Goal: Task Accomplishment & Management: Manage account settings

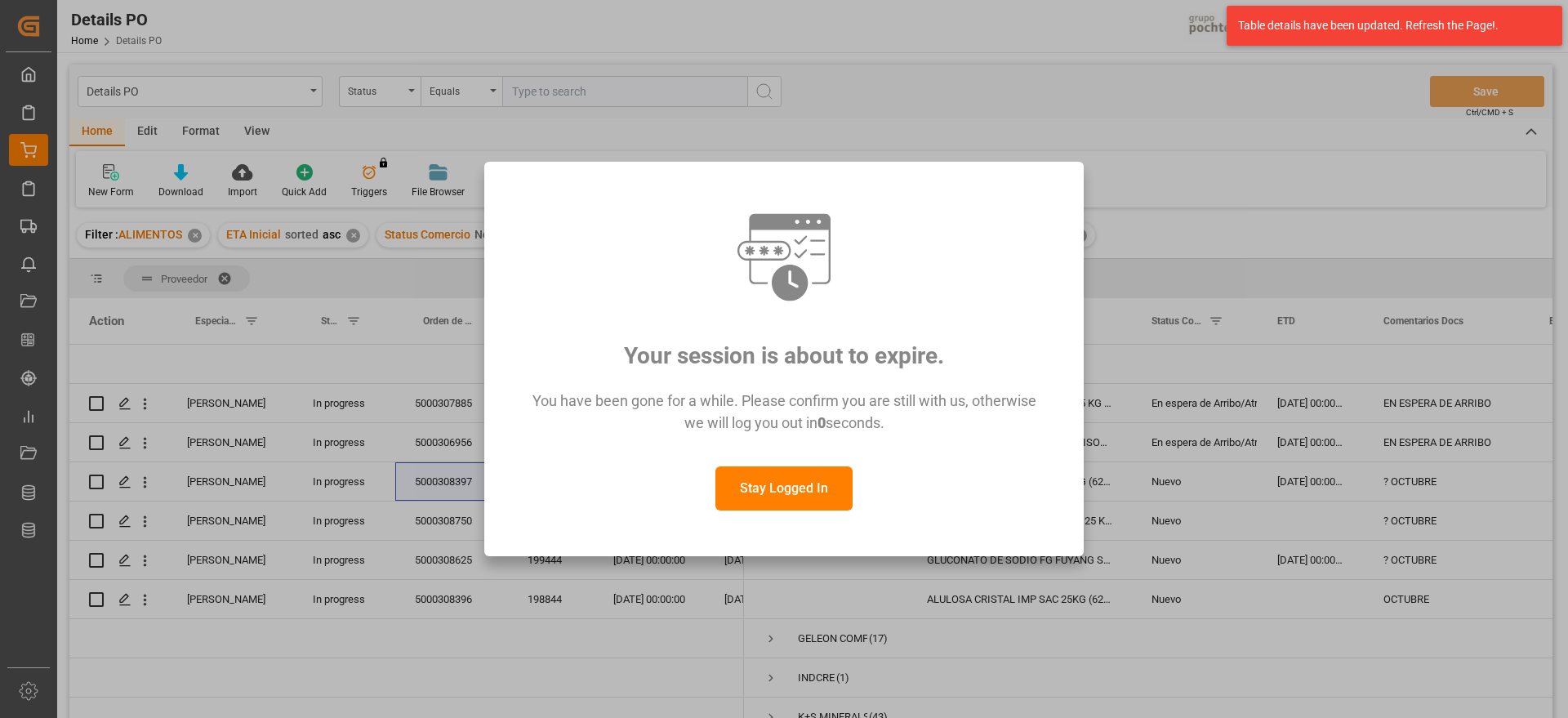
click at [798, 489] on button "Stay Logged In" at bounding box center [784, 488] width 137 height 44
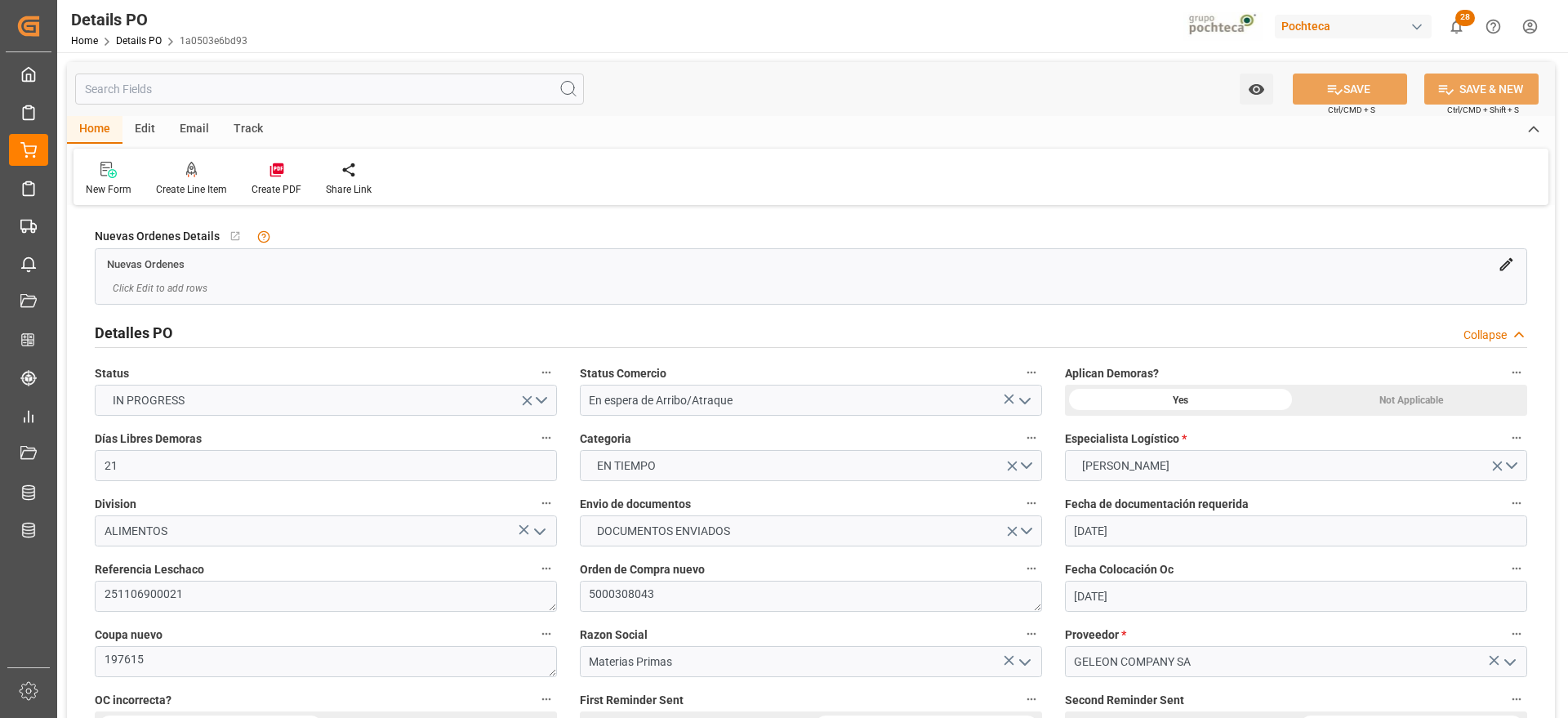
scroll to position [1329, 0]
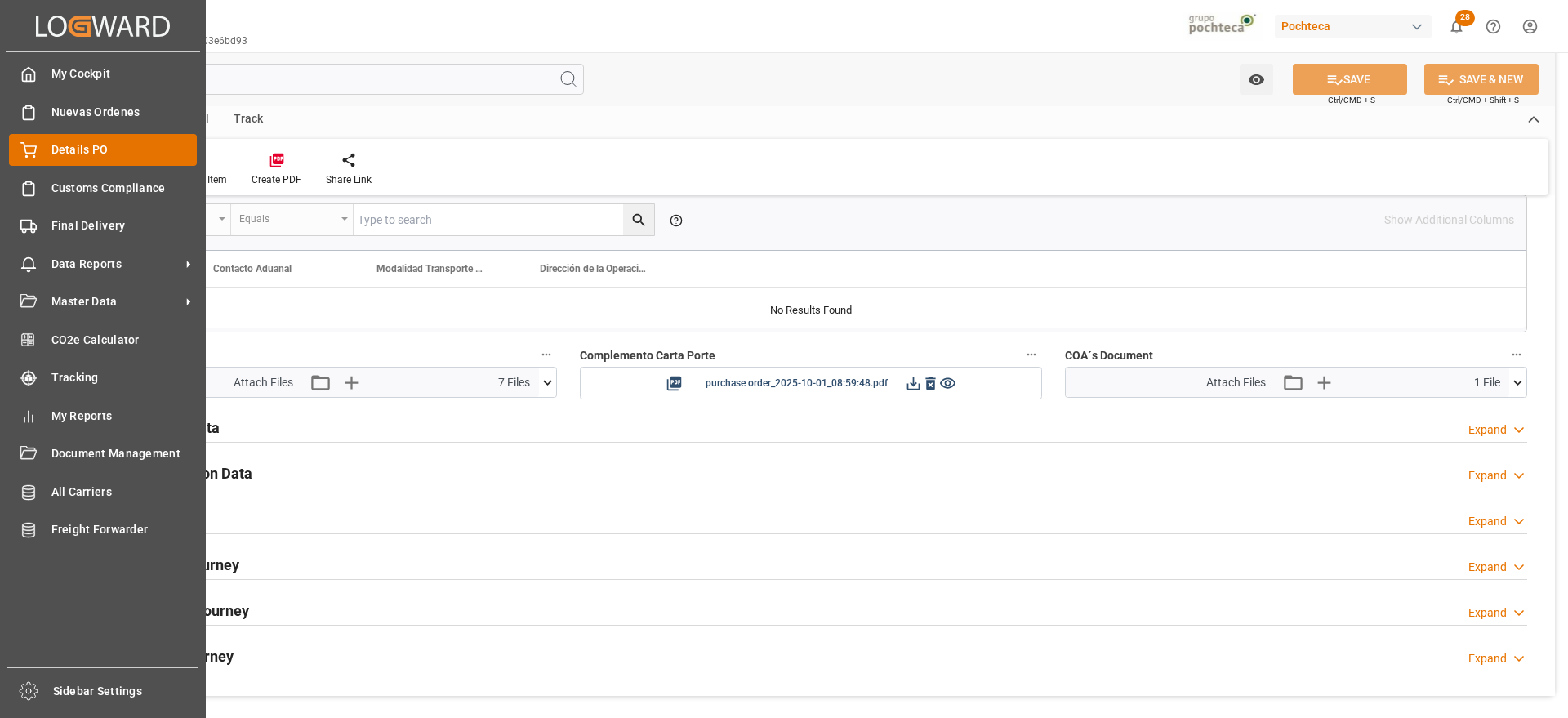
click at [88, 135] on div "Details PO Details PO" at bounding box center [102, 150] width 188 height 32
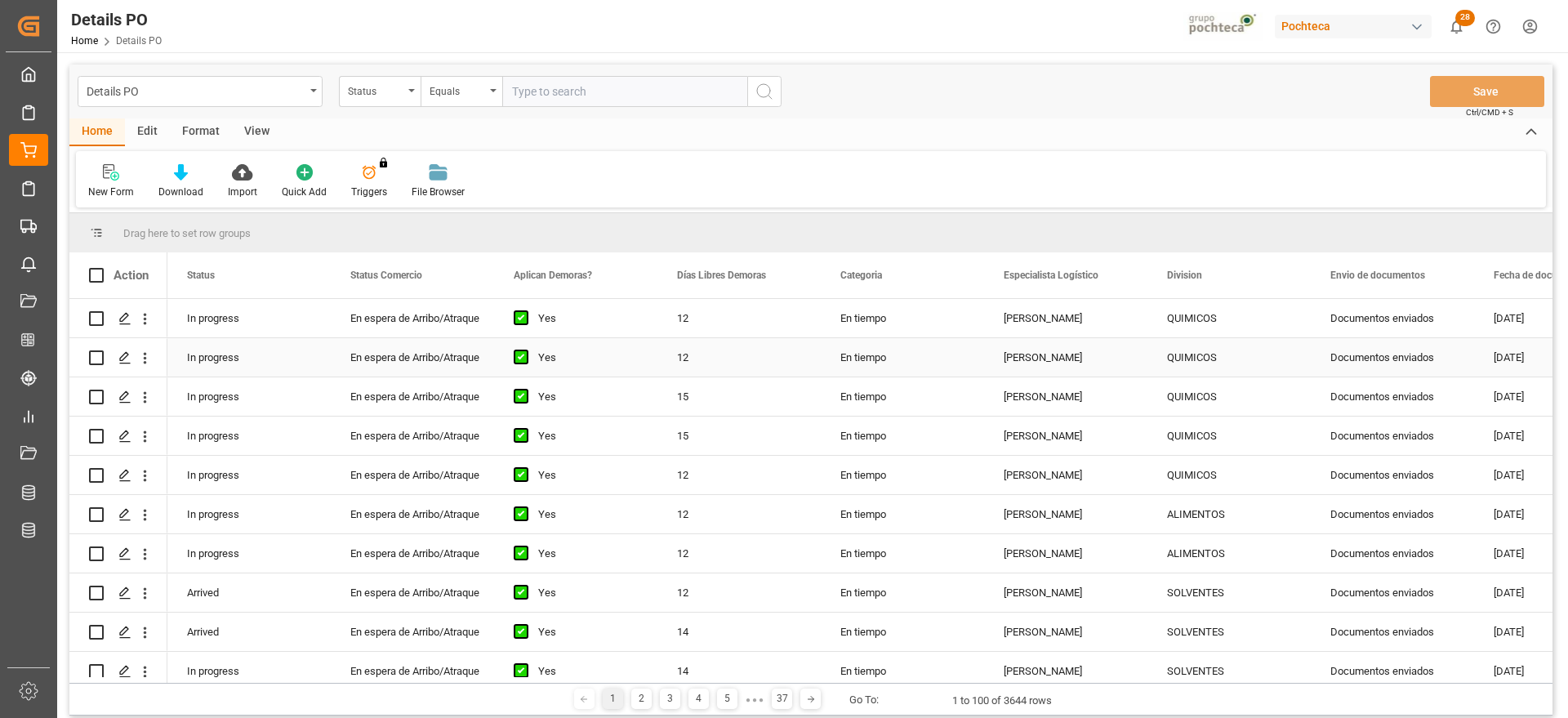
click at [663, 353] on div "12" at bounding box center [738, 358] width 163 height 39
click at [361, 84] on div "Status" at bounding box center [375, 89] width 55 height 19
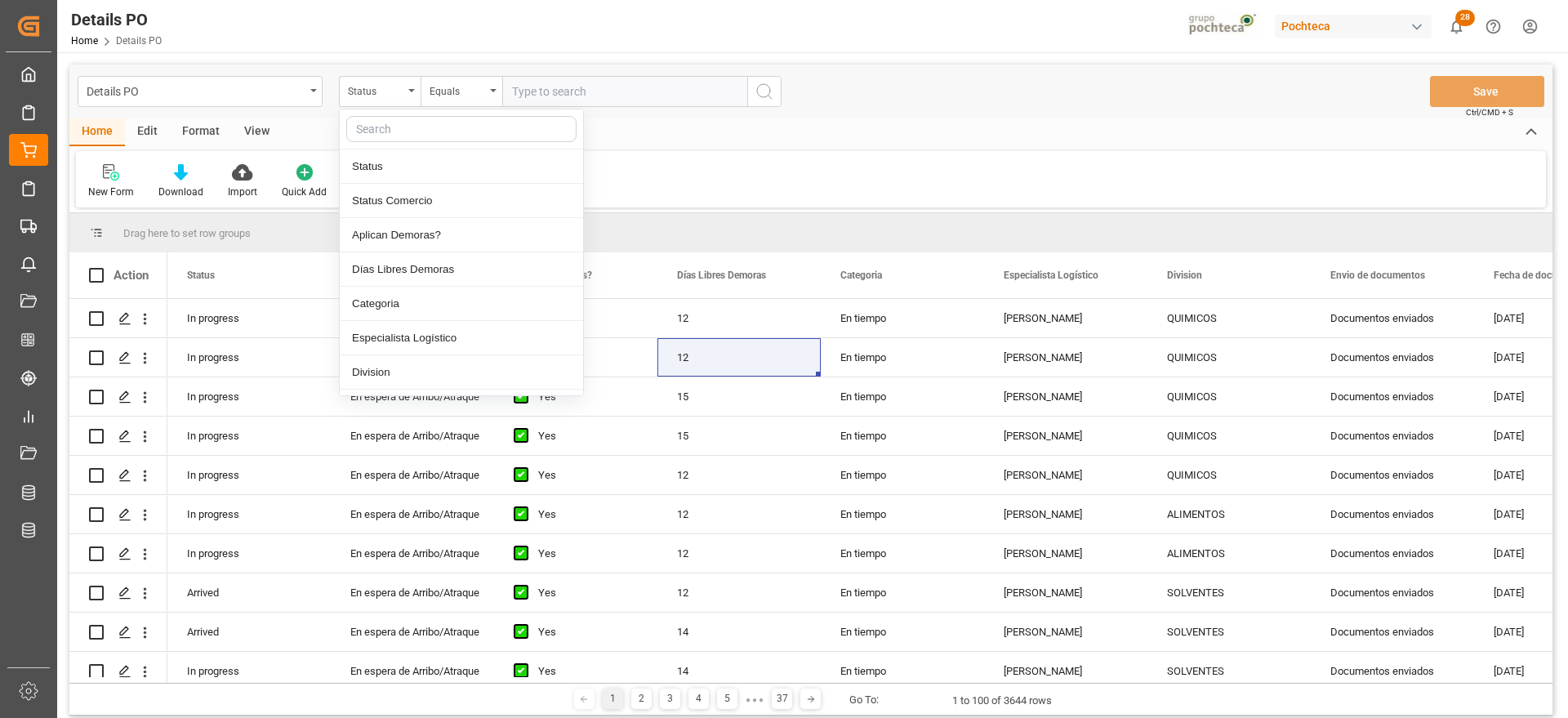
click at [386, 131] on input "text" at bounding box center [461, 130] width 230 height 26
type input "ref"
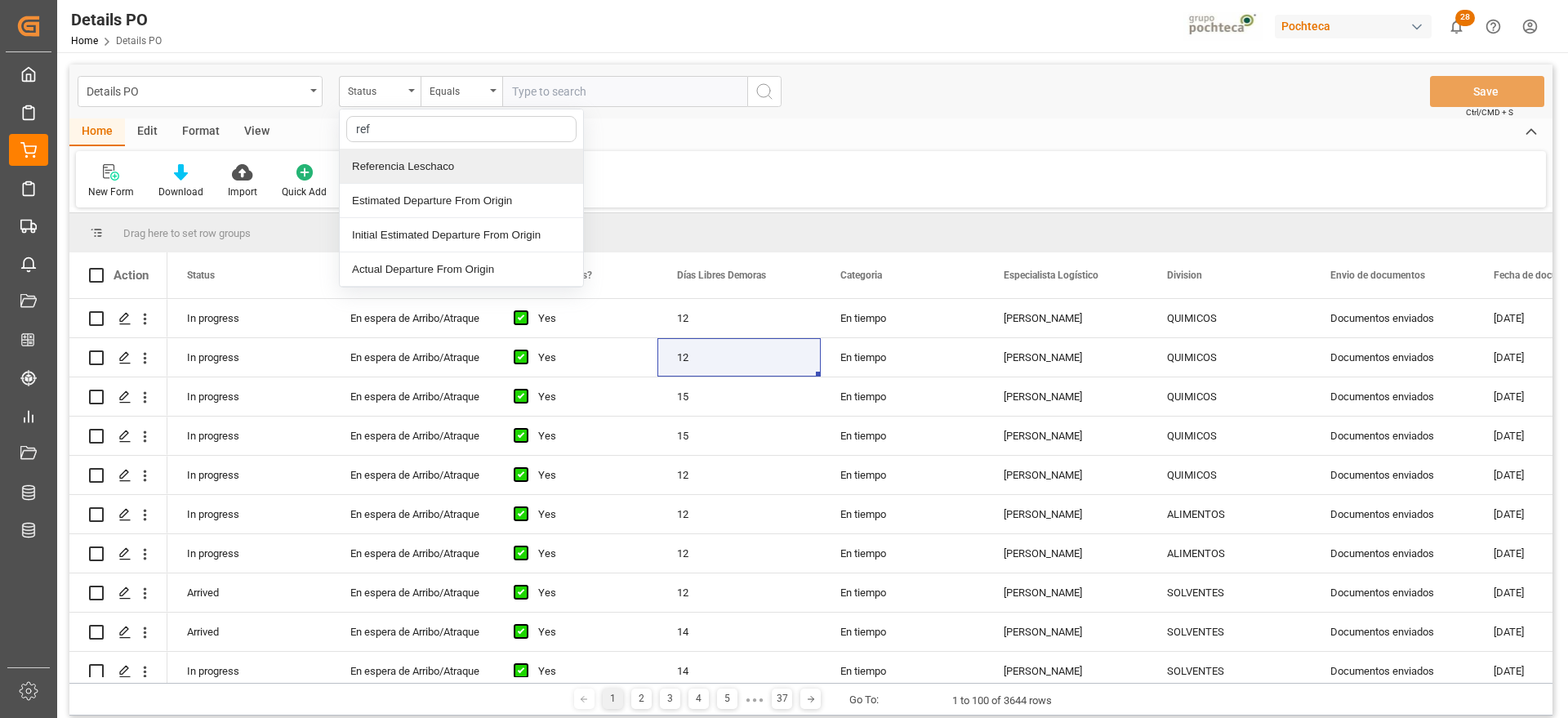
click at [399, 165] on div "Referencia Leschaco" at bounding box center [462, 167] width 243 height 34
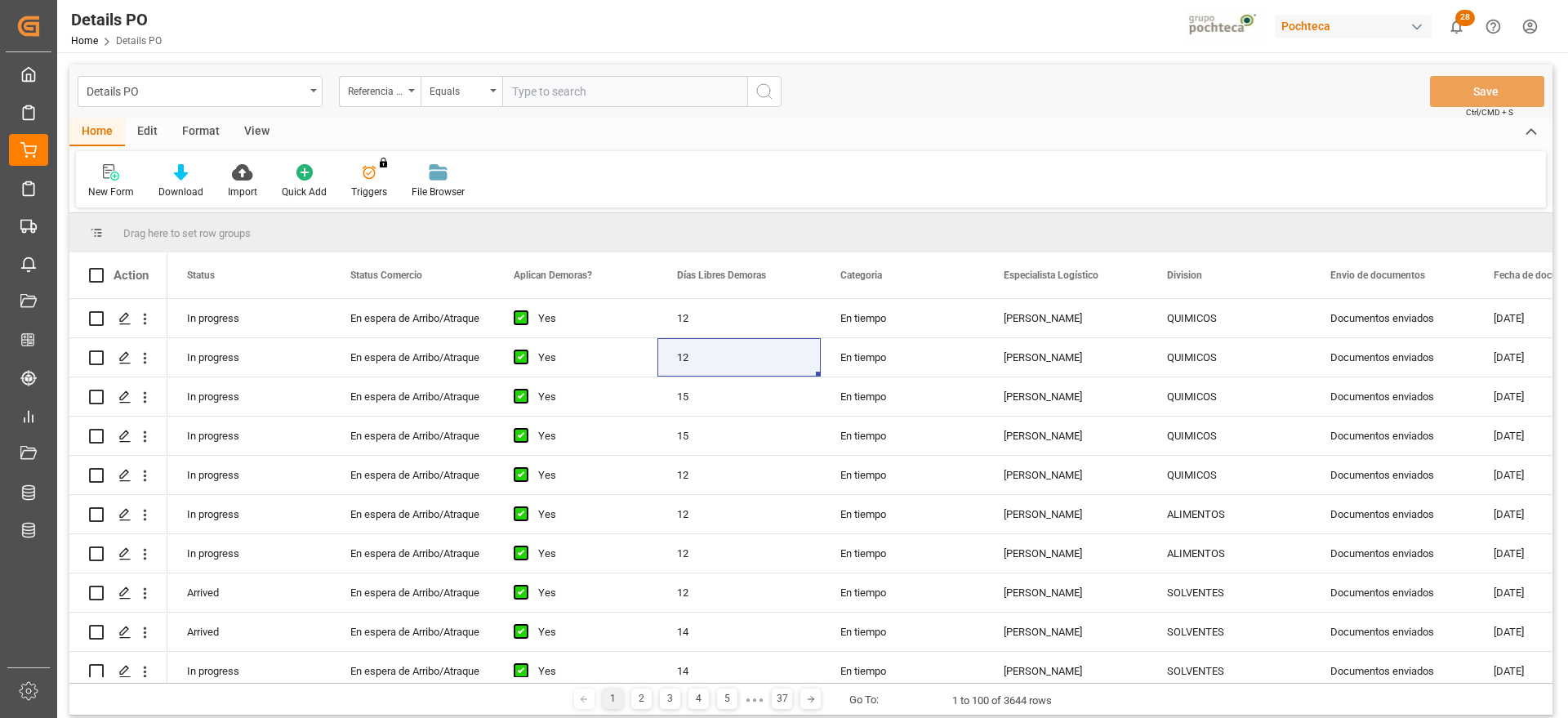
click at [536, 96] on input "text" at bounding box center [625, 91] width 245 height 31
paste input "5000308438"
type input "5000308438"
click at [346, 87] on div "Referencia Leschaco" at bounding box center [380, 91] width 82 height 31
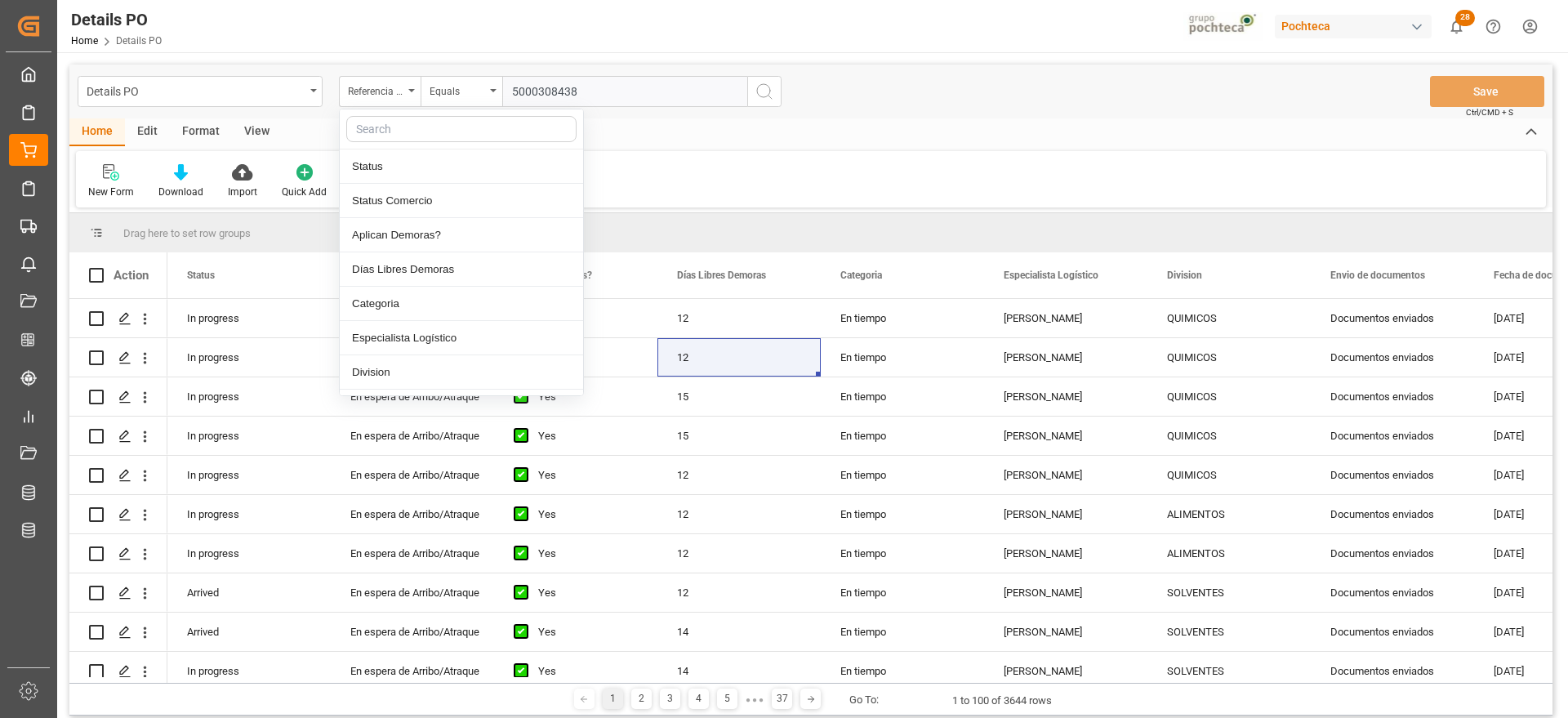
click at [388, 134] on input "text" at bounding box center [461, 130] width 230 height 26
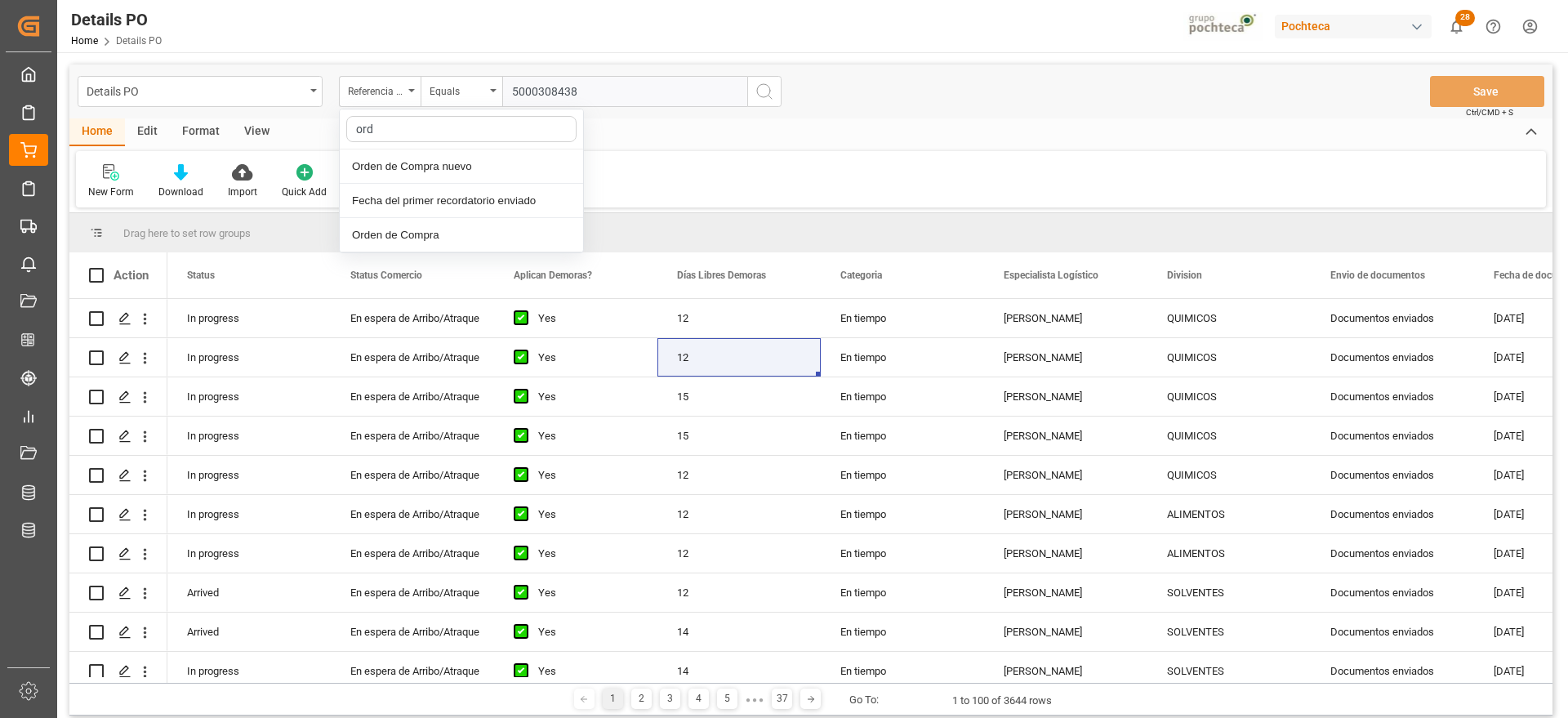
type input "orde"
click at [404, 159] on div "Orden de Compra nuevo" at bounding box center [462, 167] width 243 height 34
click at [559, 88] on input "text" at bounding box center [625, 91] width 245 height 31
paste input "5000308438"
type input "5000308438"
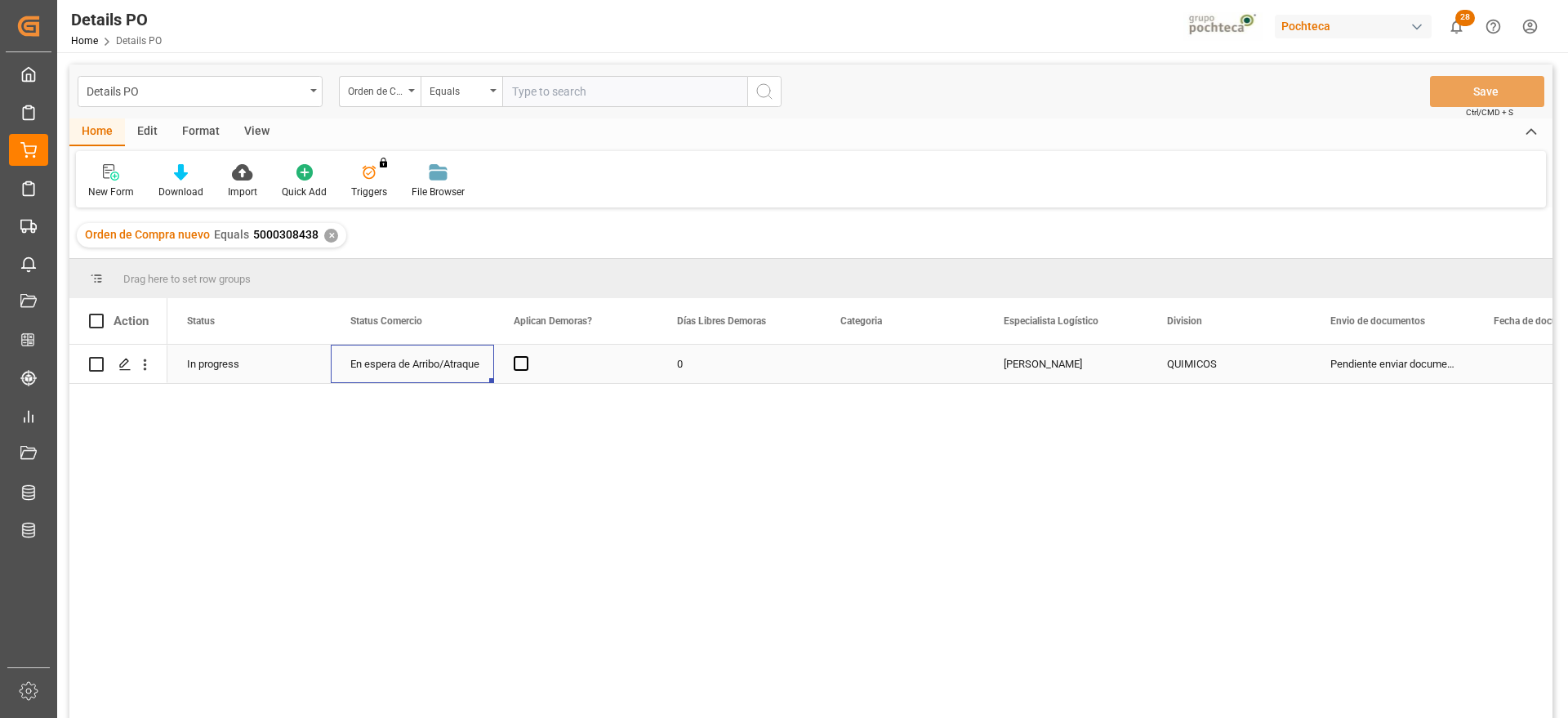
click at [399, 359] on div "En espera de Arribo/Atraque" at bounding box center [412, 364] width 124 height 38
click at [518, 359] on span "Press SPACE to select this row." at bounding box center [521, 363] width 15 height 15
click at [526, 356] on input "Press SPACE to select this row." at bounding box center [526, 356] width 0 height 0
click at [691, 363] on div "0" at bounding box center [738, 364] width 163 height 39
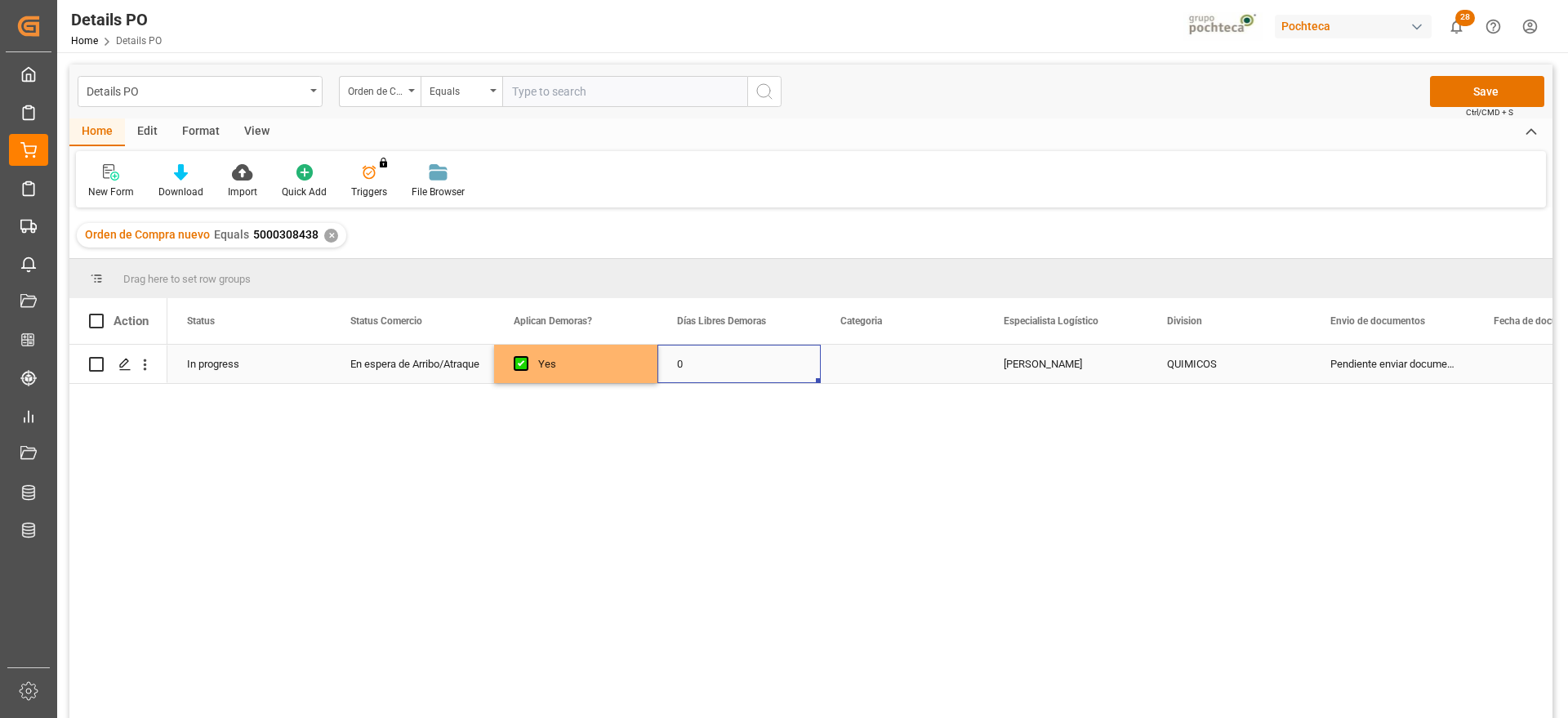
click at [691, 363] on div "0" at bounding box center [738, 364] width 163 height 39
click at [691, 363] on input "0" at bounding box center [739, 373] width 137 height 31
type input "12"
click at [888, 372] on div "Press SPACE to select this row." at bounding box center [902, 364] width 163 height 39
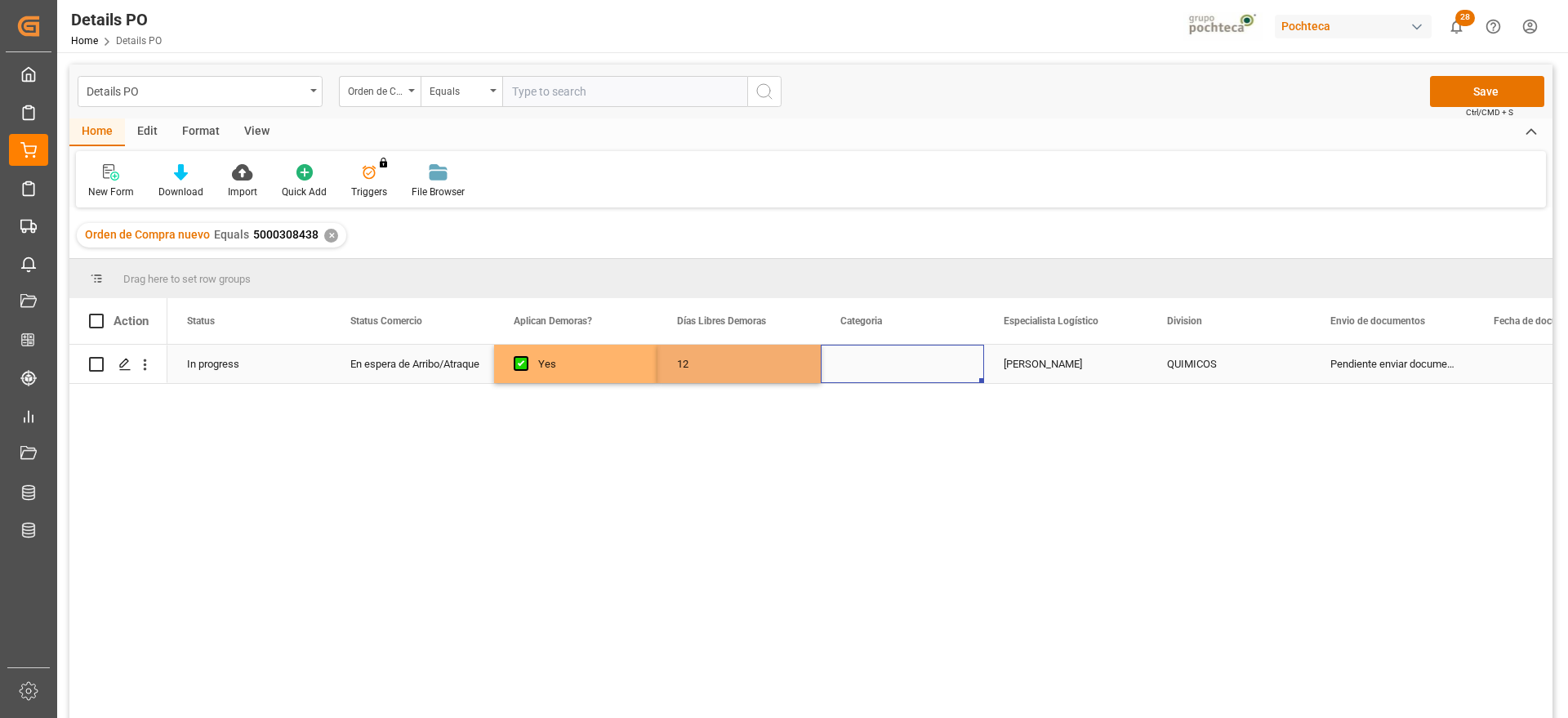
click at [888, 372] on div "Press SPACE to select this row." at bounding box center [902, 364] width 163 height 39
click at [947, 368] on button "Select" at bounding box center [903, 373] width 137 height 31
click at [929, 466] on div "En tiempo" at bounding box center [903, 464] width 118 height 17
click at [1078, 359] on div "[PERSON_NAME]" at bounding box center [1065, 364] width 163 height 39
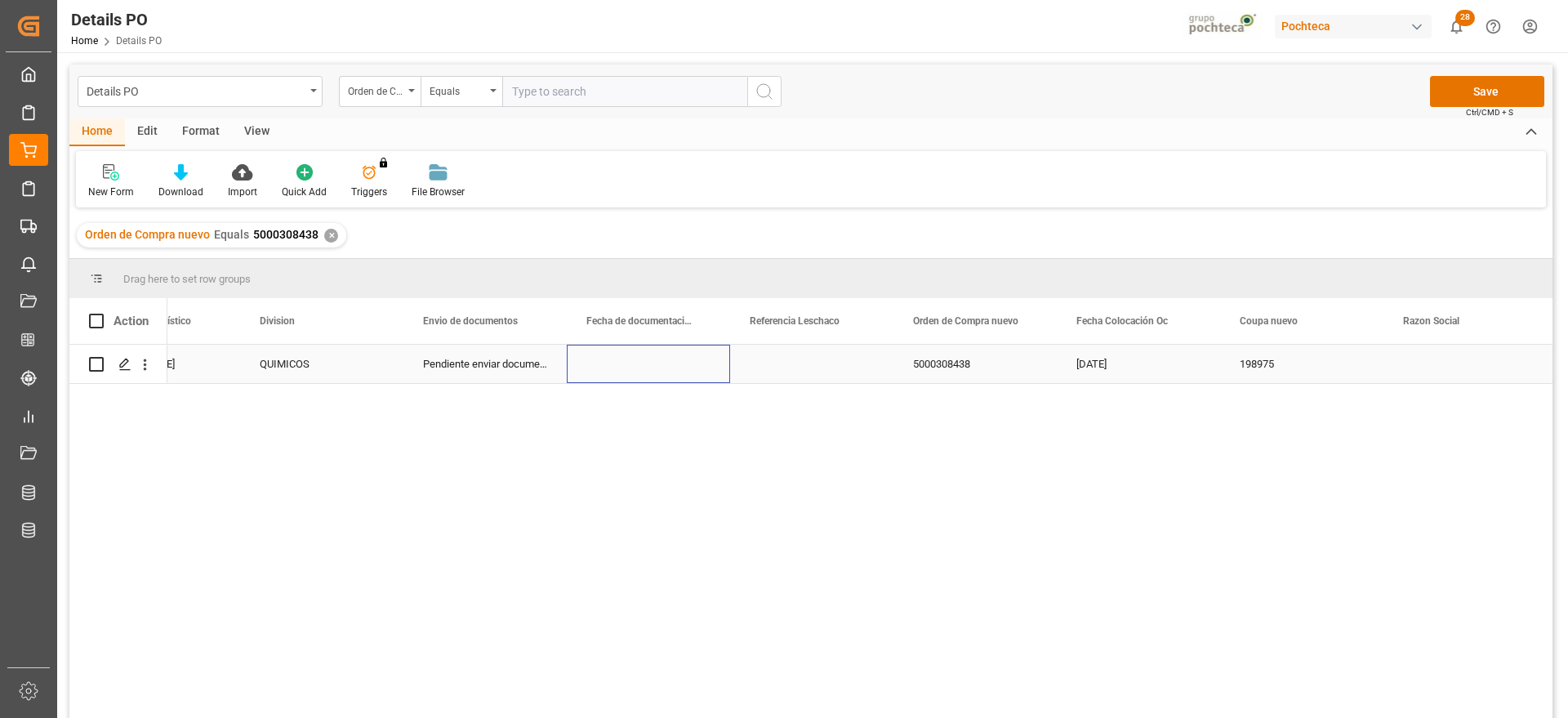
click at [674, 377] on div "Press SPACE to select this row." at bounding box center [648, 364] width 163 height 39
click at [641, 356] on div "Press SPACE to select this row." at bounding box center [648, 364] width 163 height 39
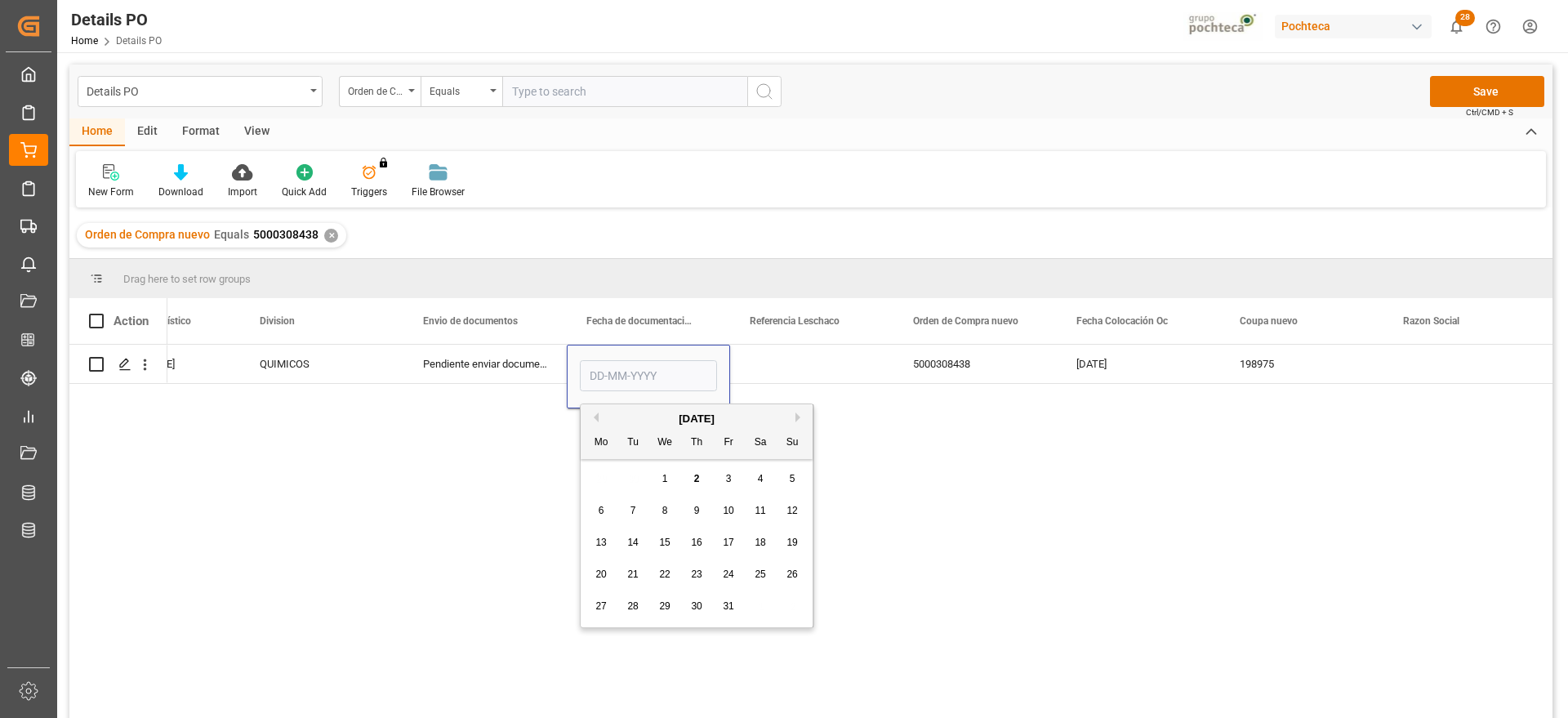
click at [594, 416] on button "Previous Month" at bounding box center [594, 417] width 10 height 10
click at [655, 575] on div "24" at bounding box center [665, 575] width 20 height 19
type input "[DATE]"
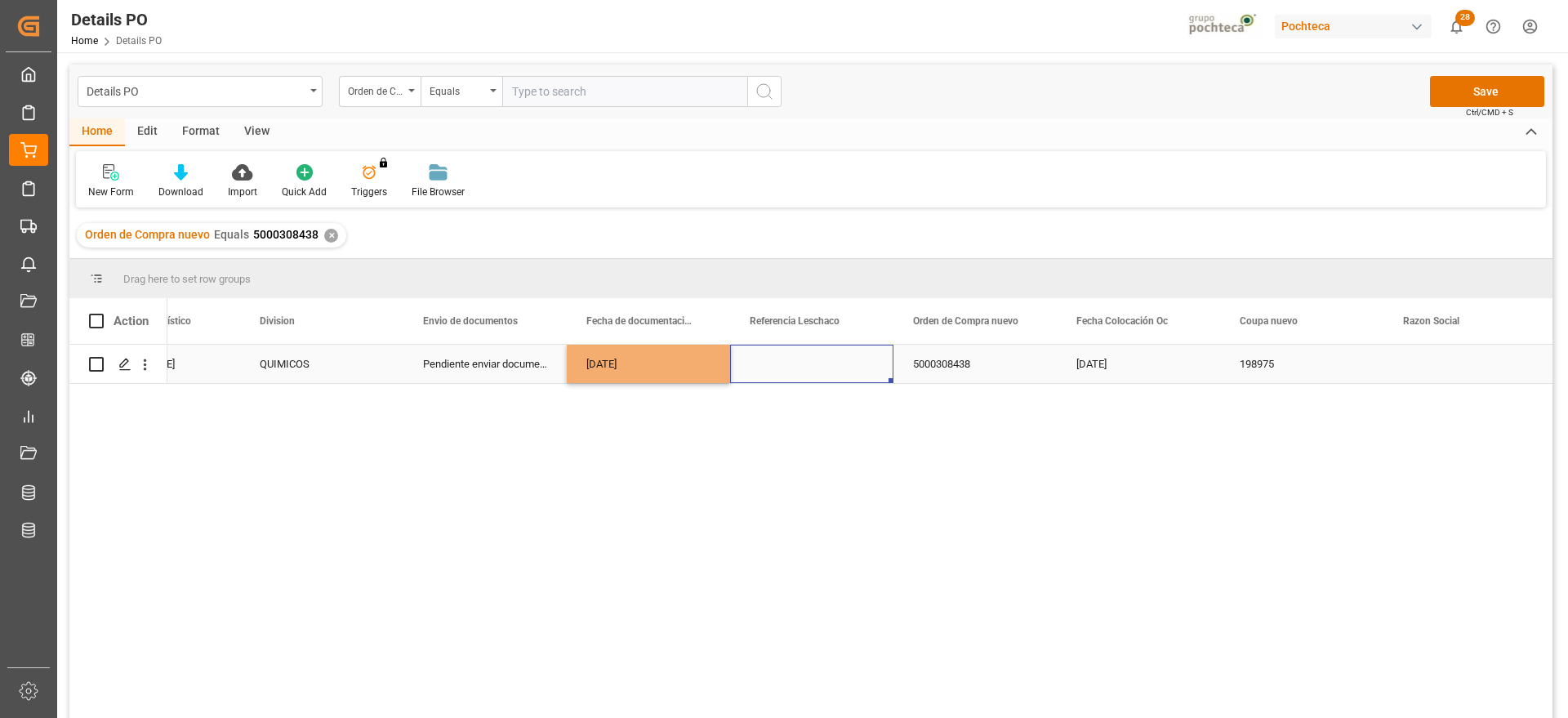
click at [802, 354] on div "Press SPACE to select this row." at bounding box center [811, 364] width 163 height 39
click at [1046, 376] on div "5000308438" at bounding box center [974, 364] width 163 height 39
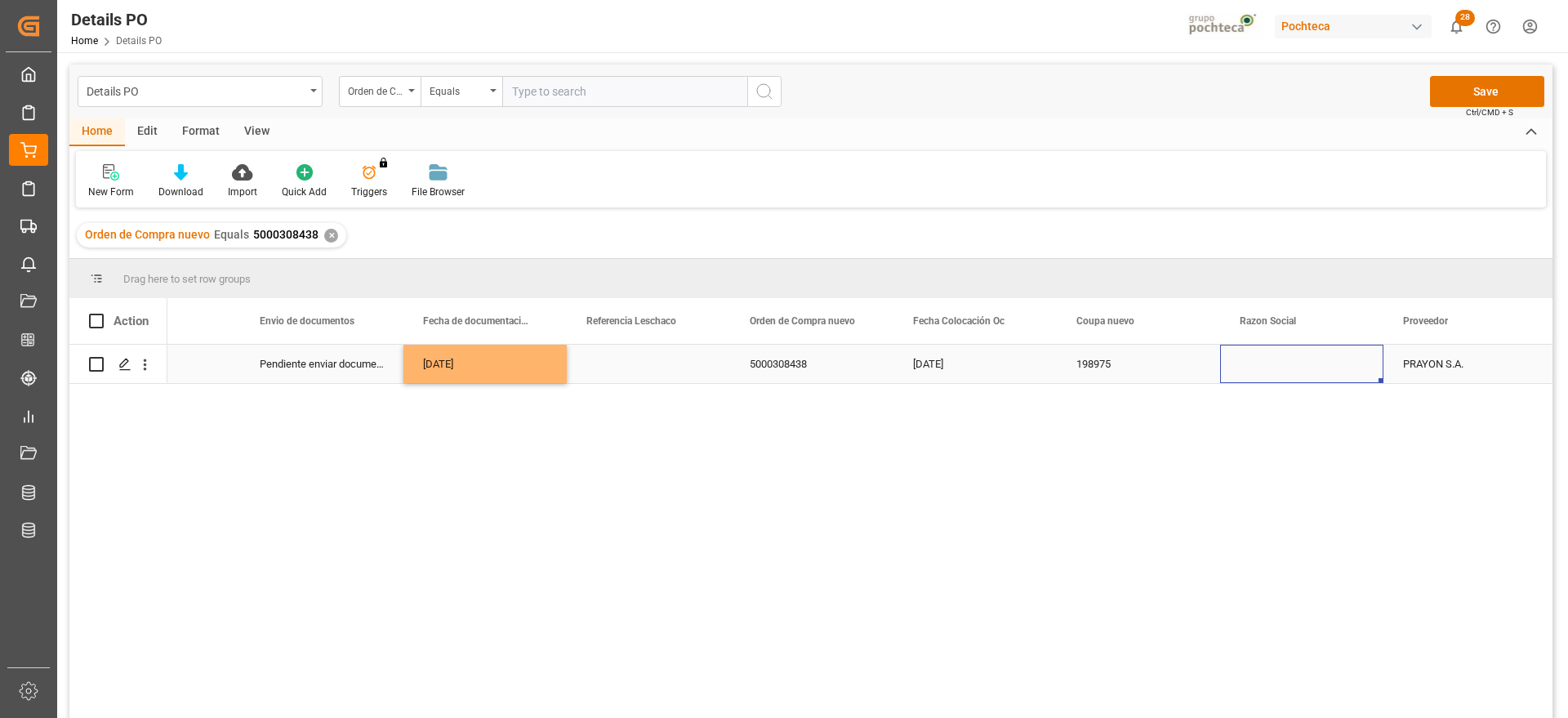
click at [1372, 378] on div "Press SPACE to select this row." at bounding box center [1301, 364] width 163 height 39
click at [1363, 369] on icon "open menu" at bounding box center [1353, 374] width 19 height 19
click at [1296, 423] on div "Materias Primas" at bounding box center [1317, 419] width 166 height 57
type input "Materias Primas"
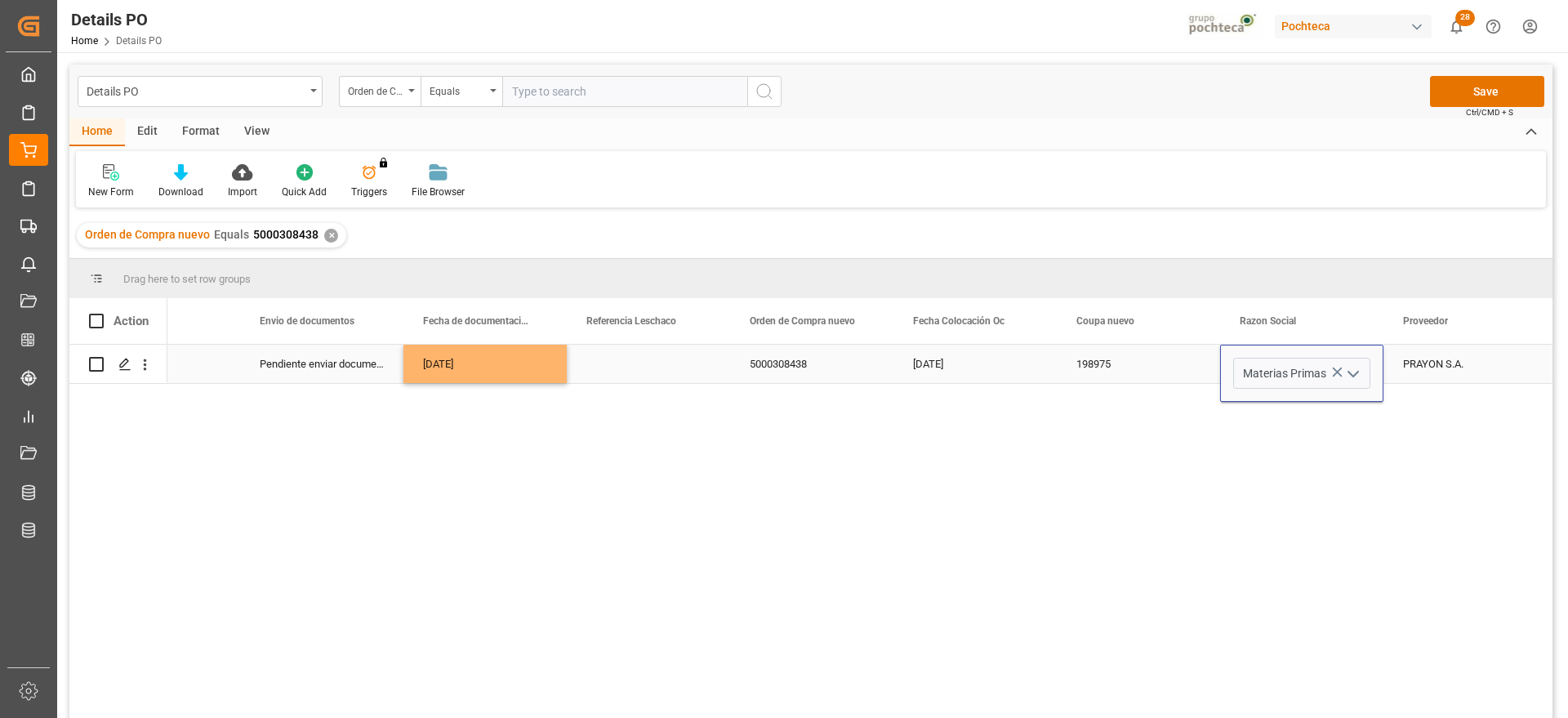
click at [1453, 365] on div "PRAYON S.A." at bounding box center [1465, 364] width 163 height 39
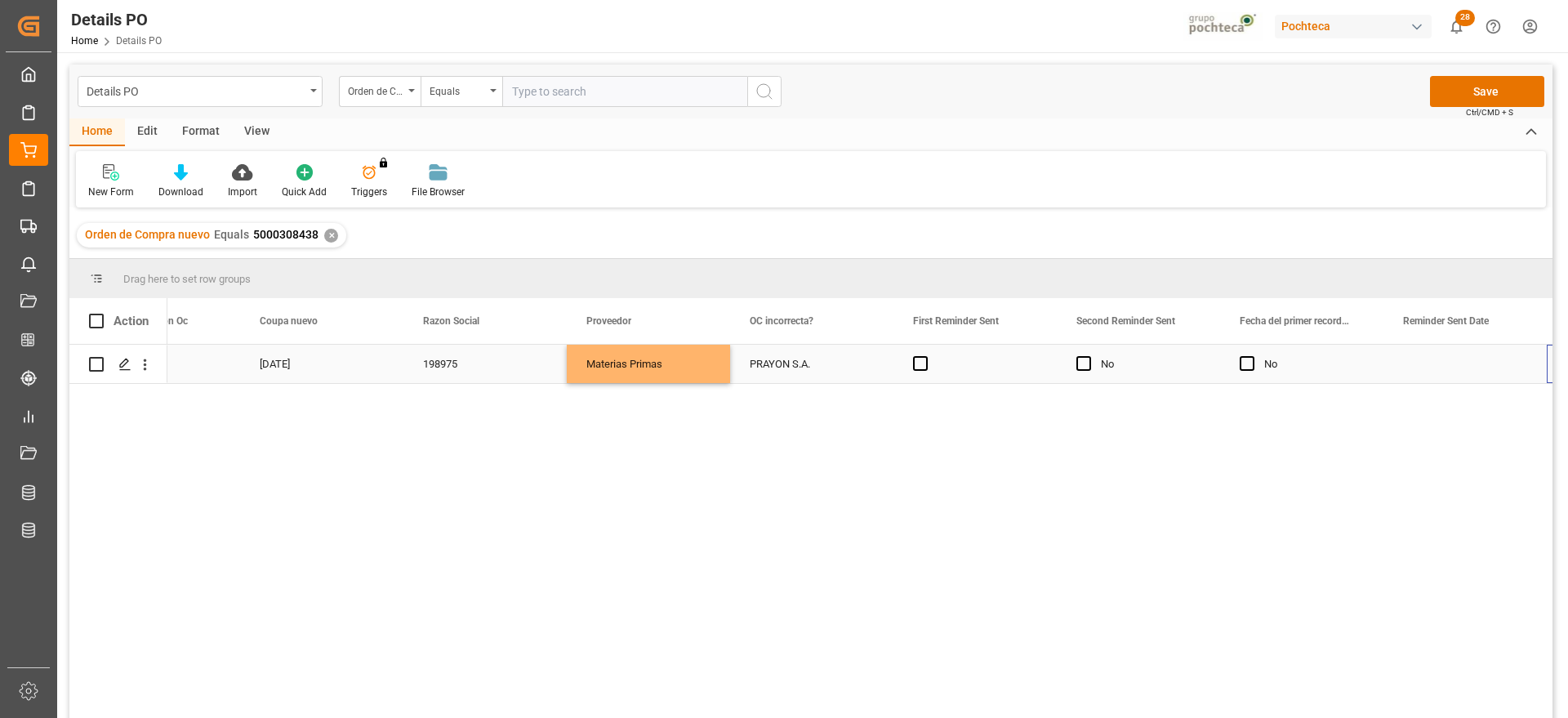
scroll to position [0, 1888]
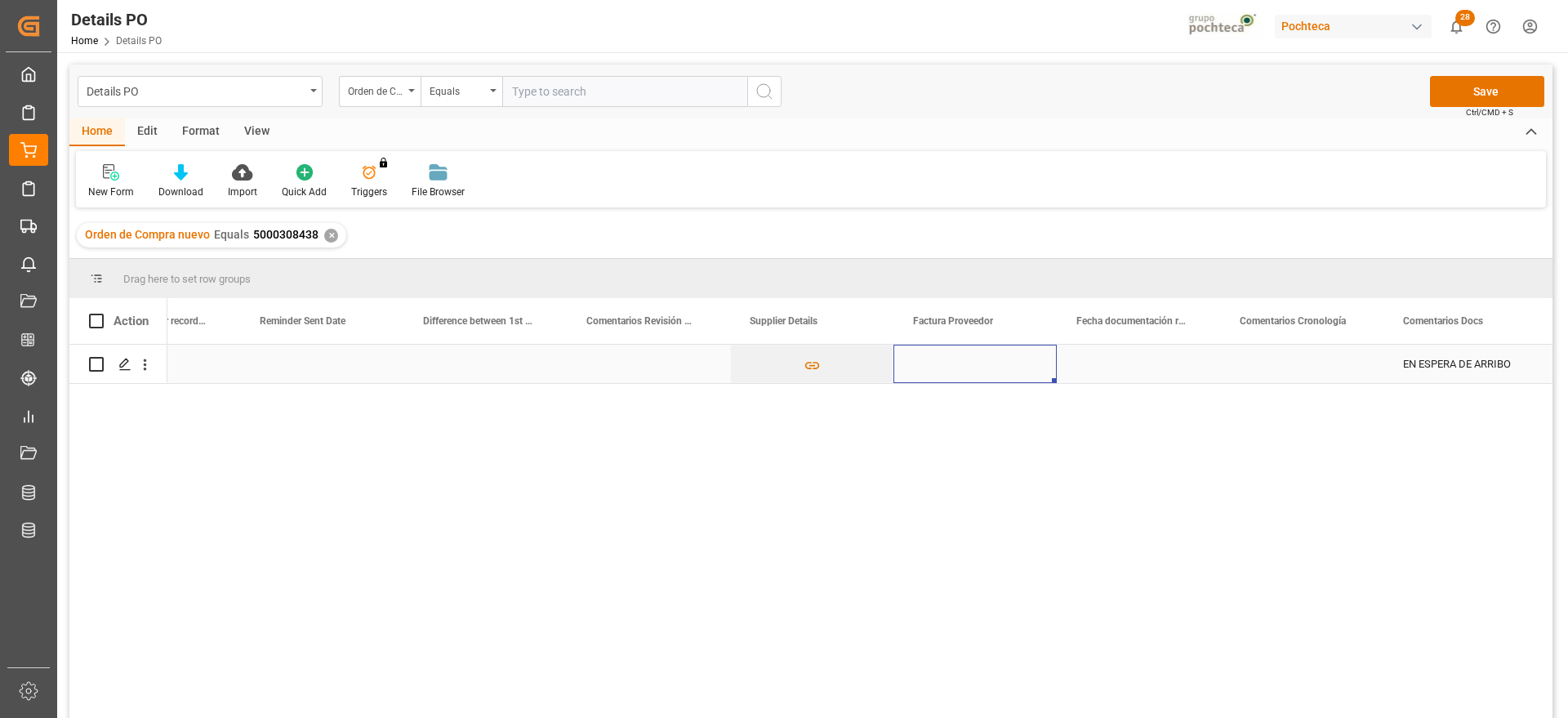
click at [1024, 382] on div "Press SPACE to select this row." at bounding box center [974, 364] width 163 height 39
click at [1177, 376] on div "Press SPACE to select this row." at bounding box center [1138, 364] width 163 height 39
click at [1125, 368] on div "Press SPACE to select this row." at bounding box center [1138, 364] width 163 height 39
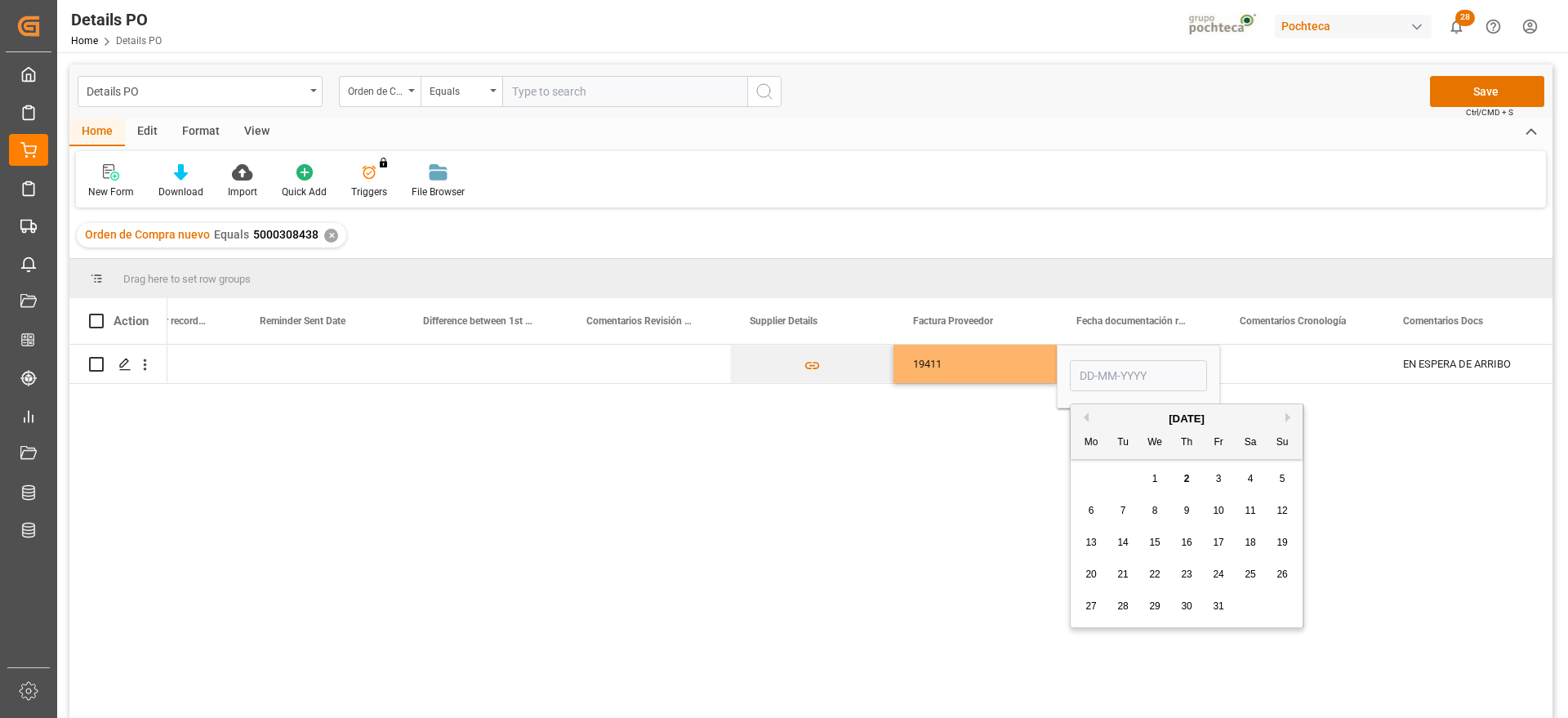
click at [1086, 412] on button "Previous Month" at bounding box center [1084, 417] width 10 height 10
click at [1156, 572] on span "24" at bounding box center [1155, 574] width 11 height 11
type input "[DATE]"
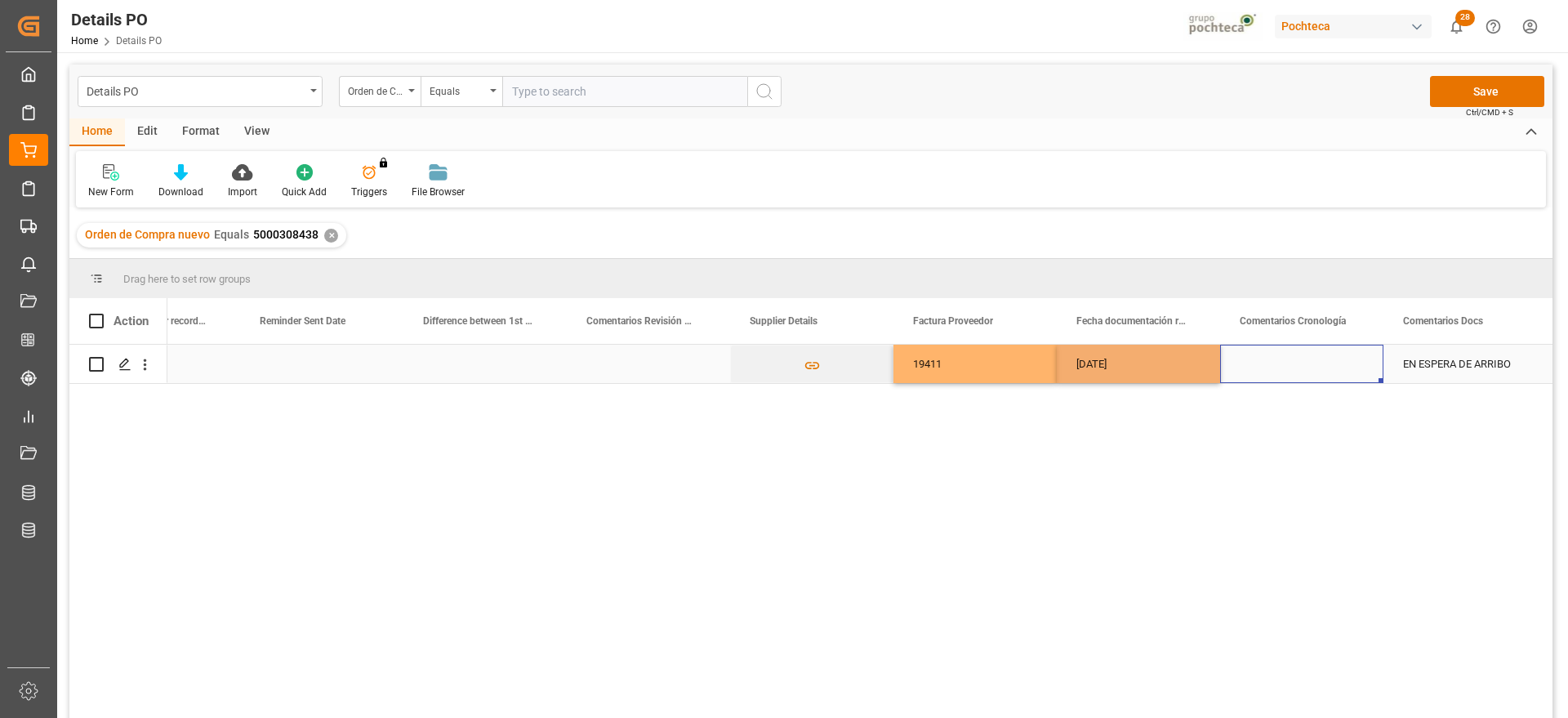
click at [1300, 371] on div "Press SPACE to select this row." at bounding box center [1301, 364] width 163 height 39
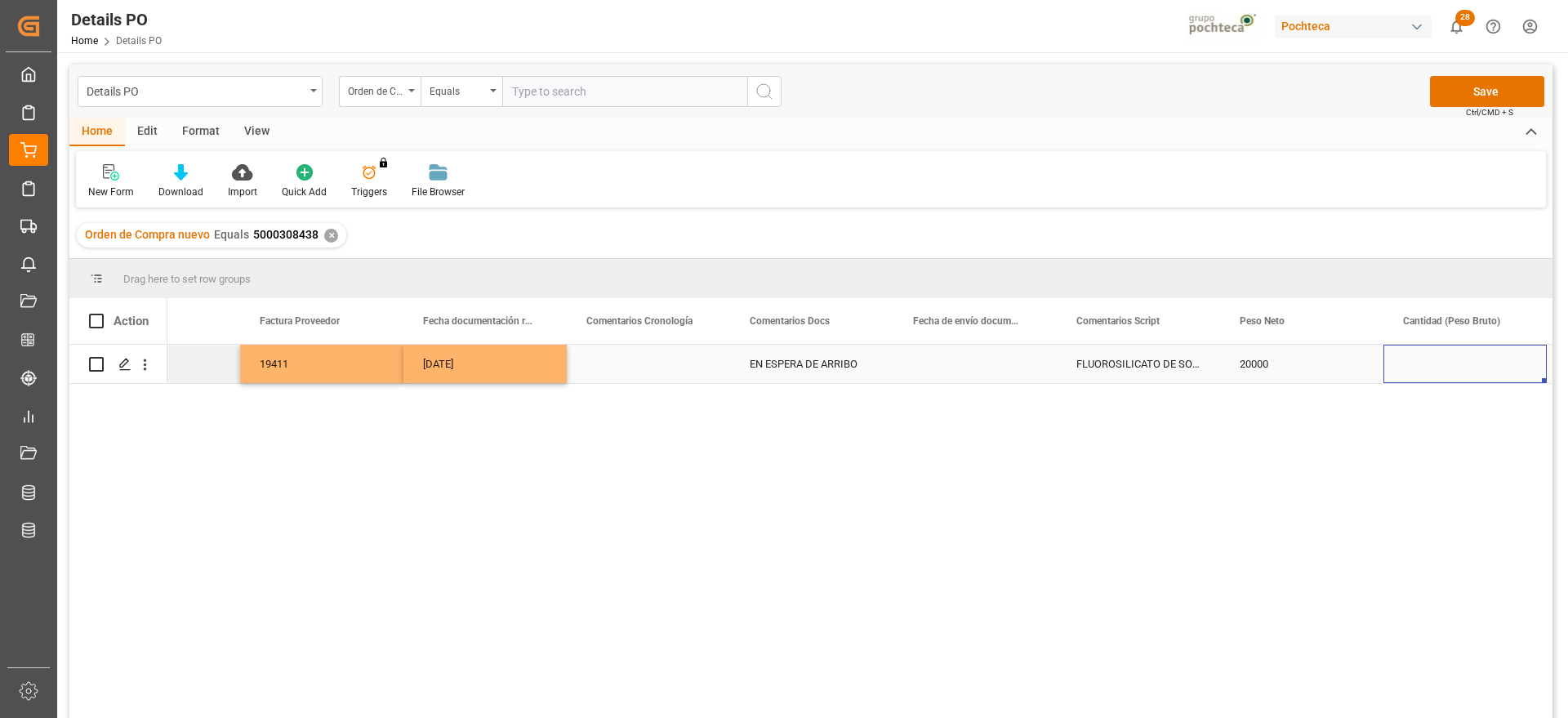
click at [983, 365] on div "Press SPACE to select this row." at bounding box center [974, 364] width 163 height 39
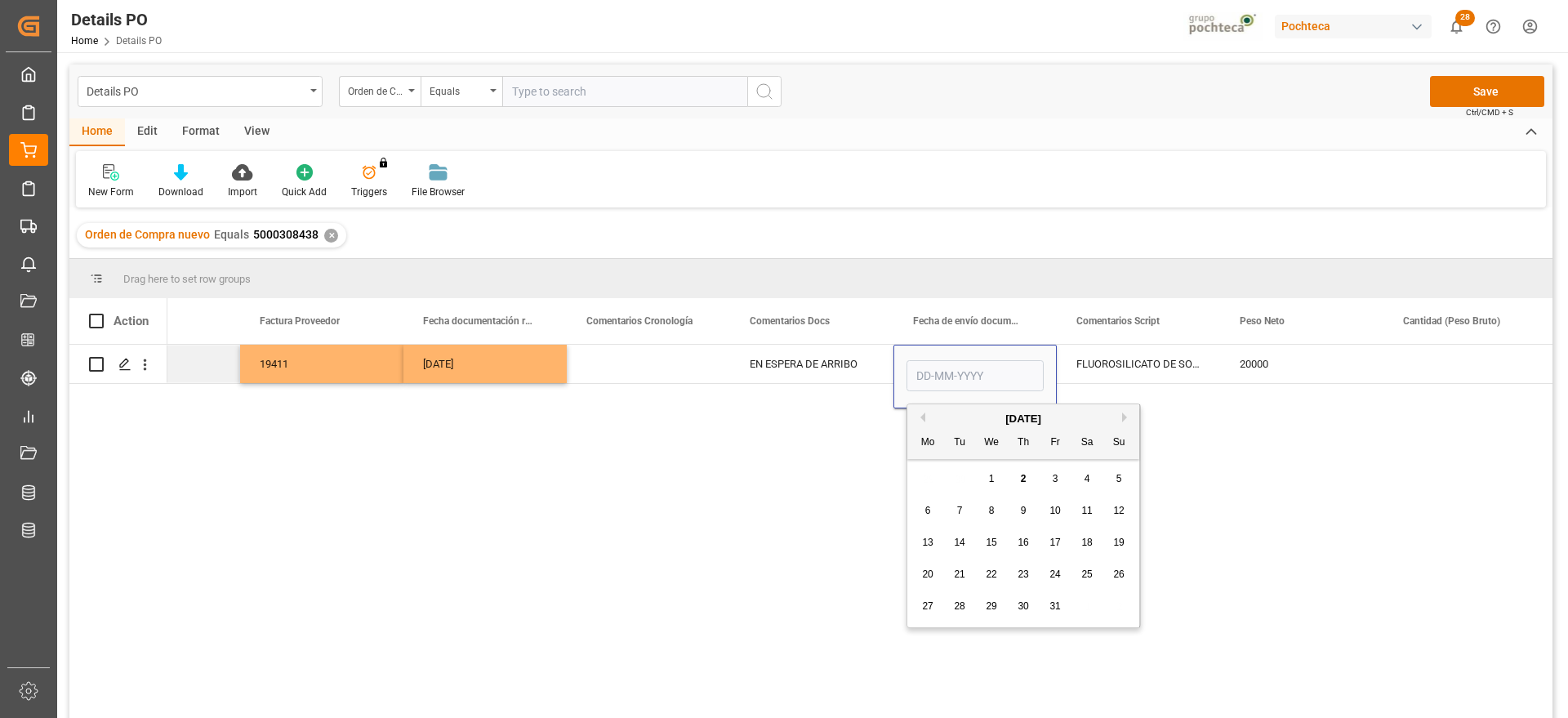
click at [928, 605] on span "27" at bounding box center [928, 606] width 11 height 11
type input "27-10-2025"
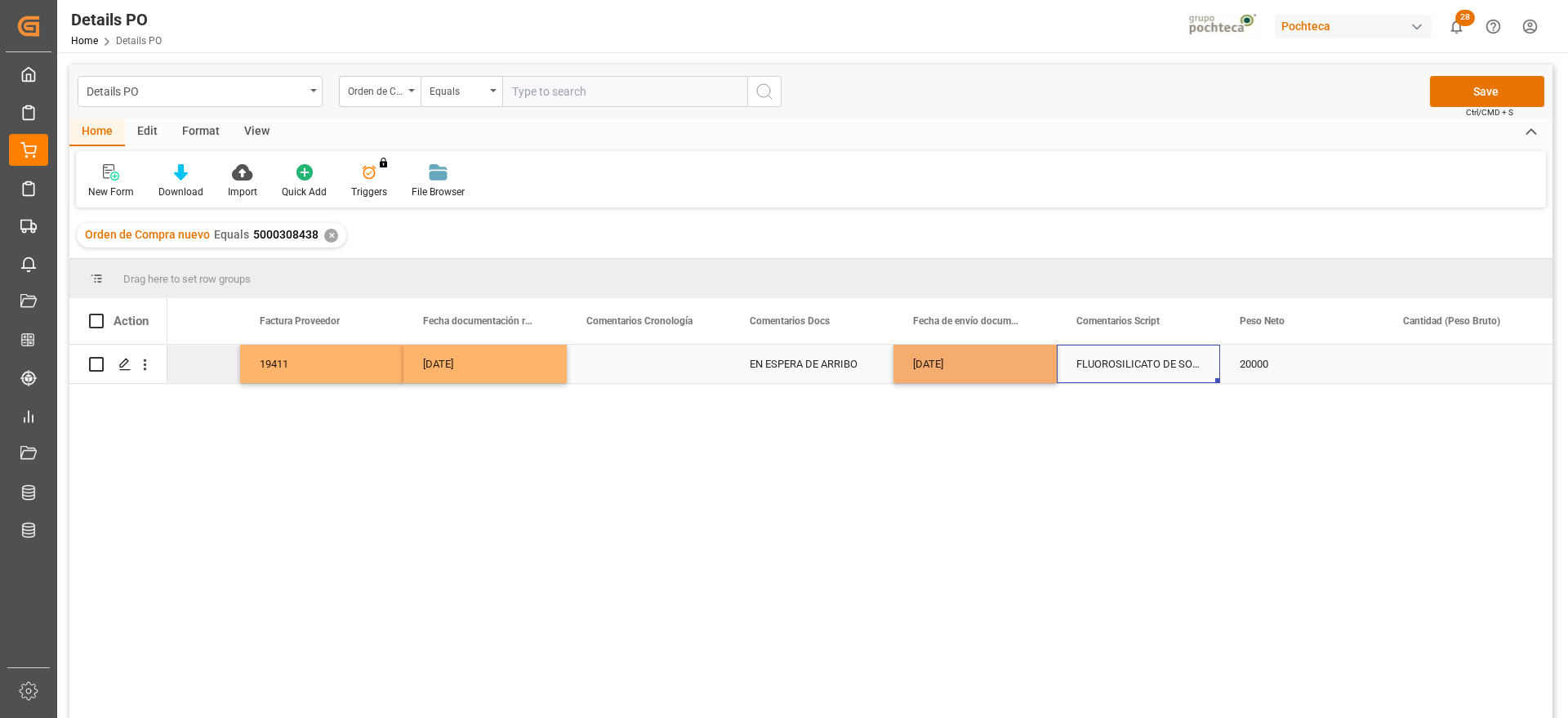
click at [1206, 363] on div "FLUOROSILICATO DE SODIO A S-25 KG (58016" at bounding box center [1138, 364] width 163 height 39
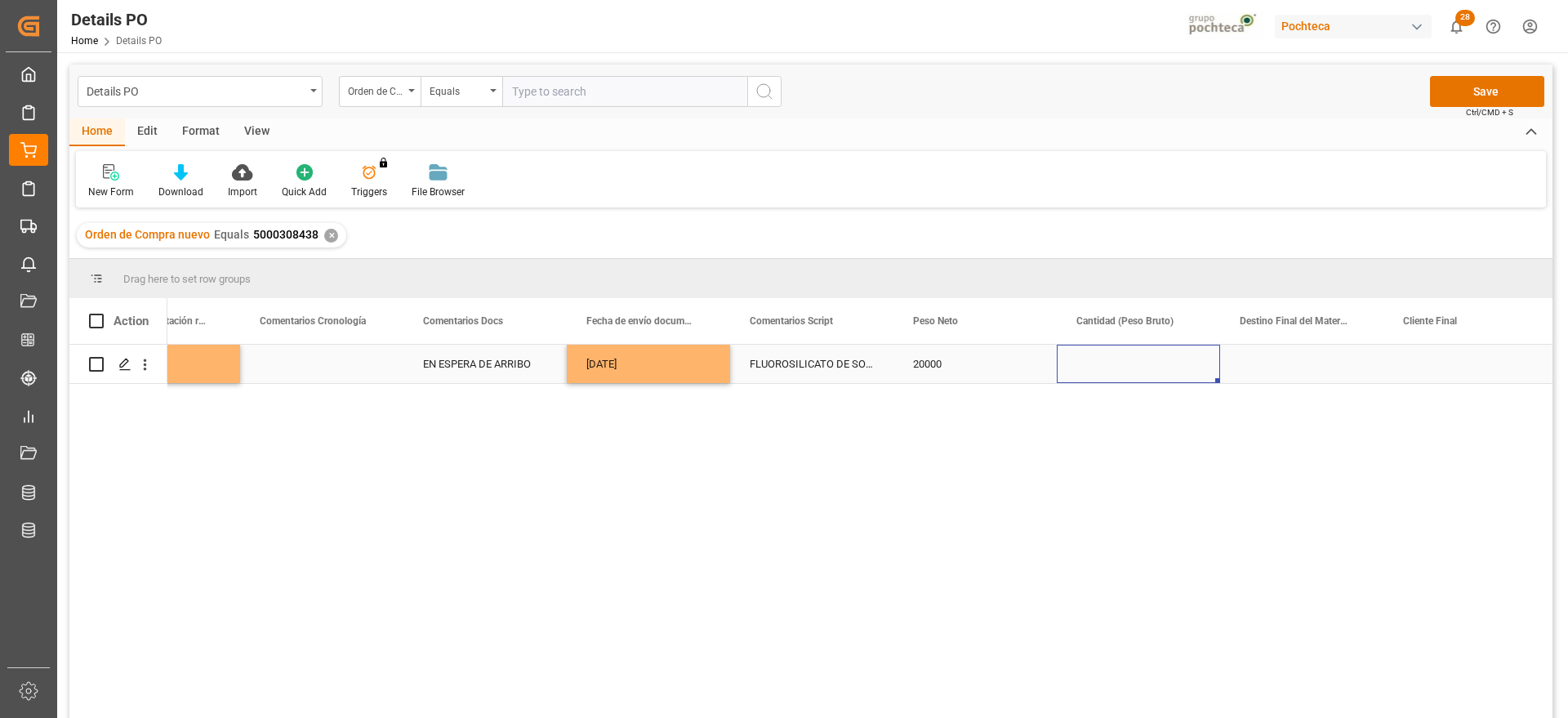
click at [1164, 363] on div "Press SPACE to select this row." at bounding box center [1138, 364] width 163 height 39
click at [1140, 376] on input "Press SPACE to select this row." at bounding box center [1139, 373] width 137 height 31
type input "21000"
click at [1283, 363] on div "Press SPACE to select this row." at bounding box center [1301, 364] width 163 height 39
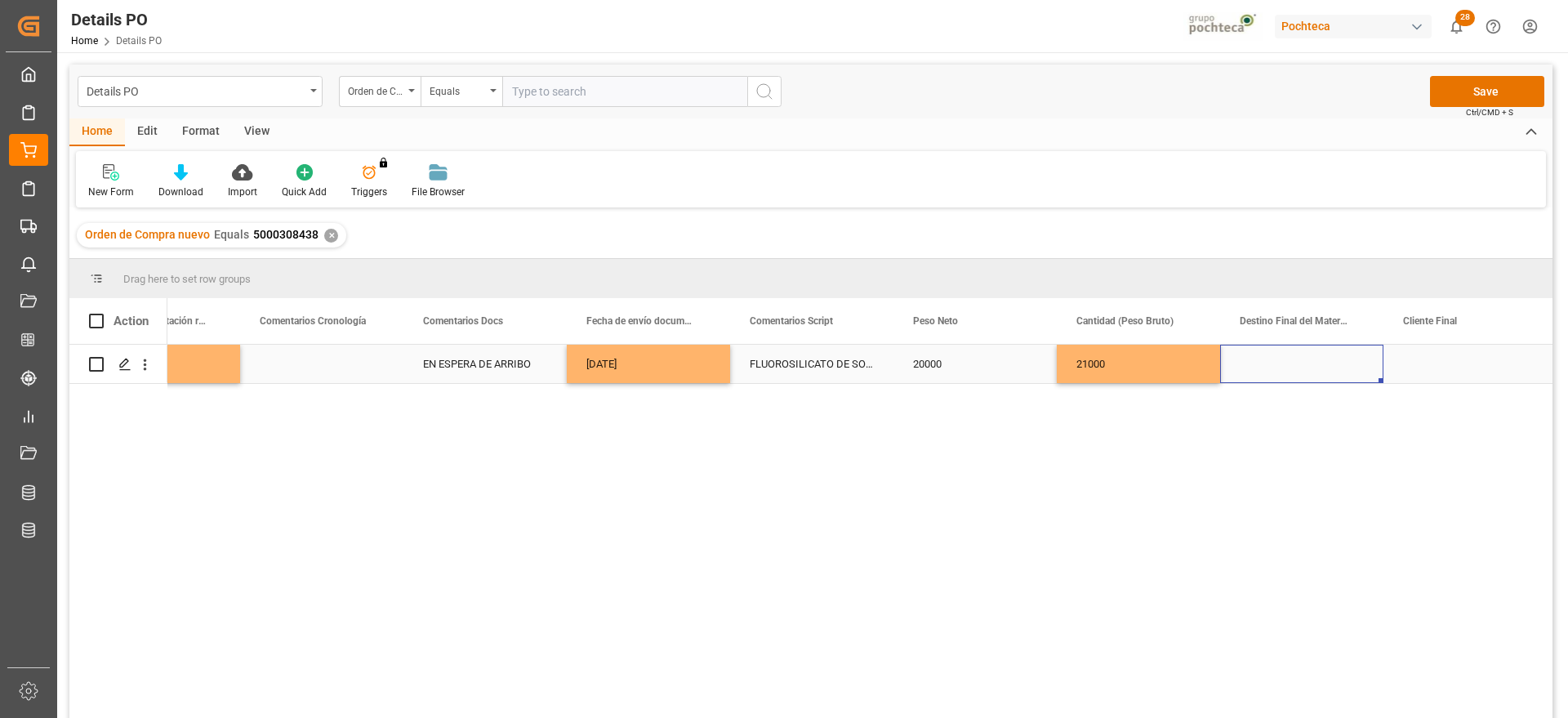
click at [1309, 369] on div "Press SPACE to select this row." at bounding box center [1301, 364] width 163 height 39
click at [1309, 369] on input "Press SPACE to select this row." at bounding box center [1302, 373] width 137 height 31
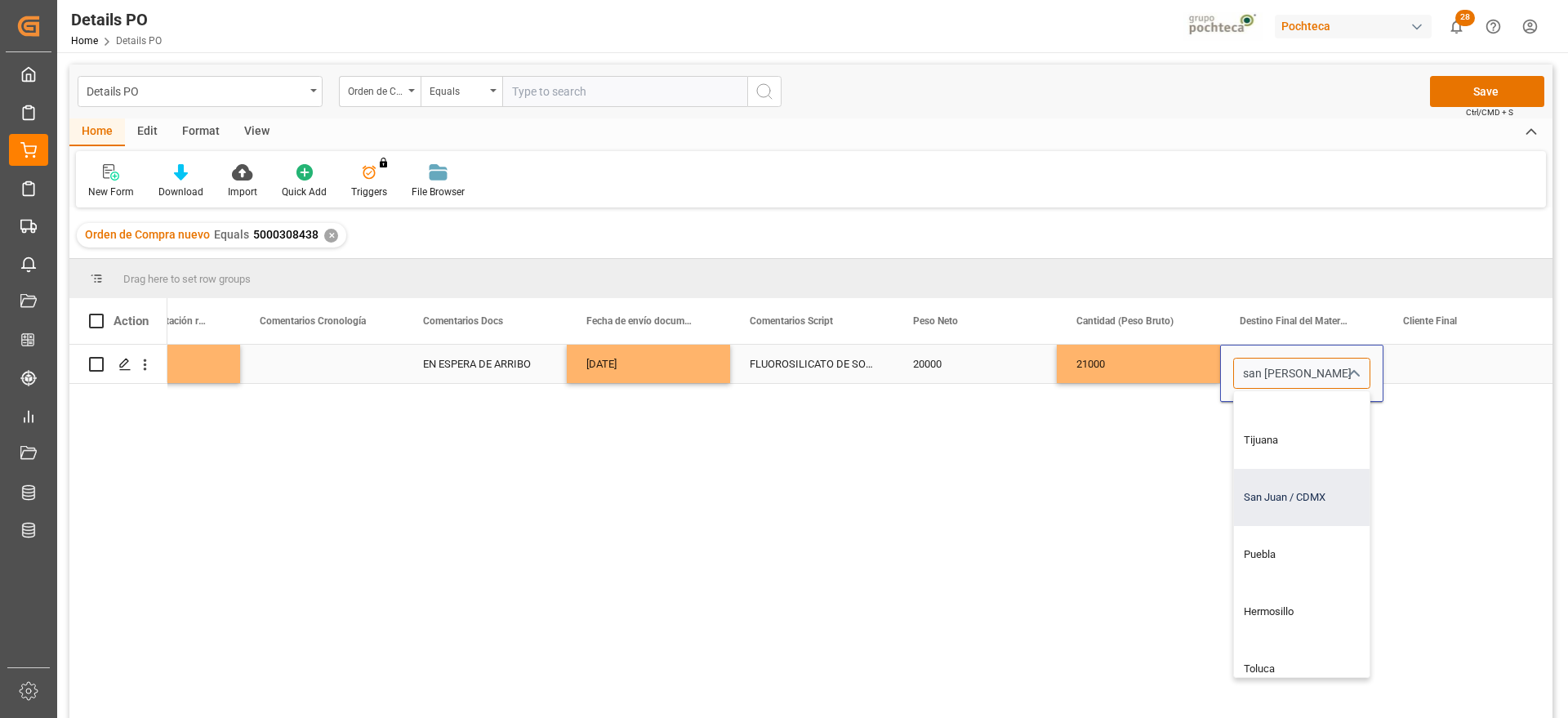
click at [1287, 493] on div "San Juan / CDMX" at bounding box center [1333, 497] width 197 height 57
type input "San Juan / CDMX"
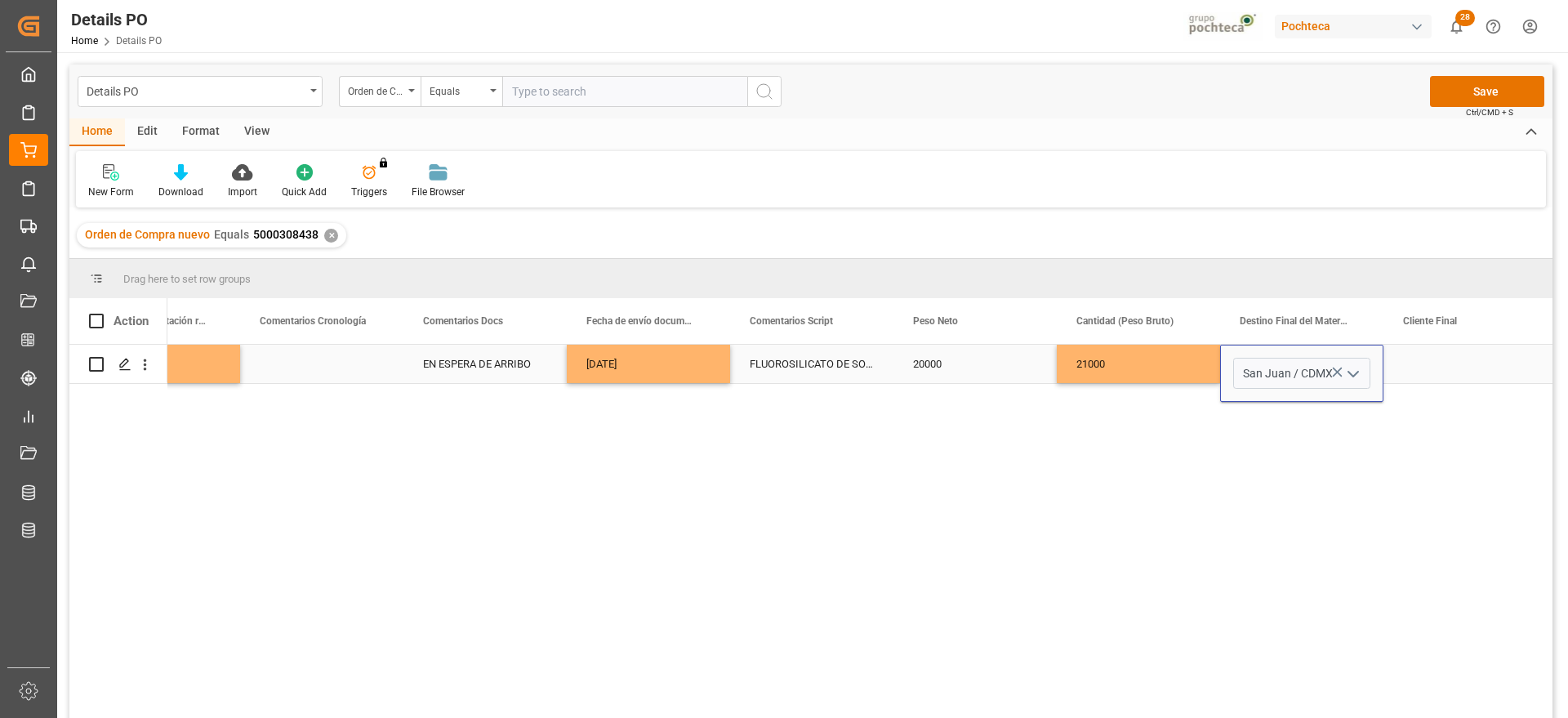
click at [1437, 367] on div "Press SPACE to select this row." at bounding box center [1465, 364] width 163 height 39
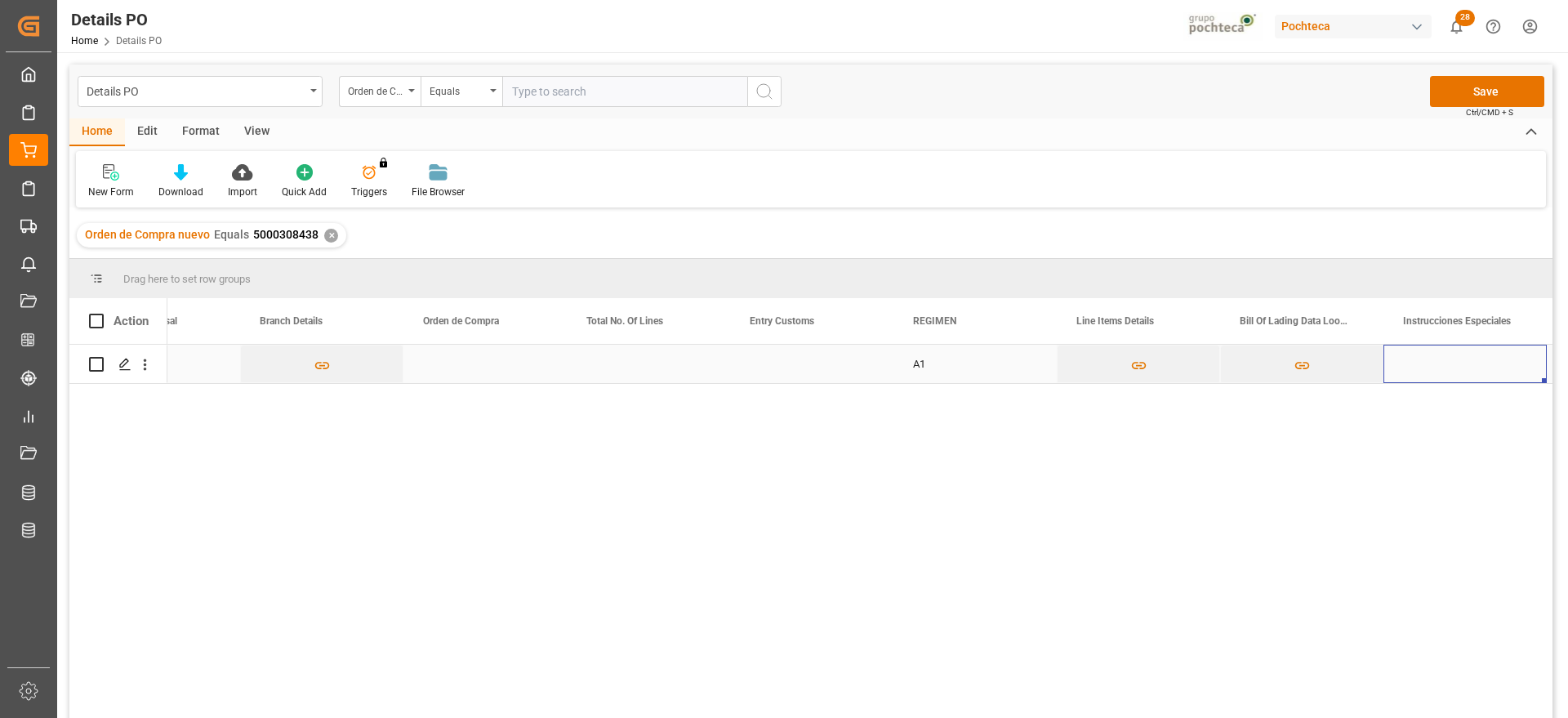
scroll to position [0, 5646]
click at [798, 372] on div "Press SPACE to select this row." at bounding box center [811, 364] width 163 height 39
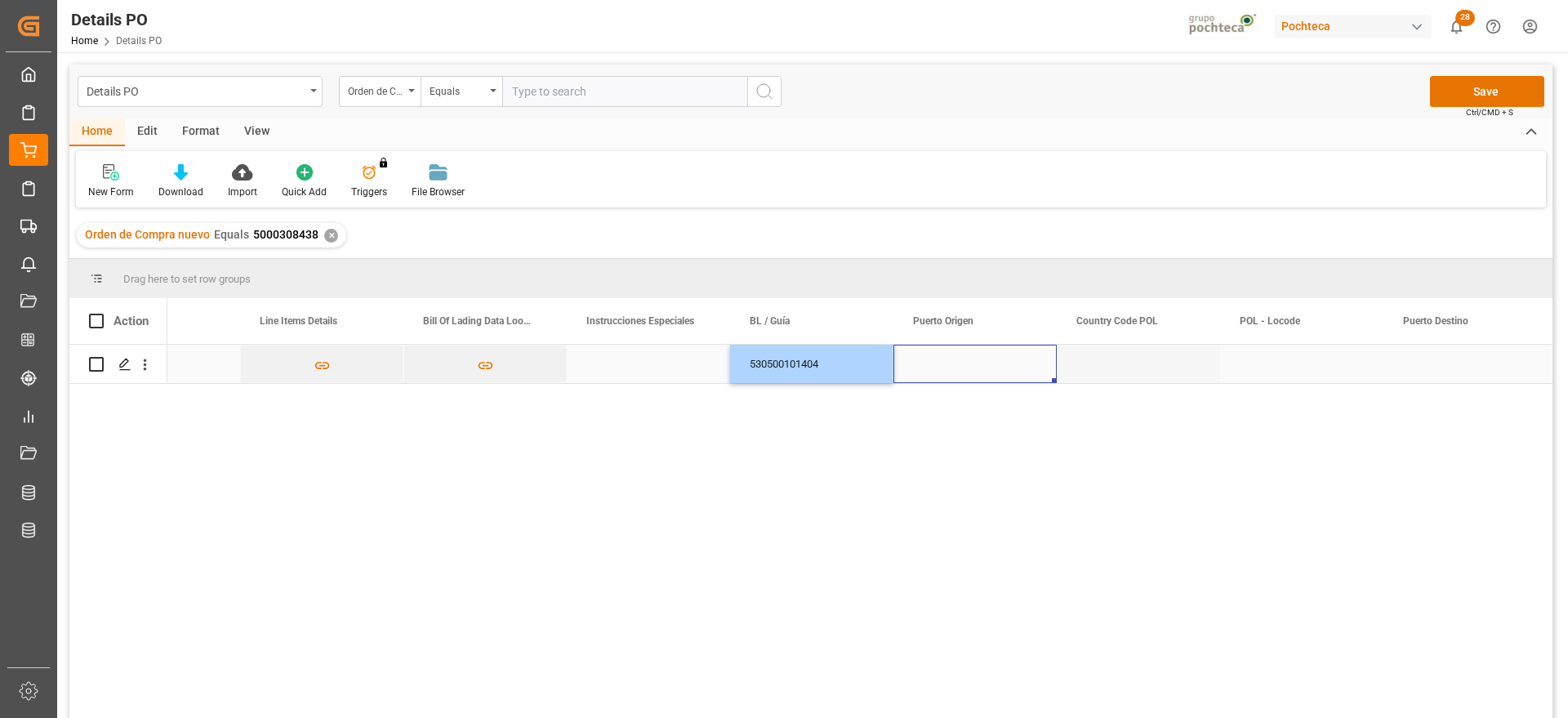
click at [956, 357] on div "Press SPACE to select this row." at bounding box center [974, 364] width 163 height 39
click at [988, 366] on div "Press SPACE to select this row." at bounding box center [974, 364] width 163 height 39
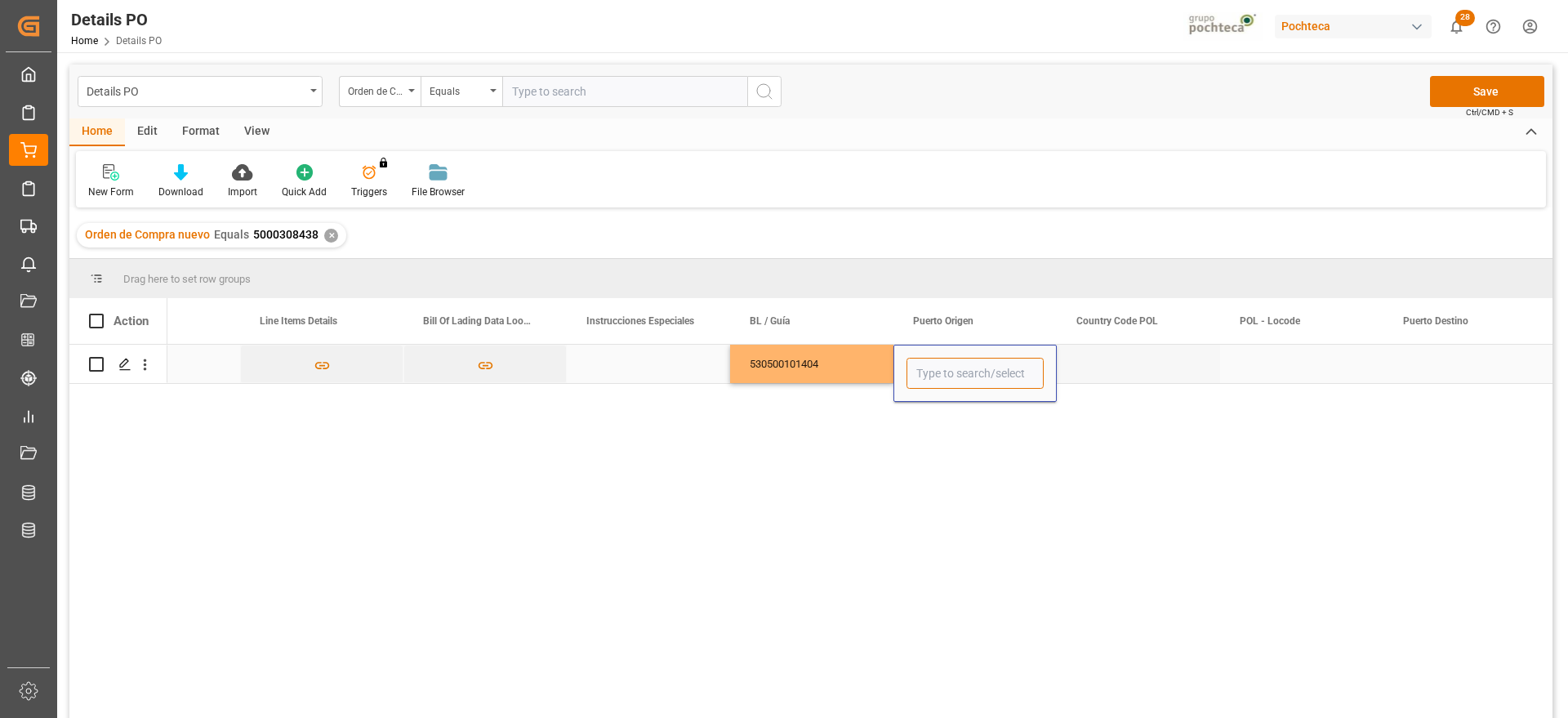
click at [988, 366] on input "Press SPACE to select this row." at bounding box center [975, 373] width 137 height 31
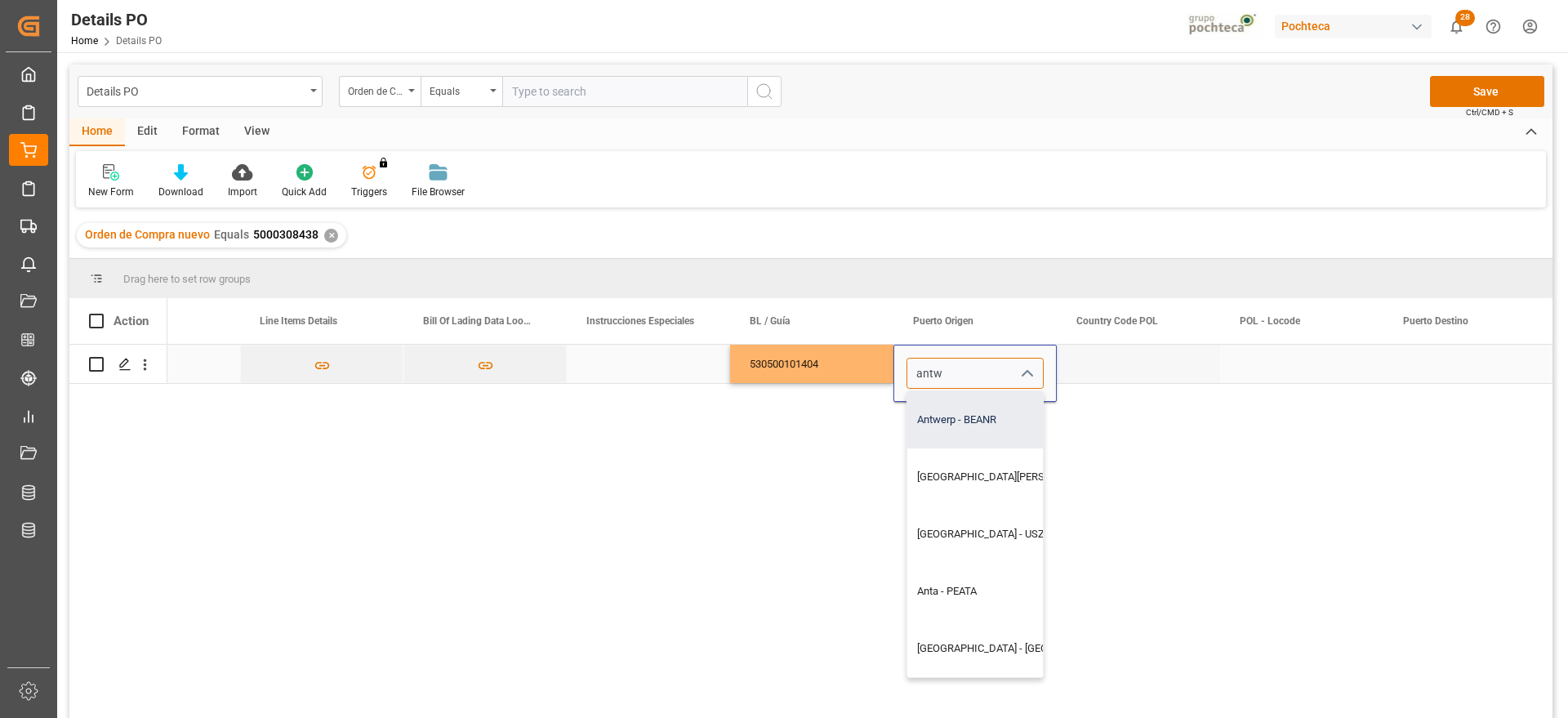
click at [963, 416] on div "Antwerp - BEANR" at bounding box center [1049, 419] width 285 height 57
type input "Antwerp - BEANR"
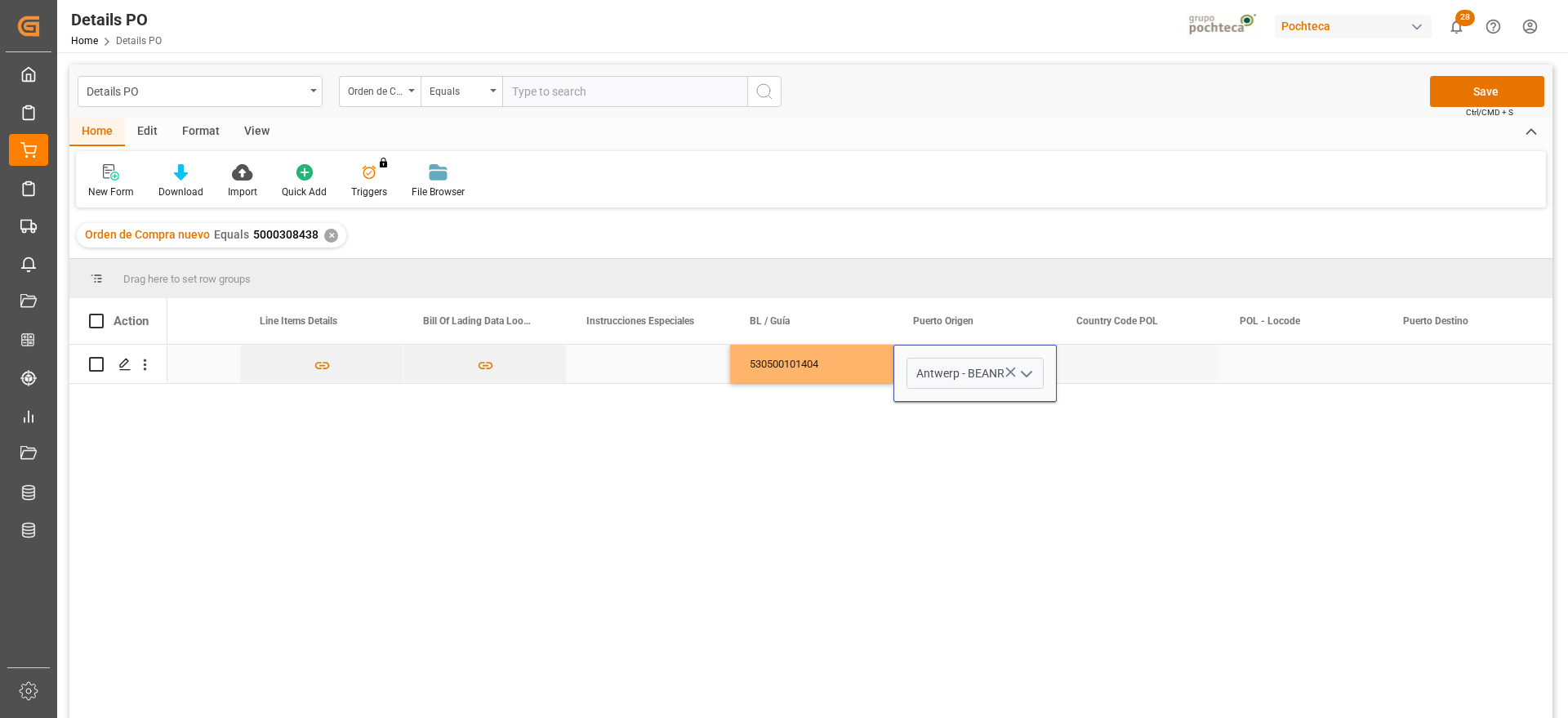
click at [1173, 360] on div "Press SPACE to select this row." at bounding box center [1138, 364] width 163 height 39
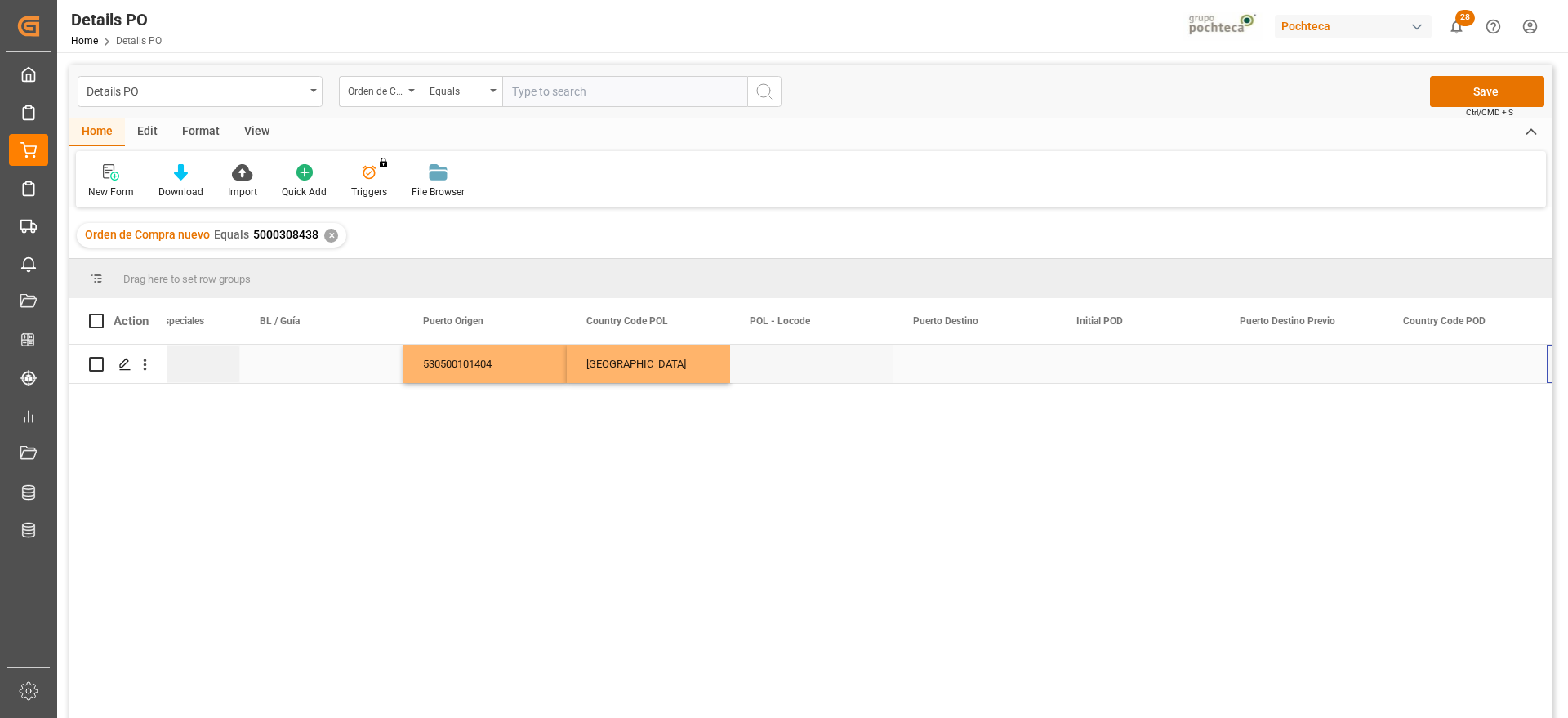
scroll to position [0, 6789]
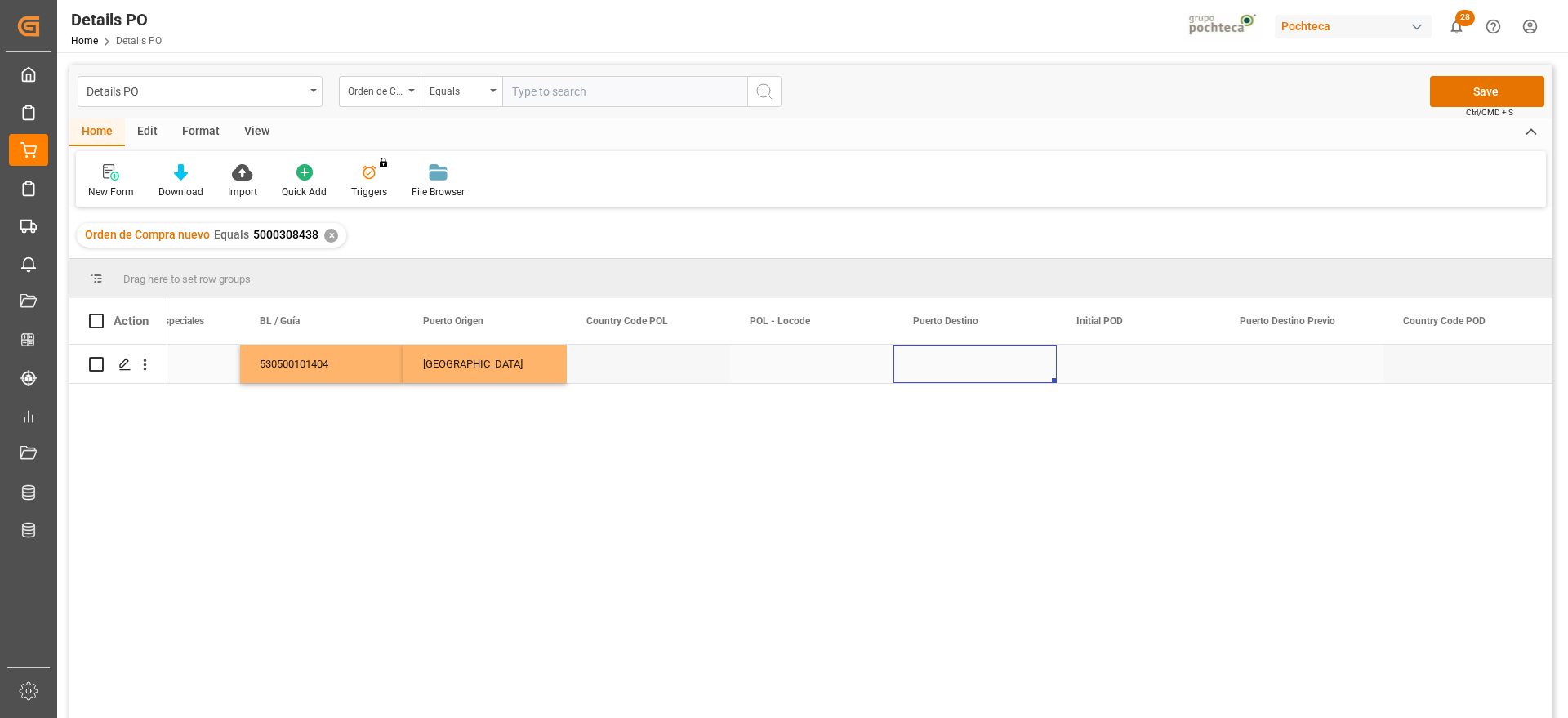
click at [911, 367] on div "Press SPACE to select this row." at bounding box center [974, 364] width 163 height 39
click at [911, 367] on input "Press SPACE to select this row." at bounding box center [975, 373] width 137 height 31
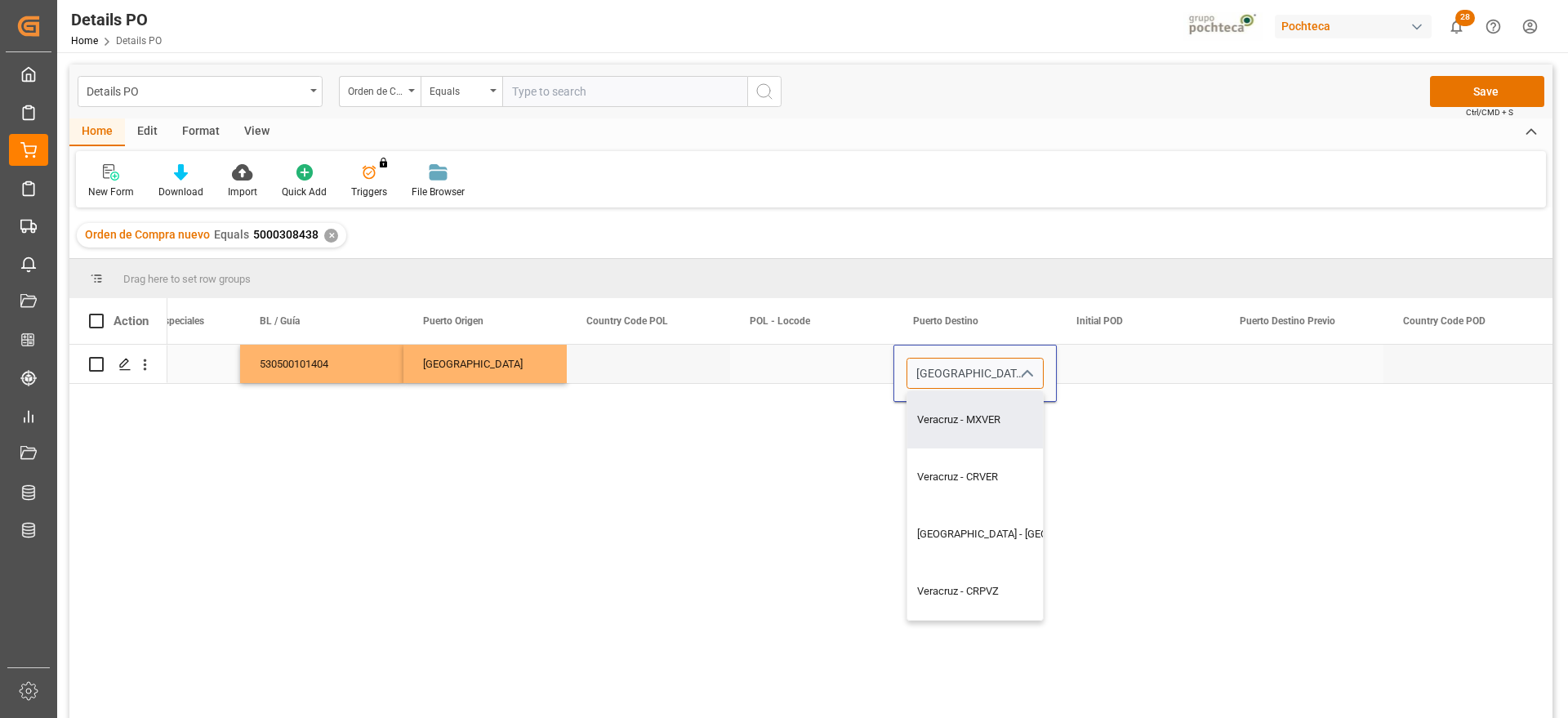
click at [993, 424] on div "Veracruz - MXVER" at bounding box center [1021, 419] width 227 height 57
type input "Veracruz - MXVER"
click at [1096, 359] on div "Press SPACE to select this row." at bounding box center [1138, 364] width 163 height 39
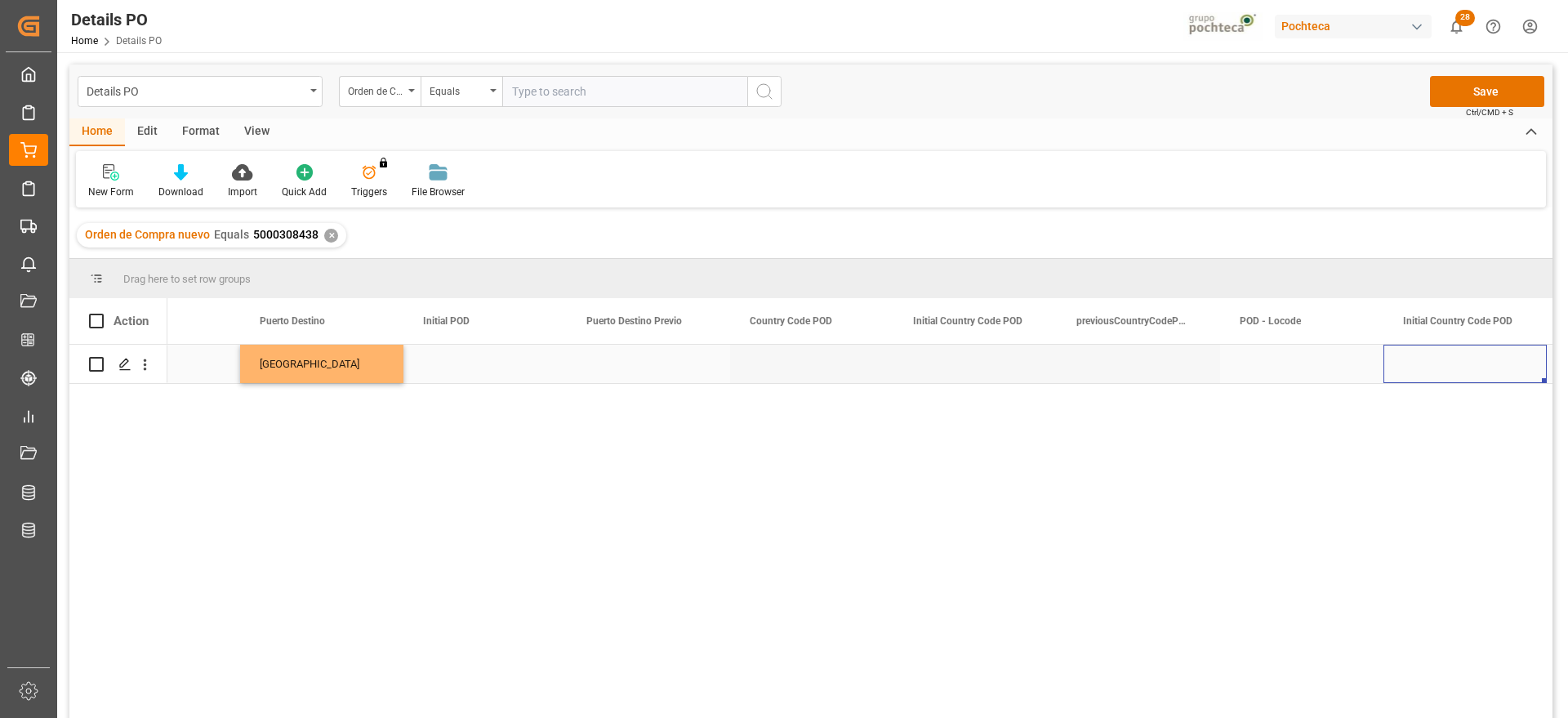
scroll to position [0, 7606]
click at [1121, 366] on div "Press SPACE to select this row." at bounding box center [1138, 364] width 163 height 39
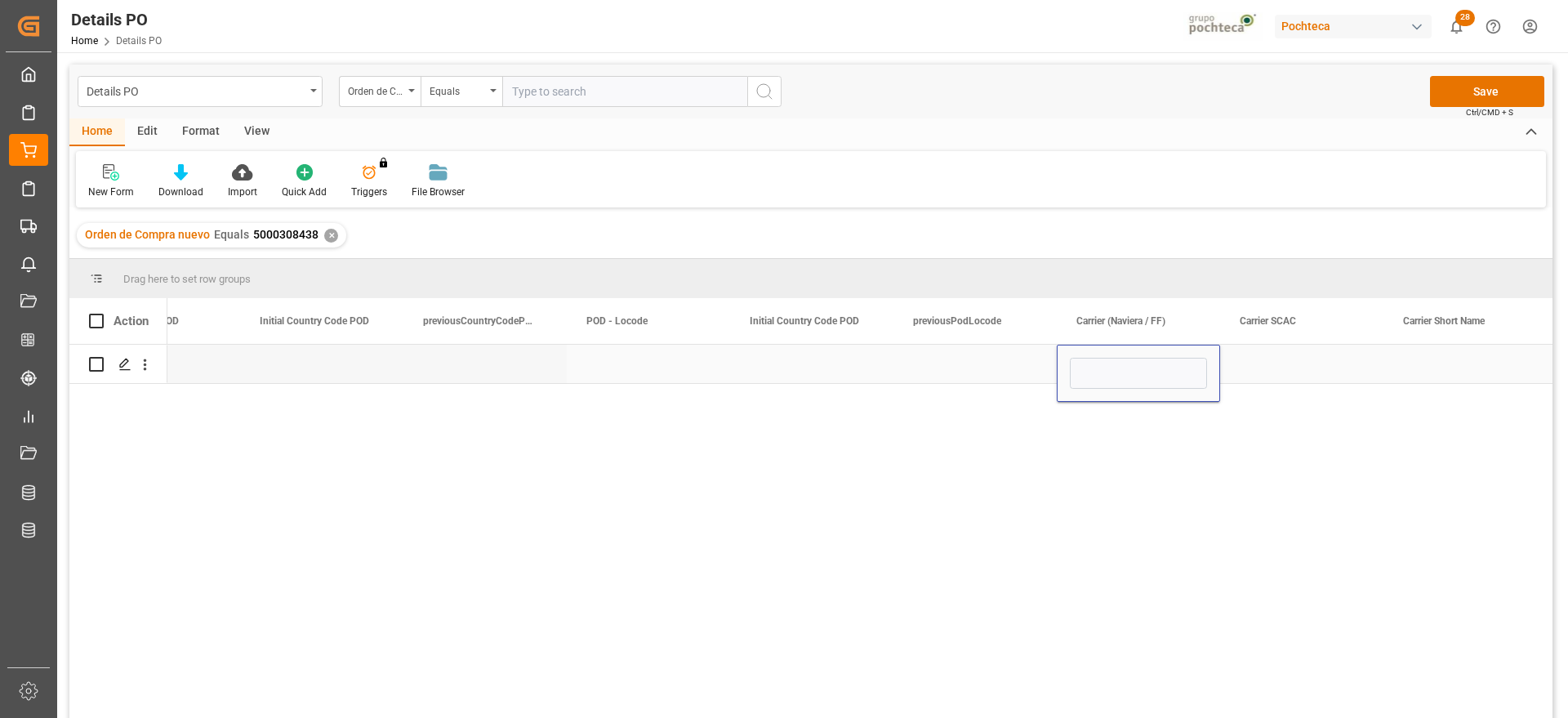
click at [1121, 366] on input "Press SPACE to select this row." at bounding box center [1139, 373] width 137 height 31
type input "e"
type input "EVERGREEN"
click at [1378, 365] on div "Press SPACE to select this row." at bounding box center [1301, 364] width 163 height 39
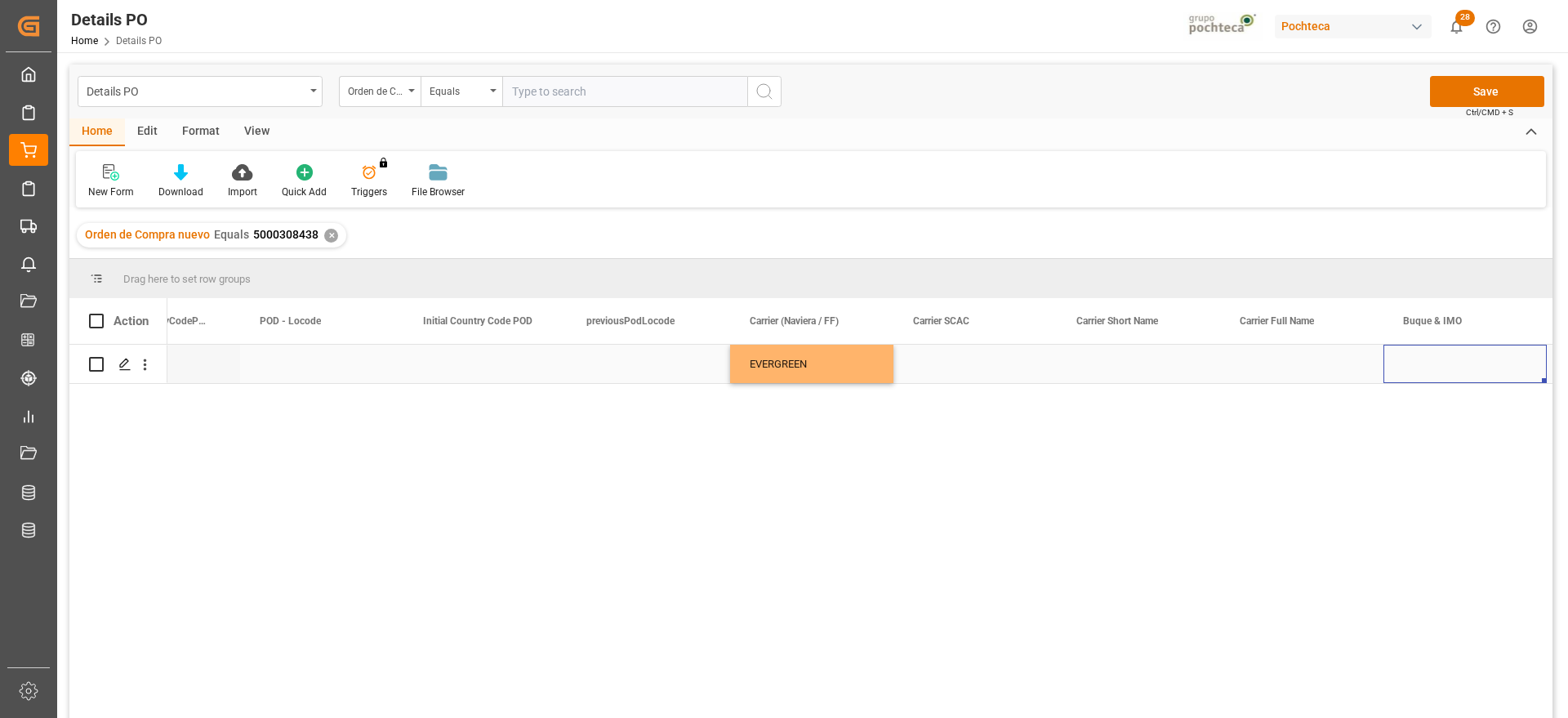
scroll to position [0, 8586]
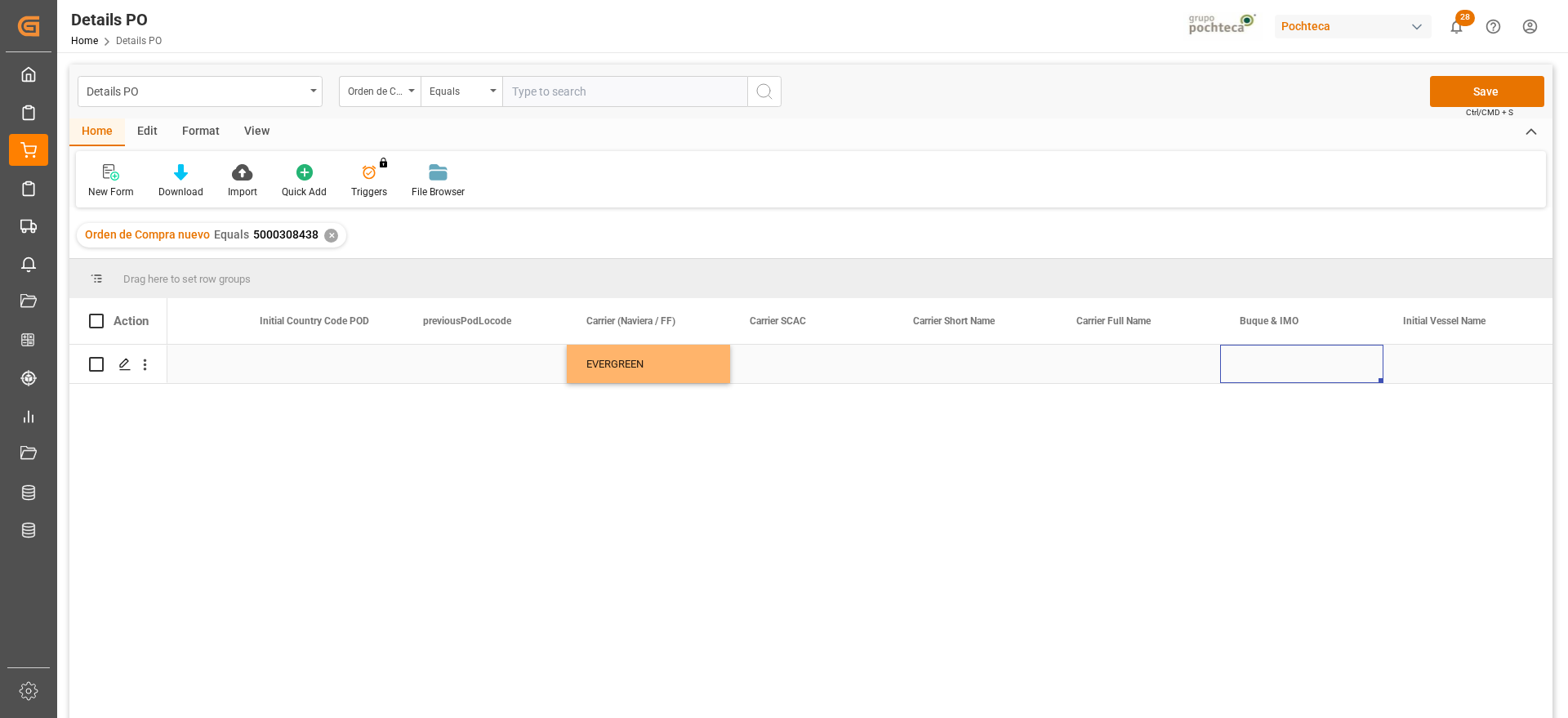
click at [1259, 353] on div "Press SPACE to select this row." at bounding box center [1301, 364] width 163 height 39
click at [1243, 367] on input "Press SPACE to select this row." at bounding box center [1302, 373] width 137 height 31
click at [1294, 424] on div "CMA CGM MOLIERE - 9401099" at bounding box center [1314, 419] width 161 height 57
type input "CMA CGM MOLIERE - 9401099"
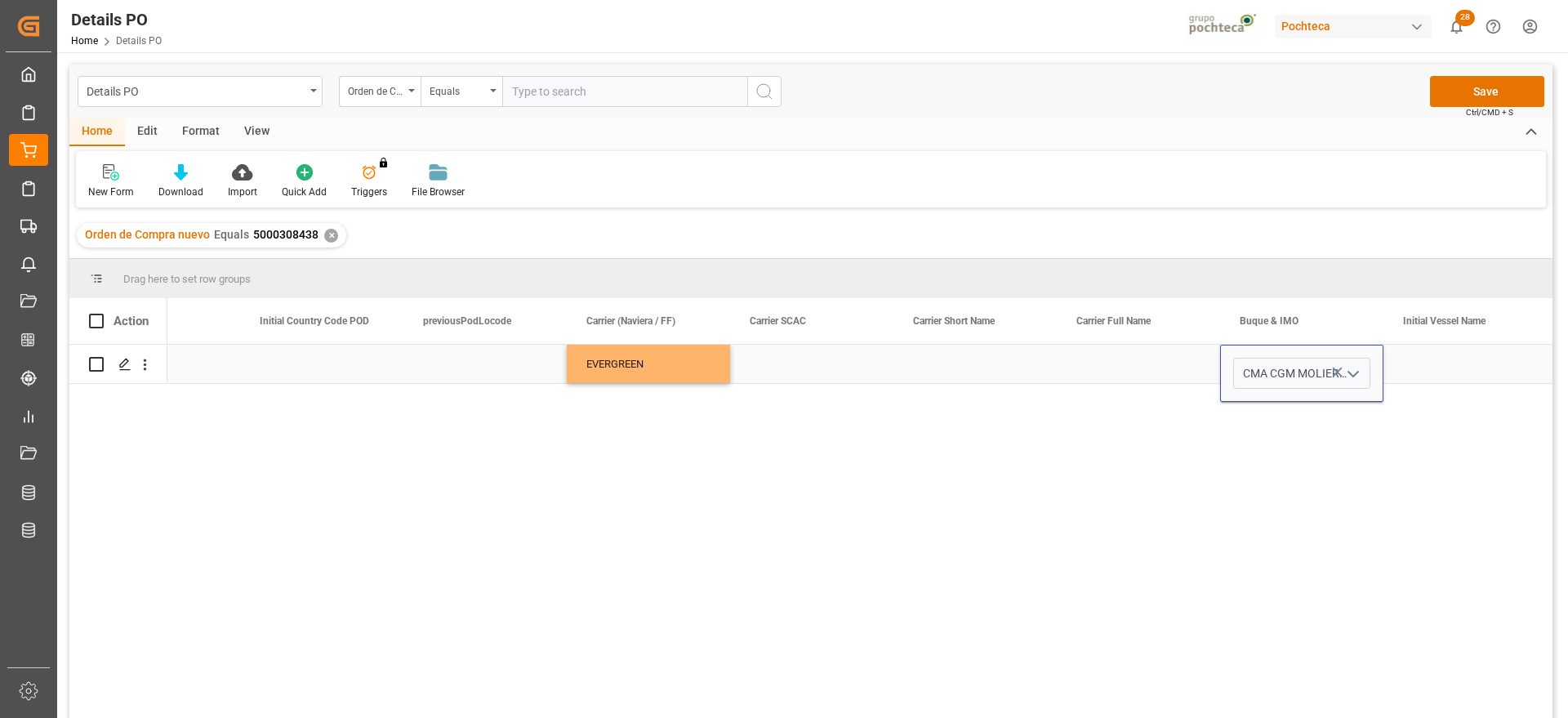
click at [1500, 354] on div "Press SPACE to select this row." at bounding box center [1465, 364] width 163 height 39
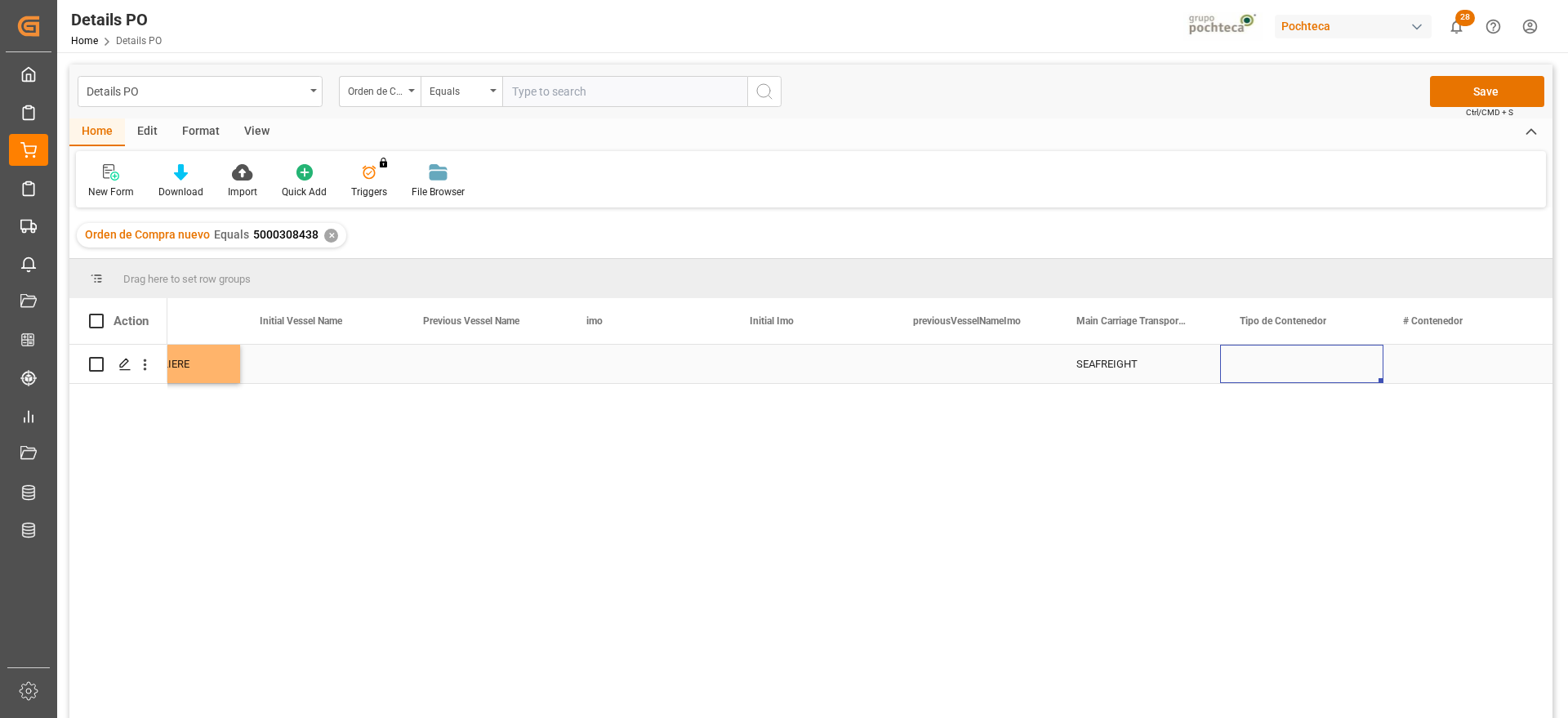
click at [1307, 374] on div "Press SPACE to select this row." at bounding box center [1301, 364] width 163 height 39
drag, startPoint x: 1369, startPoint y: 370, endPoint x: 1355, endPoint y: 371, distance: 14.0
click at [1357, 371] on div "Press SPACE to select this row." at bounding box center [1302, 373] width 137 height 31
click at [1352, 371] on icon "open menu" at bounding box center [1353, 374] width 19 height 19
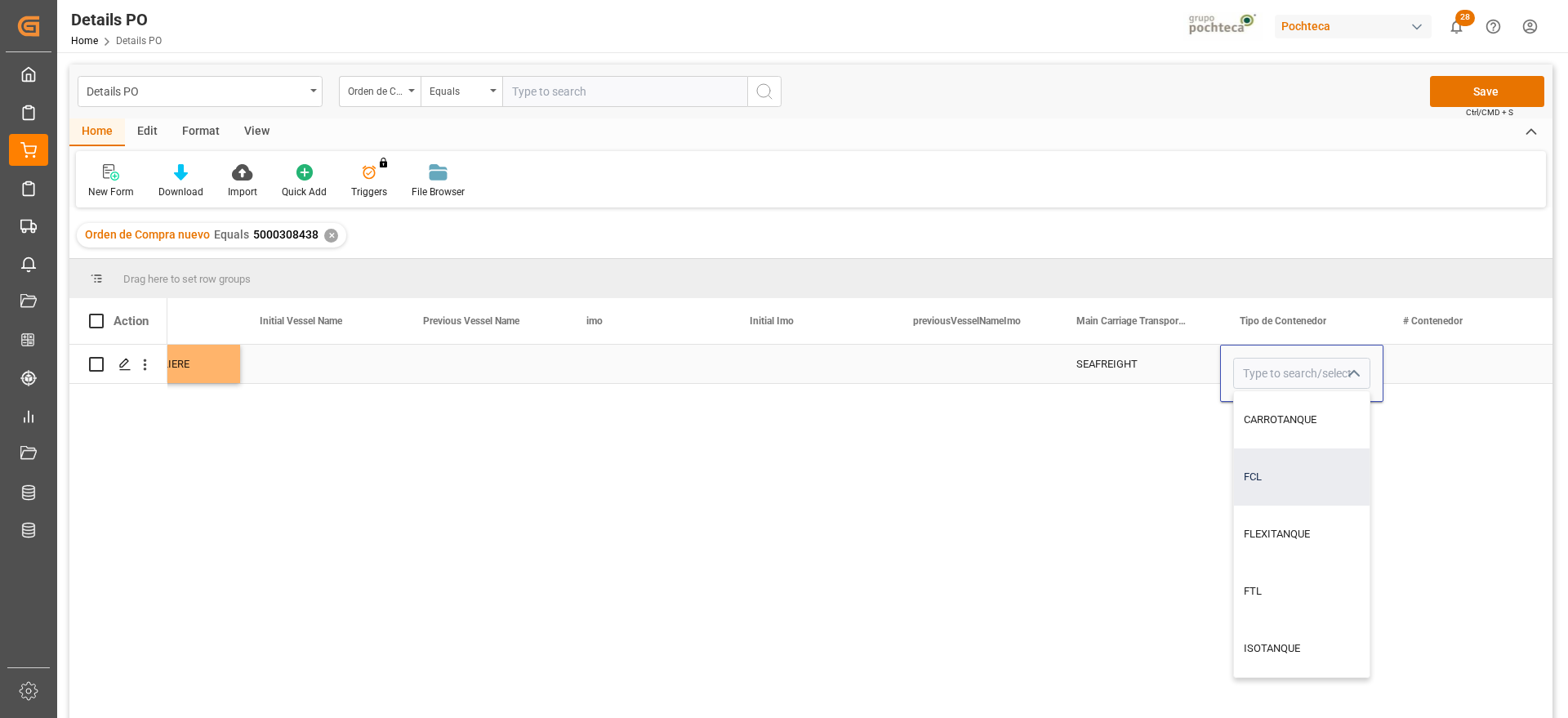
click at [1298, 489] on div "FCL" at bounding box center [1302, 477] width 136 height 57
type input "FCL"
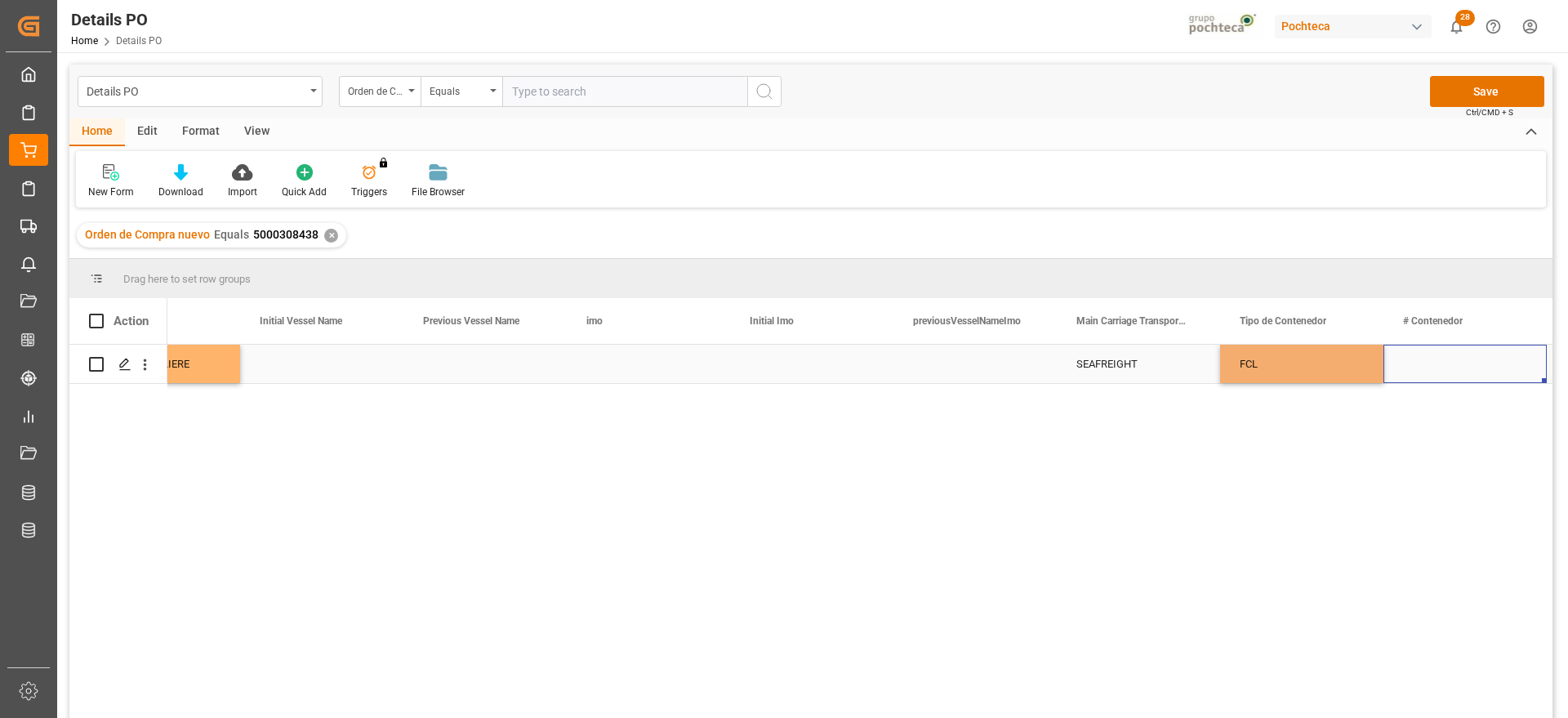
click at [1448, 372] on div "Press SPACE to select this row." at bounding box center [1465, 364] width 163 height 39
click at [1463, 367] on div "EITU0213904" at bounding box center [1465, 364] width 163 height 39
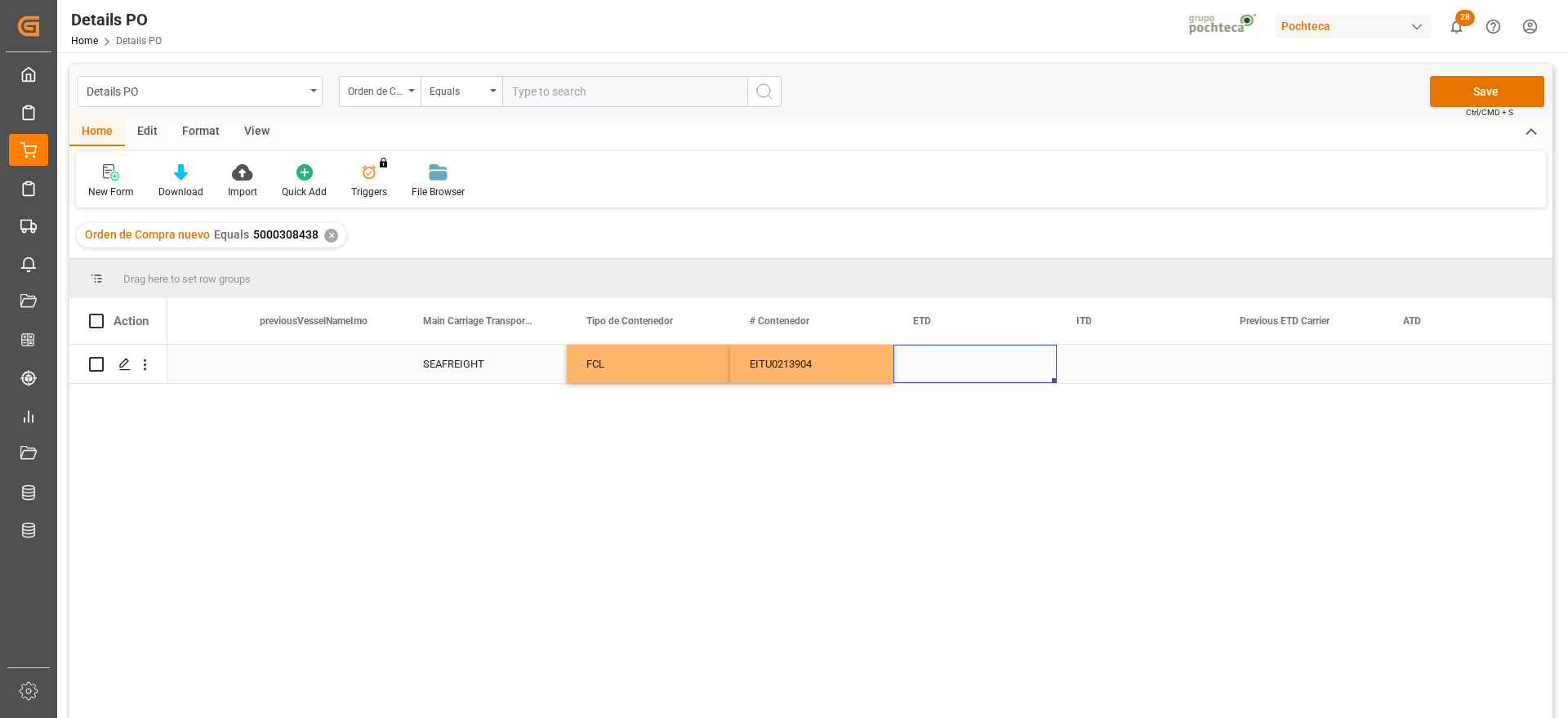
click at [906, 359] on div "Press SPACE to select this row." at bounding box center [974, 364] width 163 height 39
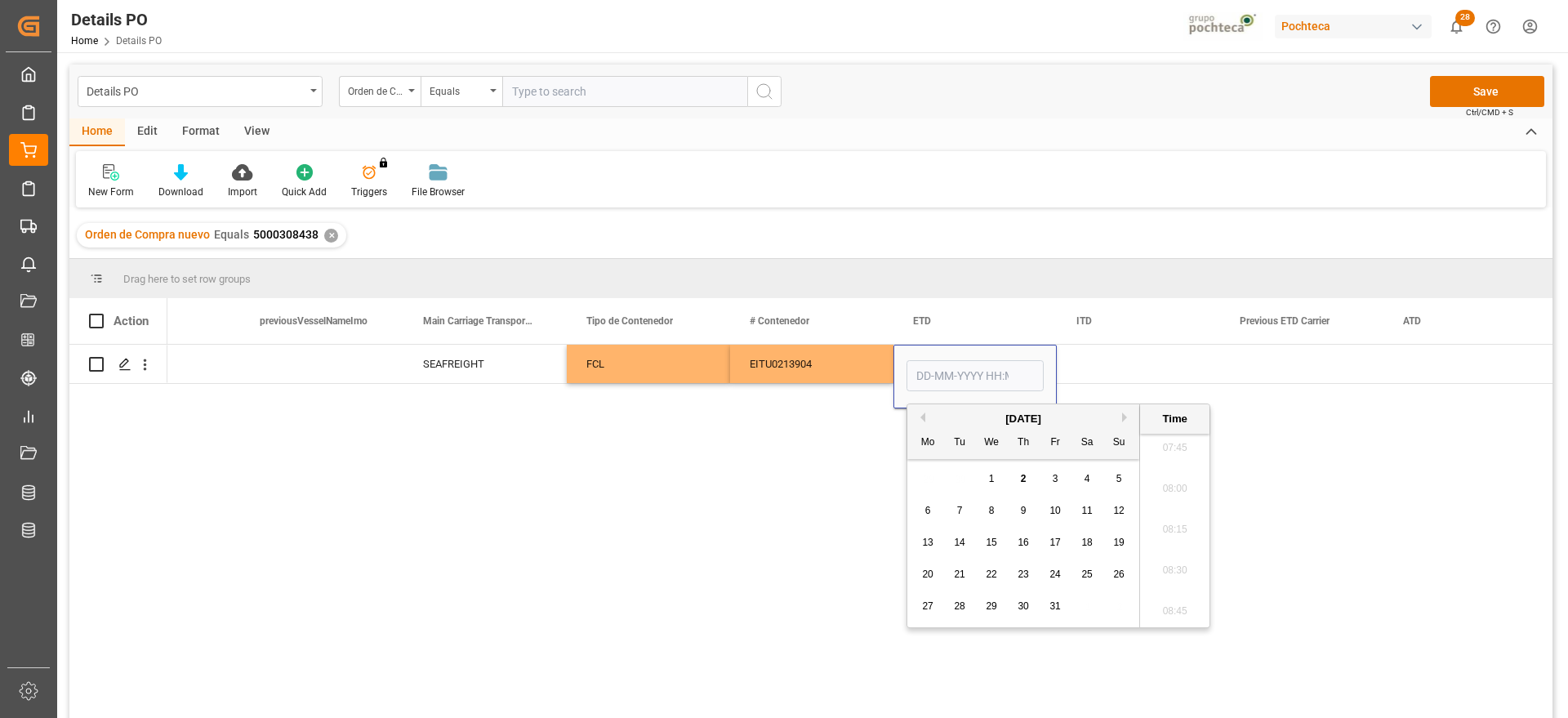
click at [925, 415] on button "Previous Month" at bounding box center [921, 417] width 10 height 10
click at [1054, 581] on div "26" at bounding box center [1055, 575] width 20 height 19
type input "26-09-2025 00:00"
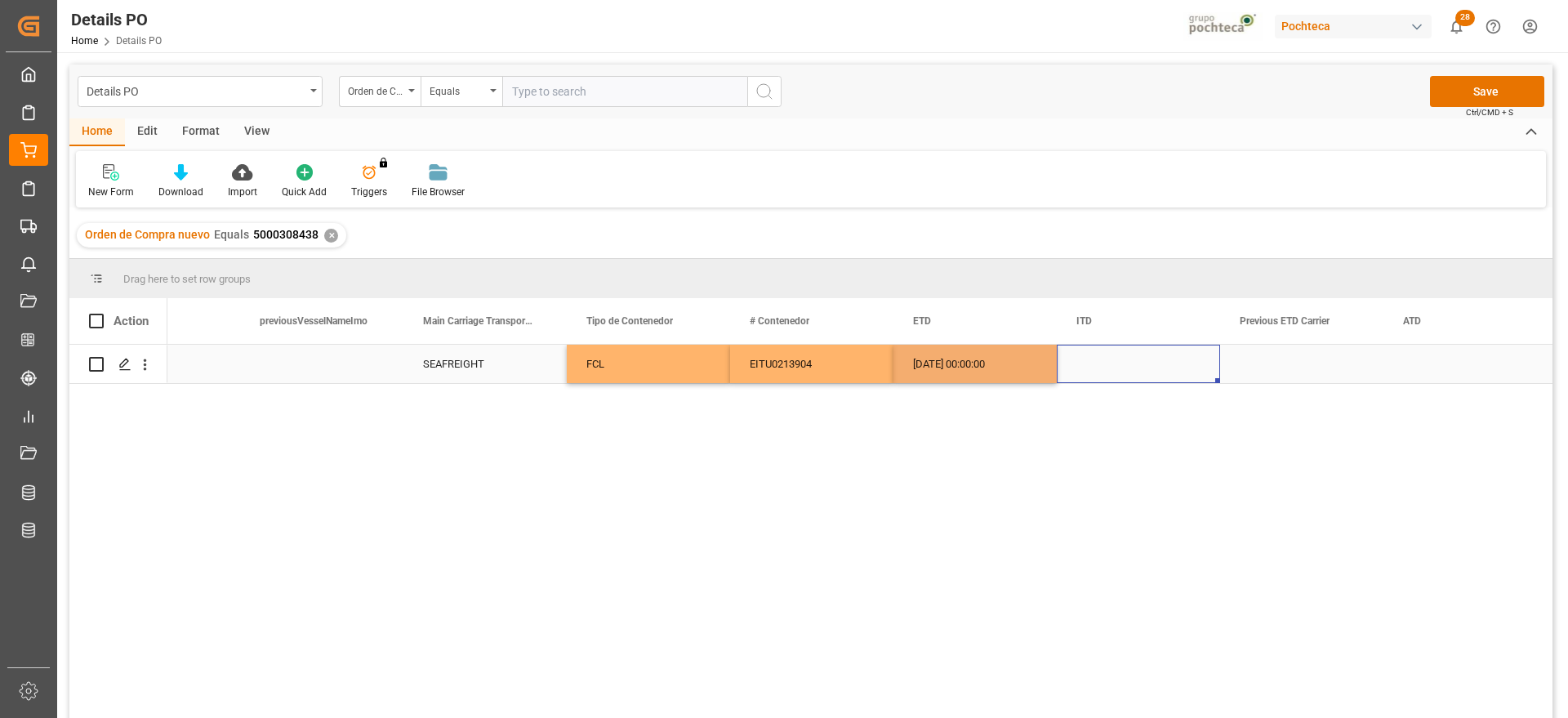
click at [1154, 366] on div "Press SPACE to select this row." at bounding box center [1138, 364] width 163 height 39
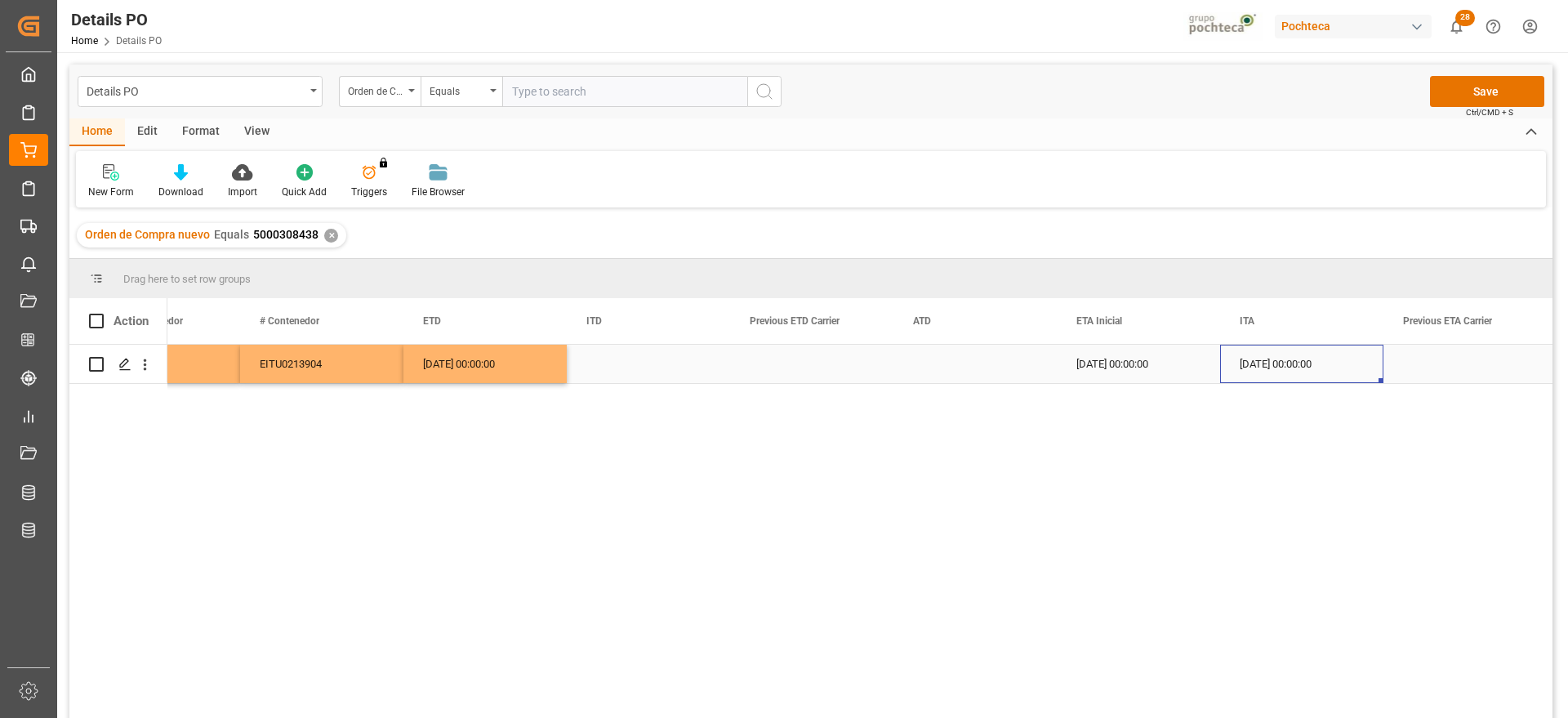
click at [1286, 364] on div "01-10-2025 00:00:00" at bounding box center [1301, 364] width 163 height 39
click at [1499, 85] on button "Save" at bounding box center [1488, 91] width 115 height 31
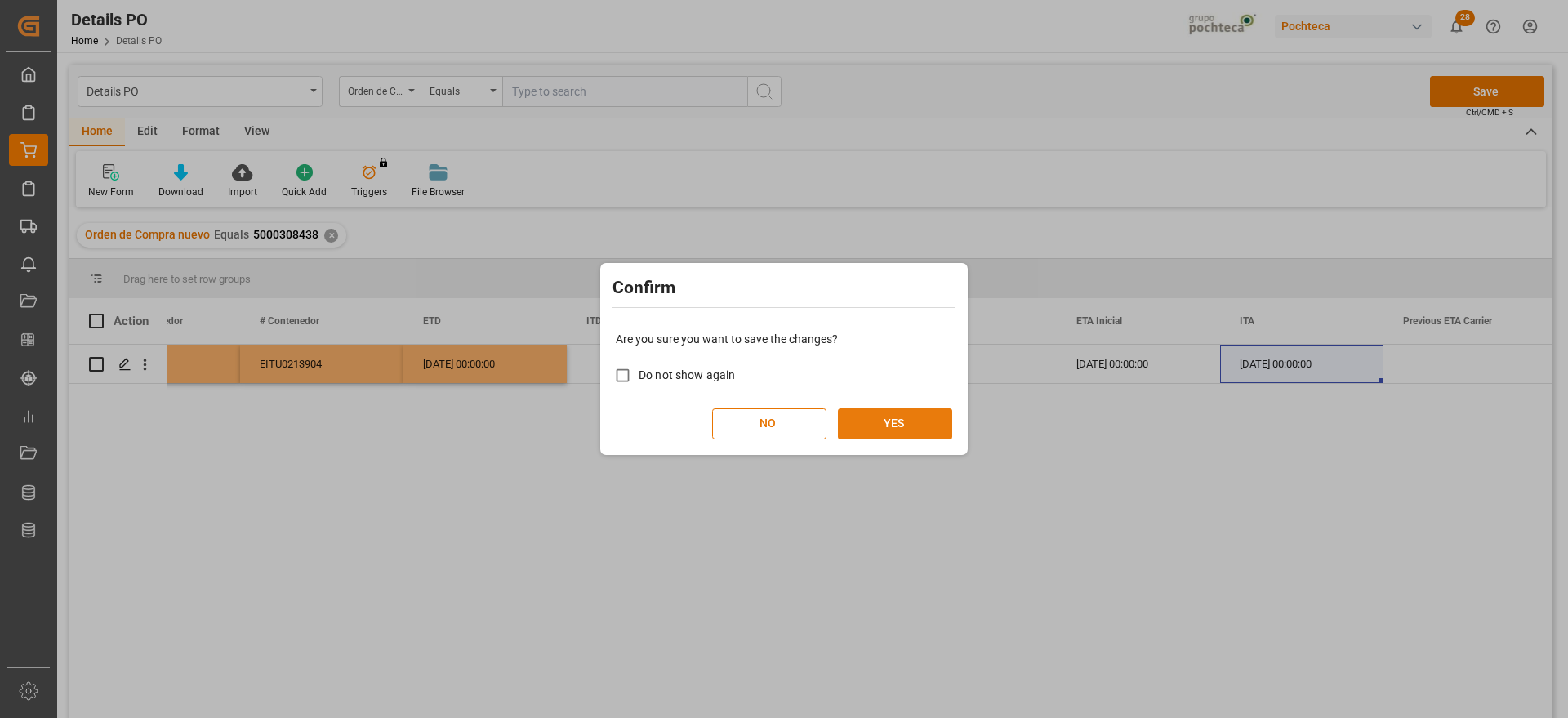
click at [896, 421] on button "YES" at bounding box center [895, 424] width 115 height 31
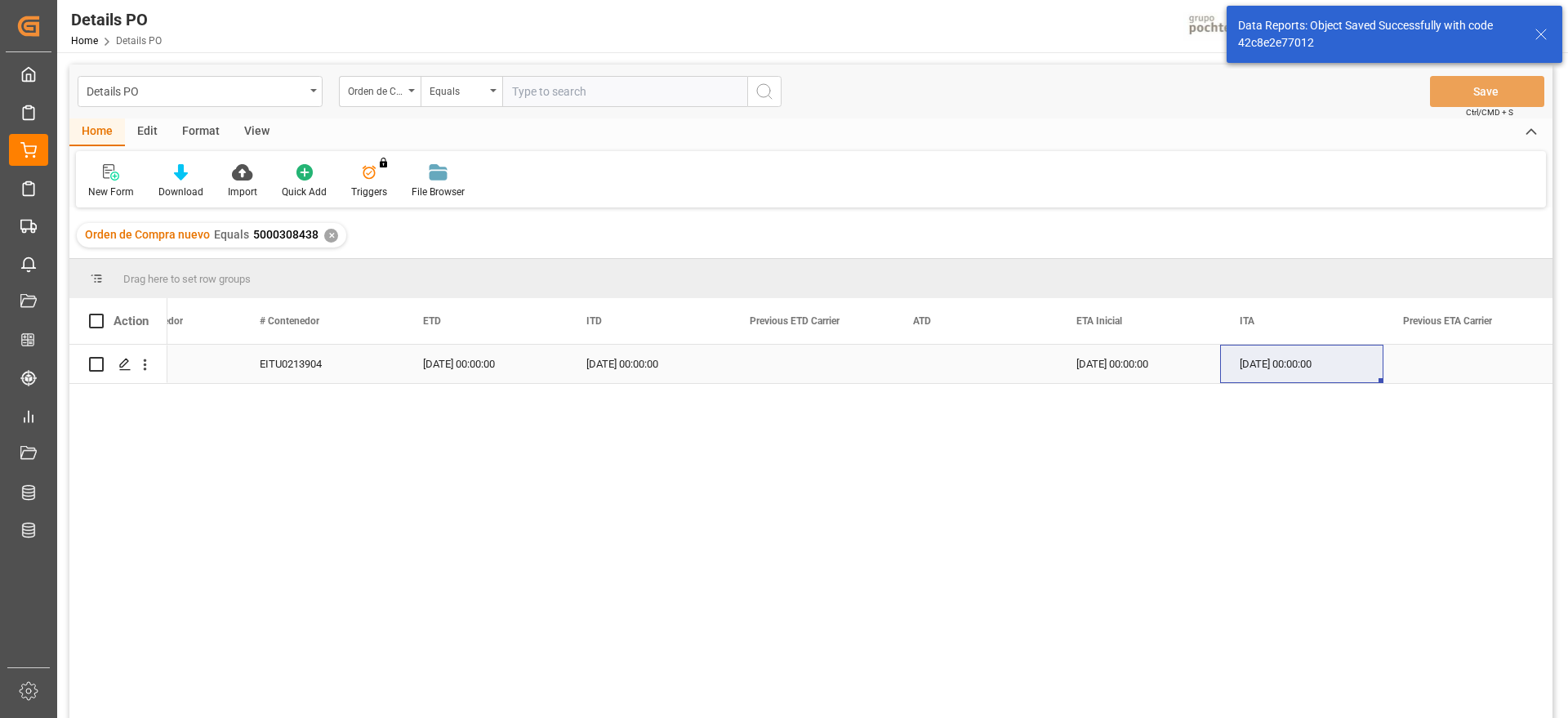
click at [144, 365] on icon "open menu" at bounding box center [145, 365] width 4 height 11
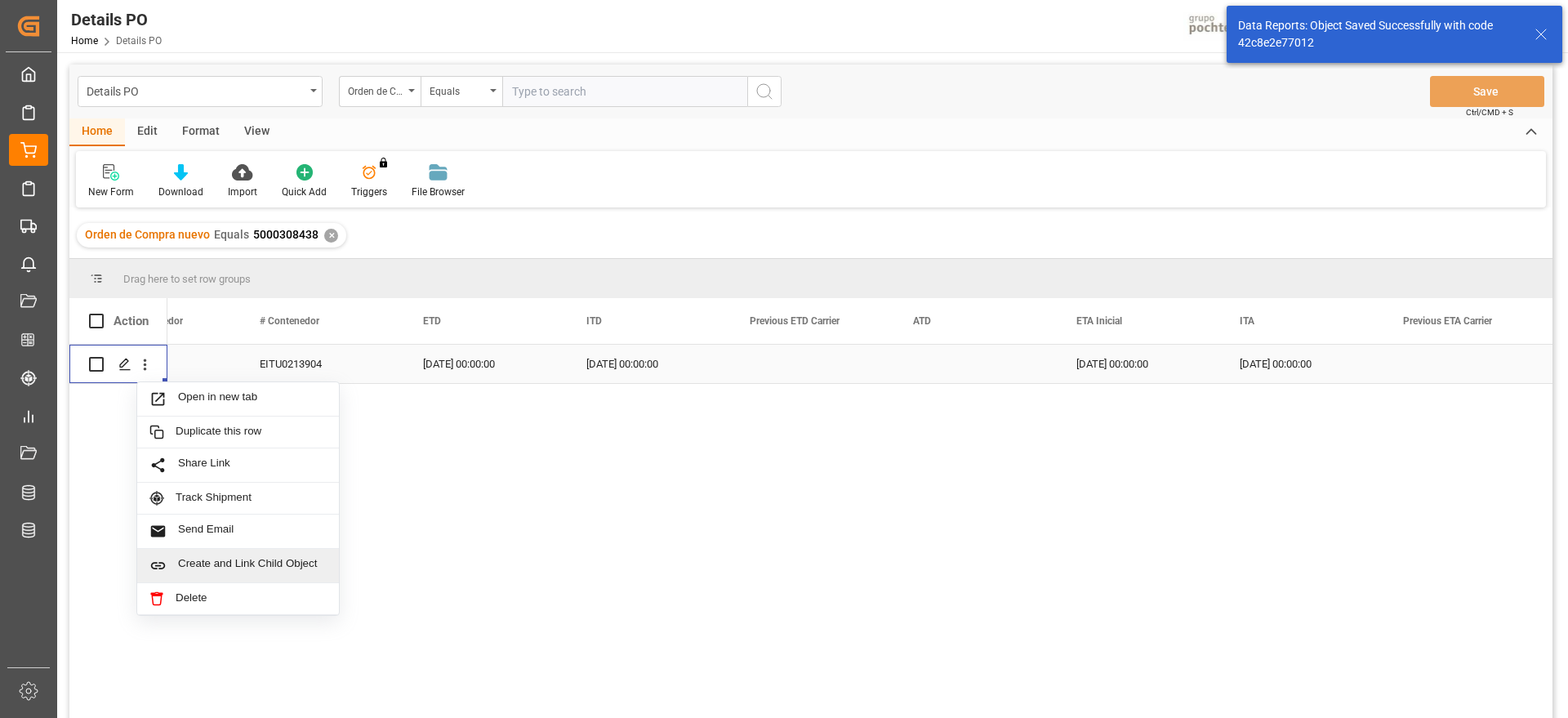
click at [264, 574] on span "Create and Link Child Object" at bounding box center [252, 565] width 149 height 17
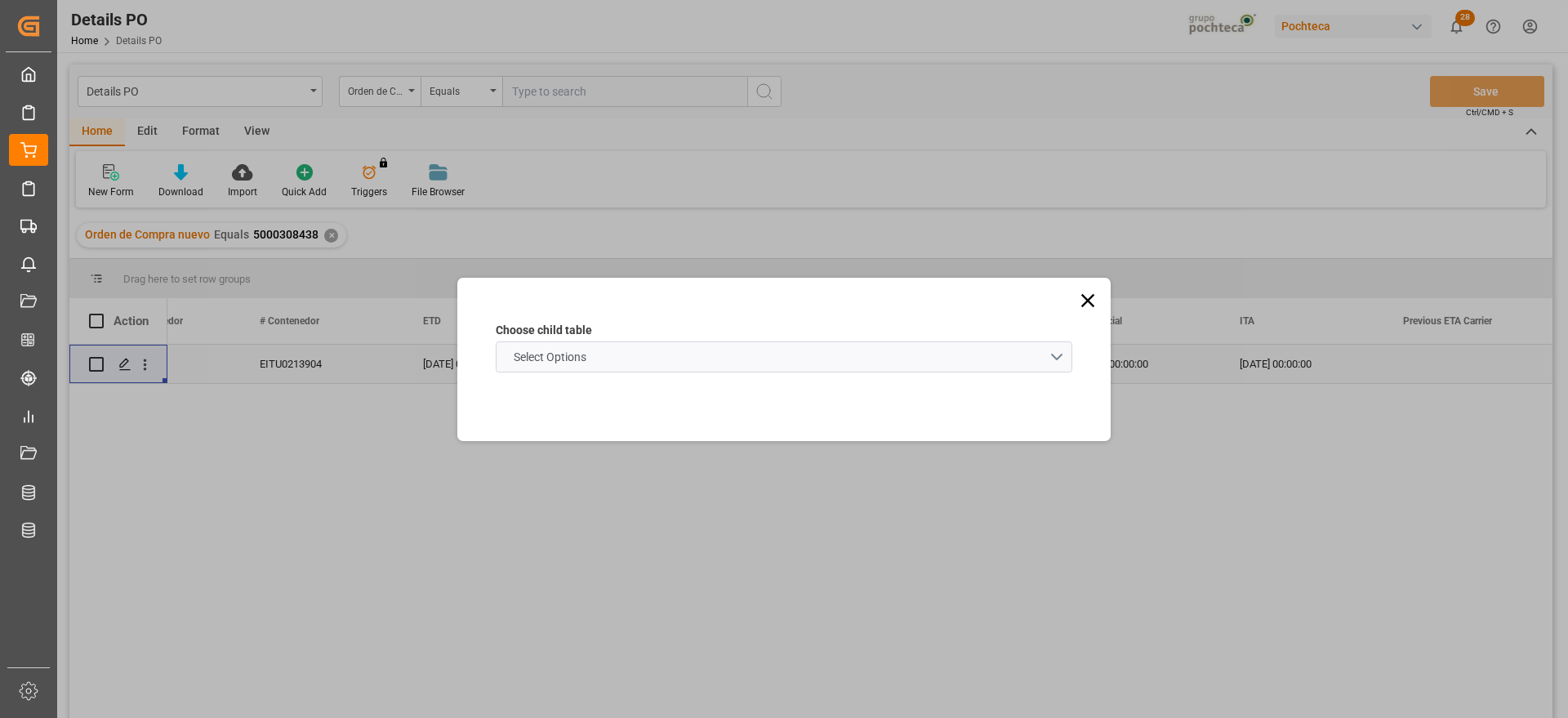
click at [538, 366] on schema "Select Options" at bounding box center [784, 357] width 577 height 31
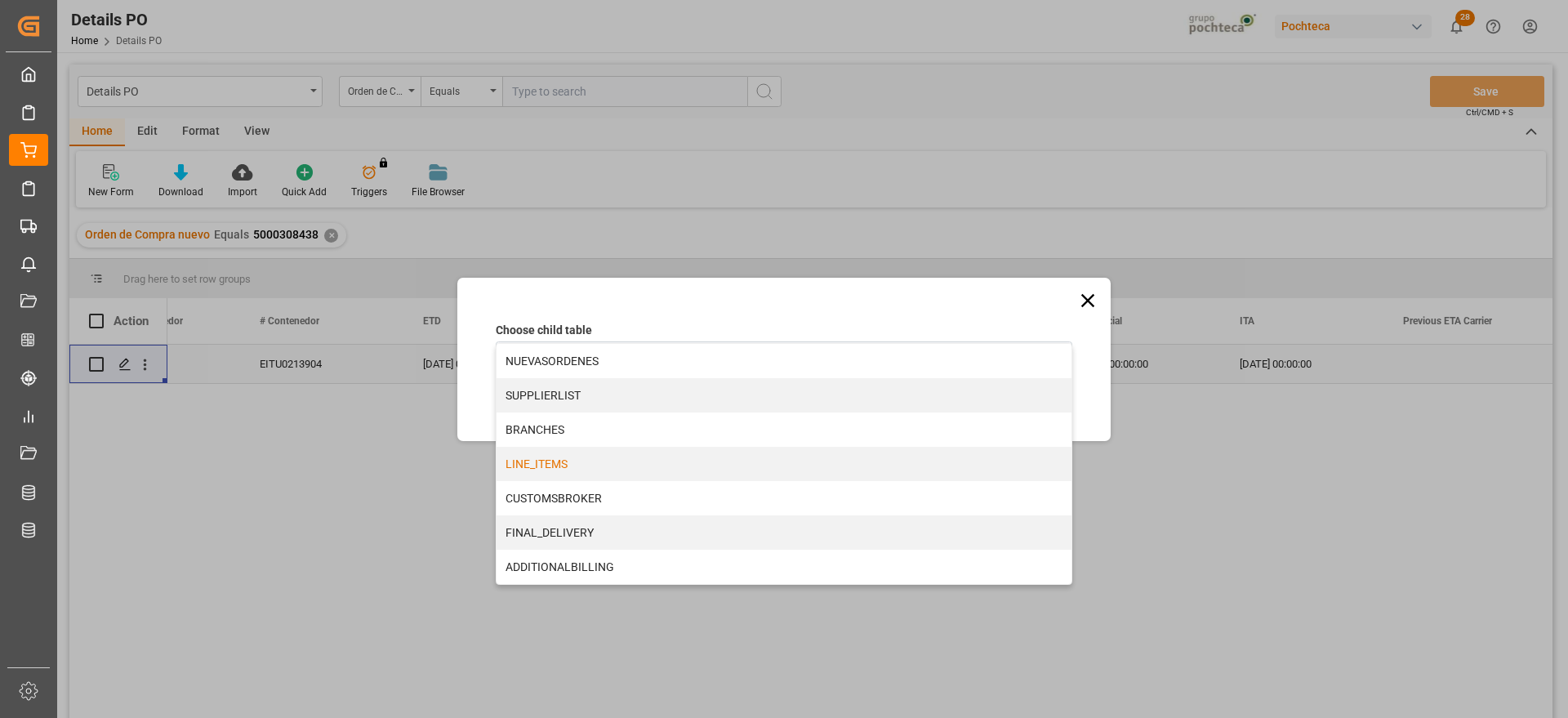
click at [563, 465] on div "LINE_ITEMS" at bounding box center [784, 463] width 575 height 34
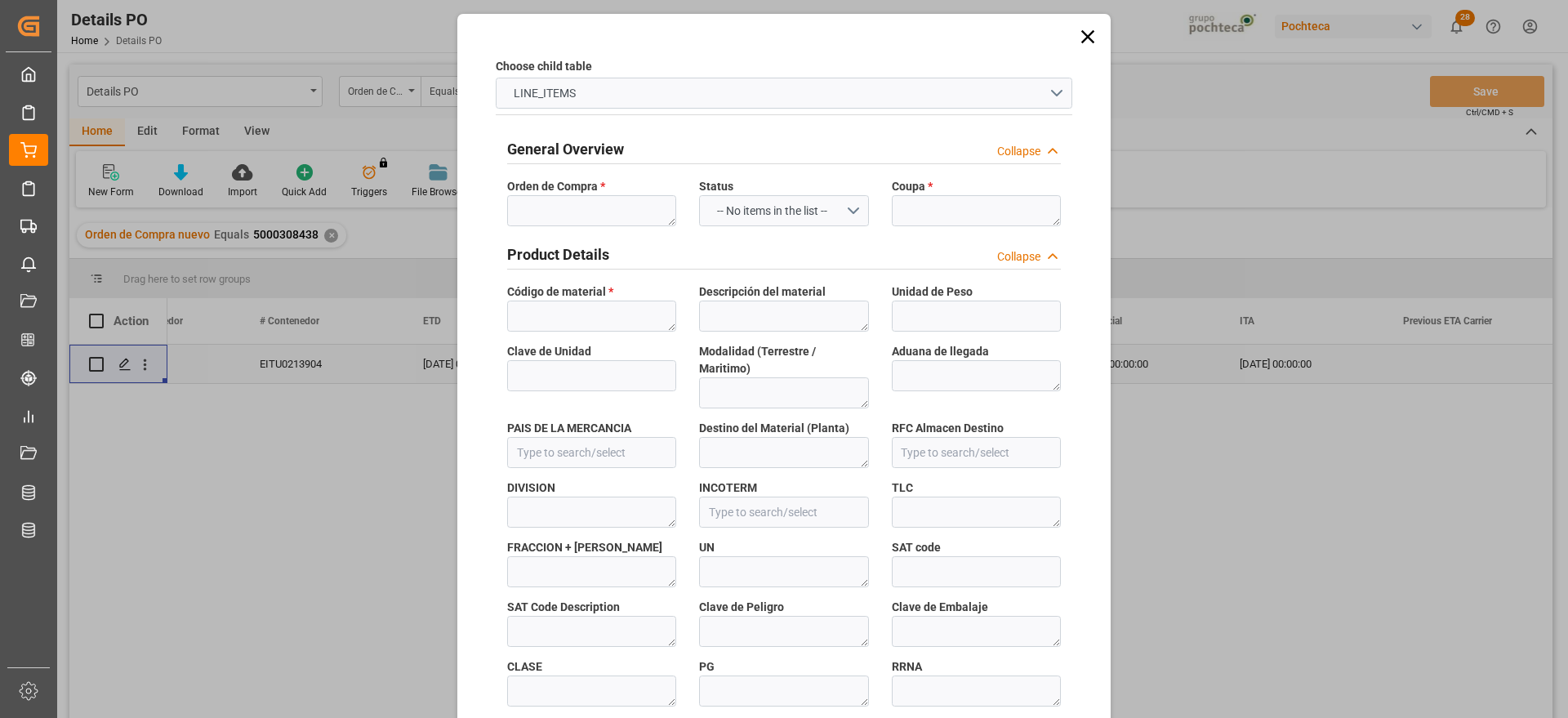
type input "42c8e2e77012"
click at [572, 213] on textarea at bounding box center [592, 211] width 169 height 31
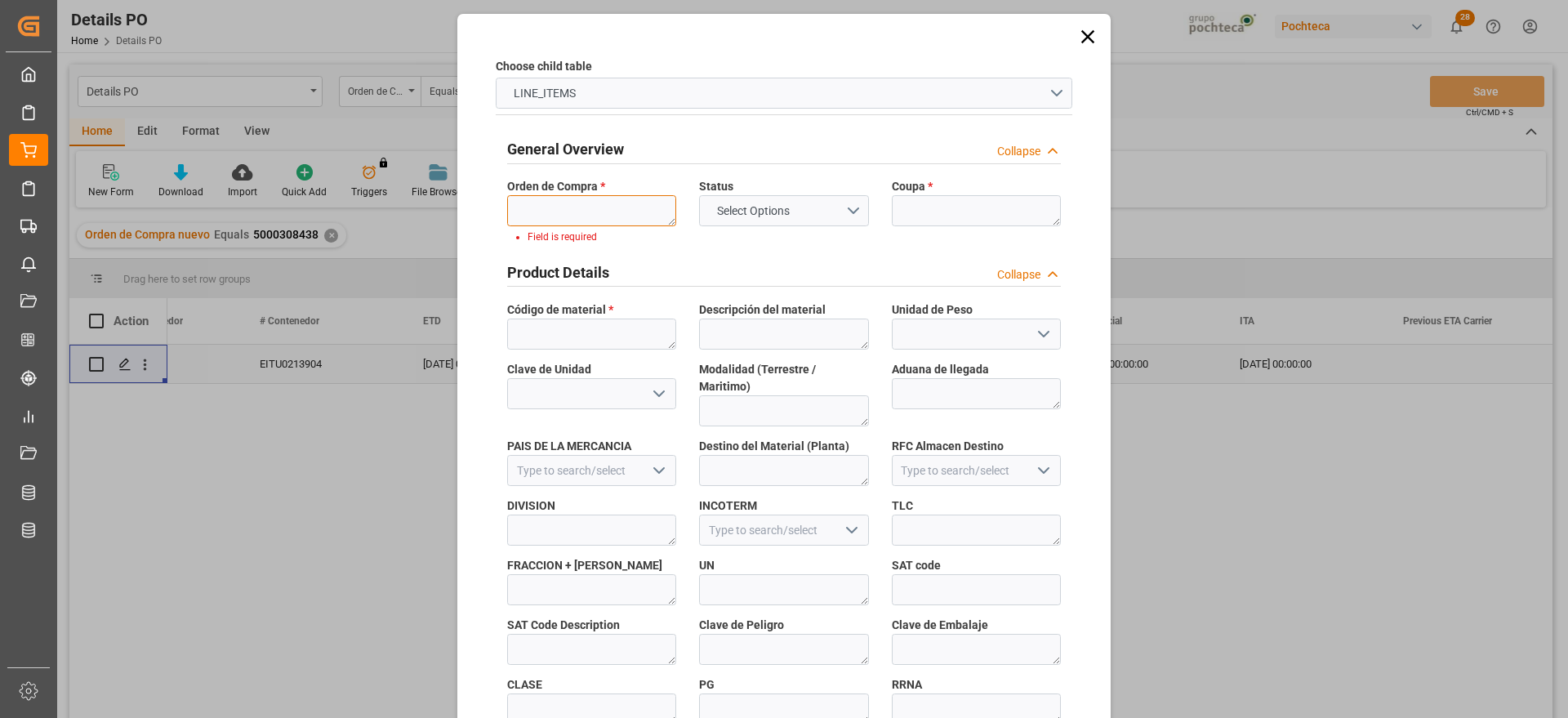
paste textarea "5000308438"
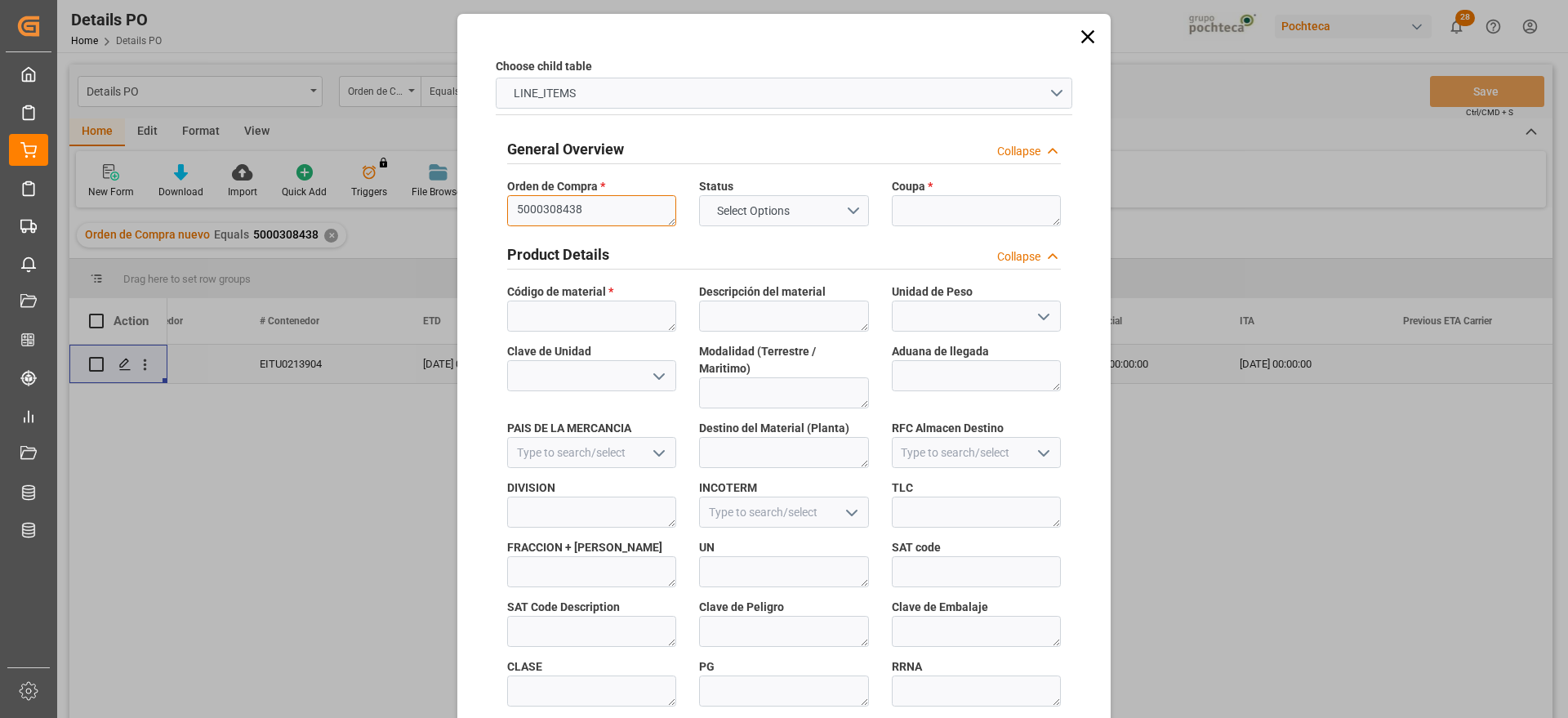
scroll to position [0, 0]
type textarea "5000308438"
click at [1010, 197] on textarea at bounding box center [977, 211] width 169 height 31
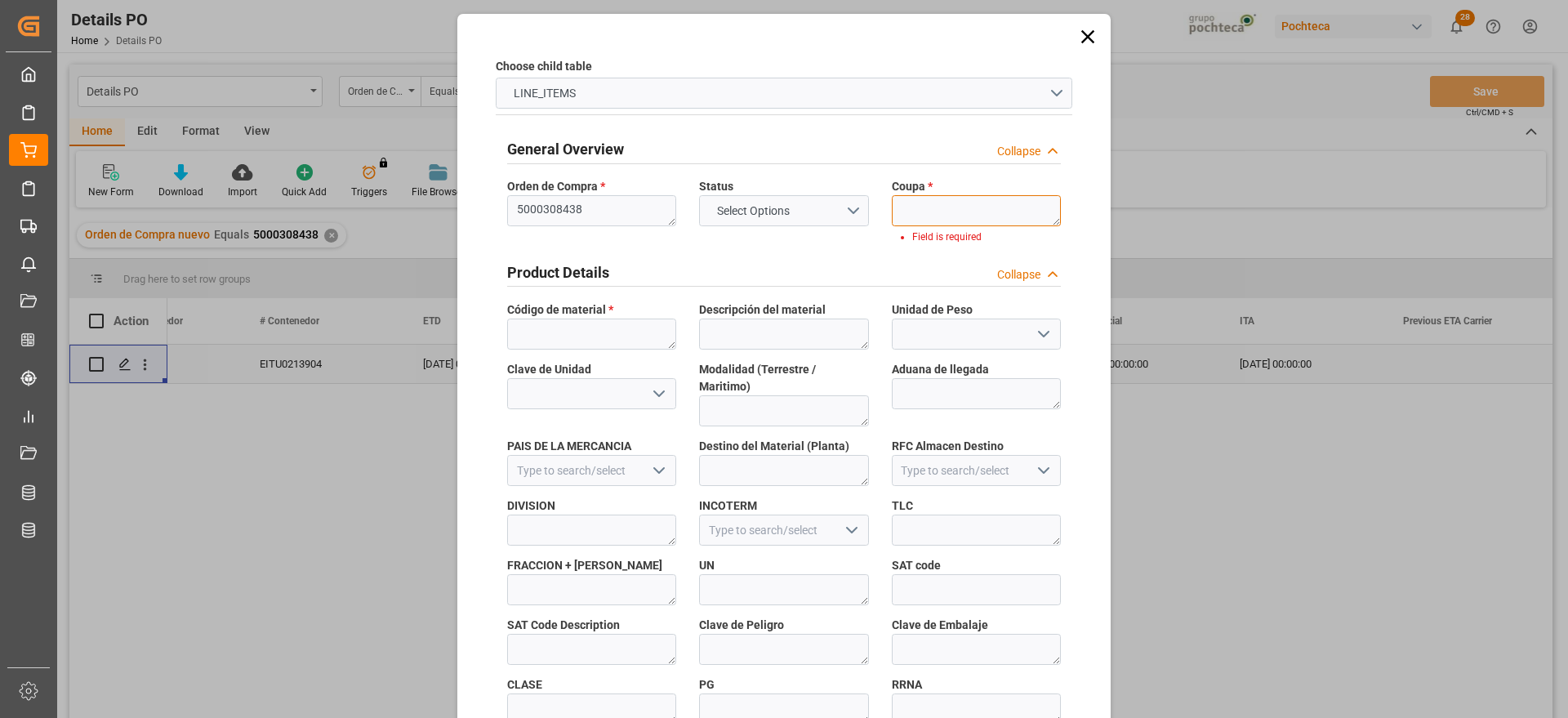
paste textarea "198975"
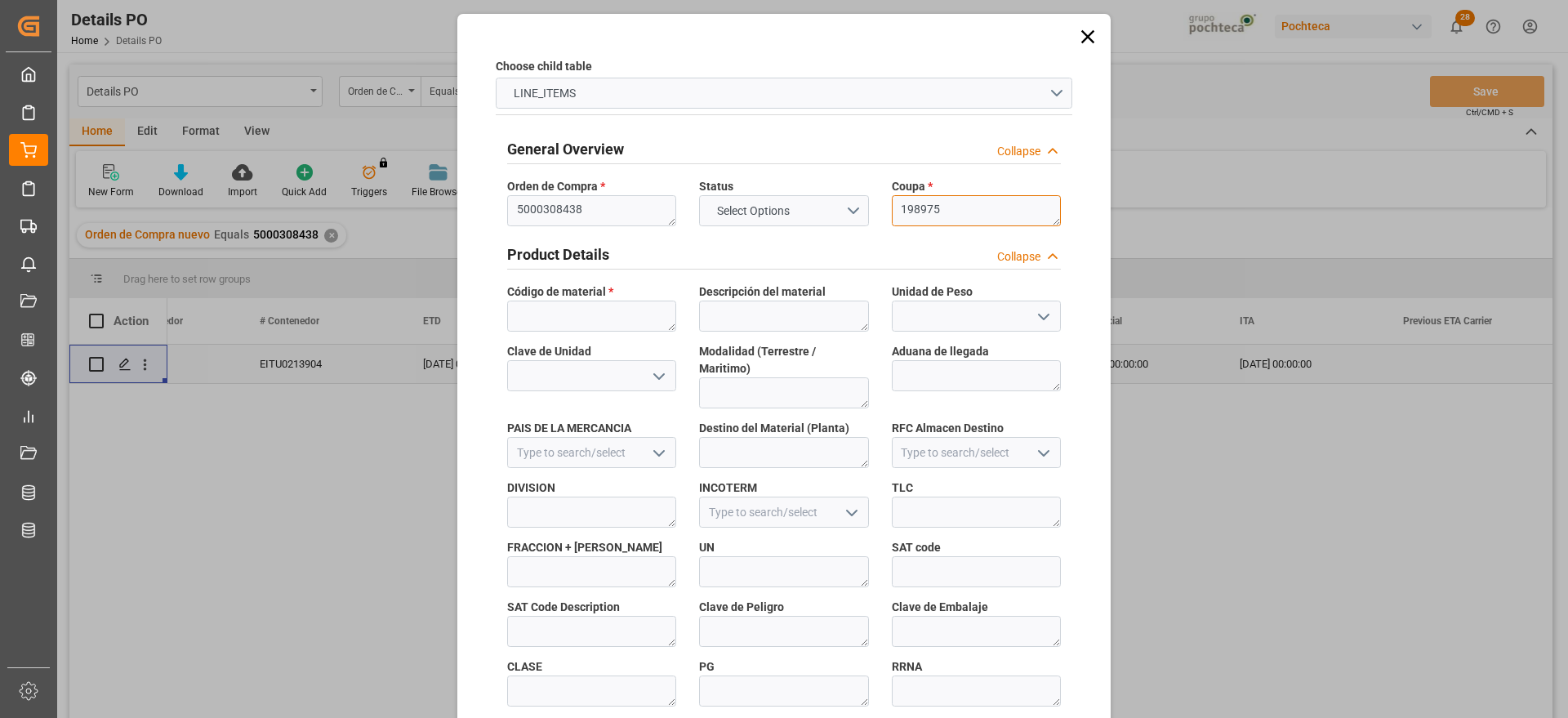
type textarea "198975"
click at [609, 318] on textarea at bounding box center [592, 315] width 169 height 31
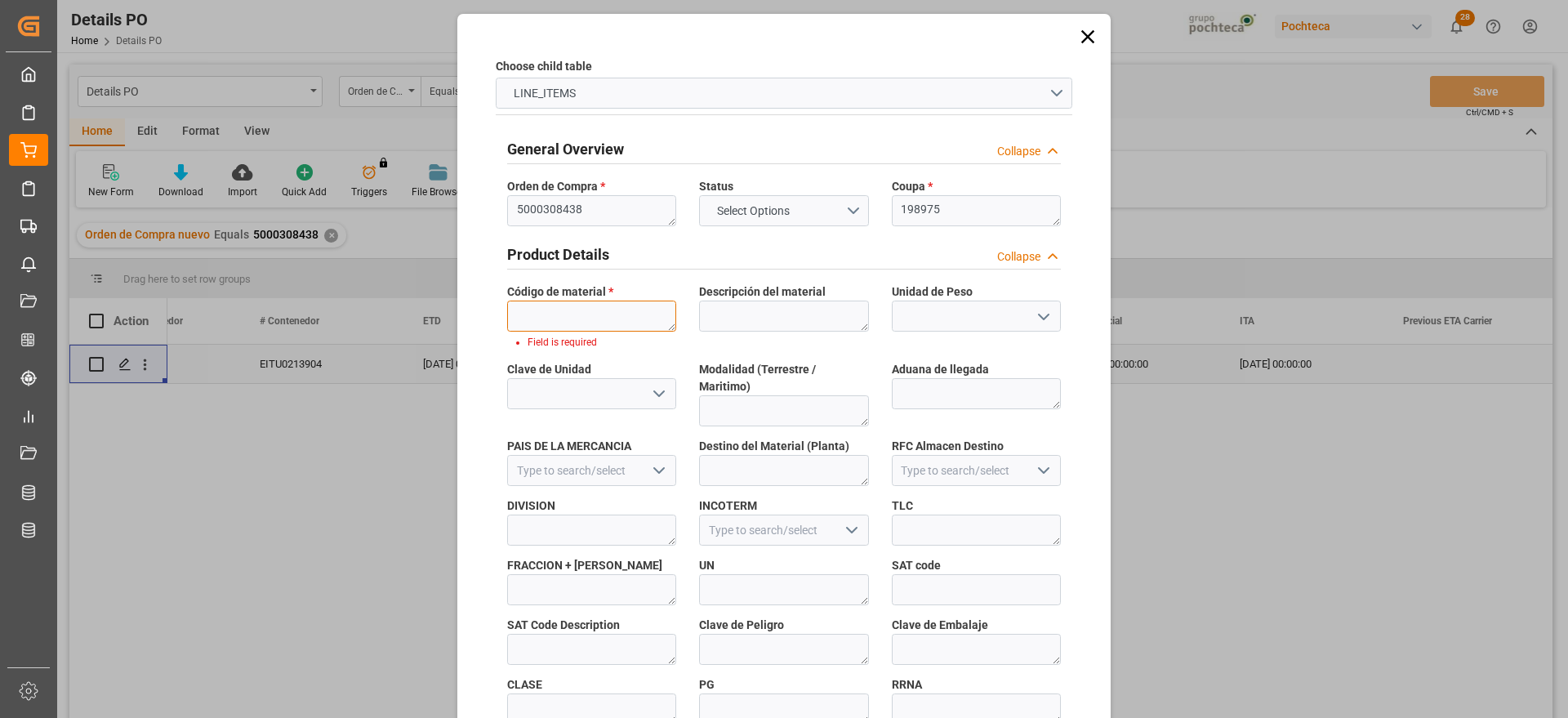
paste textarea "58016"
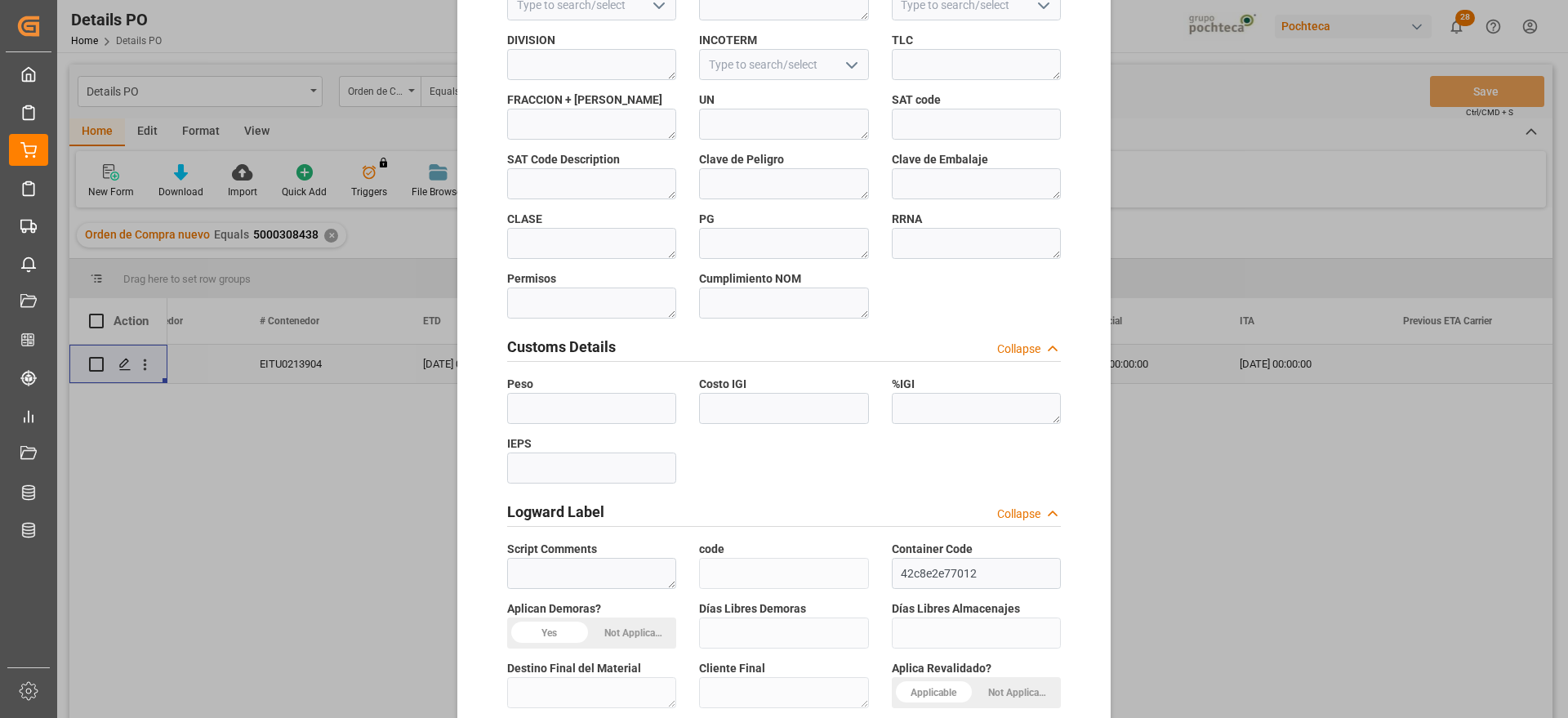
scroll to position [700, 0]
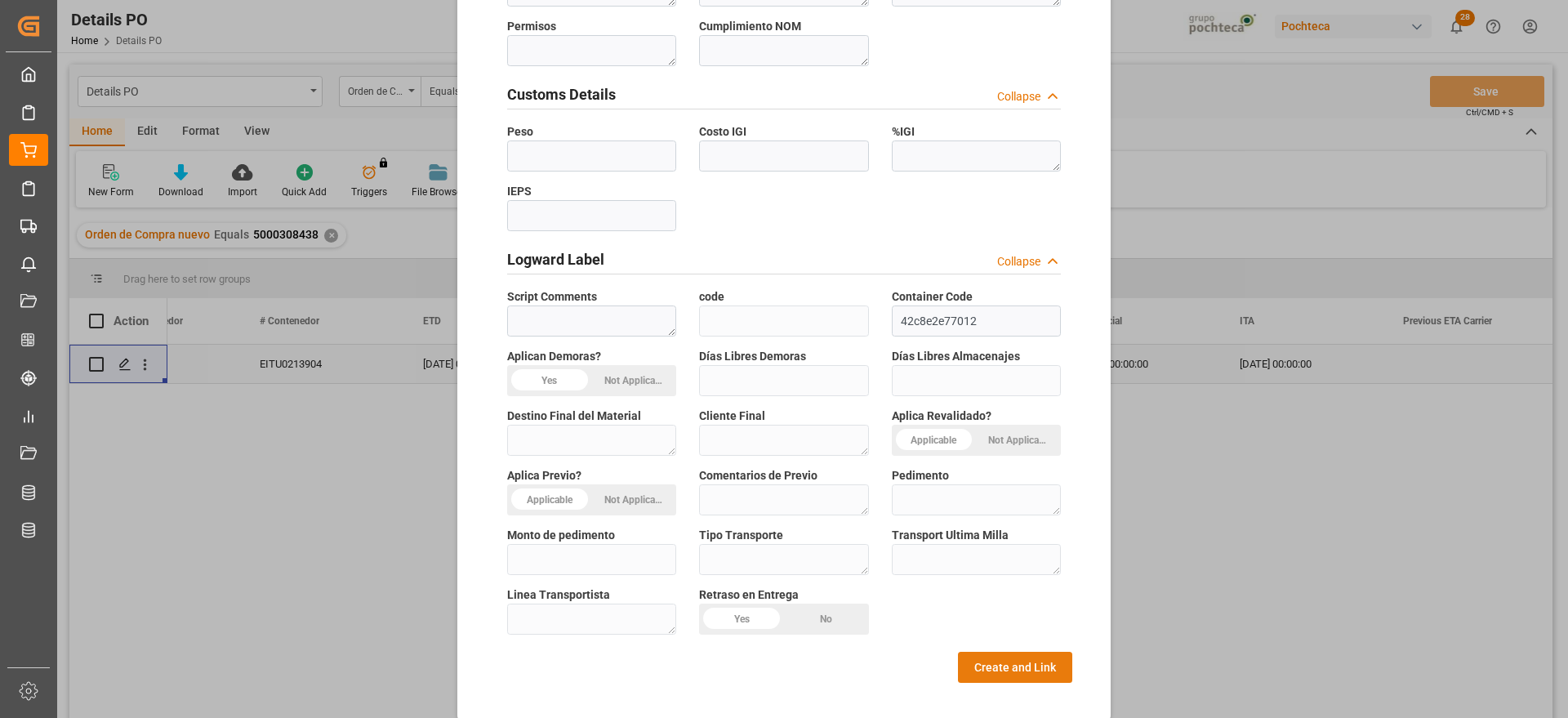
type textarea "58016"
click at [961, 652] on button "Create and Link" at bounding box center [1016, 667] width 115 height 31
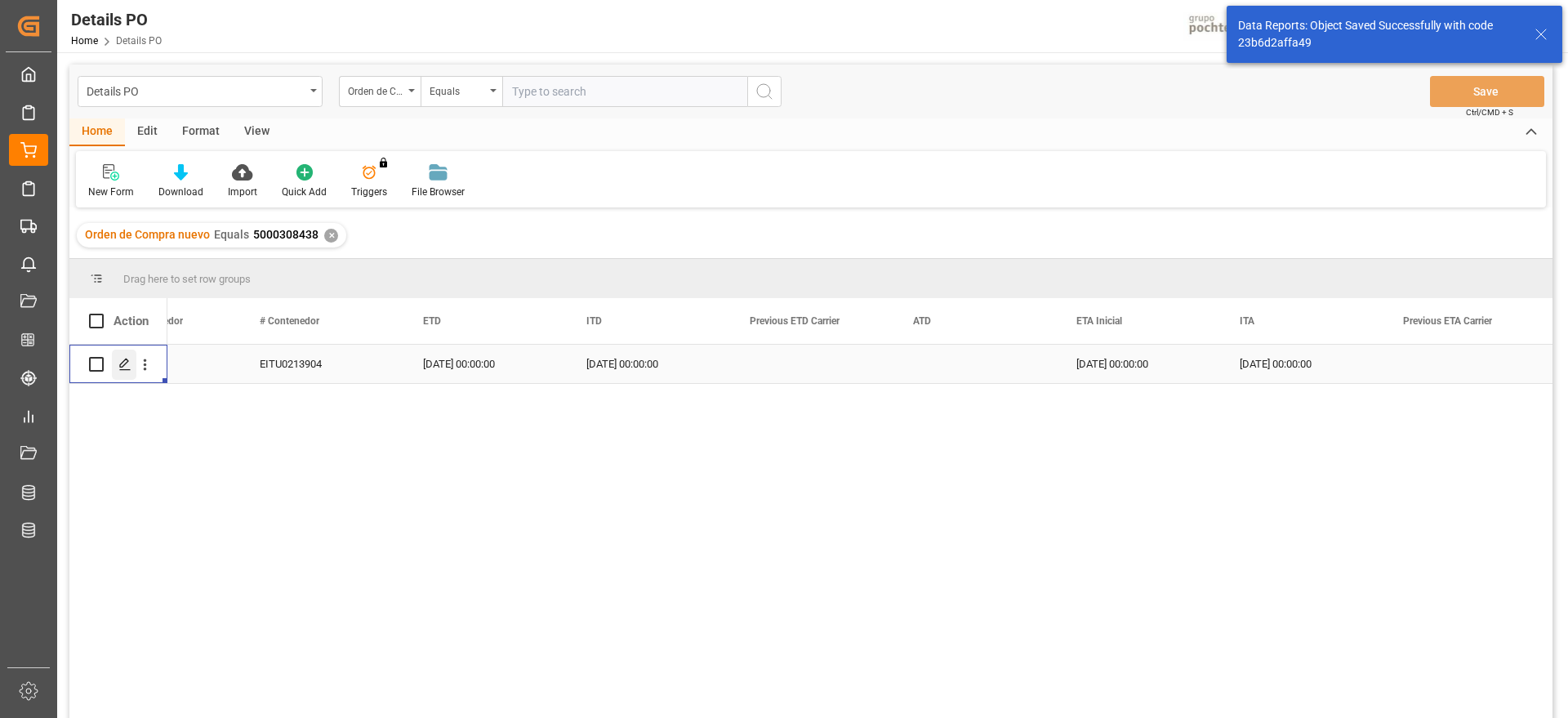
click at [118, 367] on div "Press SPACE to select this row." at bounding box center [124, 365] width 25 height 30
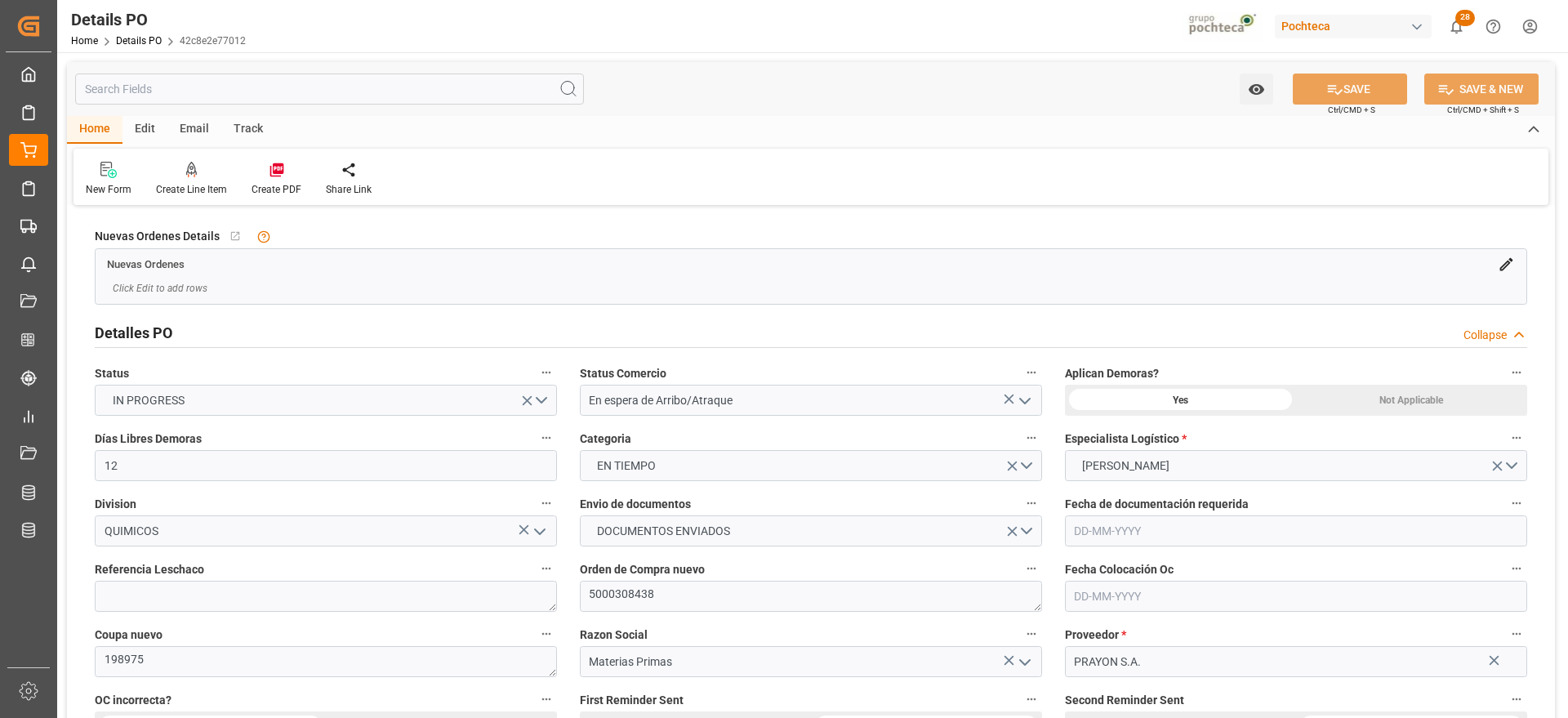
type input "12"
type input "1"
type input "[DATE]"
type input "02-09-2025"
type input "[DATE]"
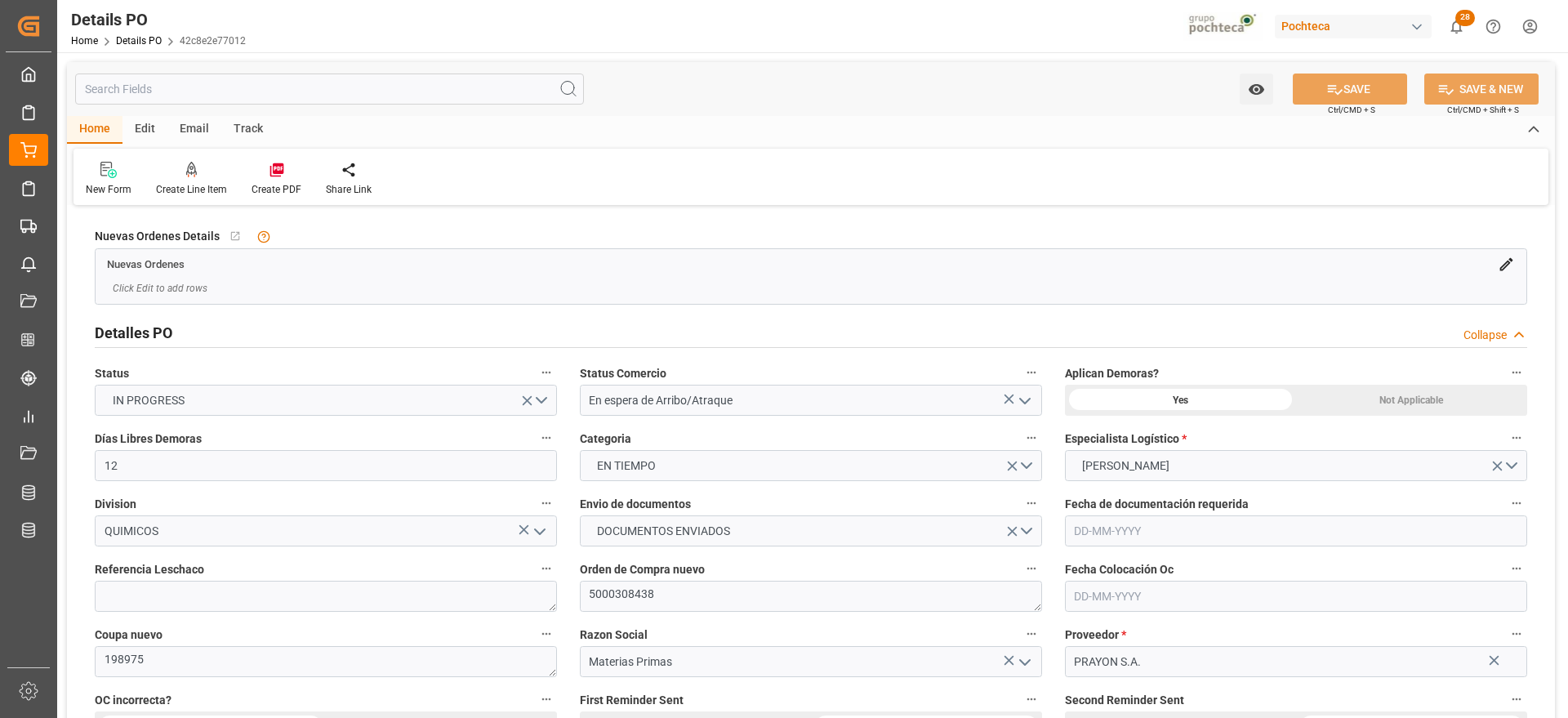
type input "27-10-2025"
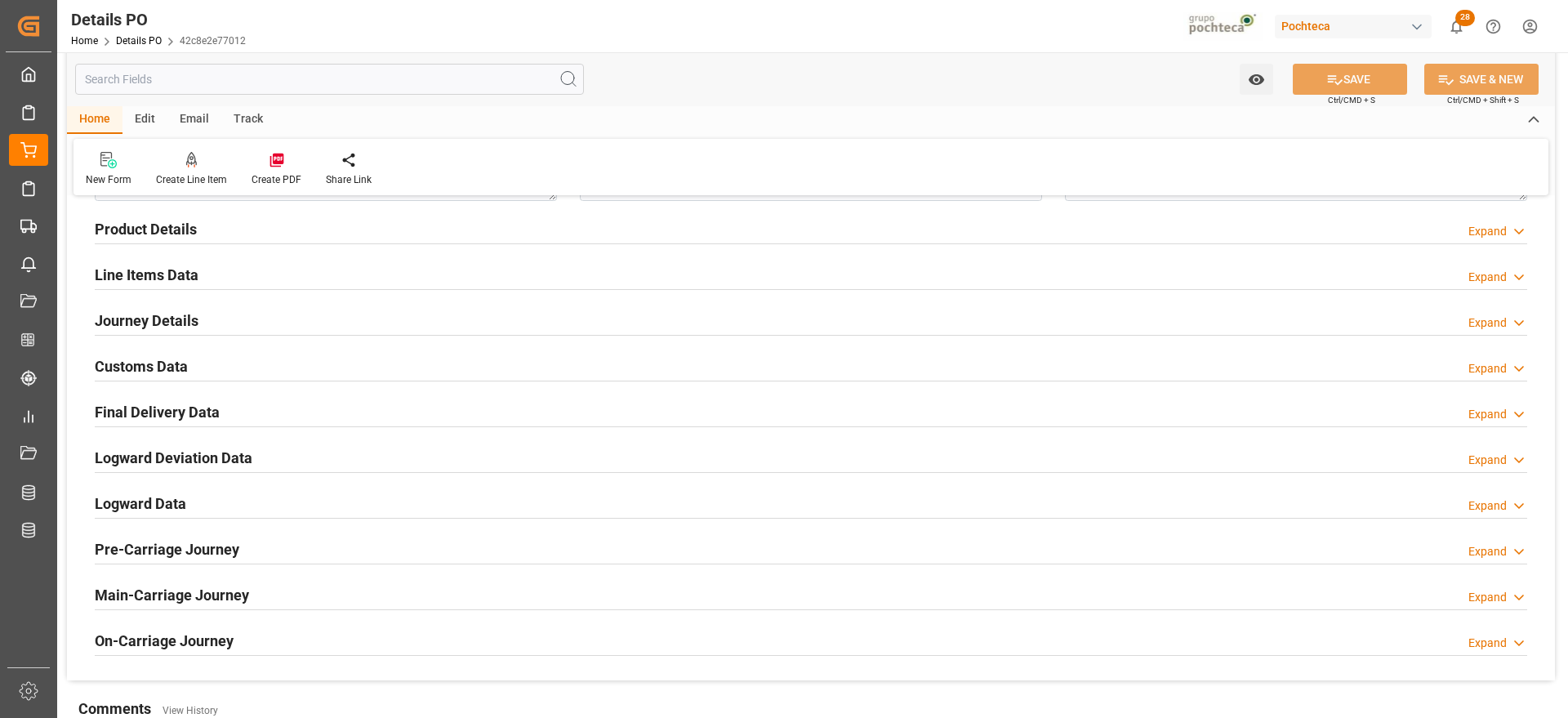
scroll to position [919, 0]
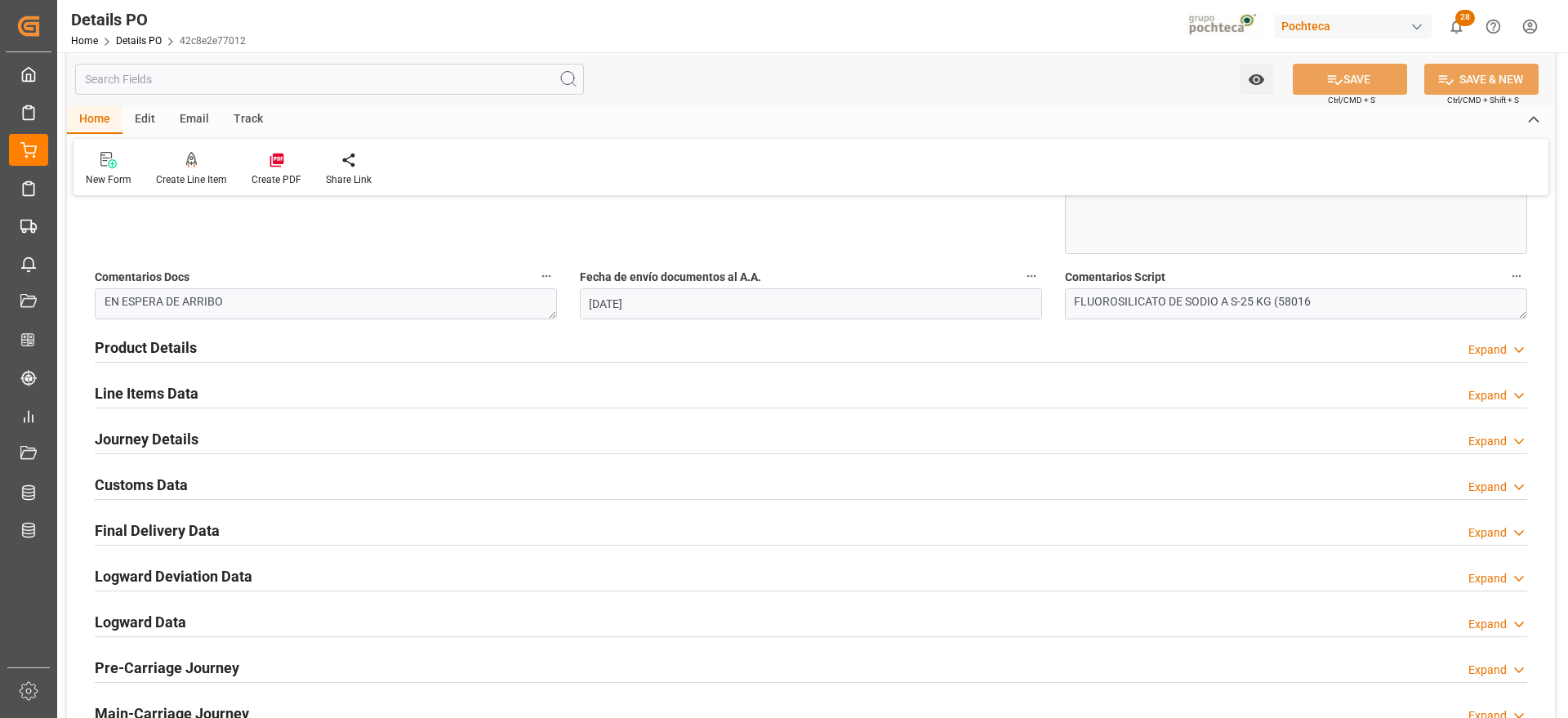
click at [236, 396] on div "Line Items Data Expand" at bounding box center [811, 391] width 1432 height 31
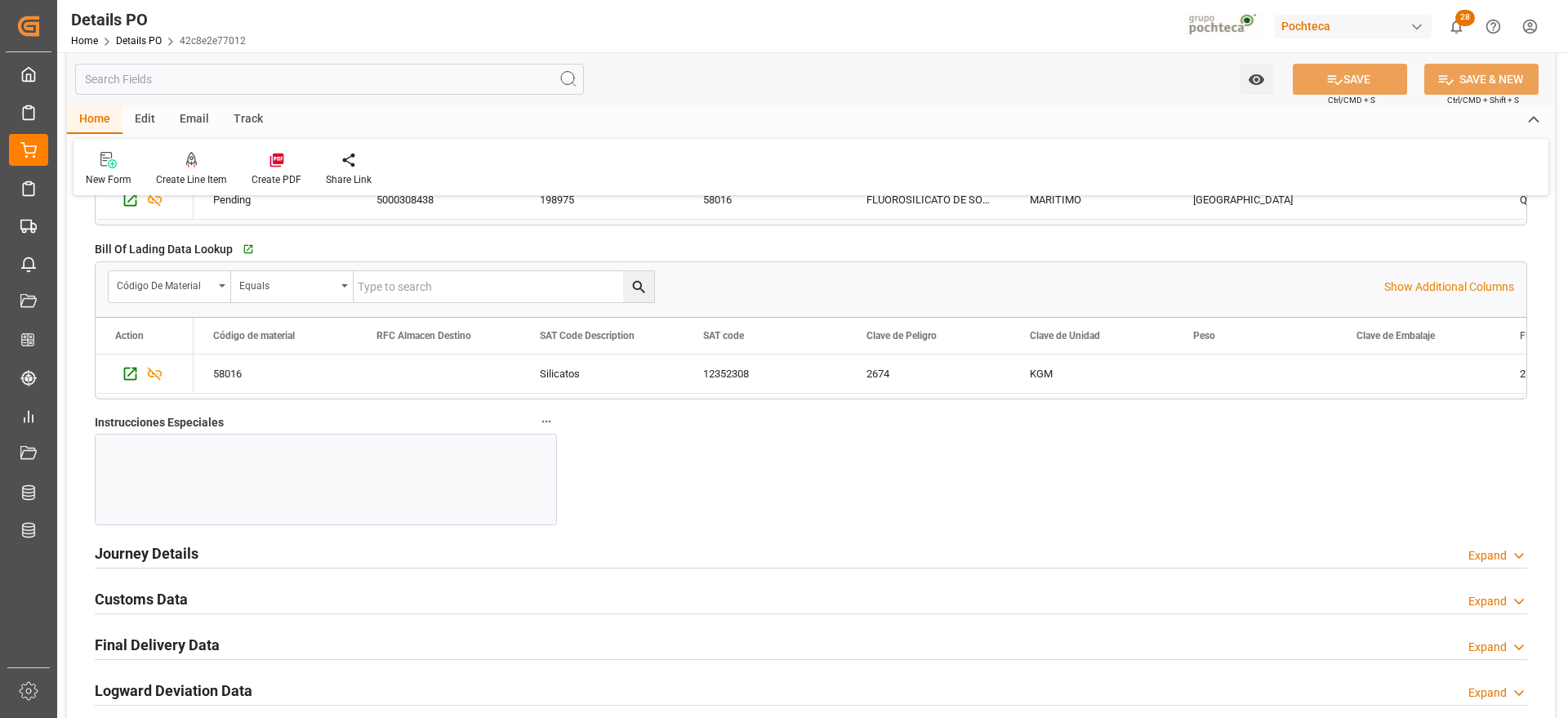
scroll to position [1532, 0]
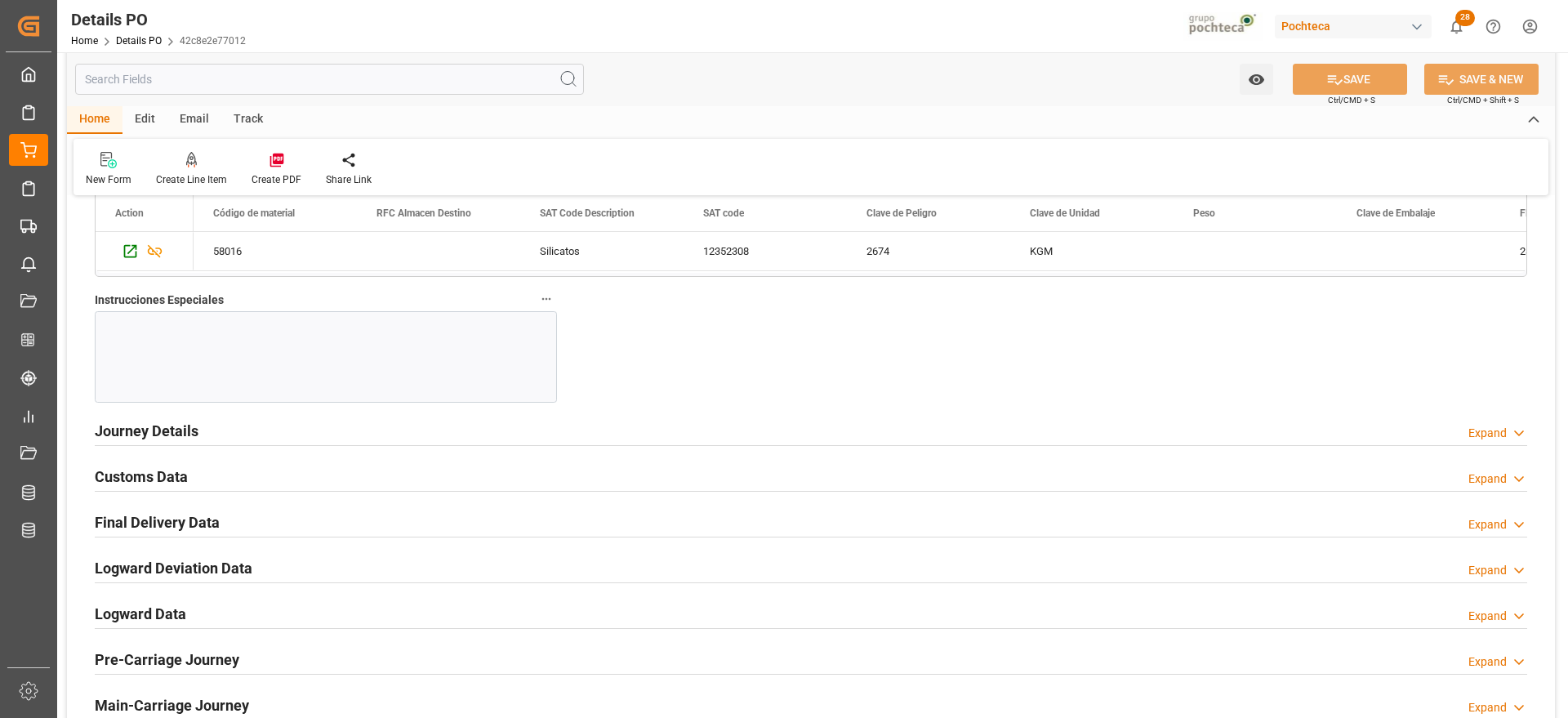
click at [133, 478] on h2 "Customs Data" at bounding box center [142, 477] width 93 height 22
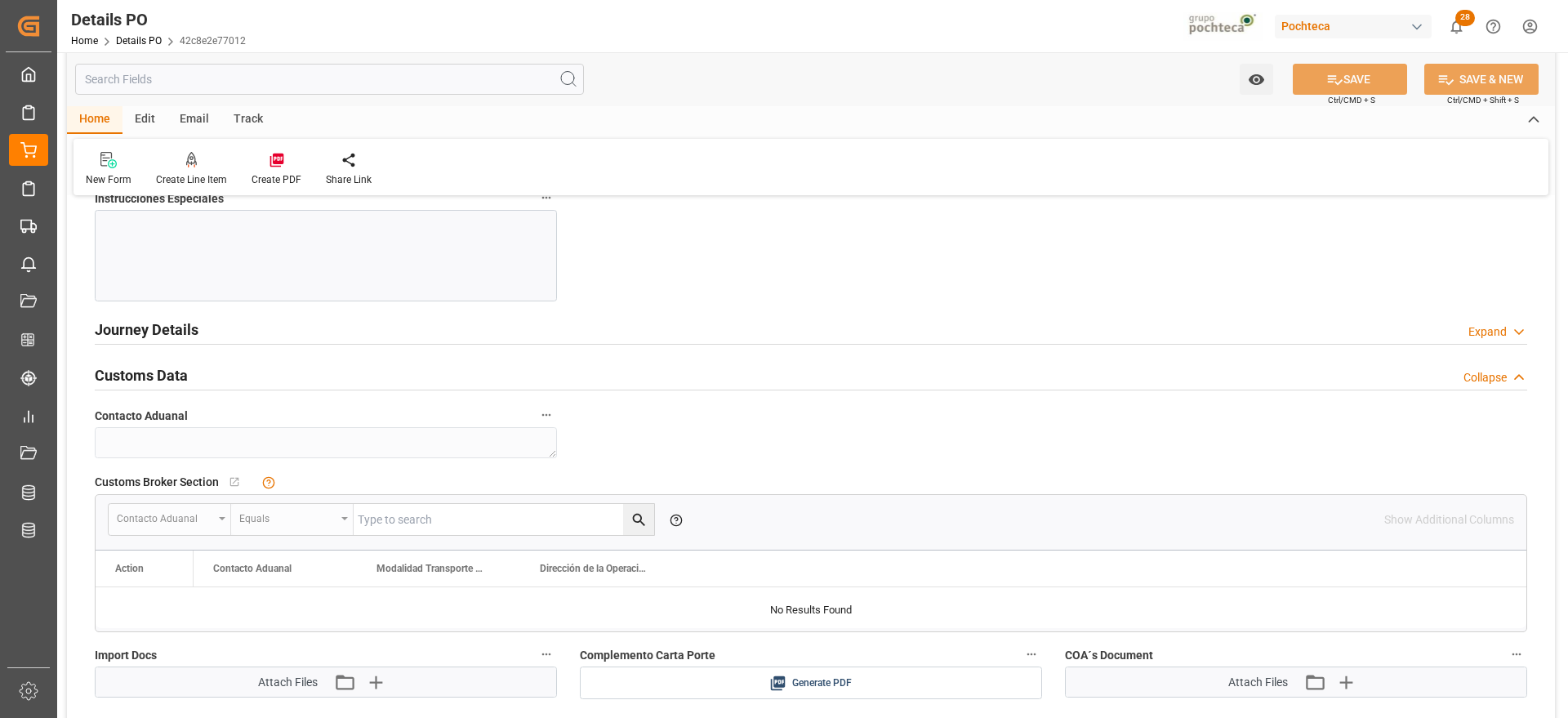
scroll to position [1940, 0]
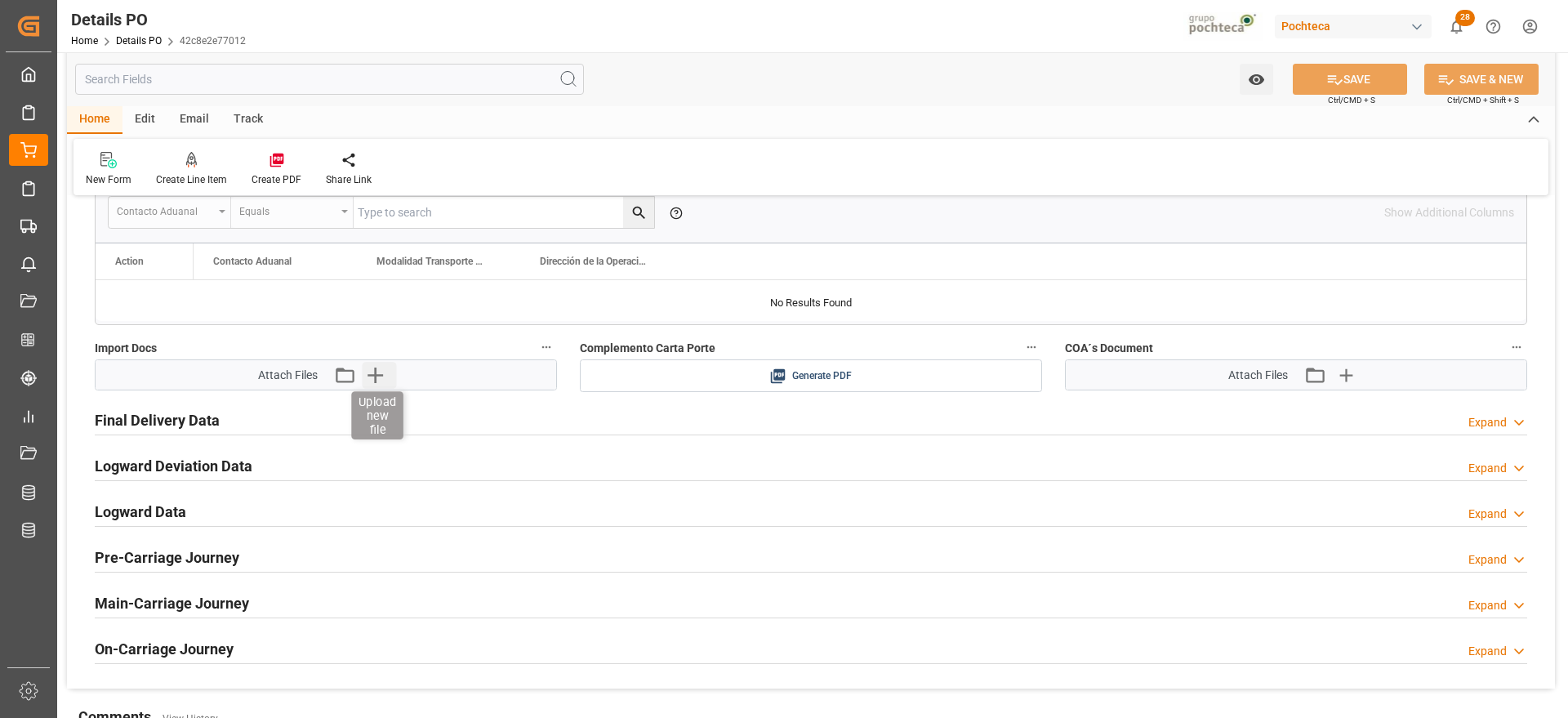
click at [374, 374] on icon "button" at bounding box center [375, 375] width 16 height 16
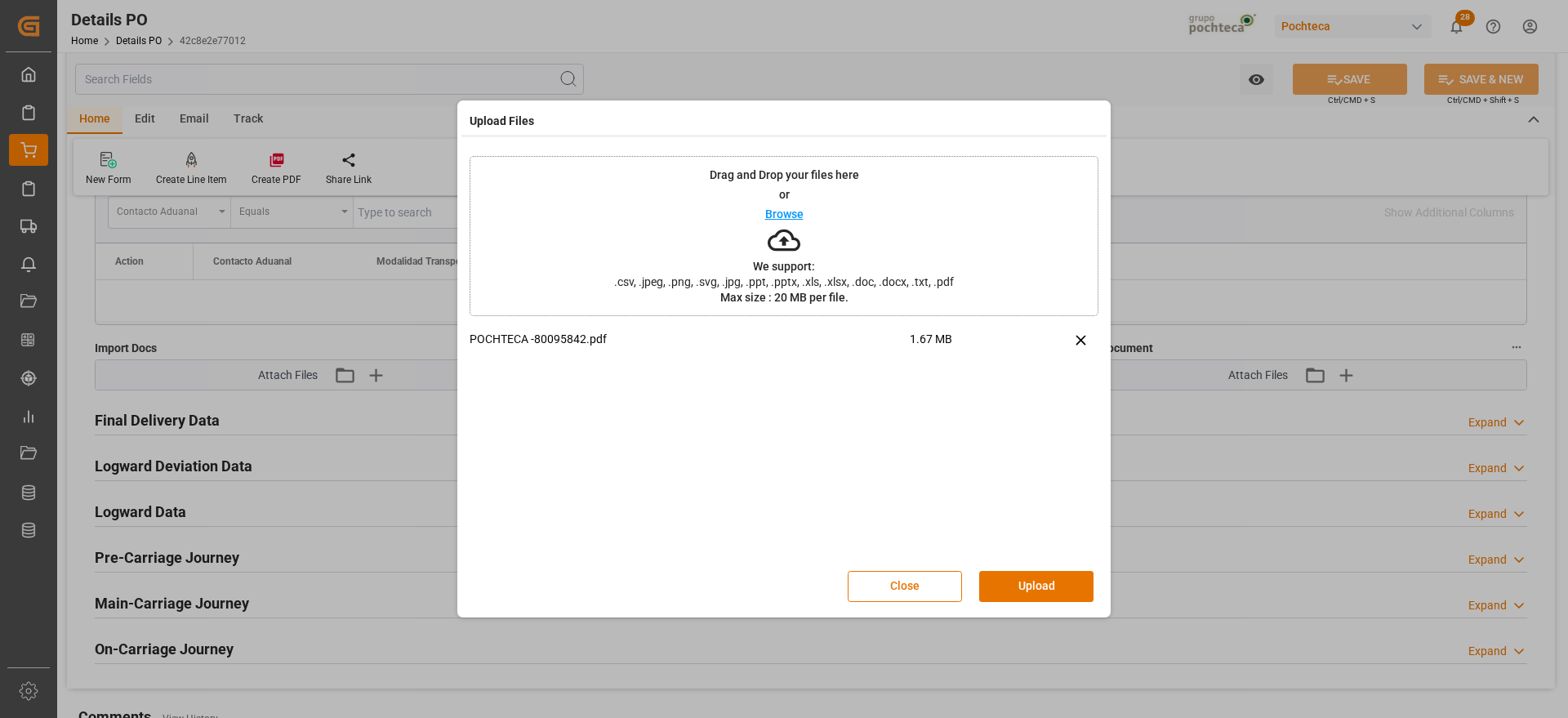
click at [1024, 569] on div "Close Upload" at bounding box center [784, 586] width 629 height 54
click at [1026, 579] on button "Upload" at bounding box center [1037, 586] width 115 height 31
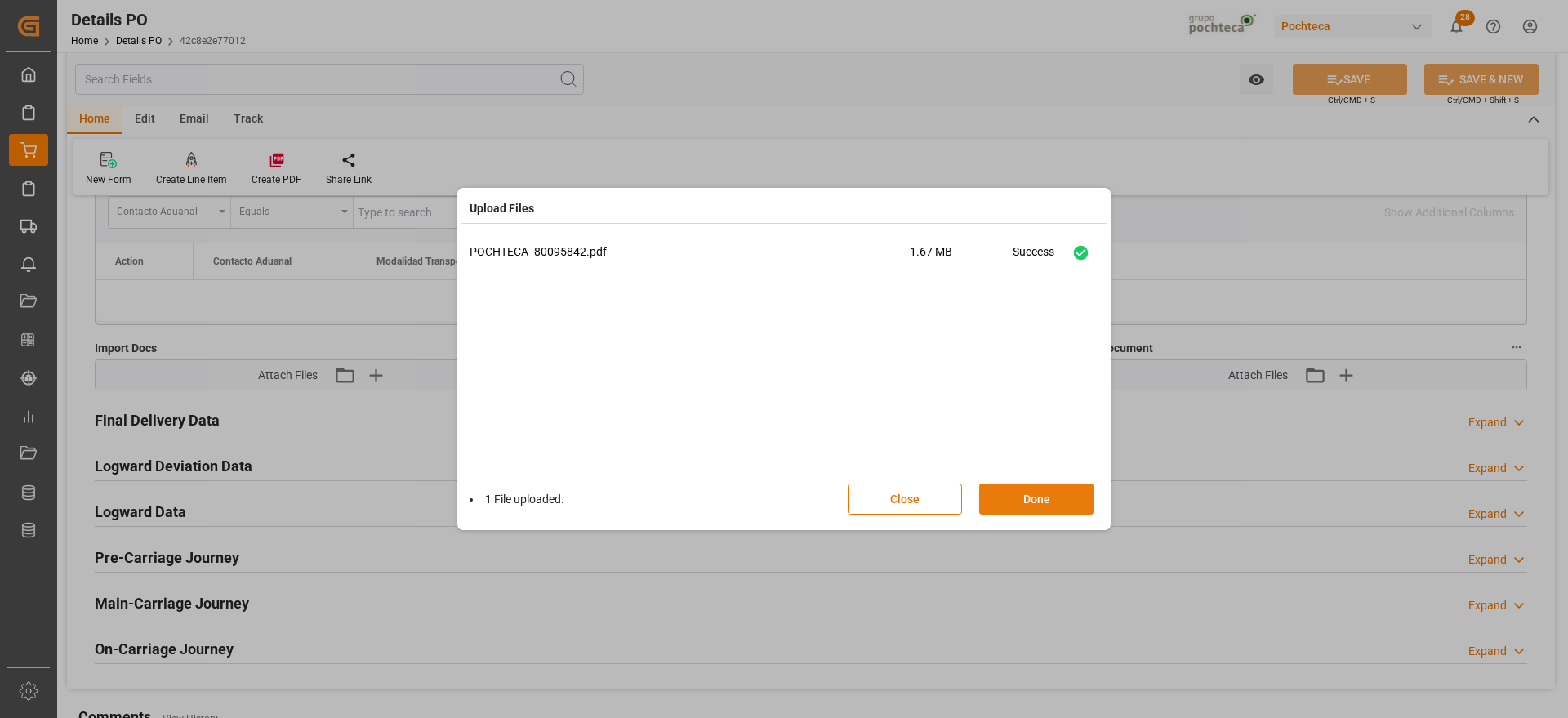
click at [1039, 510] on button "Done" at bounding box center [1037, 499] width 115 height 31
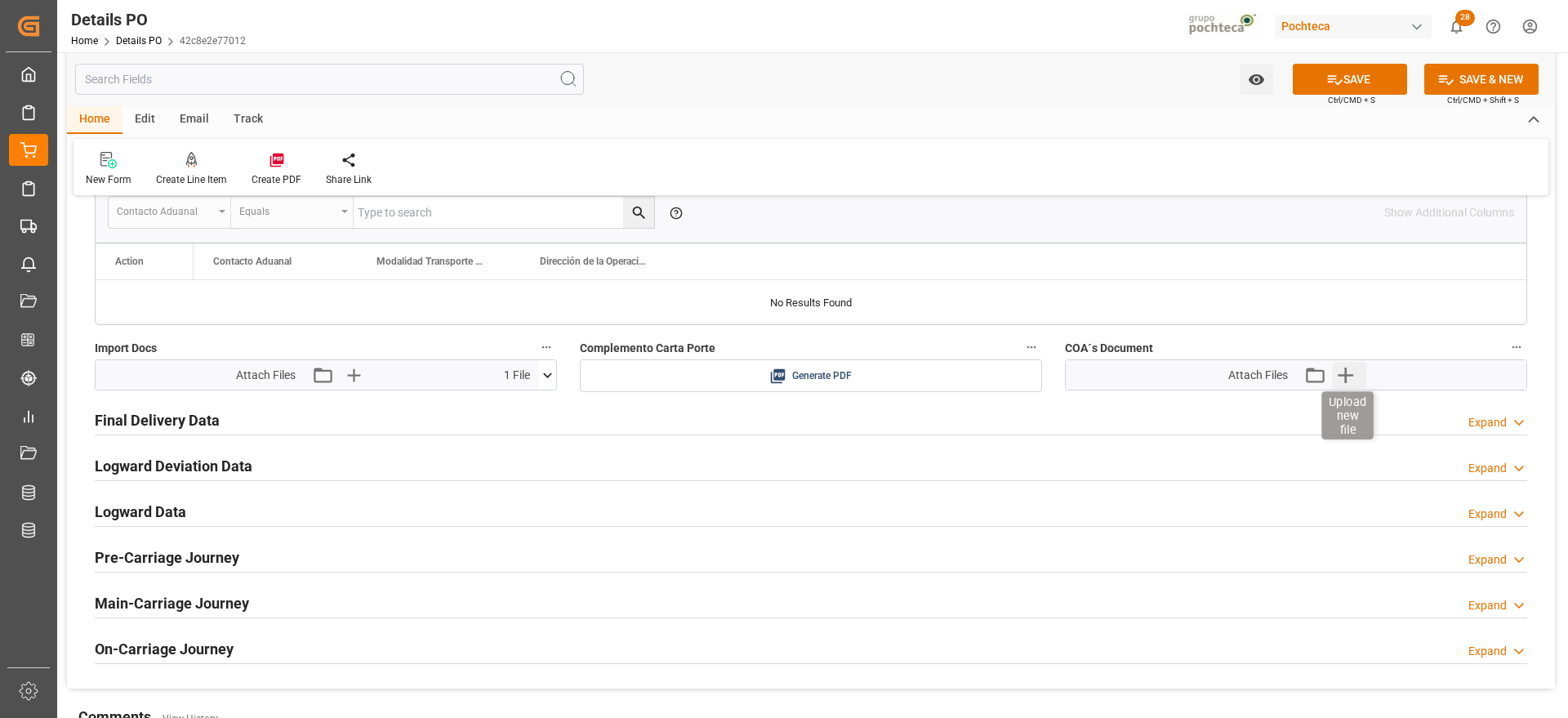
click at [1344, 372] on icon "button" at bounding box center [1345, 375] width 26 height 26
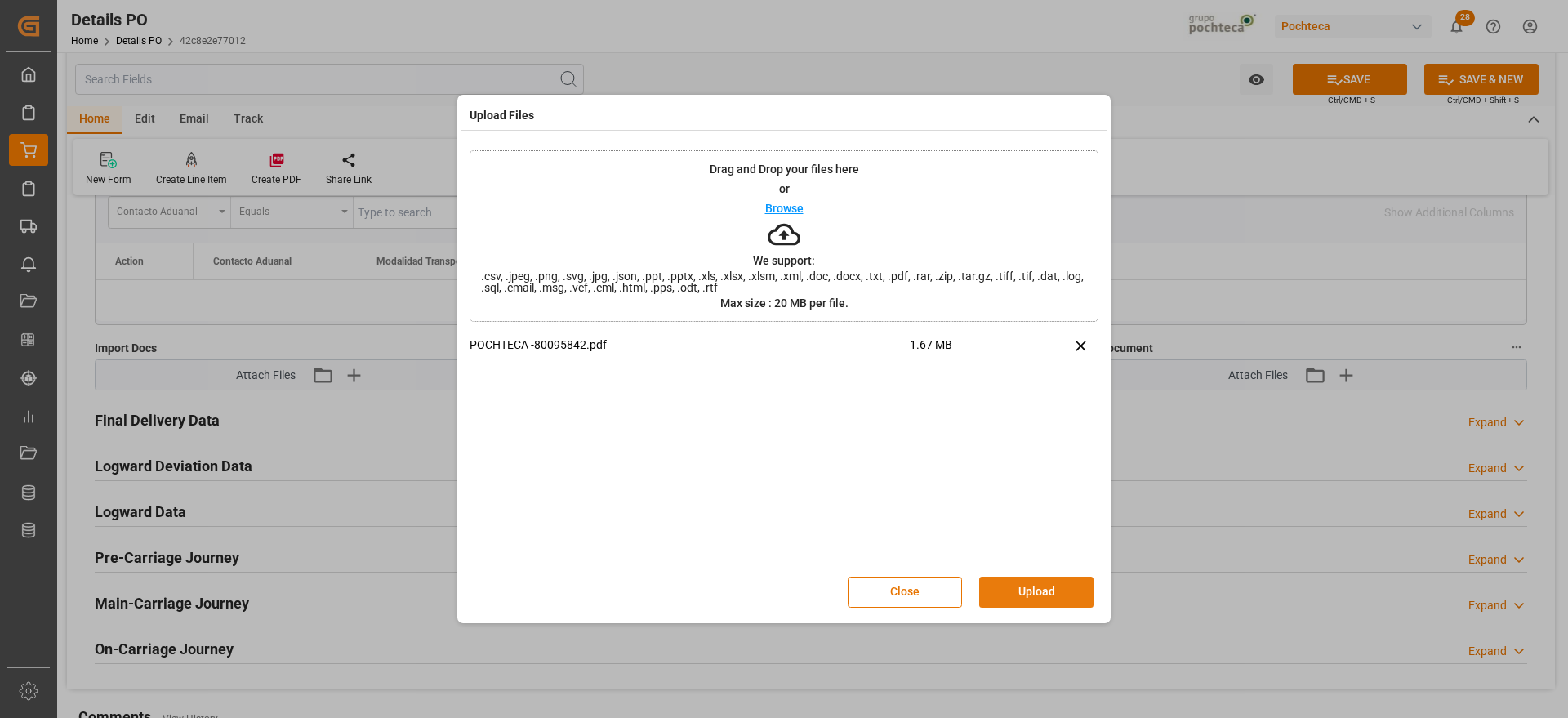
click at [1058, 592] on button "Upload" at bounding box center [1037, 592] width 115 height 31
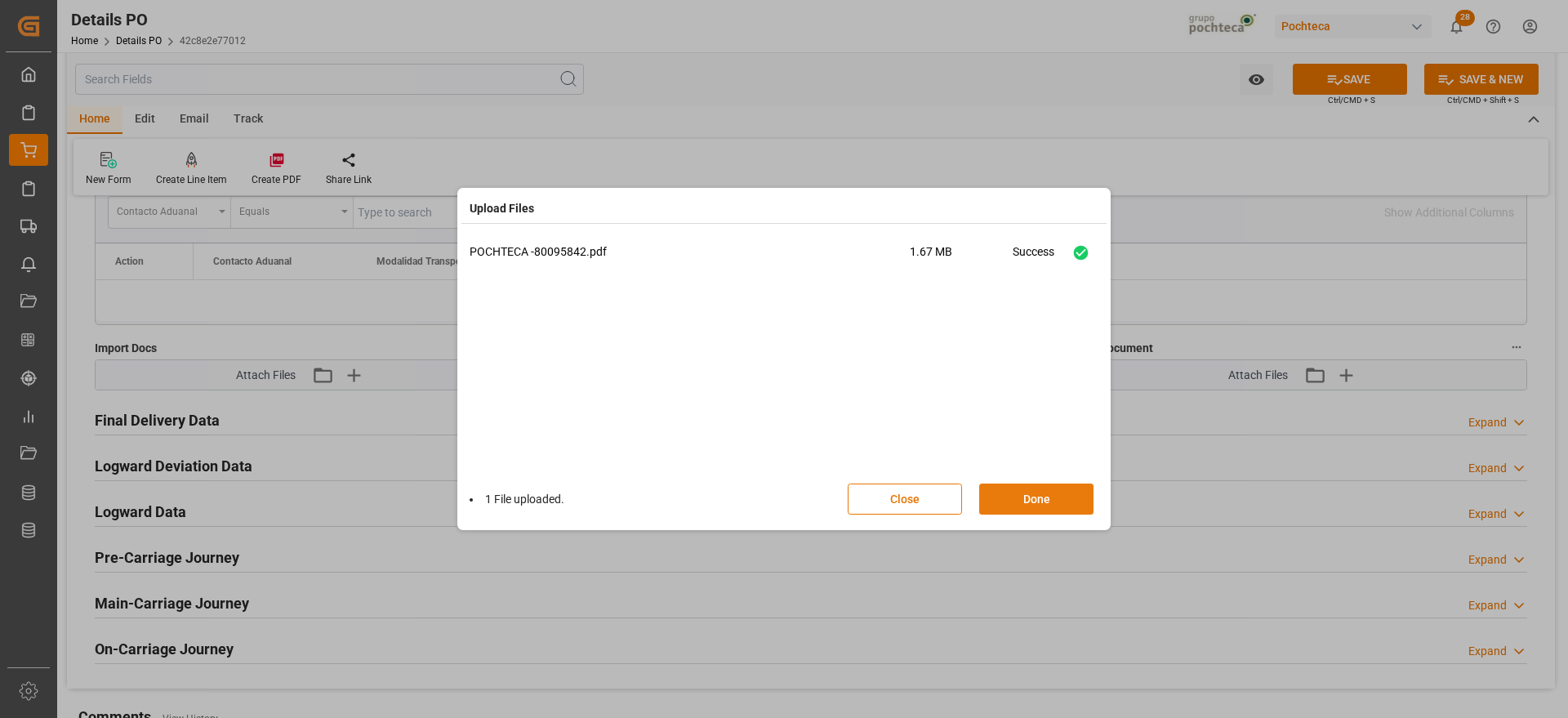
click at [1058, 592] on div "Upload Files POCHTECA -80095842.pdf 1.67 MB Success 1 File uploaded. Close Done" at bounding box center [784, 359] width 1568 height 718
click at [1041, 500] on button "Done" at bounding box center [1037, 499] width 115 height 31
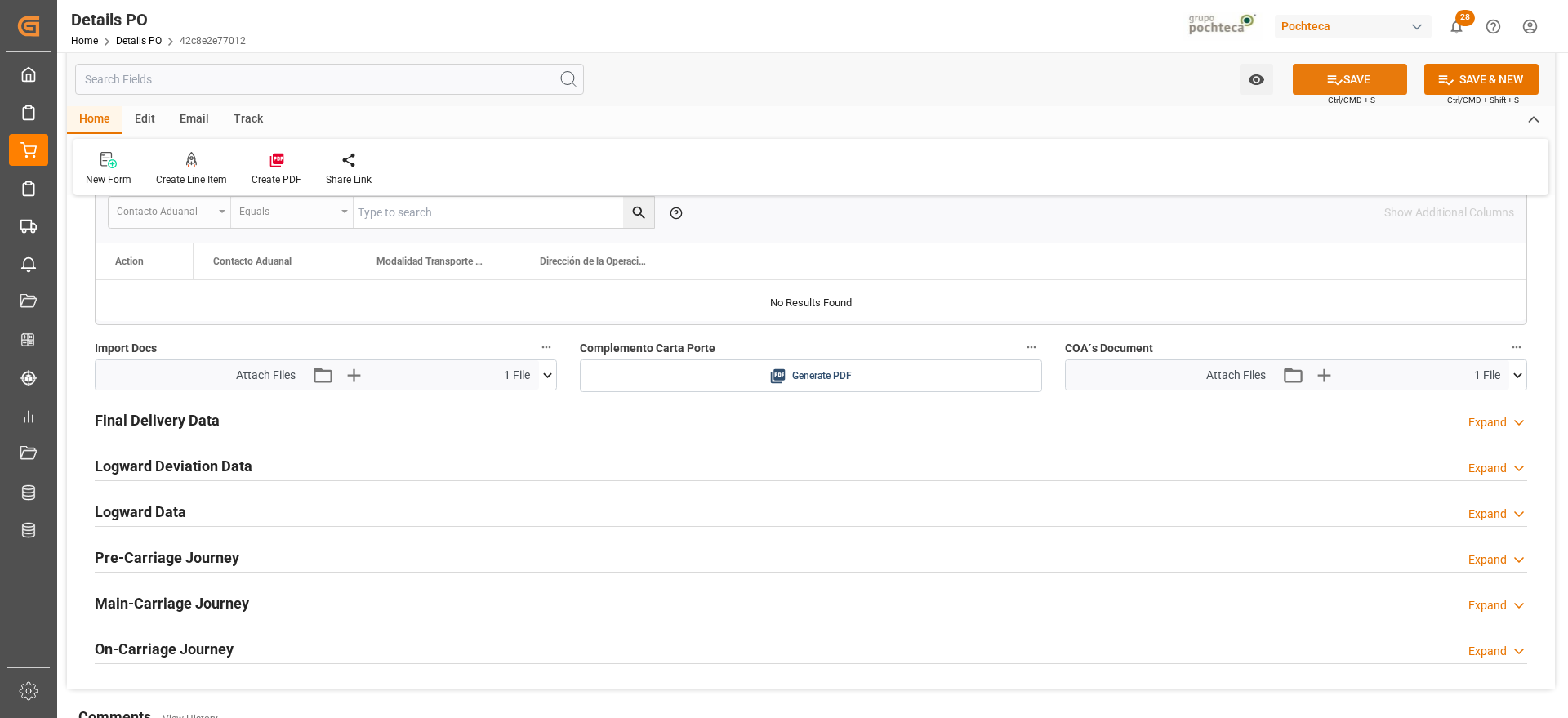
click at [1350, 84] on button "SAVE" at bounding box center [1350, 78] width 115 height 31
click at [270, 158] on icon at bounding box center [277, 160] width 14 height 14
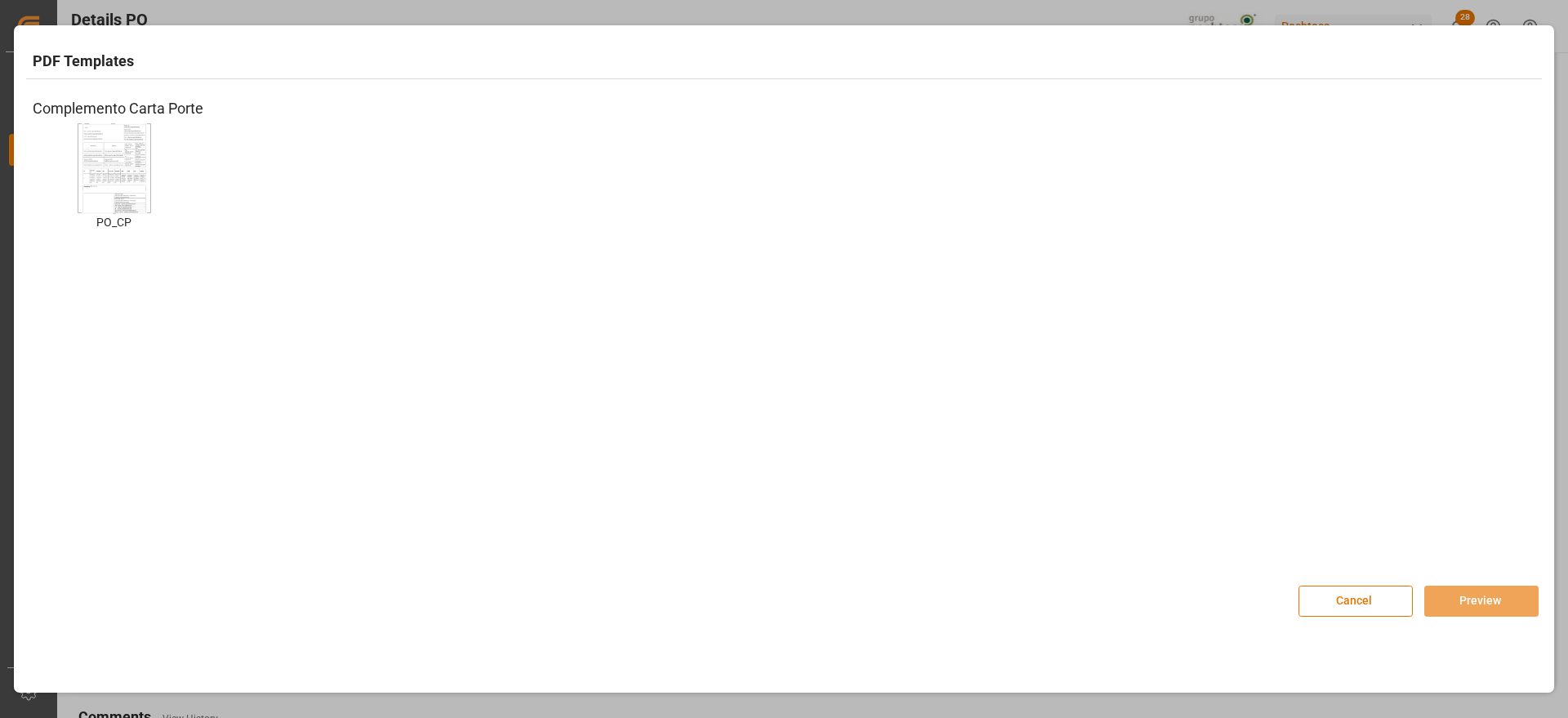
click at [151, 163] on div at bounding box center [114, 168] width 73 height 90
click at [1520, 614] on button "Preview" at bounding box center [1482, 601] width 115 height 31
click at [1498, 601] on button "Preview" at bounding box center [1482, 601] width 115 height 31
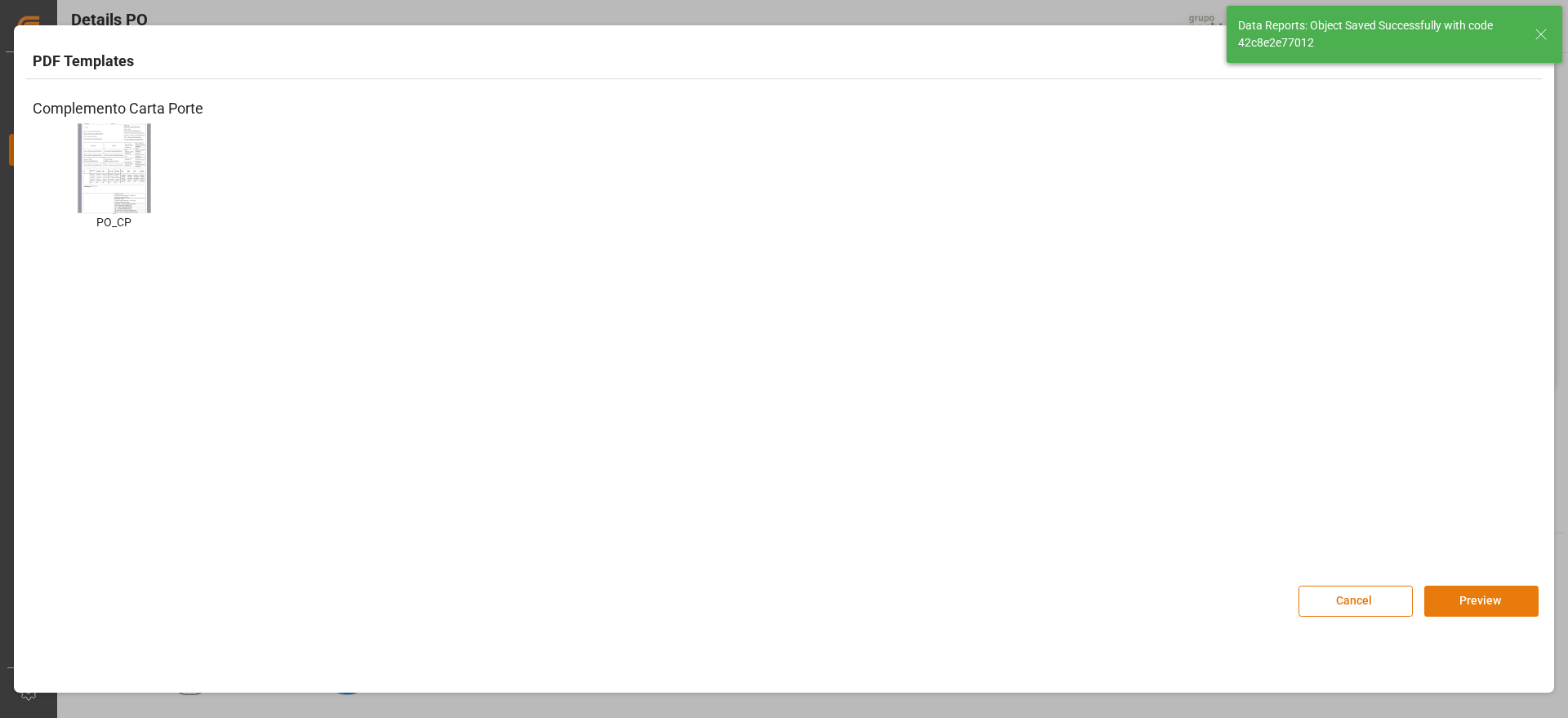
scroll to position [1329, 0]
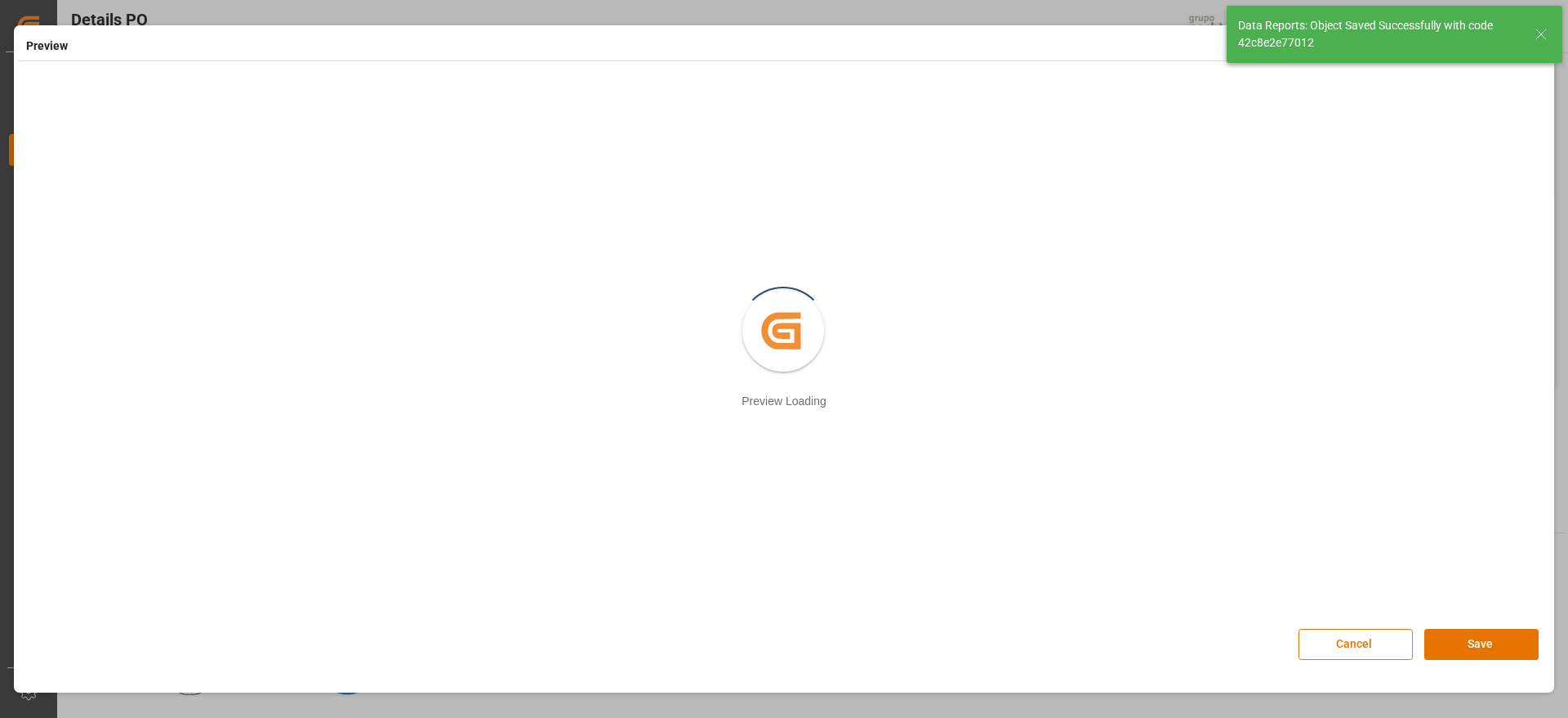
click at [1535, 33] on icon at bounding box center [1542, 34] width 19 height 19
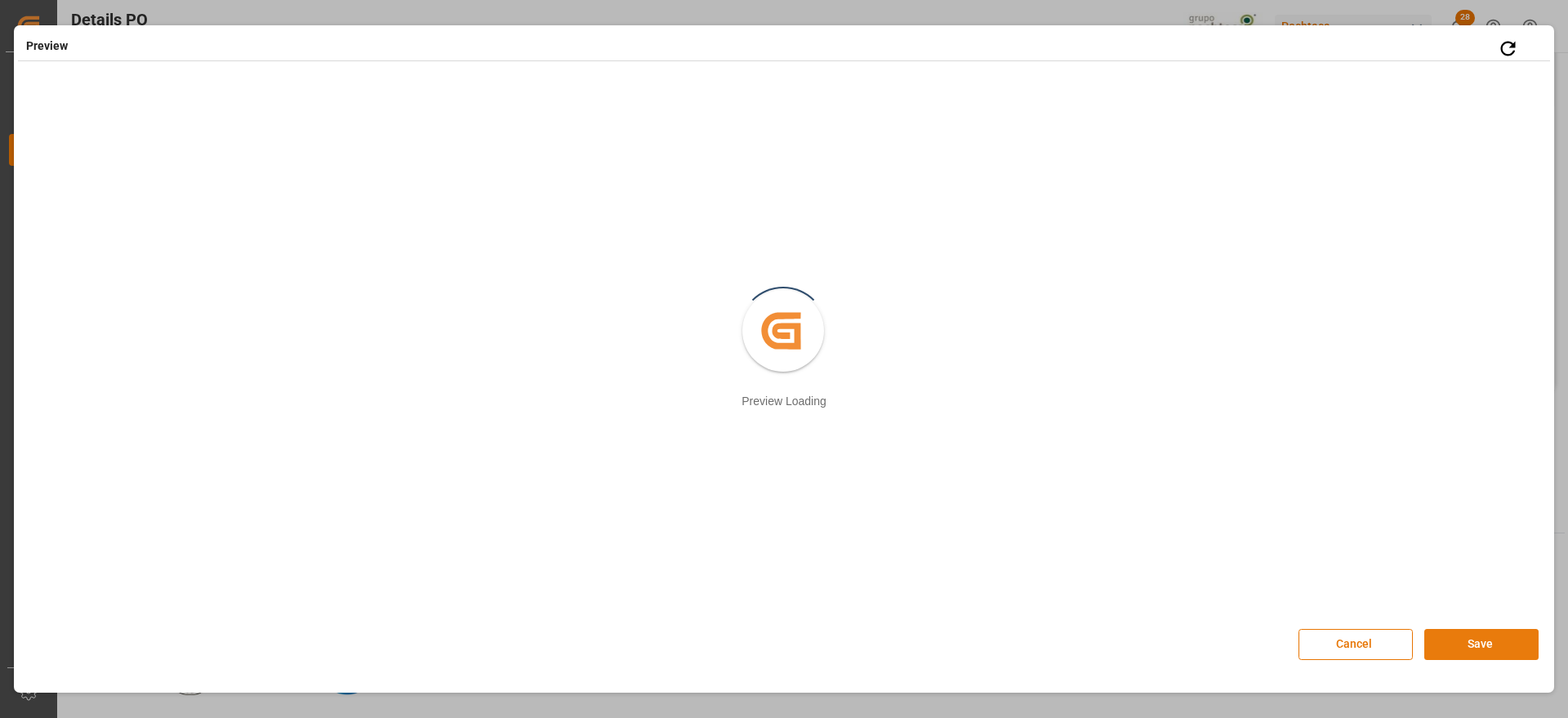
click at [1487, 640] on button "Save" at bounding box center [1482, 644] width 115 height 31
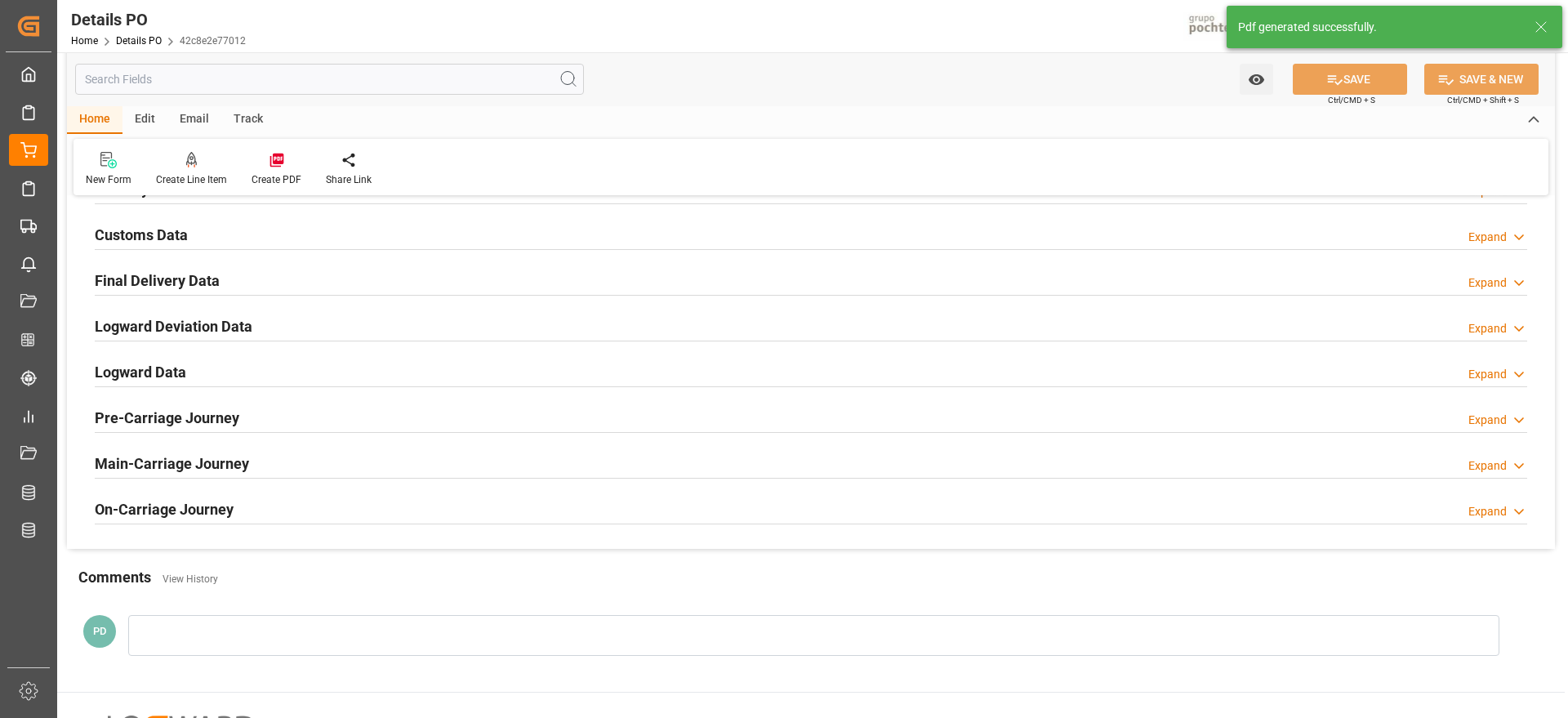
scroll to position [1022, 0]
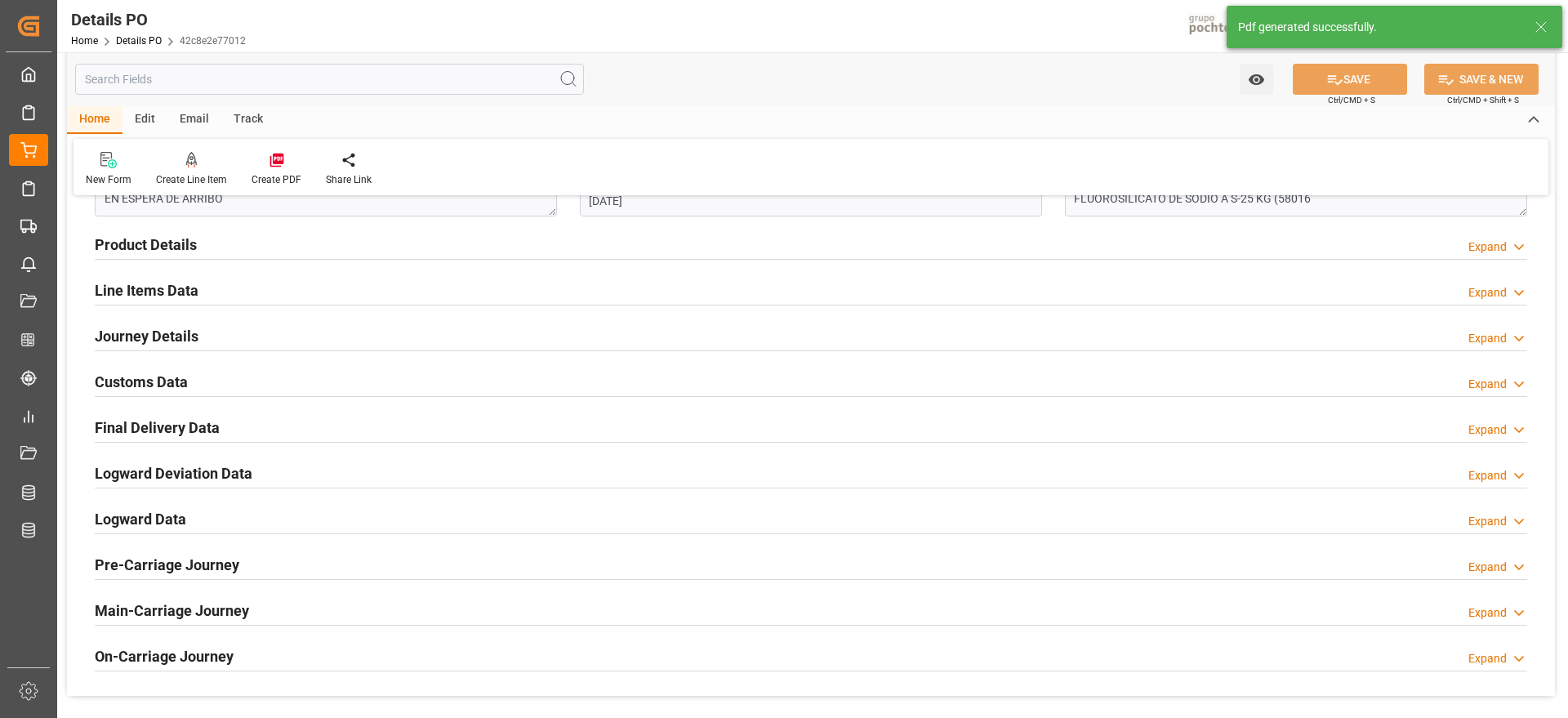
click at [150, 377] on h2 "Customs Data" at bounding box center [142, 381] width 93 height 22
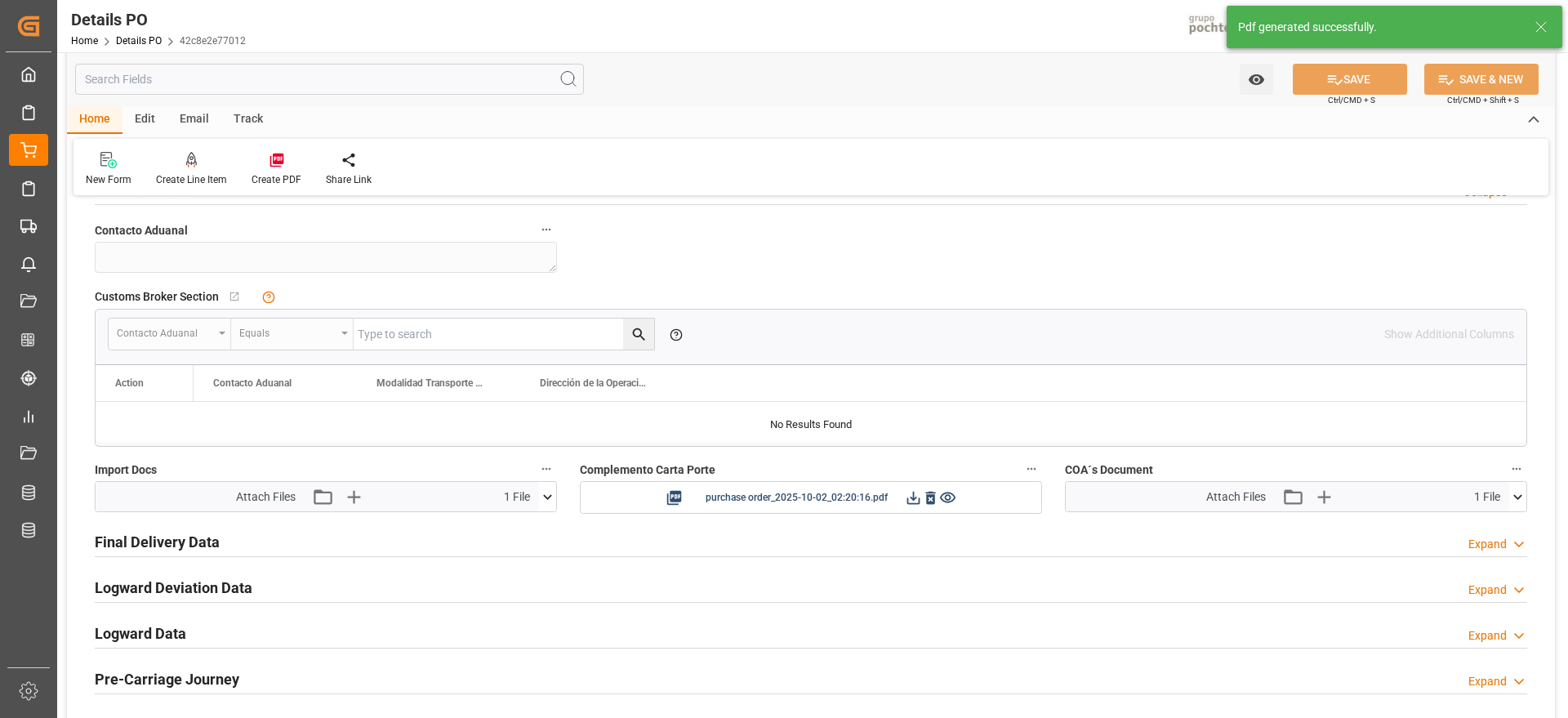
scroll to position [1329, 0]
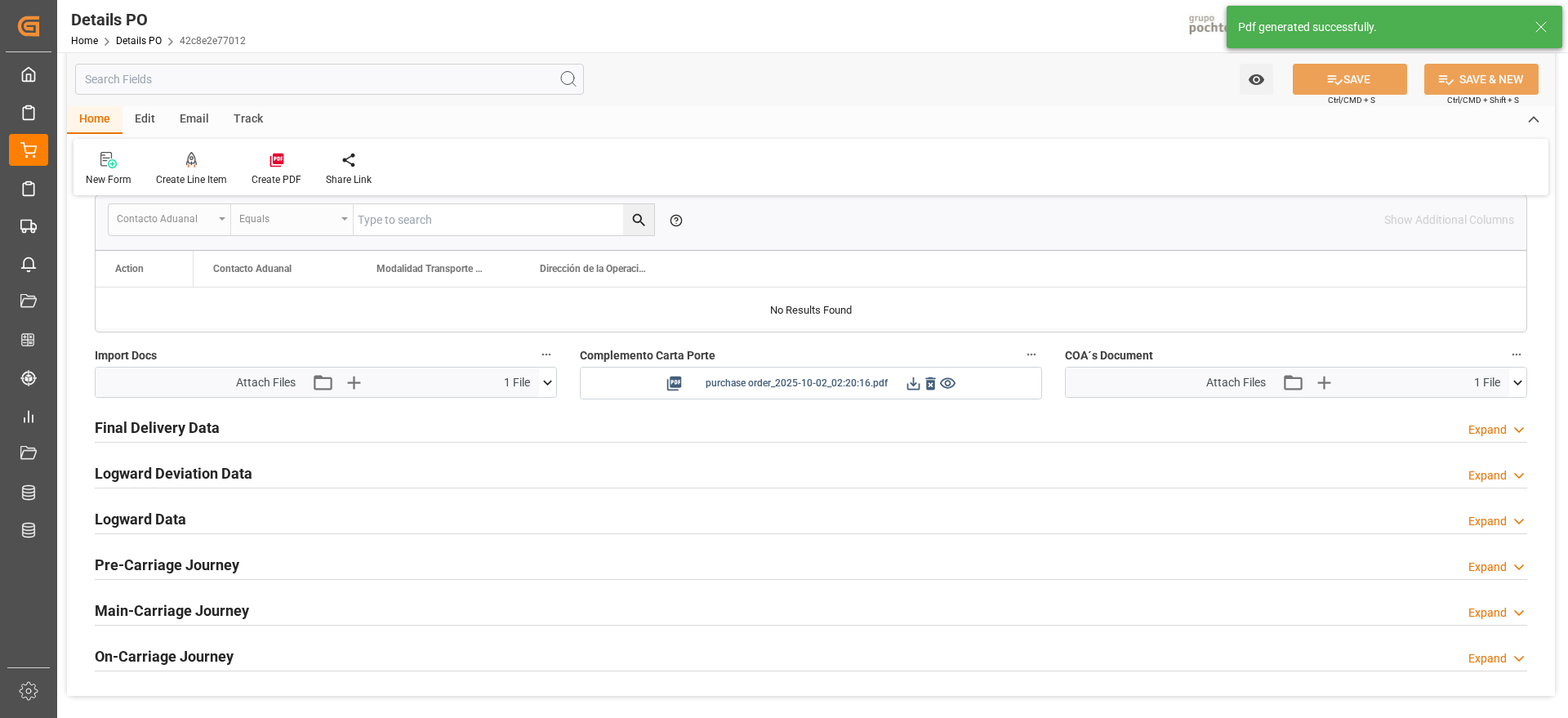
click at [913, 381] on icon at bounding box center [913, 383] width 17 height 17
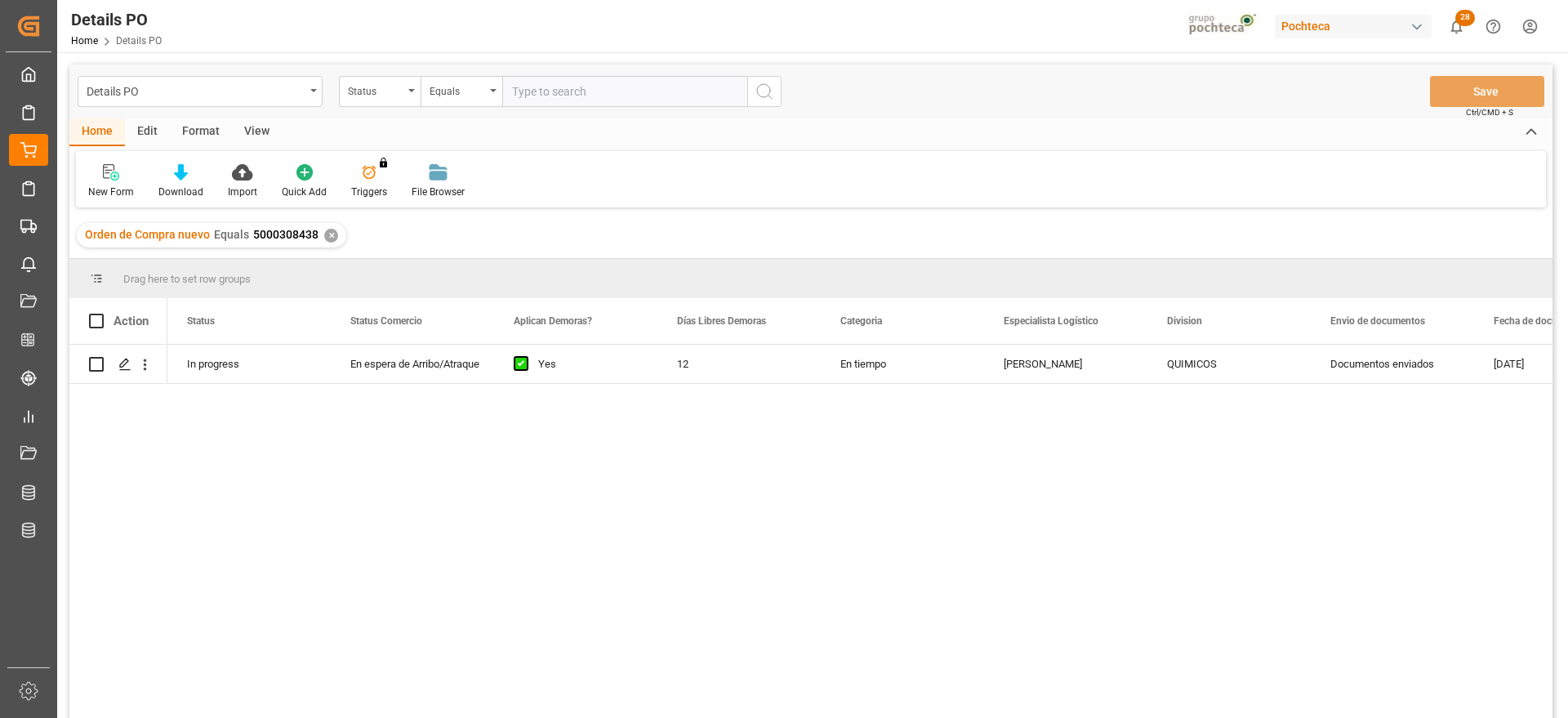
click at [327, 231] on div "✕" at bounding box center [331, 236] width 14 height 14
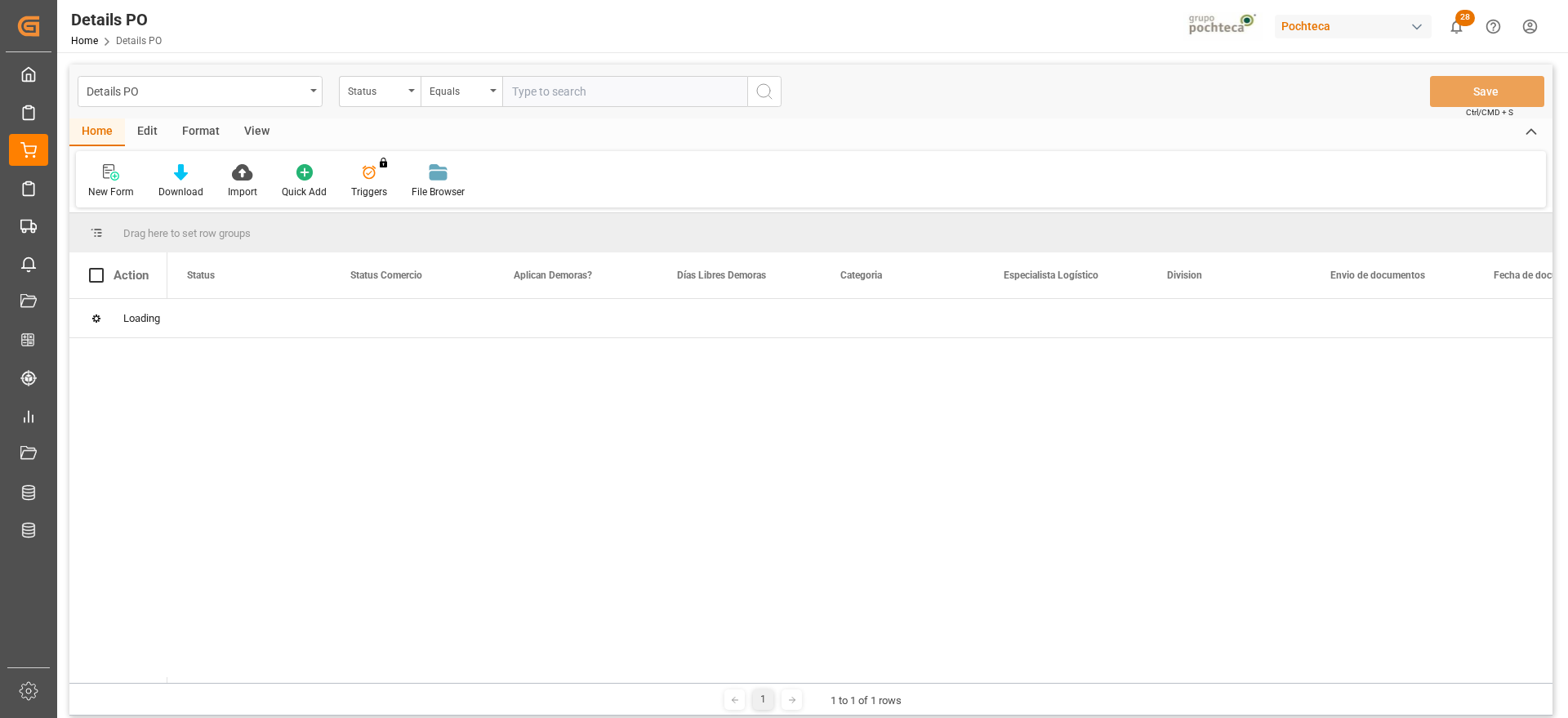
click at [384, 92] on div "Status" at bounding box center [375, 89] width 55 height 19
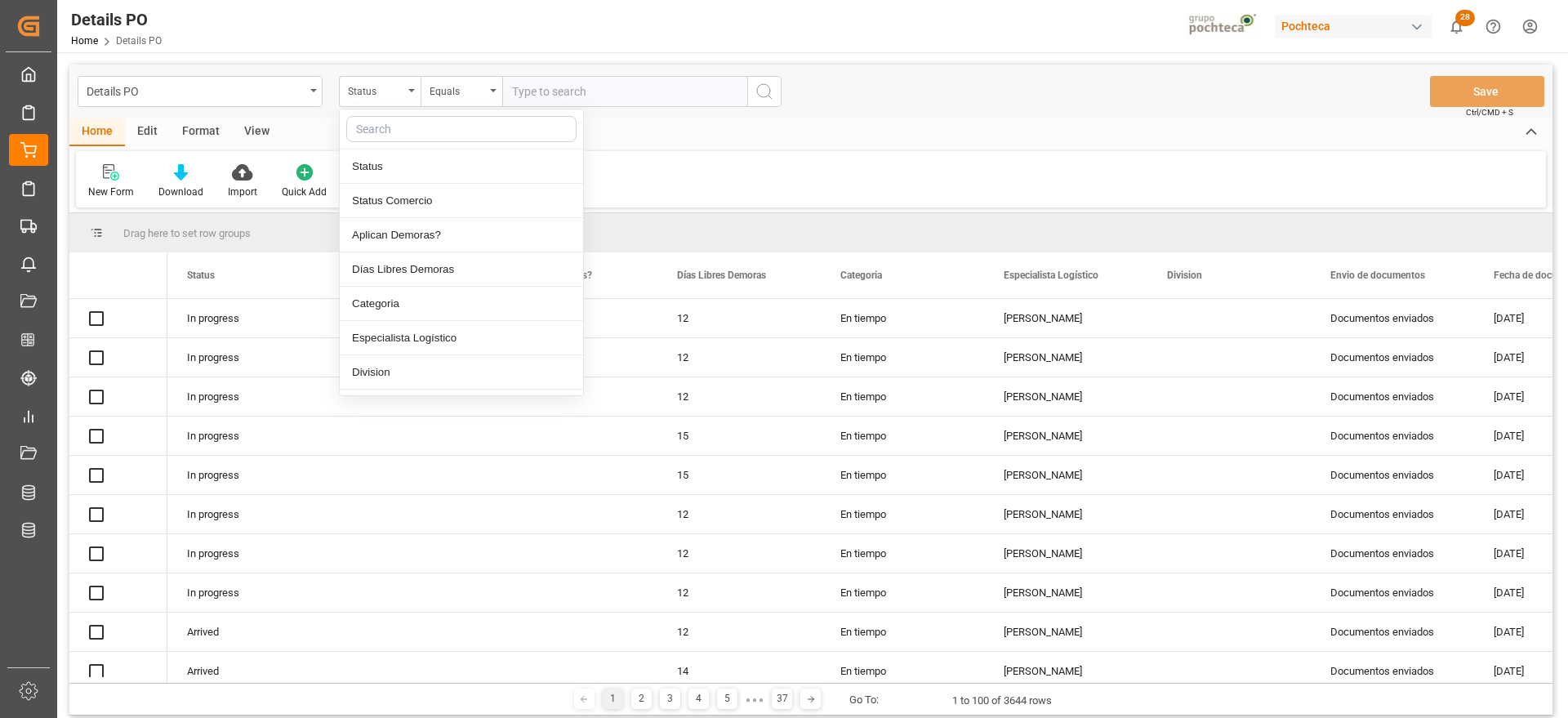
click at [388, 127] on input "text" at bounding box center [461, 130] width 230 height 26
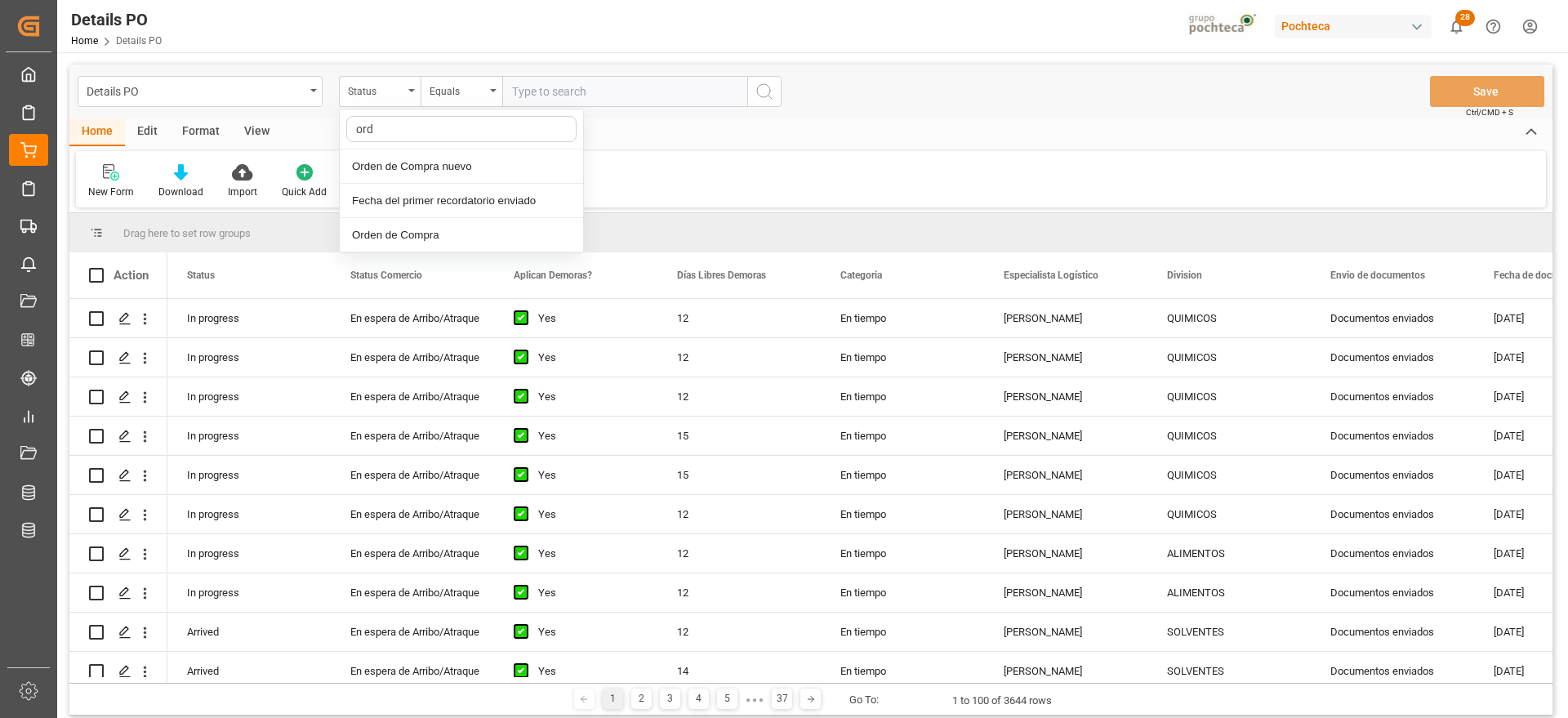
type input "orde"
click at [588, 85] on input "text" at bounding box center [625, 91] width 245 height 31
paste input "5000305917"
click at [747, 93] on input "5000305917" at bounding box center [625, 91] width 245 height 31
type input "5000305917"
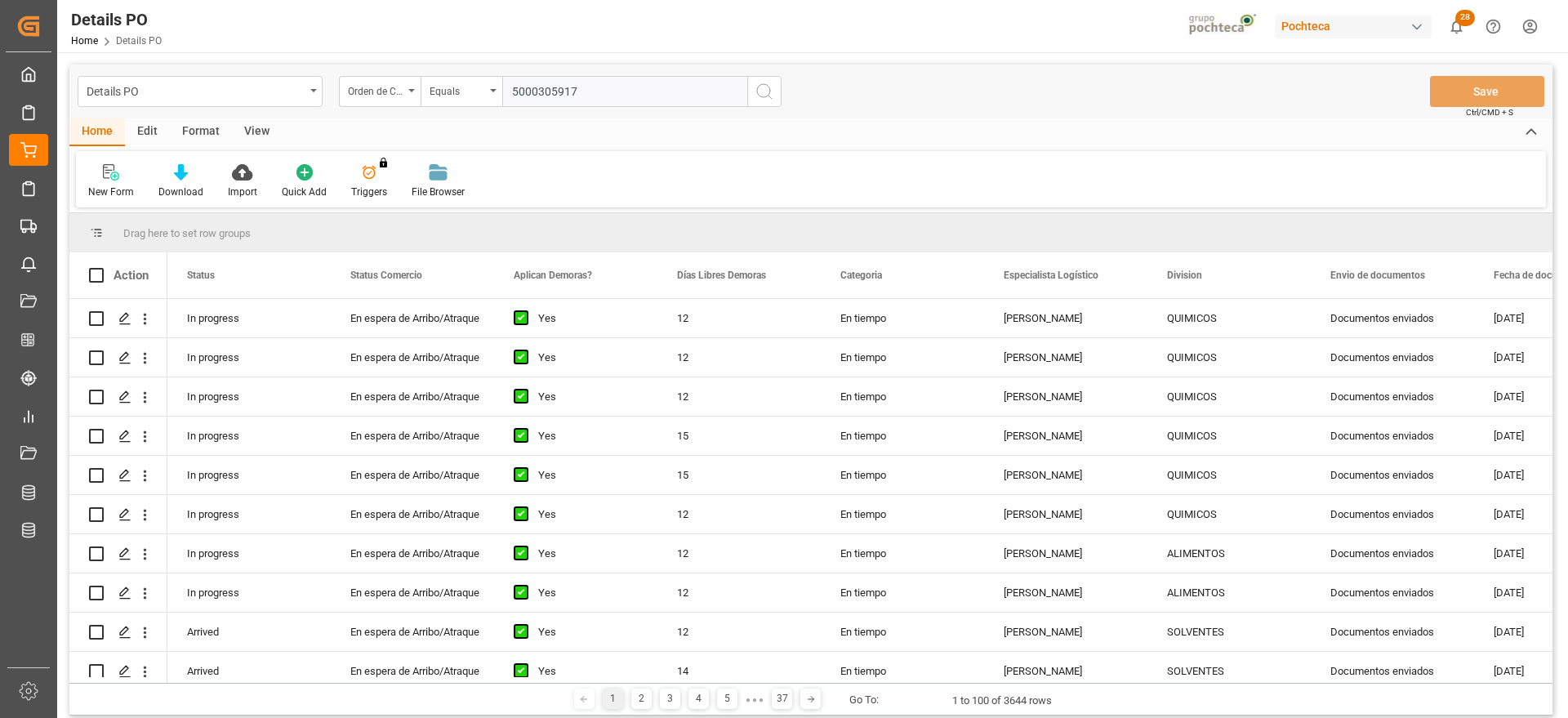
click at [758, 93] on circle "search button" at bounding box center [764, 91] width 13 height 13
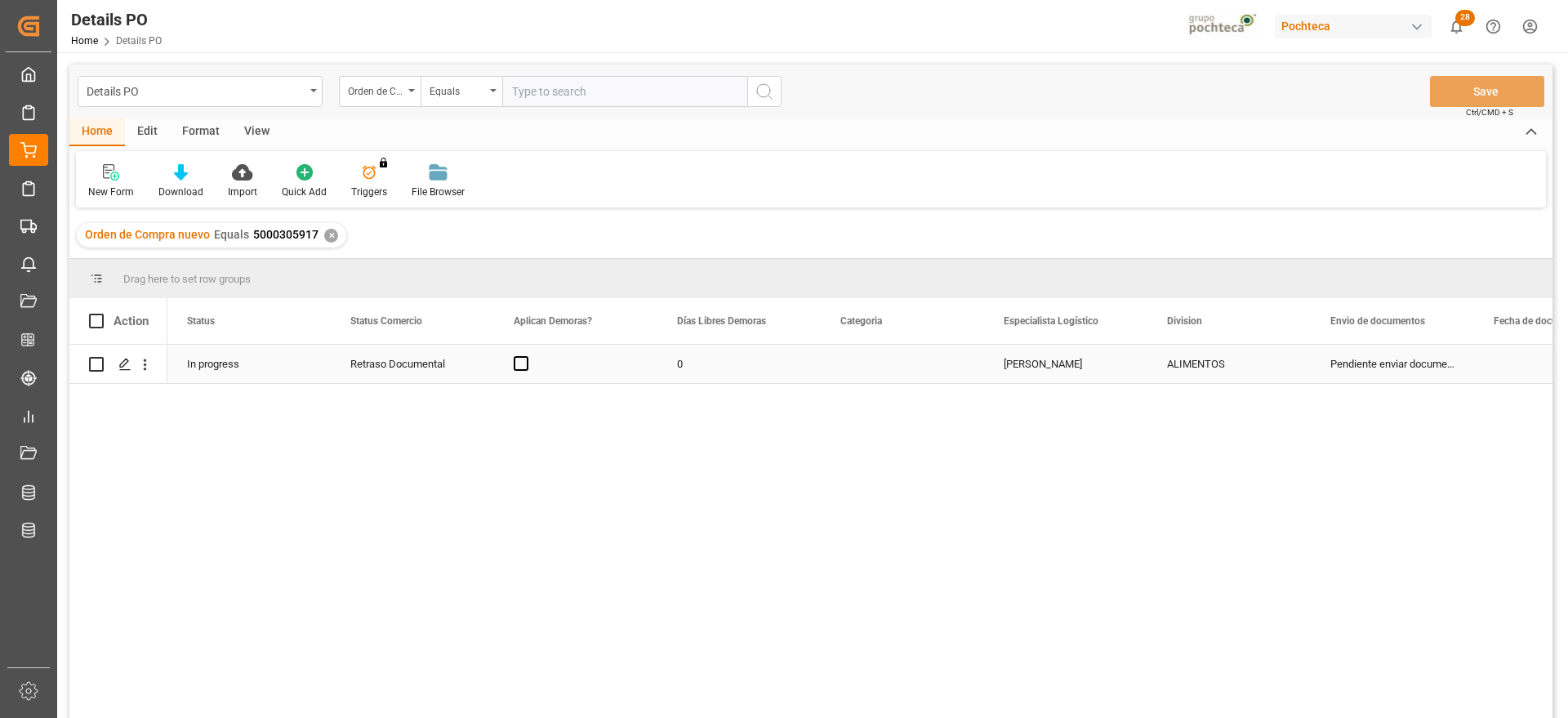
click at [899, 376] on div "Press SPACE to select this row." at bounding box center [902, 364] width 163 height 39
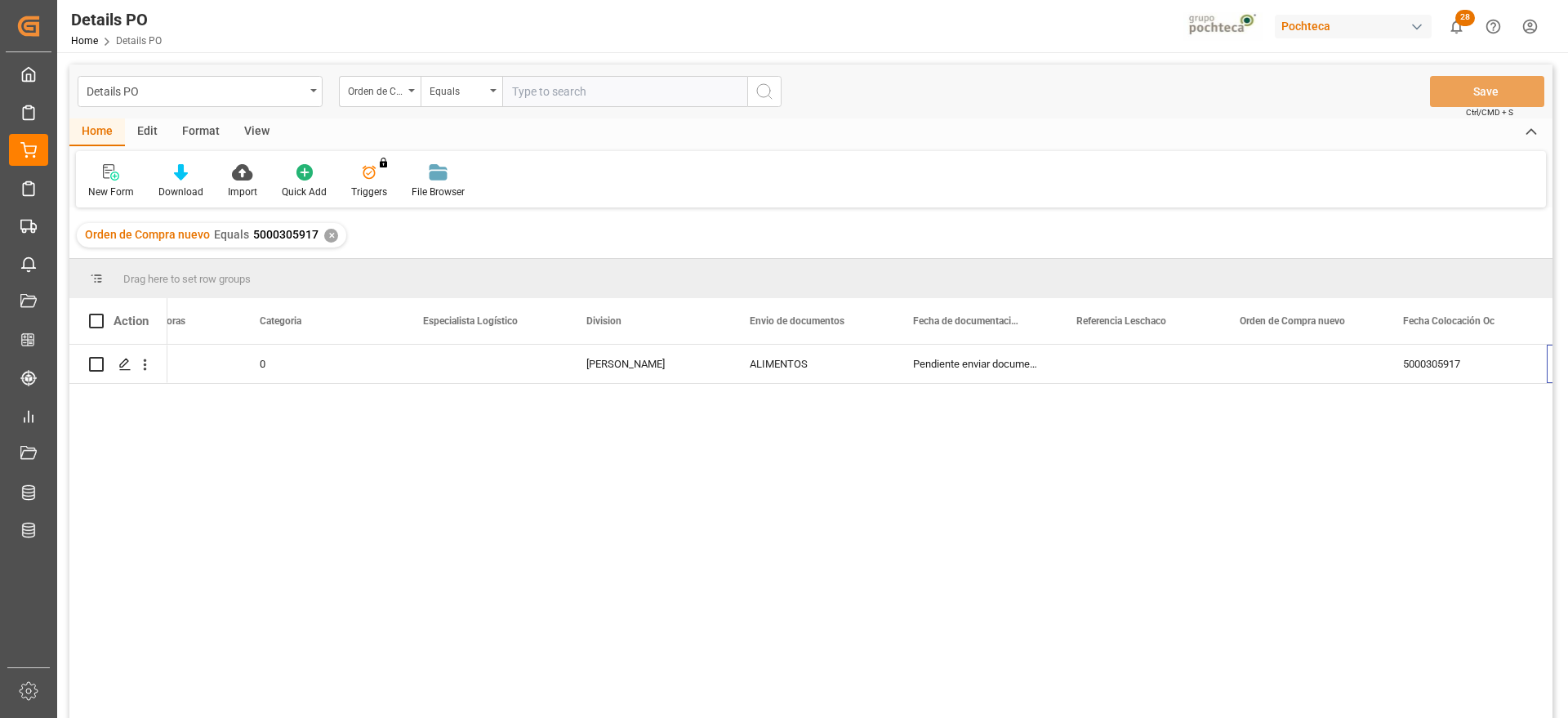
scroll to position [0, 581]
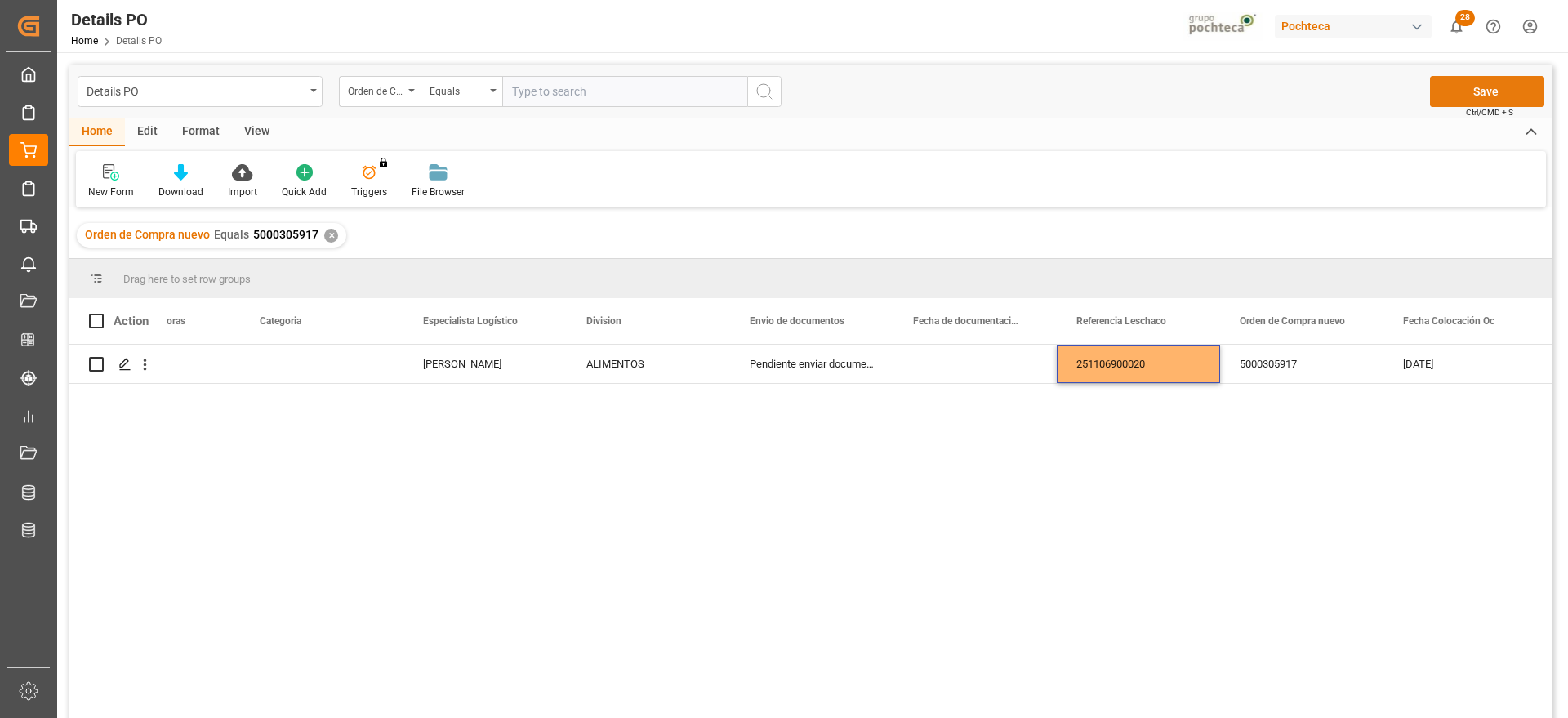
click at [1484, 93] on button "Save" at bounding box center [1488, 91] width 115 height 31
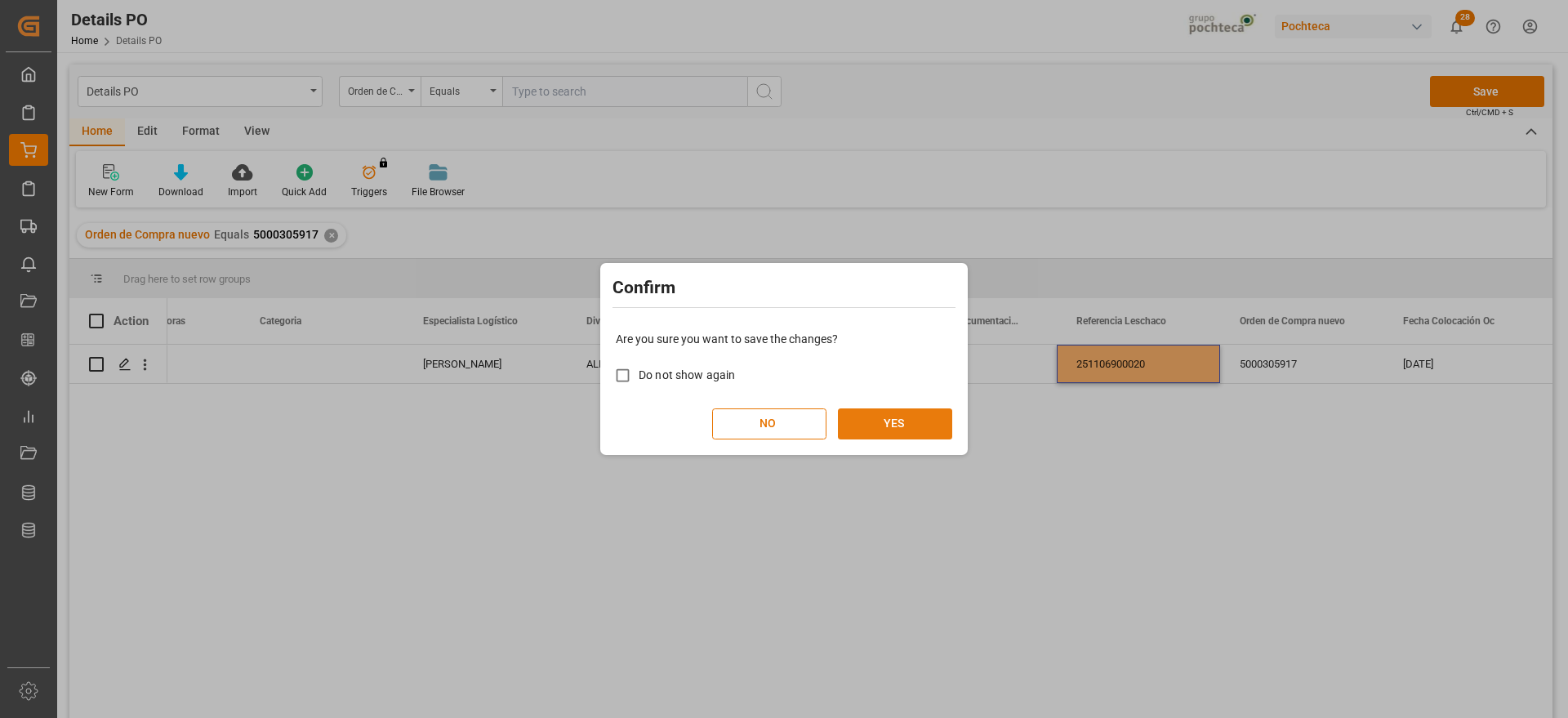
click at [905, 433] on button "YES" at bounding box center [895, 424] width 115 height 31
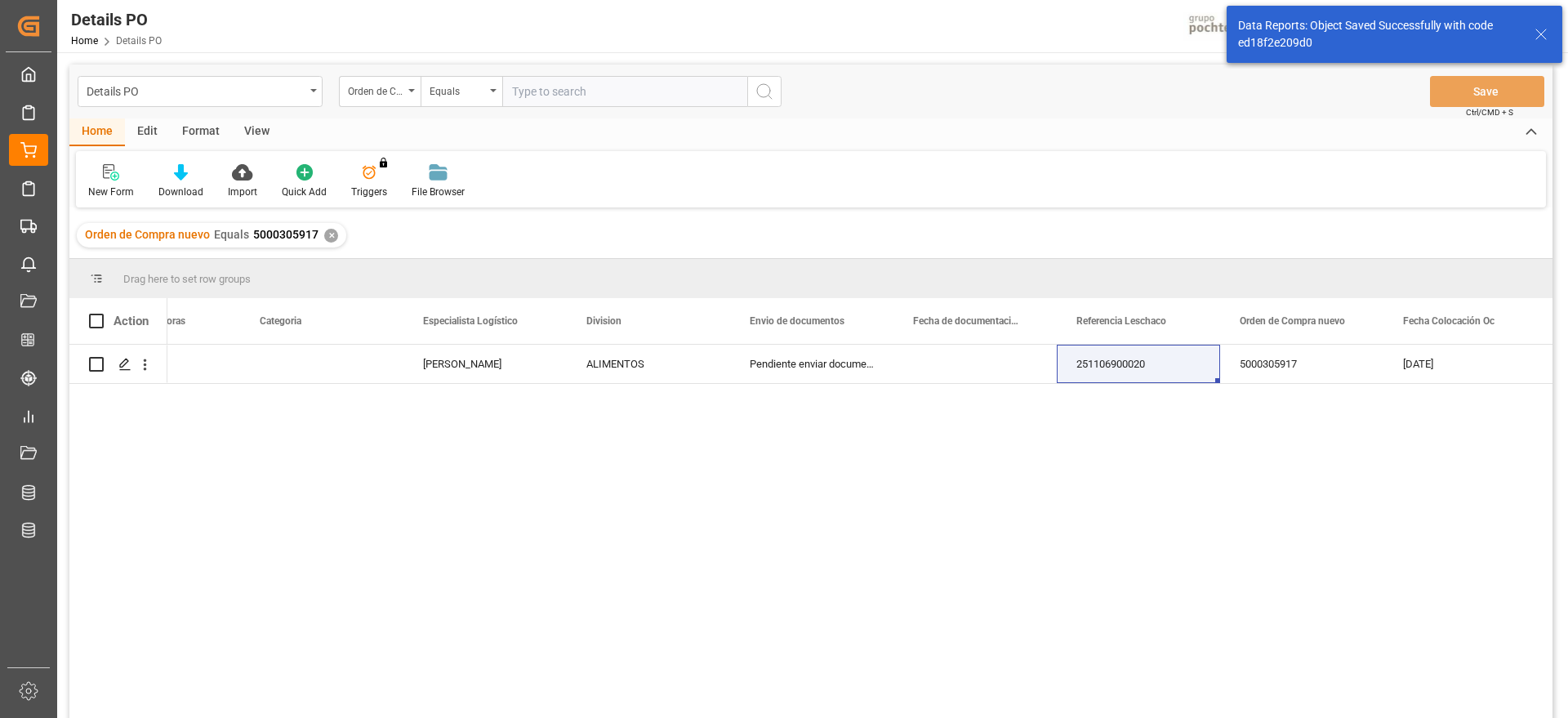
click at [325, 238] on div "✕" at bounding box center [331, 236] width 14 height 14
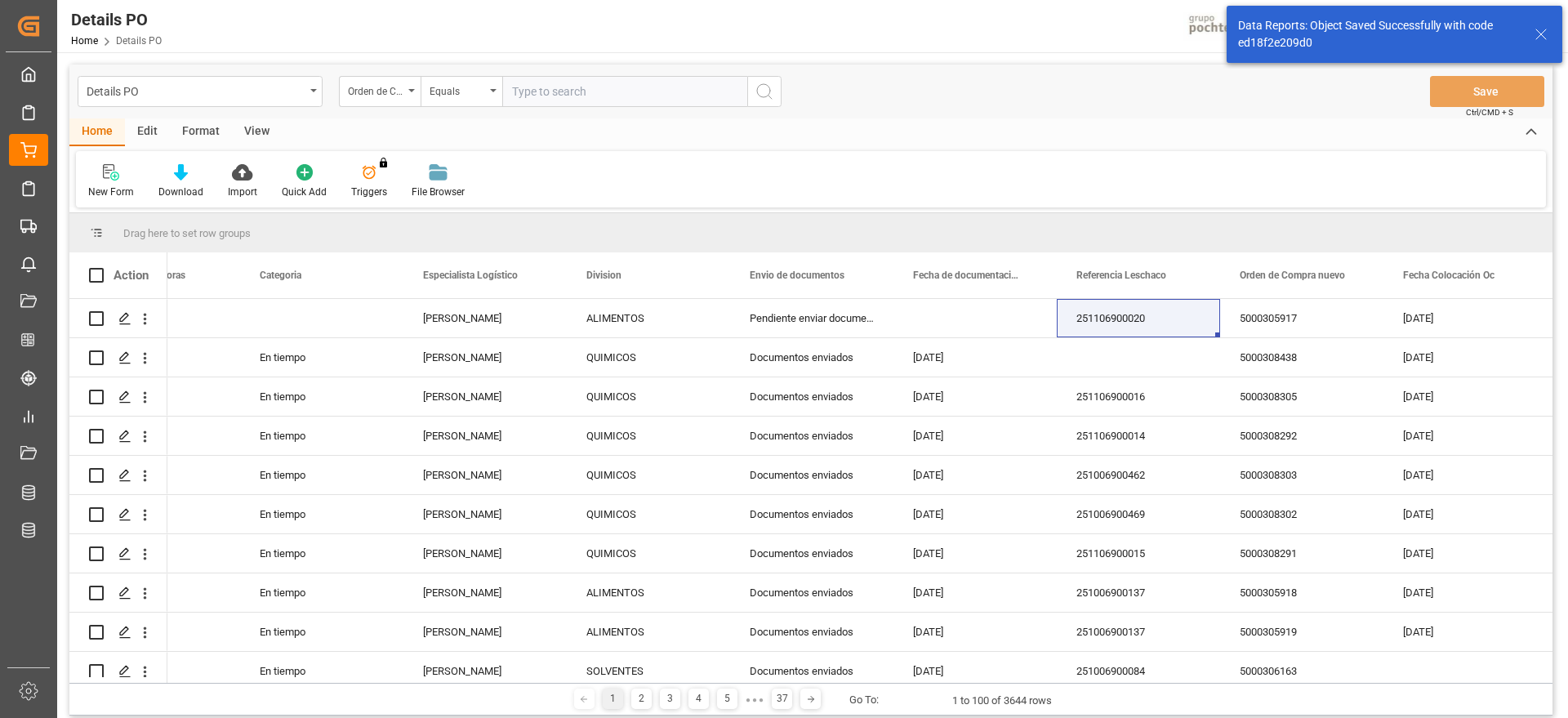
click at [572, 82] on input "text" at bounding box center [625, 91] width 245 height 31
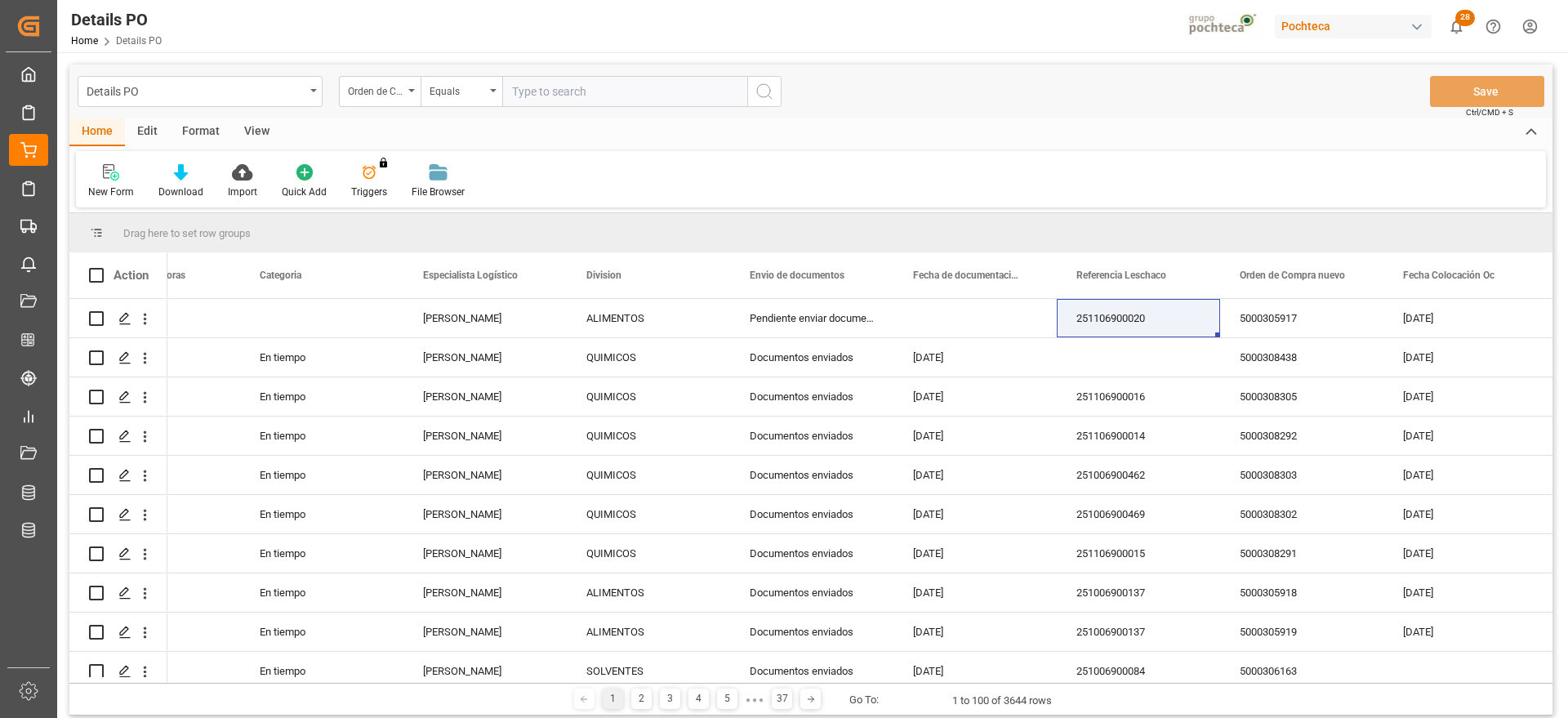
paste input "5000305916"
type input "5000305916"
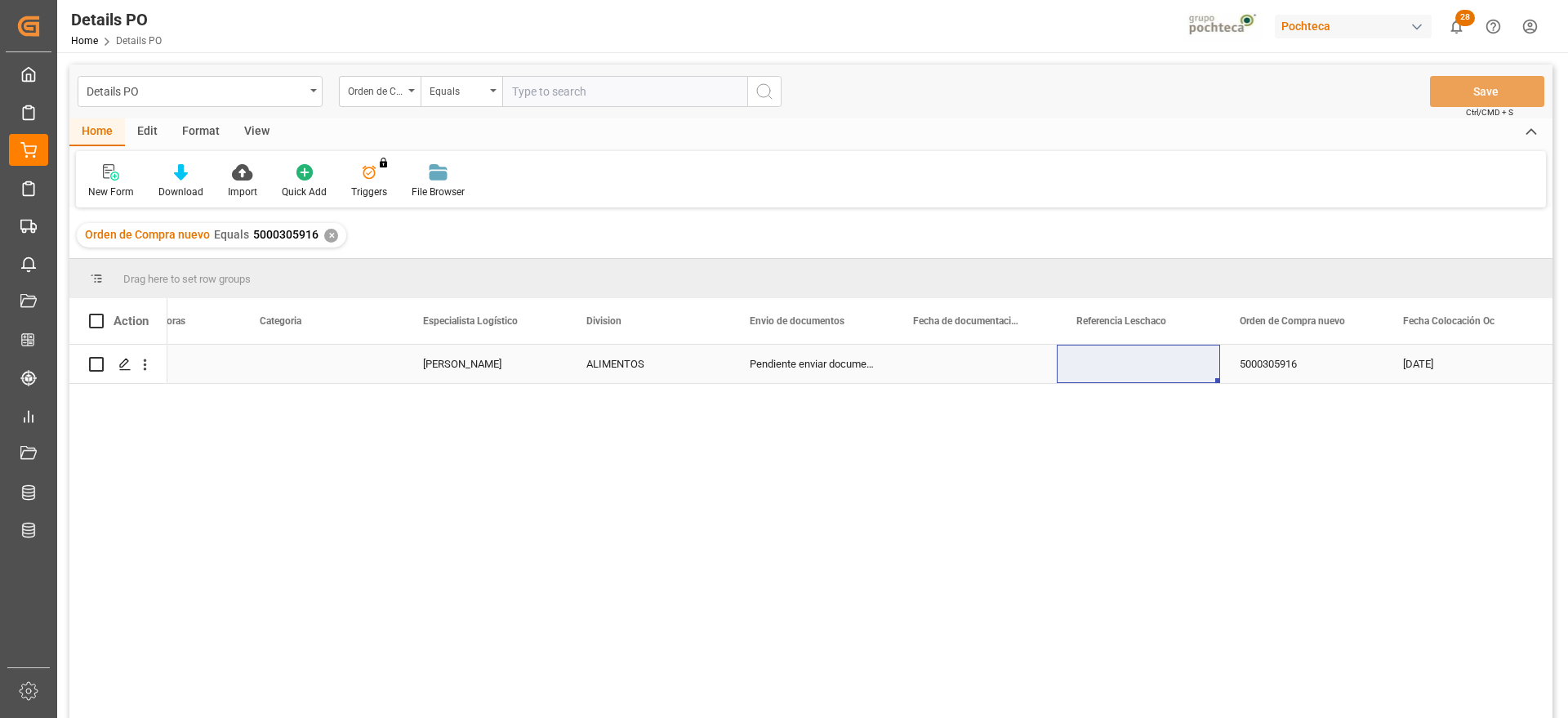
click at [1155, 370] on div "Press SPACE to select this row." at bounding box center [1138, 364] width 163 height 39
click at [1152, 370] on input "Press SPACE to select this row." at bounding box center [1139, 373] width 137 height 31
paste input "5000305916"
type input "5000305916"
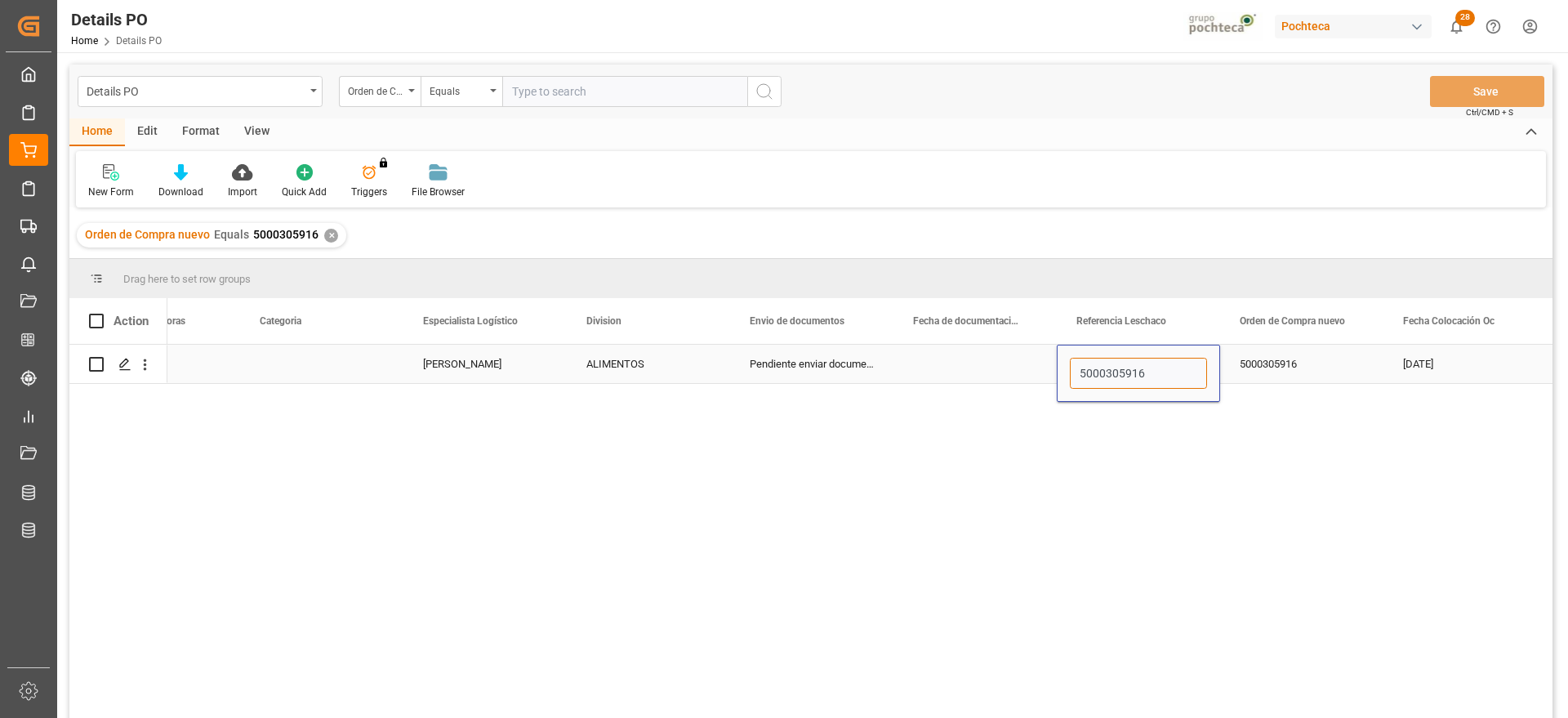
drag, startPoint x: 1194, startPoint y: 377, endPoint x: 1027, endPoint y: 343, distance: 170.4
paste input "251106900020"
type input "251106900020"
click at [1297, 364] on div "5000305916" at bounding box center [1301, 364] width 163 height 39
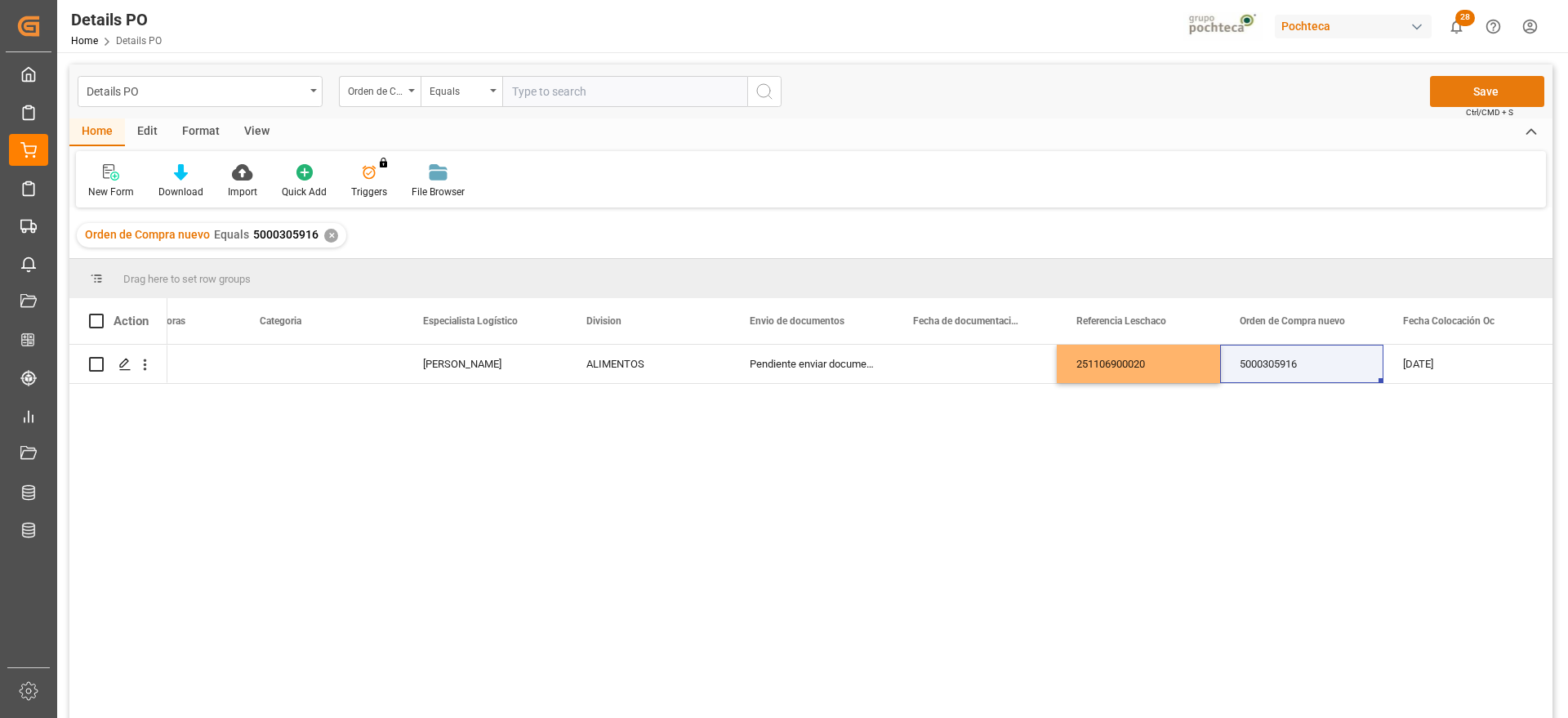
click at [1466, 81] on button "Save" at bounding box center [1488, 91] width 115 height 31
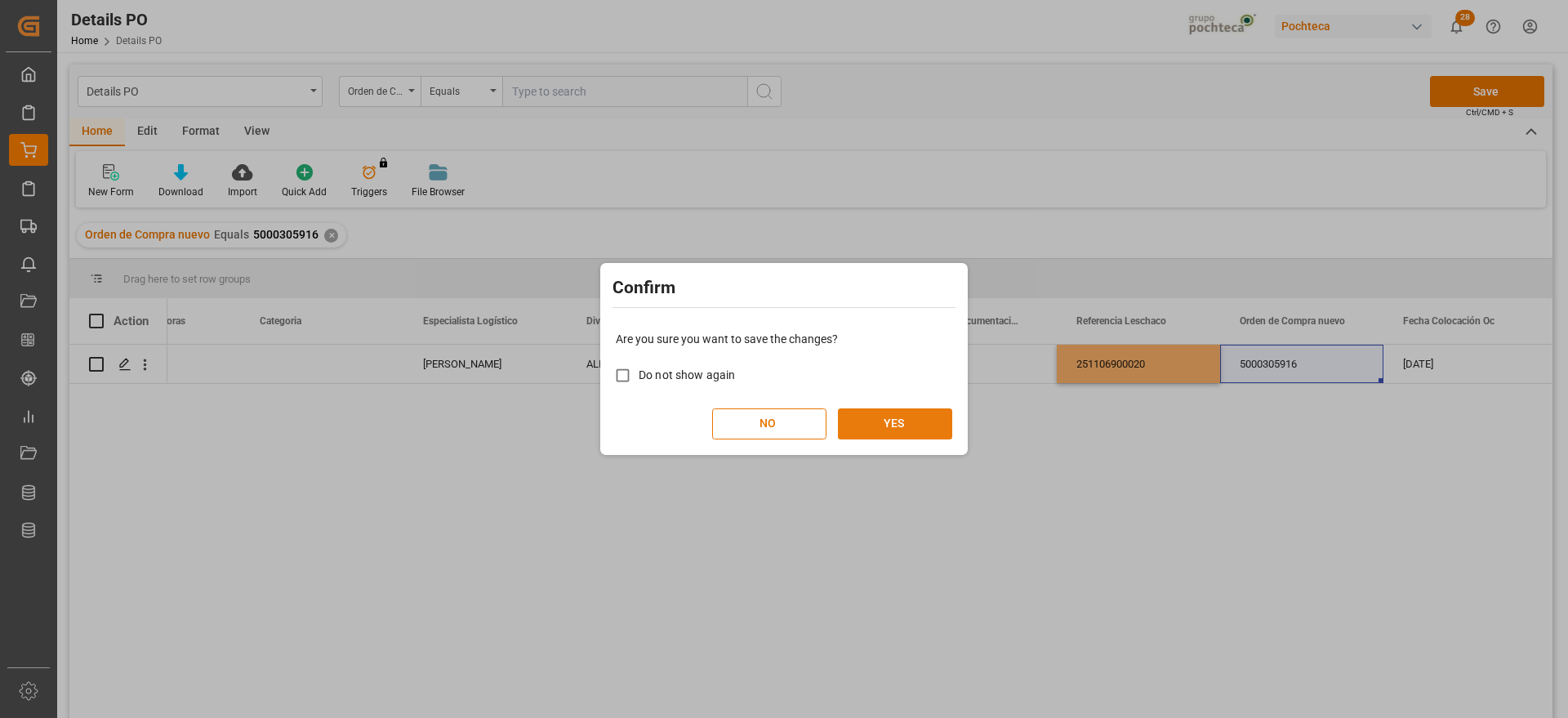
click at [899, 418] on button "YES" at bounding box center [895, 424] width 115 height 31
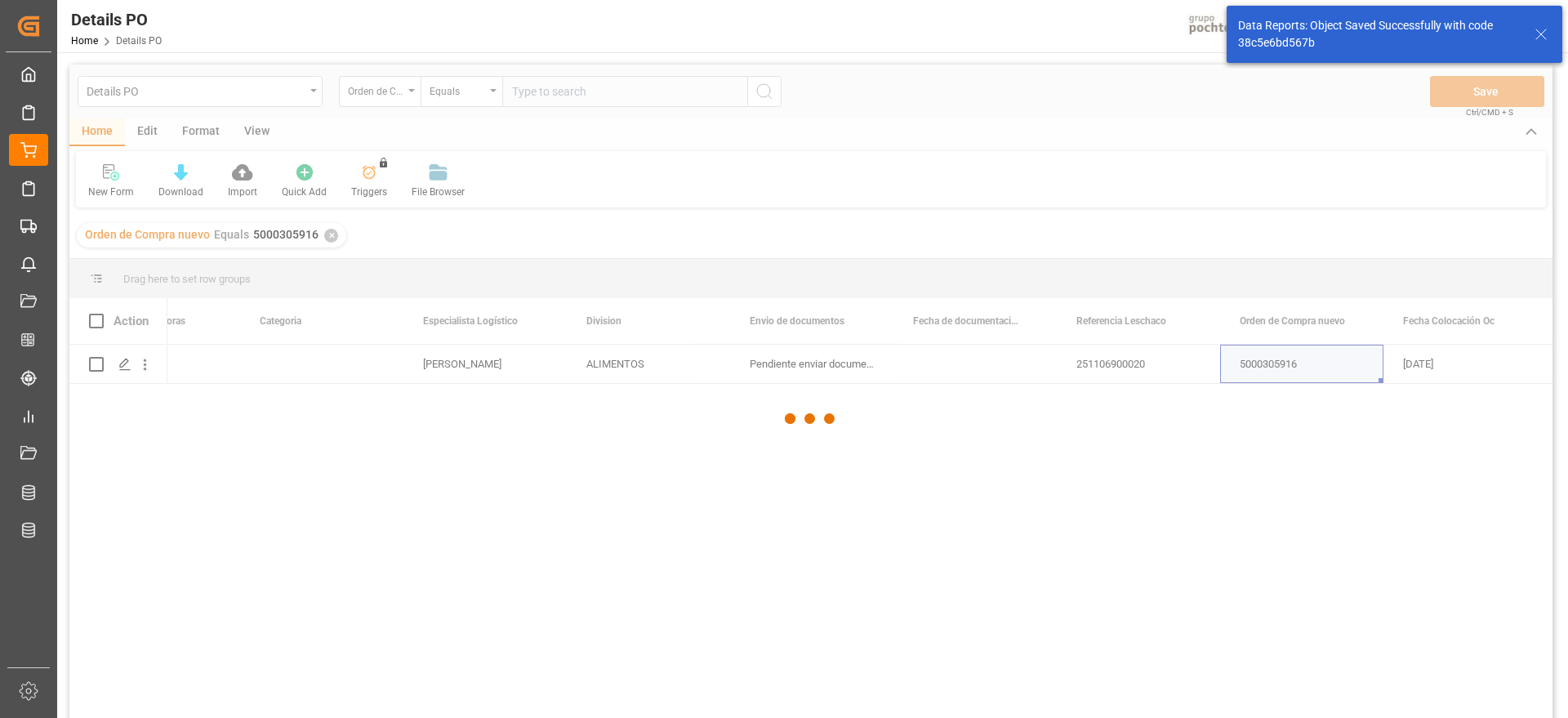
click at [1141, 372] on div at bounding box center [811, 418] width 1483 height 708
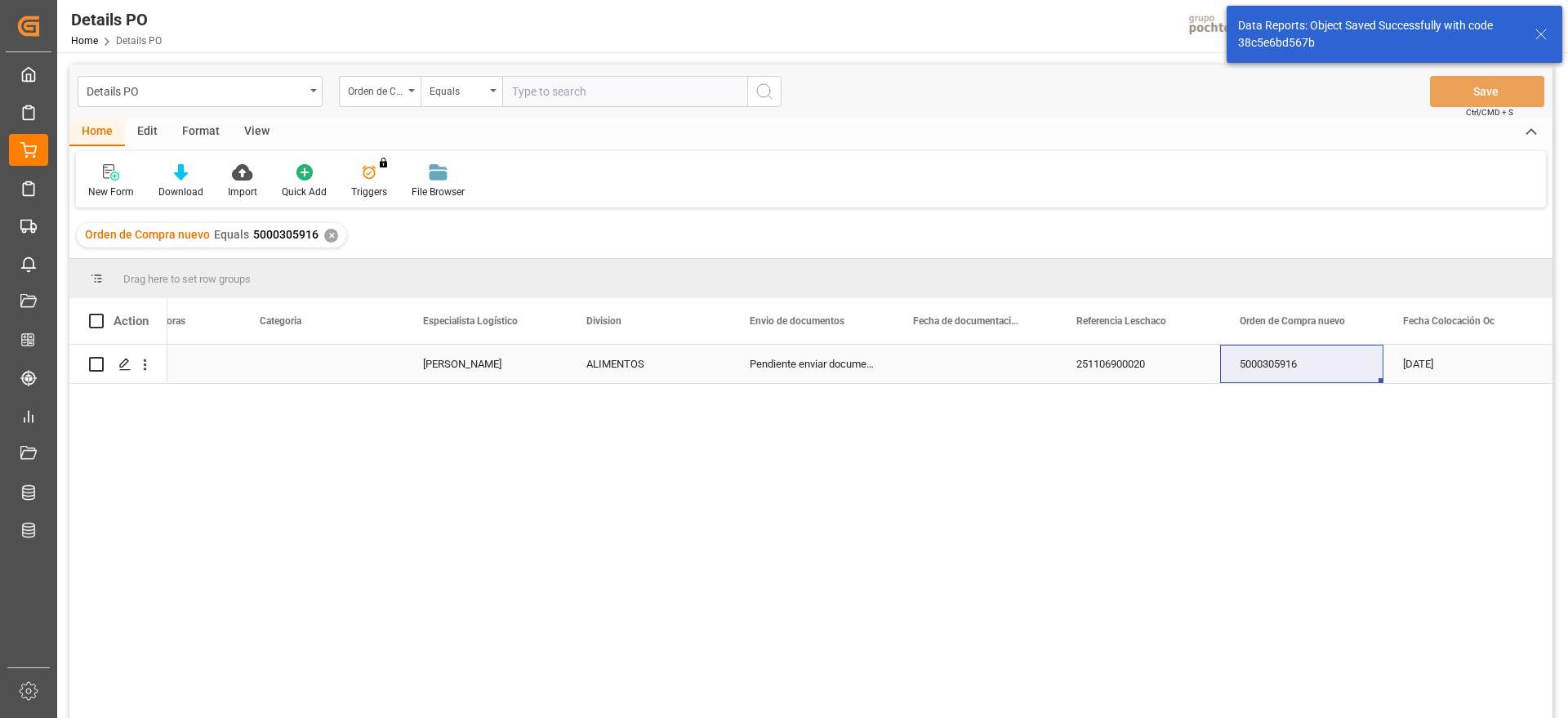
click at [1141, 359] on div "251106900020" at bounding box center [1138, 364] width 163 height 39
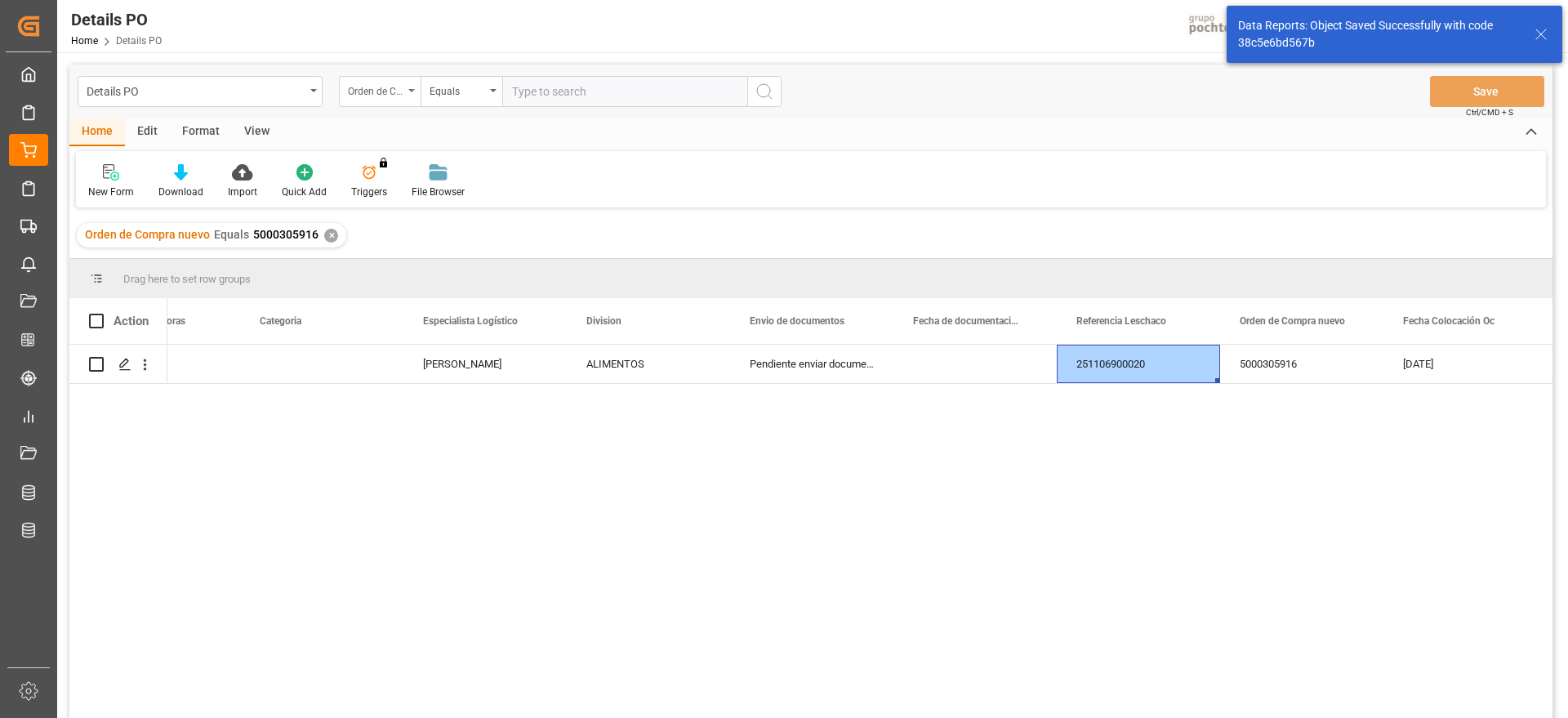
click at [388, 96] on div "Orden de Compra nuevo" at bounding box center [375, 89] width 55 height 19
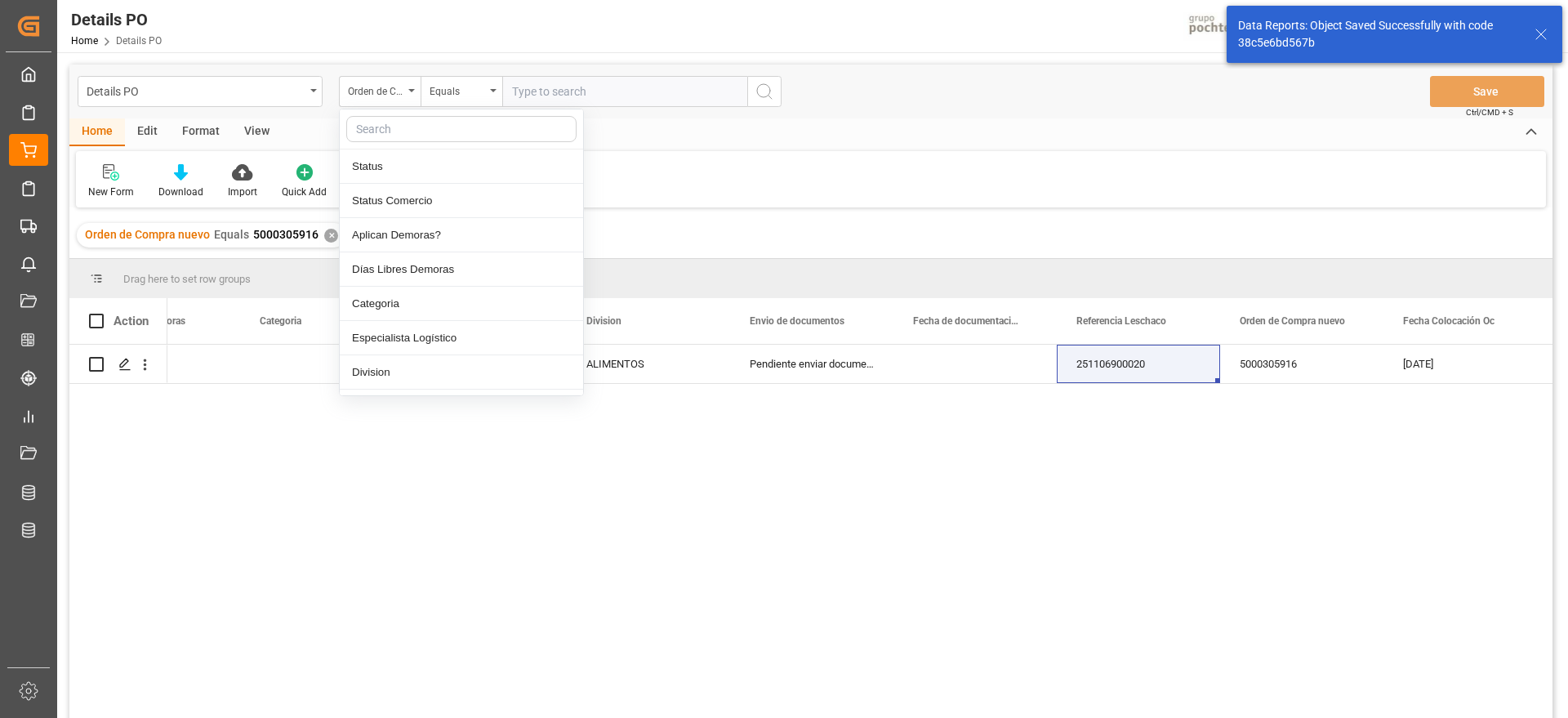
click at [405, 136] on input "text" at bounding box center [461, 130] width 230 height 26
type input "ref"
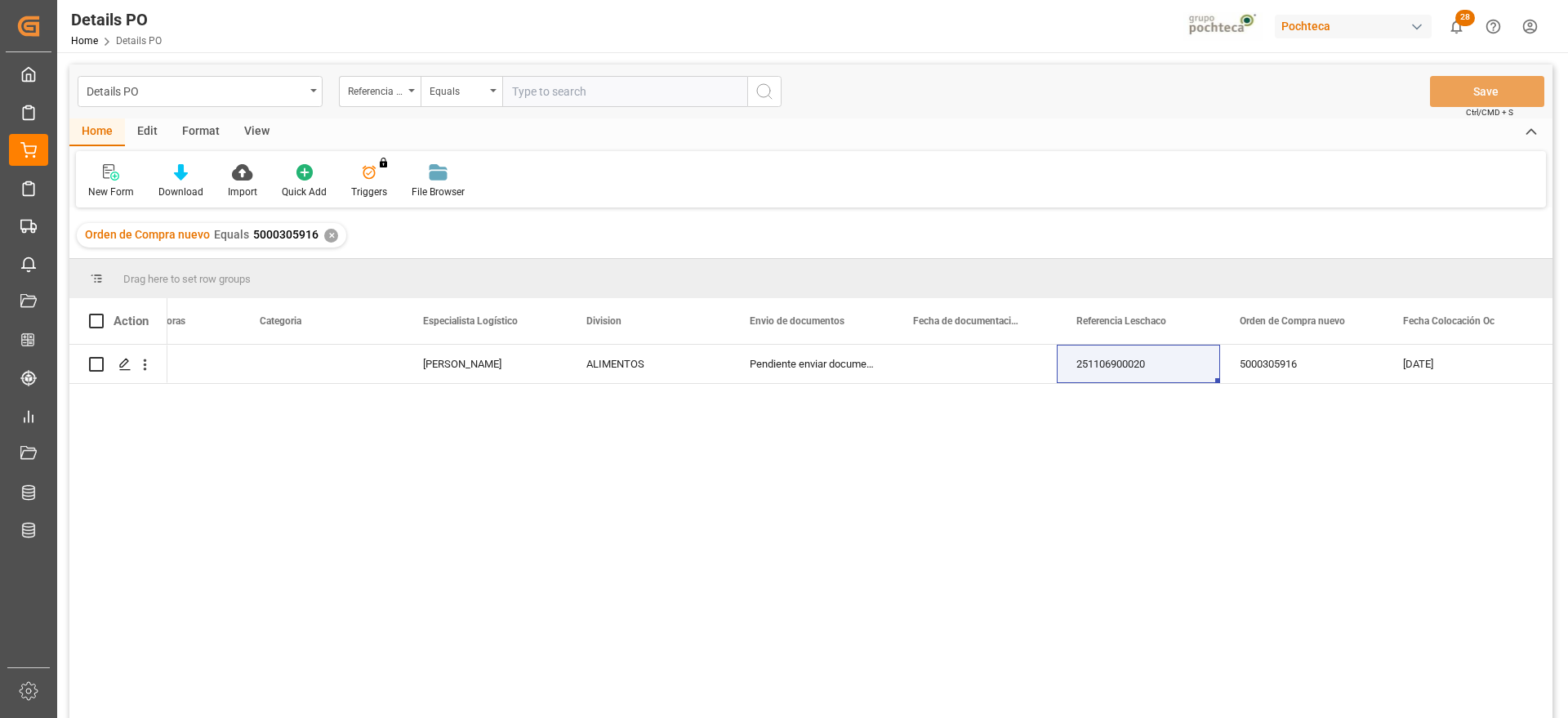
drag, startPoint x: 489, startPoint y: 73, endPoint x: 535, endPoint y: 95, distance: 51.0
click at [495, 77] on div "Details PO Referencia Leschaco Equals Save Ctrl/CMD + S" at bounding box center [811, 91] width 1483 height 54
click at [540, 85] on input "text" at bounding box center [625, 91] width 245 height 31
paste input "251106900020"
type input "251106900020"
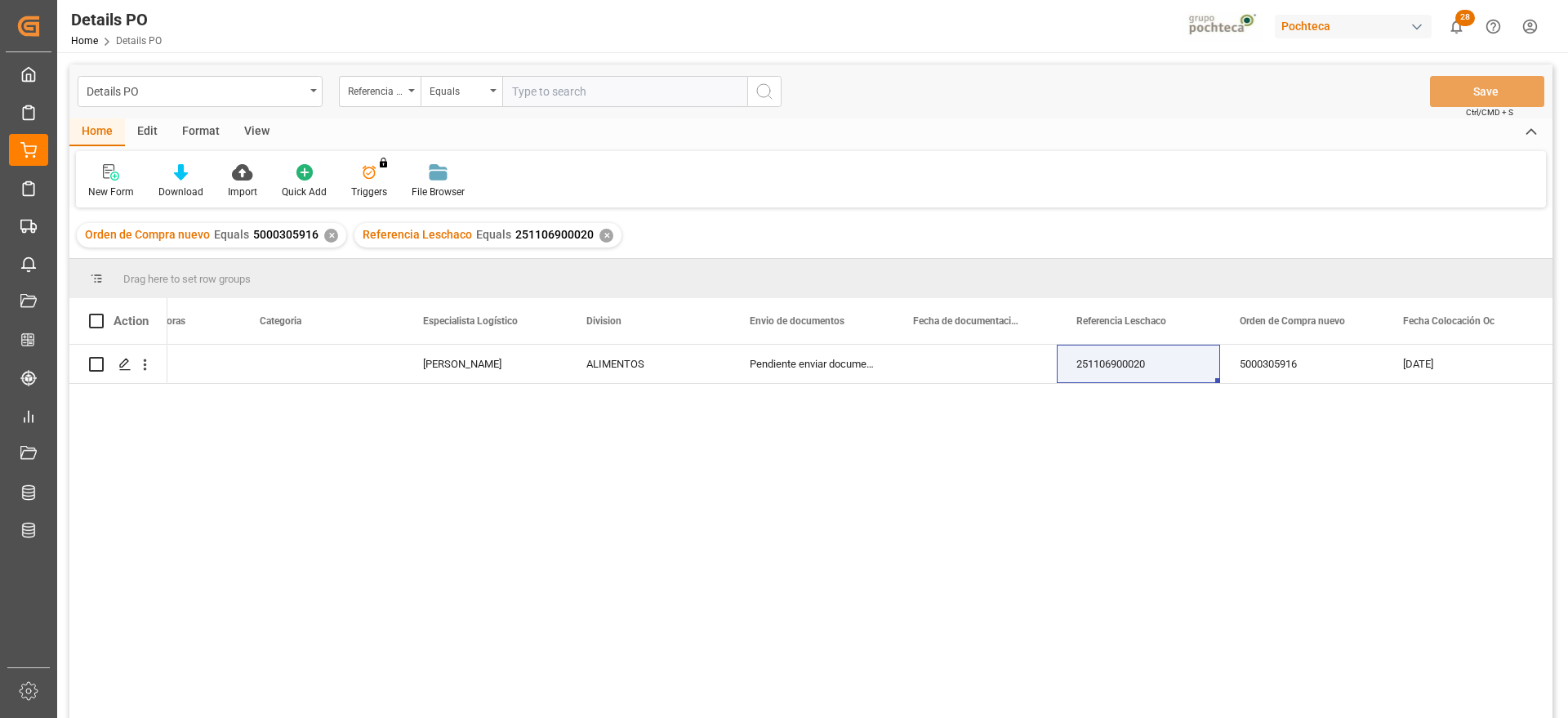
click at [328, 231] on div "✕" at bounding box center [331, 236] width 14 height 14
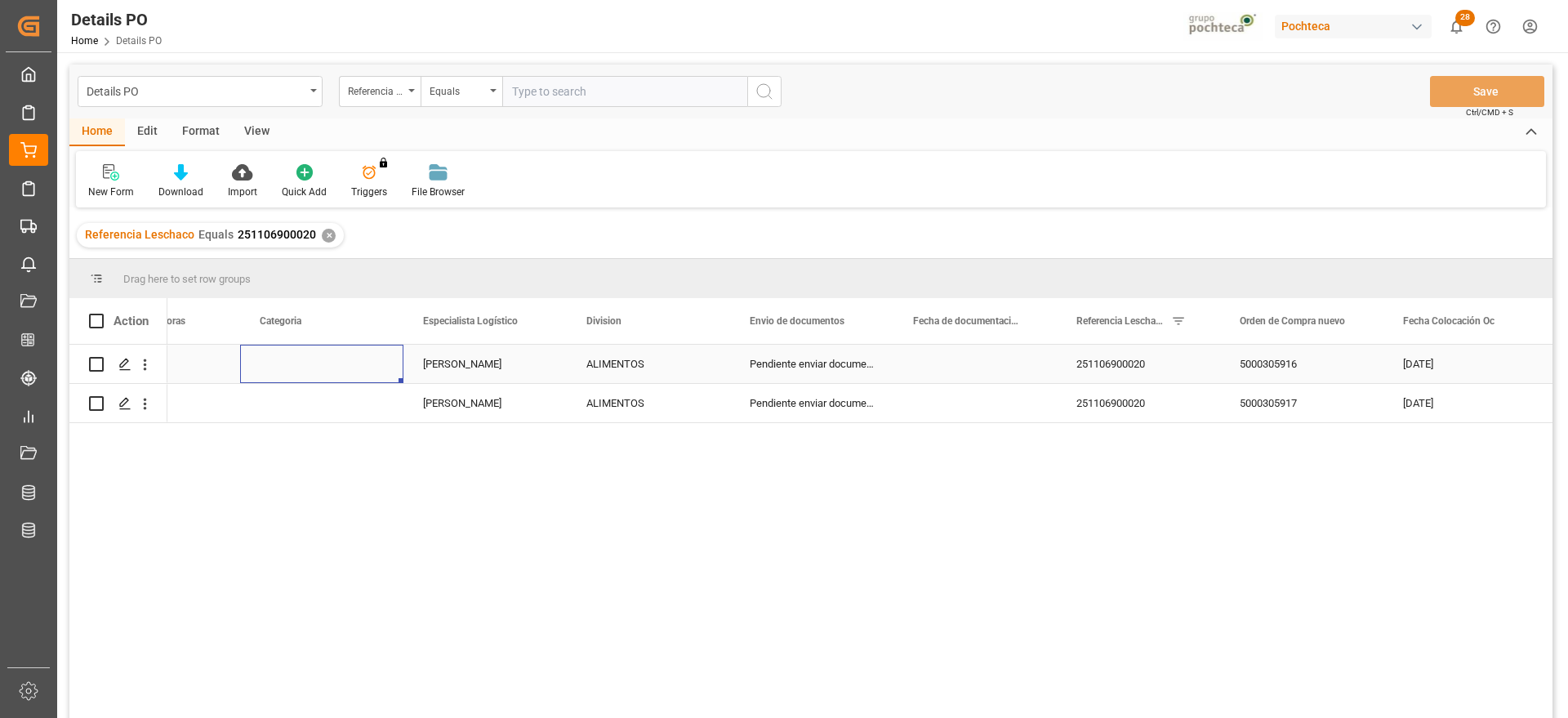
click at [298, 375] on div "Press SPACE to select this row." at bounding box center [322, 364] width 163 height 39
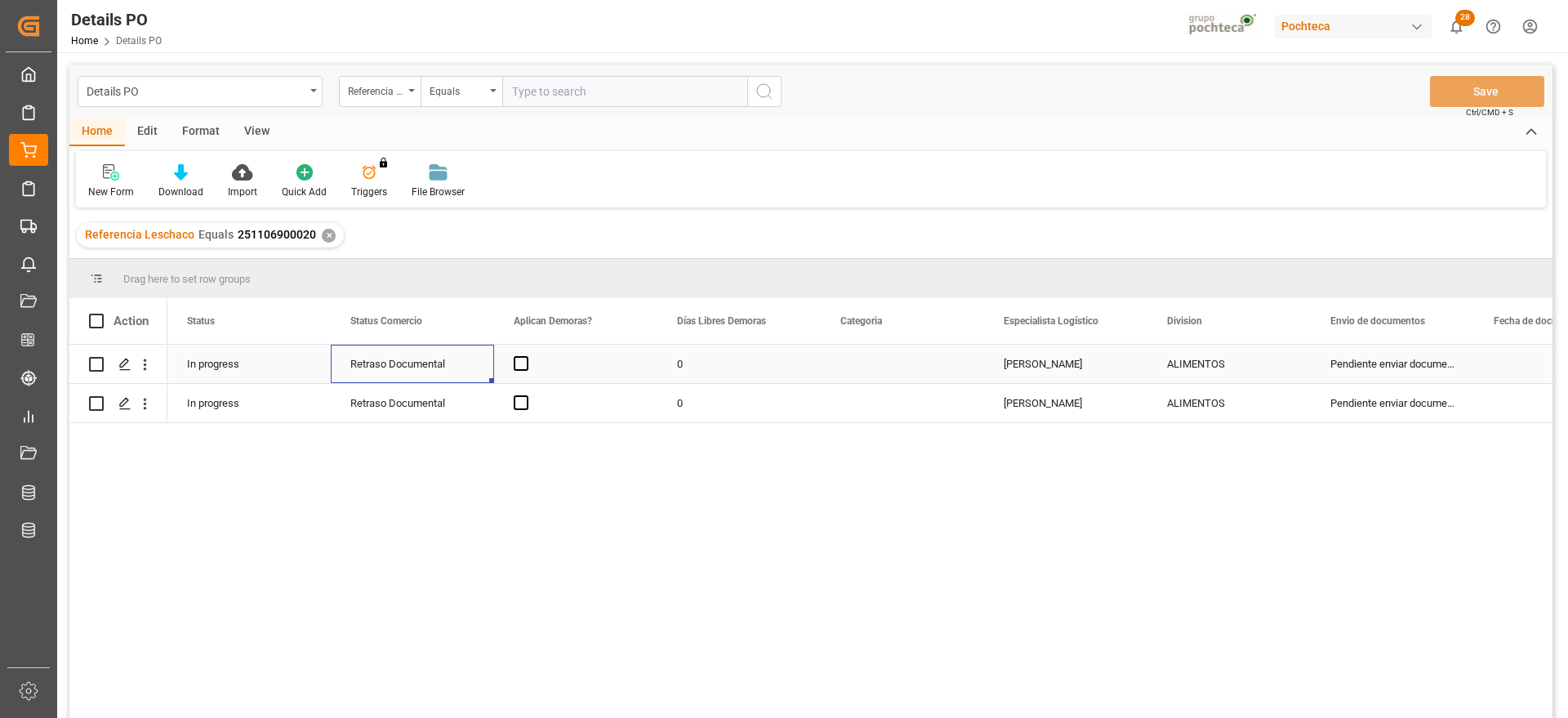
click at [443, 380] on div "Retraso Documental" at bounding box center [412, 364] width 124 height 38
click at [463, 370] on icon "open menu" at bounding box center [464, 374] width 19 height 19
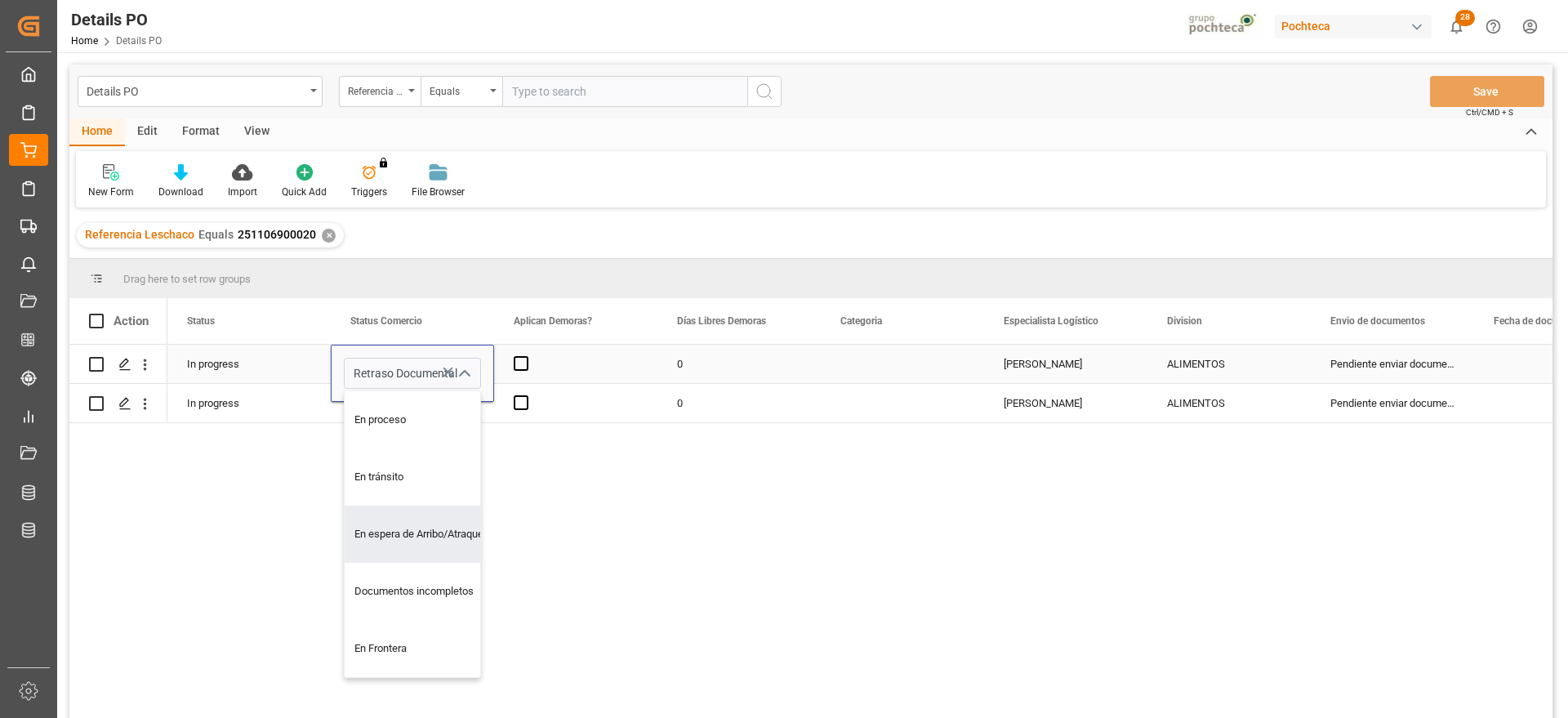
drag, startPoint x: 416, startPoint y: 536, endPoint x: 489, endPoint y: 471, distance: 97.7
click at [416, 535] on div "En espera de Arribo/Atraque" at bounding box center [422, 534] width 155 height 57
type input "En espera de Arribo/Atraque"
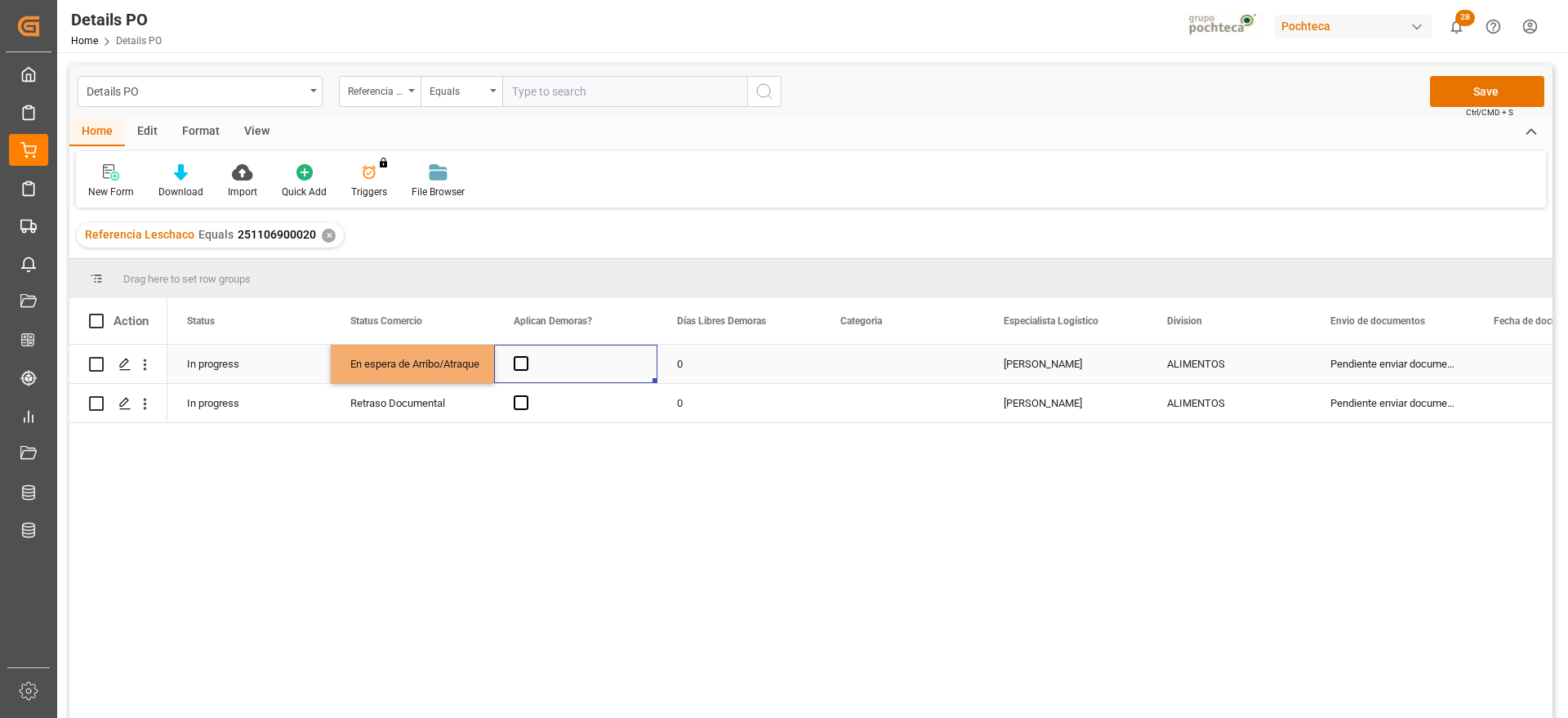
click at [538, 361] on div "Press SPACE to select this row." at bounding box center [575, 364] width 163 height 39
click at [443, 359] on div "En espera de Arribo/Atraque" at bounding box center [412, 364] width 124 height 38
click at [447, 395] on div "Retraso Documental" at bounding box center [412, 403] width 124 height 38
click at [519, 360] on span "Press SPACE to select this row." at bounding box center [521, 363] width 15 height 15
click at [526, 356] on input "Press SPACE to select this row." at bounding box center [526, 356] width 0 height 0
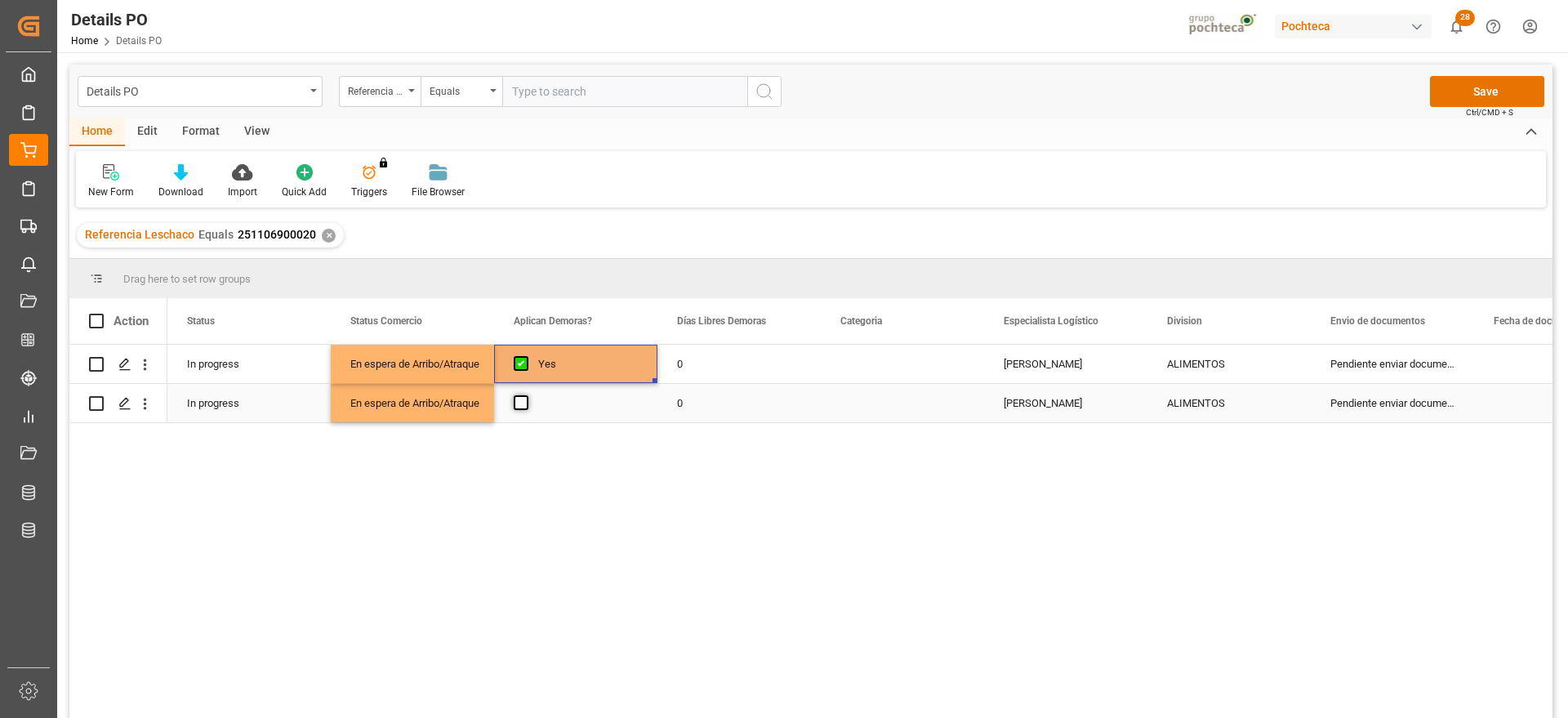
click at [521, 403] on span "Press SPACE to select this row." at bounding box center [521, 403] width 15 height 15
click at [526, 396] on input "Press SPACE to select this row." at bounding box center [526, 396] width 0 height 0
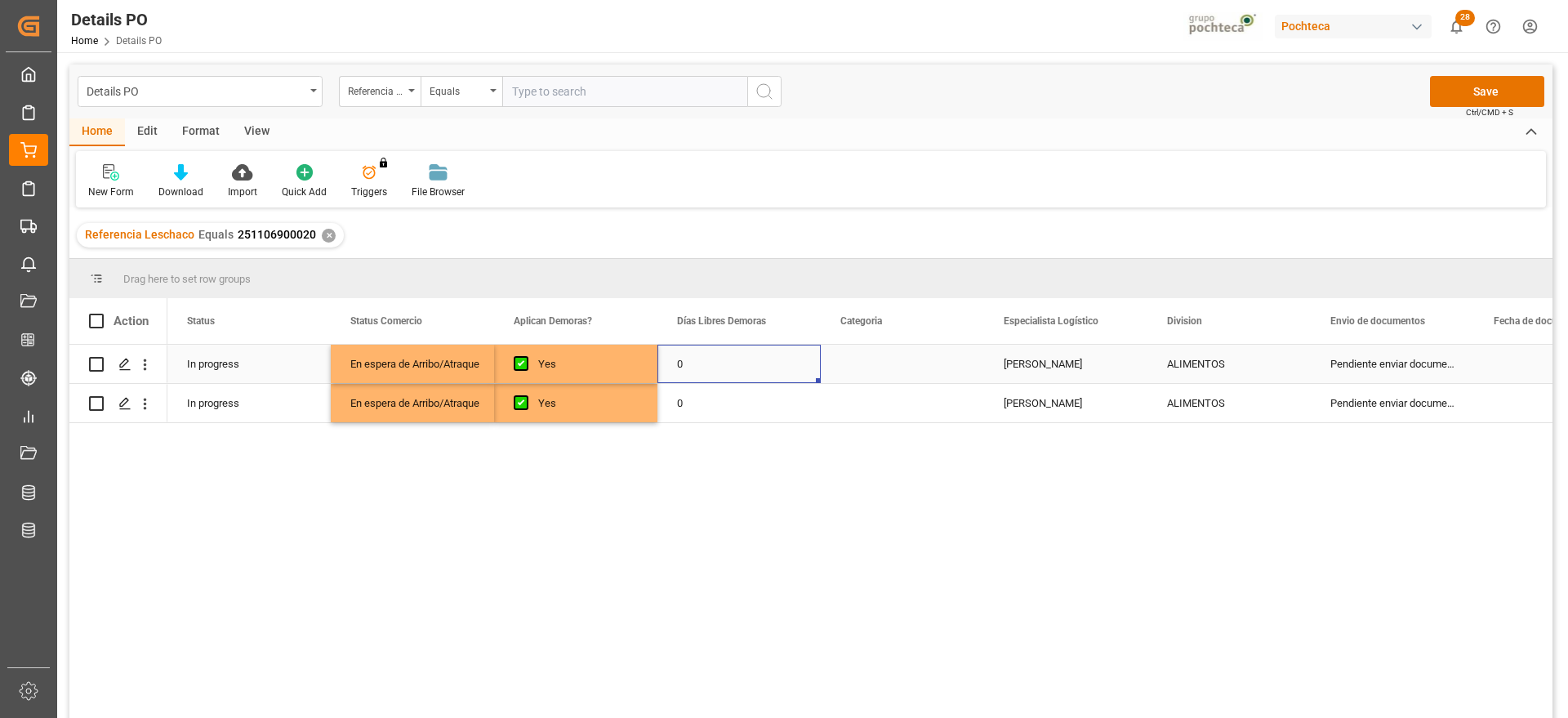
click at [751, 354] on div "0" at bounding box center [738, 364] width 163 height 39
click at [731, 373] on input "0" at bounding box center [739, 373] width 137 height 31
type input "15"
click at [734, 425] on div "Yes 15 Paola Díaz López ALIMENTOS Pendiente enviar documentos 251106900020 En e…" at bounding box center [860, 537] width 1386 height 384
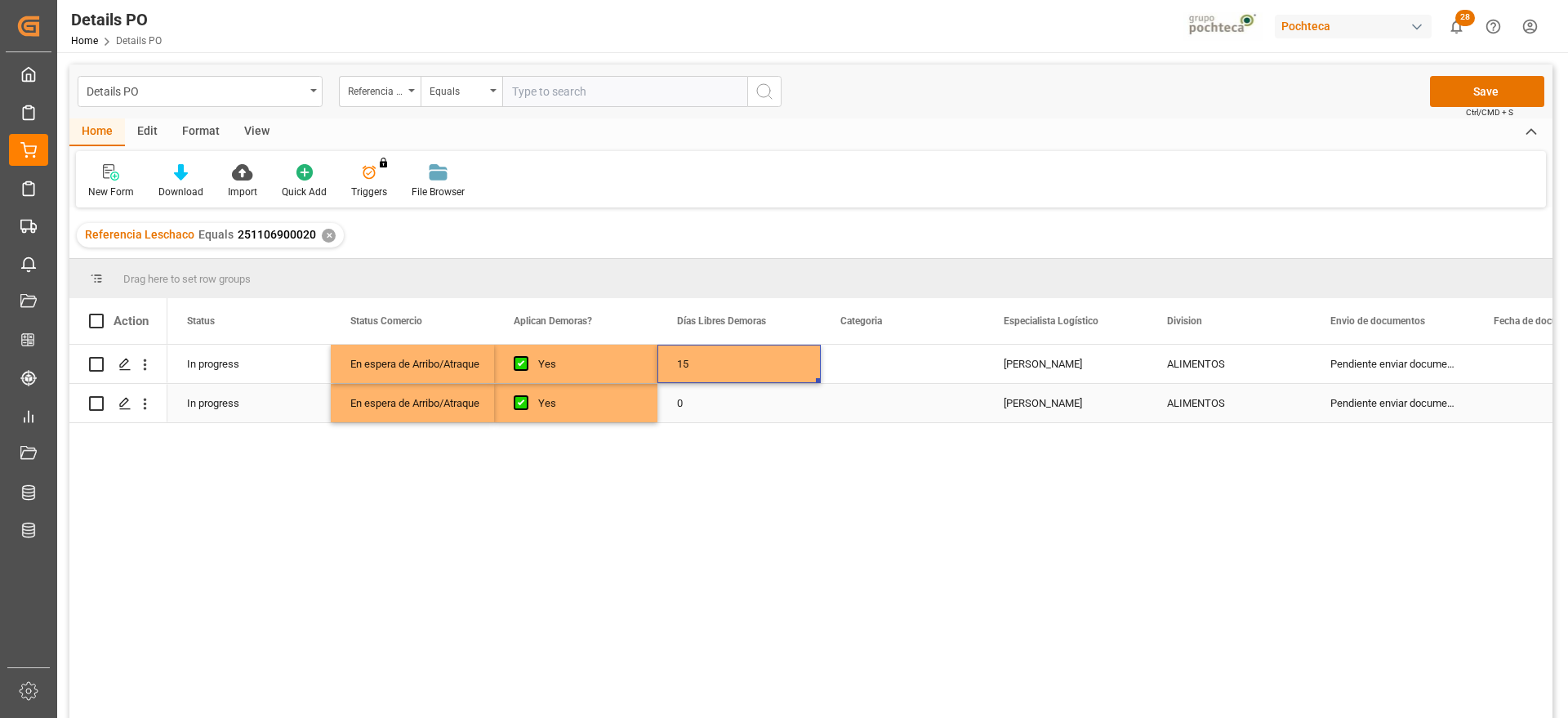
click at [729, 399] on div "0" at bounding box center [738, 403] width 163 height 39
click at [871, 354] on div "Press SPACE to select this row." at bounding box center [902, 364] width 163 height 39
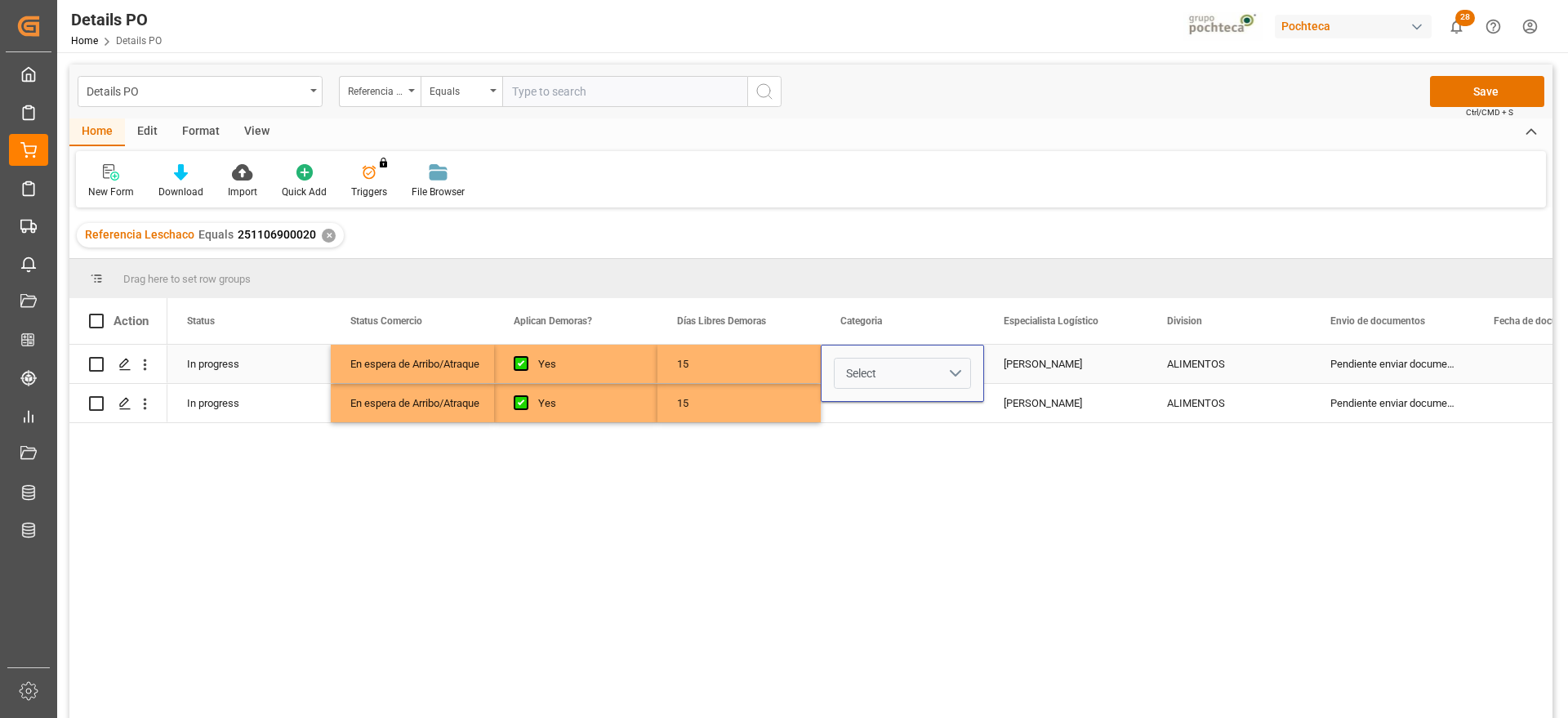
click at [949, 367] on button "Select" at bounding box center [903, 373] width 137 height 31
click at [914, 474] on div "En tiempo" at bounding box center [903, 465] width 136 height 49
click at [1040, 362] on div "[PERSON_NAME]" at bounding box center [1065, 364] width 163 height 39
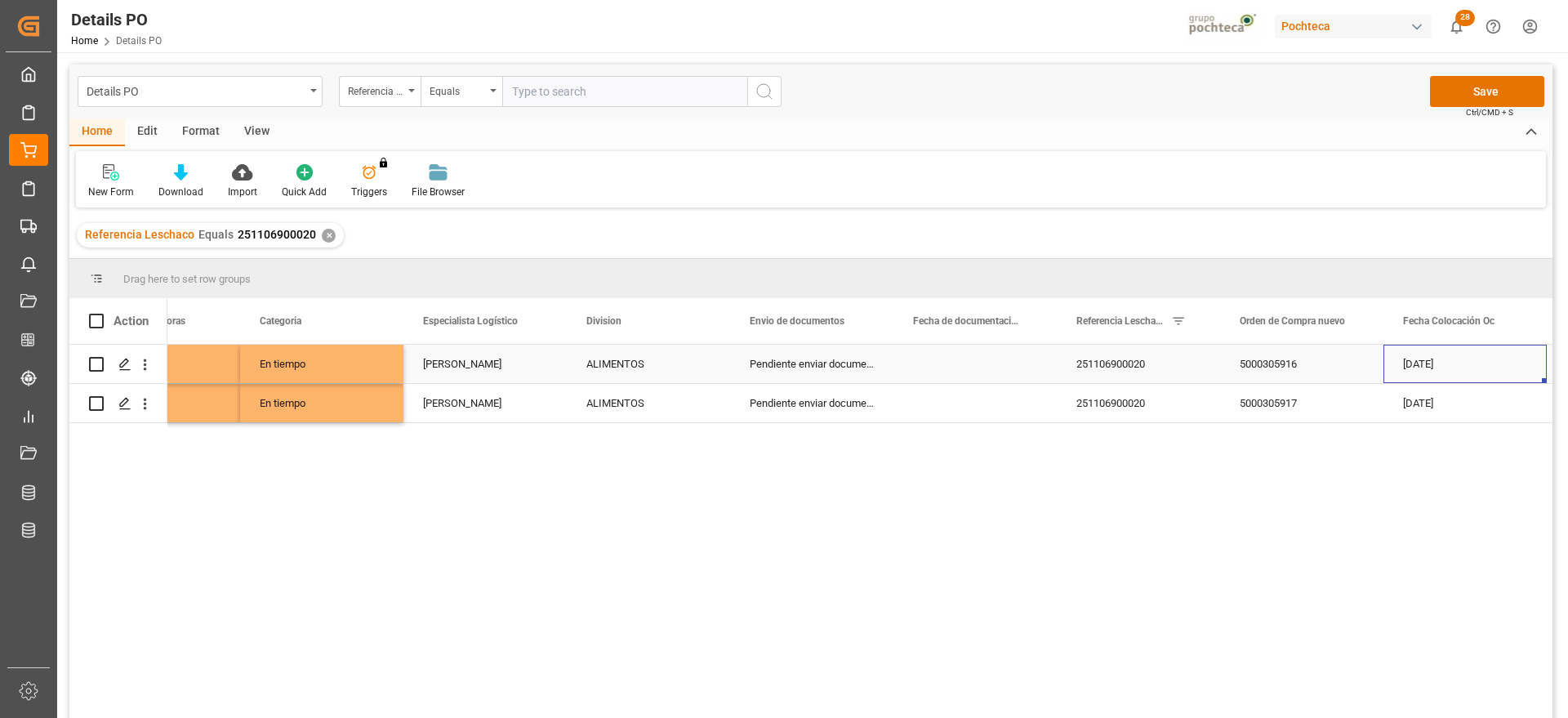
scroll to position [0, 581]
click at [986, 366] on div "Press SPACE to select this row." at bounding box center [974, 364] width 163 height 39
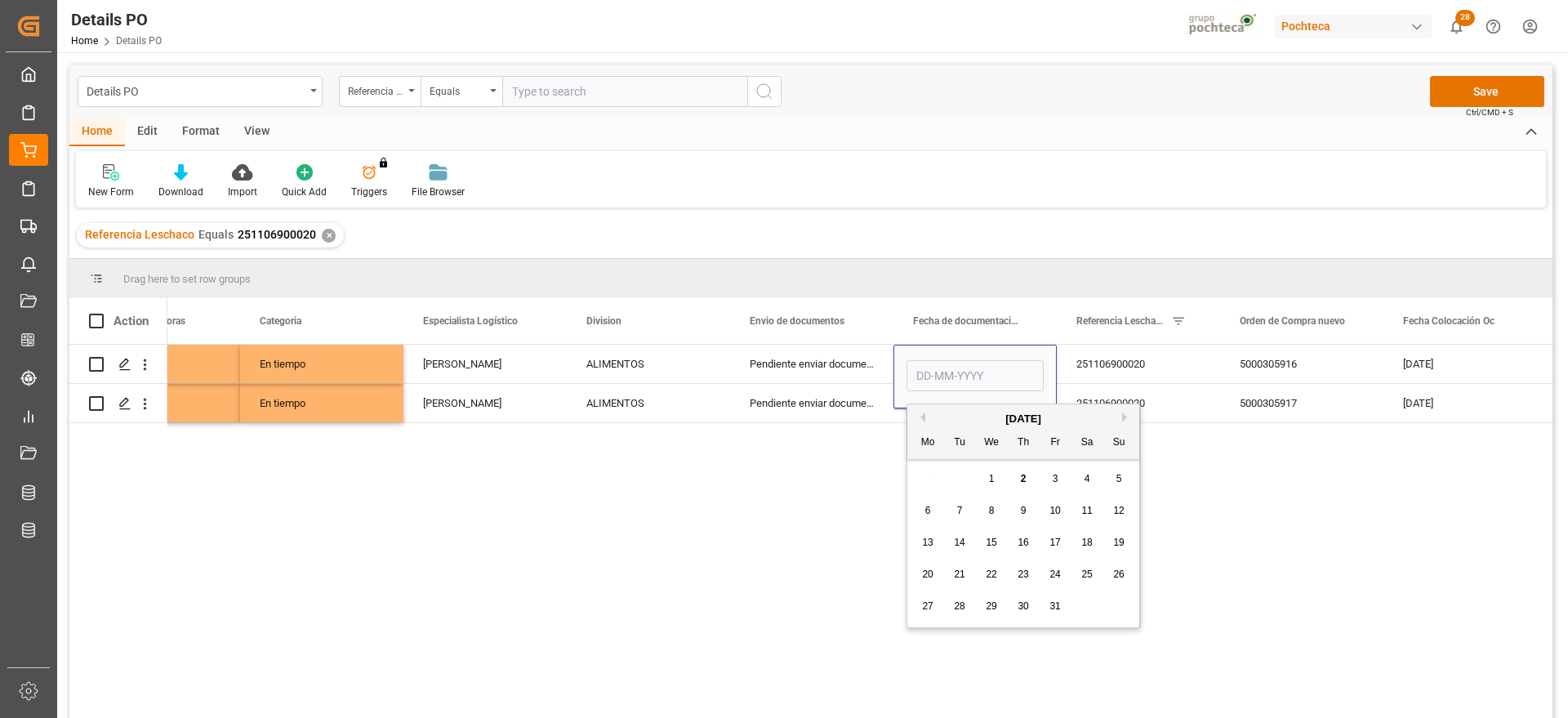
click at [921, 413] on button "Previous Month" at bounding box center [921, 417] width 10 height 10
click at [1035, 571] on div "22 23 24 25 26 27 28" at bounding box center [1024, 574] width 223 height 32
click at [1027, 573] on span "25" at bounding box center [1023, 574] width 11 height 11
type input "[DATE]"
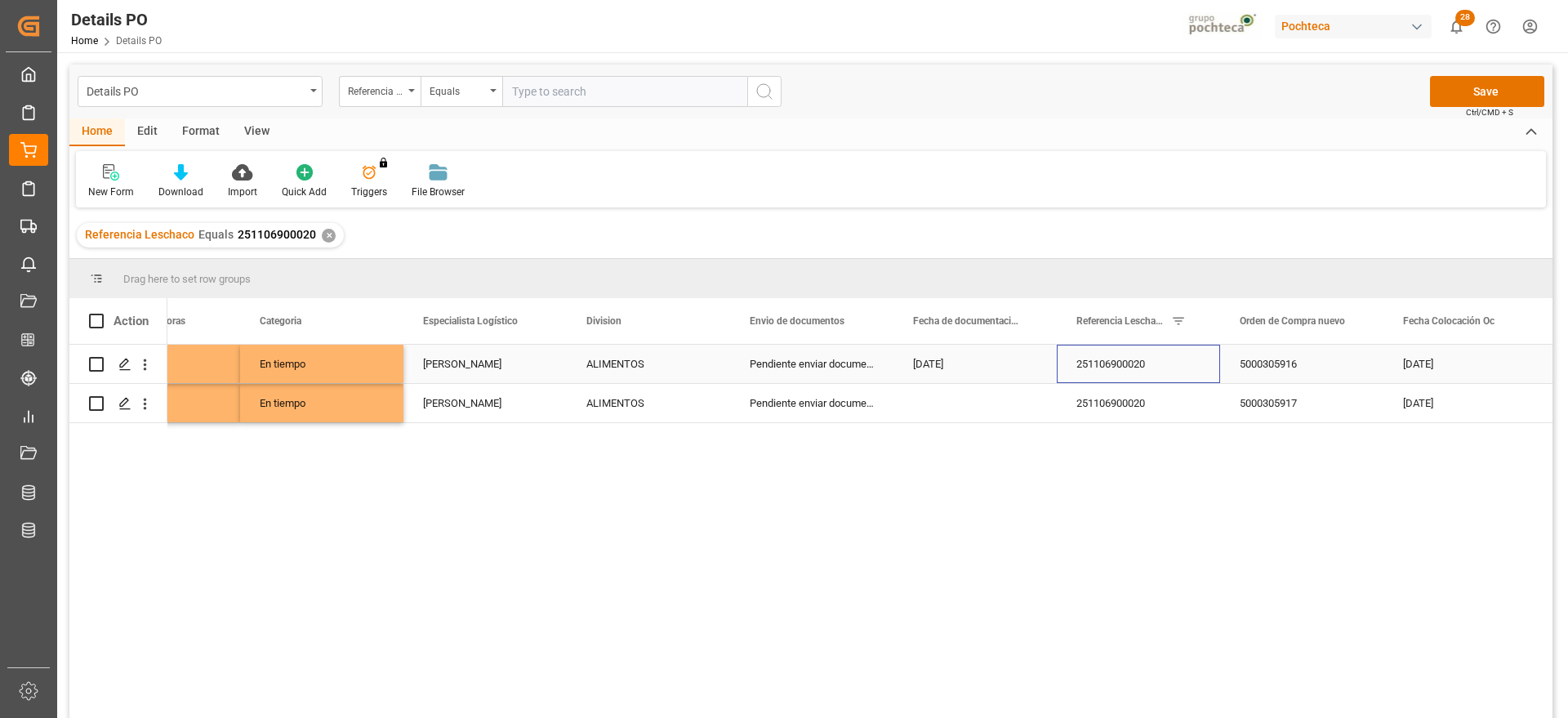
drag, startPoint x: 1118, startPoint y: 370, endPoint x: 986, endPoint y: 359, distance: 132.5
click at [1106, 370] on div "251106900020" at bounding box center [1138, 364] width 163 height 39
click at [986, 359] on div "[DATE]" at bounding box center [974, 364] width 163 height 39
click at [979, 396] on div "Press SPACE to select this row." at bounding box center [974, 403] width 163 height 39
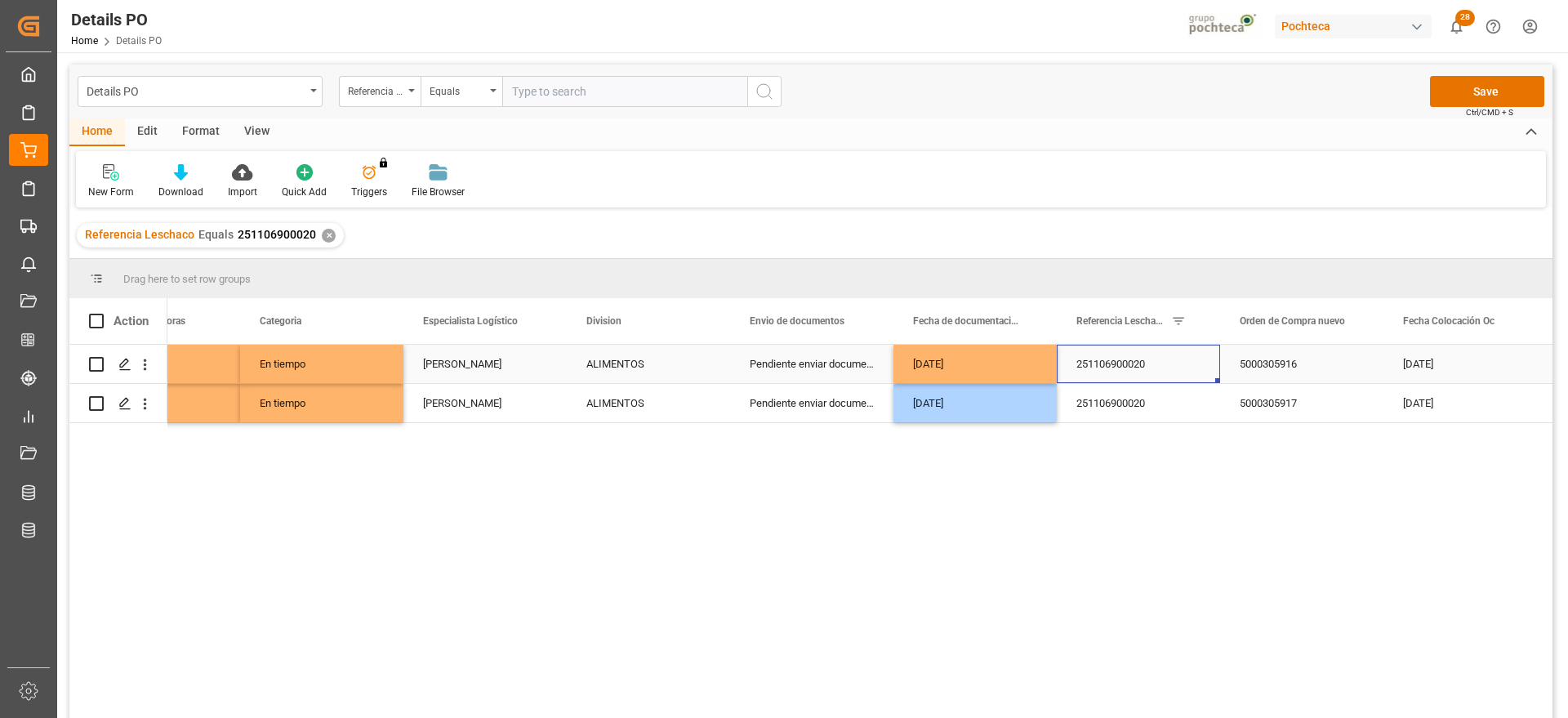
click at [1114, 365] on div "251106900020" at bounding box center [1138, 364] width 163 height 39
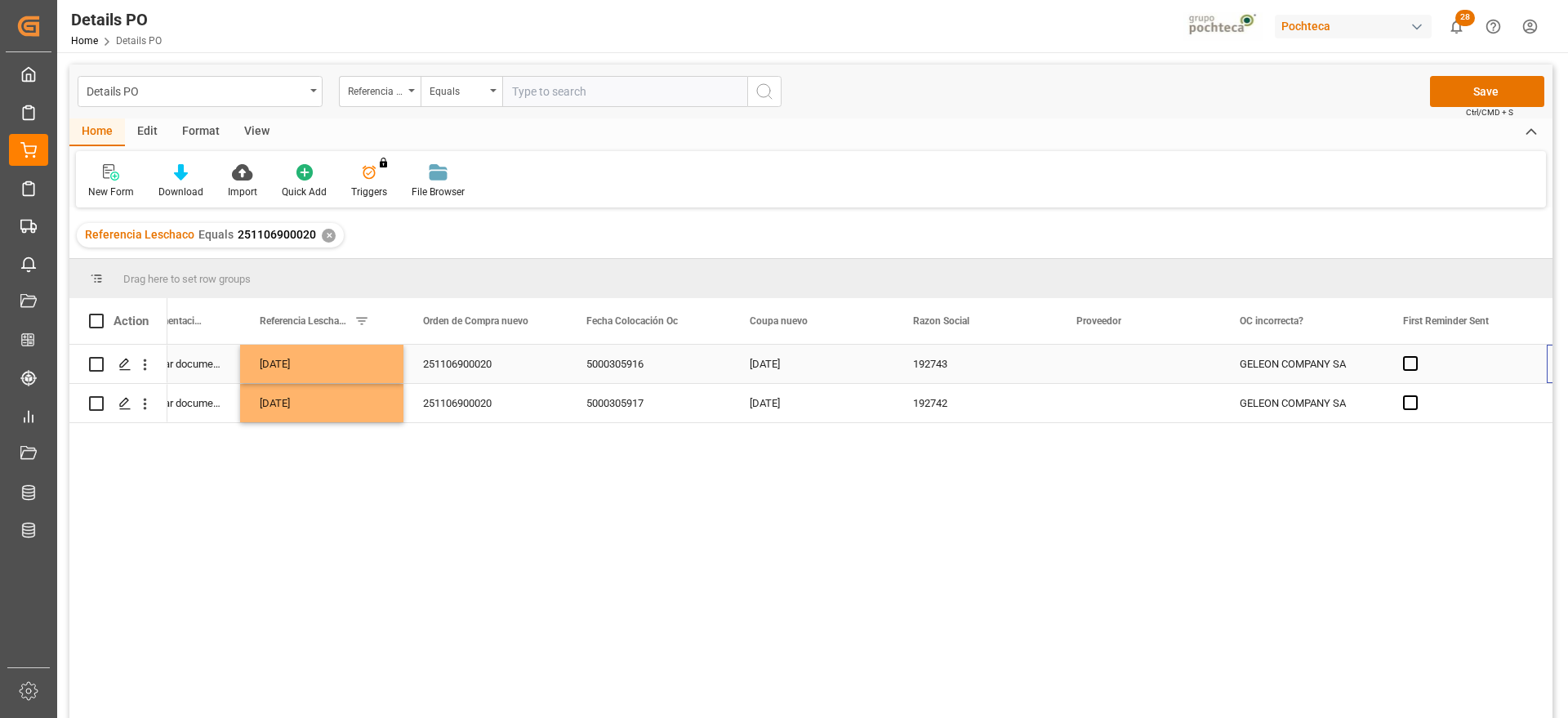
scroll to position [0, 1398]
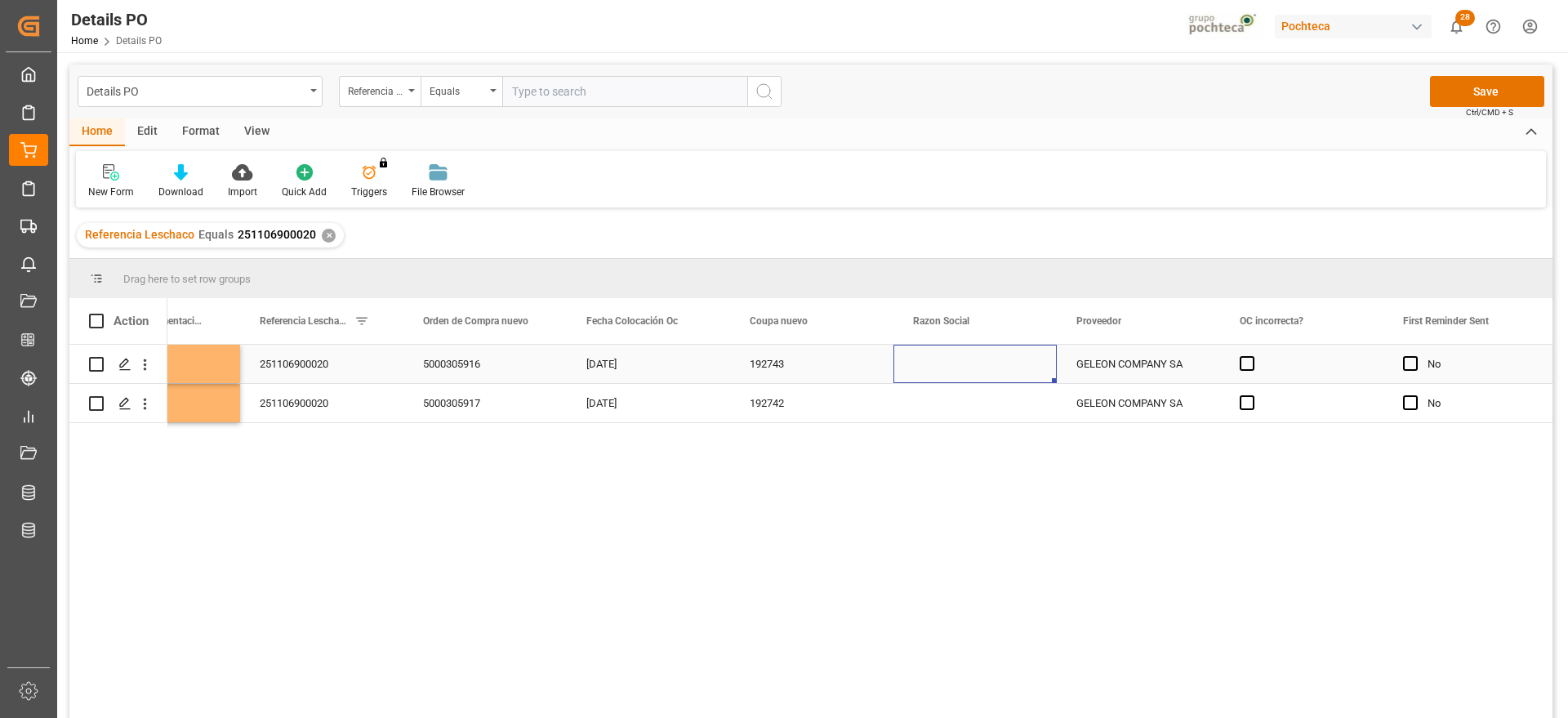
click at [963, 374] on div "Press SPACE to select this row." at bounding box center [974, 364] width 163 height 39
click at [1018, 369] on icon "open menu" at bounding box center [1026, 374] width 19 height 19
click at [985, 431] on div "Materias Primas" at bounding box center [990, 419] width 166 height 57
type input "Materias Primas"
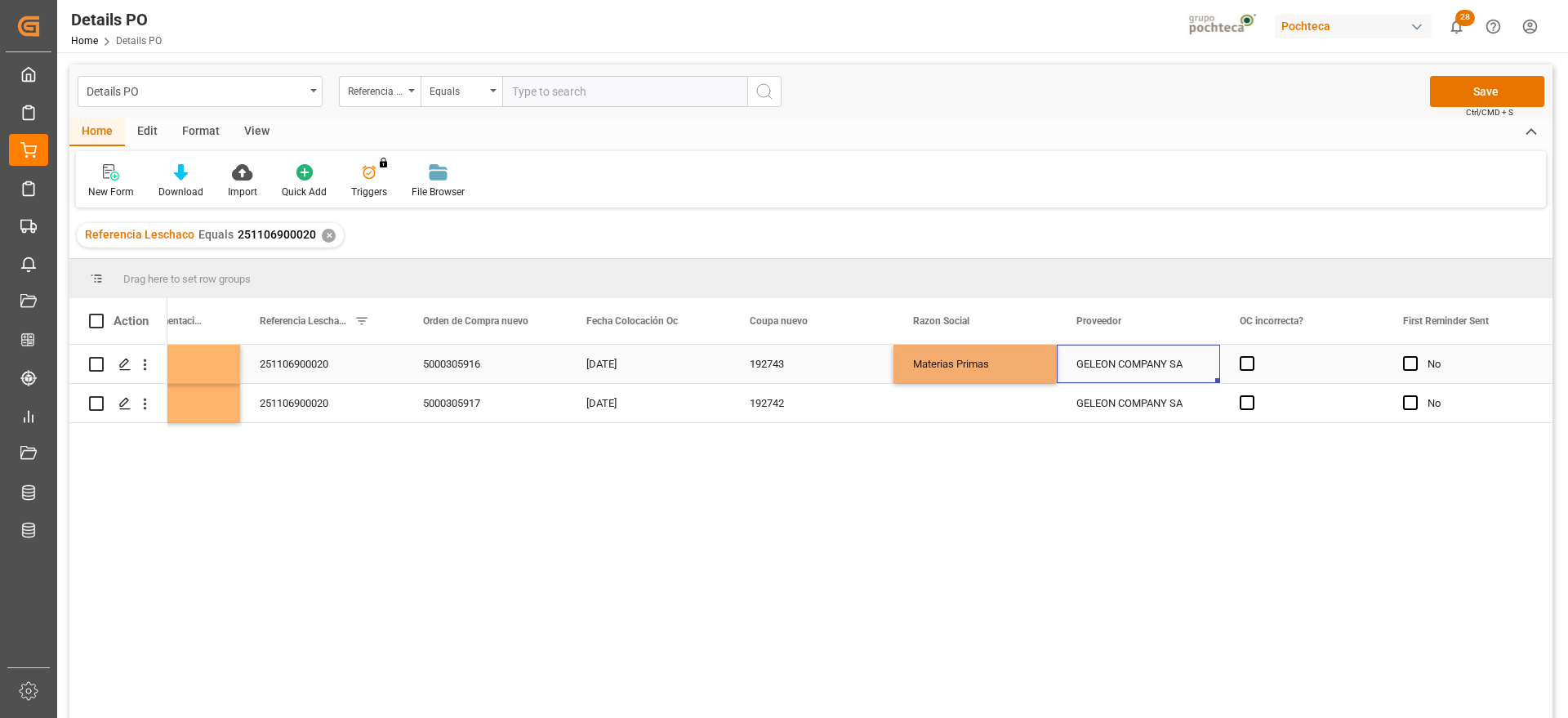
click at [1116, 365] on div "GELEON COMPANY SA" at bounding box center [1138, 364] width 163 height 39
click at [995, 365] on div "Materias Primas" at bounding box center [975, 364] width 124 height 38
click at [992, 397] on div "Press SPACE to select this row." at bounding box center [974, 403] width 163 height 39
click at [1129, 368] on div "GELEON COMPANY SA" at bounding box center [1138, 364] width 163 height 39
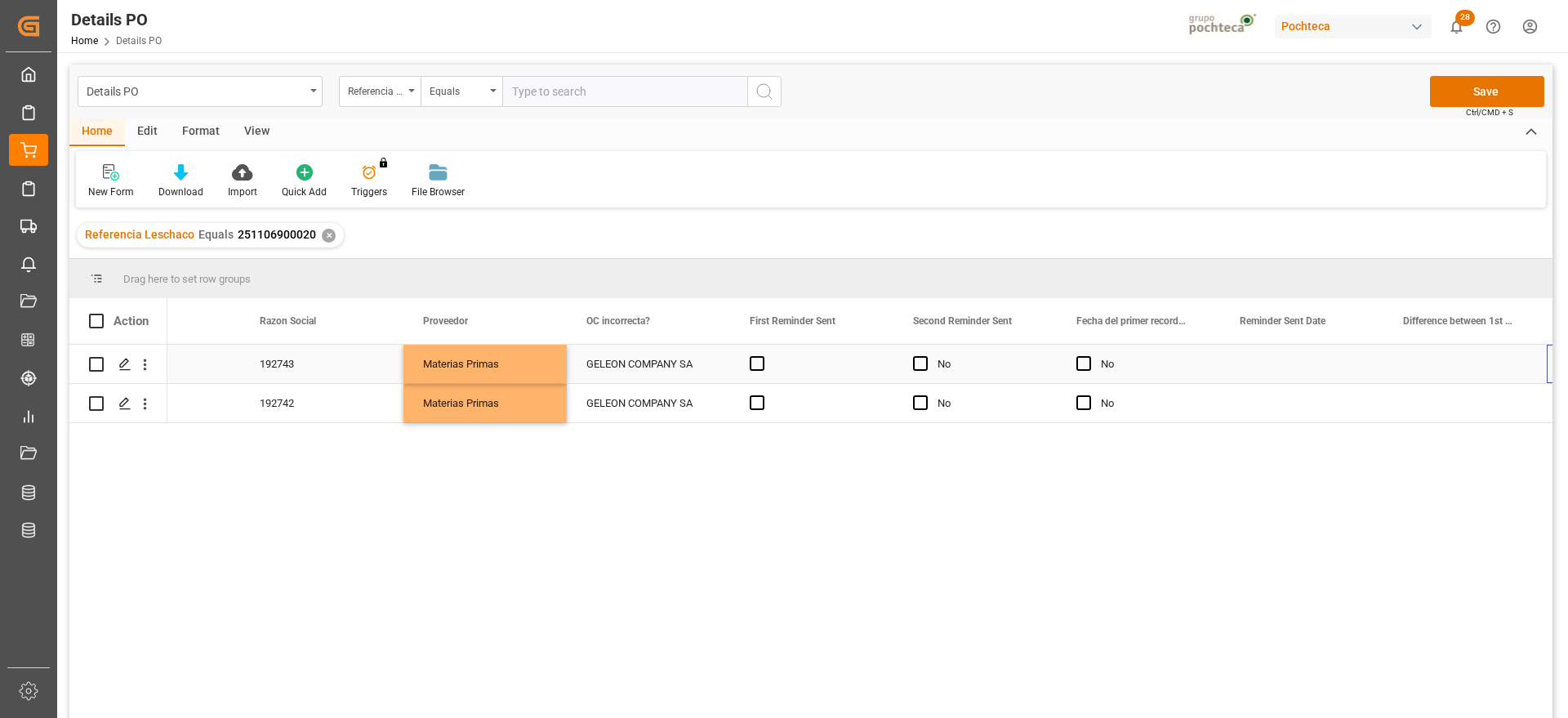
scroll to position [0, 2215]
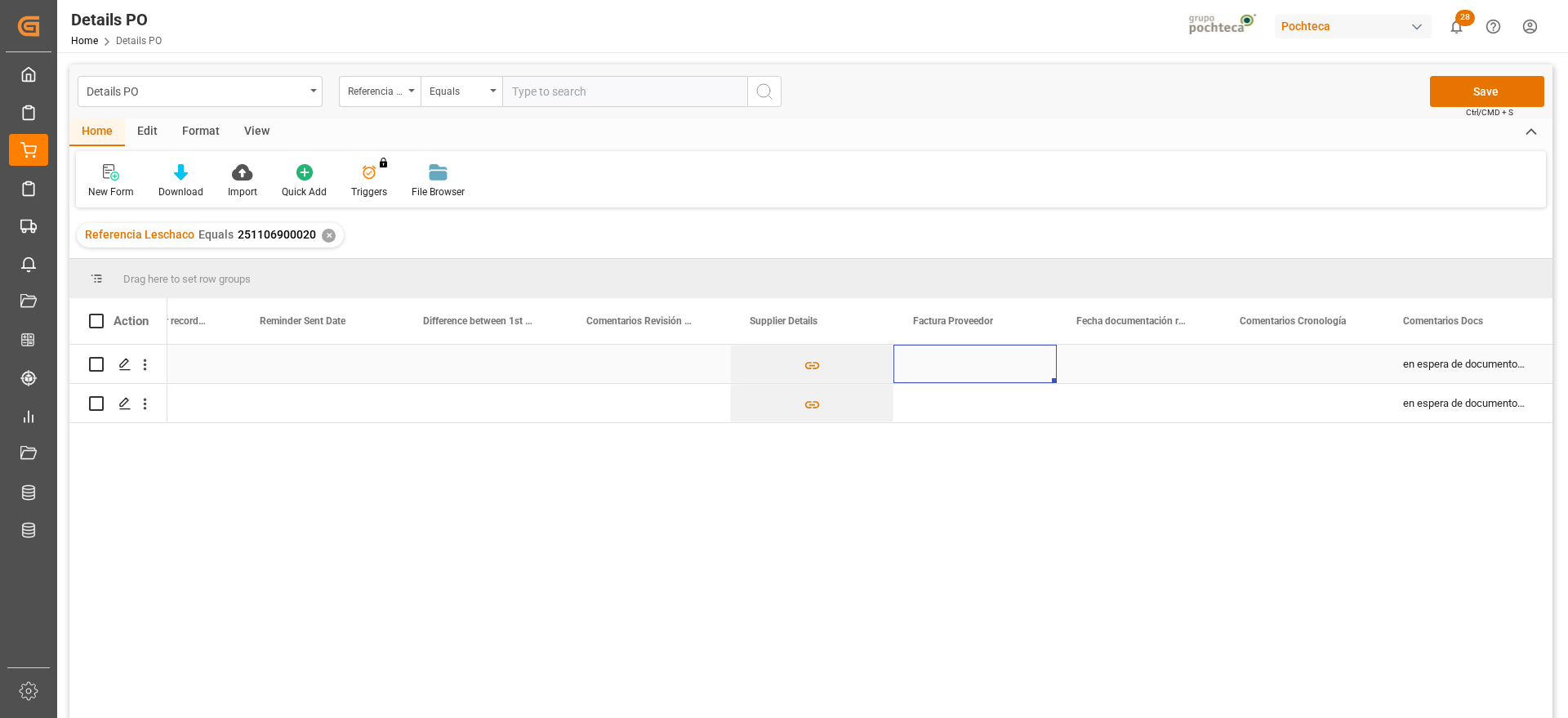
click at [959, 366] on div "Press SPACE to select this row." at bounding box center [974, 364] width 163 height 39
click at [968, 360] on div "Press SPACE to select this row." at bounding box center [974, 364] width 163 height 39
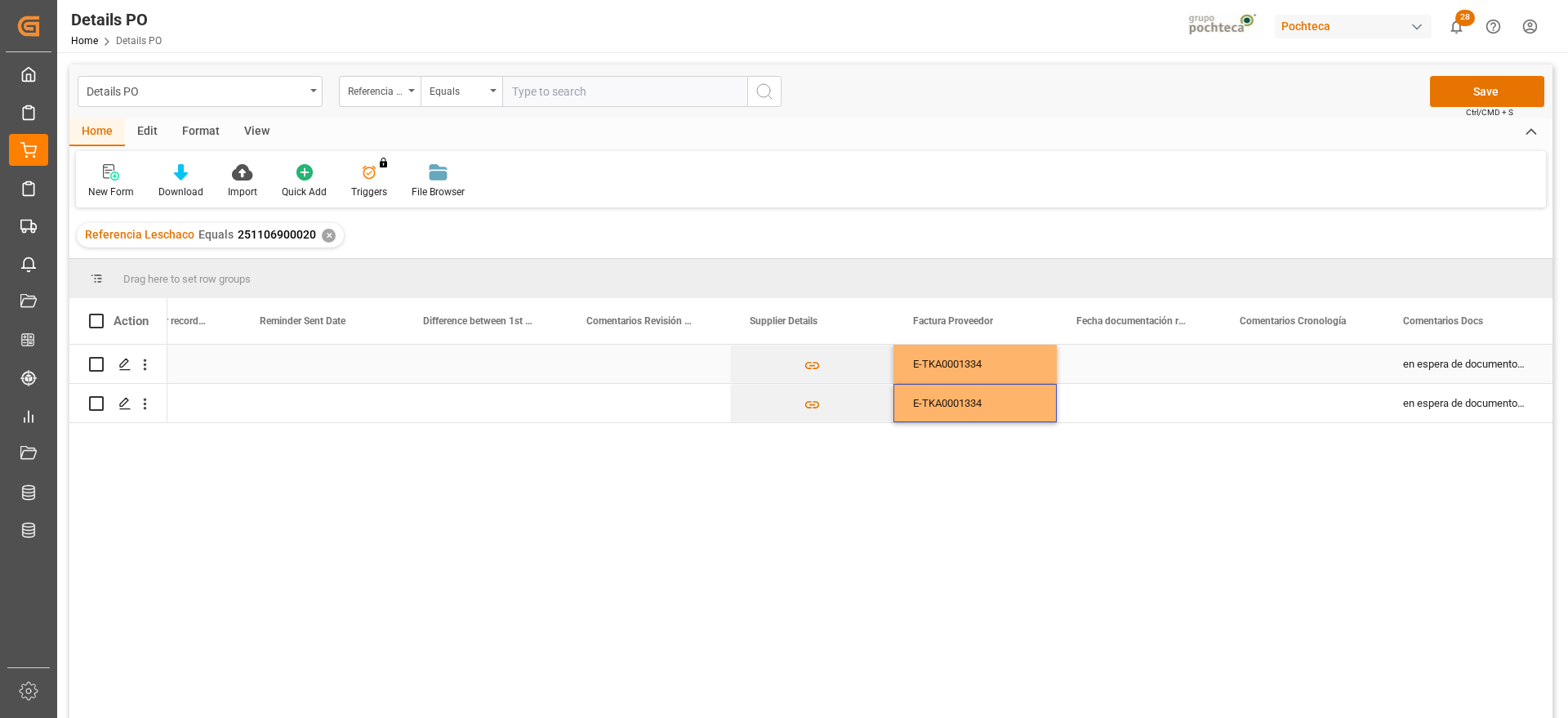
click at [1171, 366] on div "Press SPACE to select this row." at bounding box center [1138, 364] width 163 height 39
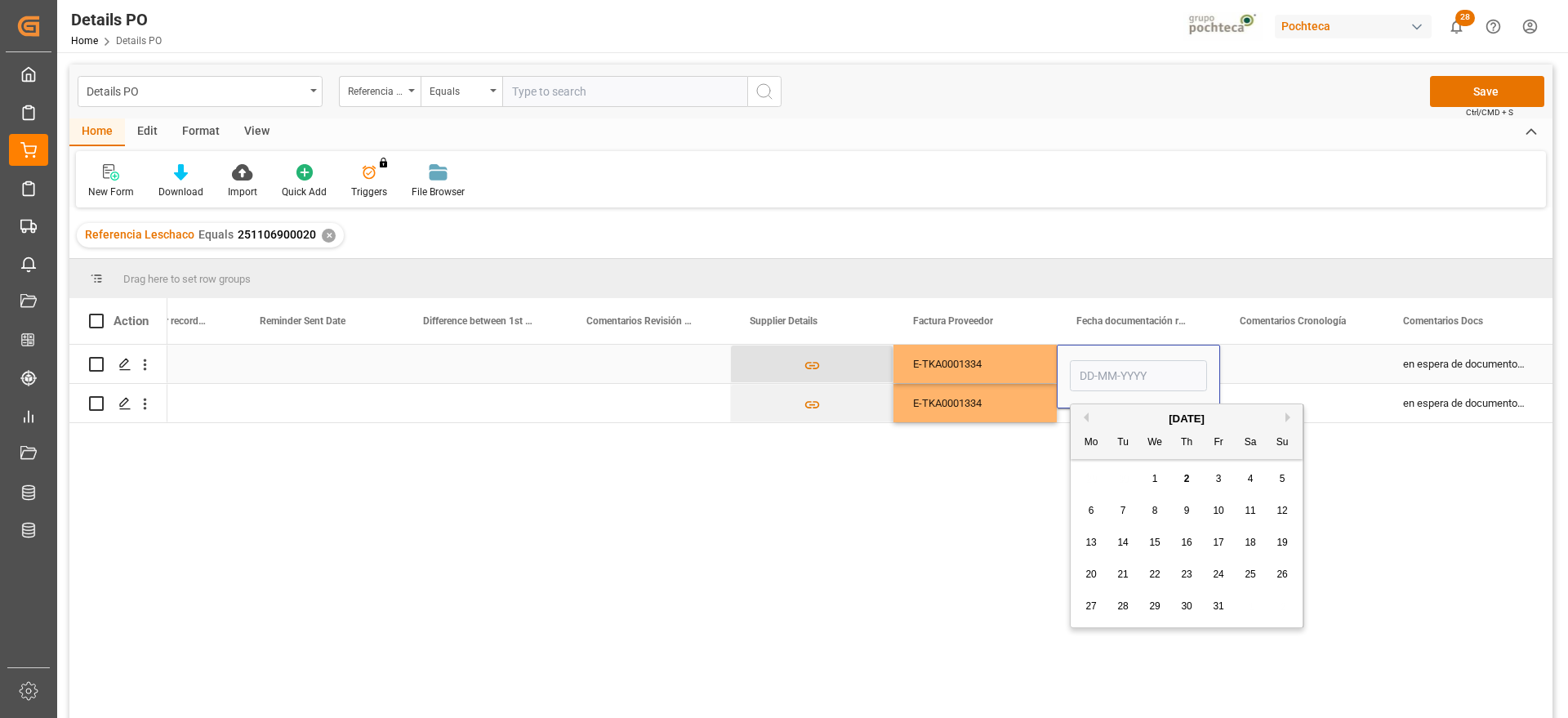
click at [836, 373] on button "Press SPACE to select this row." at bounding box center [812, 364] width 162 height 38
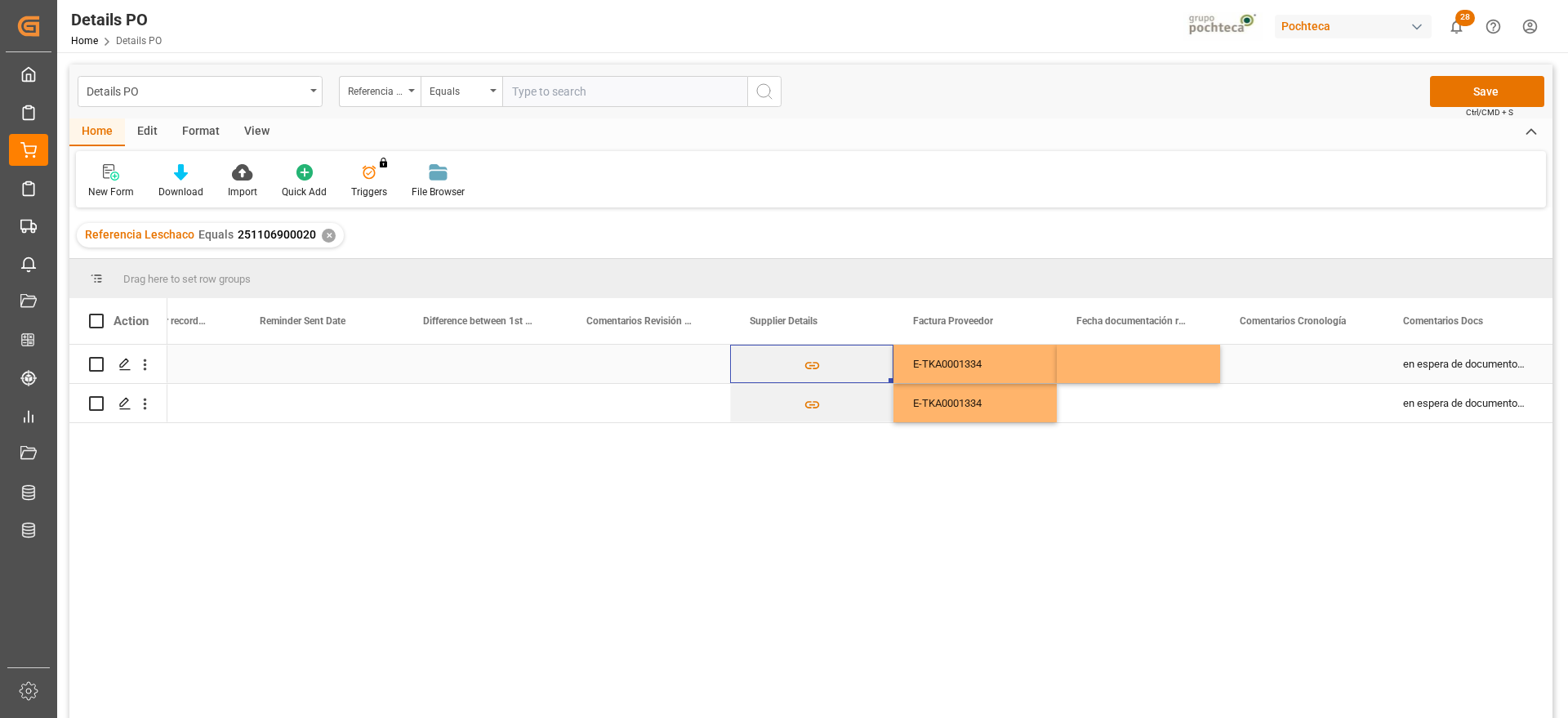
click at [1060, 360] on div "Press SPACE to select this row." at bounding box center [1138, 364] width 163 height 39
click at [1078, 363] on div "Press SPACE to select this row." at bounding box center [1138, 364] width 163 height 39
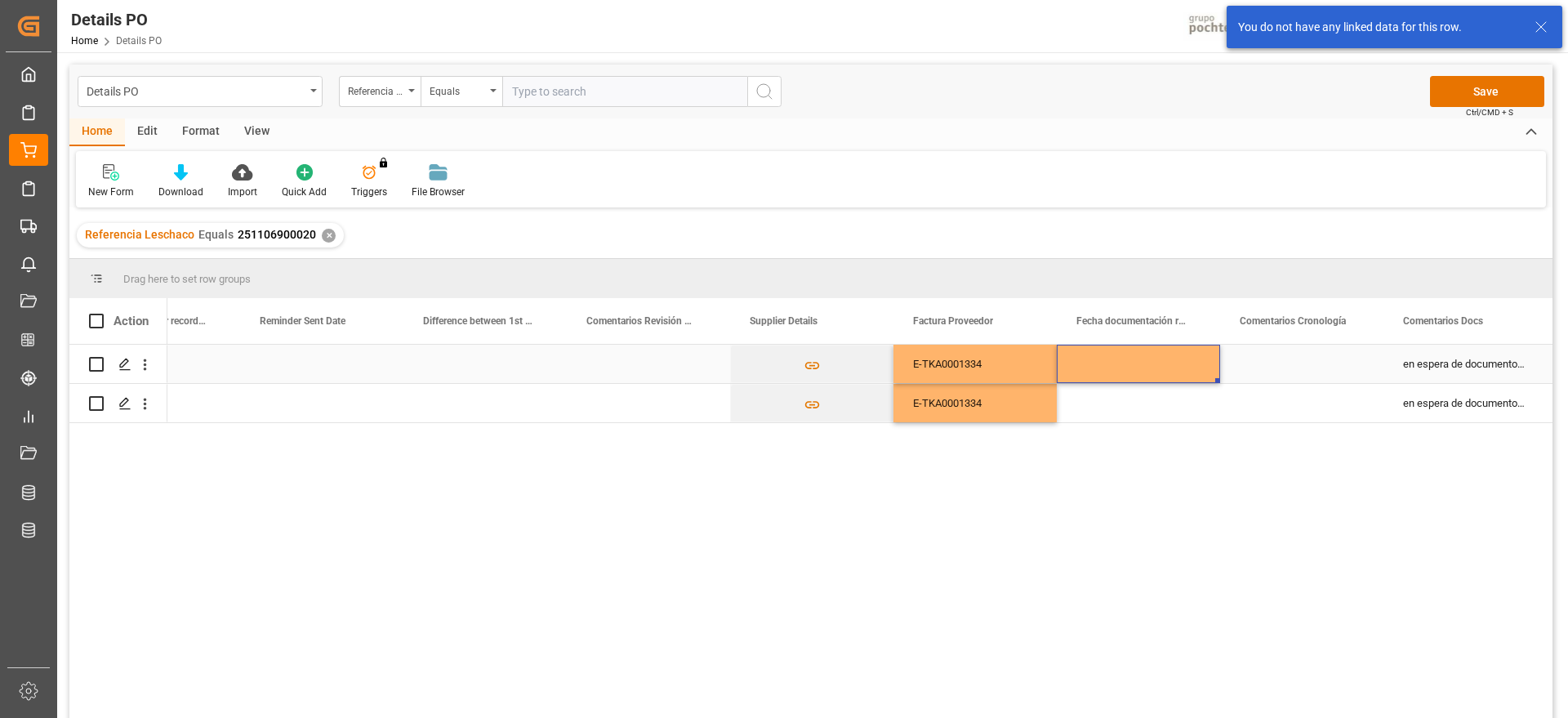
click at [1078, 363] on div "Press SPACE to select this row." at bounding box center [1138, 364] width 163 height 39
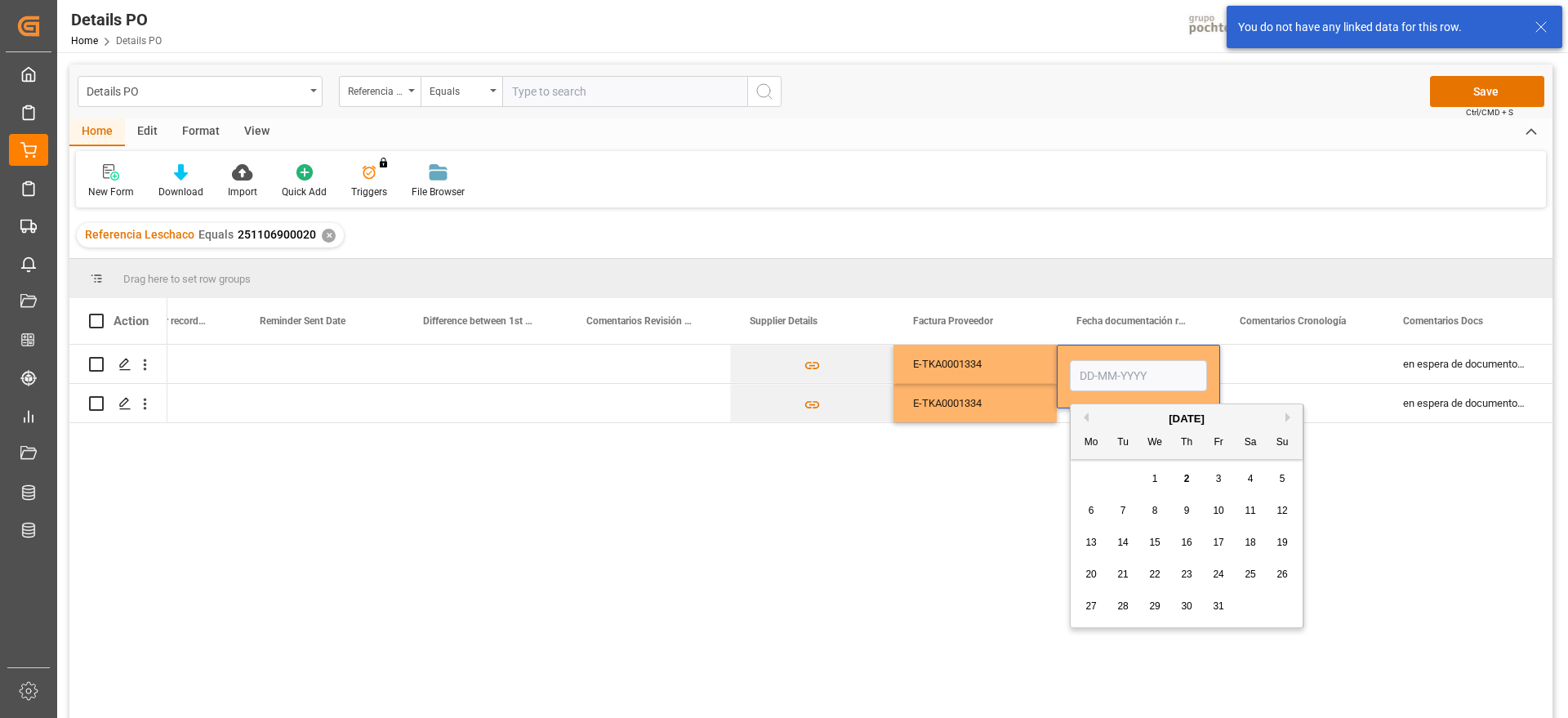
click at [1089, 419] on div "October 2025" at bounding box center [1187, 418] width 232 height 17
click at [1085, 417] on button "Previous Month" at bounding box center [1084, 417] width 10 height 10
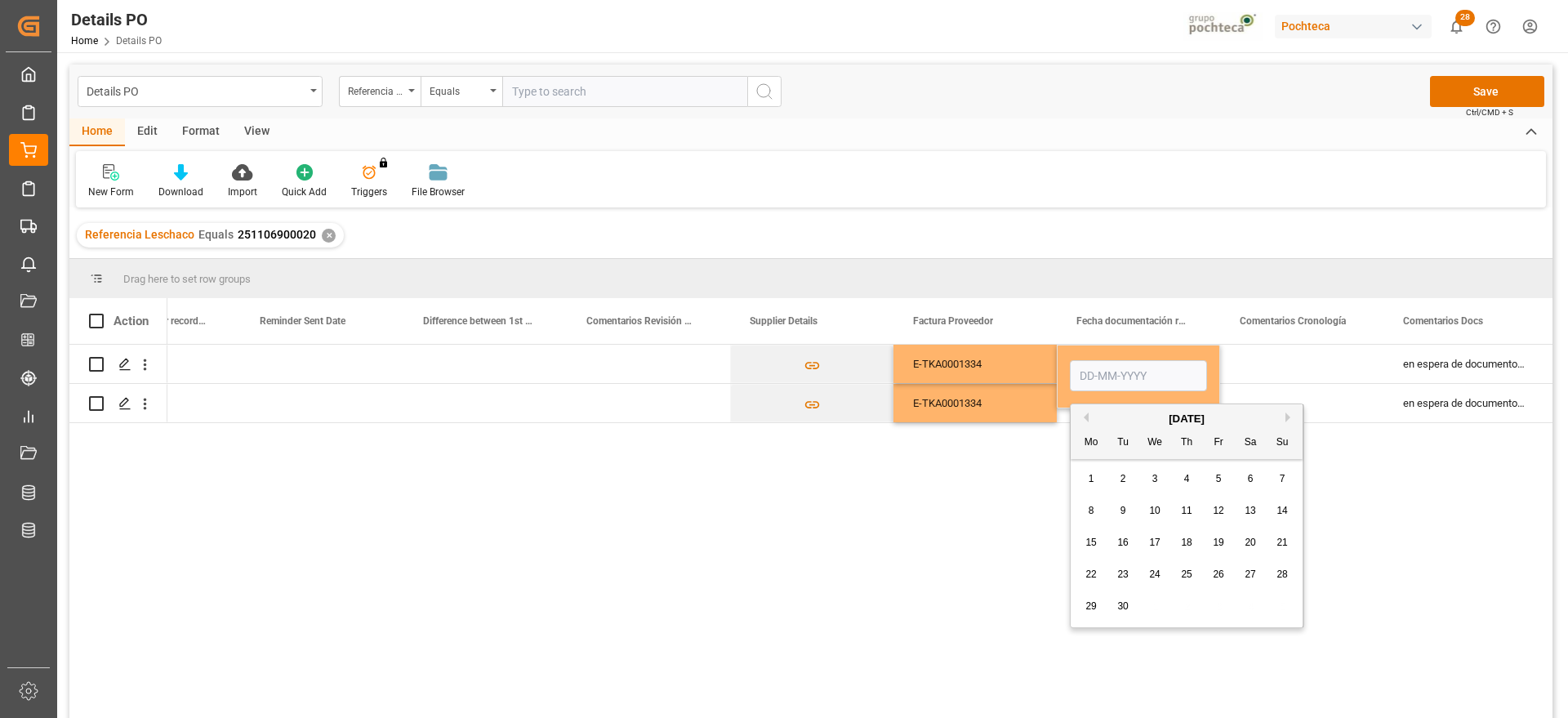
click at [1221, 574] on span "26" at bounding box center [1218, 574] width 11 height 11
type input "[DATE]"
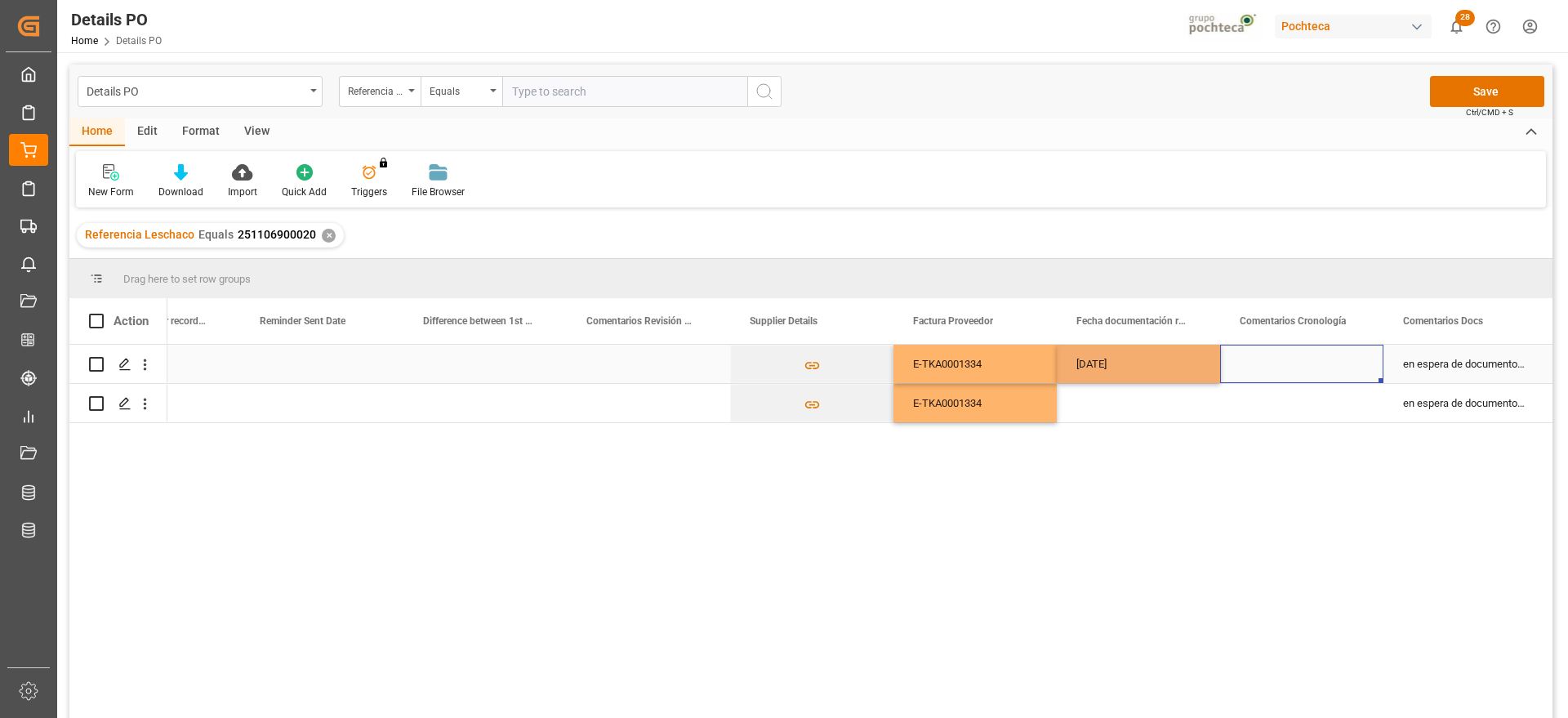
drag, startPoint x: 1298, startPoint y: 363, endPoint x: 1164, endPoint y: 368, distance: 134.1
click at [1297, 362] on div "Press SPACE to select this row." at bounding box center [1301, 364] width 163 height 39
click at [1162, 366] on div "[DATE]" at bounding box center [1138, 364] width 163 height 39
click at [1160, 396] on div "Press SPACE to select this row." at bounding box center [1138, 403] width 163 height 39
click at [1291, 370] on div "Press SPACE to select this row." at bounding box center [1301, 364] width 163 height 39
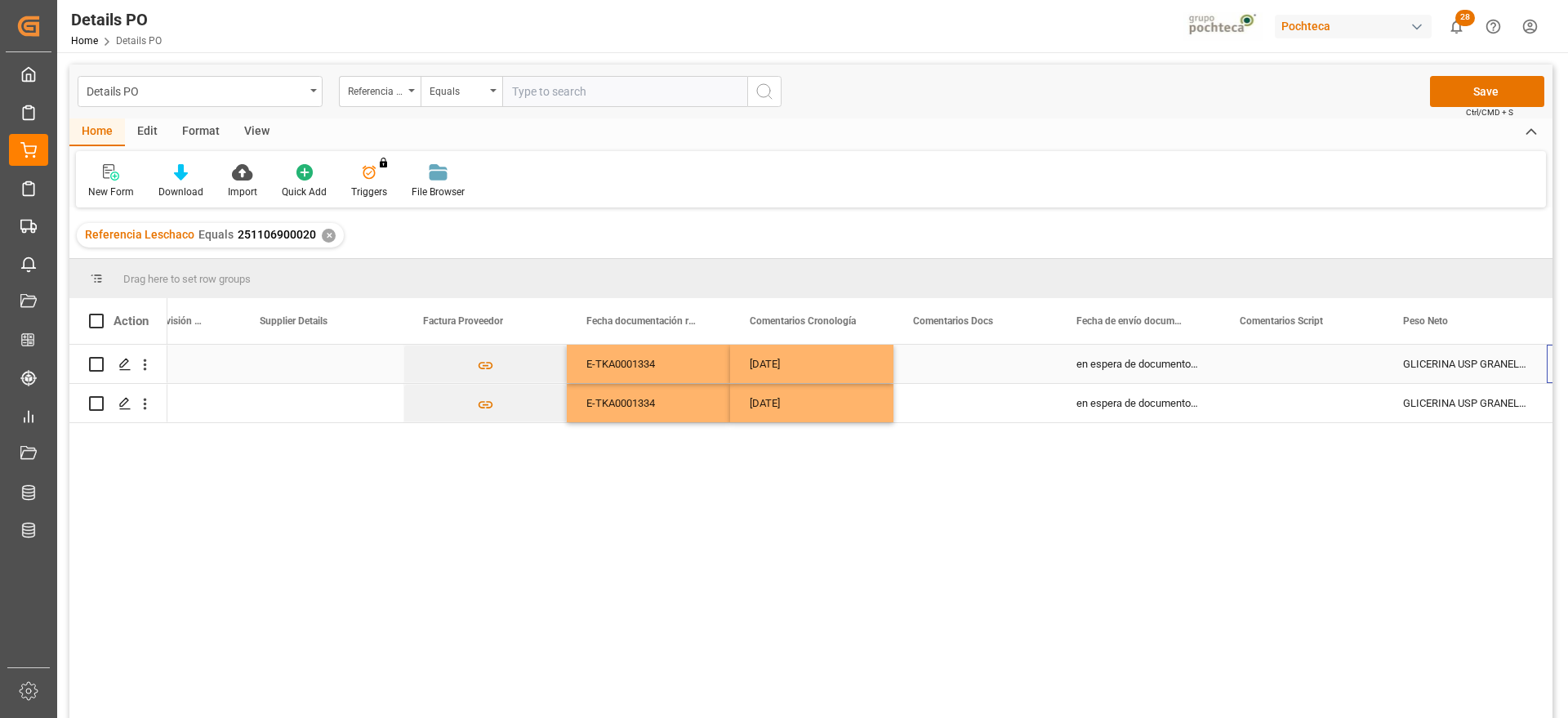
scroll to position [0, 3522]
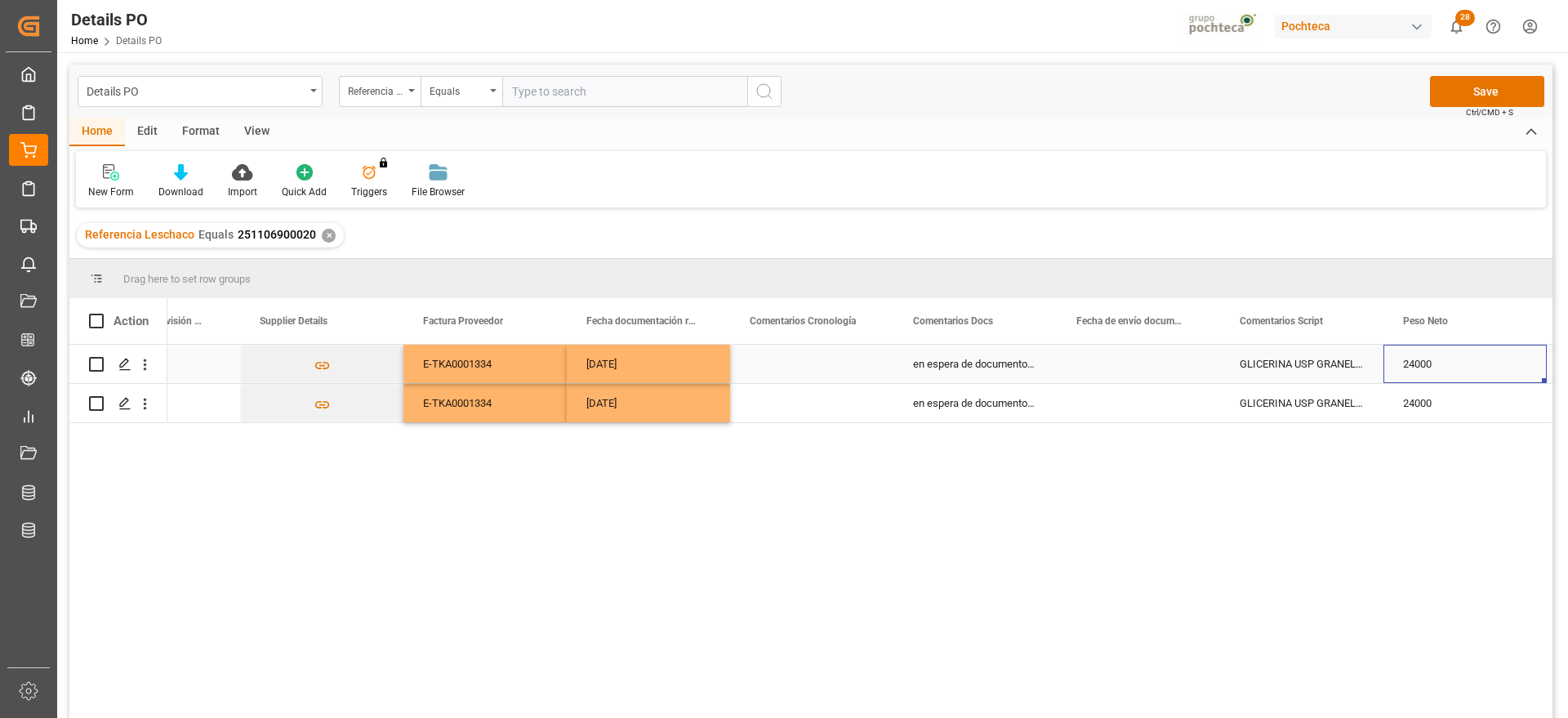
click at [1119, 365] on div "Press SPACE to select this row." at bounding box center [1138, 364] width 163 height 39
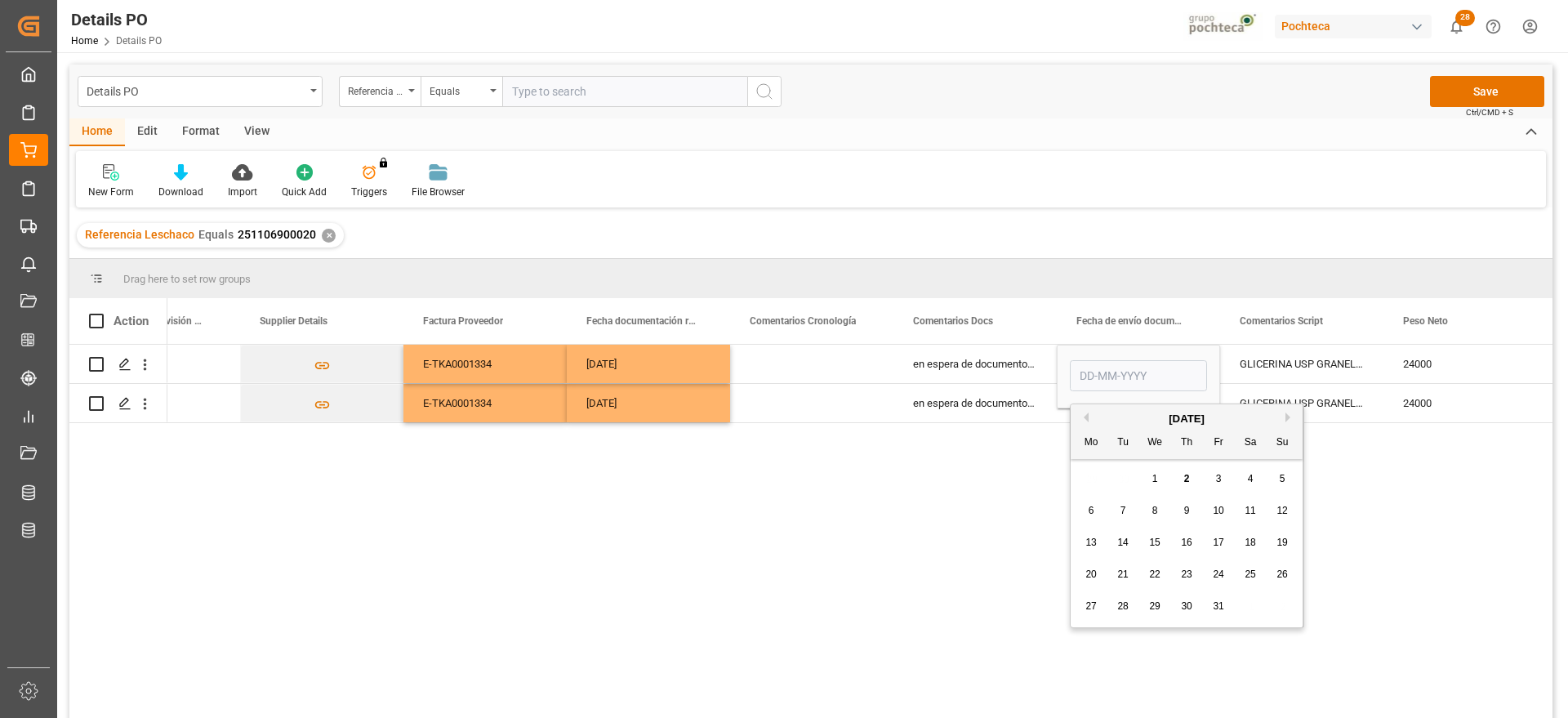
click at [1083, 414] on button "Previous Month" at bounding box center [1084, 417] width 10 height 10
drag, startPoint x: 1227, startPoint y: 577, endPoint x: 1244, endPoint y: 523, distance: 56.6
click at [1227, 576] on div "26" at bounding box center [1218, 575] width 20 height 19
type input "[DATE]"
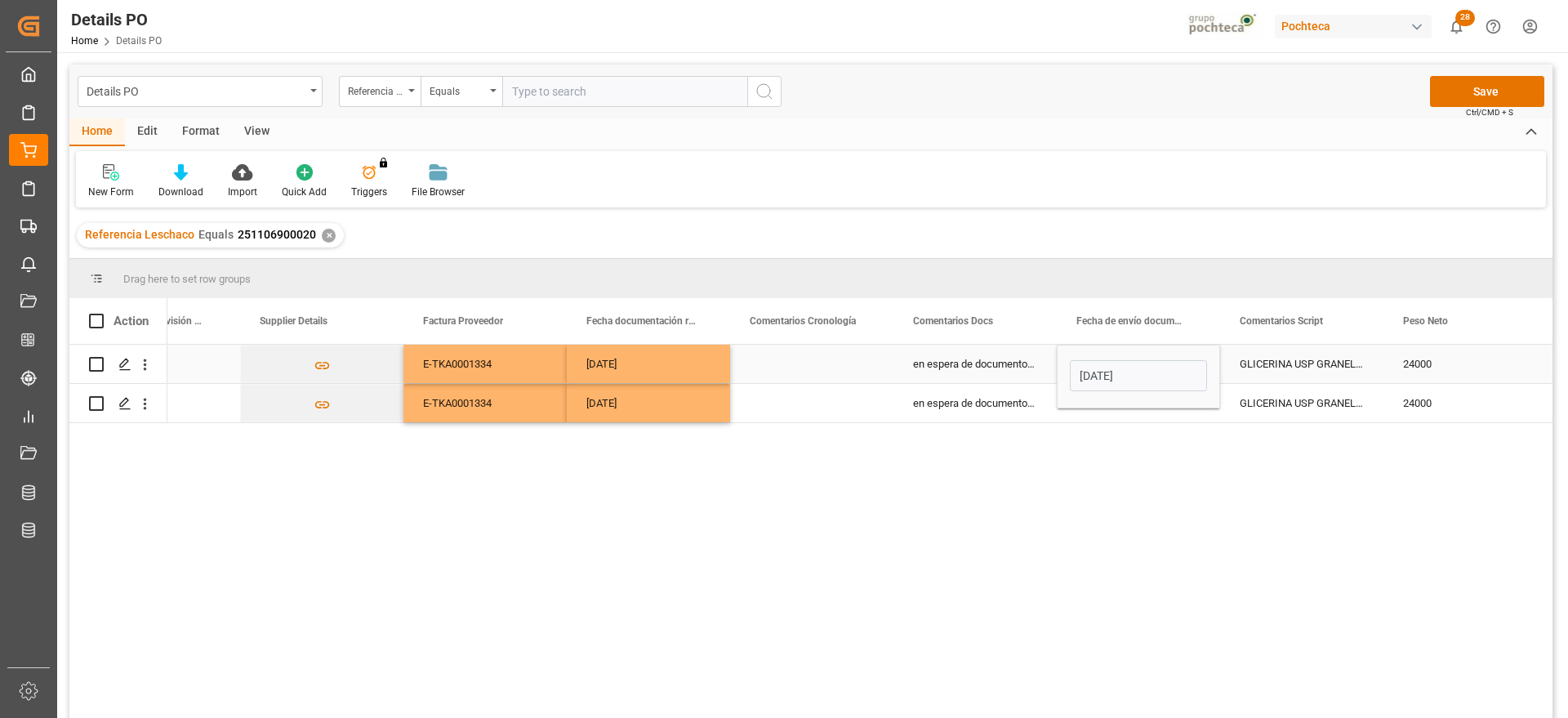
drag, startPoint x: 1298, startPoint y: 366, endPoint x: 1282, endPoint y: 371, distance: 16.8
click at [1293, 366] on div "GLICERINA USP GRANEL ARG (69511)" at bounding box center [1301, 364] width 163 height 39
click at [1157, 372] on div "[DATE]" at bounding box center [1138, 364] width 163 height 39
click at [1149, 399] on div "Press SPACE to select this row." at bounding box center [1138, 403] width 163 height 39
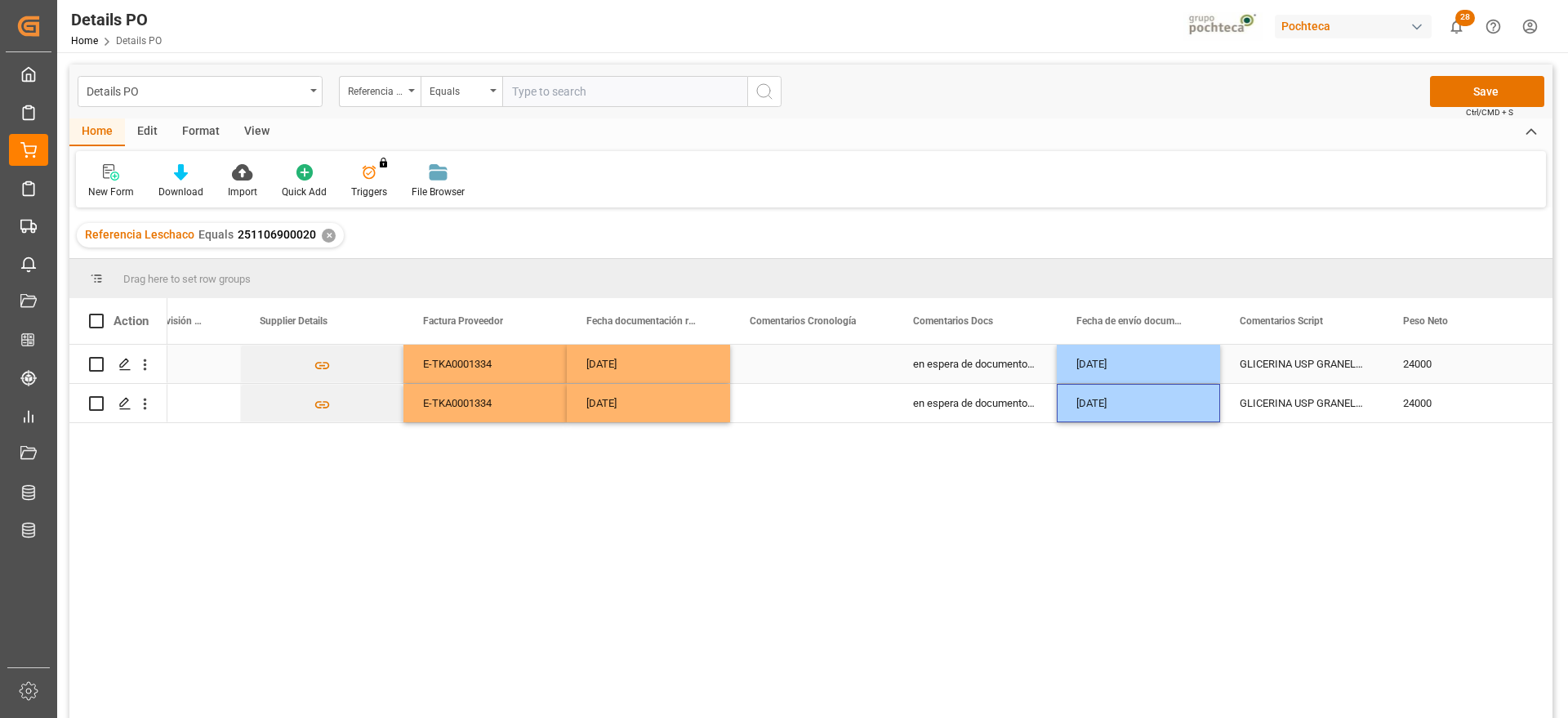
click at [1255, 371] on div "GLICERINA USP GRANEL ARG (69511)" at bounding box center [1301, 364] width 163 height 39
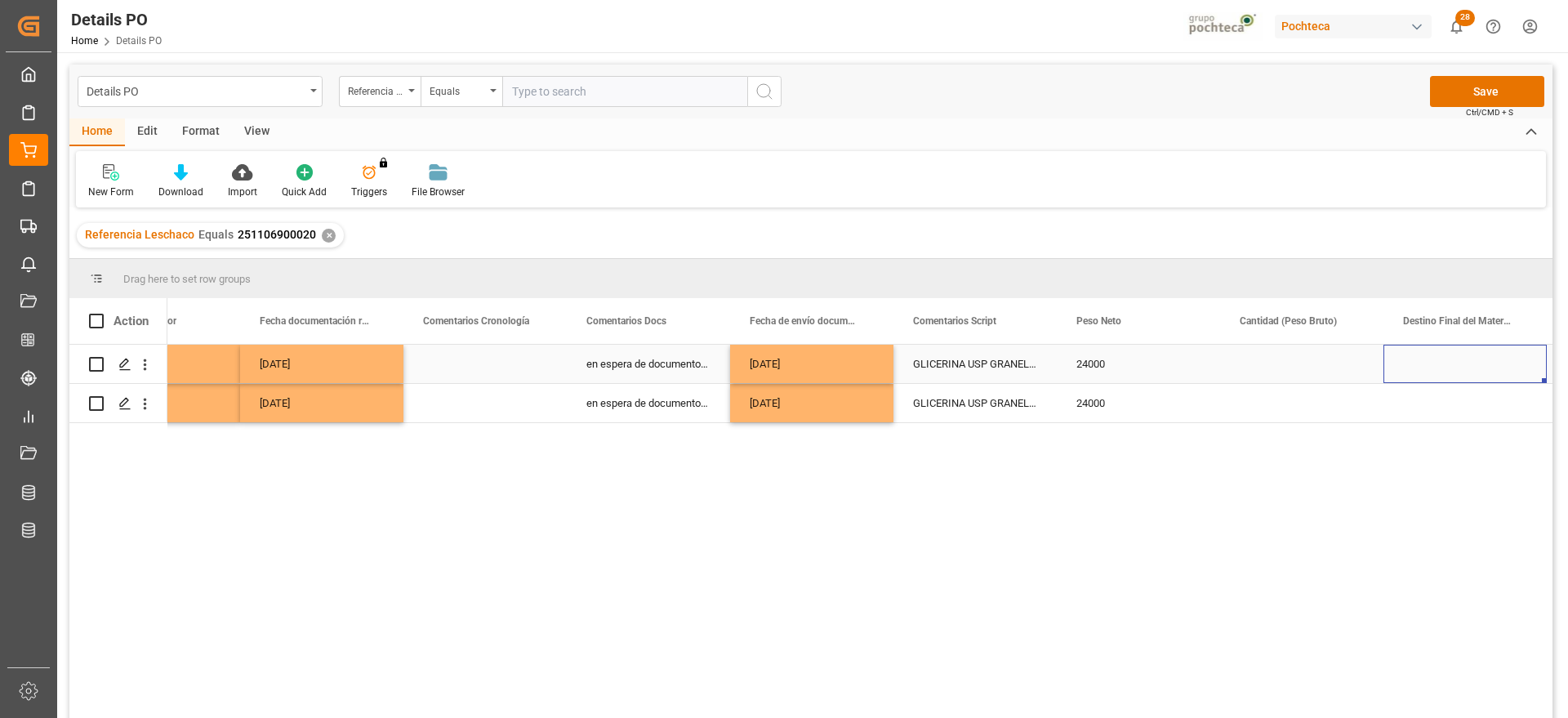
scroll to position [0, 4012]
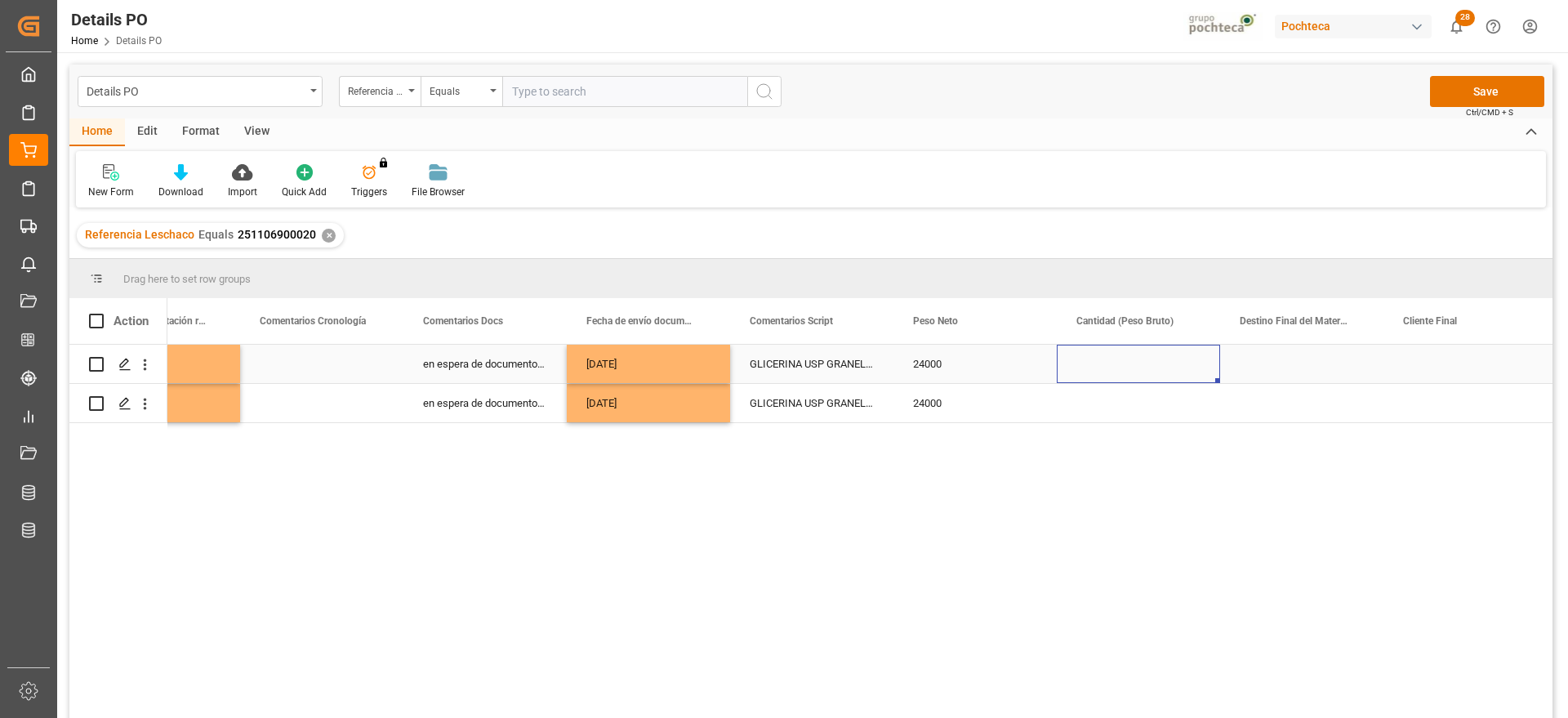
click at [1145, 365] on div "Press SPACE to select this row." at bounding box center [1138, 364] width 163 height 39
click at [1145, 365] on input "Press SPACE to select this row." at bounding box center [1139, 373] width 137 height 31
type input "25000"
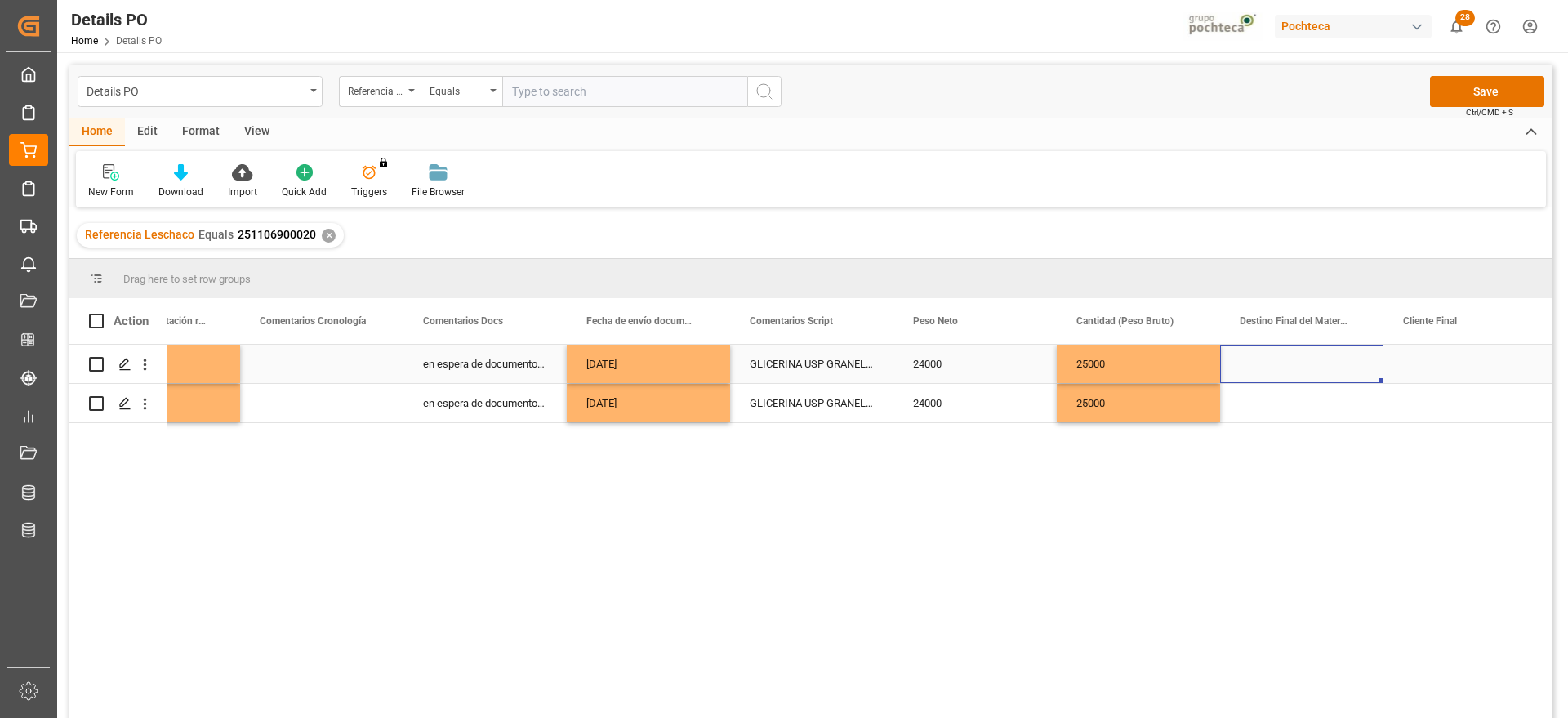
click at [1260, 359] on div "Press SPACE to select this row." at bounding box center [1301, 364] width 163 height 39
click at [1261, 366] on input "Press SPACE to select this row." at bounding box center [1302, 373] width 137 height 31
type input "s"
click at [1305, 421] on div "San Juan / CDMX" at bounding box center [1302, 419] width 136 height 57
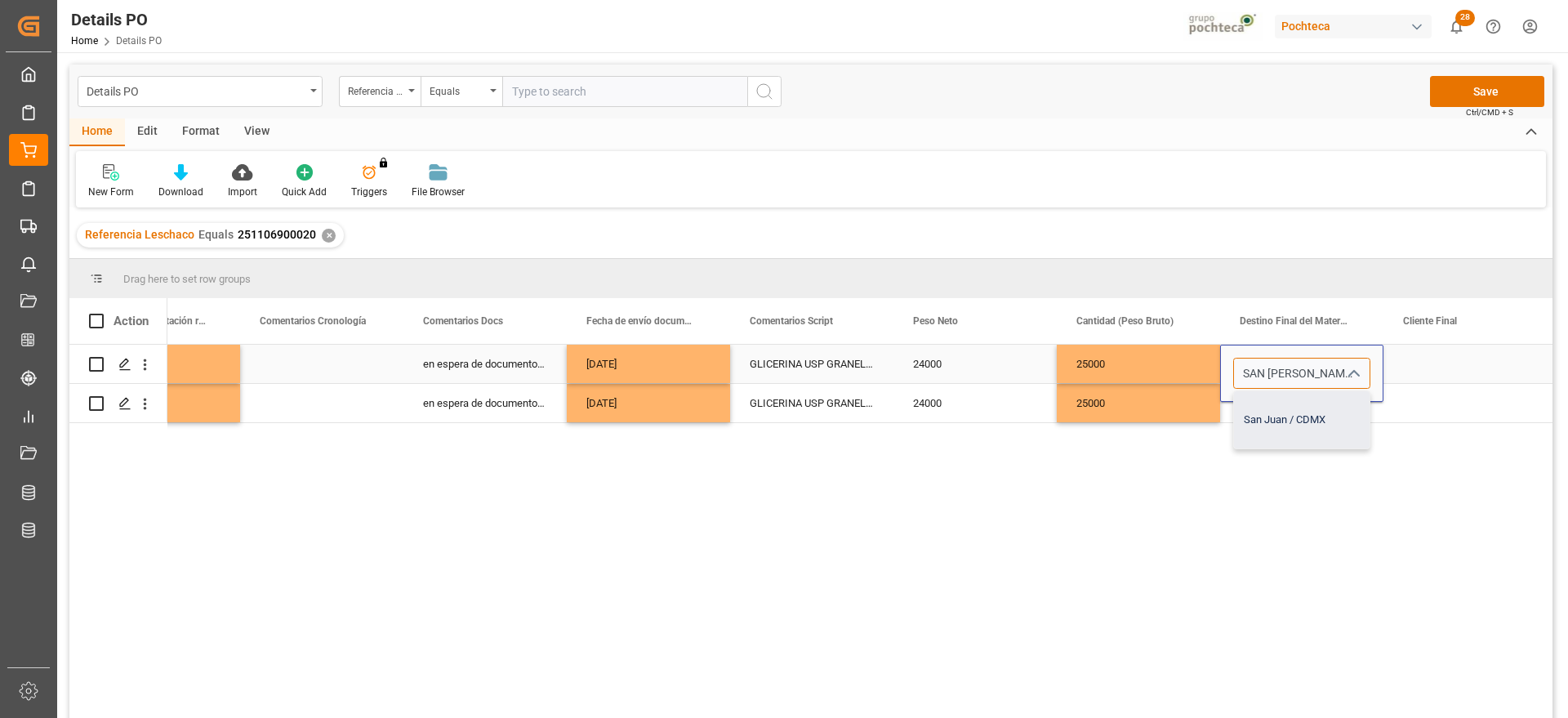
type input "San Juan / CDMX"
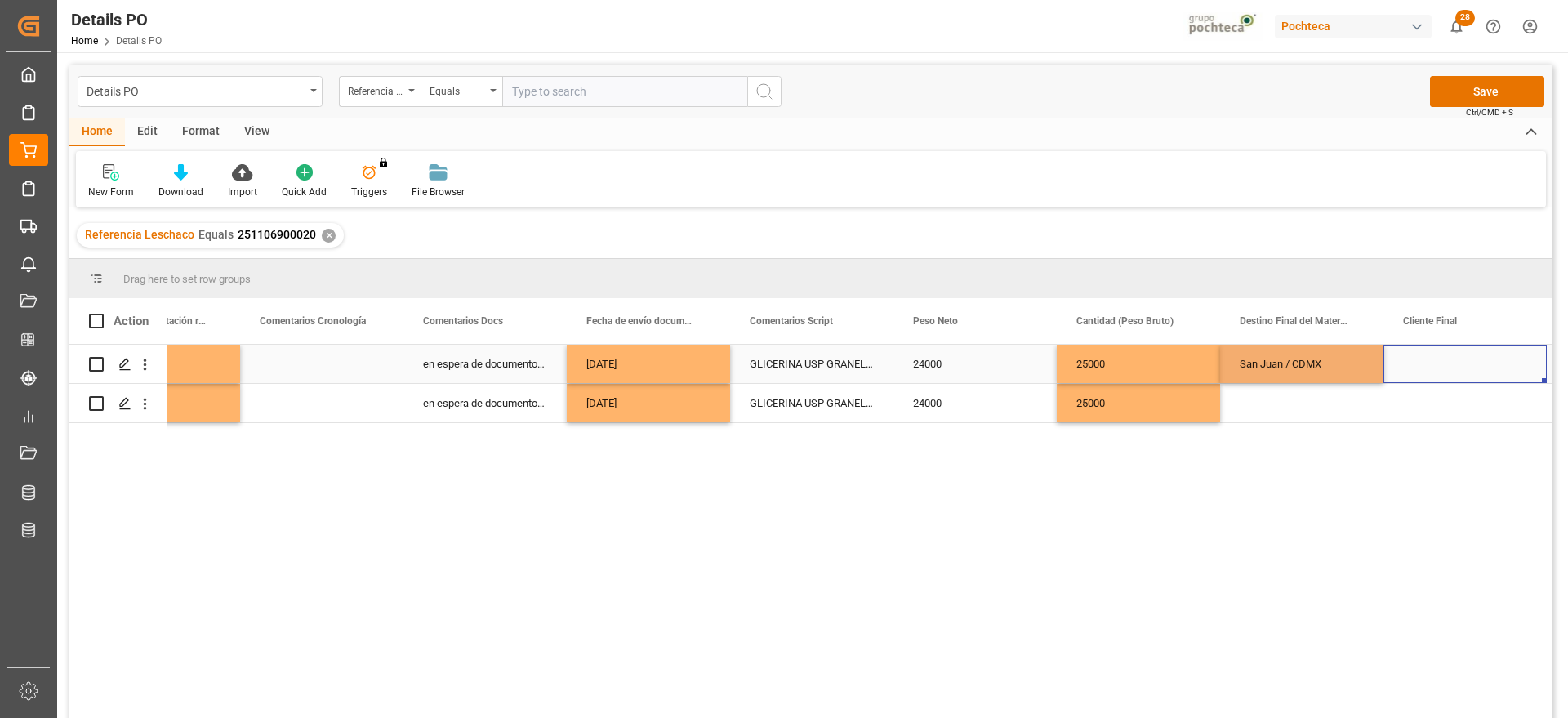
click at [1419, 365] on div "Press SPACE to select this row." at bounding box center [1465, 364] width 163 height 39
click at [1342, 359] on div "San Juan / CDMX" at bounding box center [1301, 364] width 163 height 39
click at [1313, 401] on div "Press SPACE to select this row." at bounding box center [1301, 403] width 163 height 39
click at [1458, 366] on div "Press SPACE to select this row." at bounding box center [1465, 364] width 163 height 39
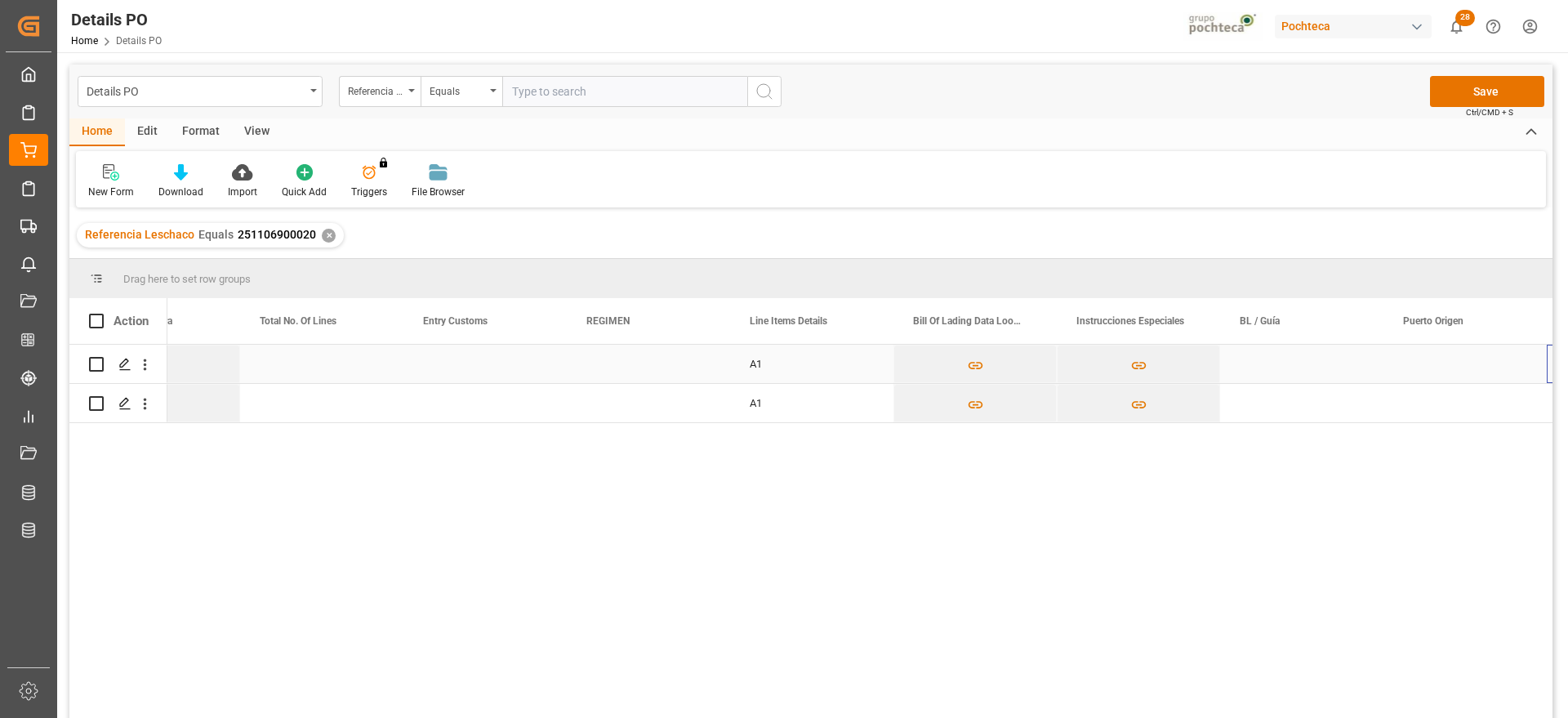
scroll to position [0, 5809]
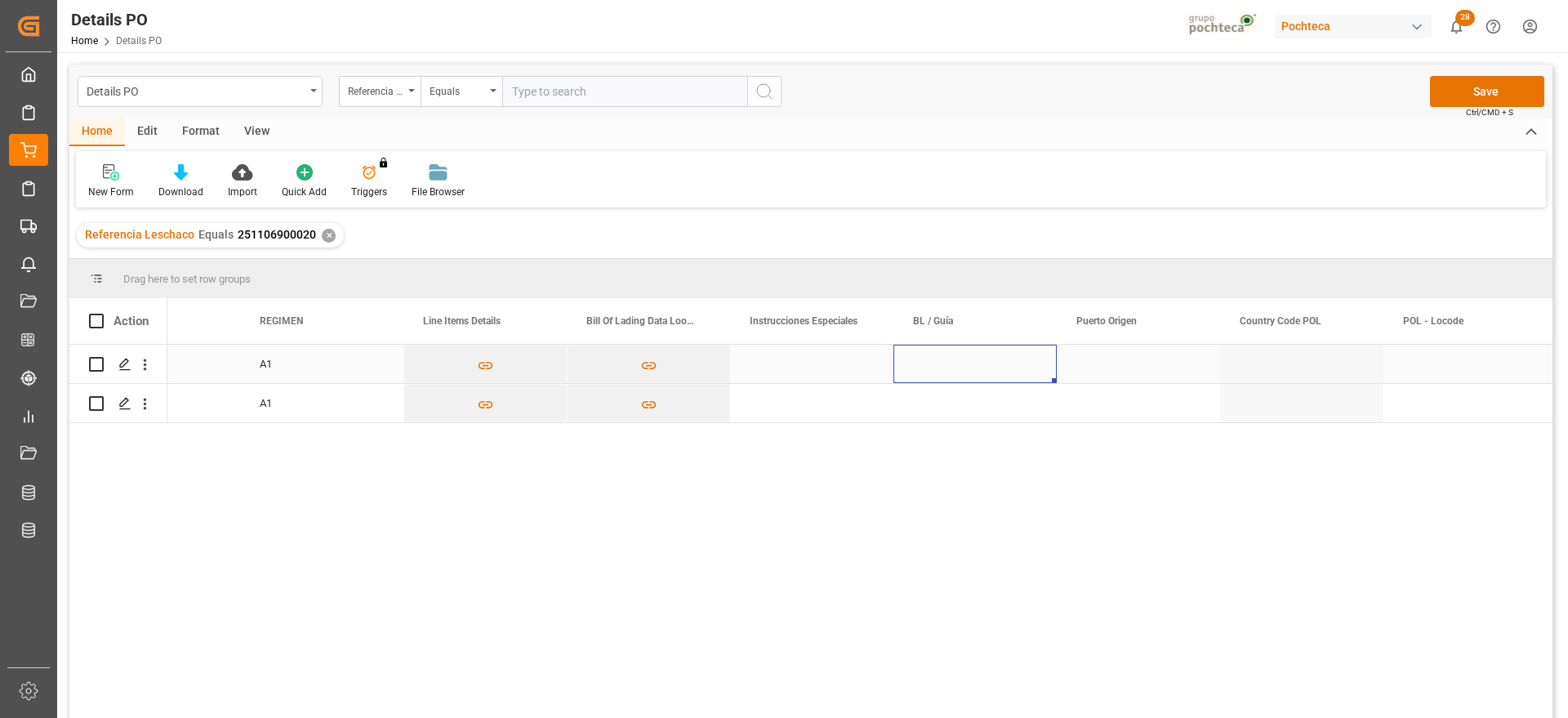
click at [973, 355] on div "Press SPACE to select this row." at bounding box center [974, 364] width 163 height 39
click at [961, 366] on div "Press SPACE to select this row." at bounding box center [974, 364] width 163 height 39
click at [960, 366] on div "Press SPACE to select this row." at bounding box center [974, 364] width 163 height 39
click at [946, 373] on input "Press SPACE to select this row." at bounding box center [975, 373] width 137 height 31
type input "ZIMUBUE9043513"
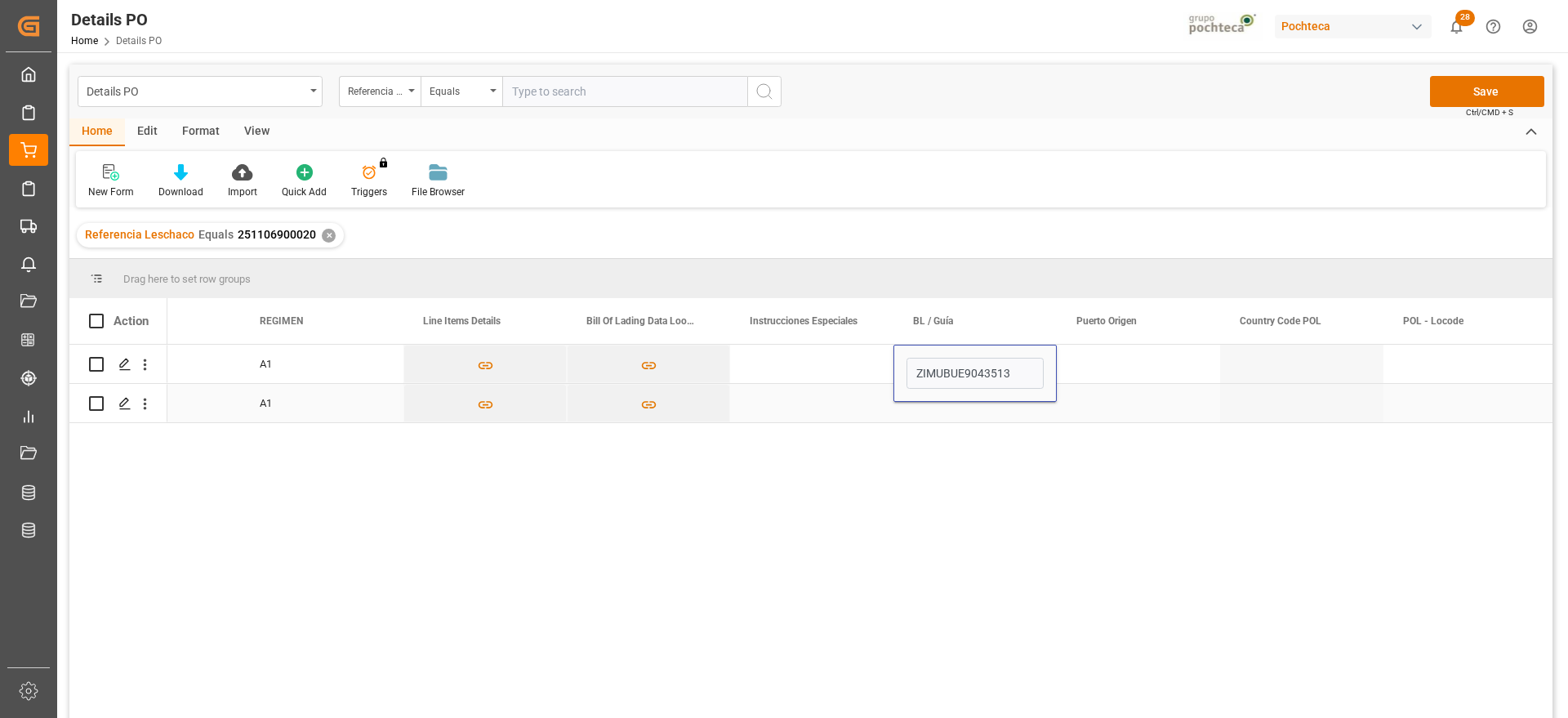
click at [1003, 403] on div "Press SPACE to select this row." at bounding box center [974, 403] width 163 height 39
click at [1000, 376] on div "ZIMUBUE9043513" at bounding box center [974, 364] width 163 height 39
click at [995, 403] on div "Press SPACE to select this row." at bounding box center [974, 403] width 163 height 39
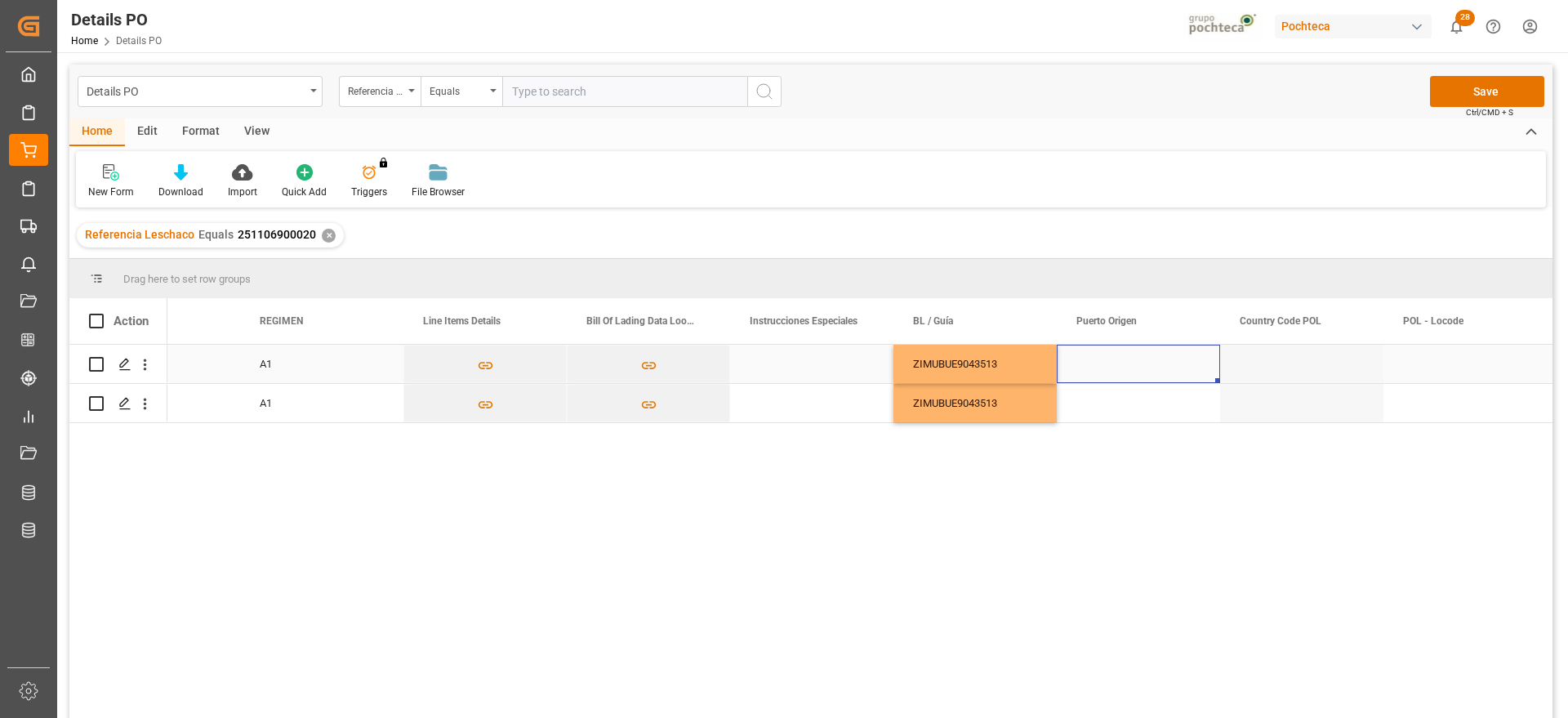
click at [1118, 368] on div "Press SPACE to select this row." at bounding box center [1138, 364] width 163 height 39
click at [1174, 366] on div "Press SPACE to select this row." at bounding box center [1138, 364] width 163 height 39
click at [1125, 365] on input "Press SPACE to select this row." at bounding box center [1139, 373] width 137 height 31
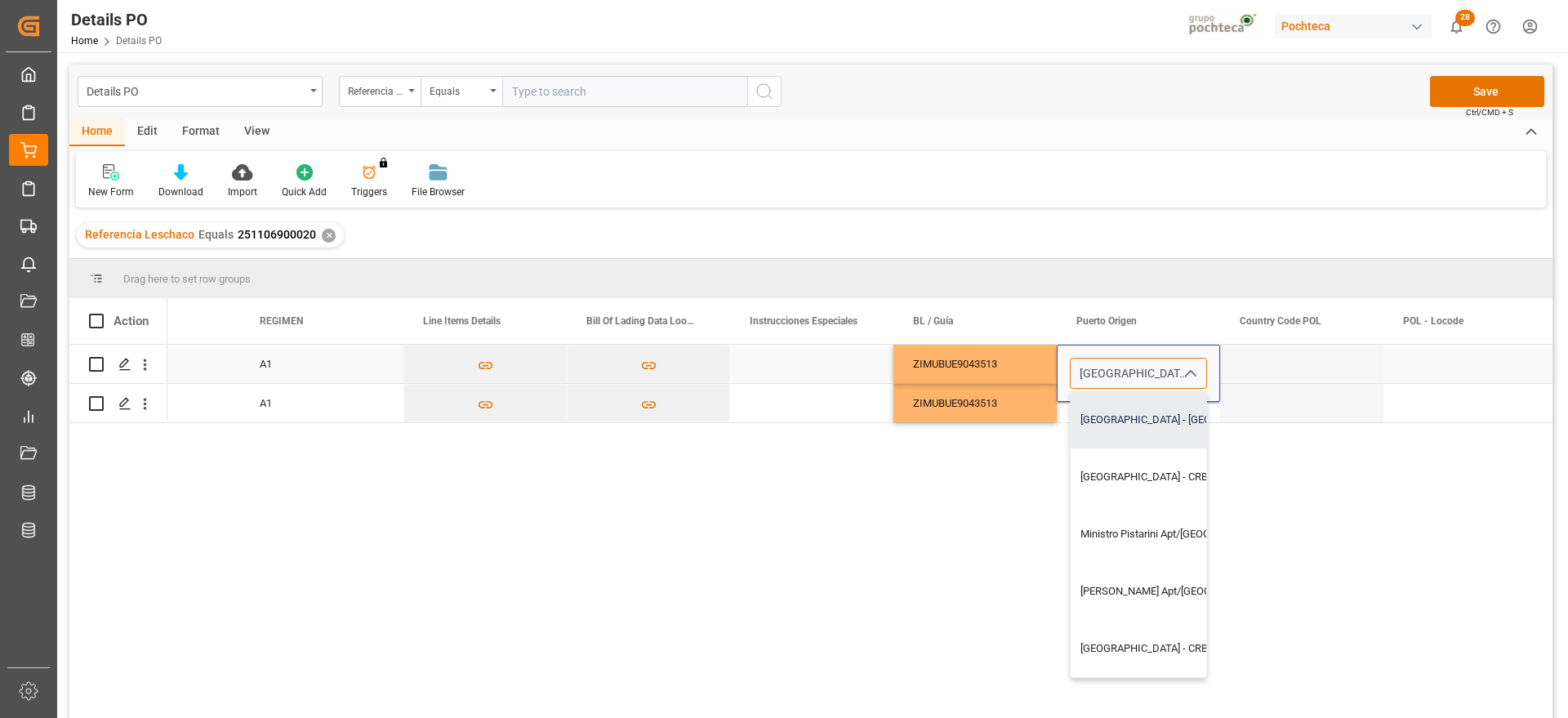
click at [1151, 424] on div "Buenos Aires - ARBUE" at bounding box center [1201, 419] width 260 height 57
type input "Buenos Aires - ARBUE"
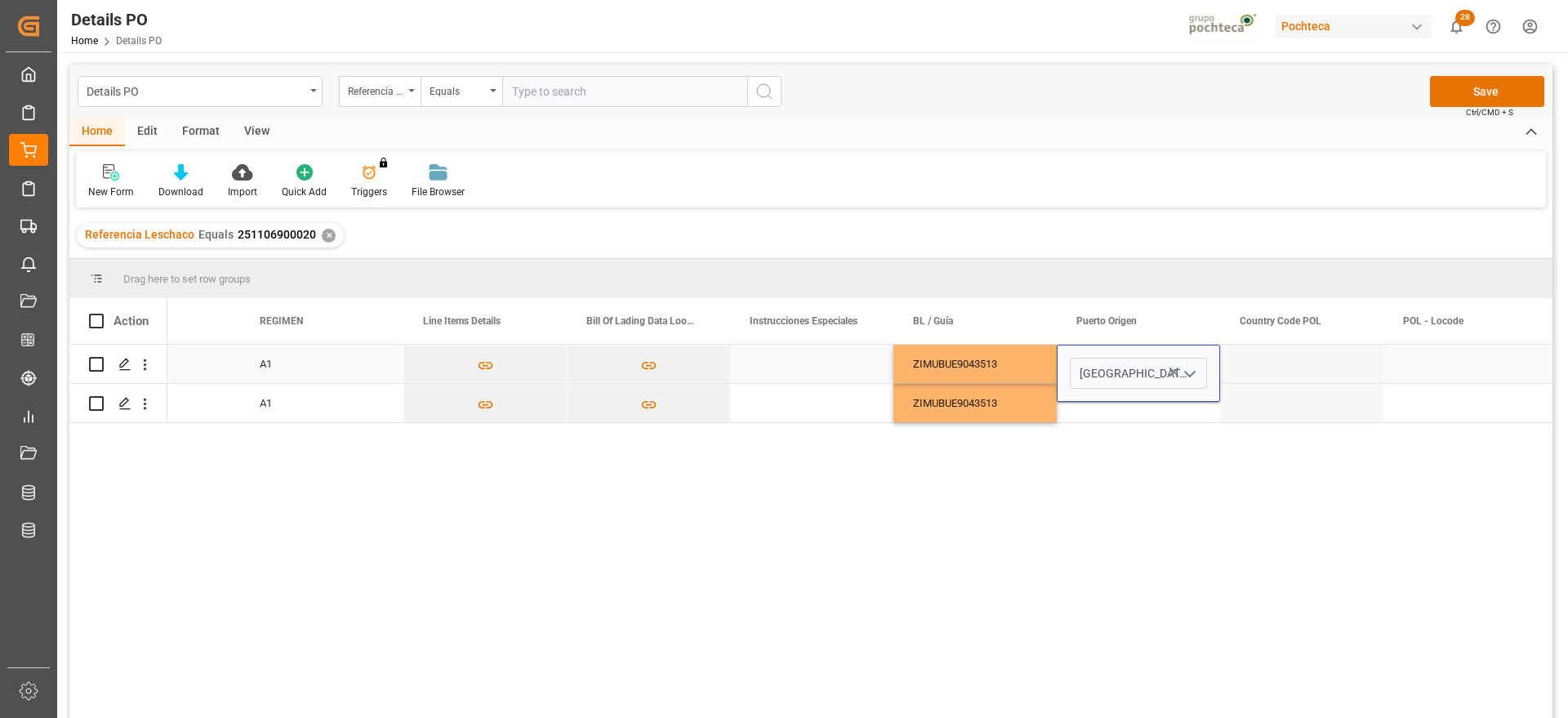
click at [1257, 365] on div "Press SPACE to select this row." at bounding box center [1301, 364] width 163 height 39
click at [1150, 377] on div "Buenos Aires" at bounding box center [1138, 364] width 163 height 39
click at [1145, 403] on div "Press SPACE to select this row." at bounding box center [1138, 403] width 163 height 39
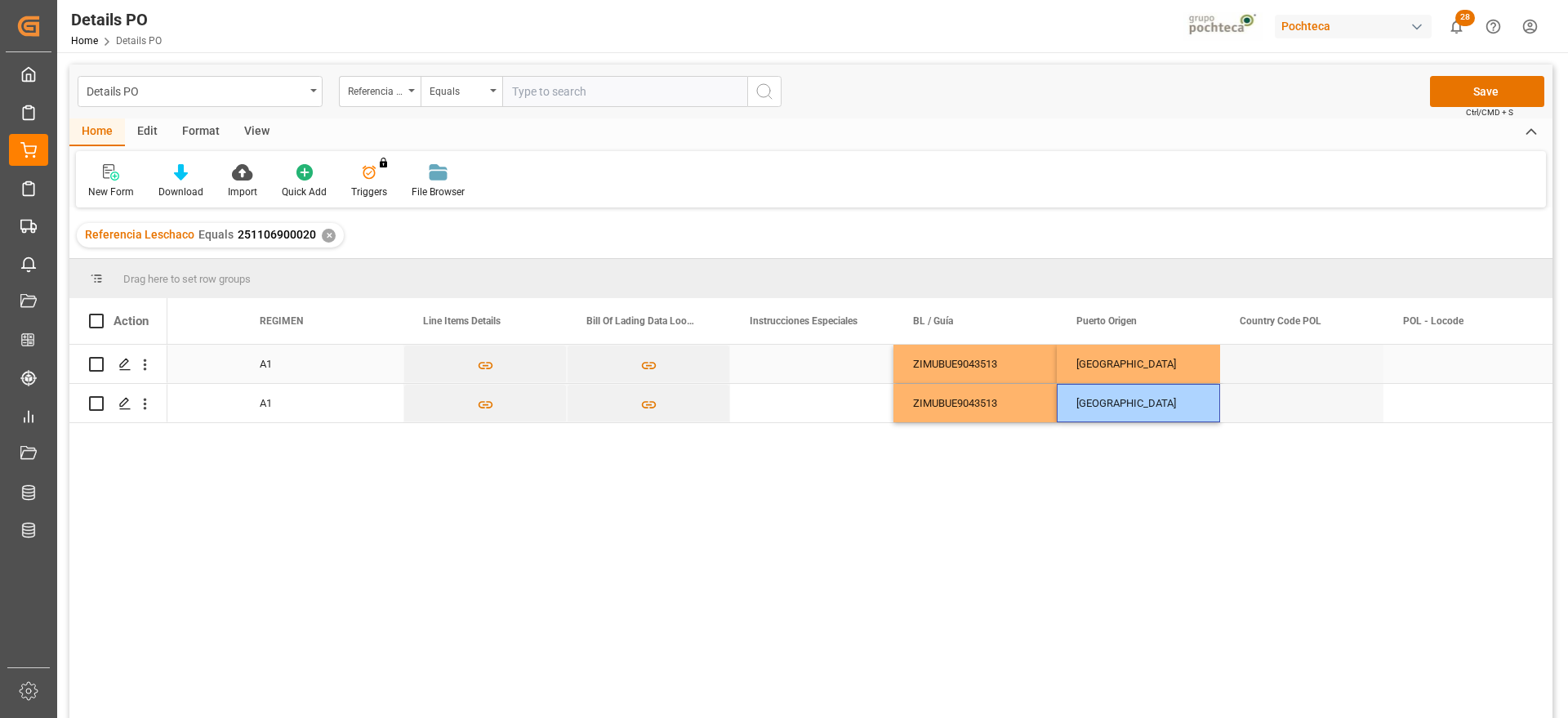
click at [1305, 373] on div "Press SPACE to select this row." at bounding box center [1301, 364] width 163 height 39
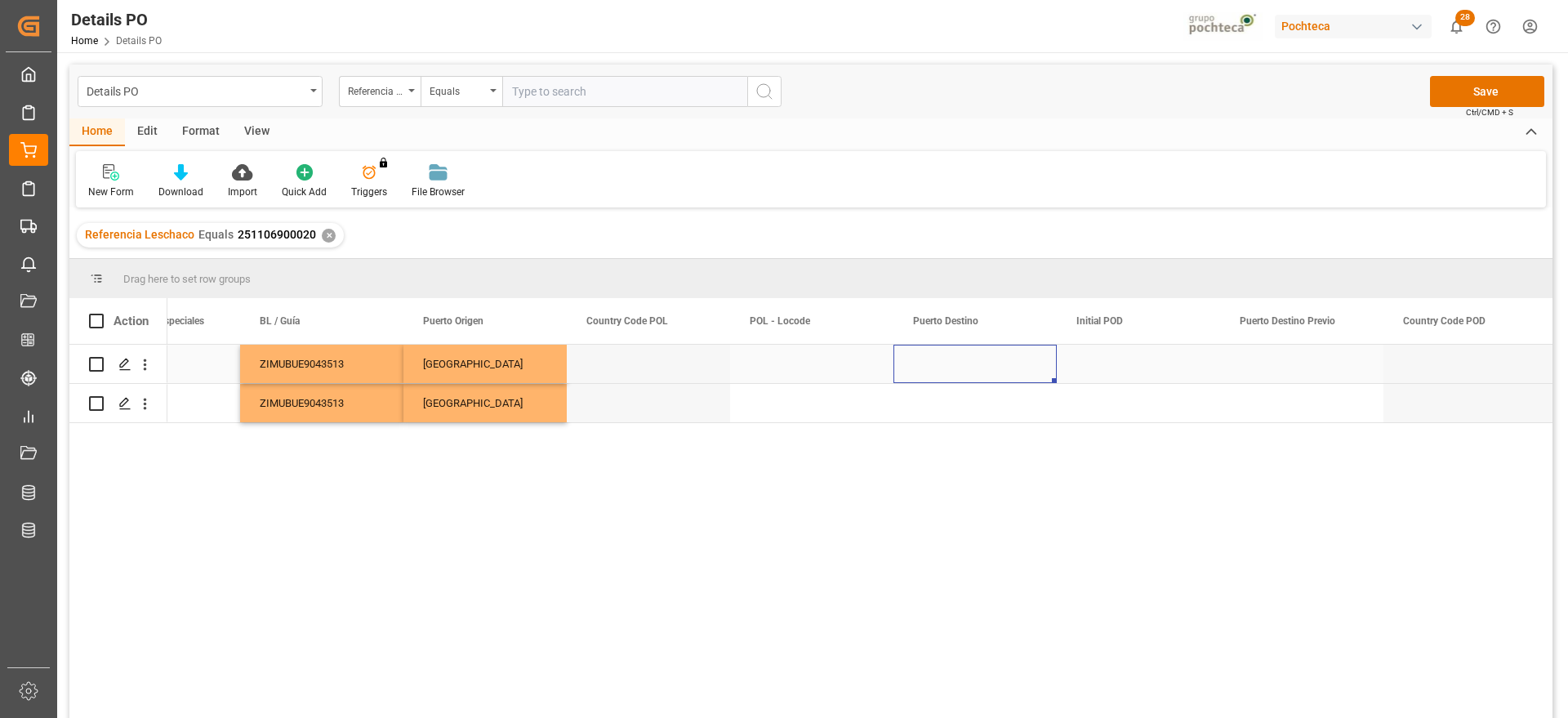
click at [974, 367] on div "Press SPACE to select this row." at bounding box center [974, 364] width 163 height 39
click at [974, 367] on input "Press SPACE to select this row." at bounding box center [975, 373] width 137 height 31
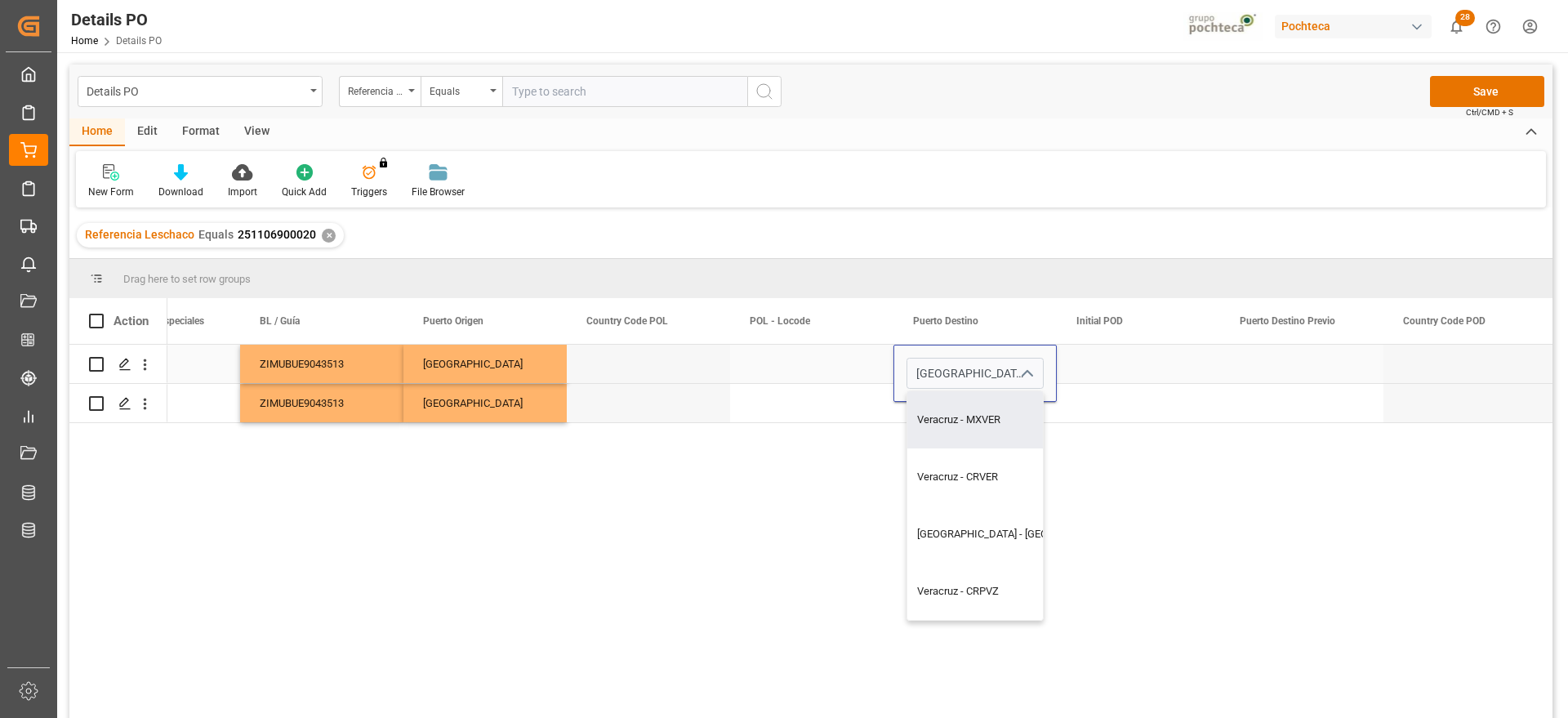
click at [991, 419] on div "Veracruz - MXVER" at bounding box center [1021, 419] width 227 height 57
type input "Veracruz - MXVER"
click at [1089, 360] on div "Press SPACE to select this row." at bounding box center [1138, 364] width 163 height 39
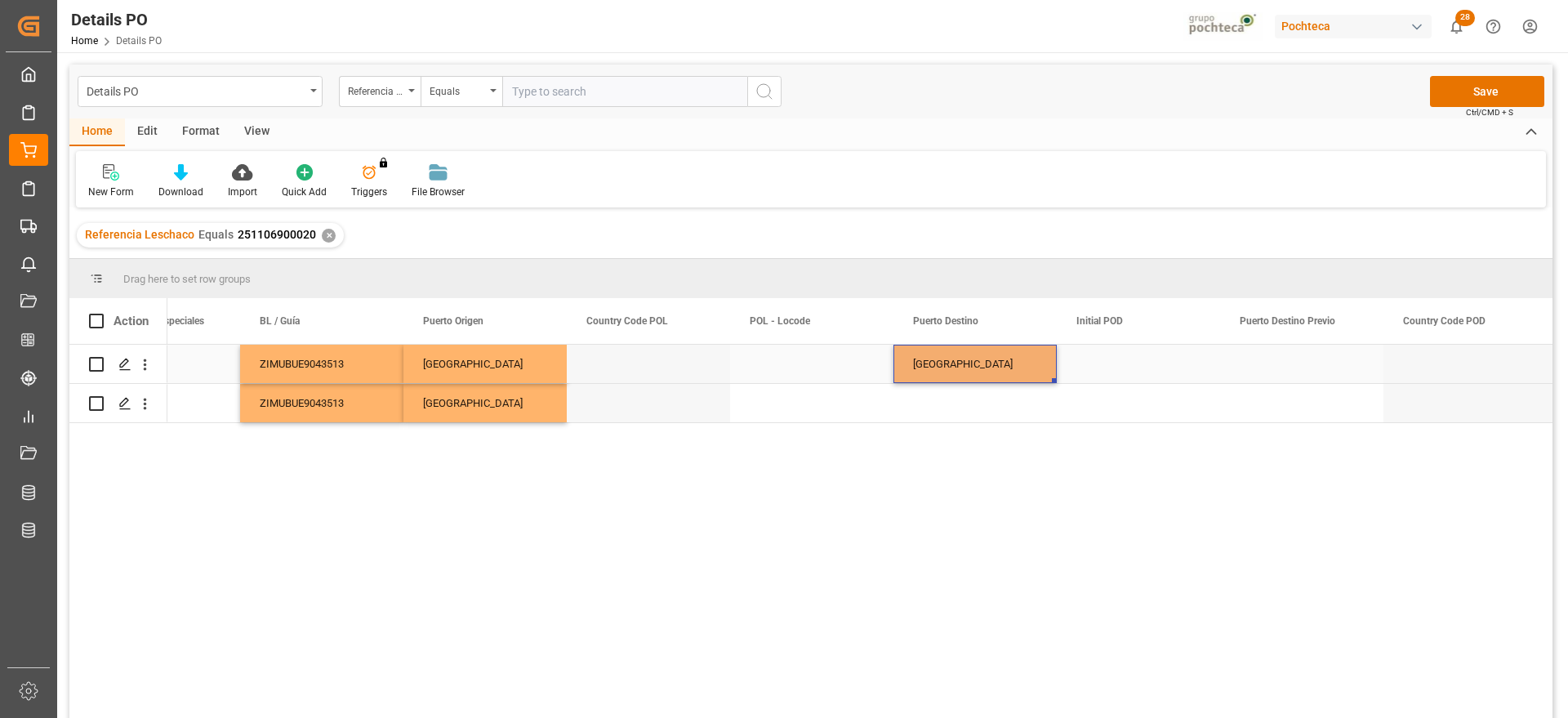
click at [976, 357] on div "[GEOGRAPHIC_DATA]" at bounding box center [974, 364] width 163 height 39
click at [995, 403] on div "Press SPACE to select this row." at bounding box center [974, 403] width 163 height 39
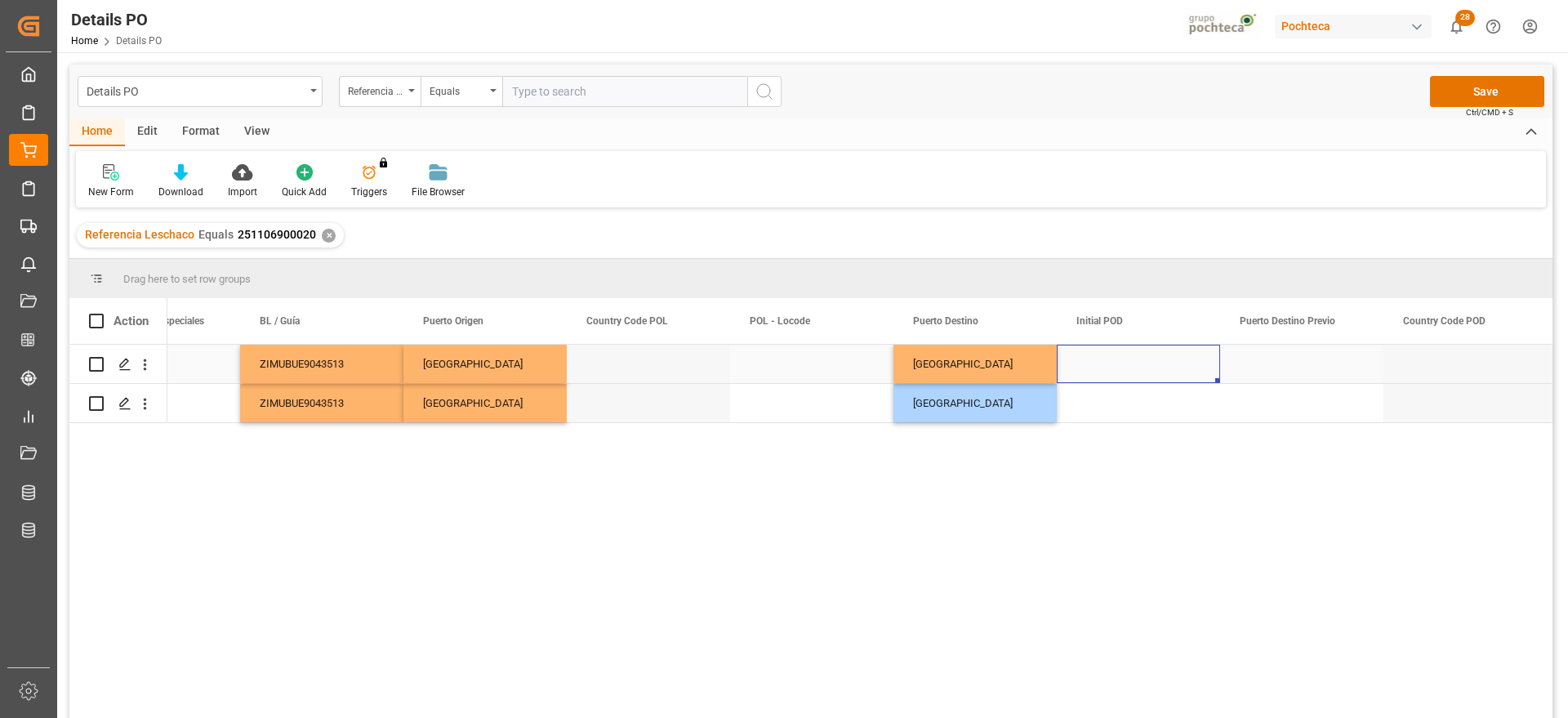
click at [1119, 376] on div "Press SPACE to select this row." at bounding box center [1138, 364] width 163 height 39
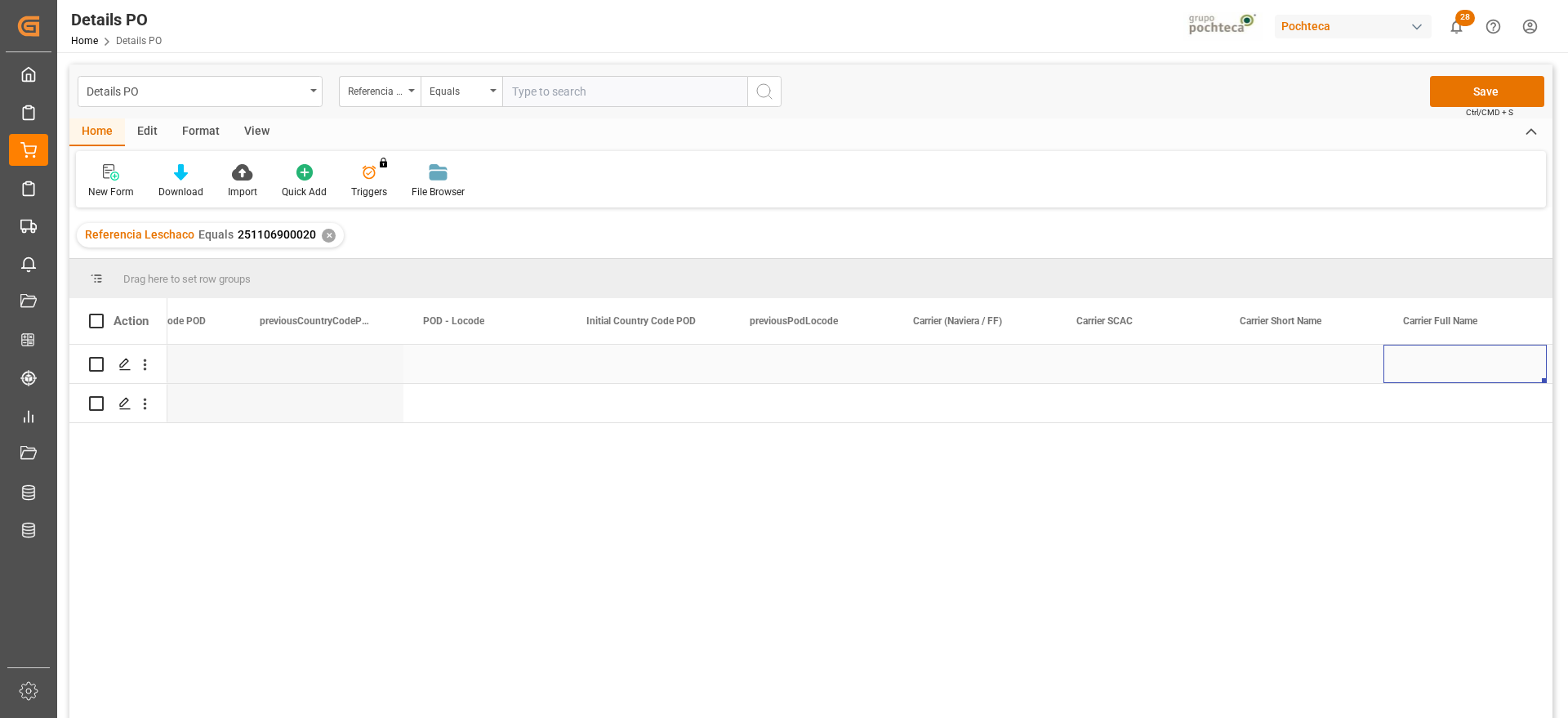
click at [981, 365] on div "Press SPACE to select this row." at bounding box center [974, 364] width 163 height 39
click at [981, 365] on input "Press SPACE to select this row." at bounding box center [975, 373] width 137 height 31
type input "N"
type input "ZIM"
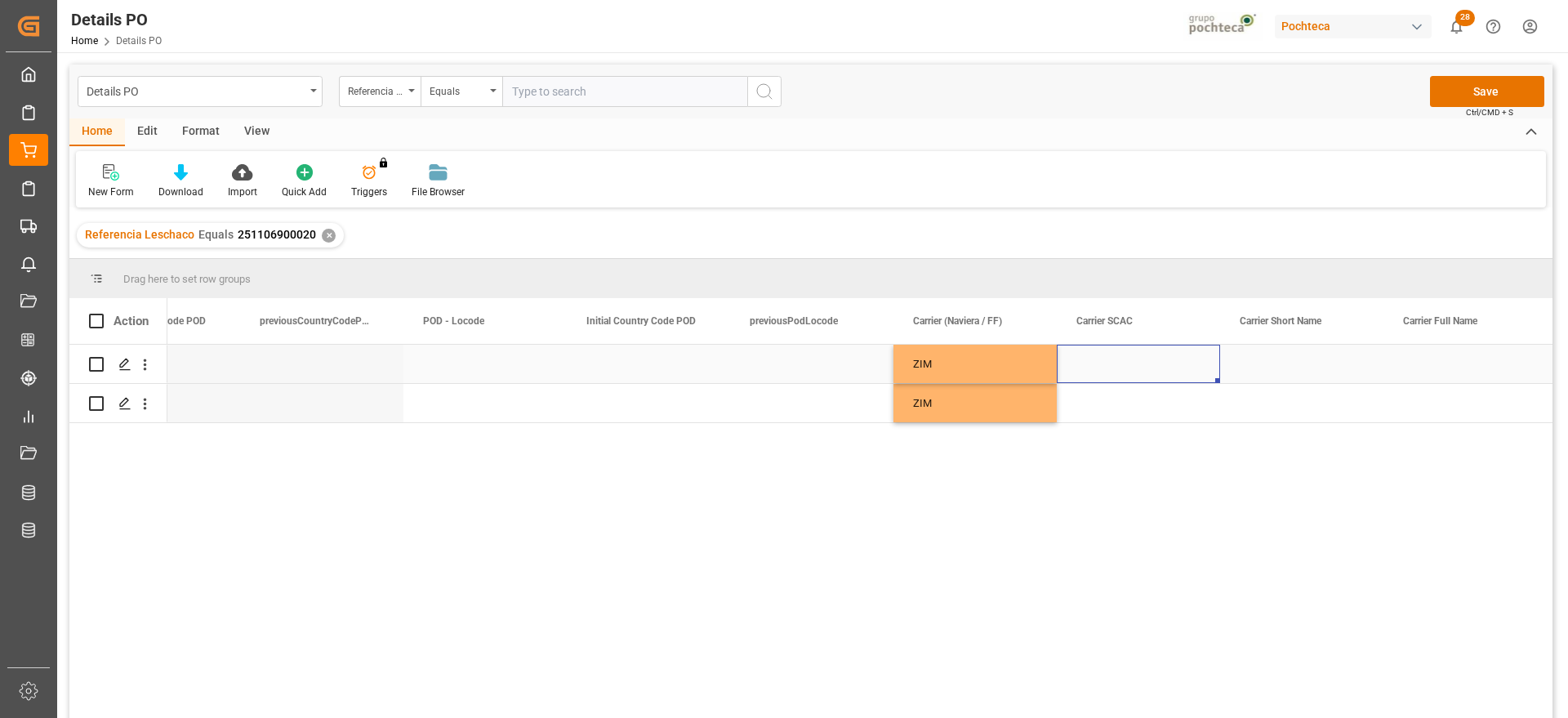
click at [1150, 359] on div "Press SPACE to select this row." at bounding box center [1138, 364] width 163 height 39
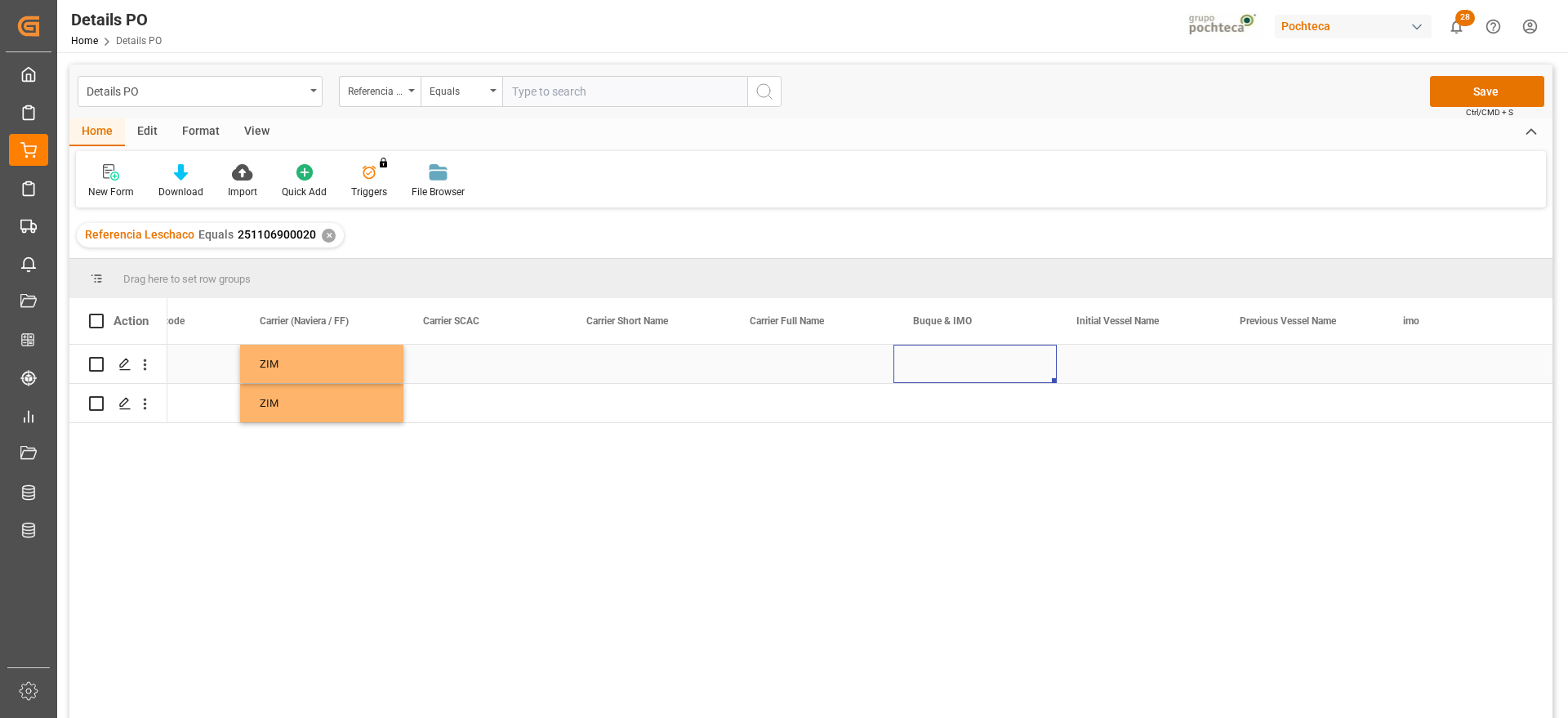
click at [973, 353] on div "Press SPACE to select this row." at bounding box center [974, 364] width 163 height 39
click at [941, 368] on input "Press SPACE to select this row." at bounding box center [975, 373] width 137 height 31
paste input "GSL ROSSI"
click at [999, 415] on div "GSL ROSSI - 9565338" at bounding box center [975, 419] width 136 height 57
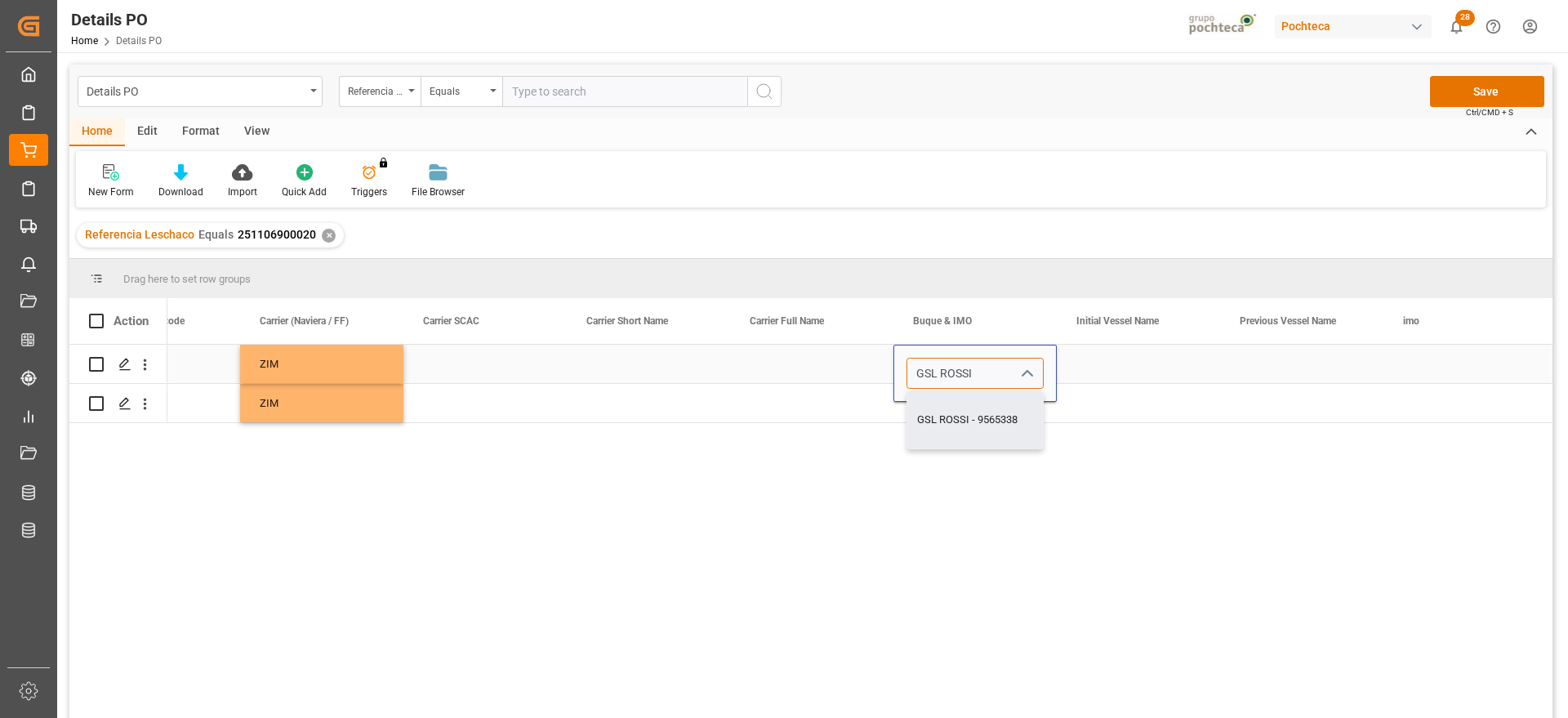
type input "GSL ROSSI - 9565338"
click at [1096, 366] on div "Press SPACE to select this row." at bounding box center [1138, 364] width 163 height 39
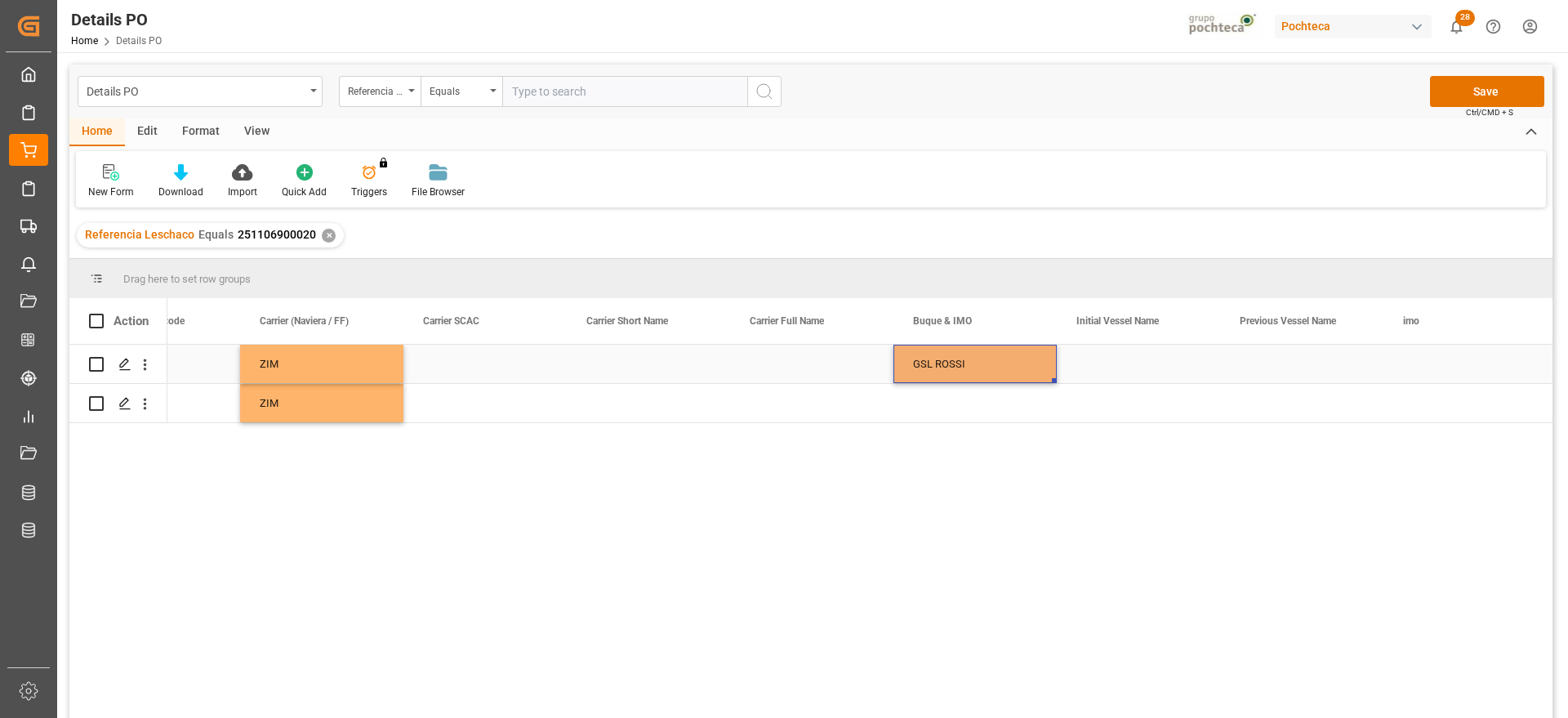
click at [1002, 365] on div "GSL ROSSI" at bounding box center [974, 364] width 163 height 39
click at [997, 389] on div "Press SPACE to select this row." at bounding box center [974, 403] width 163 height 39
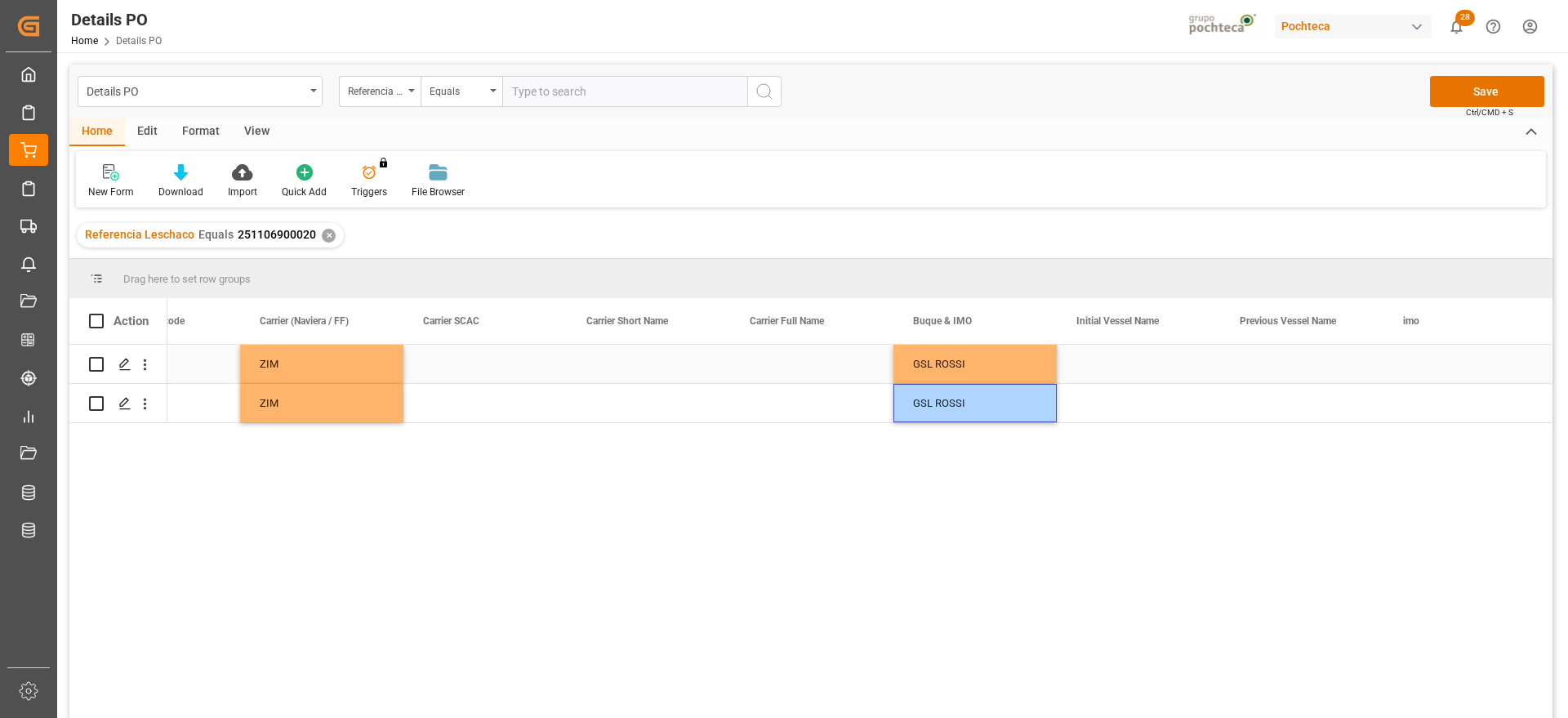
click at [1108, 365] on div "Press SPACE to select this row." at bounding box center [1138, 364] width 163 height 39
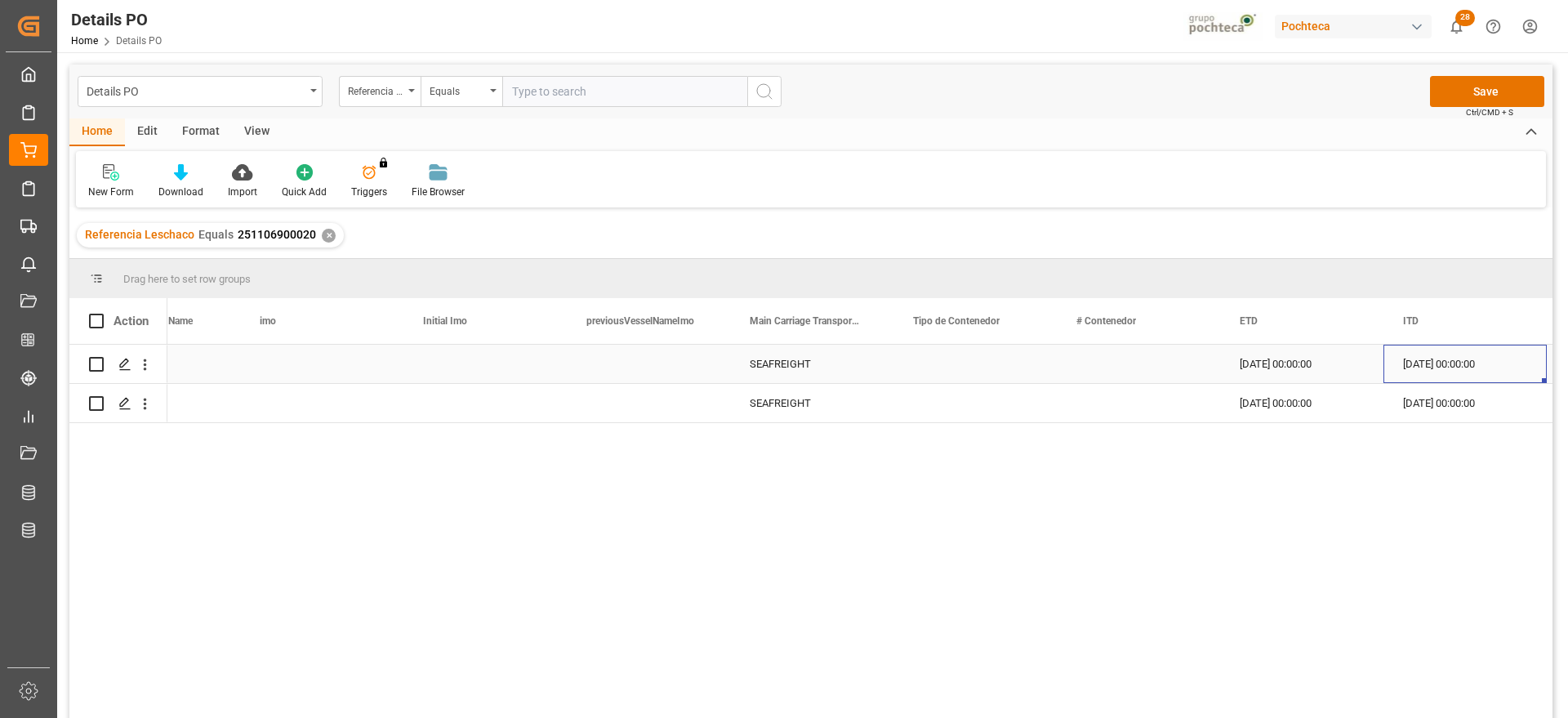
click at [1016, 366] on div "Press SPACE to select this row." at bounding box center [974, 364] width 163 height 39
click at [1030, 372] on polyline "open menu" at bounding box center [1026, 374] width 10 height 5
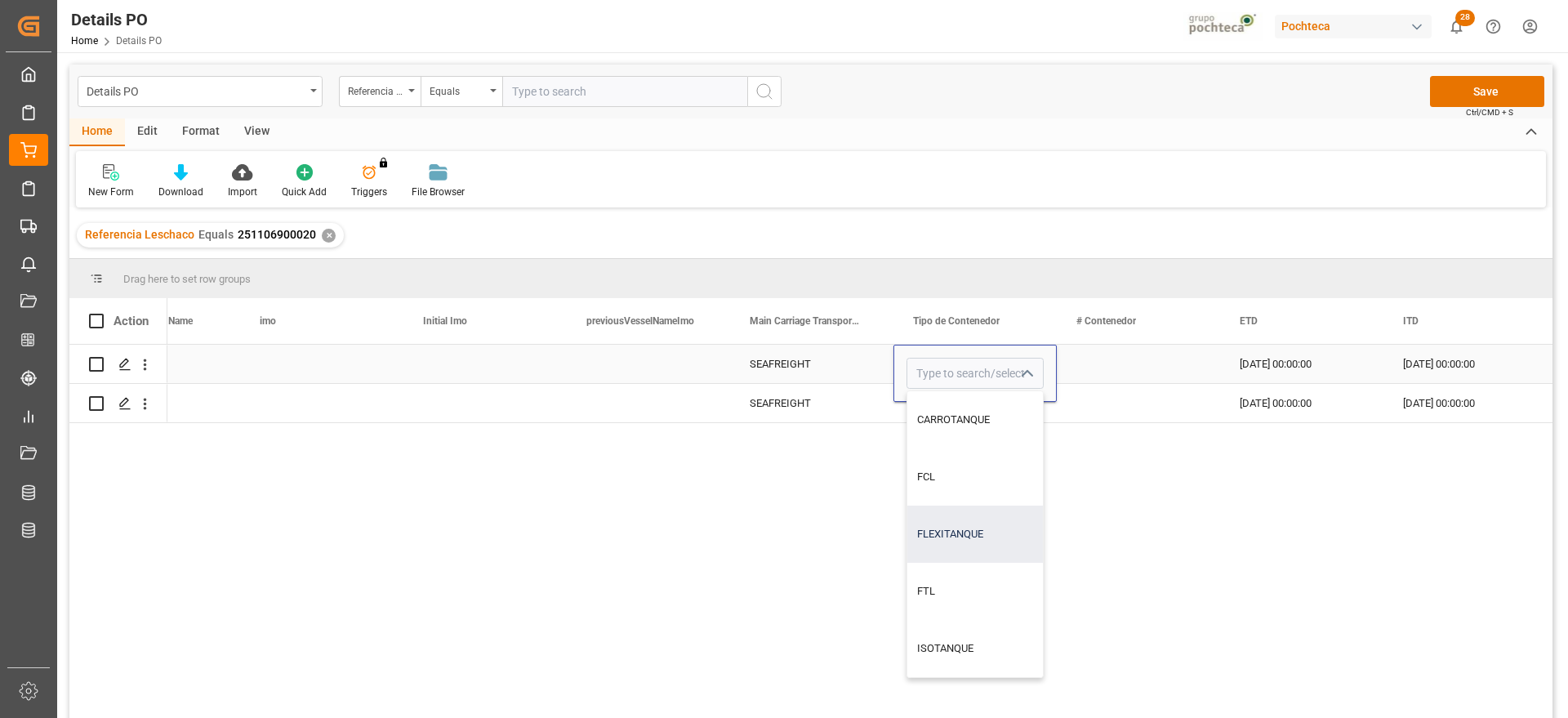
click at [1010, 540] on div "FLEXITANQUE" at bounding box center [975, 534] width 136 height 57
type input "FLEXITANQUE"
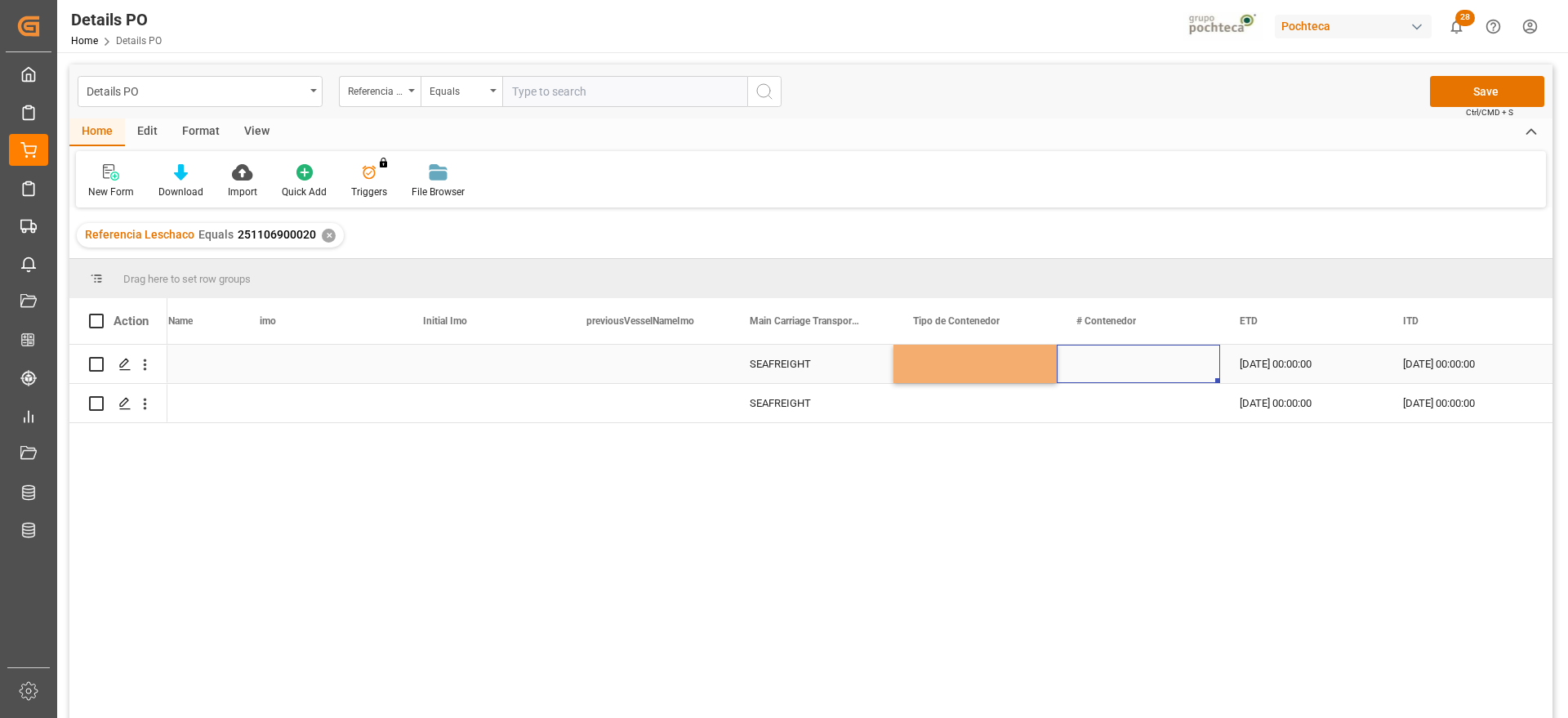
drag, startPoint x: 1107, startPoint y: 370, endPoint x: 1017, endPoint y: 367, distance: 90.0
click at [1099, 367] on div "Press SPACE to select this row." at bounding box center [1138, 364] width 163 height 39
click at [1004, 366] on div "FLEXITANQUE" at bounding box center [975, 364] width 124 height 38
click at [988, 403] on div "Press SPACE to select this row." at bounding box center [974, 403] width 163 height 39
click at [1118, 374] on div "Press SPACE to select this row." at bounding box center [1138, 364] width 163 height 39
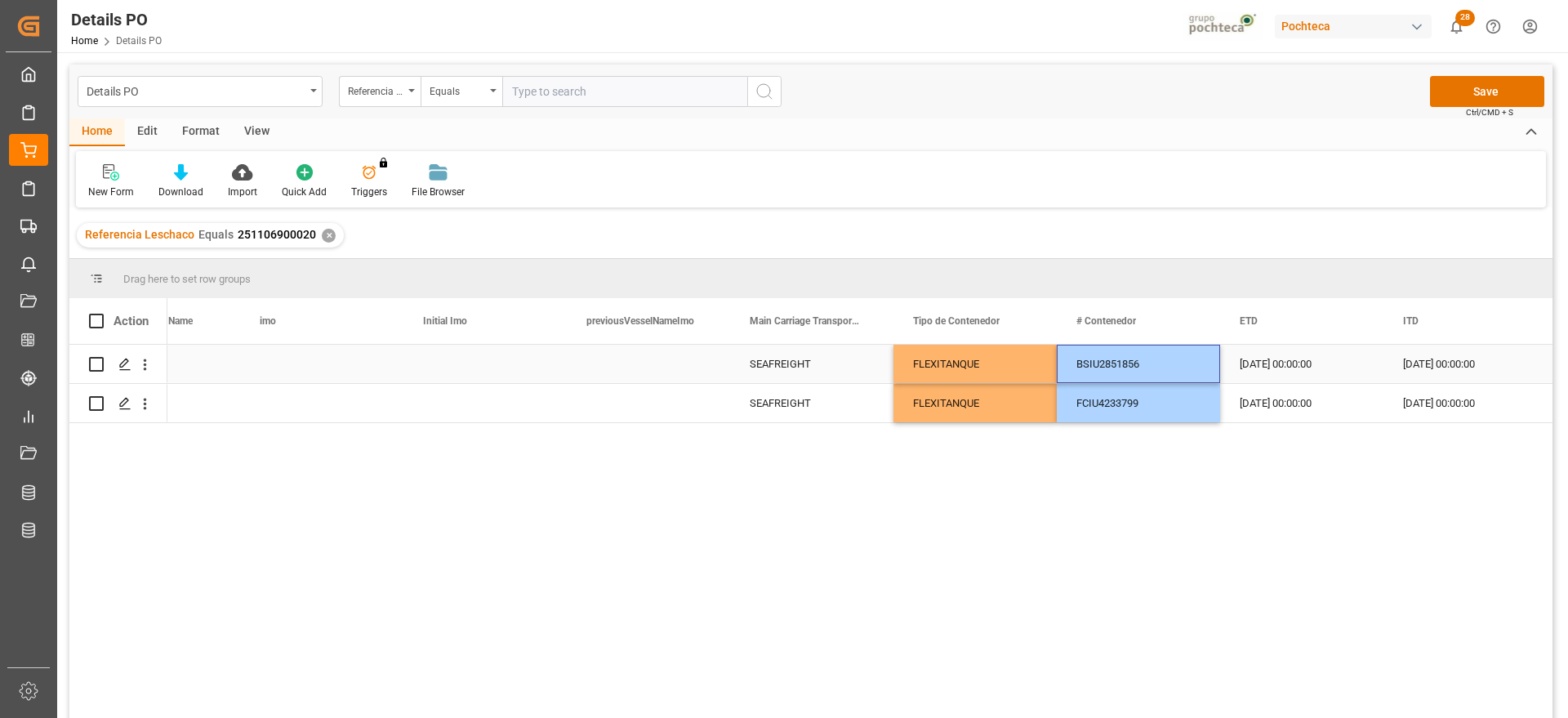
click at [1357, 359] on div "24-09-2025 00:00:00" at bounding box center [1301, 364] width 163 height 39
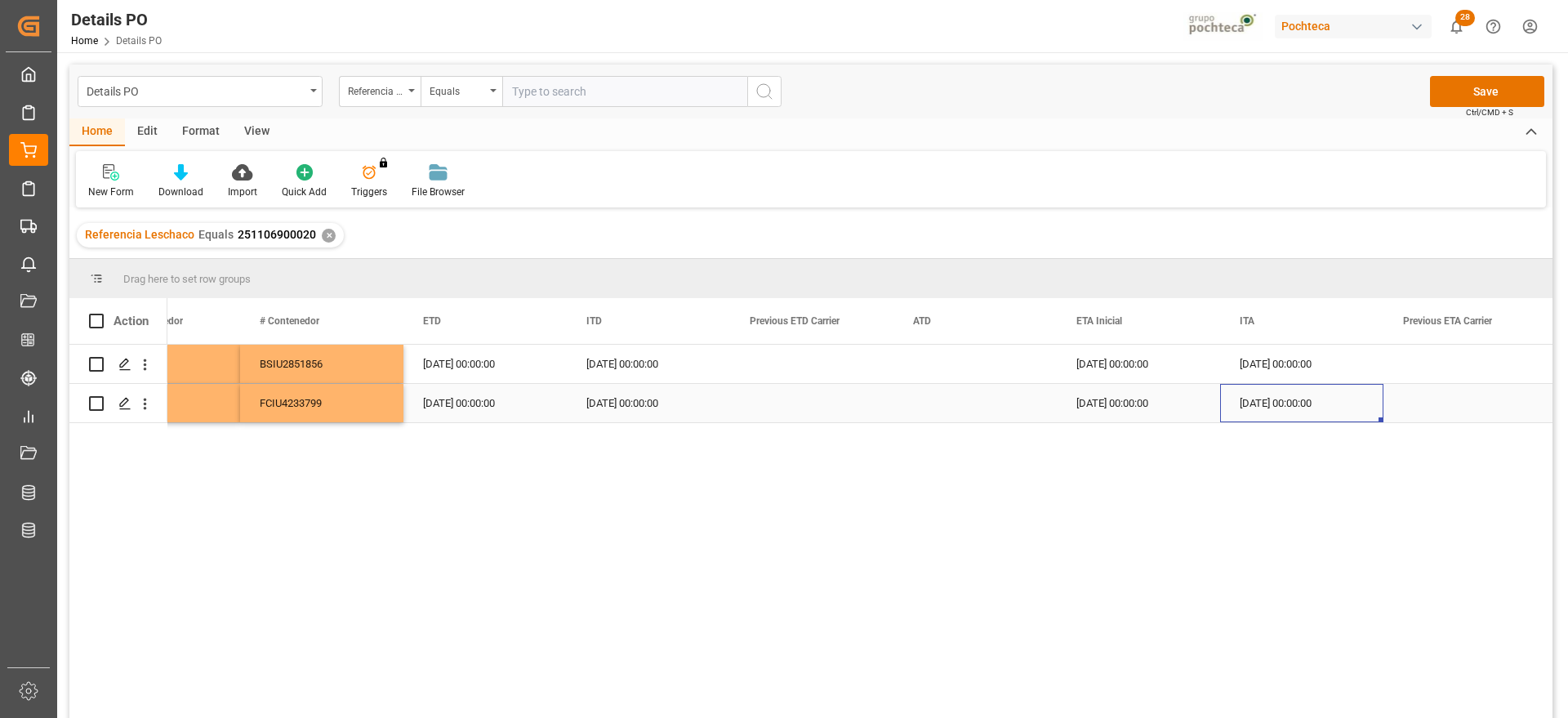
click at [1350, 392] on div "01-09-2025 00:00:00" at bounding box center [1301, 403] width 163 height 39
click at [1499, 82] on button "Save" at bounding box center [1488, 91] width 115 height 31
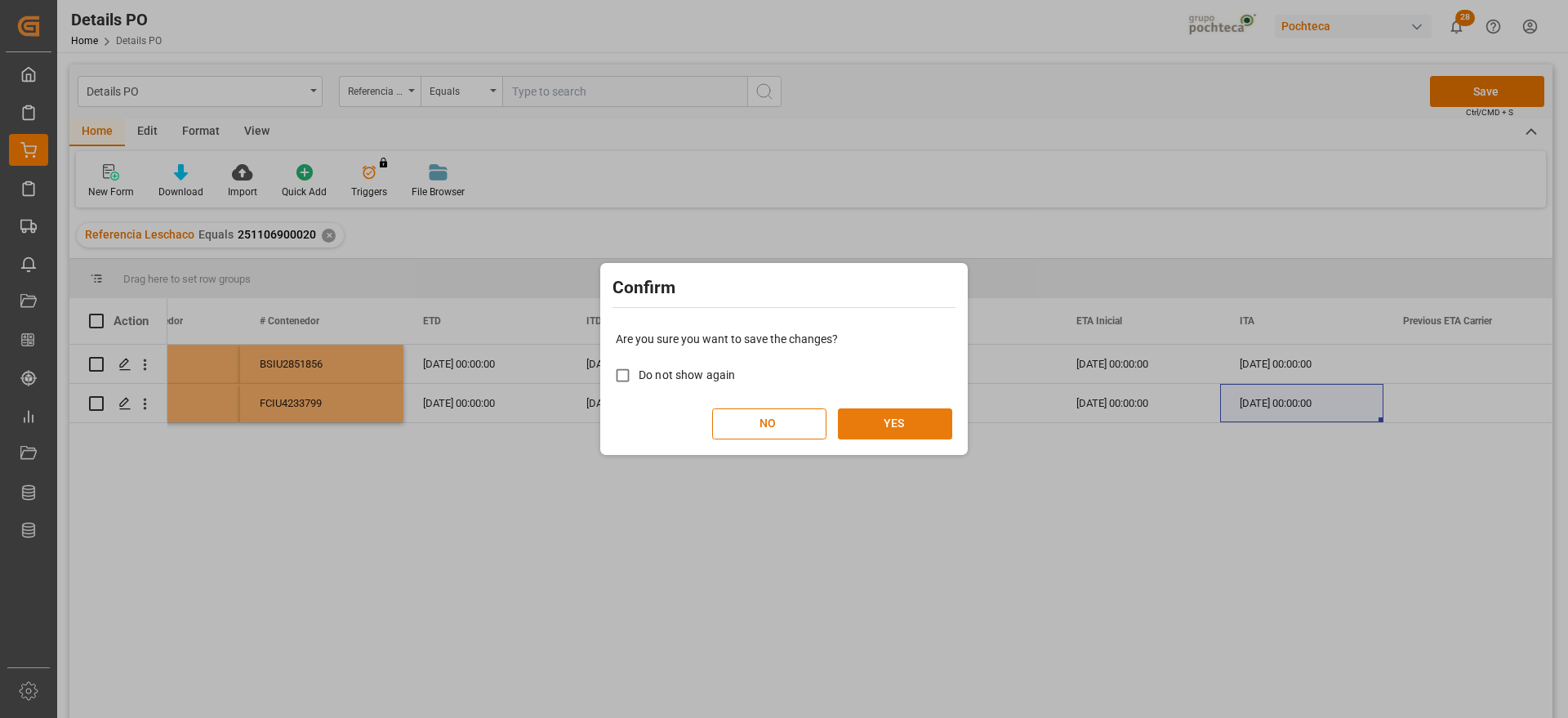
click at [900, 425] on button "YES" at bounding box center [895, 424] width 115 height 31
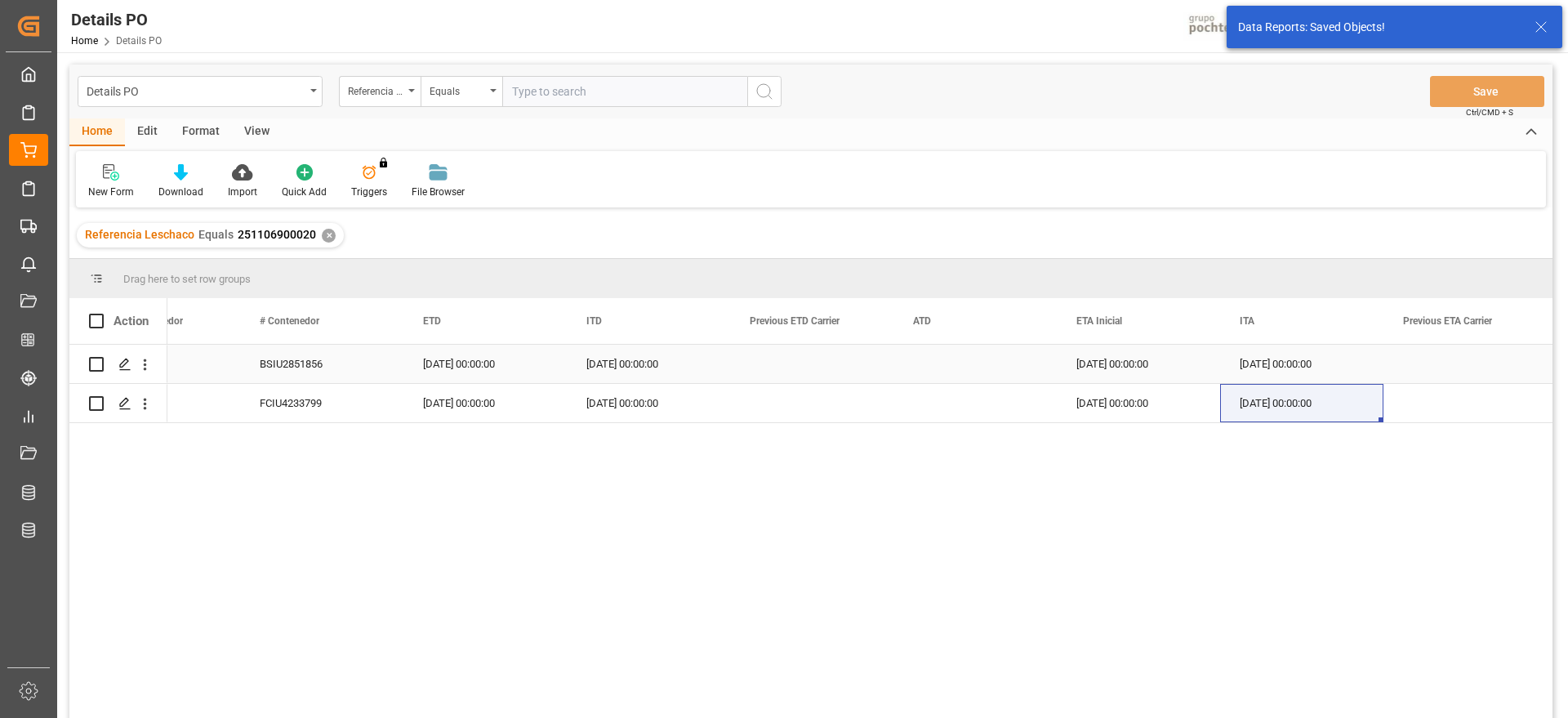
click at [321, 368] on div "BSIU2851856" at bounding box center [322, 364] width 163 height 39
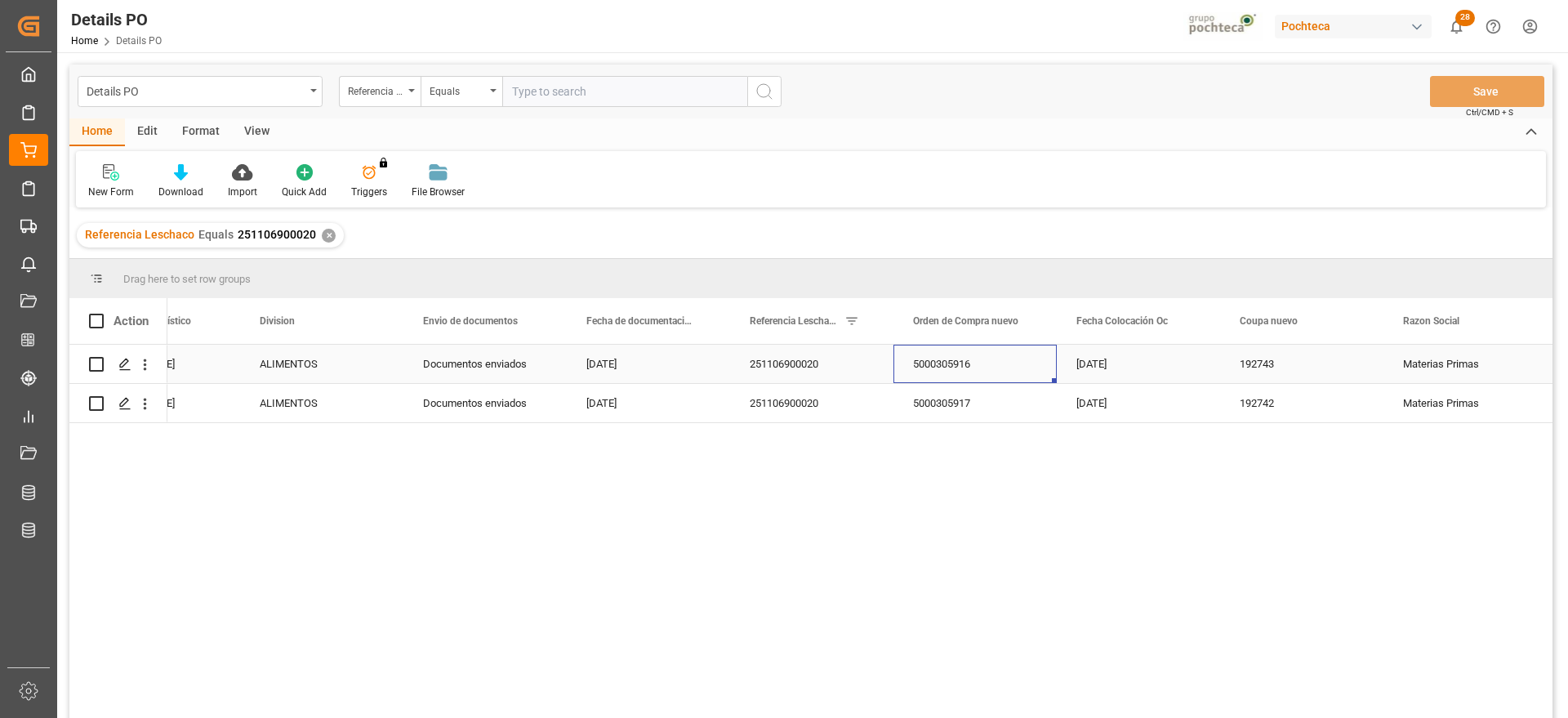
click at [950, 366] on div "5000305916" at bounding box center [974, 364] width 163 height 39
click at [145, 366] on icon "open menu" at bounding box center [145, 365] width 4 height 11
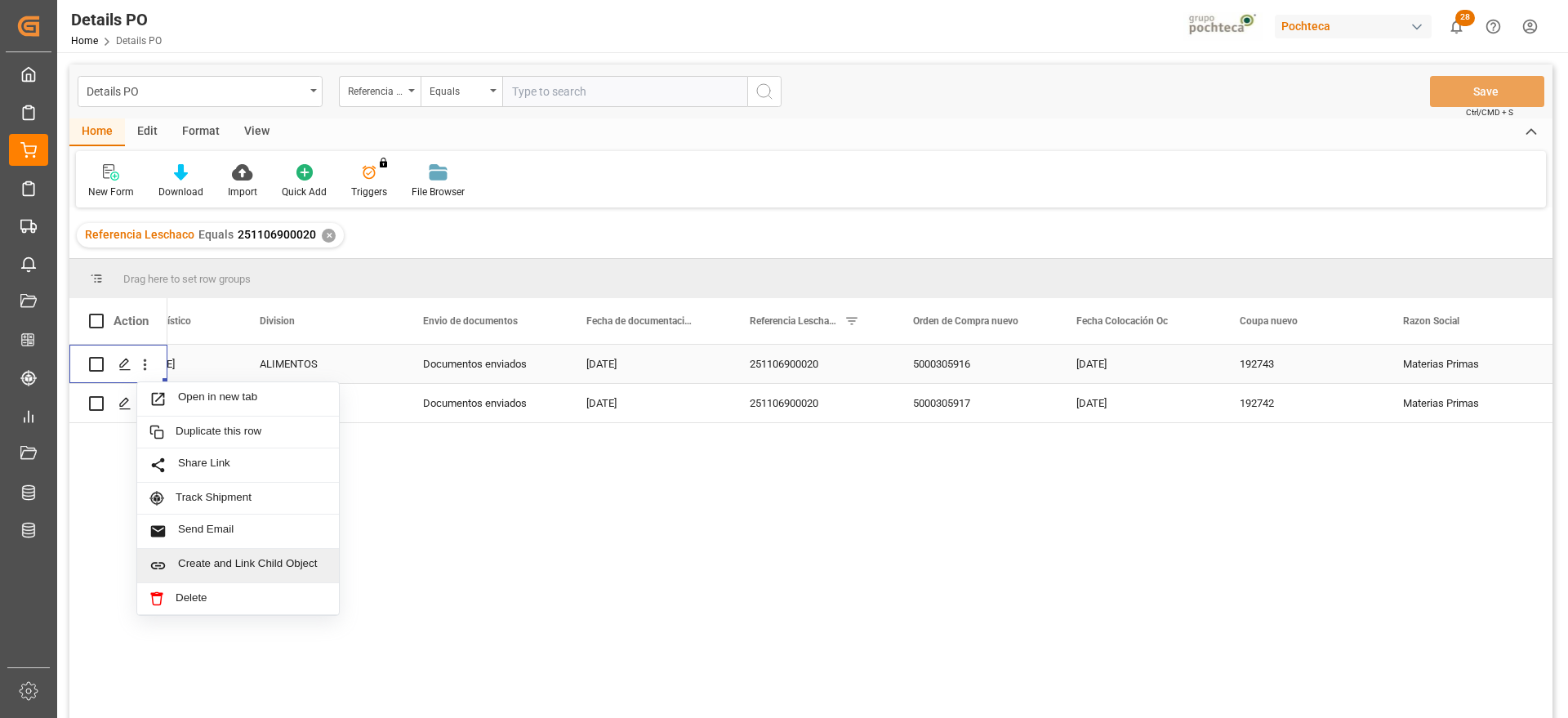
click at [252, 562] on span "Create and Link Child Object" at bounding box center [252, 565] width 149 height 17
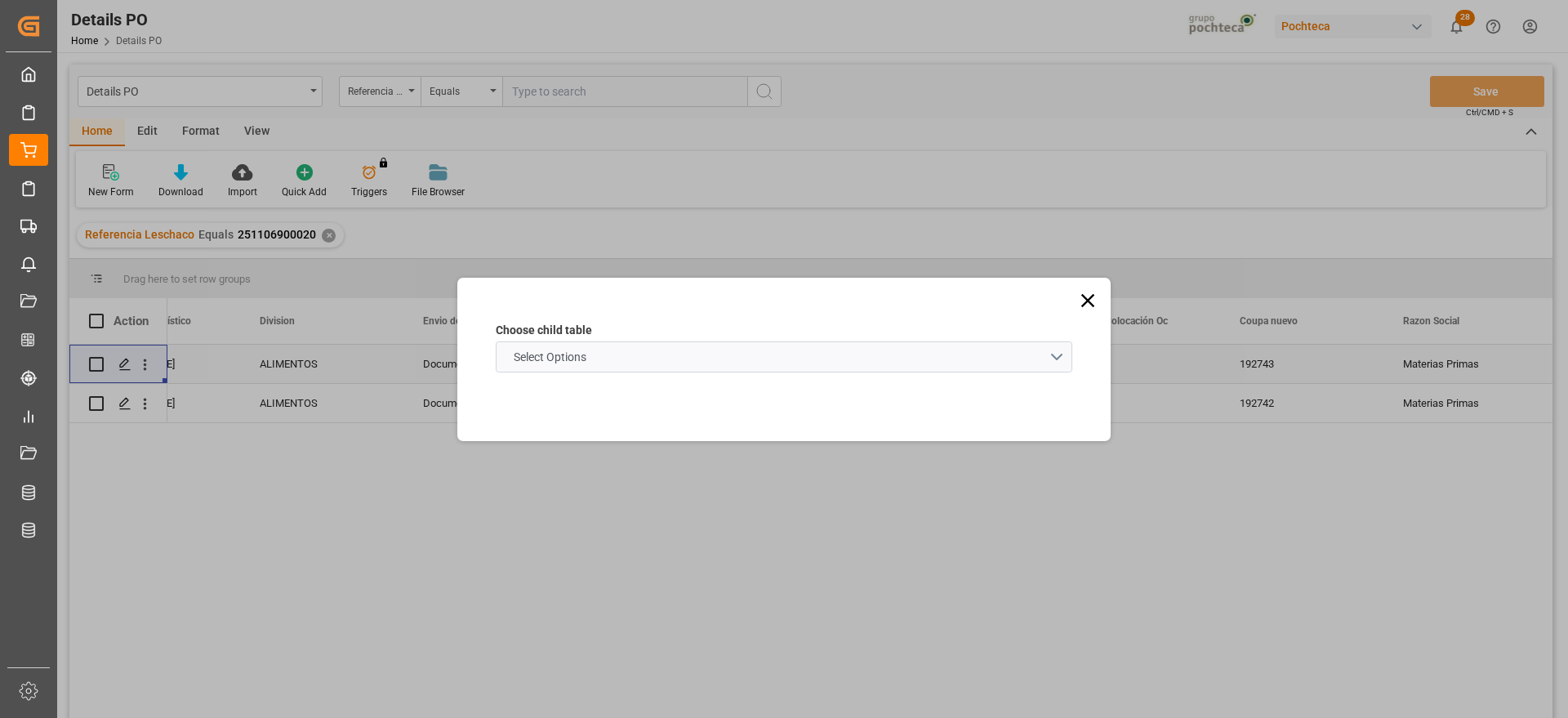
click at [594, 359] on span "Select Options" at bounding box center [550, 357] width 89 height 17
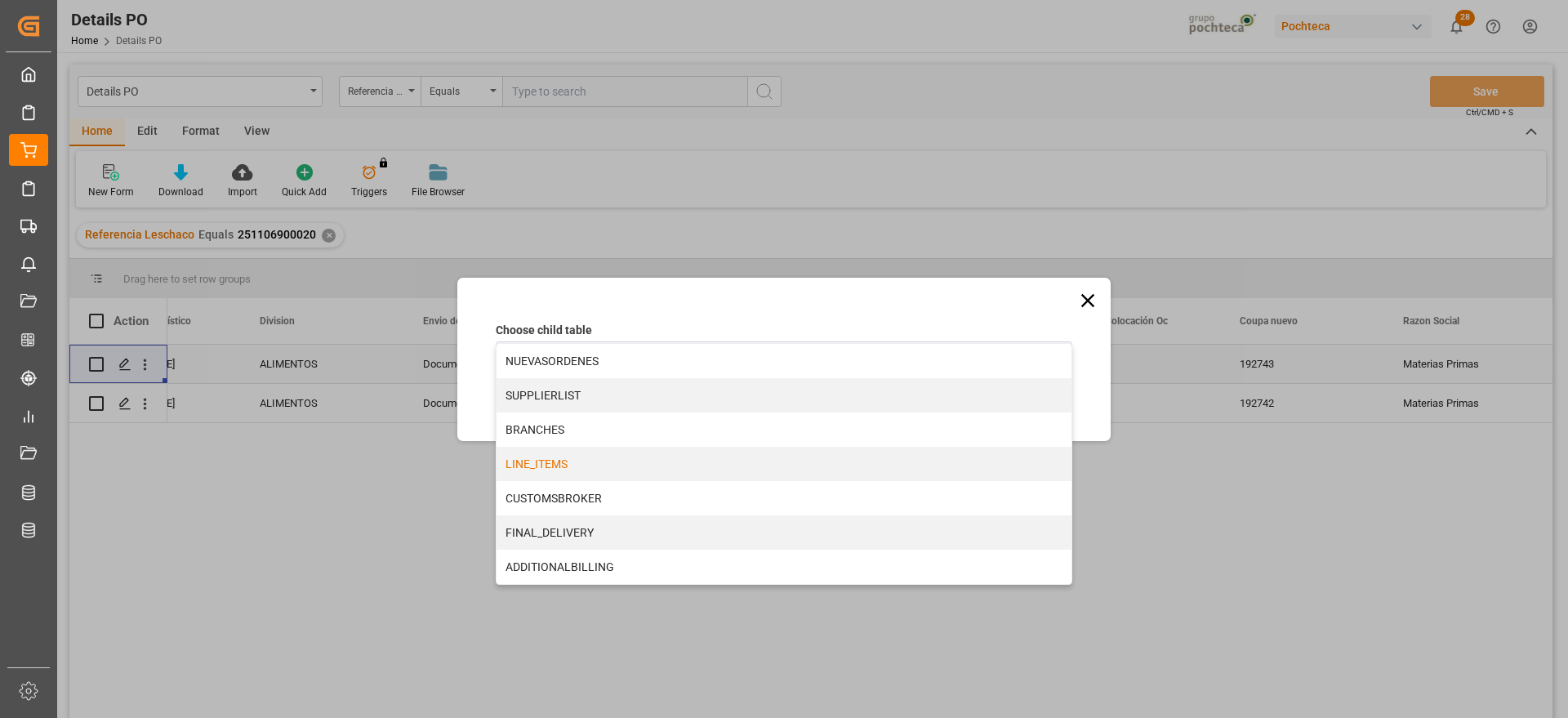
click at [582, 470] on div "LINE_ITEMS" at bounding box center [784, 463] width 575 height 34
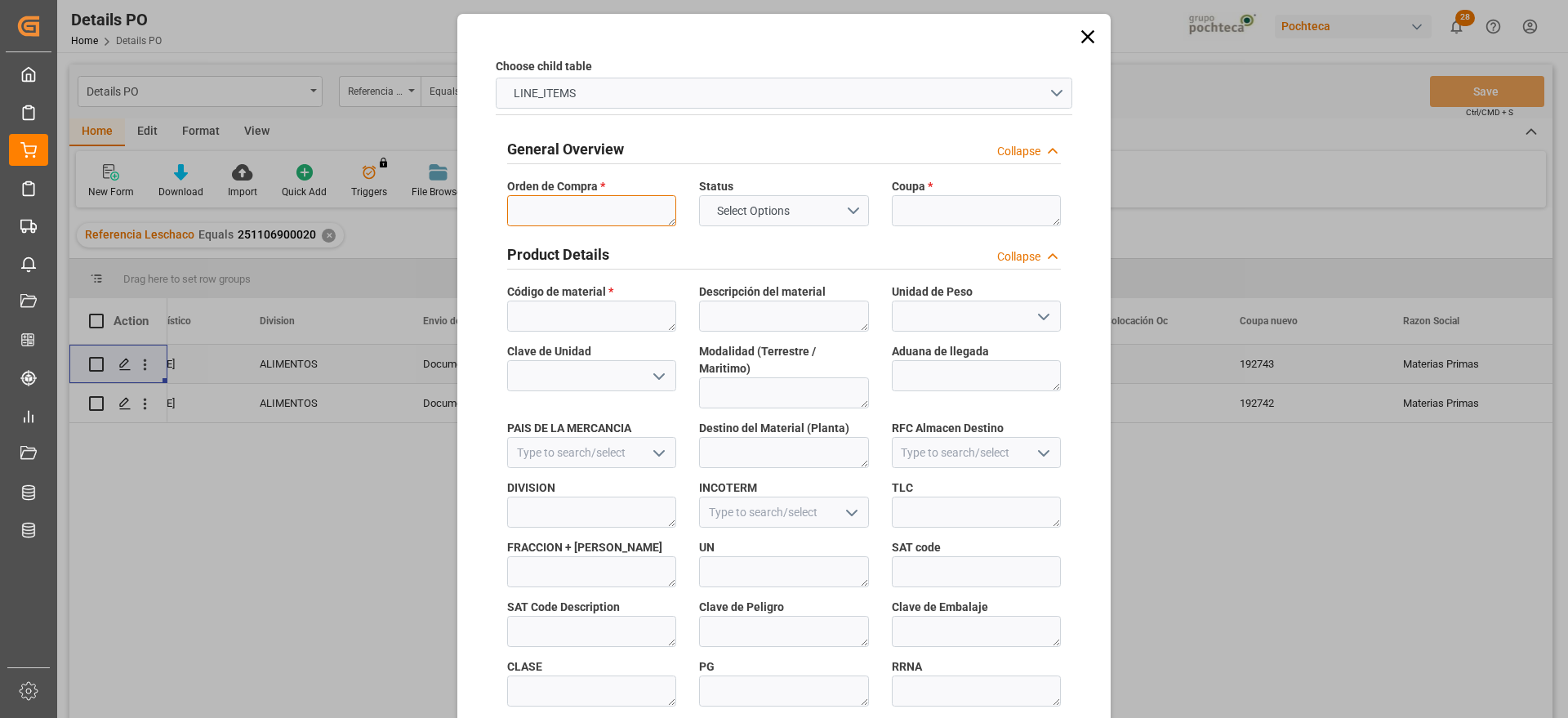
click at [583, 208] on textarea at bounding box center [592, 211] width 169 height 31
paste textarea "5000305916"
type textarea "5000305916"
click at [942, 210] on textarea at bounding box center [977, 211] width 169 height 31
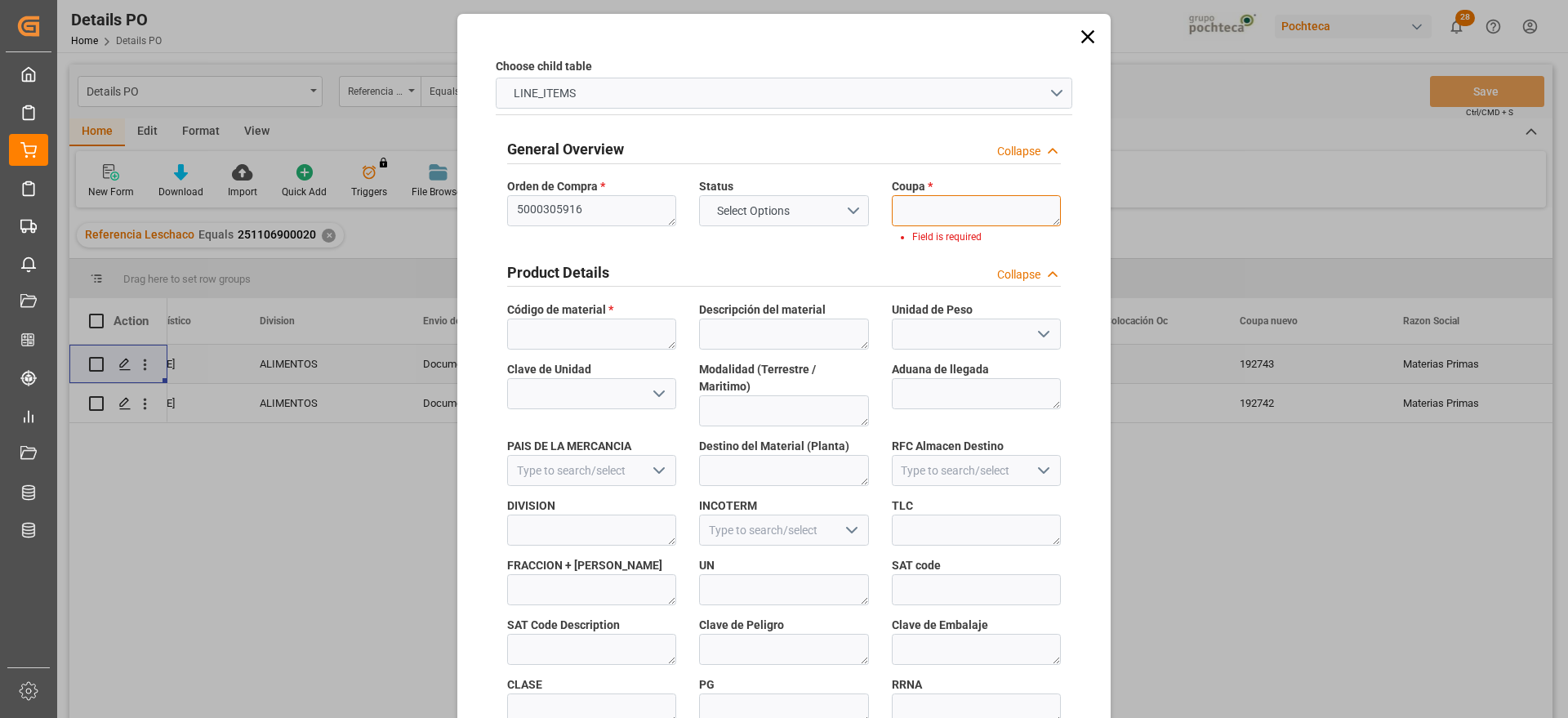
paste textarea "192743"
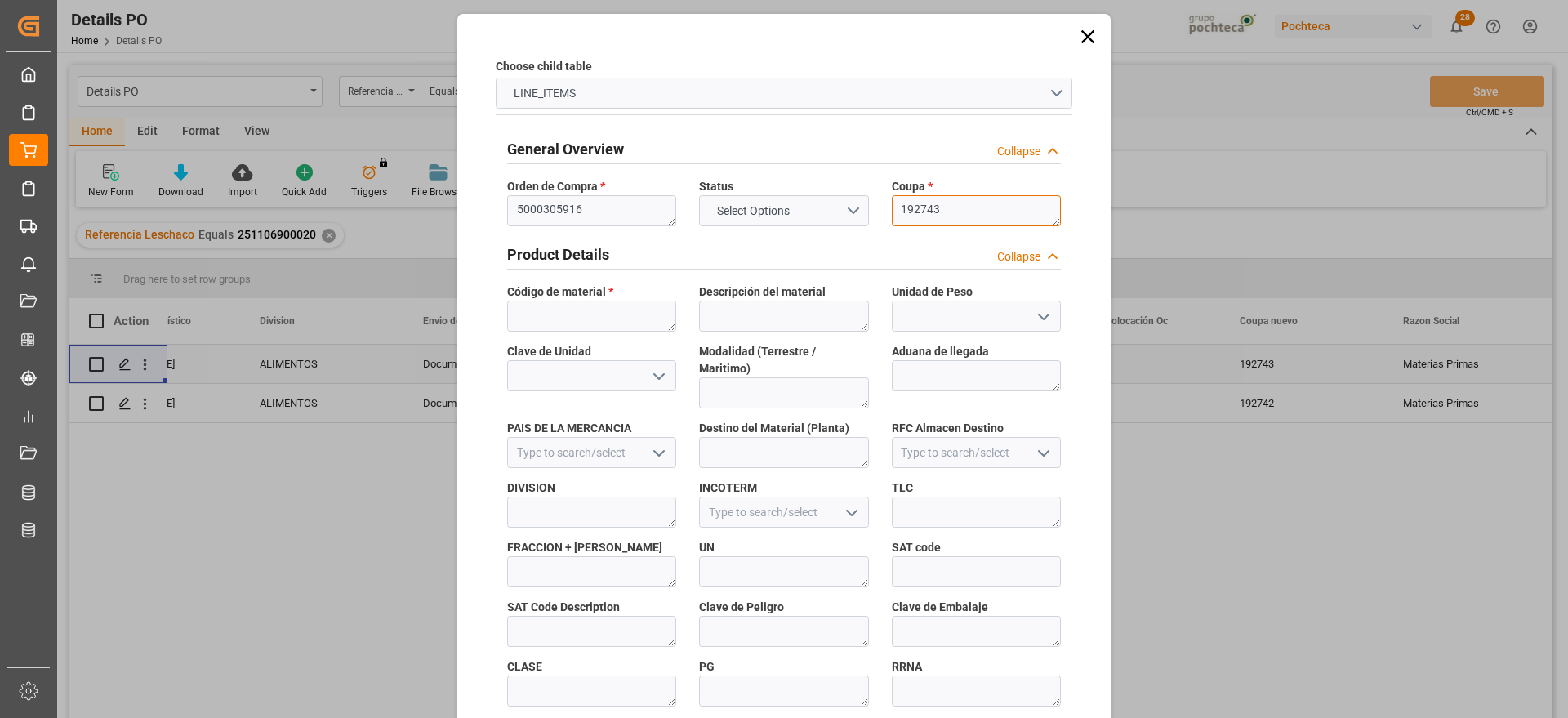
type textarea "192743"
click at [570, 327] on textarea at bounding box center [592, 315] width 169 height 31
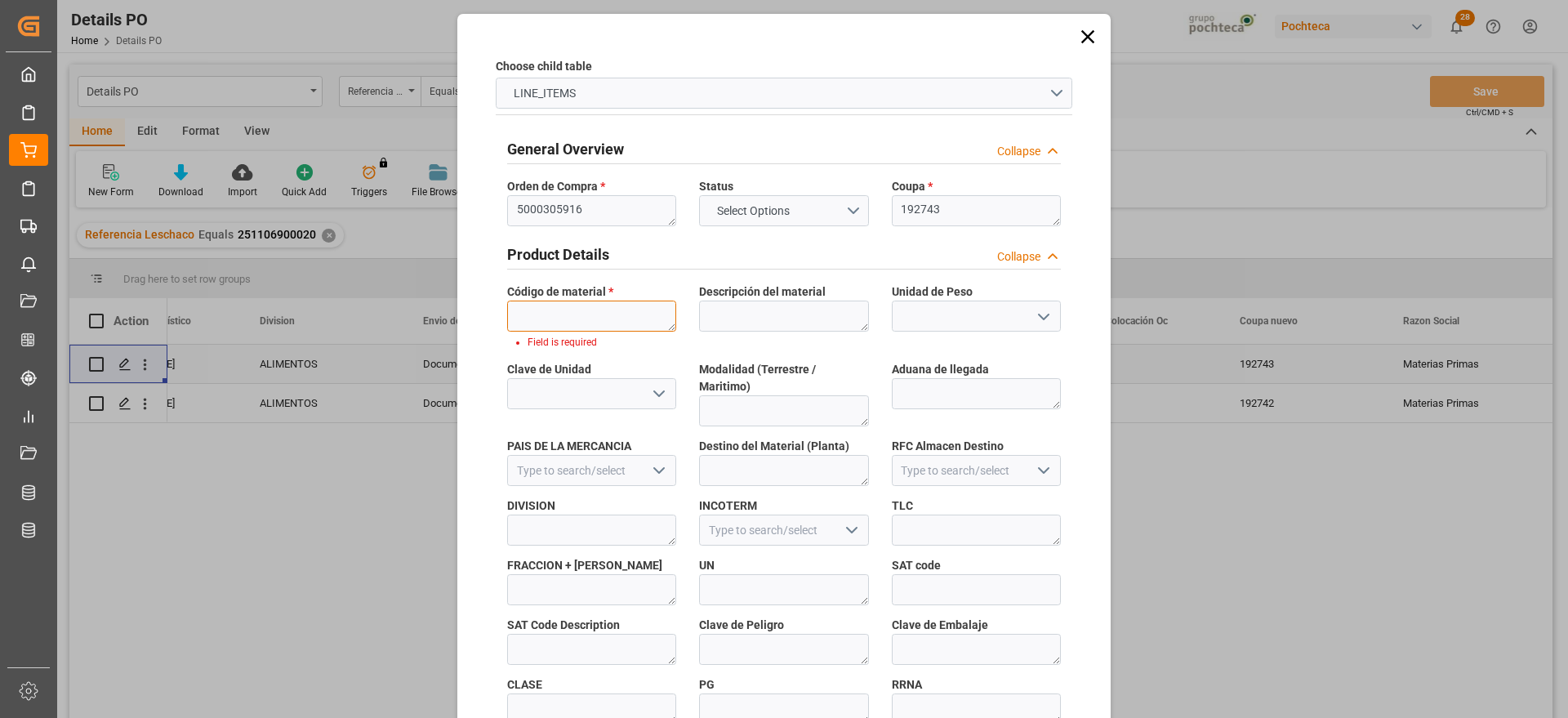
paste textarea "69511"
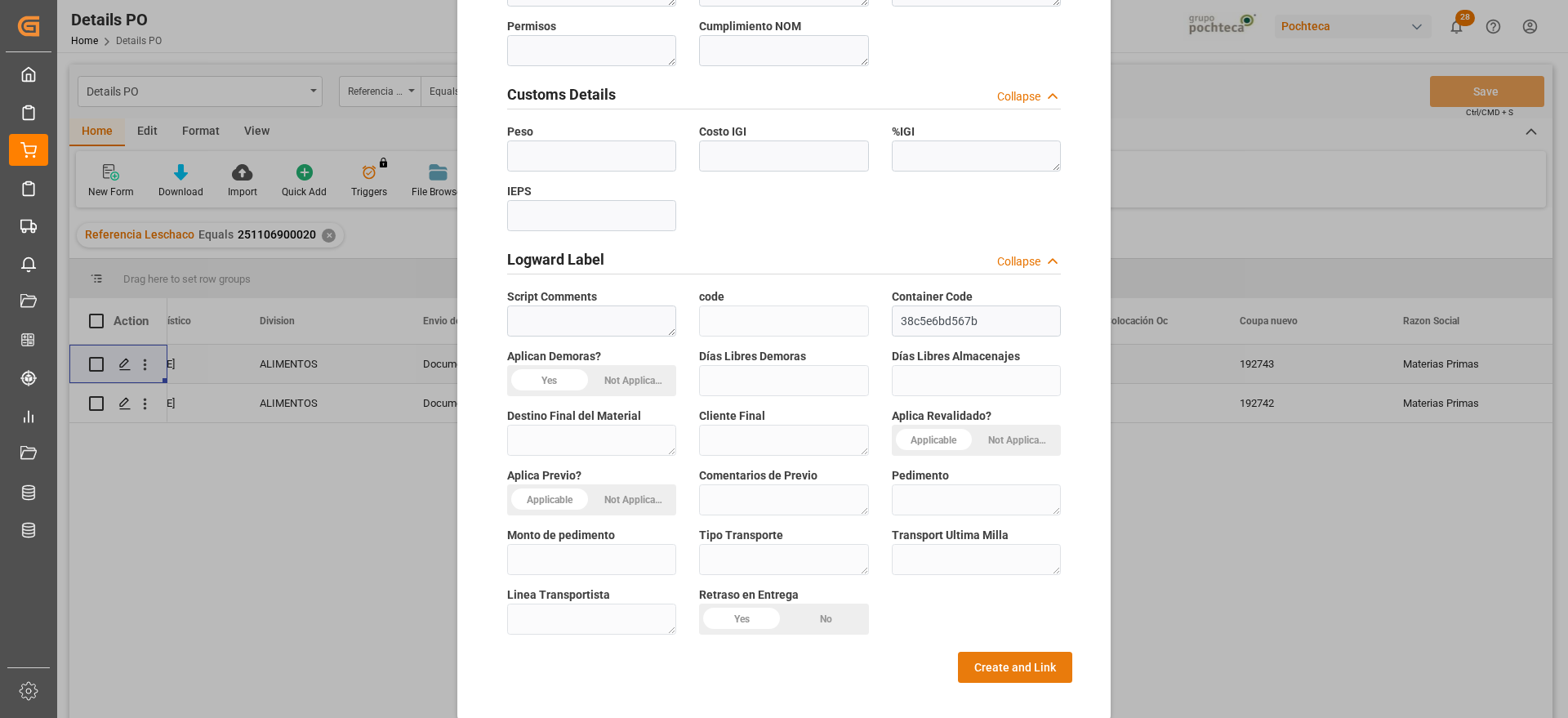
type textarea "69511"
click at [1007, 652] on button "Create and Link" at bounding box center [1016, 667] width 115 height 31
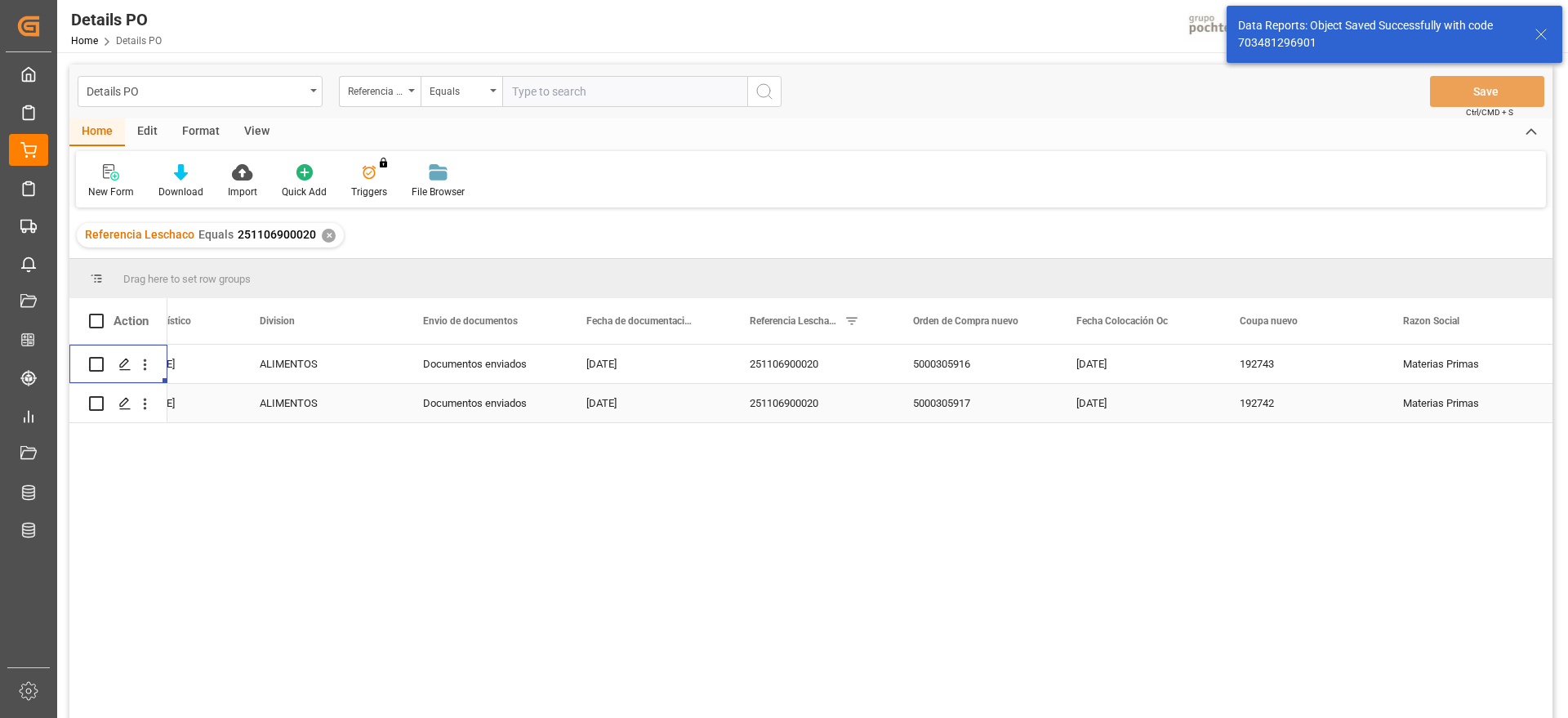
click at [975, 400] on div "5000305917" at bounding box center [974, 403] width 163 height 39
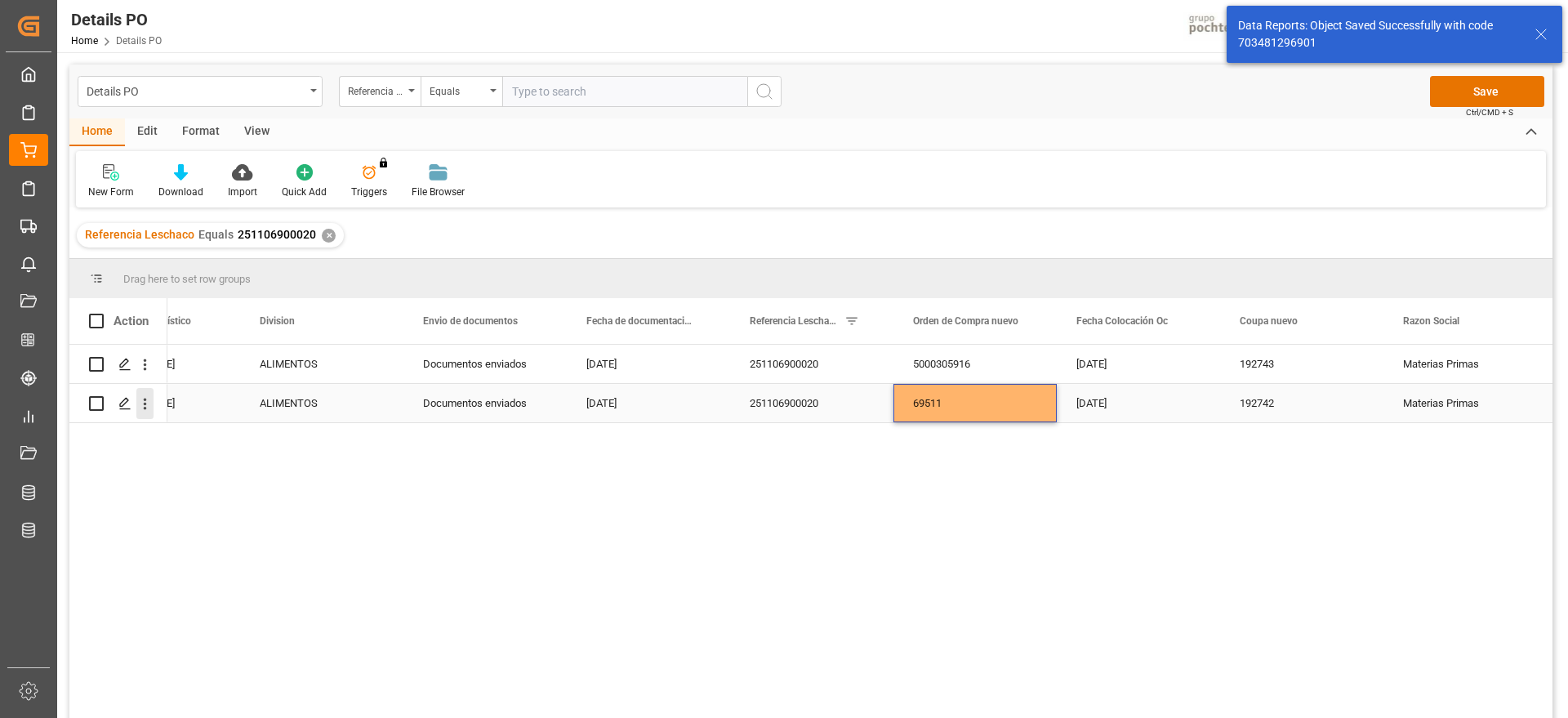
click at [144, 404] on icon "open menu" at bounding box center [145, 404] width 4 height 11
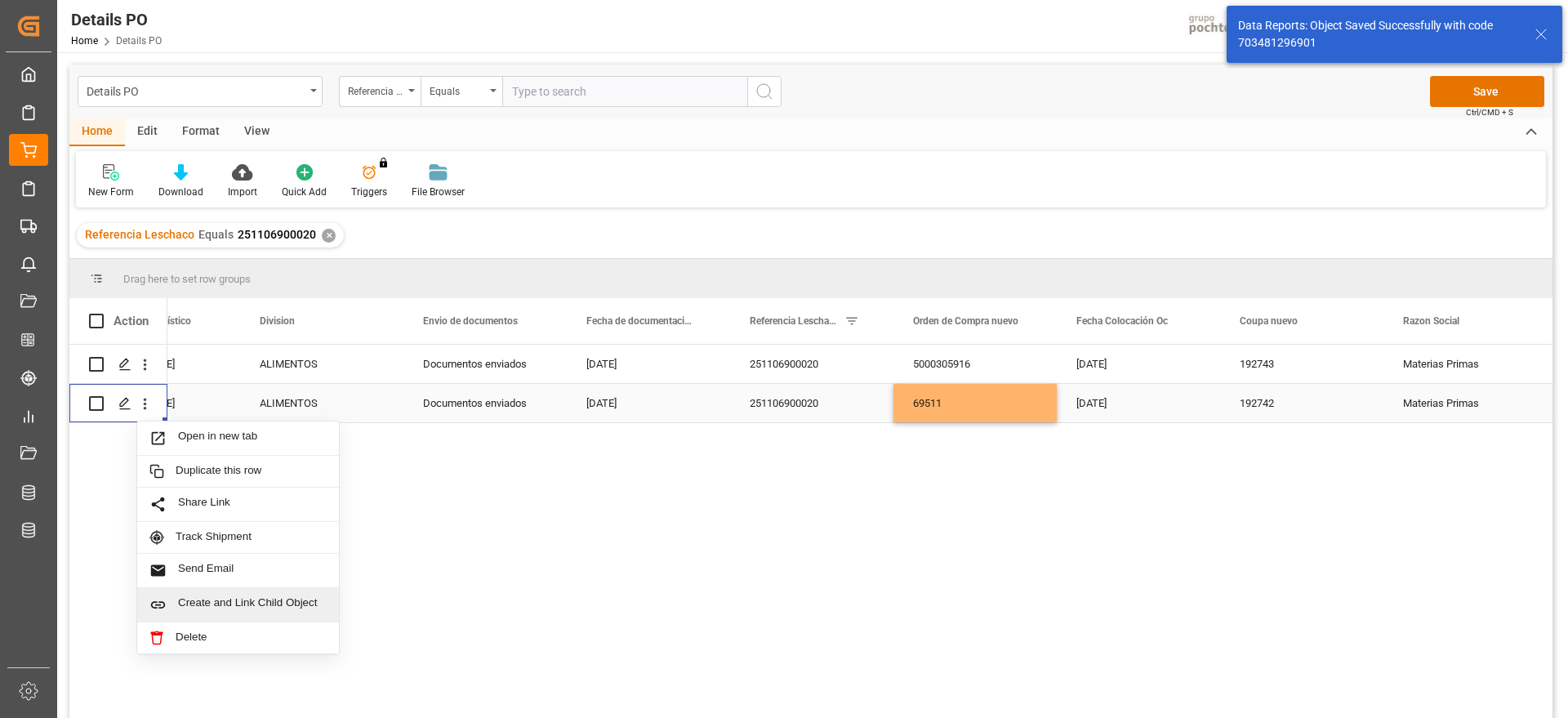
click at [293, 600] on span "Create and Link Child Object" at bounding box center [252, 604] width 149 height 17
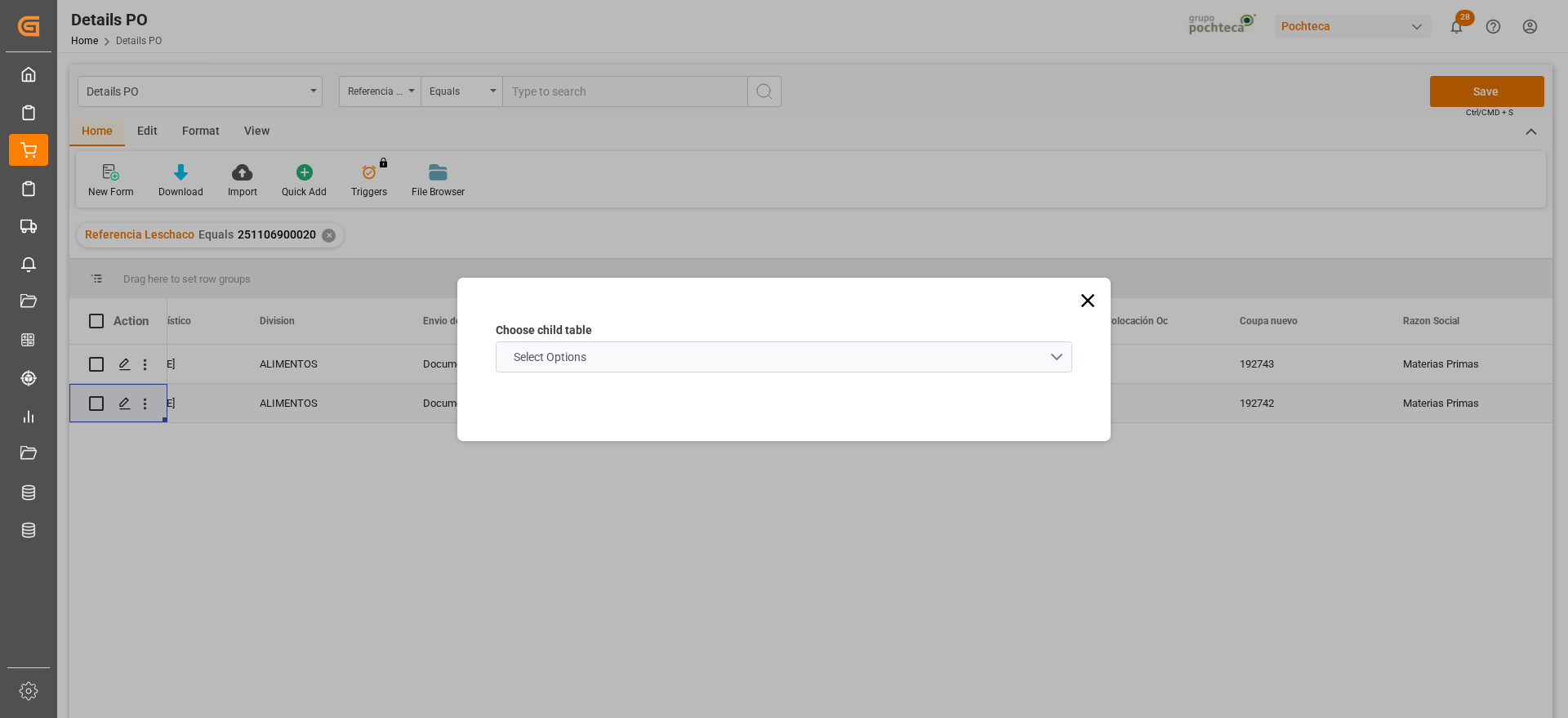
click at [529, 355] on span "Select Options" at bounding box center [550, 357] width 89 height 17
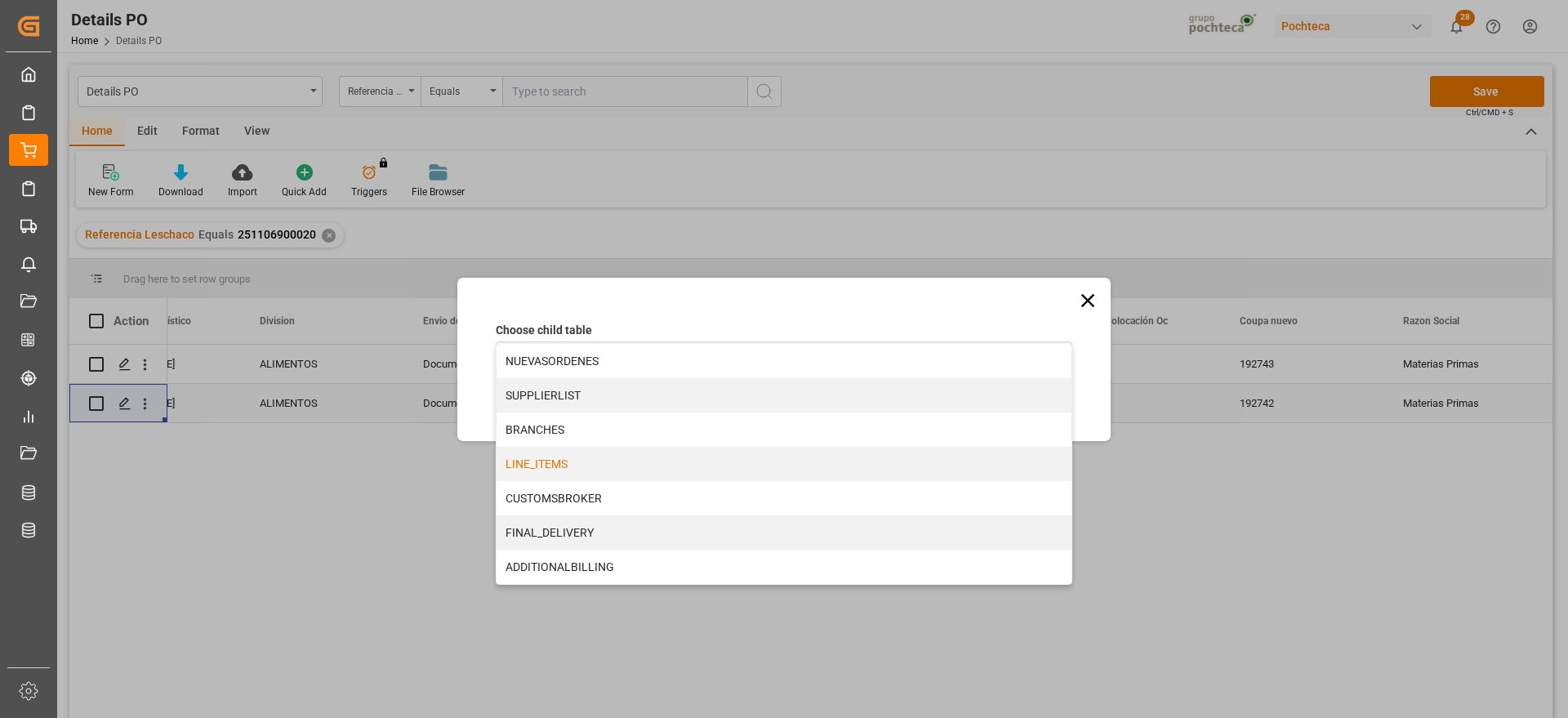
click at [591, 464] on div "LINE_ITEMS" at bounding box center [784, 463] width 575 height 34
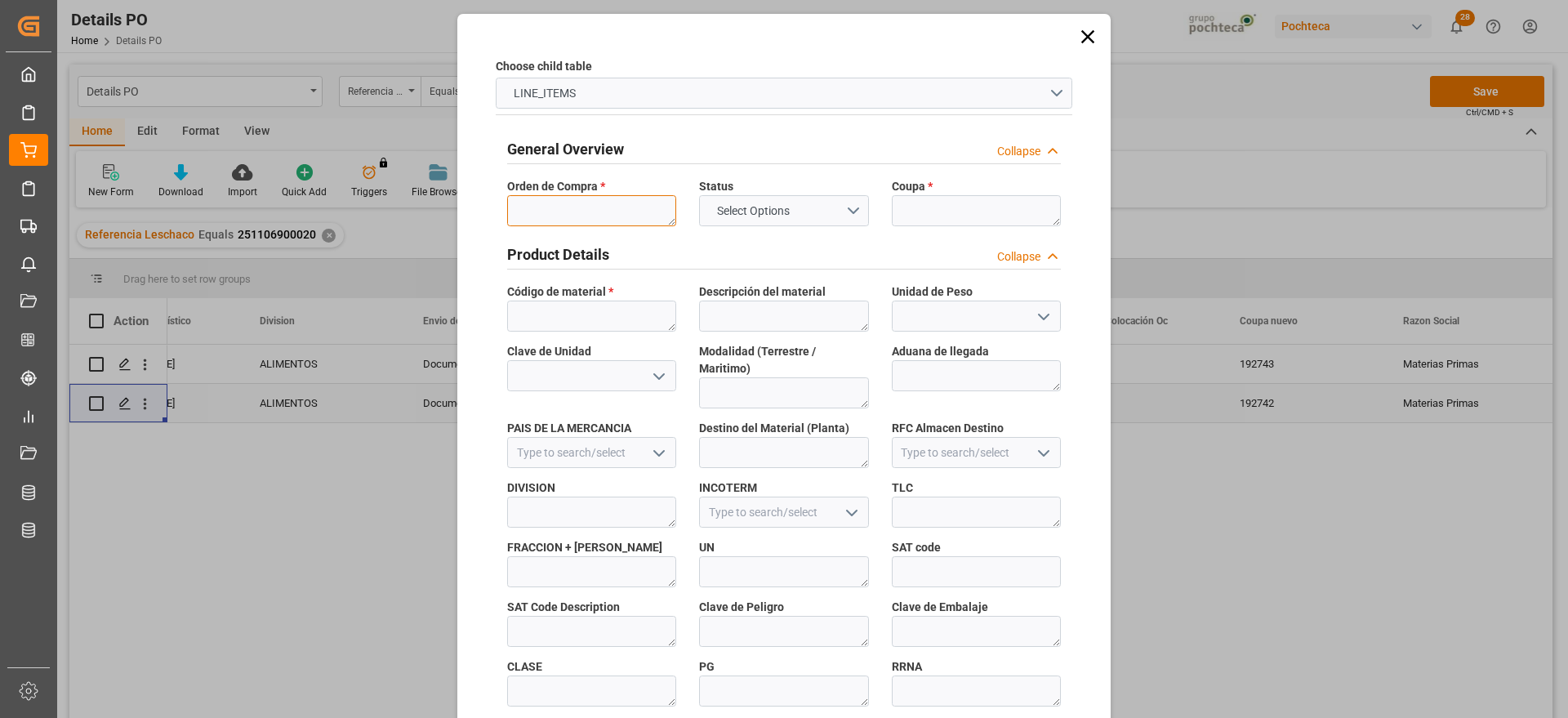
click at [578, 218] on textarea at bounding box center [592, 211] width 169 height 31
paste textarea "69511"
type textarea "6"
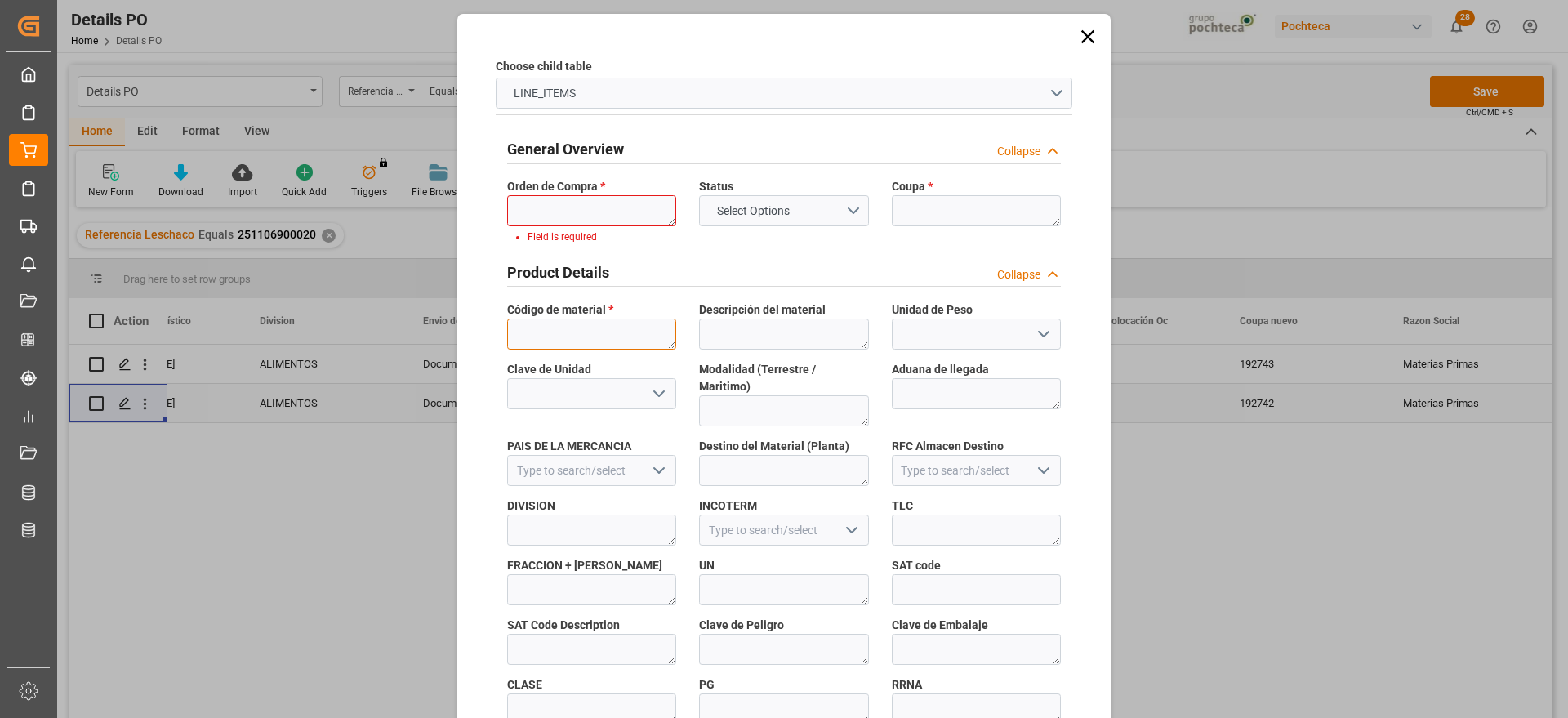
click at [573, 332] on textarea at bounding box center [592, 334] width 169 height 31
paste textarea "69511"
type textarea "69511"
click at [540, 201] on textarea "6" at bounding box center [592, 211] width 169 height 31
drag, startPoint x: 695, startPoint y: 29, endPoint x: 515, endPoint y: 63, distance: 183.2
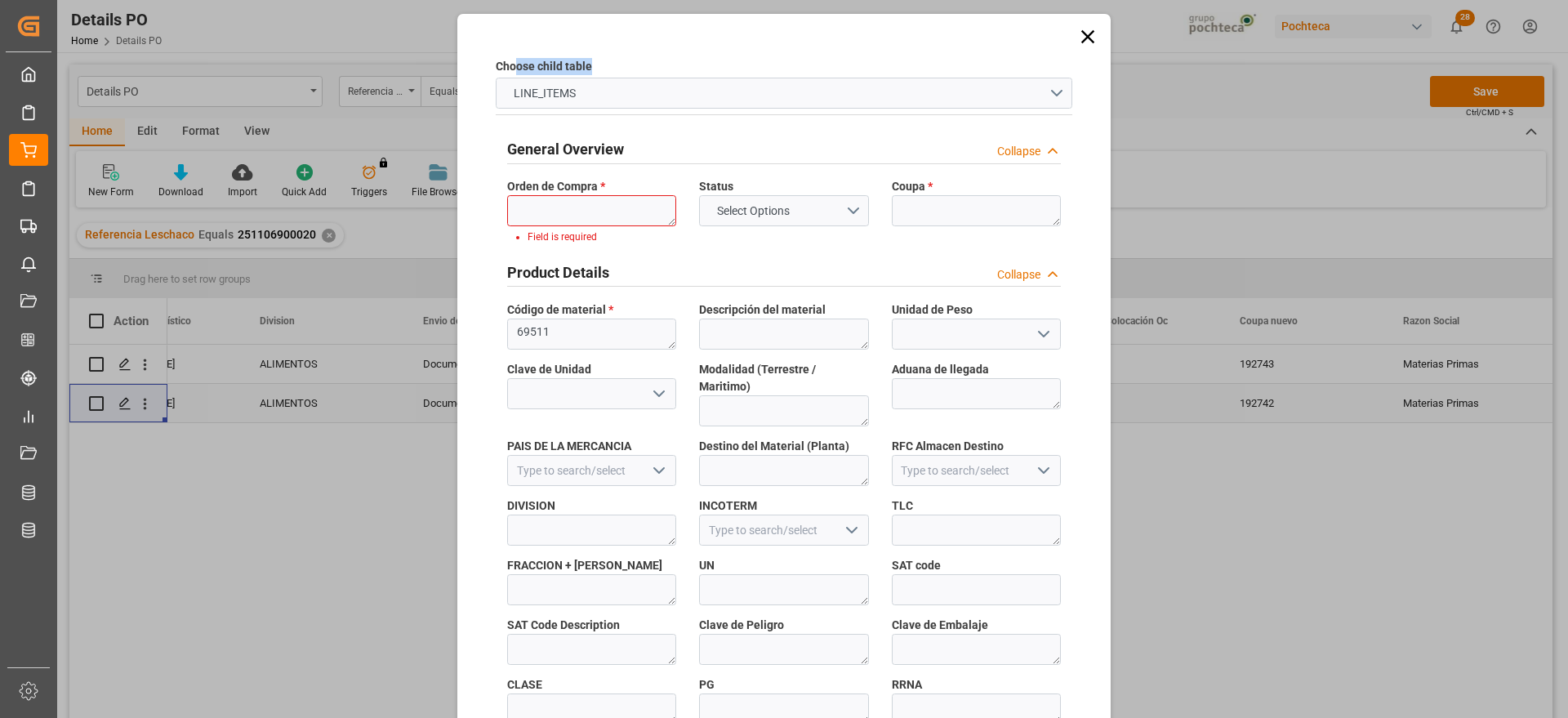
click at [515, 63] on div "Choose child table LINE_ITEMS General Overview Collapse Orden de Compra * 6 Fie…" at bounding box center [784, 726] width 646 height 1417
click at [672, 45] on div "Choose child table LINE_ITEMS General Overview Collapse Orden de Compra * 6 Fie…" at bounding box center [784, 726] width 646 height 1417
click at [575, 208] on textarea "6" at bounding box center [592, 211] width 169 height 31
paste textarea "5000305916"
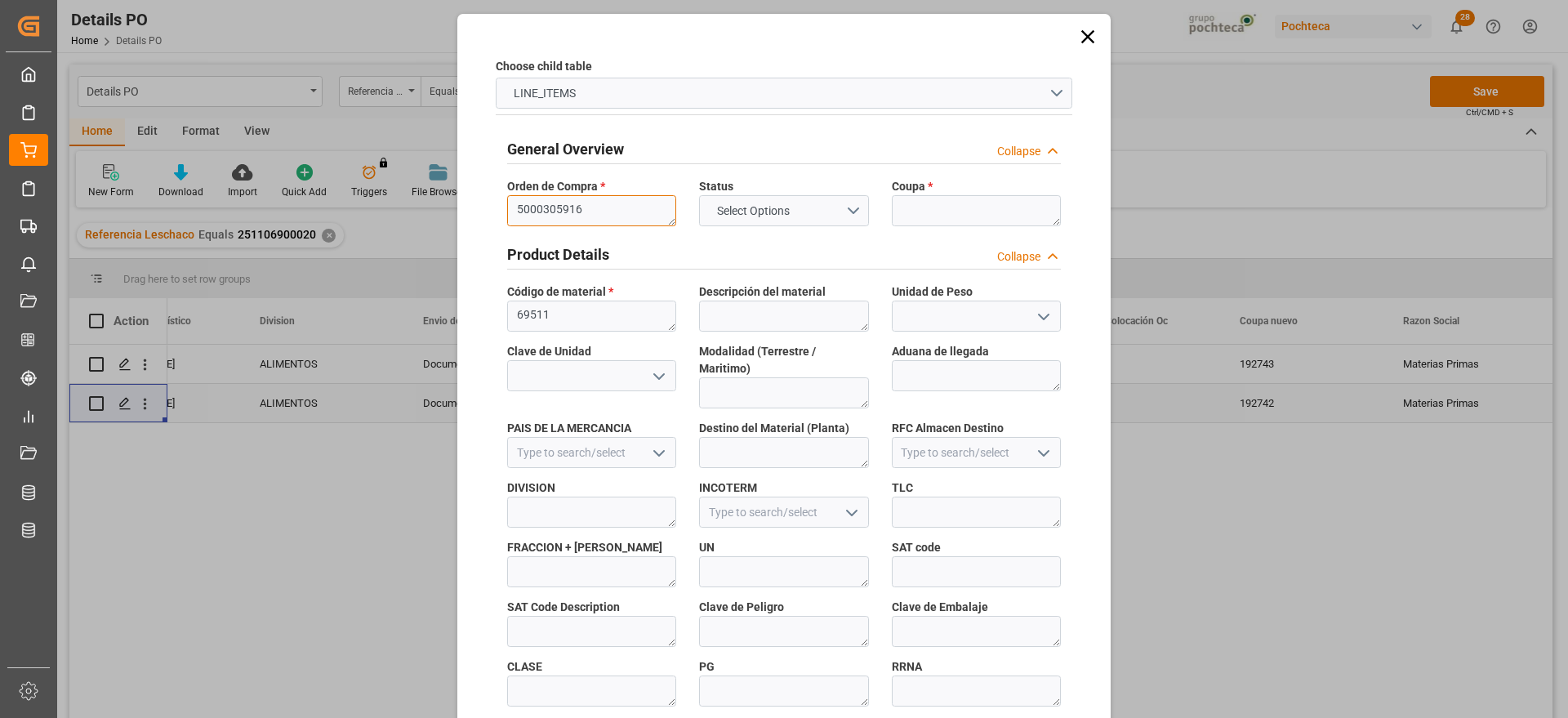
type textarea "5000305916"
click at [941, 211] on textarea at bounding box center [977, 211] width 169 height 31
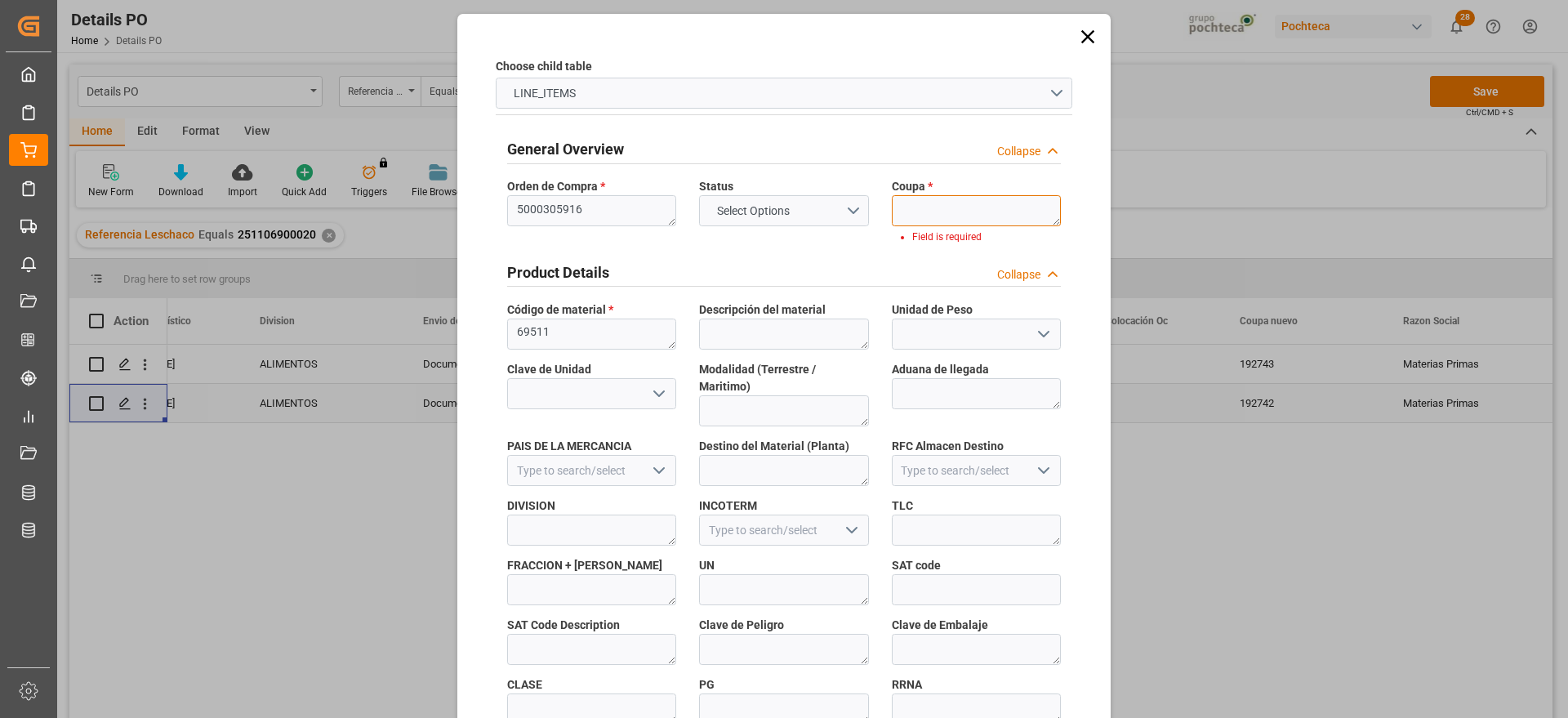
paste textarea "192743"
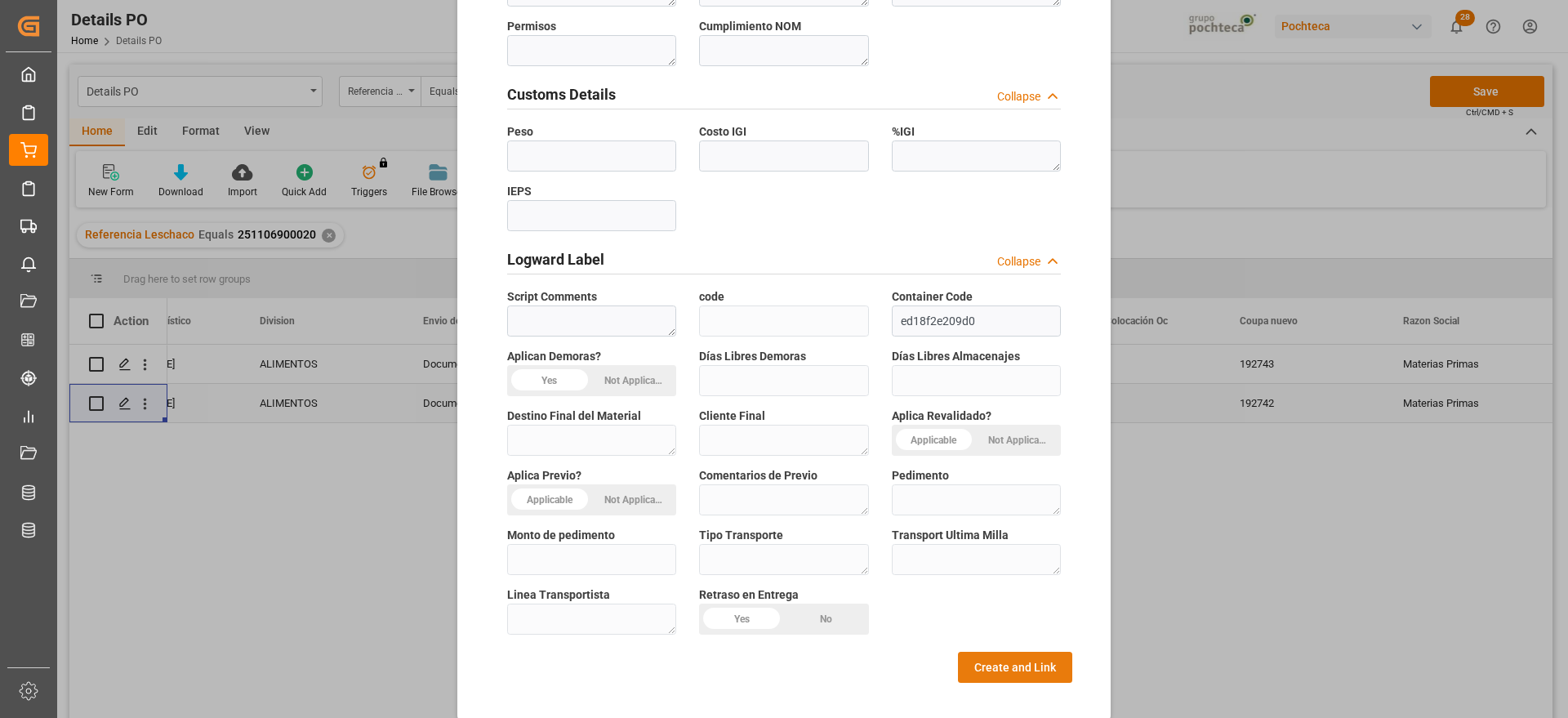
type textarea "192743"
click at [1039, 652] on button "Create and Link" at bounding box center [1016, 667] width 115 height 31
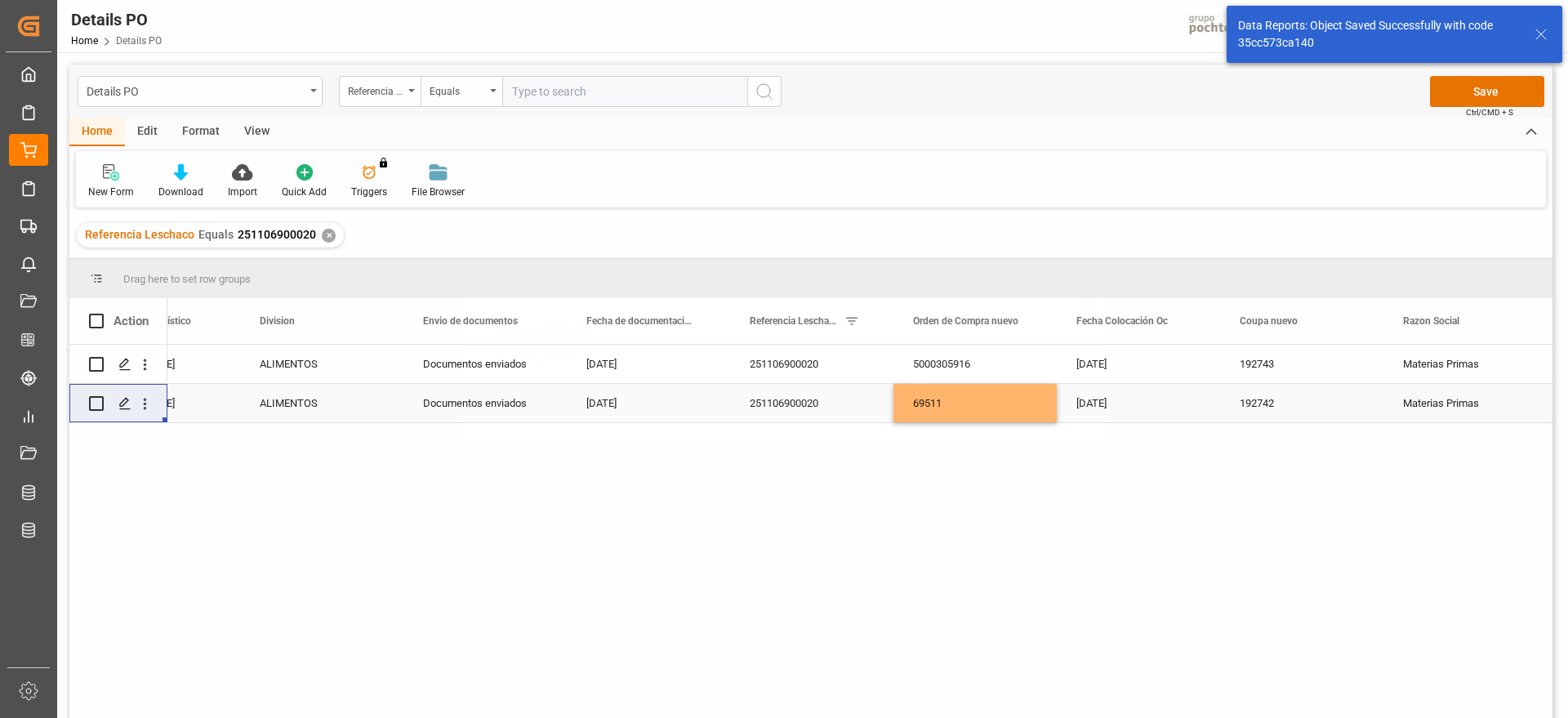
scroll to position [0, 0]
click at [1187, 396] on div "08-07-2025" at bounding box center [1138, 403] width 163 height 39
click at [1032, 400] on div "69511" at bounding box center [974, 403] width 163 height 39
click at [993, 364] on div "5000305916" at bounding box center [974, 364] width 163 height 39
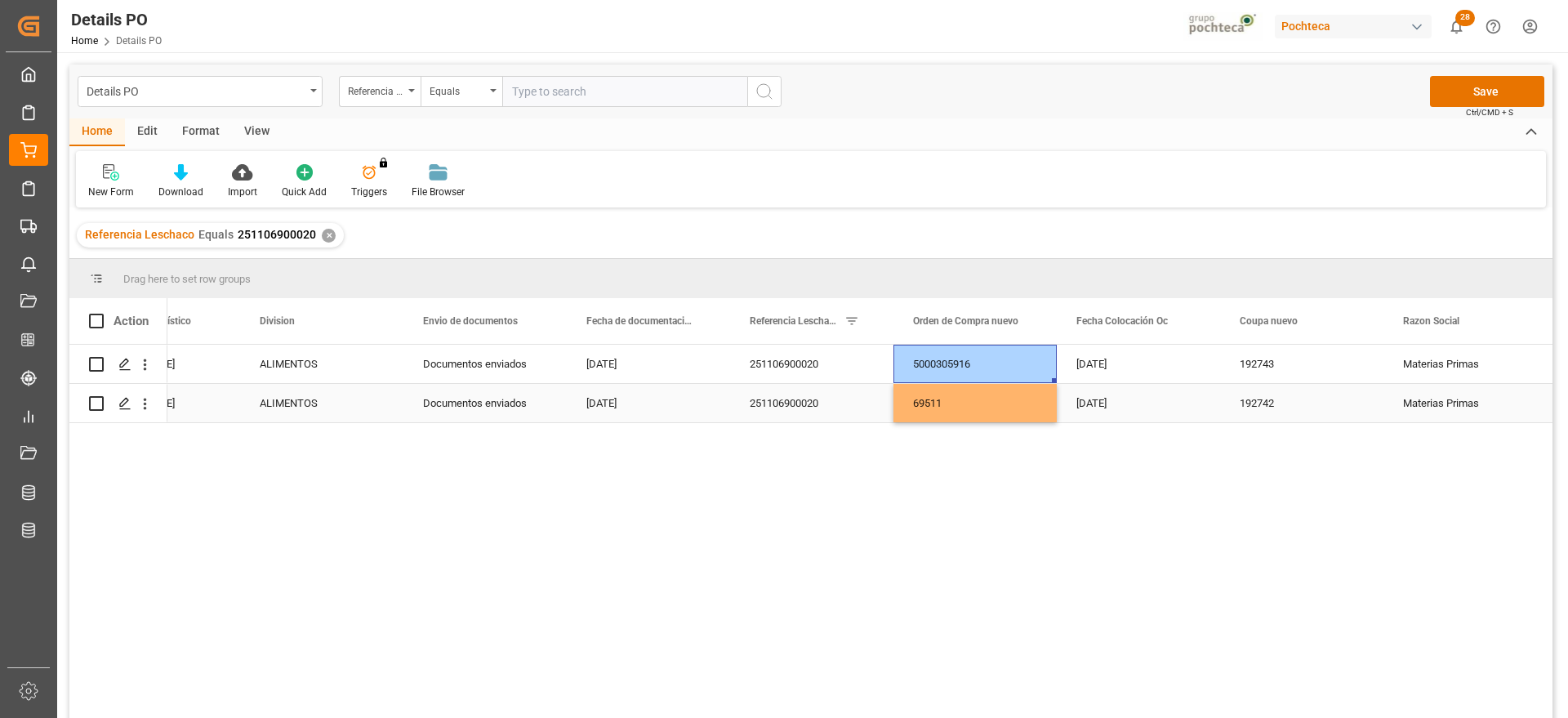
click at [985, 403] on div "69511" at bounding box center [974, 403] width 163 height 39
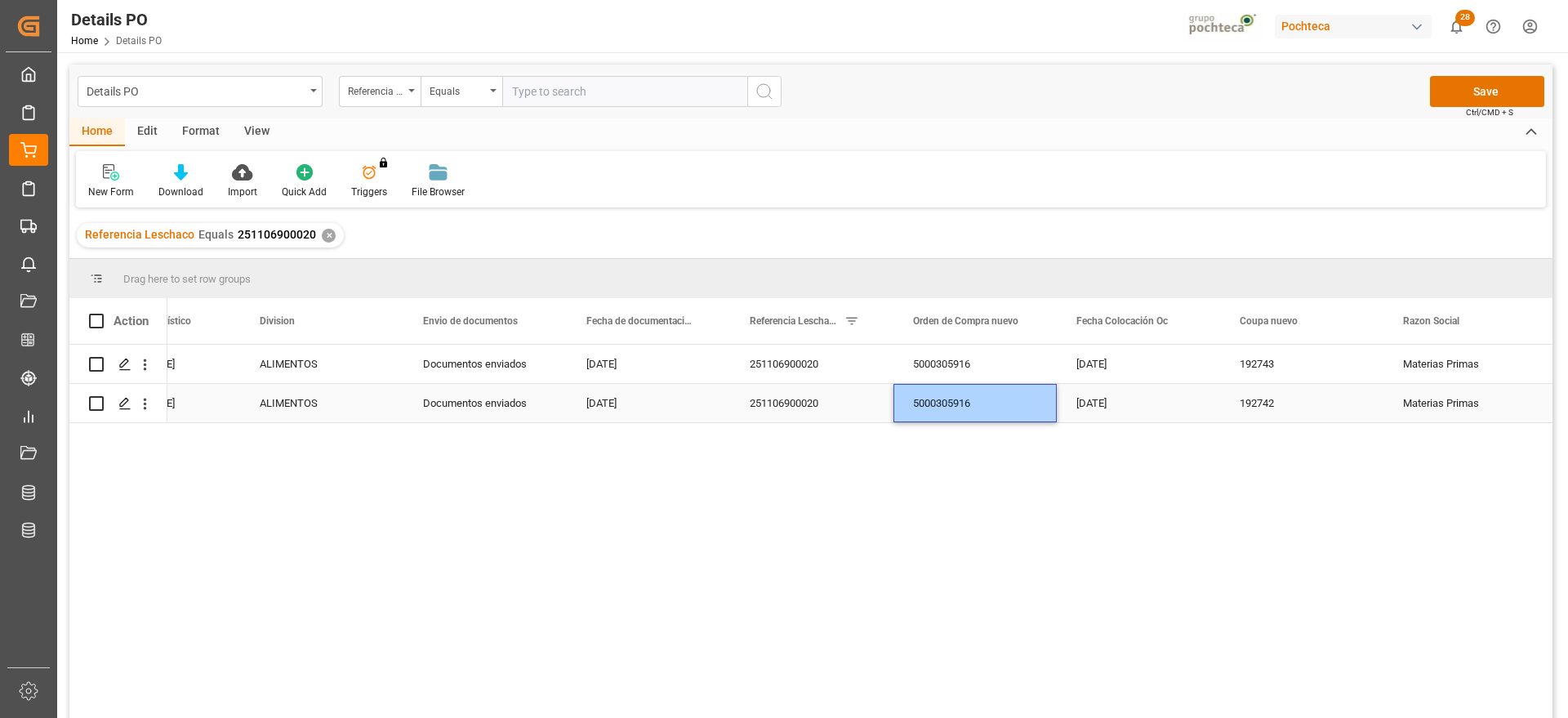
click at [985, 403] on div "5000305916" at bounding box center [974, 403] width 163 height 39
drag, startPoint x: 982, startPoint y: 396, endPoint x: 1043, endPoint y: 443, distance: 77.0
click at [982, 399] on input "5000305916" at bounding box center [975, 393] width 137 height 31
type input "5000305917"
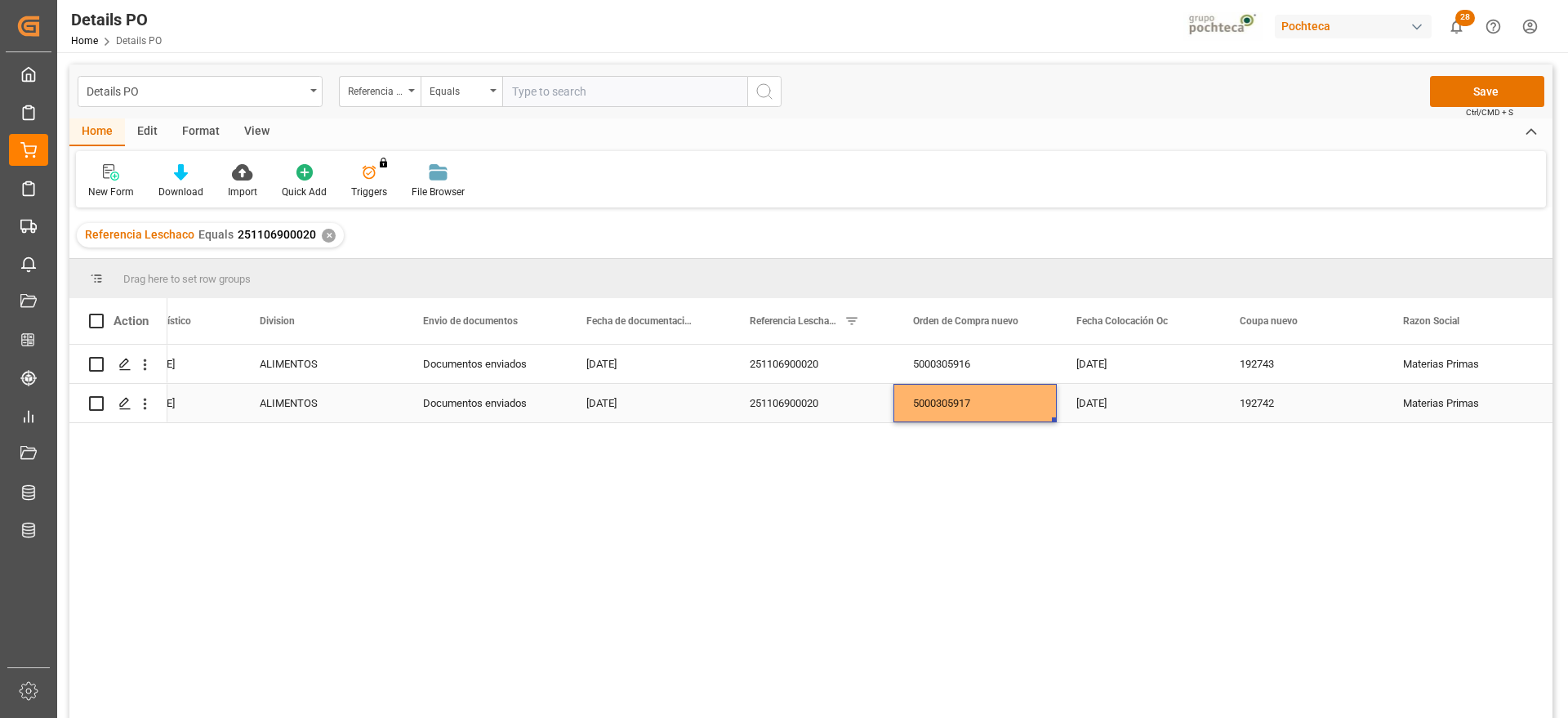
click at [1081, 401] on div "08-07-2025" at bounding box center [1138, 403] width 163 height 39
click at [923, 396] on div "5000305917" at bounding box center [974, 403] width 163 height 39
click at [140, 404] on icon "open menu" at bounding box center [144, 403] width 17 height 17
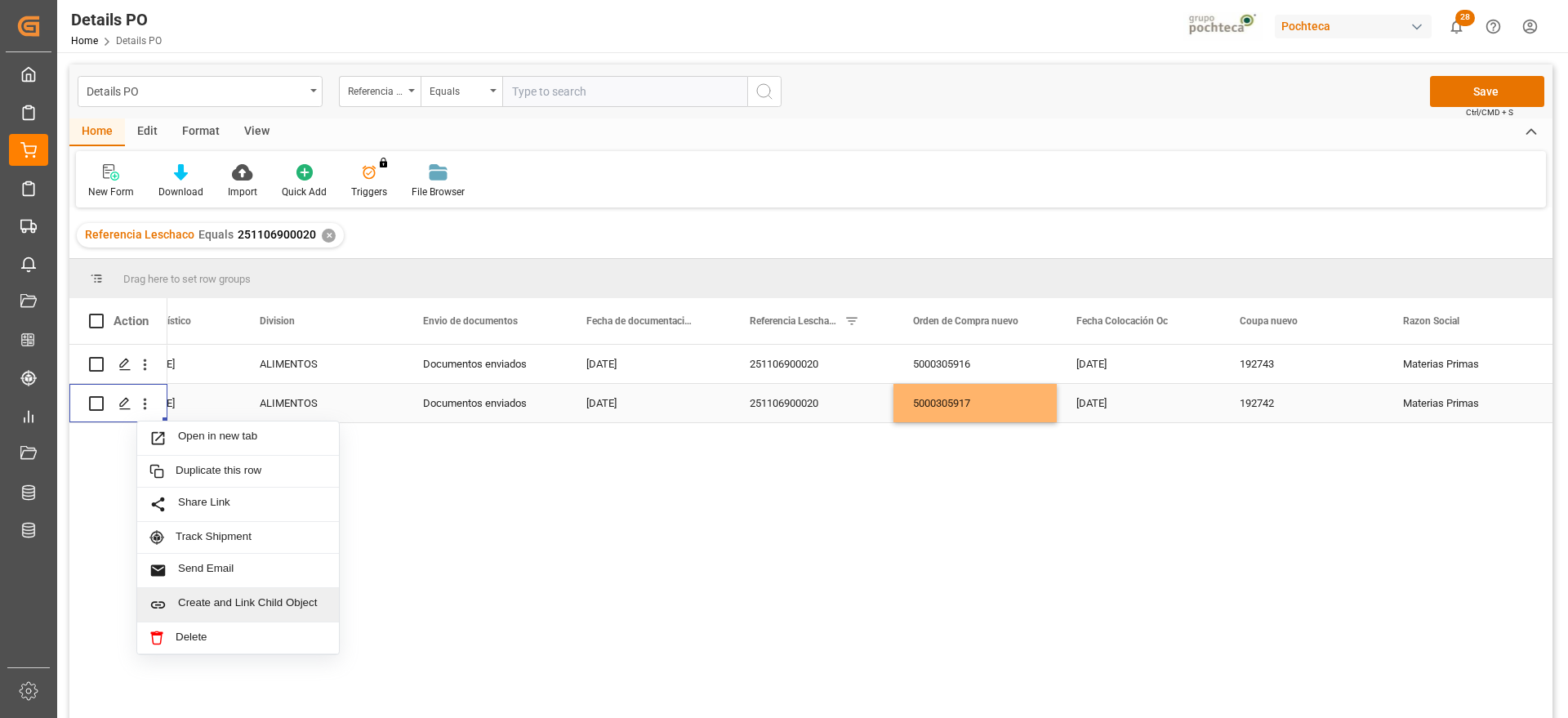
click at [248, 607] on span "Create and Link Child Object" at bounding box center [252, 604] width 149 height 17
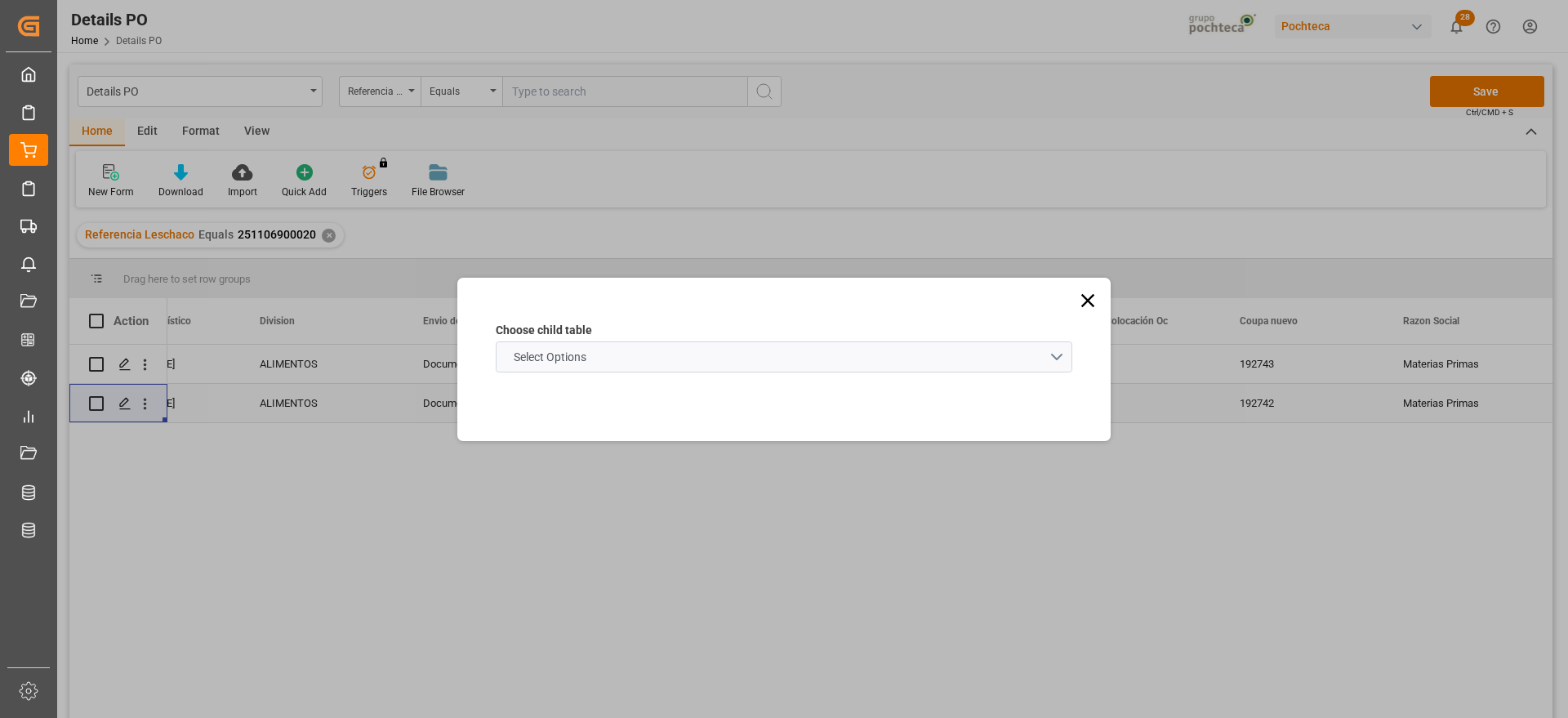
click at [565, 356] on span "Select Options" at bounding box center [550, 357] width 89 height 17
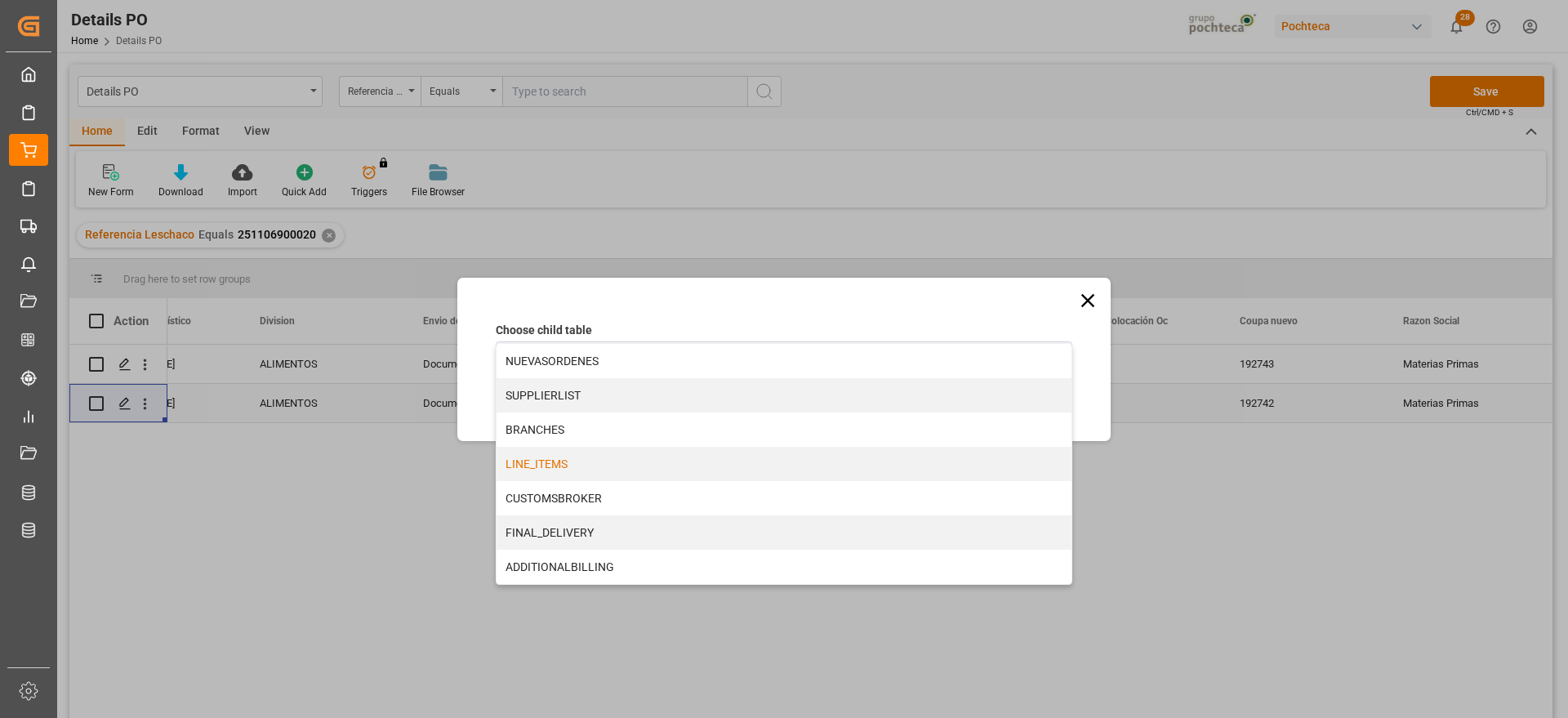
click at [573, 463] on div "LINE_ITEMS" at bounding box center [784, 463] width 575 height 34
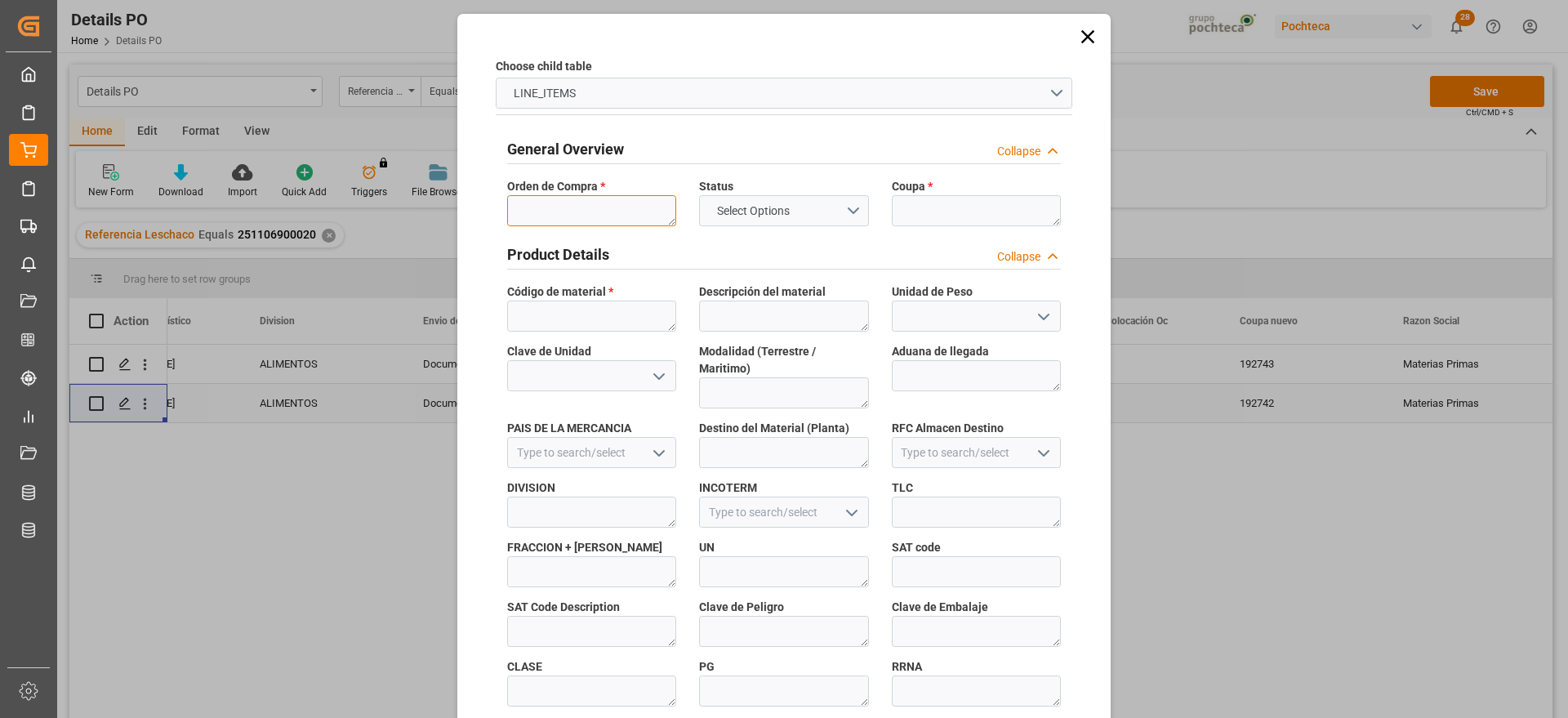
click at [567, 211] on textarea at bounding box center [592, 211] width 169 height 31
paste textarea "5000305917"
type textarea "5000305917"
click at [892, 205] on textarea at bounding box center [977, 211] width 169 height 31
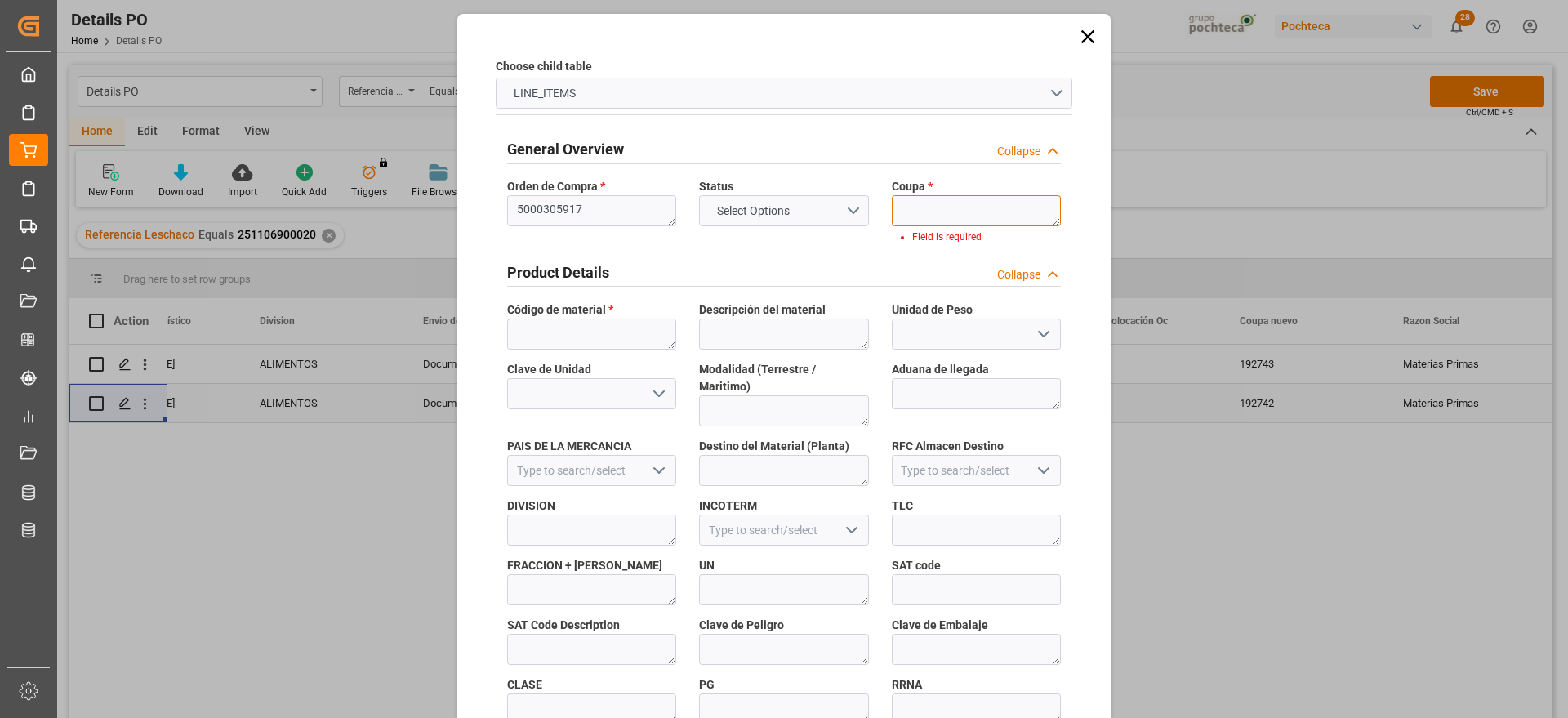
paste textarea "192742"
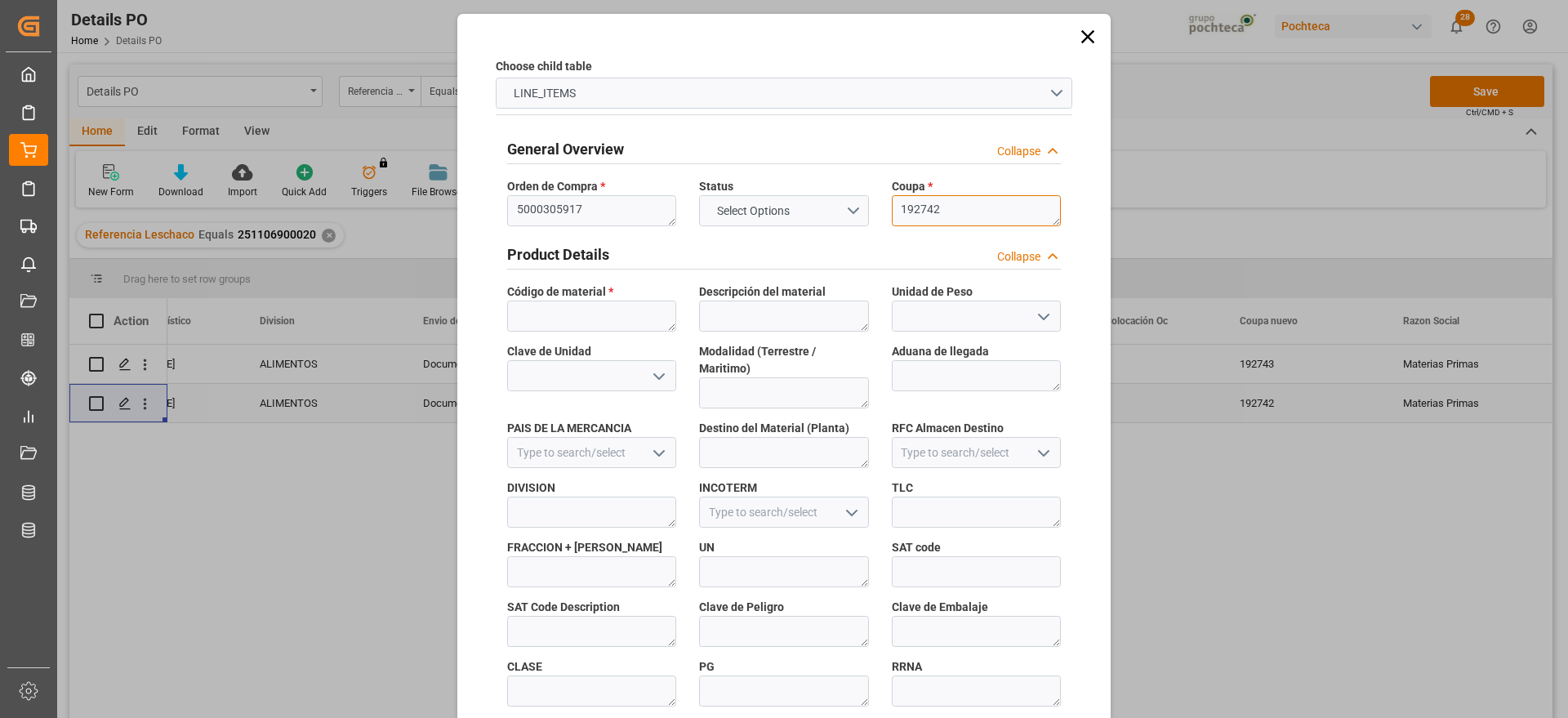
type textarea "192742"
click at [562, 326] on textarea at bounding box center [592, 315] width 169 height 31
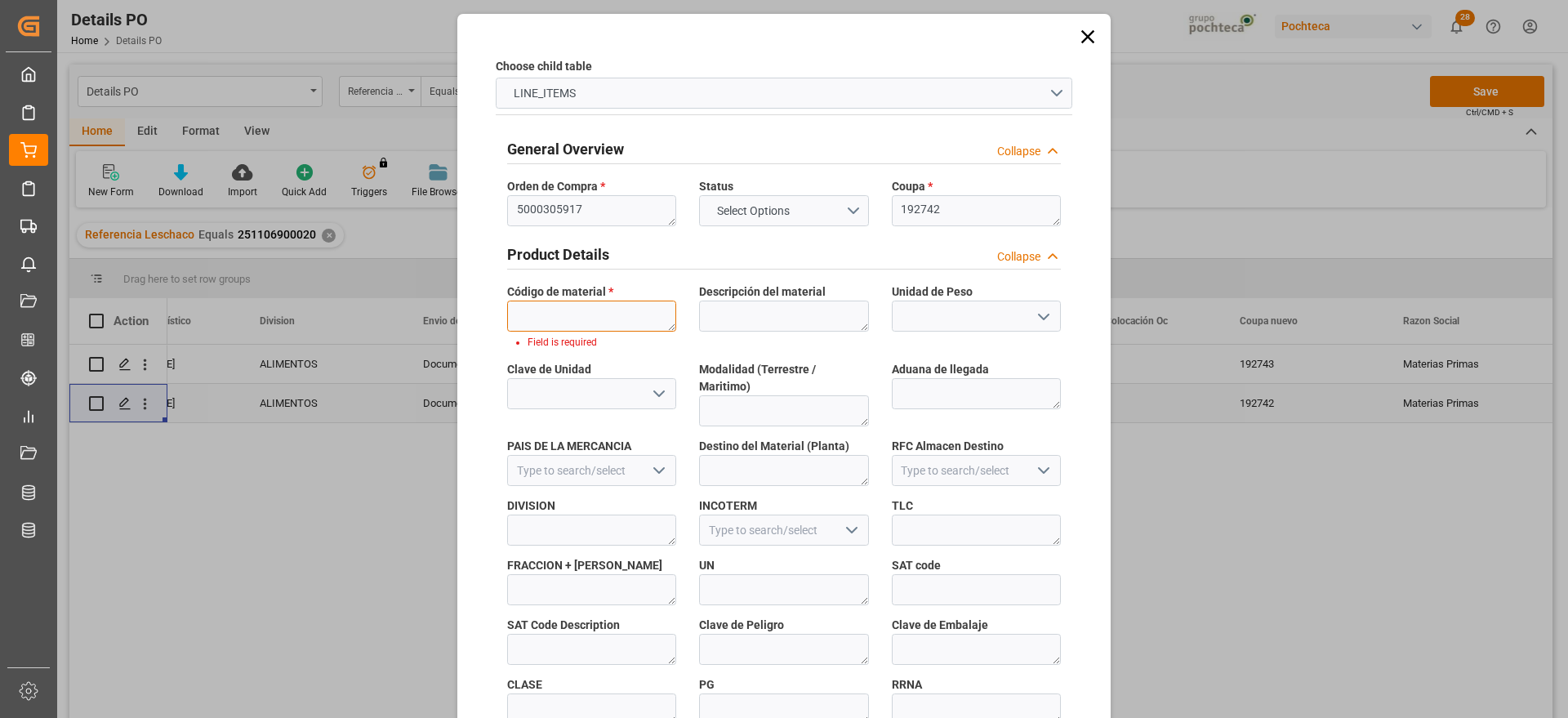
paste textarea "69511"
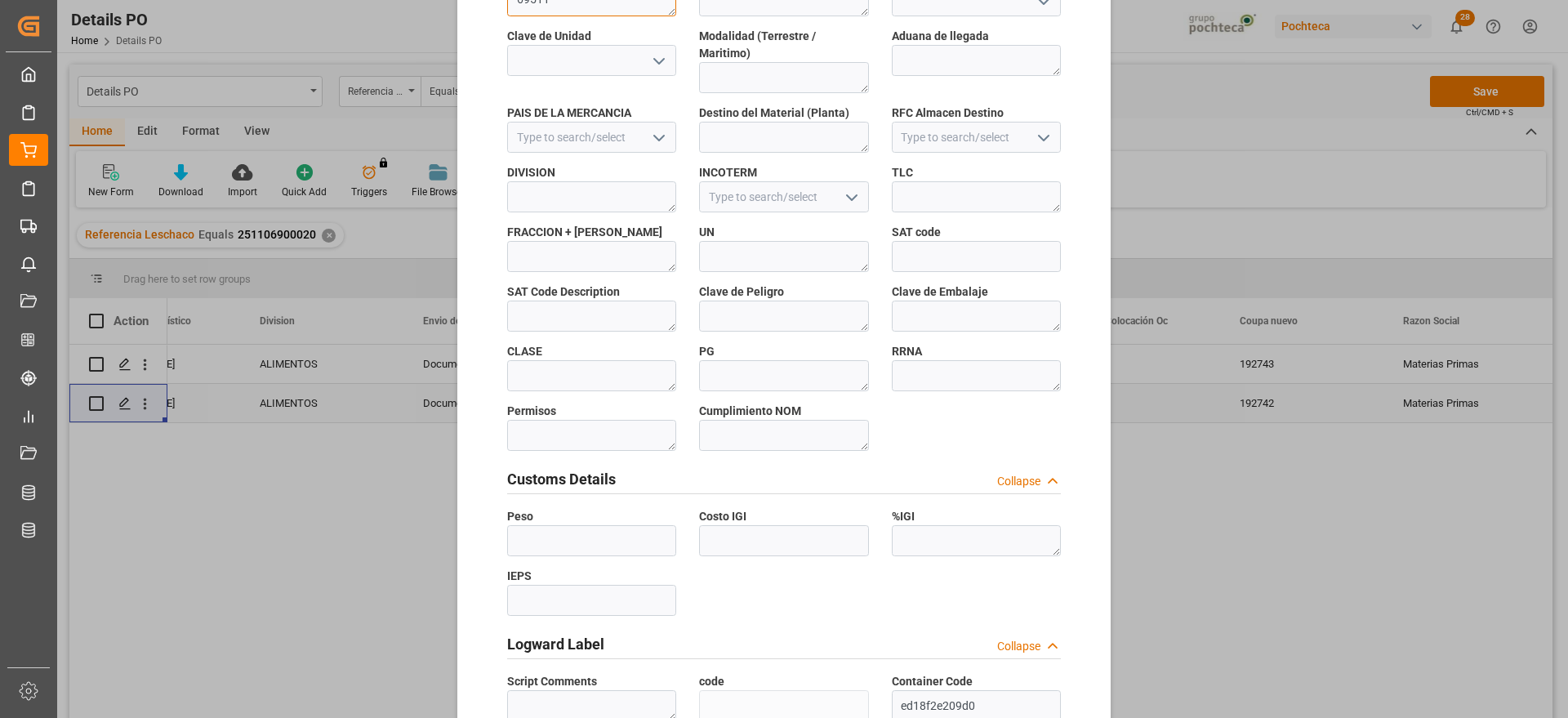
scroll to position [700, 0]
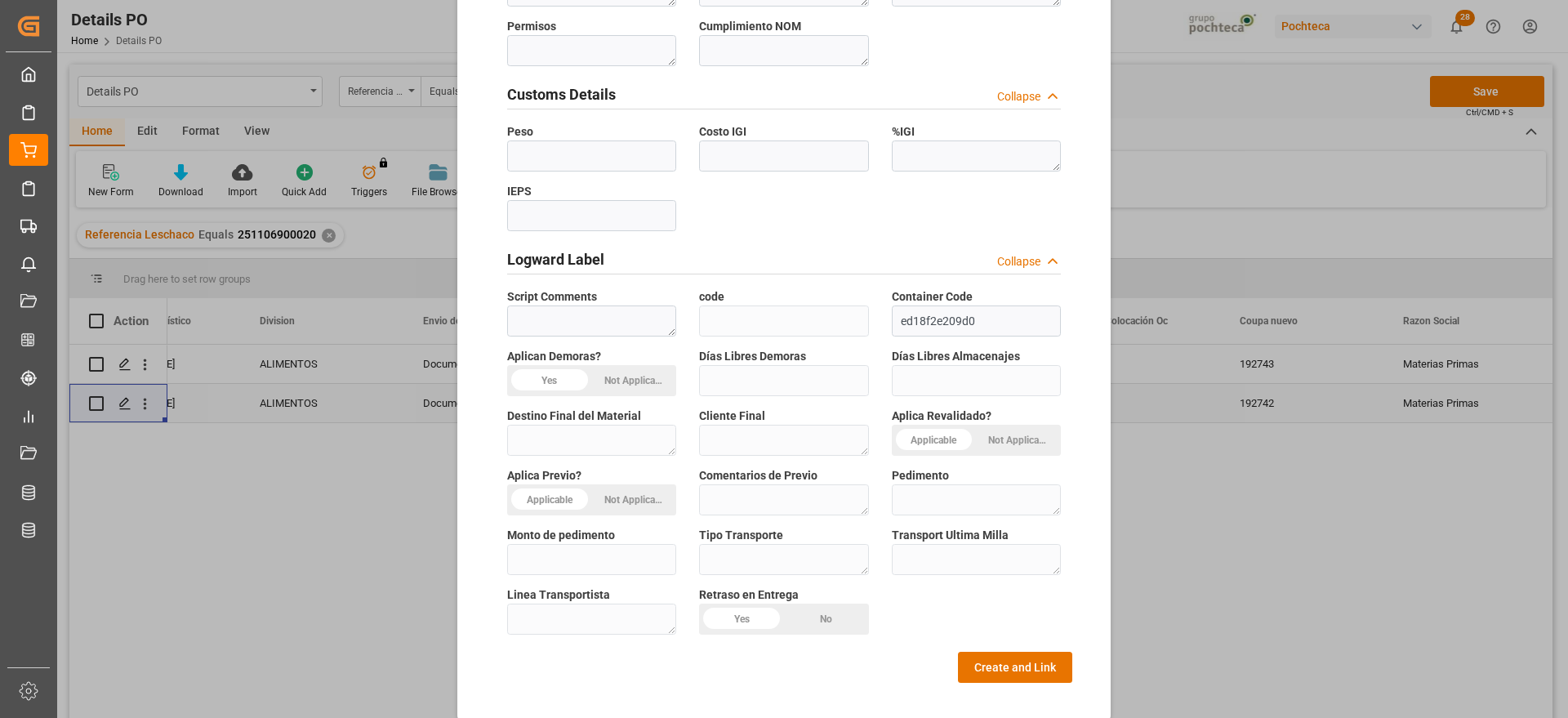
type textarea "69511"
click at [982, 633] on div "General Overview Collapse Orden de Compra * 5000305917 Status Select Options Co…" at bounding box center [784, 55] width 577 height 1256
click at [980, 652] on button "Create and Link" at bounding box center [1016, 667] width 115 height 31
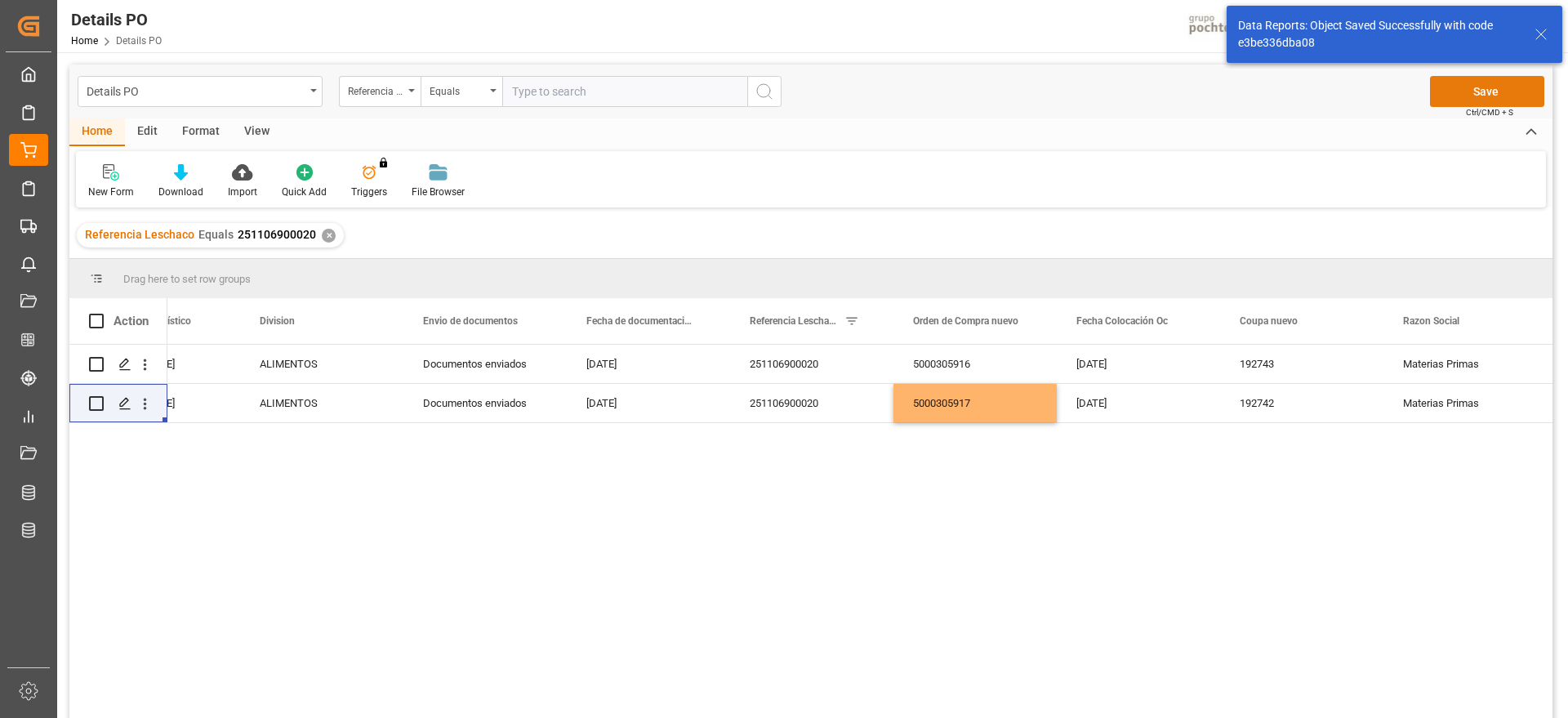
click at [1502, 94] on button "Save" at bounding box center [1488, 91] width 115 height 31
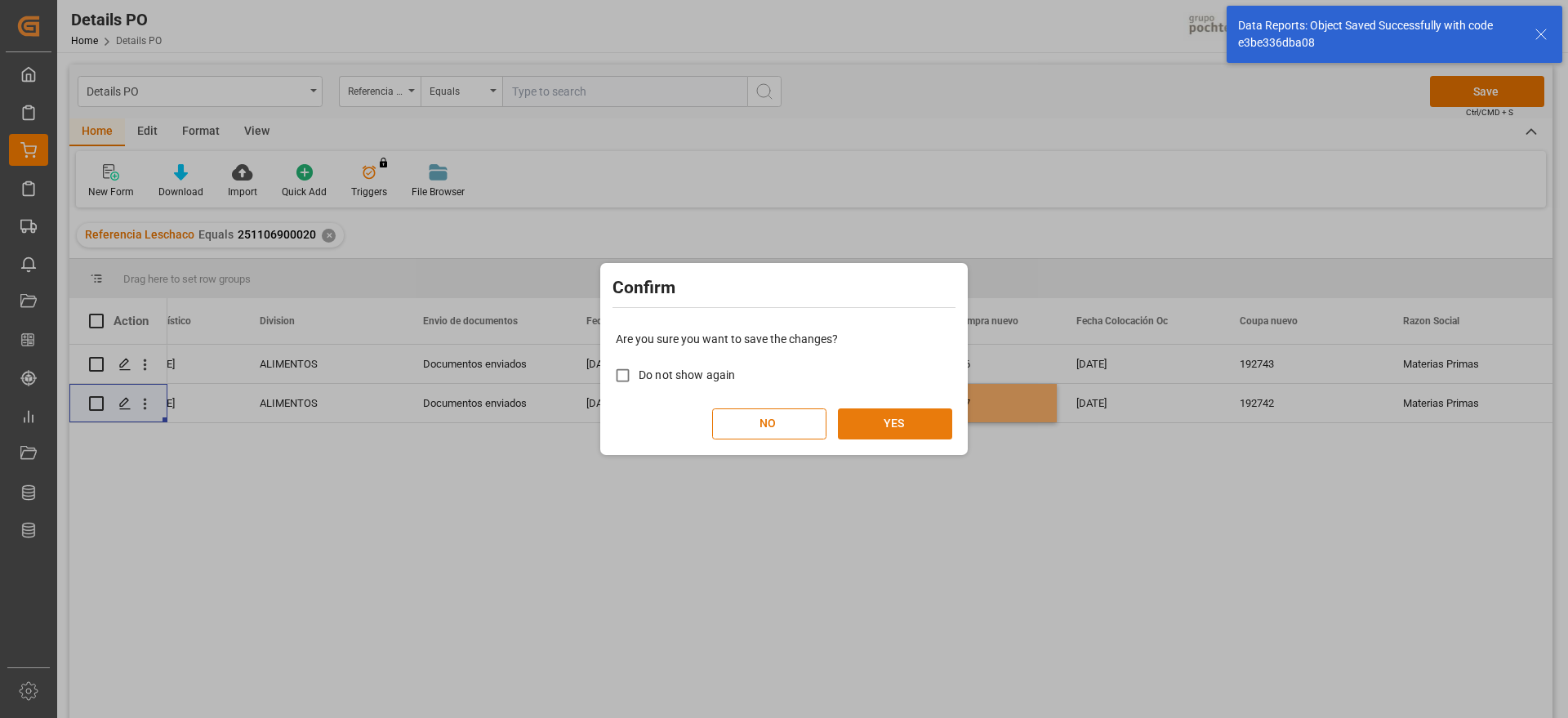
click at [891, 432] on button "YES" at bounding box center [895, 424] width 115 height 31
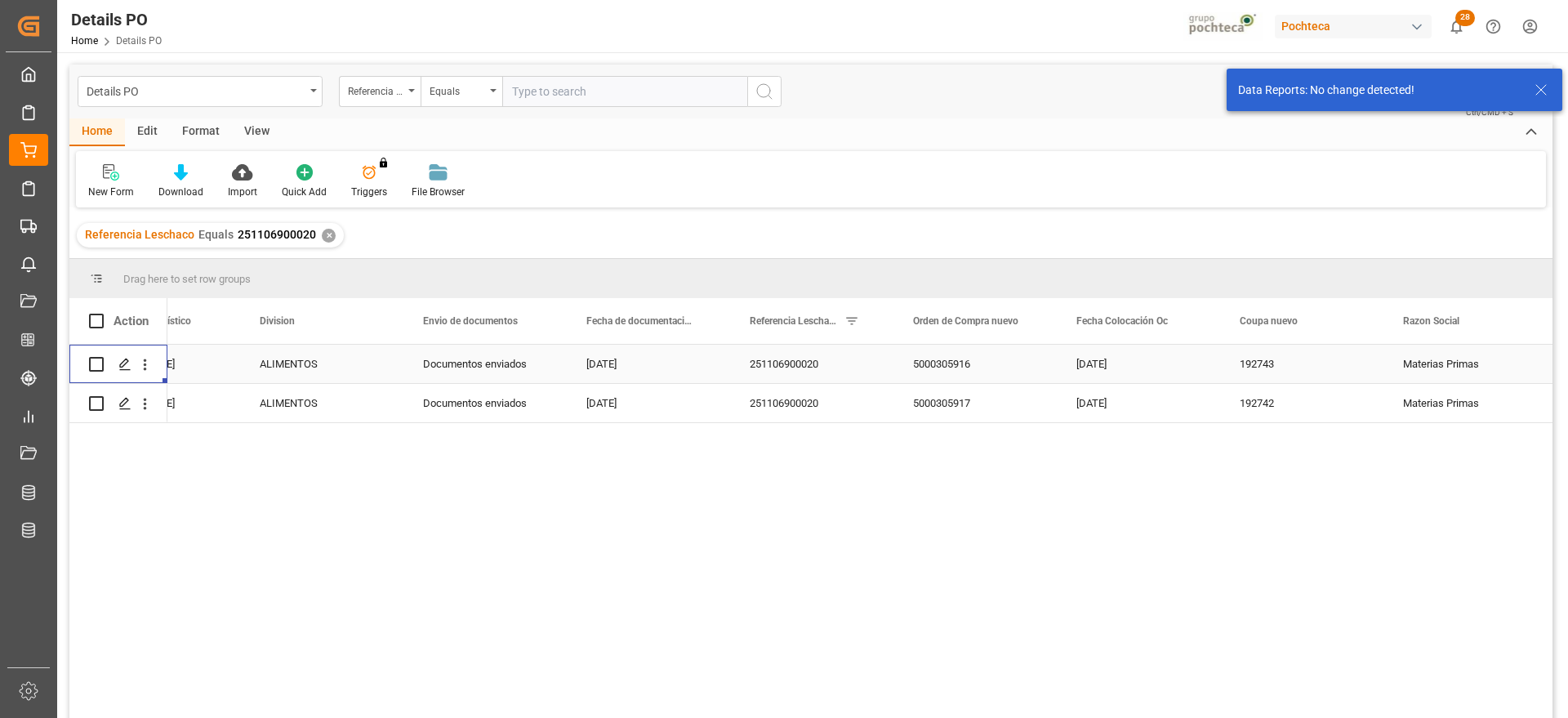
click at [124, 364] on icon "Press SPACE to select this row." at bounding box center [124, 364] width 13 height 13
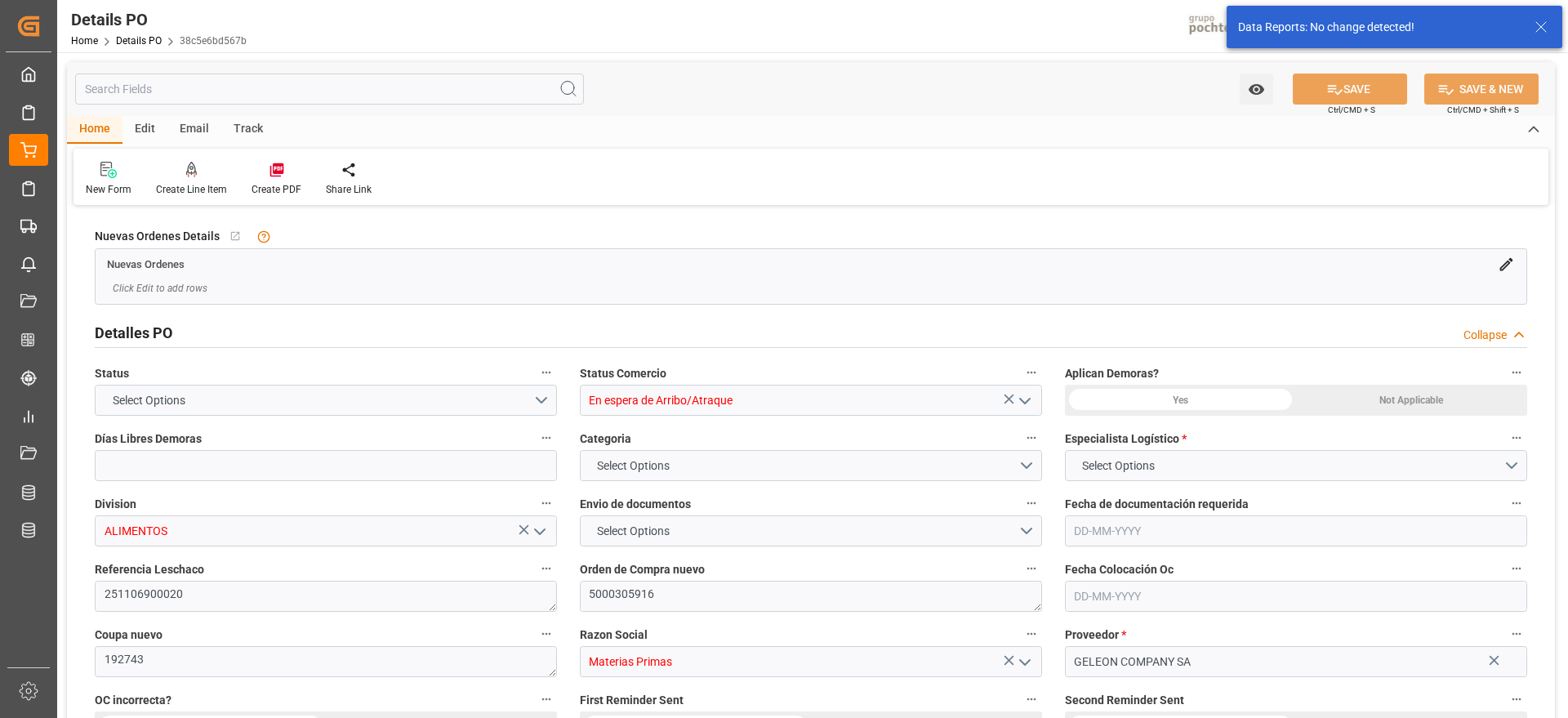
type input "15"
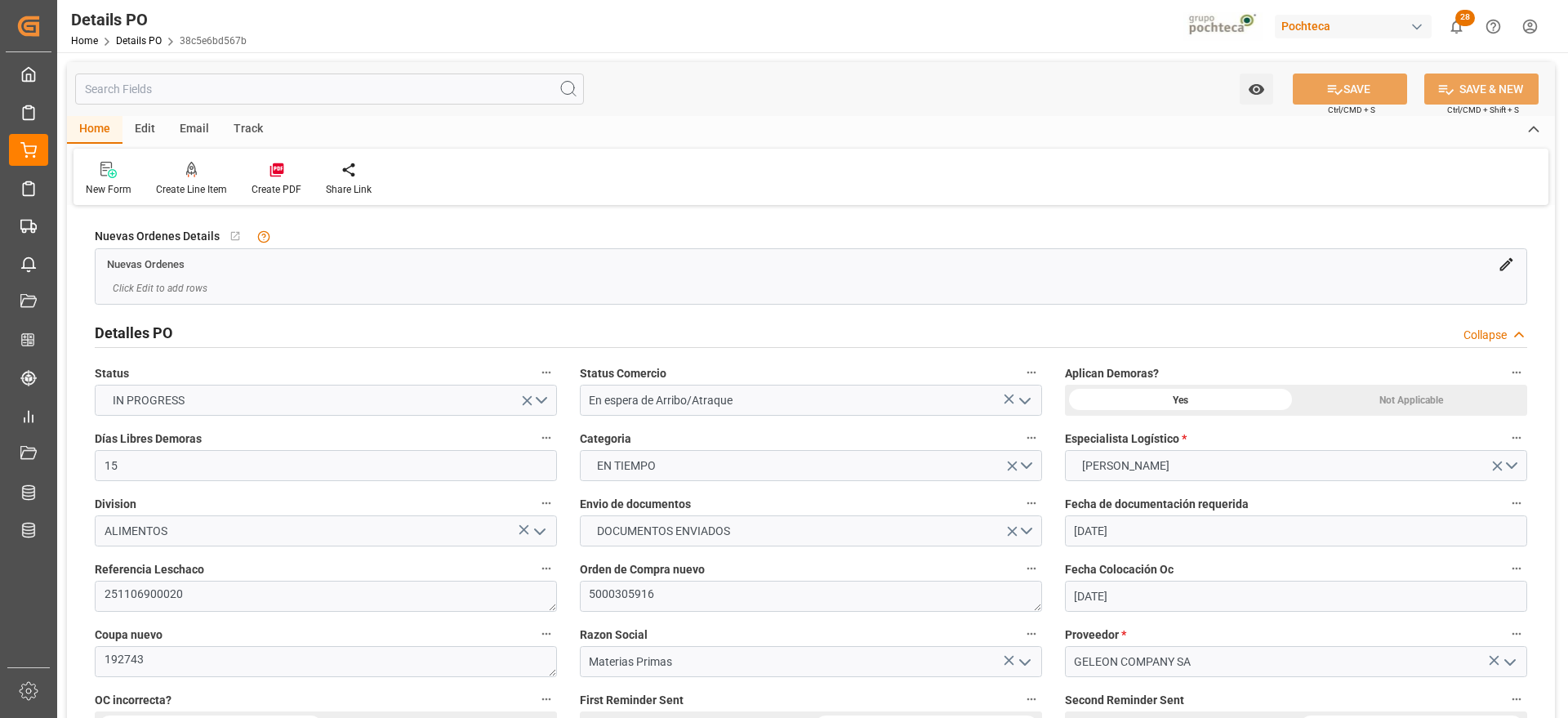
type input "[DATE]"
type input "08-07-2025"
type input "[DATE]"
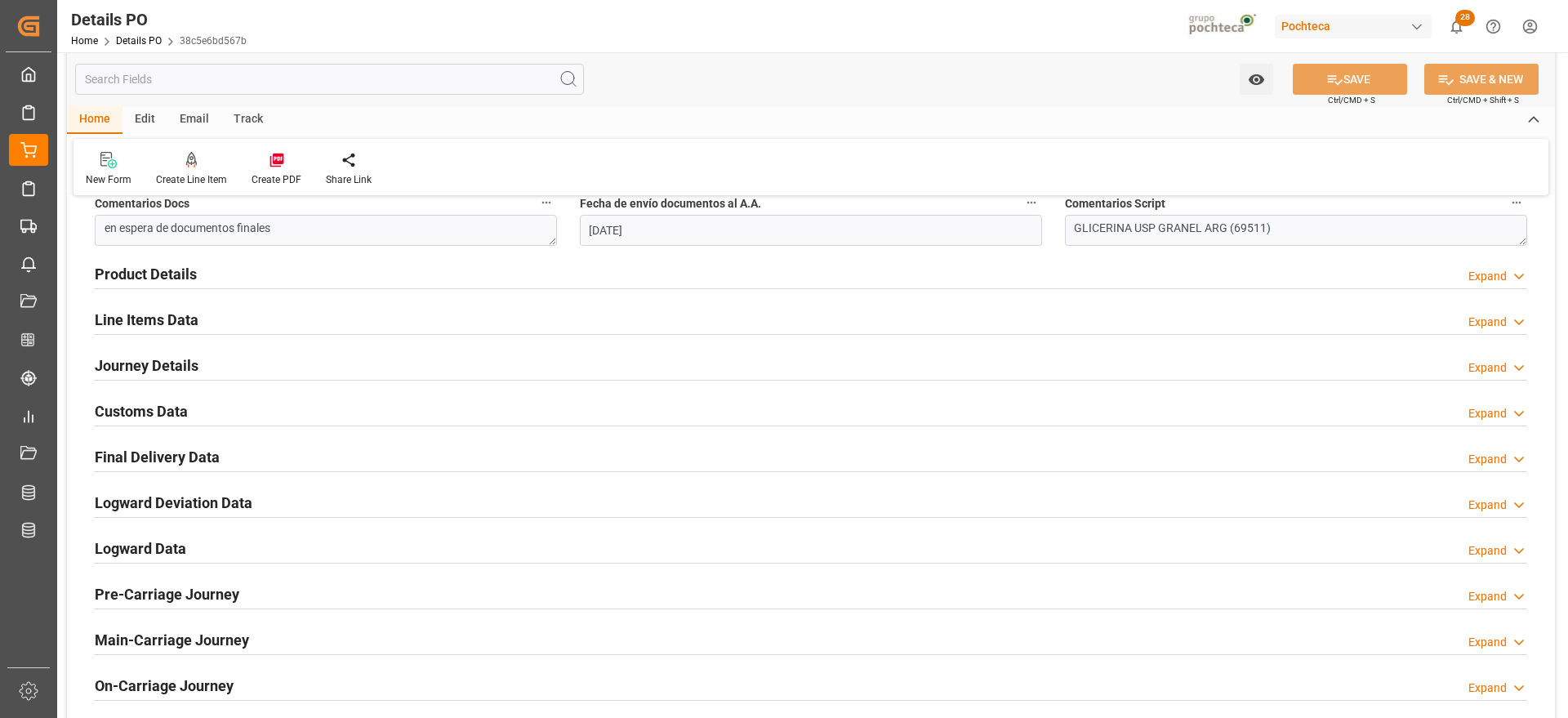
scroll to position [817, 0]
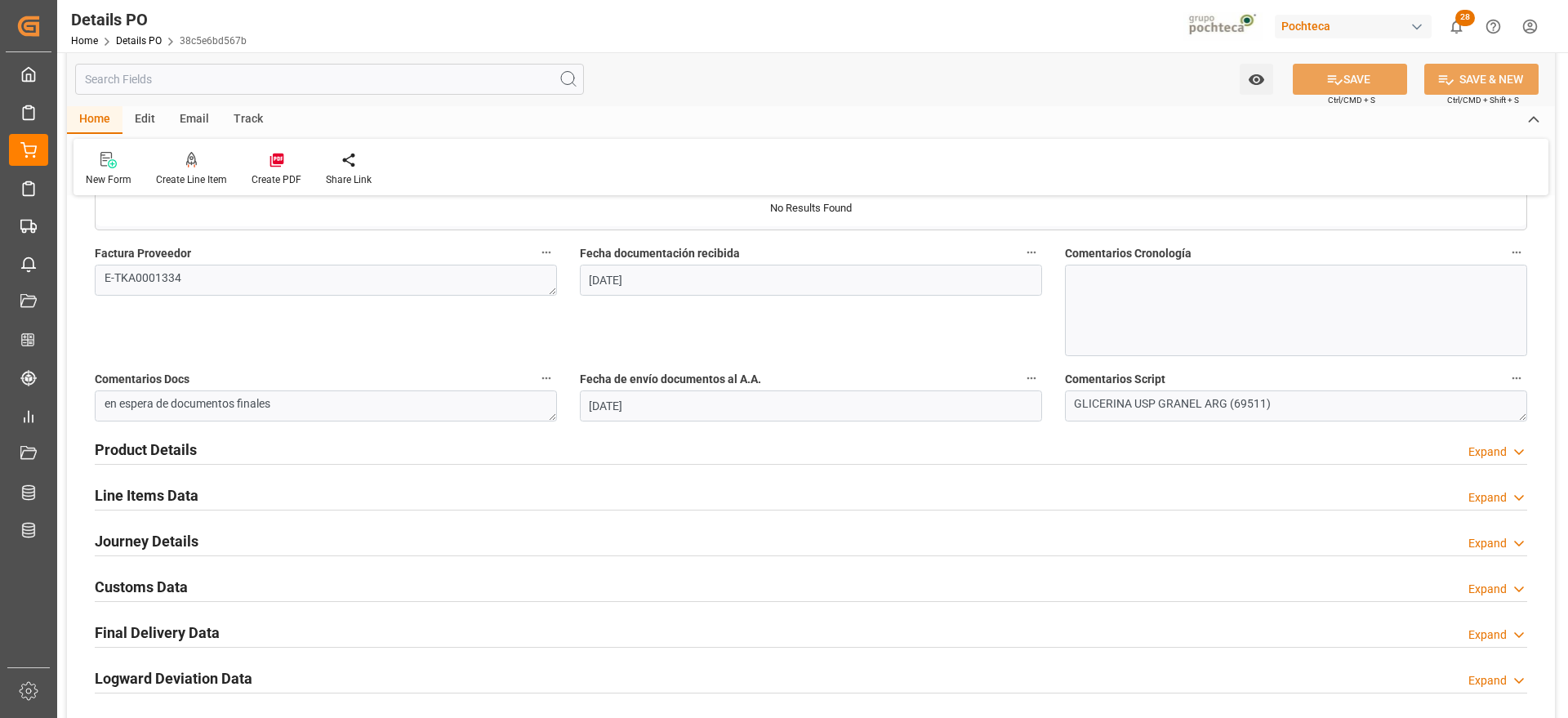
click at [158, 590] on h2 "Customs Data" at bounding box center [142, 587] width 93 height 22
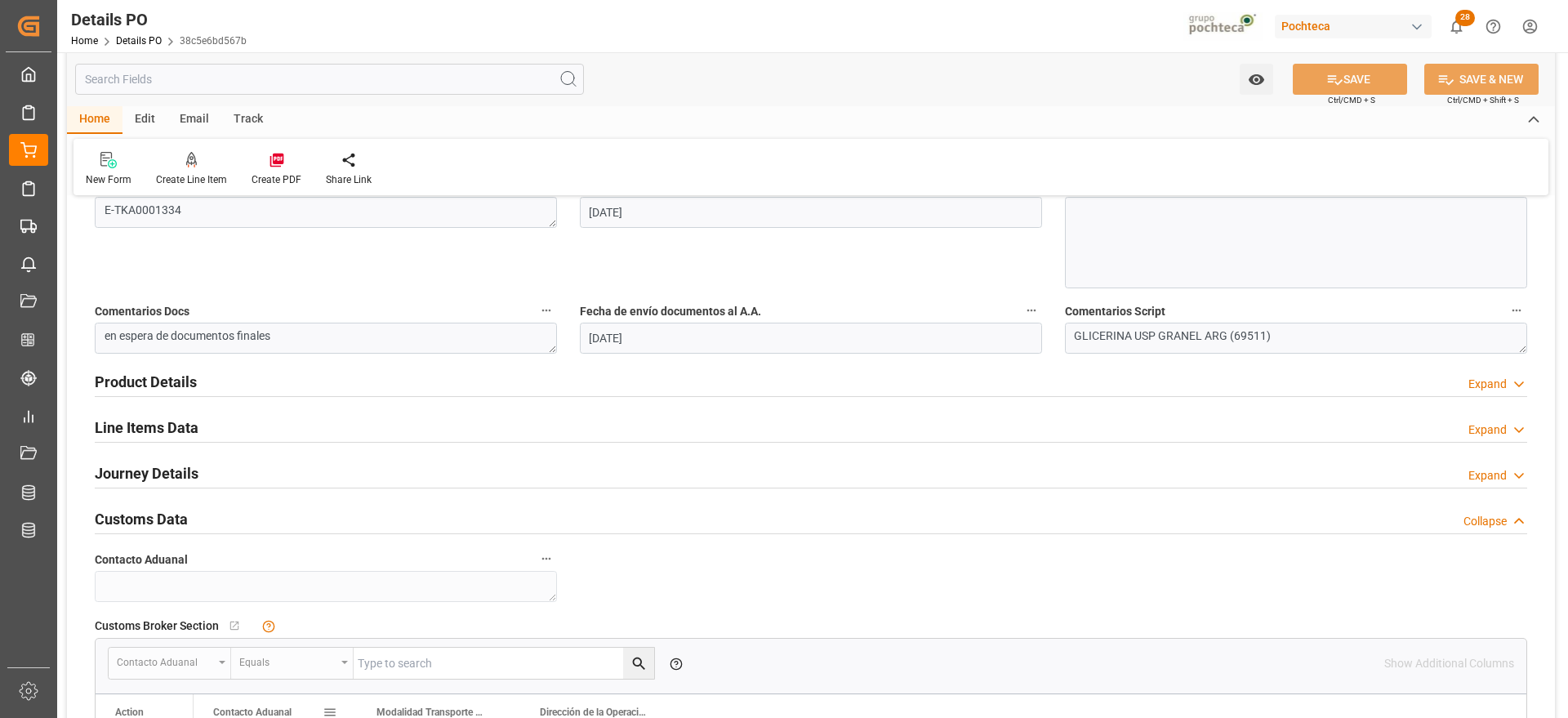
scroll to position [1123, 0]
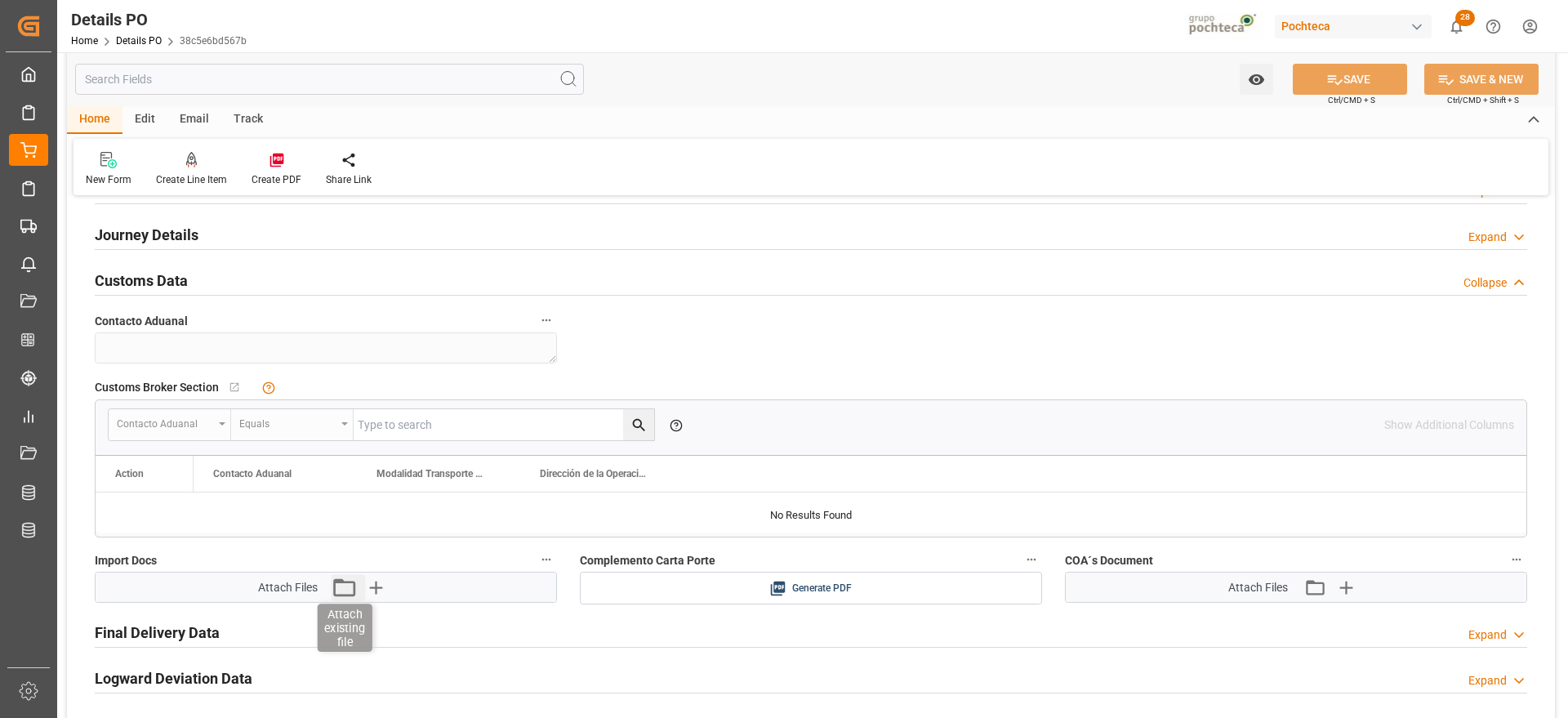
click at [343, 588] on icon "button" at bounding box center [344, 588] width 26 height 26
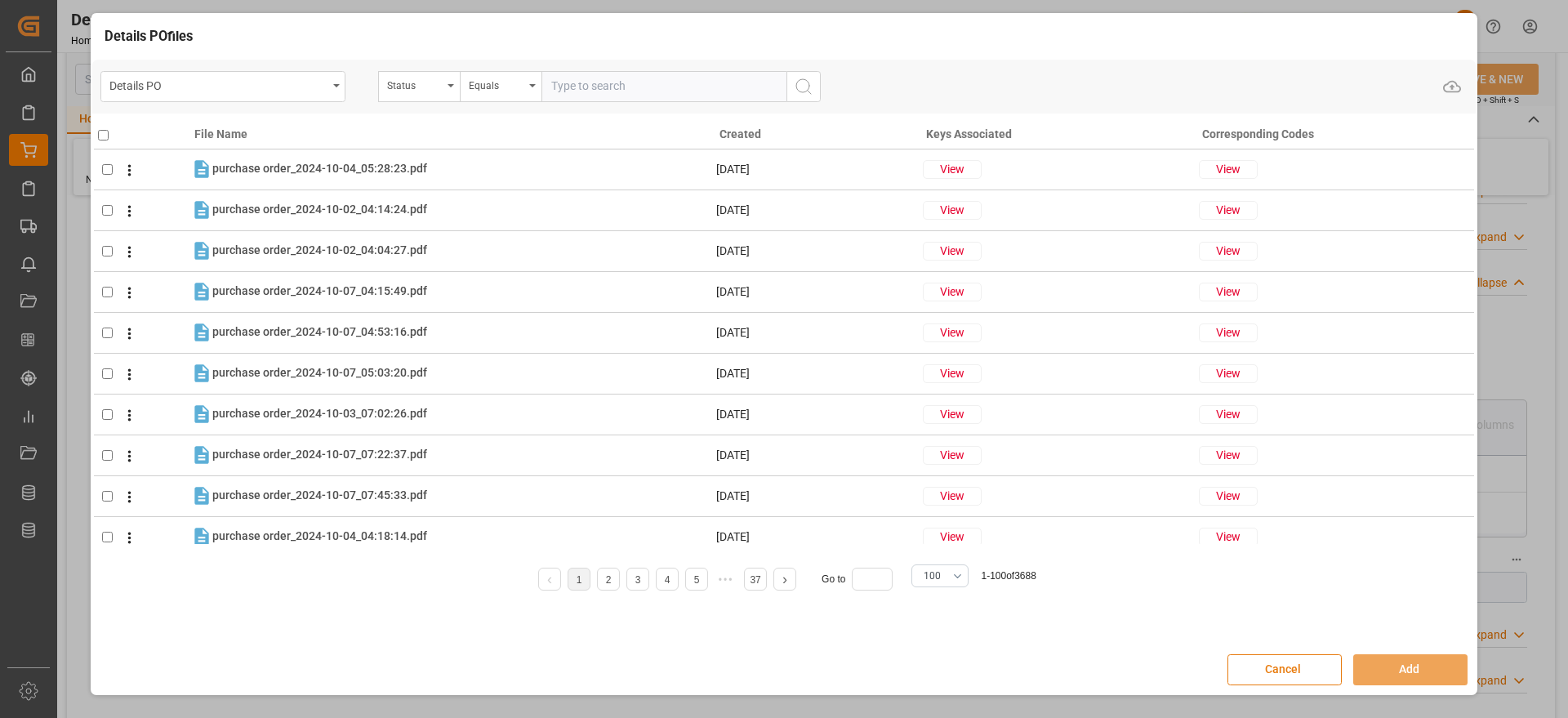
click at [1322, 664] on button "Cancel" at bounding box center [1285, 670] width 115 height 31
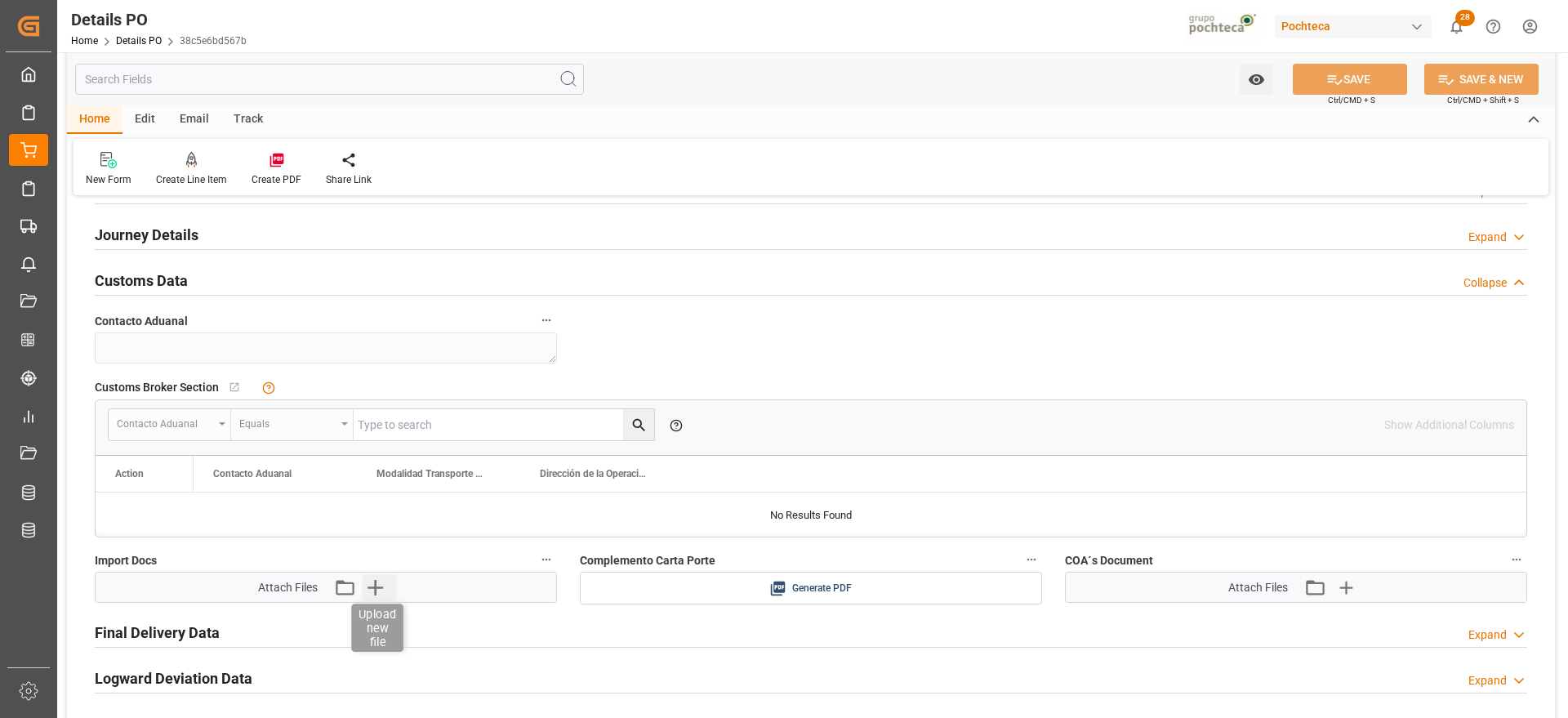
click at [374, 587] on icon "button" at bounding box center [375, 588] width 16 height 16
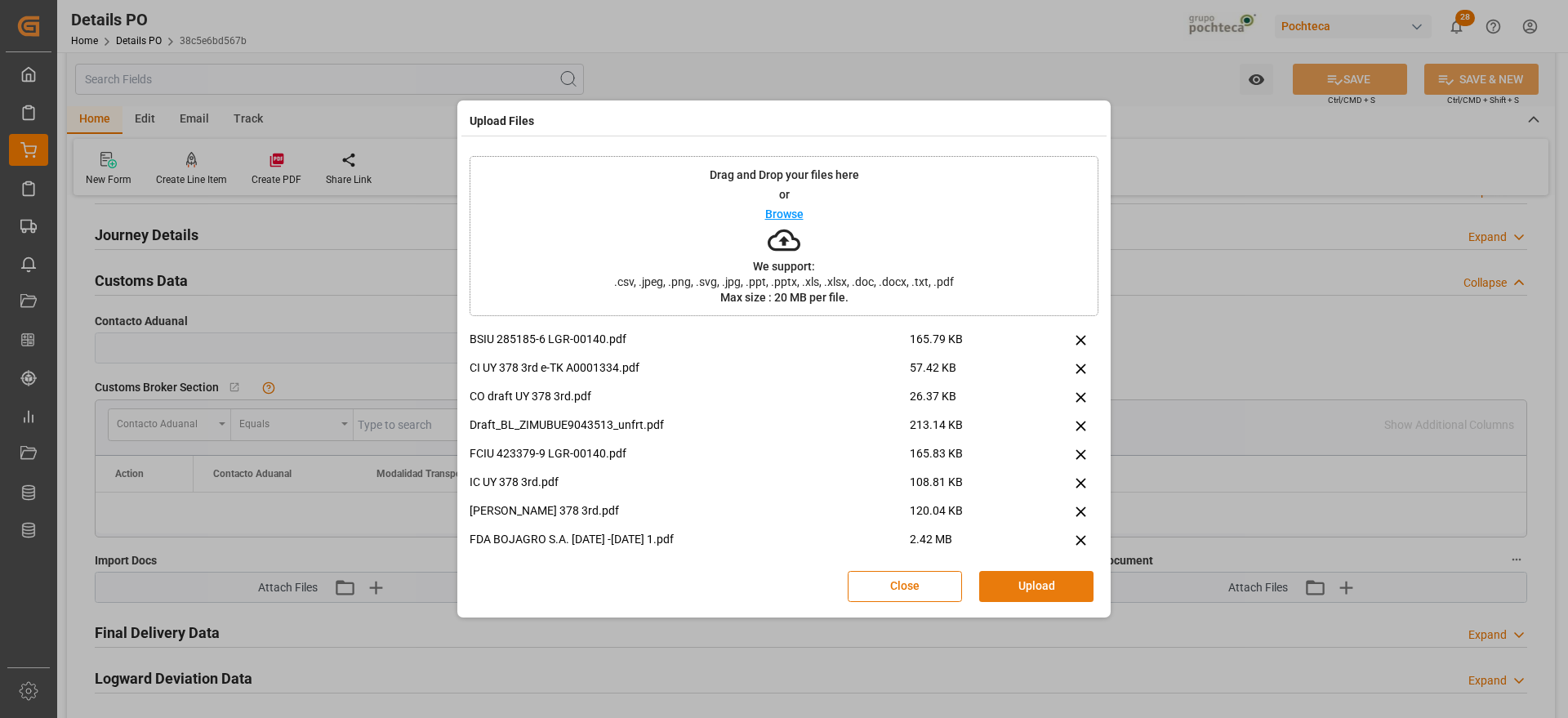
click at [1050, 581] on button "Upload" at bounding box center [1037, 586] width 115 height 31
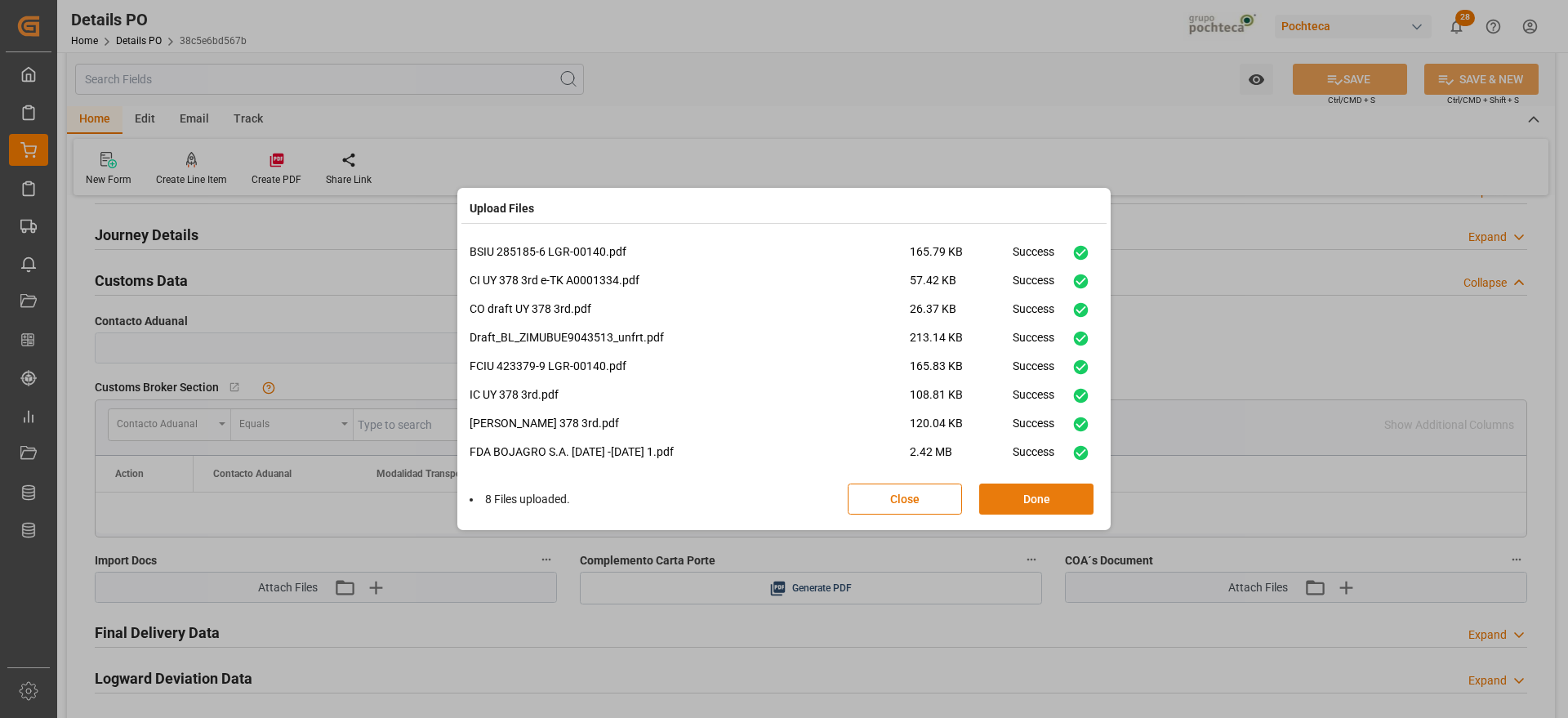
click at [1027, 509] on button "Done" at bounding box center [1037, 499] width 115 height 31
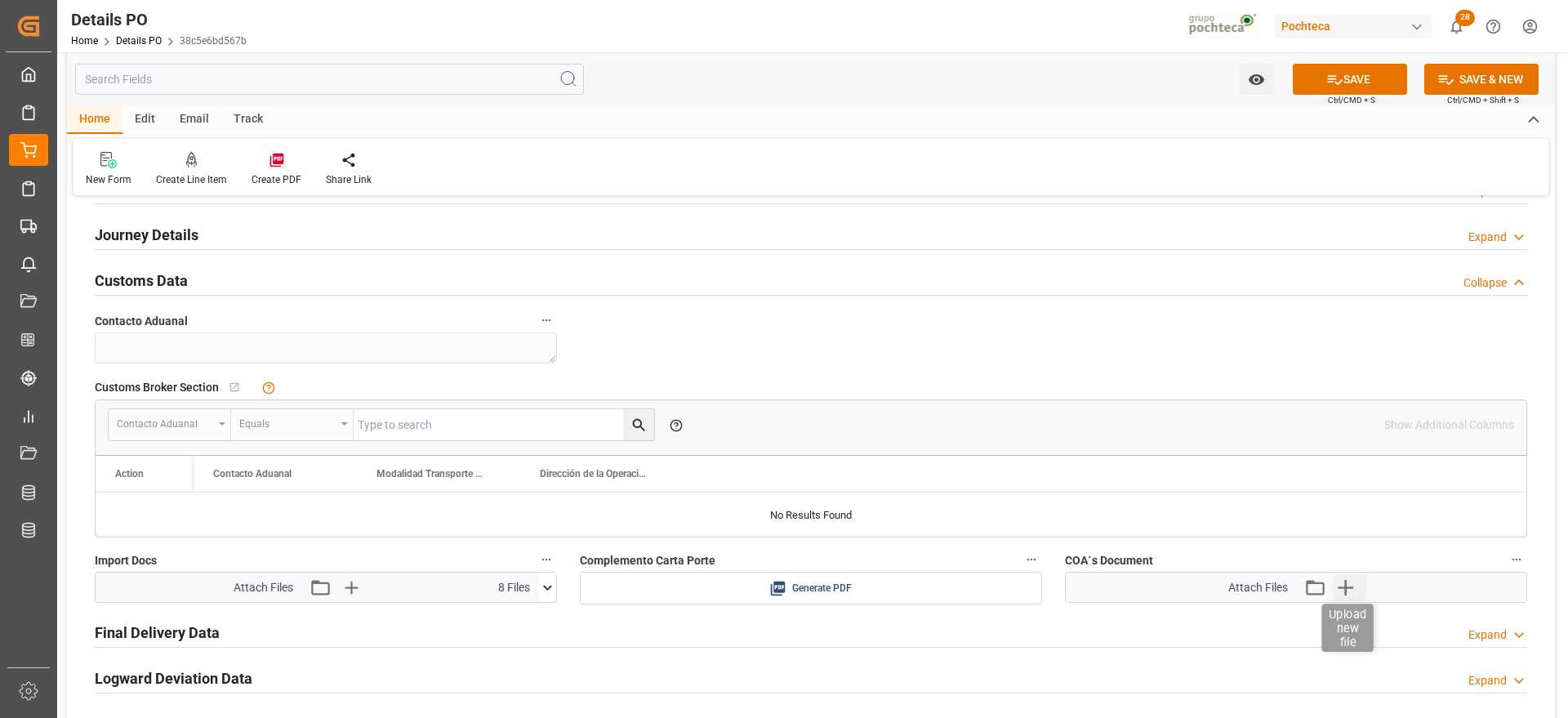
click at [1349, 583] on icon "button" at bounding box center [1345, 588] width 26 height 26
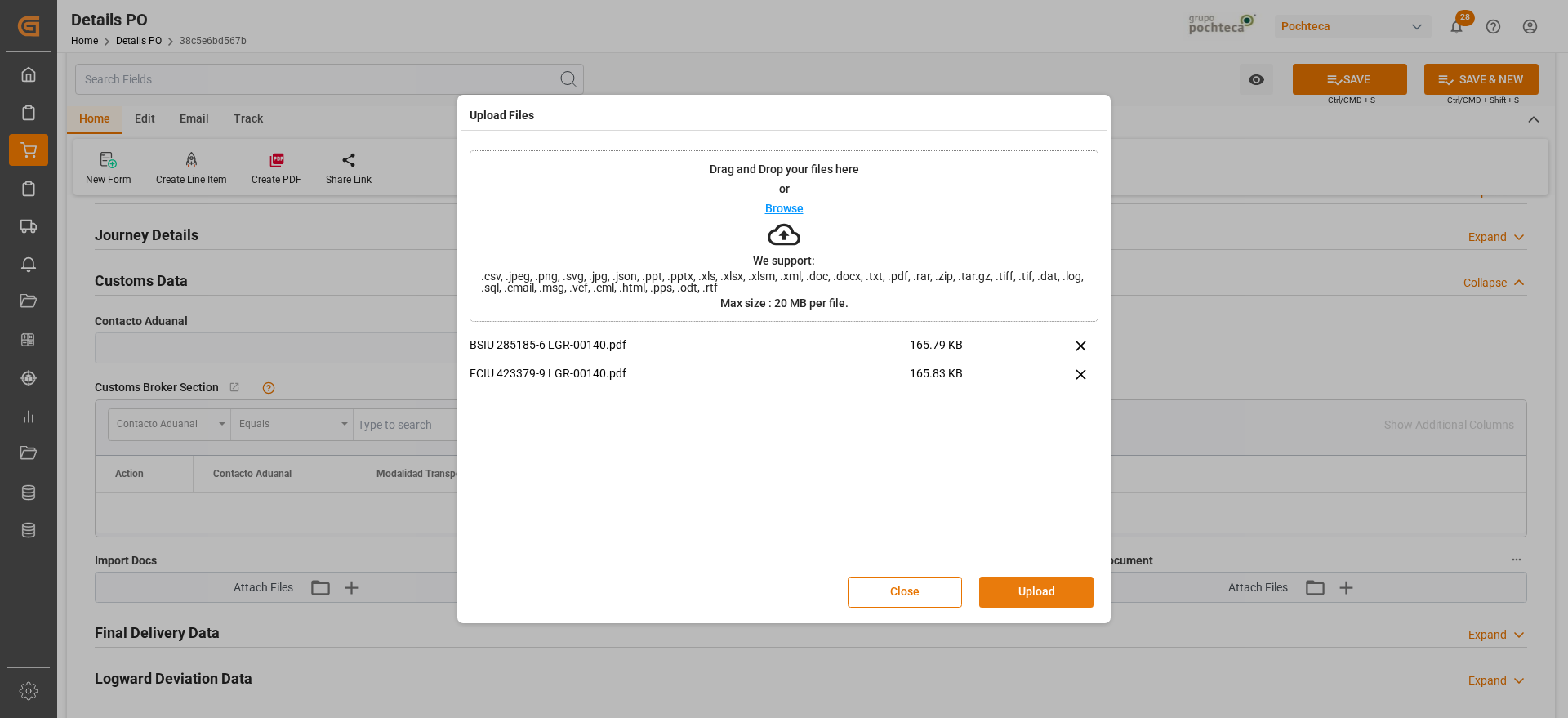
click at [1060, 592] on button "Upload" at bounding box center [1037, 592] width 115 height 31
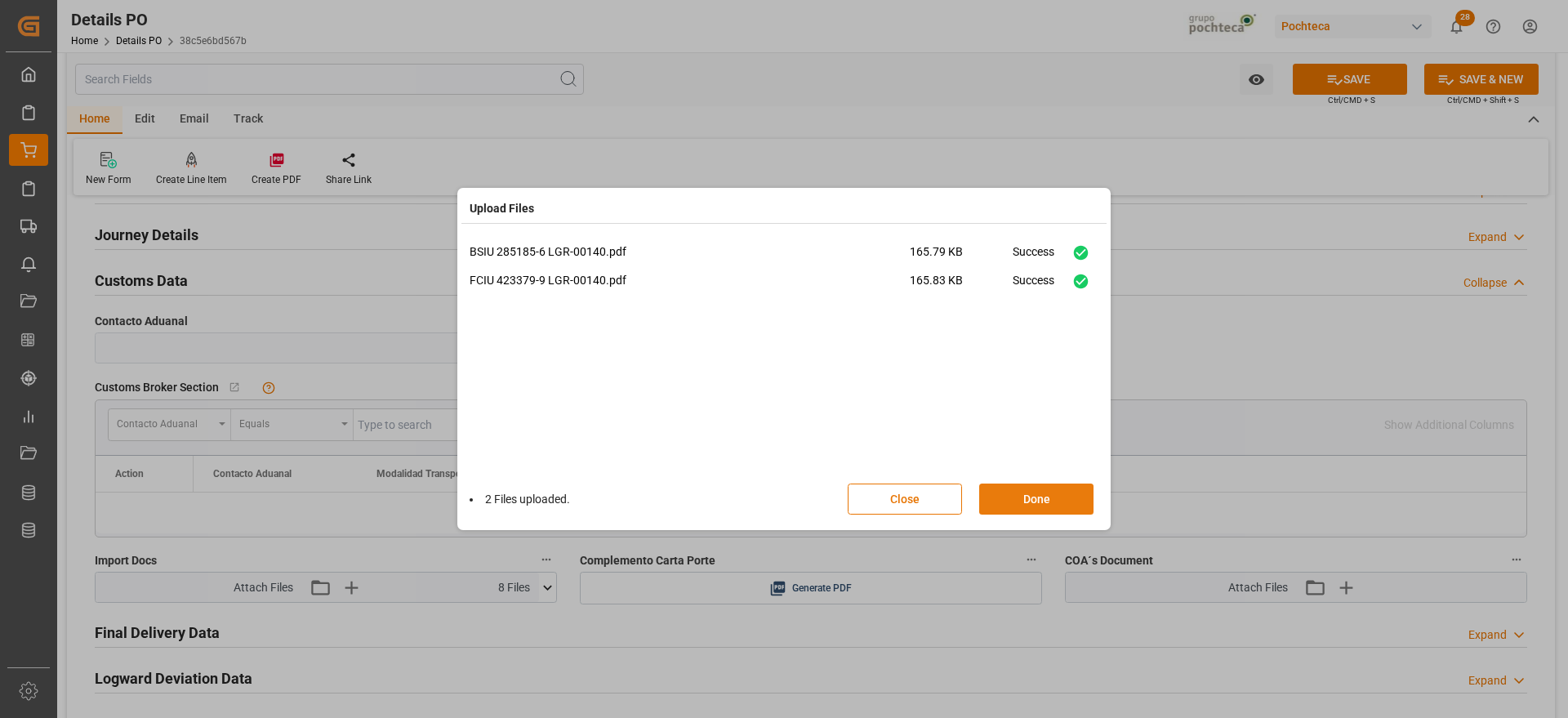
click at [1047, 495] on button "Done" at bounding box center [1037, 499] width 115 height 31
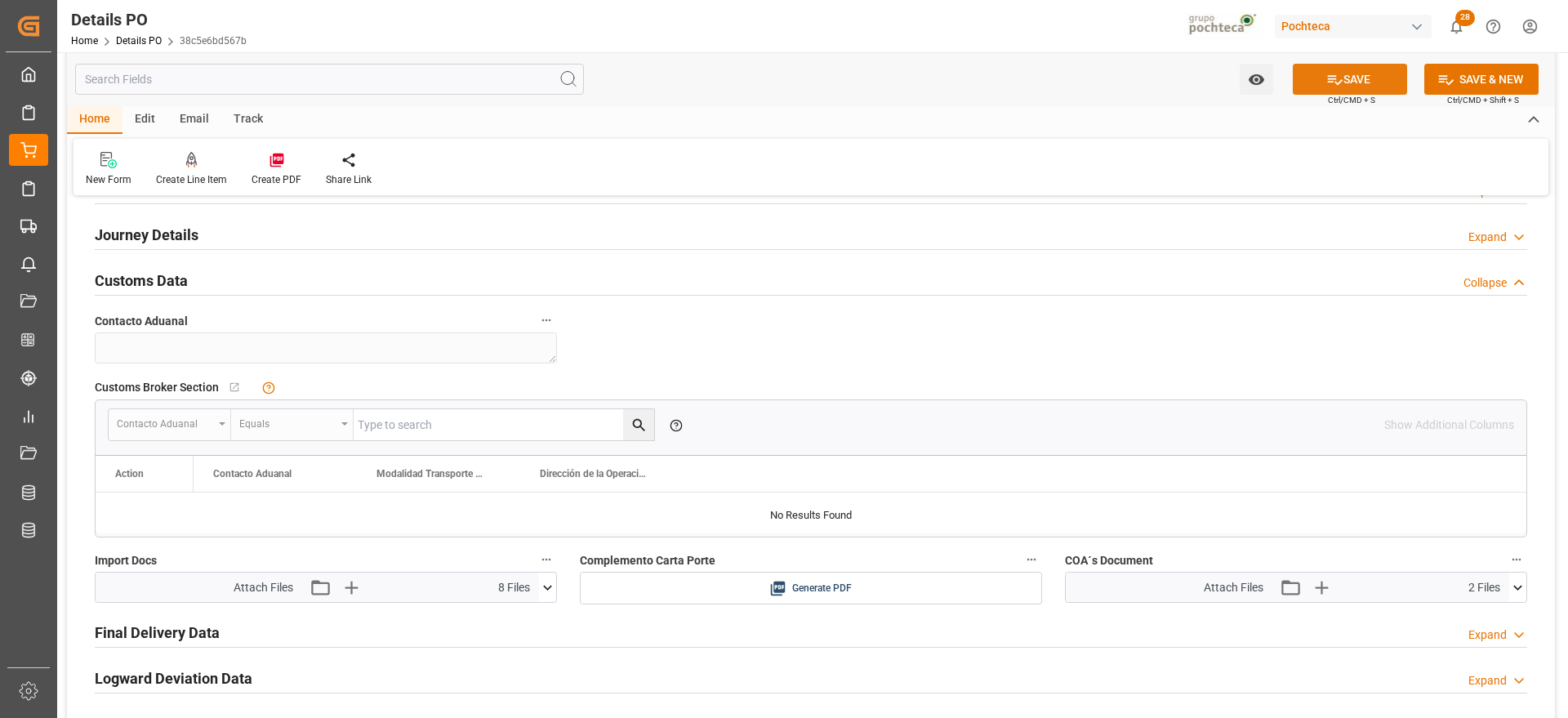
click at [1385, 77] on button "SAVE" at bounding box center [1350, 78] width 115 height 31
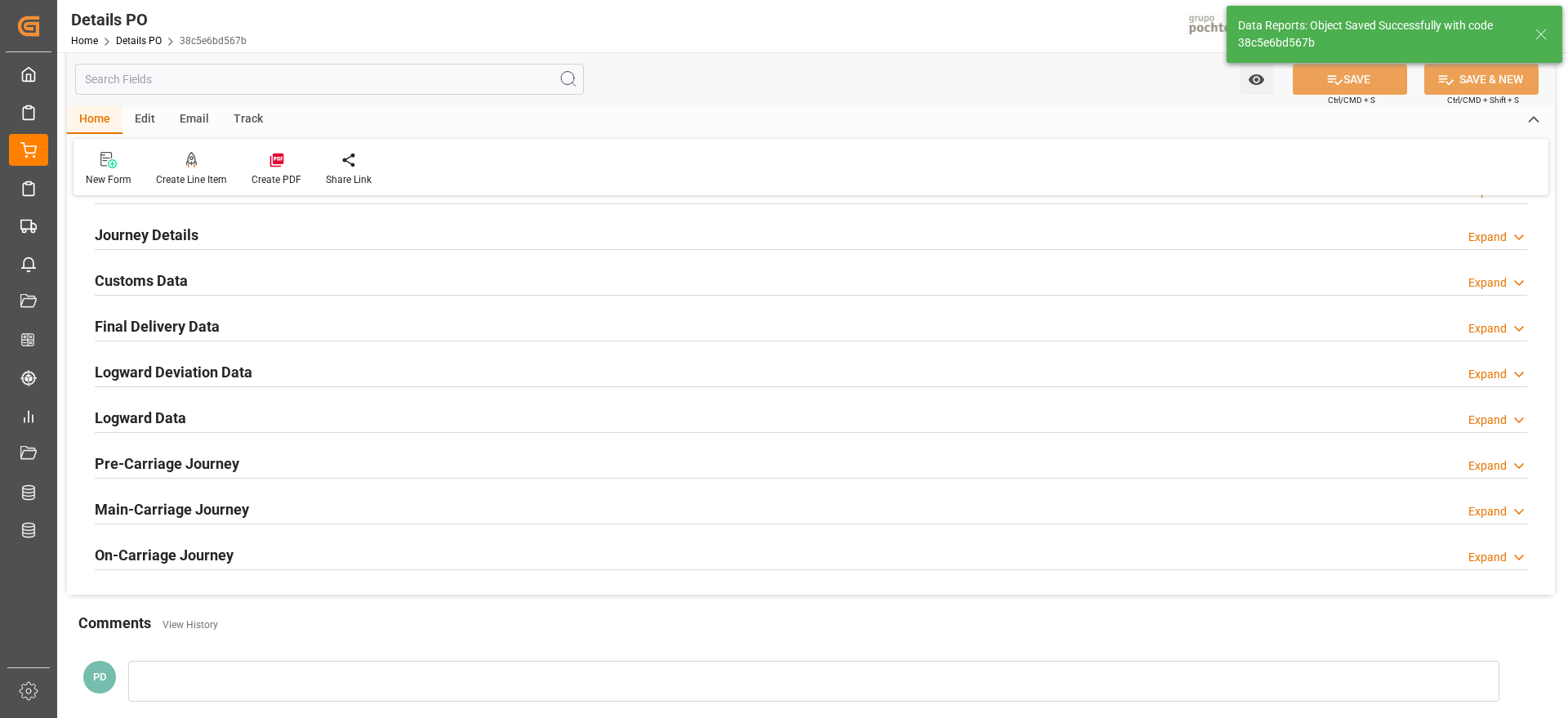
type textarea "en espera de documentos finales"
click at [1542, 32] on icon at bounding box center [1542, 34] width 19 height 19
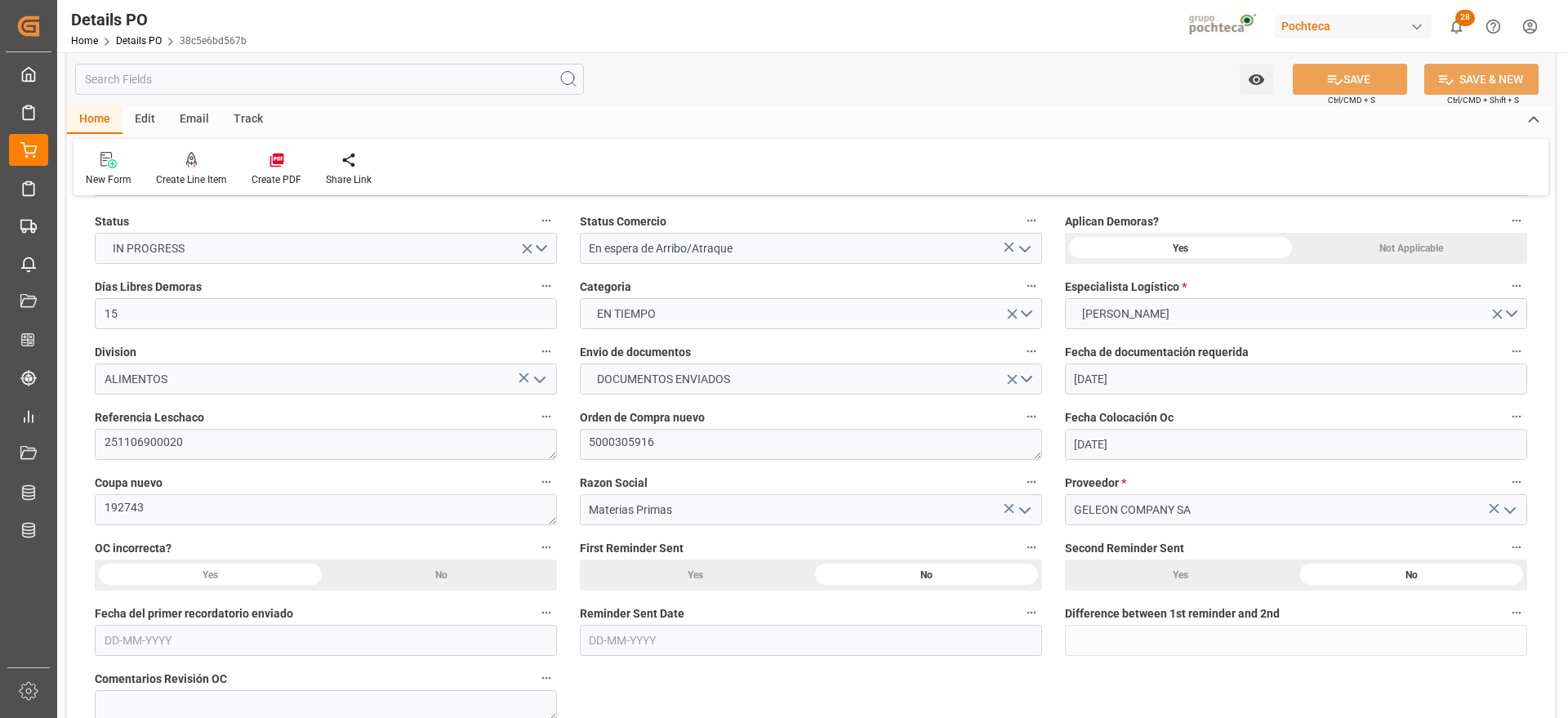
scroll to position [0, 0]
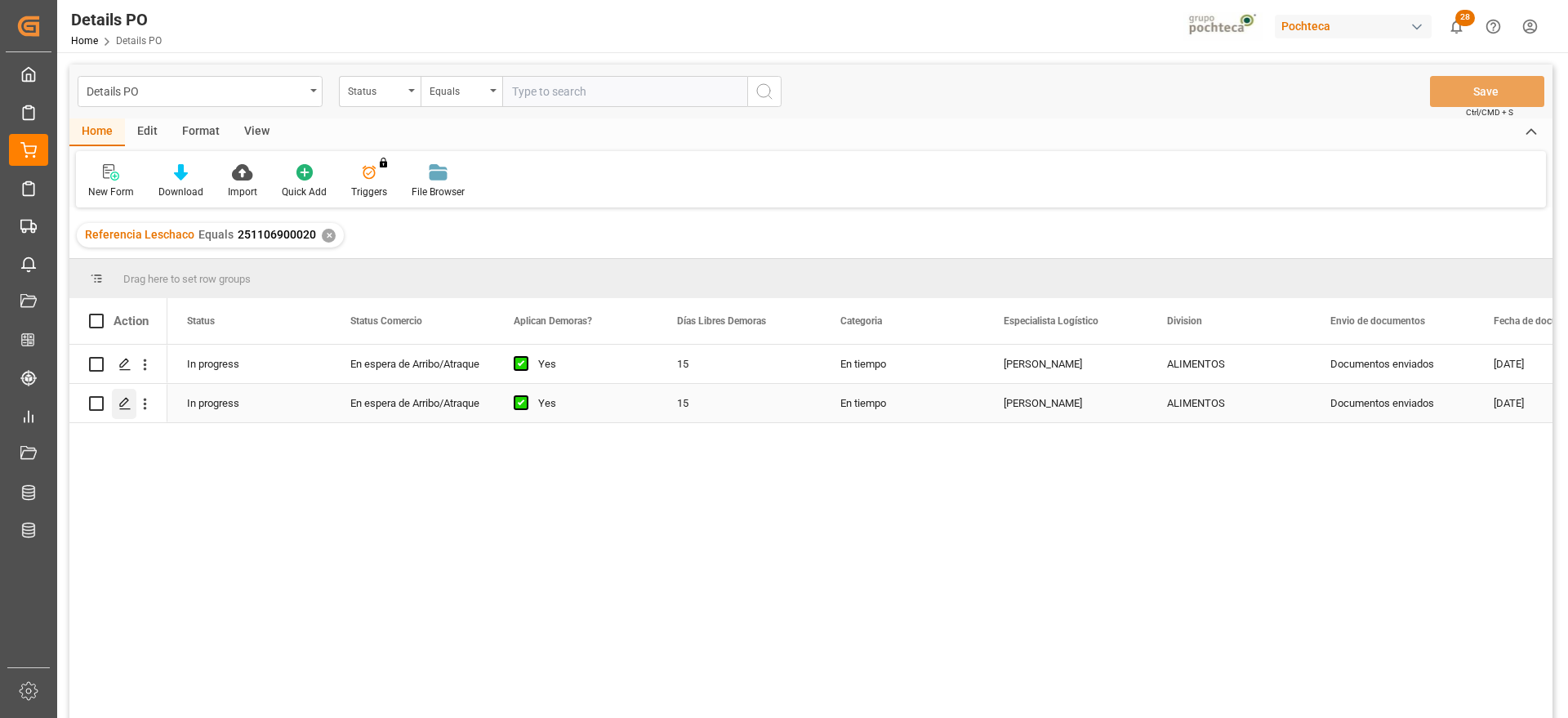
click at [127, 404] on icon "Press SPACE to select this row." at bounding box center [124, 403] width 13 height 13
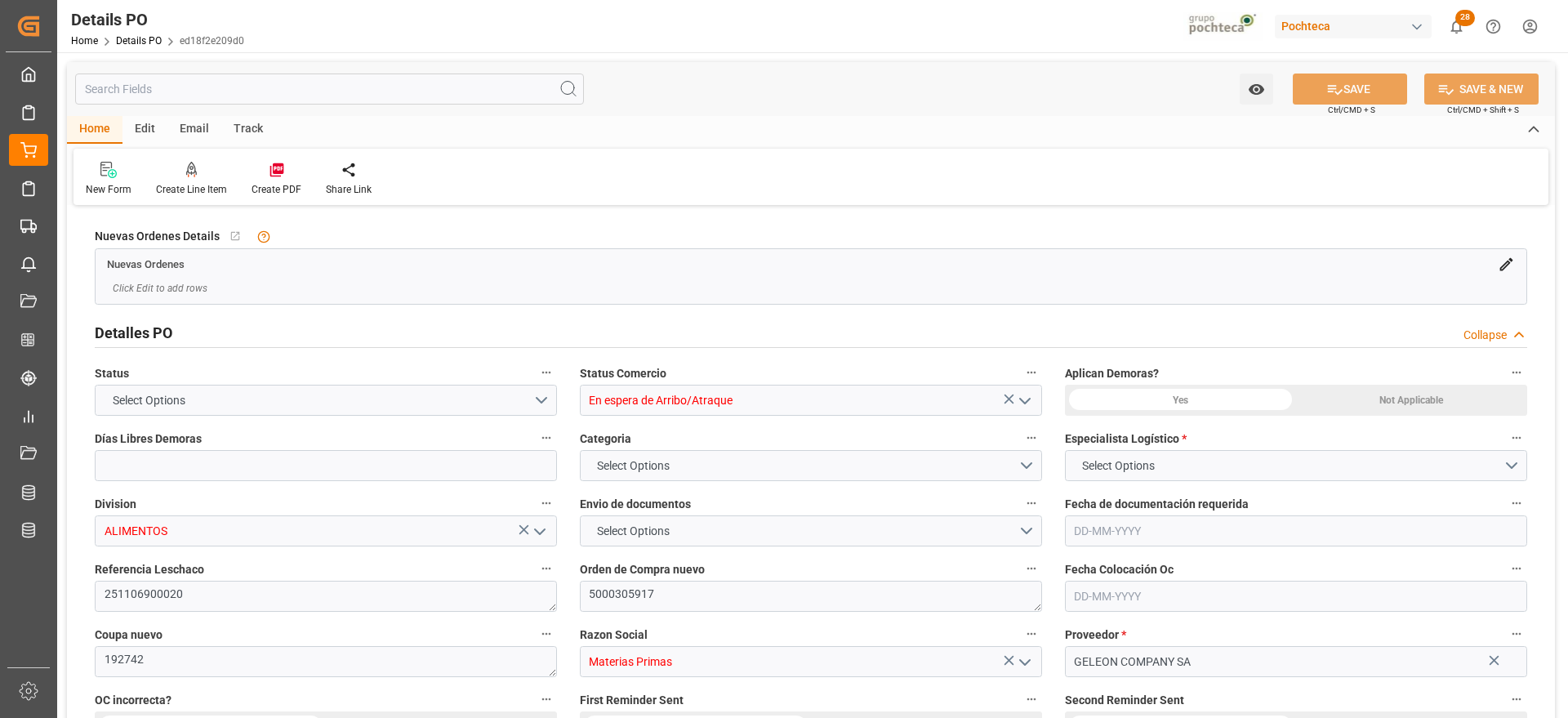
type input "15"
type input "2"
type input "[DATE]"
type input "08-07-2025"
type input "[DATE]"
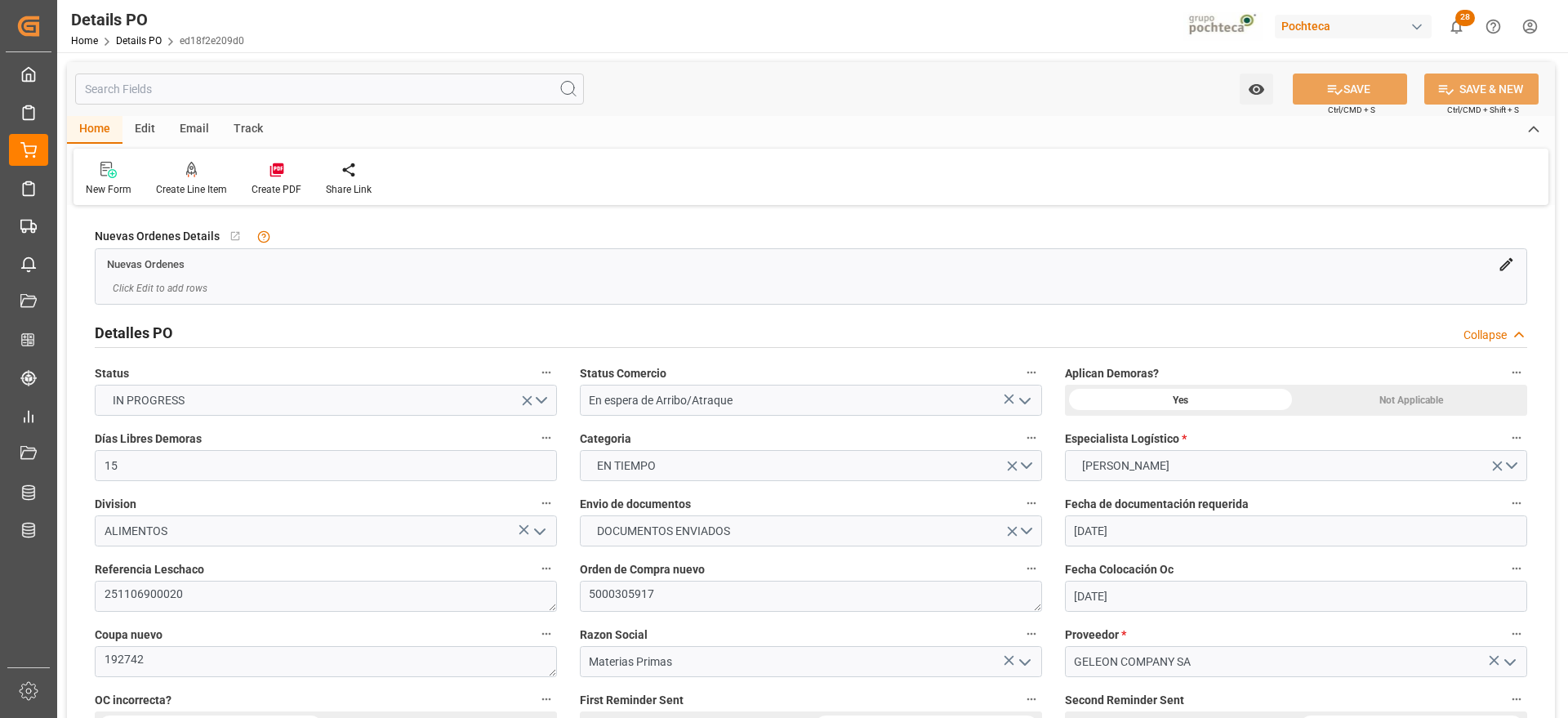
type input "[DATE]"
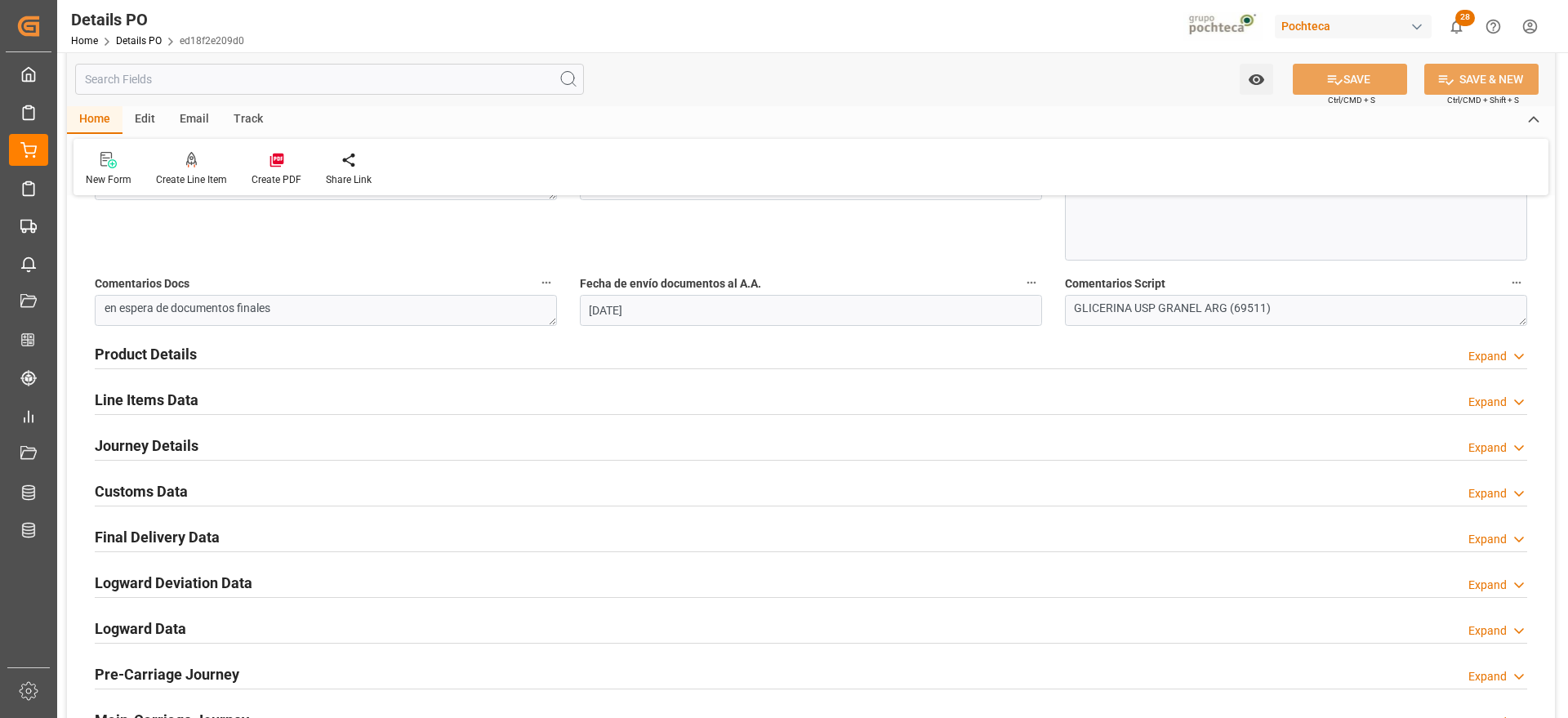
scroll to position [919, 0]
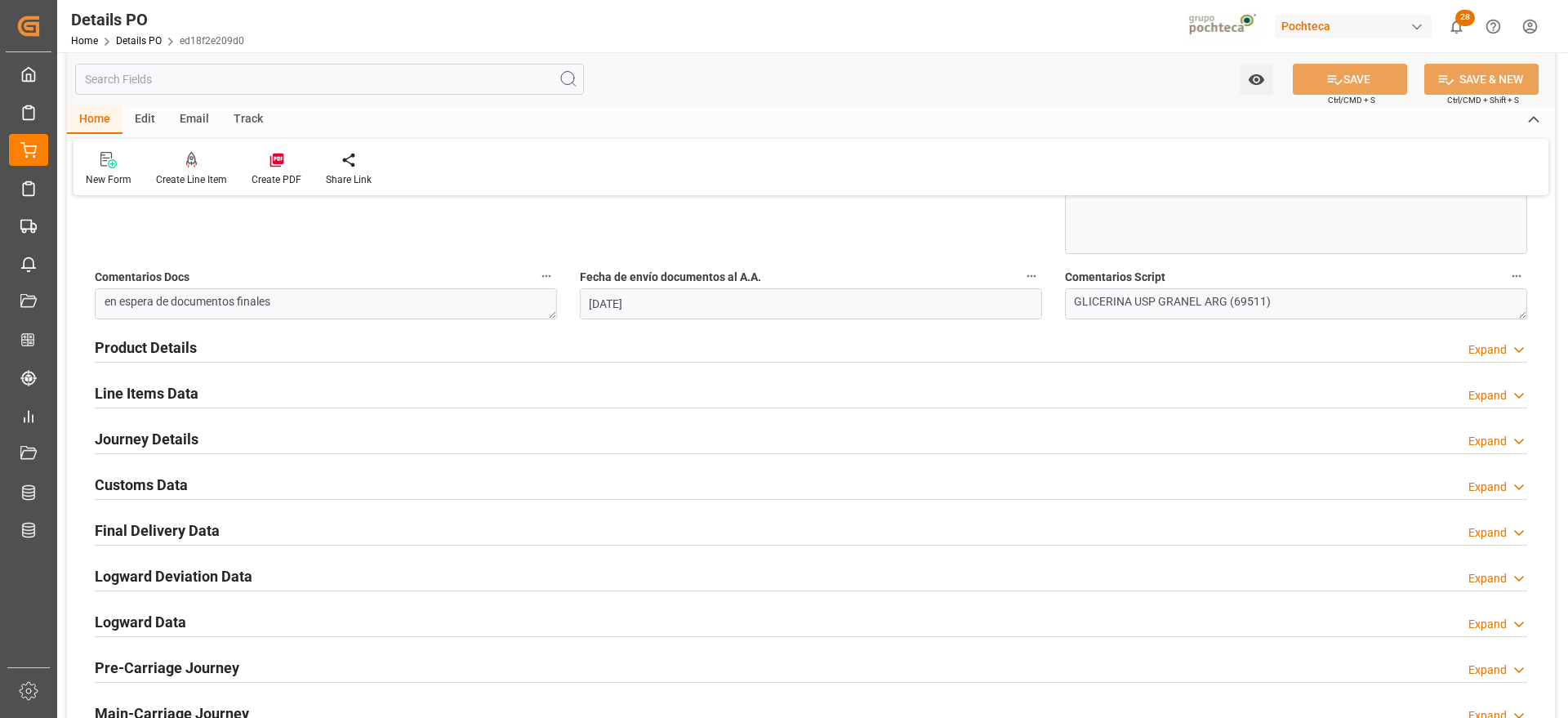
click at [169, 386] on h2 "Line Items Data" at bounding box center [147, 393] width 104 height 22
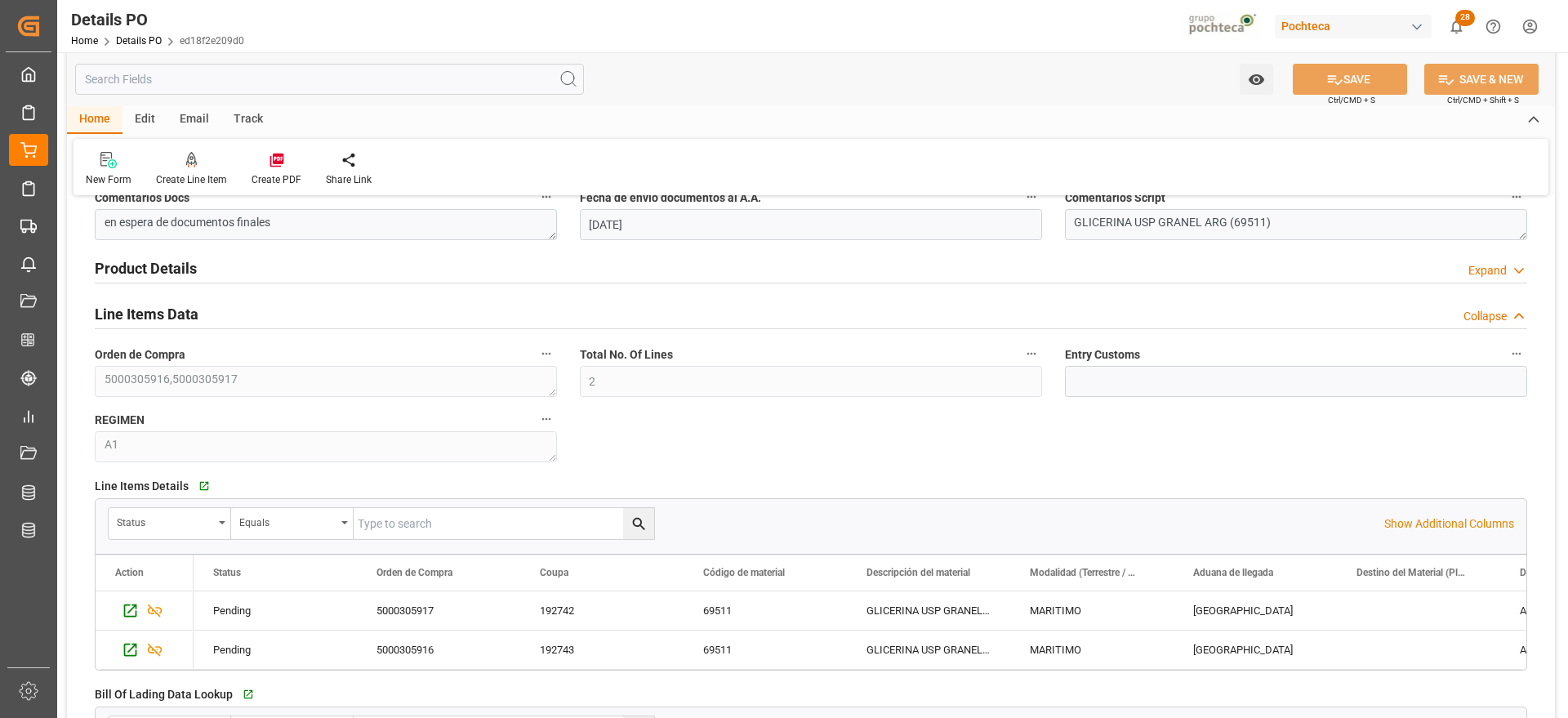
scroll to position [1123, 0]
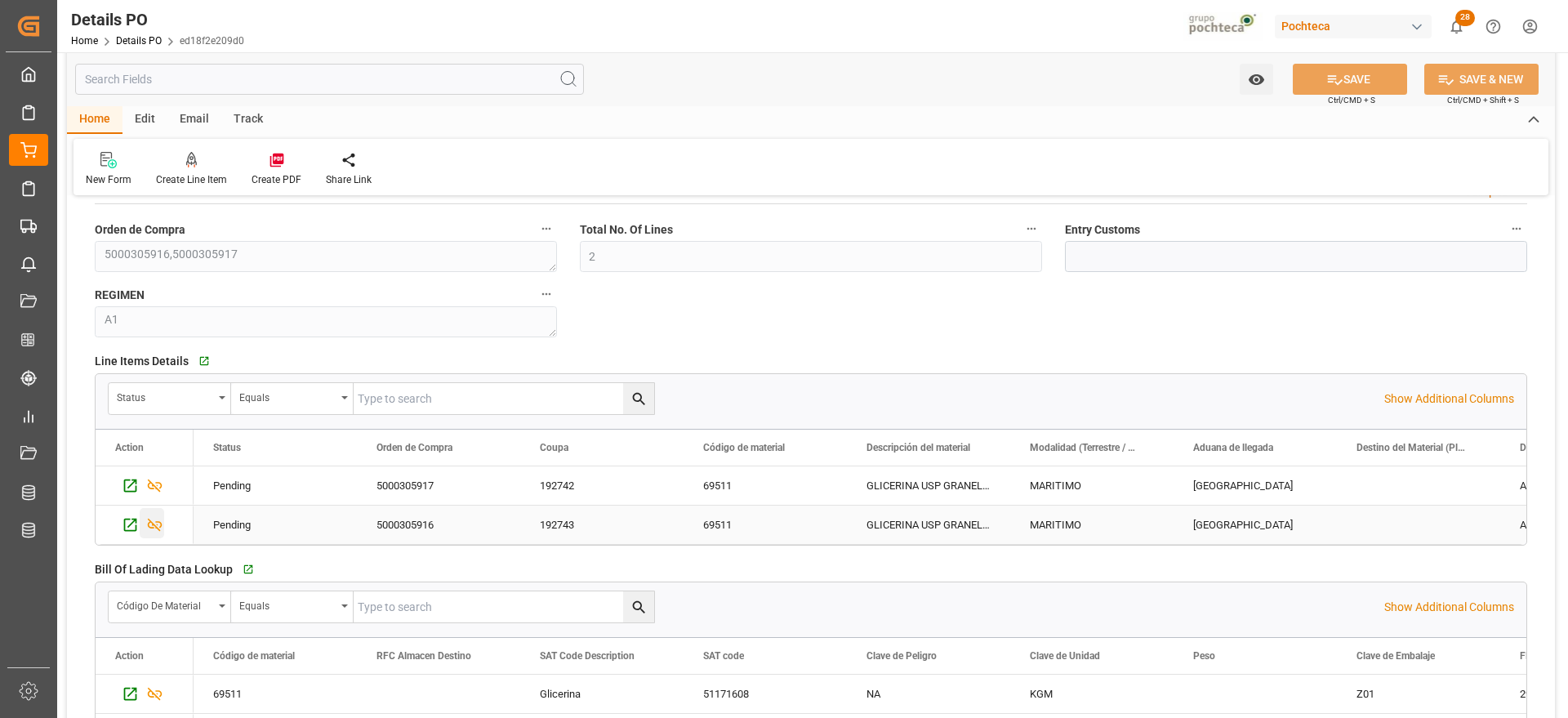
click at [152, 524] on icon "Press SPACE to select this row." at bounding box center [154, 524] width 17 height 17
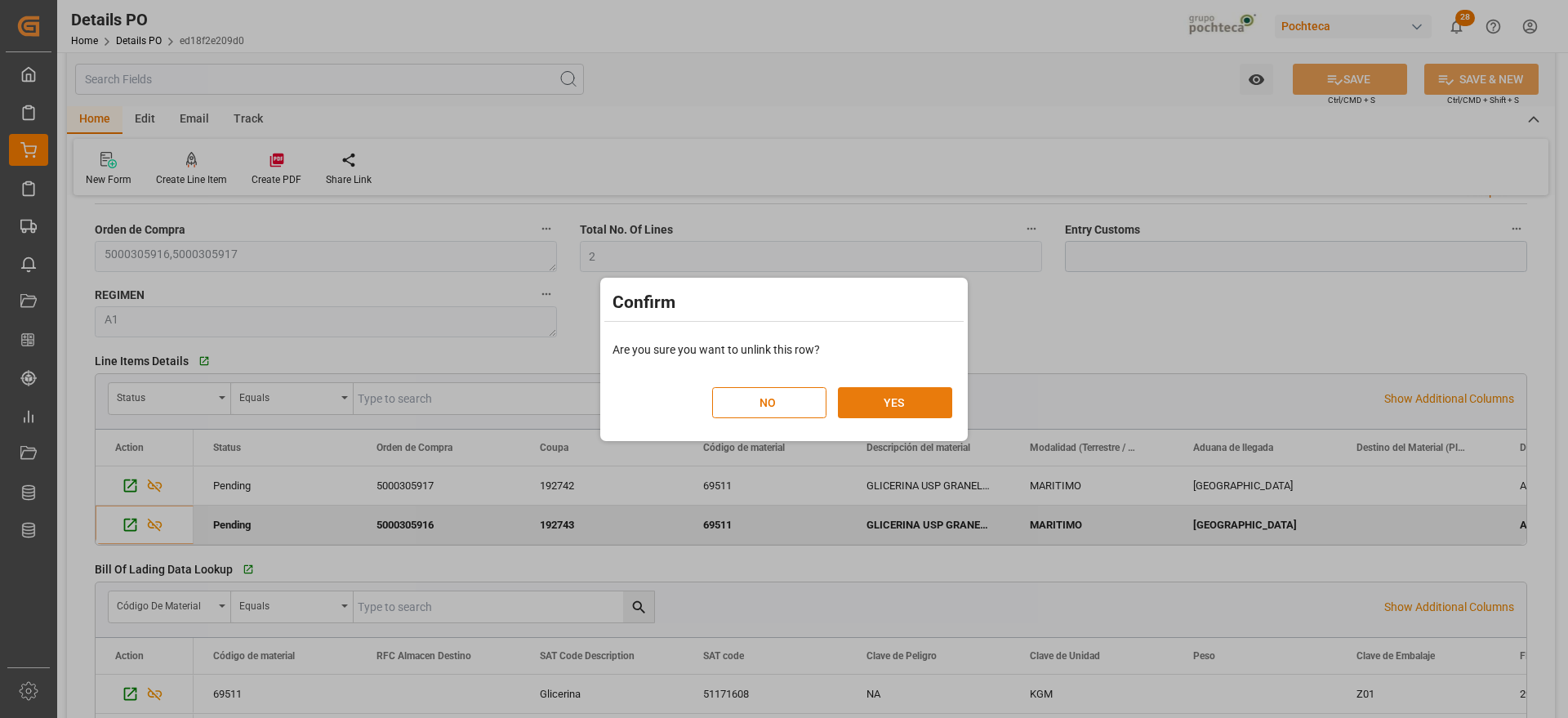
click at [926, 394] on button "YES" at bounding box center [895, 403] width 115 height 31
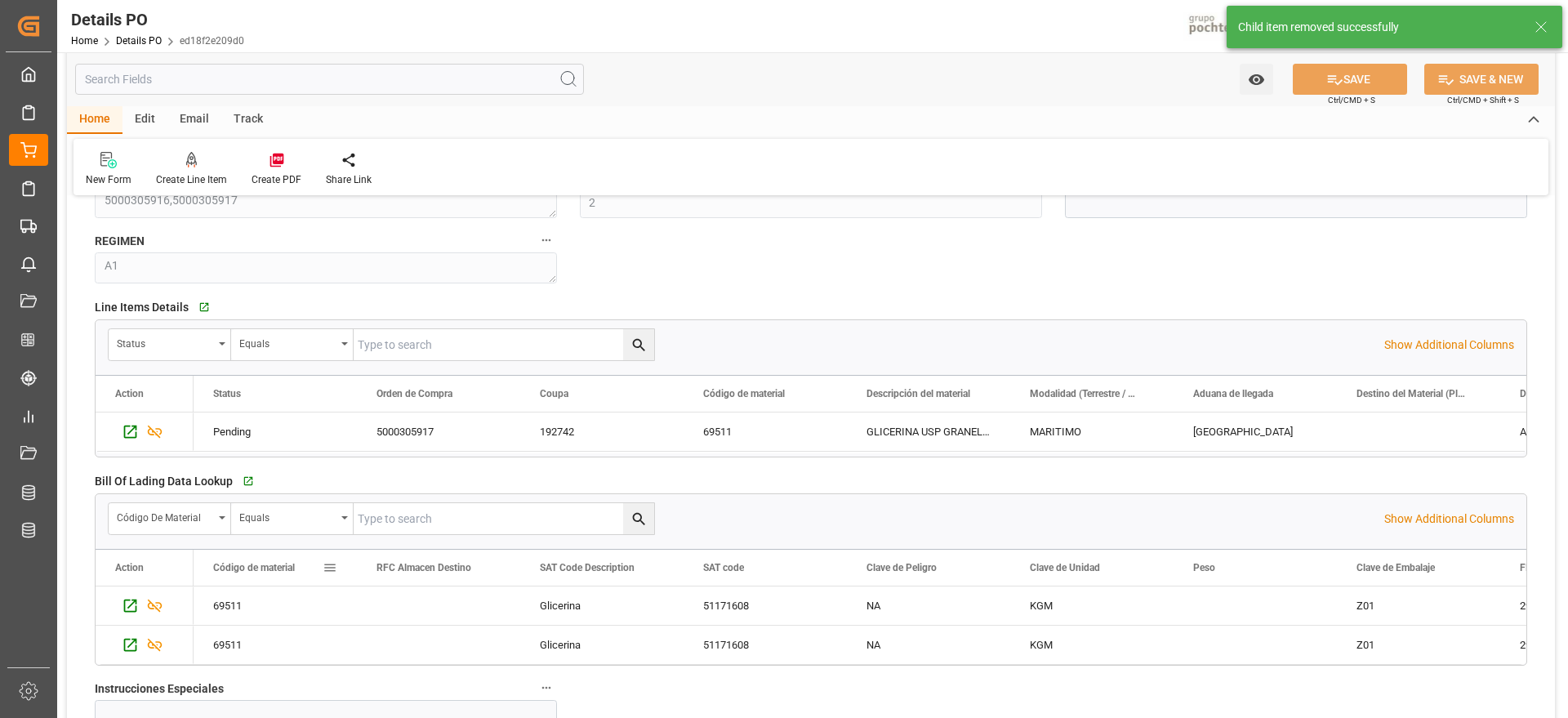
scroll to position [1225, 0]
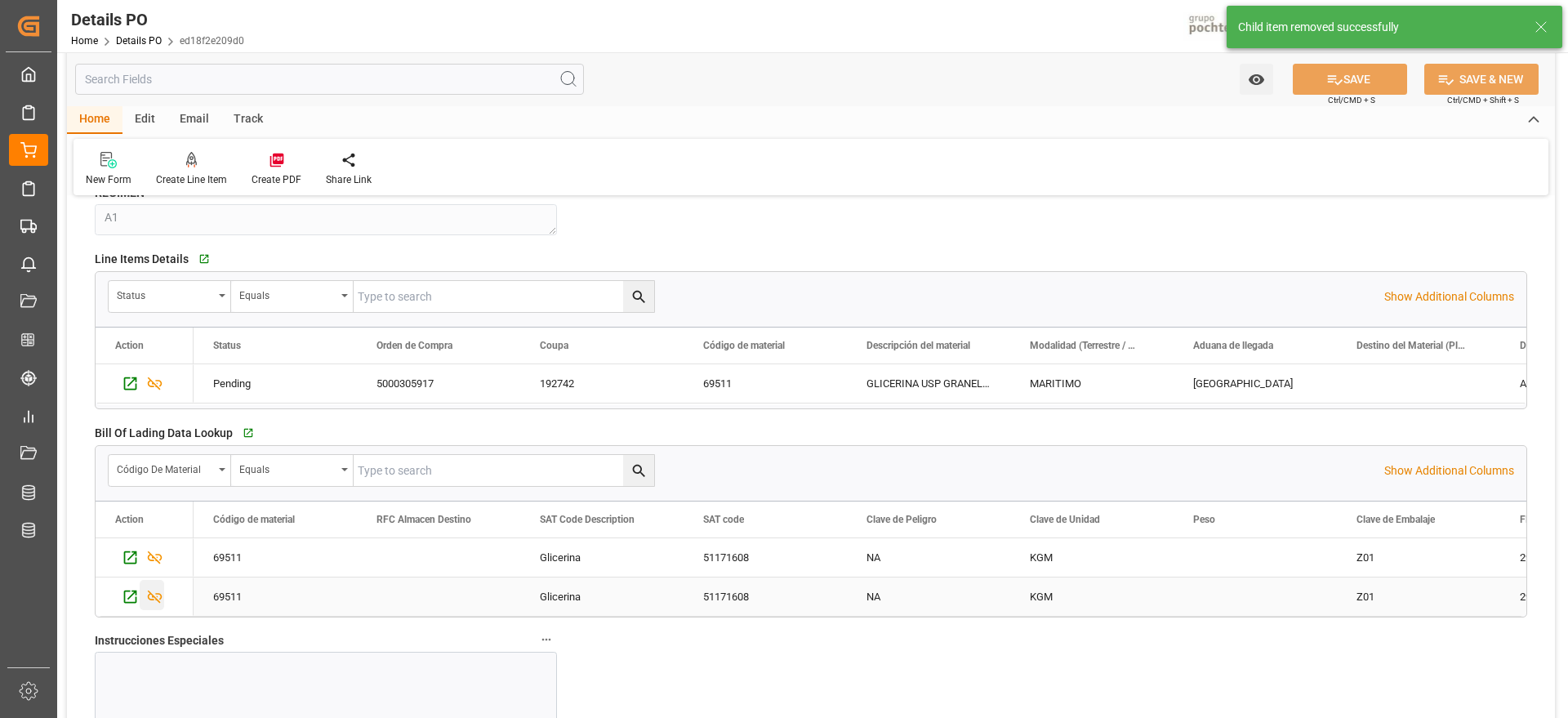
click at [155, 595] on icon "Press SPACE to select this row." at bounding box center [154, 596] width 17 height 17
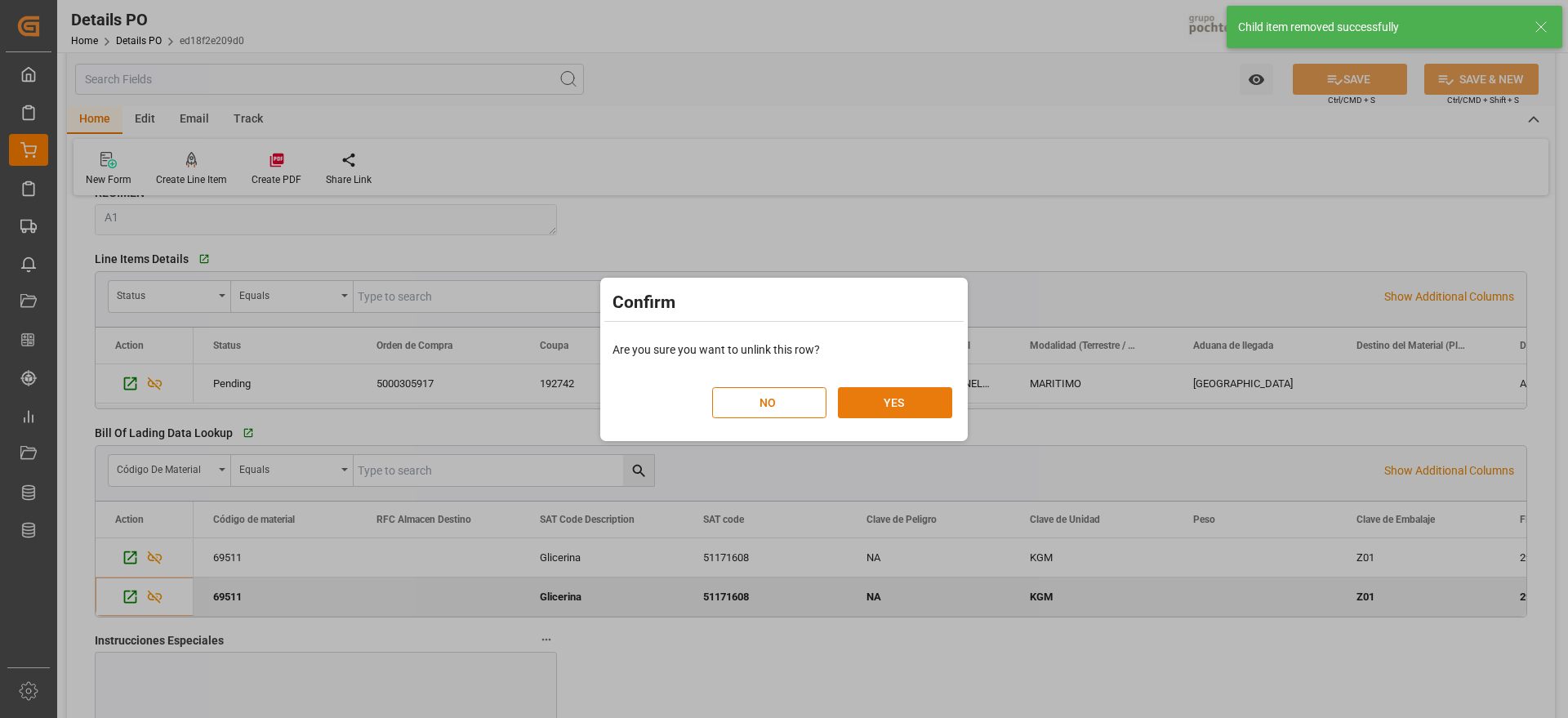
click at [894, 403] on button "YES" at bounding box center [895, 403] width 115 height 31
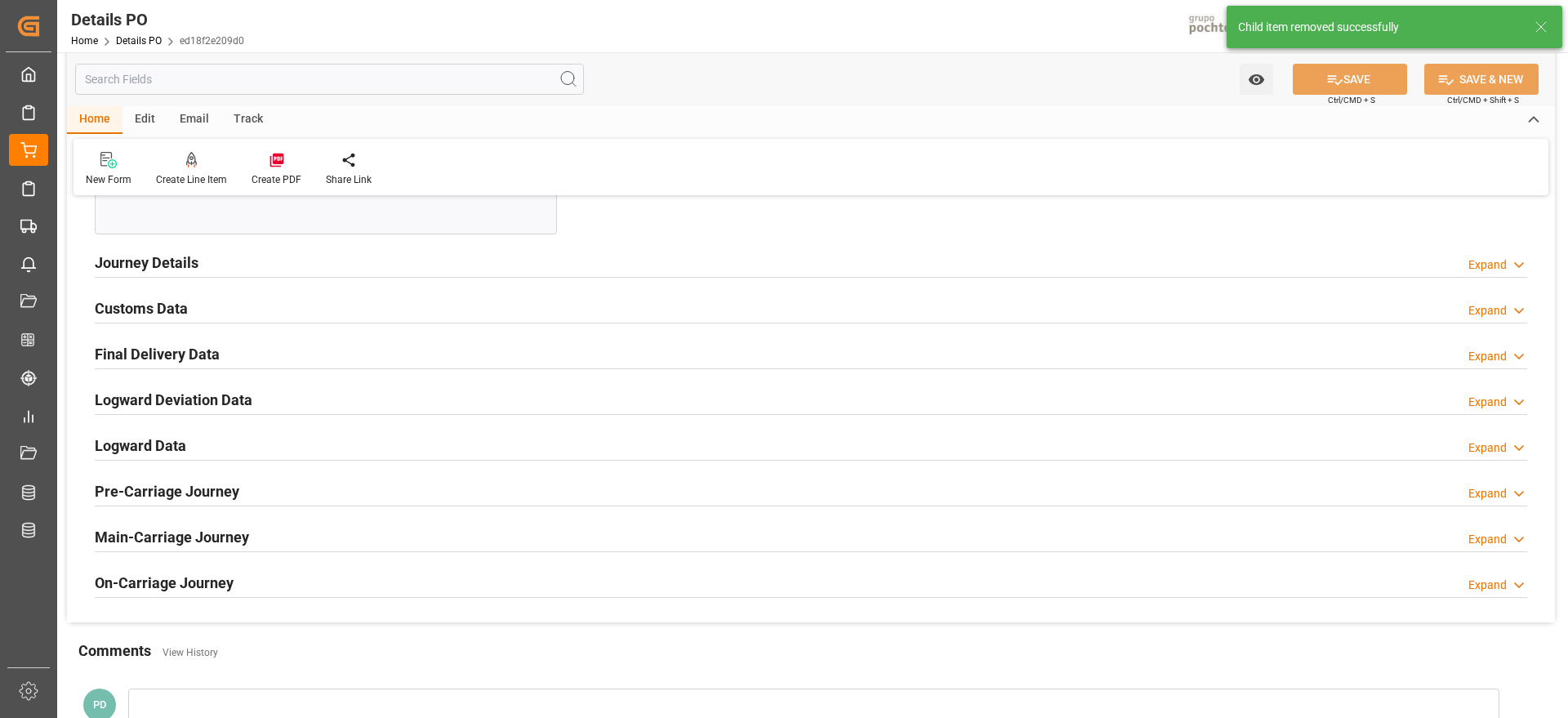
scroll to position [1736, 0]
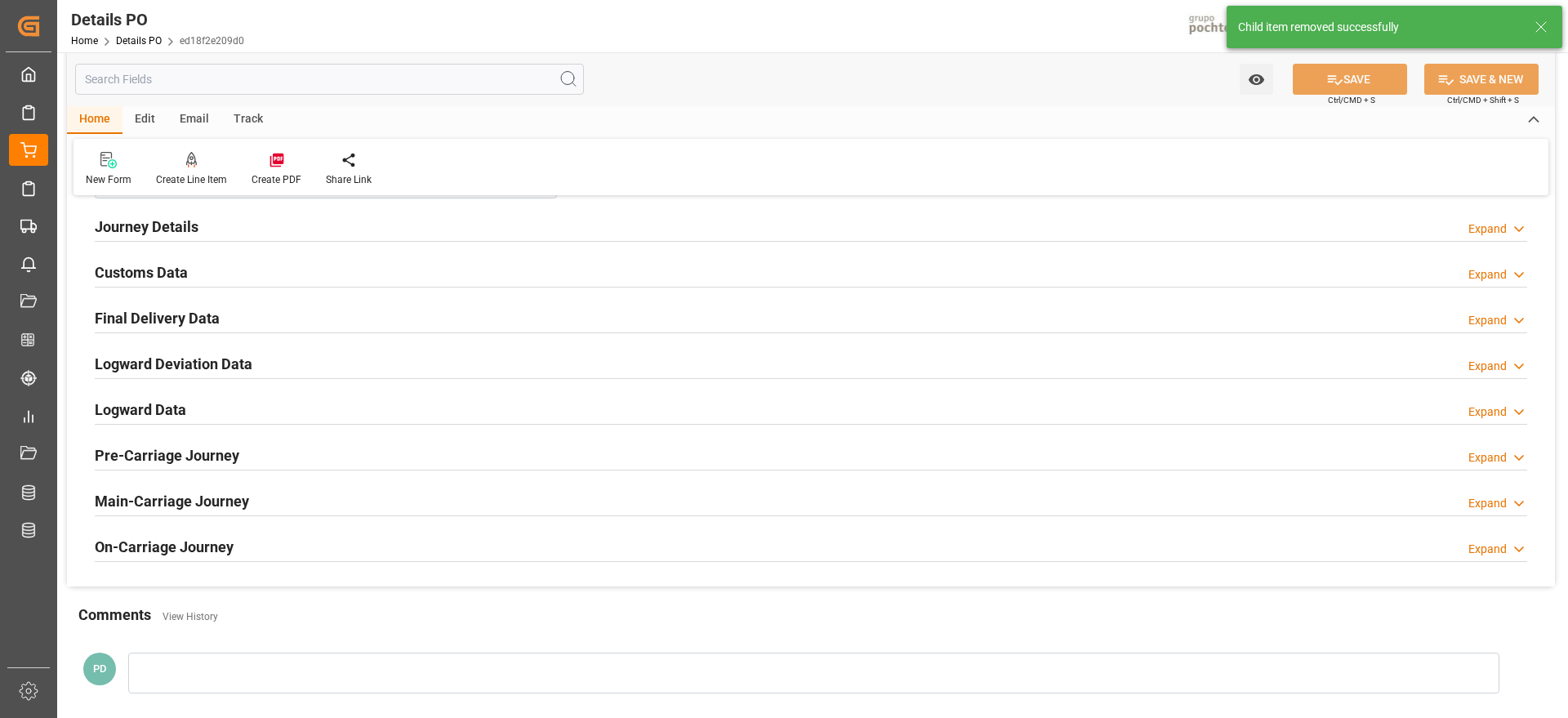
click at [157, 280] on h2 "Customs Data" at bounding box center [142, 272] width 93 height 22
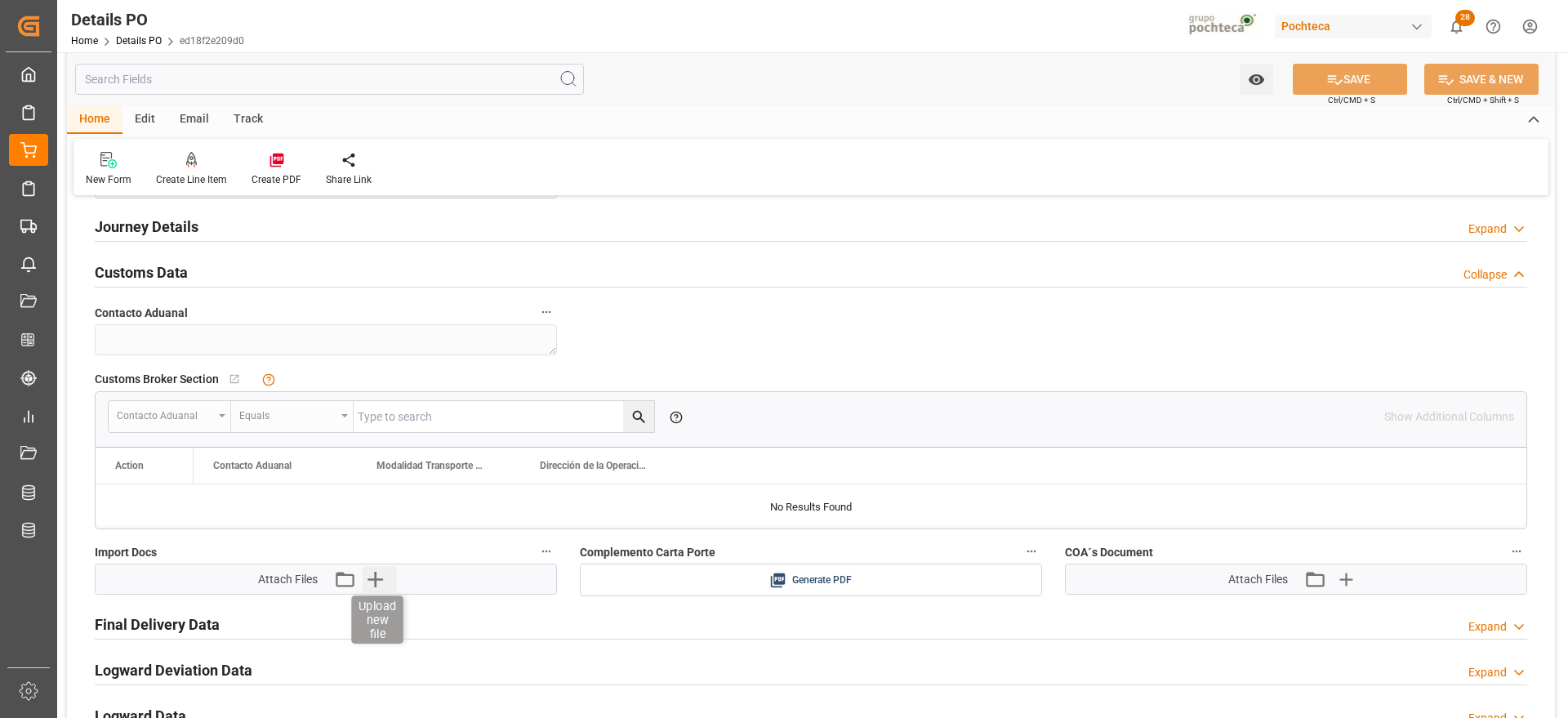
click at [385, 580] on icon "button" at bounding box center [375, 580] width 26 height 26
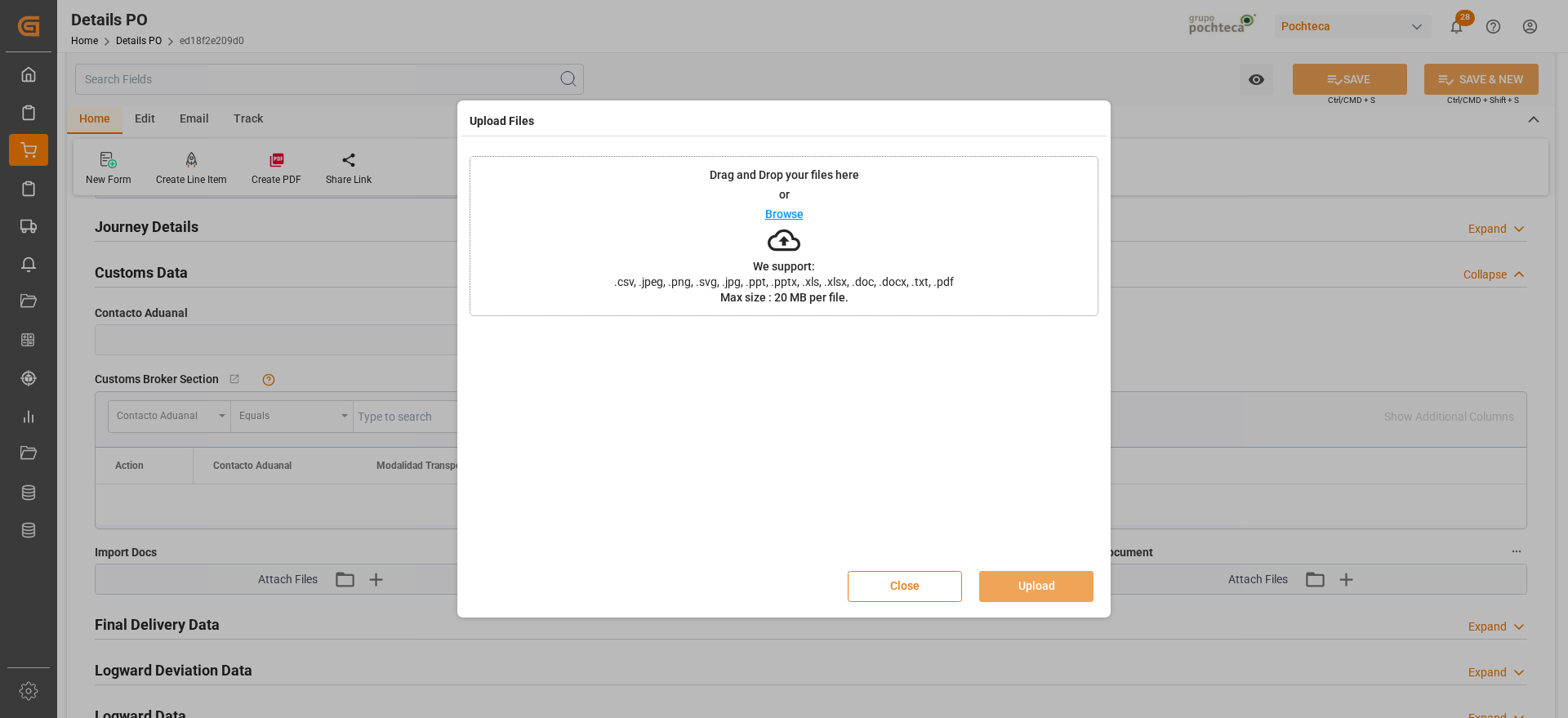
click at [936, 601] on button "Close" at bounding box center [906, 586] width 115 height 31
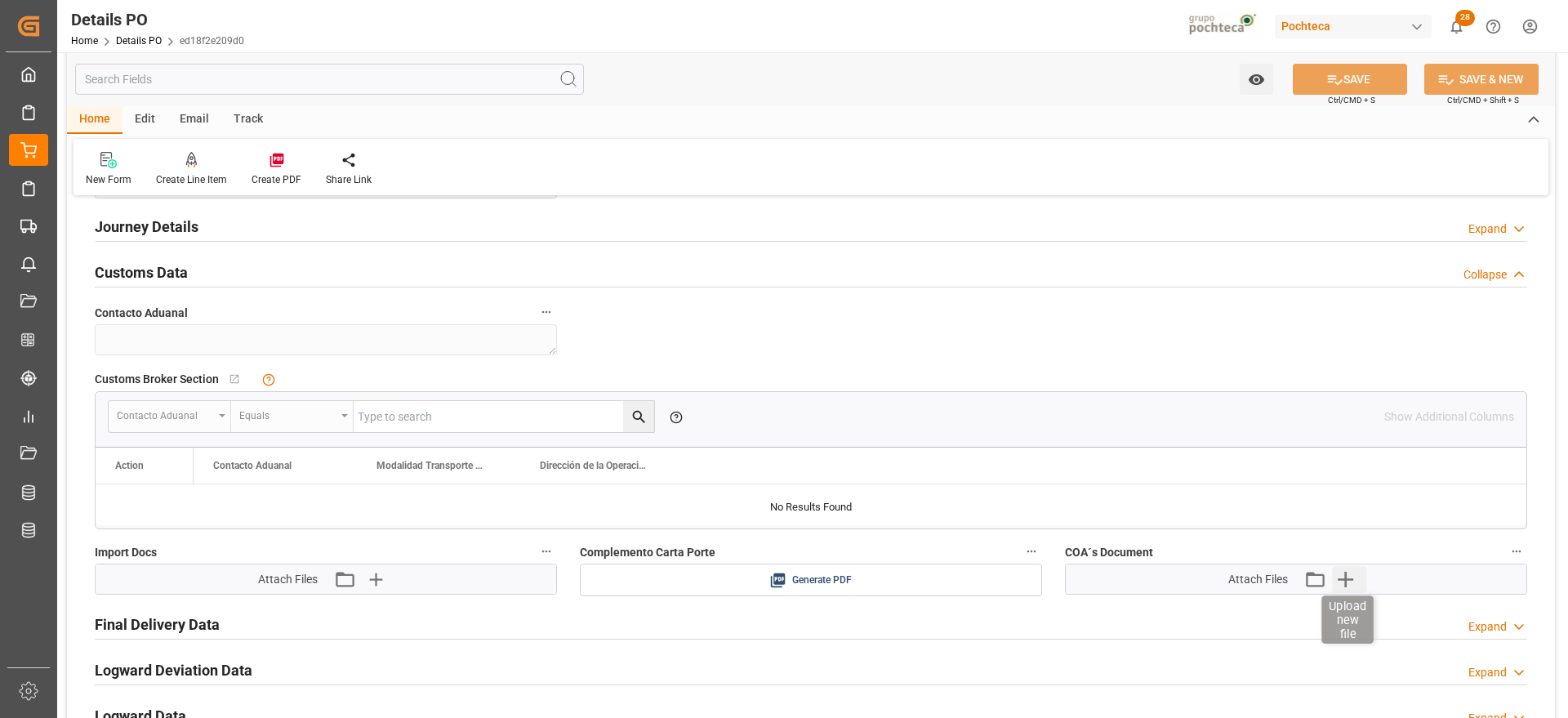
click at [1335, 575] on icon "button" at bounding box center [1345, 580] width 26 height 26
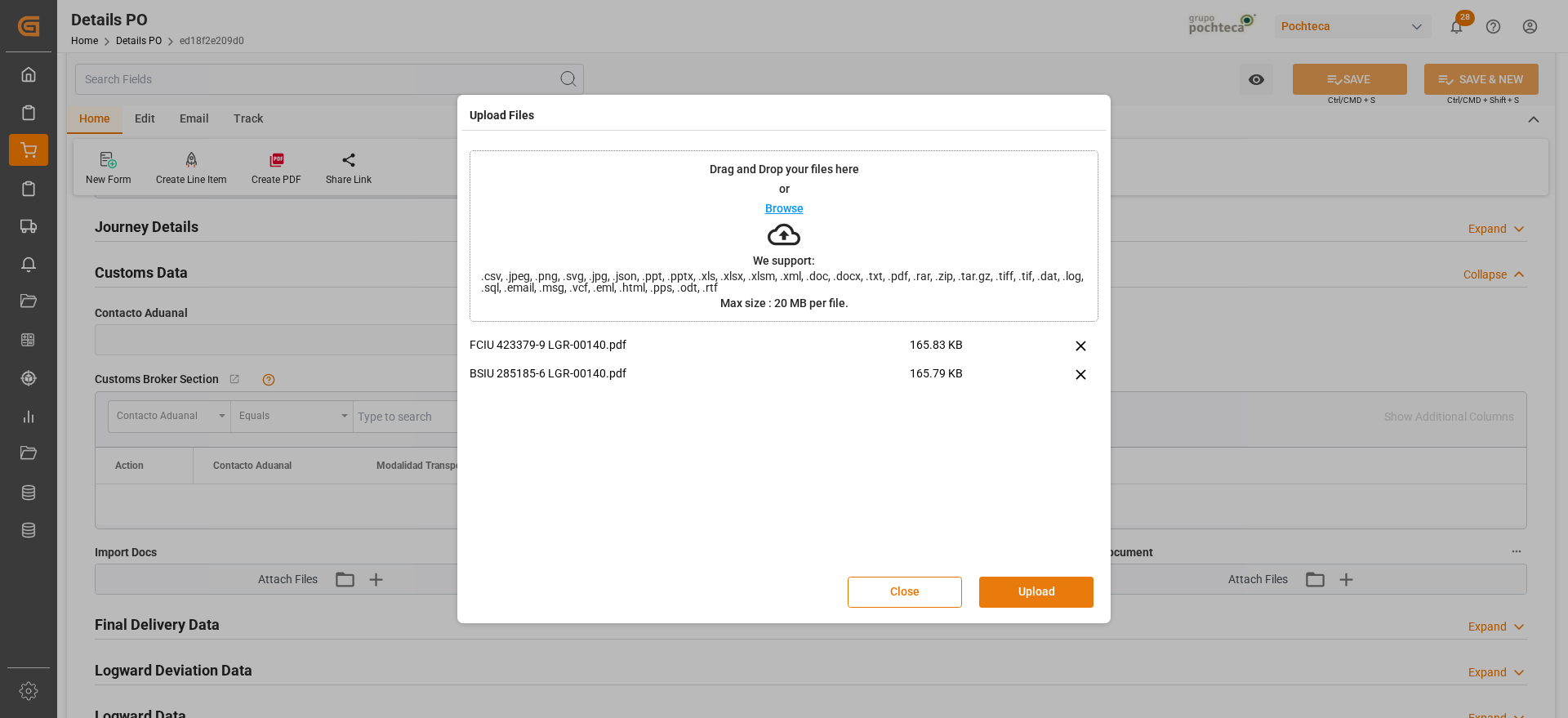
click at [1039, 595] on button "Upload" at bounding box center [1037, 592] width 115 height 31
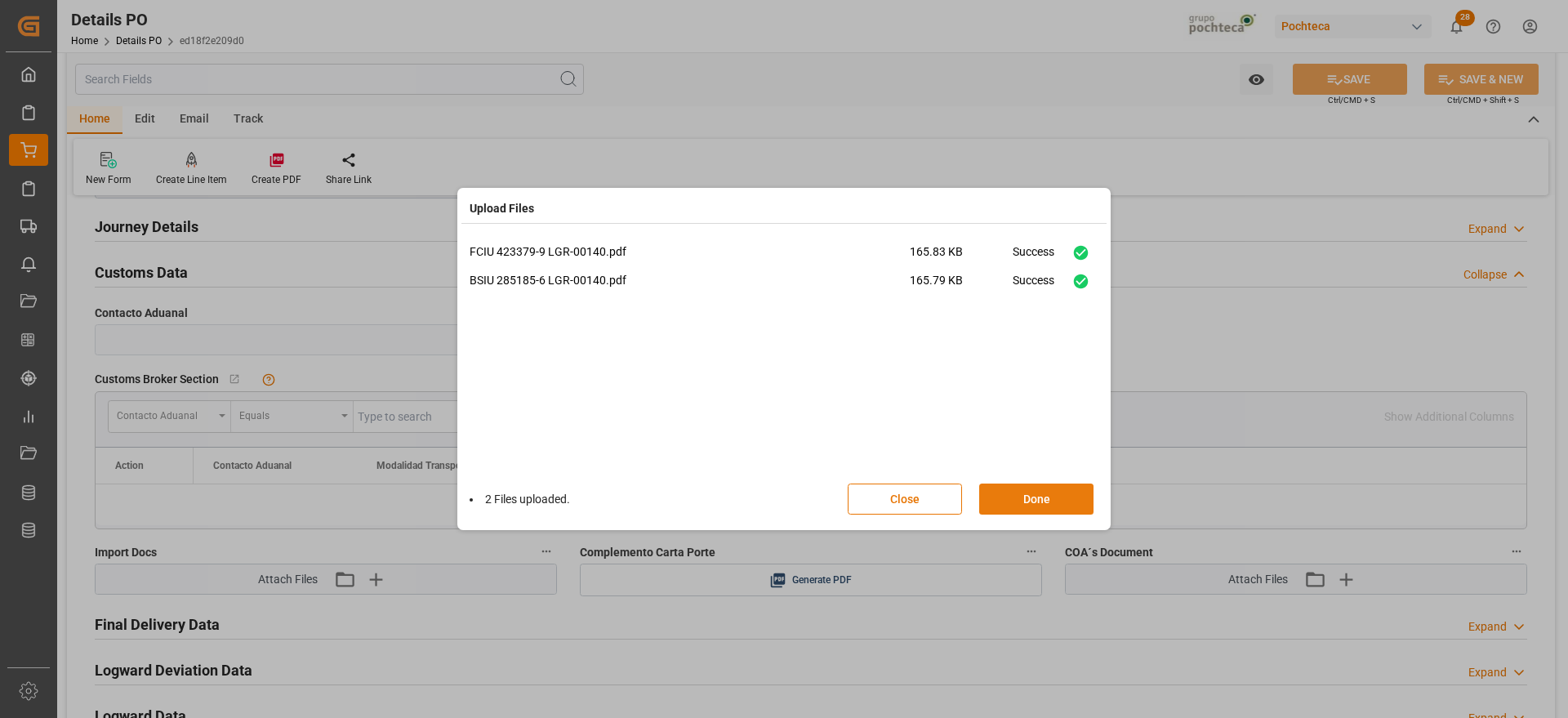
click at [1043, 507] on button "Done" at bounding box center [1037, 499] width 115 height 31
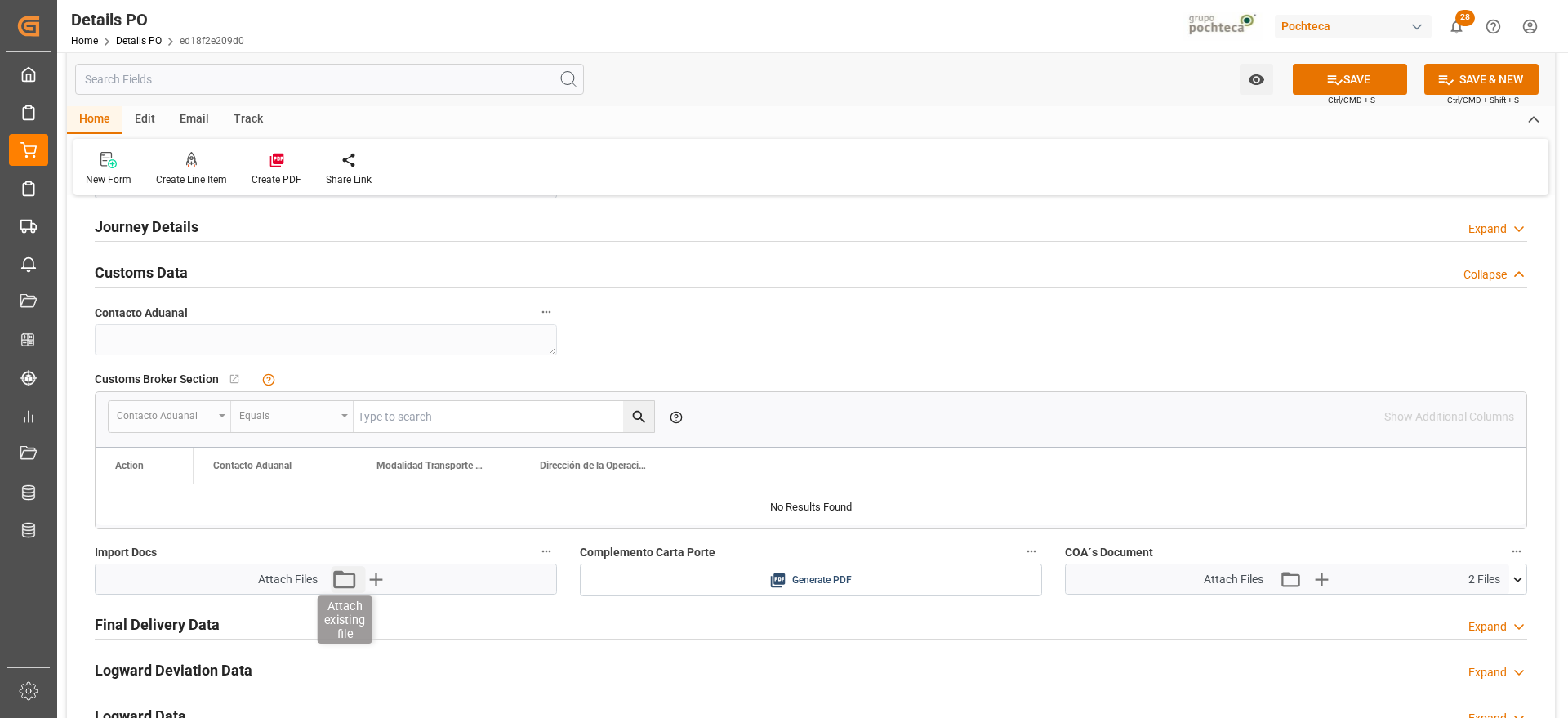
click at [341, 582] on icon "button" at bounding box center [344, 580] width 26 height 26
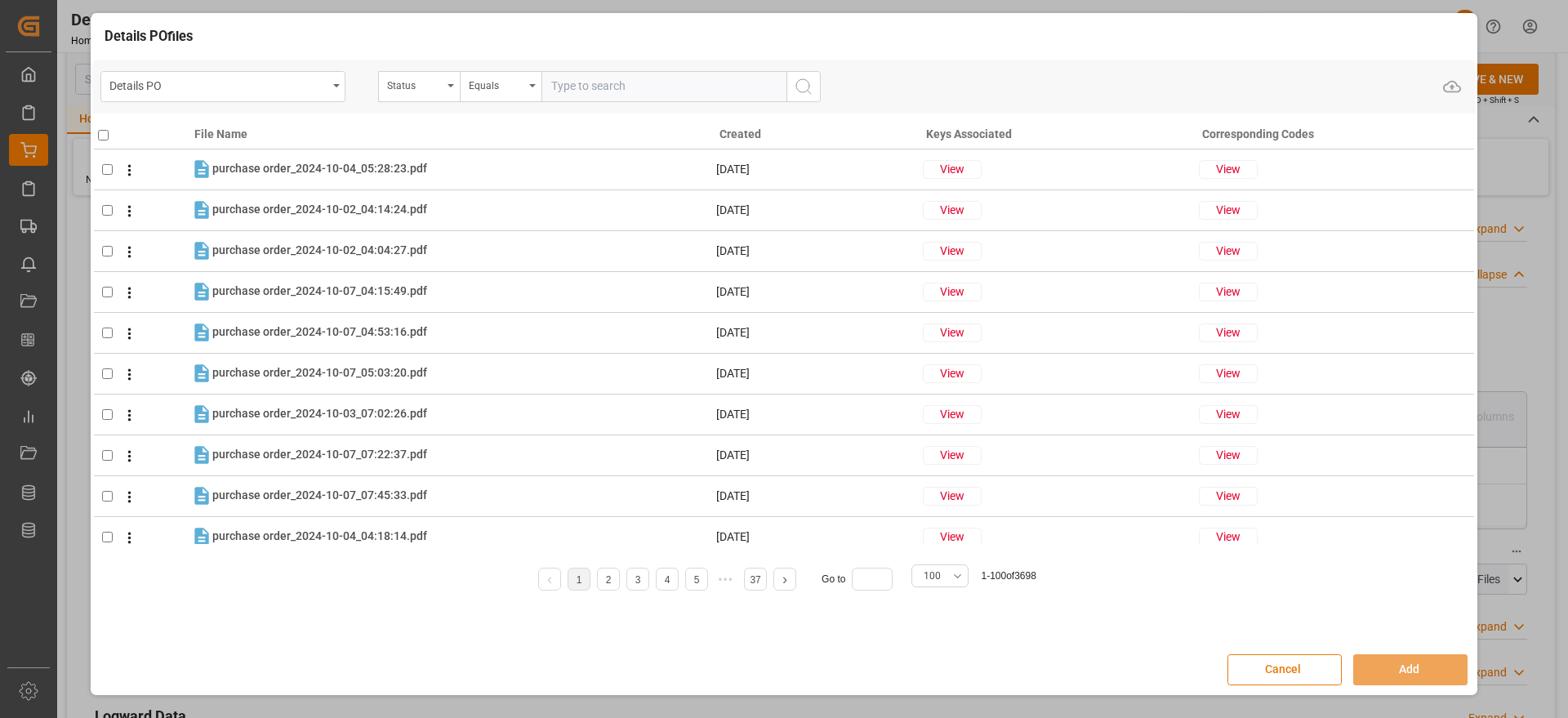
click at [1266, 662] on button "Cancel" at bounding box center [1285, 670] width 115 height 31
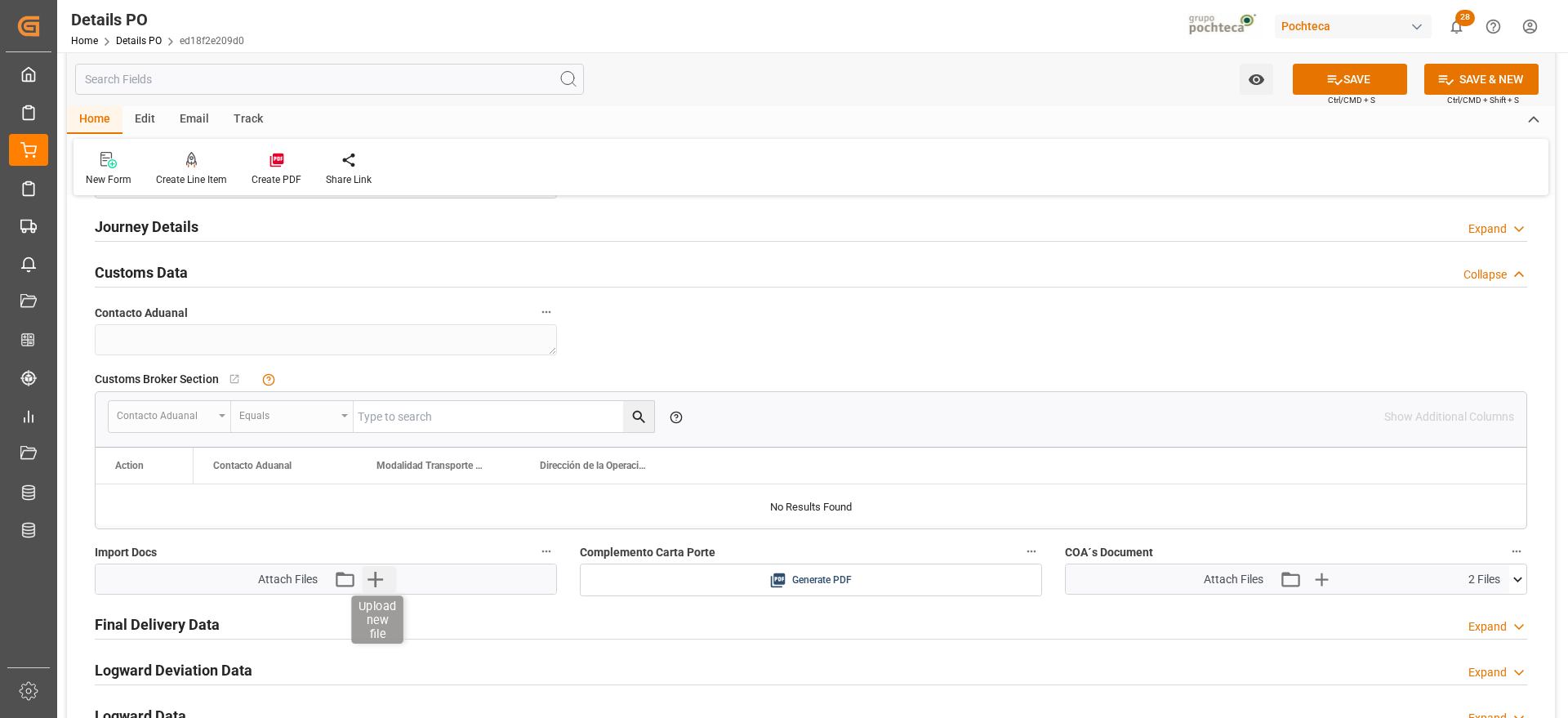
click at [378, 579] on icon "button" at bounding box center [375, 580] width 16 height 16
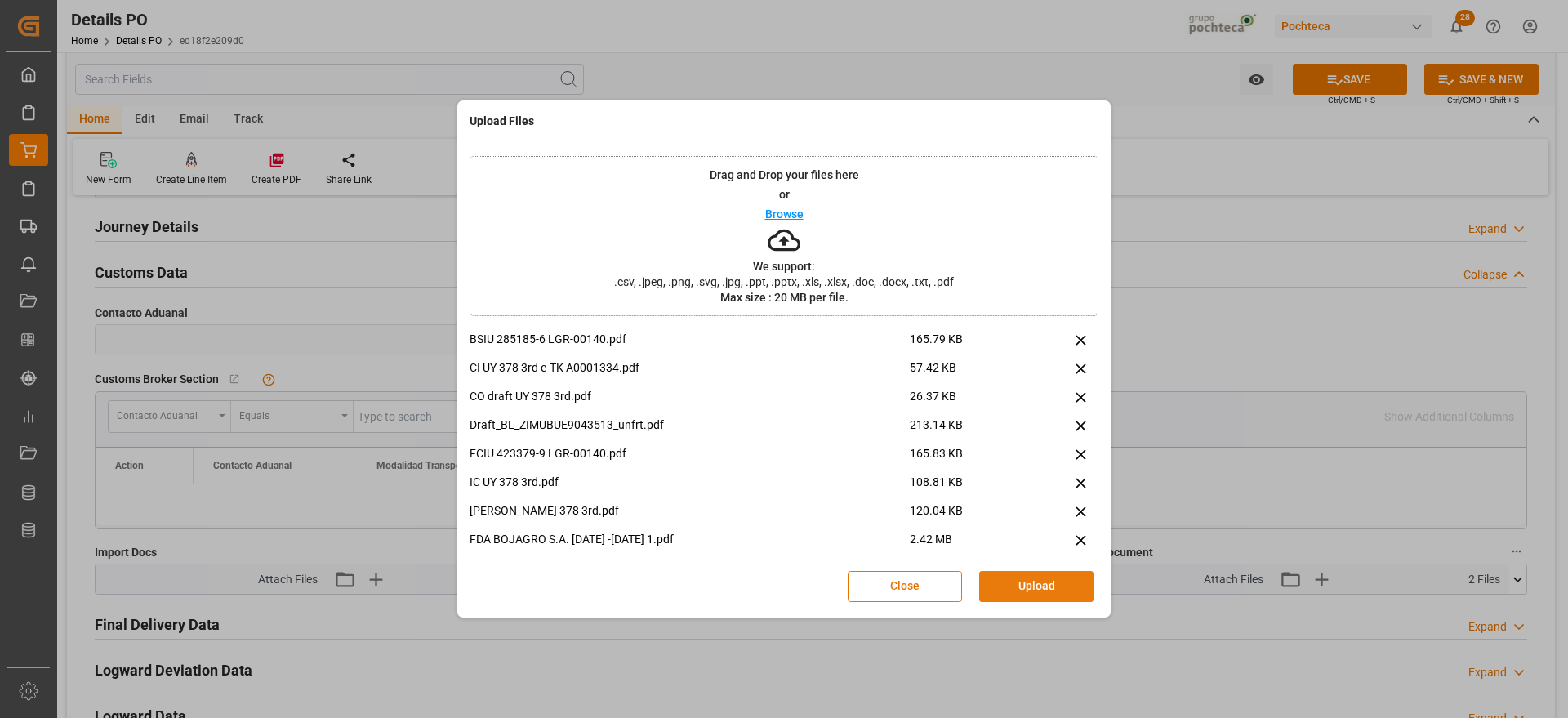
click at [1056, 582] on button "Upload" at bounding box center [1037, 586] width 115 height 31
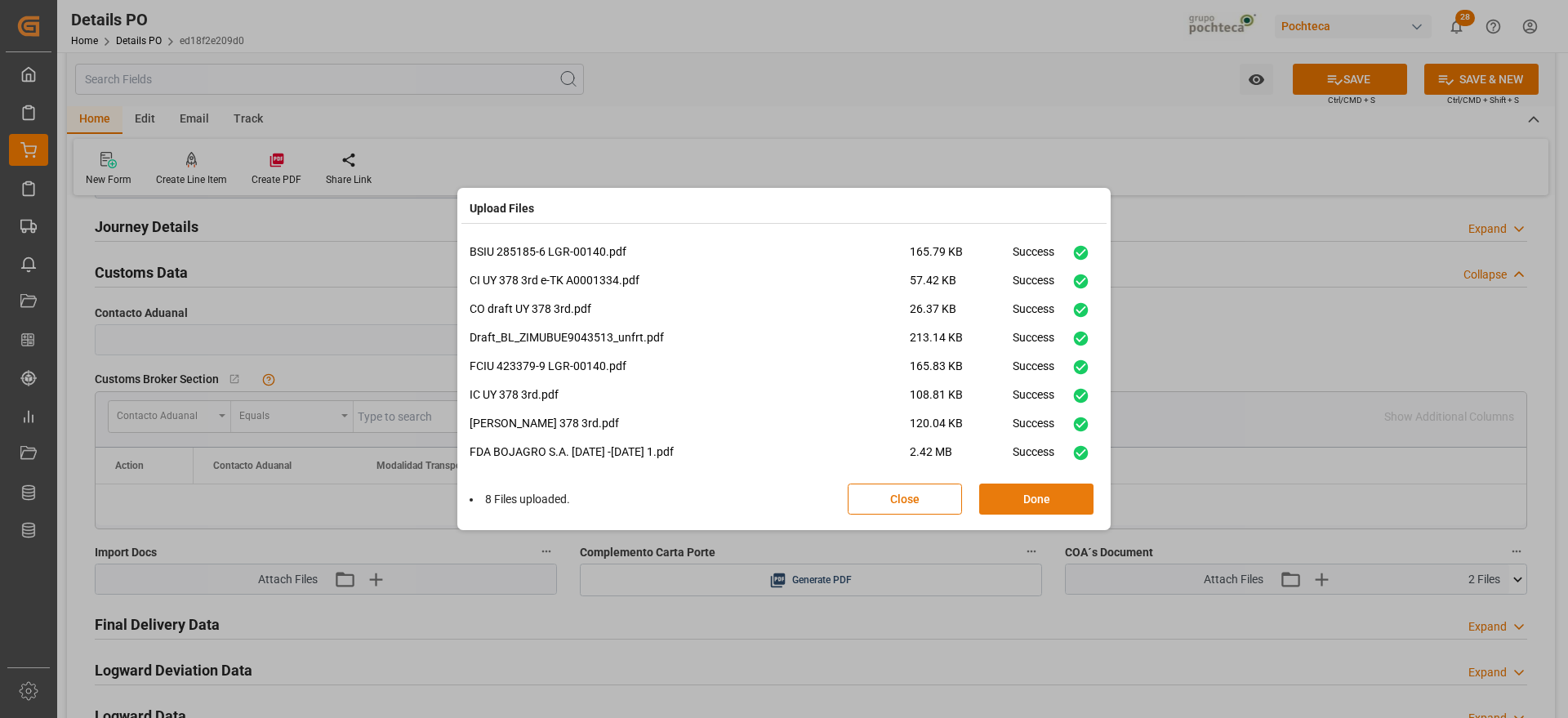
click at [1060, 500] on button "Done" at bounding box center [1037, 499] width 115 height 31
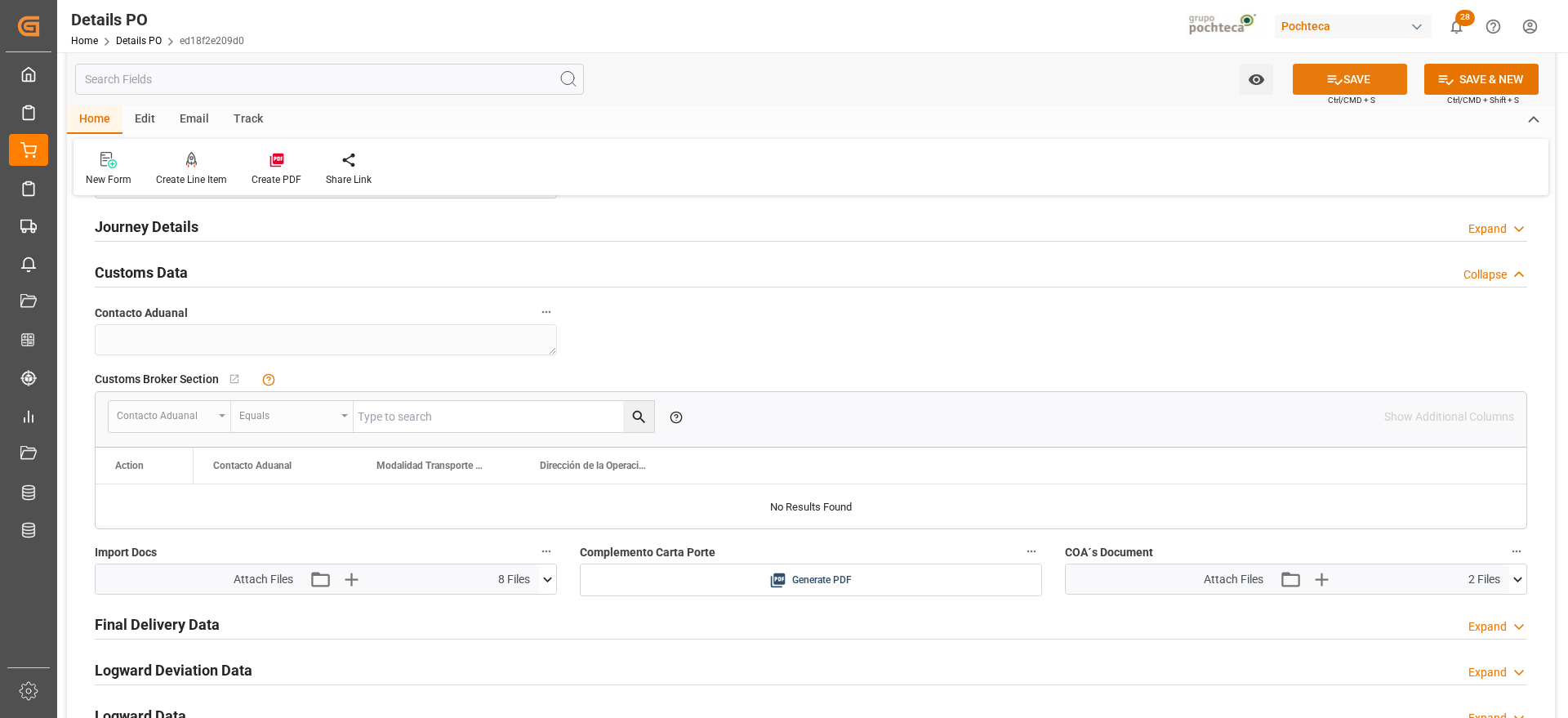
click at [1353, 63] on button "SAVE" at bounding box center [1350, 78] width 115 height 31
click at [268, 168] on div "Create PDF" at bounding box center [277, 169] width 74 height 36
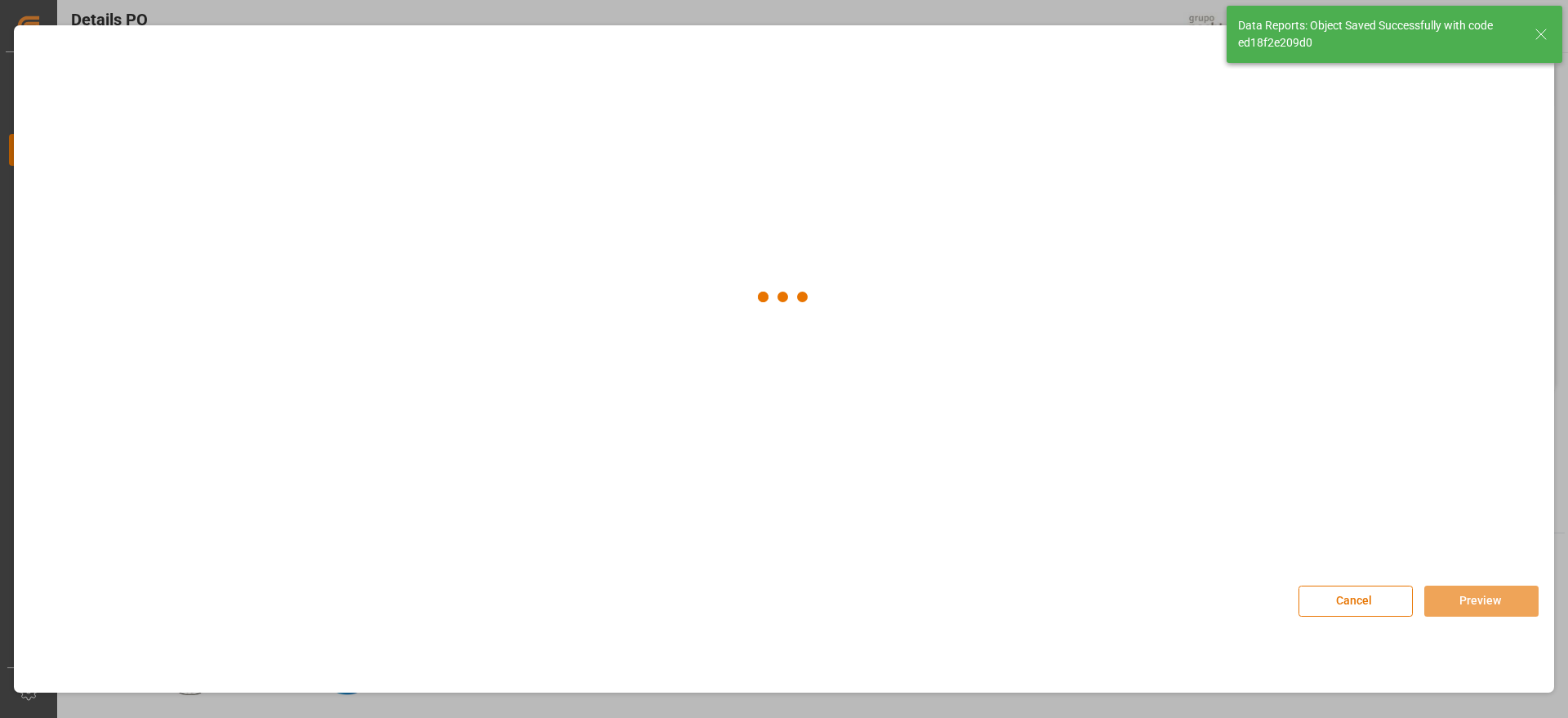
type textarea "en espera de documentos finales"
click at [82, 140] on img at bounding box center [115, 167] width 65 height 93
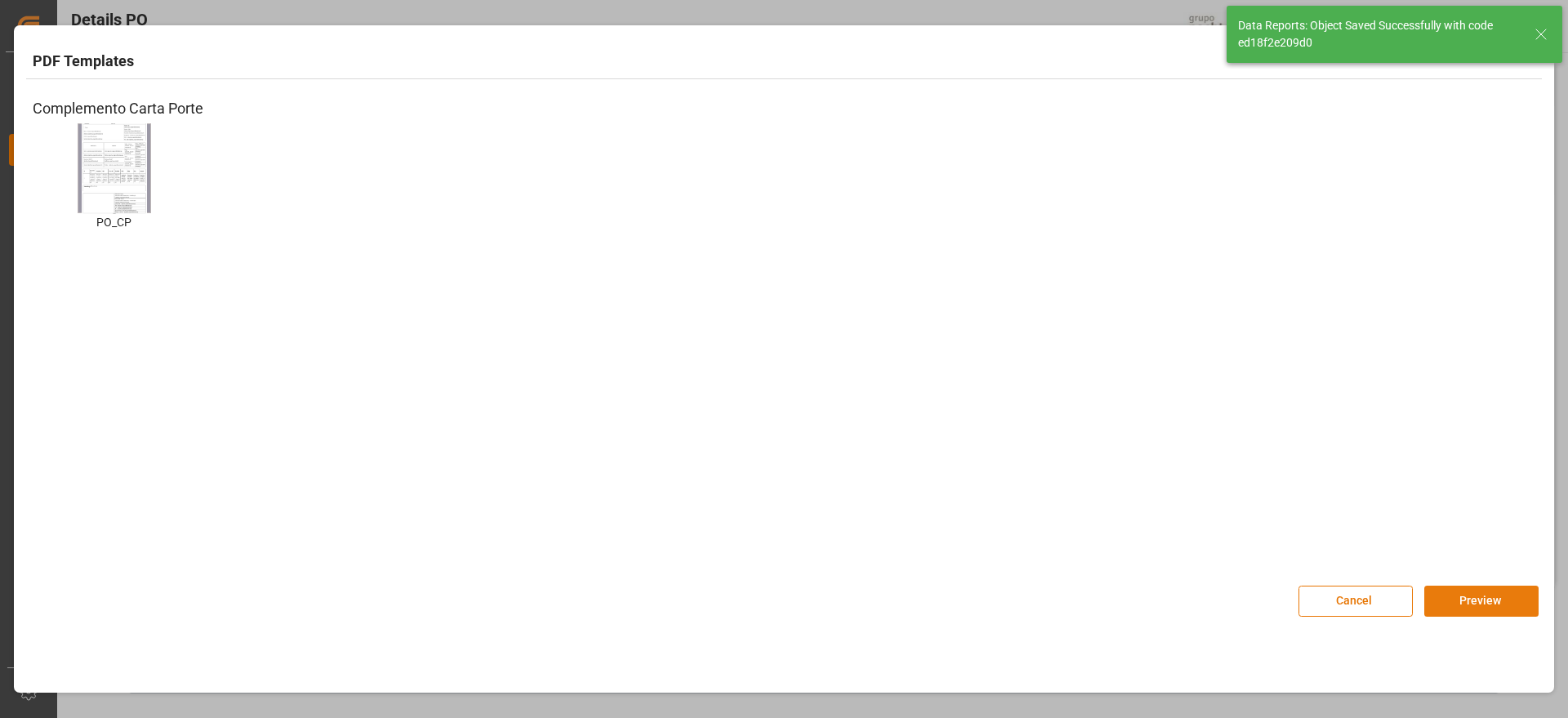
click at [1494, 611] on button "Preview" at bounding box center [1482, 601] width 115 height 31
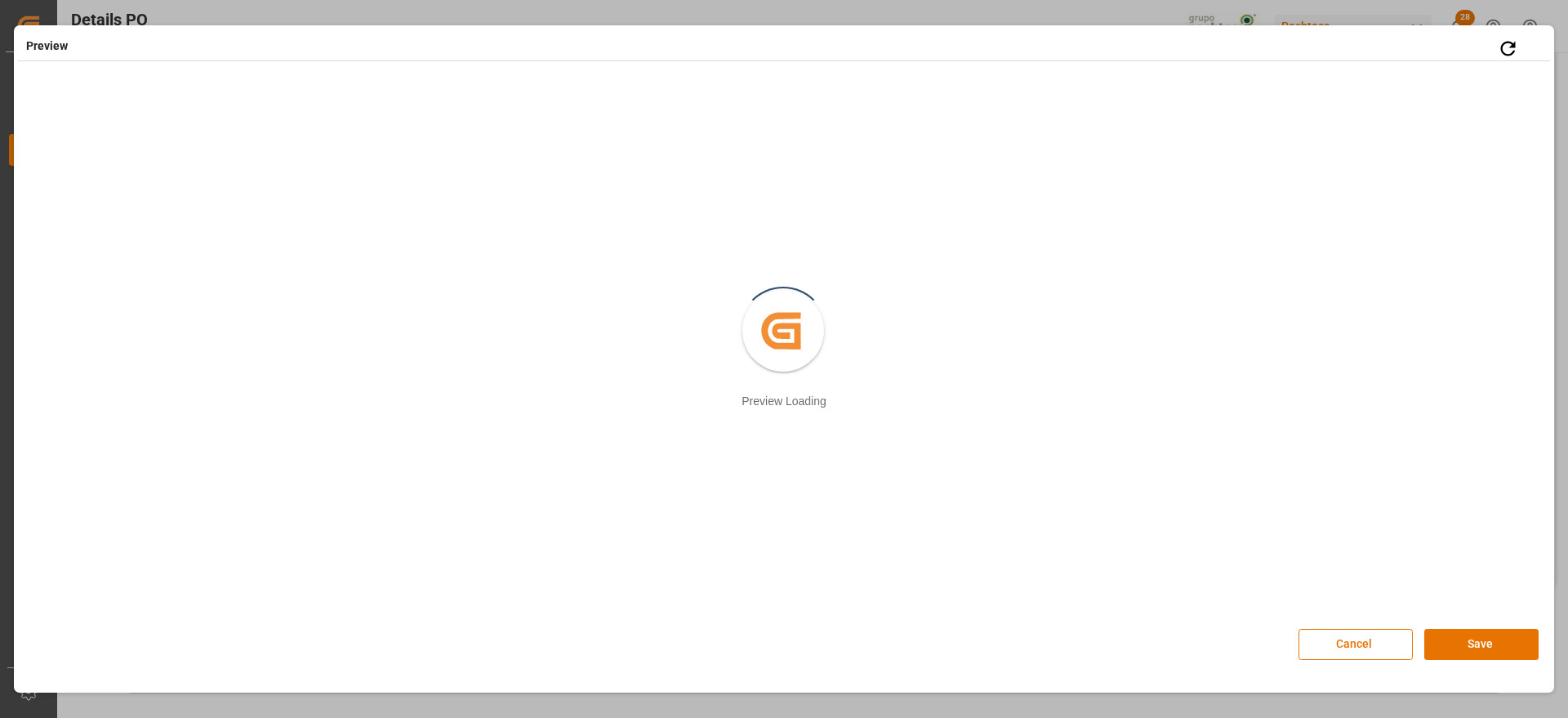
click at [1510, 660] on div "Cancel Save" at bounding box center [784, 636] width 1533 height 71
click at [1494, 650] on button "Save" at bounding box center [1482, 644] width 115 height 31
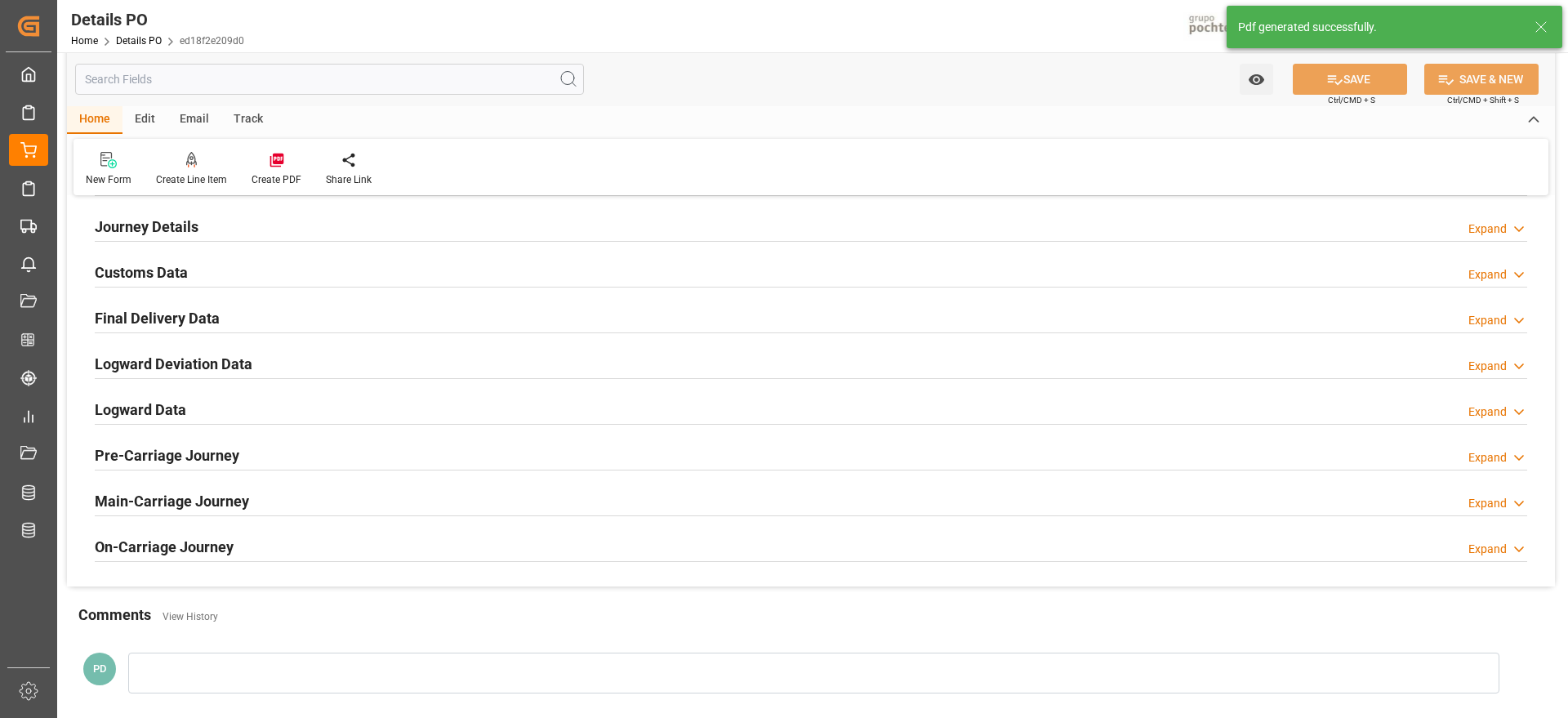
click at [136, 270] on h2 "Customs Data" at bounding box center [142, 272] width 93 height 22
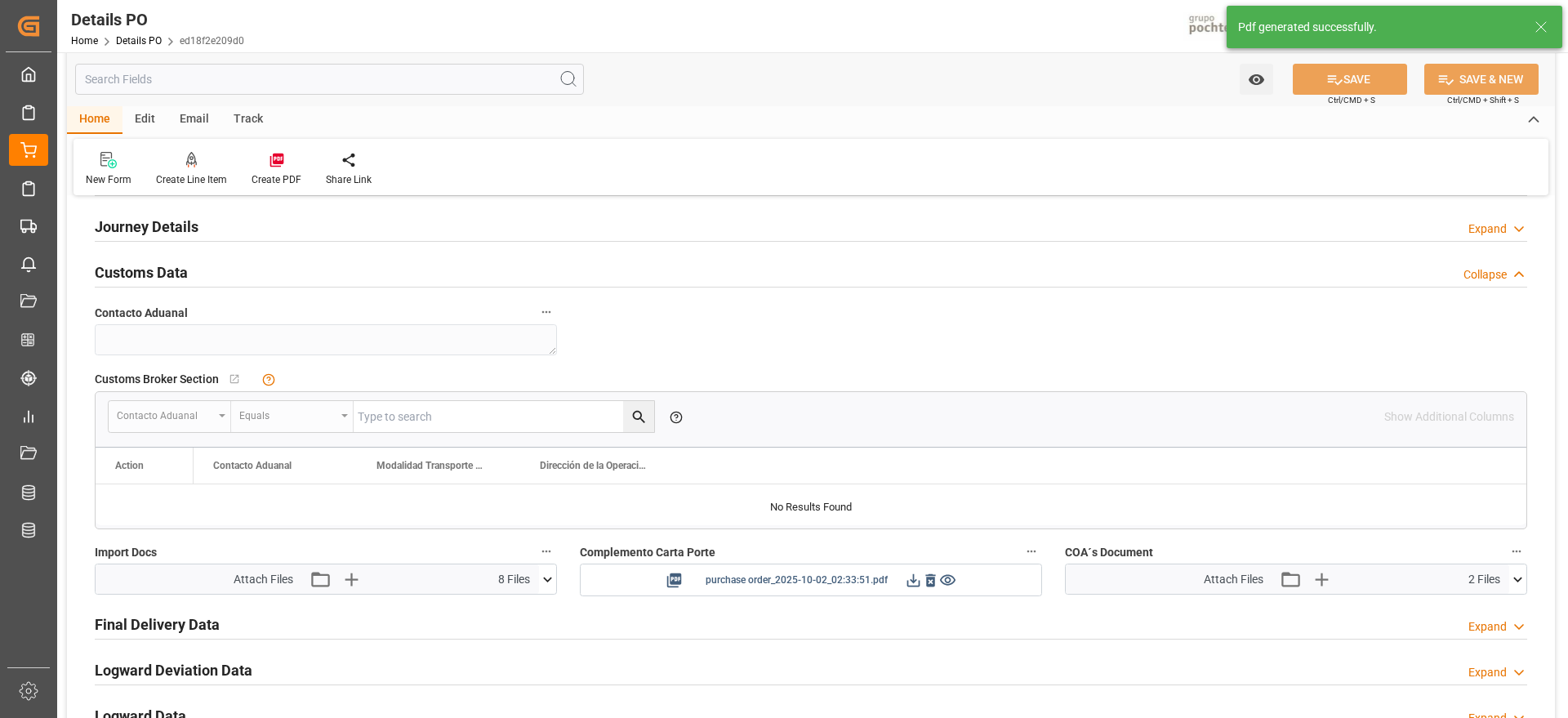
click at [913, 582] on icon at bounding box center [913, 580] width 17 height 17
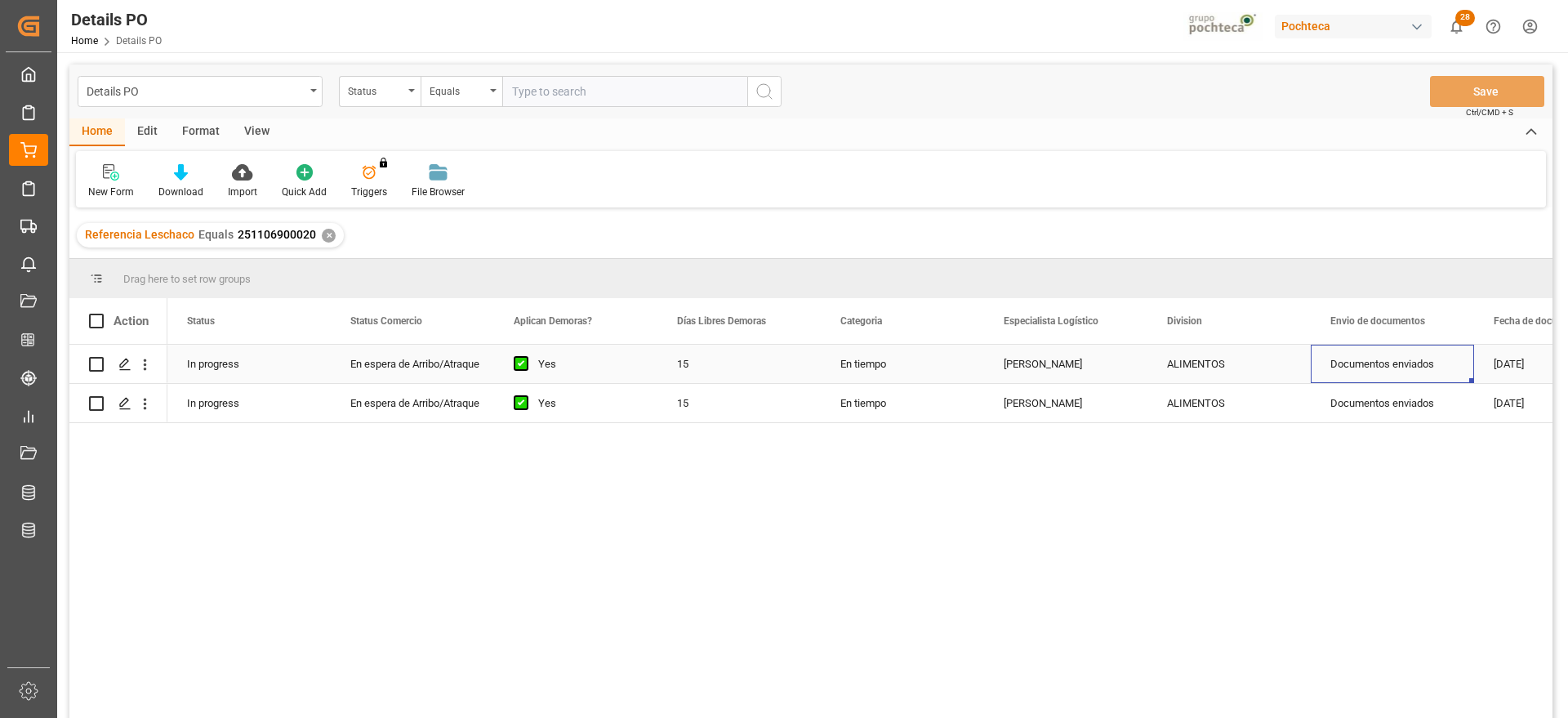
click at [1373, 372] on div "Documentos enviados" at bounding box center [1392, 364] width 163 height 39
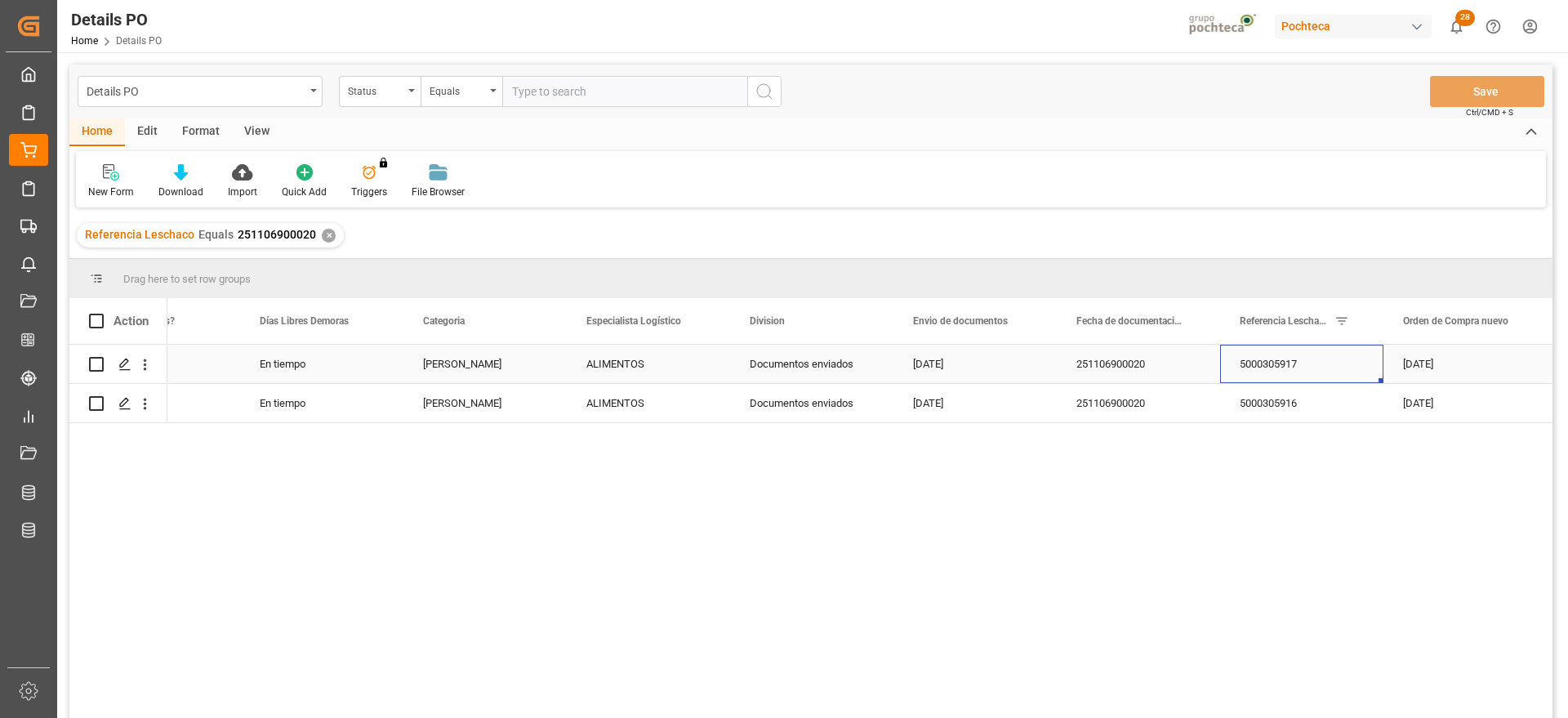
scroll to position [0, 581]
click at [129, 397] on icon "Press SPACE to select this row." at bounding box center [124, 403] width 13 height 13
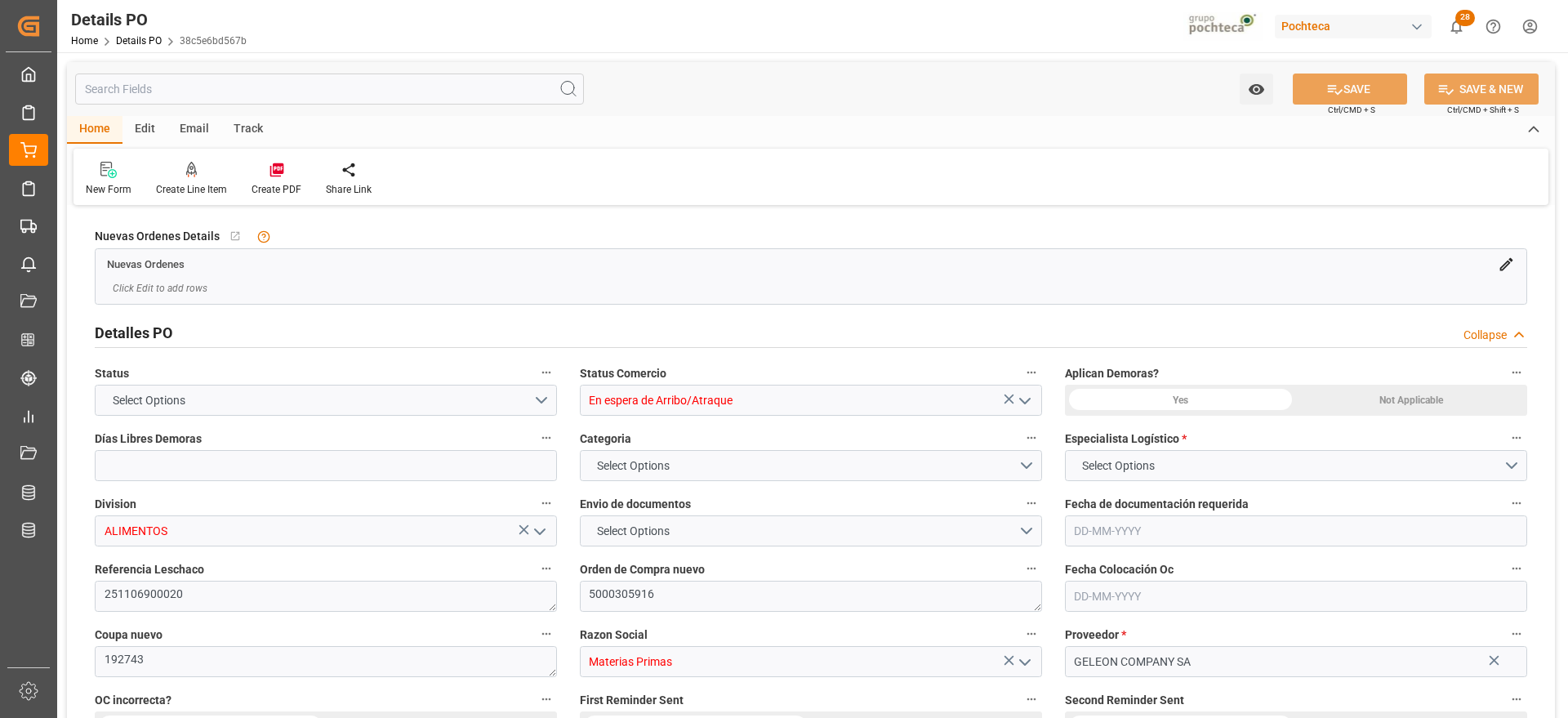
type input "15"
type input "[DATE]"
type input "08-07-2025"
type input "[DATE]"
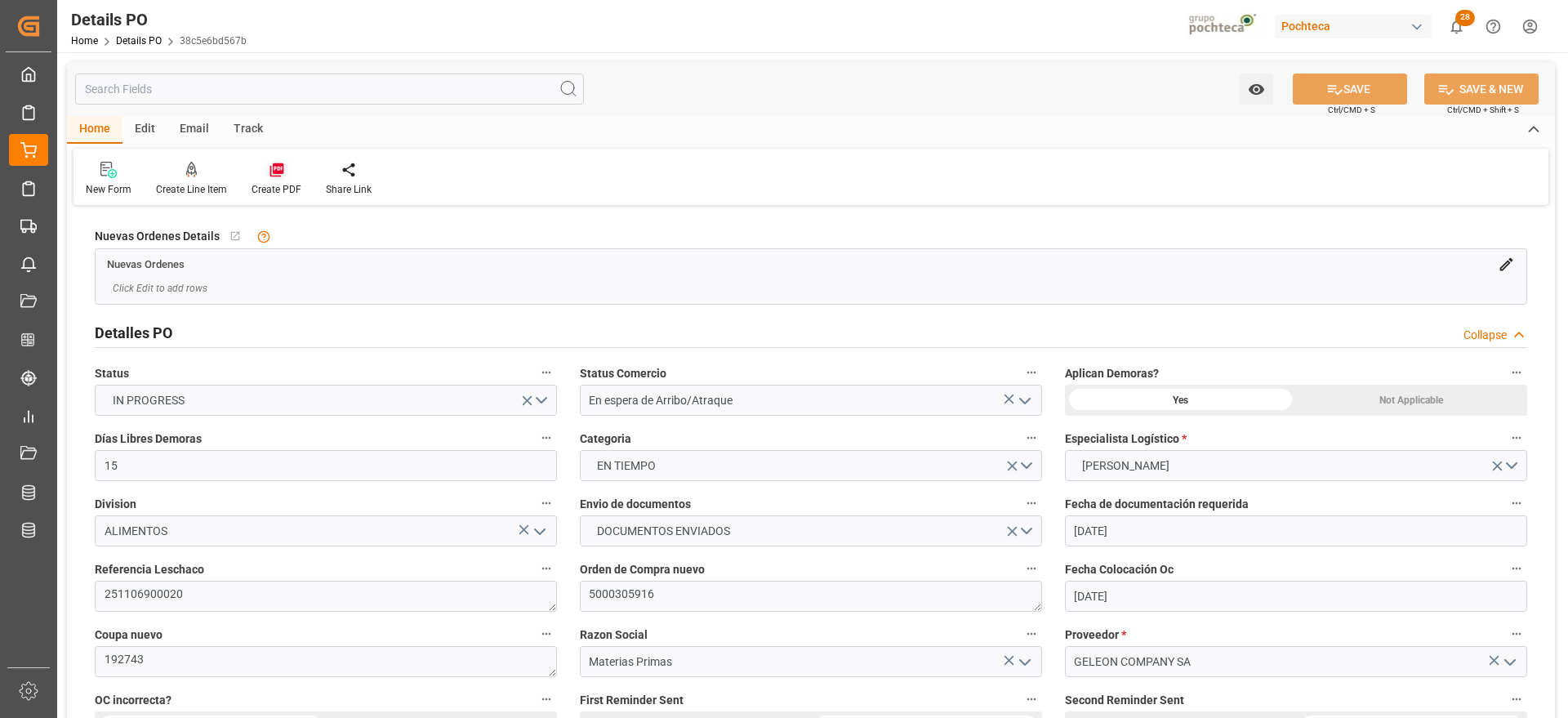
click at [256, 170] on div at bounding box center [277, 169] width 50 height 17
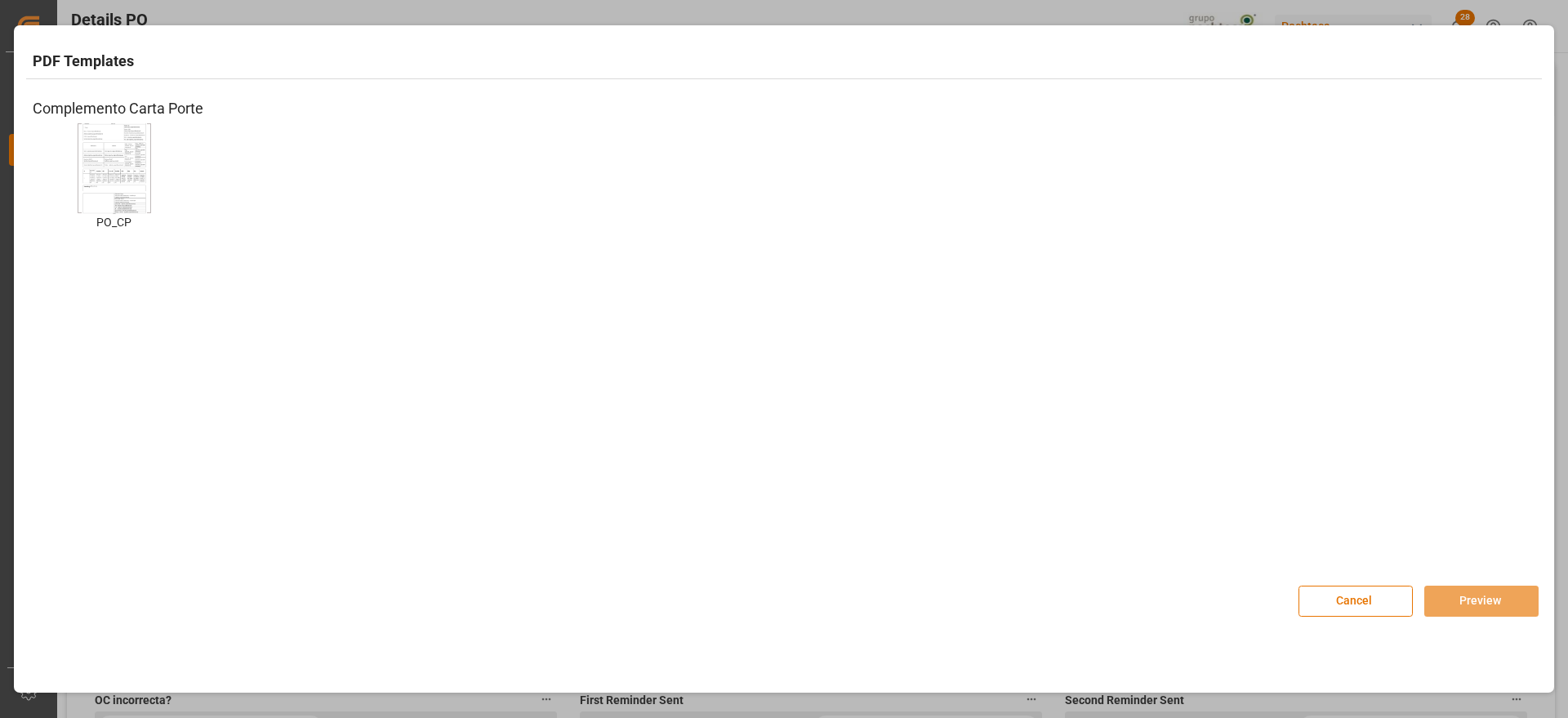
click at [124, 189] on img at bounding box center [115, 167] width 65 height 93
click at [1504, 586] on button "Preview" at bounding box center [1482, 601] width 115 height 31
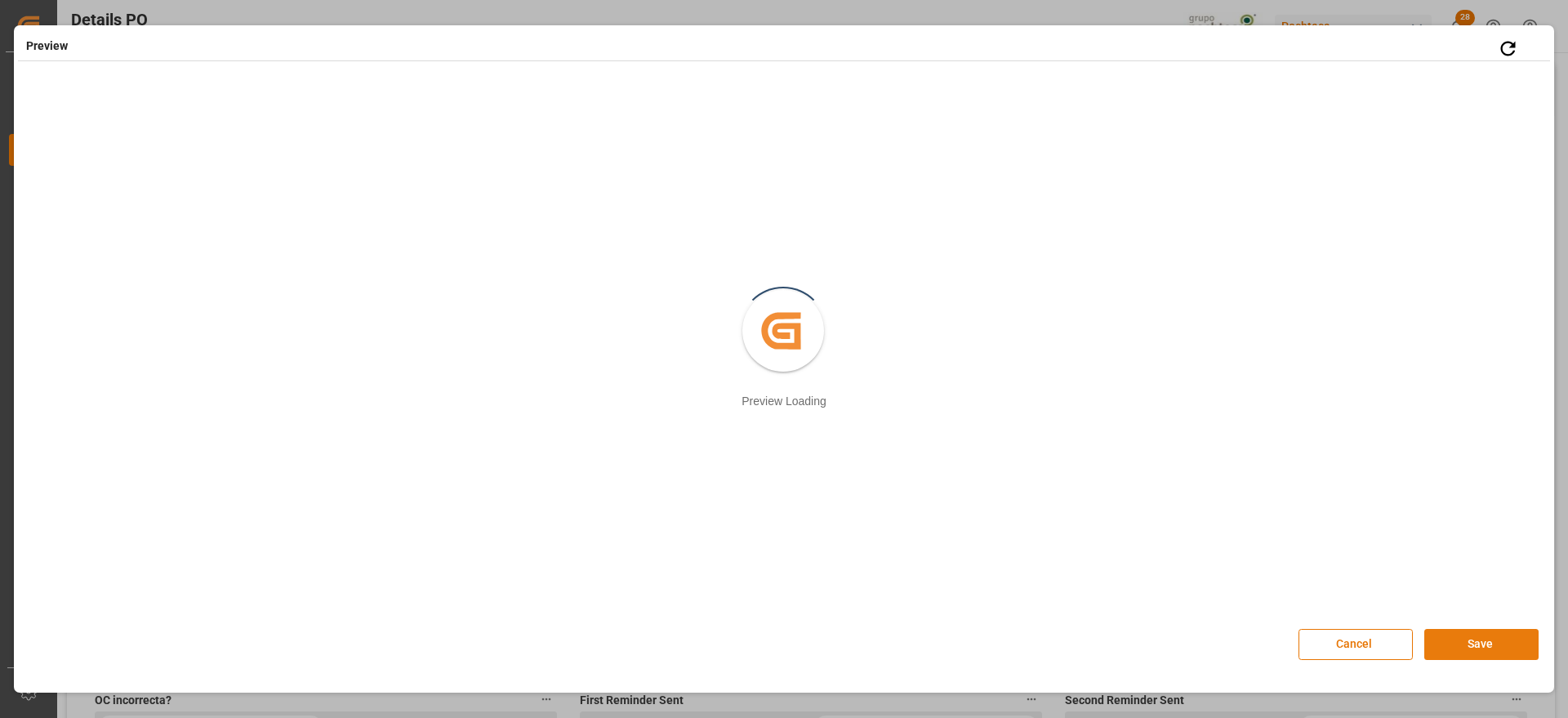
click at [1474, 648] on button "Save" at bounding box center [1482, 644] width 115 height 31
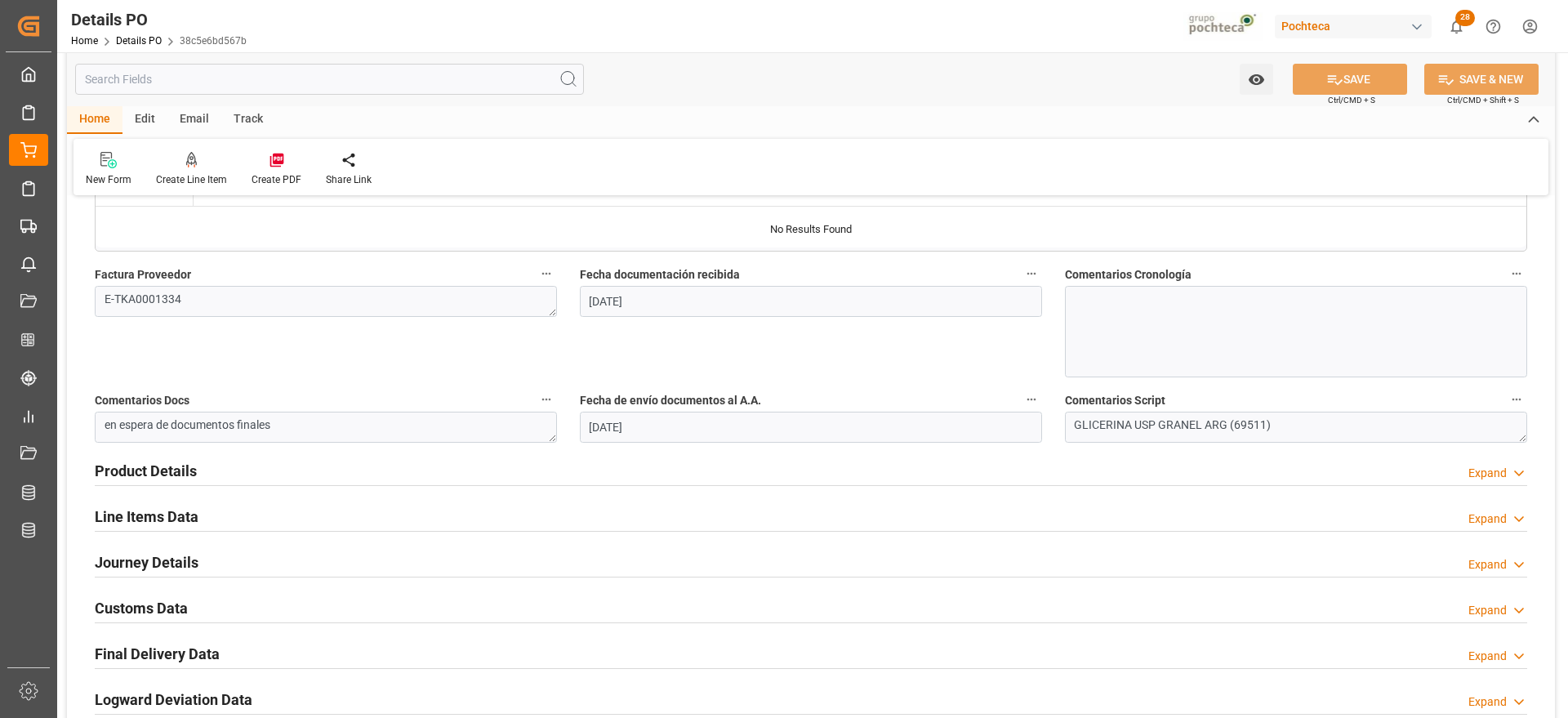
scroll to position [817, 0]
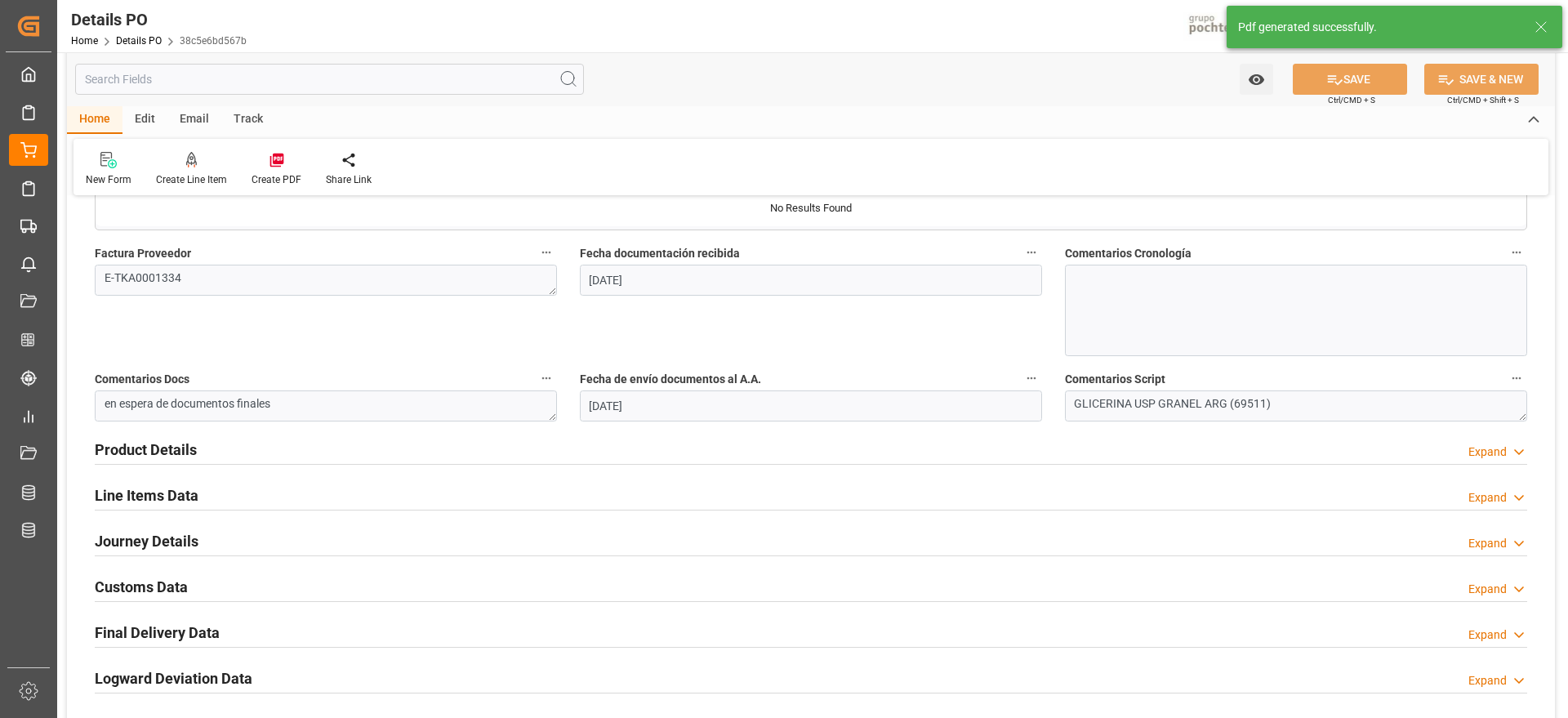
click at [161, 493] on h2 "Line Items Data" at bounding box center [147, 495] width 104 height 22
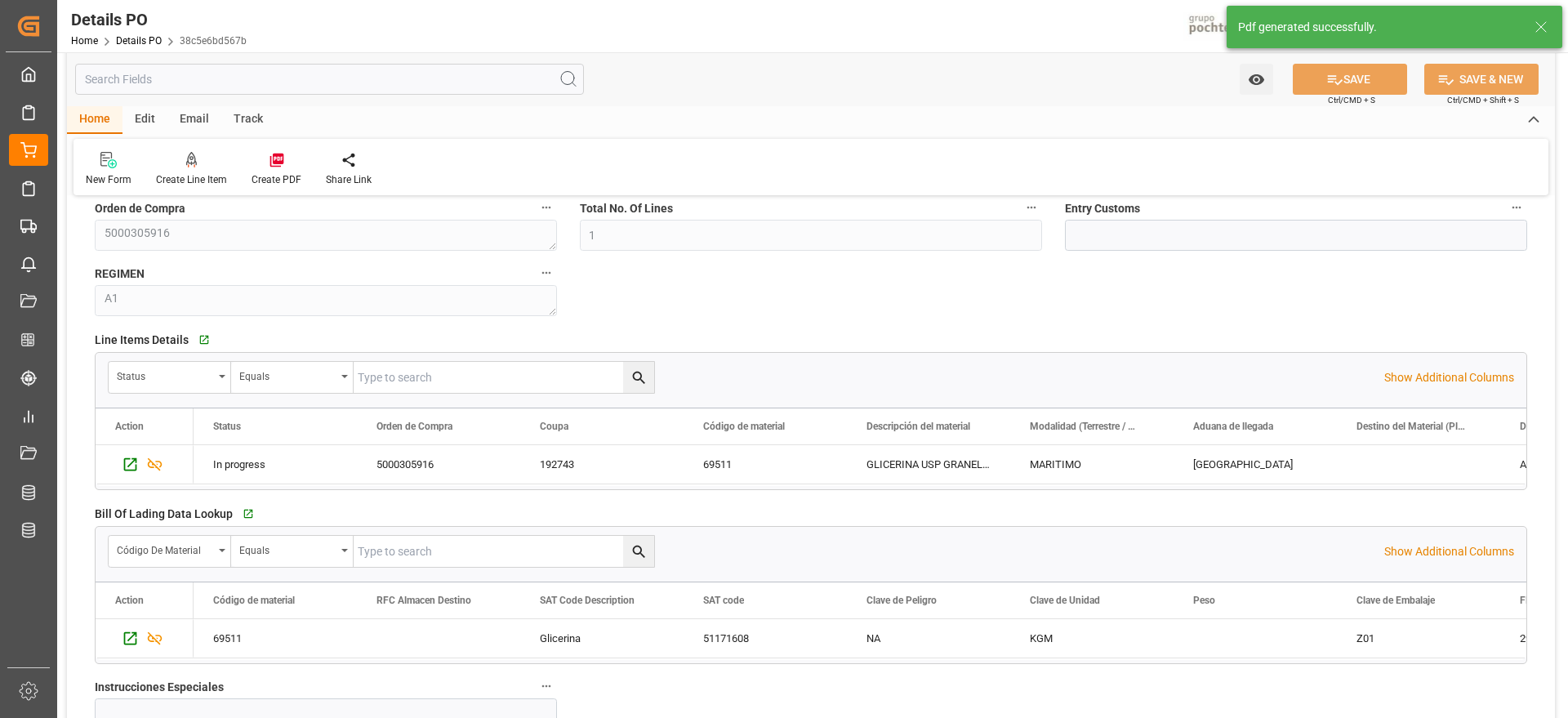
scroll to position [1430, 0]
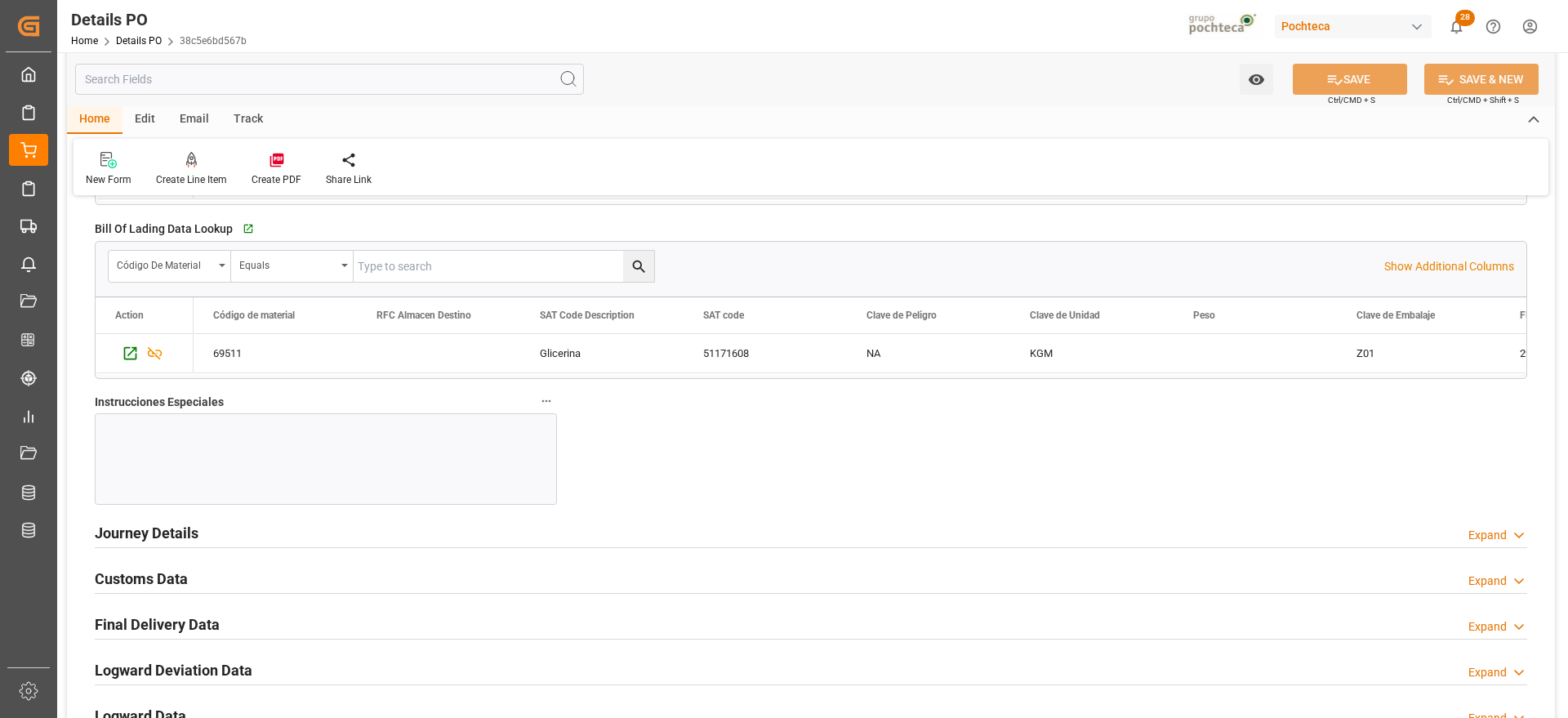
click at [144, 583] on h2 "Customs Data" at bounding box center [142, 578] width 93 height 22
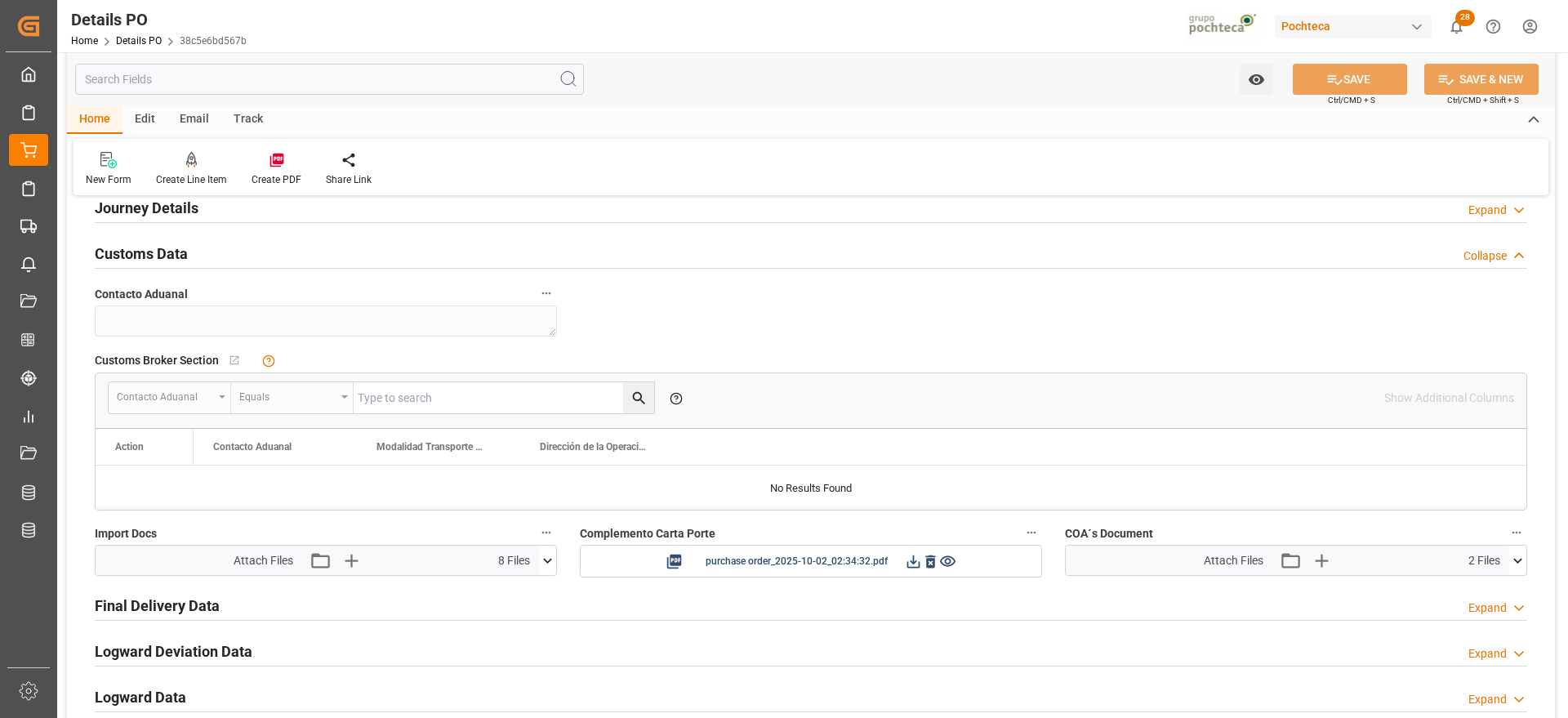
scroll to position [1838, 0]
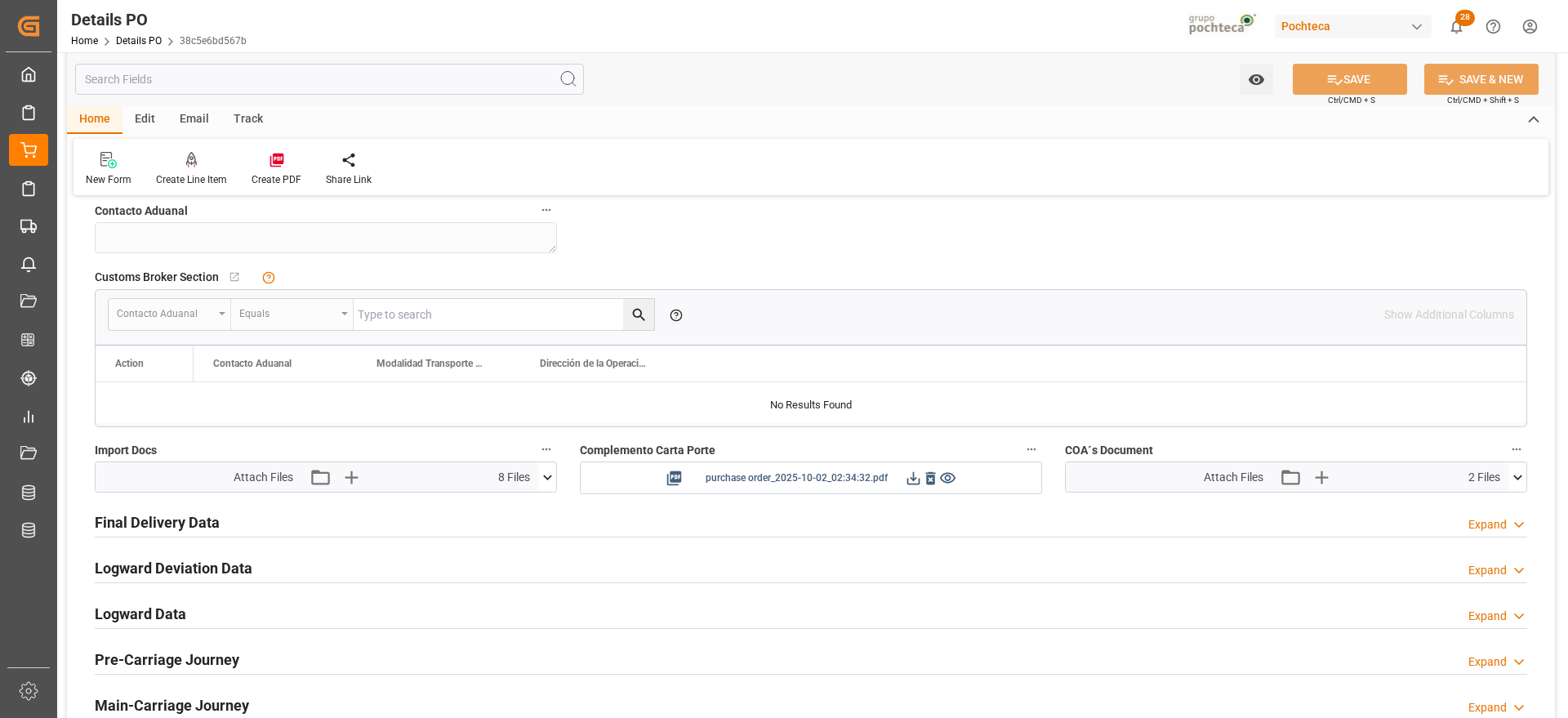
click at [904, 477] on div "purchase order_2025-10-02_02:34:32.pdf" at bounding box center [810, 477] width 438 height 20
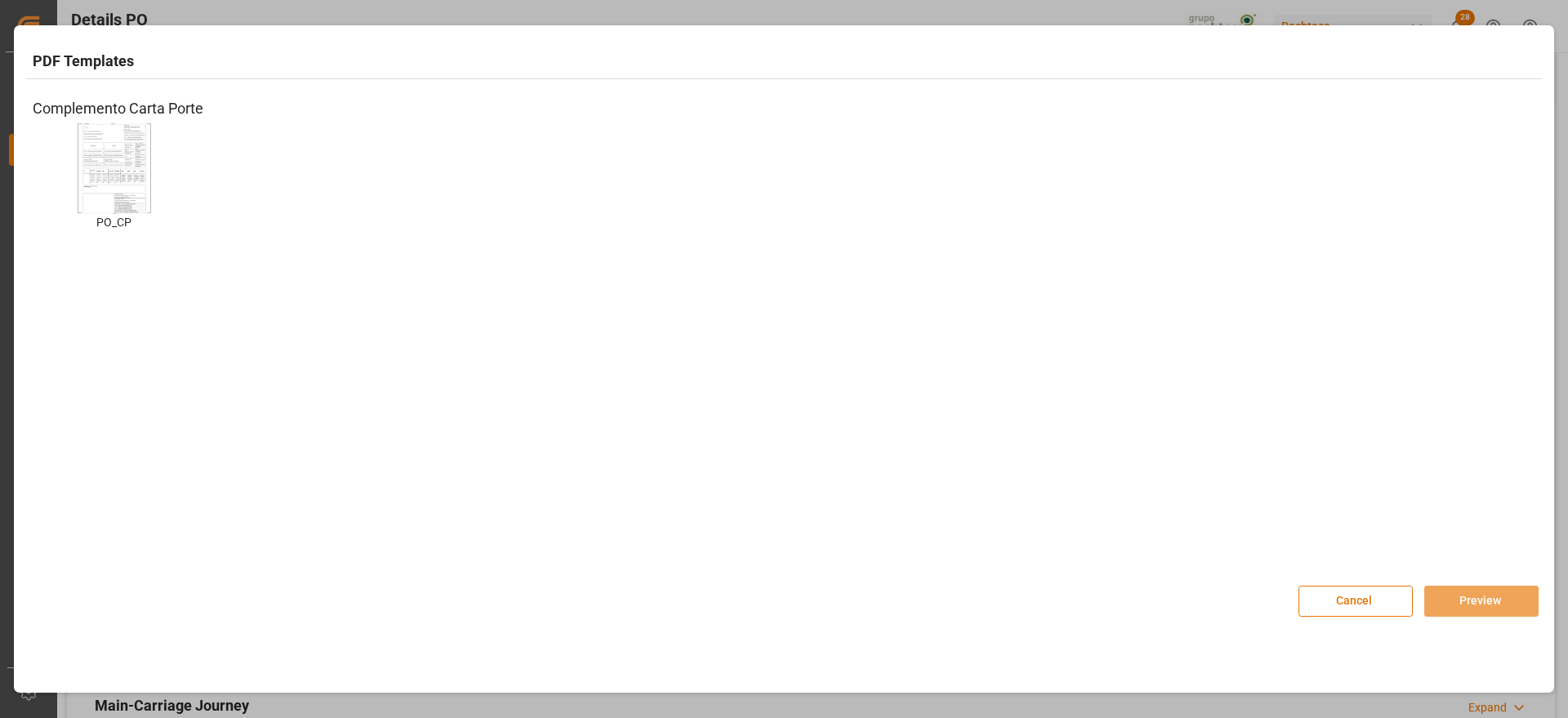
click at [133, 147] on img at bounding box center [115, 167] width 65 height 93
click at [1498, 594] on button "Preview" at bounding box center [1482, 601] width 115 height 31
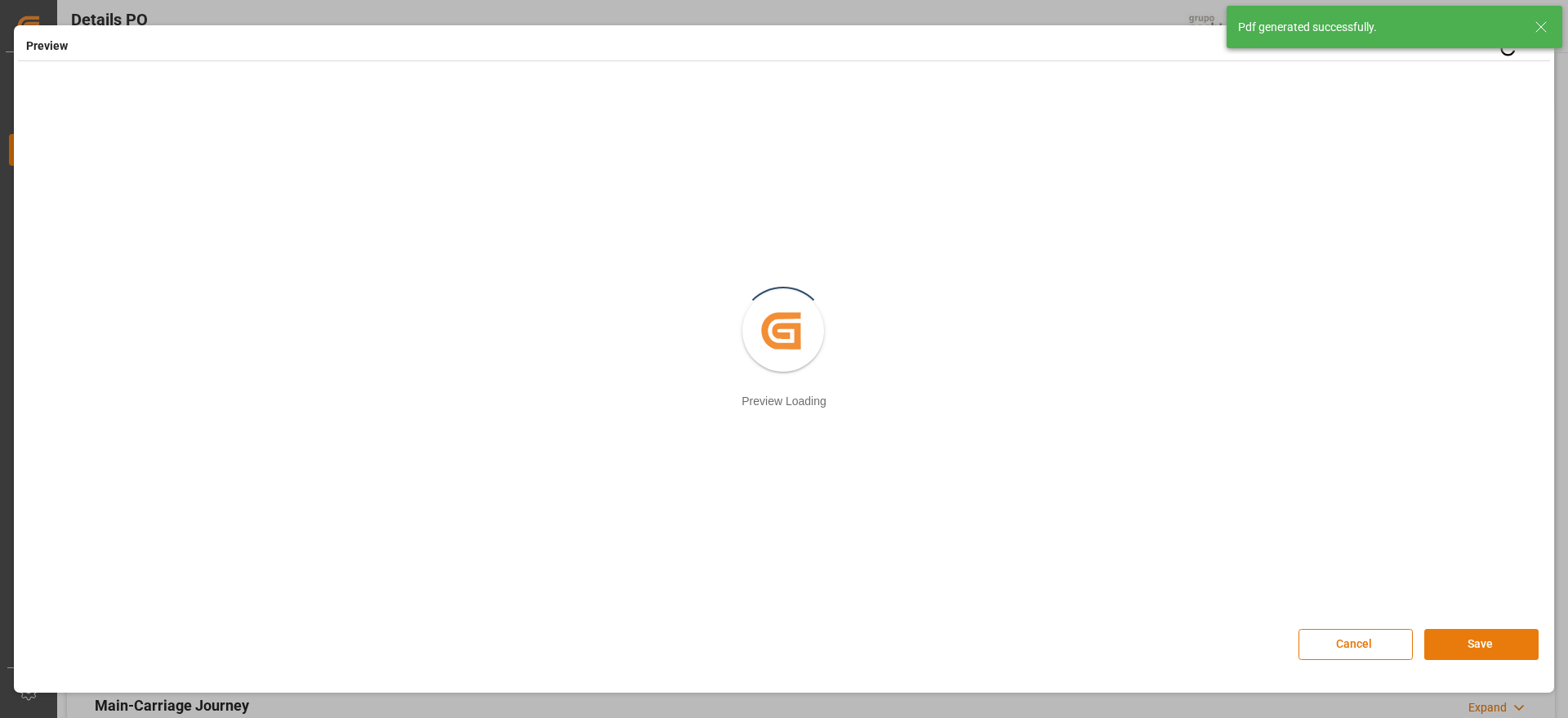
click at [1487, 641] on button "Save" at bounding box center [1482, 644] width 115 height 31
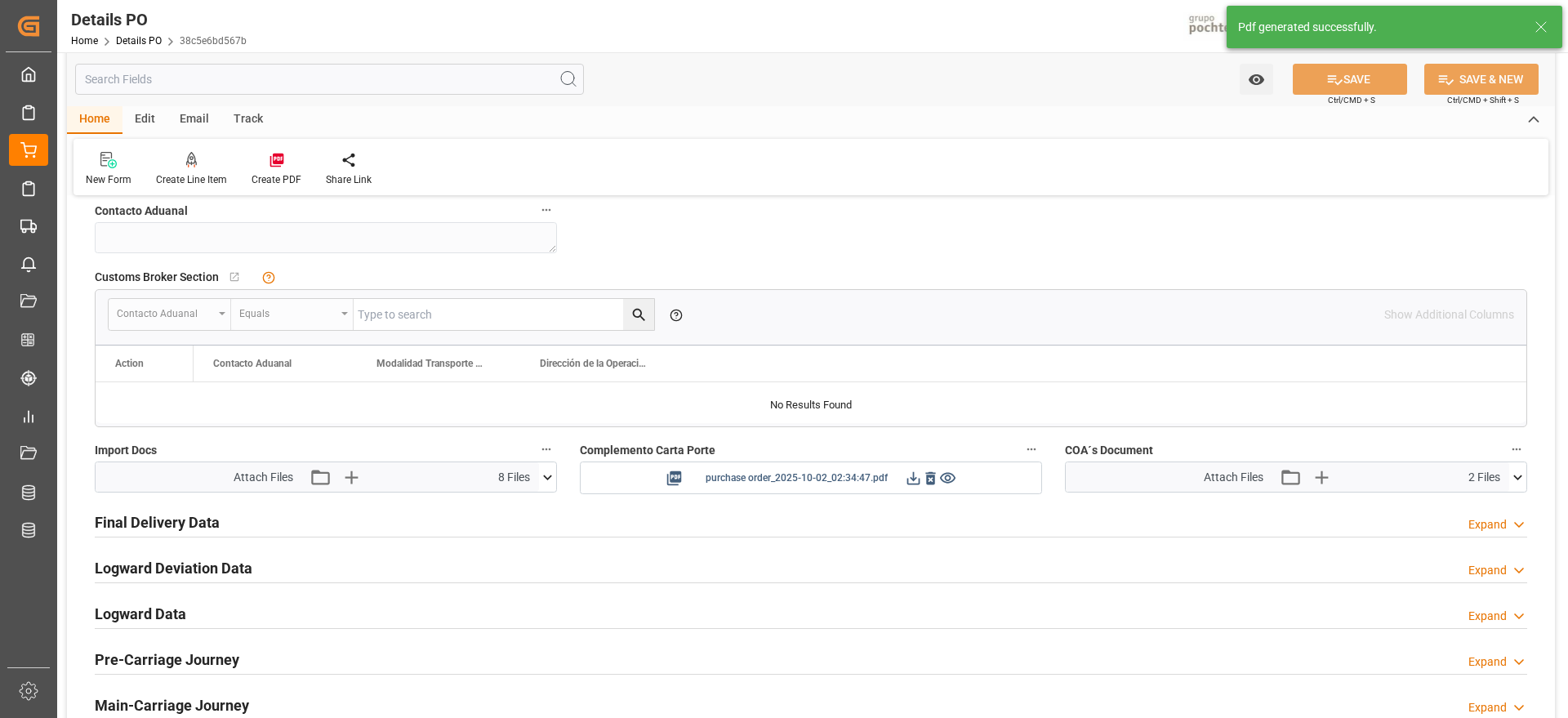
click at [906, 479] on icon at bounding box center [913, 477] width 17 height 17
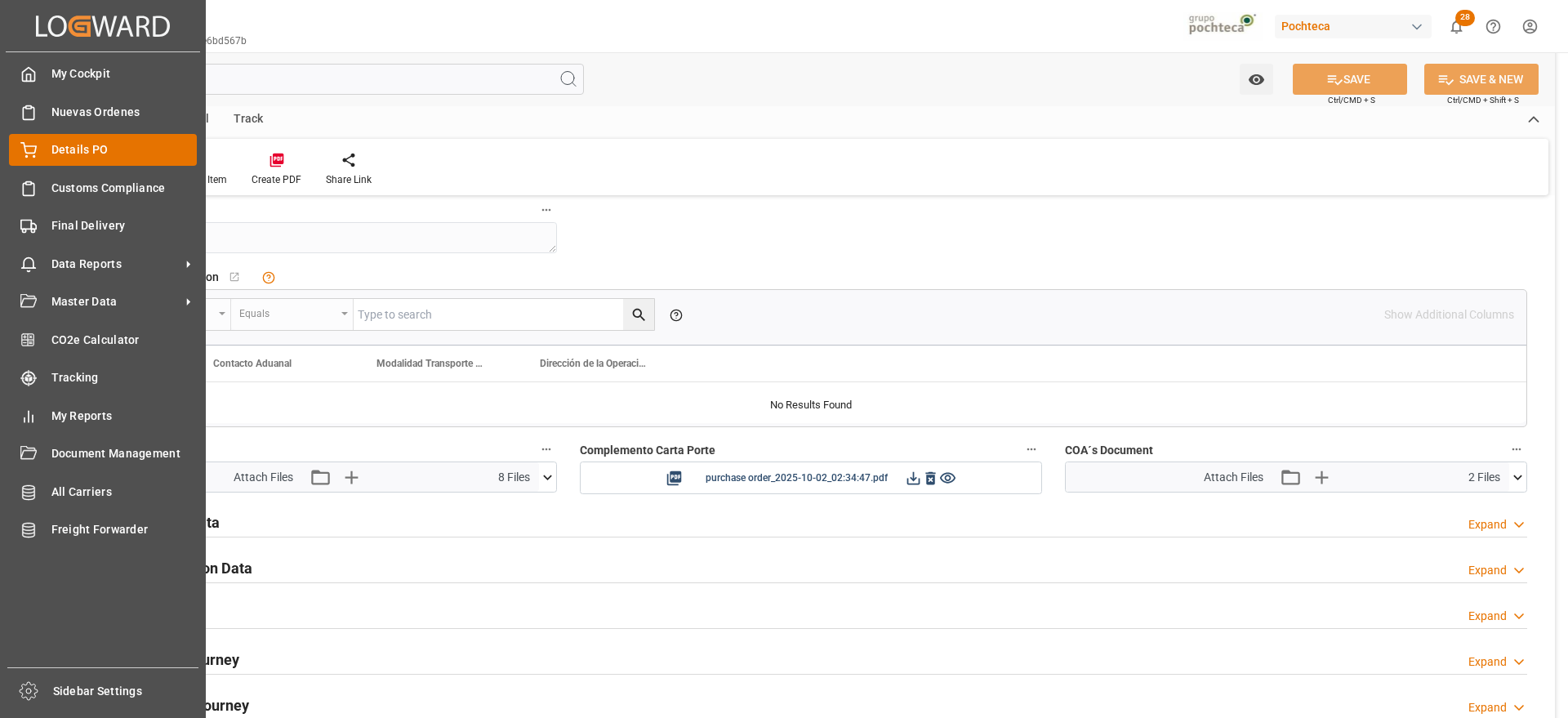
click at [38, 152] on div "Details PO Details PO" at bounding box center [102, 150] width 188 height 32
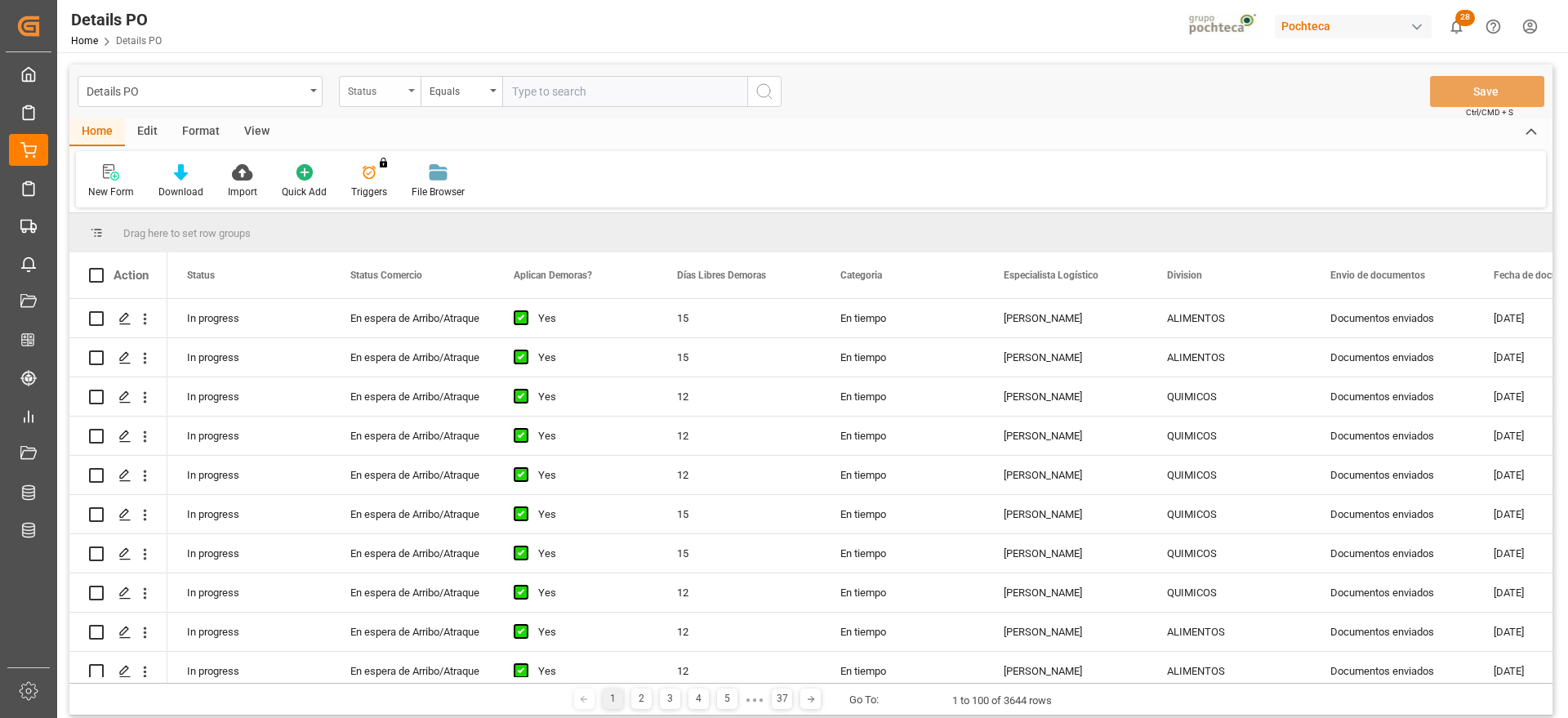
click at [357, 94] on div "Status" at bounding box center [375, 89] width 55 height 19
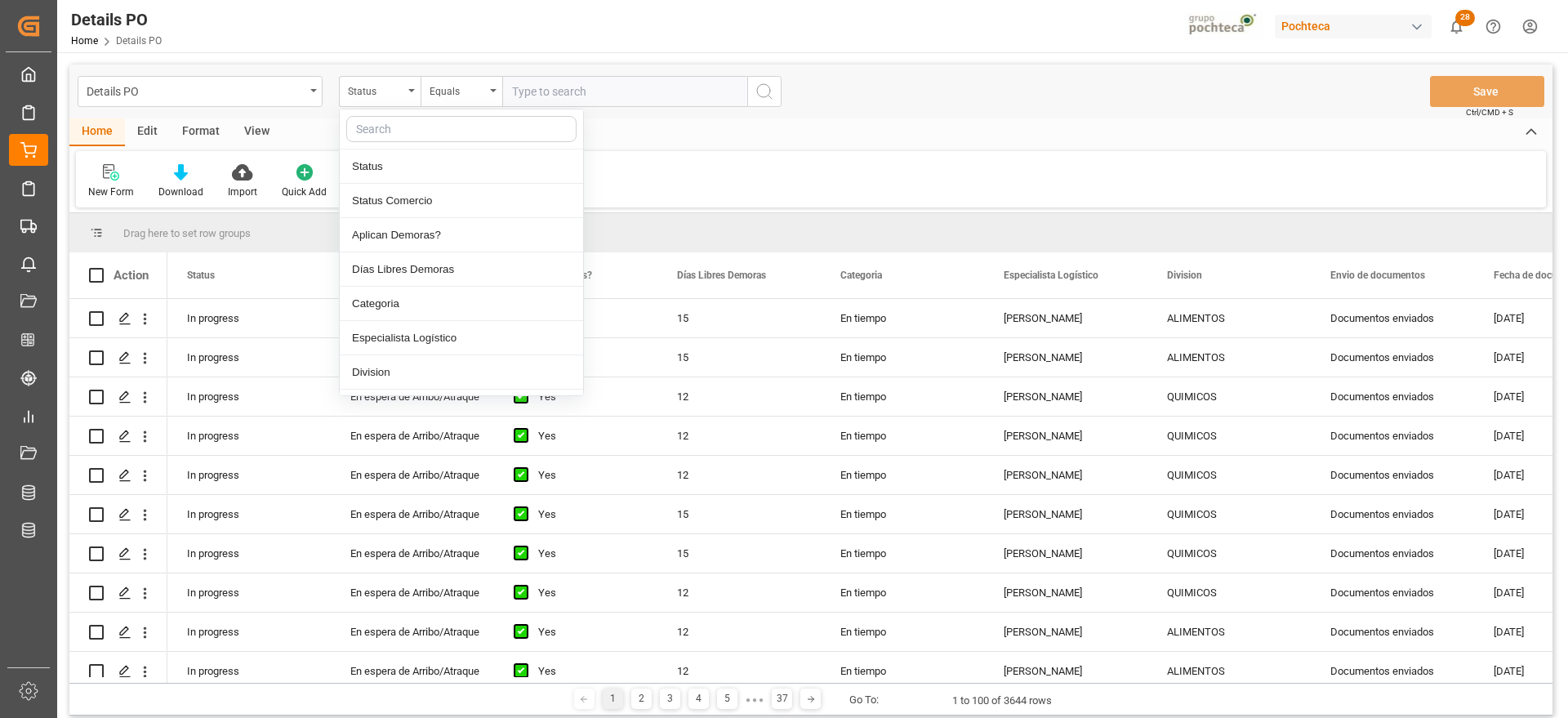
click at [386, 131] on input "text" at bounding box center [461, 130] width 230 height 26
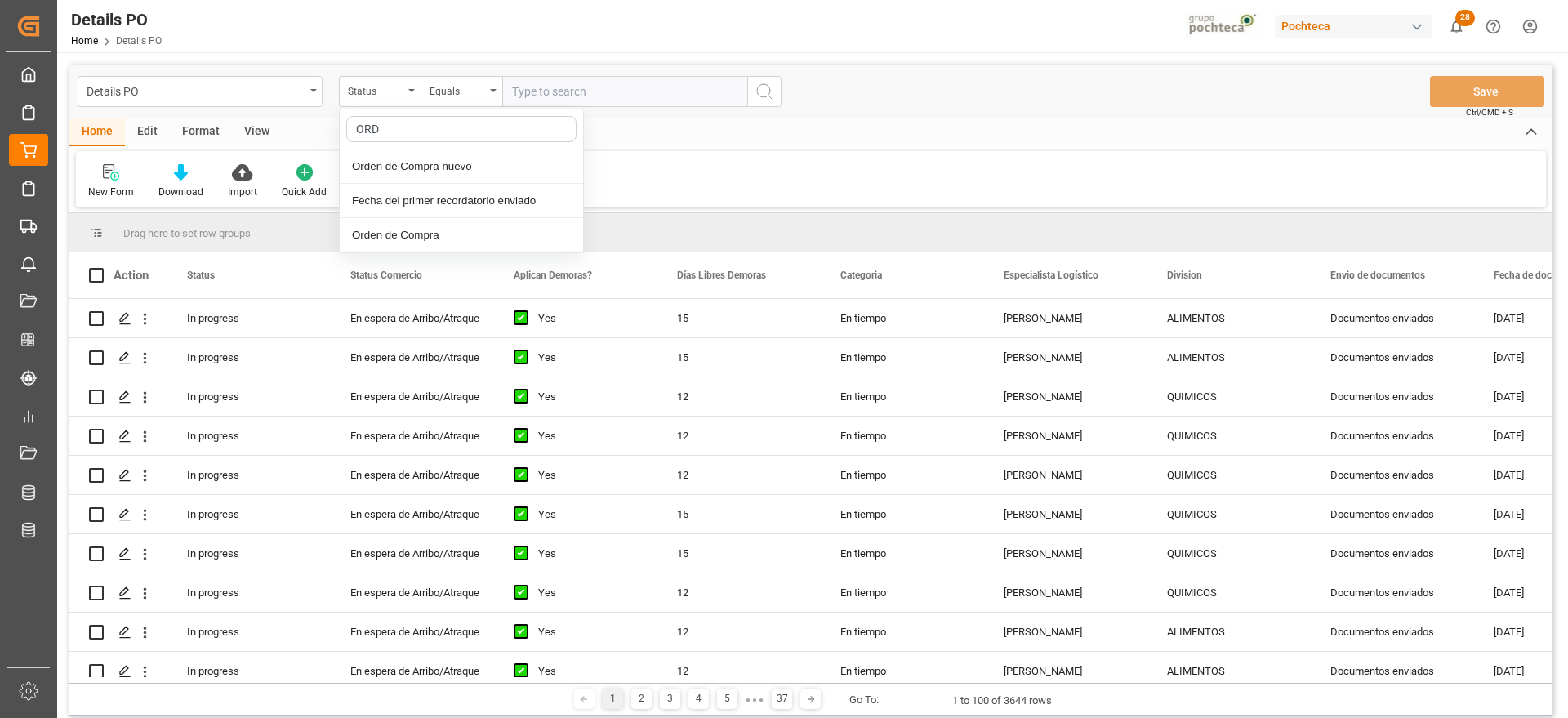
type input "ORDE"
click at [408, 163] on div "Orden de Compra nuevo" at bounding box center [462, 167] width 243 height 34
click at [586, 100] on input "text" at bounding box center [625, 91] width 245 height 31
paste input "5000307504"
type input "5000307504"
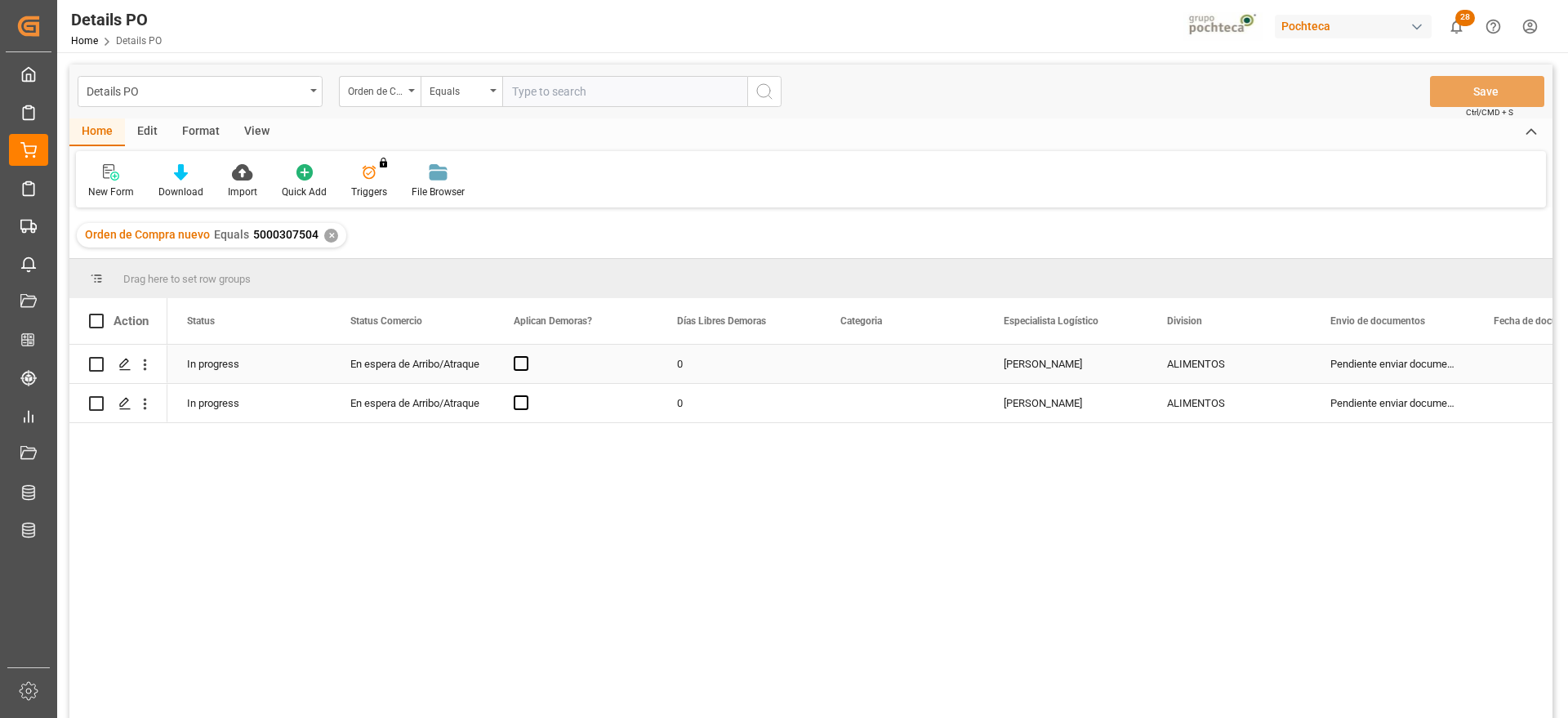
click at [665, 366] on div "0" at bounding box center [738, 364] width 163 height 39
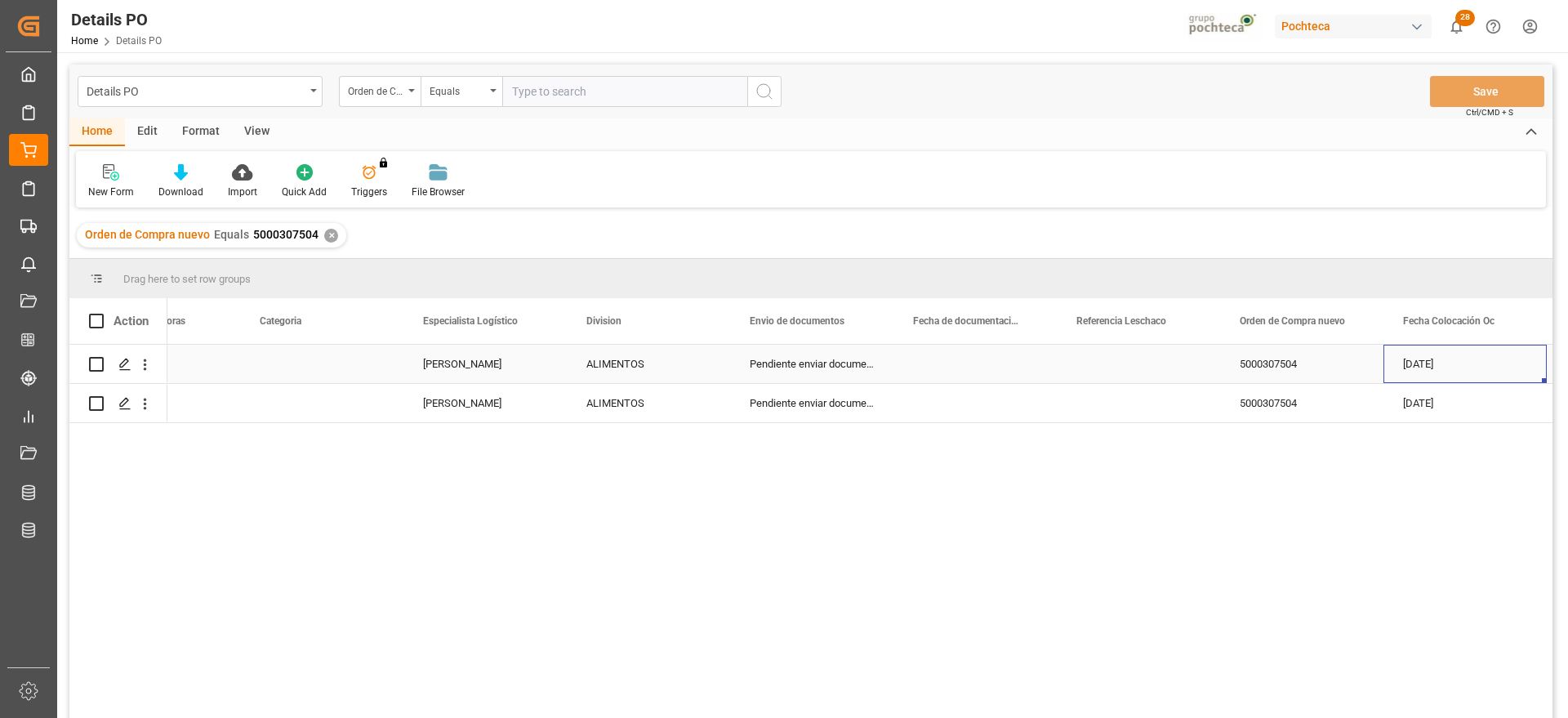
scroll to position [0, 744]
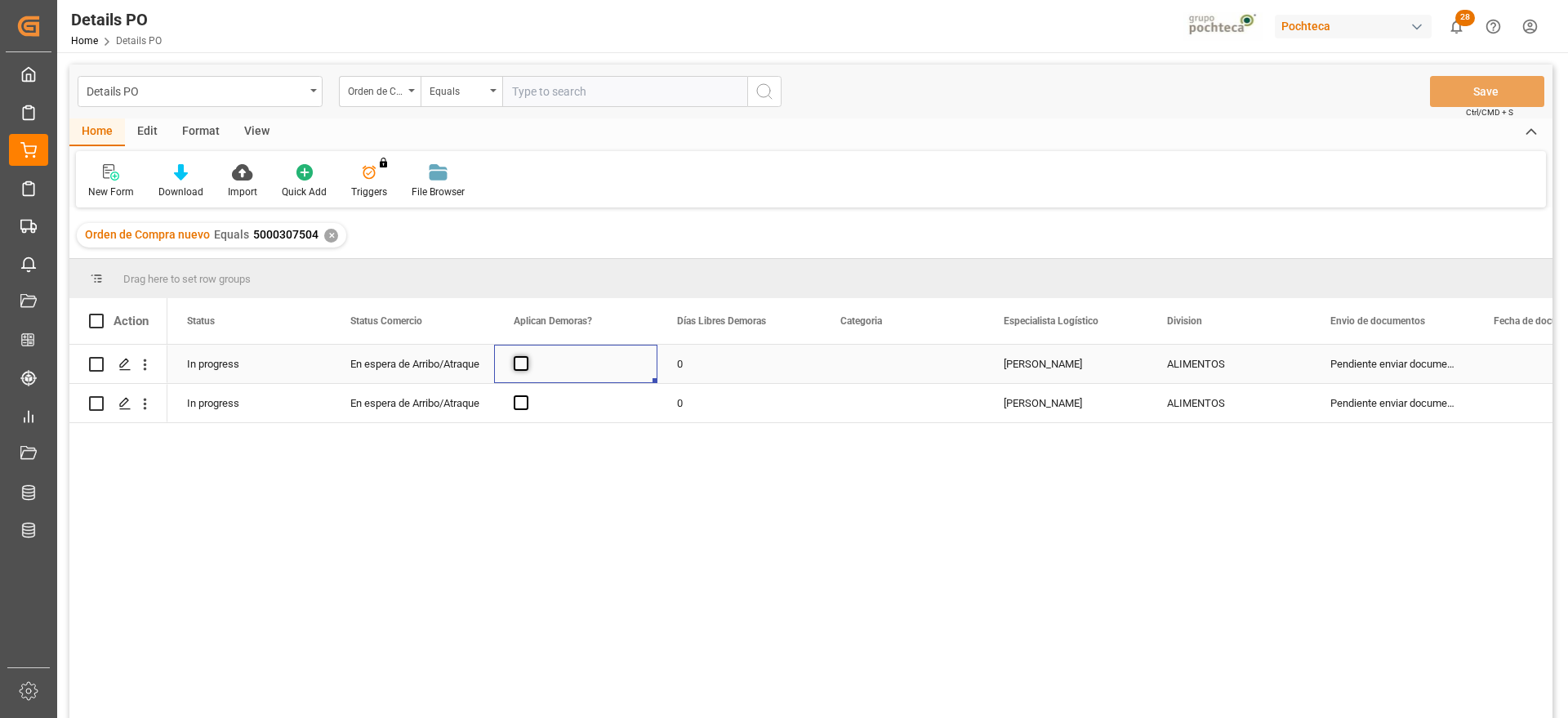
click at [517, 359] on span "Press SPACE to select this row." at bounding box center [521, 363] width 15 height 15
click at [526, 356] on input "Press SPACE to select this row." at bounding box center [526, 356] width 0 height 0
click at [523, 407] on span "Press SPACE to select this row." at bounding box center [521, 403] width 15 height 15
click at [526, 396] on input "Press SPACE to select this row." at bounding box center [526, 396] width 0 height 0
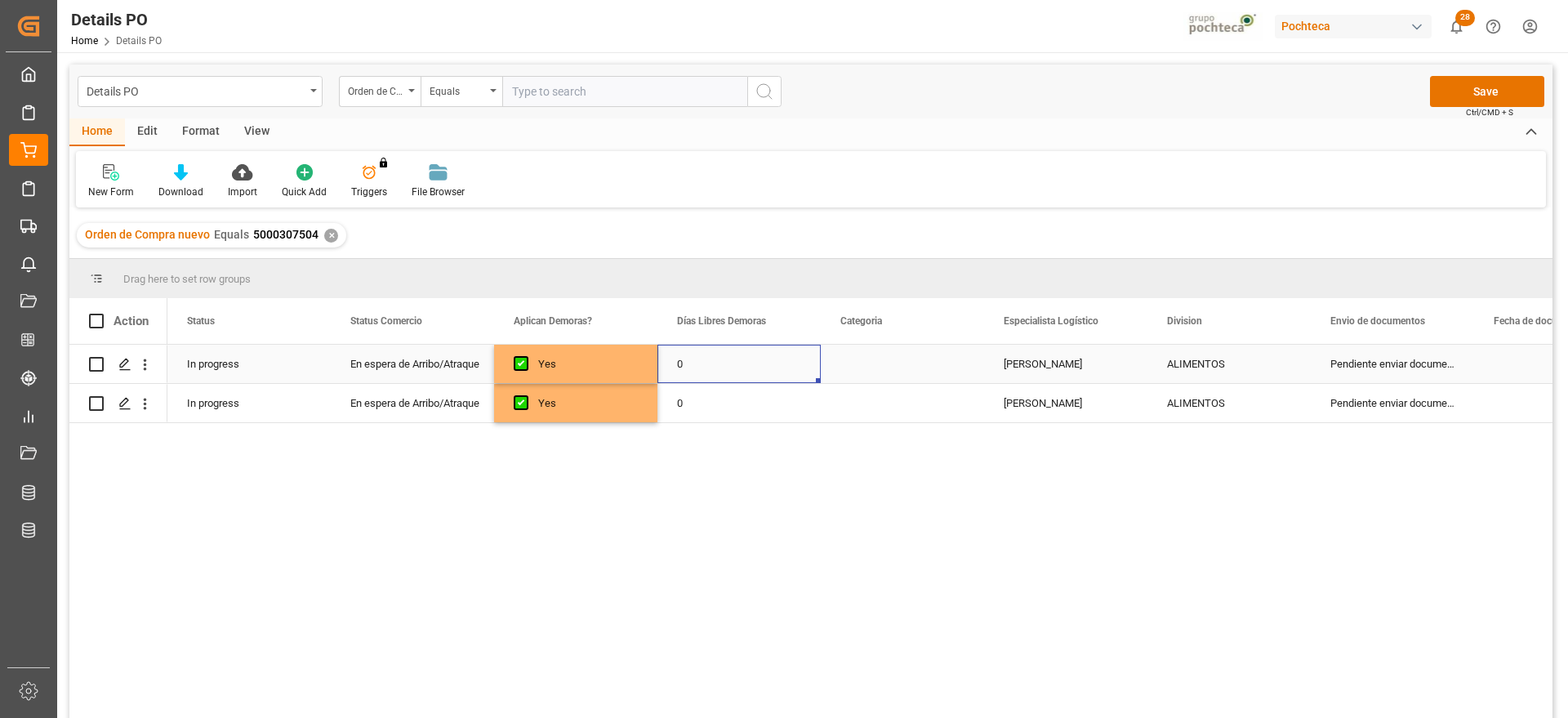
click at [754, 366] on div "0" at bounding box center [738, 364] width 163 height 39
click at [751, 366] on input "0" at bounding box center [739, 373] width 137 height 31
type input "14"
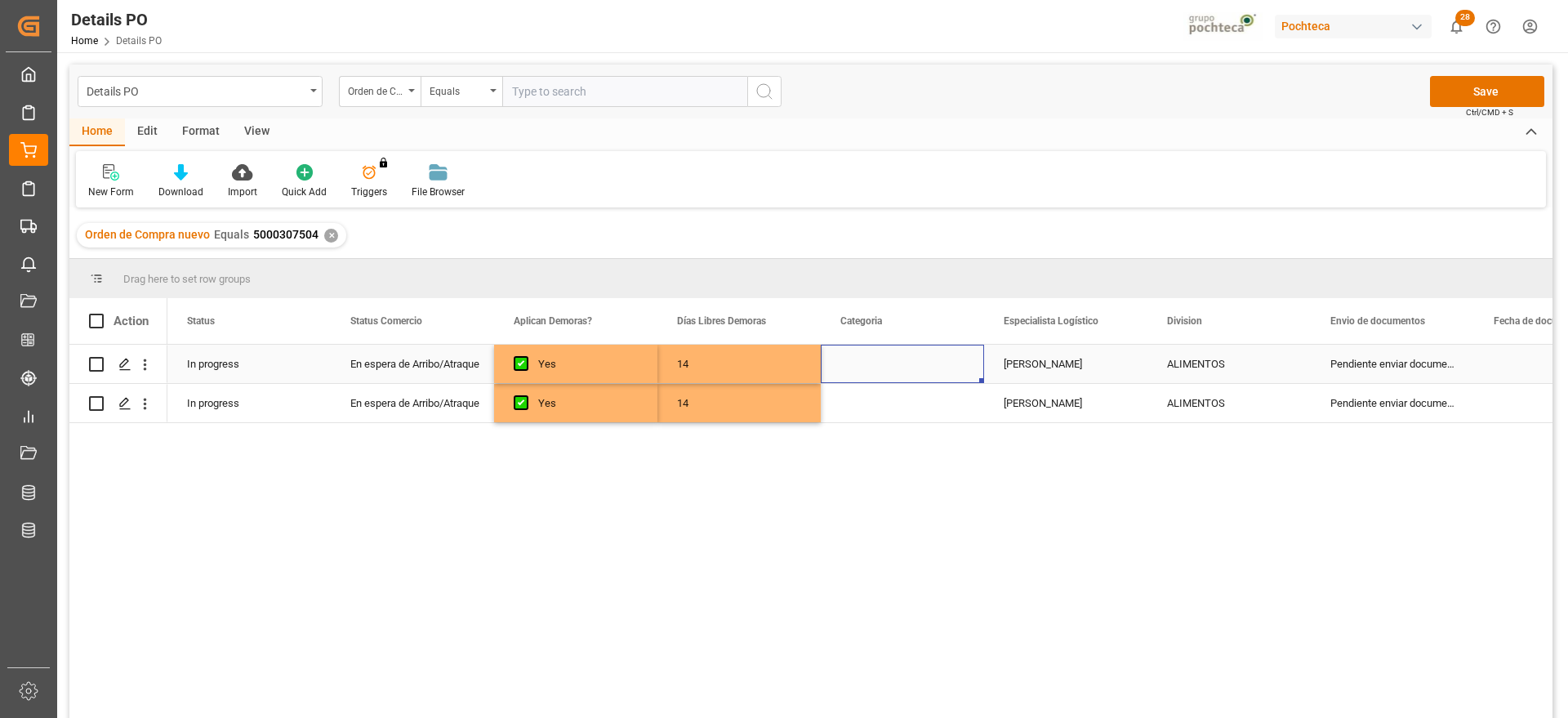
click at [882, 366] on div "Press SPACE to select this row." at bounding box center [902, 364] width 163 height 39
click at [956, 372] on button "Select" at bounding box center [903, 373] width 137 height 31
click at [915, 462] on div "En tiempo" at bounding box center [903, 464] width 118 height 17
click at [1043, 357] on div "[PERSON_NAME]" at bounding box center [1065, 364] width 163 height 39
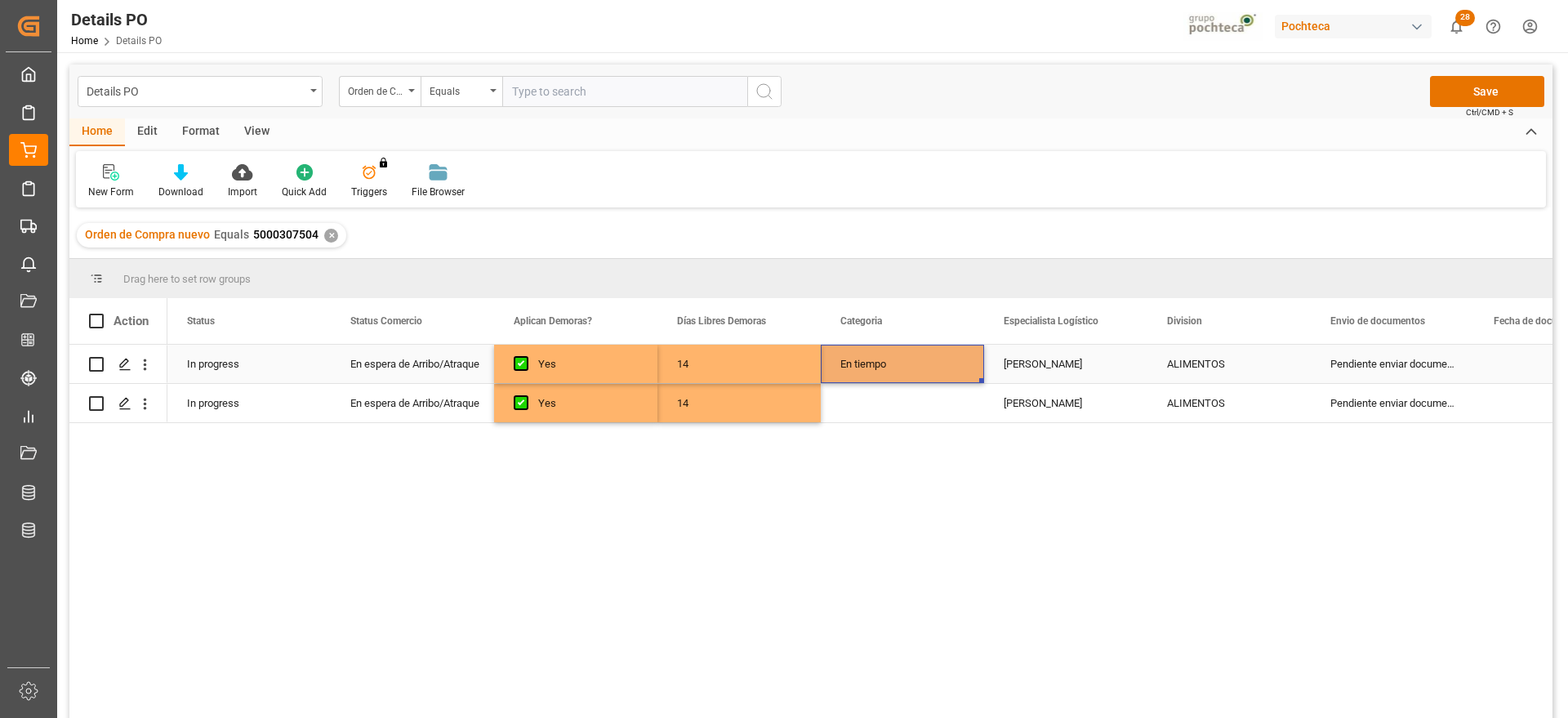
click at [904, 358] on div "En tiempo" at bounding box center [902, 364] width 163 height 39
click at [908, 403] on div "Press SPACE to select this row." at bounding box center [902, 403] width 163 height 39
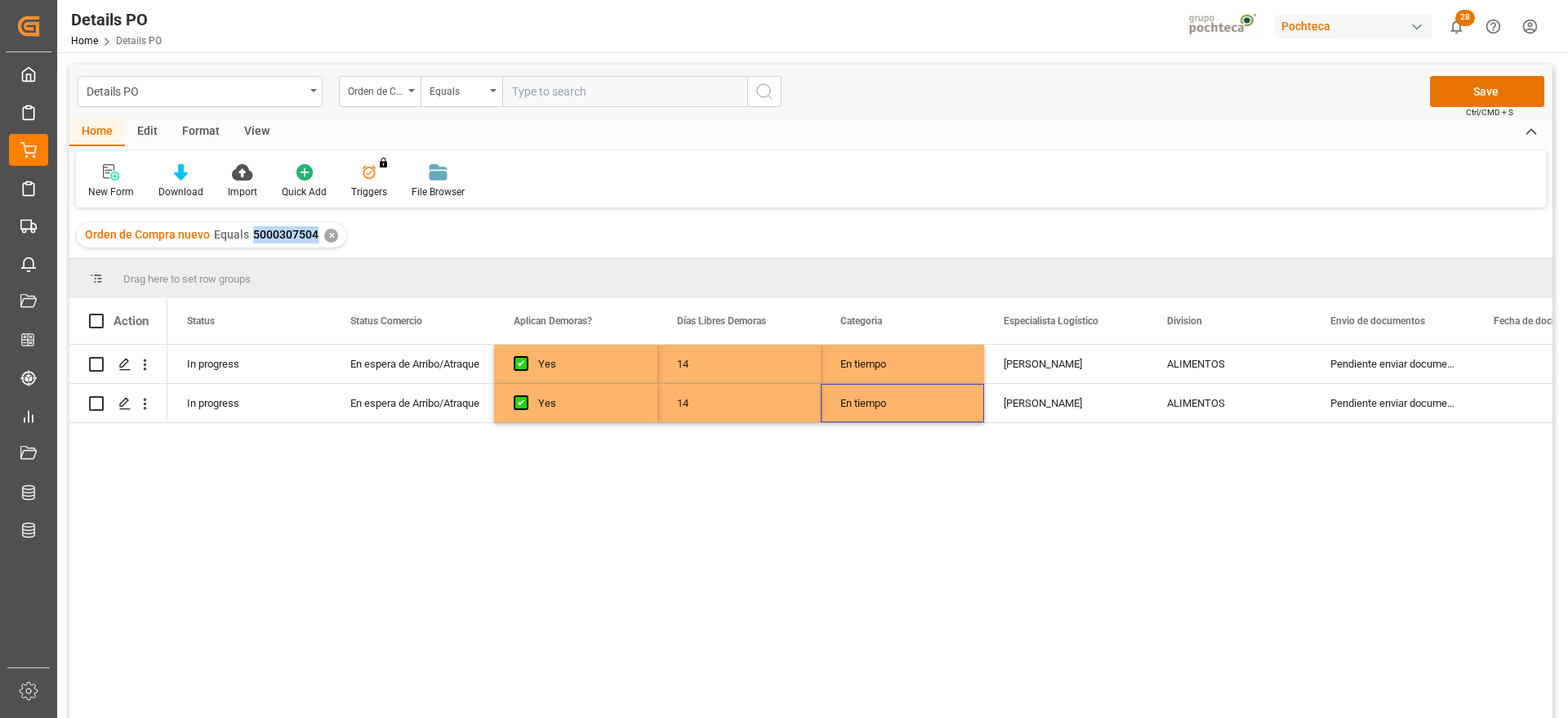
drag, startPoint x: 313, startPoint y: 236, endPoint x: 245, endPoint y: 236, distance: 68.0
click at [245, 236] on div "Orden de Compra nuevo Equals 5000307504" at bounding box center [201, 234] width 233 height 17
copy span "5000307504"
click at [1246, 374] on div "ALIMENTOS" at bounding box center [1229, 364] width 124 height 38
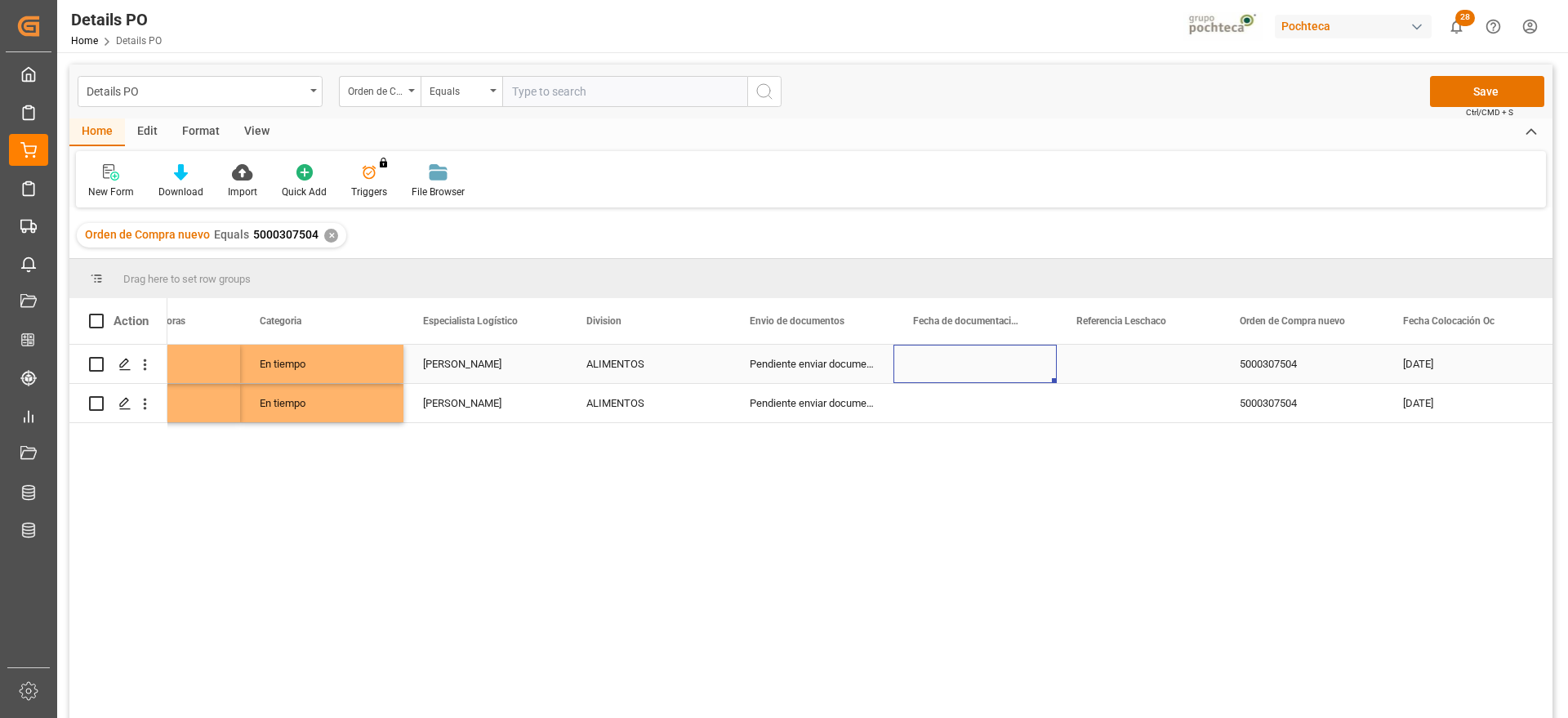
click at [972, 366] on div "Press SPACE to select this row." at bounding box center [974, 364] width 163 height 39
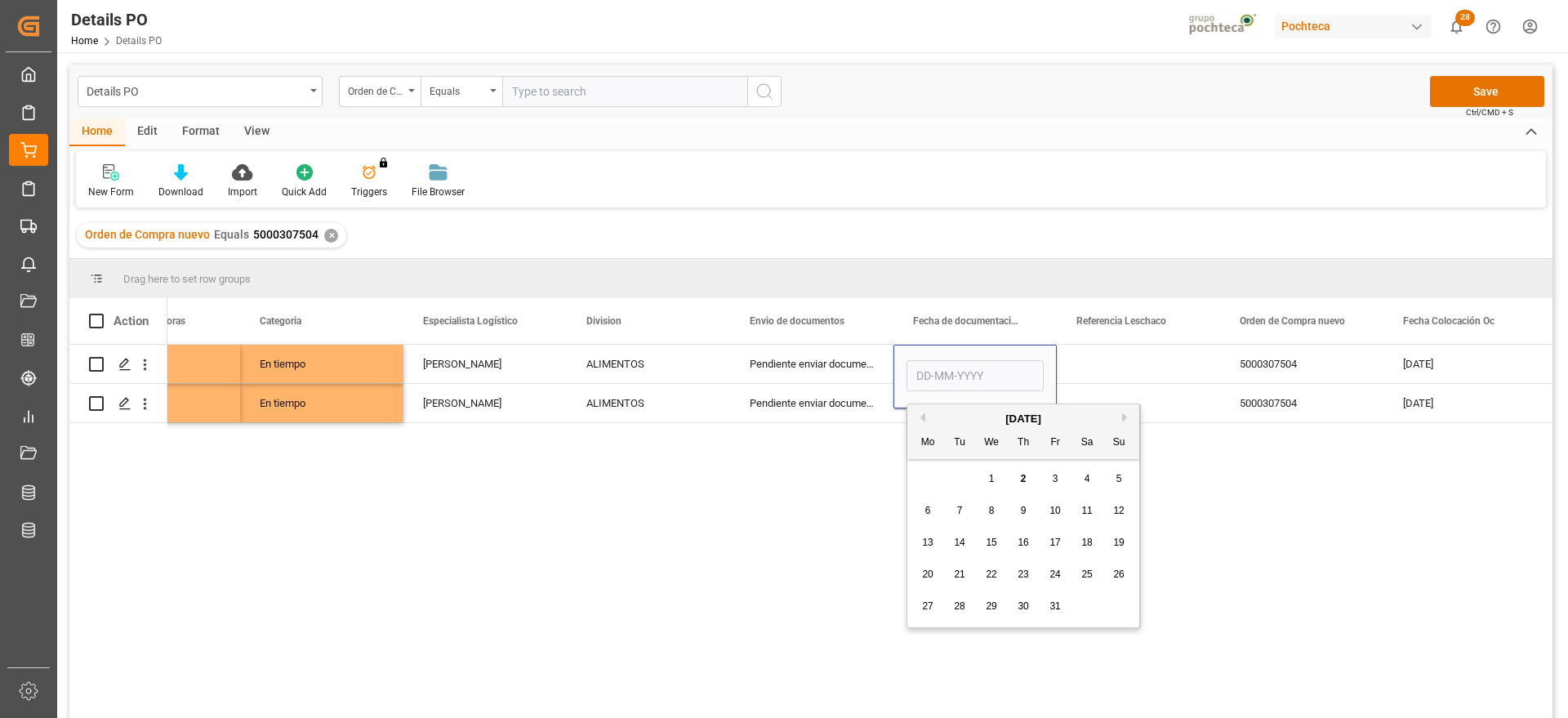
click at [989, 479] on span "1" at bounding box center [992, 478] width 5 height 11
type input "[DATE]"
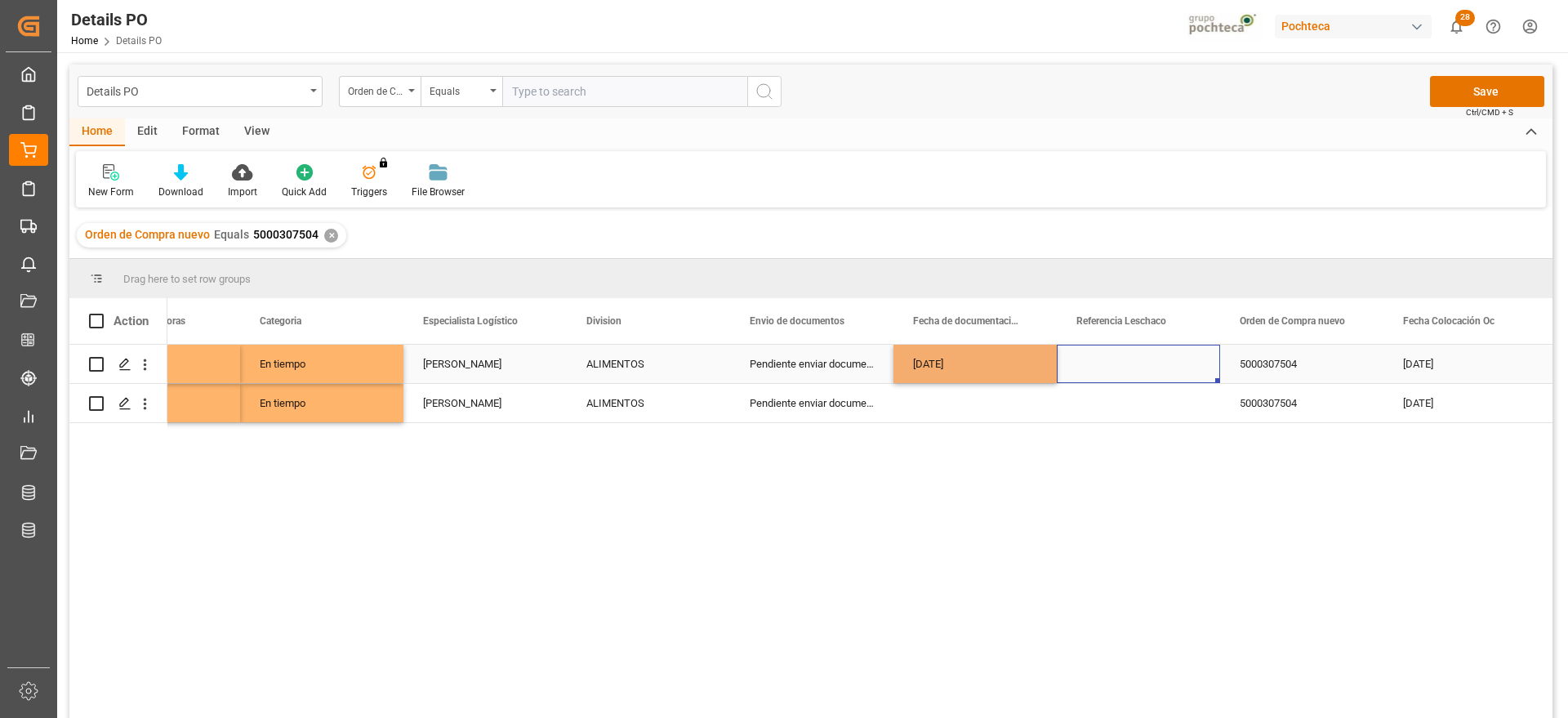
click at [1116, 367] on div "Press SPACE to select this row." at bounding box center [1138, 364] width 163 height 39
click at [994, 369] on div "[DATE]" at bounding box center [974, 364] width 163 height 39
click at [990, 405] on div "Press SPACE to select this row." at bounding box center [974, 403] width 163 height 39
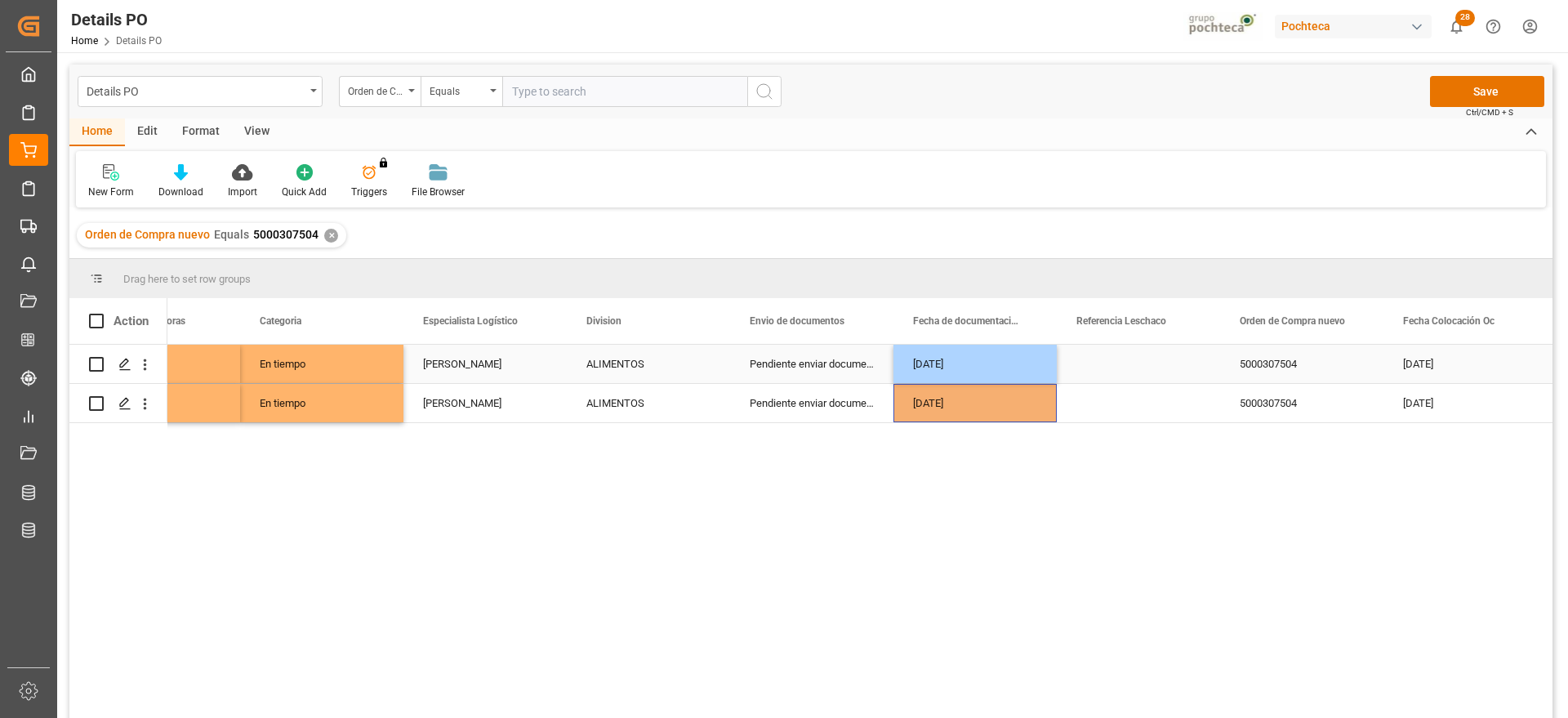
click at [1128, 369] on div "Press SPACE to select this row." at bounding box center [1138, 364] width 163 height 39
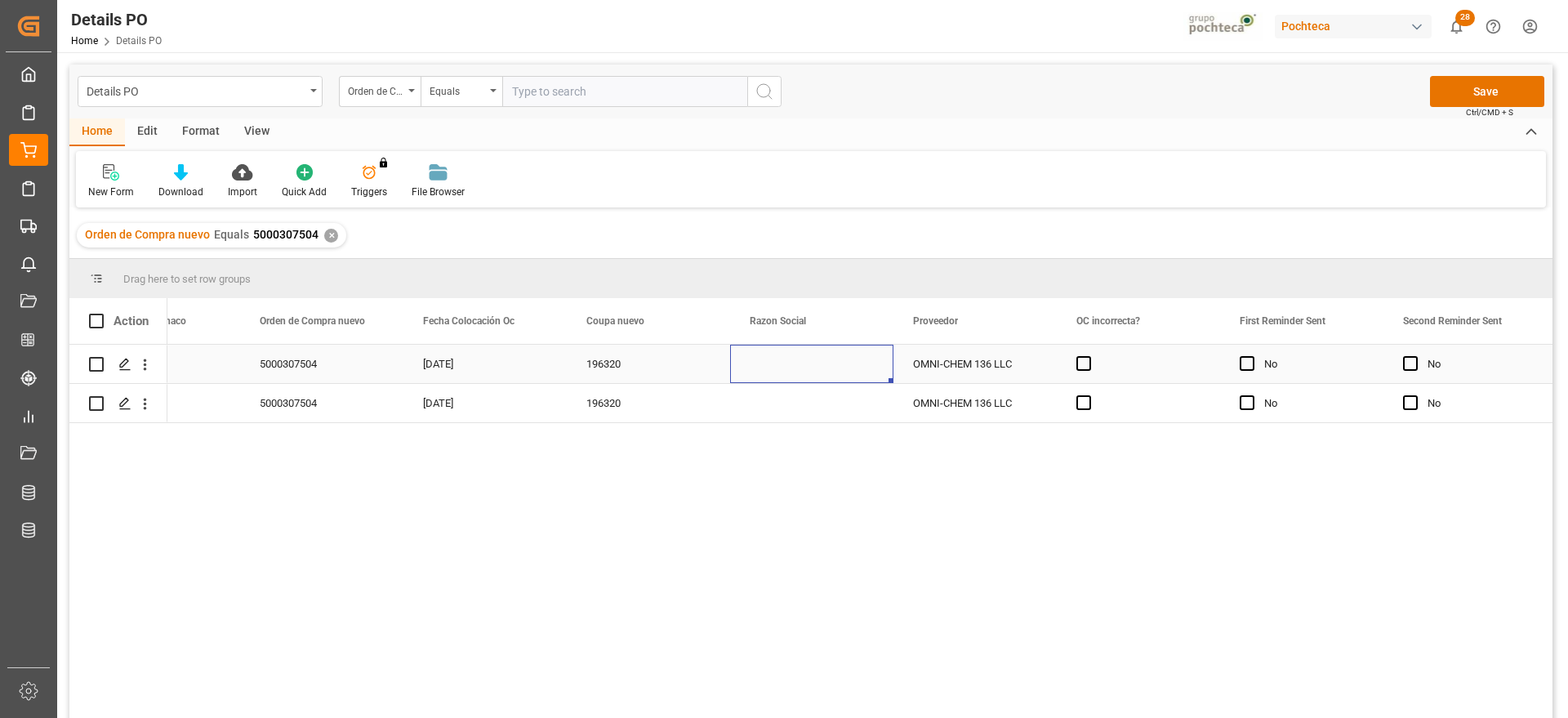
click at [792, 364] on div "Press SPACE to select this row." at bounding box center [811, 364] width 163 height 39
click at [875, 370] on input "Press SPACE to select this row." at bounding box center [812, 373] width 137 height 31
click at [865, 366] on icon "open menu" at bounding box center [863, 374] width 19 height 19
click at [839, 440] on div "Materias Primas" at bounding box center [827, 419] width 166 height 57
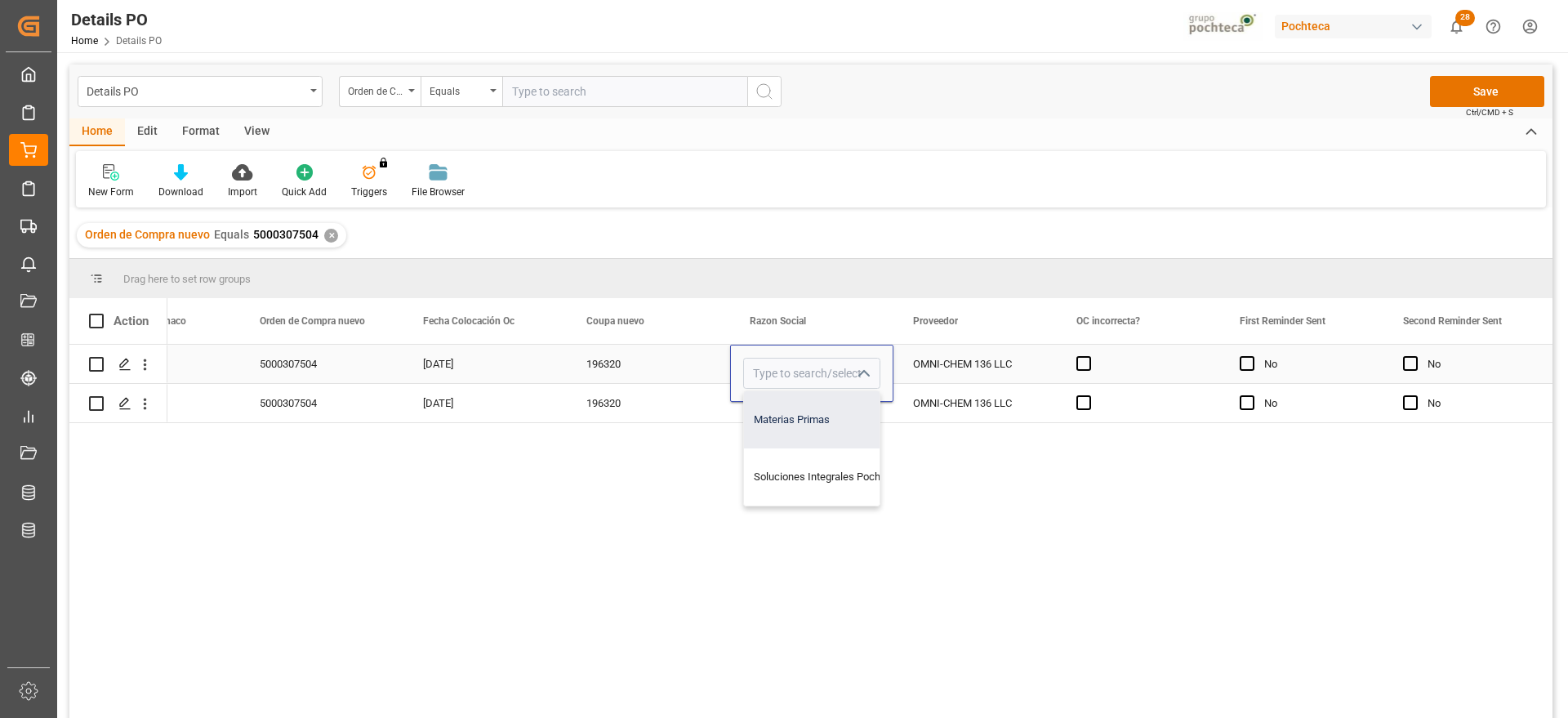
type input "Materias Primas"
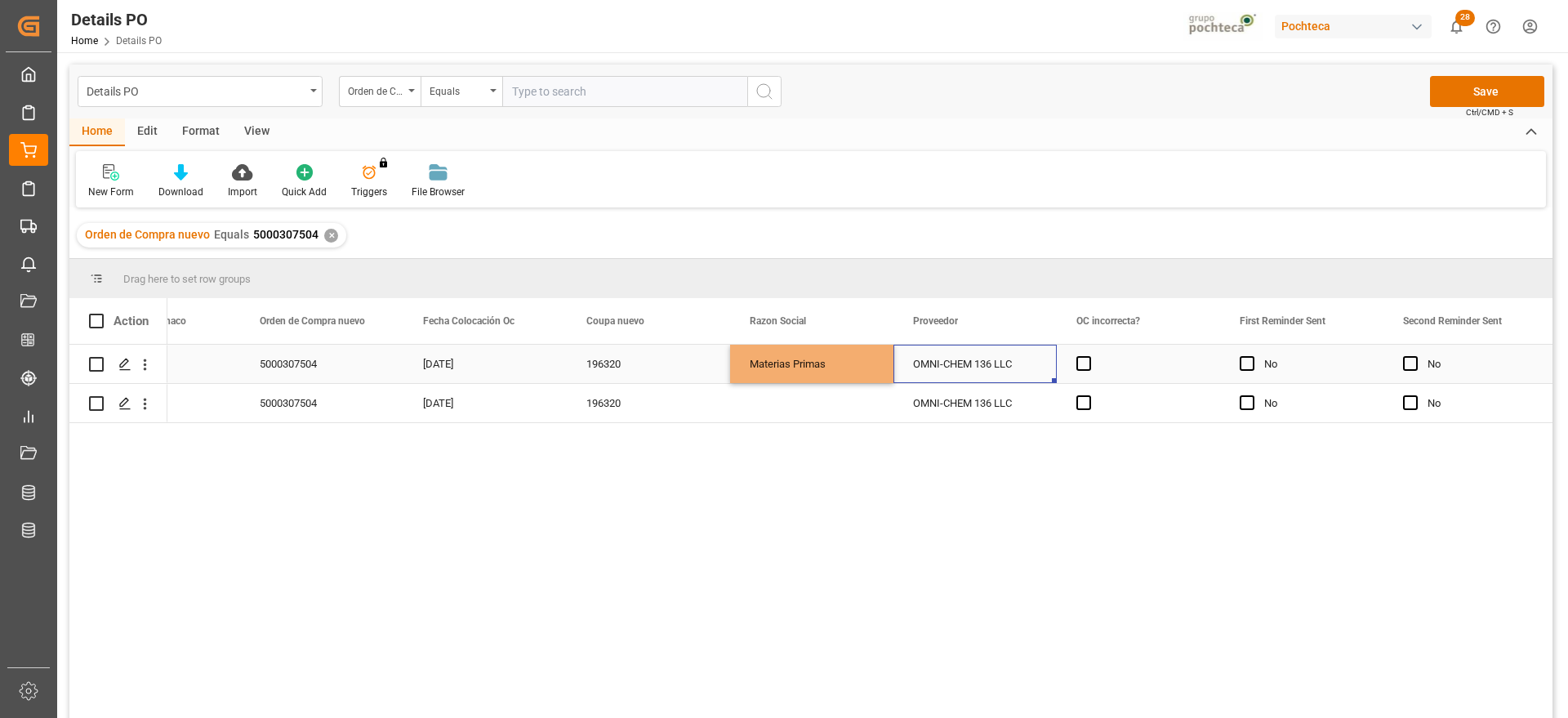
drag, startPoint x: 957, startPoint y: 367, endPoint x: 838, endPoint y: 359, distance: 119.3
click at [956, 366] on div "OMNI-CHEM 136 LLC" at bounding box center [974, 364] width 163 height 39
click at [837, 359] on div "Materias Primas" at bounding box center [811, 364] width 124 height 38
click at [840, 394] on div "Press SPACE to select this row." at bounding box center [811, 403] width 163 height 39
click at [968, 360] on div "OMNI-CHEM 136 LLC" at bounding box center [974, 364] width 163 height 39
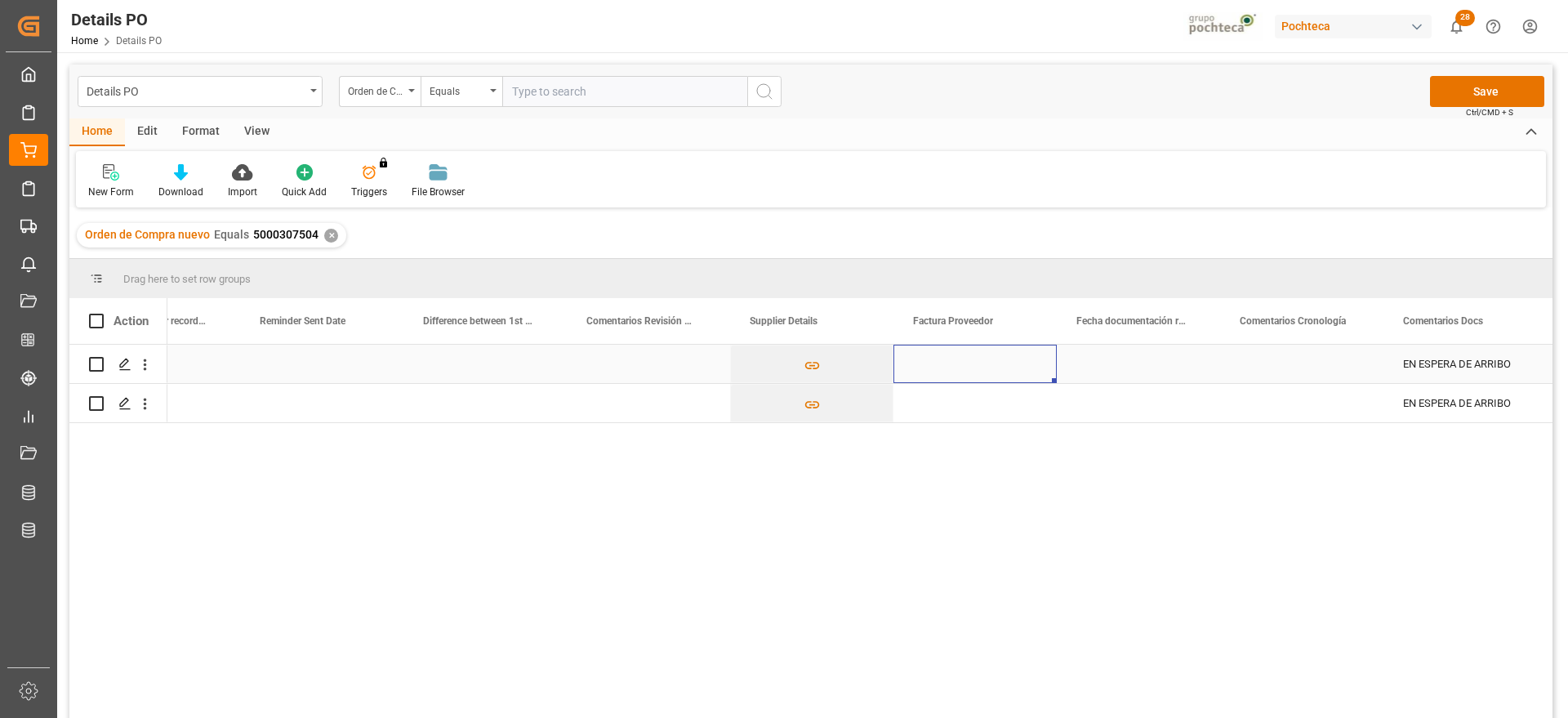
click at [960, 380] on div "Press SPACE to select this row." at bounding box center [974, 364] width 163 height 39
click at [1009, 397] on div "Press SPACE to select this row." at bounding box center [974, 403] width 163 height 39
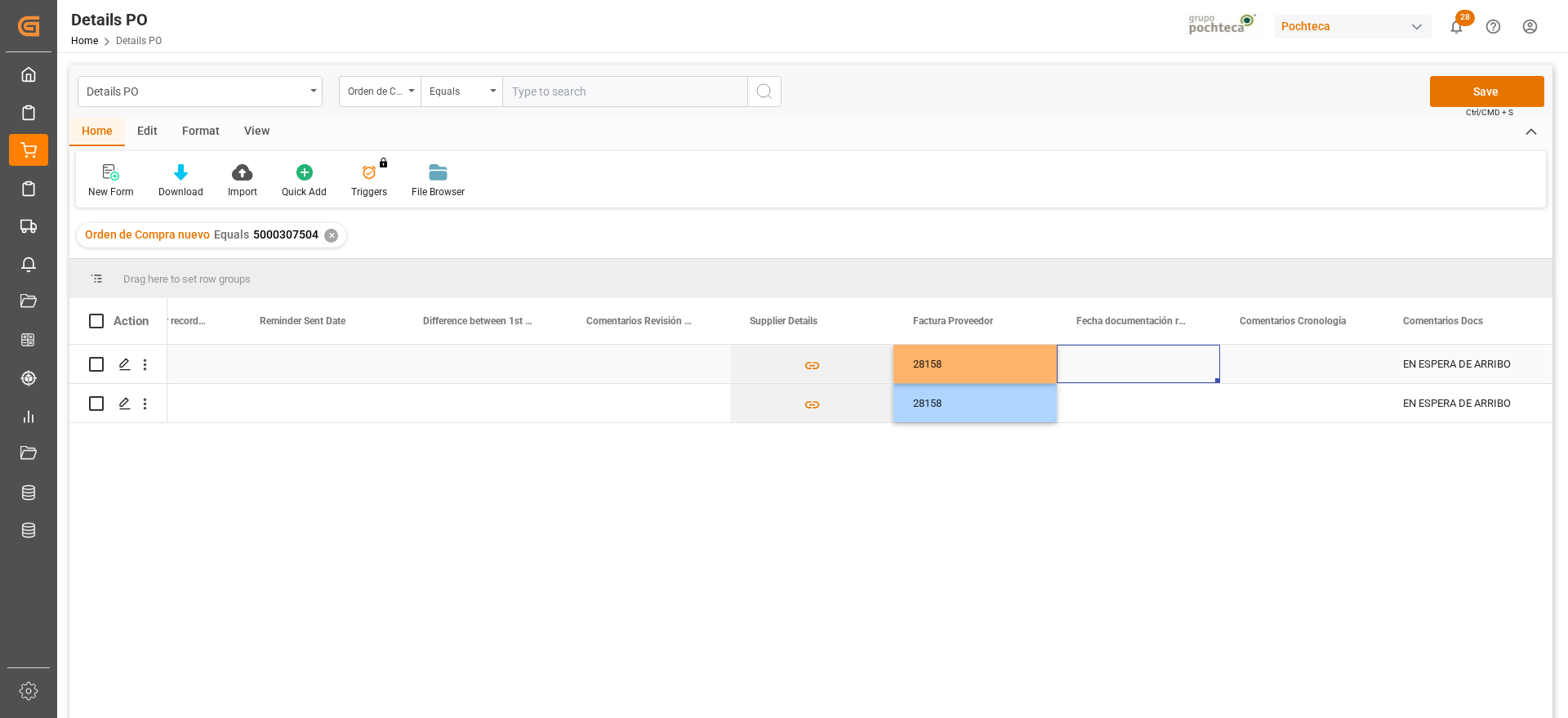
click at [1129, 359] on div "Press SPACE to select this row." at bounding box center [1138, 364] width 163 height 39
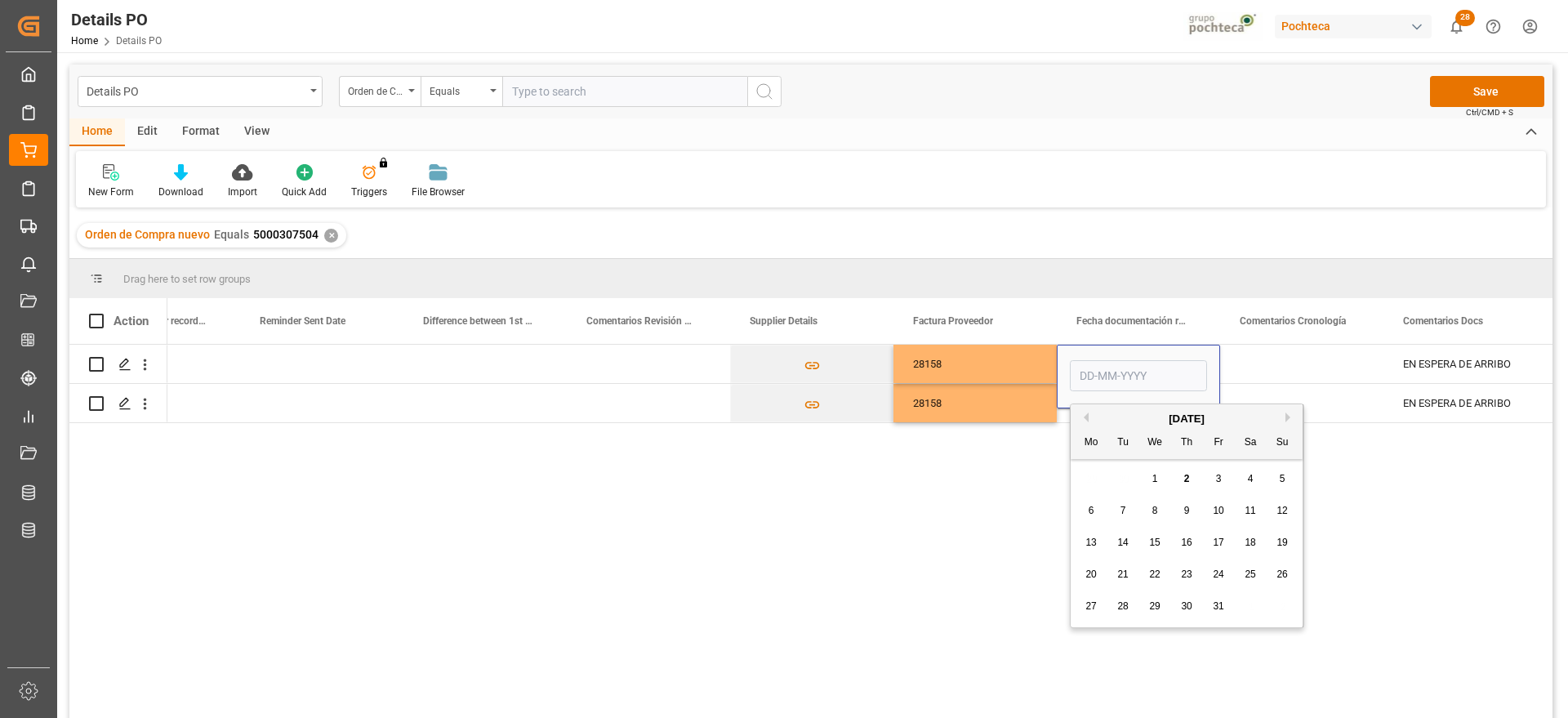
click at [1165, 473] on div "1" at bounding box center [1155, 479] width 20 height 19
type input "[DATE]"
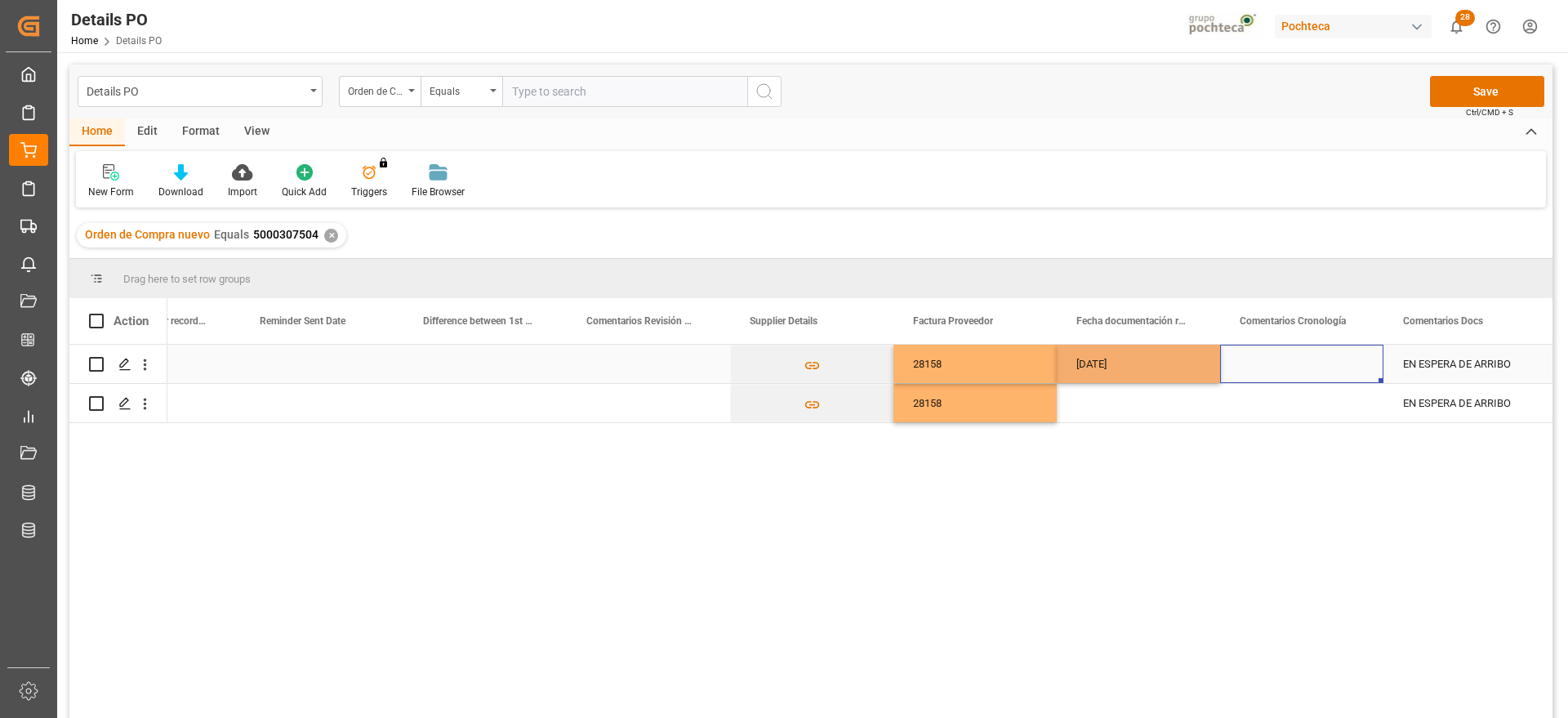
drag, startPoint x: 1248, startPoint y: 376, endPoint x: 1192, endPoint y: 375, distance: 56.0
click at [1248, 376] on div "Press SPACE to select this row." at bounding box center [1301, 364] width 163 height 39
click at [1146, 363] on div "[DATE]" at bounding box center [1138, 364] width 163 height 39
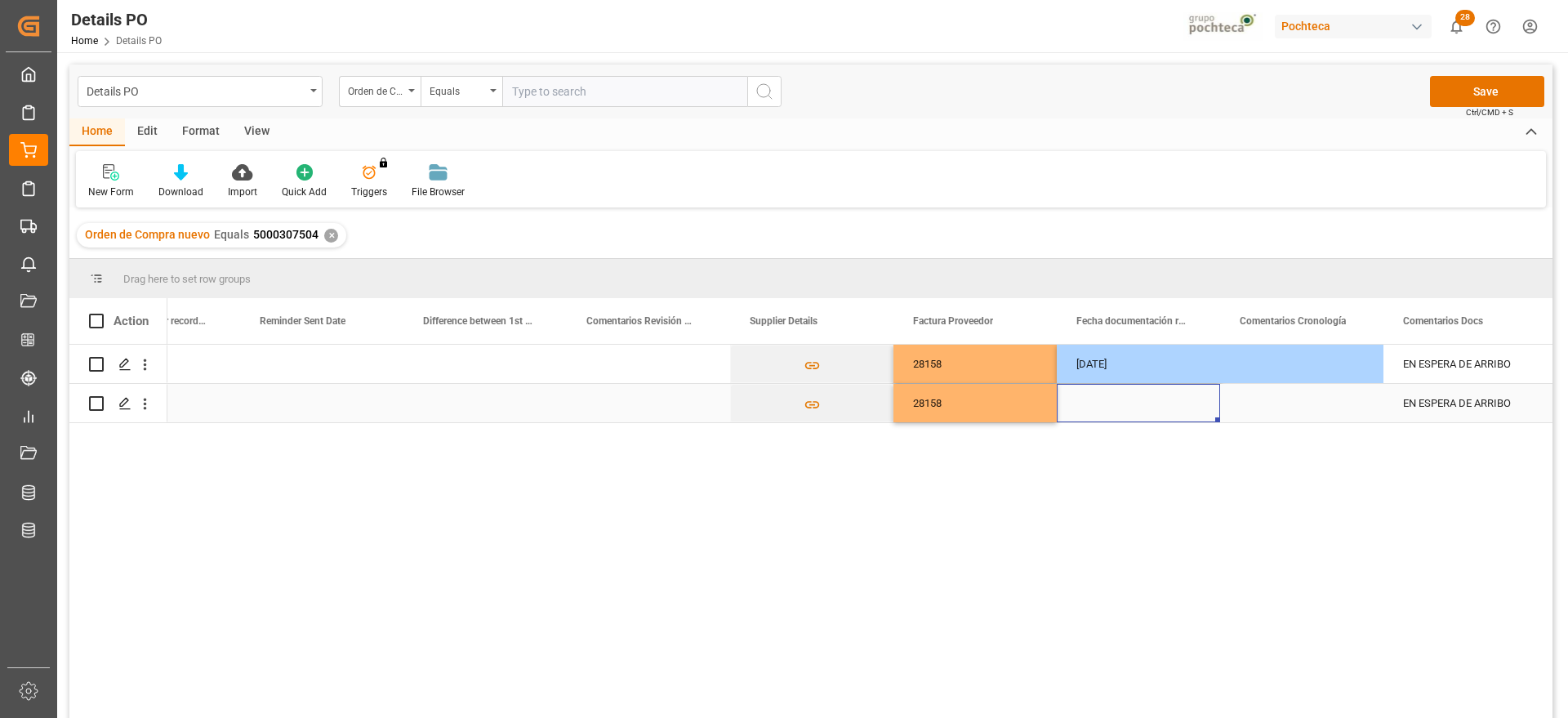
click at [1144, 397] on div "Press SPACE to select this row." at bounding box center [1138, 403] width 163 height 39
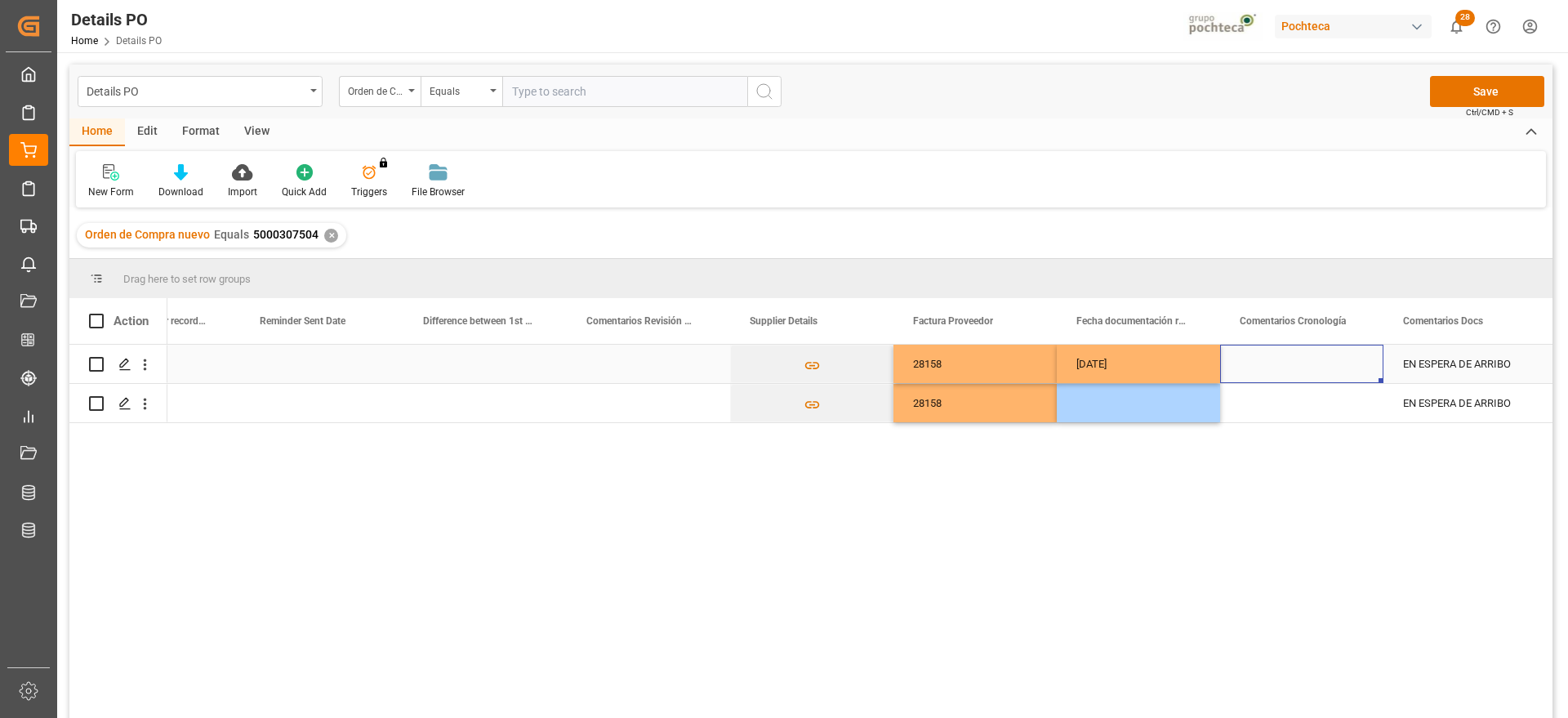
click at [1277, 371] on div "Press SPACE to select this row." at bounding box center [1301, 364] width 163 height 39
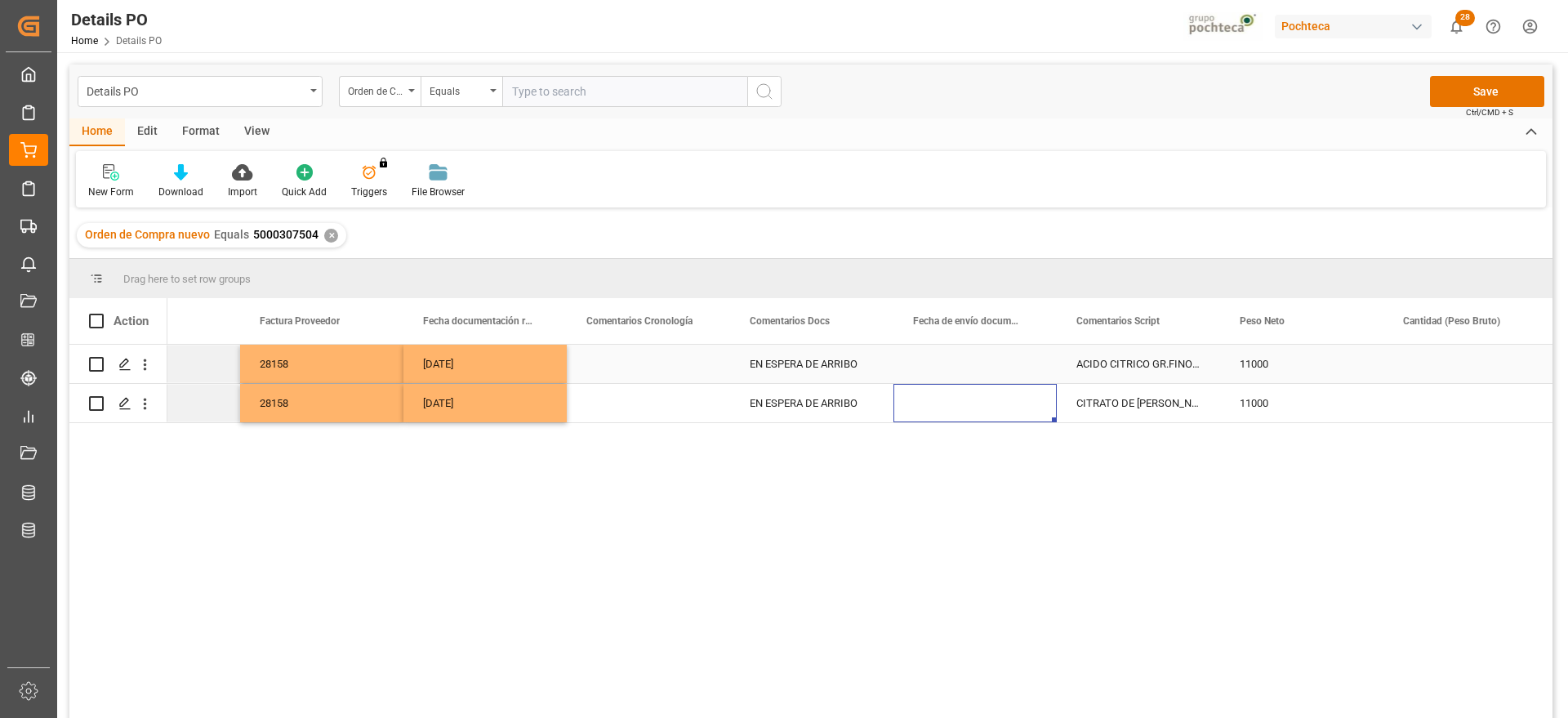
click at [494, 374] on div "[DATE]" at bounding box center [484, 364] width 163 height 39
click at [953, 364] on div "Press SPACE to select this row." at bounding box center [974, 364] width 163 height 39
click at [941, 407] on div "Press SPACE to select this row." at bounding box center [974, 403] width 163 height 39
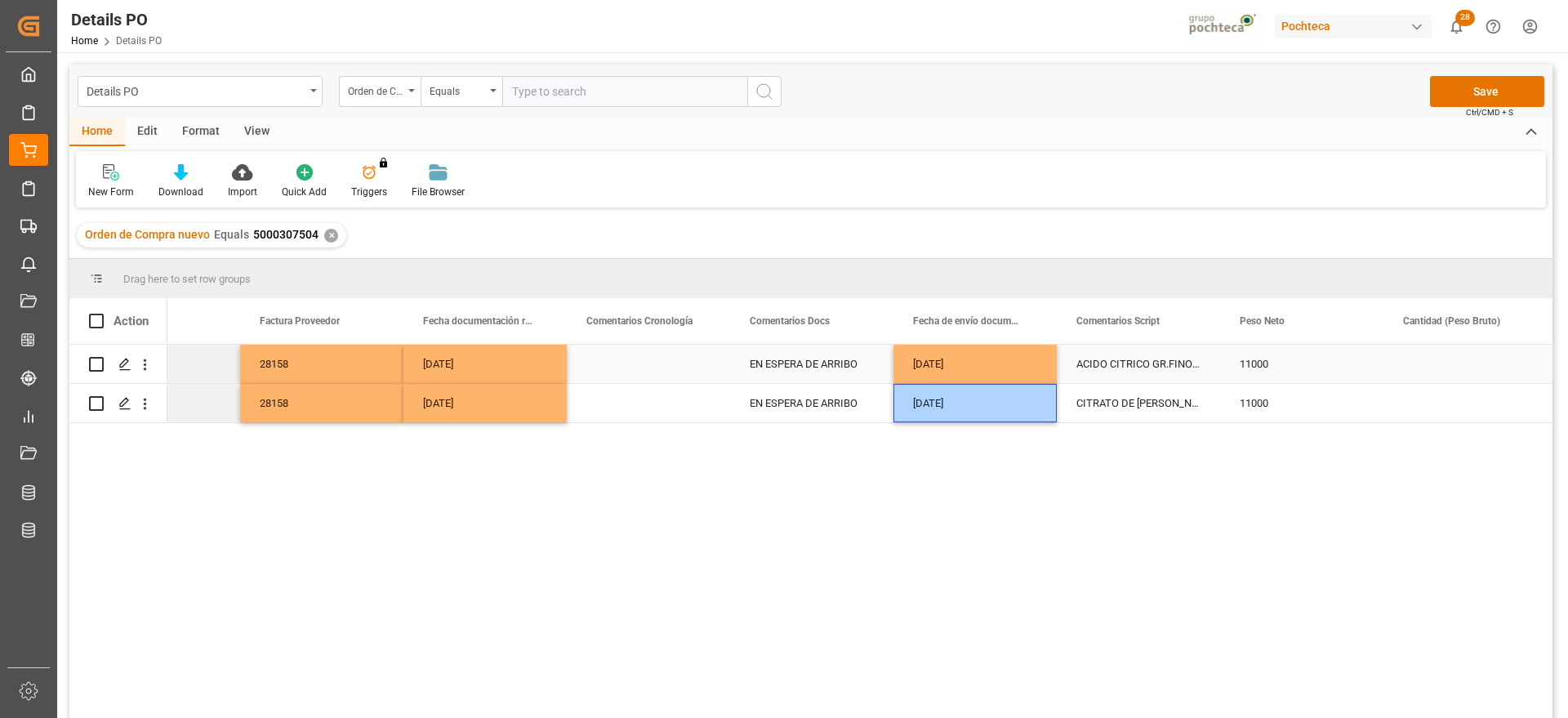
click at [1254, 367] on div "11000" at bounding box center [1301, 364] width 163 height 39
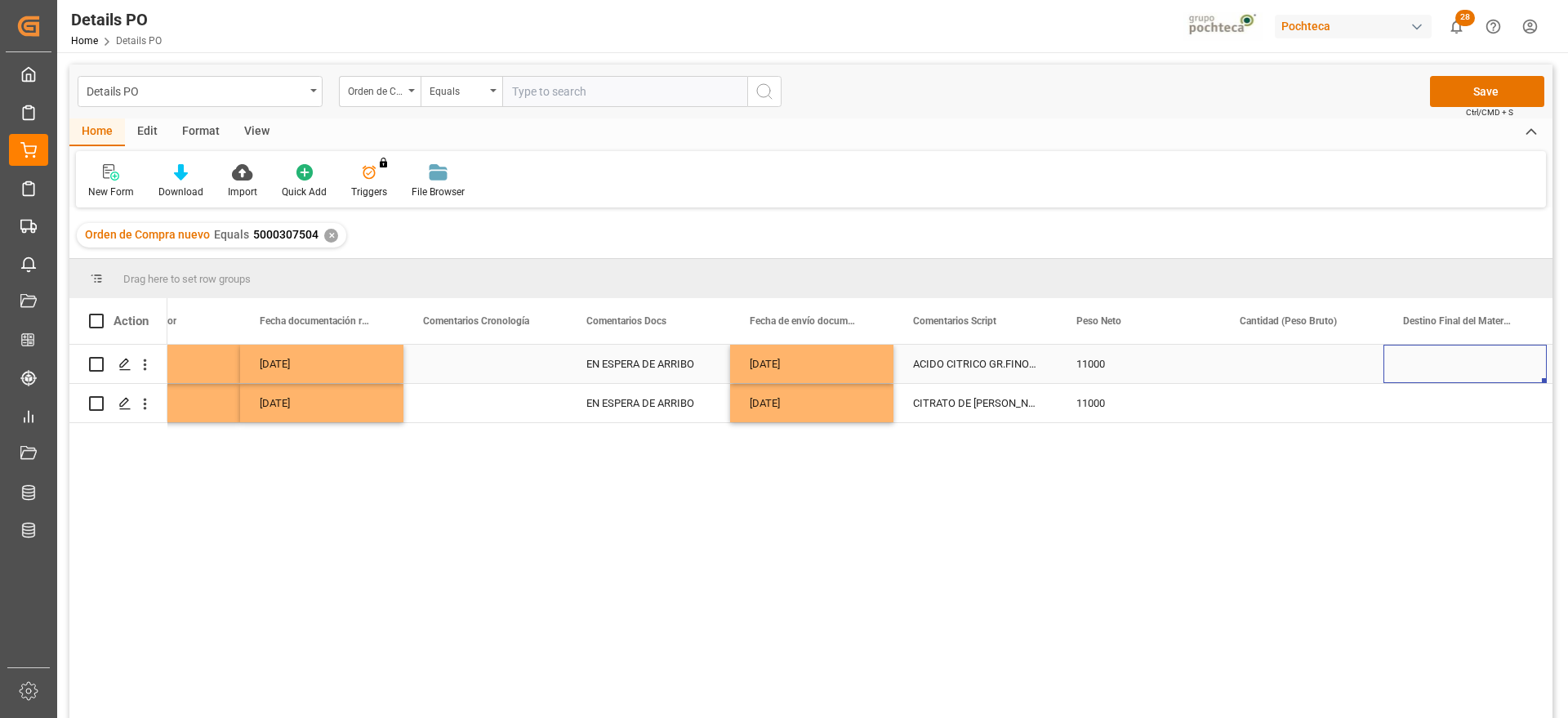
click at [1266, 365] on div "Press SPACE to select this row." at bounding box center [1301, 364] width 163 height 39
click at [1283, 359] on div "Press SPACE to select this row." at bounding box center [1301, 364] width 163 height 39
click at [1280, 362] on input "Press SPACE to select this row." at bounding box center [1302, 373] width 137 height 31
type input "22676"
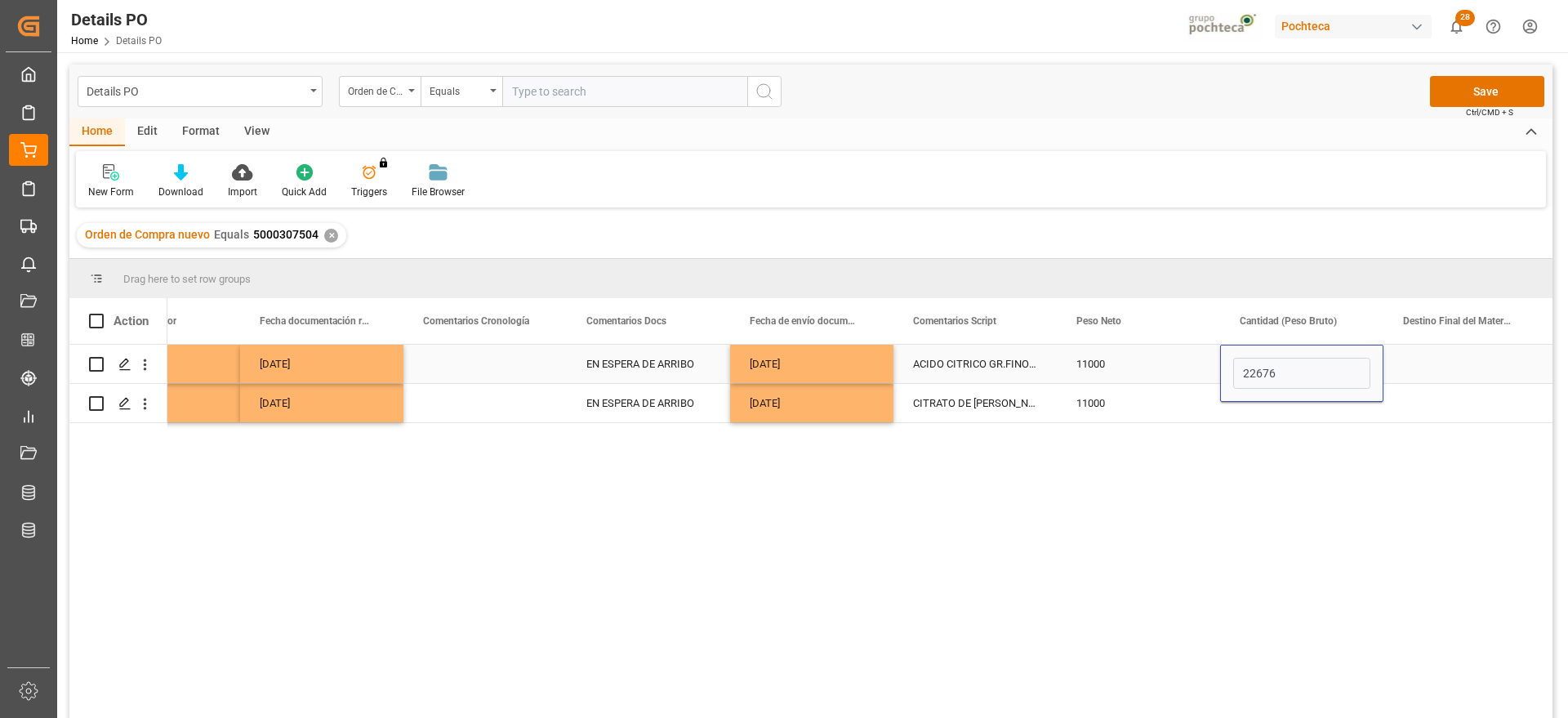
click at [1429, 374] on div "Press SPACE to select this row." at bounding box center [1465, 364] width 163 height 39
click at [1466, 359] on div "Press SPACE to select this row." at bounding box center [1465, 364] width 163 height 39
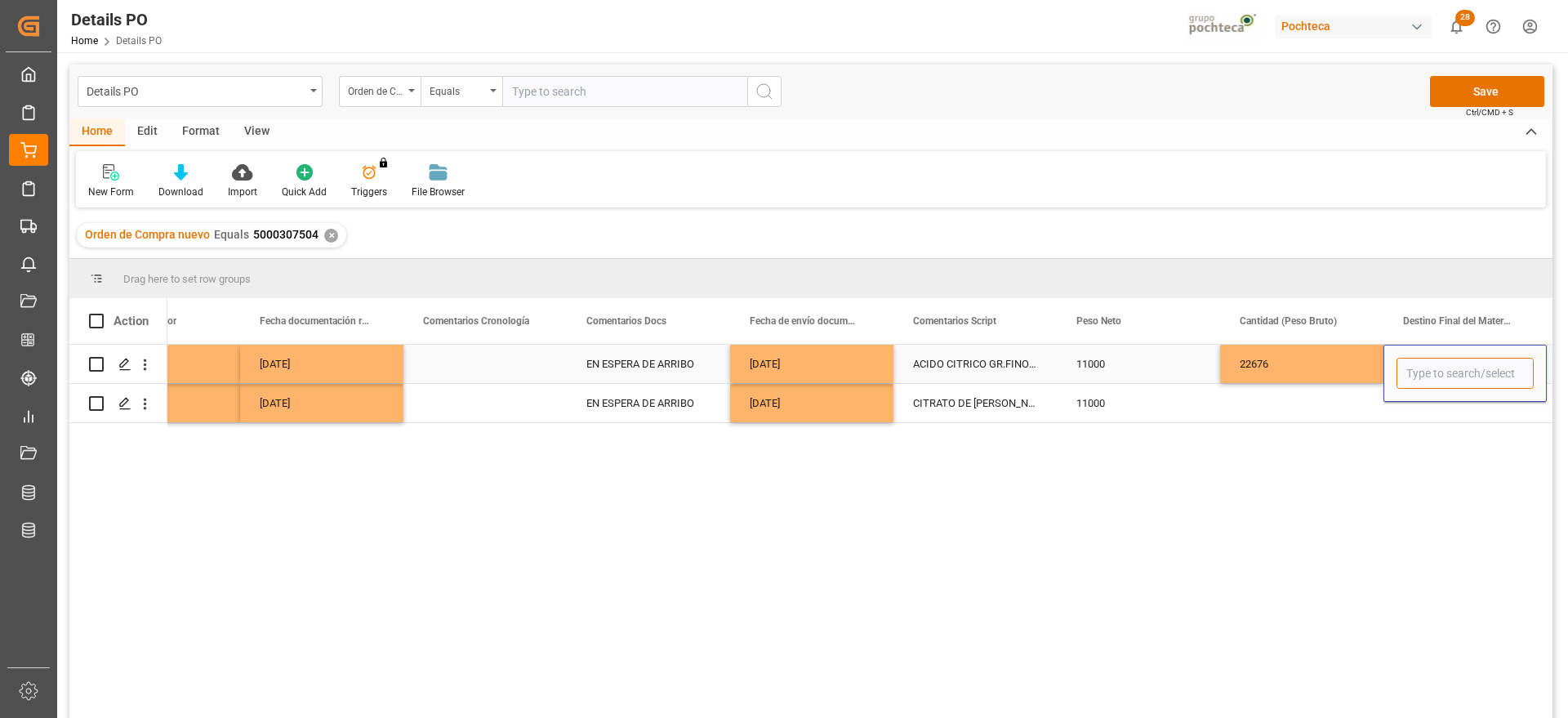
click at [1455, 366] on input "Press SPACE to select this row." at bounding box center [1466, 373] width 137 height 31
click at [1462, 501] on div "San Juan / CDMX" at bounding box center [1497, 497] width 197 height 57
type input "San Juan / CDMX"
click at [1320, 364] on div "22676" at bounding box center [1301, 364] width 163 height 39
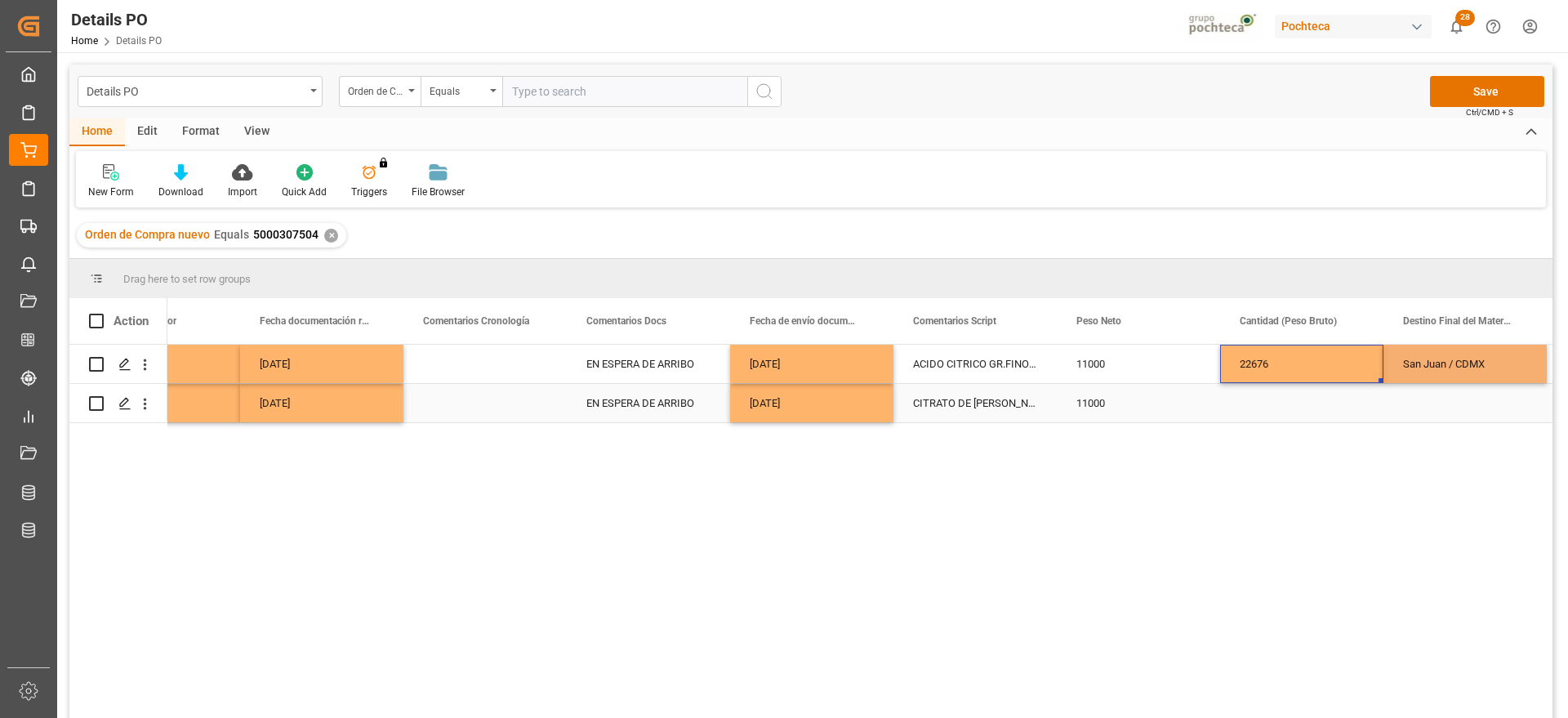
click at [1071, 401] on div "11000" at bounding box center [1138, 403] width 163 height 39
click at [146, 397] on icon "open menu" at bounding box center [144, 403] width 17 height 17
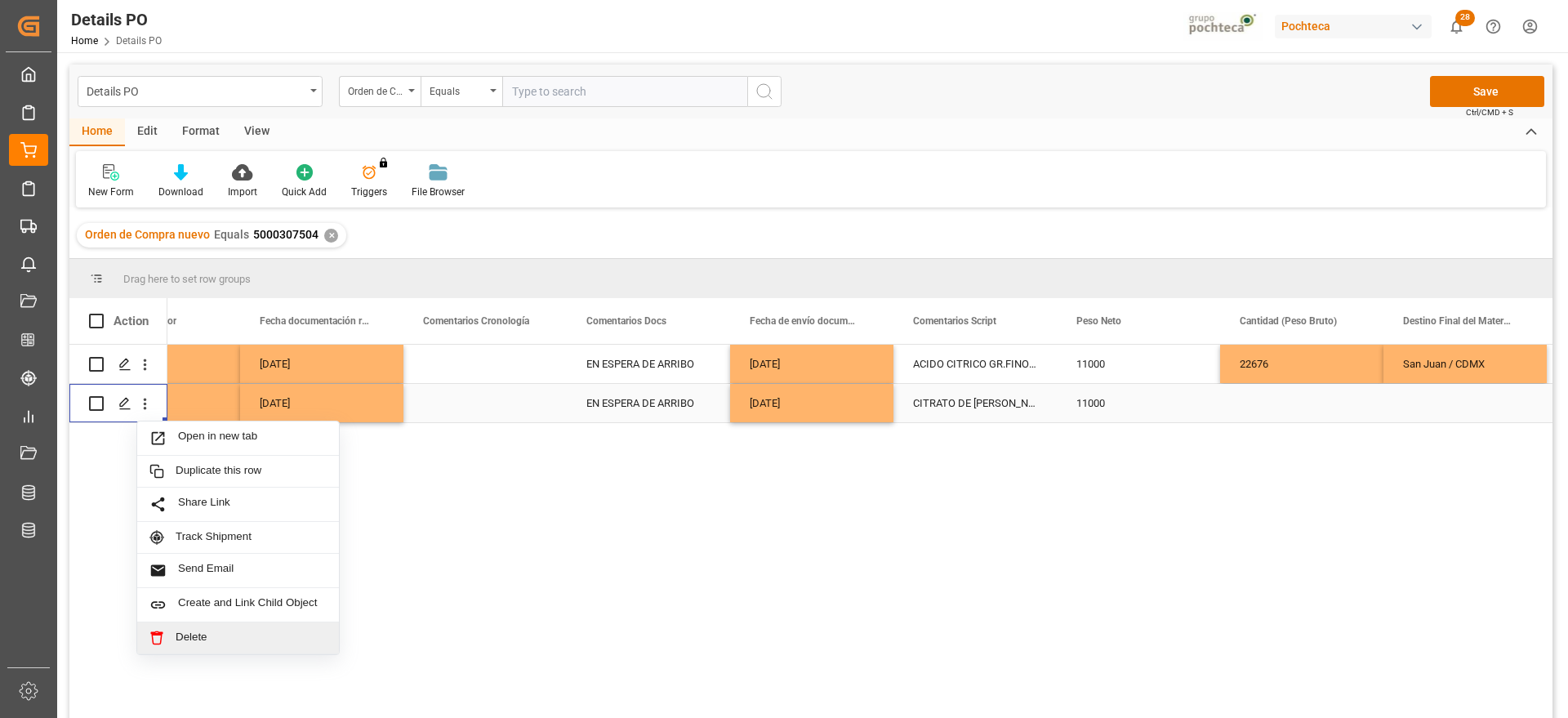
click at [233, 635] on span "Delete" at bounding box center [251, 638] width 152 height 15
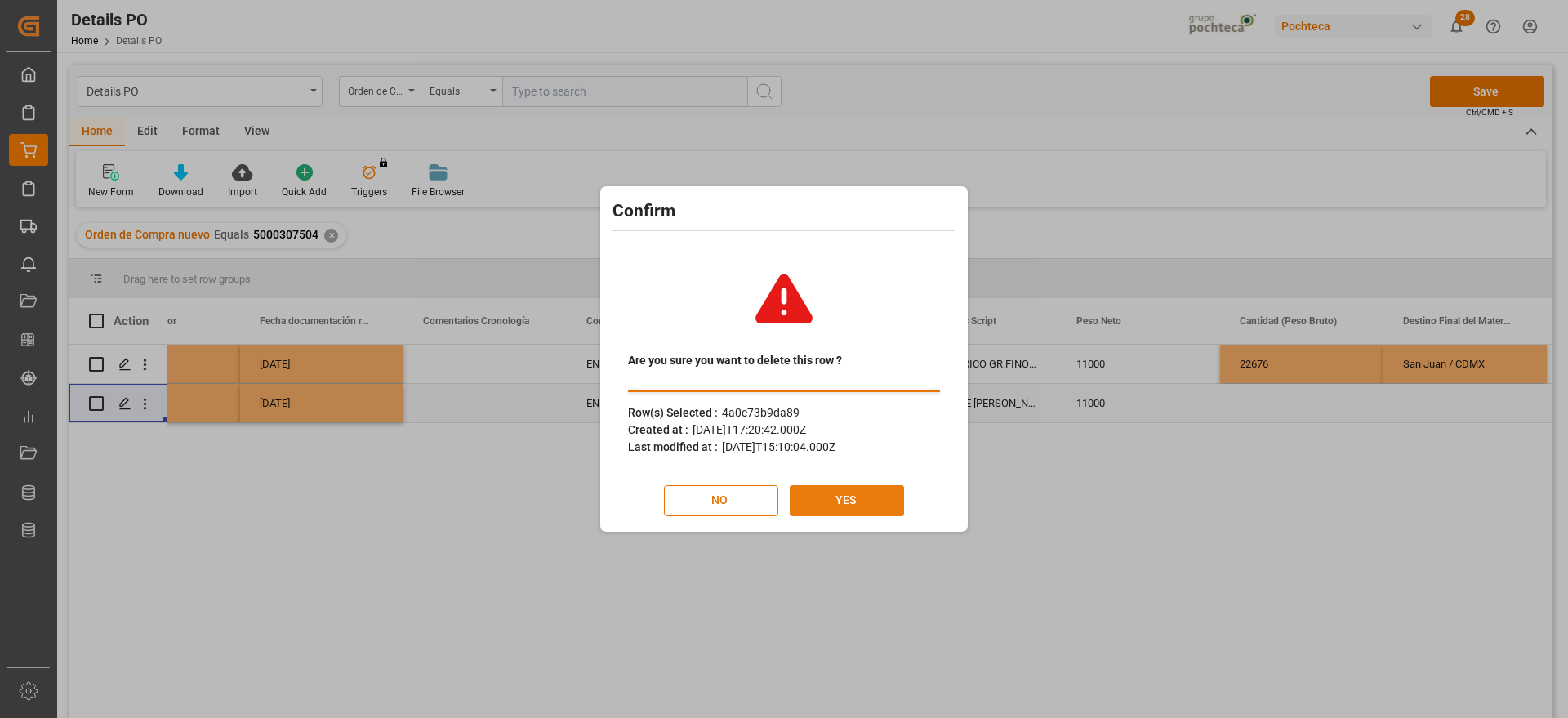
click at [860, 503] on button "YES" at bounding box center [847, 500] width 115 height 31
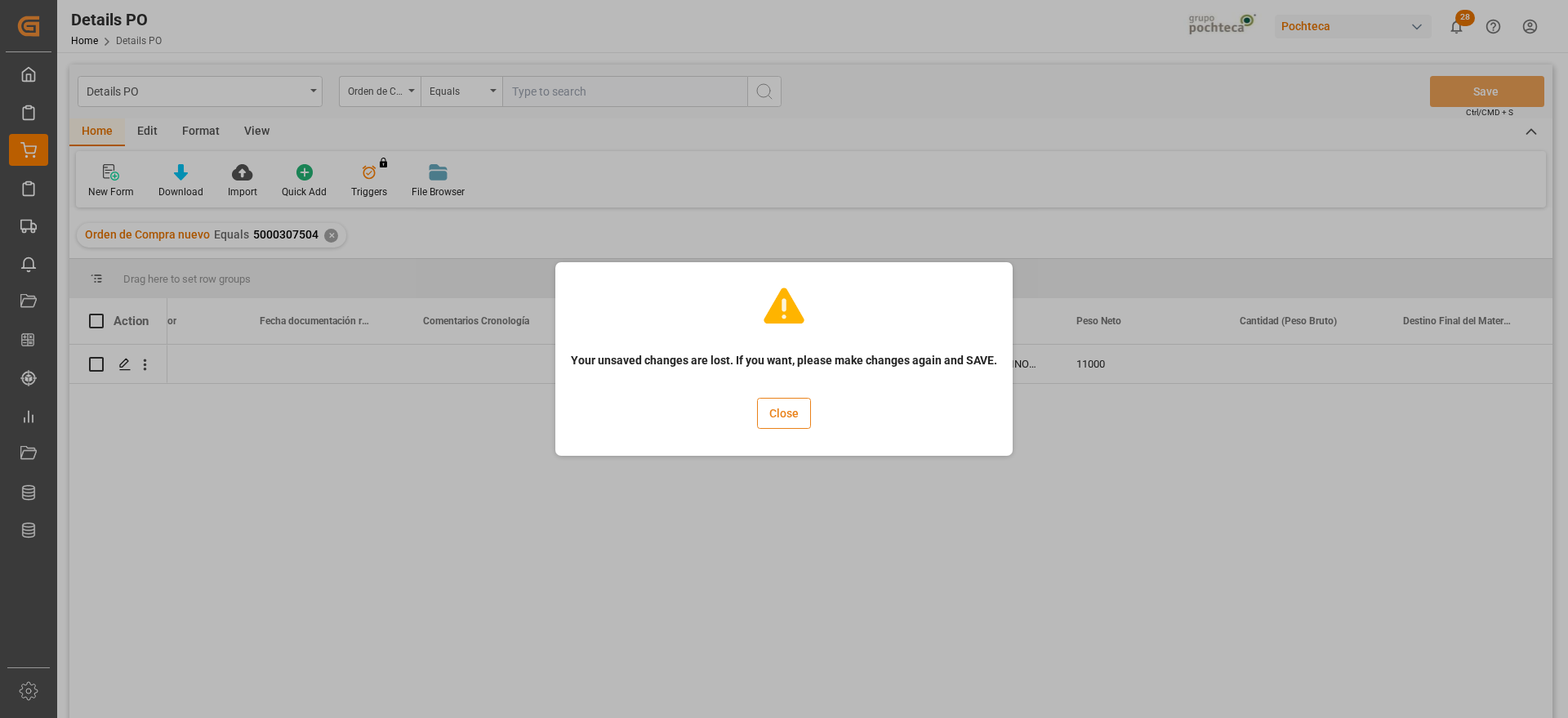
click at [787, 408] on button "Close" at bounding box center [784, 413] width 54 height 31
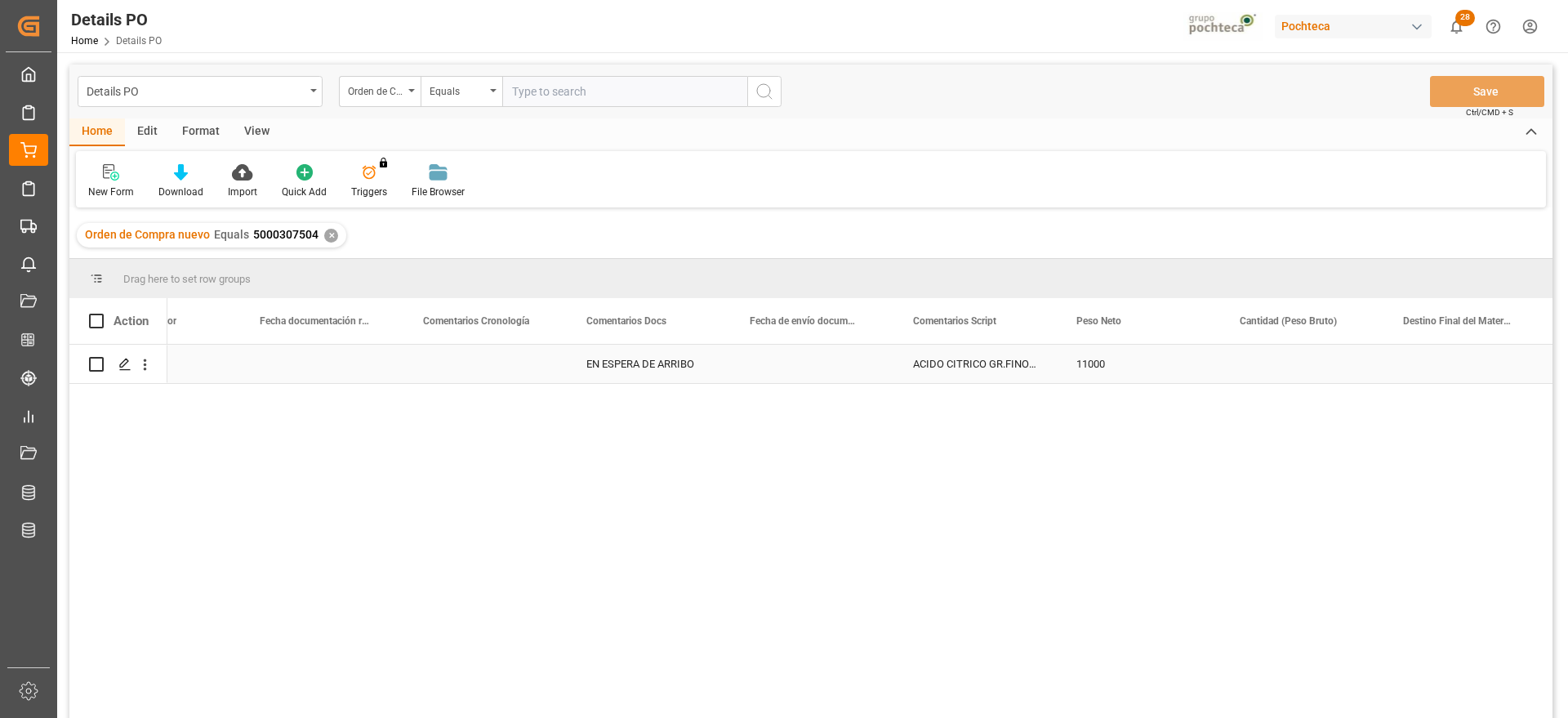
click at [1305, 349] on div "Press SPACE to select this row." at bounding box center [1301, 364] width 163 height 39
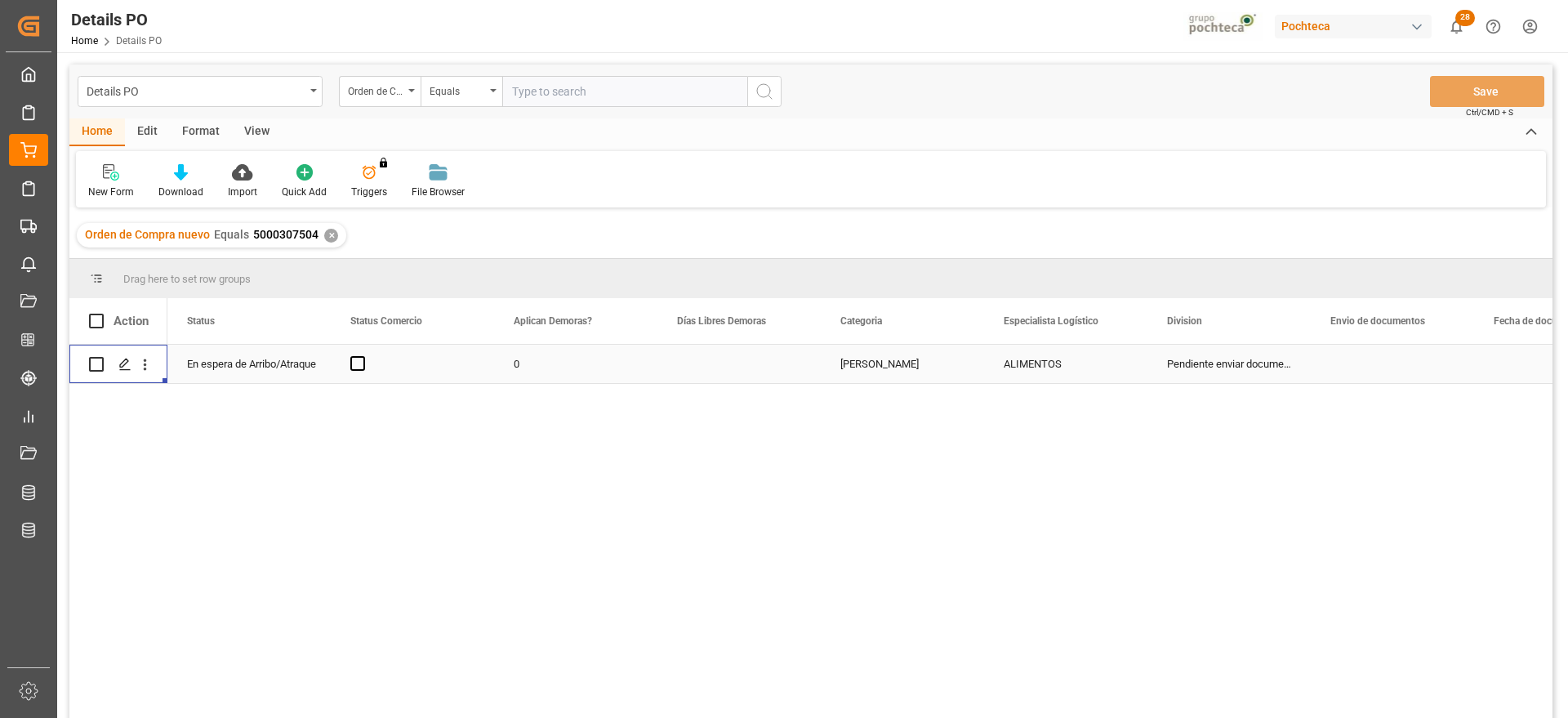
scroll to position [0, 0]
click at [522, 359] on span "Press SPACE to select this row." at bounding box center [521, 363] width 15 height 15
click at [526, 356] on input "Press SPACE to select this row." at bounding box center [526, 356] width 0 height 0
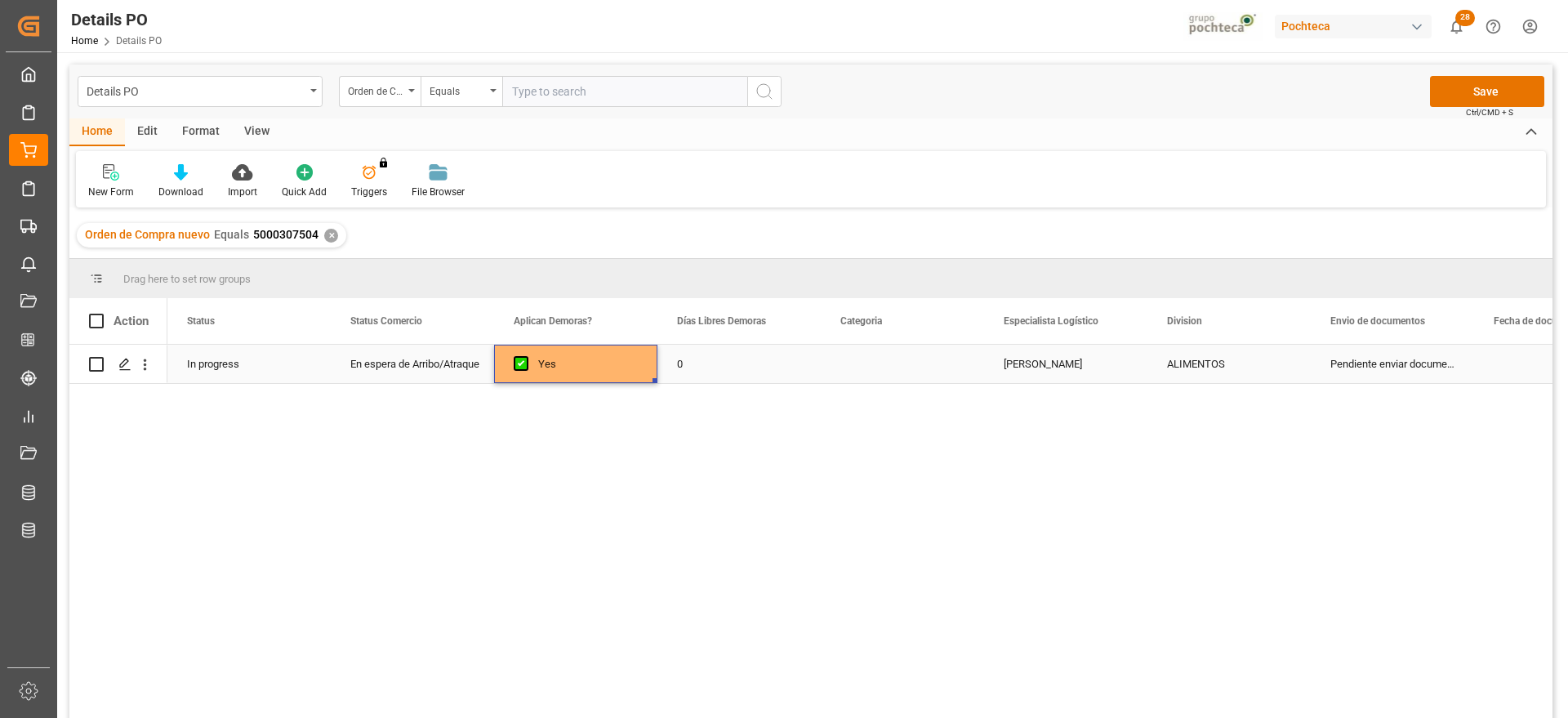
click at [683, 362] on div "0" at bounding box center [738, 364] width 163 height 39
click at [721, 367] on input "0" at bounding box center [739, 373] width 137 height 31
type input "15"
click at [884, 364] on div "Press SPACE to select this row." at bounding box center [902, 364] width 163 height 39
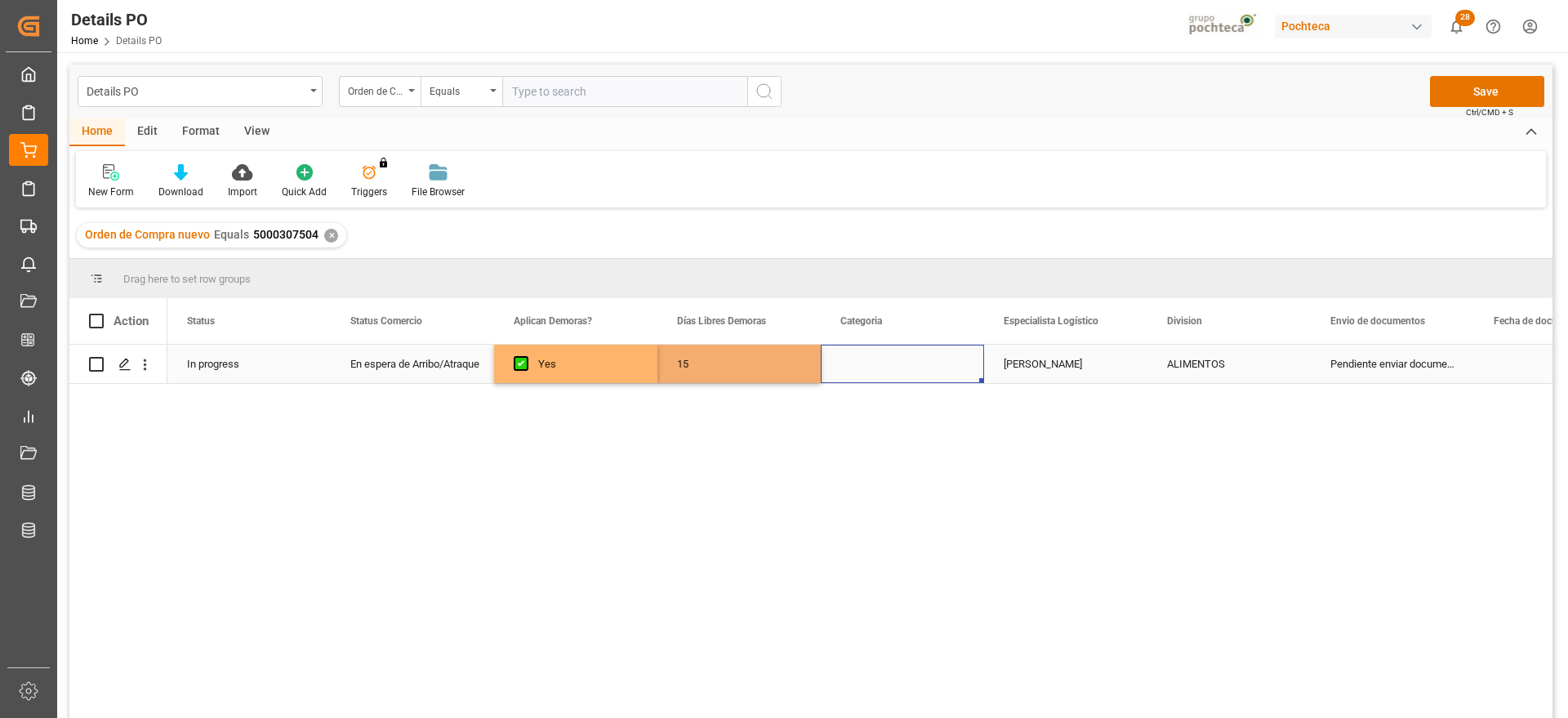
click at [884, 364] on div "Press SPACE to select this row." at bounding box center [902, 364] width 163 height 39
click at [940, 364] on button "Select" at bounding box center [903, 373] width 137 height 31
click at [916, 460] on div "En tiempo" at bounding box center [903, 464] width 118 height 17
click at [1061, 370] on div "[PERSON_NAME]" at bounding box center [1065, 364] width 163 height 39
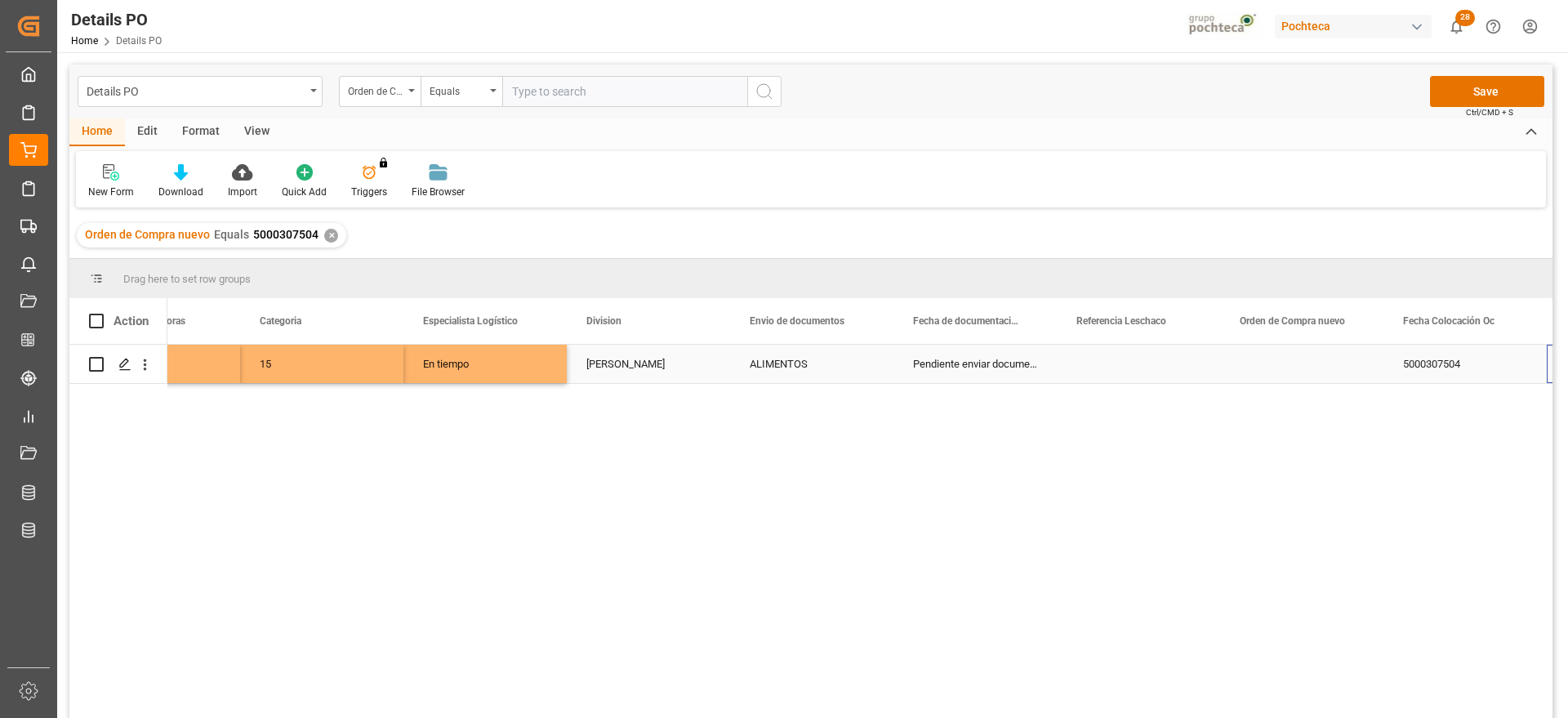
scroll to position [0, 581]
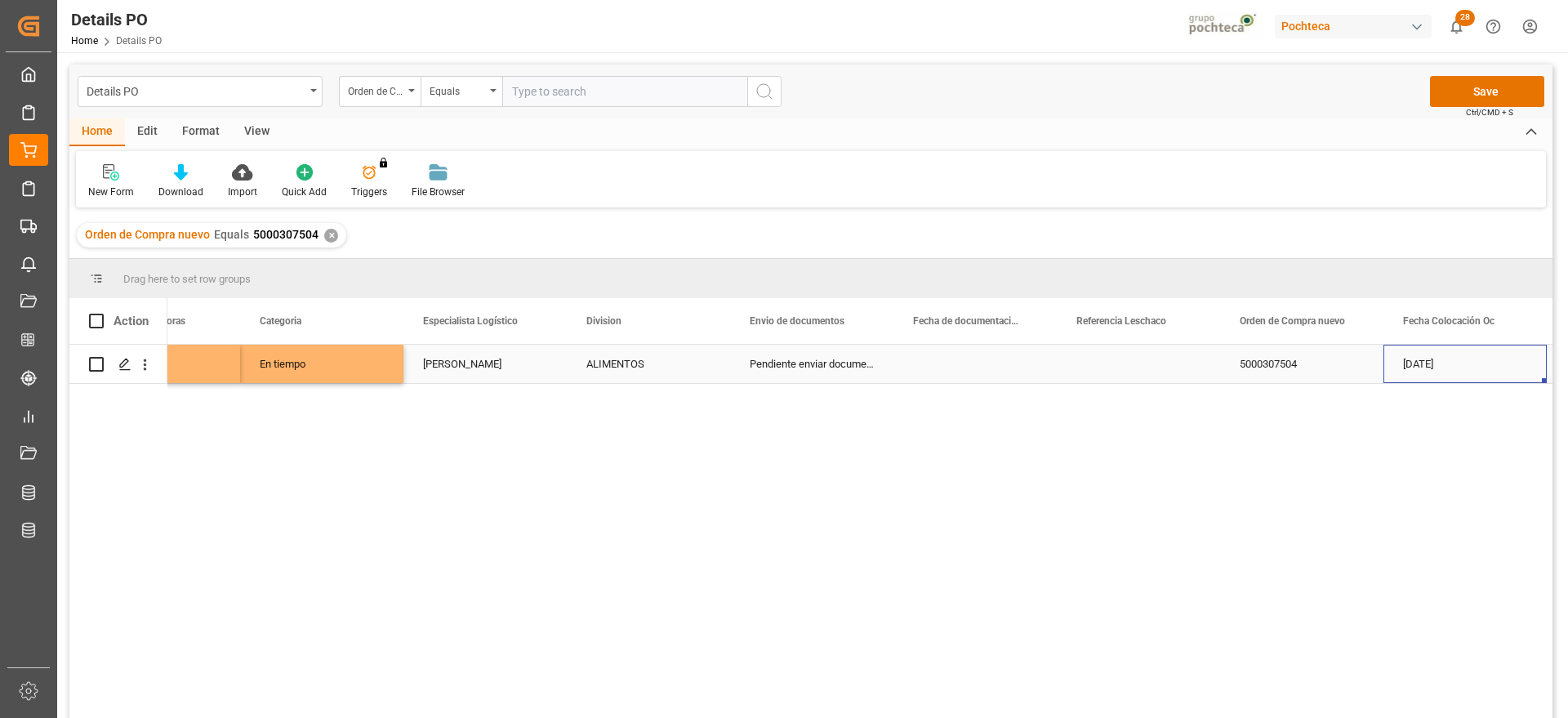
click at [978, 361] on div "Press SPACE to select this row." at bounding box center [974, 364] width 163 height 39
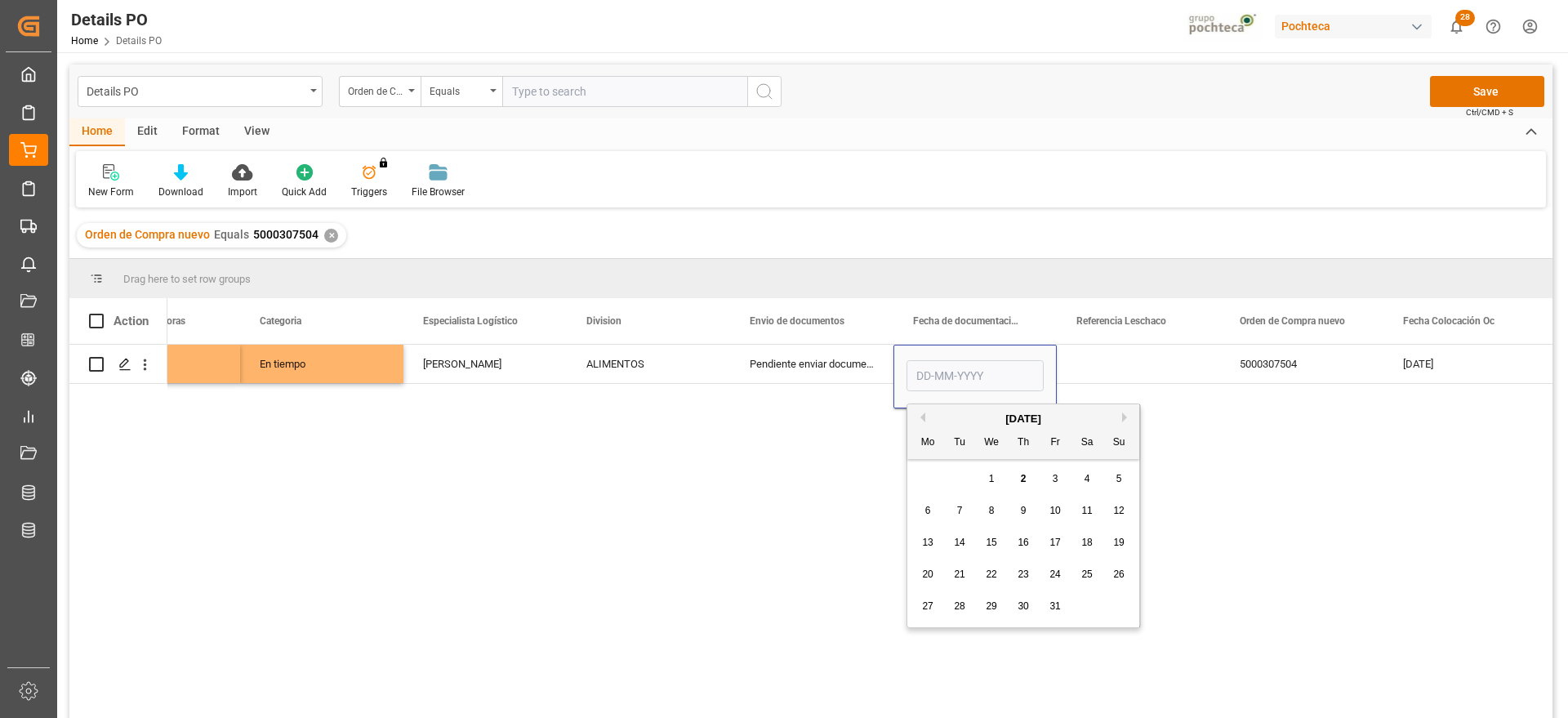
click at [994, 474] on span "1" at bounding box center [992, 478] width 5 height 11
type input "[DATE]"
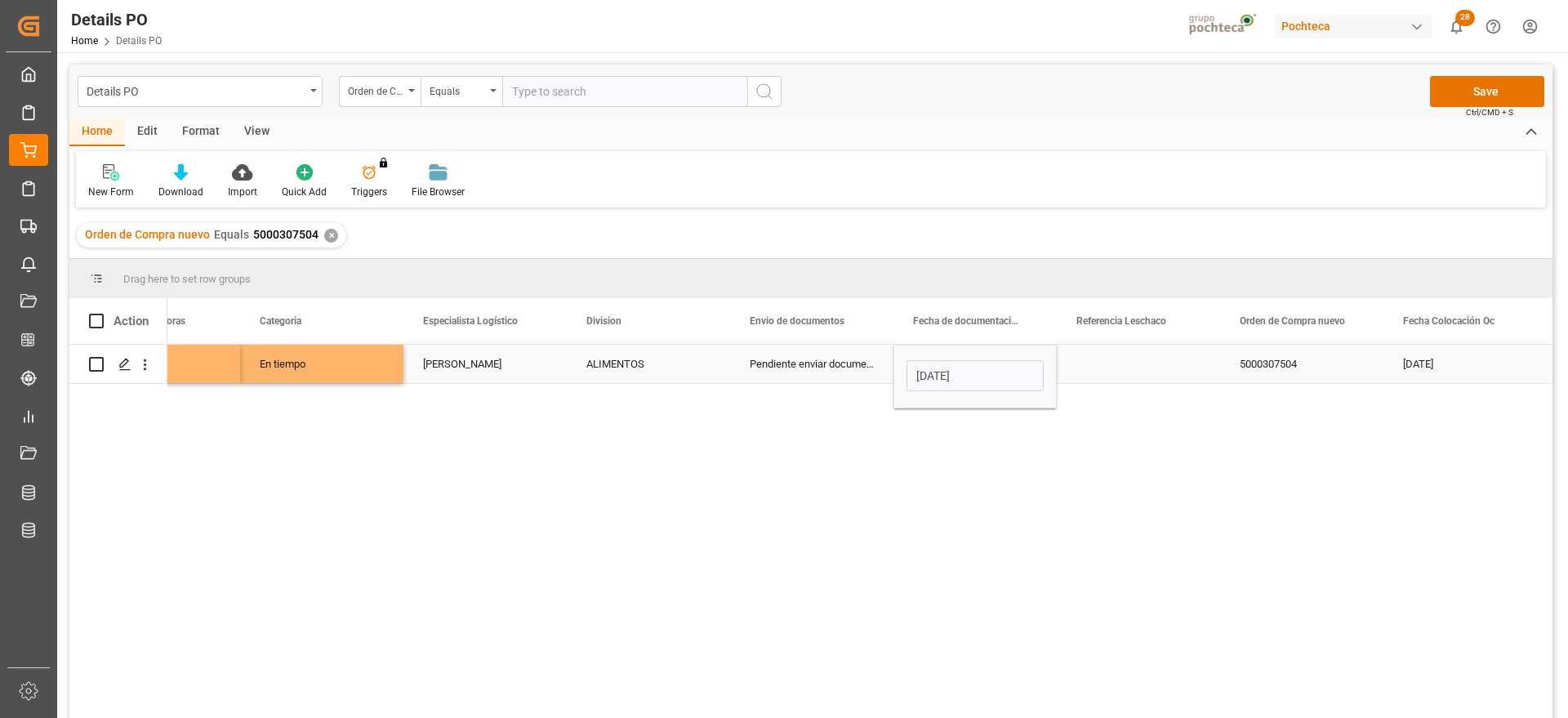
click at [1124, 371] on div "Press SPACE to select this row." at bounding box center [1138, 364] width 163 height 39
click at [1338, 377] on div "5000307504" at bounding box center [1301, 364] width 163 height 39
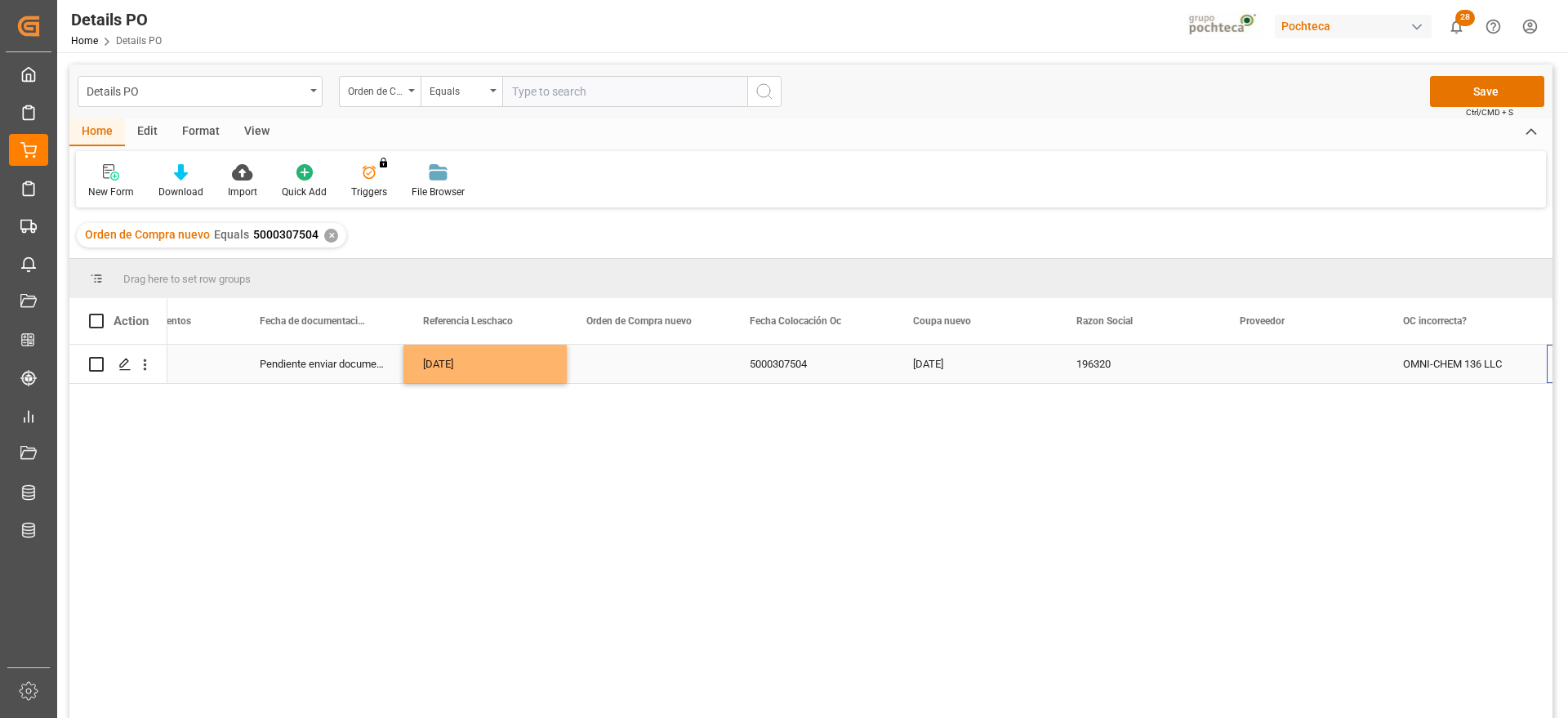
scroll to position [0, 1234]
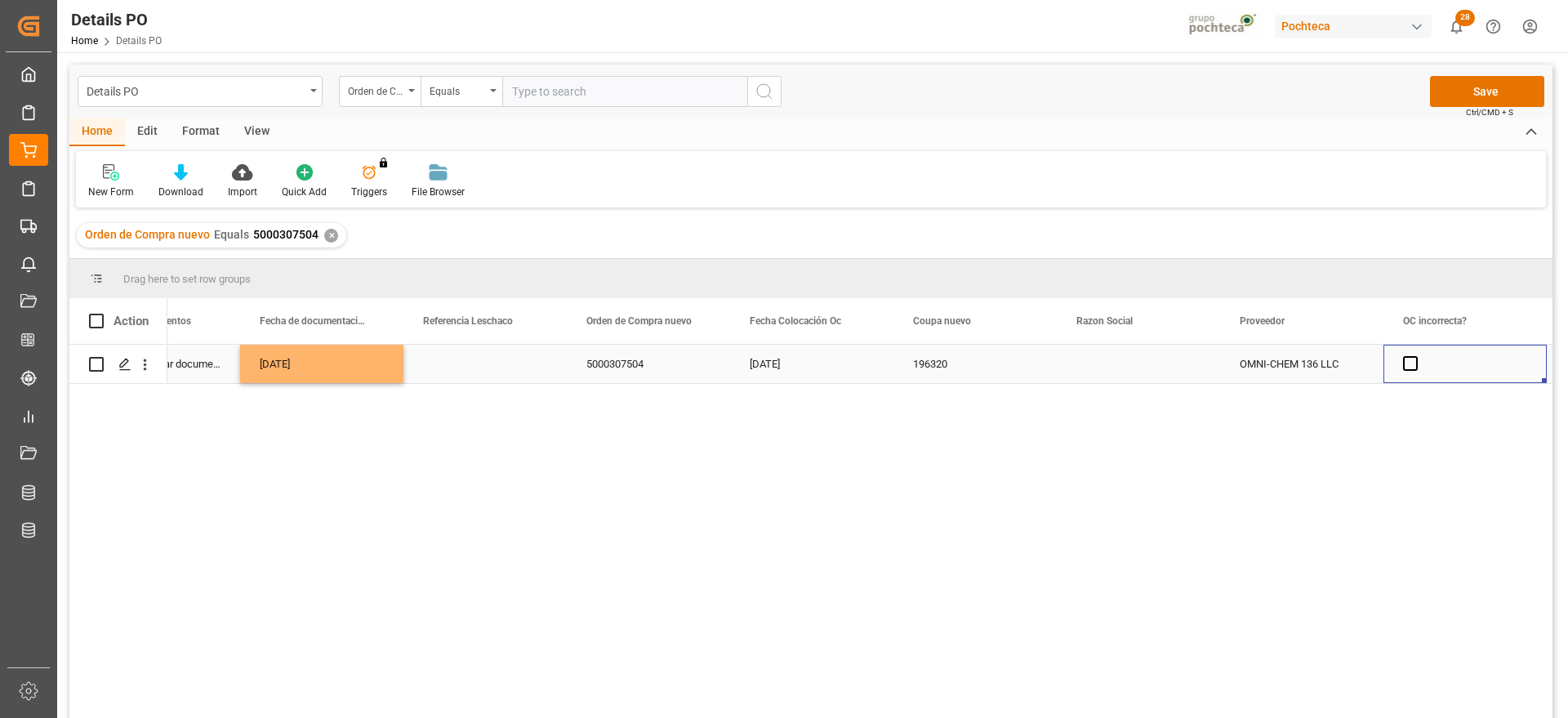
click at [1098, 372] on div "Press SPACE to select this row." at bounding box center [1138, 364] width 163 height 39
click at [1196, 366] on icon "open menu" at bounding box center [1190, 374] width 19 height 19
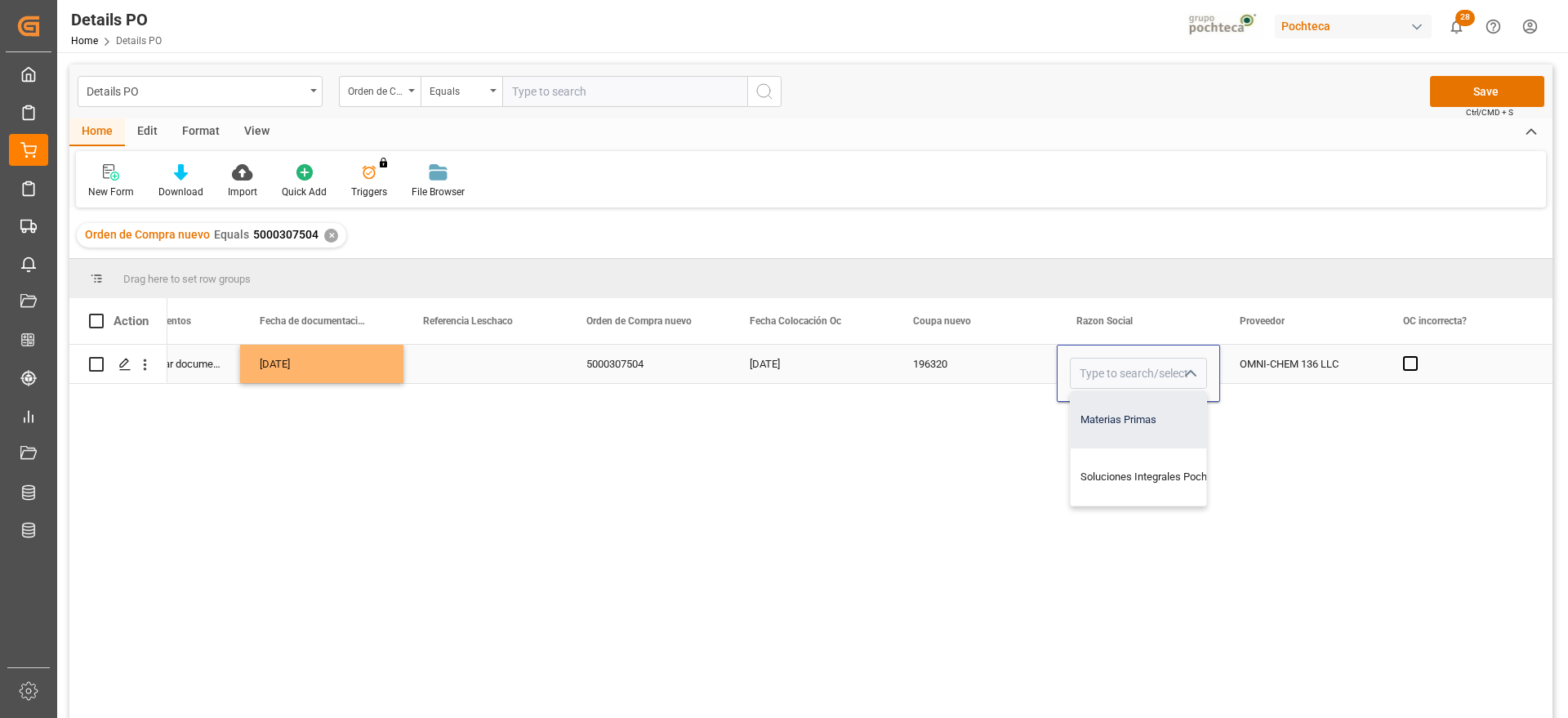
click at [1166, 419] on div "Materias Primas" at bounding box center [1154, 419] width 166 height 57
type input "Materias Primas"
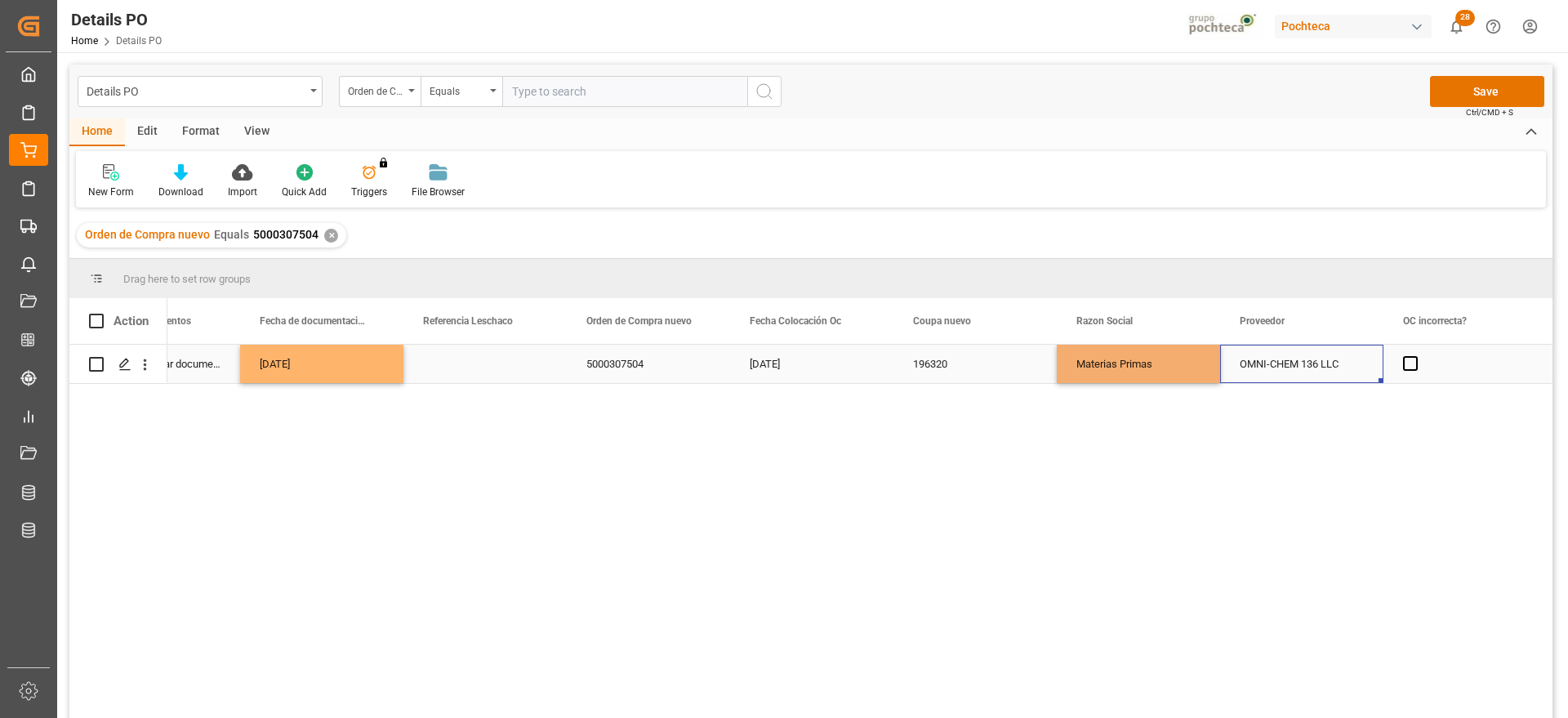
click at [1281, 368] on div "OMNI-CHEM 136 LLC" at bounding box center [1301, 364] width 163 height 39
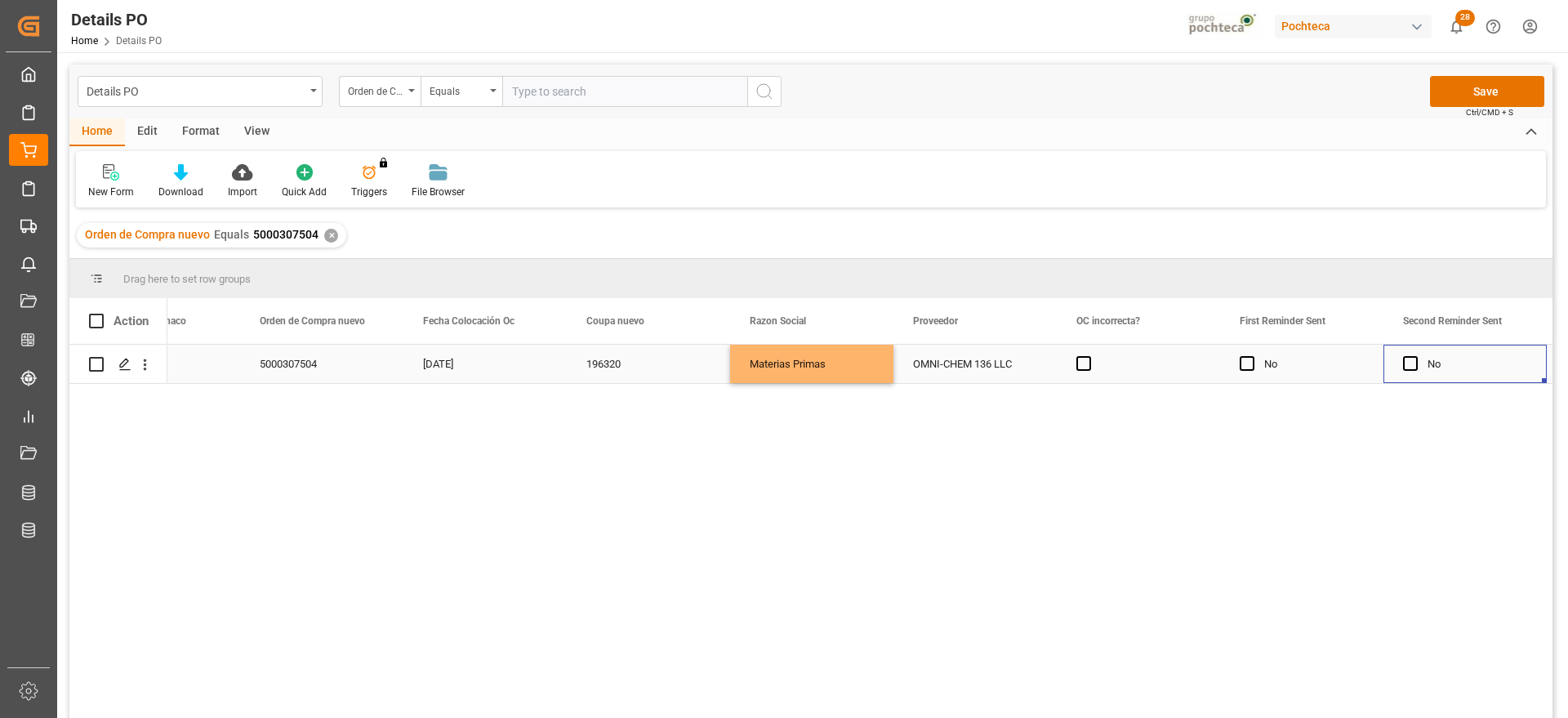
scroll to position [0, 1725]
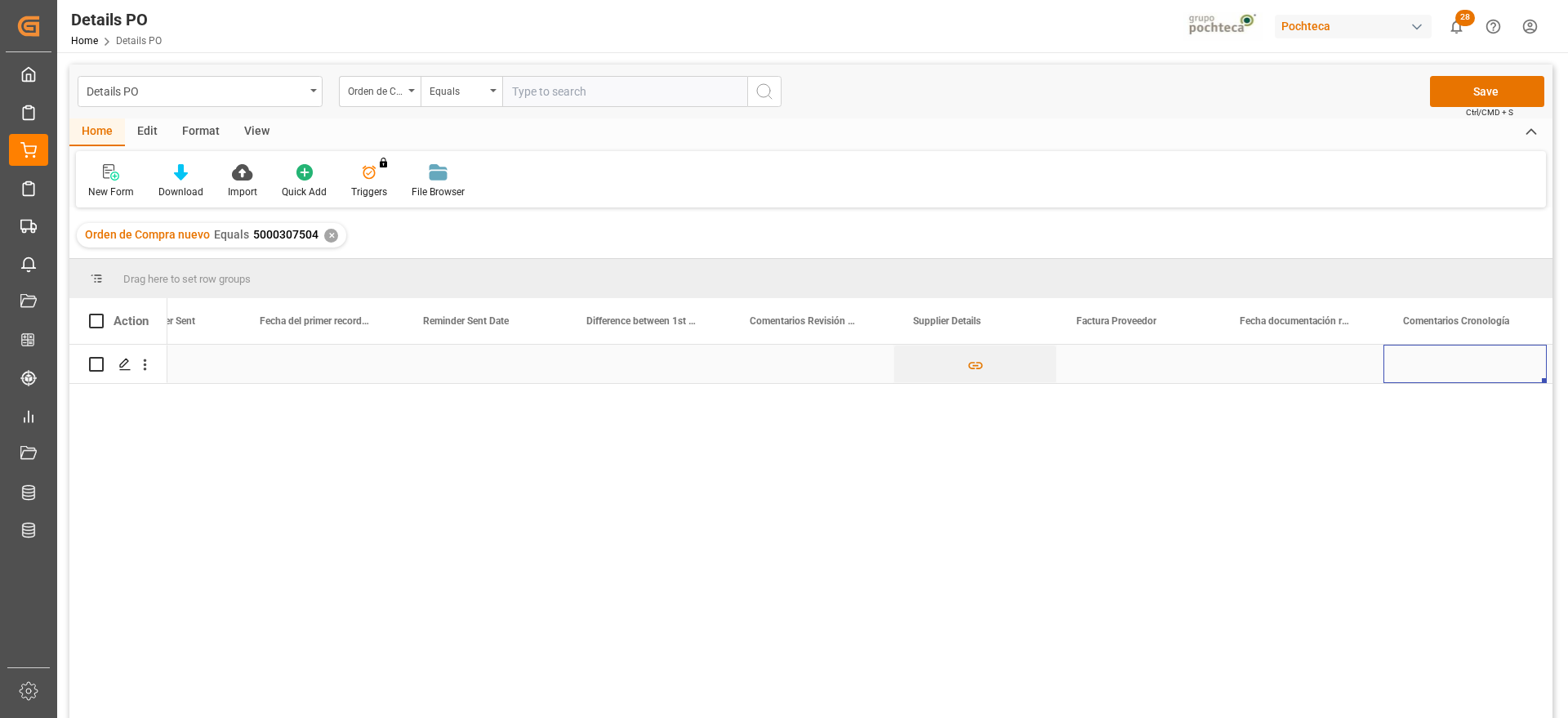
click at [1203, 360] on div "Press SPACE to select this row." at bounding box center [1138, 364] width 163 height 39
click at [1145, 375] on input "Press SPACE to select this row." at bounding box center [1139, 373] width 137 height 31
paste input "28158"
type input "28158"
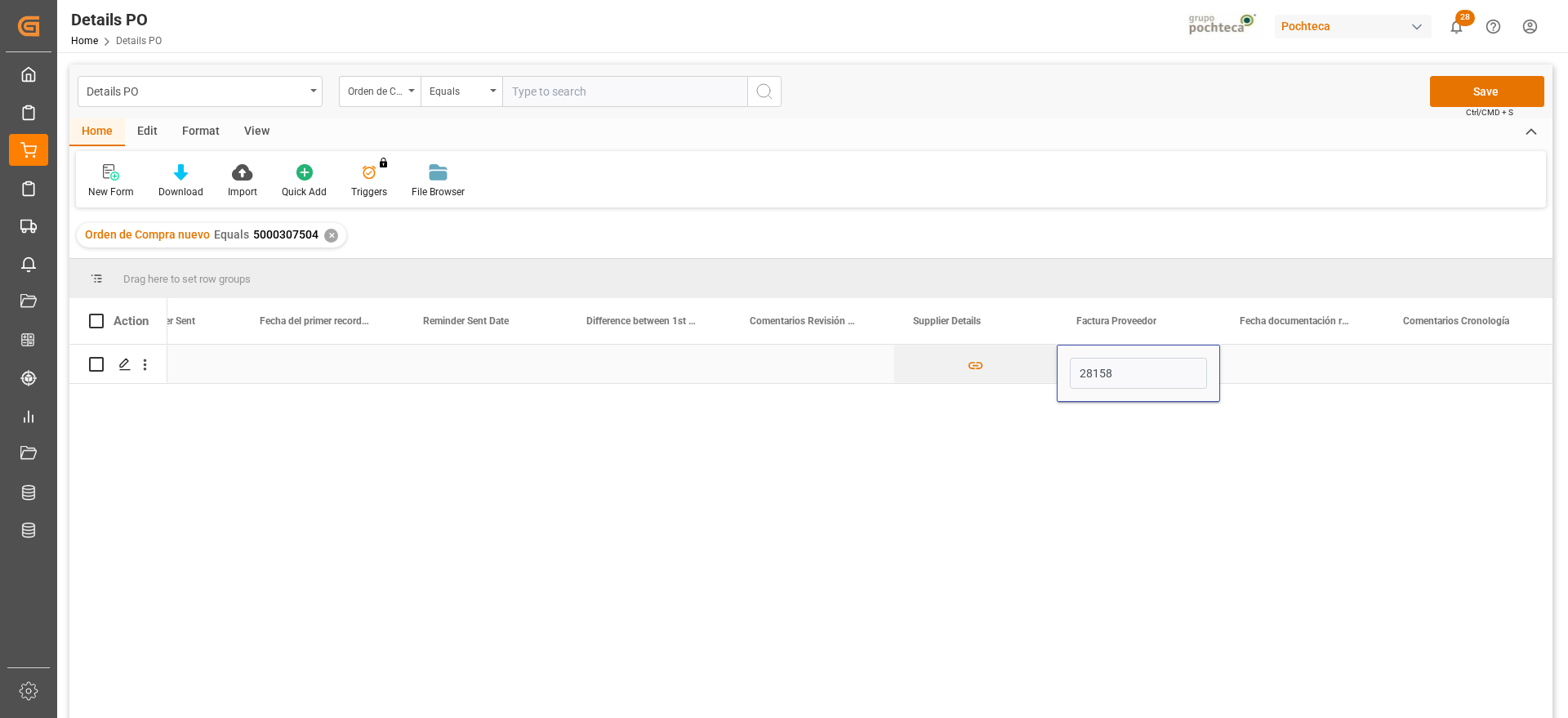
click at [1281, 362] on div "Press SPACE to select this row." at bounding box center [1301, 364] width 163 height 39
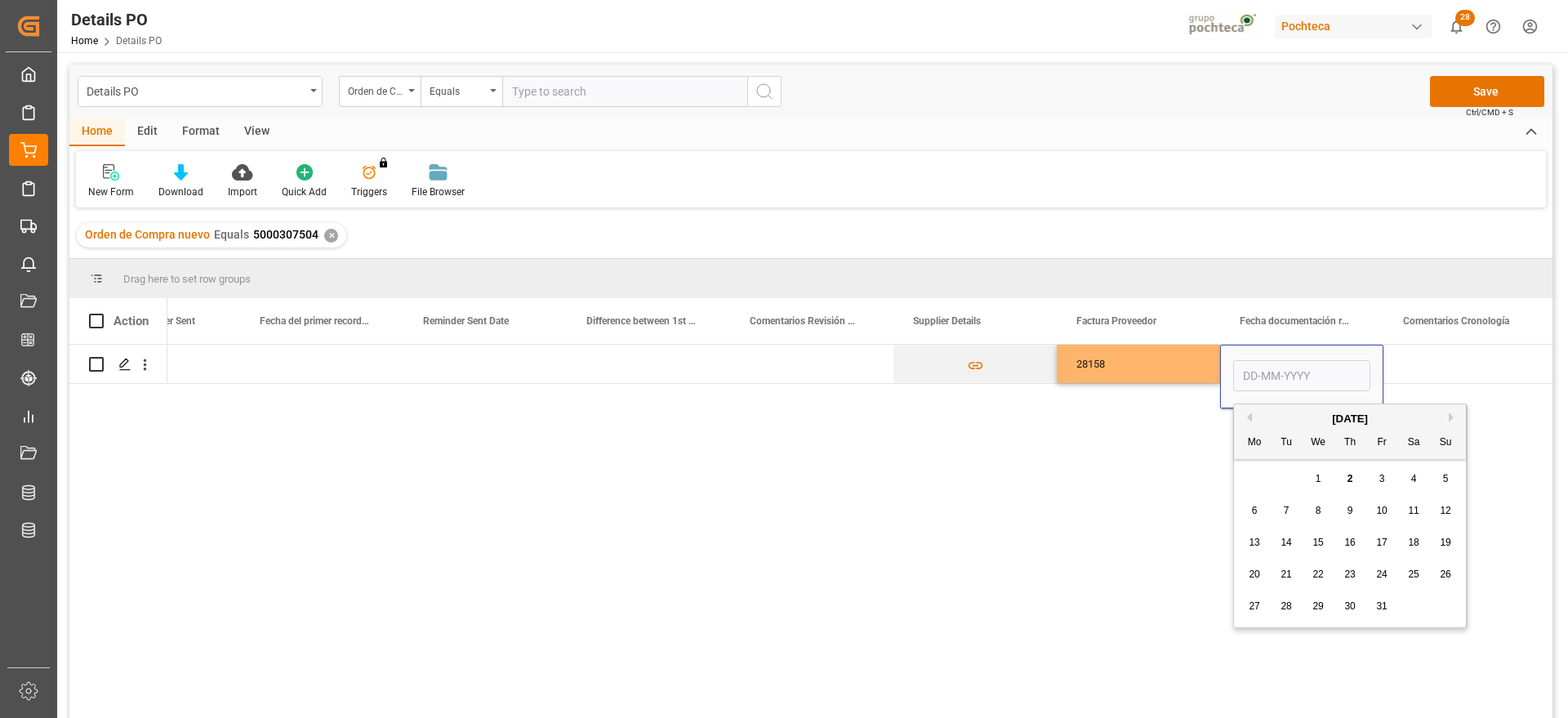
click at [1317, 477] on span "1" at bounding box center [1319, 478] width 5 height 11
type input "[DATE]"
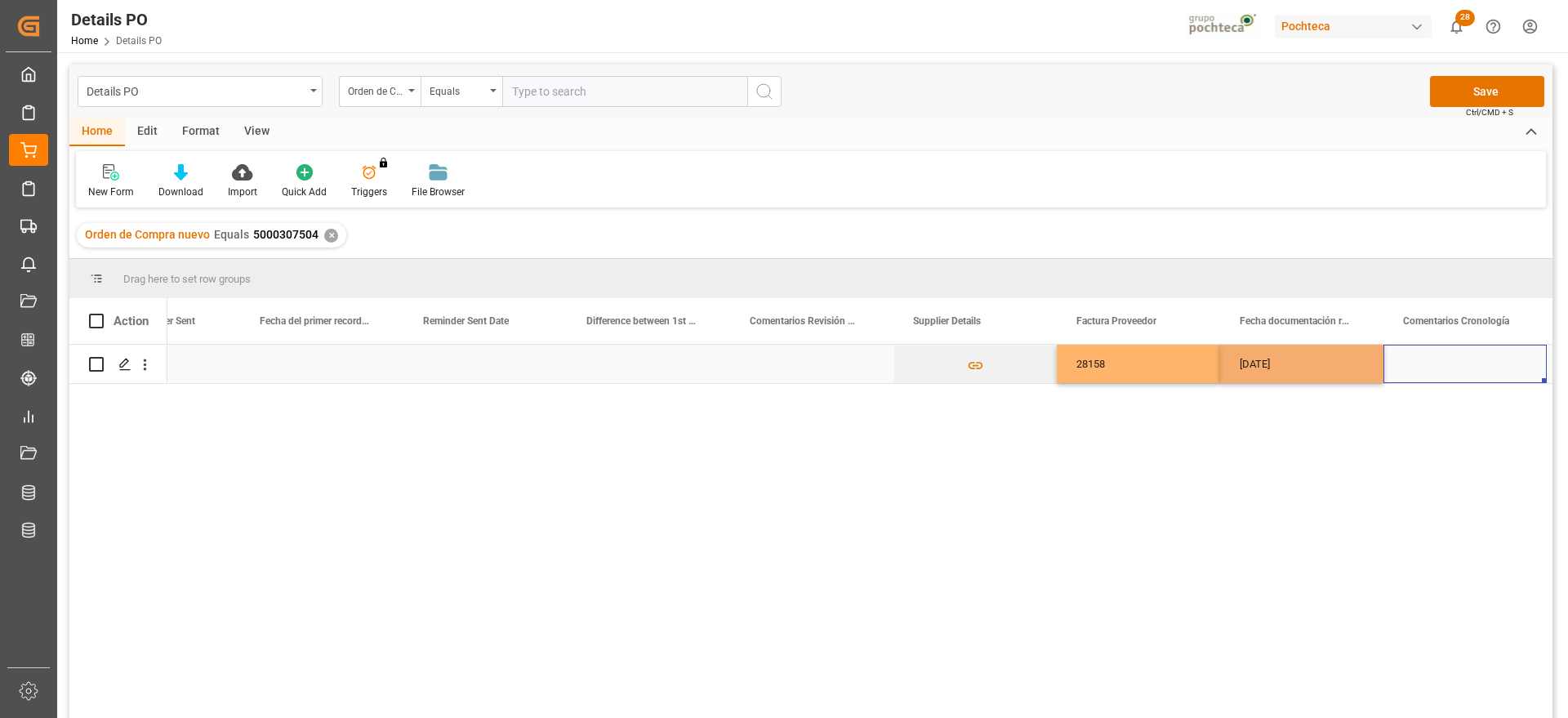
click at [1432, 363] on div "Press SPACE to select this row." at bounding box center [1465, 364] width 163 height 39
click at [1289, 371] on div "[DATE]" at bounding box center [1301, 364] width 163 height 39
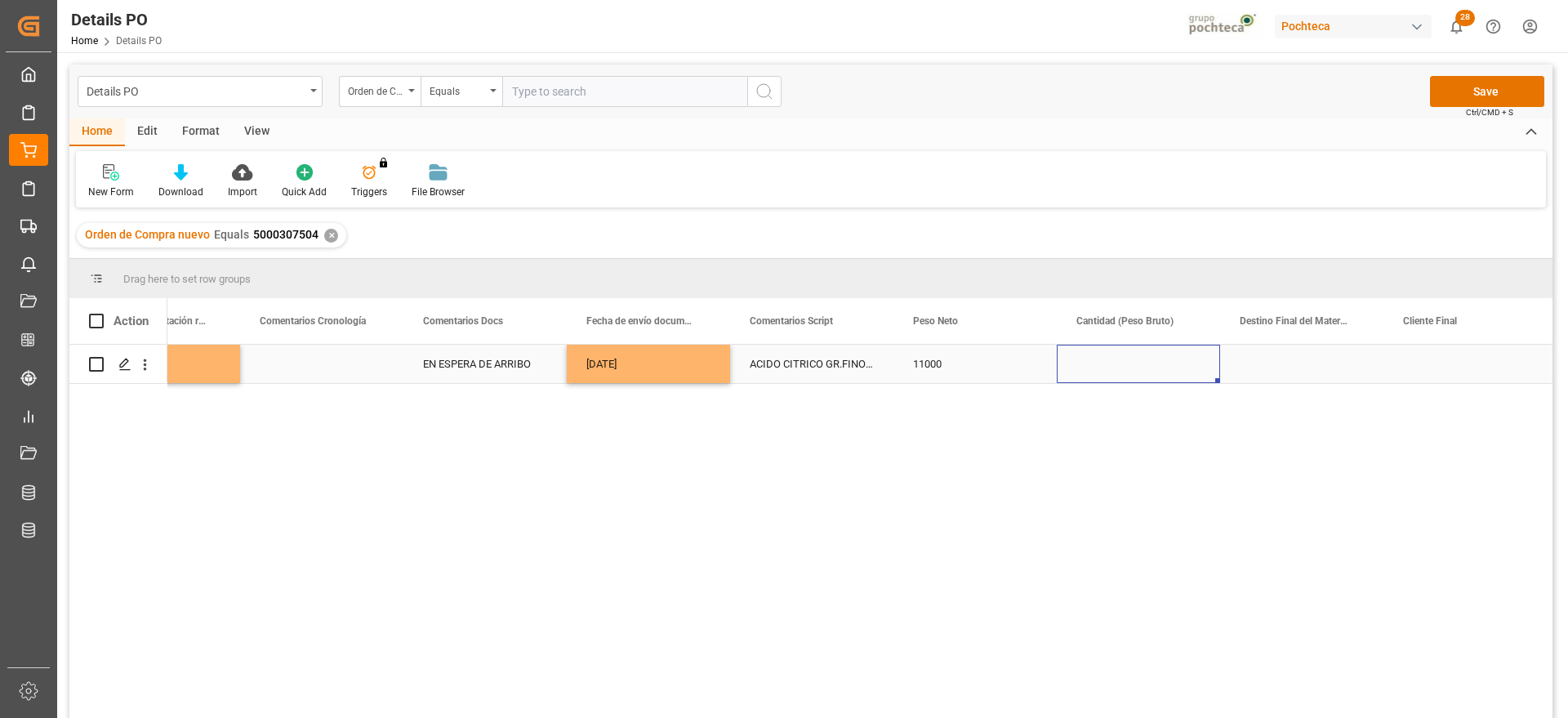
click at [1118, 356] on div "Press SPACE to select this row." at bounding box center [1138, 364] width 163 height 39
click at [1142, 372] on input "Press SPACE to select this row." at bounding box center [1139, 373] width 137 height 31
type input "26000"
click at [1265, 369] on div "Press SPACE to select this row." at bounding box center [1301, 364] width 163 height 39
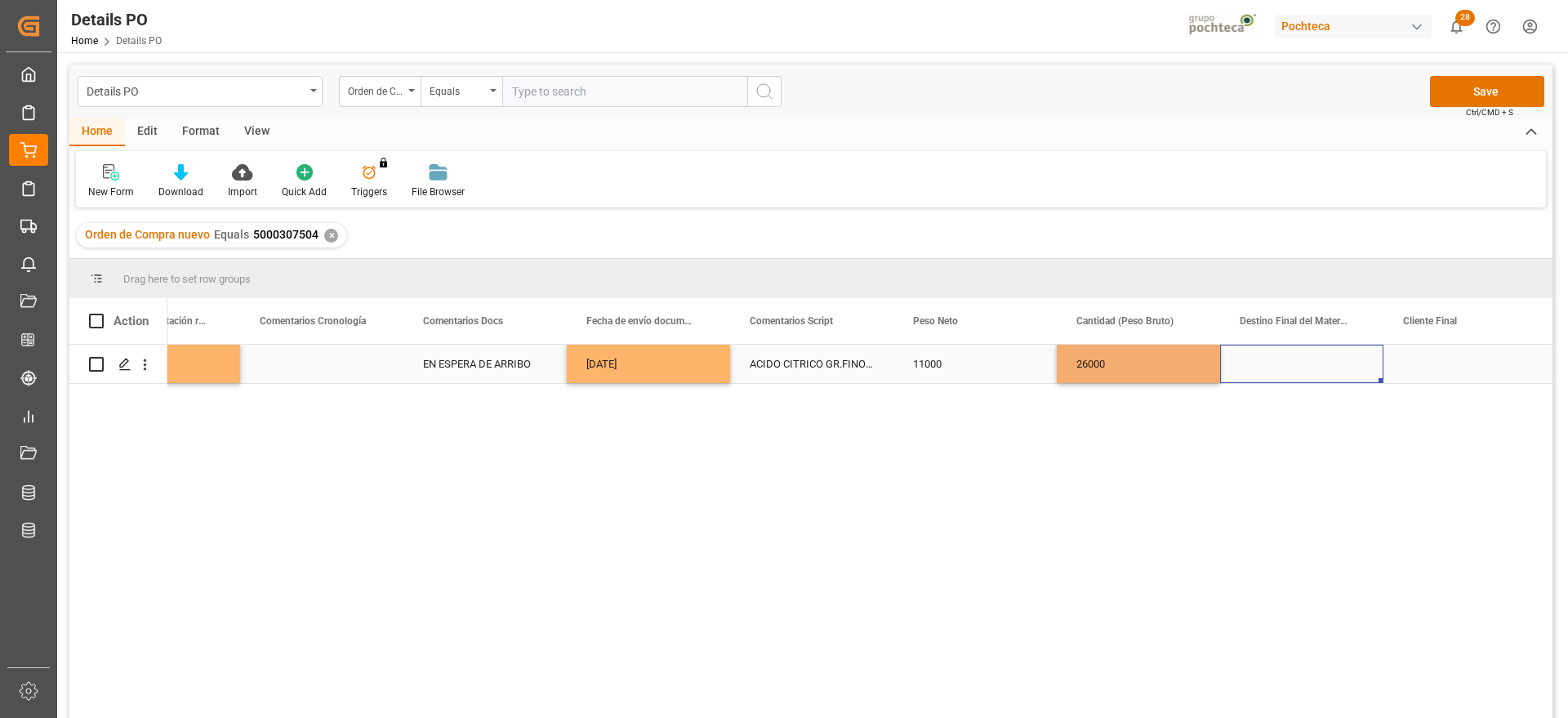
click at [1265, 369] on div "Press SPACE to select this row." at bounding box center [1301, 364] width 163 height 39
click at [1265, 369] on input "Press SPACE to select this row." at bounding box center [1302, 373] width 137 height 31
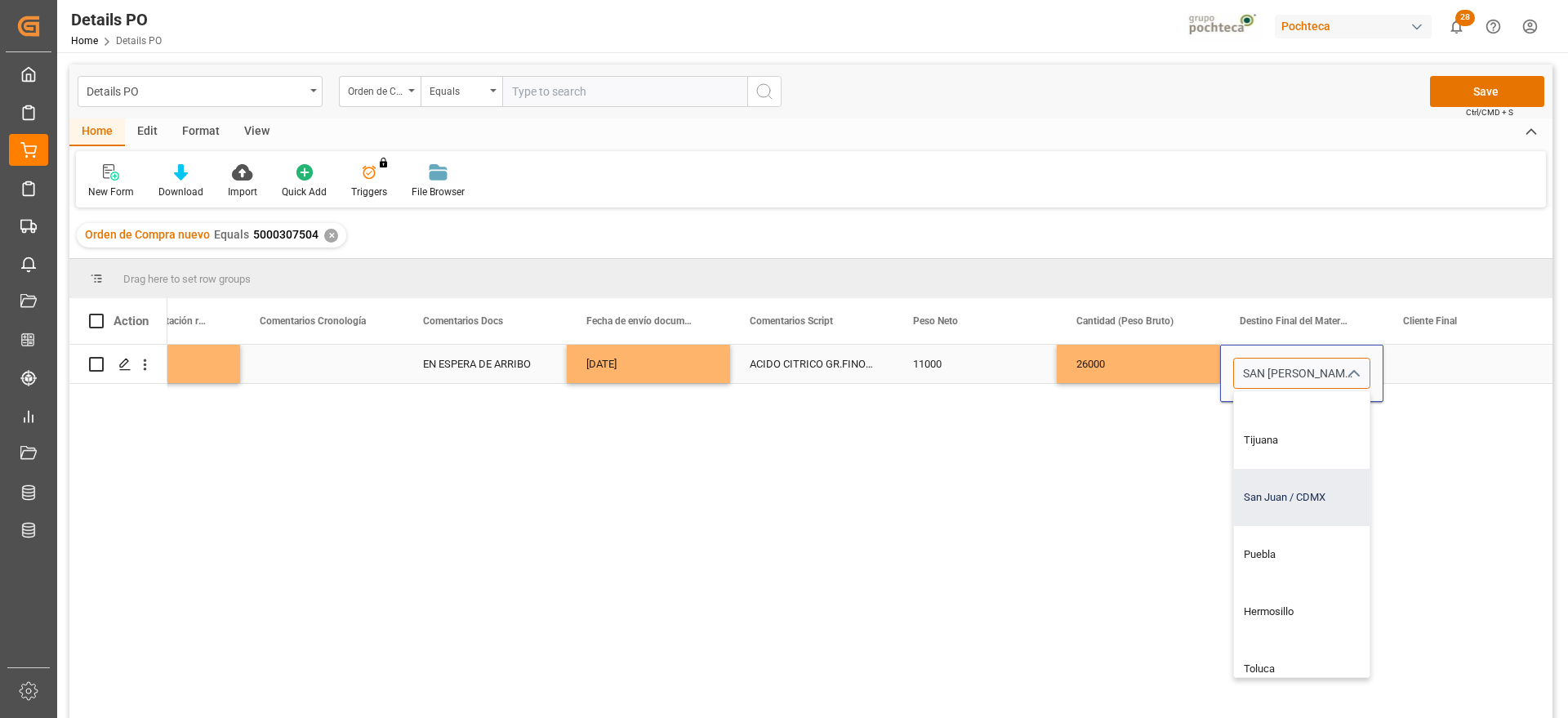
click at [1306, 486] on div "San Juan / CDMX" at bounding box center [1333, 497] width 197 height 57
type input "San Juan / CDMX"
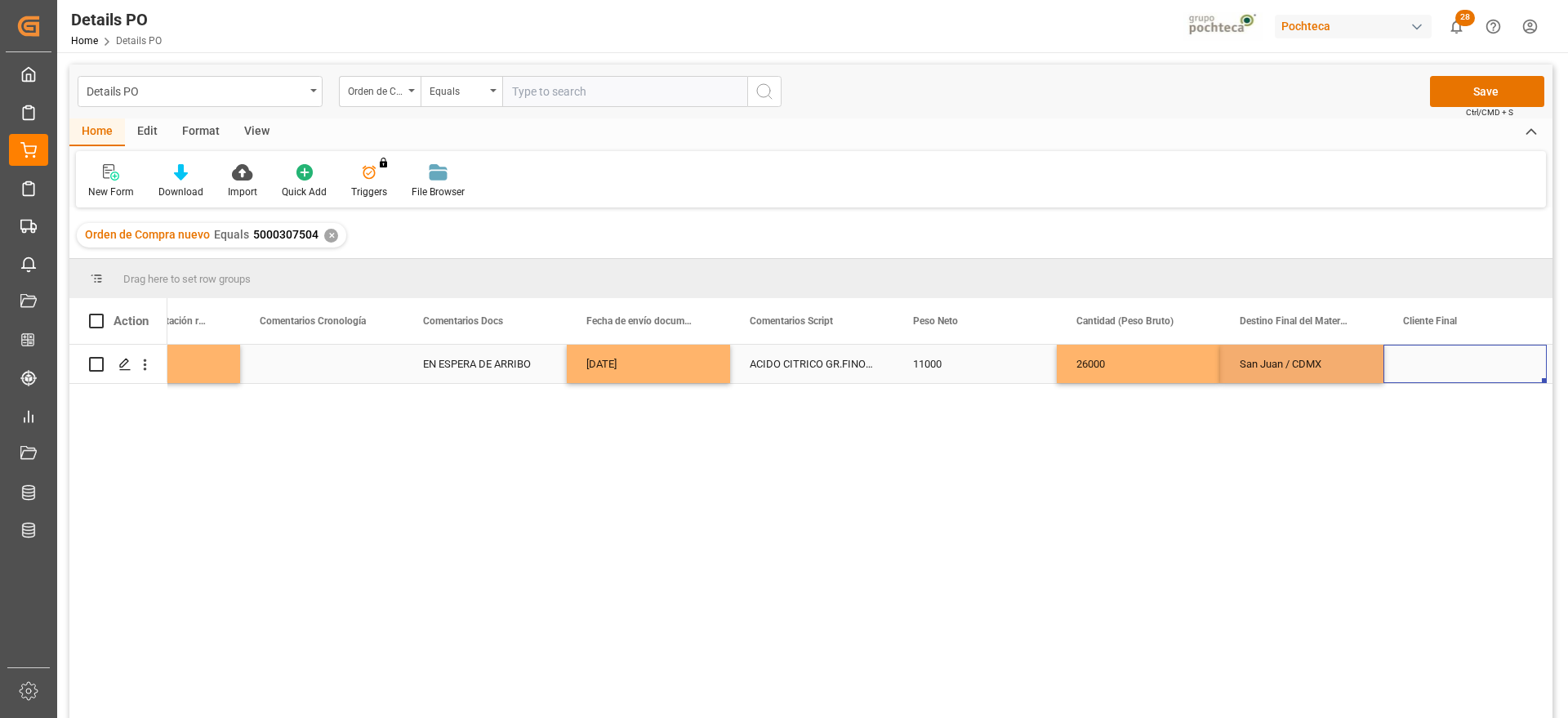
click at [1432, 362] on div "Press SPACE to select this row." at bounding box center [1465, 364] width 163 height 39
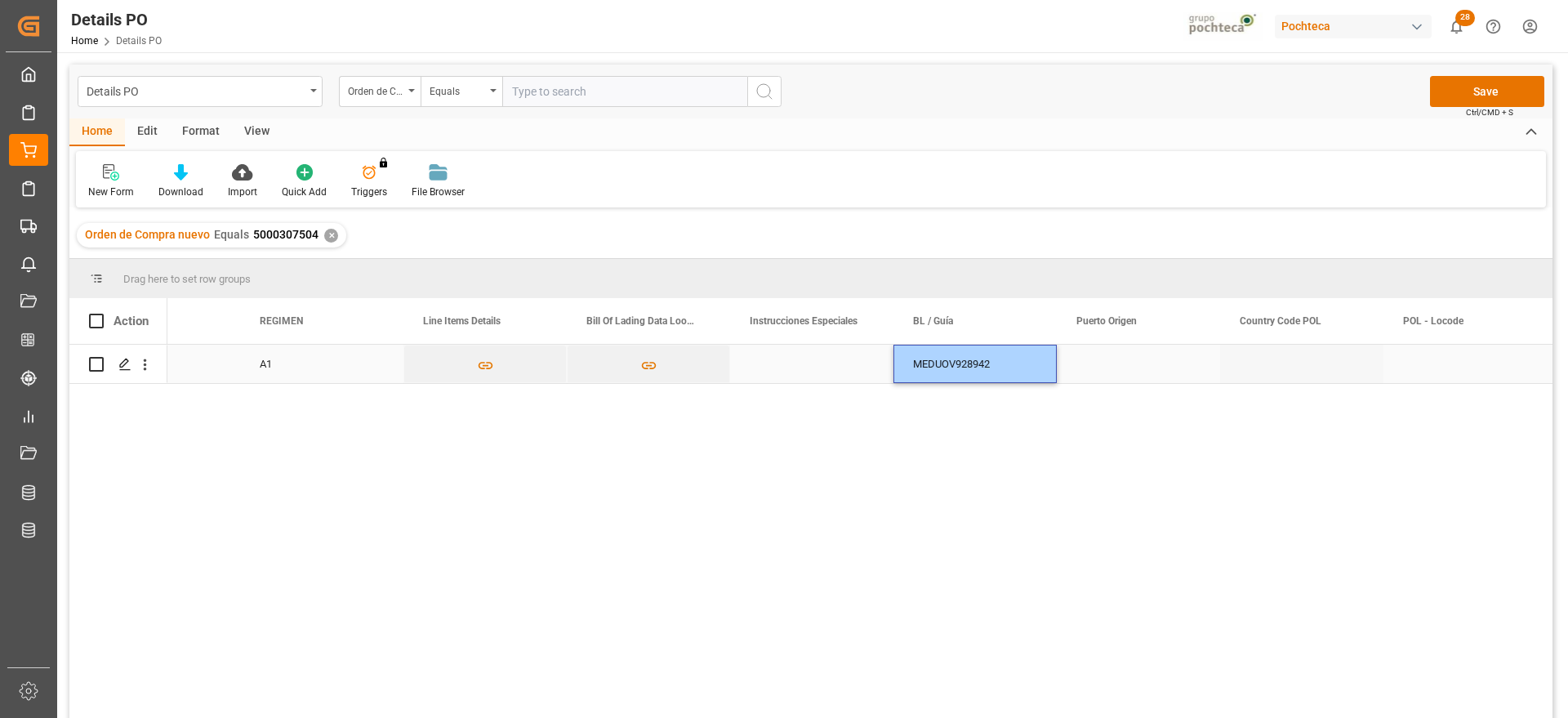
click at [1120, 370] on div "Press SPACE to select this row." at bounding box center [1138, 364] width 163 height 39
click at [1123, 376] on div "Press SPACE to select this row." at bounding box center [1138, 364] width 163 height 39
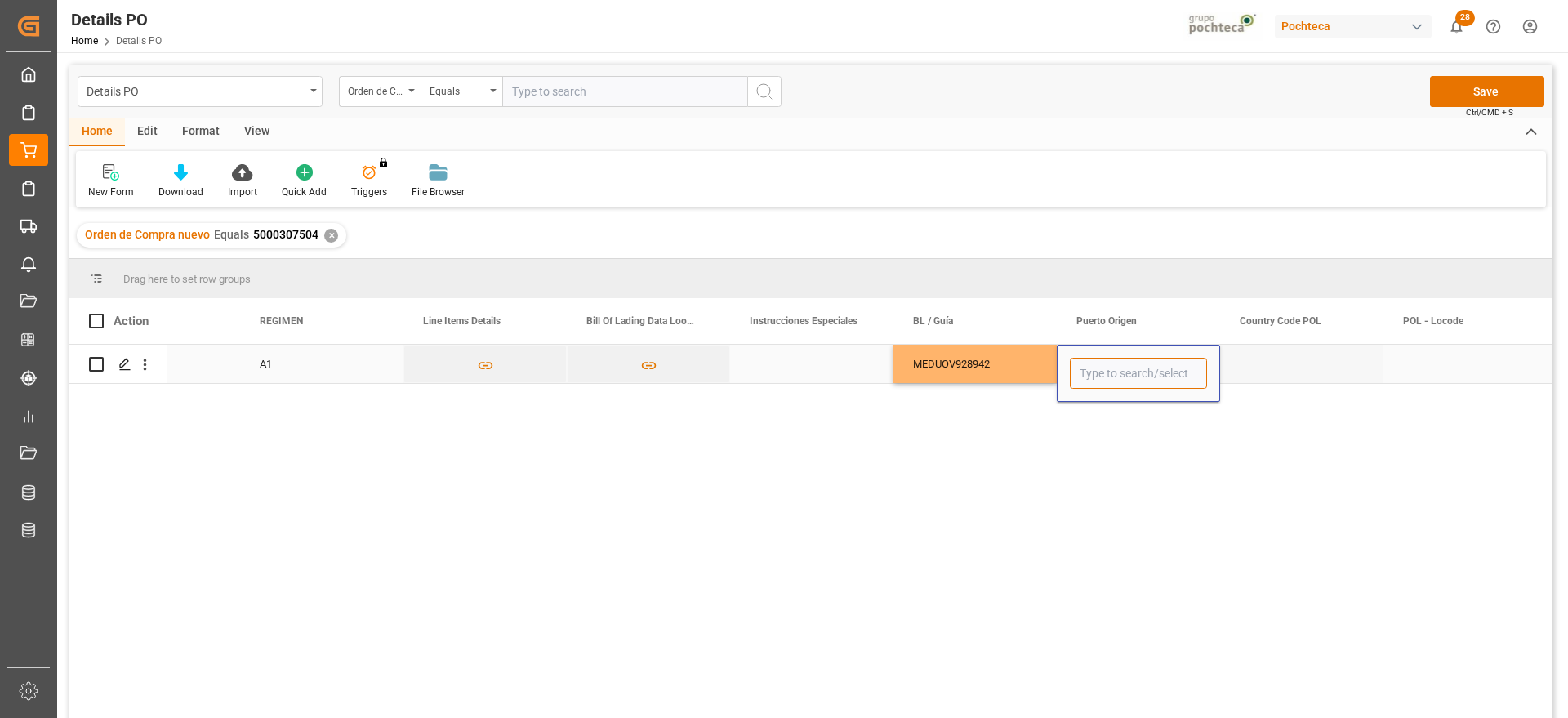
click at [1123, 376] on input "Press SPACE to select this row." at bounding box center [1139, 373] width 137 height 31
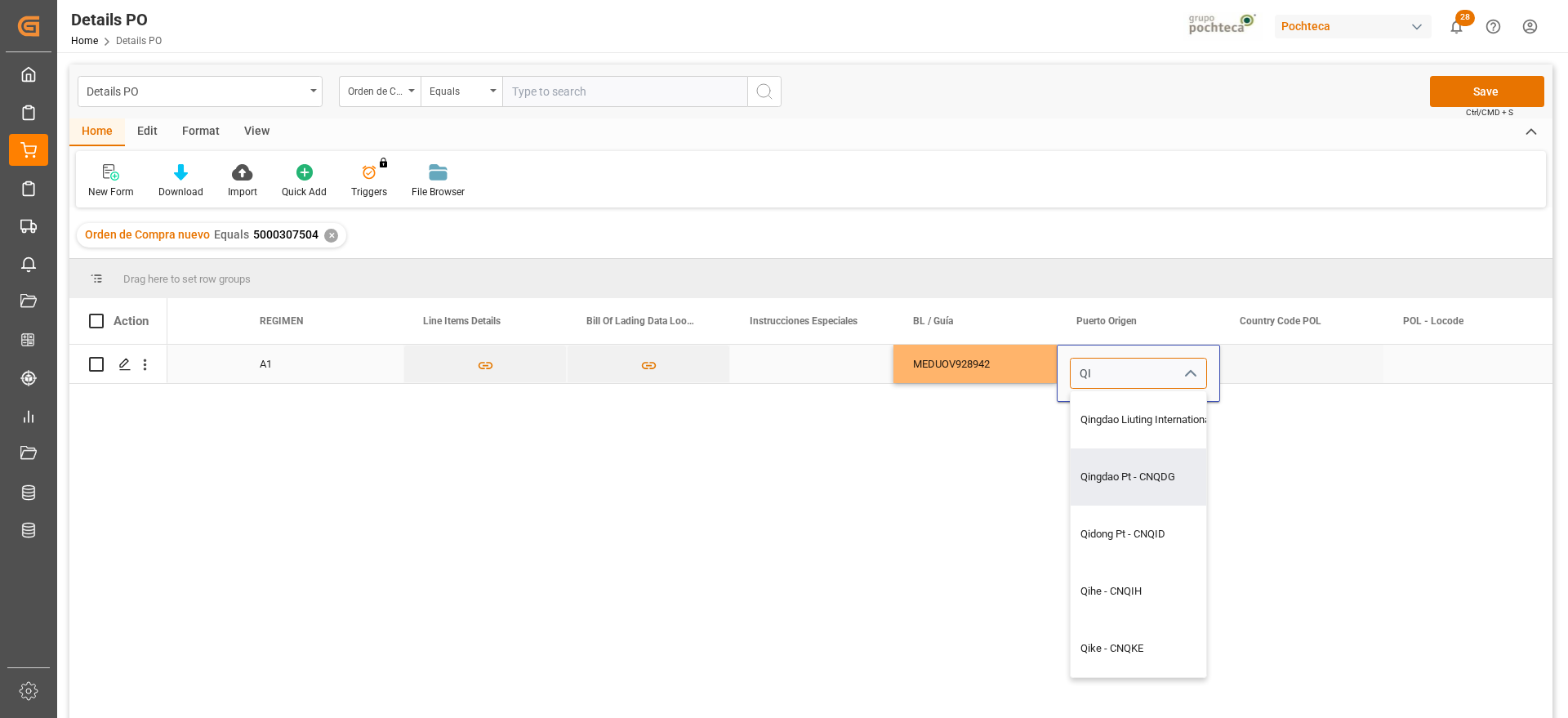
type input "Qingdao Pt - CNQDG"
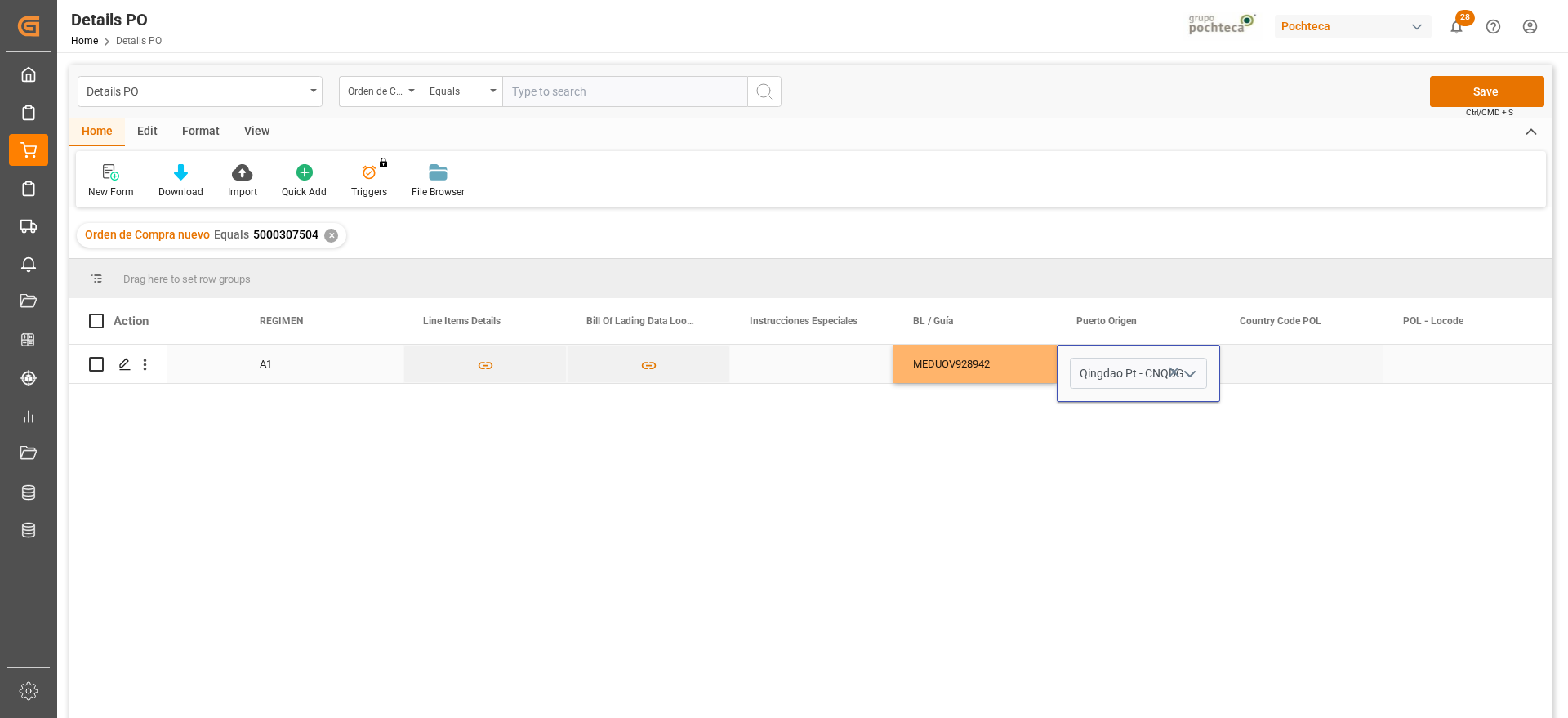
click at [1275, 363] on div "Press SPACE to select this row." at bounding box center [1301, 364] width 163 height 39
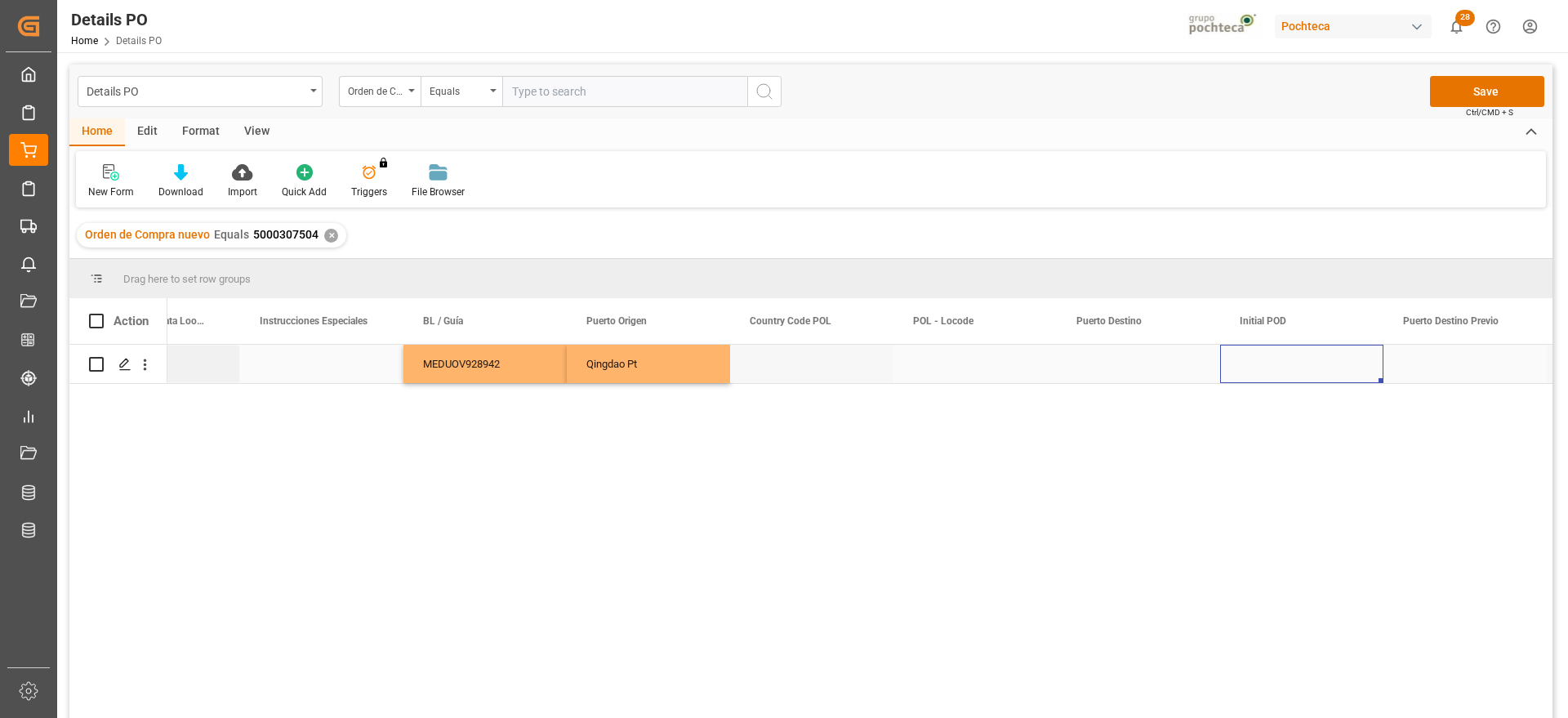
click at [1129, 370] on div "Press SPACE to select this row." at bounding box center [1138, 364] width 163 height 39
click at [1129, 370] on input "Press SPACE to select this row." at bounding box center [1139, 373] width 137 height 31
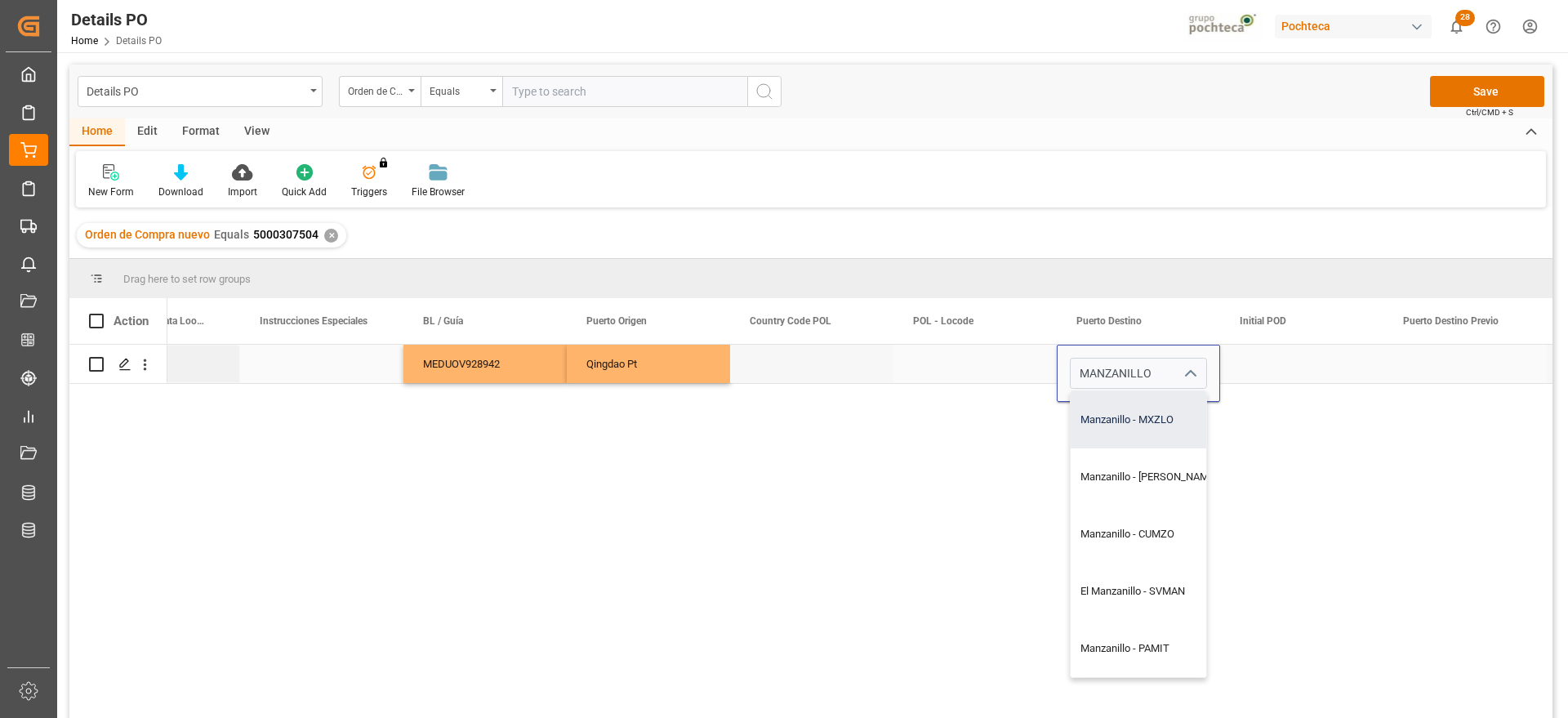
click at [1155, 426] on div "Manzanillo - MXZLO" at bounding box center [1149, 419] width 156 height 57
type input "Manzanillo - MXZLO"
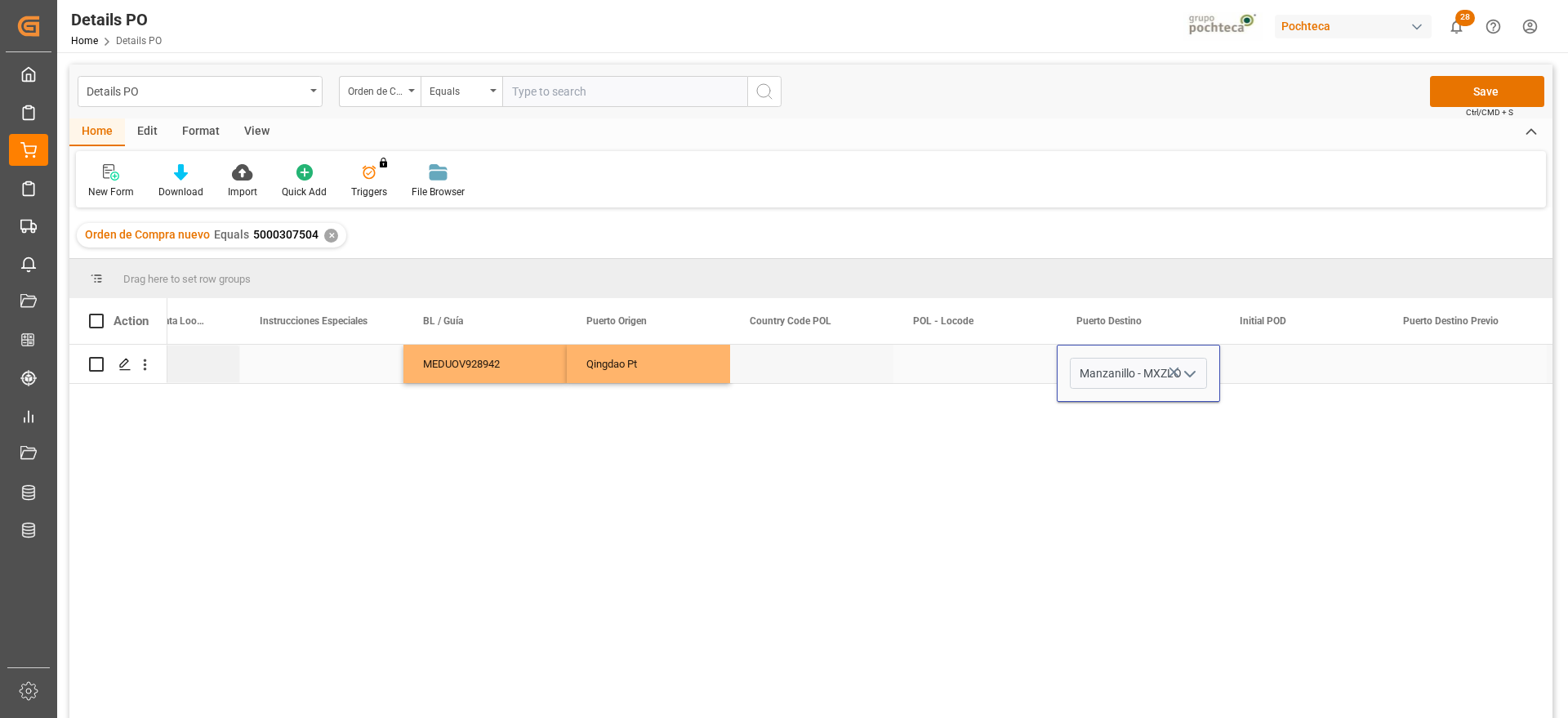
click at [1276, 368] on div "Press SPACE to select this row." at bounding box center [1301, 364] width 163 height 39
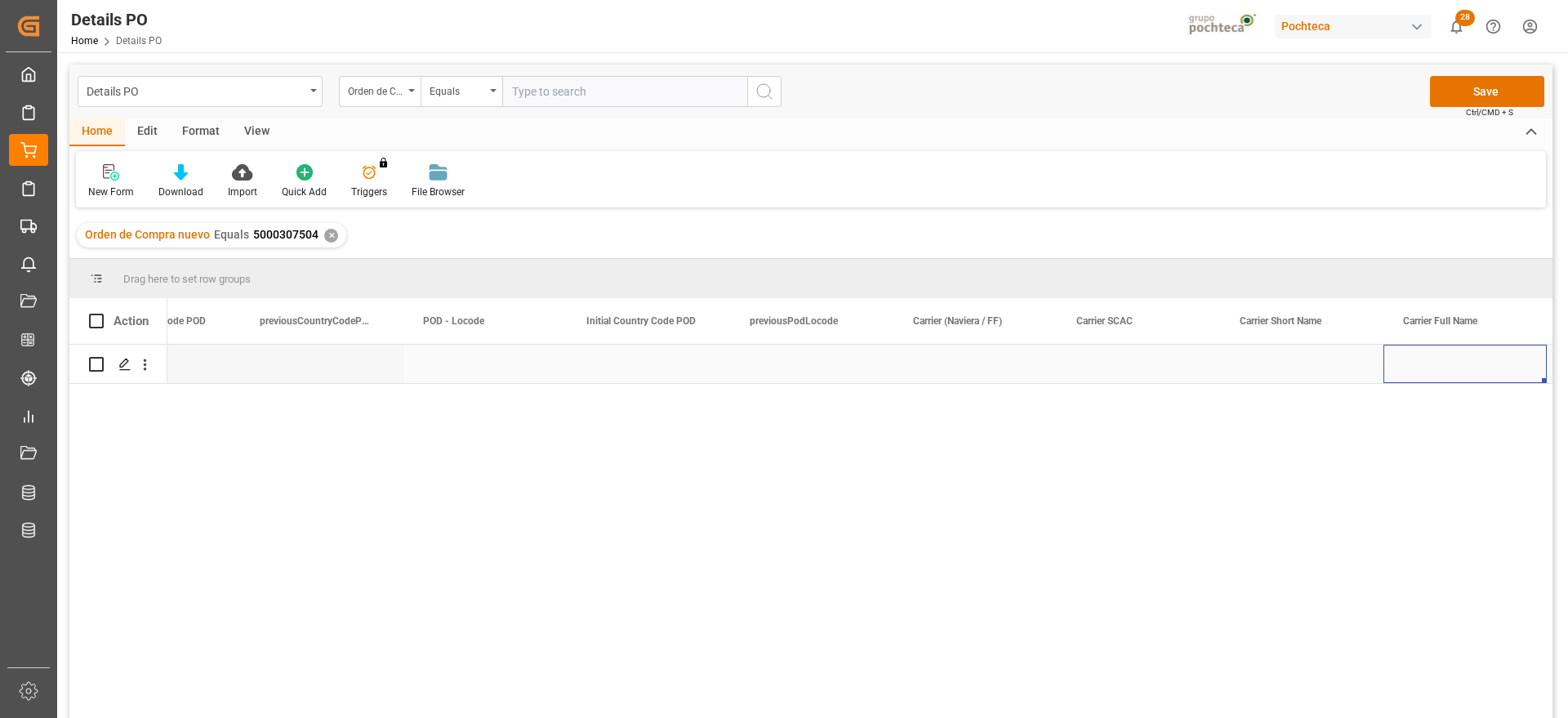
click at [973, 365] on div "Press SPACE to select this row." at bounding box center [974, 364] width 163 height 39
click at [973, 365] on input "Press SPACE to select this row." at bounding box center [975, 373] width 137 height 31
type input "MSC"
click at [1150, 357] on div "Press SPACE to select this row." at bounding box center [1138, 364] width 163 height 39
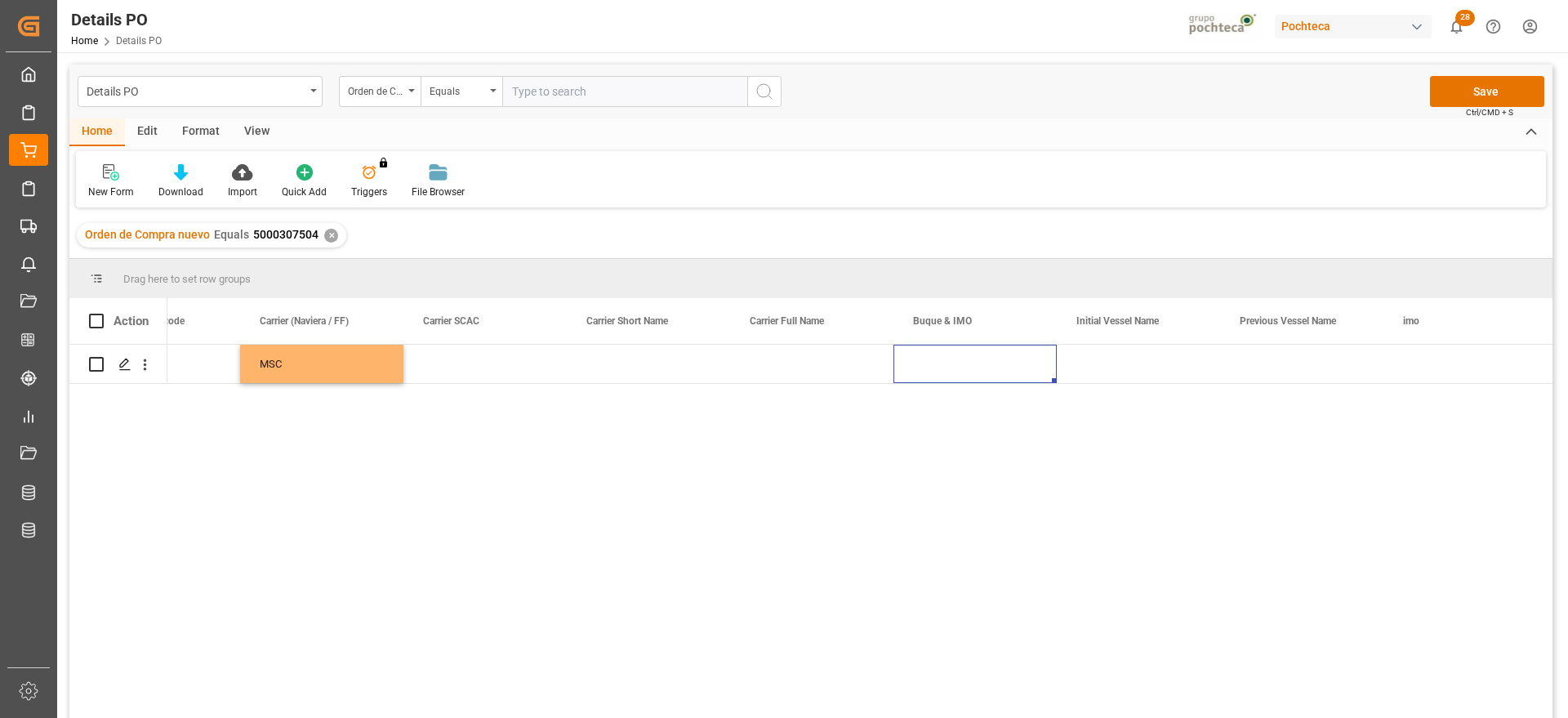
click at [958, 374] on div "Press SPACE to select this row." at bounding box center [974, 364] width 163 height 39
click at [958, 374] on input "Press SPACE to select this row." at bounding box center [975, 373] width 137 height 31
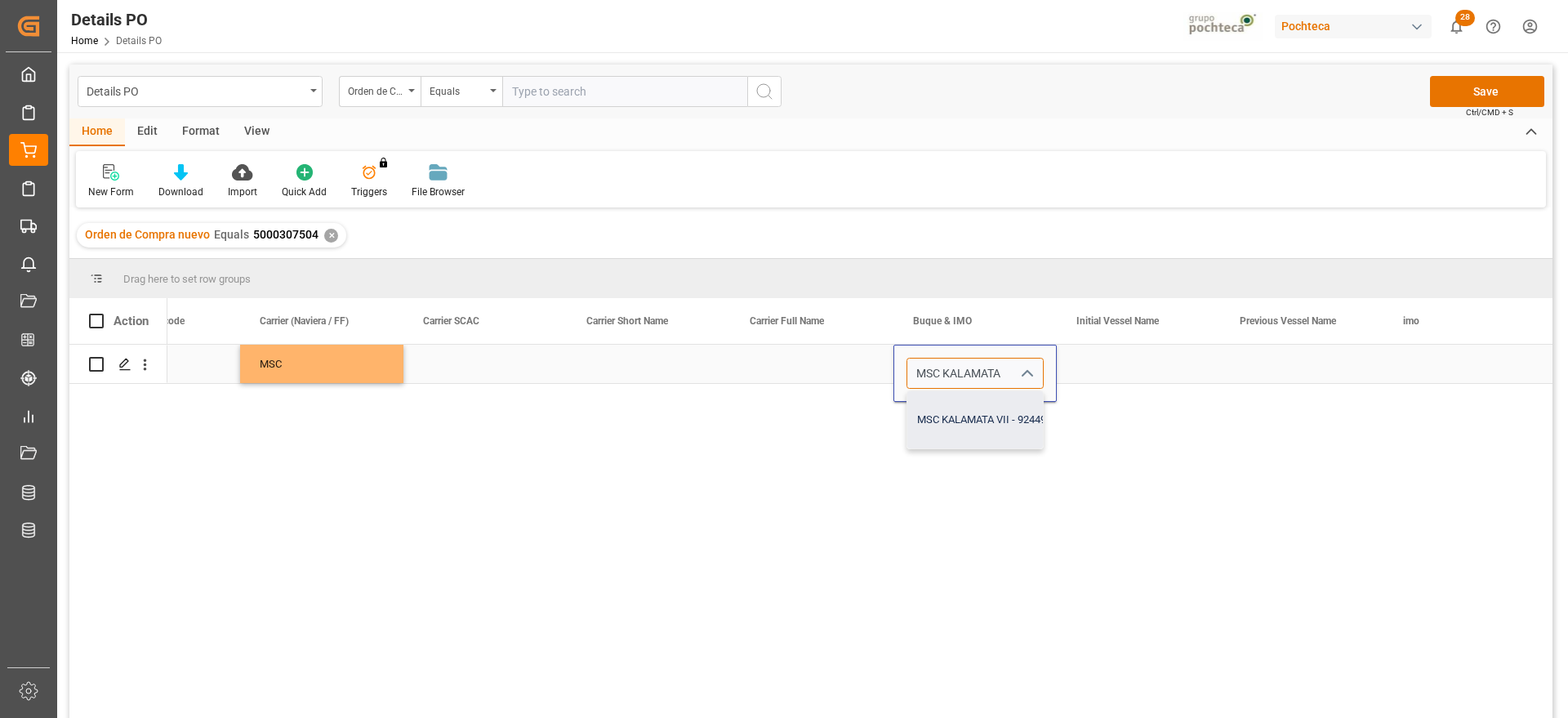
click at [999, 426] on div "MSC KALAMATA VII - 9244946" at bounding box center [987, 419] width 160 height 57
type input "MSC KALAMATA VII - 9244946"
click at [1097, 358] on div "Press SPACE to select this row." at bounding box center [1138, 364] width 163 height 39
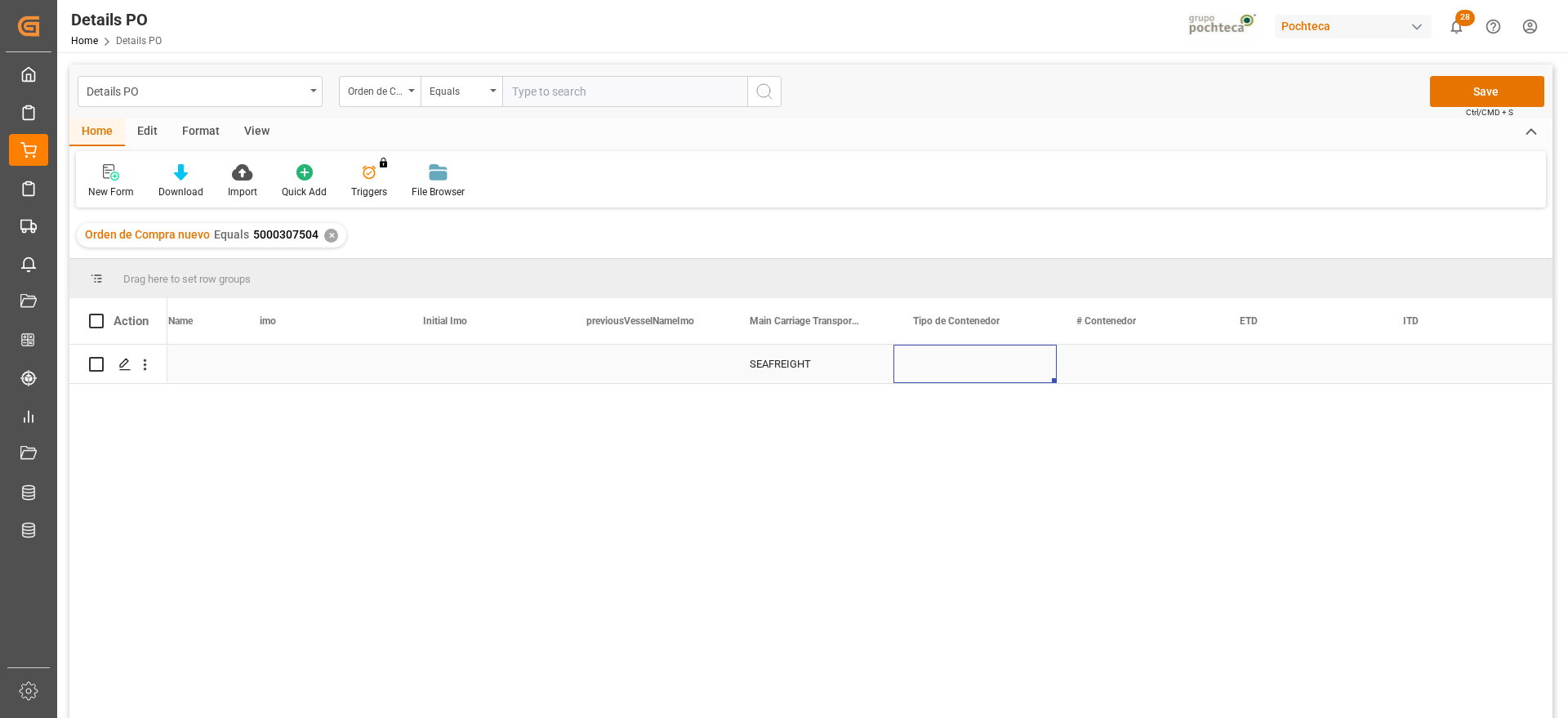
click at [976, 370] on div "Press SPACE to select this row." at bounding box center [974, 364] width 163 height 39
click at [1019, 368] on icon "open menu" at bounding box center [1026, 374] width 19 height 19
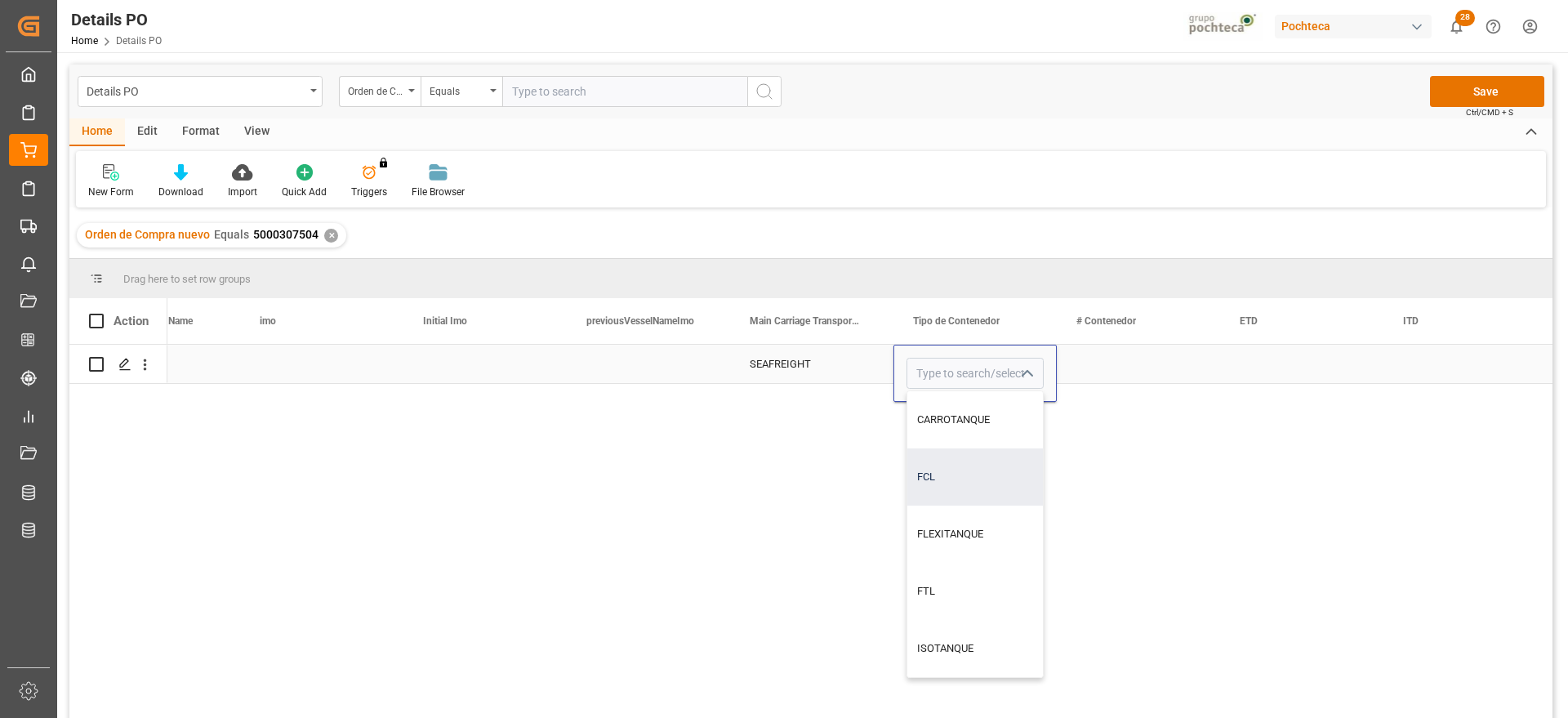
click at [975, 493] on div "FCL" at bounding box center [975, 477] width 136 height 57
type input "FCL"
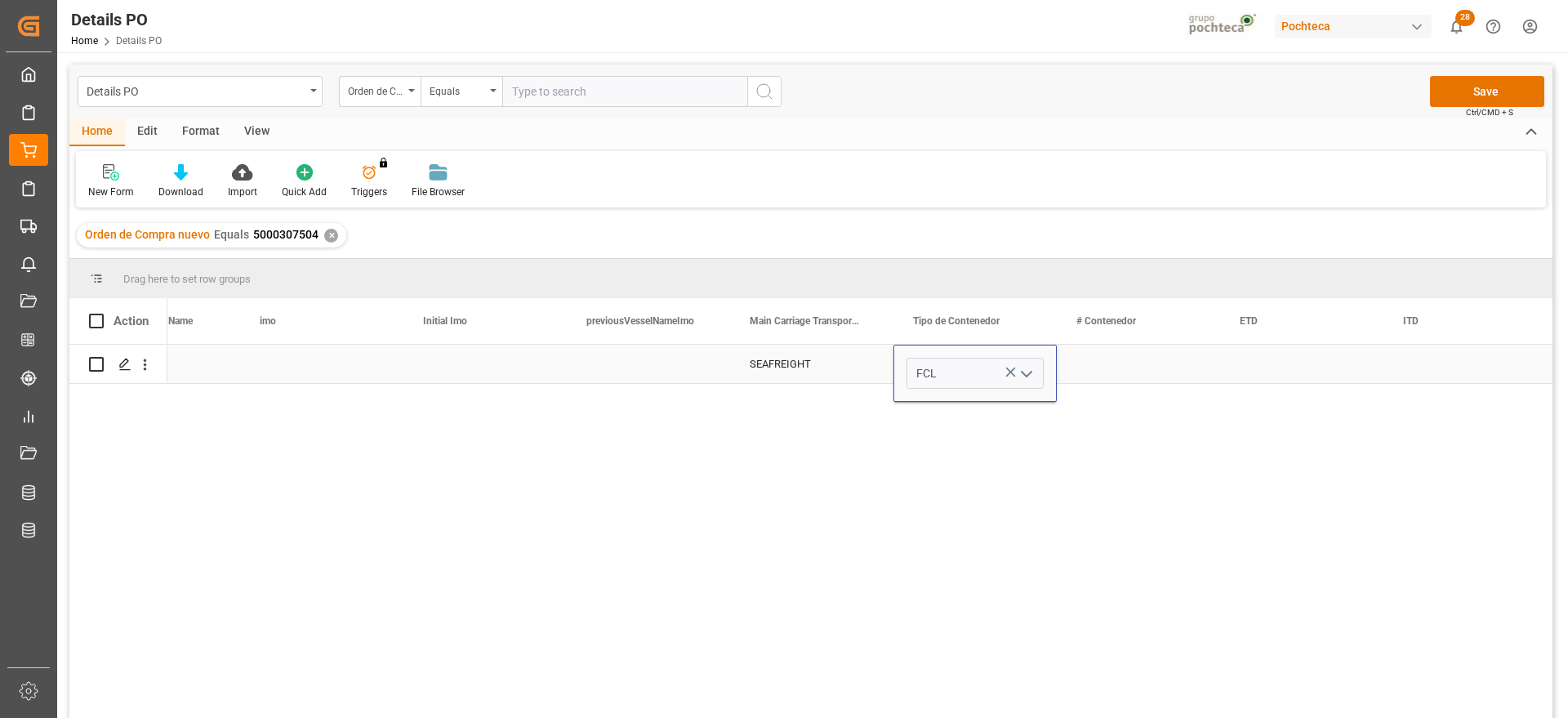
click at [1118, 380] on div "Press SPACE to select this row." at bounding box center [1138, 364] width 163 height 39
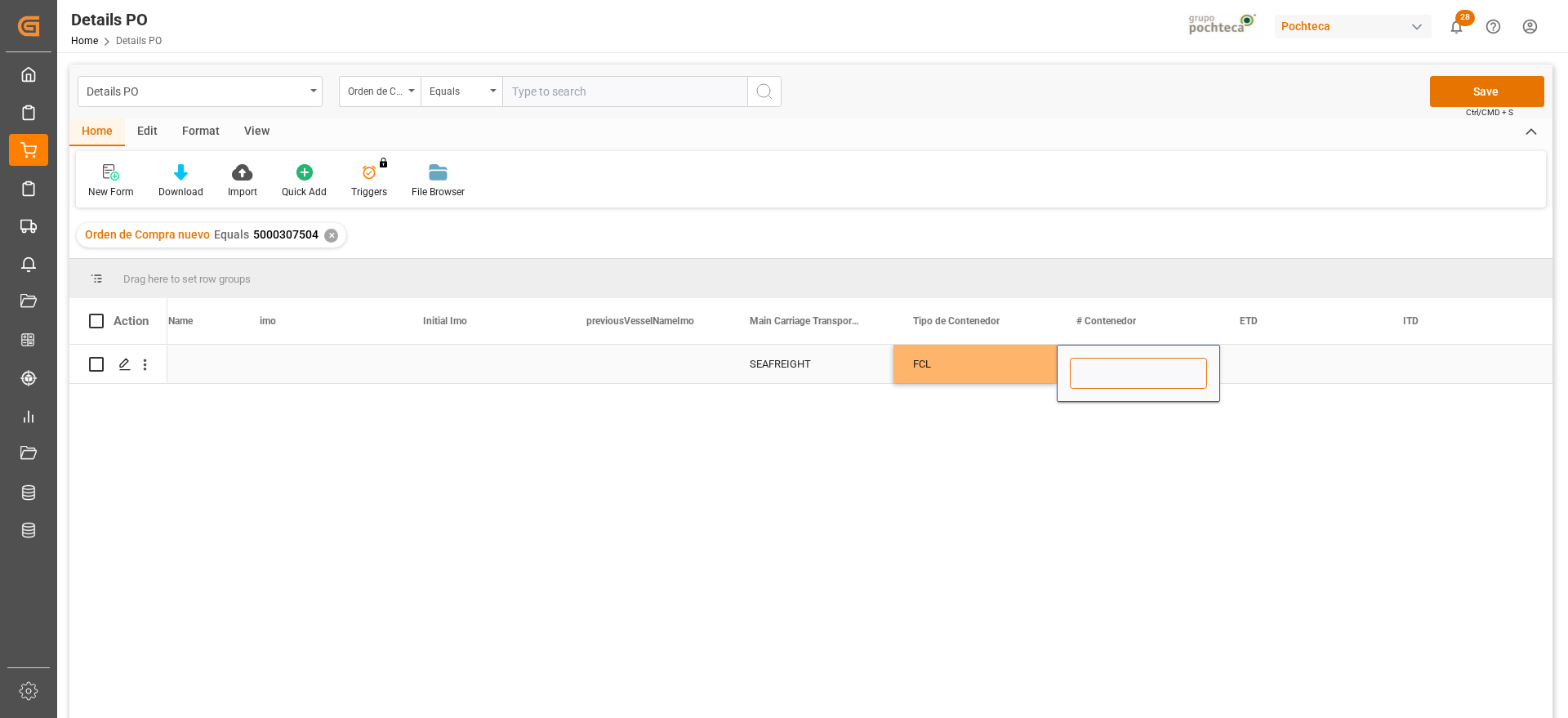
click at [1159, 374] on input "Press SPACE to select this row." at bounding box center [1139, 373] width 137 height 31
paste input "MSBU1833811"
type input "MSBU1833811"
click at [1299, 379] on div "Press SPACE to select this row." at bounding box center [1301, 364] width 163 height 39
click at [1286, 365] on div "Press SPACE to select this row." at bounding box center [1301, 364] width 163 height 39
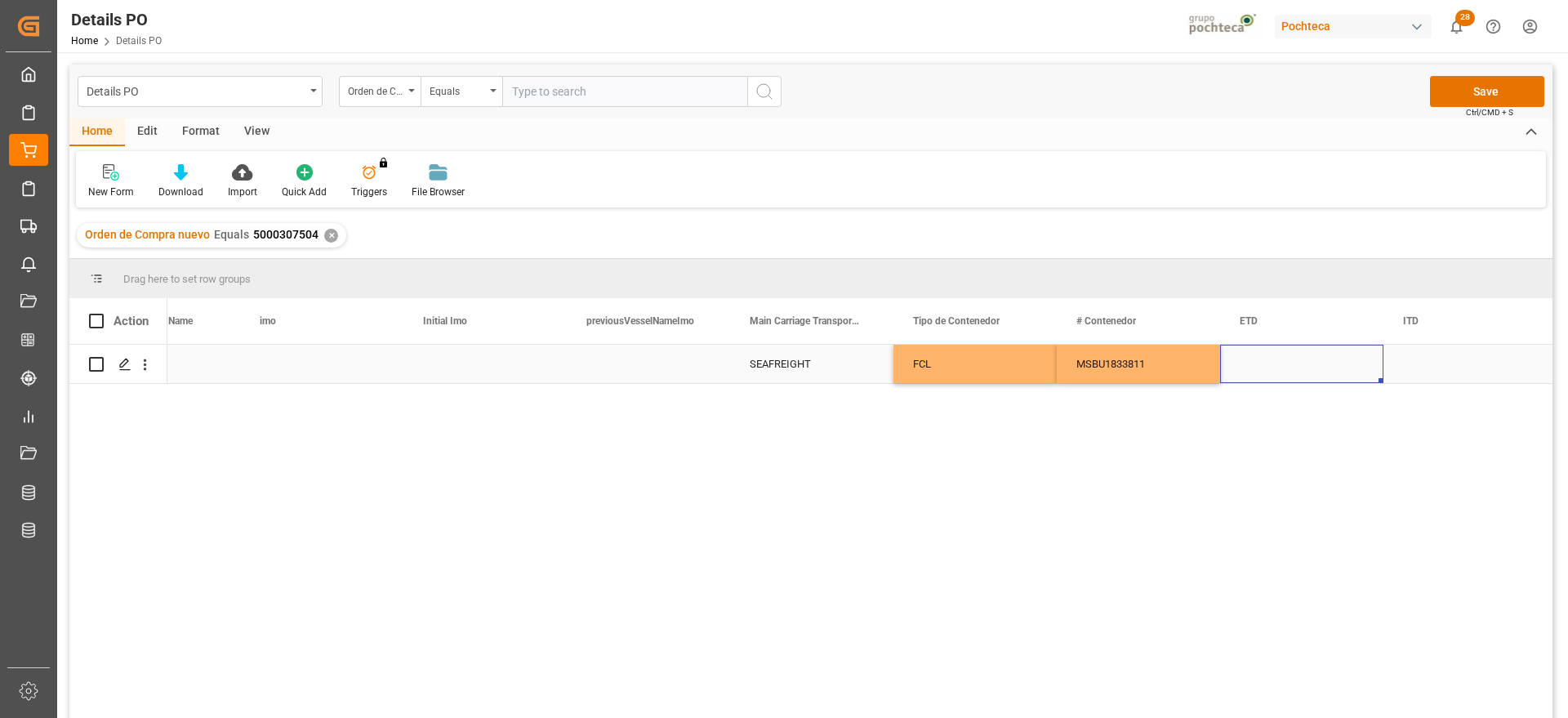
click at [1286, 365] on div "Press SPACE to select this row." at bounding box center [1301, 364] width 163 height 39
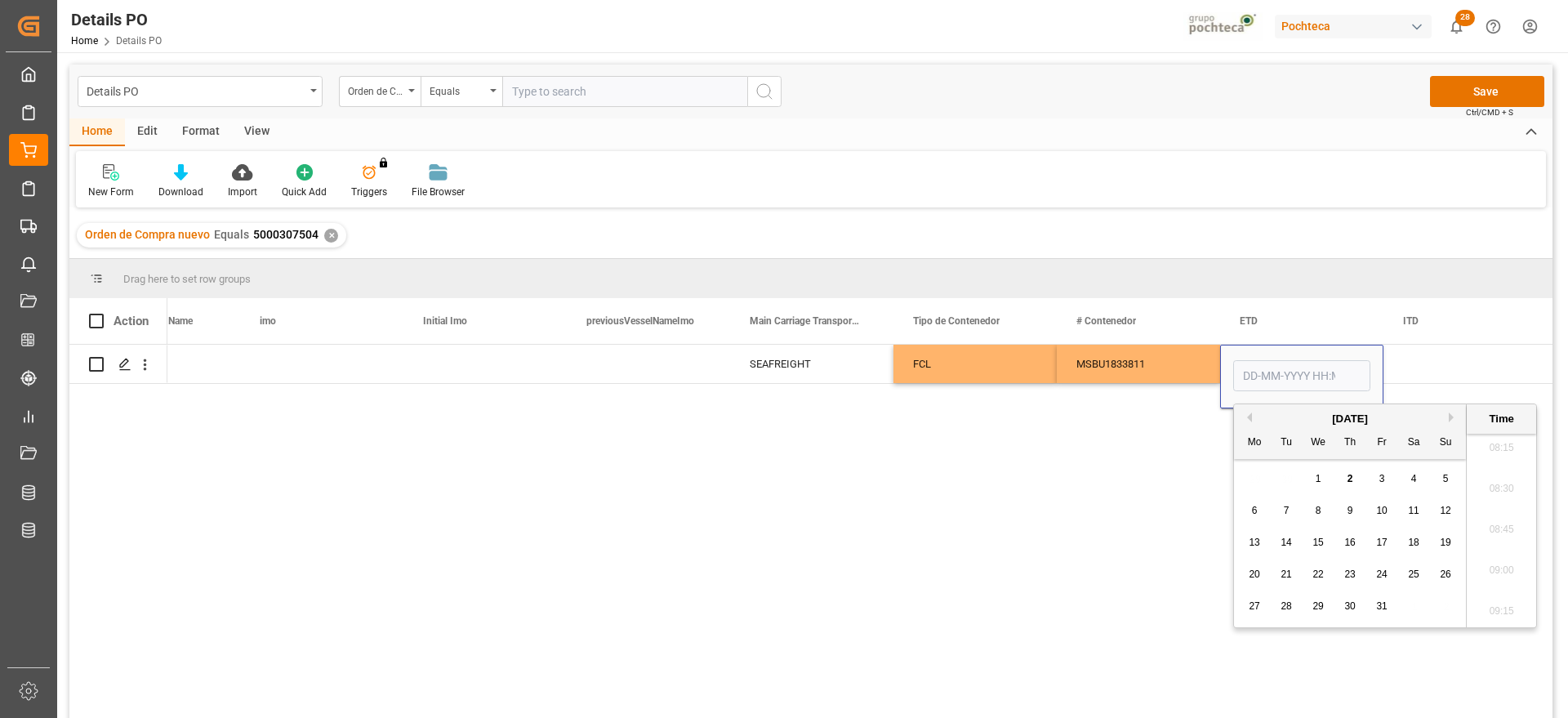
click at [1250, 418] on button "Previous Month" at bounding box center [1246, 417] width 10 height 10
click at [1320, 546] on span "17" at bounding box center [1318, 542] width 11 height 11
type input "17-09-2025 00:00"
click at [1421, 355] on div "Press SPACE to select this row." at bounding box center [1465, 364] width 163 height 39
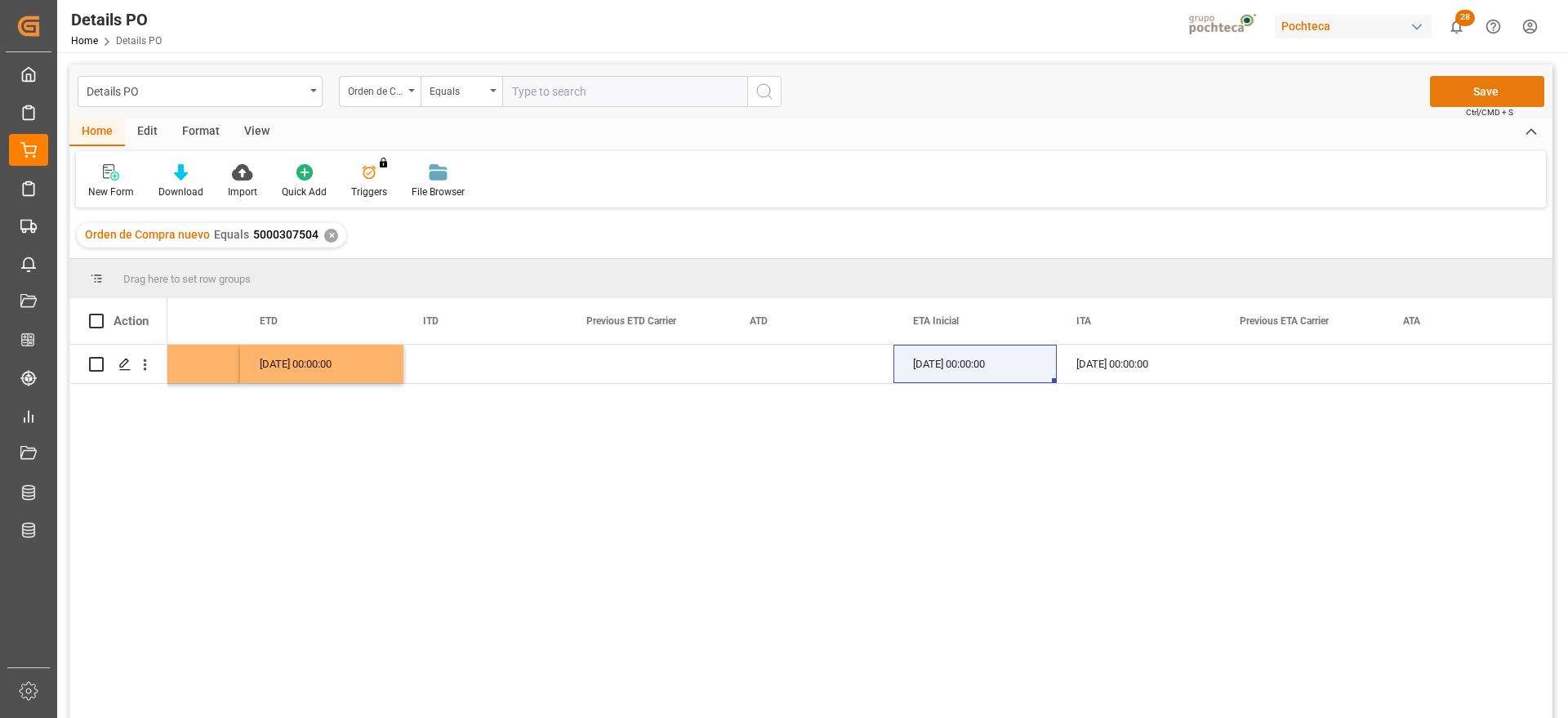
click at [1488, 94] on button "Save" at bounding box center [1488, 91] width 115 height 31
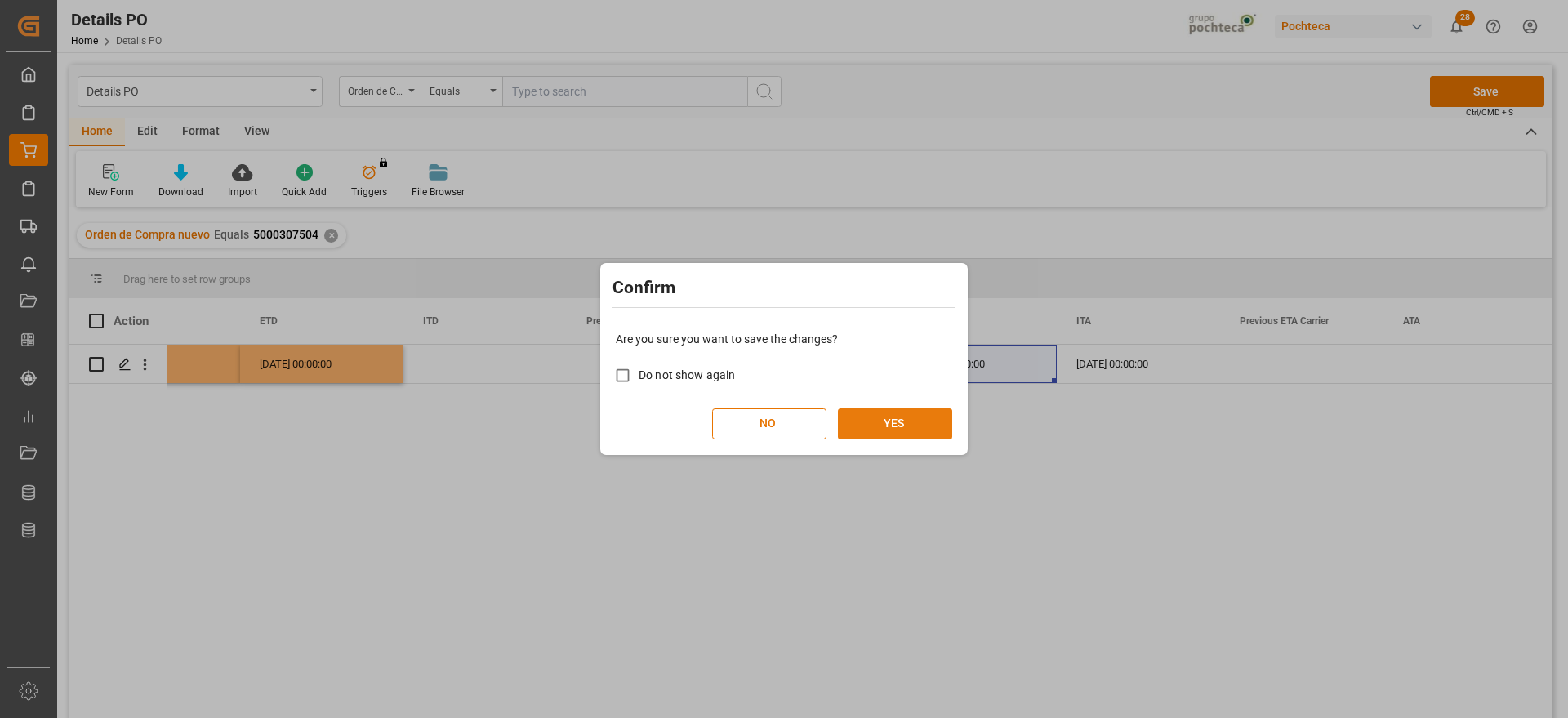
click at [871, 425] on button "YES" at bounding box center [895, 424] width 115 height 31
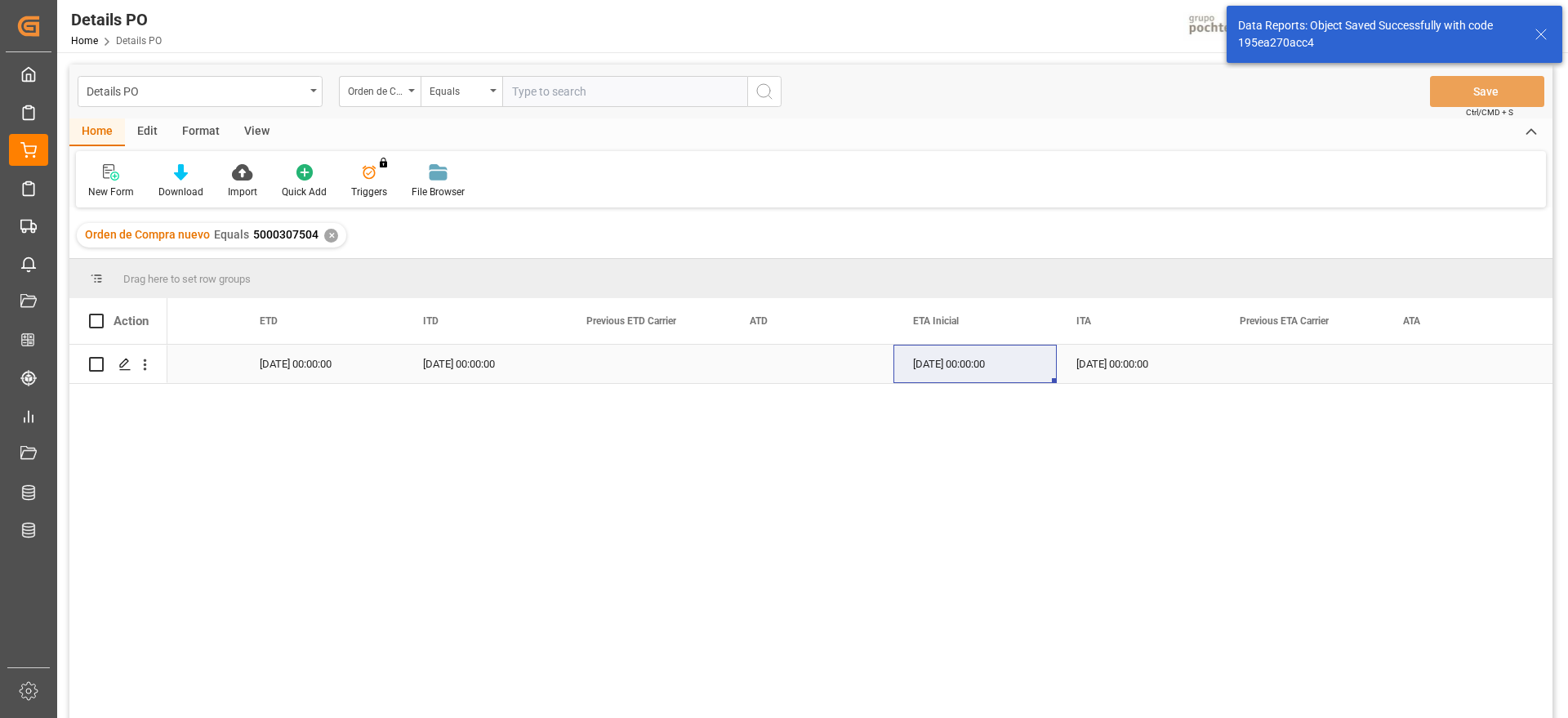
click at [145, 366] on icon "open menu" at bounding box center [144, 364] width 17 height 17
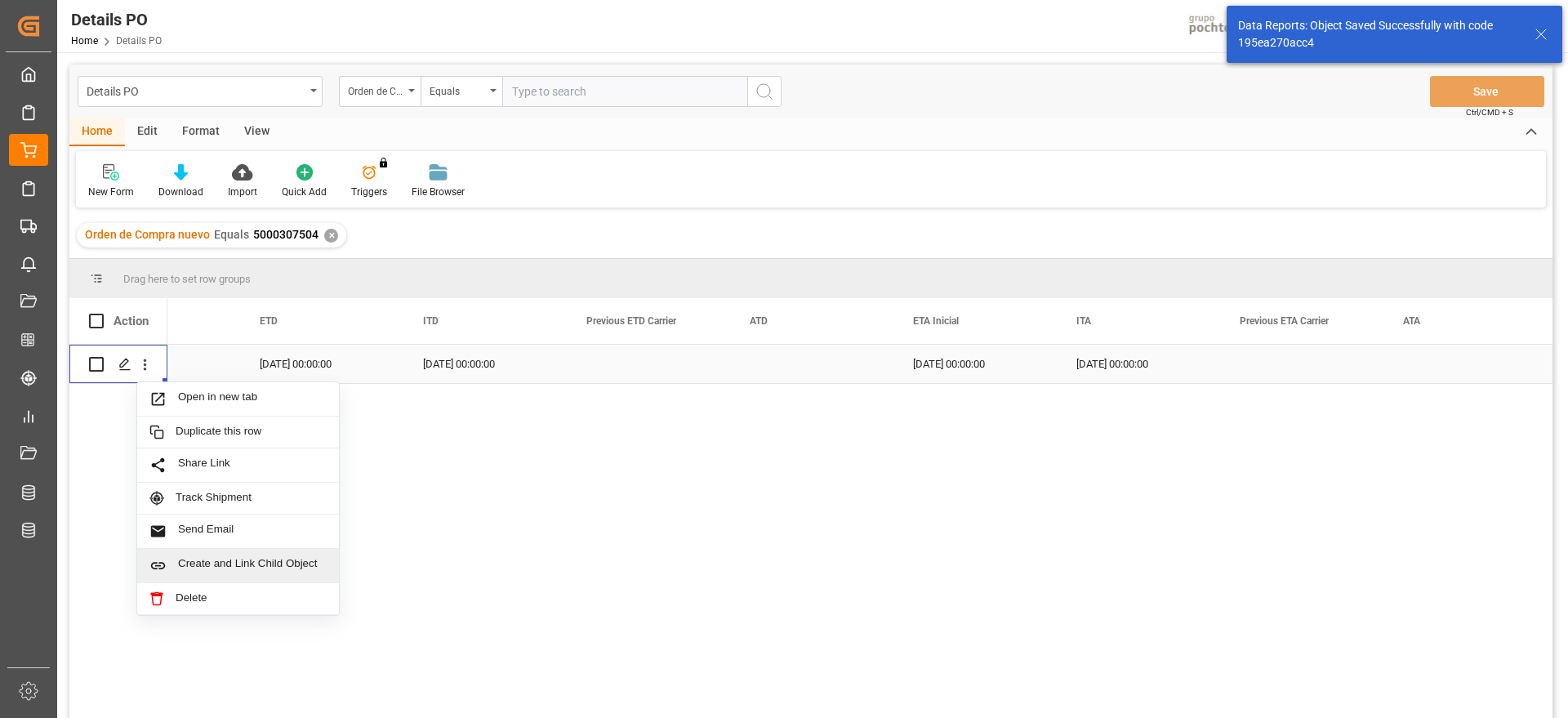
click at [219, 568] on span "Create and Link Child Object" at bounding box center [252, 565] width 149 height 17
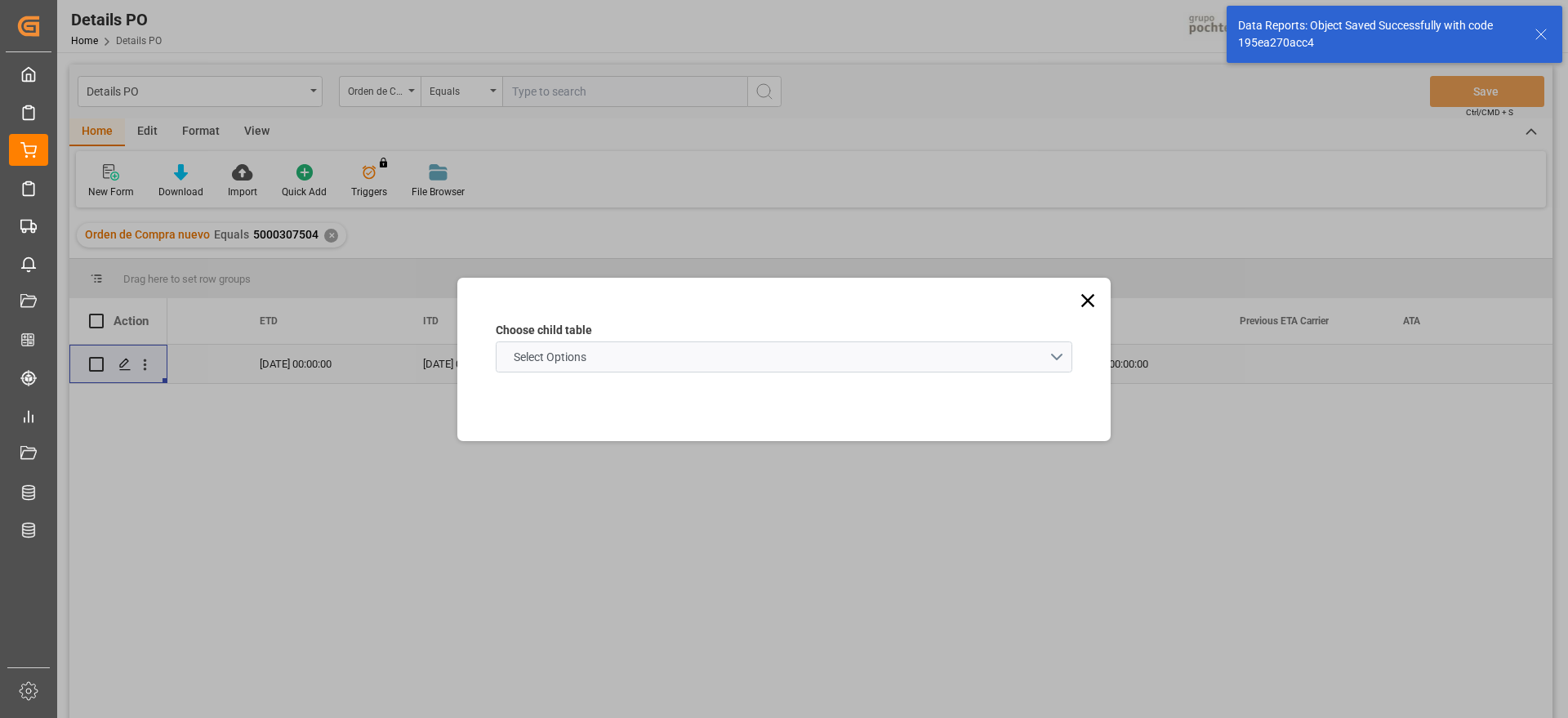
click at [508, 359] on span "Select Options" at bounding box center [550, 357] width 89 height 17
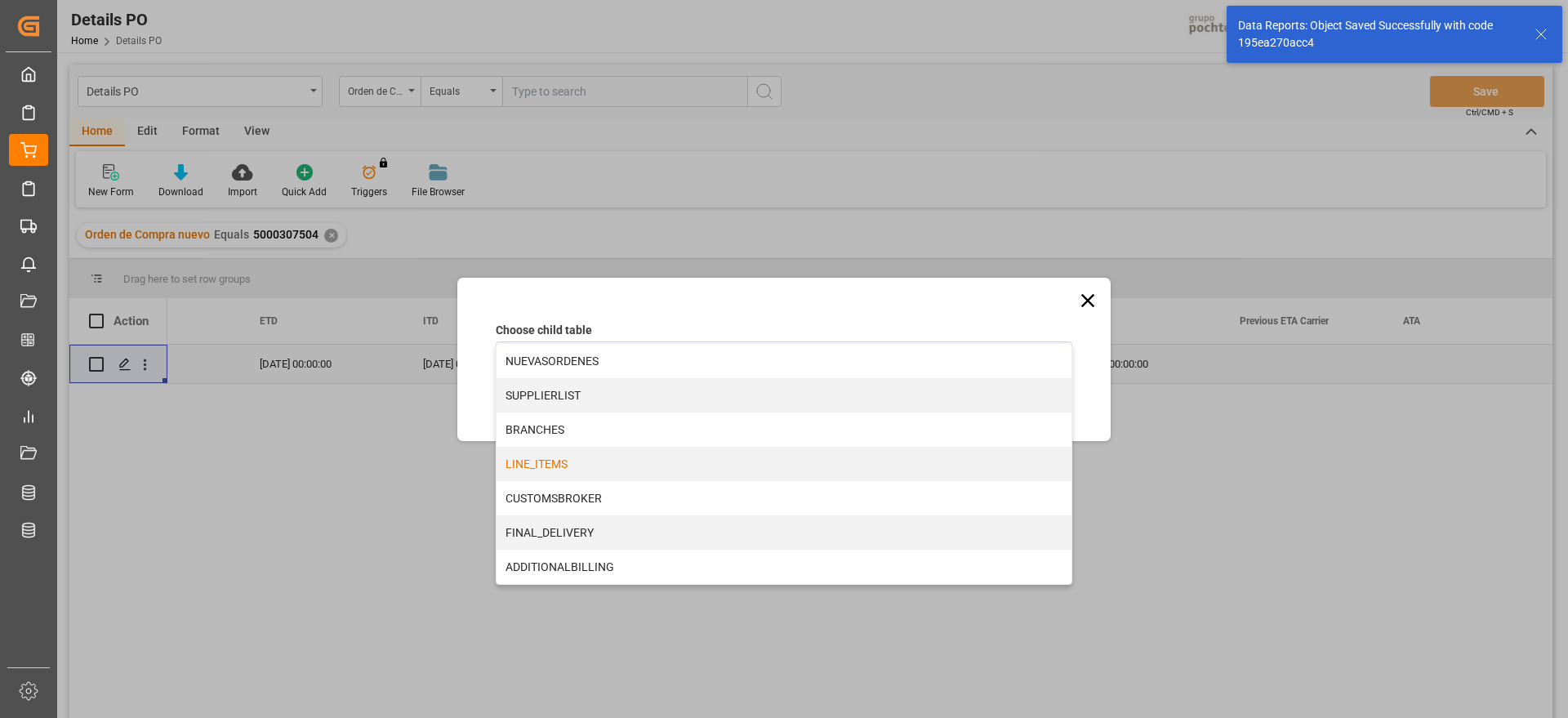
click at [562, 455] on div "LINE_ITEMS" at bounding box center [784, 463] width 575 height 34
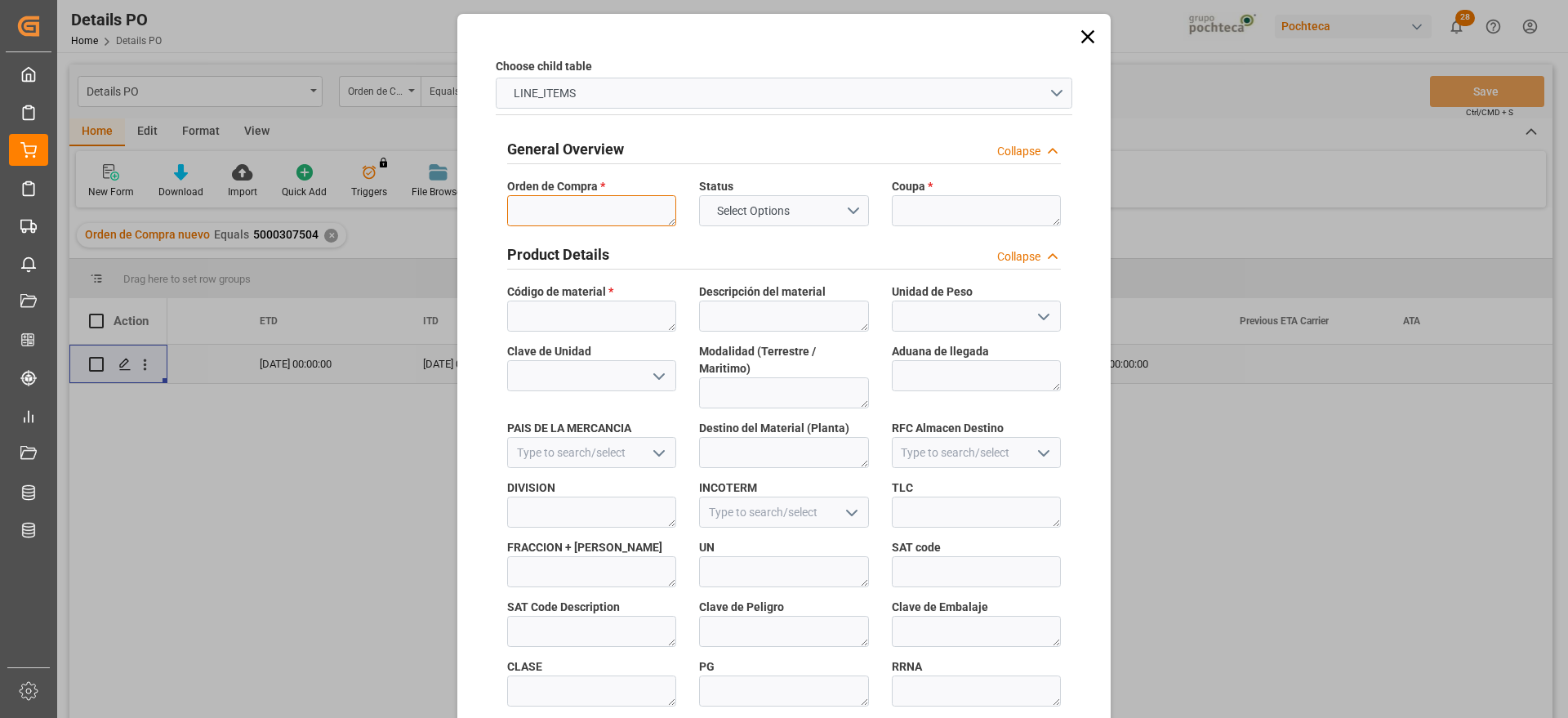
click at [588, 211] on textarea at bounding box center [592, 211] width 169 height 31
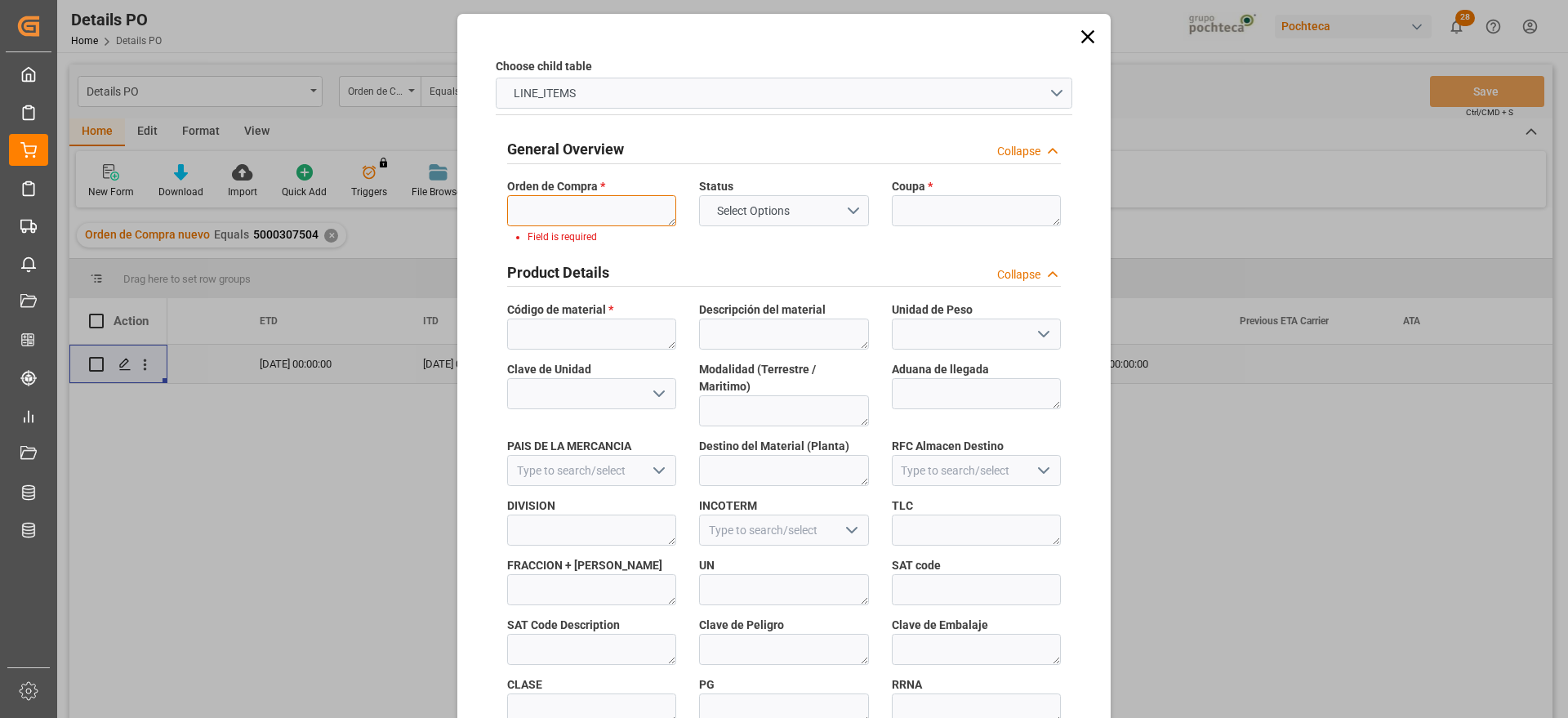
click at [616, 200] on textarea at bounding box center [592, 211] width 169 height 31
paste textarea "5000307504"
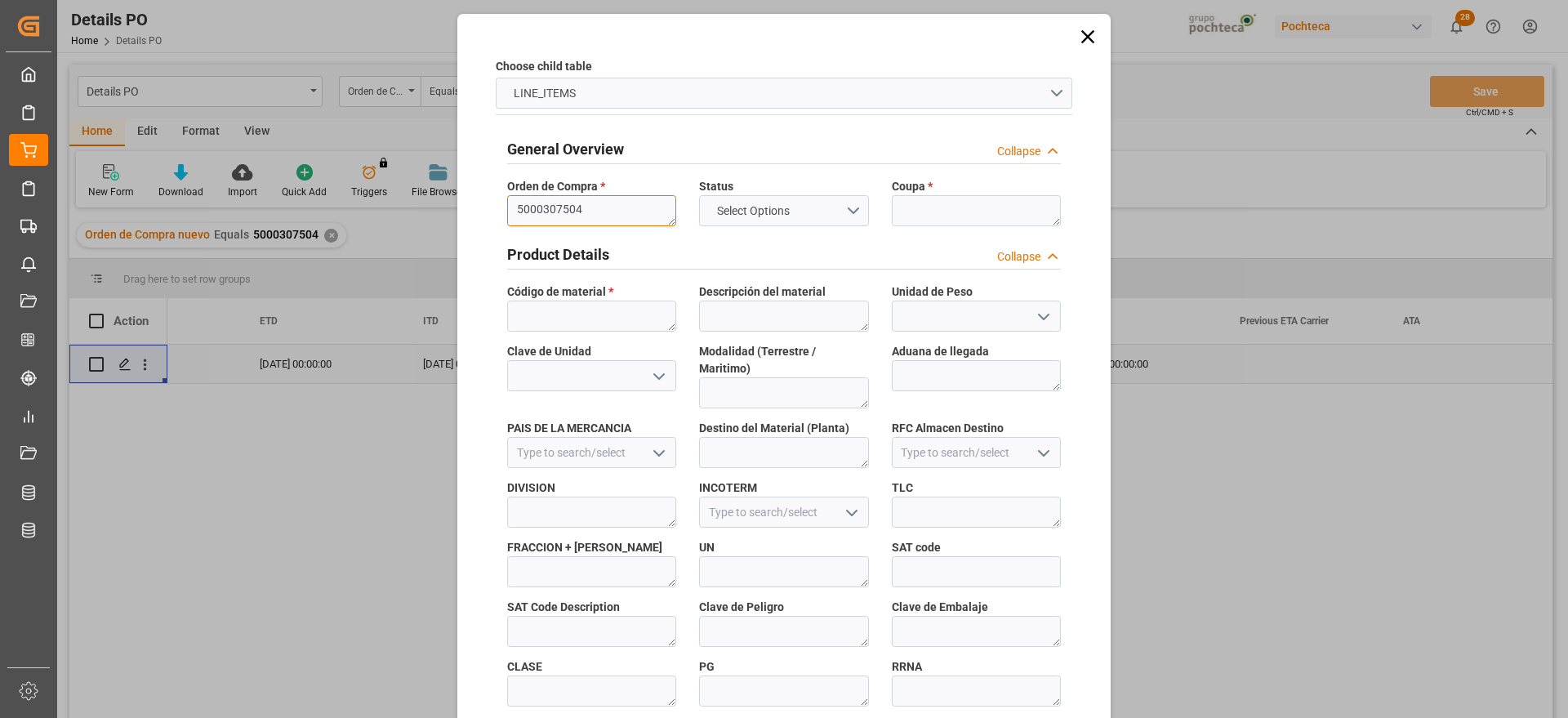
type textarea "5000307504"
click at [983, 225] on textarea at bounding box center [977, 211] width 169 height 31
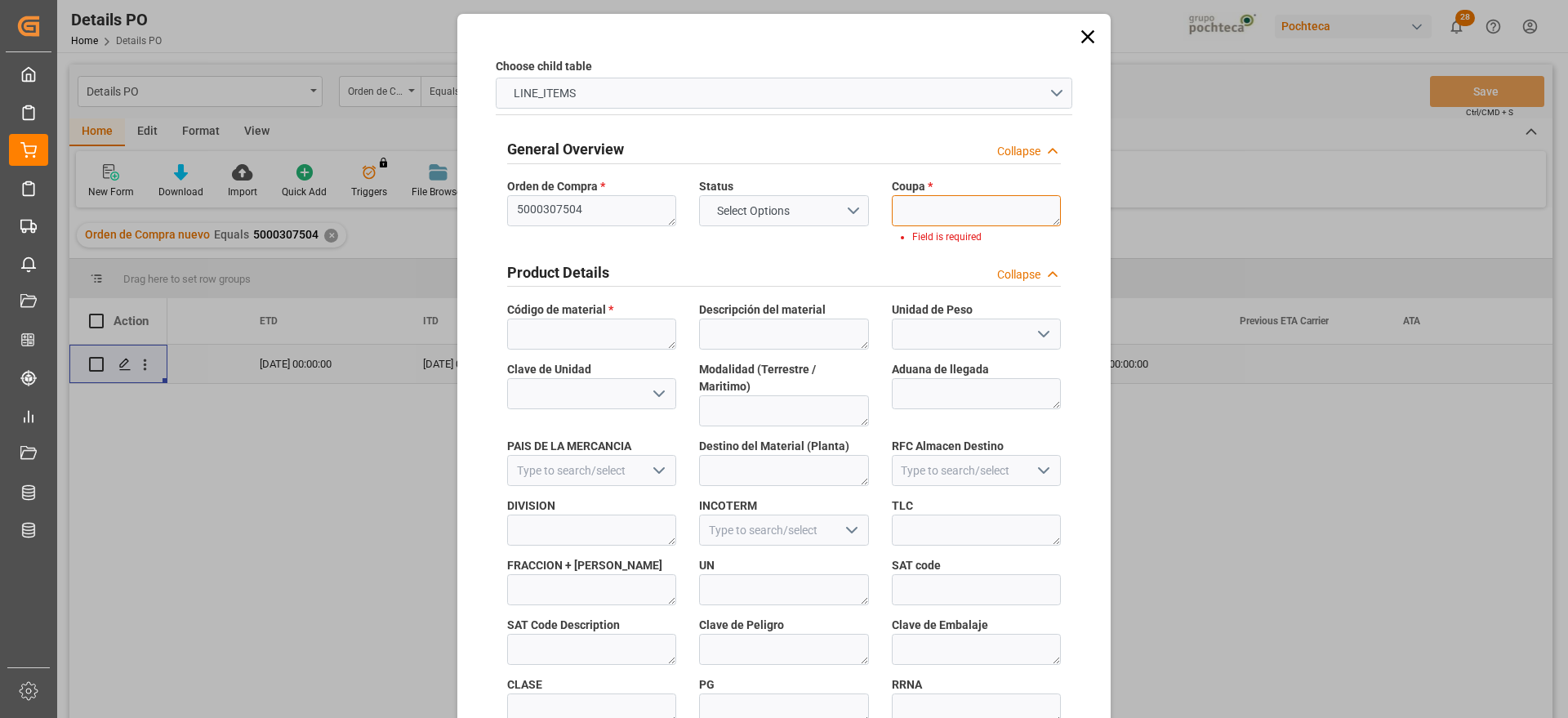
paste textarea "196320"
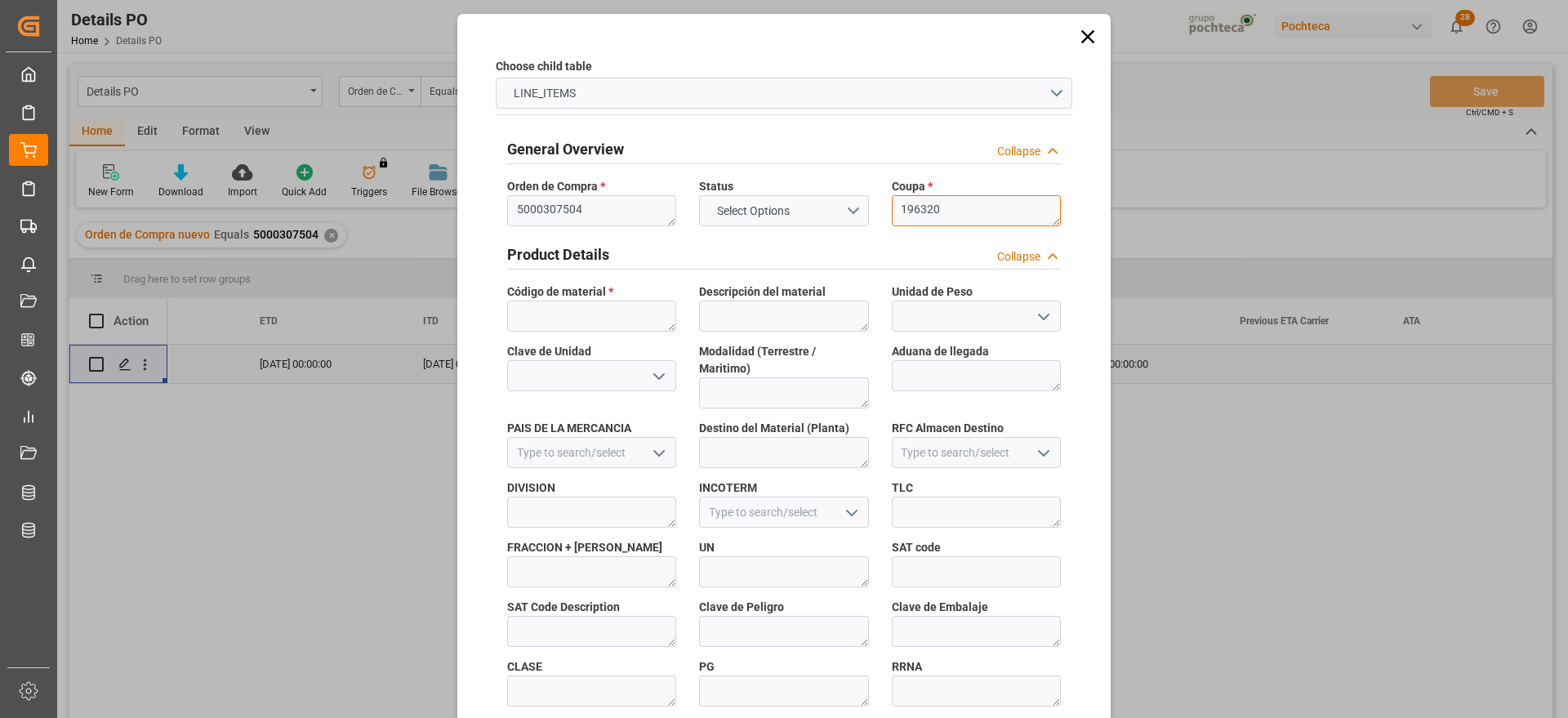
scroll to position [0, 0]
type textarea "196320"
click at [610, 308] on textarea at bounding box center [592, 315] width 169 height 31
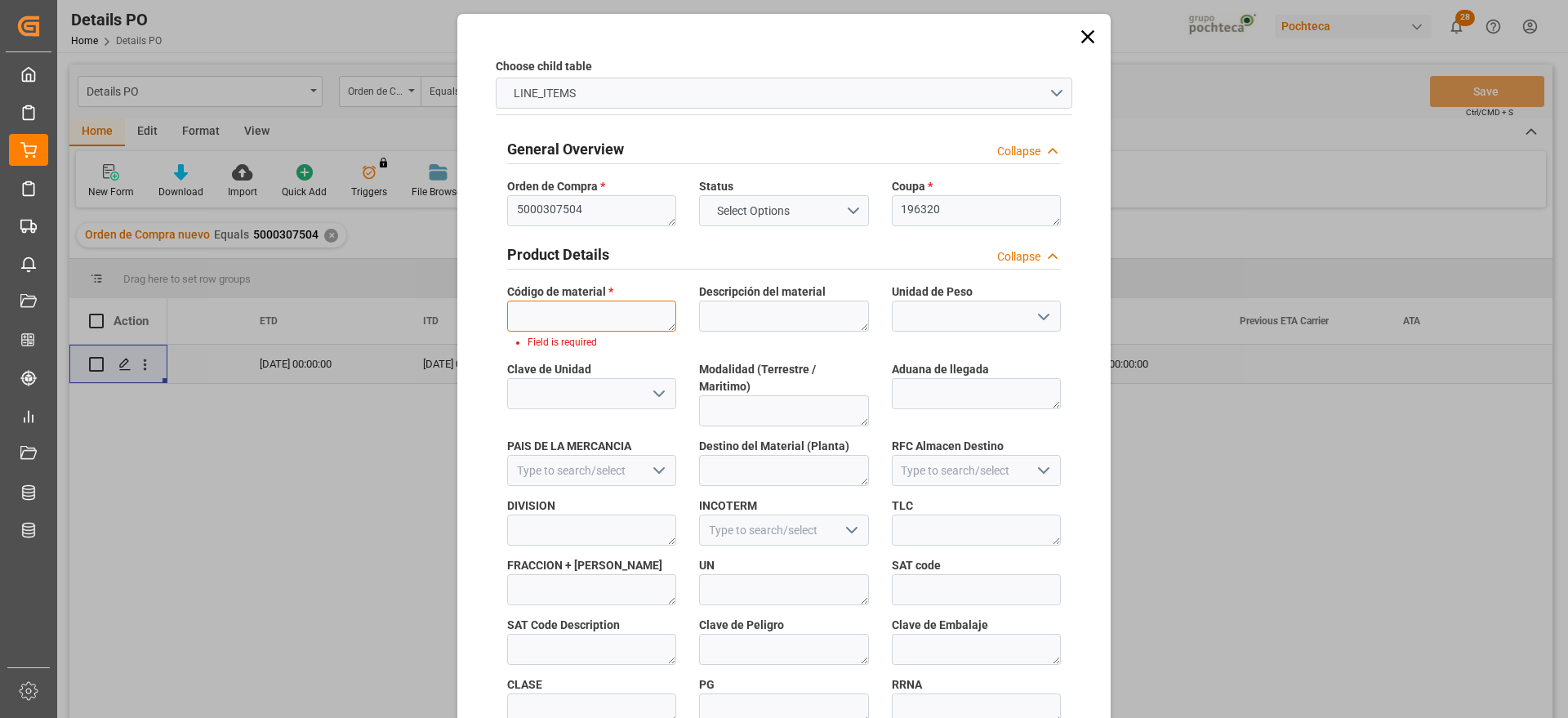
paste textarea "46420"
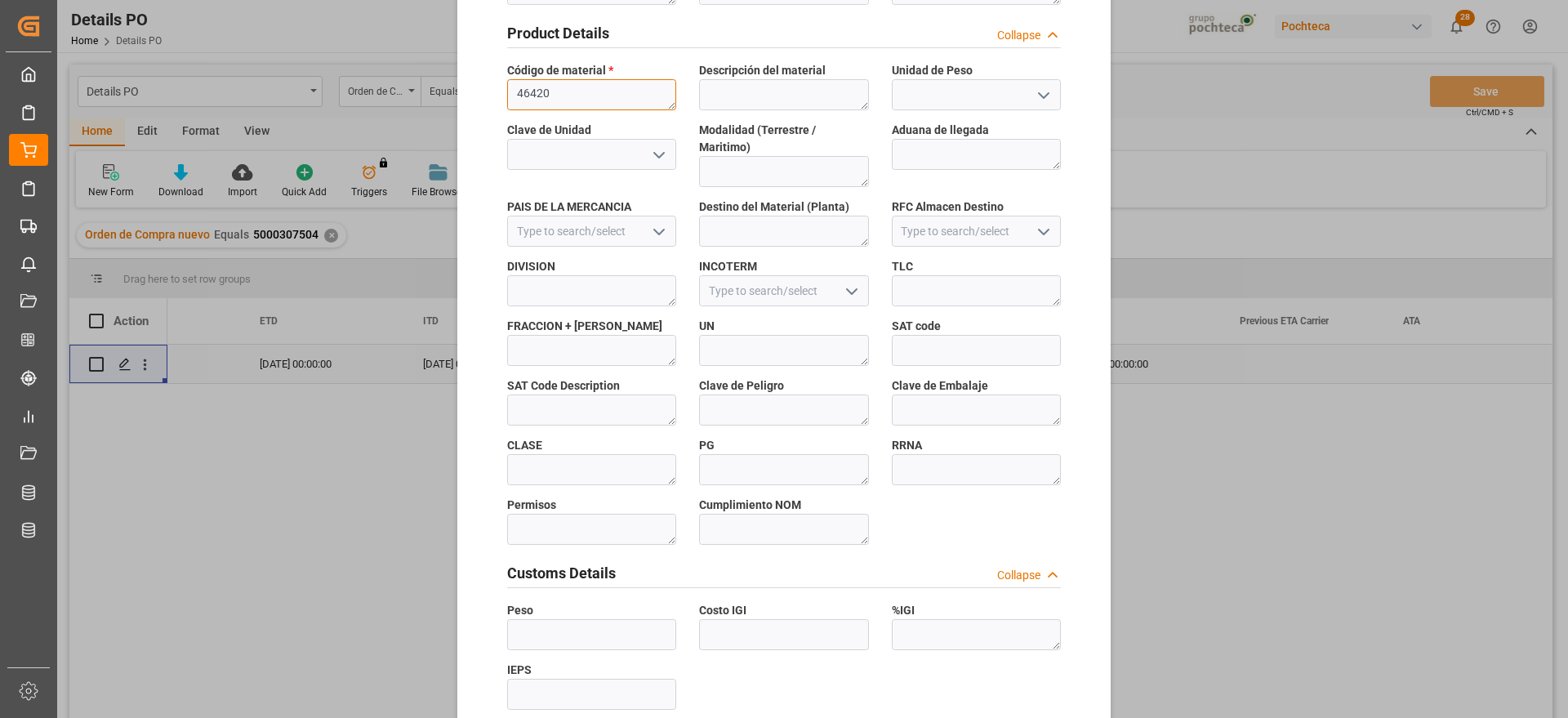
scroll to position [700, 0]
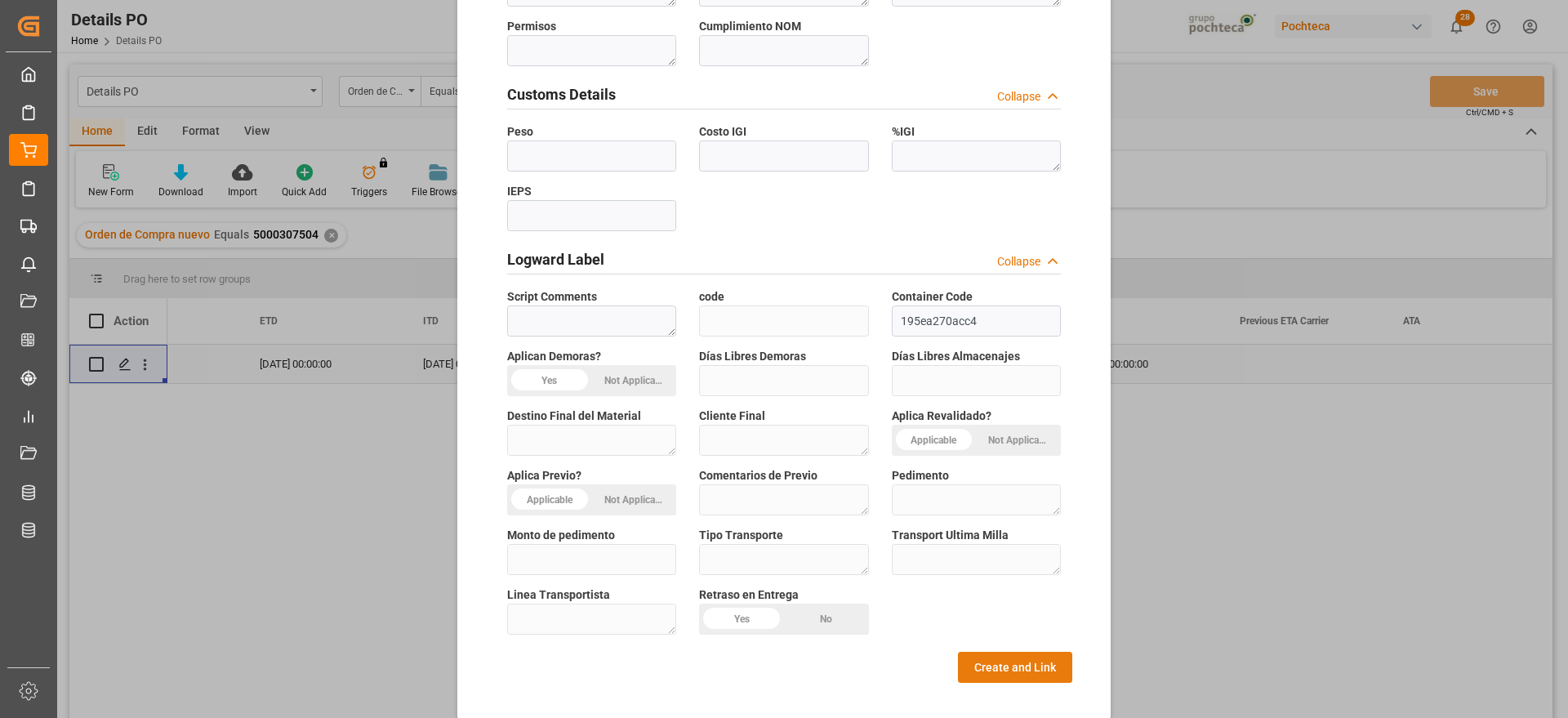
type textarea "46420"
click at [1045, 652] on button "Create and Link" at bounding box center [1016, 667] width 115 height 31
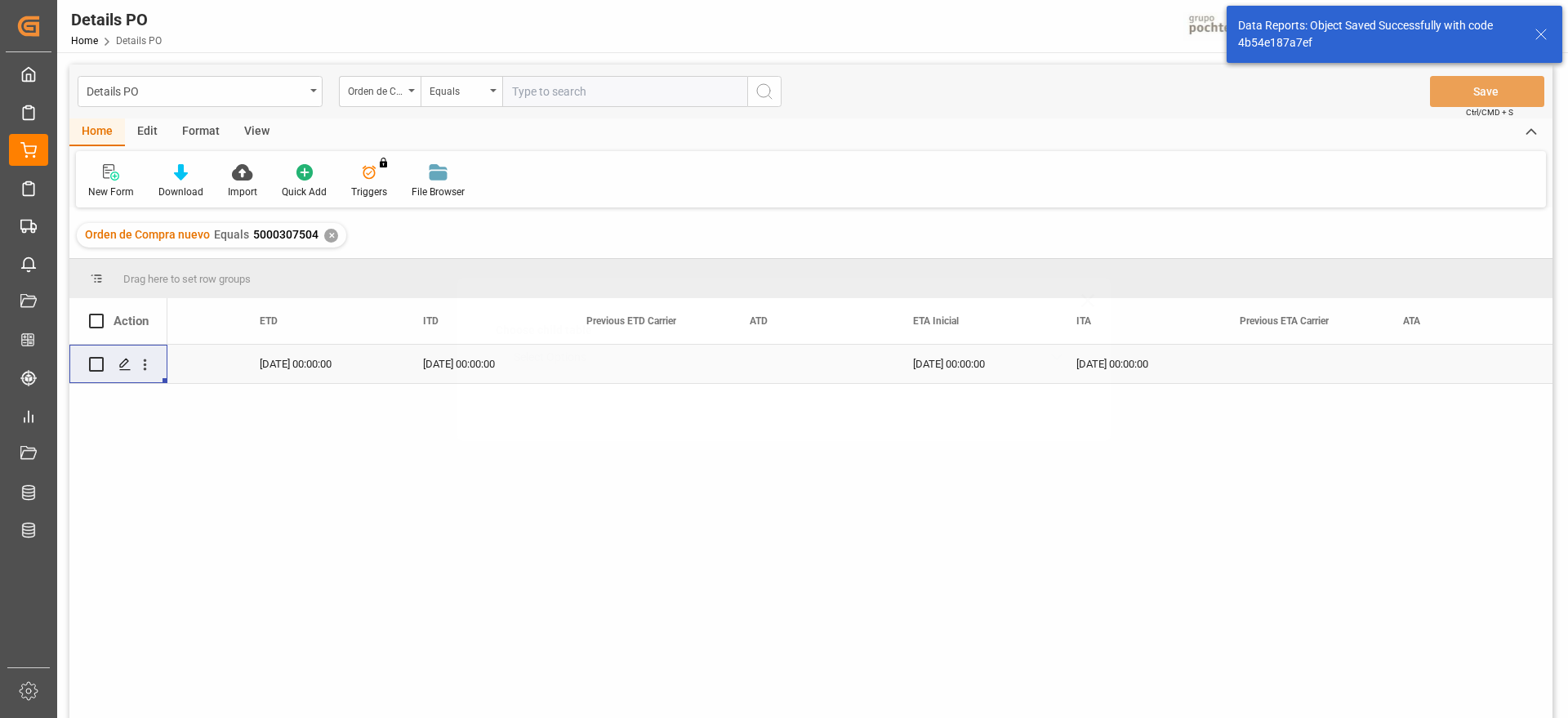
scroll to position [0, 0]
click at [148, 363] on icon "open menu" at bounding box center [144, 364] width 17 height 17
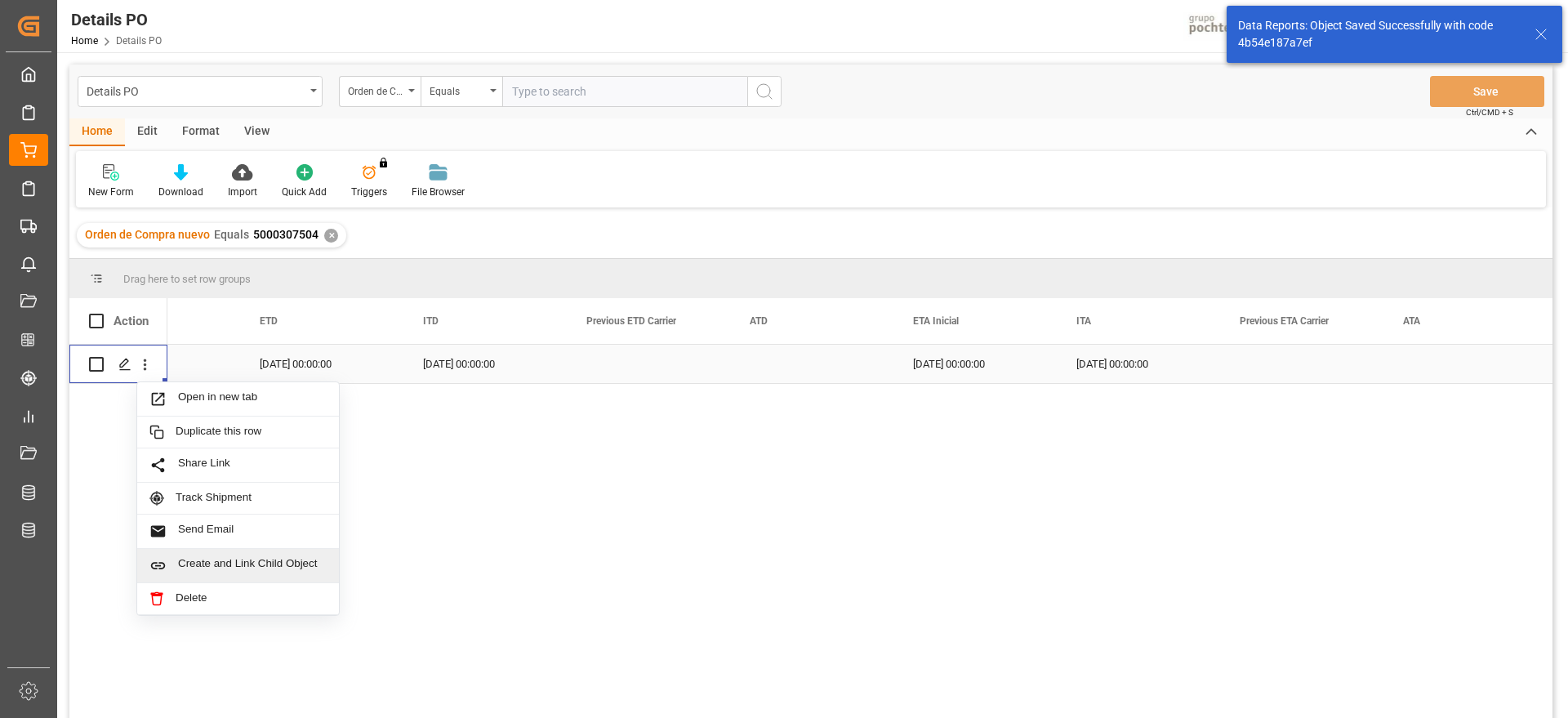
click at [232, 565] on span "Create and Link Child Object" at bounding box center [252, 565] width 149 height 17
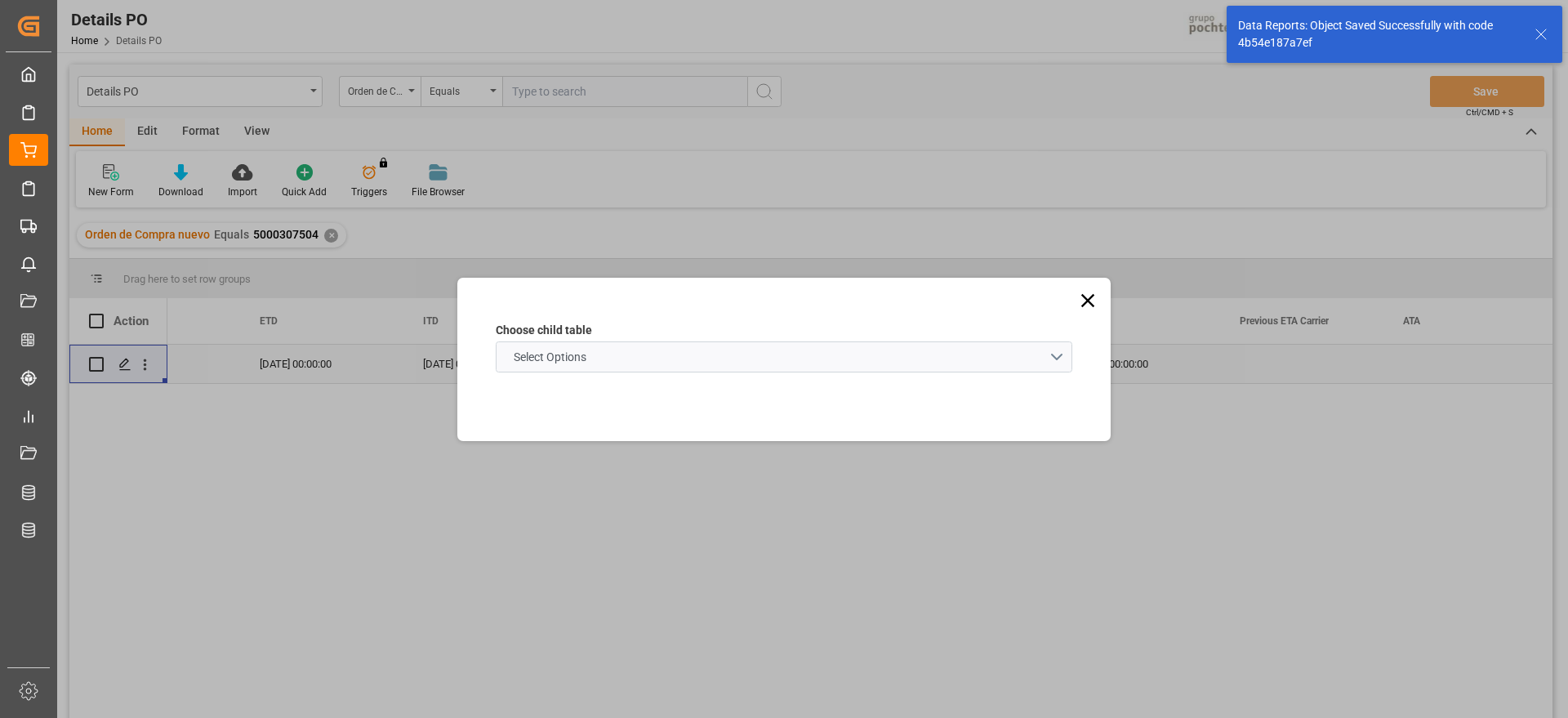
click at [691, 361] on schema "Select Options" at bounding box center [784, 357] width 577 height 31
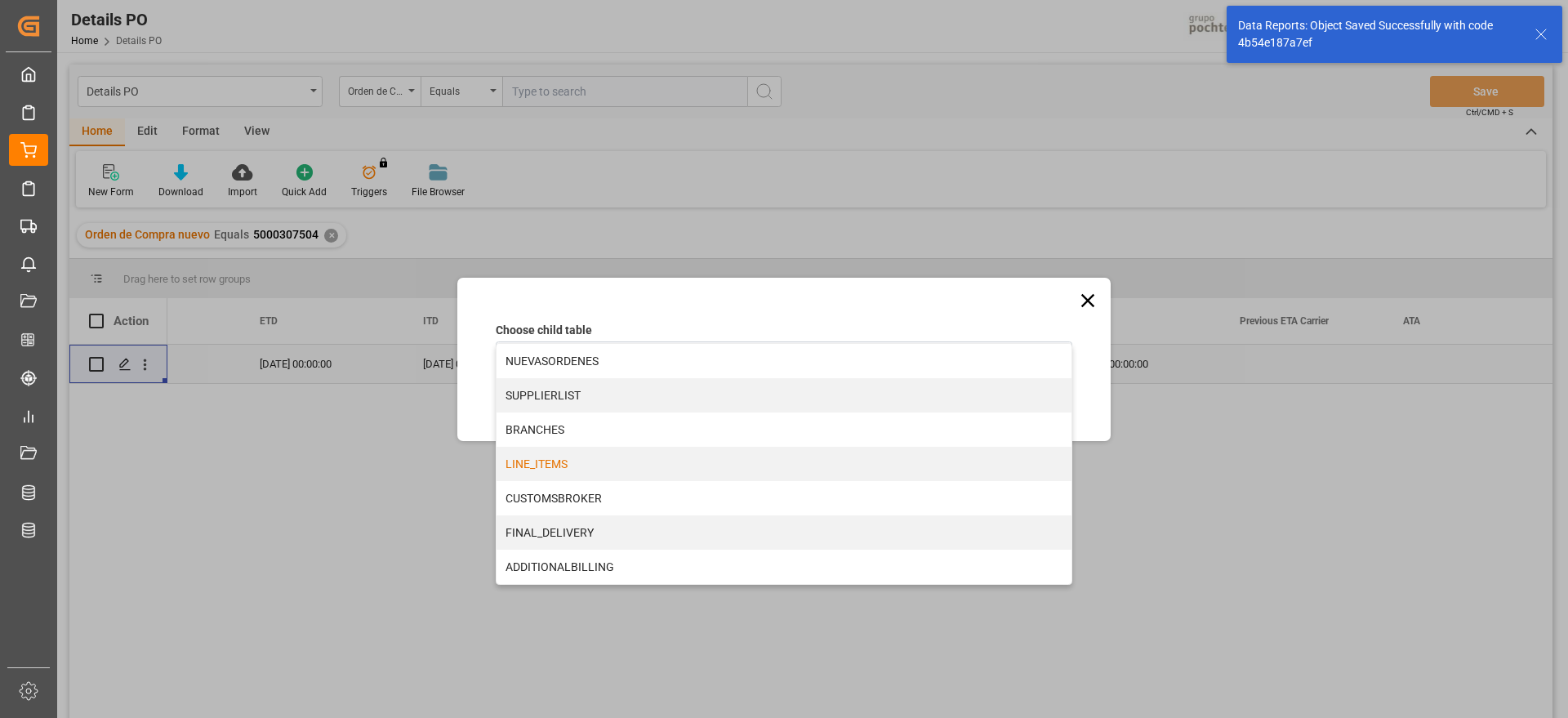
click at [590, 463] on div "LINE_ITEMS" at bounding box center [784, 463] width 575 height 34
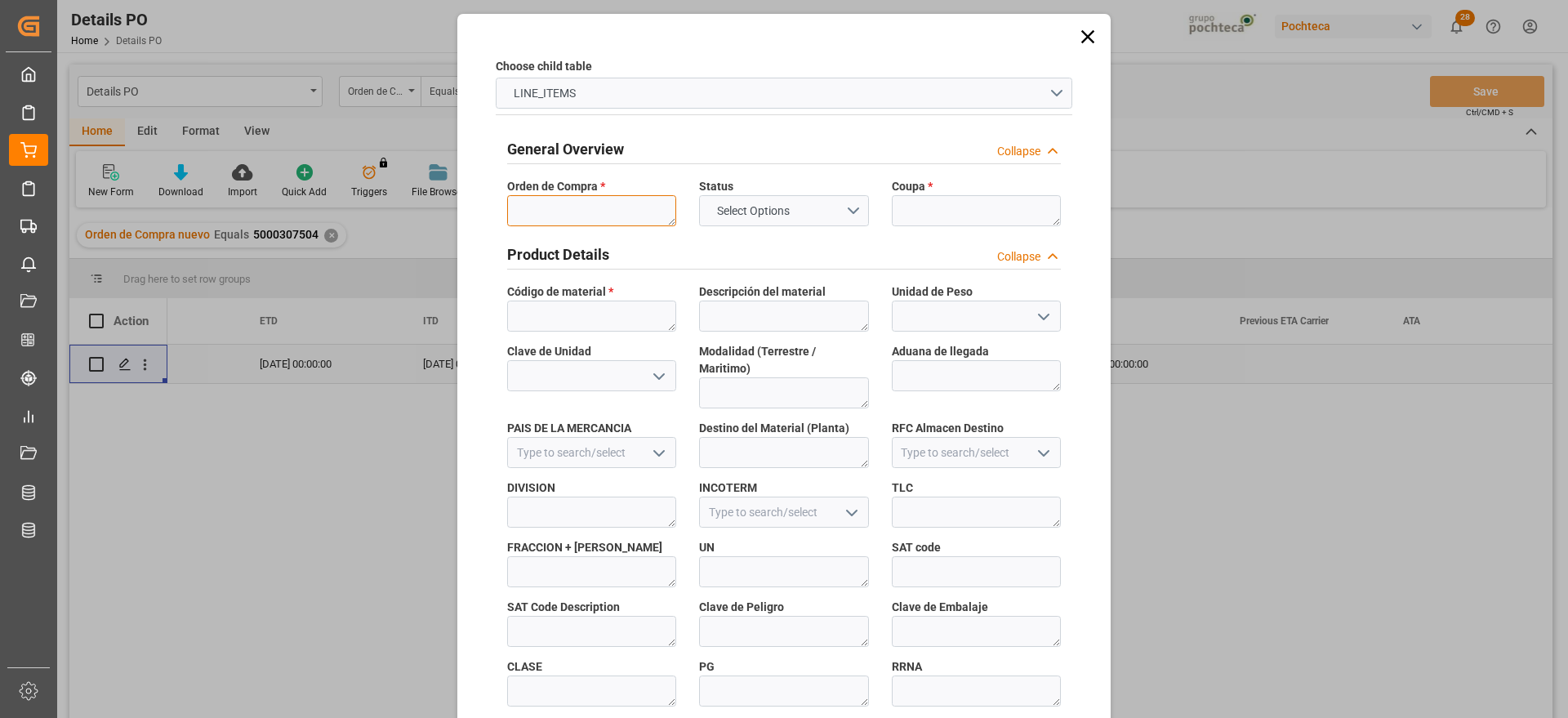
click at [594, 210] on textarea at bounding box center [592, 211] width 169 height 31
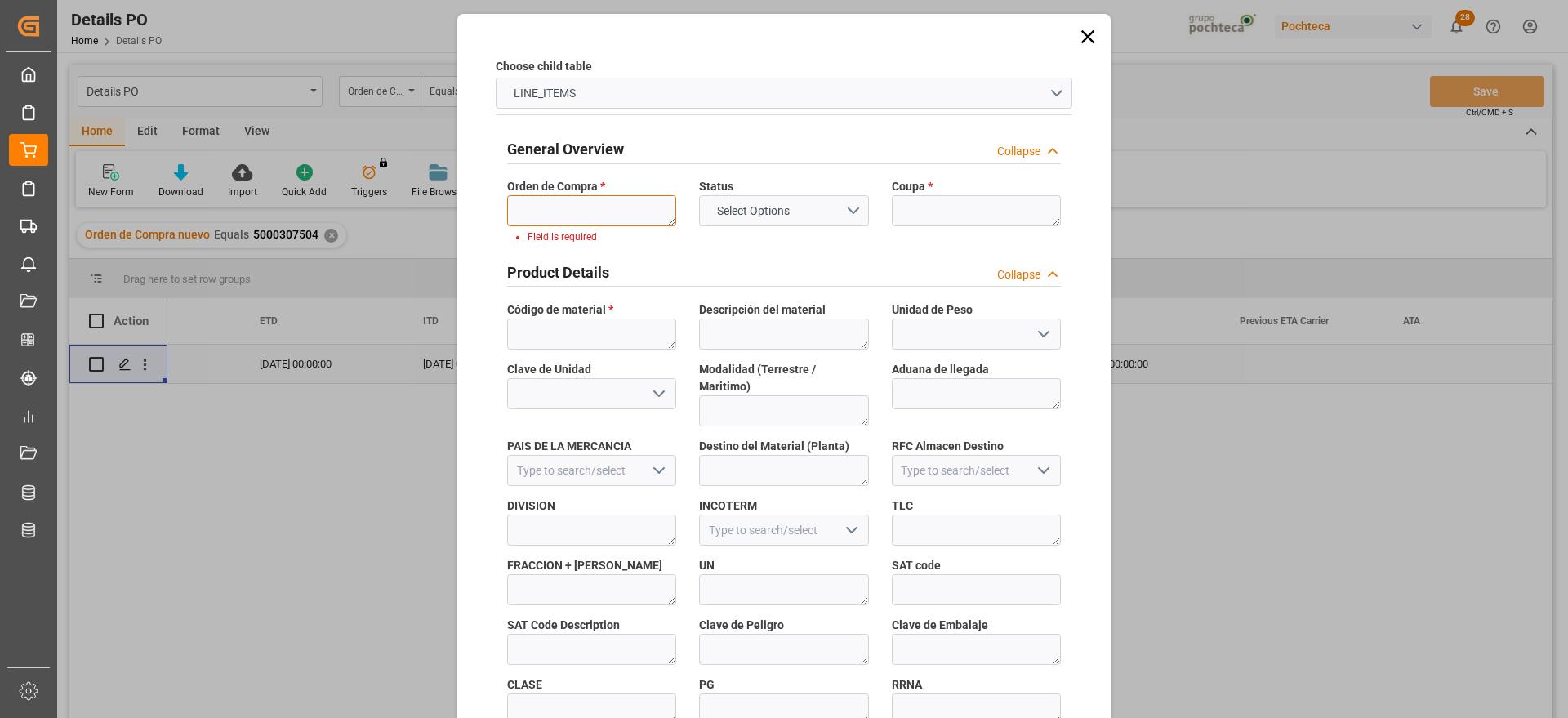
paste textarea "5000307504"
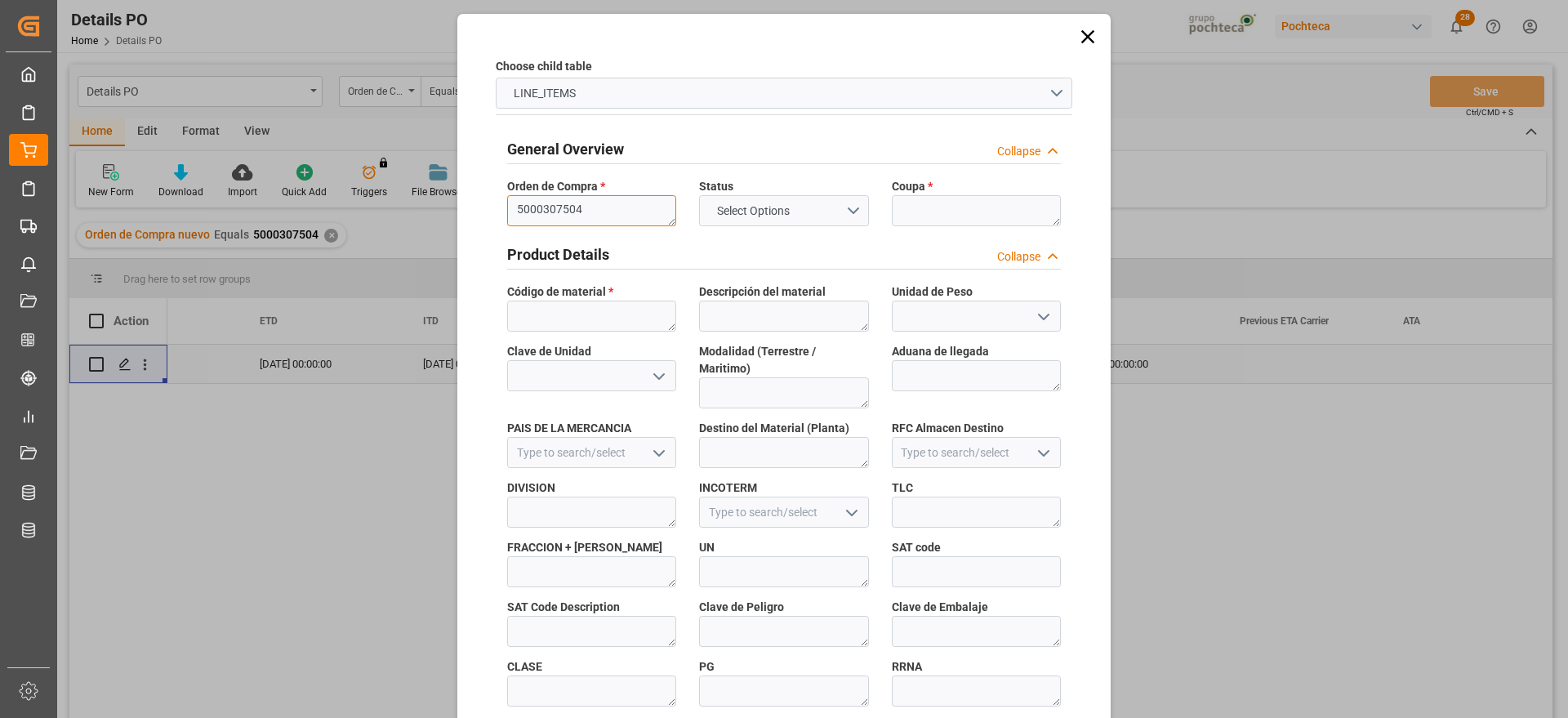
type textarea "5000307504"
click at [981, 209] on textarea at bounding box center [977, 211] width 169 height 31
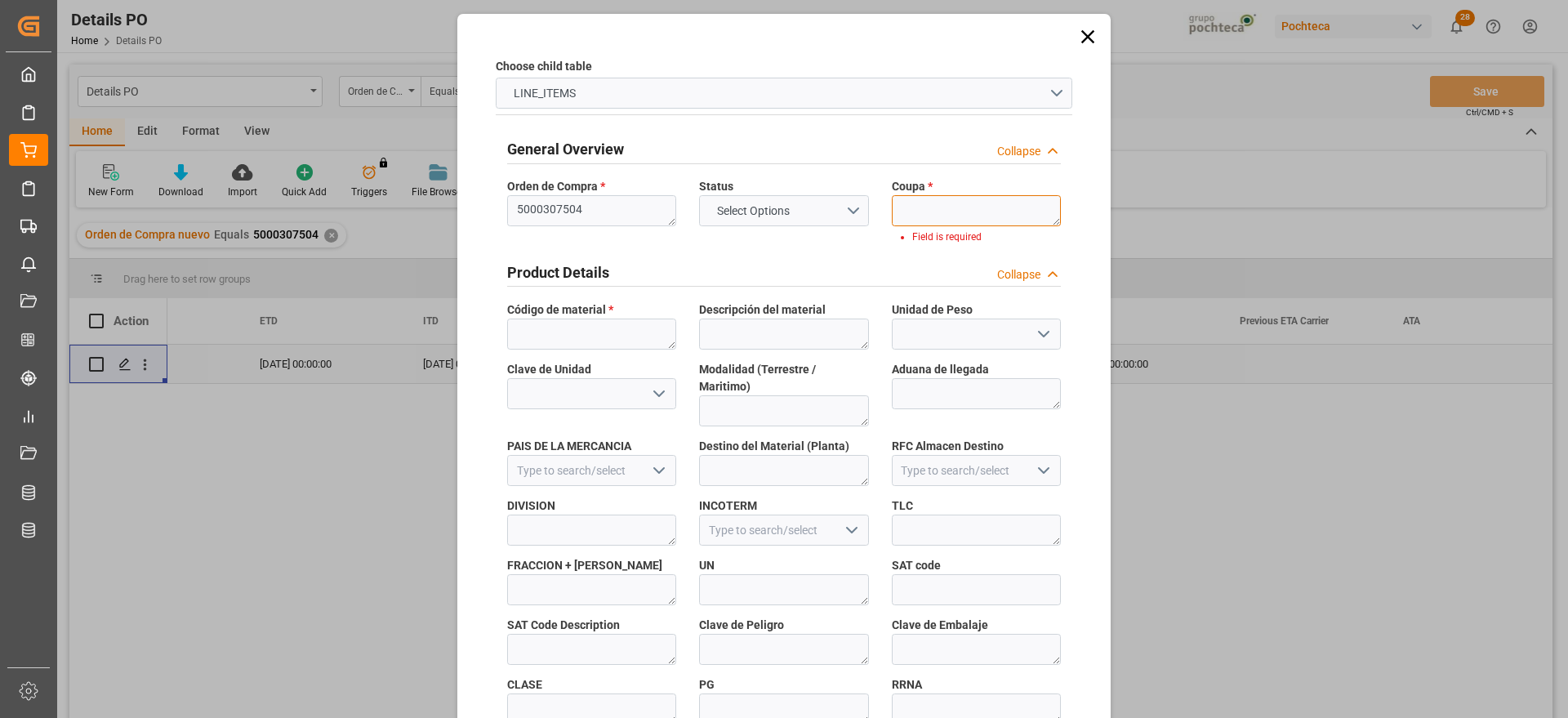
paste textarea "196320"
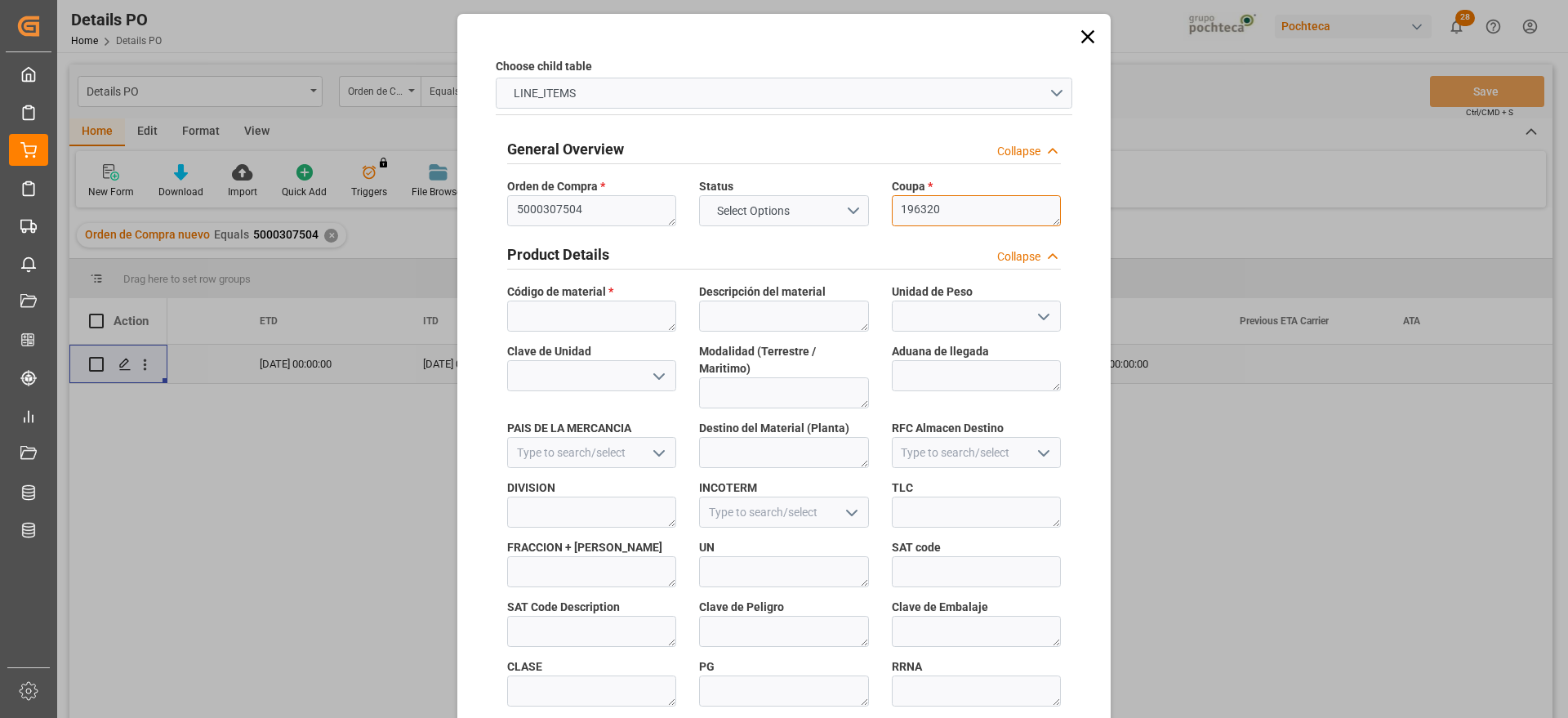
type textarea "196320"
click at [573, 314] on textarea at bounding box center [592, 315] width 169 height 31
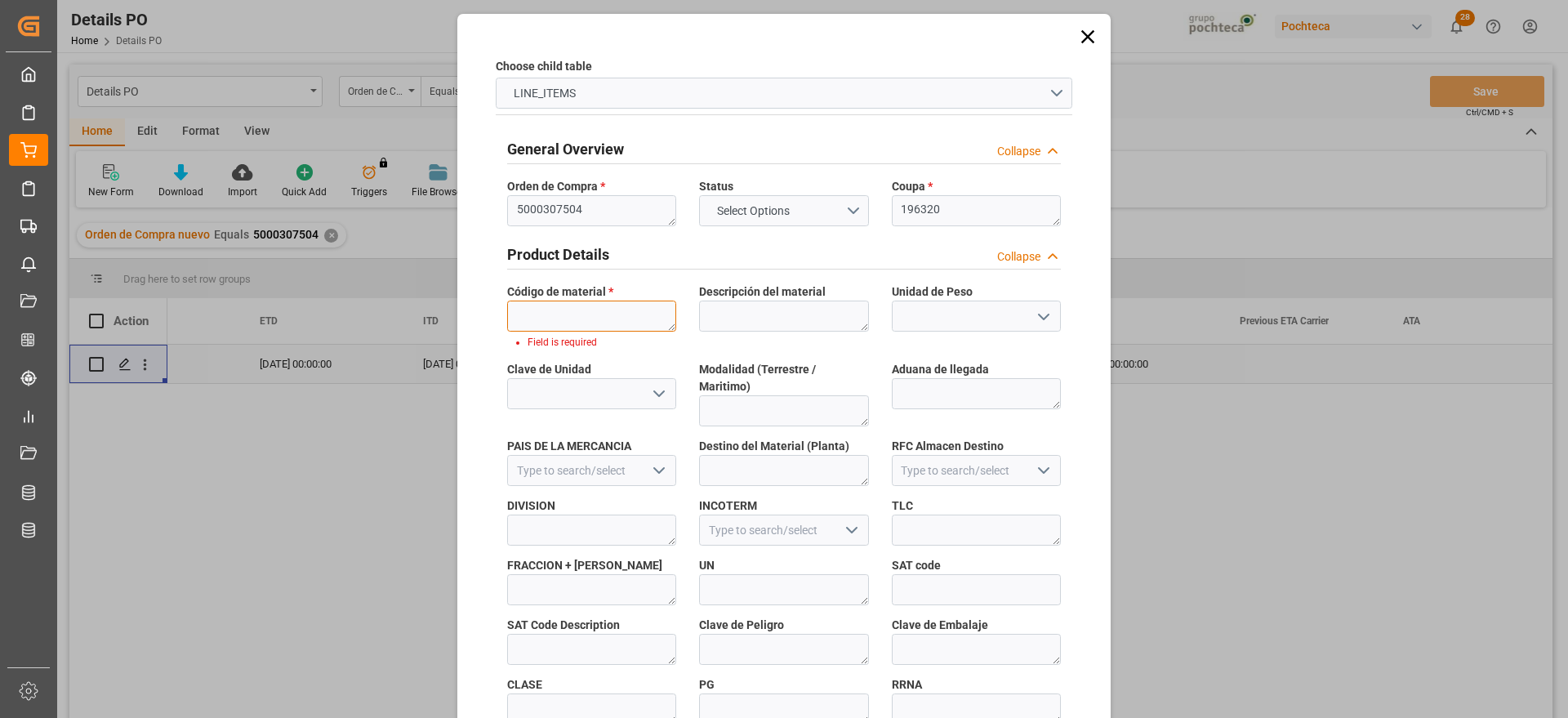
paste textarea "65502"
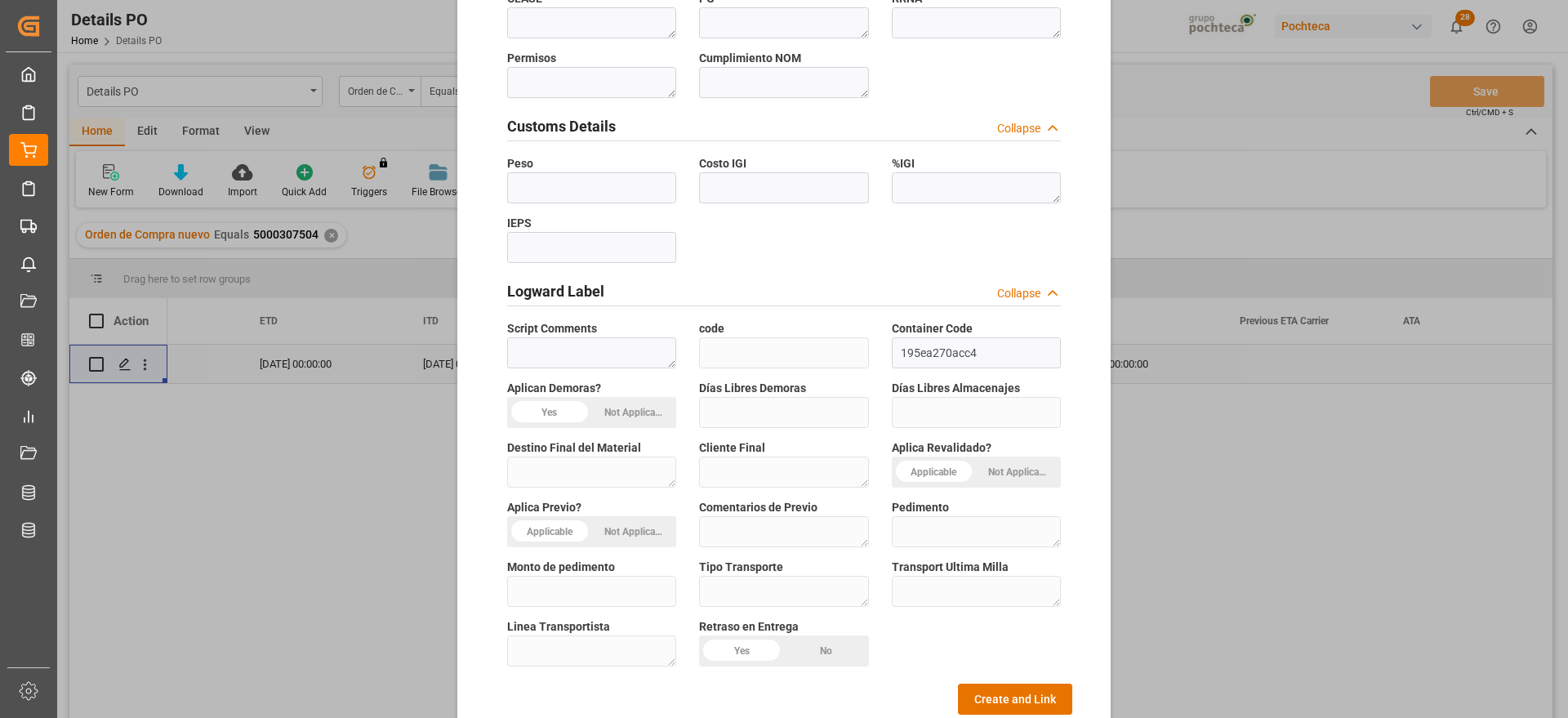
scroll to position [700, 0]
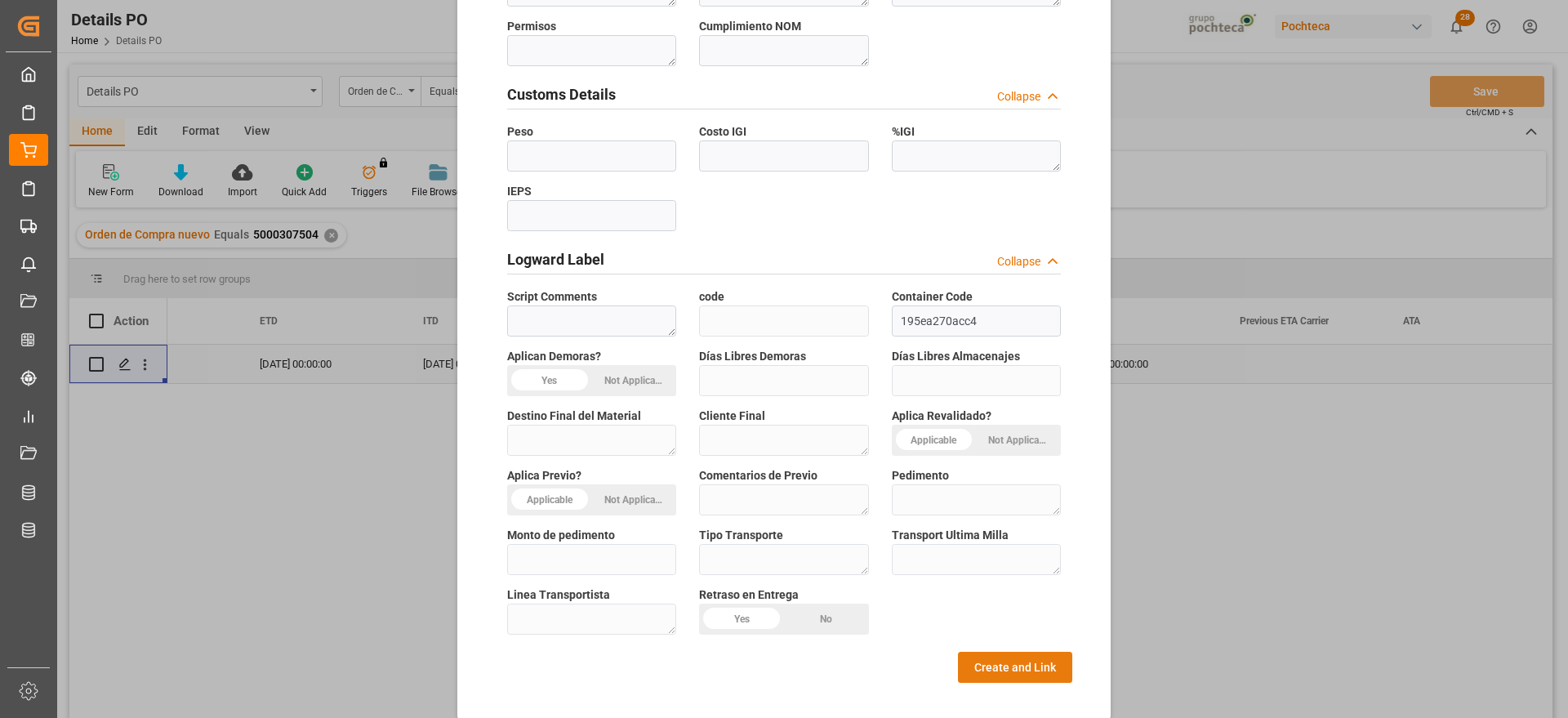
type textarea "65502"
click at [1006, 663] on button "Create and Link" at bounding box center [1016, 667] width 115 height 31
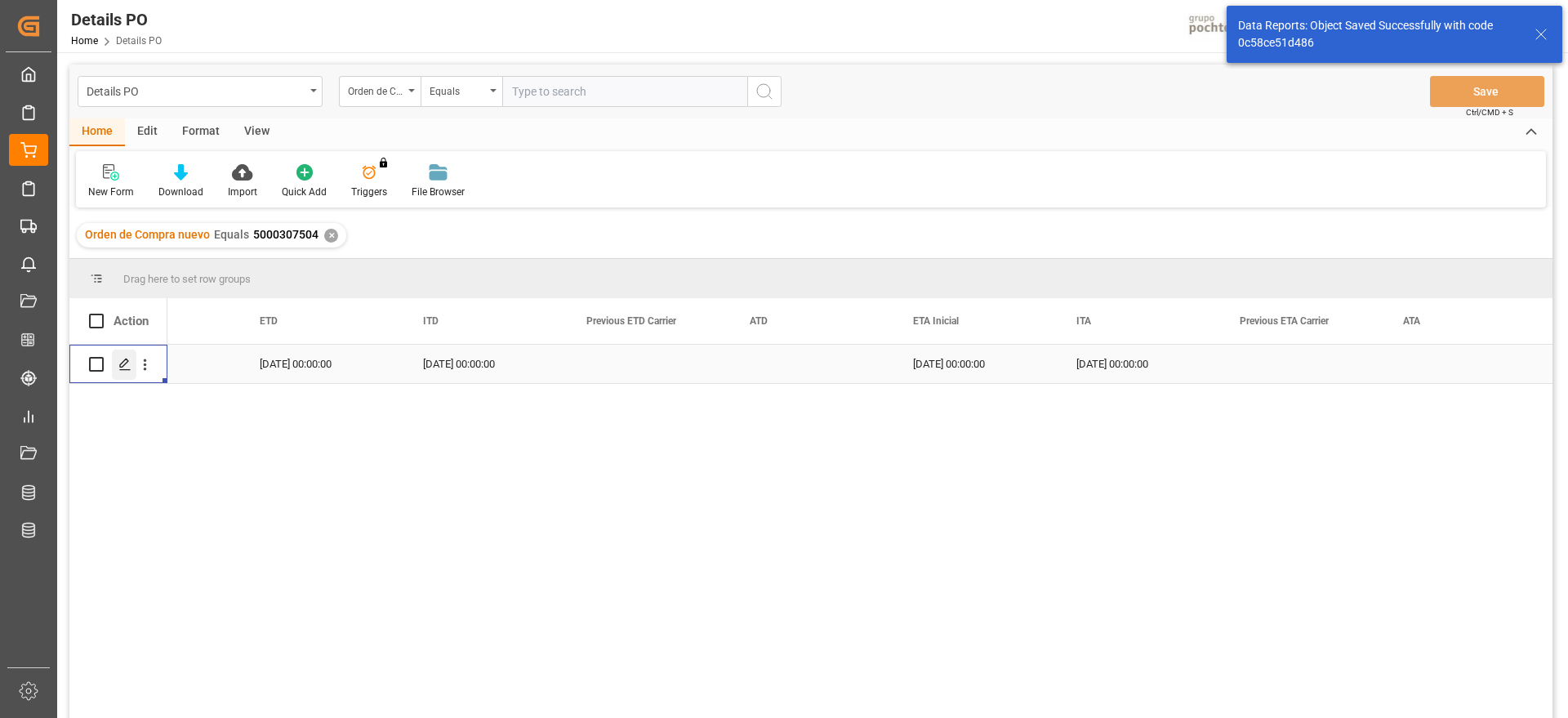
click at [119, 372] on div "Press SPACE to select this row." at bounding box center [124, 365] width 25 height 30
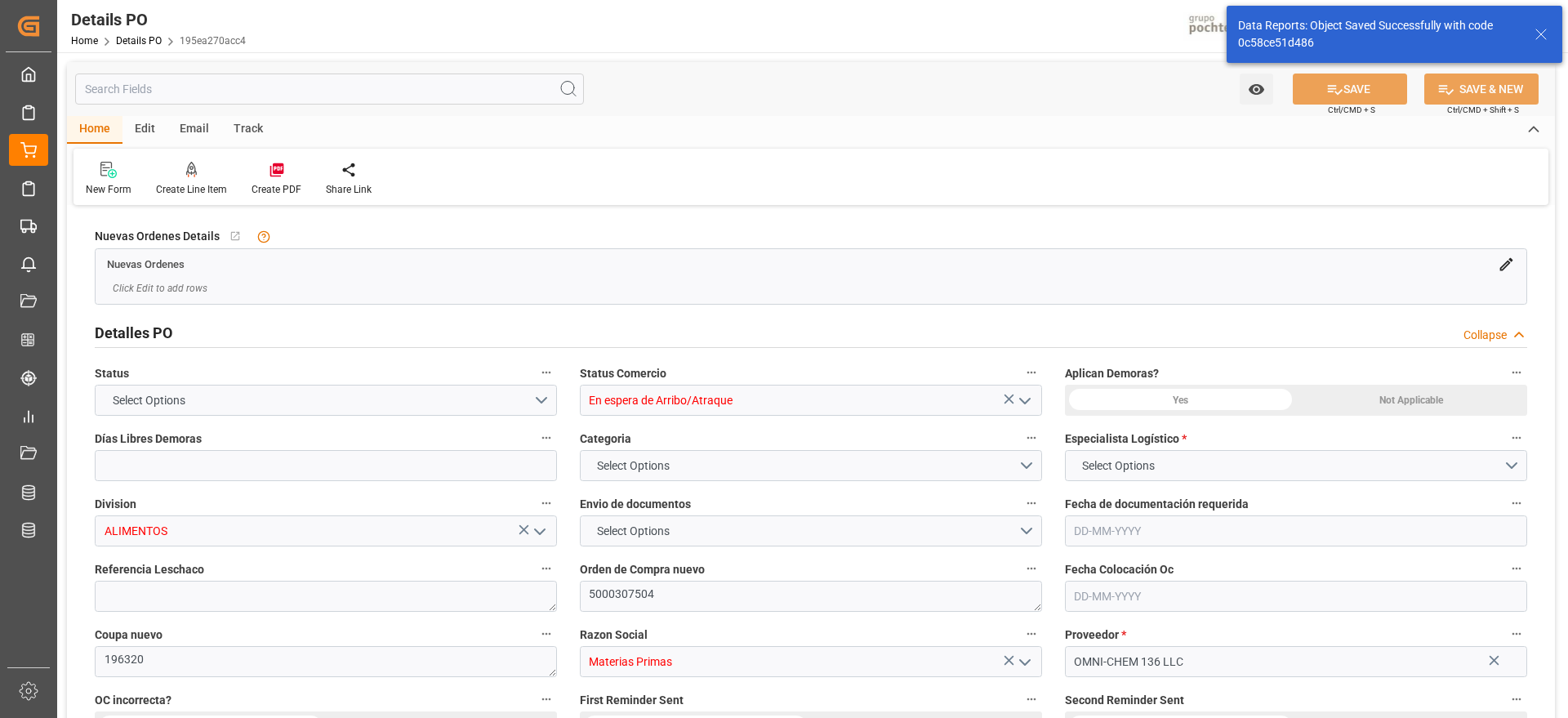
type input "15"
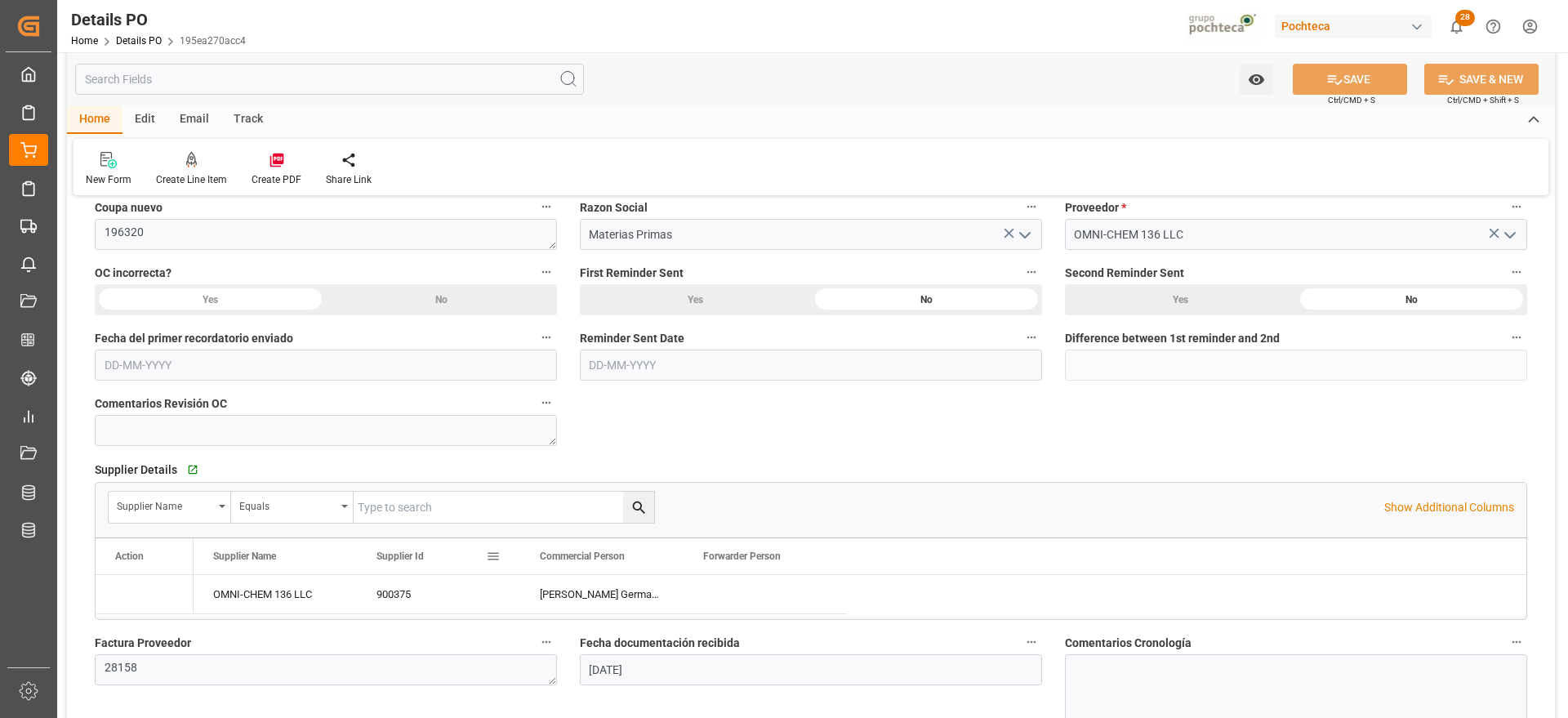
type input "[DATE]"
type input "07-08-2025"
type input "[DATE]"
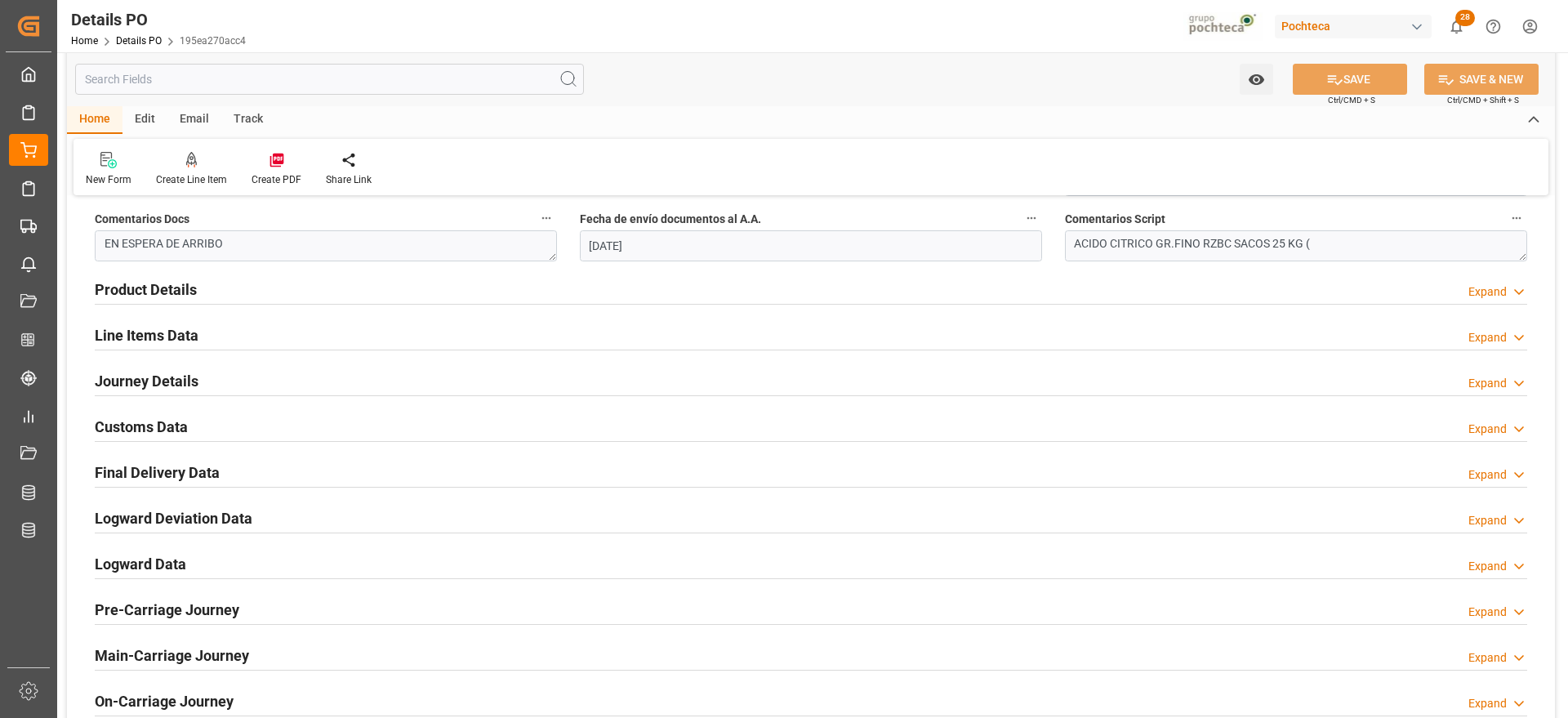
scroll to position [1021, 0]
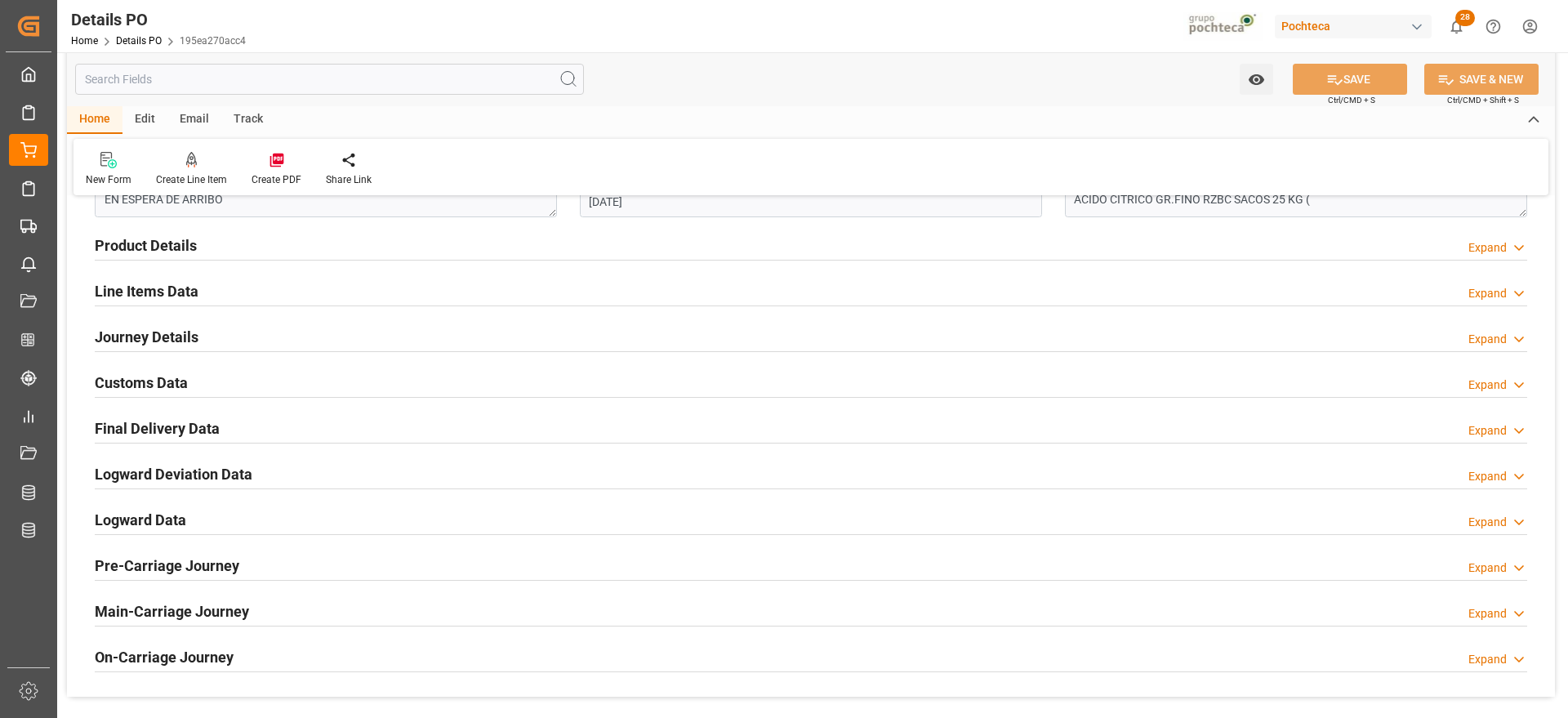
click at [136, 388] on h2 "Customs Data" at bounding box center [142, 382] width 93 height 22
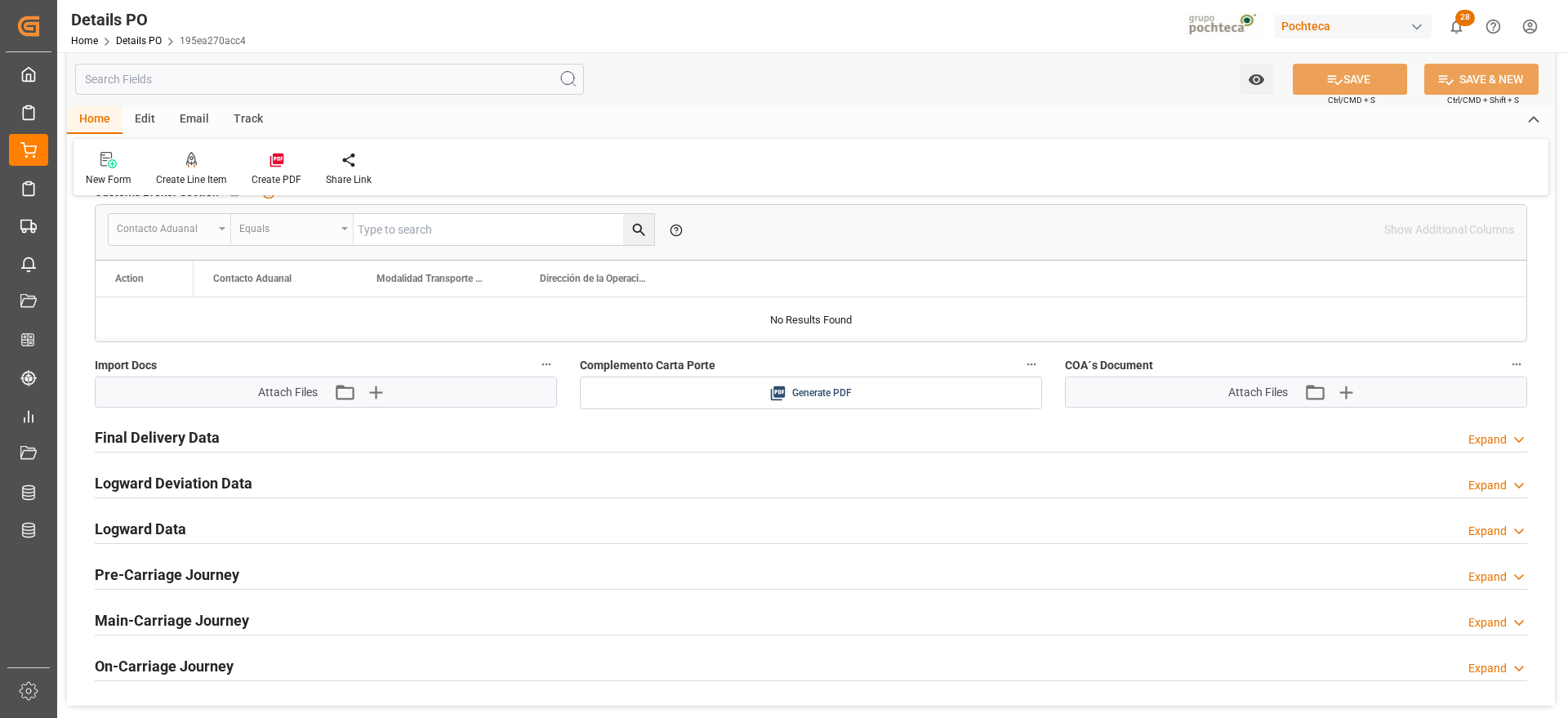
scroll to position [1328, 0]
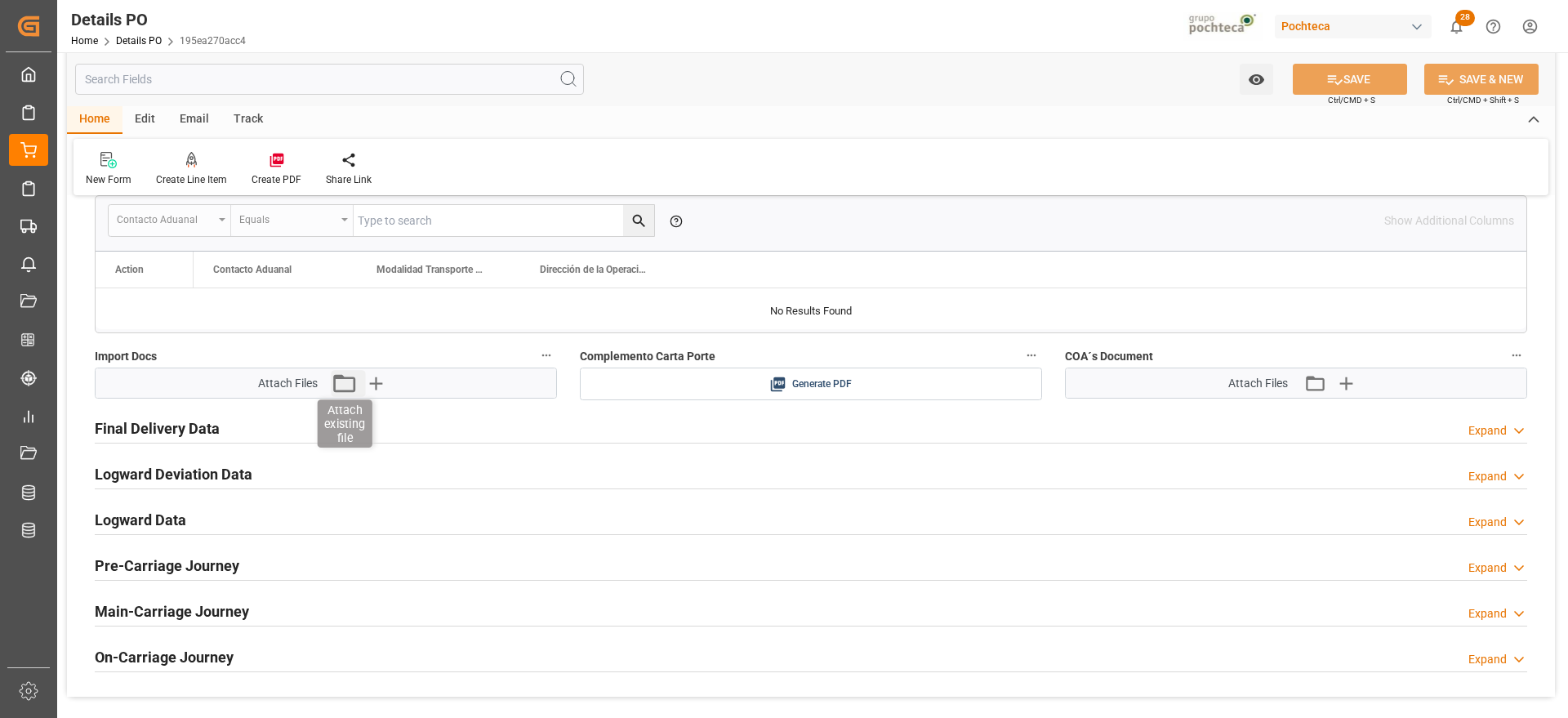
click at [346, 381] on icon "button" at bounding box center [344, 383] width 26 height 26
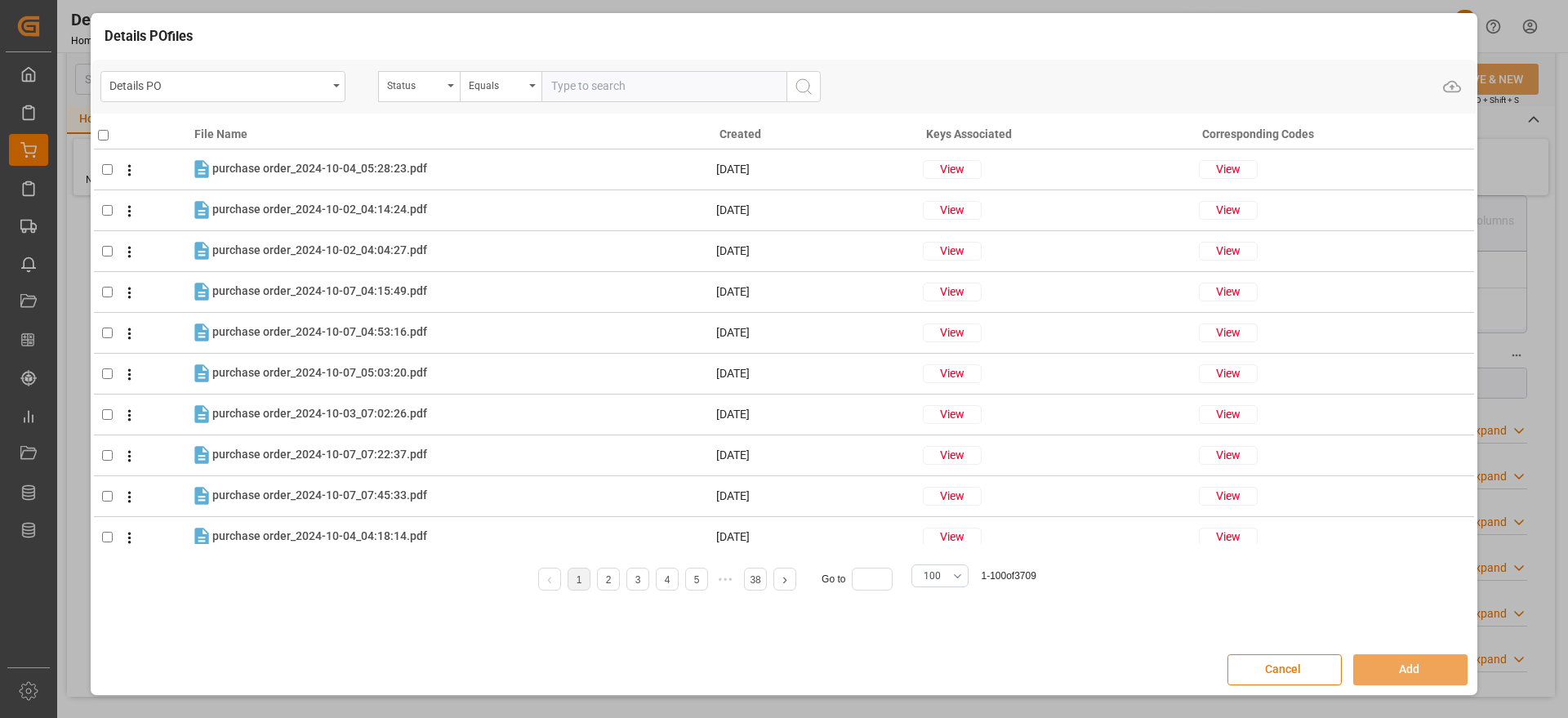
click at [1266, 670] on button "Cancel" at bounding box center [1285, 670] width 115 height 31
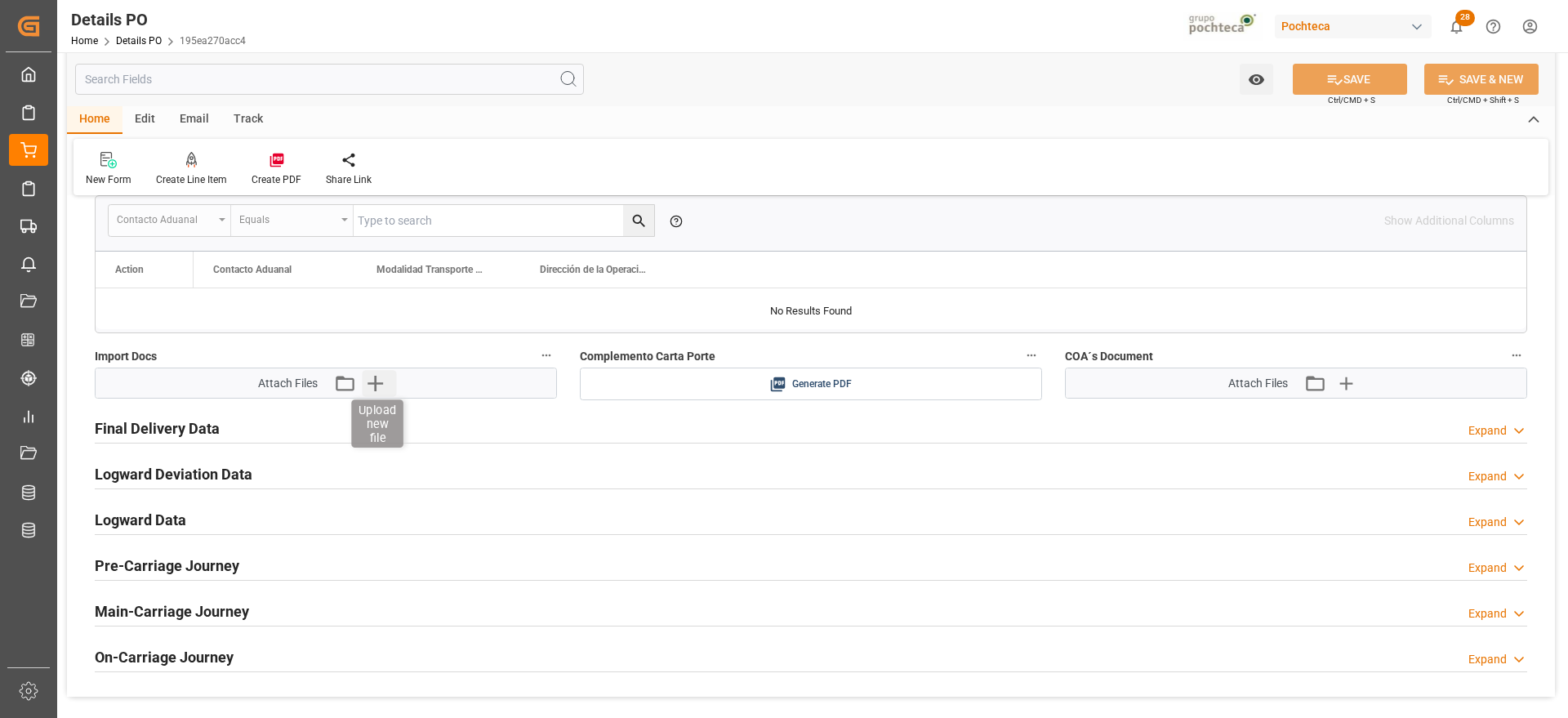
click at [366, 382] on icon "button" at bounding box center [375, 383] width 26 height 26
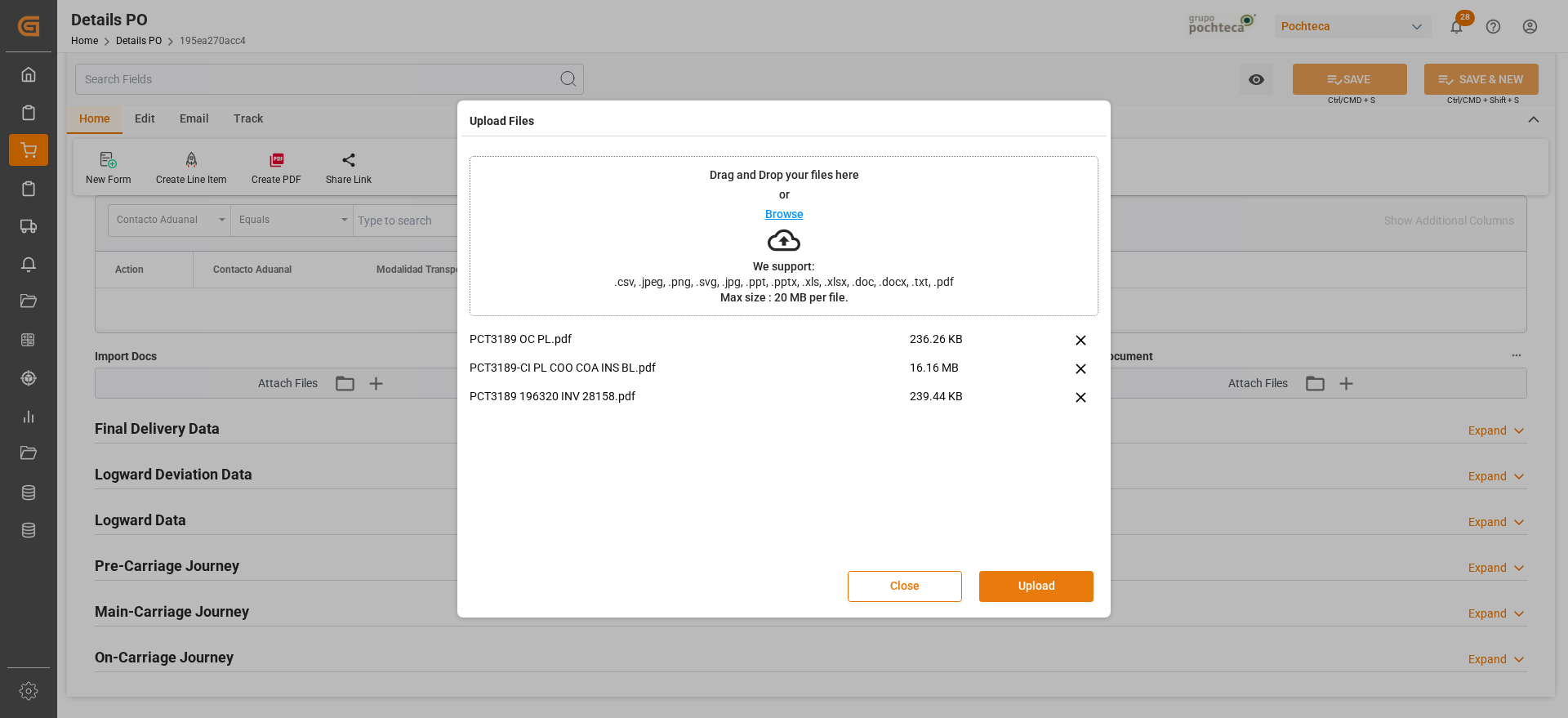
click at [1043, 573] on button "Upload" at bounding box center [1037, 586] width 115 height 31
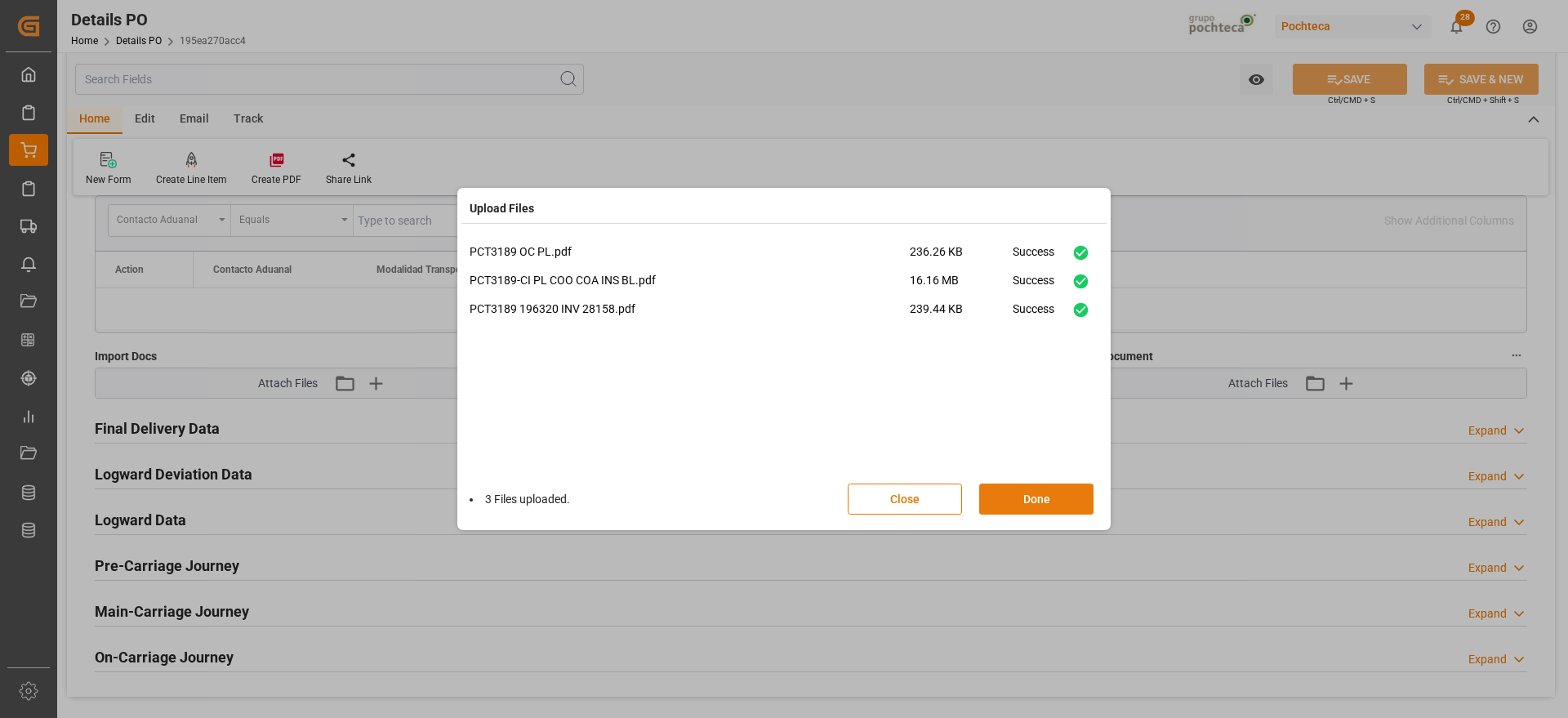
click at [1050, 491] on button "Done" at bounding box center [1037, 499] width 115 height 31
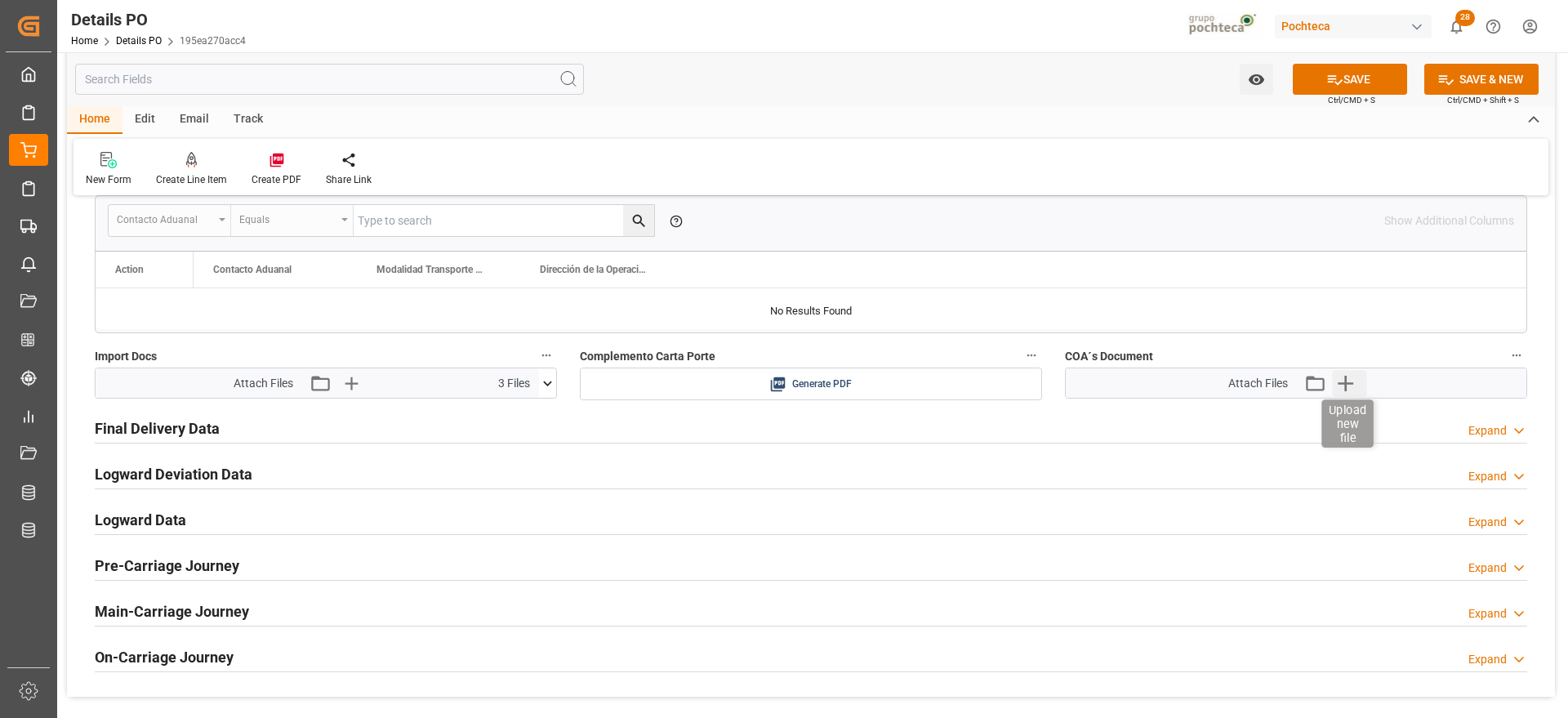
click at [1346, 383] on icon "button" at bounding box center [1346, 384] width 16 height 16
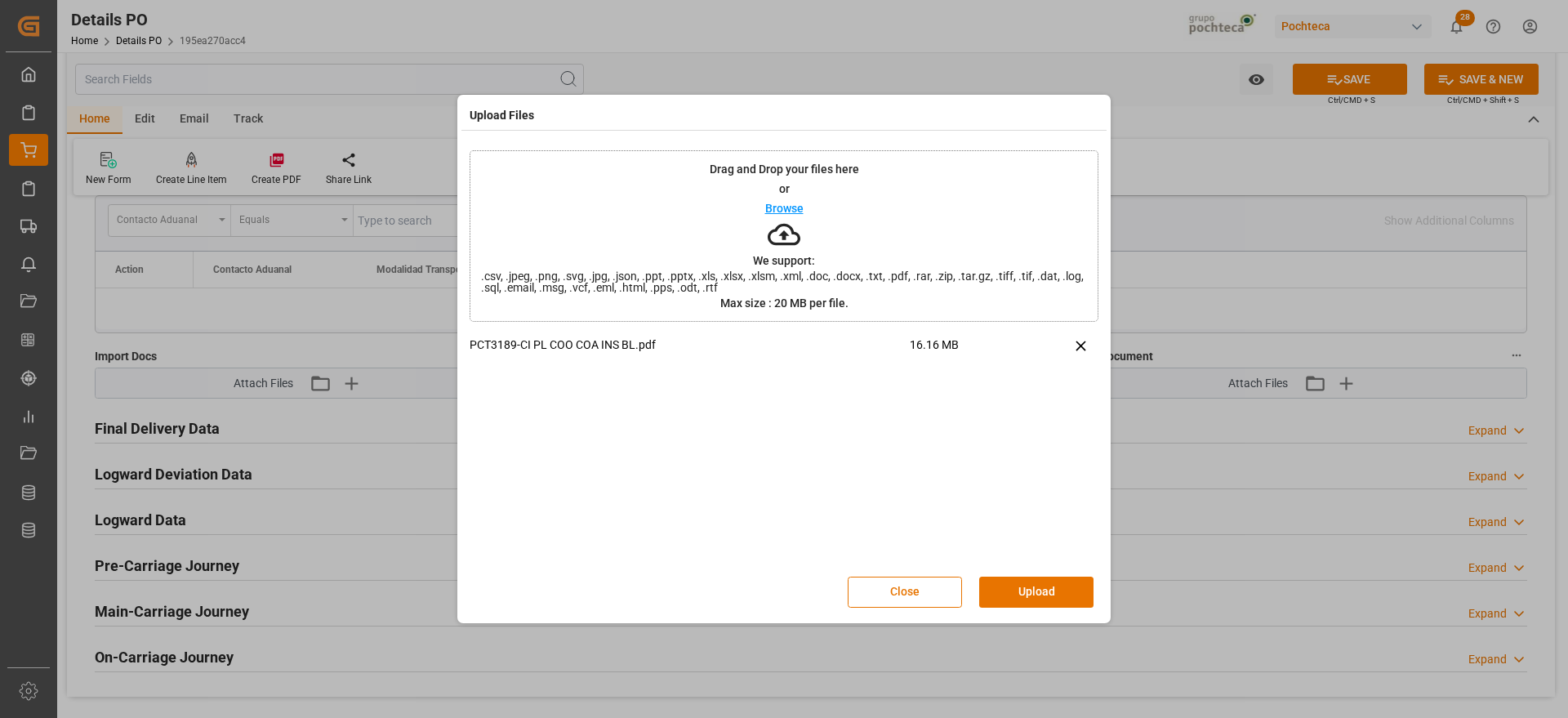
click at [1053, 575] on div "Close Upload" at bounding box center [784, 592] width 629 height 54
click at [1053, 587] on button "Upload" at bounding box center [1037, 592] width 115 height 31
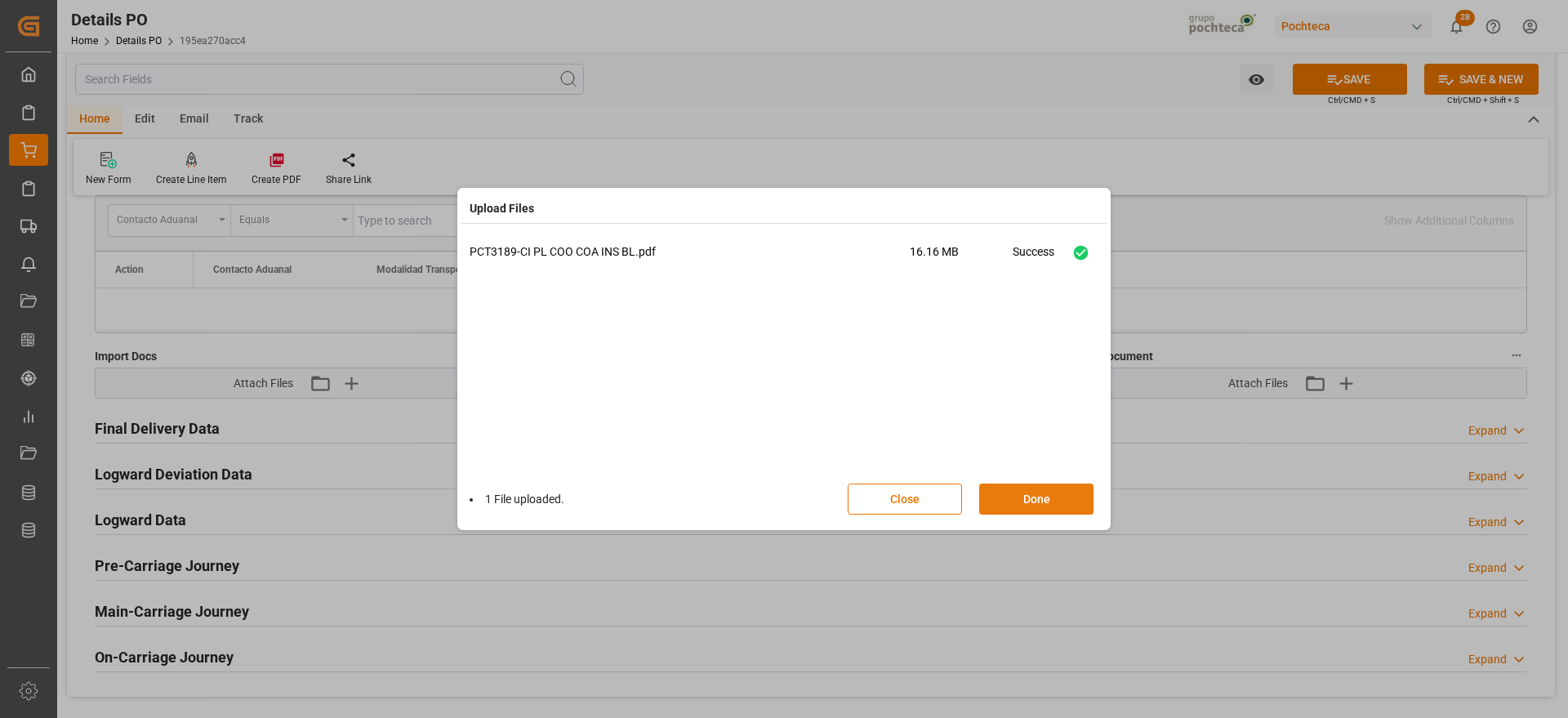
click at [1039, 488] on button "Done" at bounding box center [1037, 499] width 115 height 31
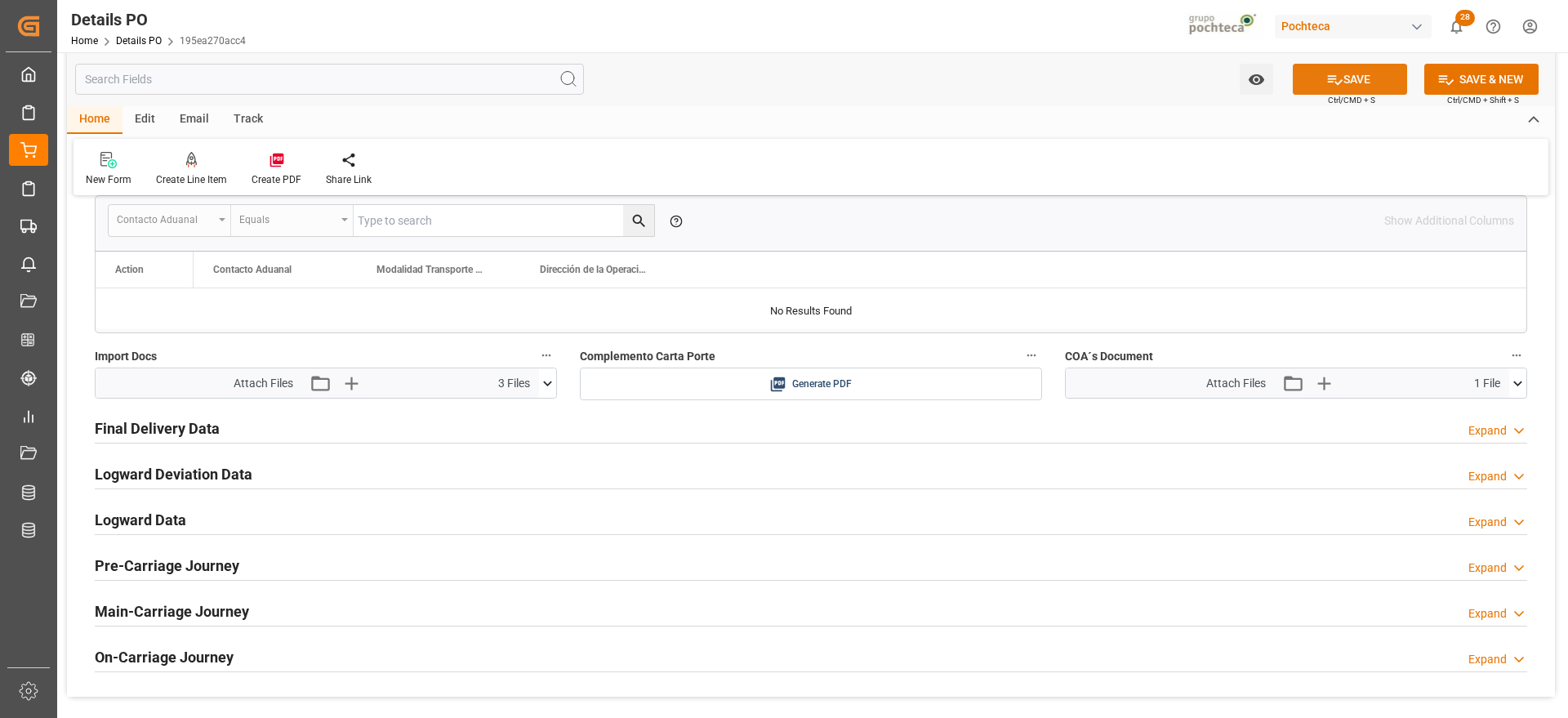
click at [1356, 84] on button "SAVE" at bounding box center [1350, 78] width 115 height 31
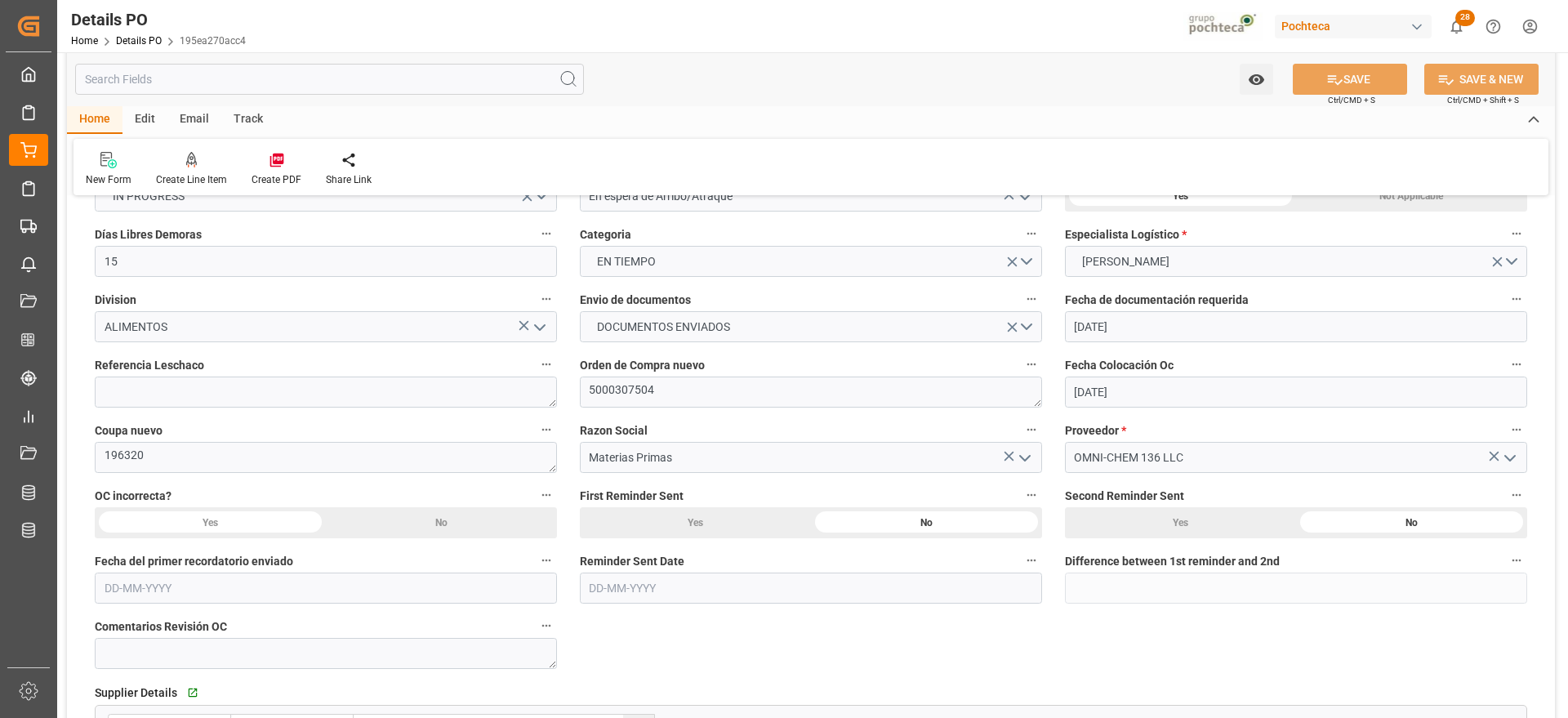
scroll to position [0, 0]
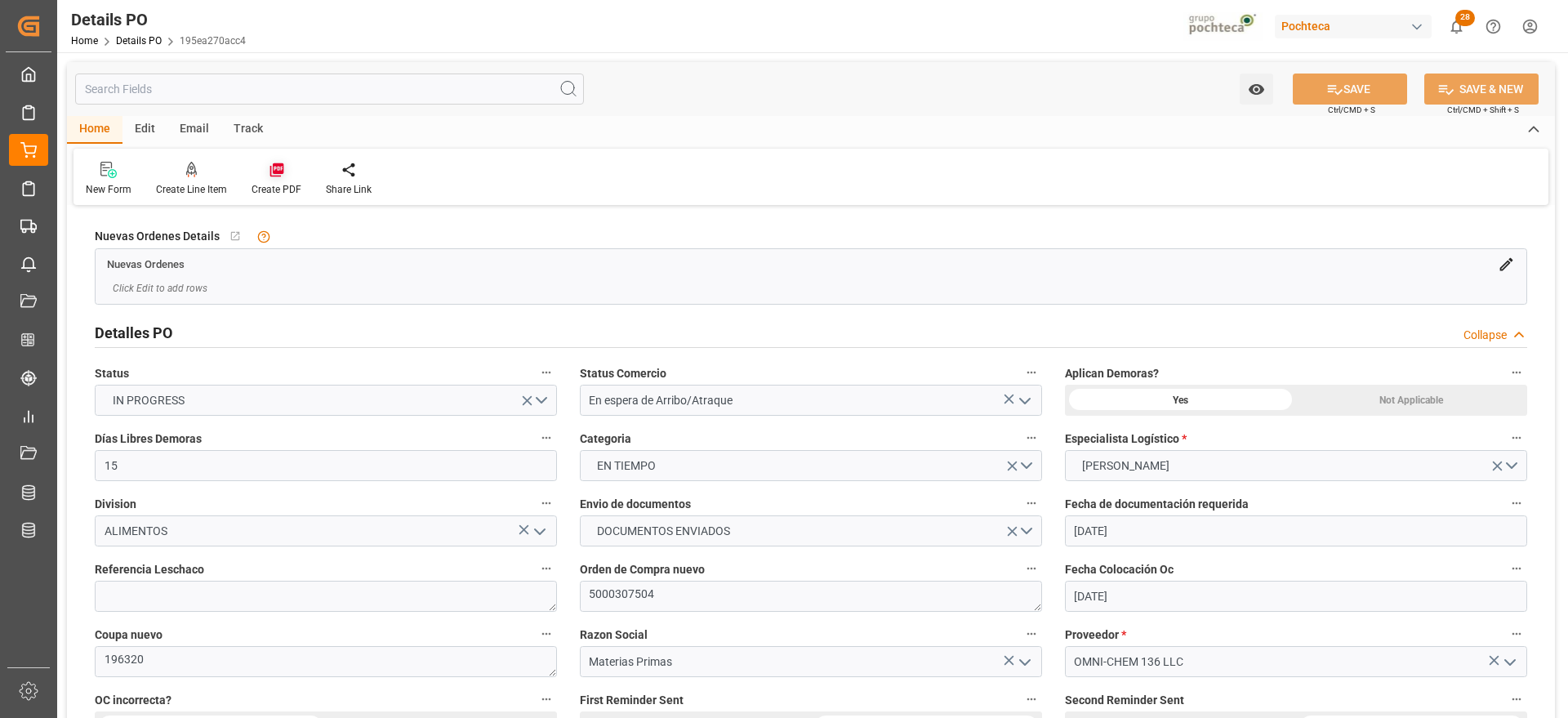
click at [282, 174] on icon at bounding box center [277, 170] width 14 height 14
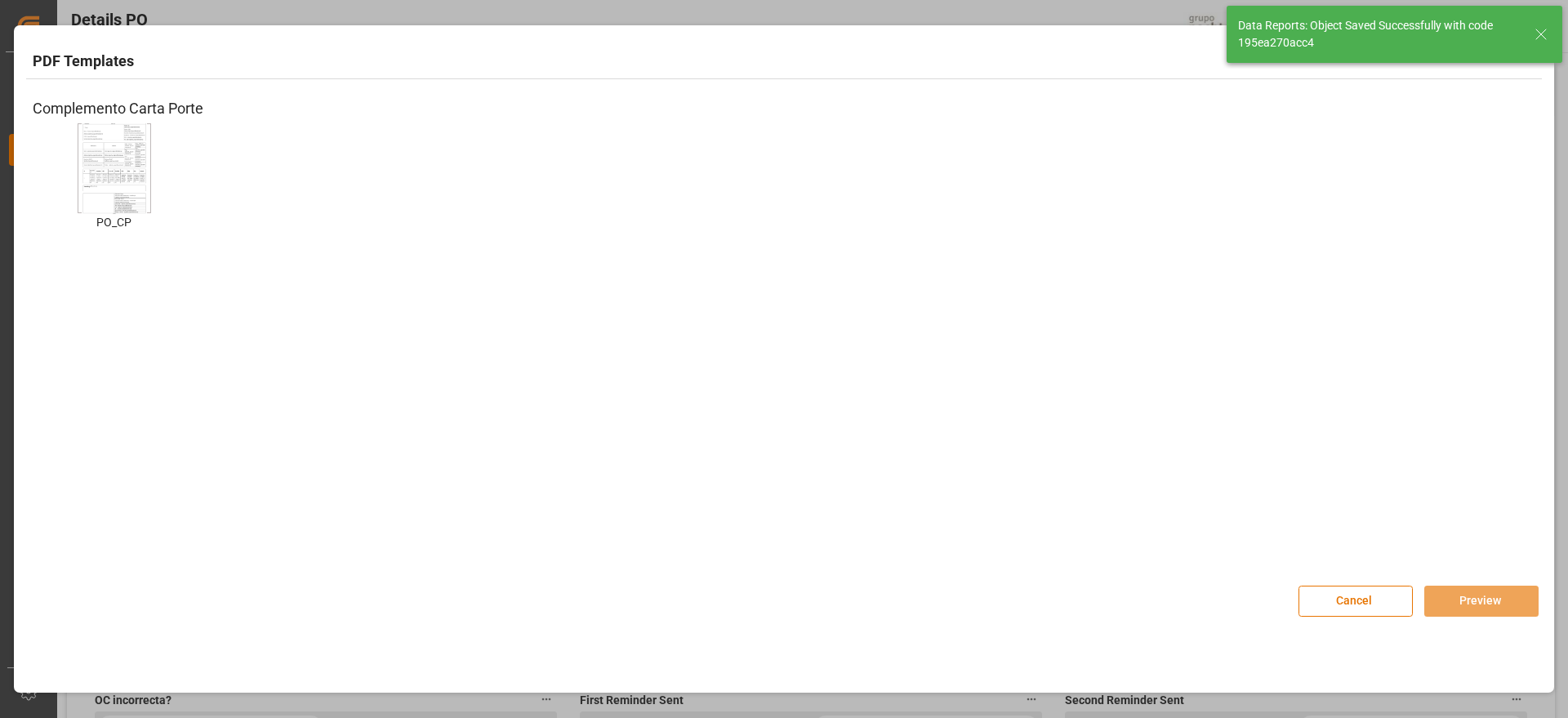
click at [116, 180] on img at bounding box center [115, 167] width 65 height 93
click at [1490, 594] on button "Preview" at bounding box center [1482, 601] width 115 height 31
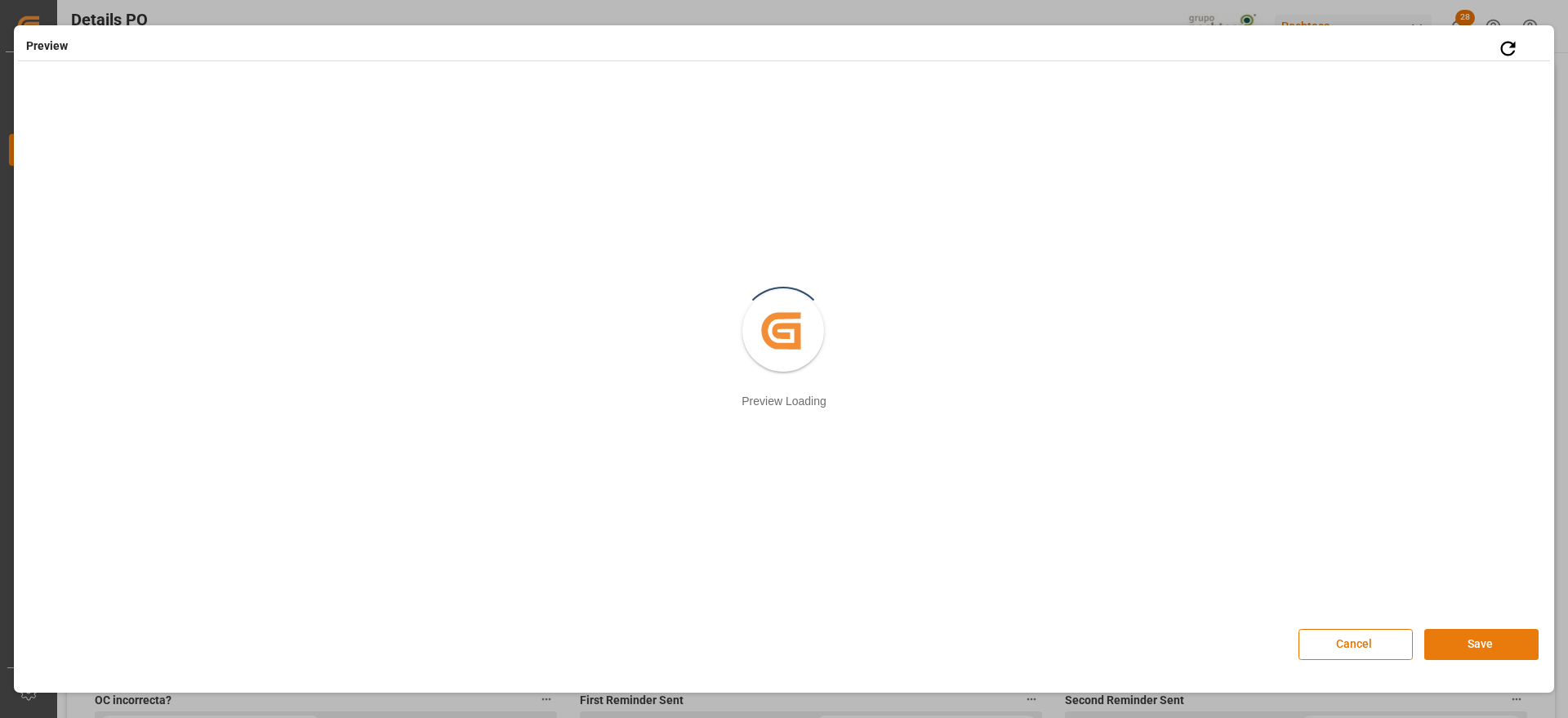
click at [1498, 646] on button "Save" at bounding box center [1482, 644] width 115 height 31
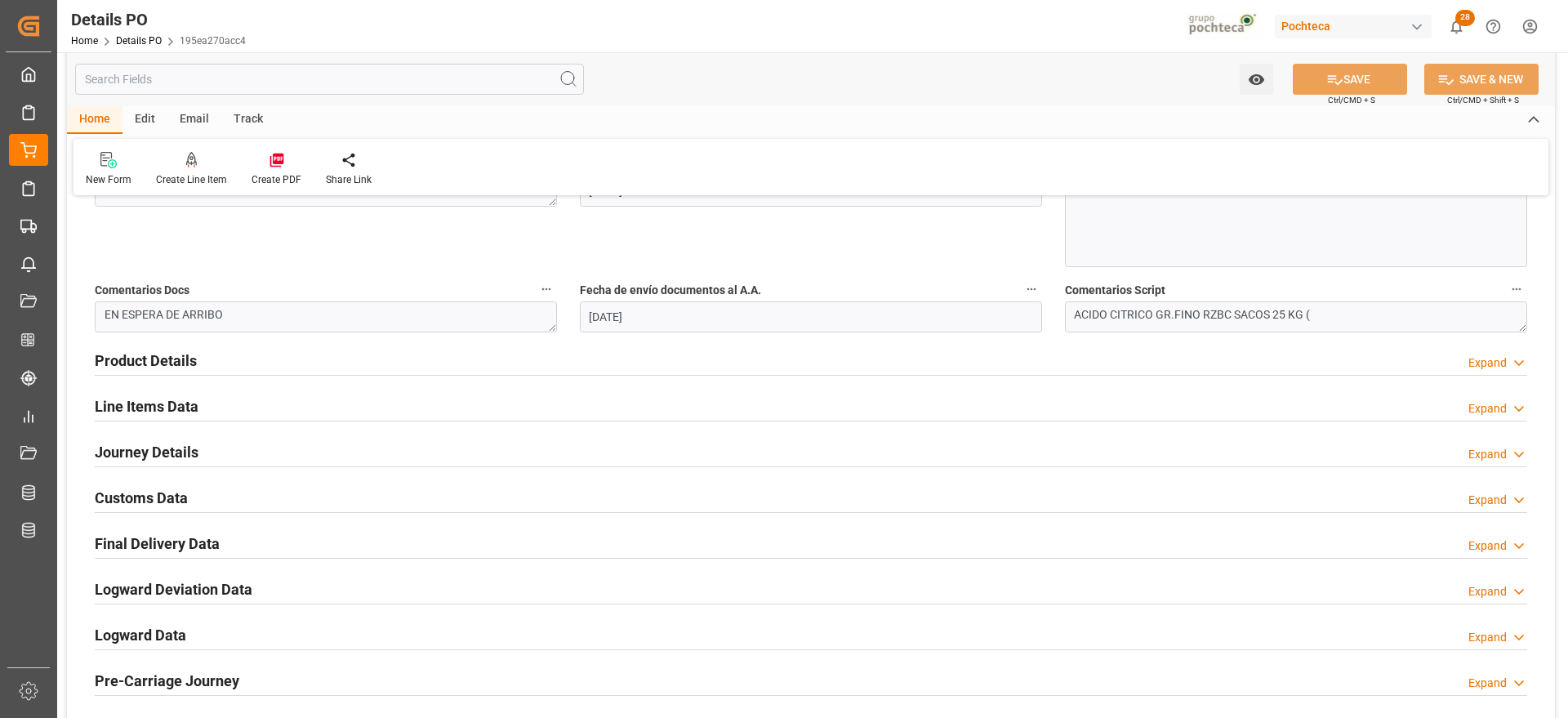
scroll to position [919, 0]
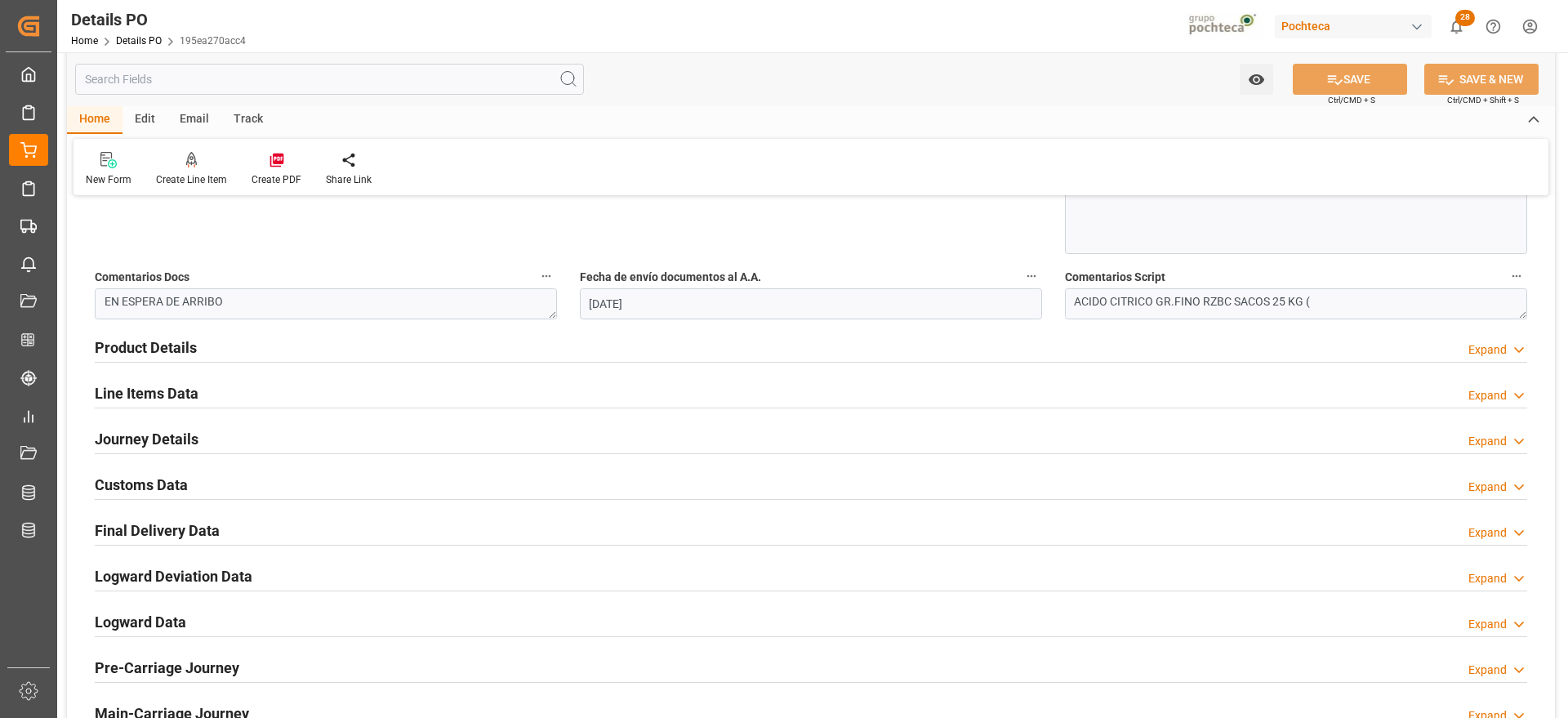
click at [167, 482] on h2 "Customs Data" at bounding box center [142, 485] width 93 height 22
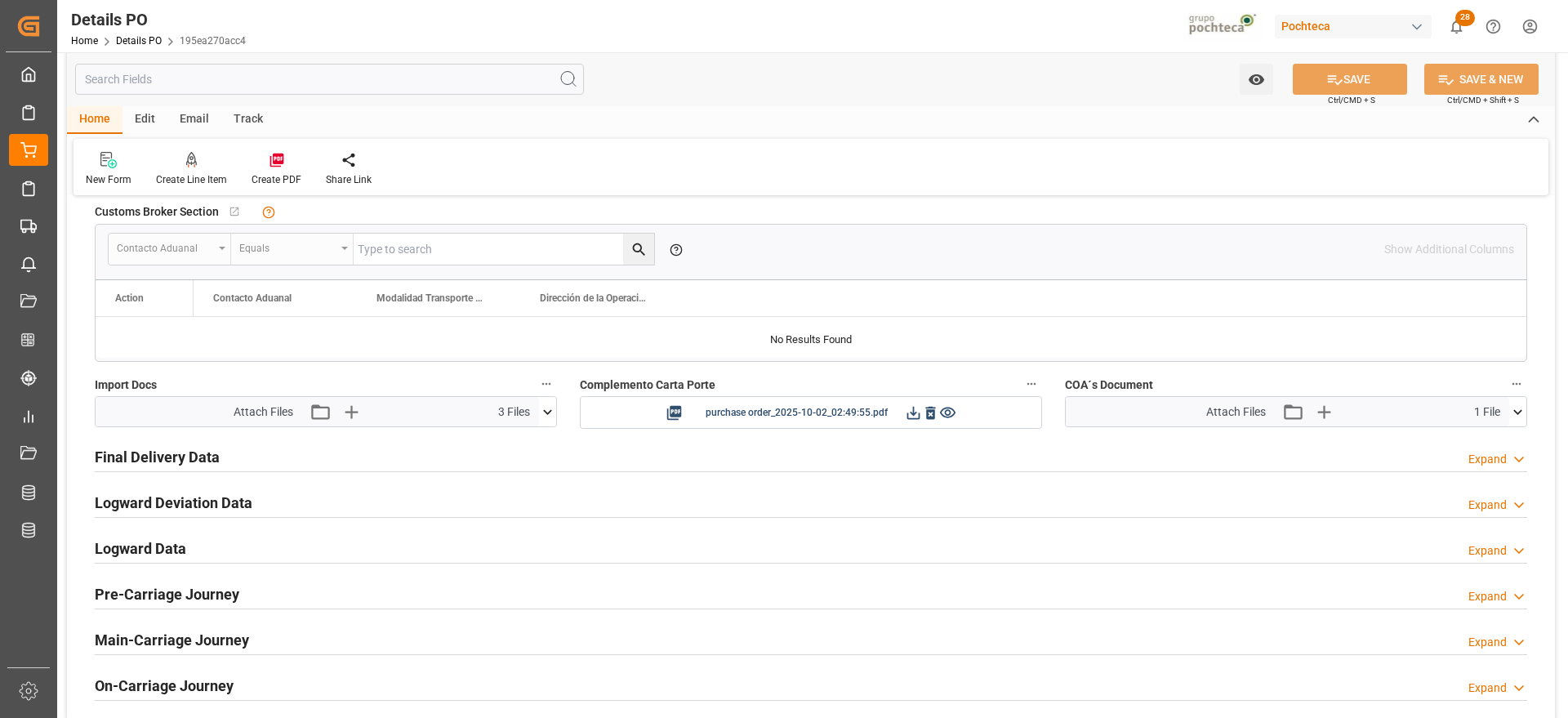
scroll to position [1328, 0]
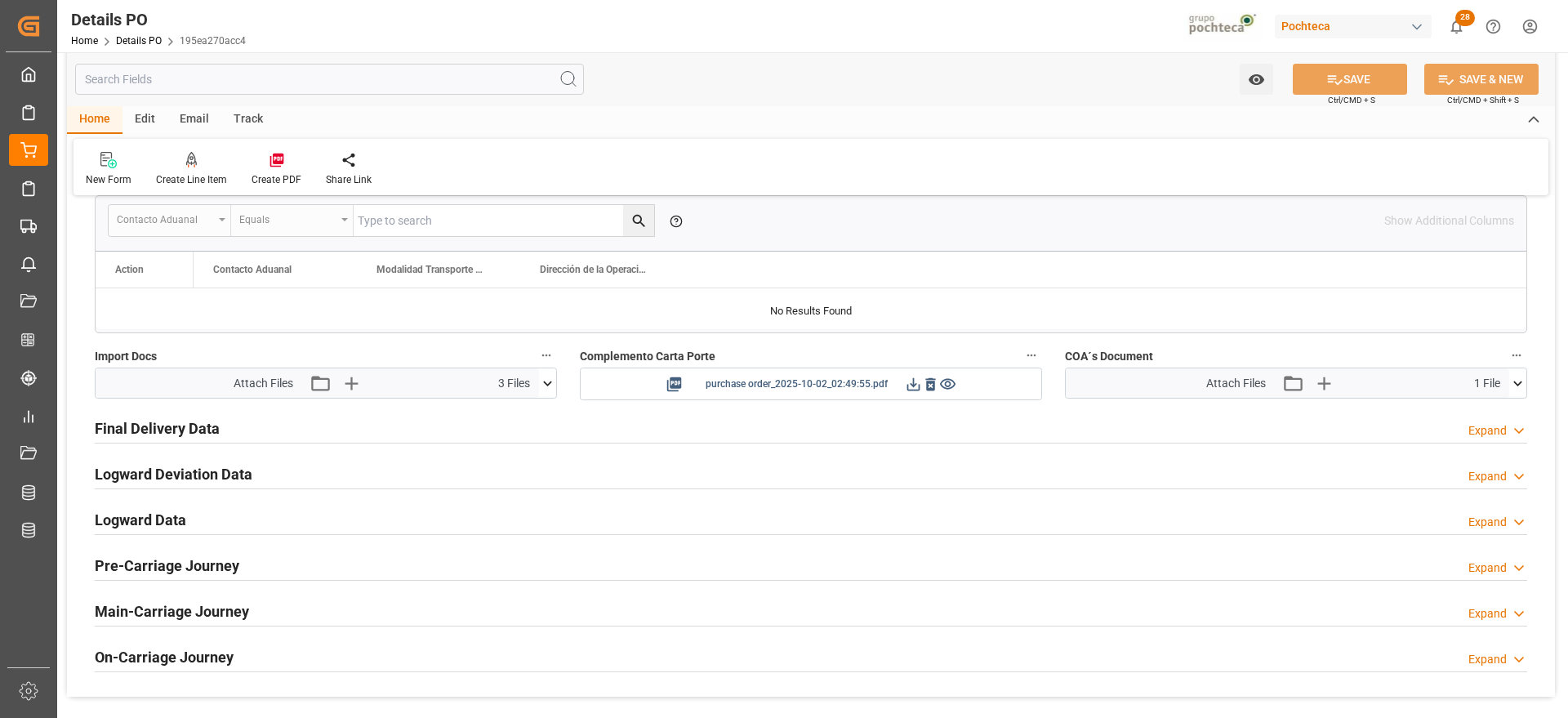
click at [918, 390] on icon at bounding box center [913, 384] width 17 height 17
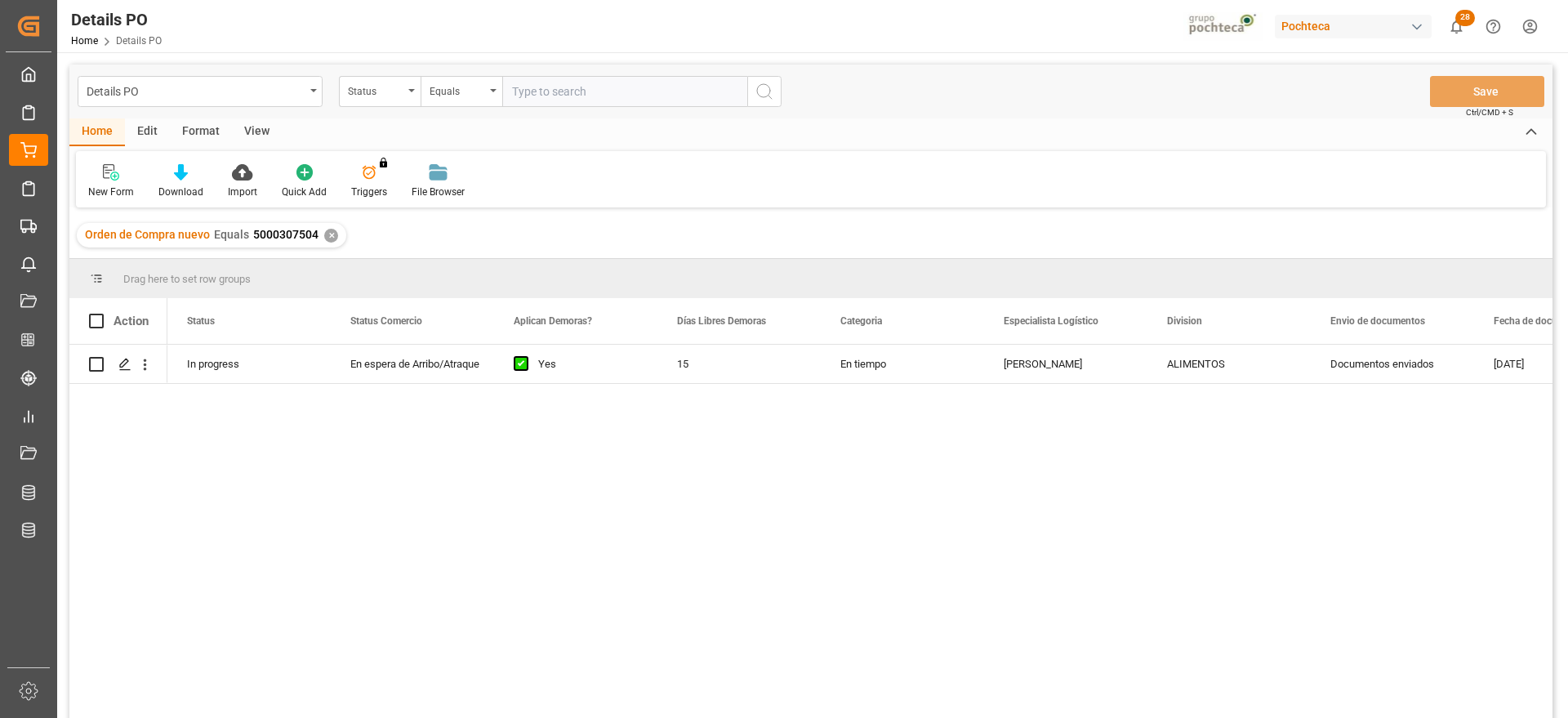
click at [324, 231] on div "✕" at bounding box center [331, 236] width 14 height 14
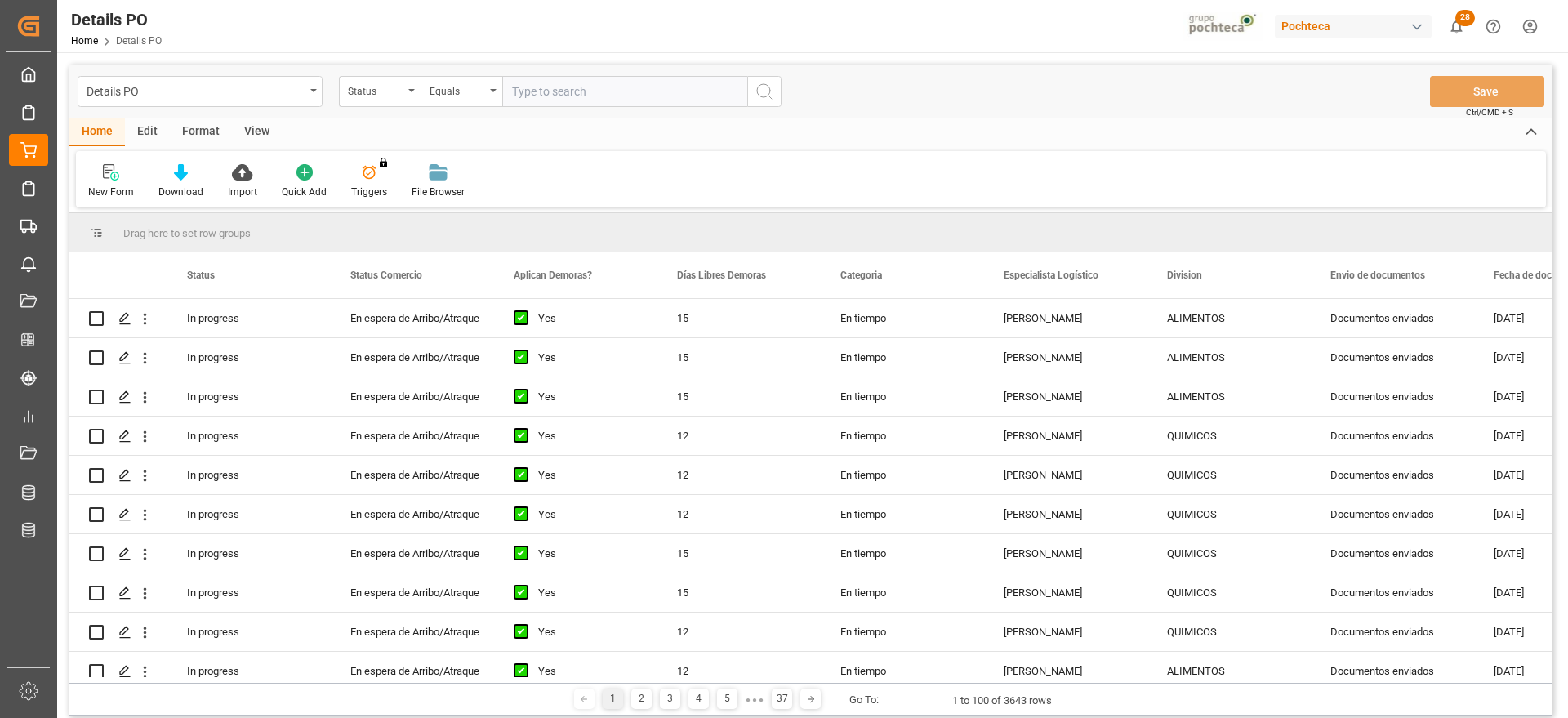
click at [371, 93] on div "Status" at bounding box center [375, 89] width 55 height 19
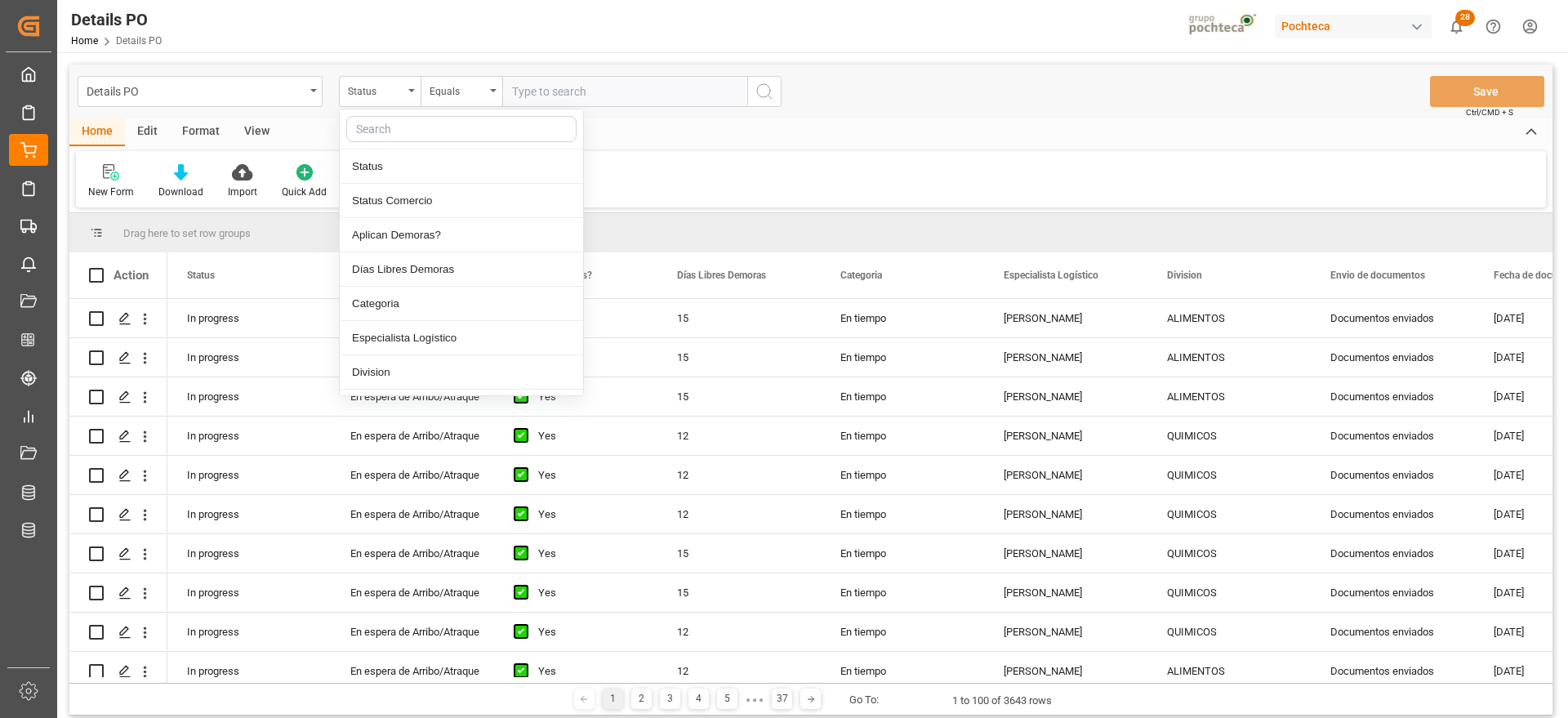
click at [380, 124] on input "text" at bounding box center [461, 130] width 230 height 26
type input "R"
type input "ORDE"
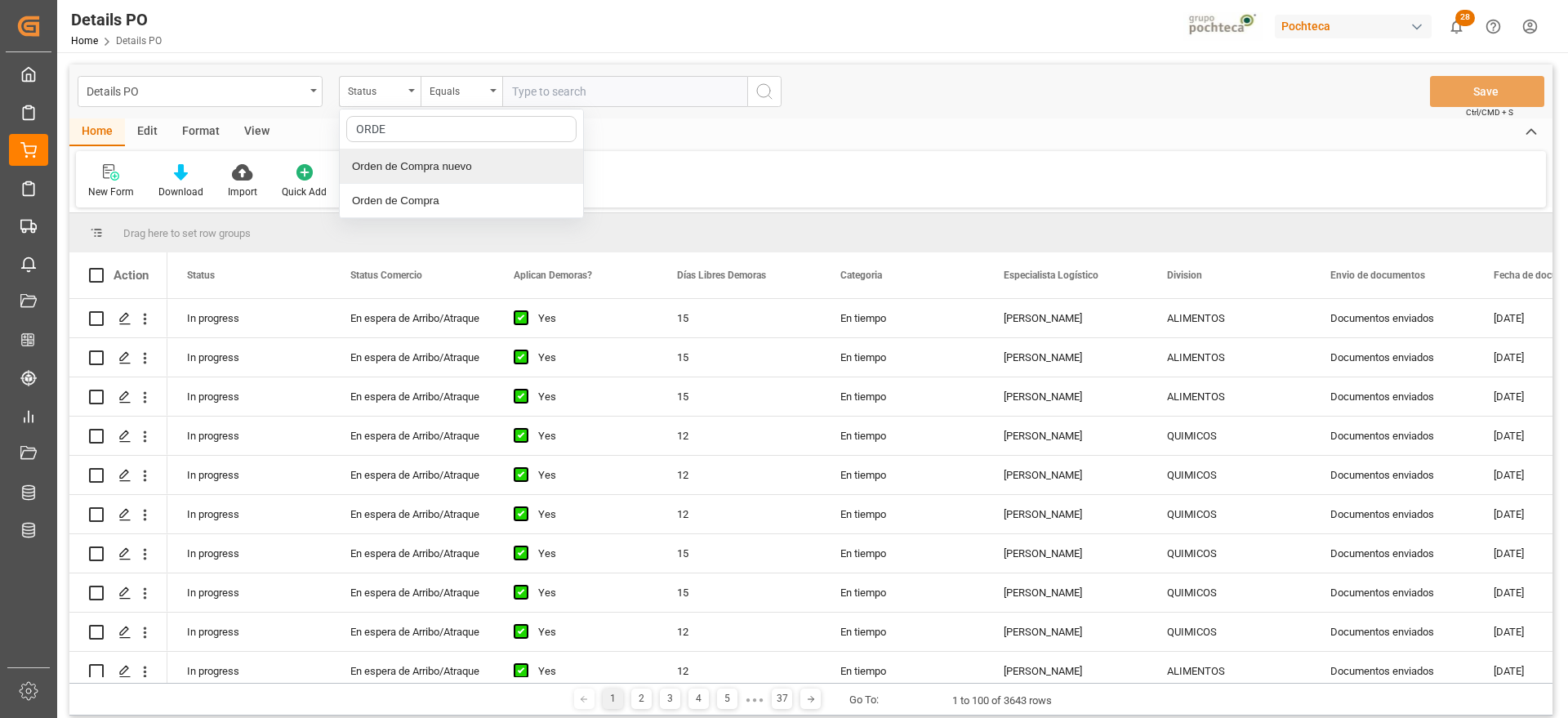
click at [403, 174] on div "Orden de Compra nuevo" at bounding box center [462, 167] width 243 height 34
click at [496, 91] on icon "open menu" at bounding box center [492, 91] width 6 height 4
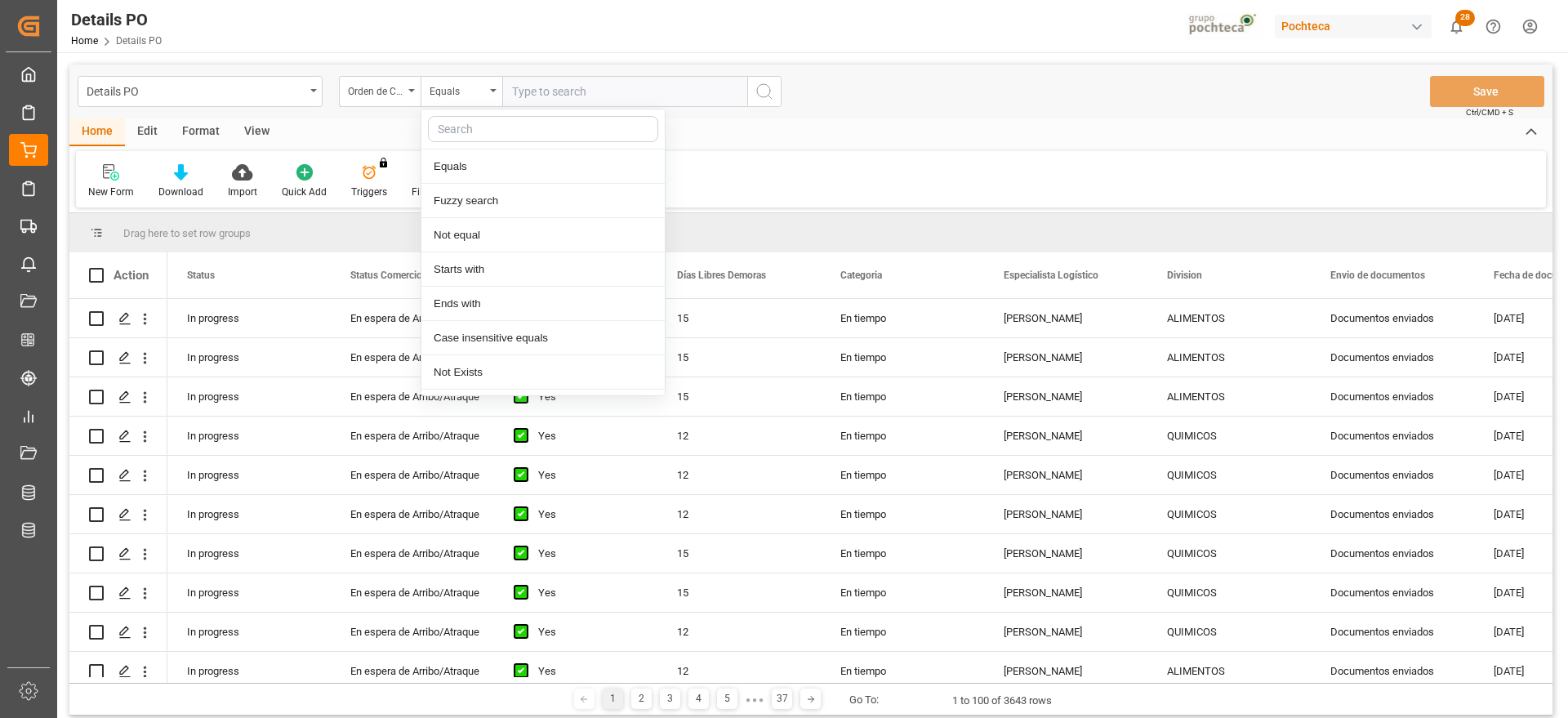
click at [533, 85] on input "text" at bounding box center [625, 91] width 245 height 31
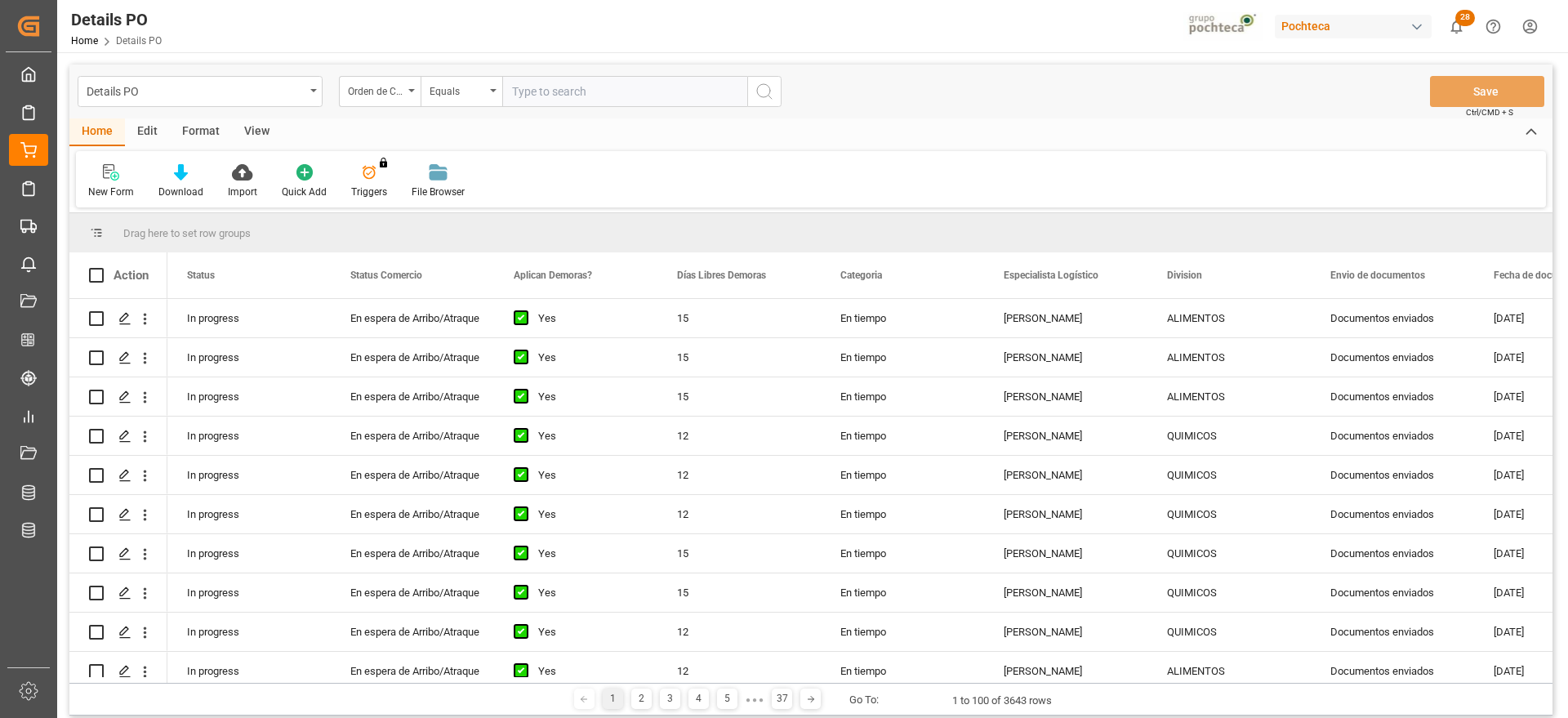
paste input "5000307503"
type input "5000307503"
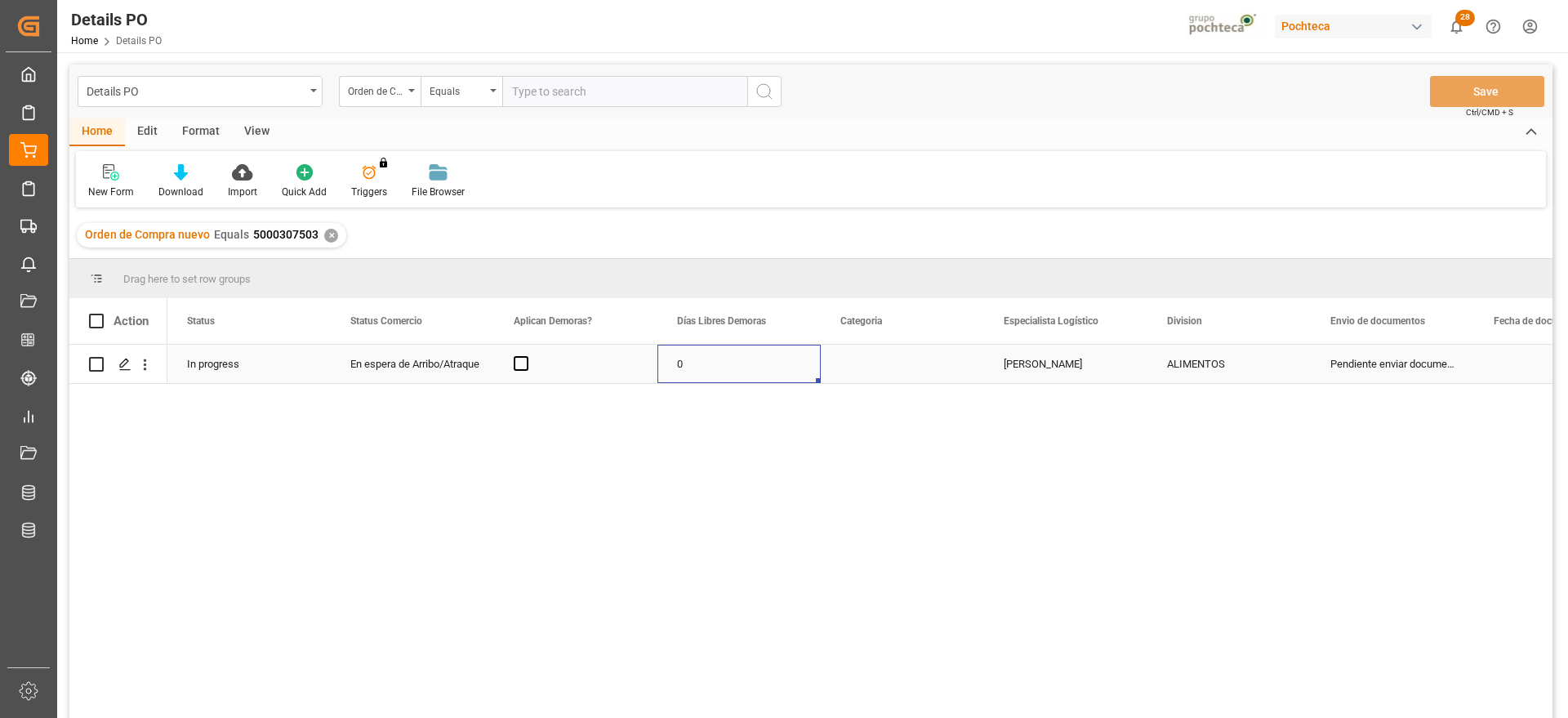
click at [714, 371] on div "0" at bounding box center [738, 364] width 163 height 39
click at [922, 367] on div "Press SPACE to select this row." at bounding box center [902, 364] width 163 height 39
click at [440, 366] on div "En espera de Arribo/Atraque" at bounding box center [412, 364] width 124 height 38
click at [459, 370] on icon "open menu" at bounding box center [464, 374] width 19 height 19
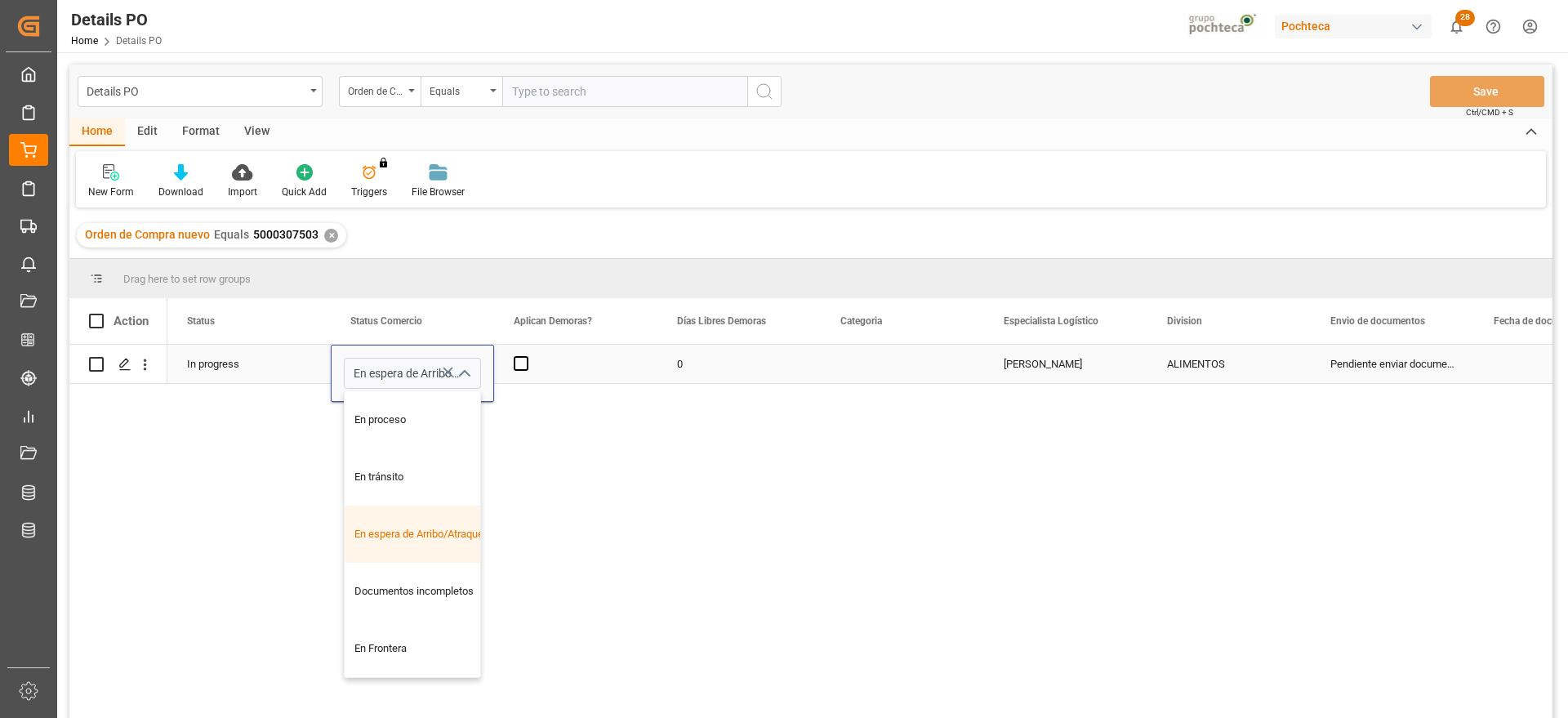
click at [459, 370] on icon "close menu" at bounding box center [464, 374] width 19 height 19
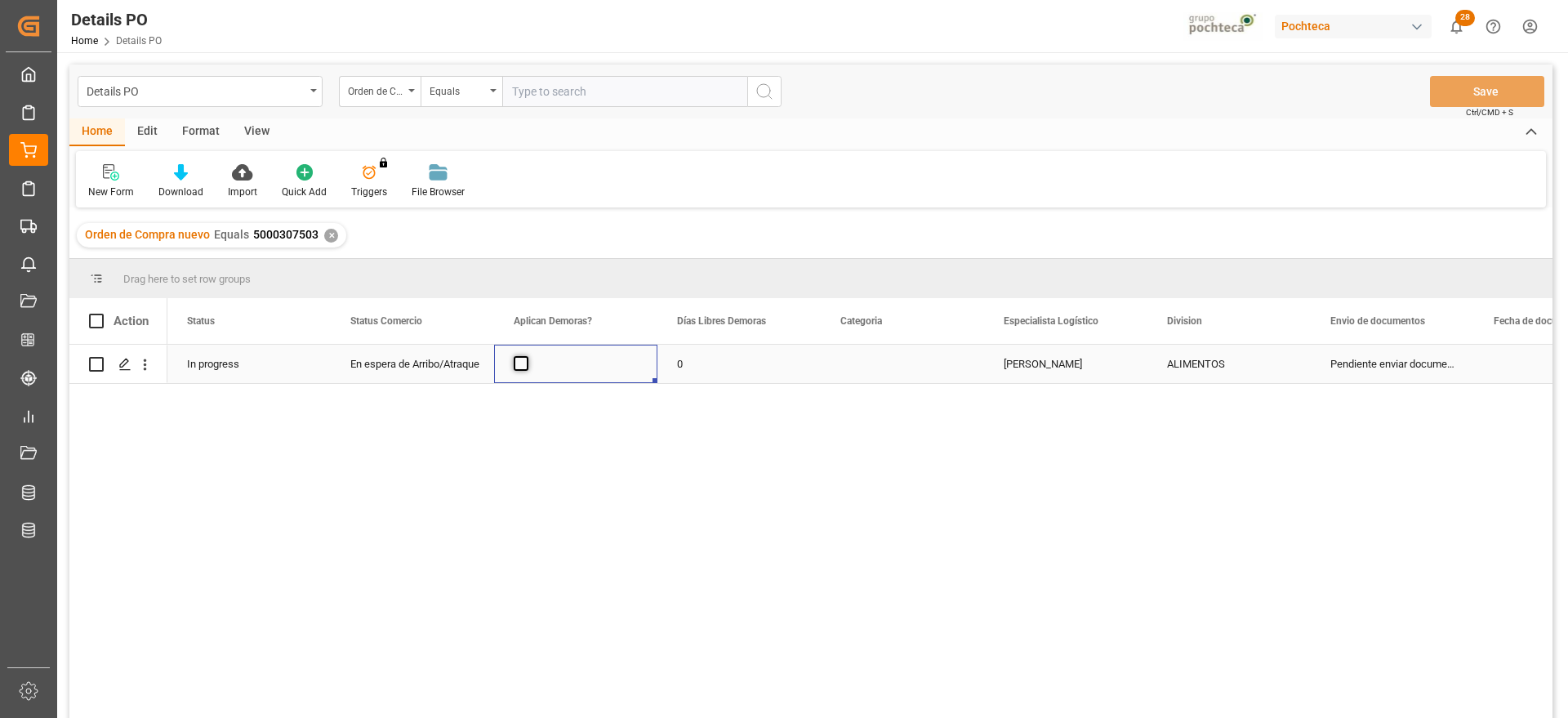
click at [517, 359] on span "Press SPACE to select this row." at bounding box center [521, 363] width 15 height 15
click at [526, 356] on input "Press SPACE to select this row." at bounding box center [526, 356] width 0 height 0
click at [684, 359] on div "0" at bounding box center [738, 364] width 163 height 39
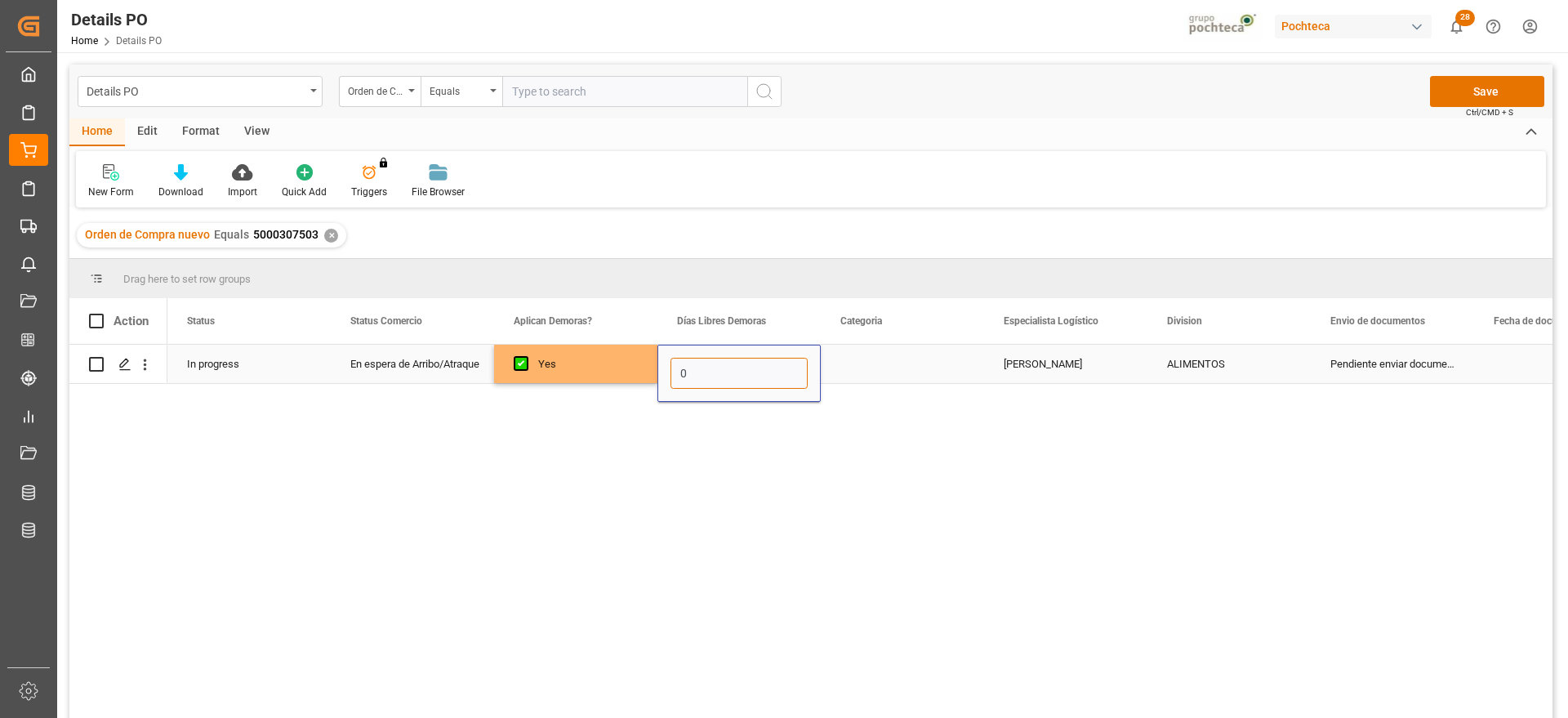
click at [697, 359] on input "0" at bounding box center [739, 373] width 137 height 31
type input "14"
click at [903, 366] on div "Press SPACE to select this row." at bounding box center [902, 364] width 163 height 39
click at [983, 370] on div "Select" at bounding box center [902, 373] width 163 height 57
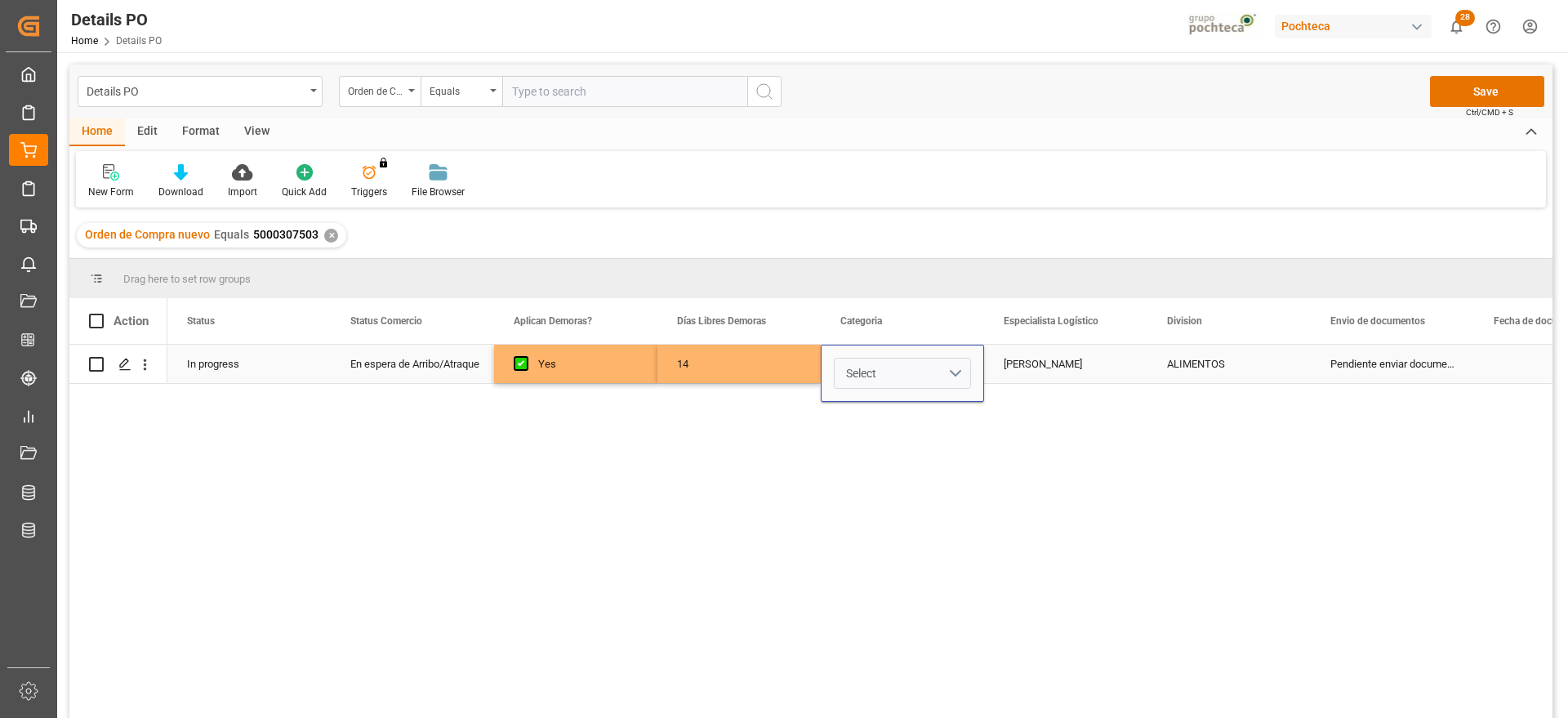
click at [954, 374] on button "Select" at bounding box center [903, 373] width 137 height 31
click at [925, 464] on div "En tiempo" at bounding box center [903, 464] width 118 height 17
click at [1079, 359] on div "[PERSON_NAME]" at bounding box center [1065, 364] width 163 height 39
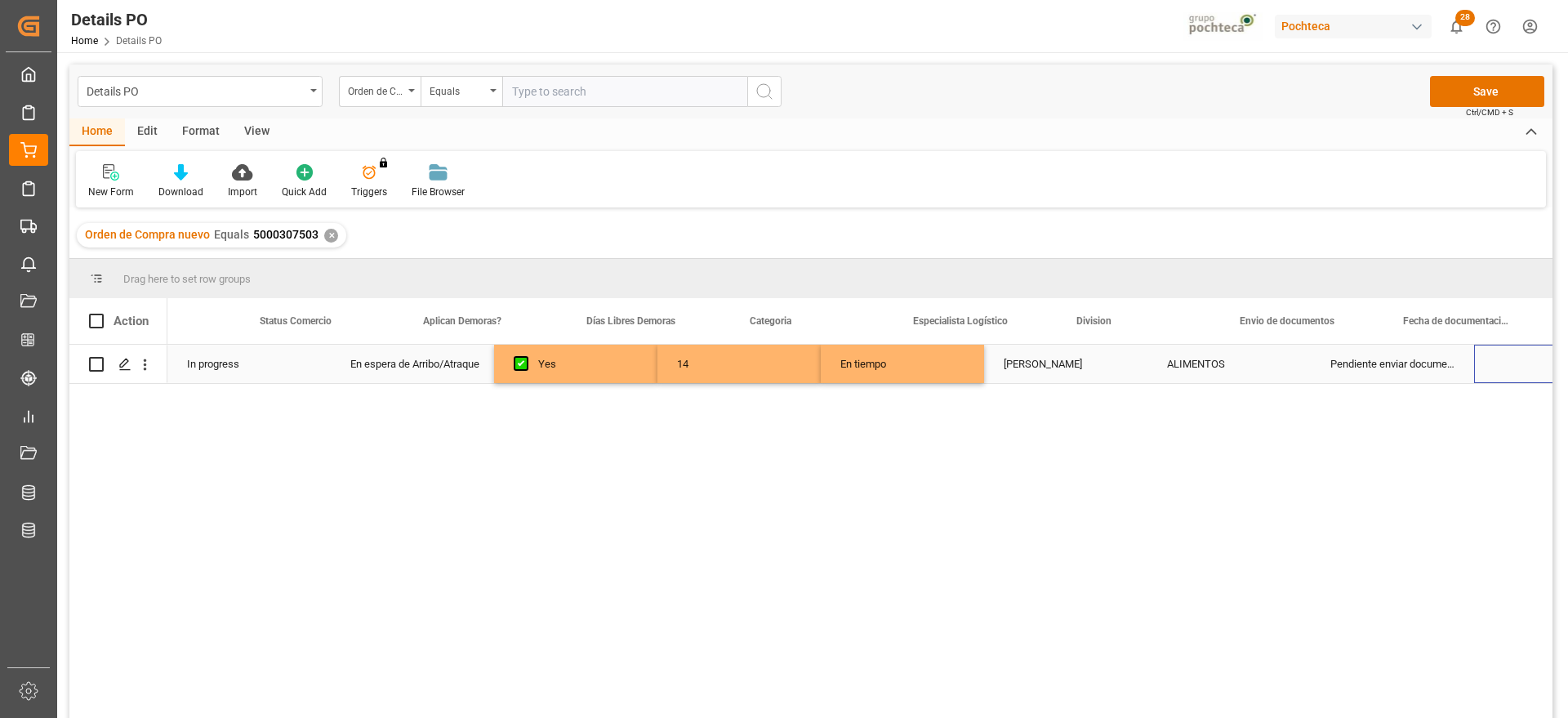
scroll to position [0, 91]
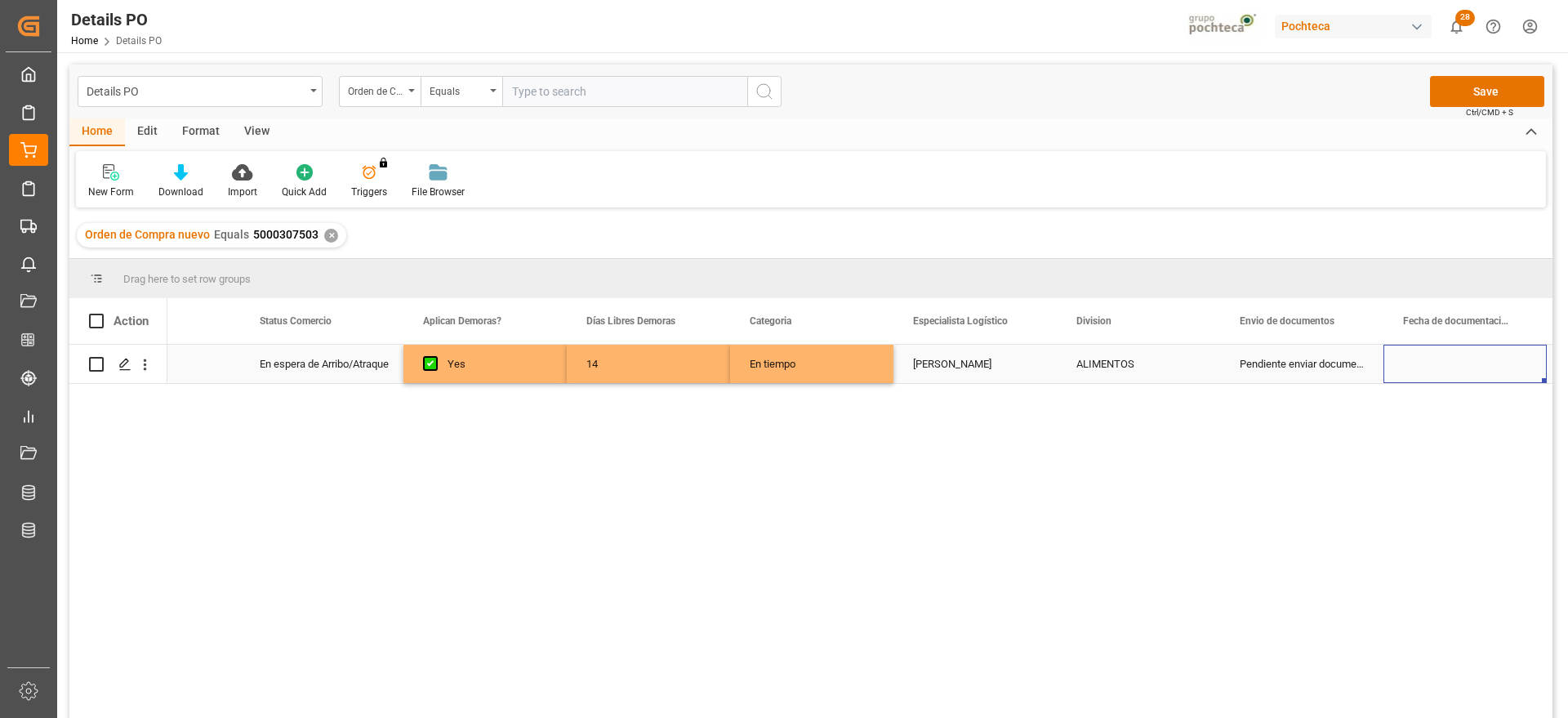
click at [1274, 366] on div "Pendiente enviar documentos" at bounding box center [1301, 364] width 163 height 39
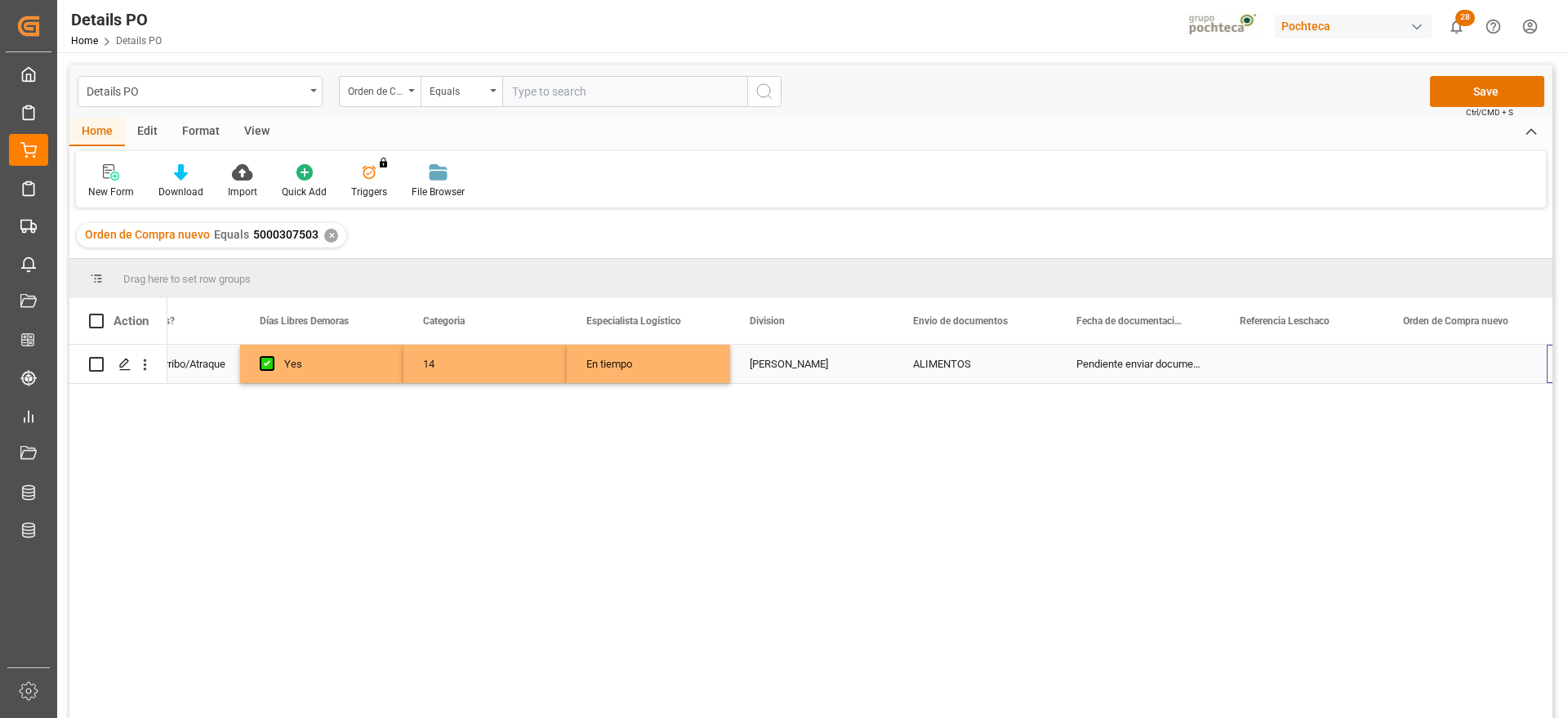
scroll to position [0, 418]
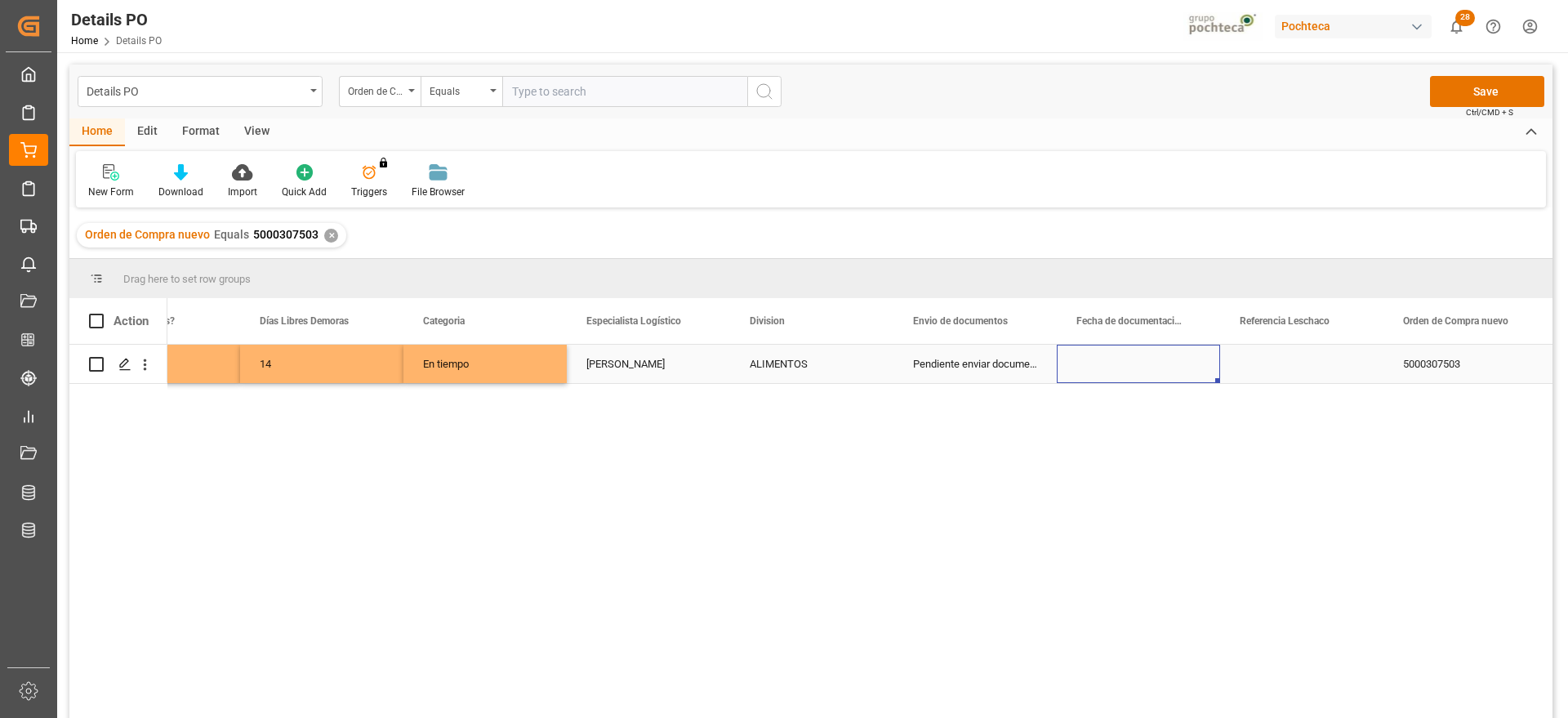
click at [1142, 368] on div "Press SPACE to select this row." at bounding box center [1138, 364] width 163 height 39
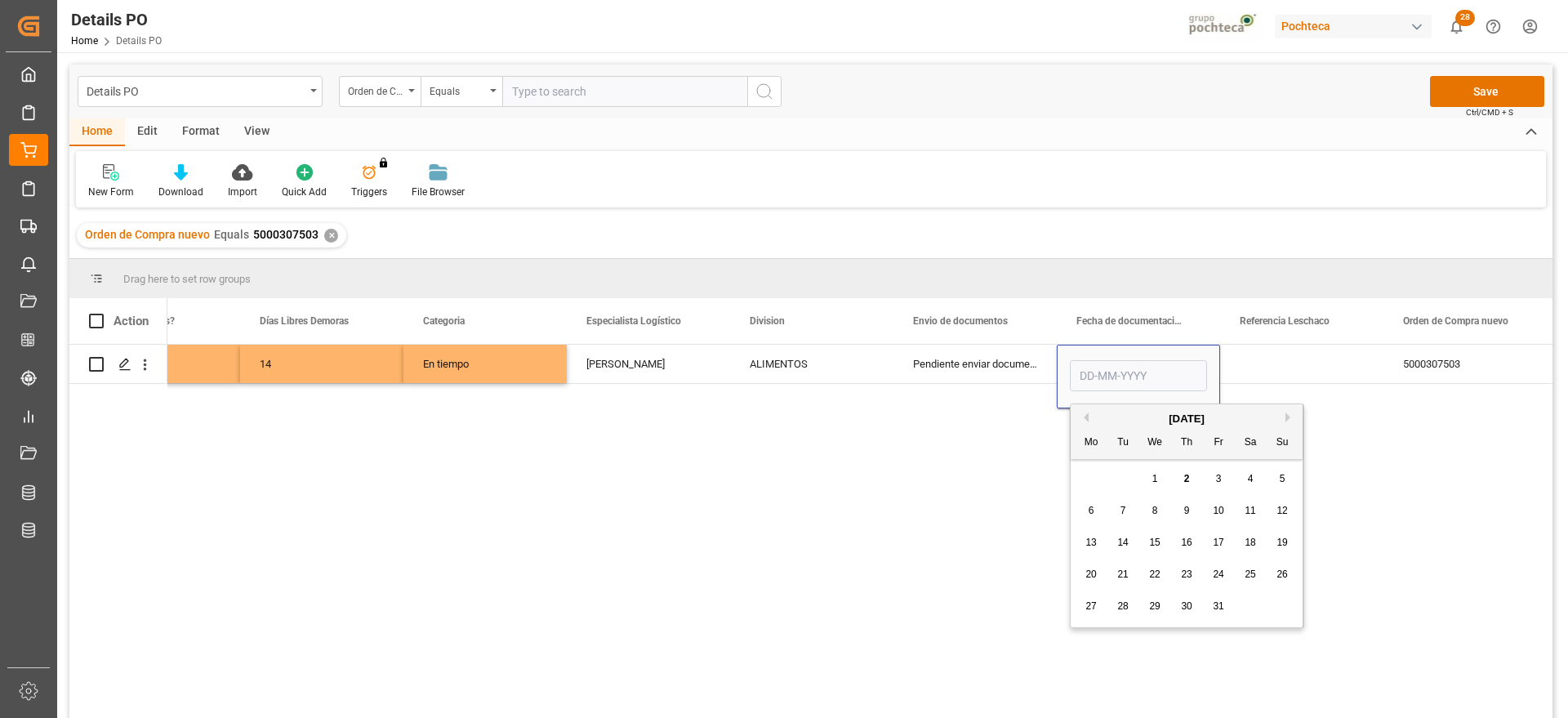
click at [1156, 471] on div "1" at bounding box center [1155, 479] width 20 height 19
type input "[DATE]"
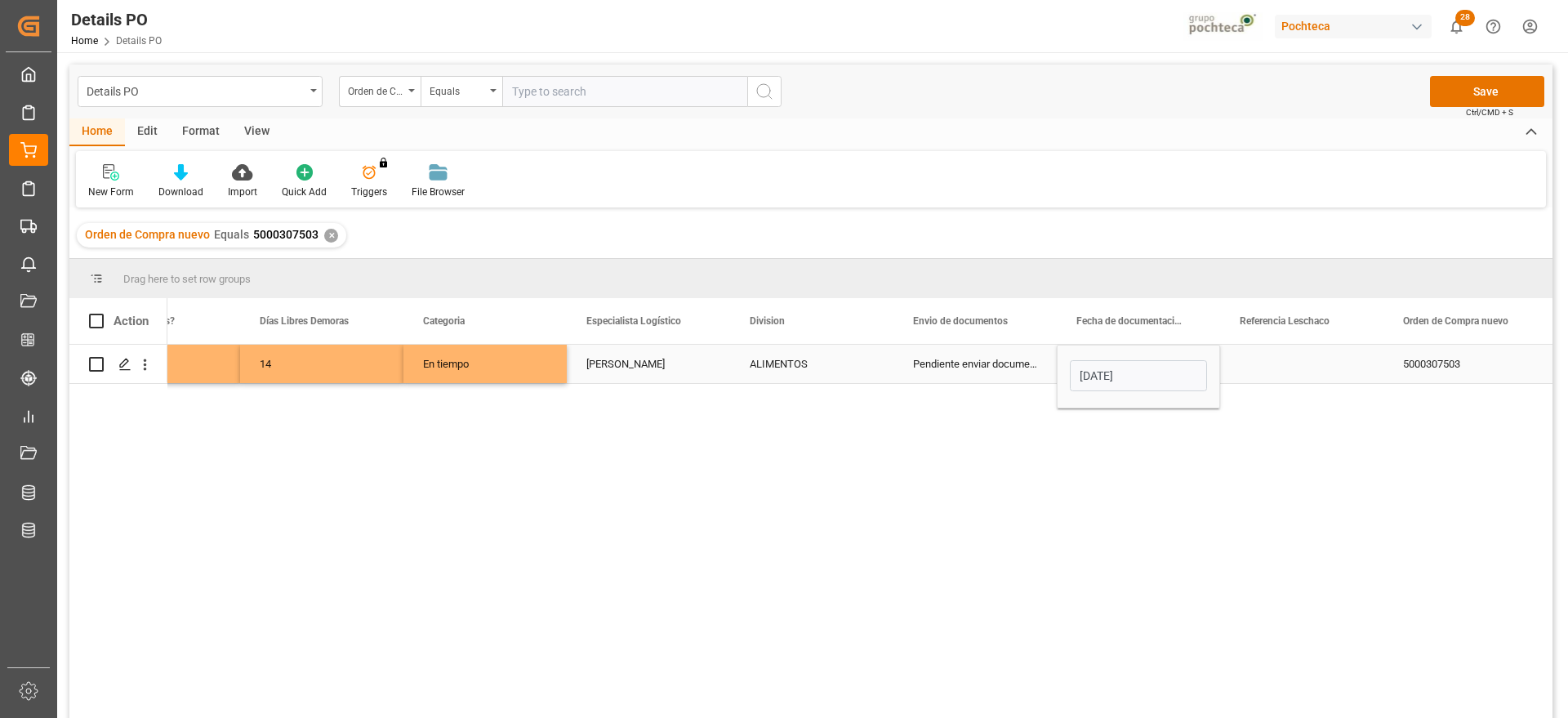
click at [1278, 366] on div "Press SPACE to select this row." at bounding box center [1301, 364] width 163 height 39
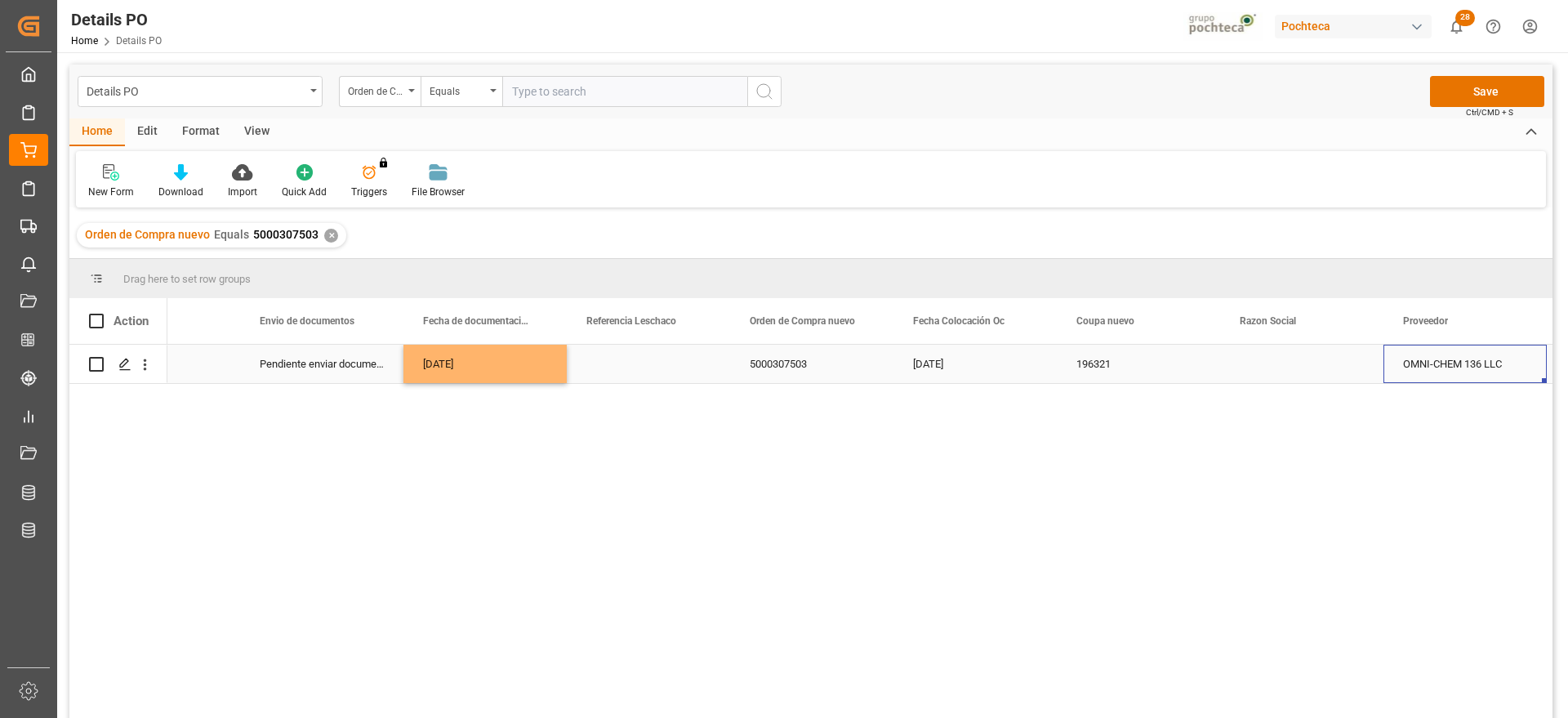
scroll to position [0, 1234]
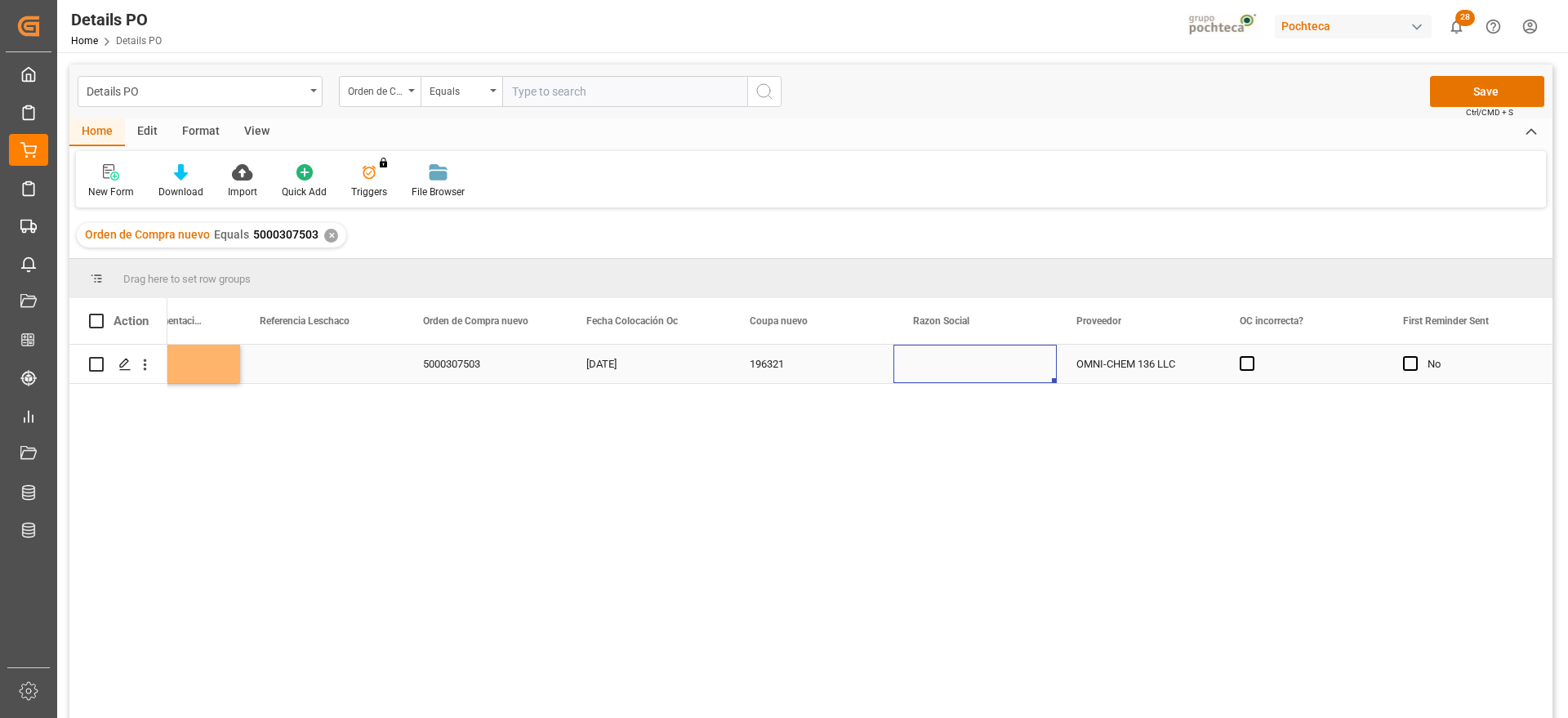
click at [974, 366] on div "Press SPACE to select this row." at bounding box center [974, 364] width 163 height 39
click at [1033, 365] on icon "open menu" at bounding box center [1026, 374] width 19 height 19
click at [992, 428] on div "Materias Primas" at bounding box center [990, 419] width 166 height 57
type input "Materias Primas"
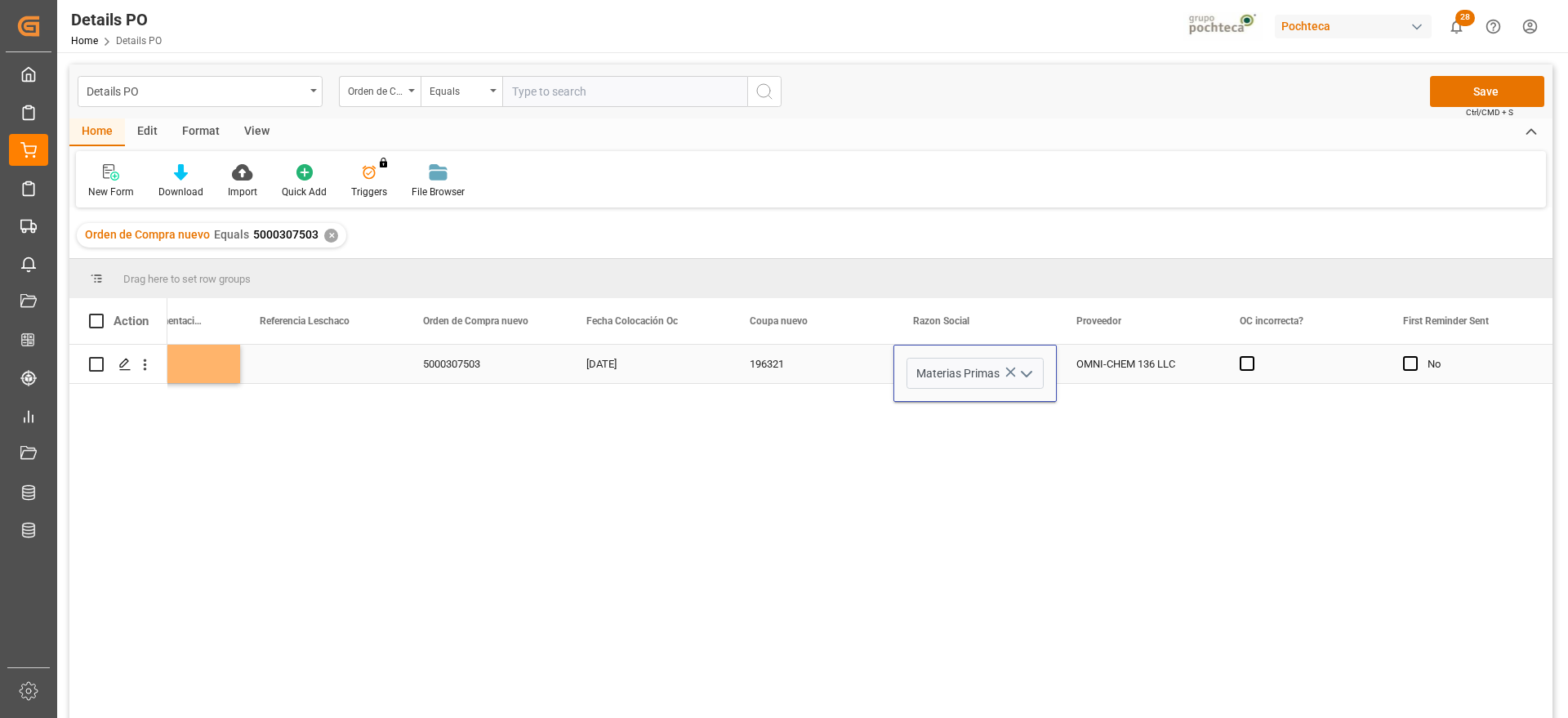
click at [1141, 367] on div "OMNI-CHEM 136 LLC" at bounding box center [1138, 364] width 163 height 39
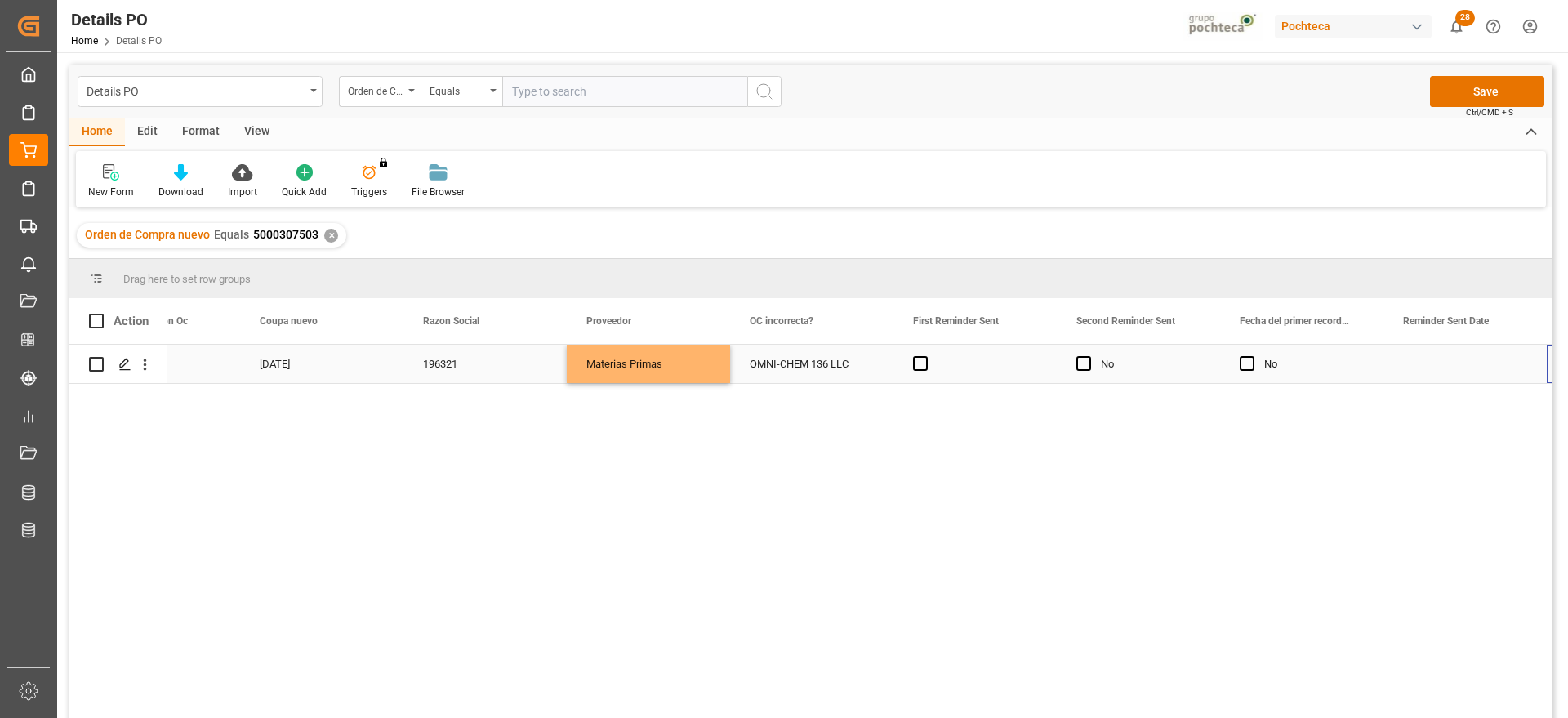
scroll to position [0, 1888]
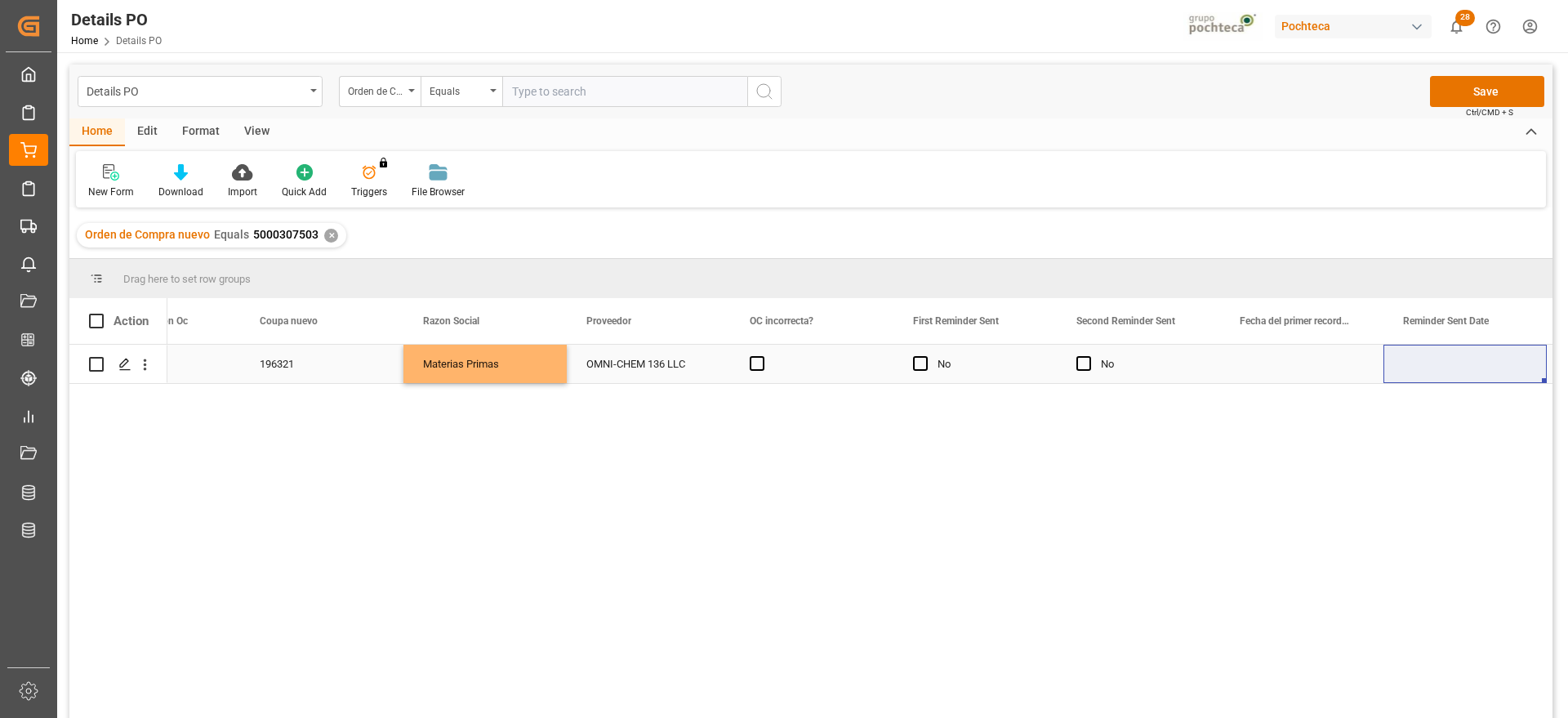
click at [1290, 369] on div "Press SPACE to select this row." at bounding box center [1301, 364] width 163 height 39
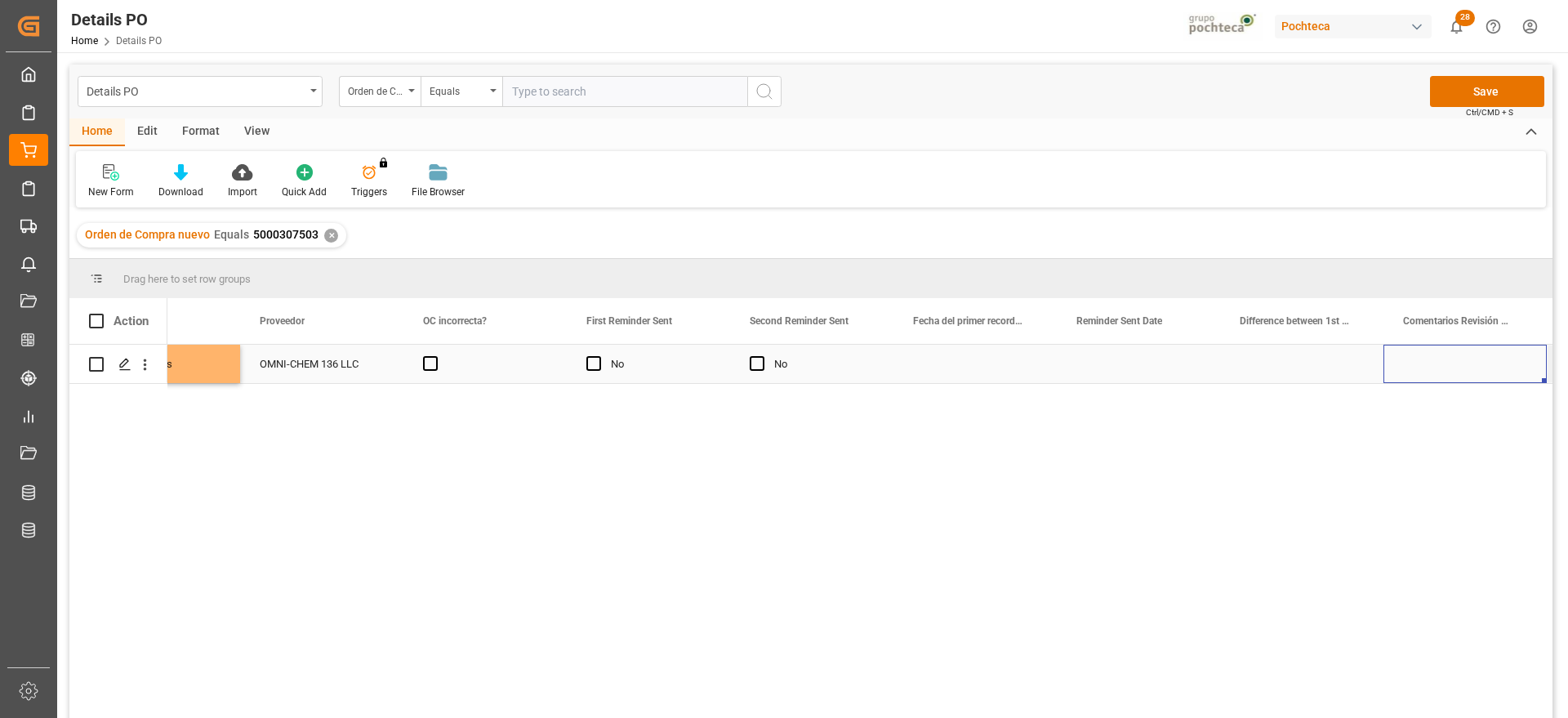
scroll to position [0, 2378]
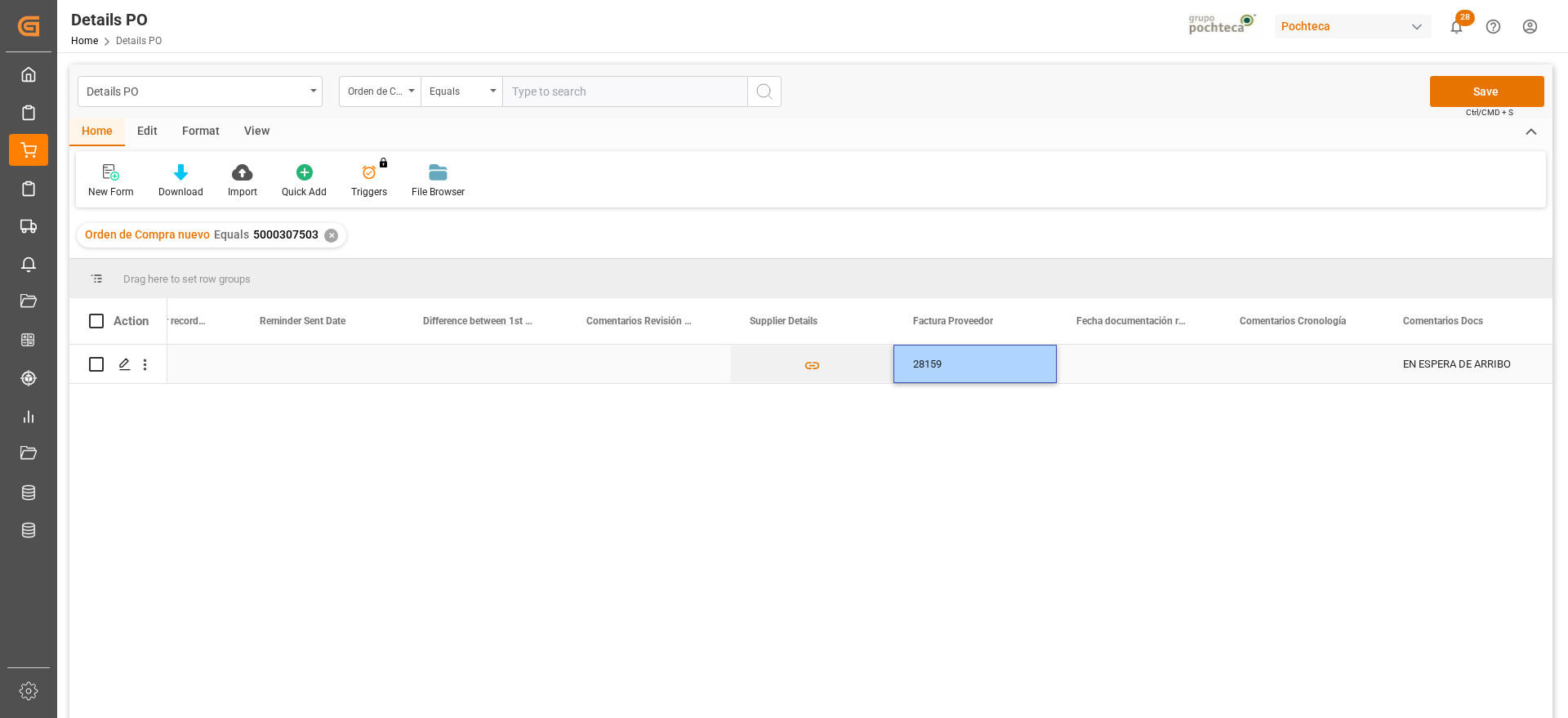
click at [1164, 366] on div "Press SPACE to select this row." at bounding box center [1138, 364] width 163 height 39
click at [1165, 366] on div "Press SPACE to select this row." at bounding box center [1138, 364] width 163 height 39
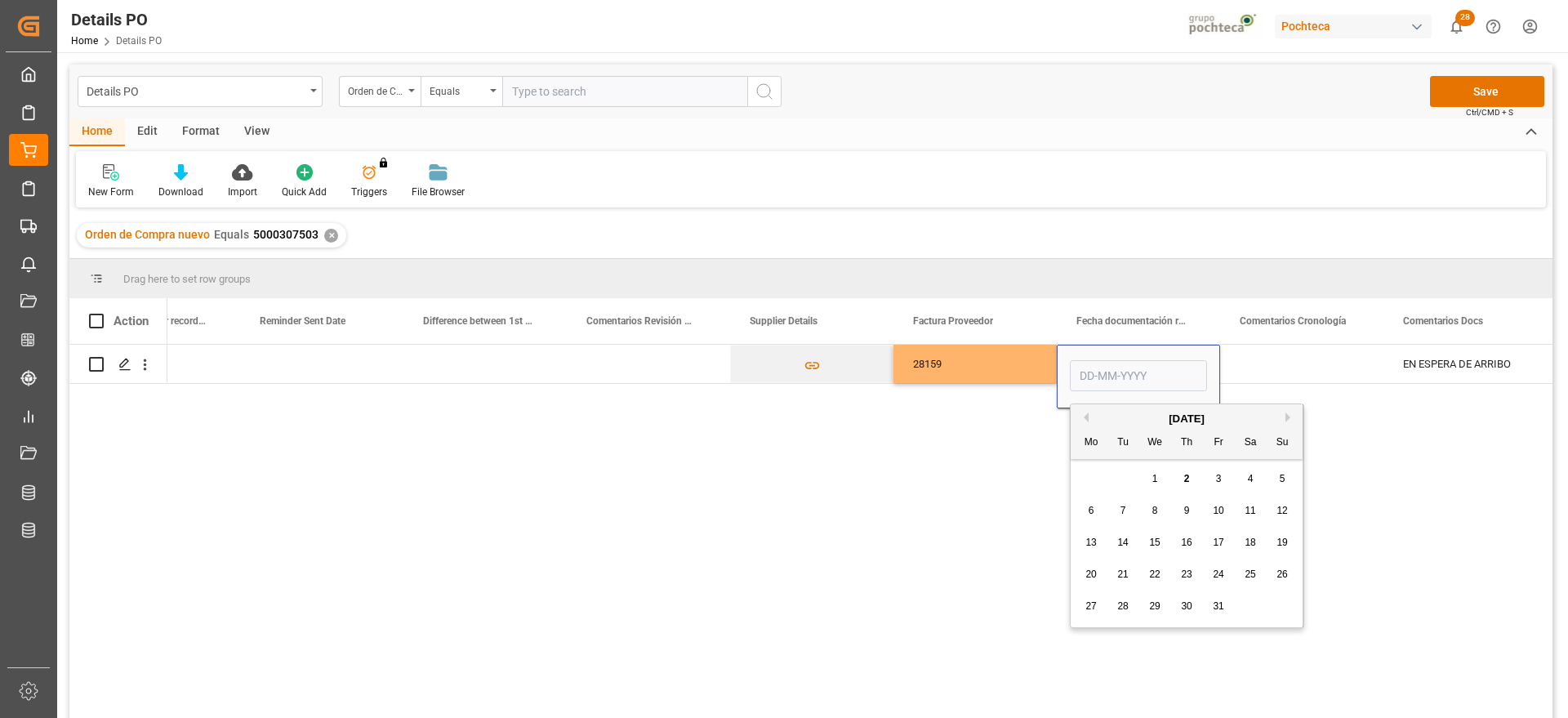
click at [1154, 477] on span "1" at bounding box center [1155, 478] width 5 height 11
type input "[DATE]"
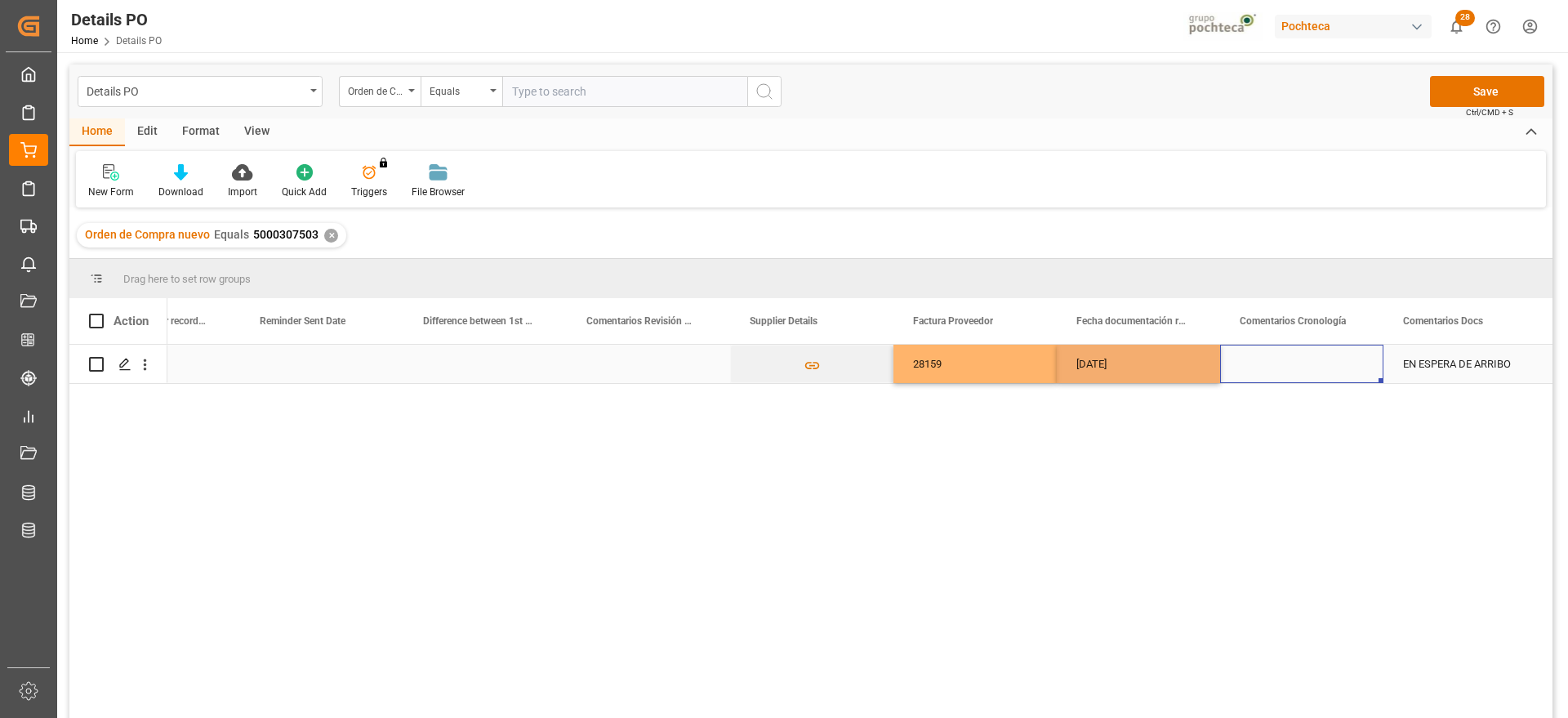
click at [1290, 376] on div "Press SPACE to select this row." at bounding box center [1301, 364] width 163 height 39
click at [1150, 369] on div "[DATE]" at bounding box center [1138, 364] width 163 height 39
click at [1328, 372] on div "Press SPACE to select this row." at bounding box center [1301, 364] width 163 height 39
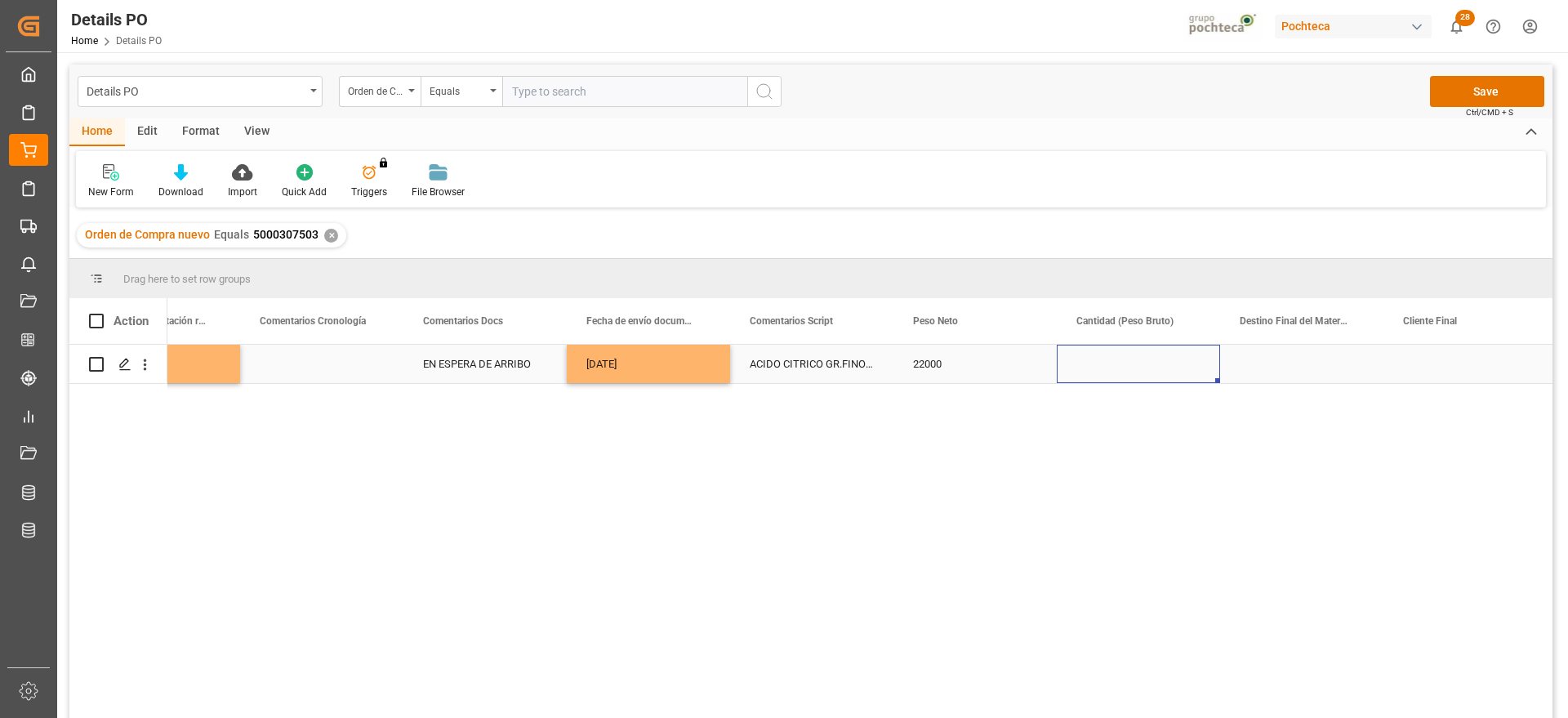
click at [1138, 377] on div "Press SPACE to select this row." at bounding box center [1138, 364] width 163 height 39
click at [1135, 366] on input "Press SPACE to select this row." at bounding box center [1139, 373] width 137 height 31
type input "22500"
click at [1258, 363] on div "Press SPACE to select this row." at bounding box center [1301, 364] width 163 height 39
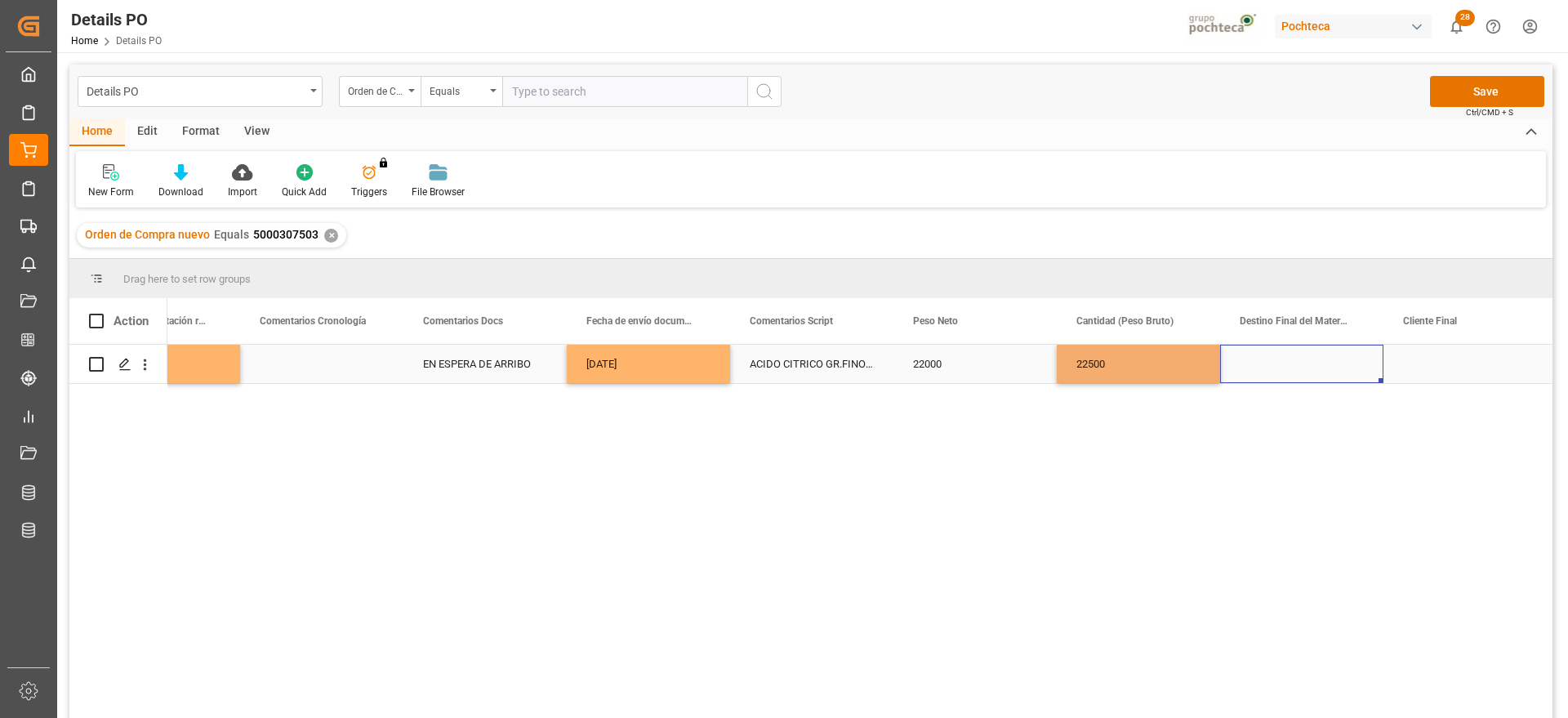
click at [1258, 363] on div "Press SPACE to select this row." at bounding box center [1301, 364] width 163 height 39
click at [1258, 363] on input "Press SPACE to select this row." at bounding box center [1302, 373] width 137 height 31
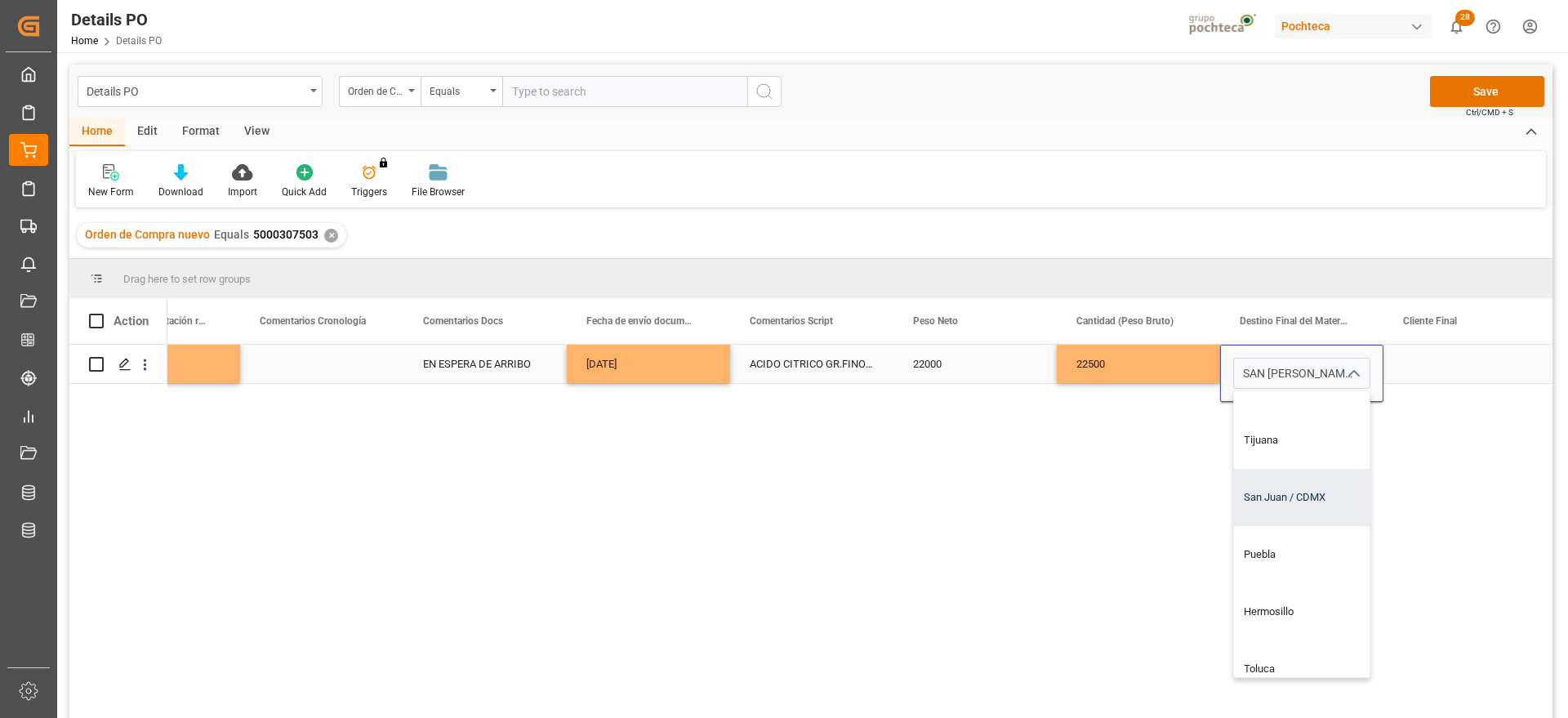
click at [1300, 512] on div "San Juan / CDMX" at bounding box center [1333, 497] width 197 height 57
type input "San Juan / CDMX"
click at [1429, 357] on div "Press SPACE to select this row." at bounding box center [1465, 364] width 163 height 39
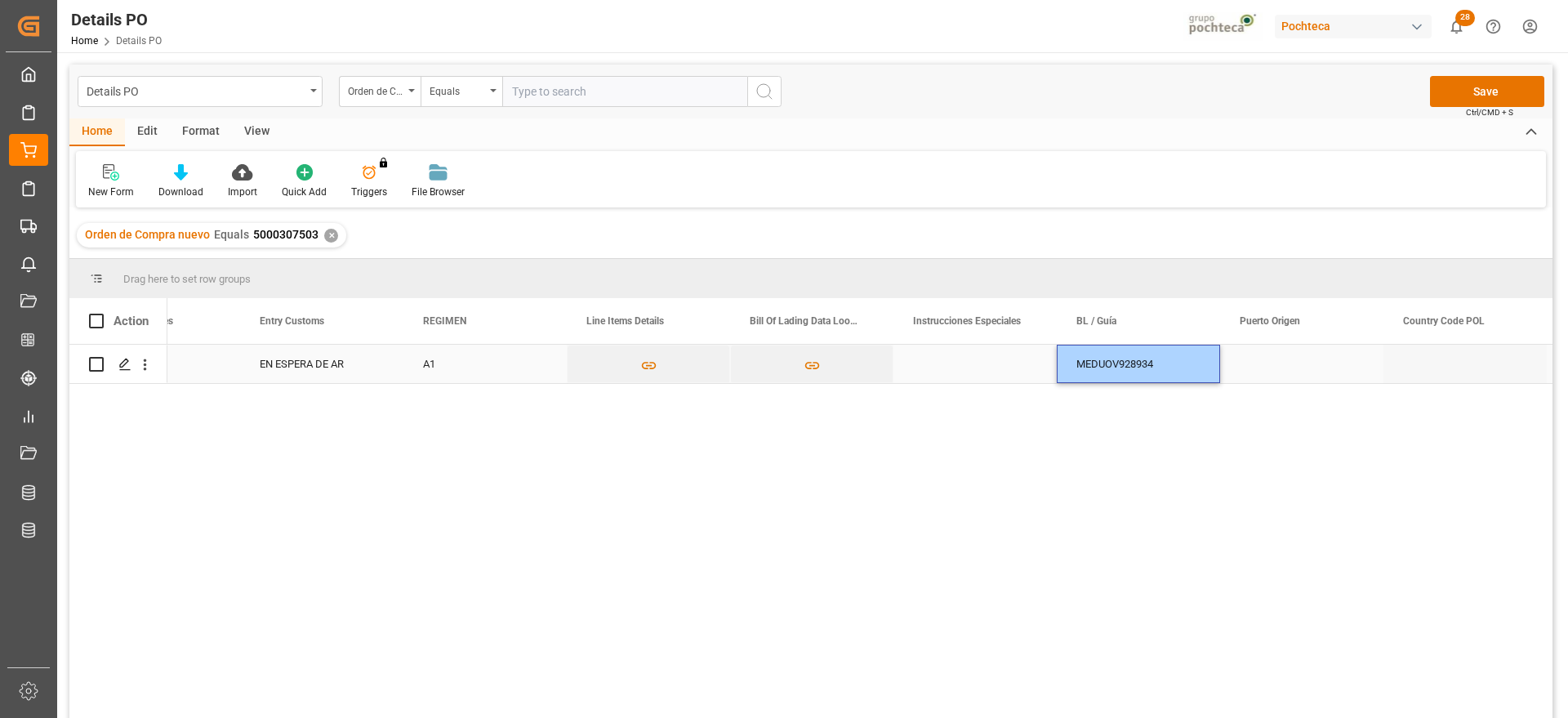
click at [1307, 361] on div "Press SPACE to select this row." at bounding box center [1301, 364] width 163 height 39
click at [1291, 361] on div "Press SPACE to select this row." at bounding box center [1301, 364] width 163 height 39
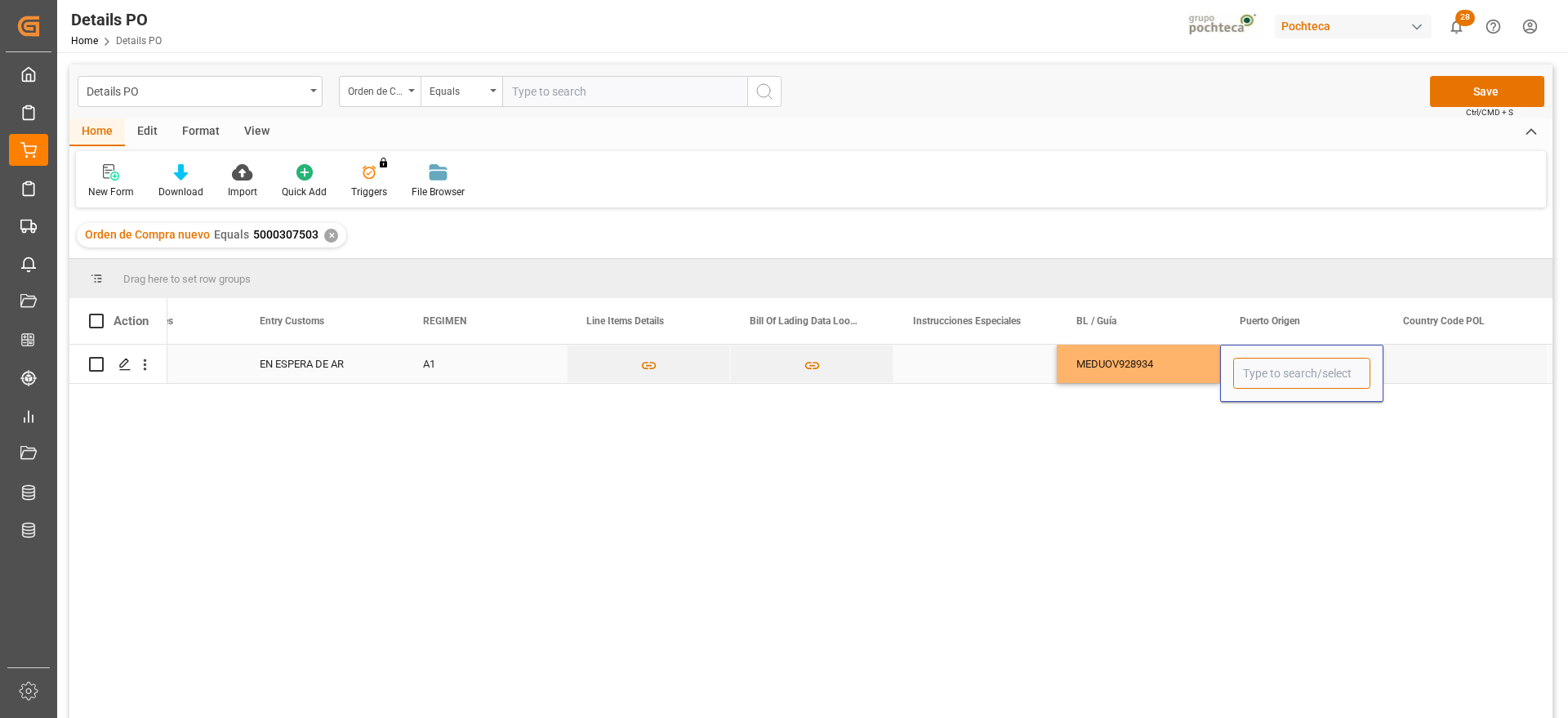
click at [1305, 386] on input "Press SPACE to select this row." at bounding box center [1302, 373] width 137 height 31
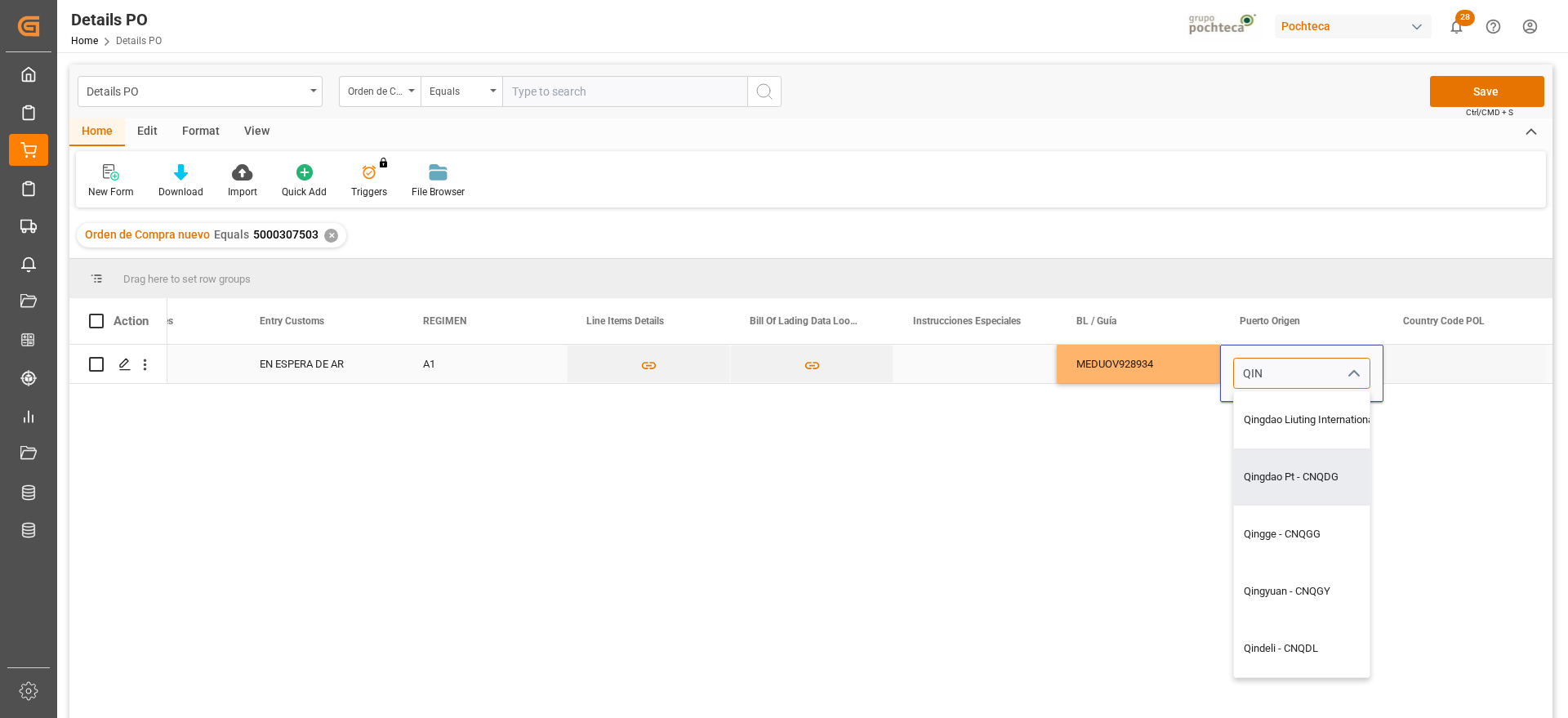
type input "Qingdao Pt - CNQDG"
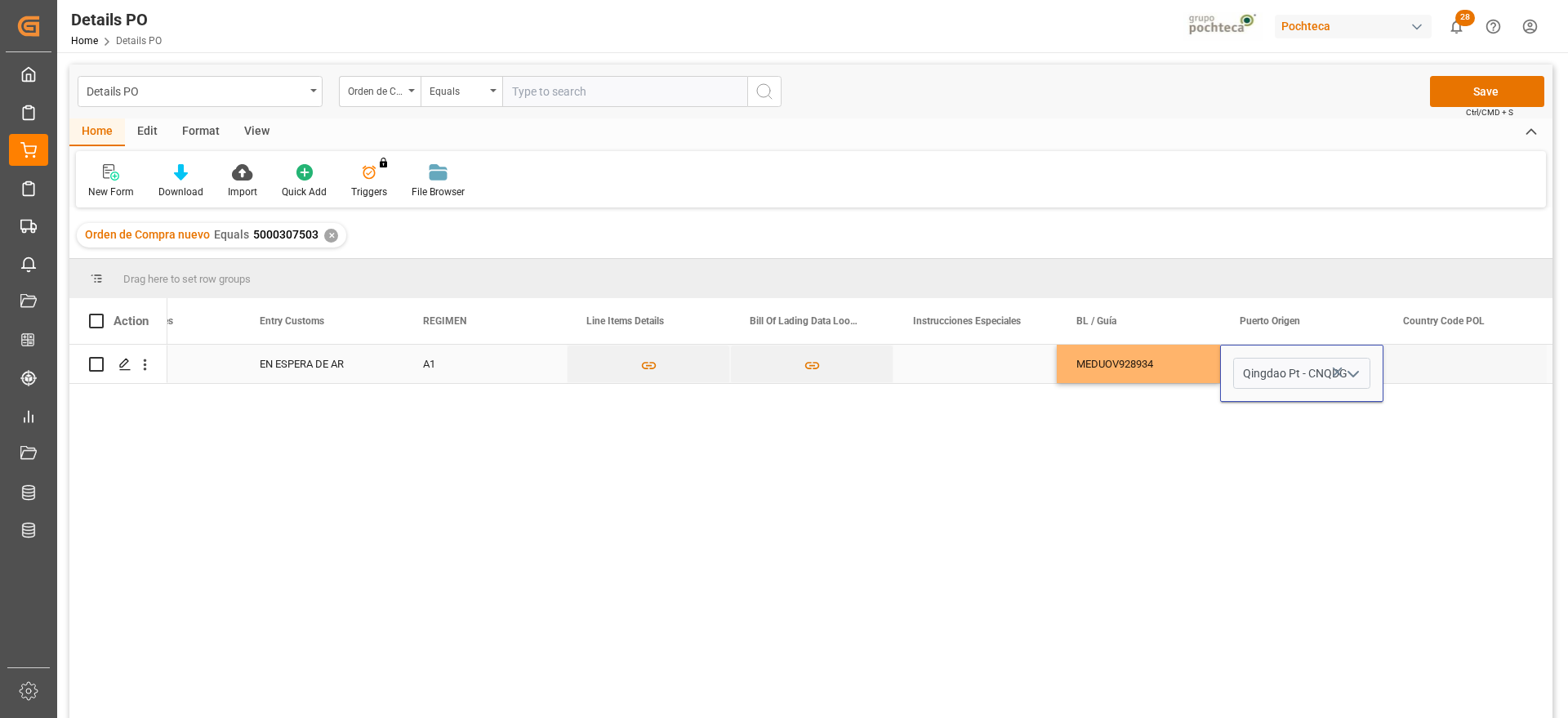
click at [1429, 373] on div "Press SPACE to select this row." at bounding box center [1465, 364] width 163 height 39
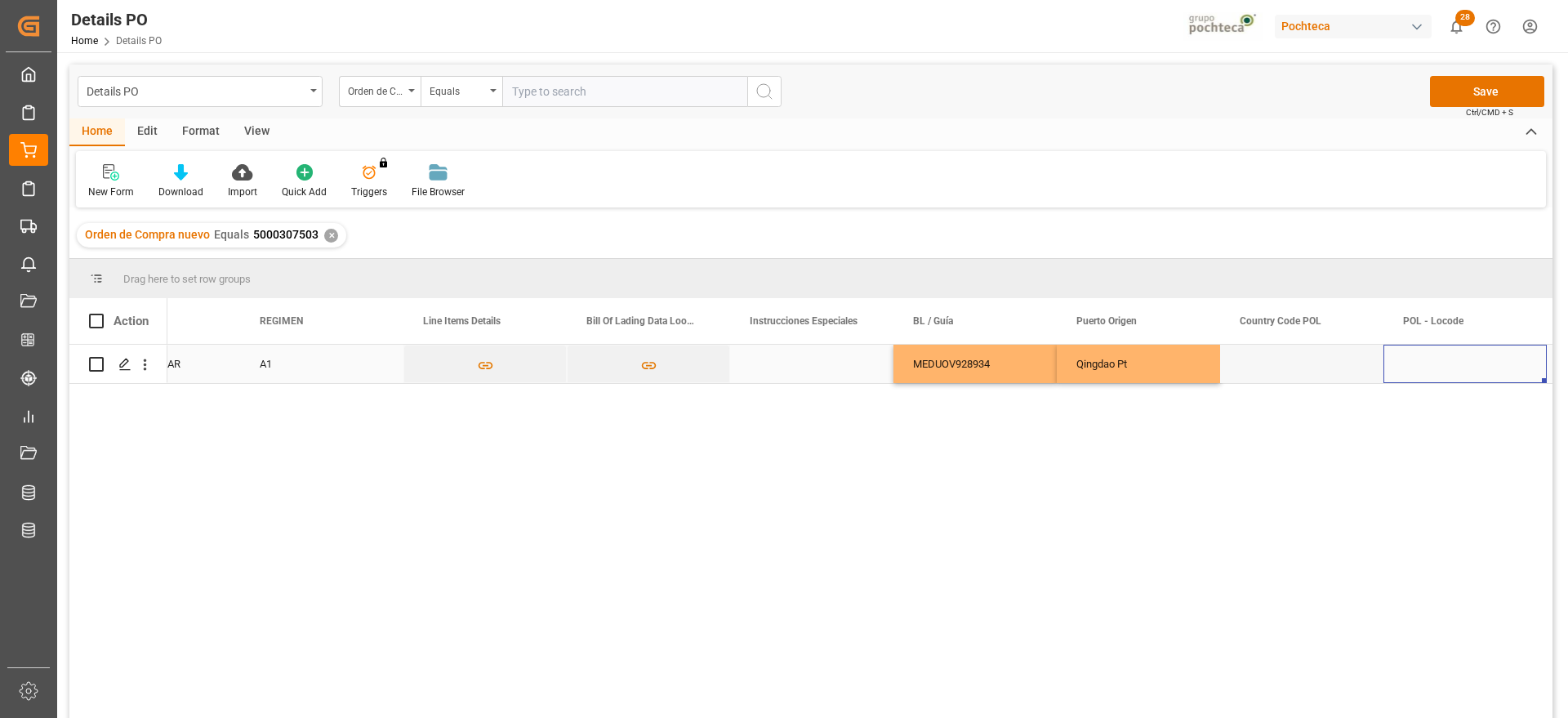
scroll to position [0, 6298]
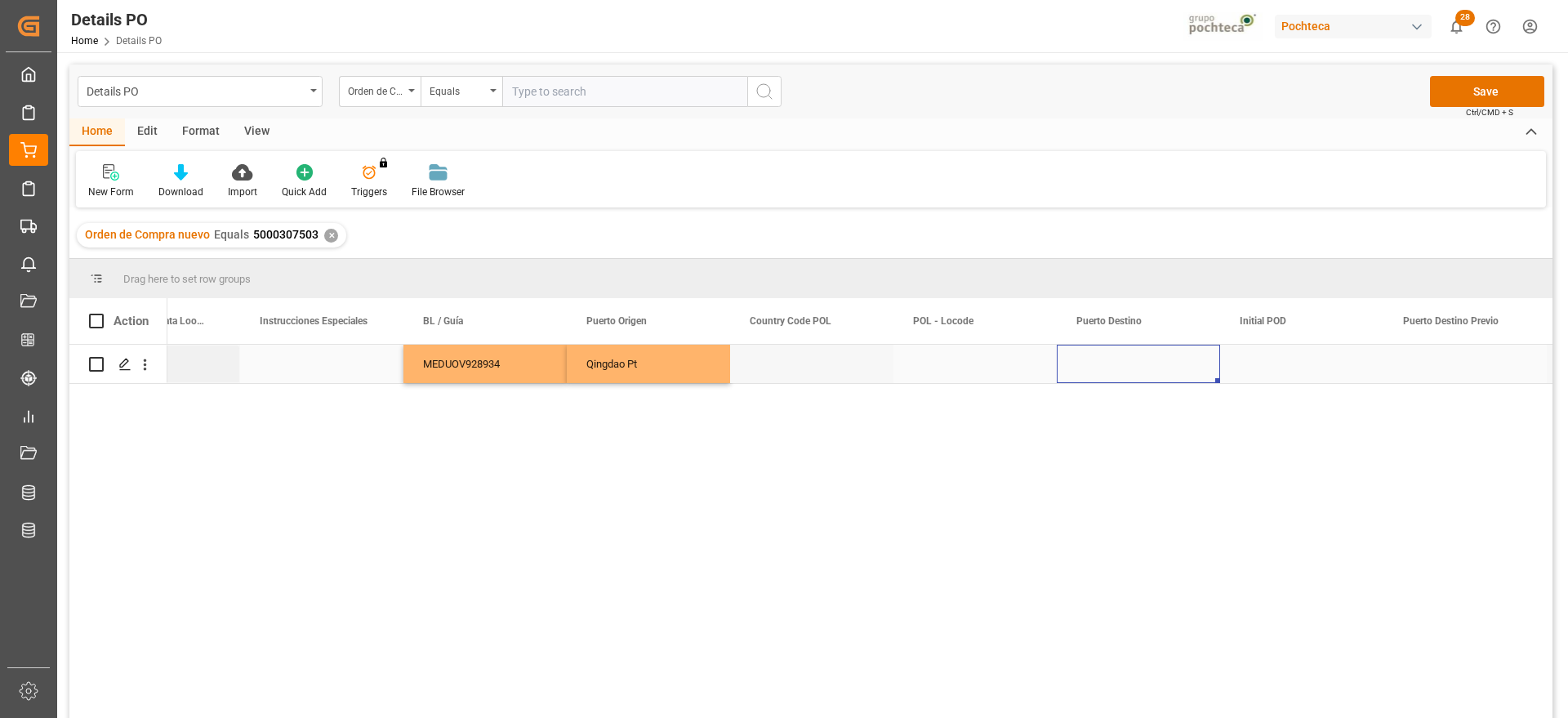
click at [1128, 365] on div "Press SPACE to select this row." at bounding box center [1138, 364] width 163 height 39
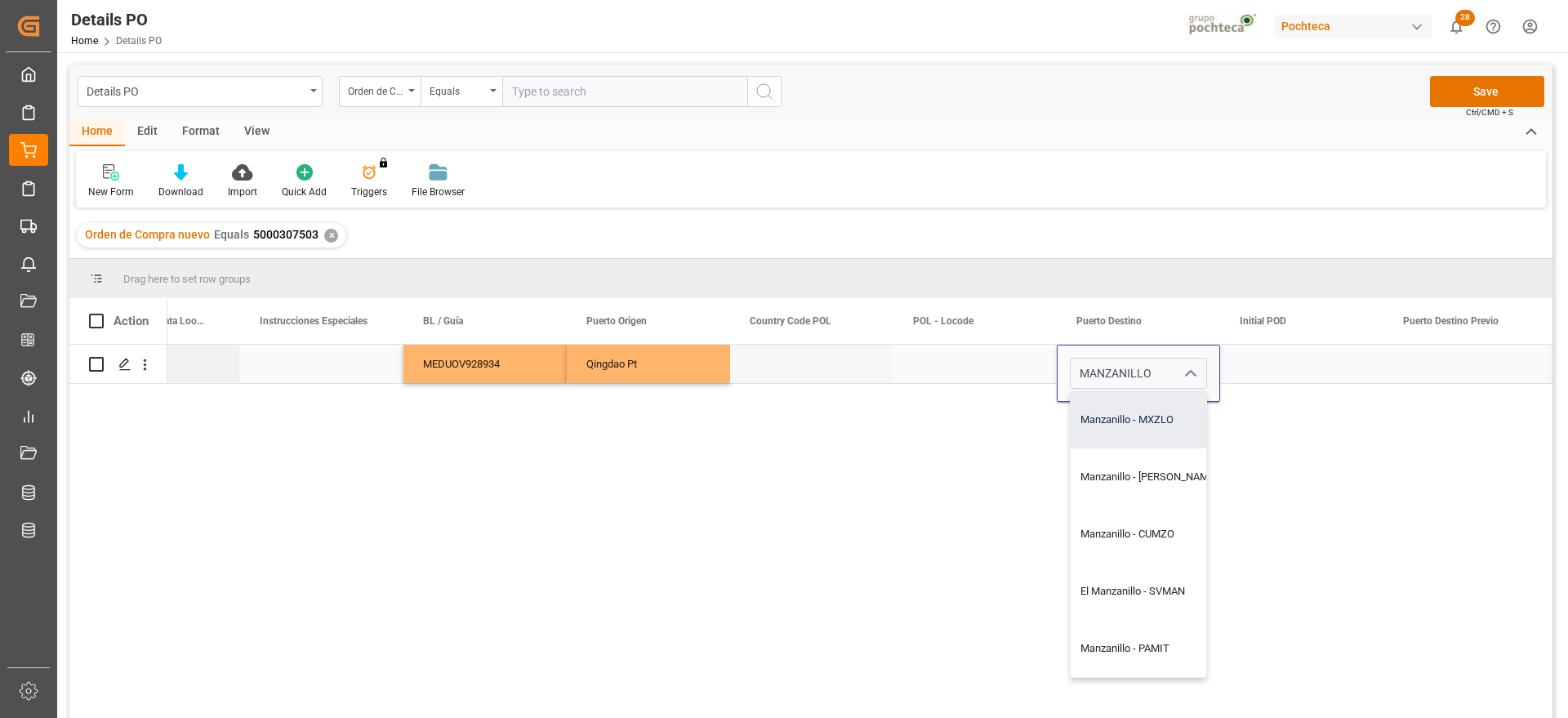
click at [1153, 424] on div "Manzanillo - MXZLO" at bounding box center [1149, 419] width 156 height 57
type input "Manzanillo - MXZLO"
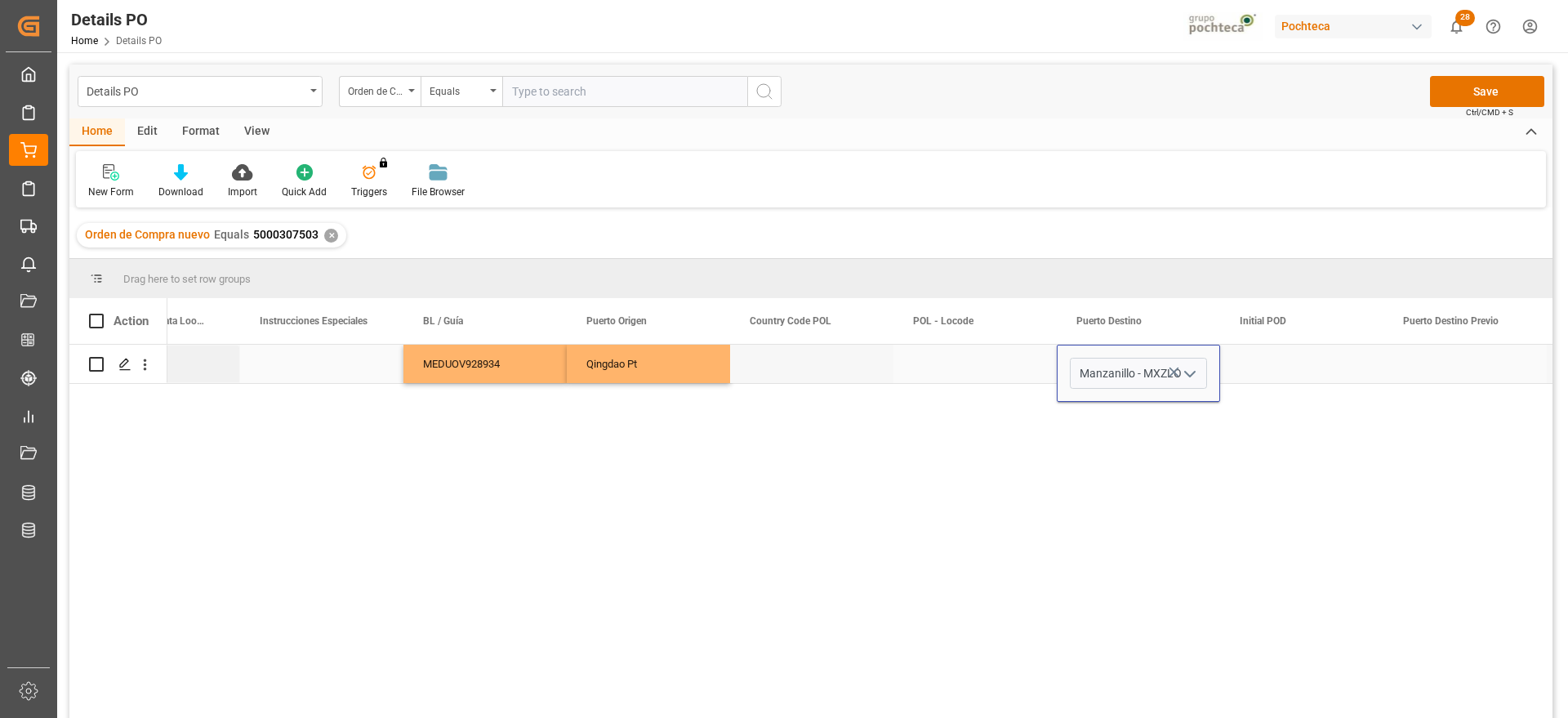
click at [1309, 375] on div "Press SPACE to select this row." at bounding box center [1301, 364] width 163 height 39
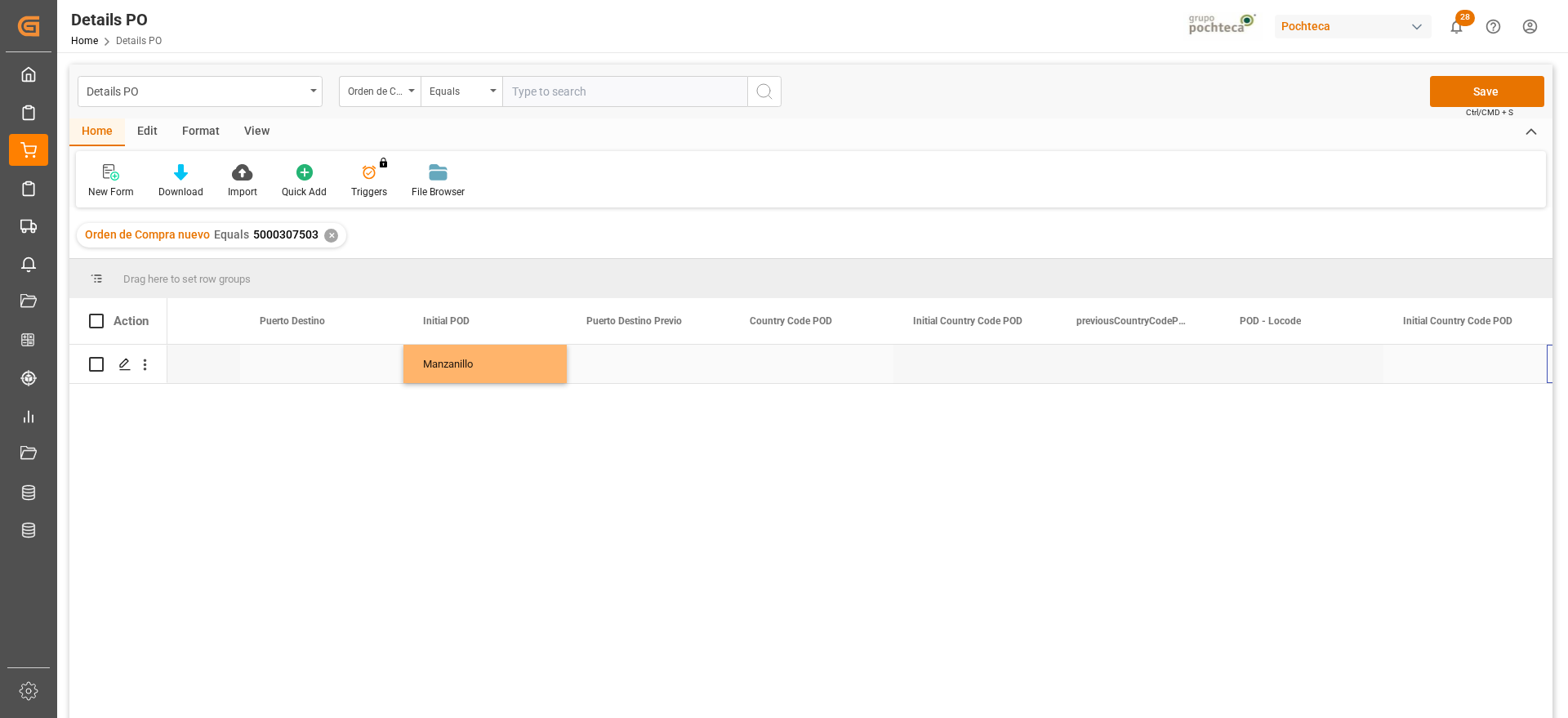
scroll to position [0, 7606]
click at [1299, 350] on div "Press SPACE to select this row." at bounding box center [1301, 364] width 163 height 39
click at [1298, 351] on div "Press SPACE to select this row." at bounding box center [1301, 364] width 163 height 39
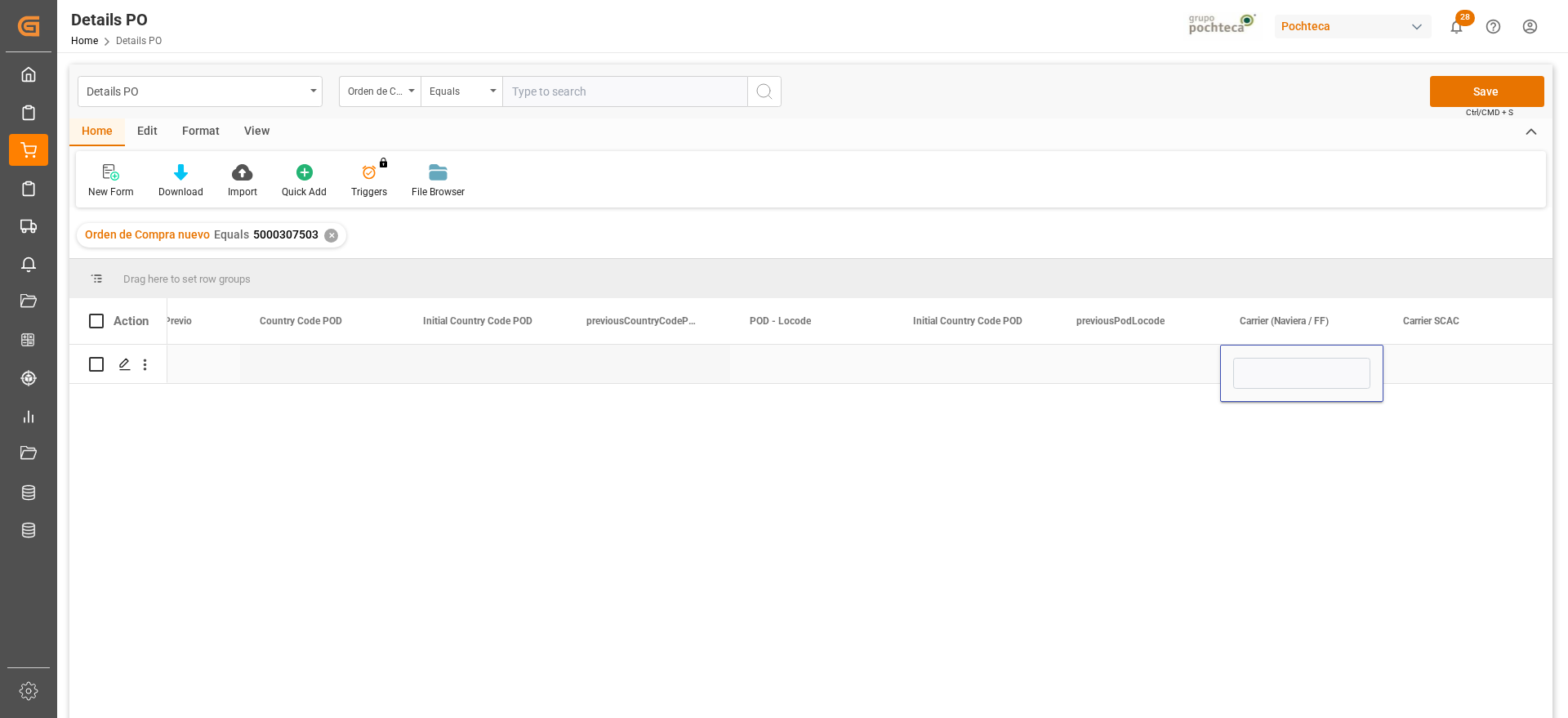
click at [1298, 351] on div "Press SPACE to select this row." at bounding box center [1301, 373] width 163 height 57
click at [1291, 366] on input "Press SPACE to select this row." at bounding box center [1302, 373] width 137 height 31
type input "MSC"
click at [1480, 371] on div "Press SPACE to select this row." at bounding box center [1465, 364] width 163 height 39
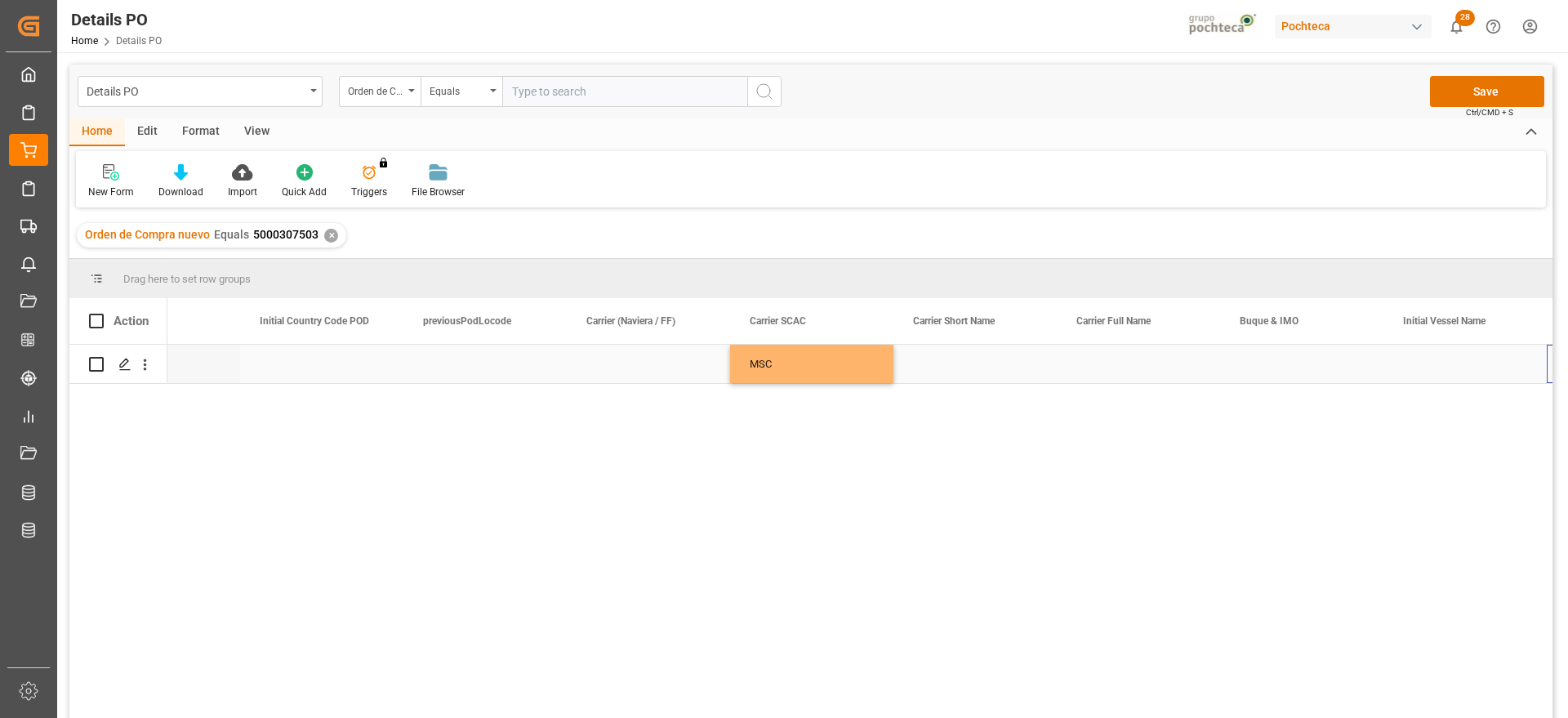
scroll to position [0, 8749]
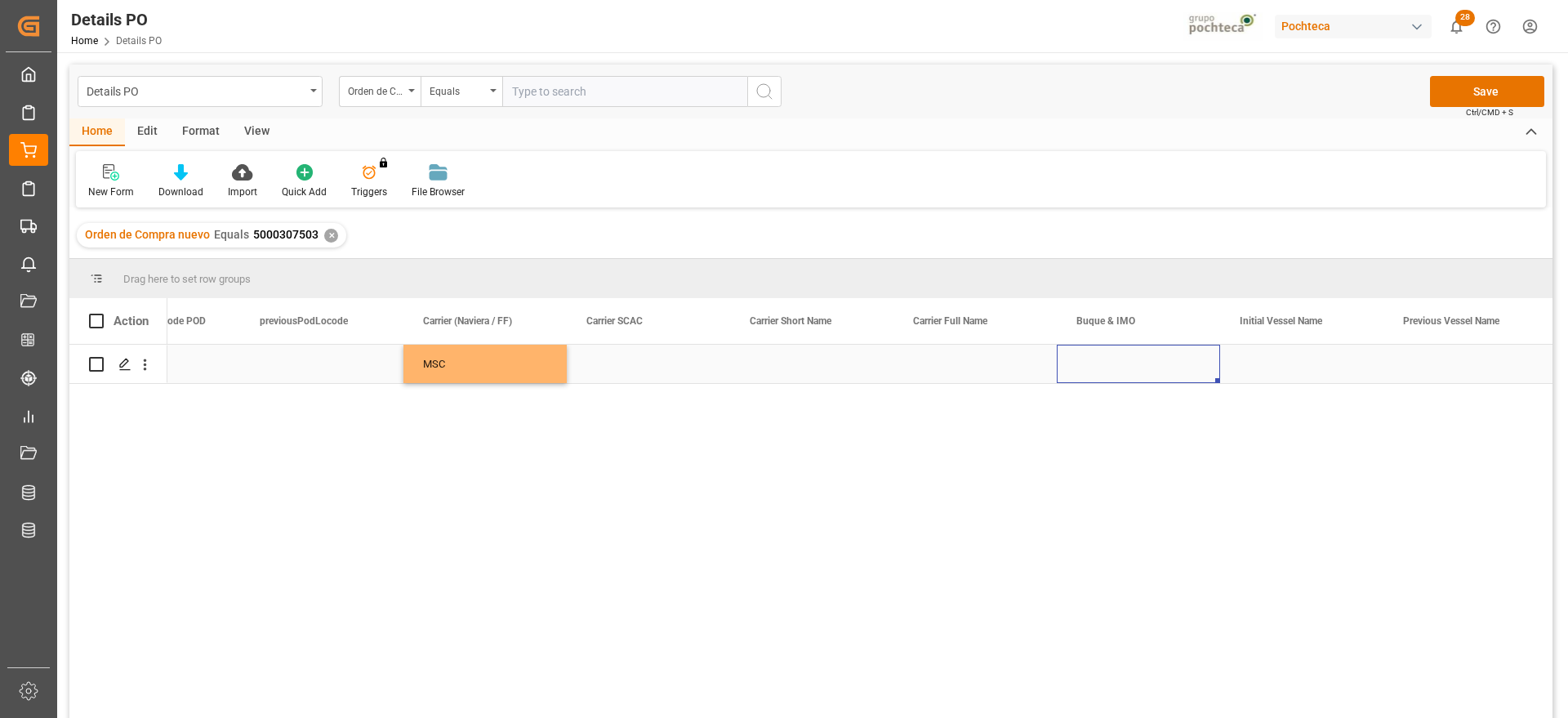
click at [1142, 361] on div "Press SPACE to select this row." at bounding box center [1138, 364] width 163 height 39
click at [1142, 361] on input "Press SPACE to select this row." at bounding box center [1139, 373] width 137 height 31
click at [1143, 426] on div "MSC KALAMATA VII - 9244946" at bounding box center [1151, 419] width 160 height 57
type input "MSC KALAMATA VII - 9244946"
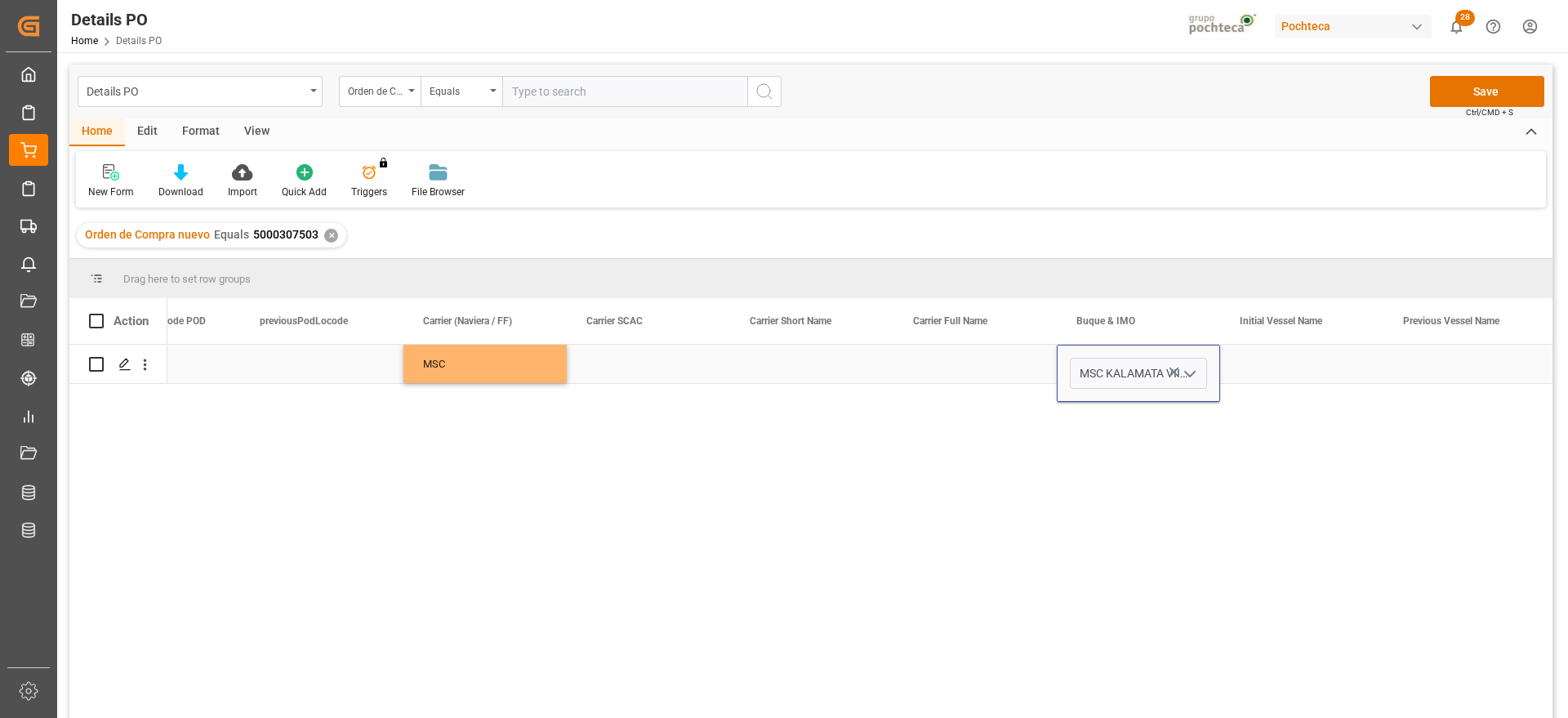
click at [1270, 374] on div "Press SPACE to select this row." at bounding box center [1301, 364] width 163 height 39
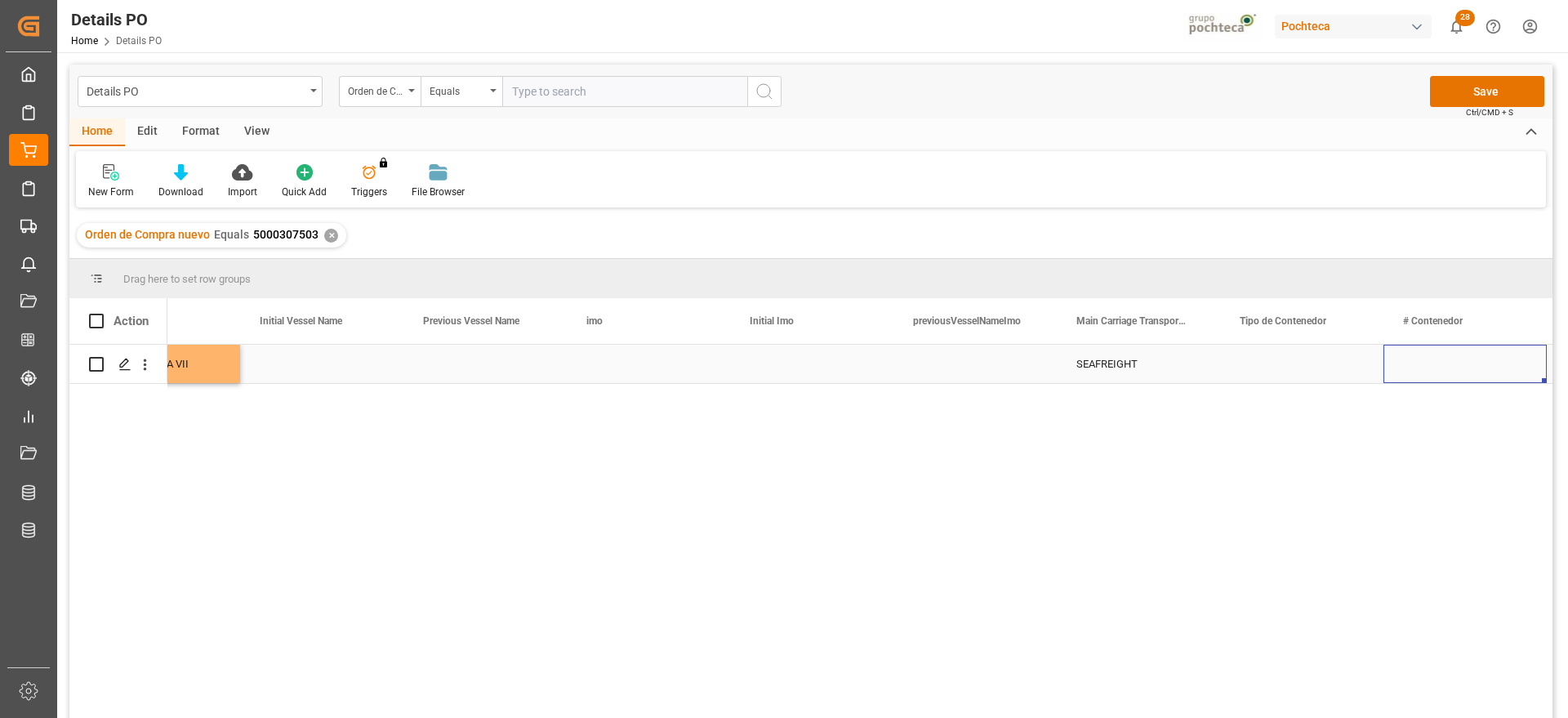
click at [1270, 374] on div "Press SPACE to select this row." at bounding box center [1301, 364] width 163 height 39
click at [1354, 366] on icon "open menu" at bounding box center [1353, 374] width 19 height 19
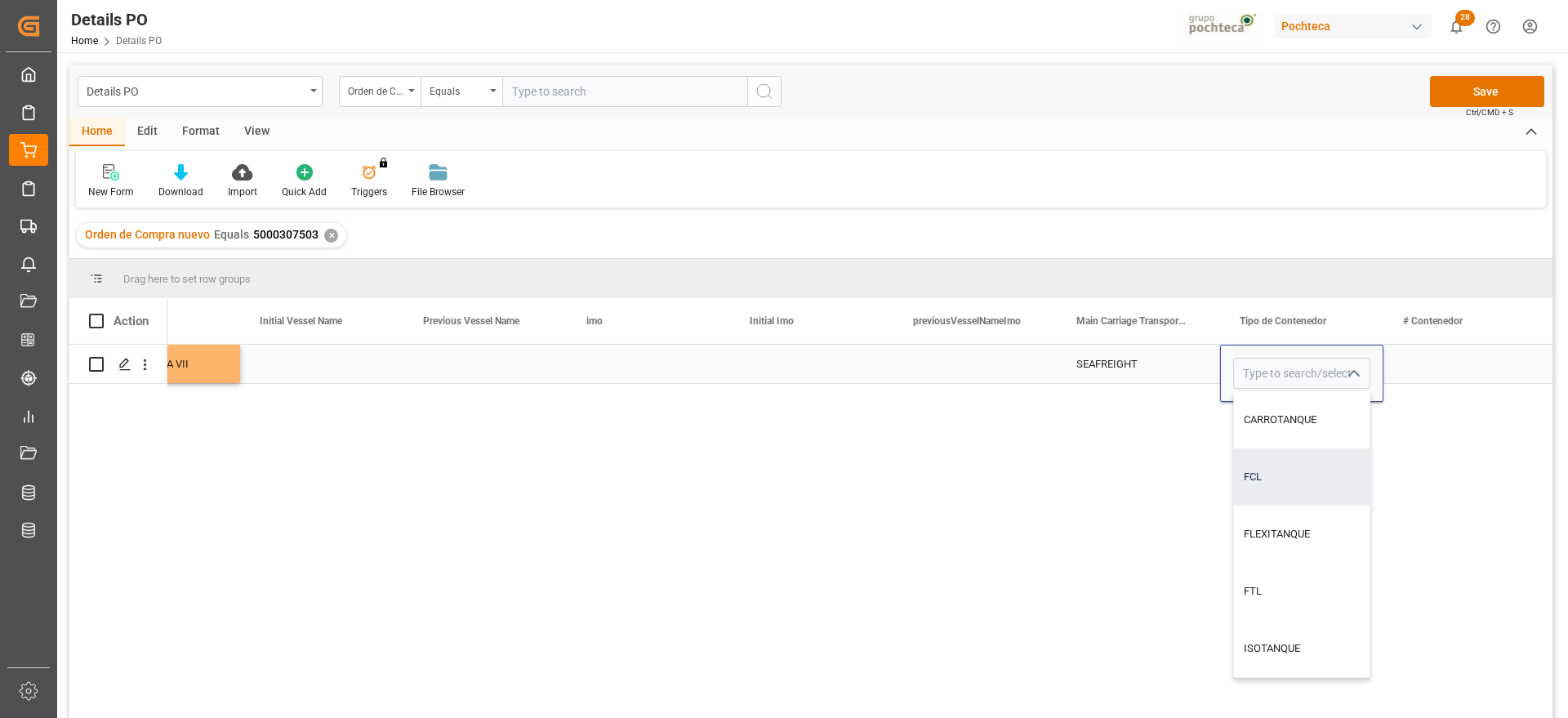
click at [1309, 493] on div "FCL" at bounding box center [1302, 477] width 136 height 57
type input "FCL"
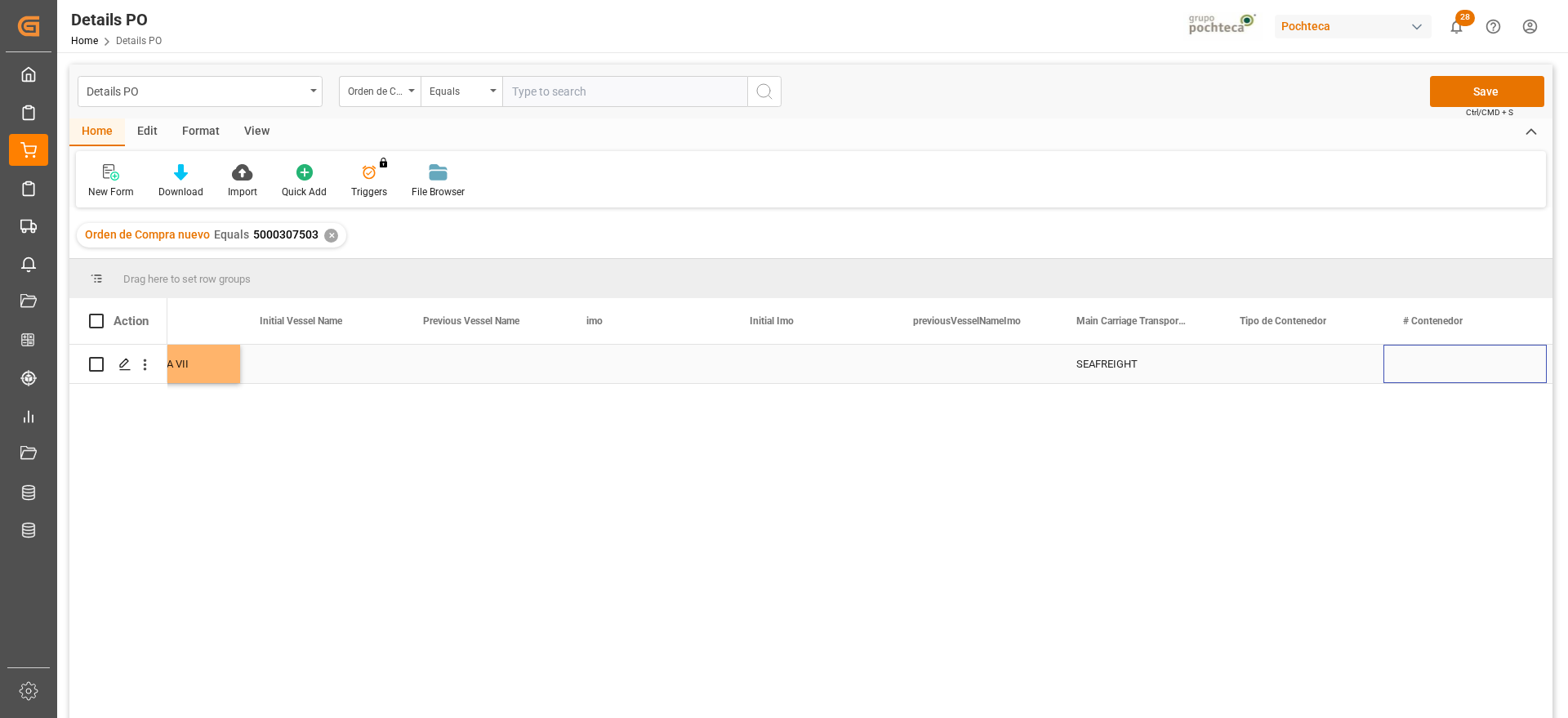
click at [1430, 359] on div "Press SPACE to select this row." at bounding box center [1465, 364] width 163 height 39
click at [1405, 388] on input "Press SPACE to select this row." at bounding box center [1466, 373] width 137 height 31
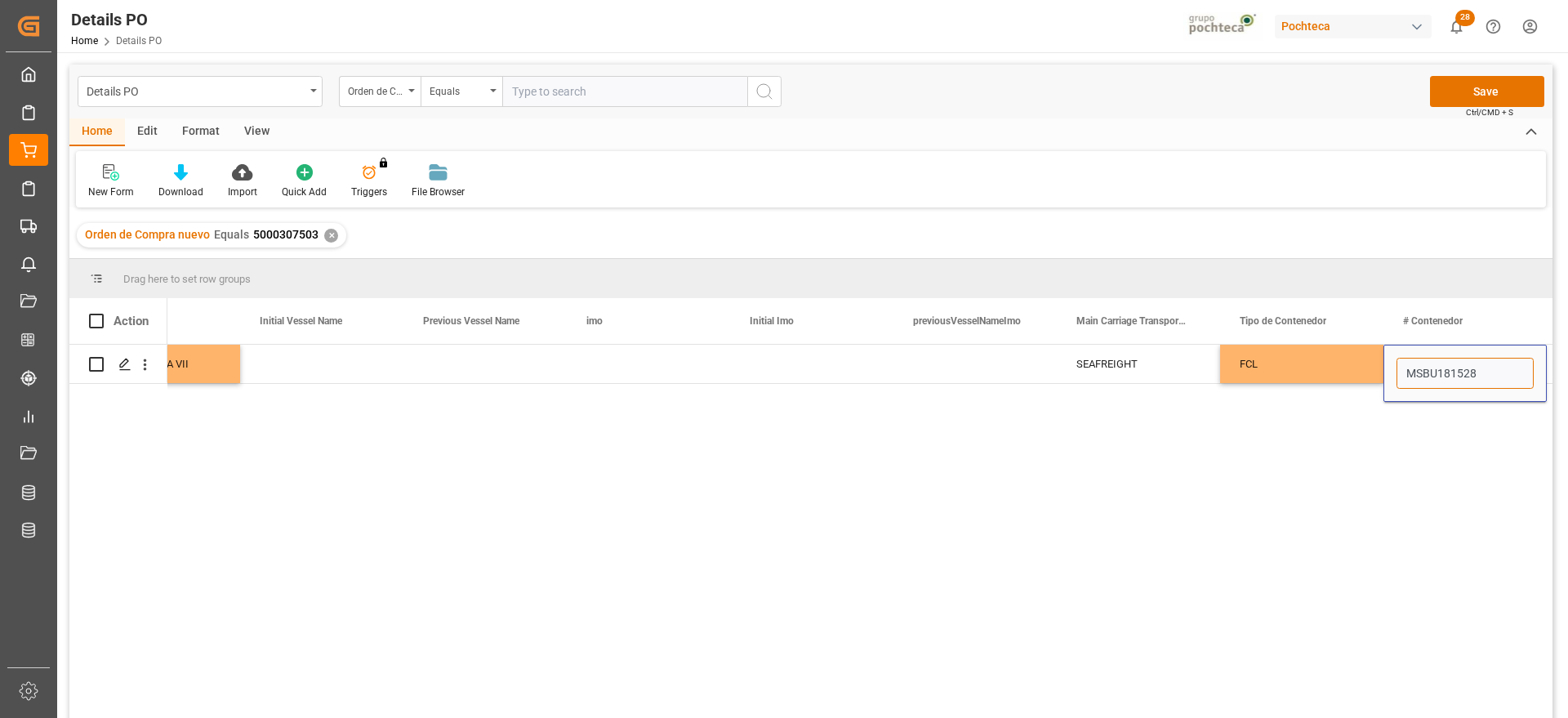
type input "MSBU1815280"
click at [1366, 371] on div "FCL" at bounding box center [1301, 364] width 163 height 39
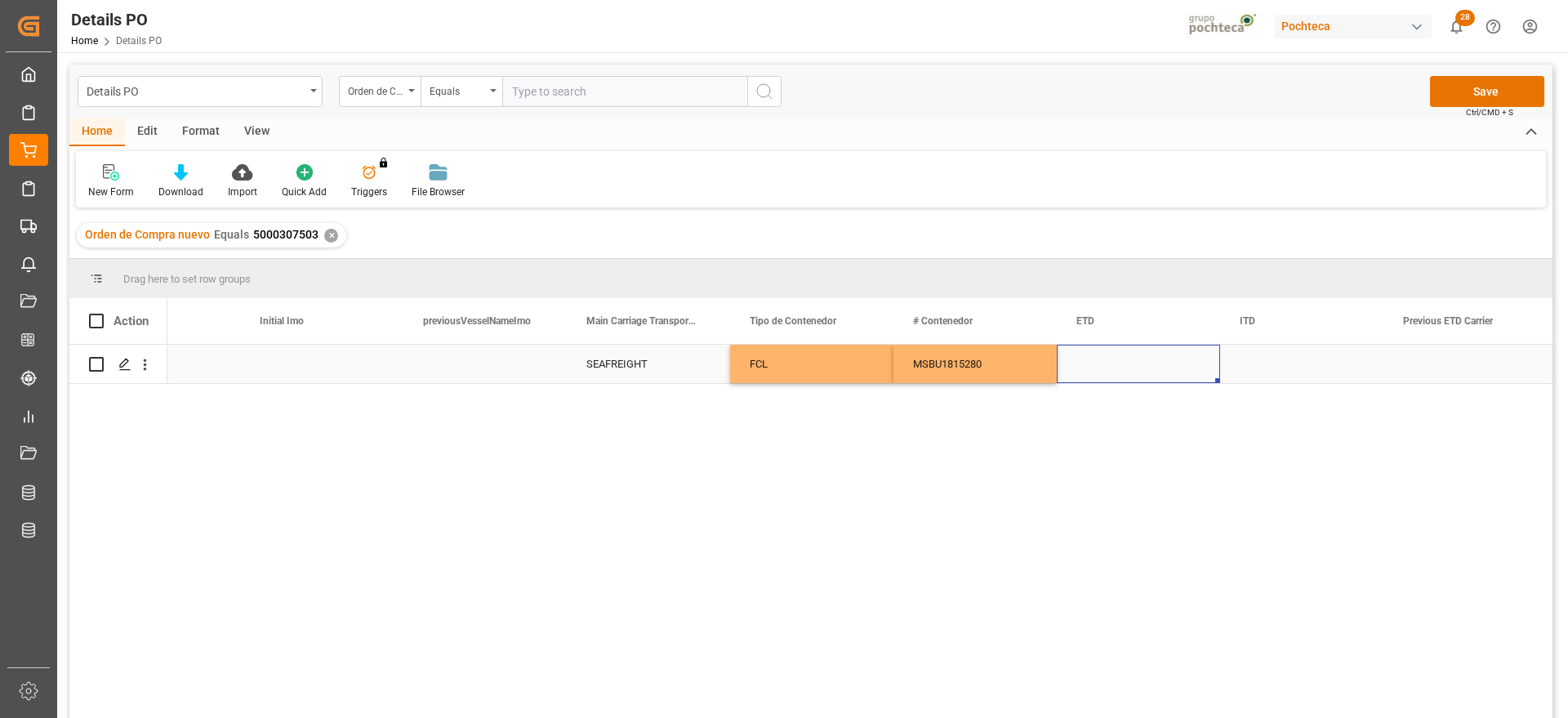
click at [1143, 357] on div "Press SPACE to select this row." at bounding box center [1138, 364] width 163 height 39
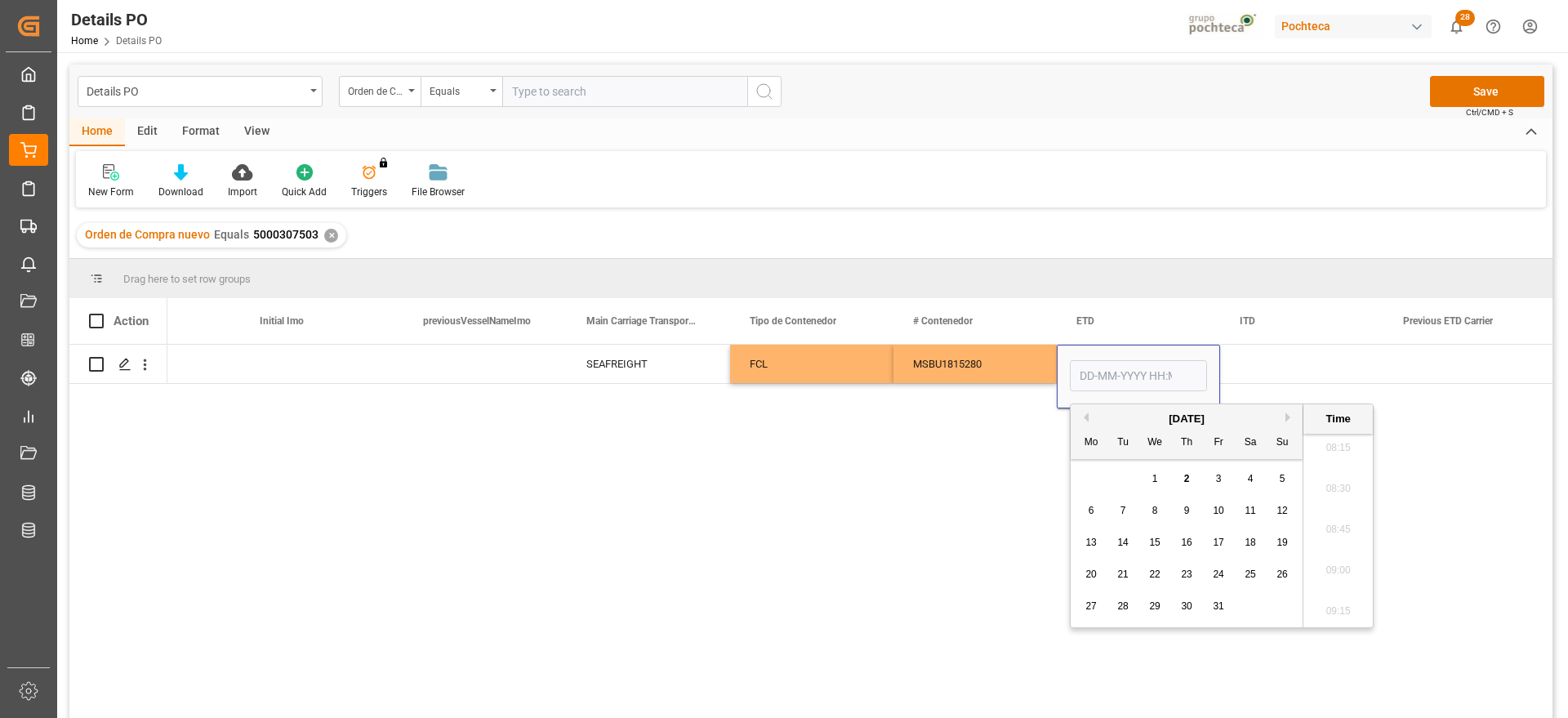
click at [1218, 537] on span "17" at bounding box center [1218, 542] width 11 height 11
type input "17-10-2025 00:00"
click at [1297, 347] on div "Press SPACE to select this row." at bounding box center [1301, 364] width 163 height 39
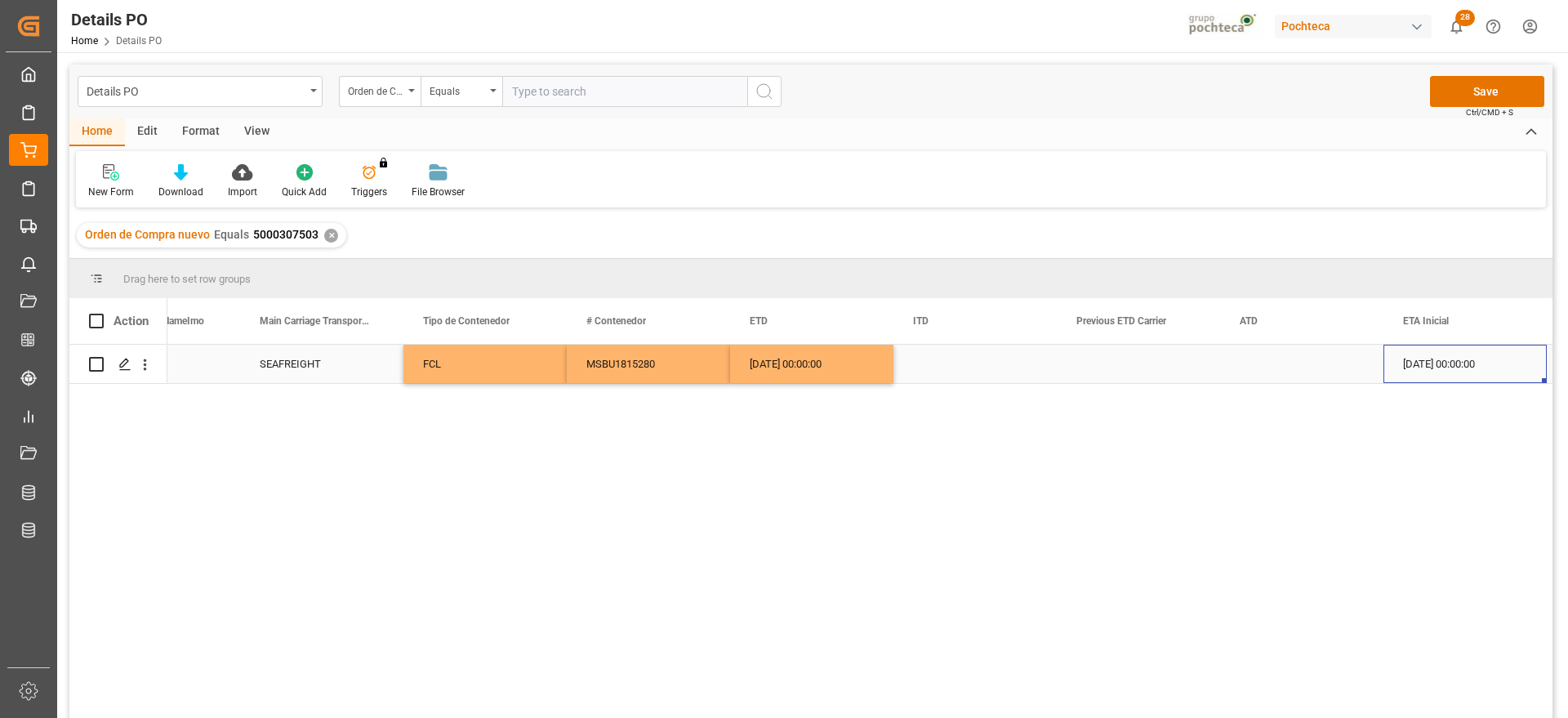
click at [848, 358] on div "17-10-2025 00:00:00" at bounding box center [811, 364] width 163 height 39
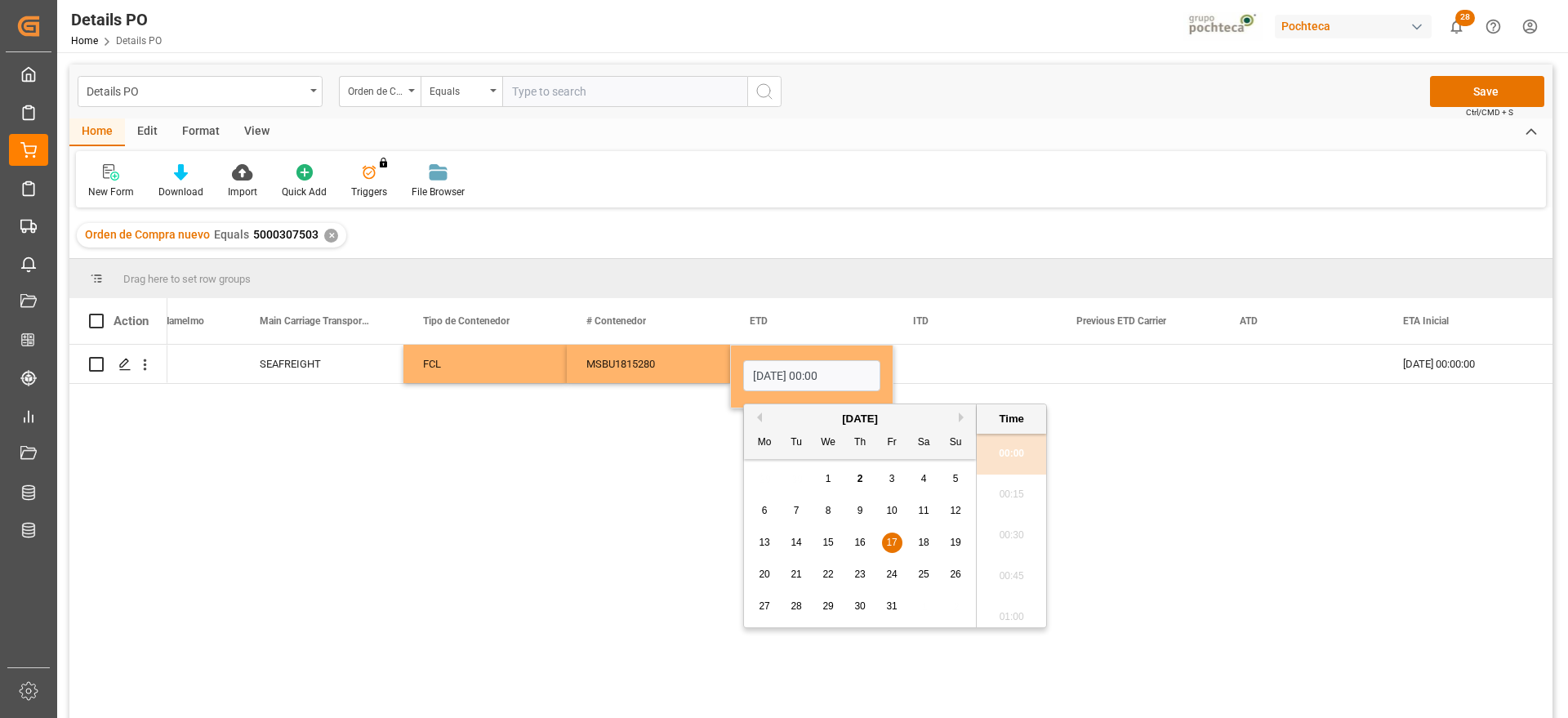
click at [761, 420] on button "Previous Month" at bounding box center [757, 417] width 10 height 10
click at [821, 544] on div "17" at bounding box center [828, 544] width 20 height 19
type input "17-09-2025 00:00"
click at [1036, 372] on div "Press SPACE to select this row." at bounding box center [974, 364] width 163 height 39
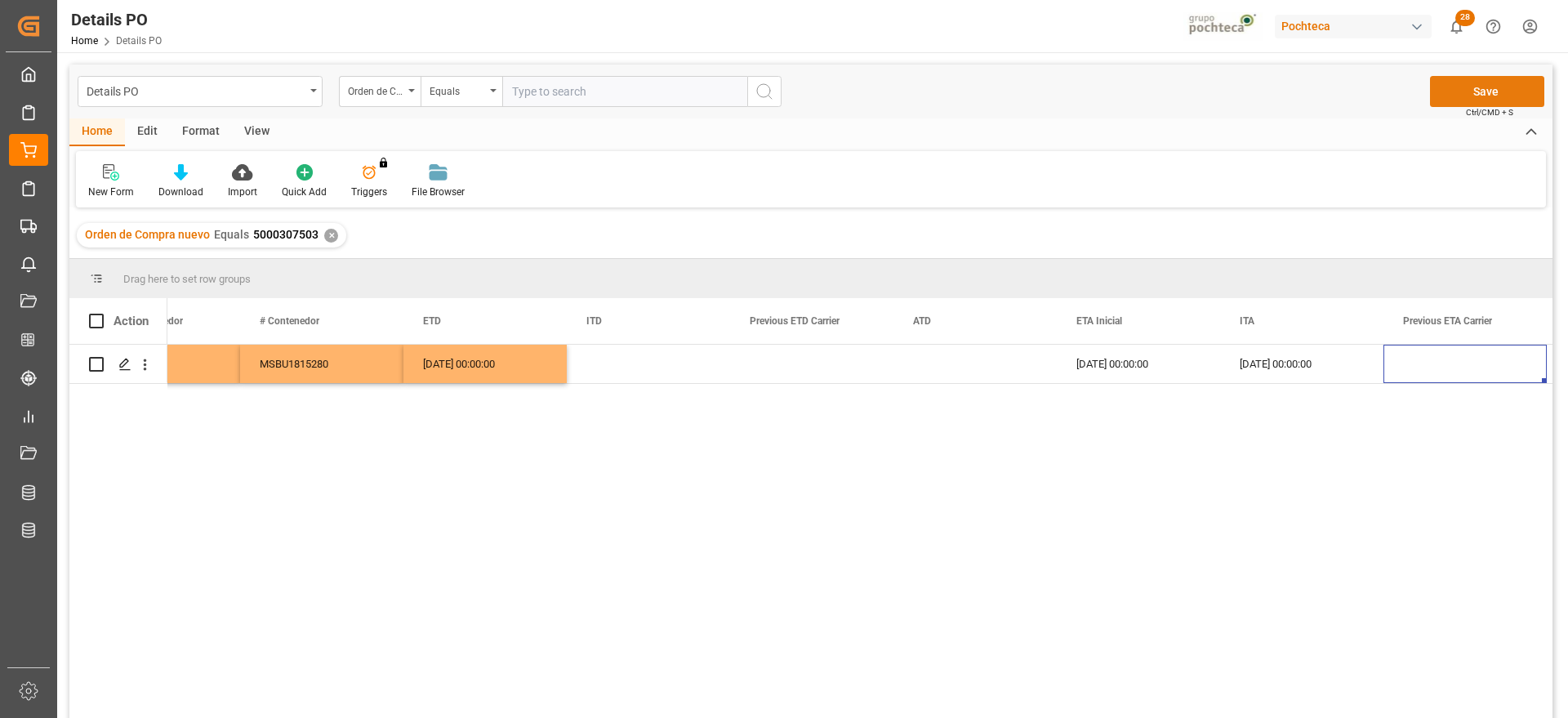
click at [1467, 78] on button "Save" at bounding box center [1488, 91] width 115 height 31
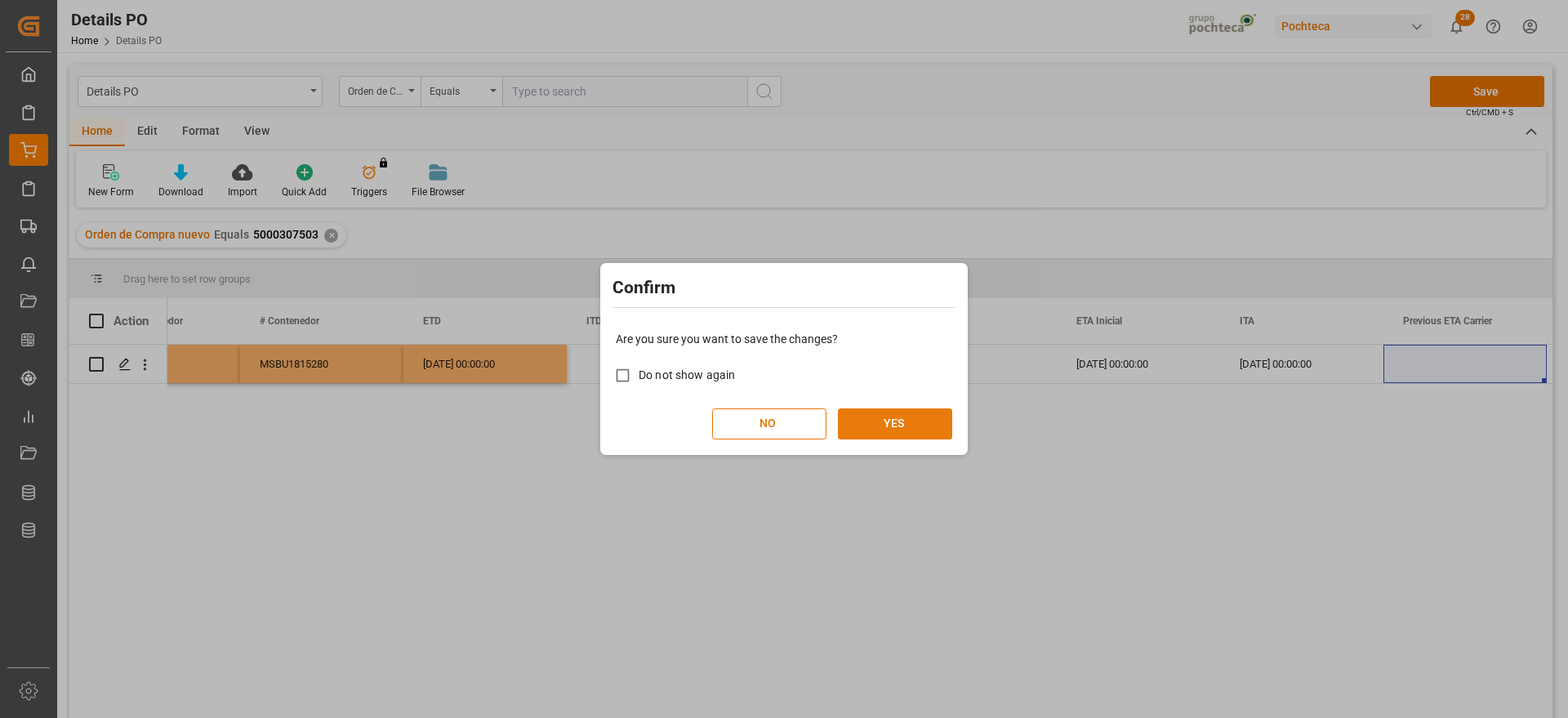
click at [897, 425] on button "YES" at bounding box center [895, 424] width 115 height 31
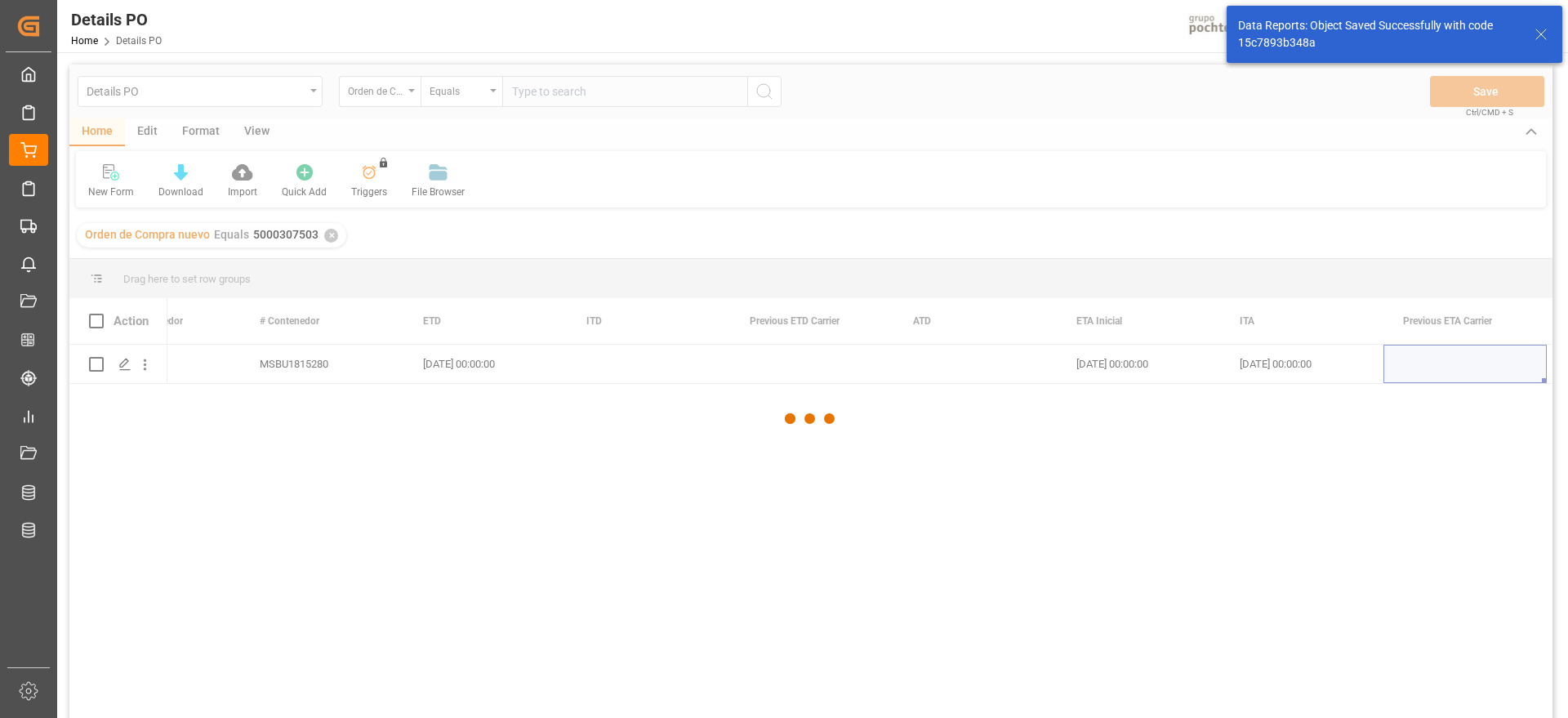
click at [147, 366] on div at bounding box center [811, 418] width 1483 height 708
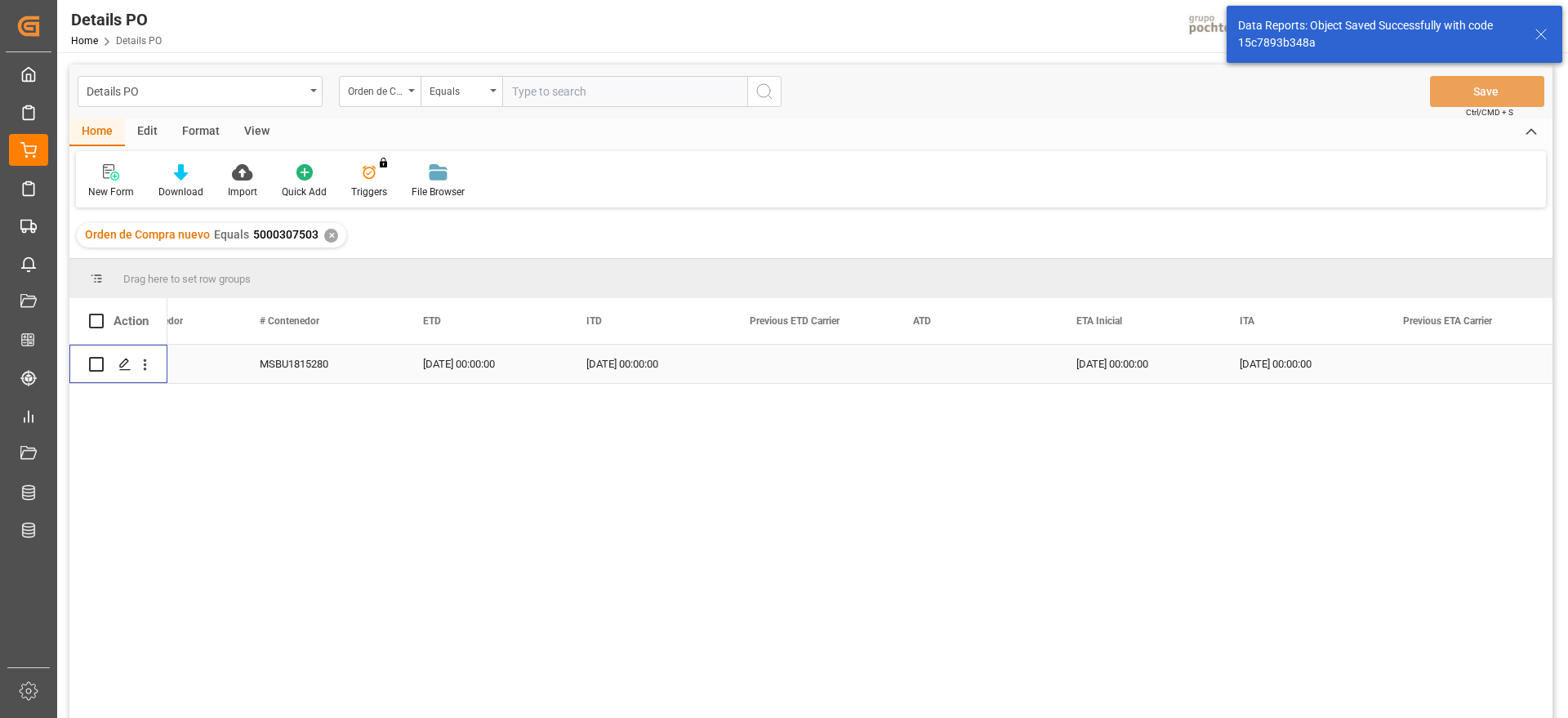
click at [147, 366] on icon "open menu" at bounding box center [144, 364] width 17 height 17
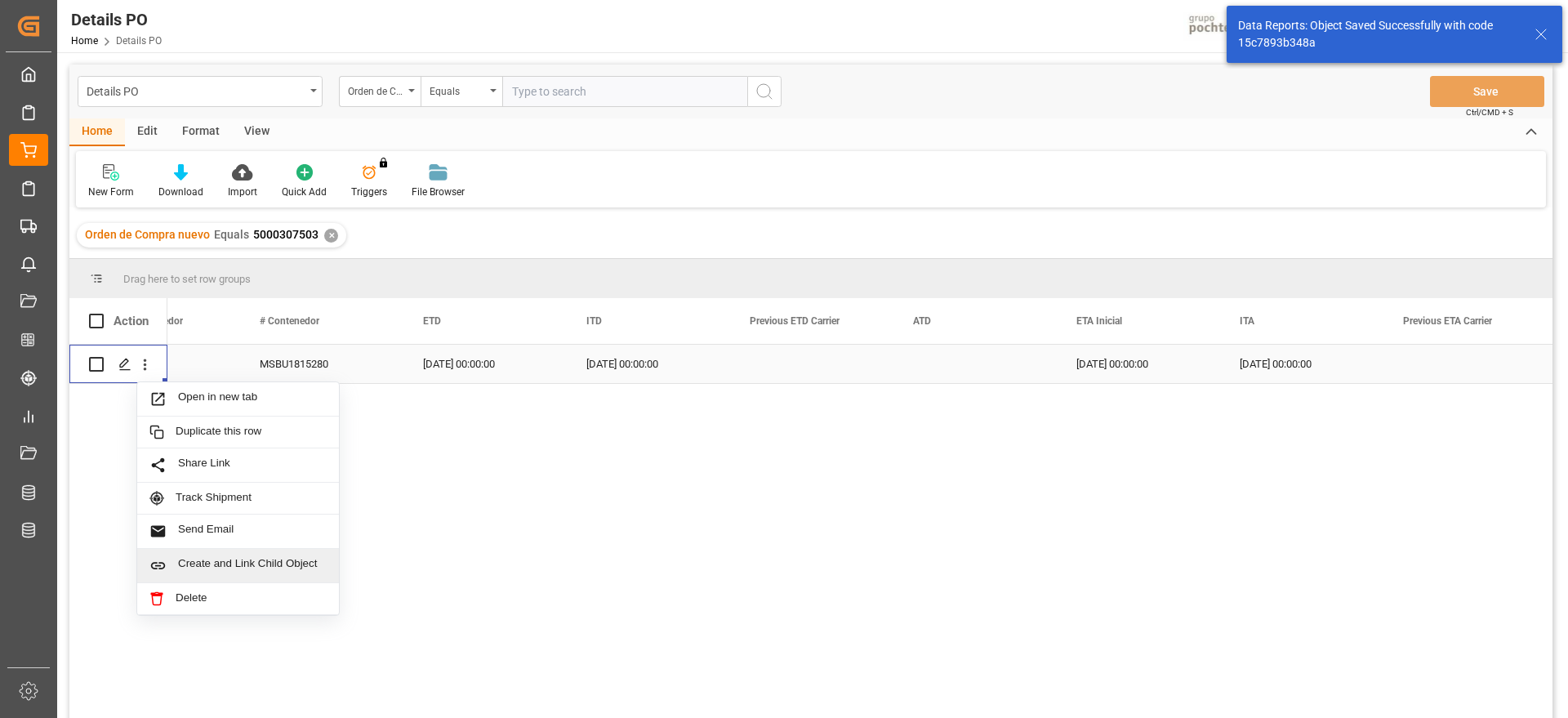
click at [228, 568] on span "Create and Link Child Object" at bounding box center [252, 565] width 149 height 17
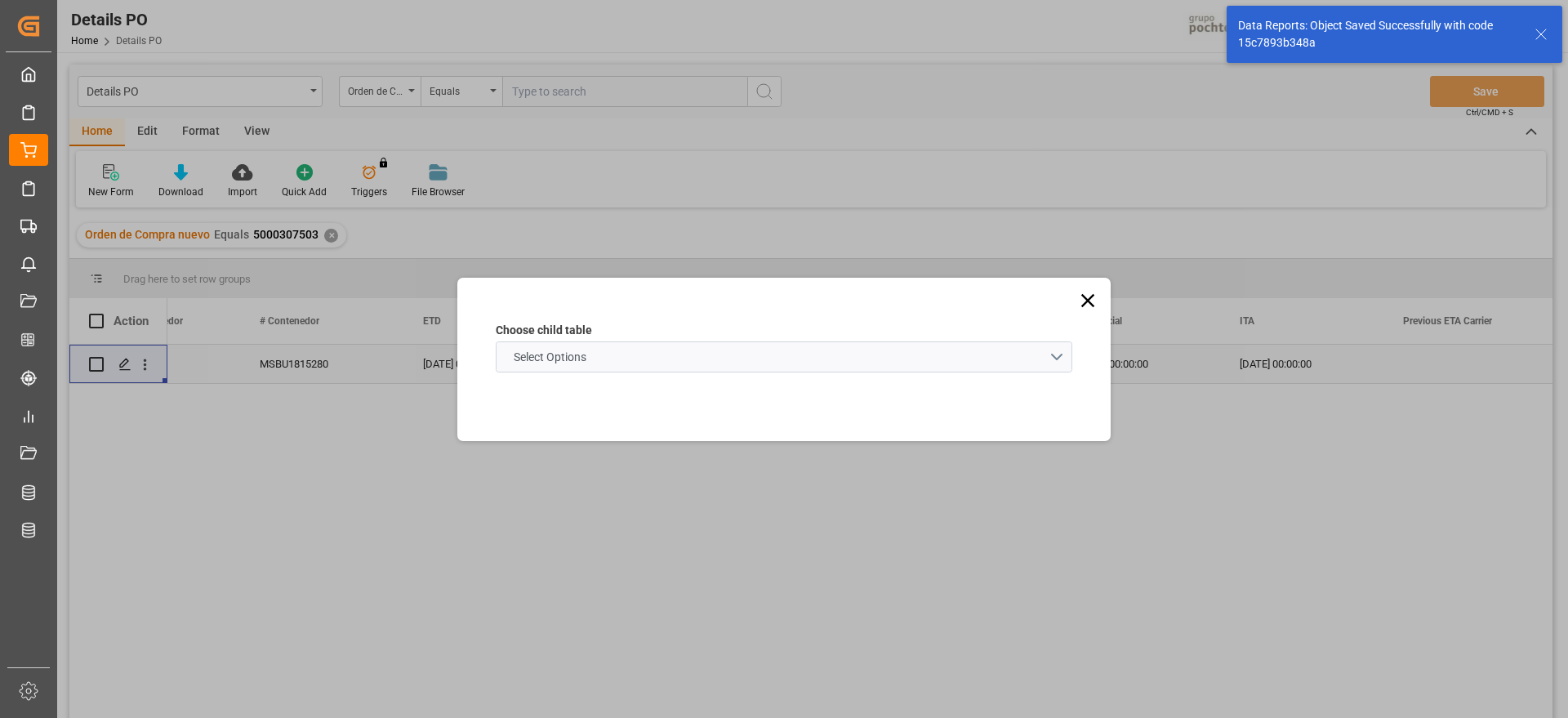
click at [596, 348] on schema "Select Options" at bounding box center [784, 357] width 577 height 31
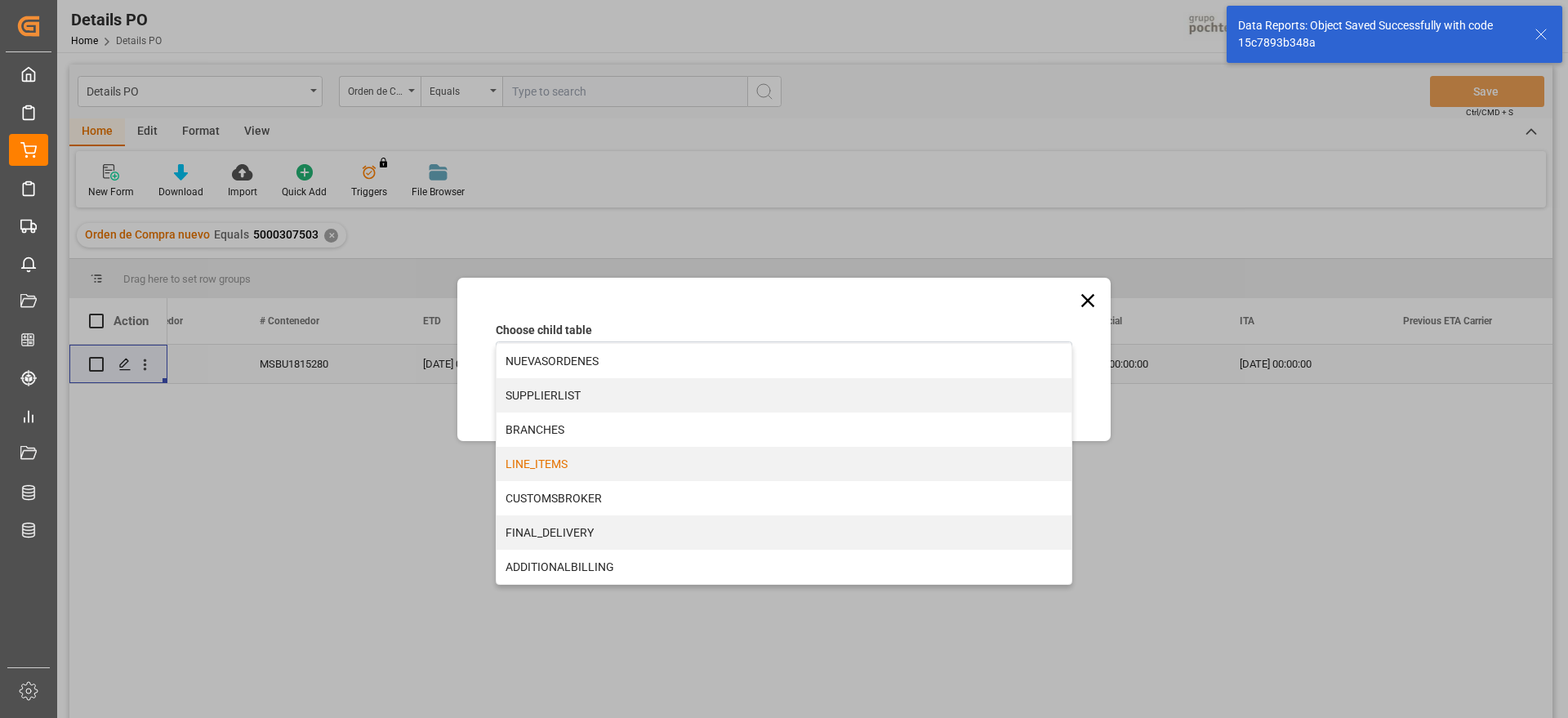
click at [588, 467] on div "LINE_ITEMS" at bounding box center [784, 463] width 575 height 34
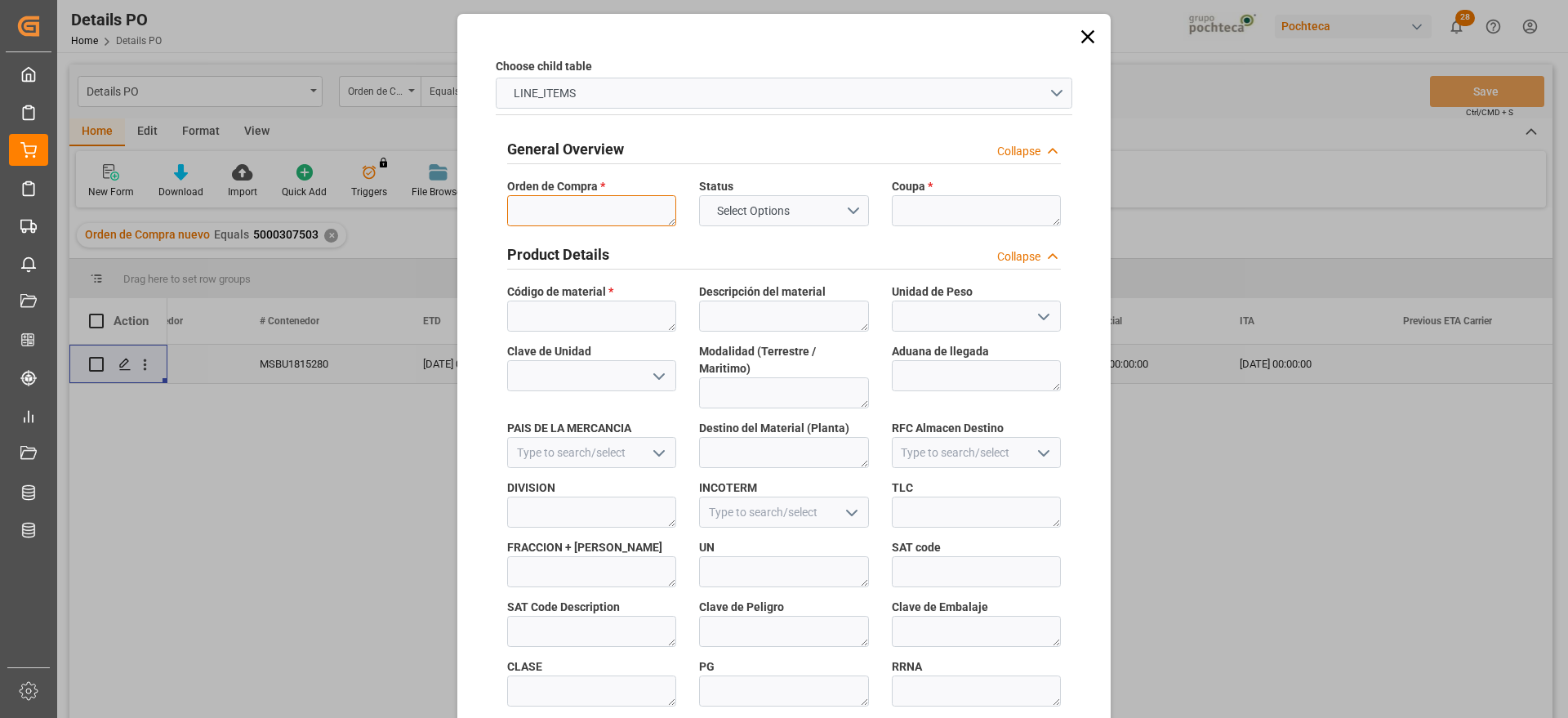
click at [614, 219] on textarea at bounding box center [592, 211] width 169 height 31
paste textarea "5000307503"
type textarea "5000307503"
click at [991, 204] on textarea at bounding box center [977, 211] width 169 height 31
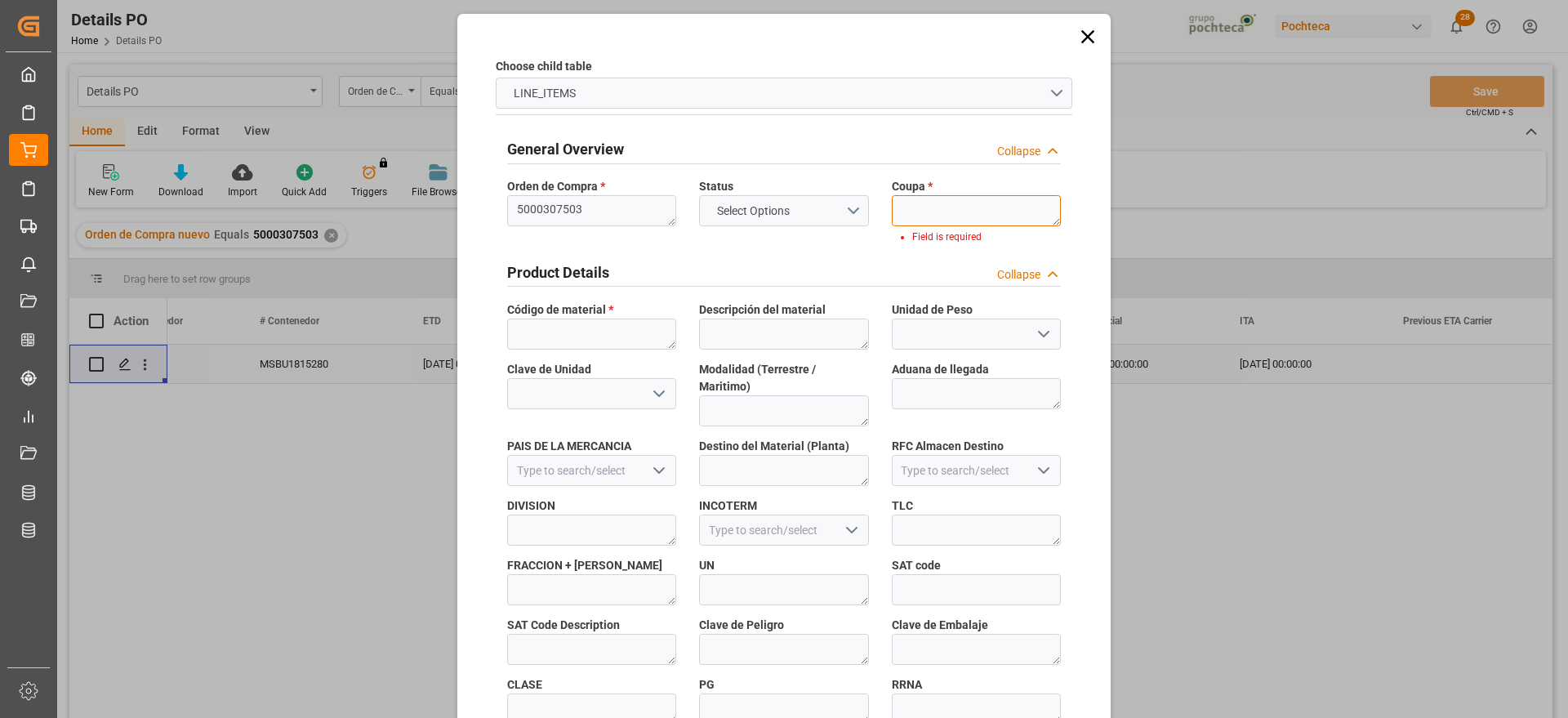
paste textarea "196321"
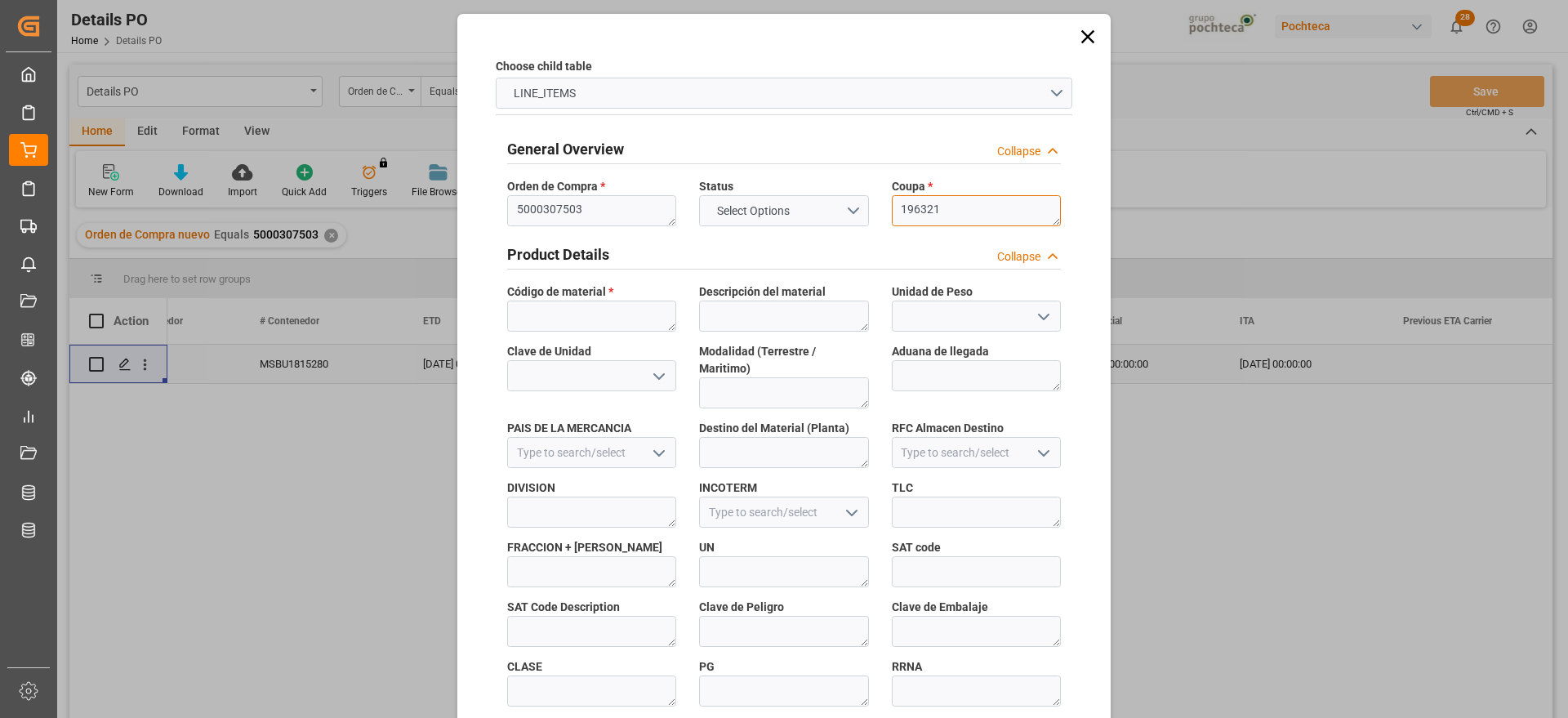
type textarea "196321"
click at [646, 314] on textarea at bounding box center [592, 315] width 169 height 31
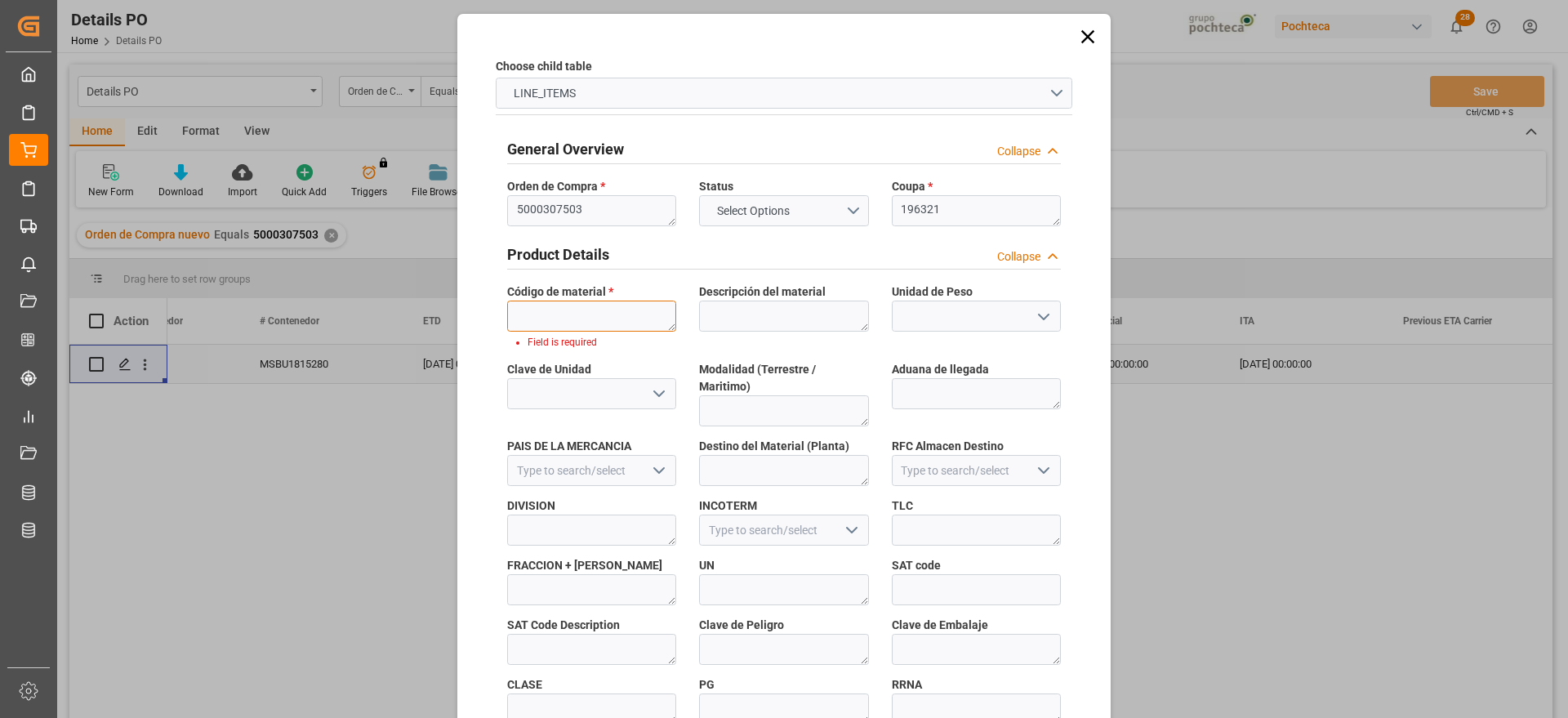
paste textarea "46420"
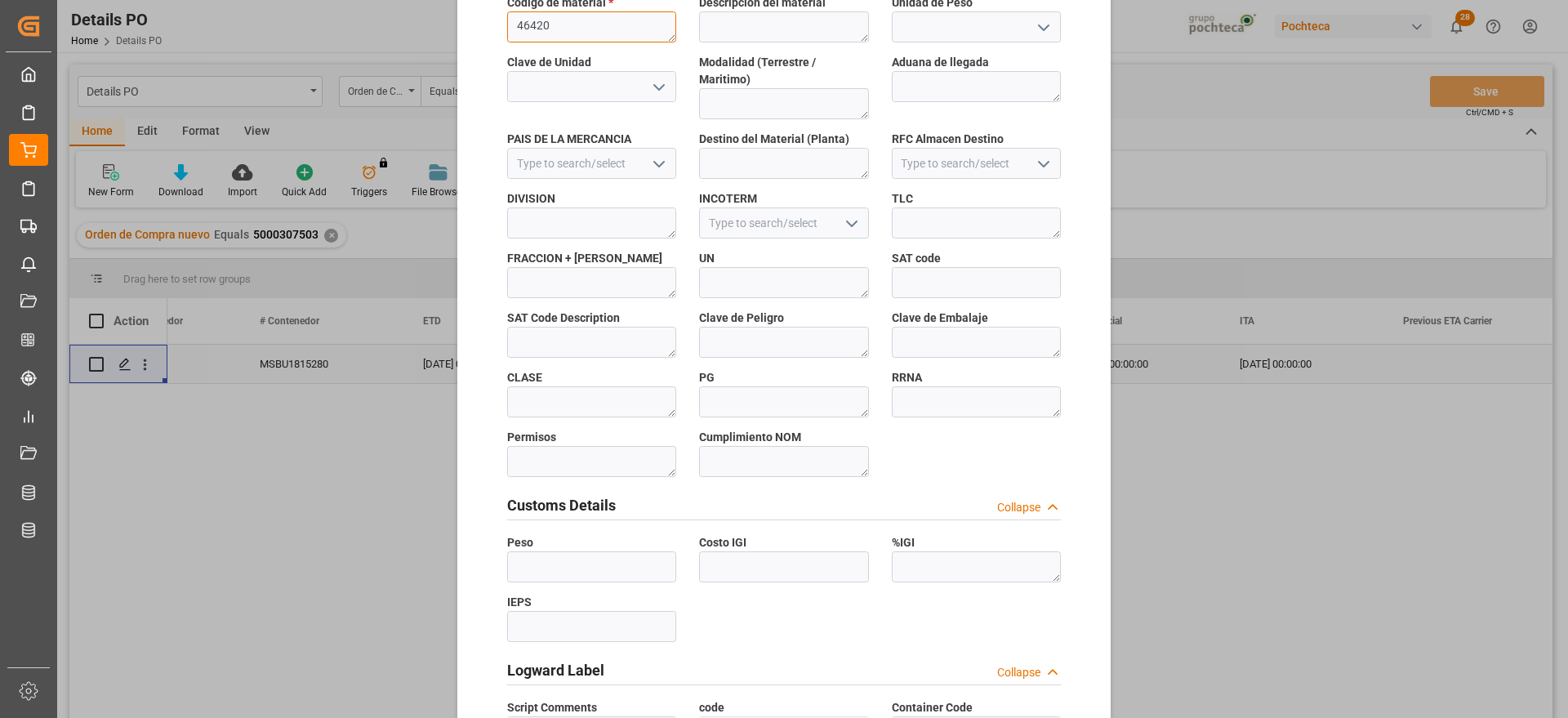
scroll to position [700, 0]
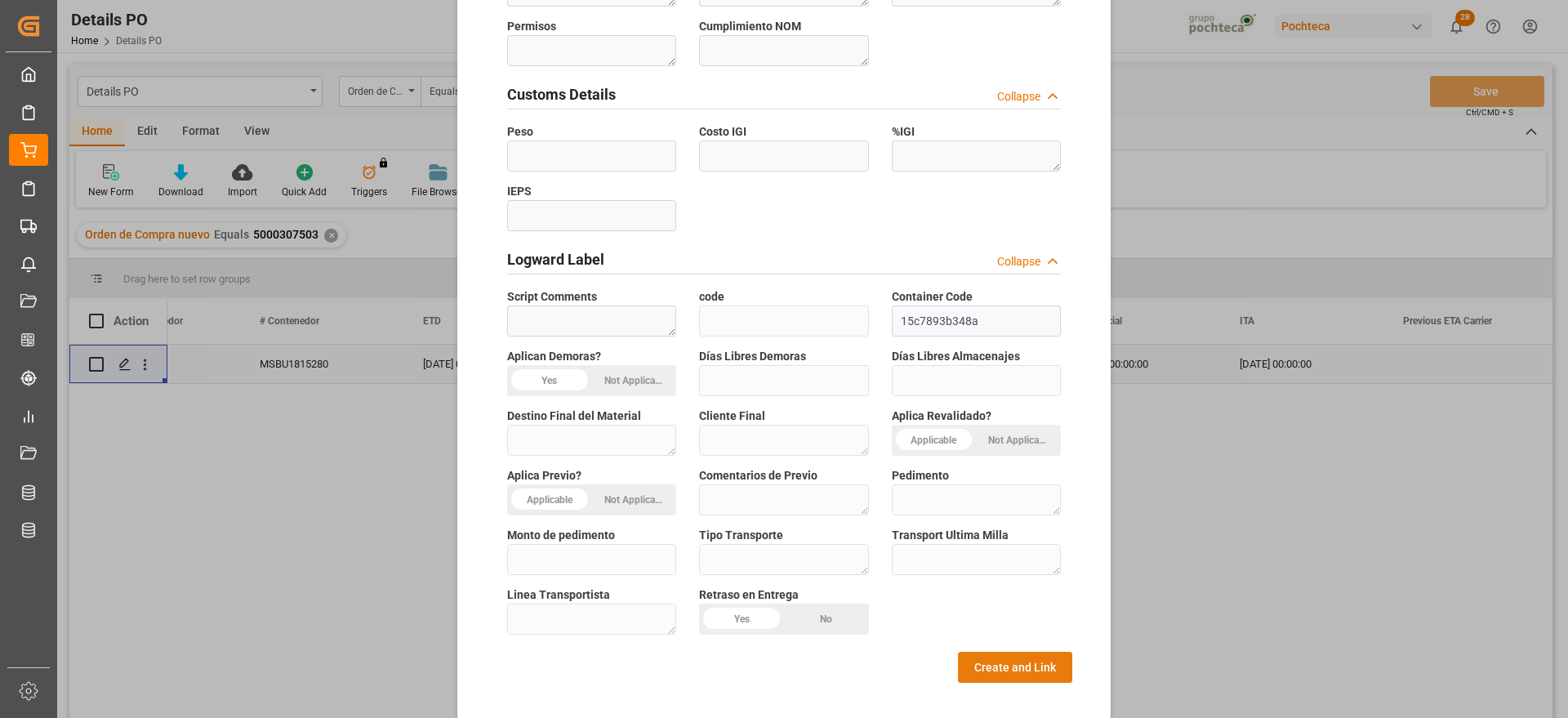
type textarea "46420"
click at [1016, 654] on button "Create and Link" at bounding box center [1016, 667] width 115 height 31
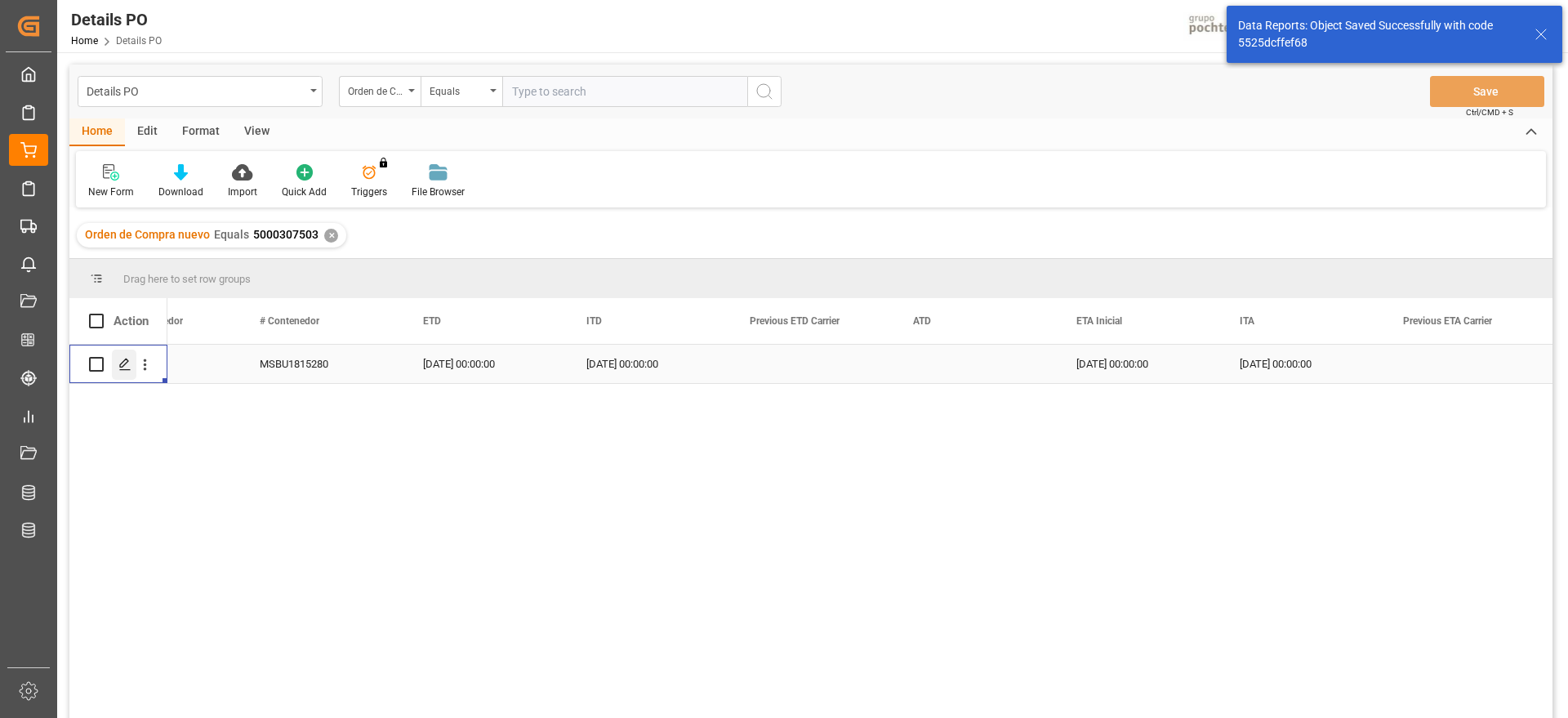
click at [123, 366] on icon "Press SPACE to select this row." at bounding box center [124, 364] width 13 height 13
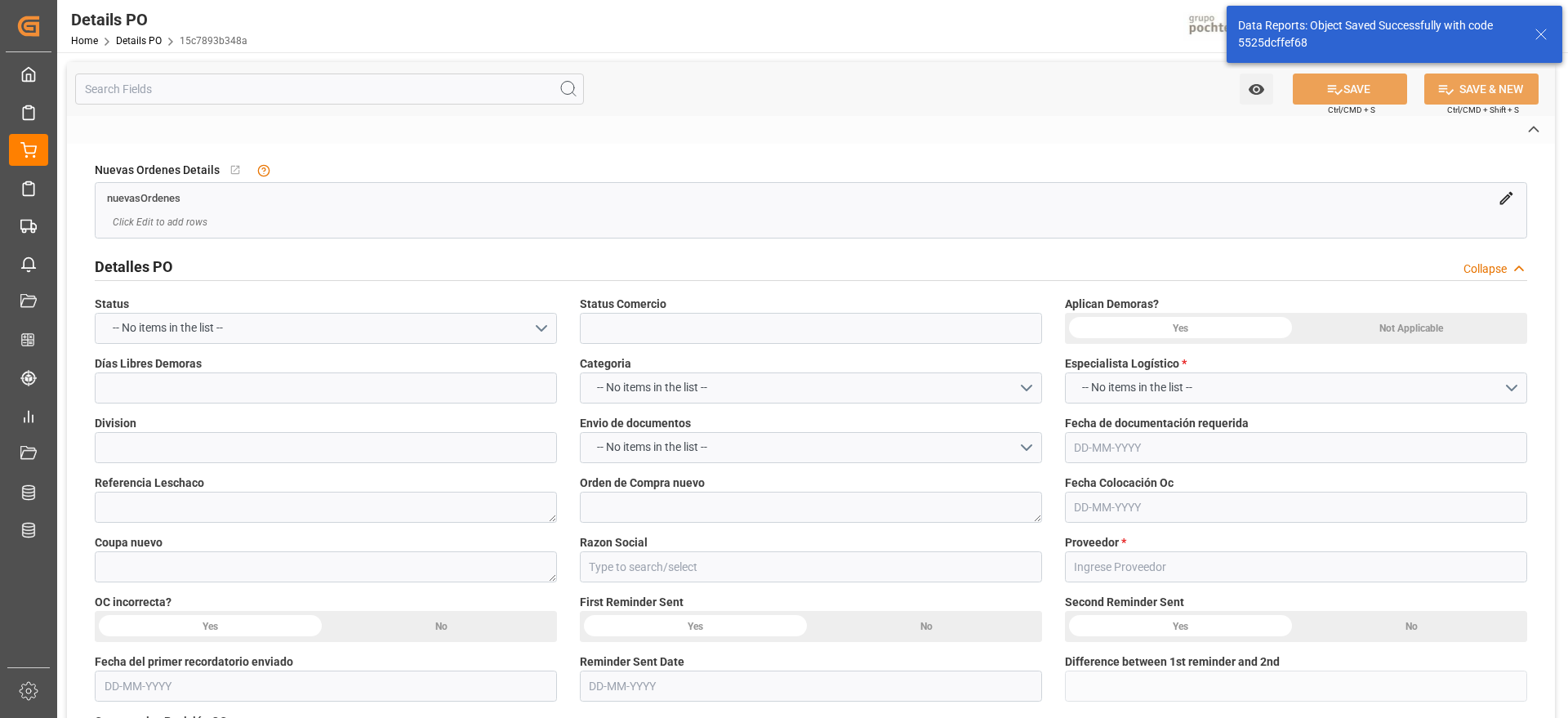
type input "En espera de Arribo/Atraque"
type input "ALIMENTOS"
type textarea "5000307503"
type textarea "196321"
type input "Materias Primas"
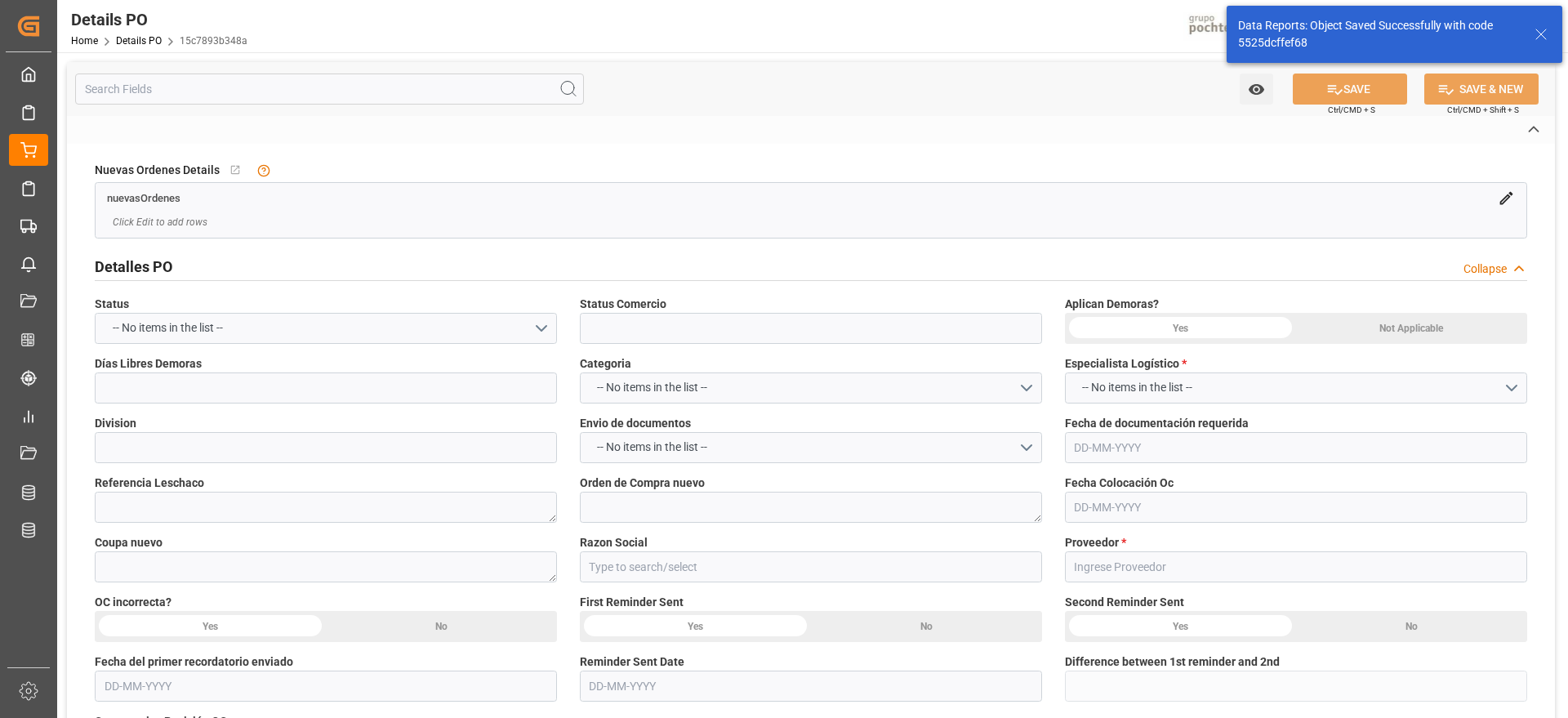
type input "OMNI-CHEM 136 LLC"
type textarea "28159"
type textarea "EN ESPERA DE ARRIBO"
type textarea "ACIDO CITRICO GR.FINO RZBC SACOS 25 KG ("
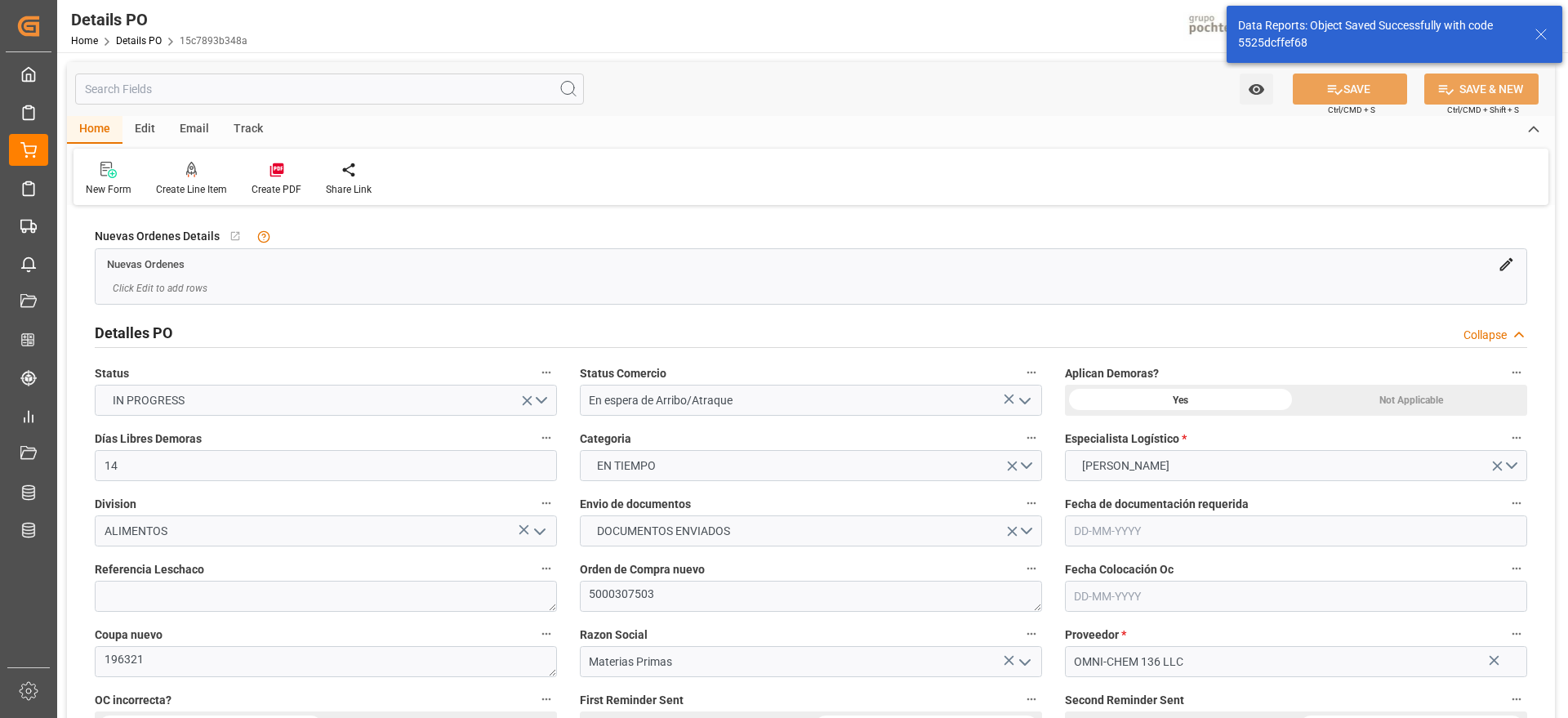
type input "14"
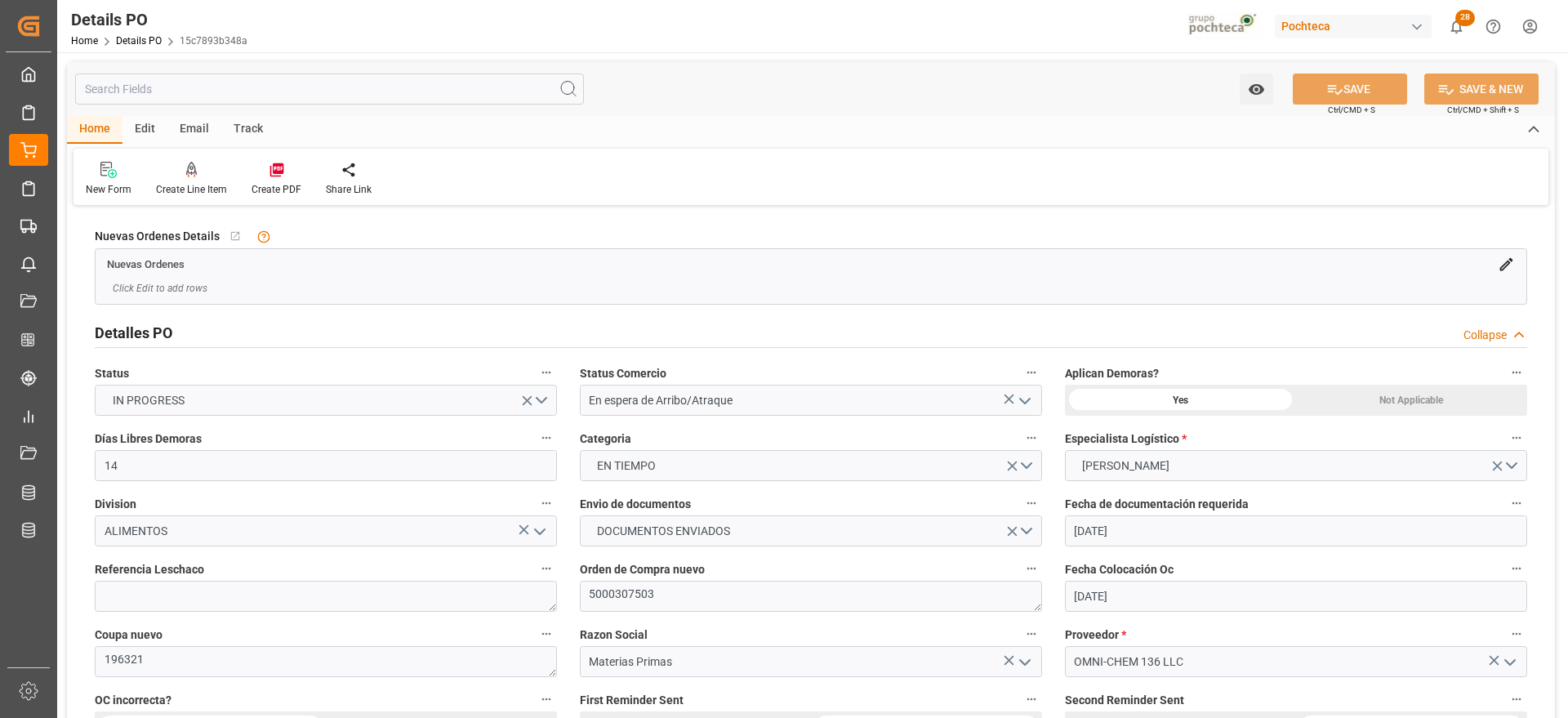
type input "[DATE]"
type input "07-08-2025"
type input "[DATE]"
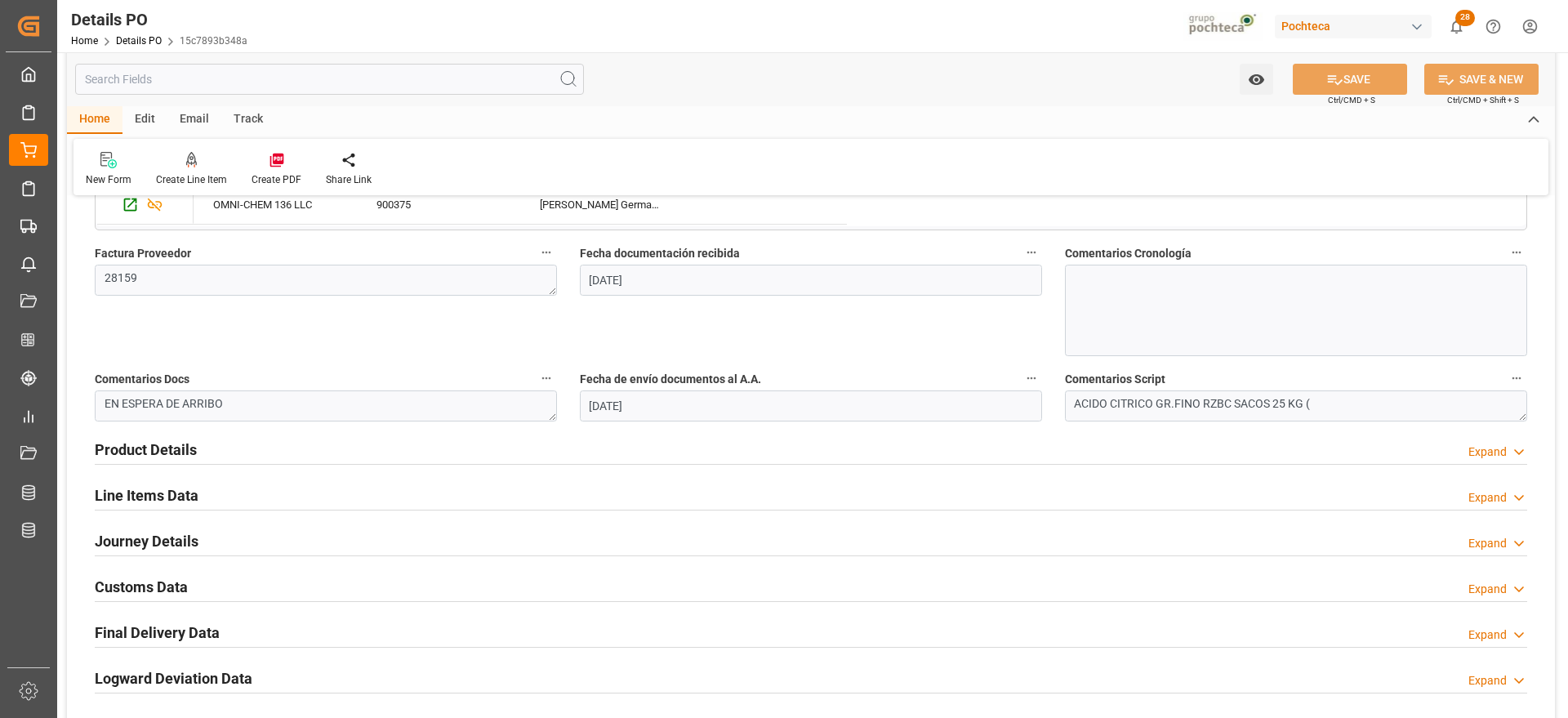
scroll to position [919, 0]
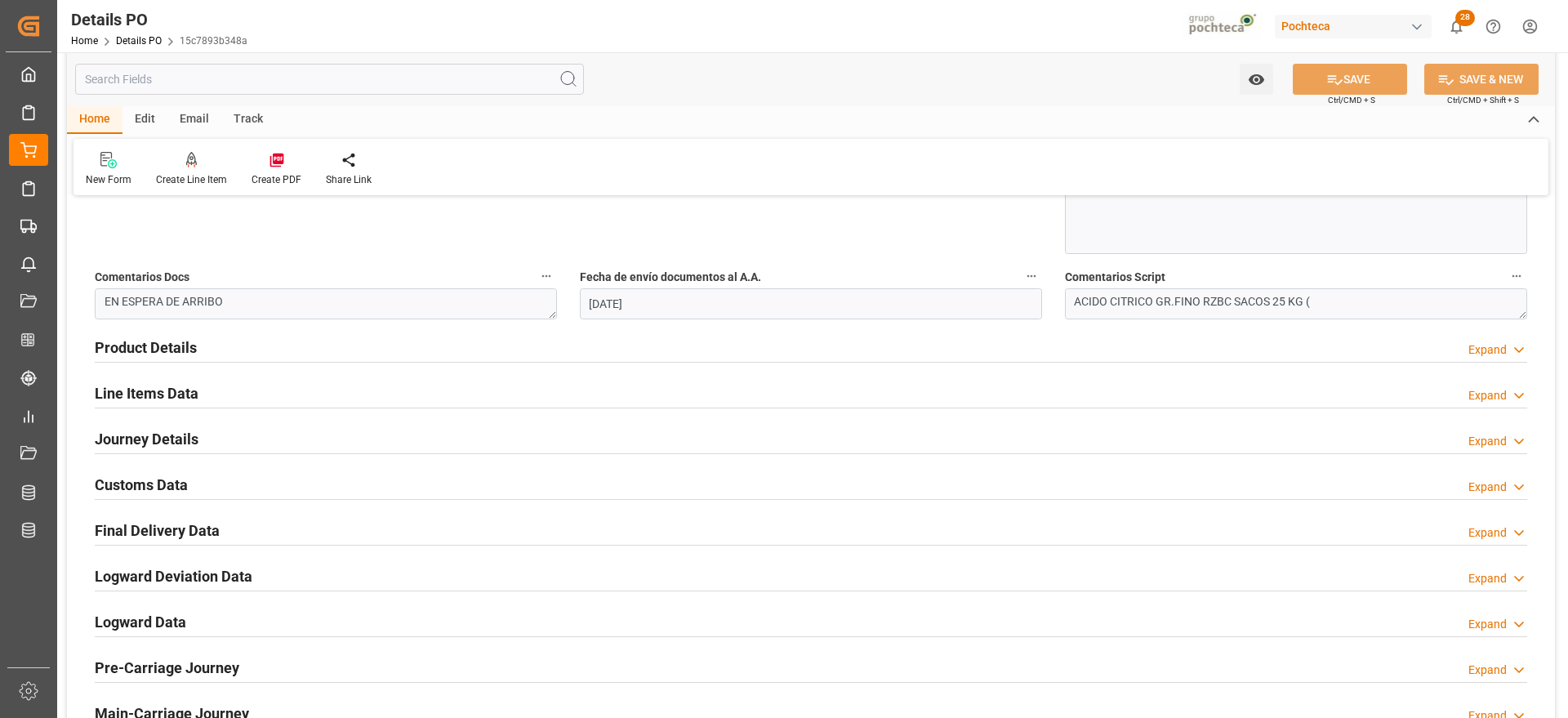
drag, startPoint x: 148, startPoint y: 487, endPoint x: 202, endPoint y: 527, distance: 67.2
click at [147, 487] on h2 "Customs Data" at bounding box center [142, 485] width 93 height 22
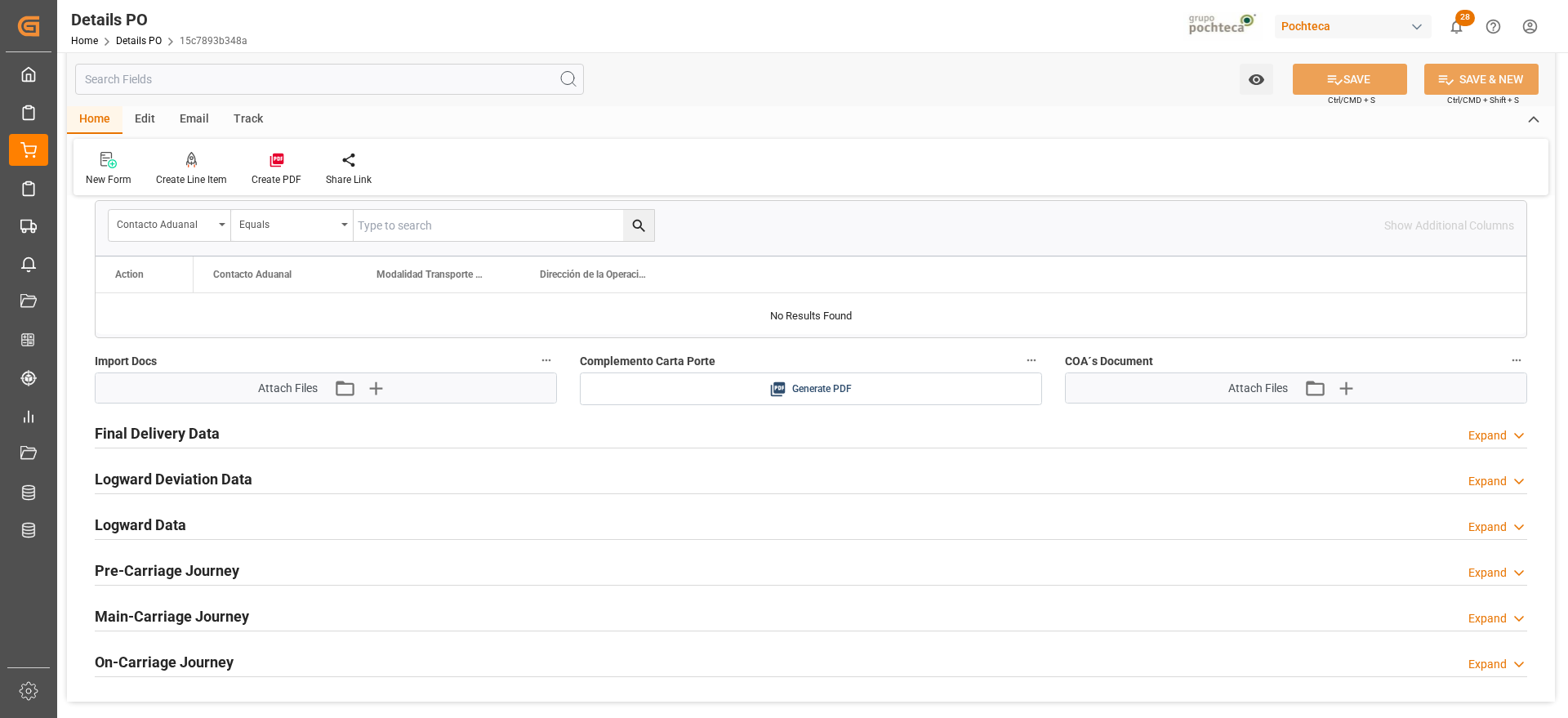
scroll to position [1430, 0]
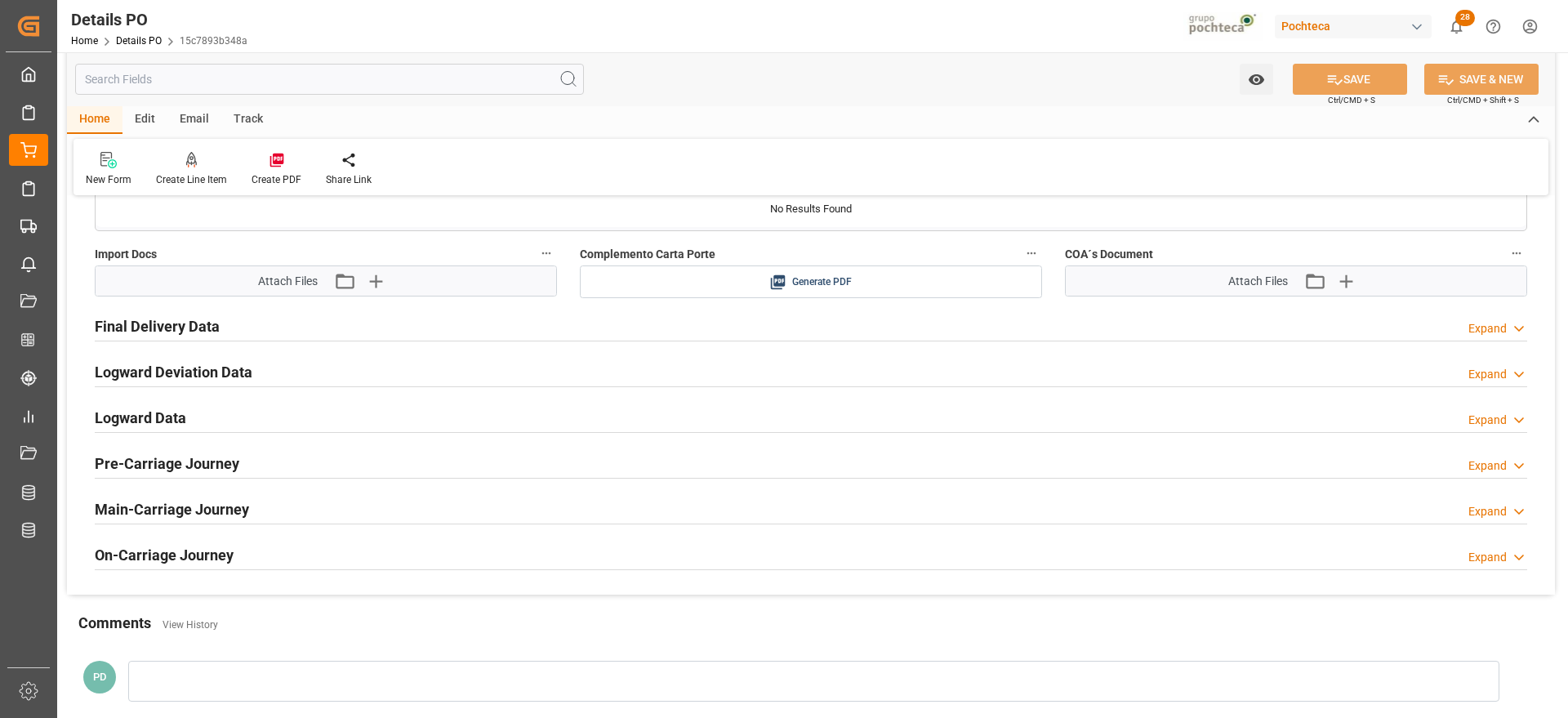
click at [329, 279] on div "Attach Files Attach existing file Upload new file" at bounding box center [326, 281] width 136 height 22
click at [343, 283] on icon "button" at bounding box center [344, 281] width 26 height 26
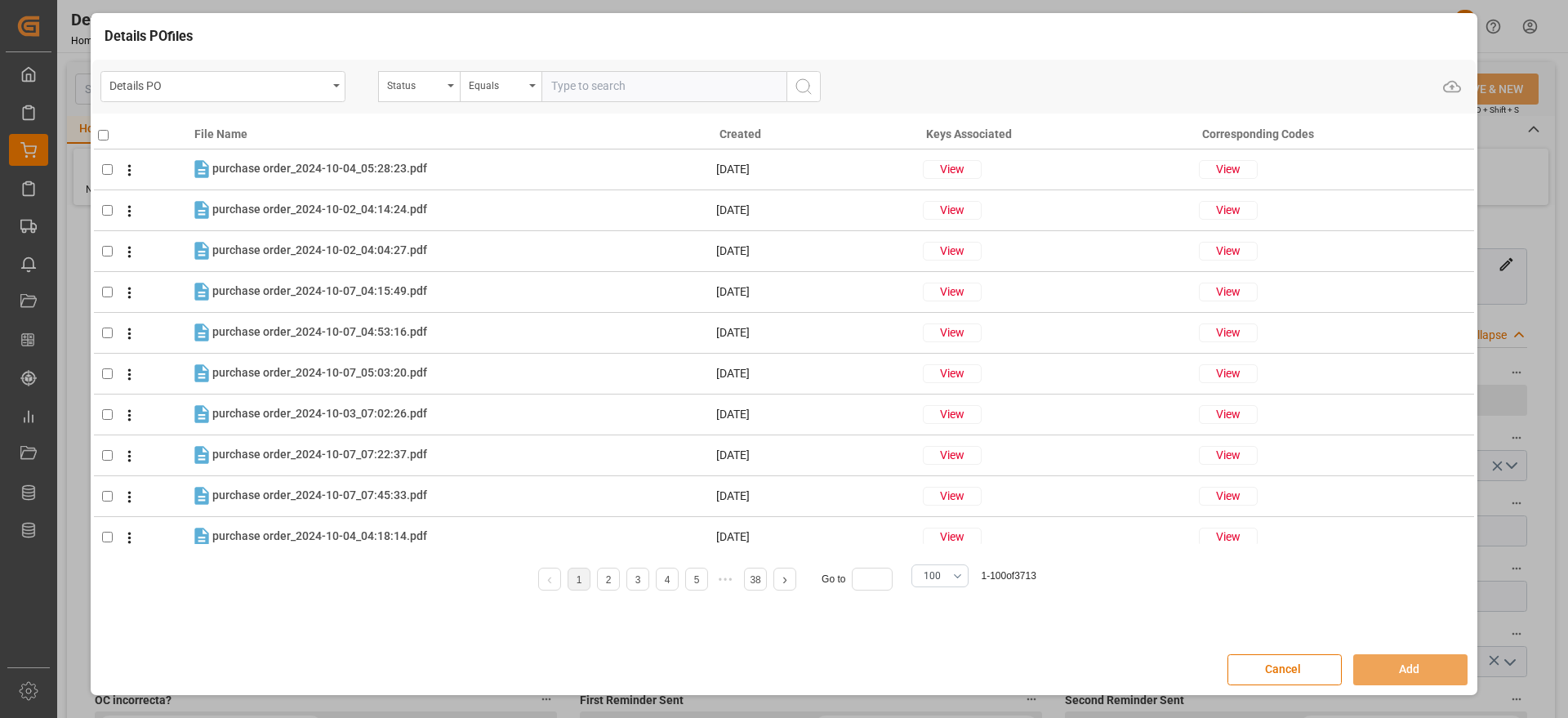
scroll to position [1430, 0]
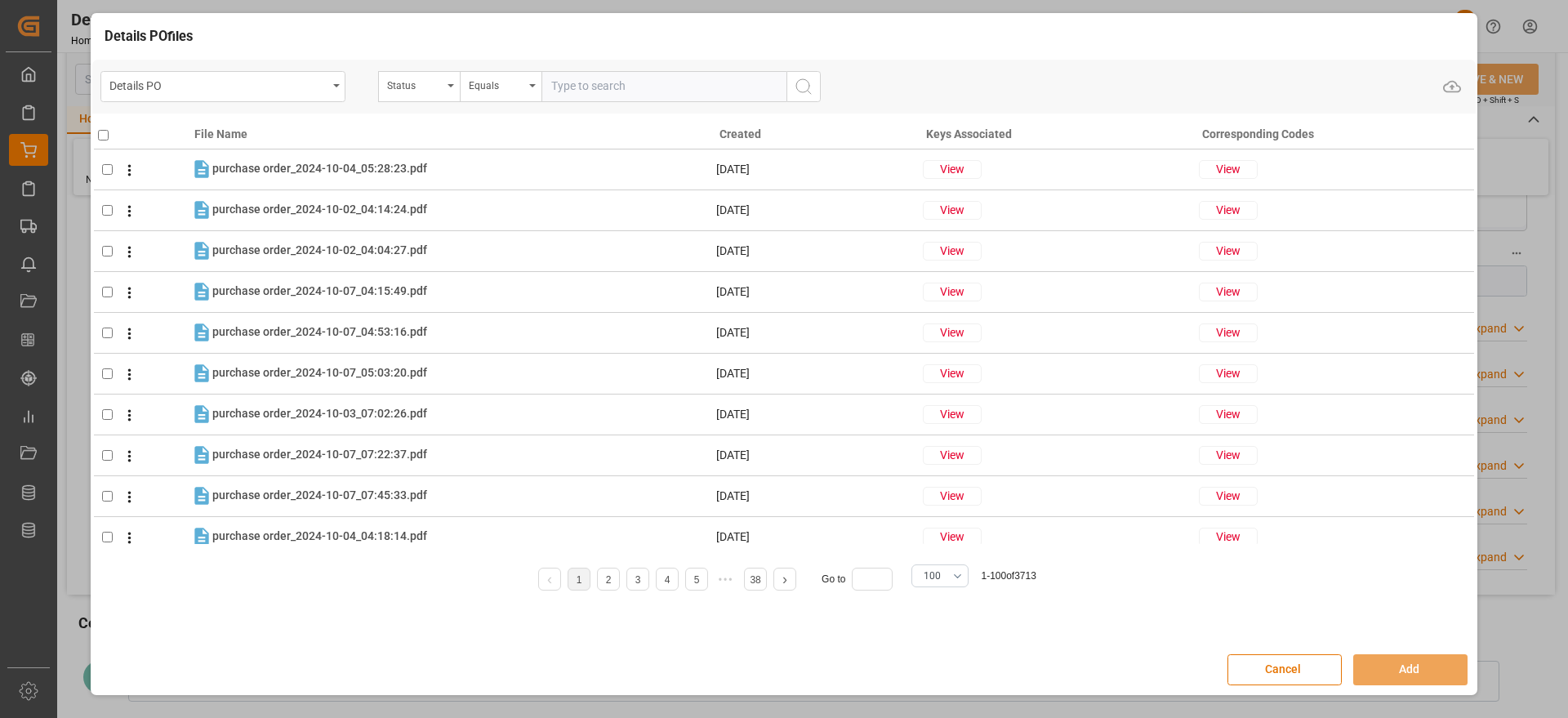
click at [1290, 674] on button "Cancel" at bounding box center [1285, 670] width 115 height 31
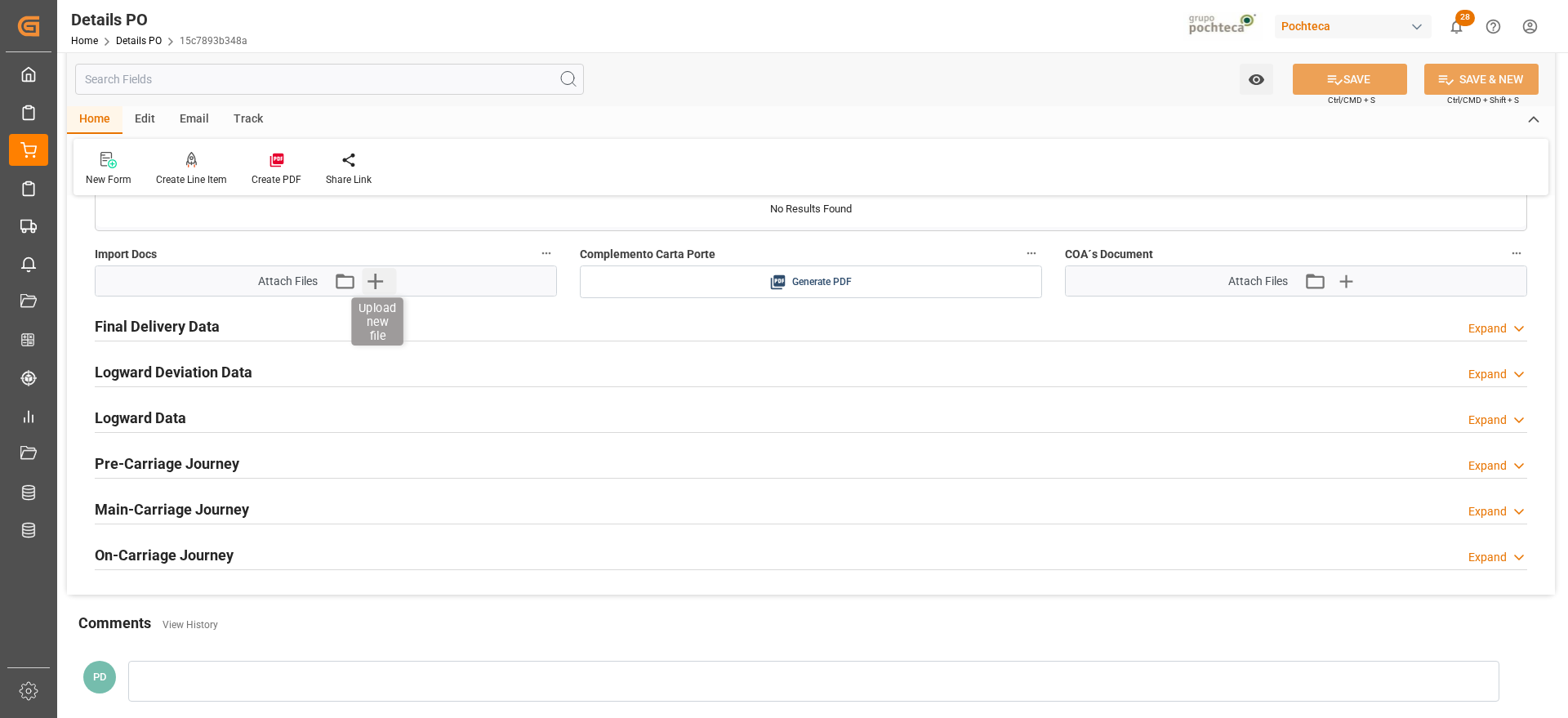
click at [367, 286] on icon "button" at bounding box center [375, 281] width 26 height 26
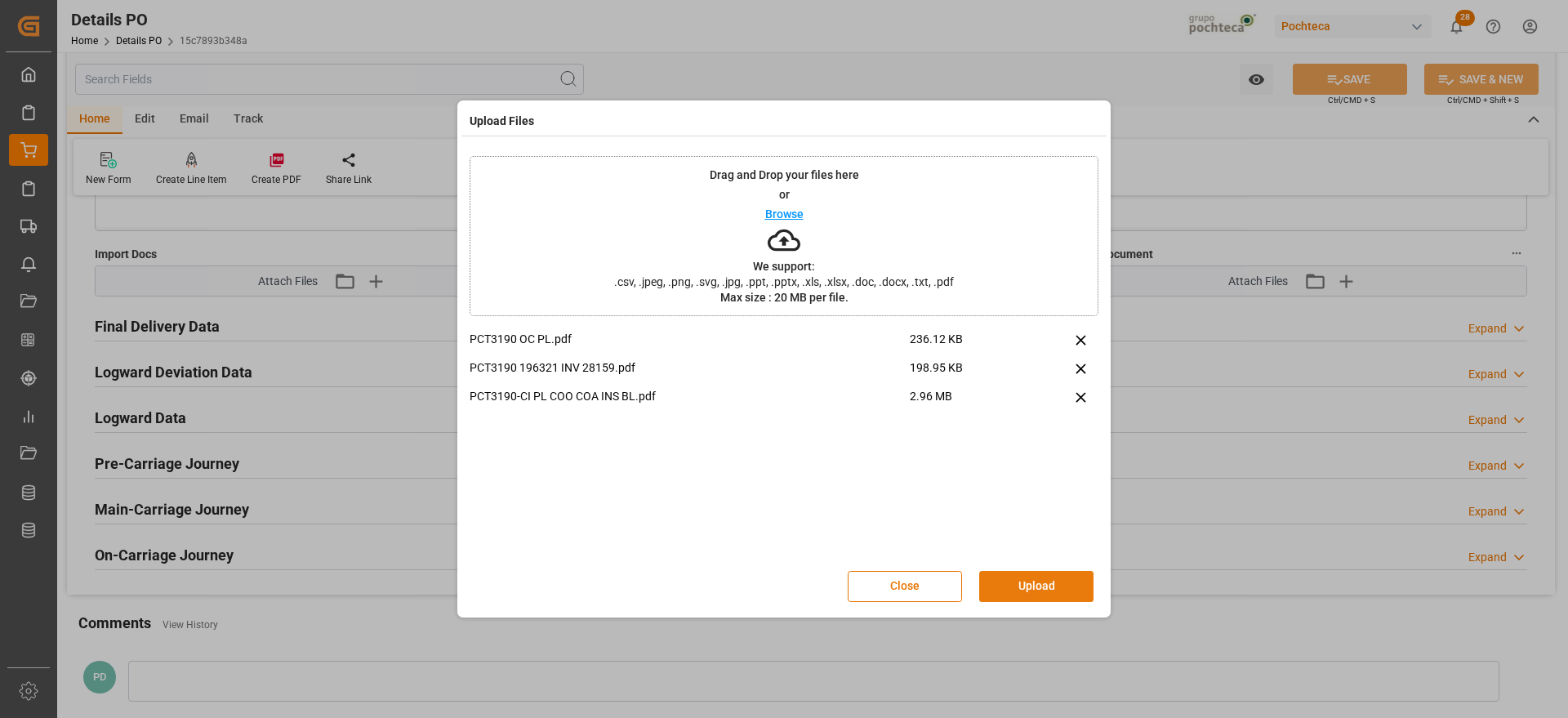
click at [1054, 580] on button "Upload" at bounding box center [1037, 586] width 115 height 31
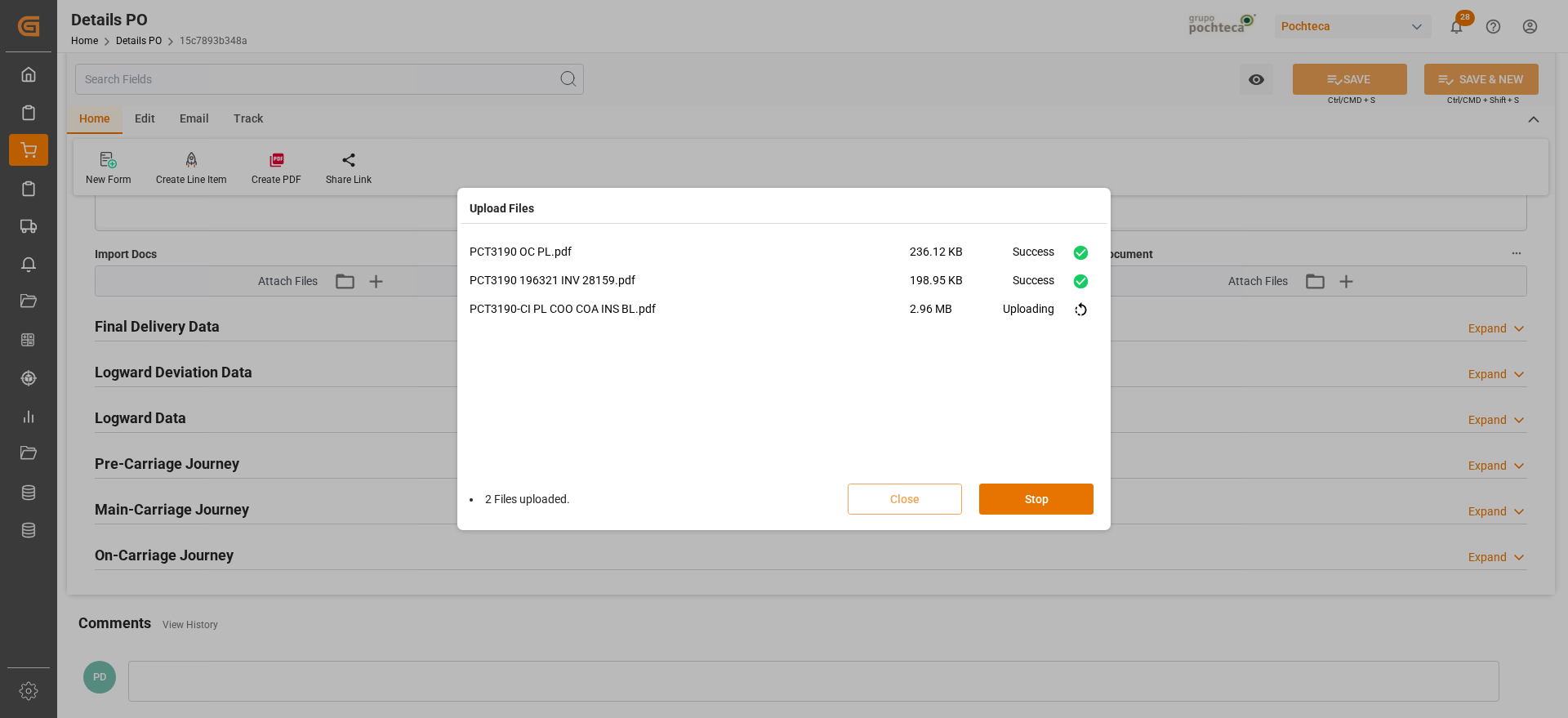
click at [1050, 374] on div "PCT3190 OC PL.pdf 236.12 KB Success PCT3190 196321 INV 28159.pdf 198.95 KB Succ…" at bounding box center [784, 358] width 629 height 229
click at [1053, 495] on button "Done" at bounding box center [1037, 499] width 115 height 31
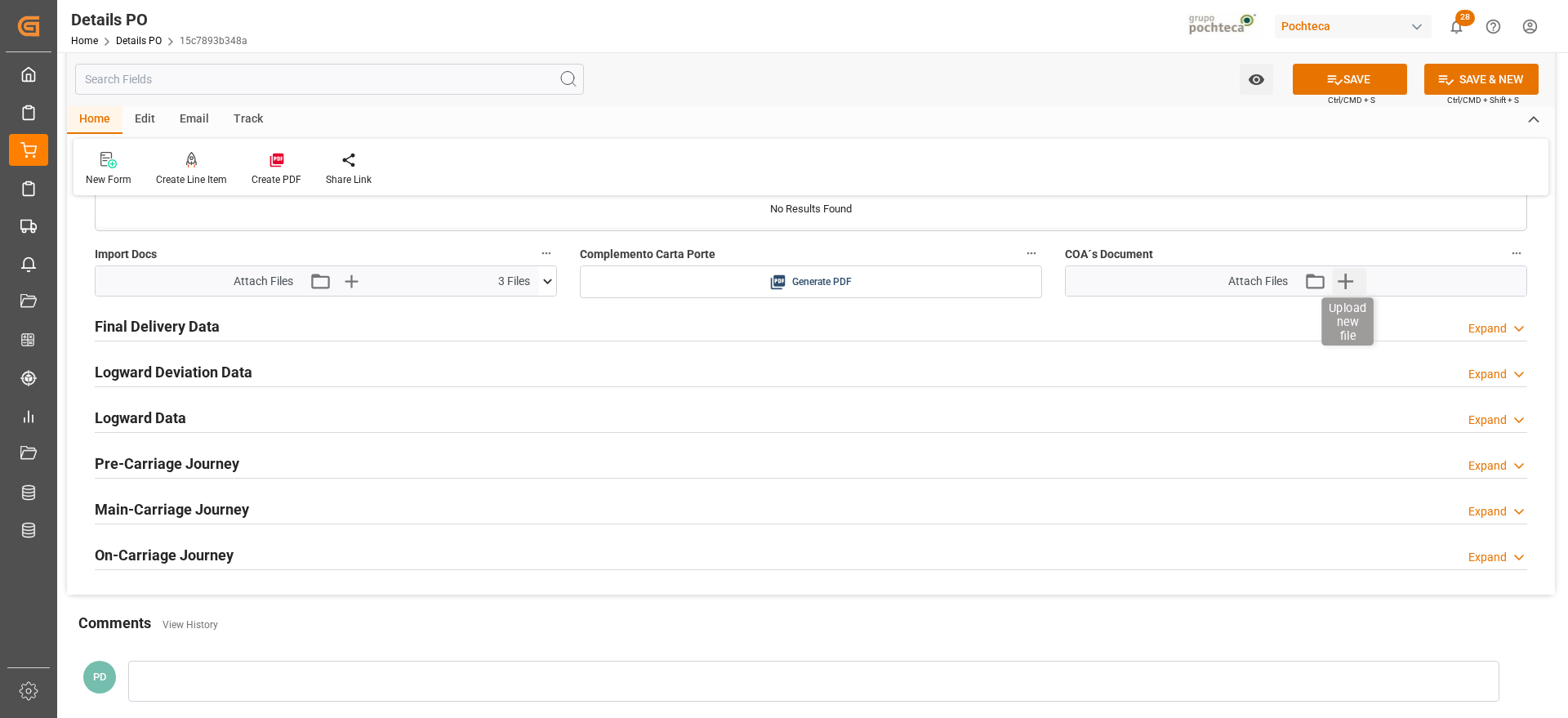
click at [1344, 279] on icon "button" at bounding box center [1345, 281] width 26 height 26
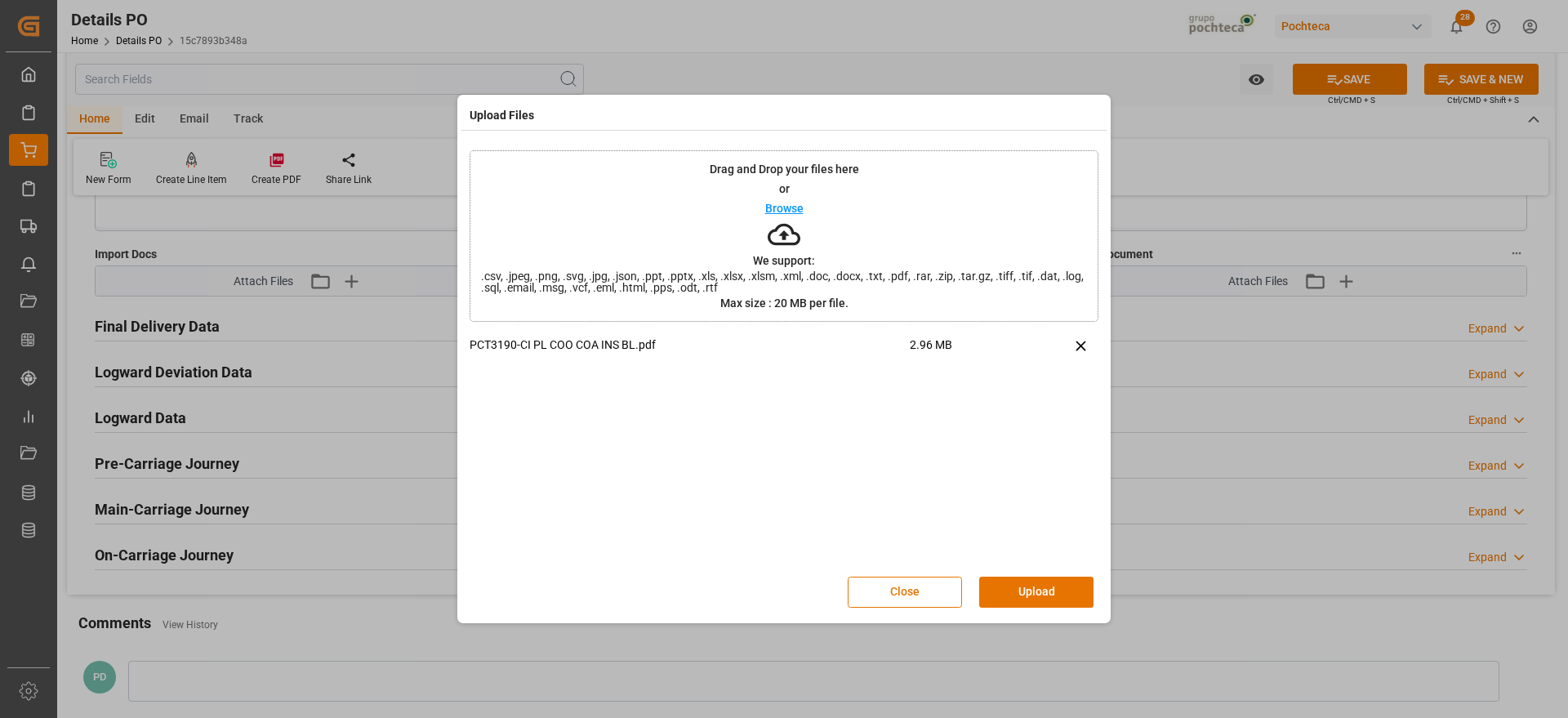
click at [1033, 595] on button "Upload" at bounding box center [1037, 592] width 115 height 31
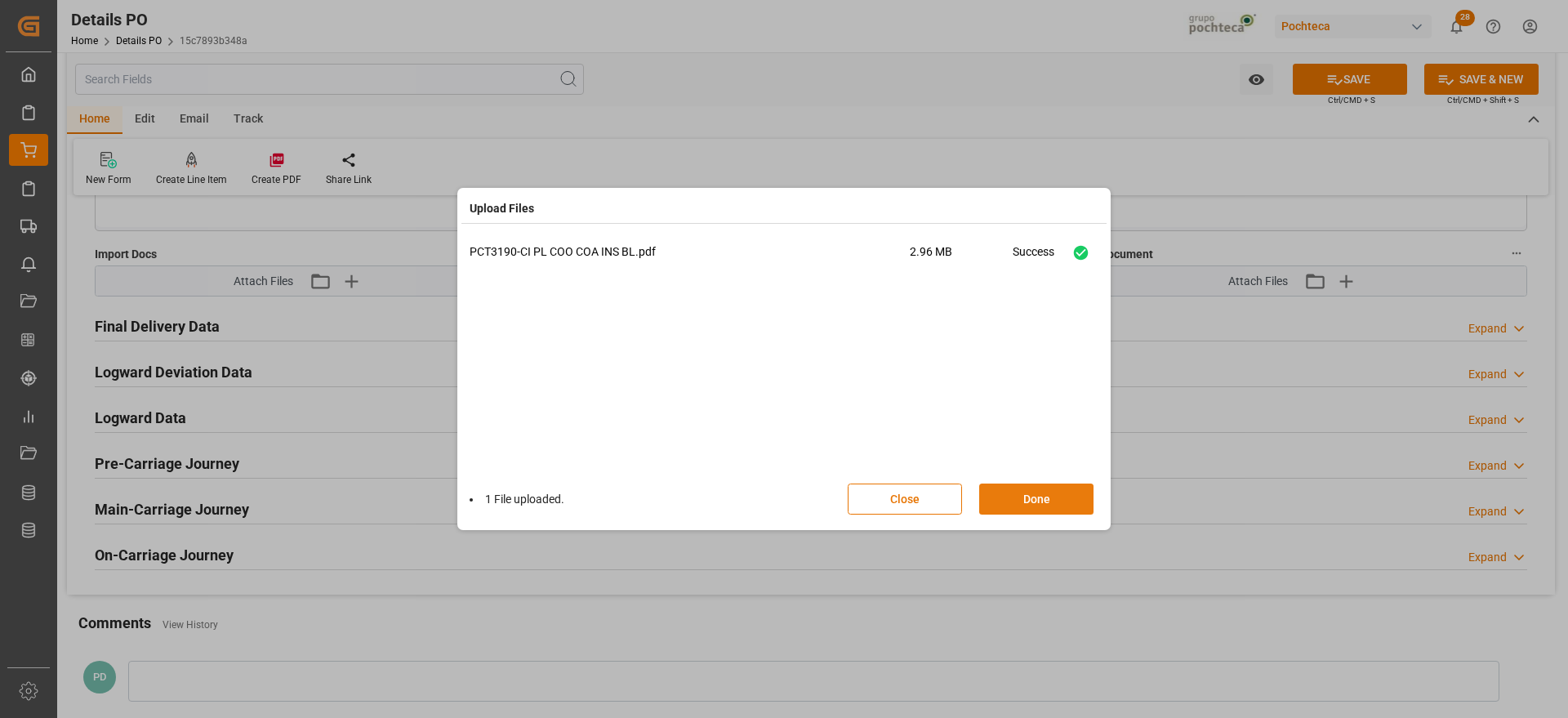
click at [1034, 498] on button "Done" at bounding box center [1037, 499] width 115 height 31
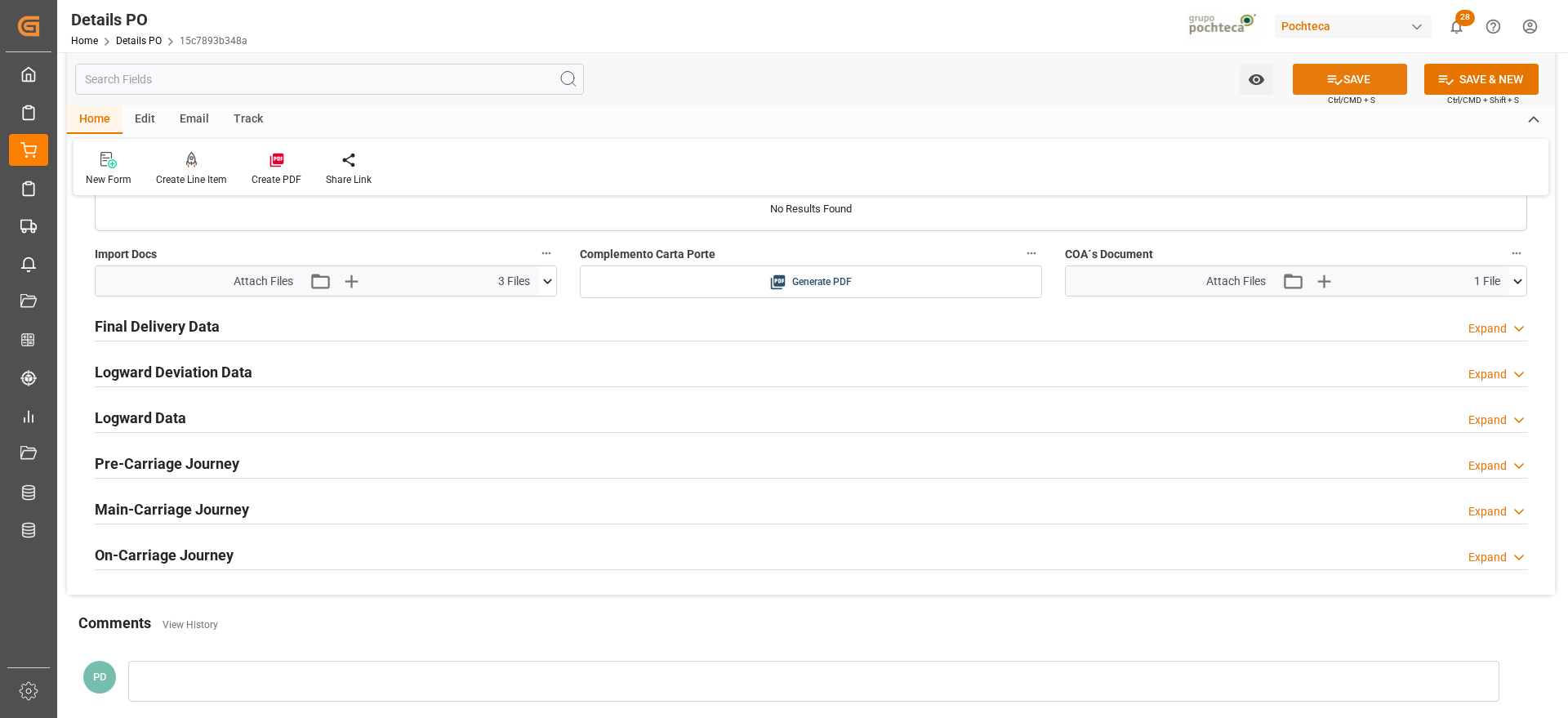
click at [1370, 66] on button "SAVE" at bounding box center [1350, 78] width 115 height 31
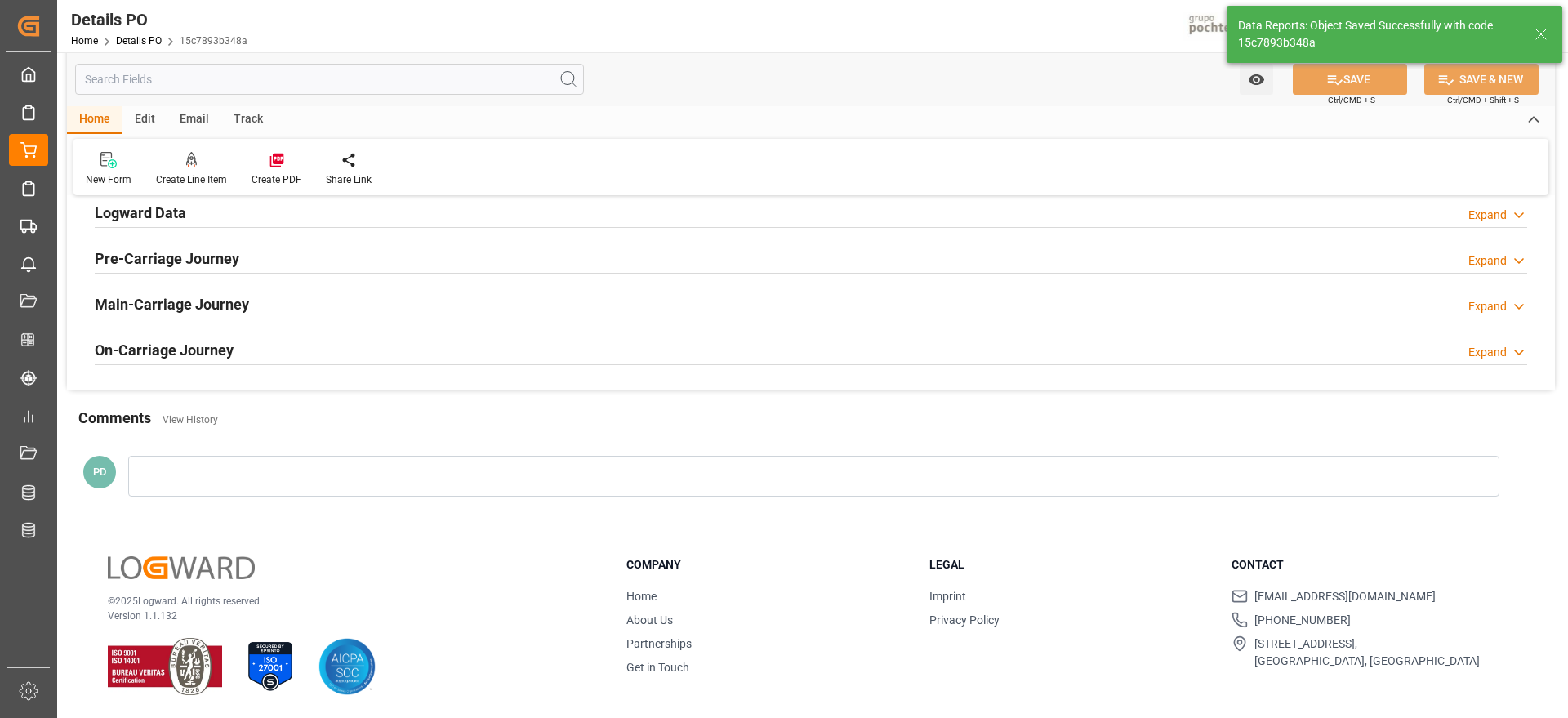
scroll to position [1123, 0]
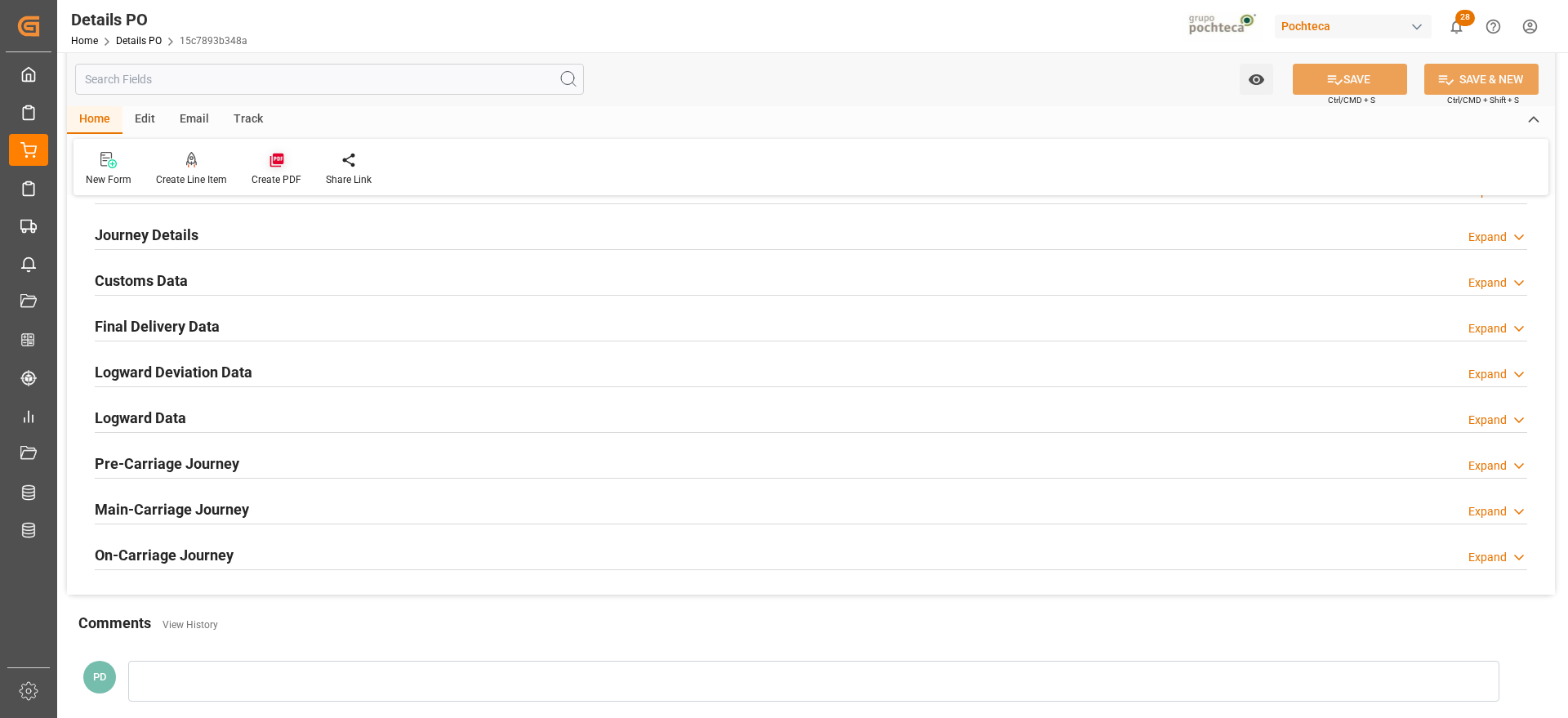
click at [282, 168] on div "Create PDF" at bounding box center [277, 169] width 74 height 36
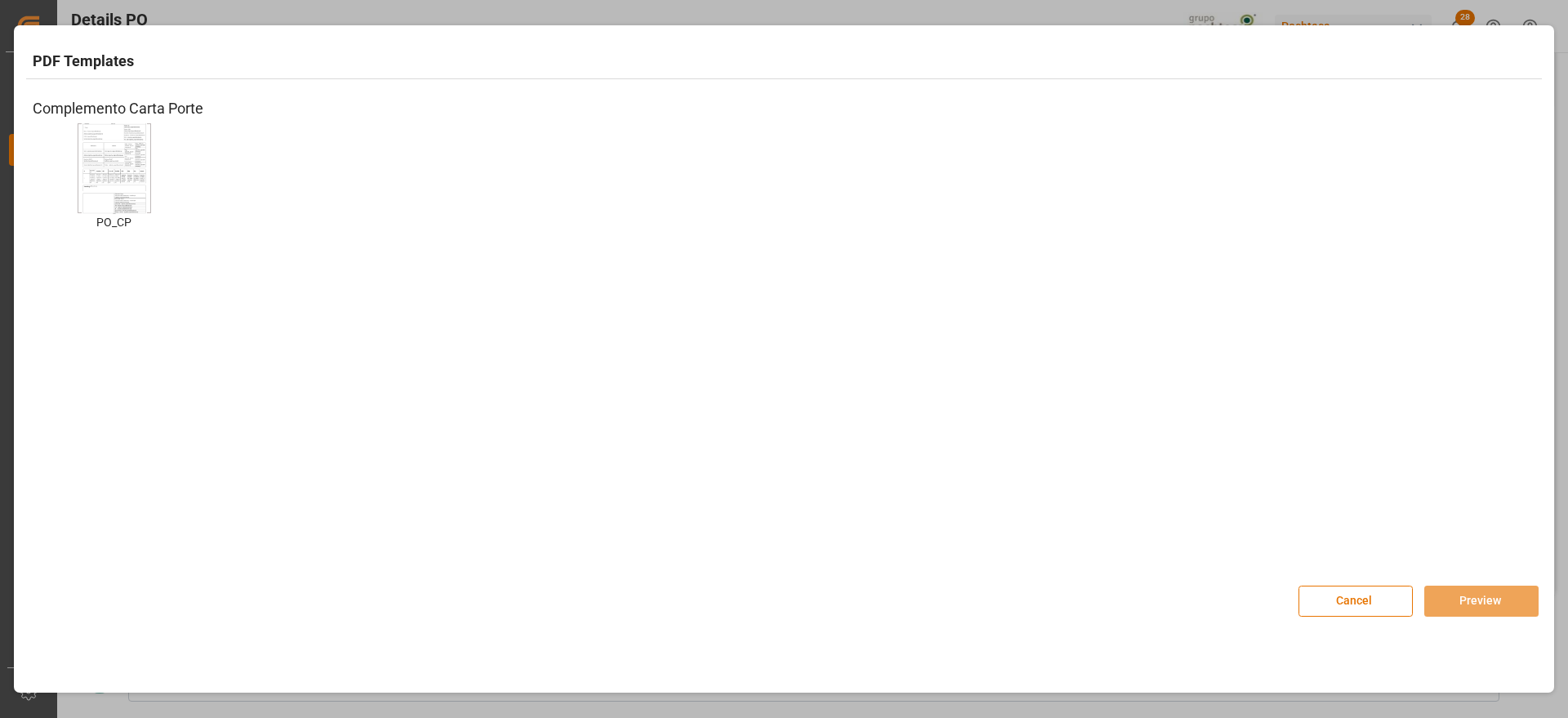
click at [125, 170] on img at bounding box center [115, 167] width 65 height 93
click at [1479, 593] on button "Preview" at bounding box center [1482, 601] width 115 height 31
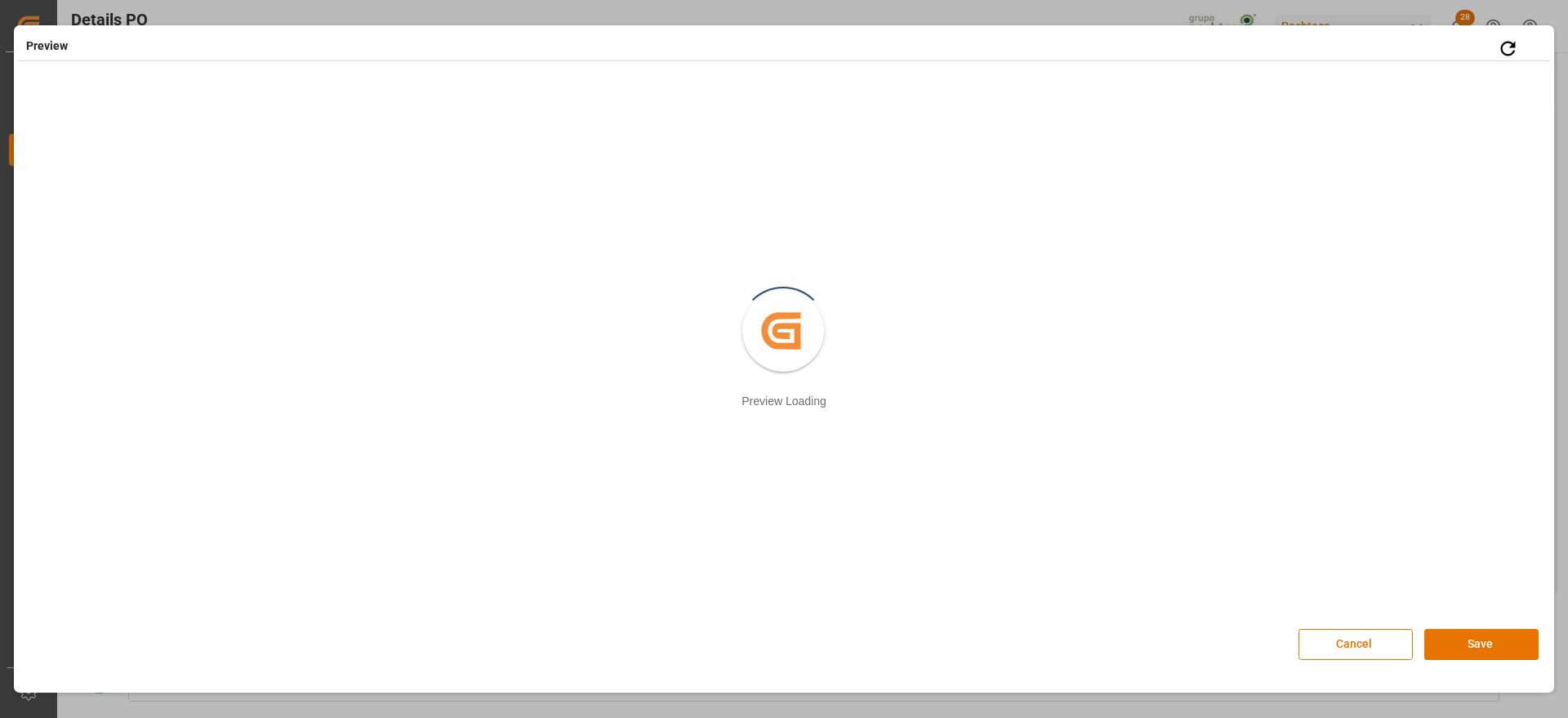
click at [1449, 629] on button "Save" at bounding box center [1482, 644] width 115 height 31
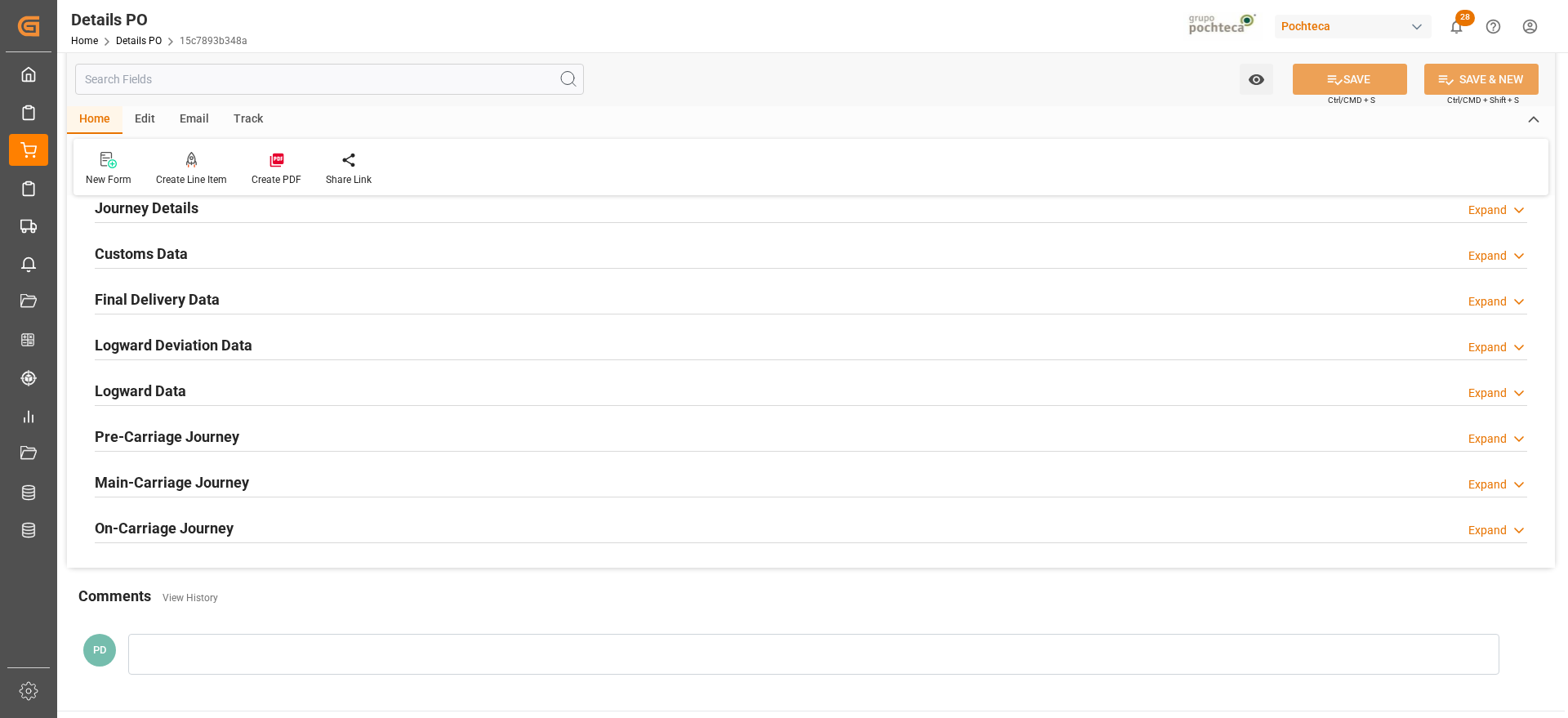
scroll to position [1124, 0]
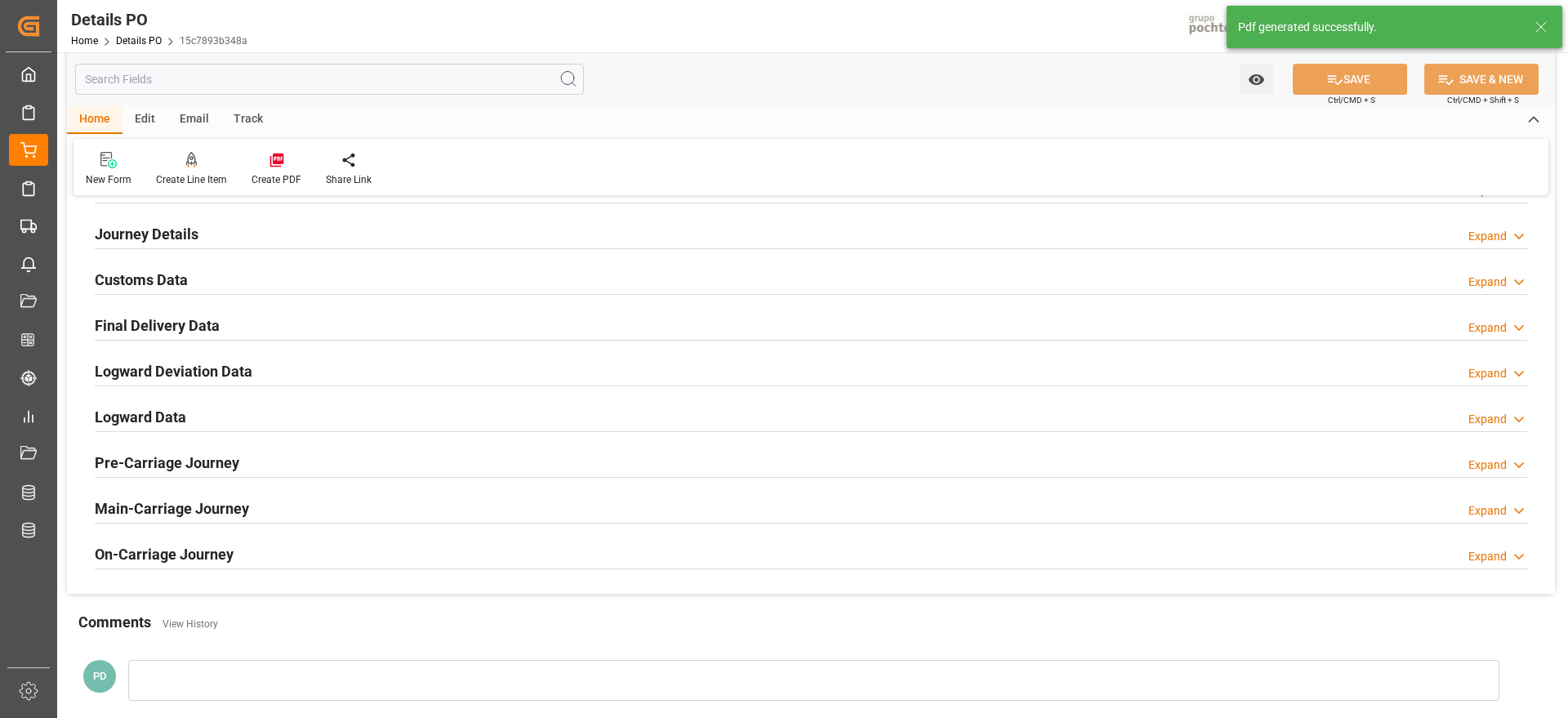
click at [155, 275] on h2 "Customs Data" at bounding box center [142, 279] width 93 height 22
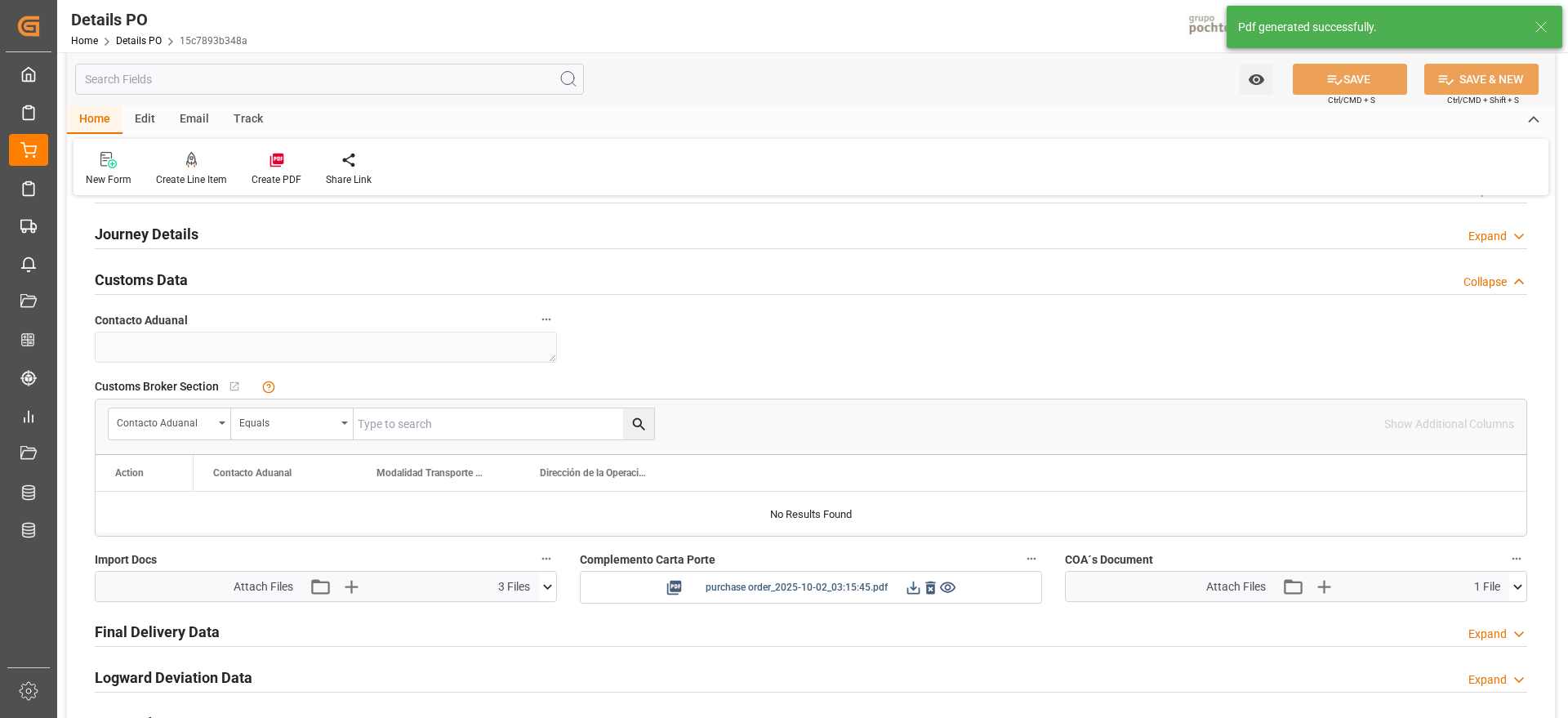
click at [913, 585] on icon at bounding box center [913, 587] width 17 height 17
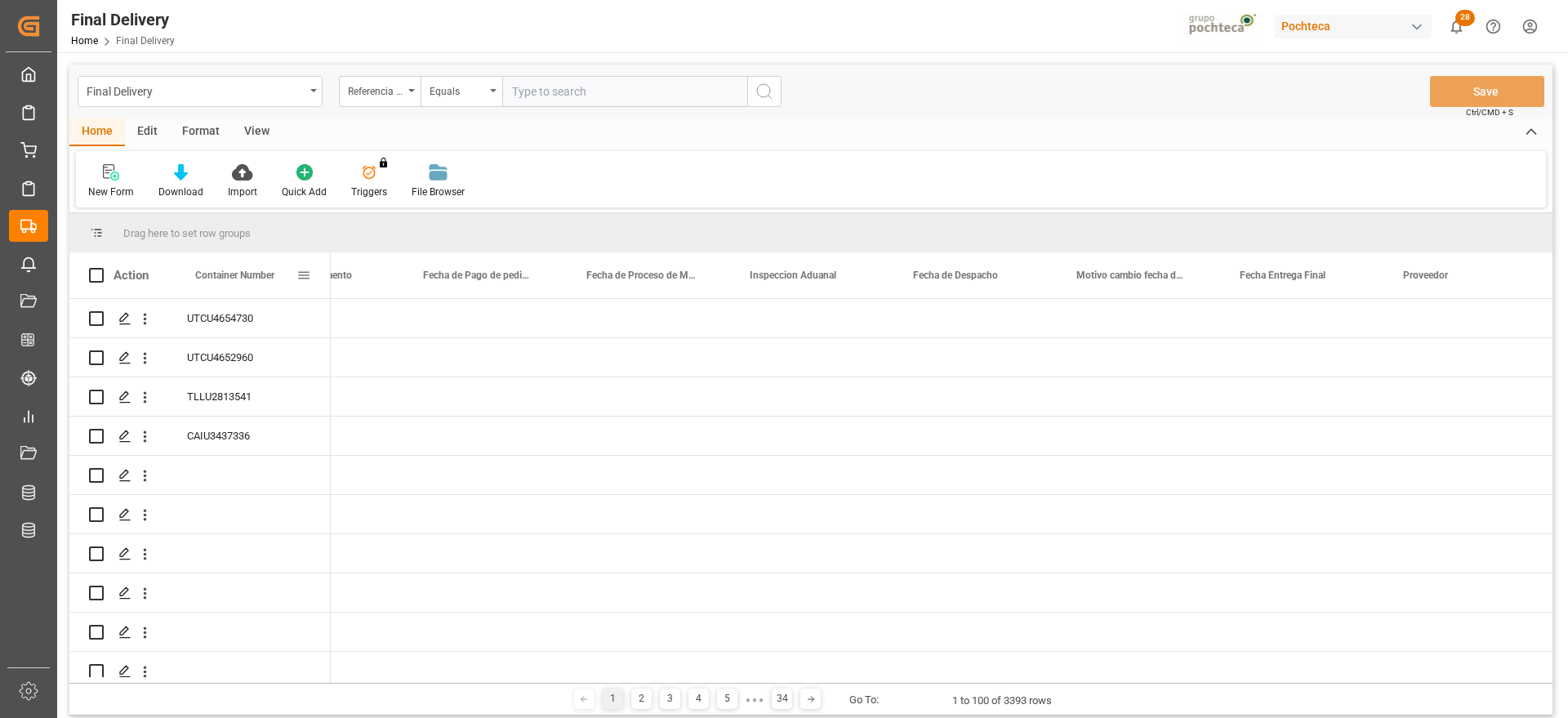
scroll to position [0, 4012]
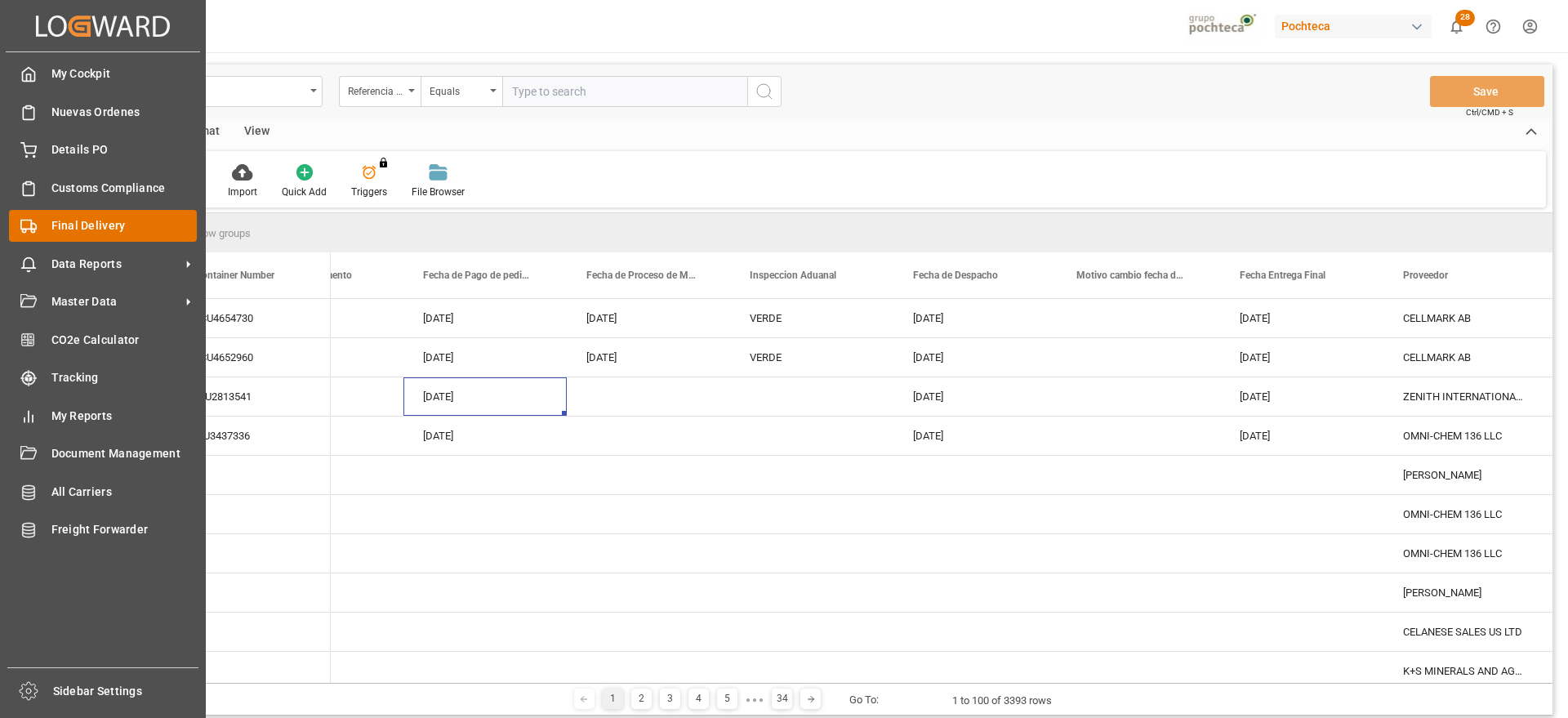
click at [114, 221] on span "Final Delivery" at bounding box center [124, 226] width 146 height 17
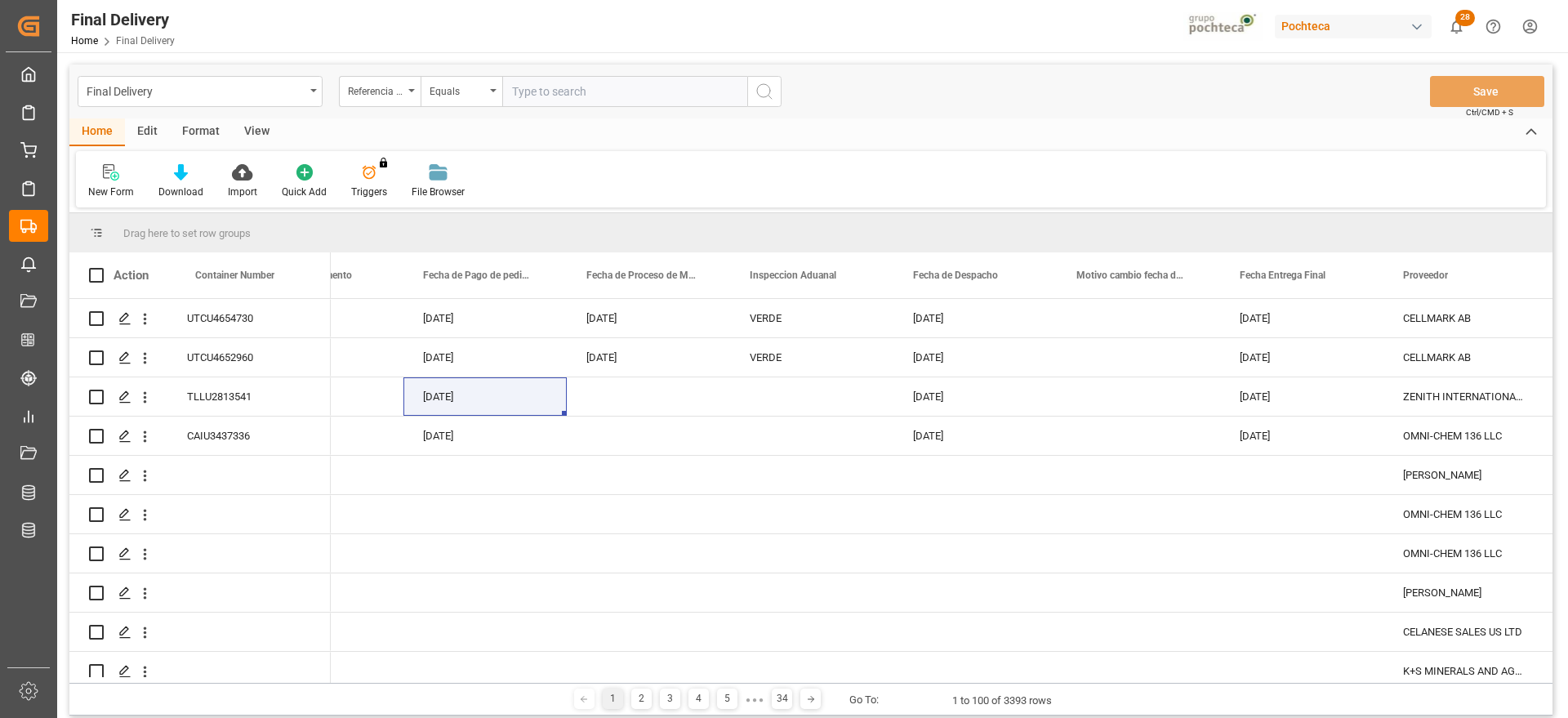
click at [568, 87] on input "text" at bounding box center [625, 91] width 245 height 31
click at [545, 99] on input "text" at bounding box center [625, 91] width 245 height 31
paste input "251006900390"
type input "251006900390"
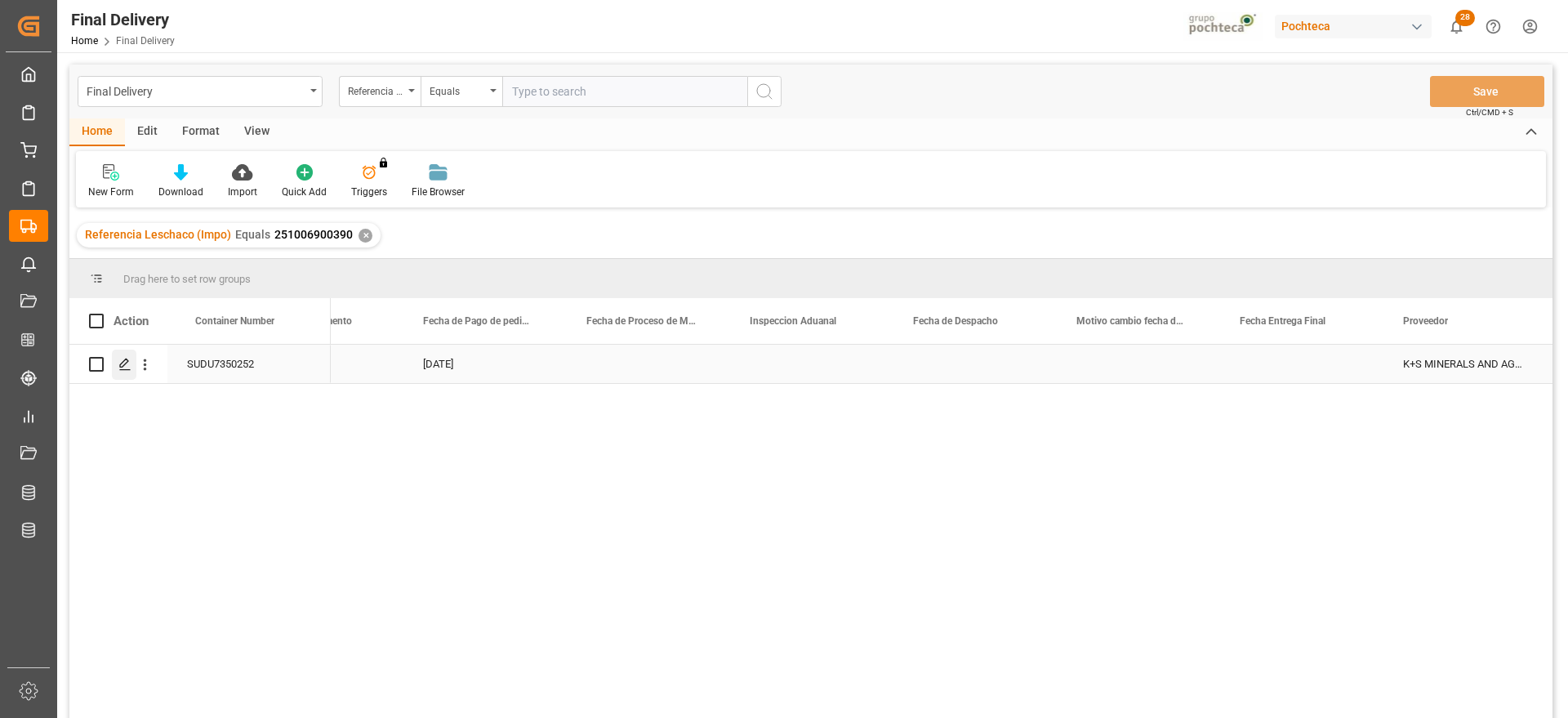
click at [119, 365] on icon "Press SPACE to select this row." at bounding box center [124, 364] width 13 height 13
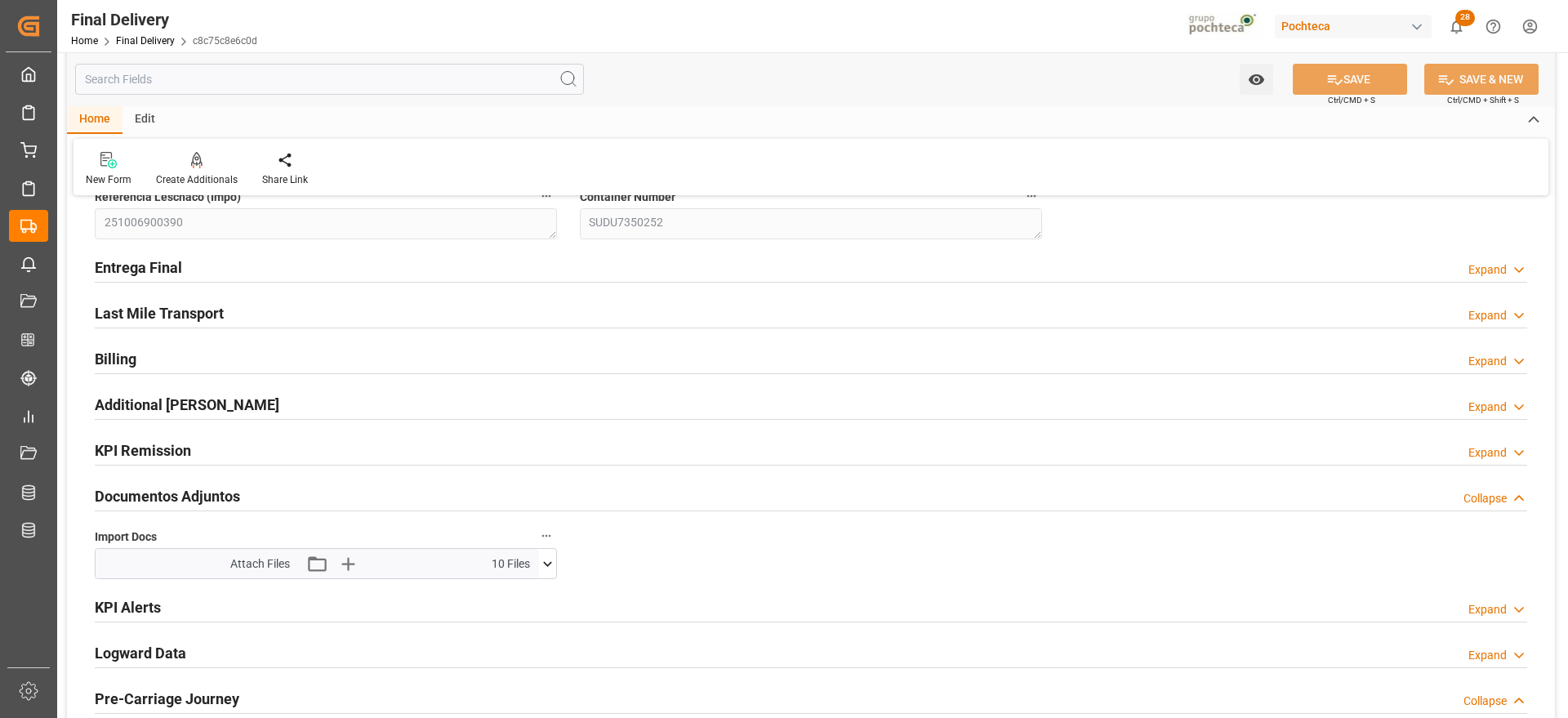
scroll to position [102, 0]
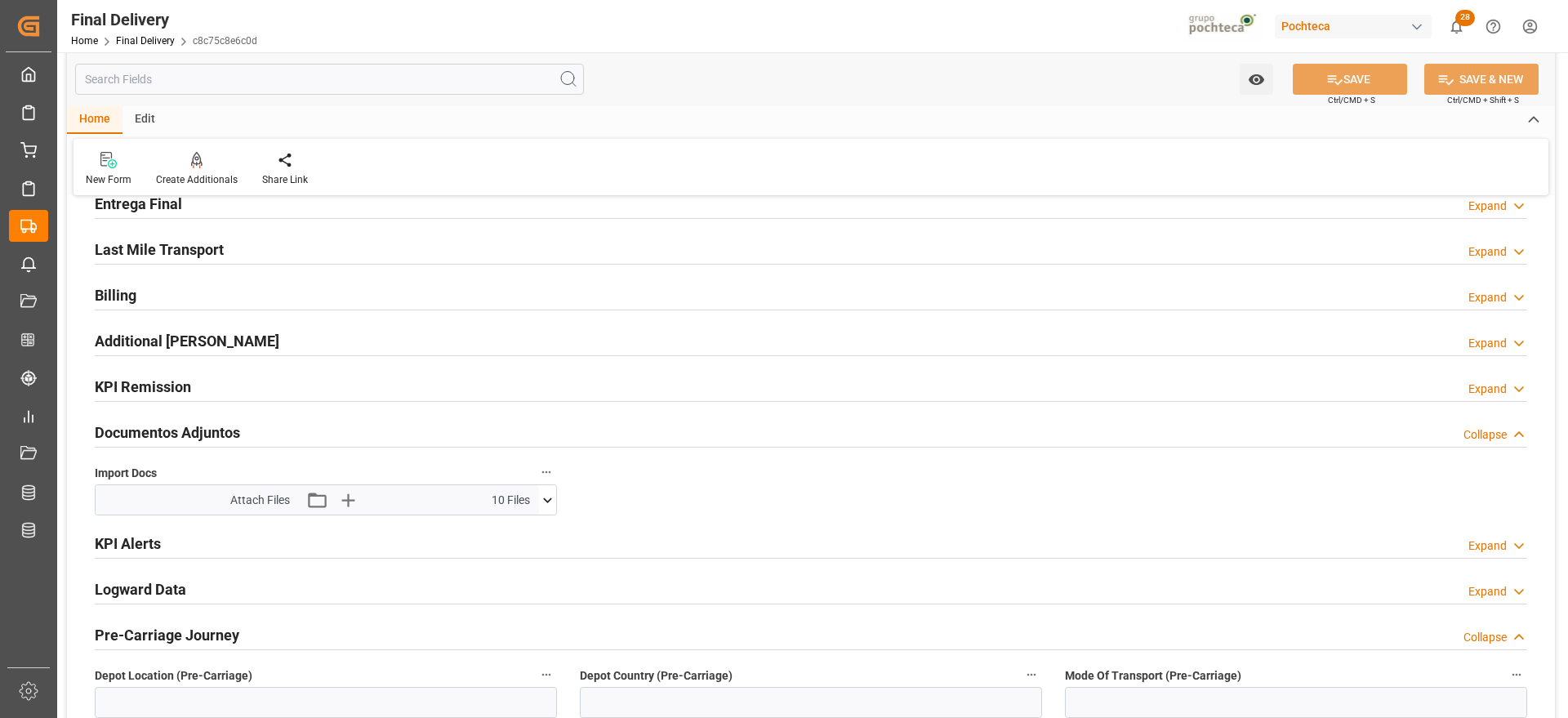
click at [545, 501] on icon at bounding box center [547, 500] width 17 height 17
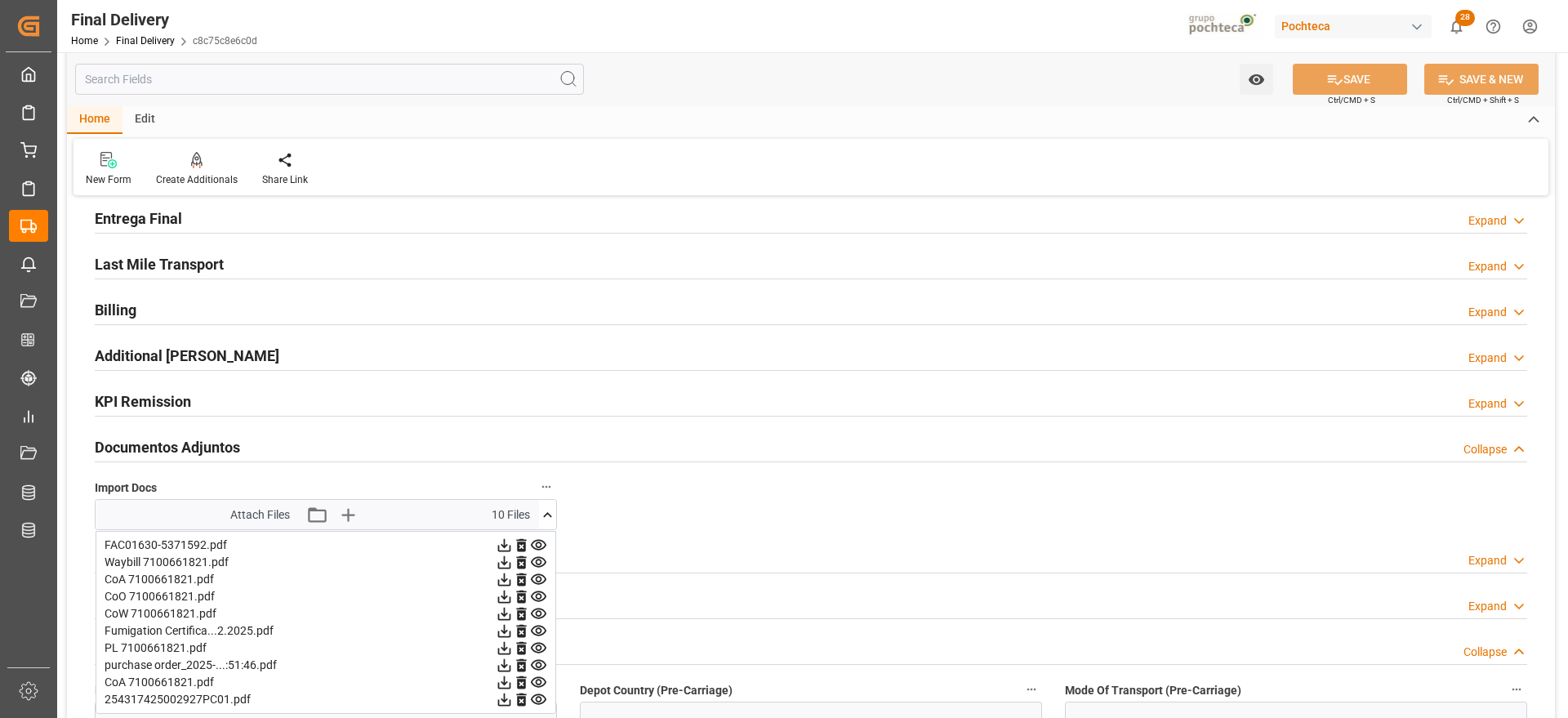
scroll to position [0, 0]
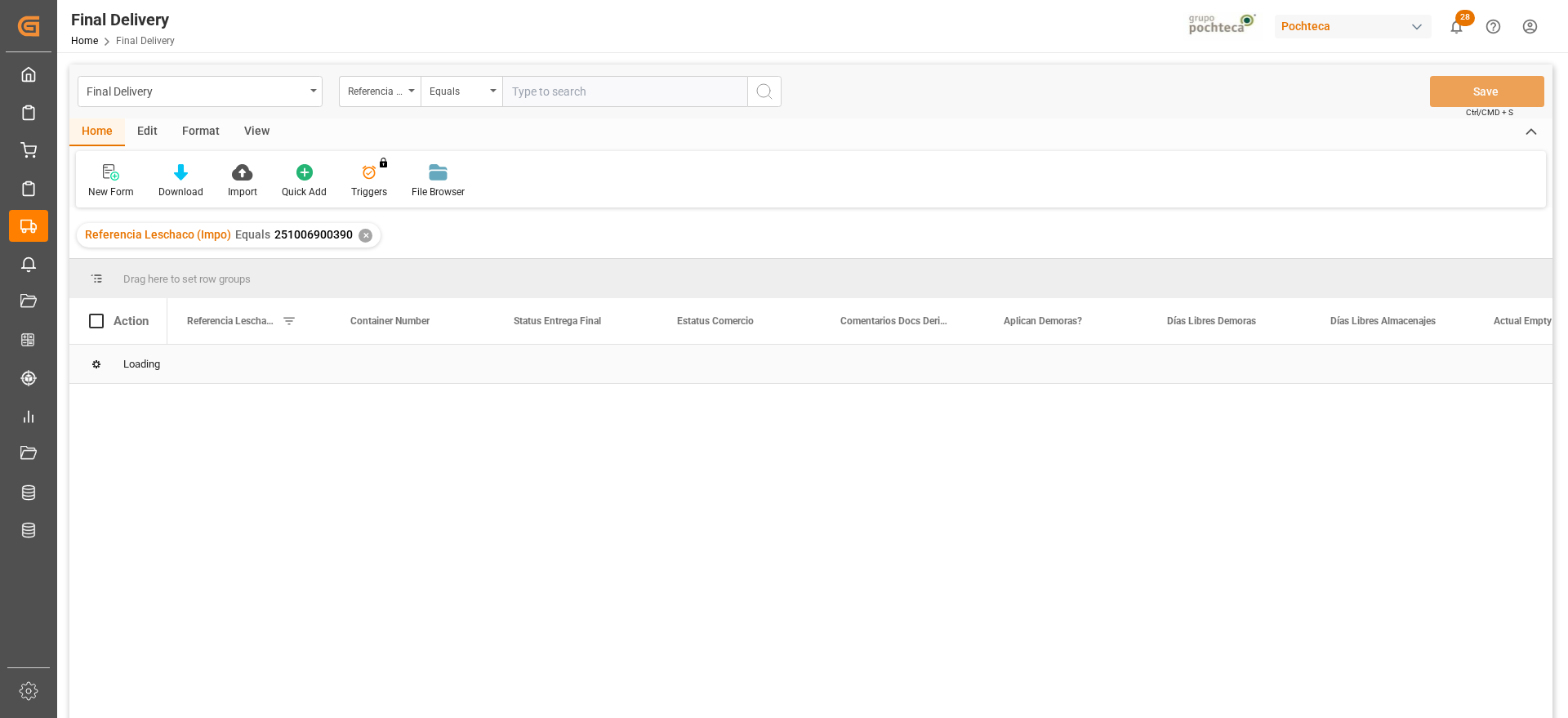
click at [459, 373] on div "Loading" at bounding box center [811, 364] width 1483 height 40
click at [743, 375] on div "En espera de Arribo/Atraque" at bounding box center [738, 364] width 163 height 39
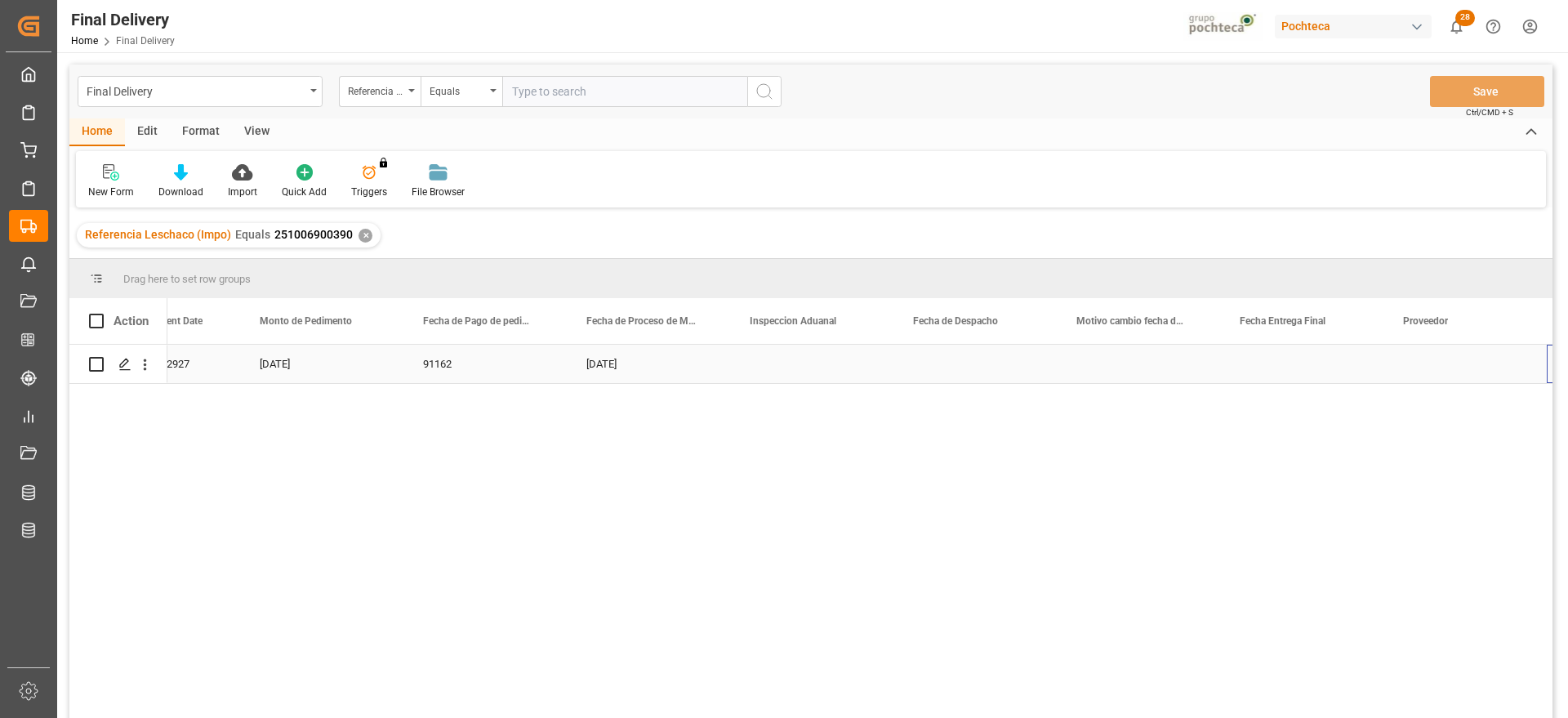
scroll to position [0, 4012]
click at [973, 374] on div "Press SPACE to select this row." at bounding box center [974, 364] width 163 height 39
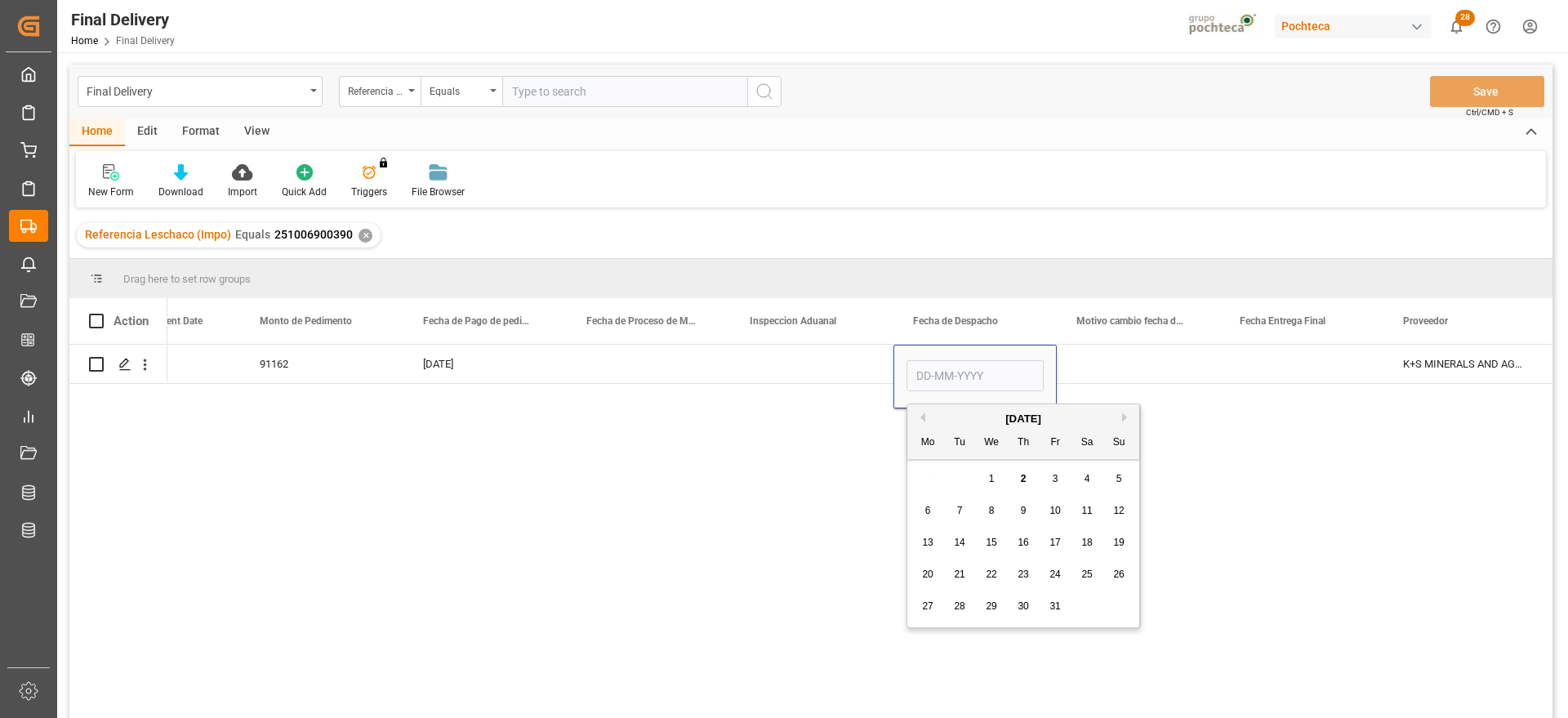
click at [1023, 485] on div "2" at bounding box center [1024, 479] width 20 height 19
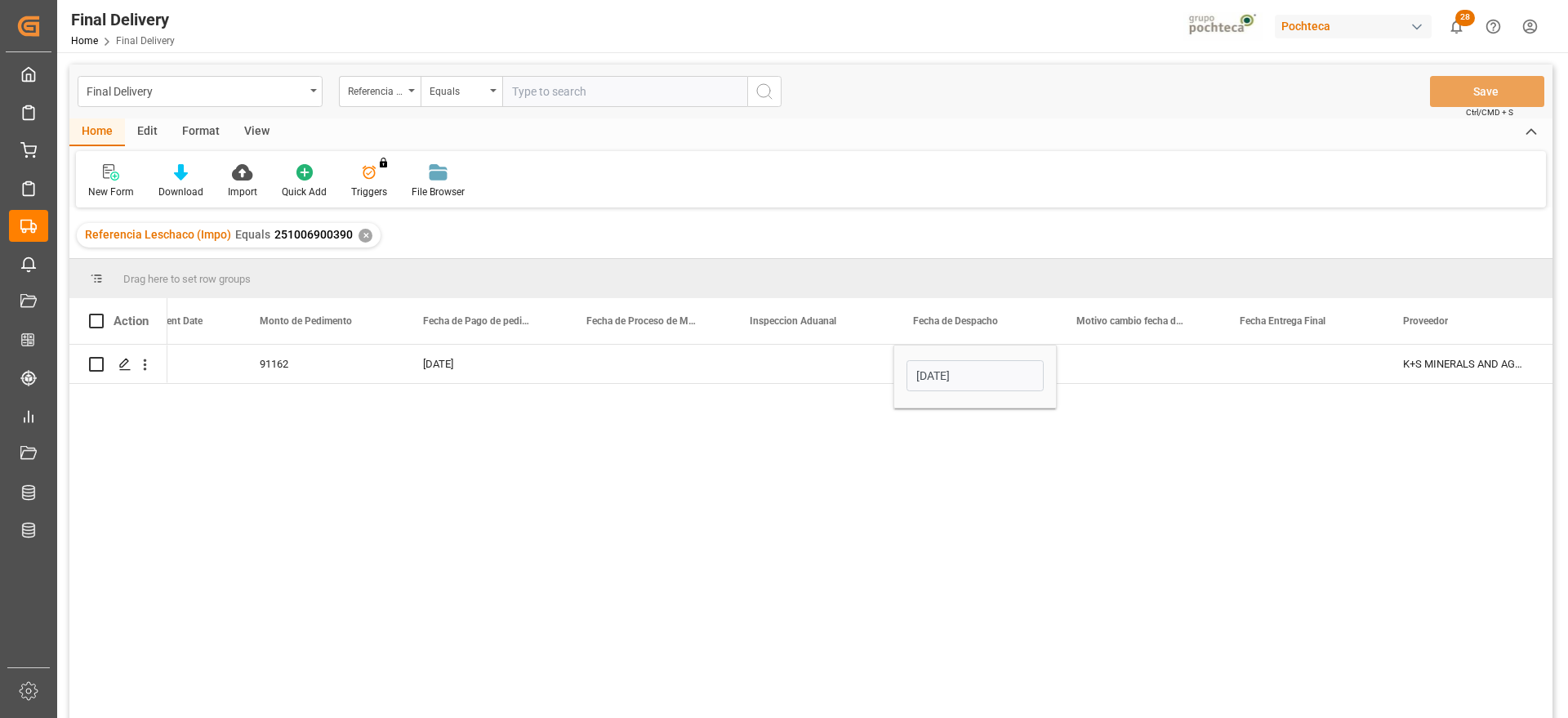
type input "[DATE]"
click at [1298, 374] on div "Press SPACE to select this row." at bounding box center [1301, 364] width 163 height 39
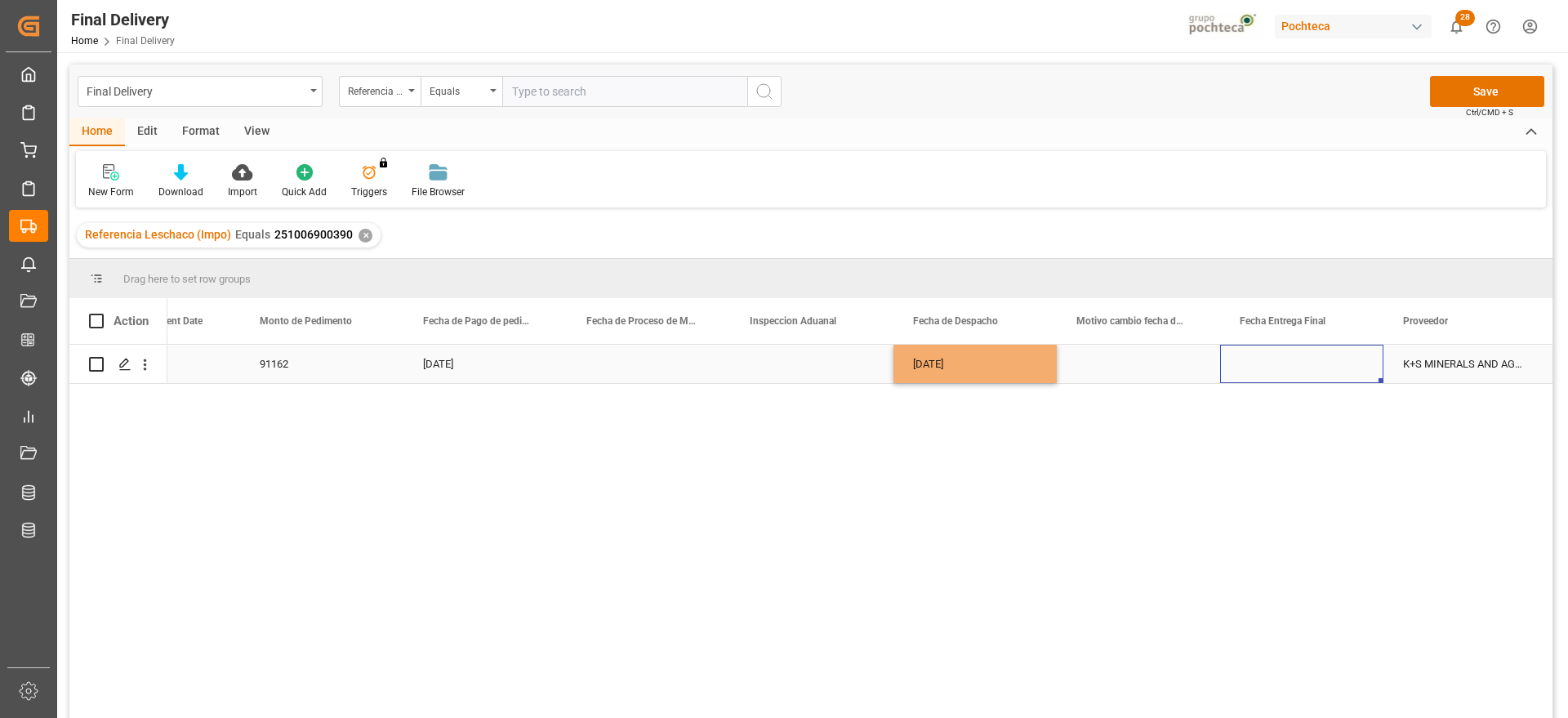
click at [1298, 374] on div "Press SPACE to select this row." at bounding box center [1301, 364] width 163 height 39
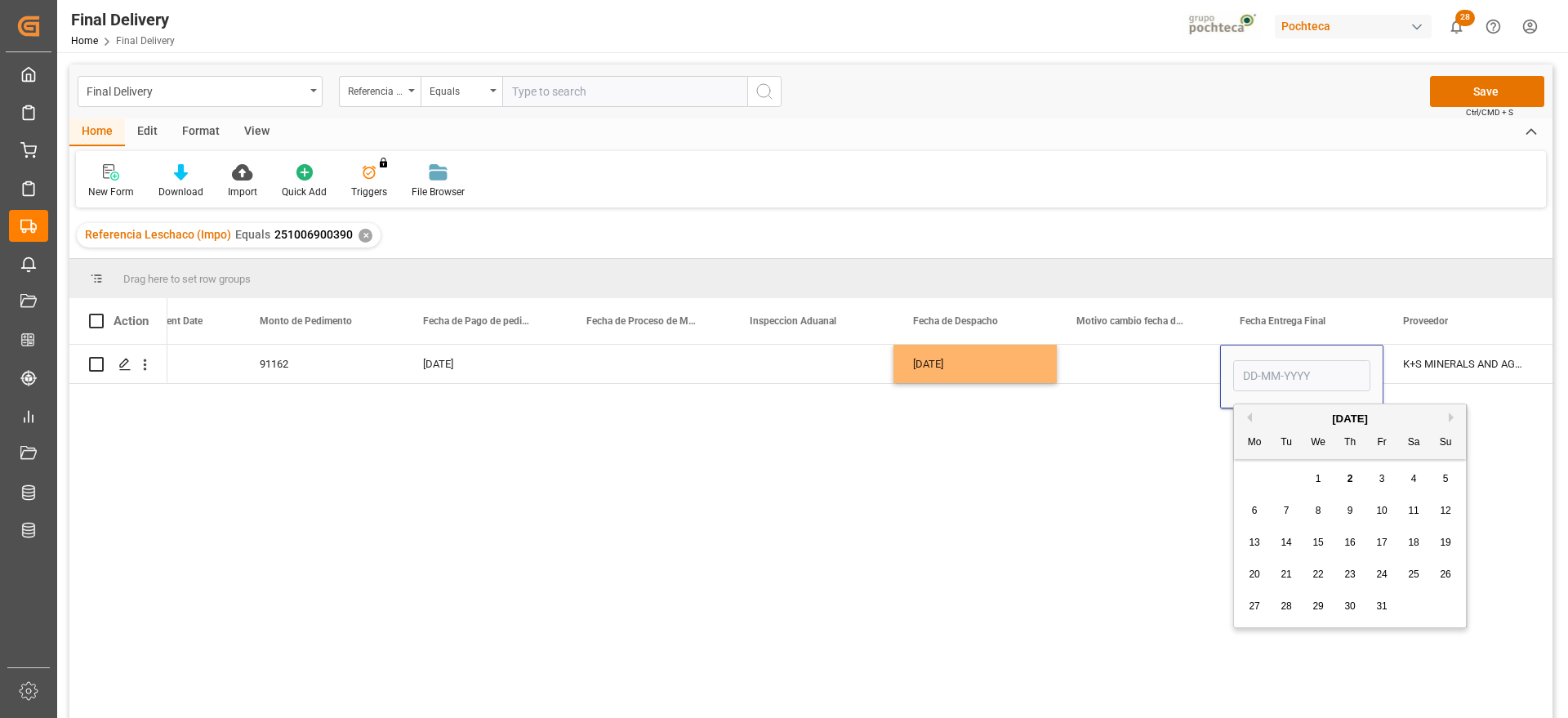
click at [1380, 477] on span "3" at bounding box center [1382, 478] width 5 height 11
type input "[DATE]"
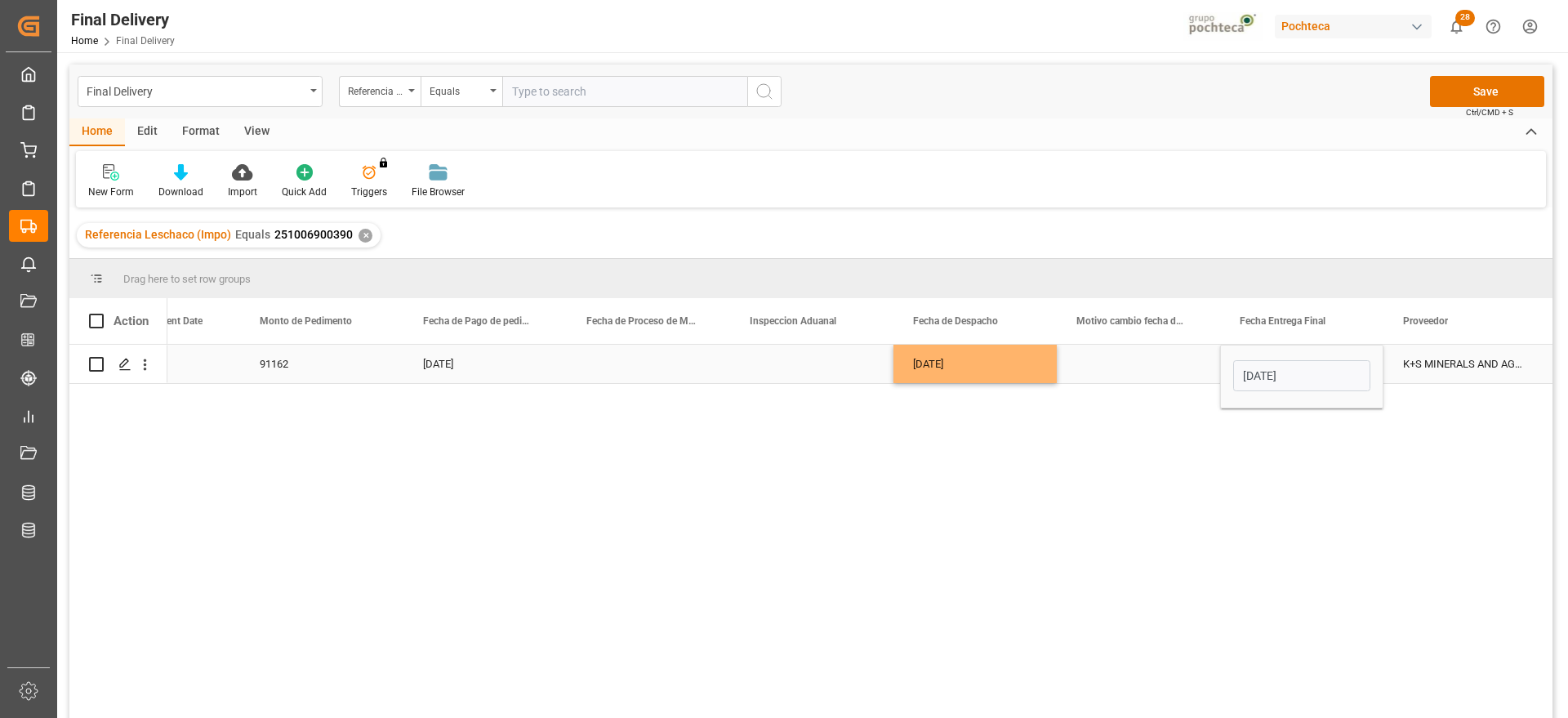
click at [1159, 362] on div "Press SPACE to select this row." at bounding box center [1138, 364] width 163 height 39
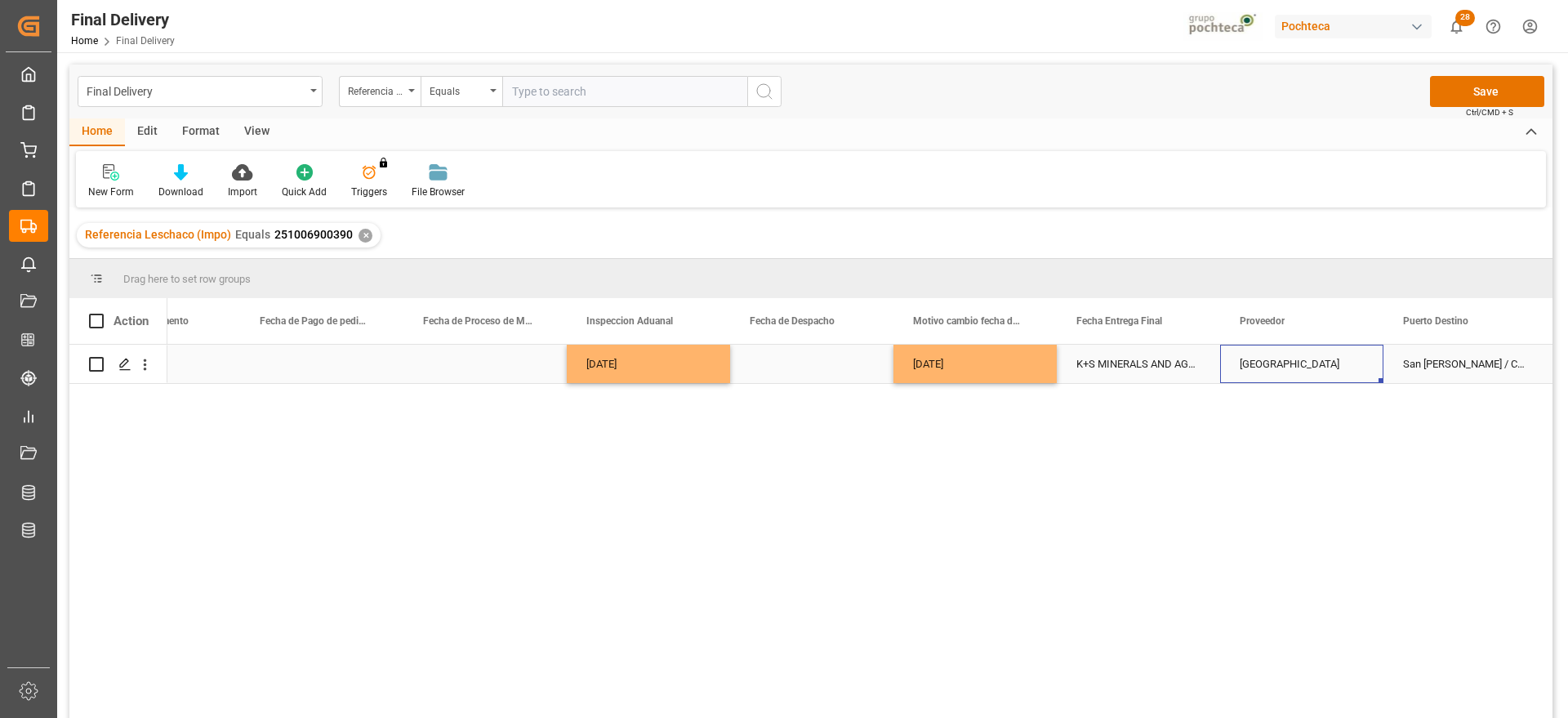
scroll to position [0, 0]
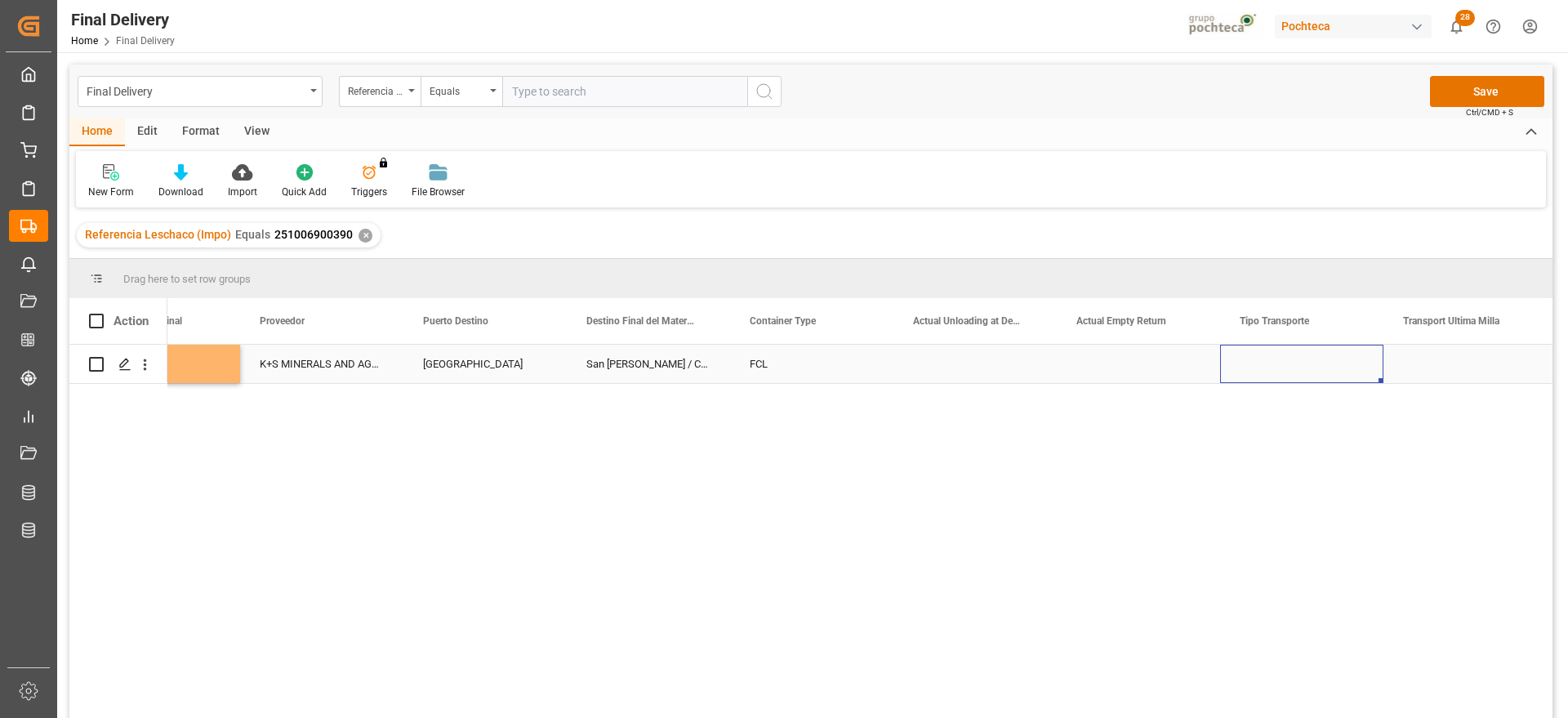
click at [1316, 376] on div "Press SPACE to select this row." at bounding box center [1301, 364] width 163 height 39
drag, startPoint x: 1316, startPoint y: 376, endPoint x: 1342, endPoint y: 376, distance: 26.0
click at [1342, 376] on button "Select" at bounding box center [1302, 373] width 137 height 31
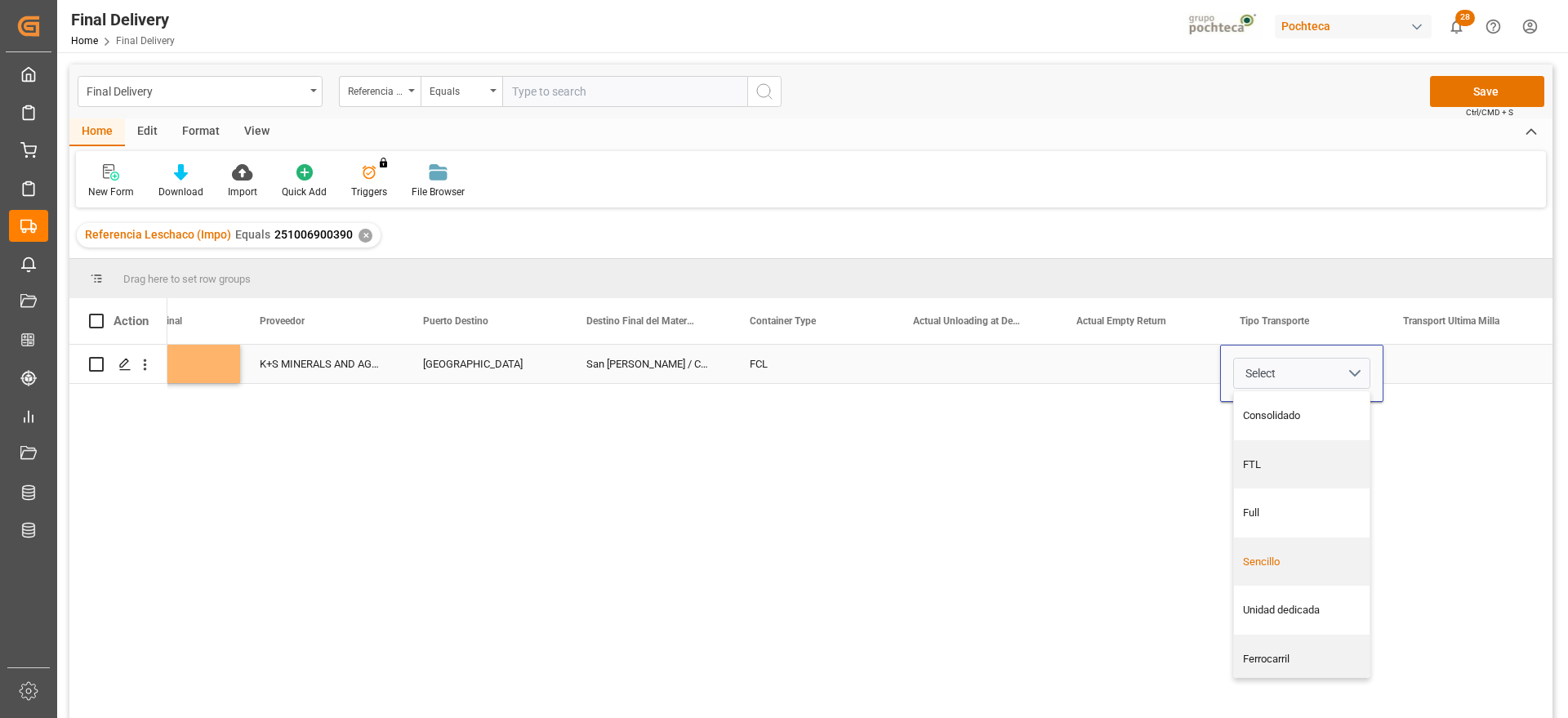
click at [1315, 548] on div "Sencillo" at bounding box center [1302, 562] width 136 height 49
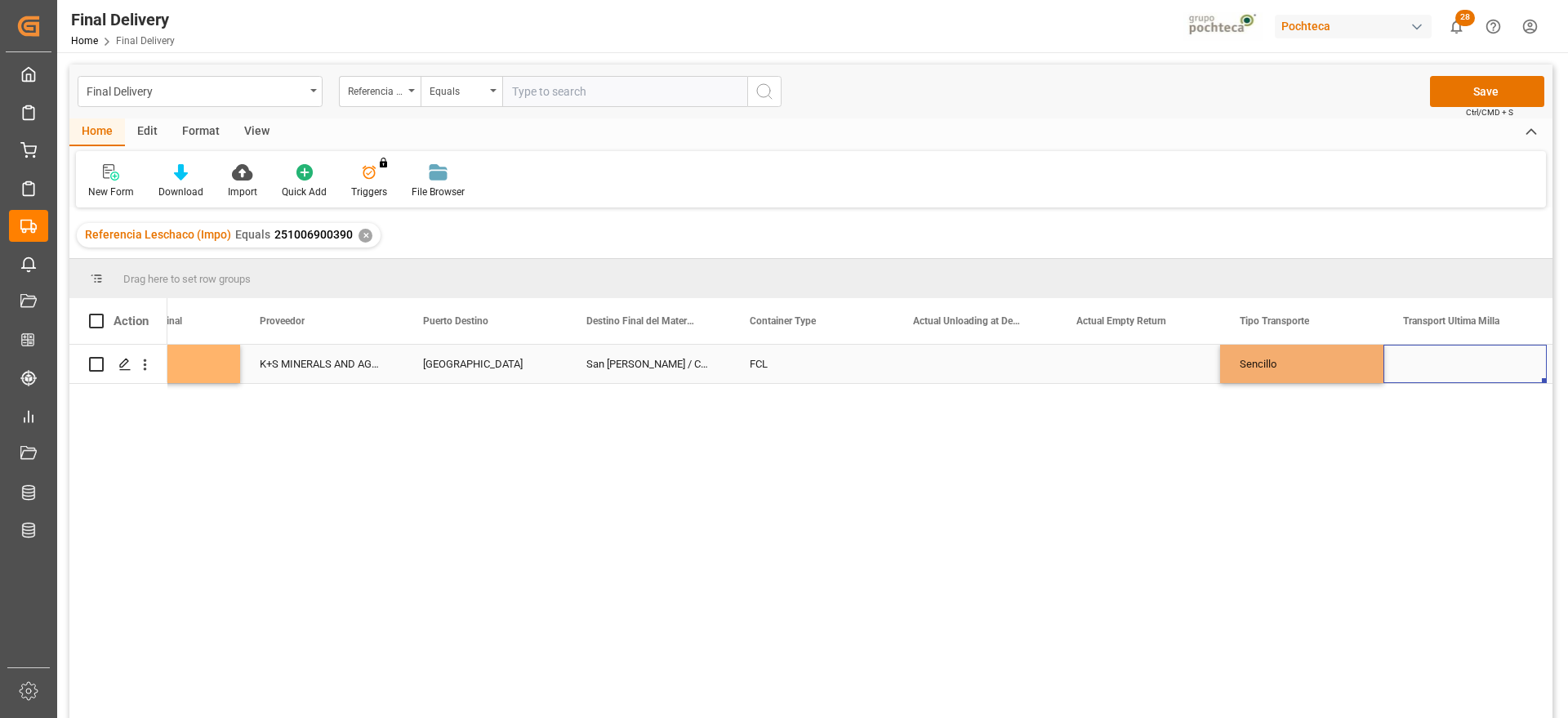
click at [1449, 365] on div "Press SPACE to select this row." at bounding box center [1465, 364] width 163 height 39
click at [1508, 366] on button "Select" at bounding box center [1466, 373] width 137 height 31
click at [1451, 424] on div "Leschaco" at bounding box center [1466, 416] width 136 height 49
click at [1343, 360] on div "Sencillo" at bounding box center [1301, 364] width 163 height 39
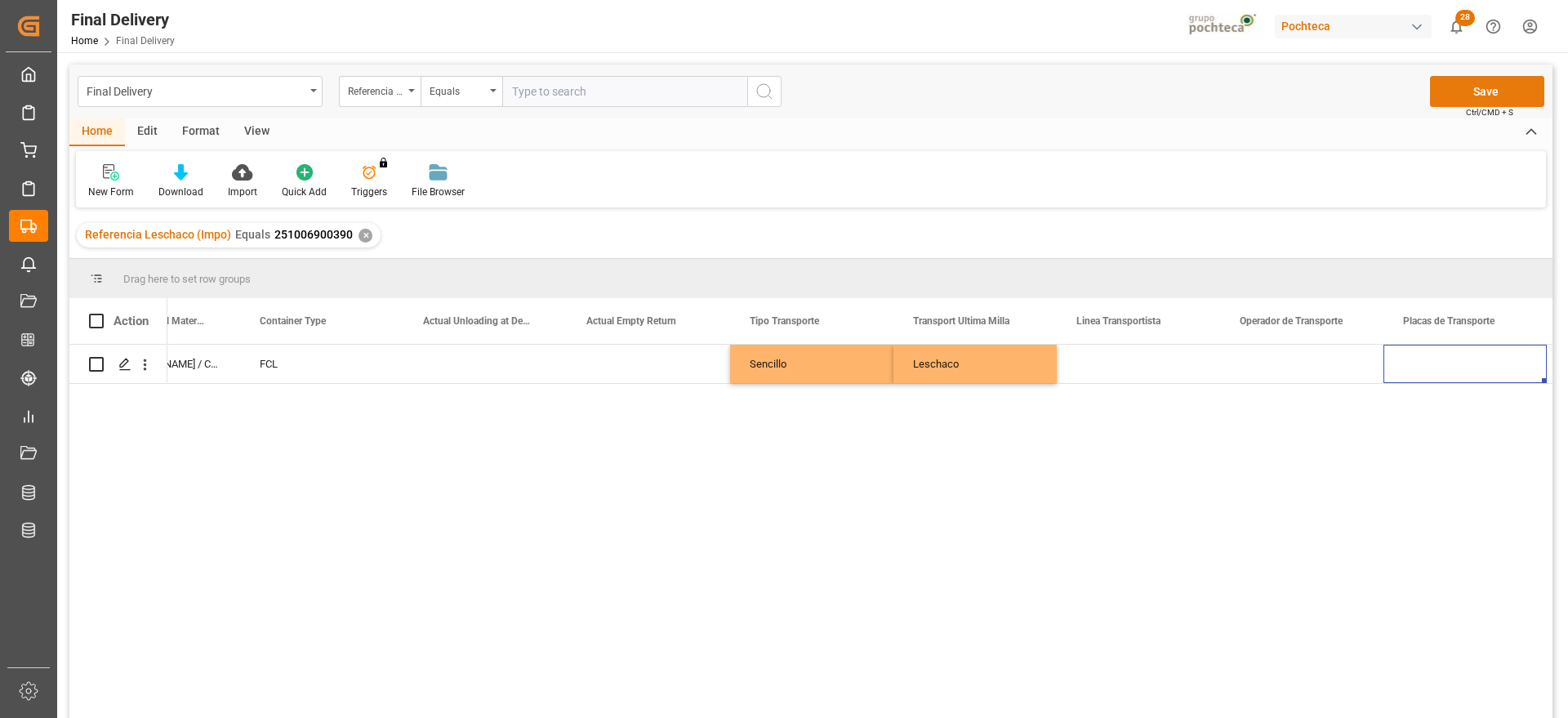
click at [1490, 81] on button "Save" at bounding box center [1488, 91] width 115 height 31
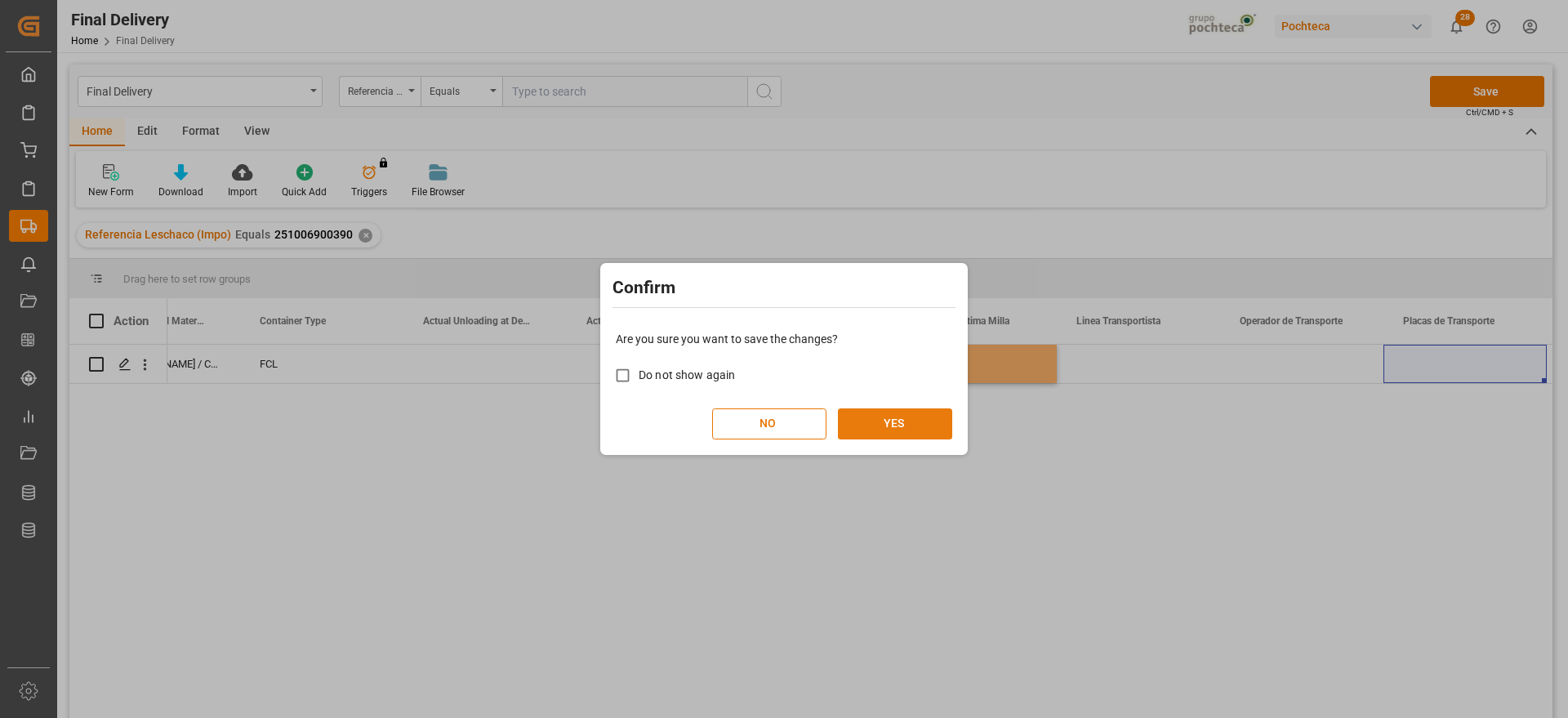
click at [905, 429] on button "YES" at bounding box center [895, 424] width 115 height 31
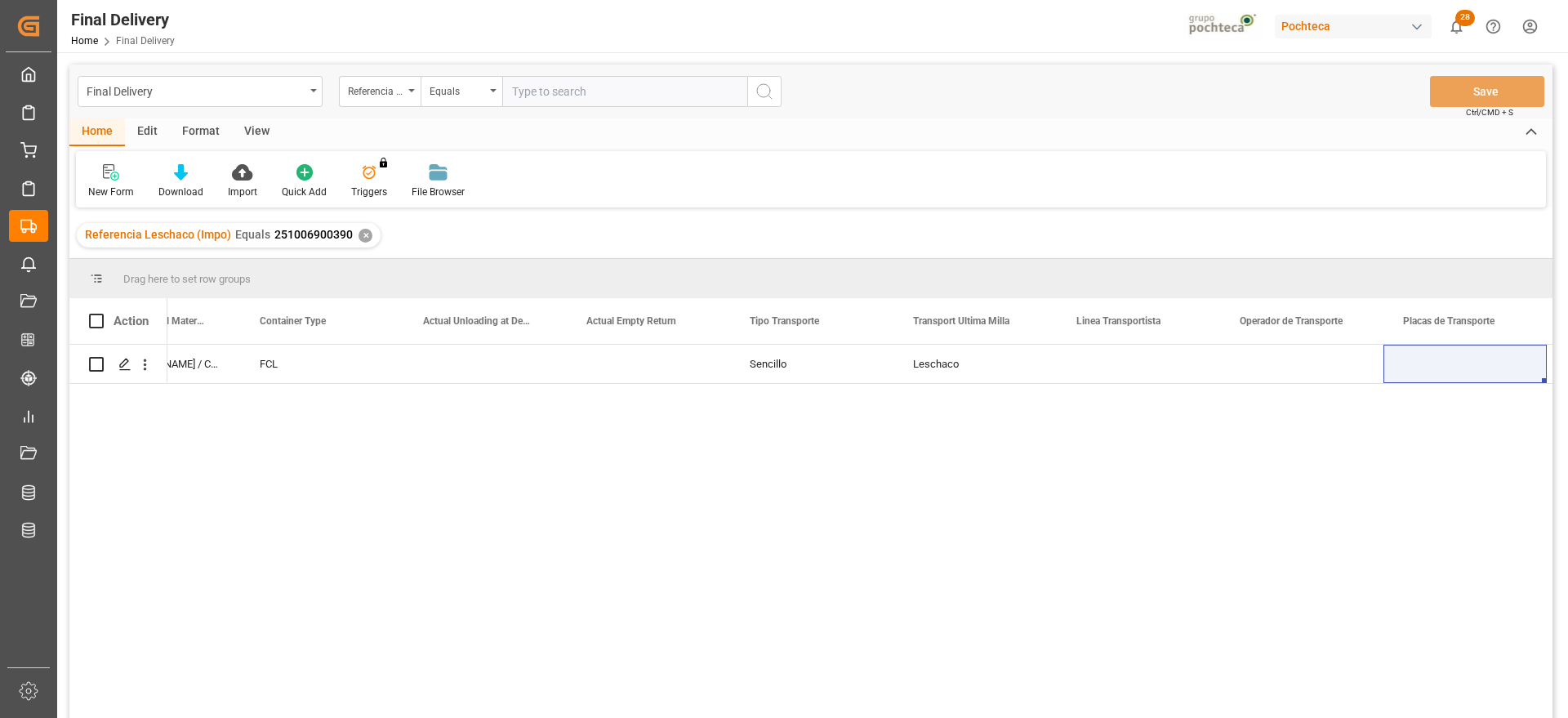
click at [363, 232] on div "✕" at bounding box center [366, 236] width 14 height 14
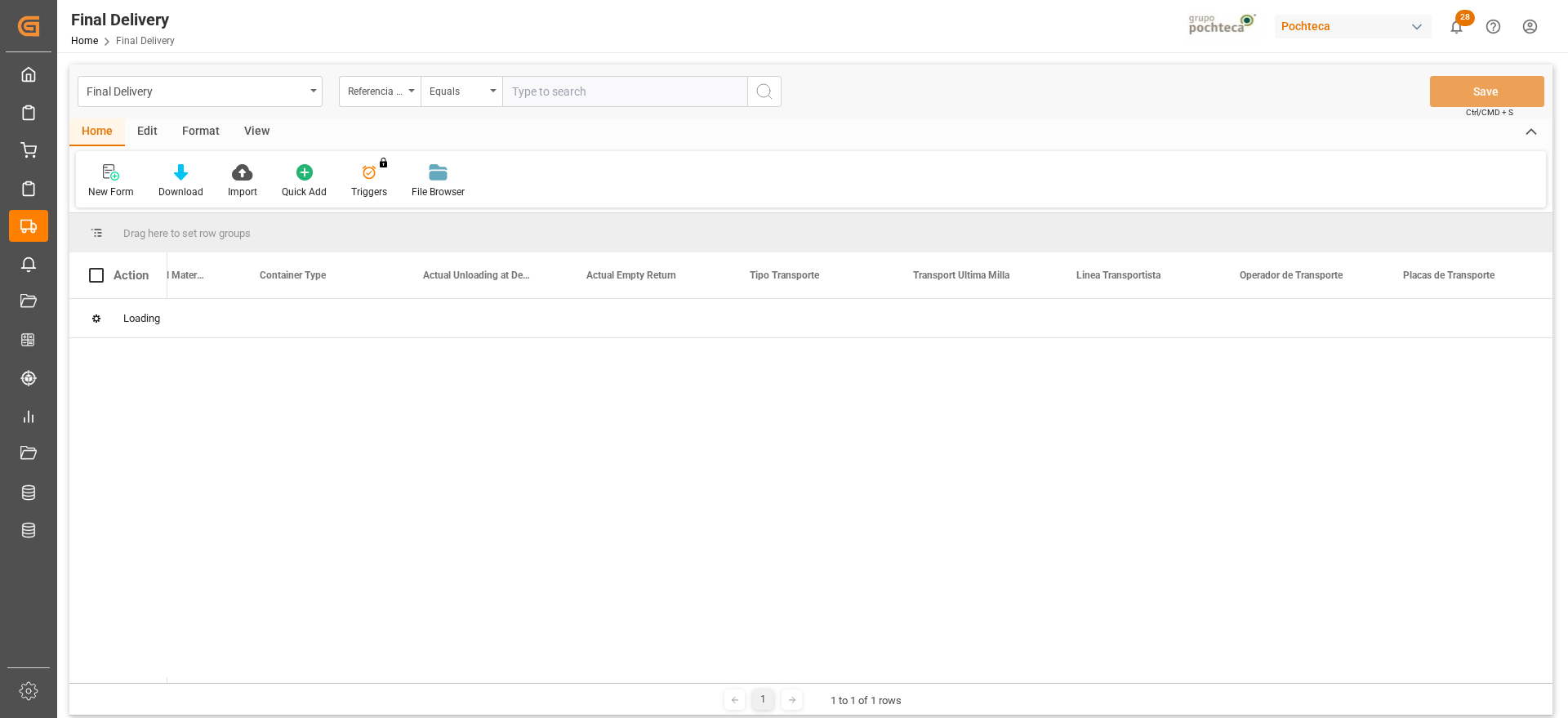
click at [545, 89] on input "text" at bounding box center [625, 91] width 245 height 31
paste input "251006900237"
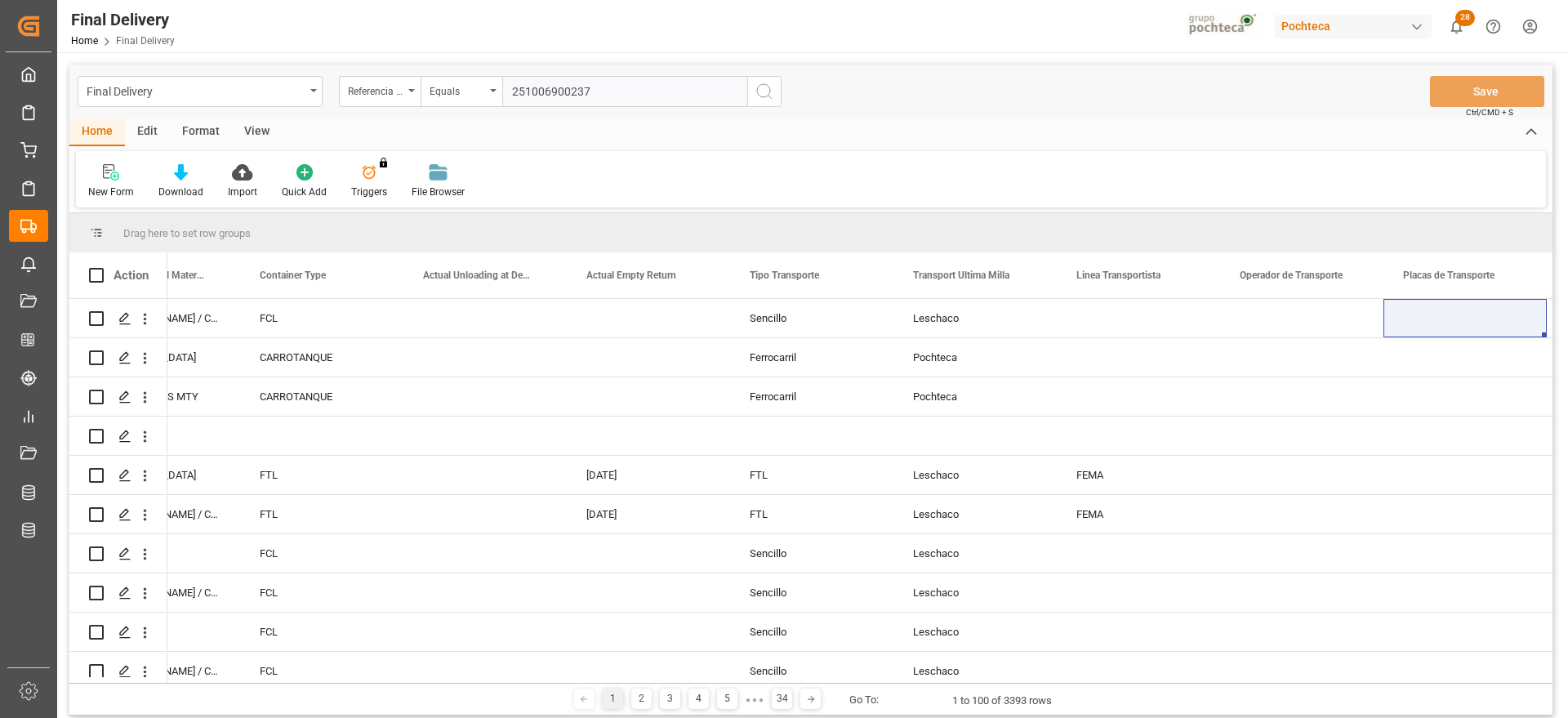
type input "251006900237"
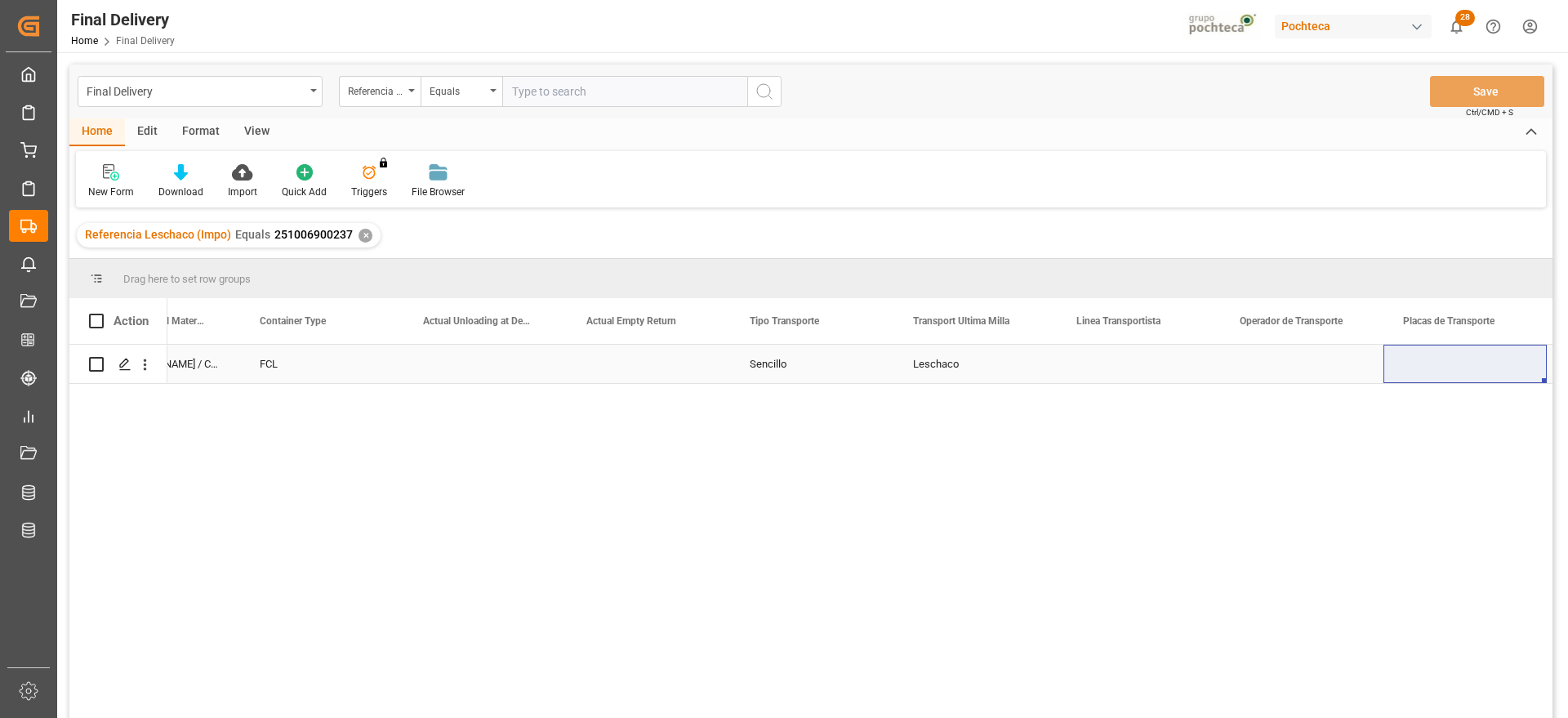
click at [958, 376] on div "Leschaco" at bounding box center [974, 364] width 163 height 39
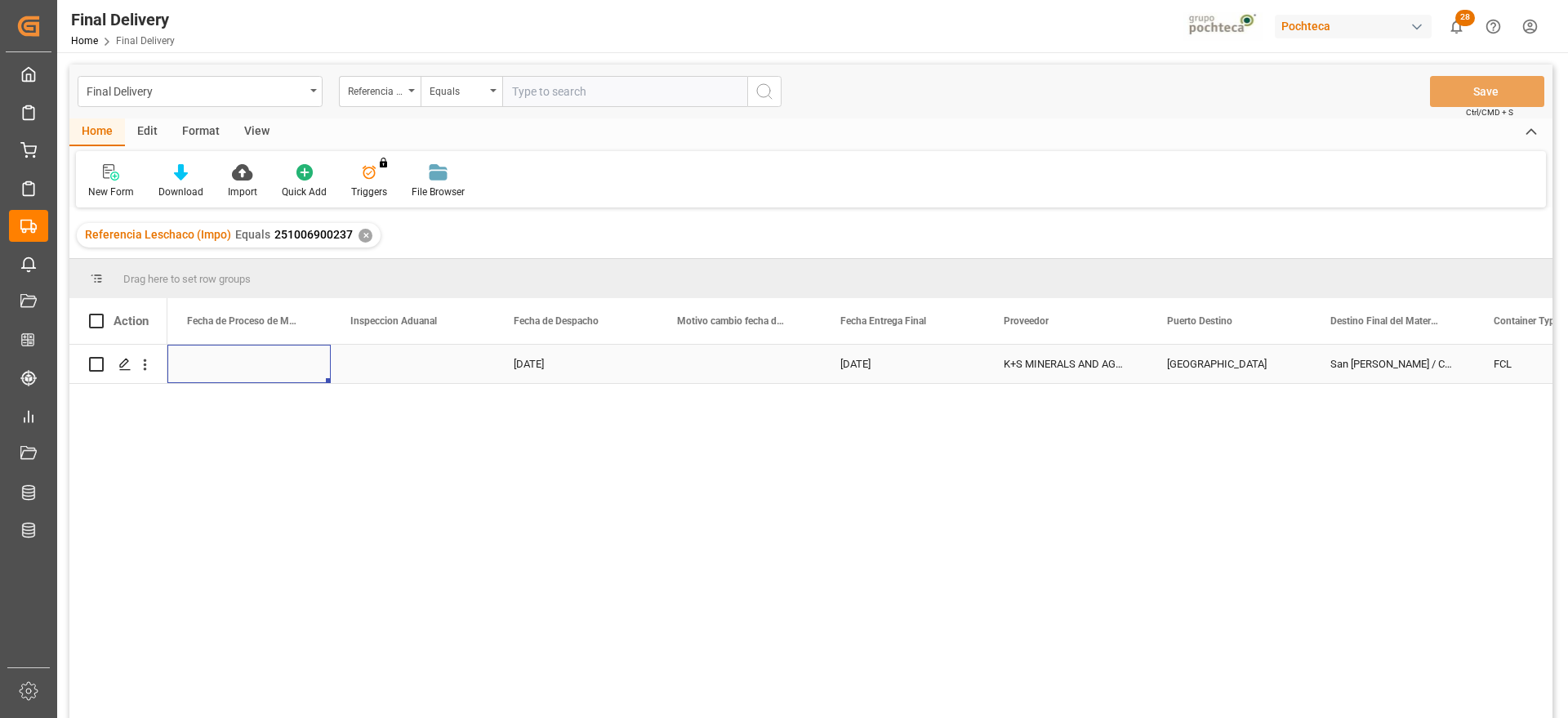
scroll to position [0, 4411]
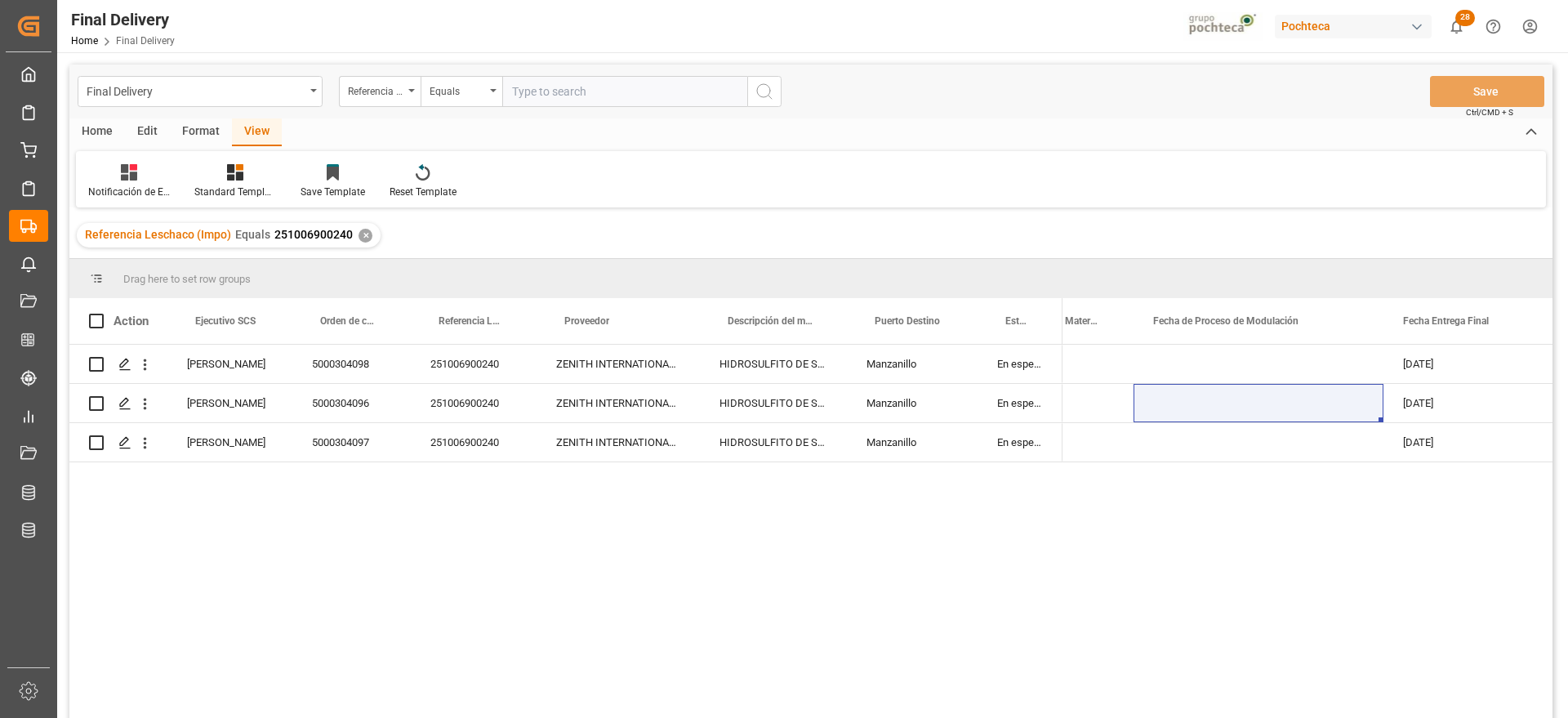
scroll to position [0, 255]
click at [359, 233] on div "✕" at bounding box center [366, 236] width 14 height 14
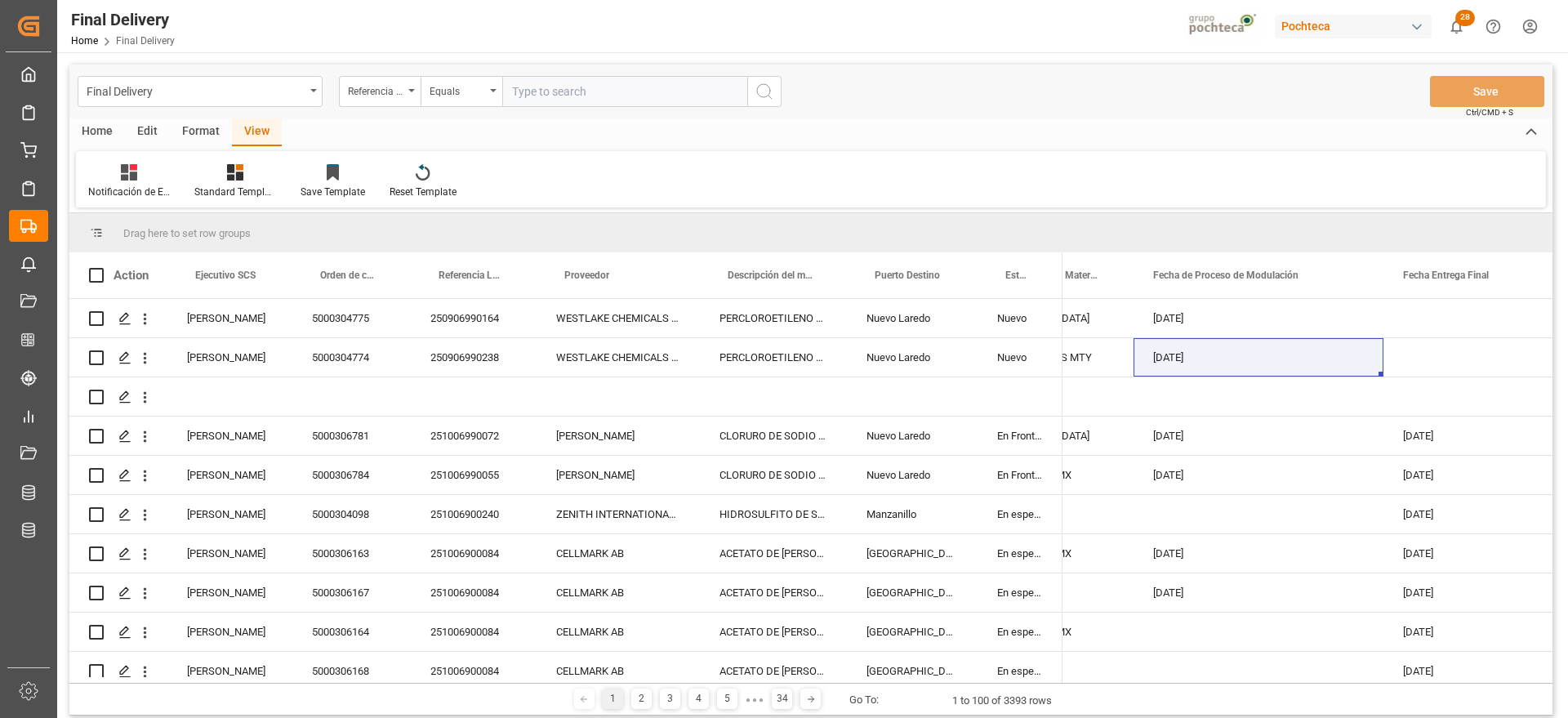
click at [579, 92] on input "text" at bounding box center [625, 91] width 245 height 31
paste input "251006900390"
type input "251006900390"
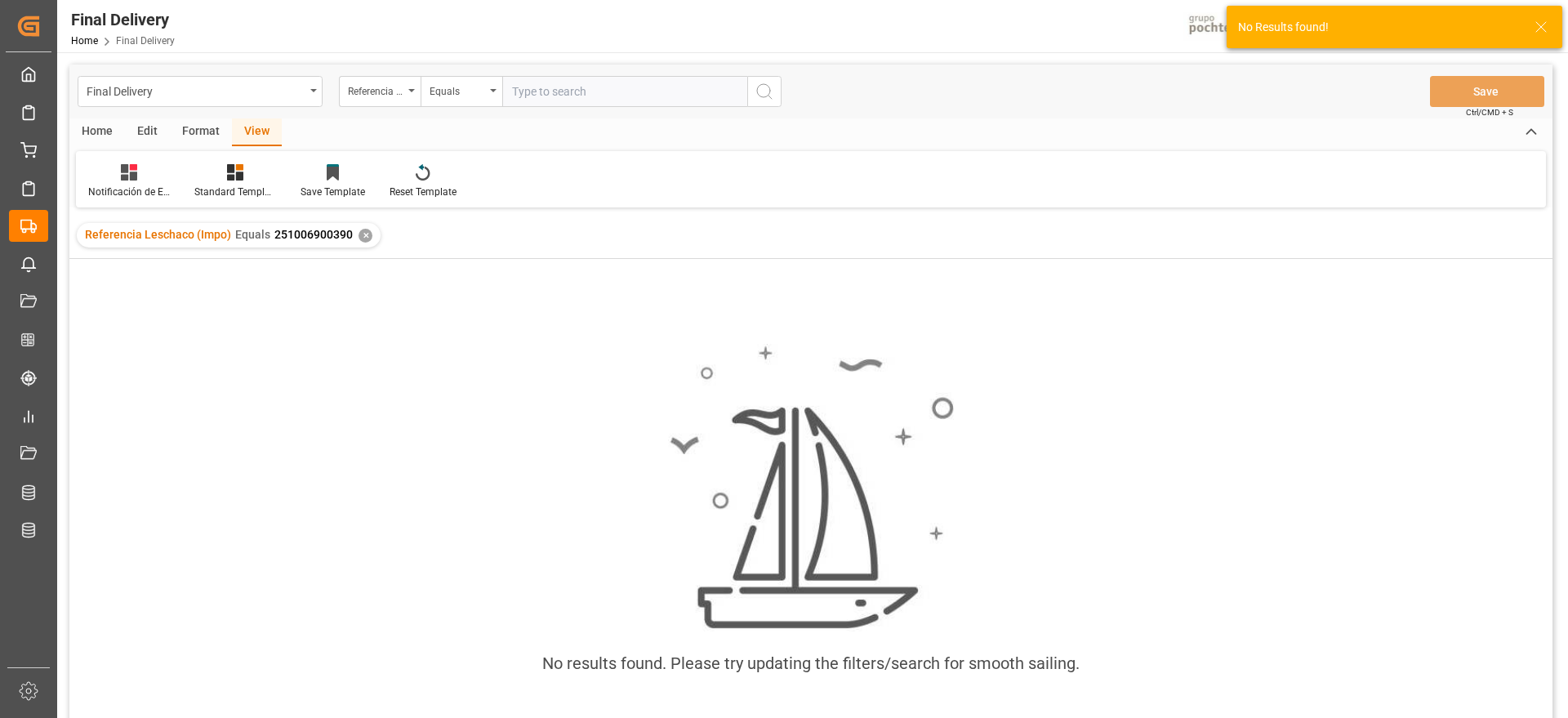
click at [366, 235] on div "✕" at bounding box center [366, 236] width 14 height 14
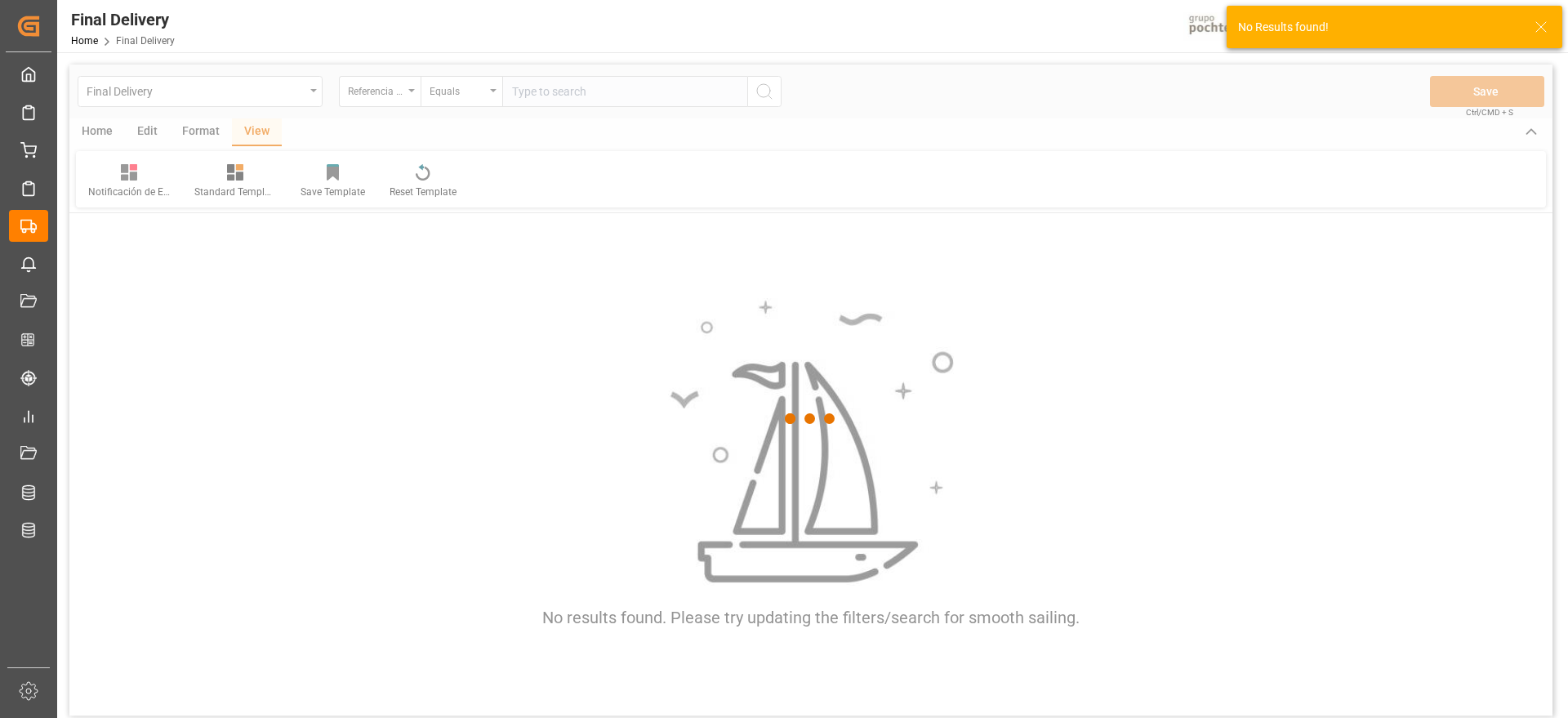
click at [579, 93] on div at bounding box center [811, 418] width 1483 height 708
click at [582, 91] on div at bounding box center [811, 418] width 1483 height 708
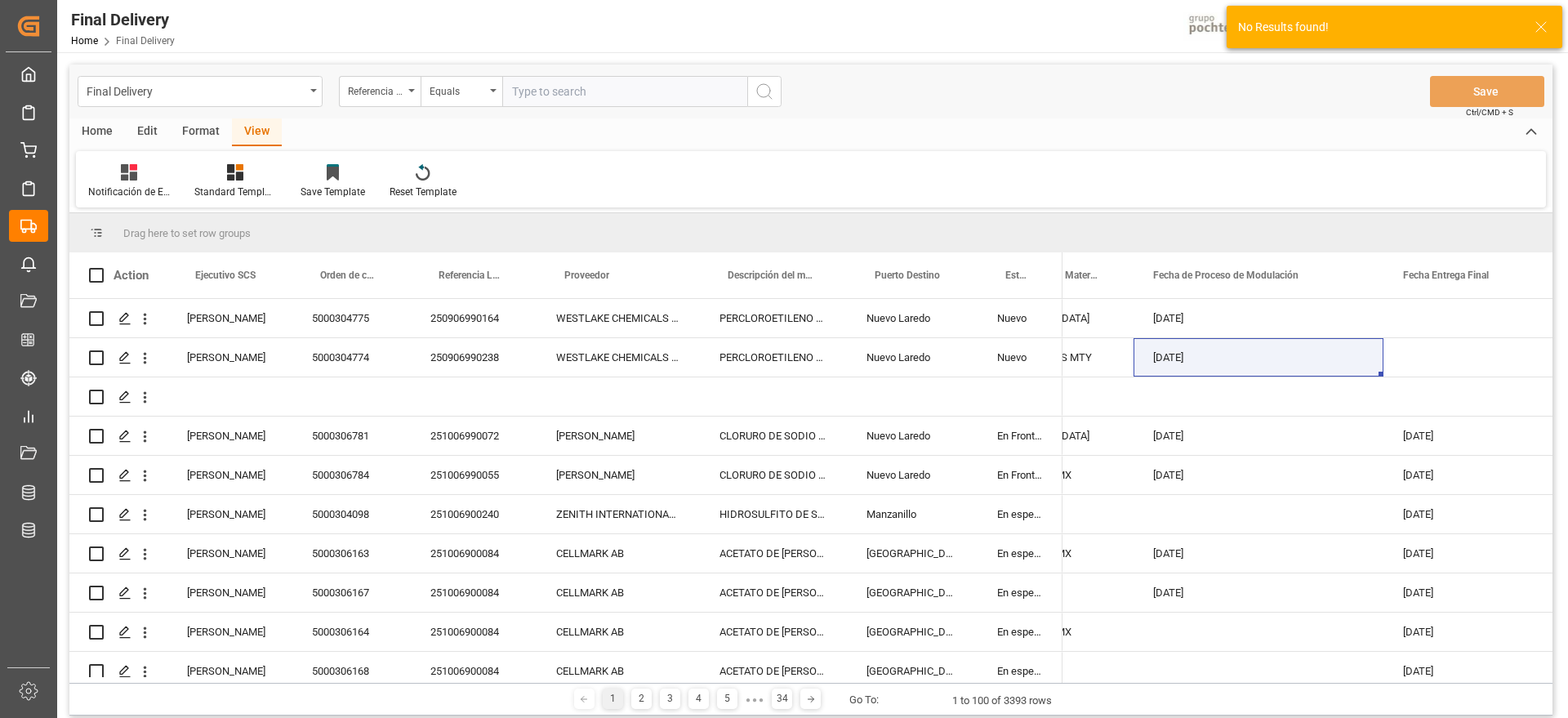
click at [551, 93] on input "text" at bounding box center [625, 91] width 245 height 31
paste input "251006900390"
type input "251006900390"
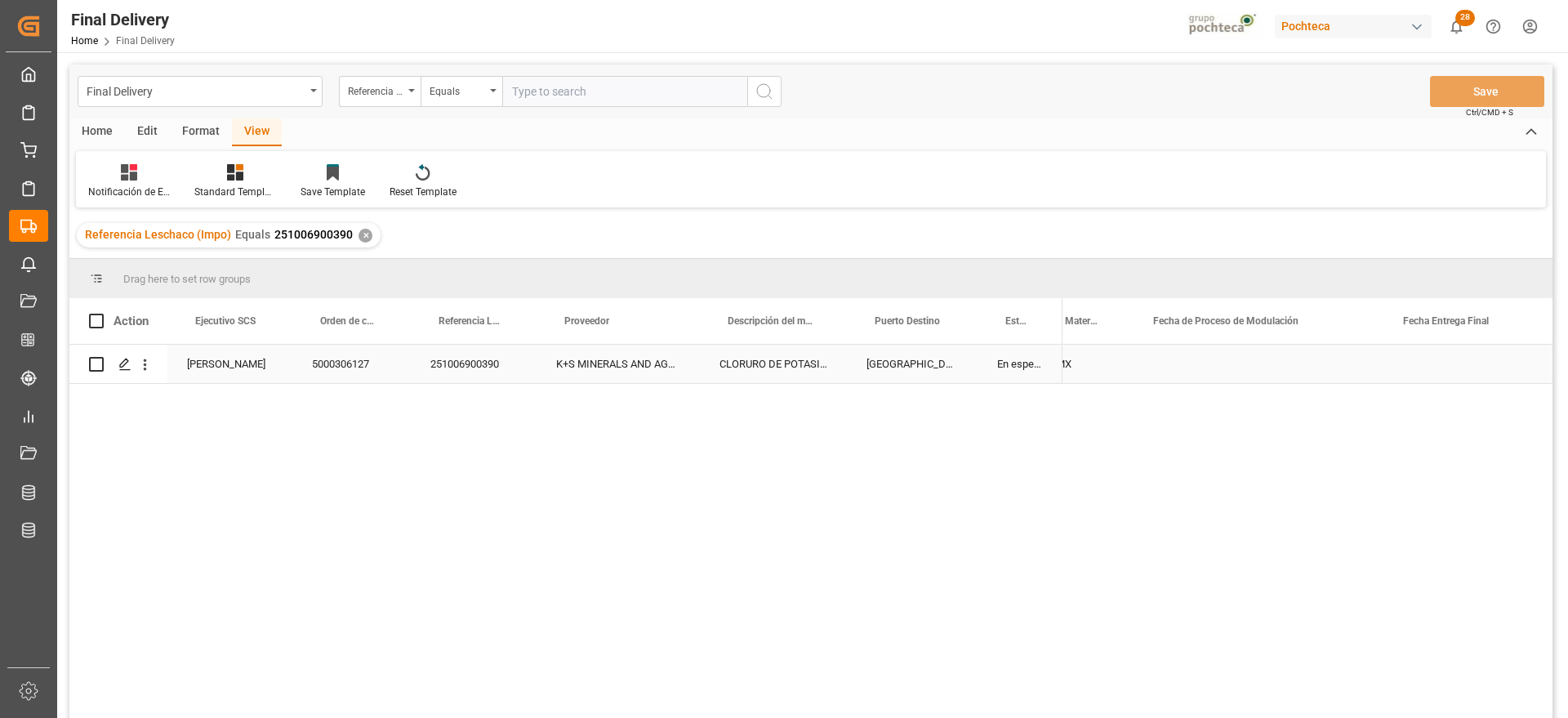
click at [803, 368] on div "CLORURO DE POTASIO KALISEL U SAC-25 KG" at bounding box center [773, 364] width 147 height 39
click at [706, 374] on div "CLORURO DE POTASIO KALISEL U SAC-25 KG" at bounding box center [773, 364] width 147 height 39
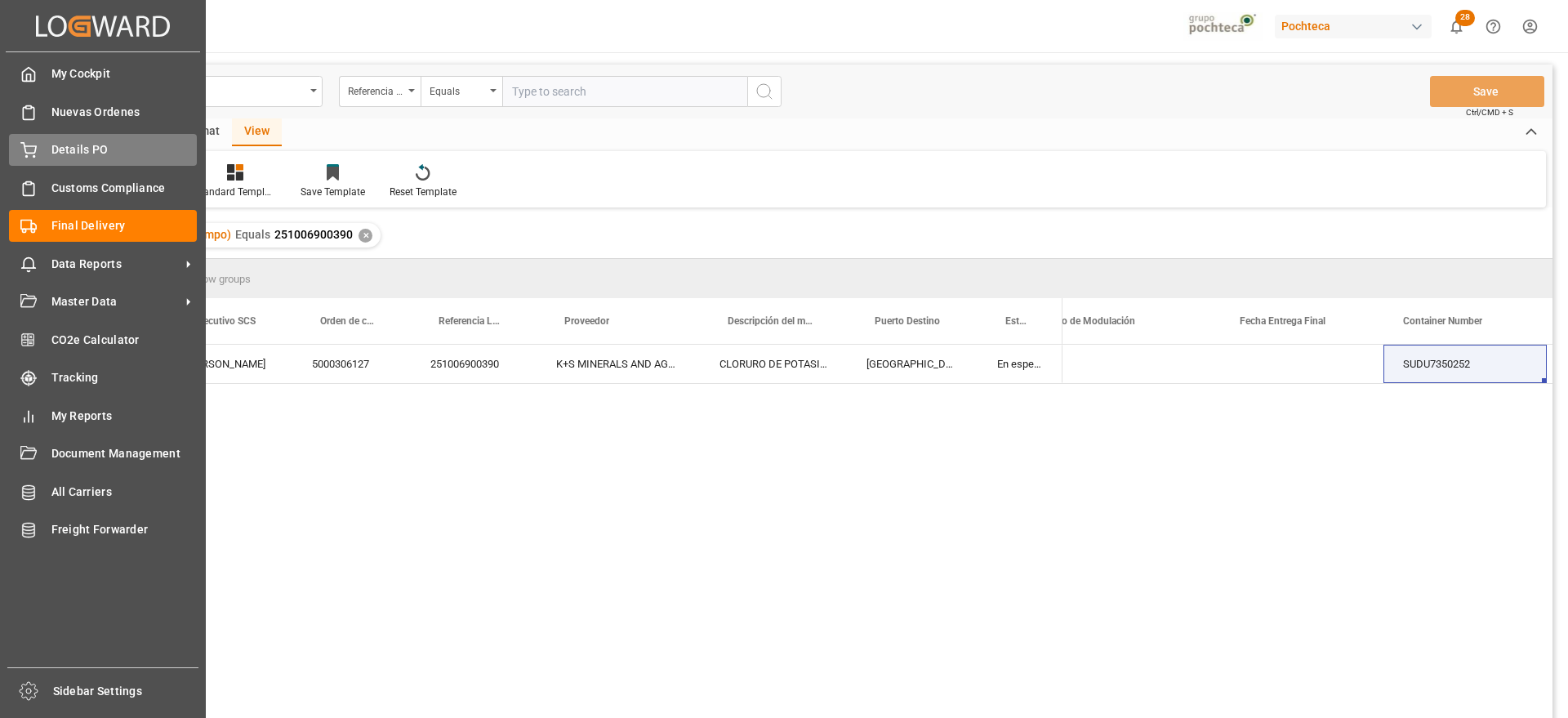
click at [40, 140] on div "Details PO Details PO" at bounding box center [102, 150] width 188 height 32
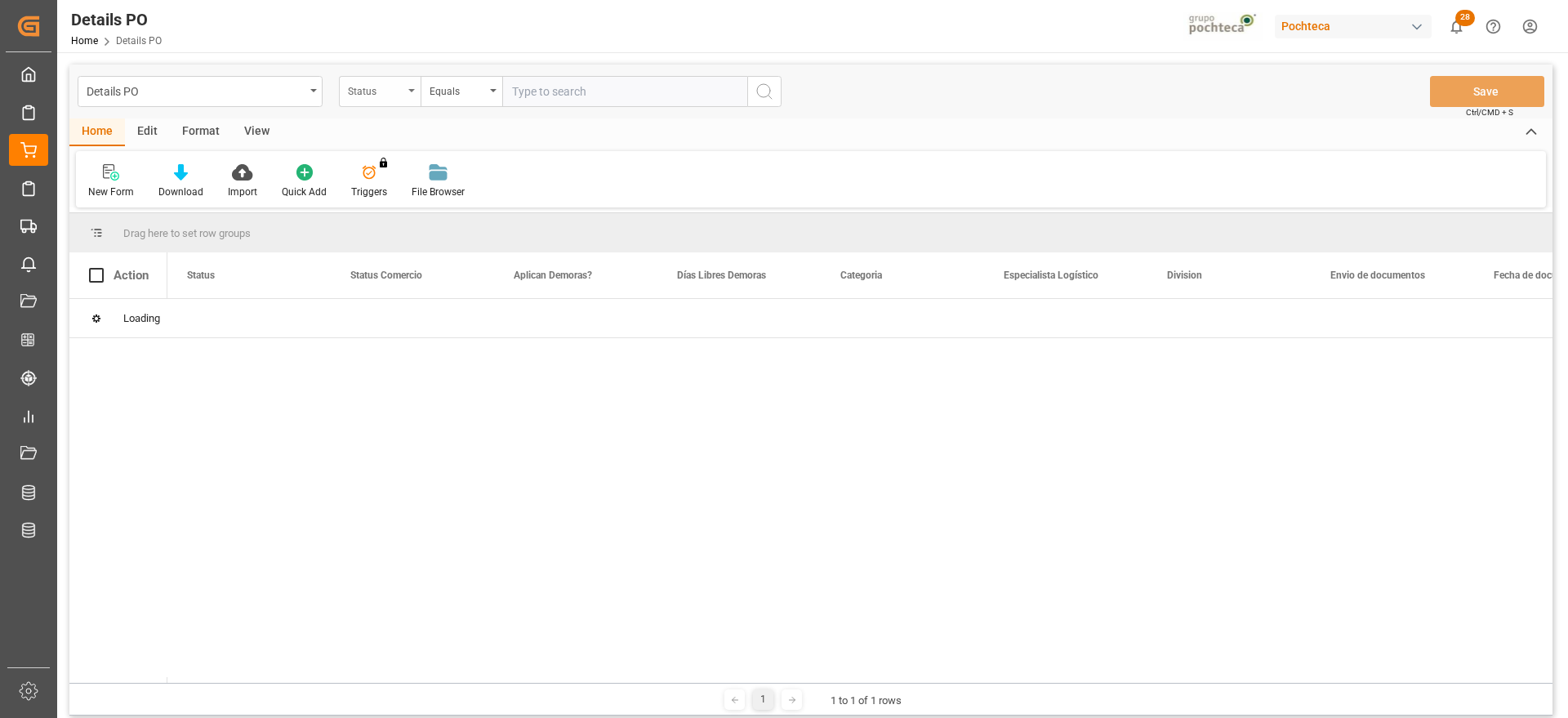
click at [394, 85] on div "Status" at bounding box center [375, 89] width 55 height 19
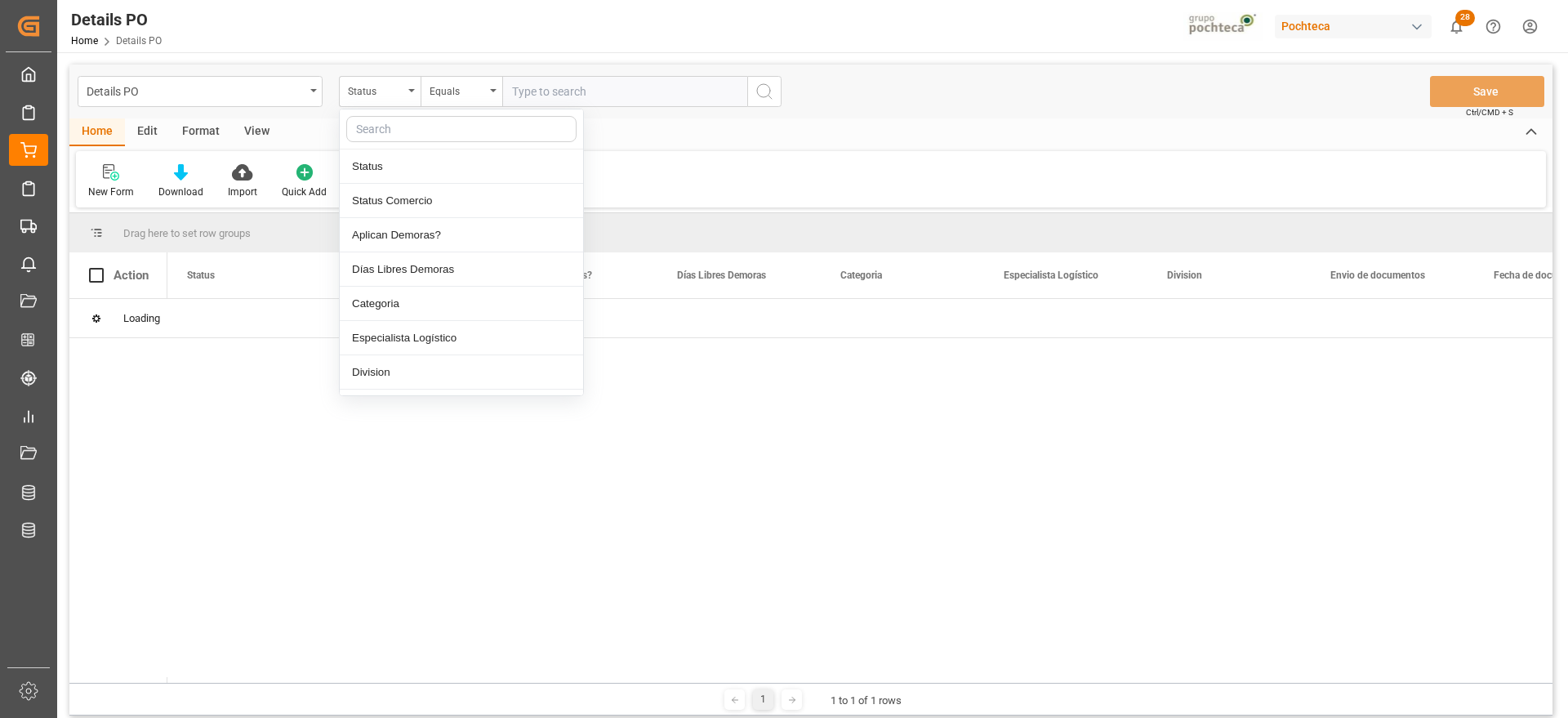
click at [388, 118] on input "text" at bounding box center [461, 130] width 230 height 26
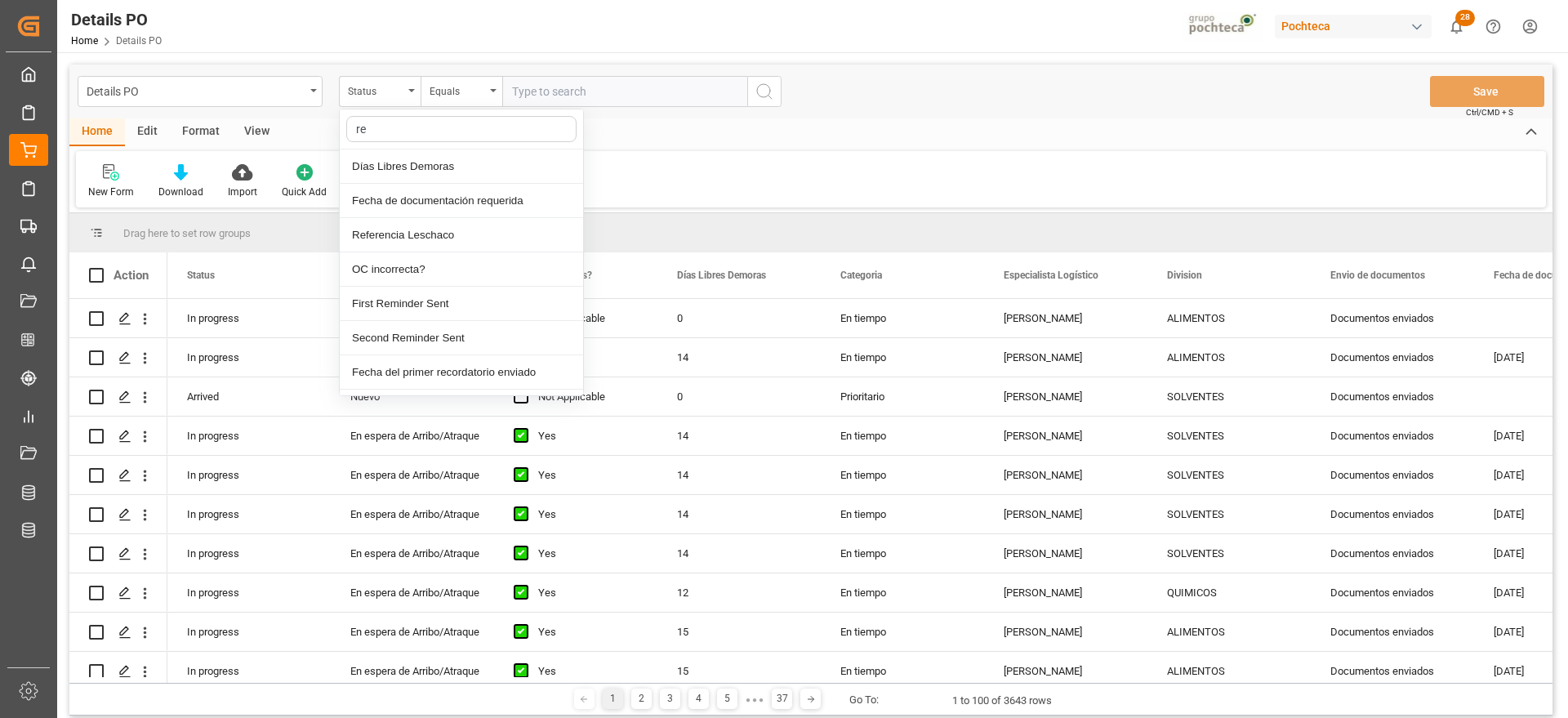
type input "ref"
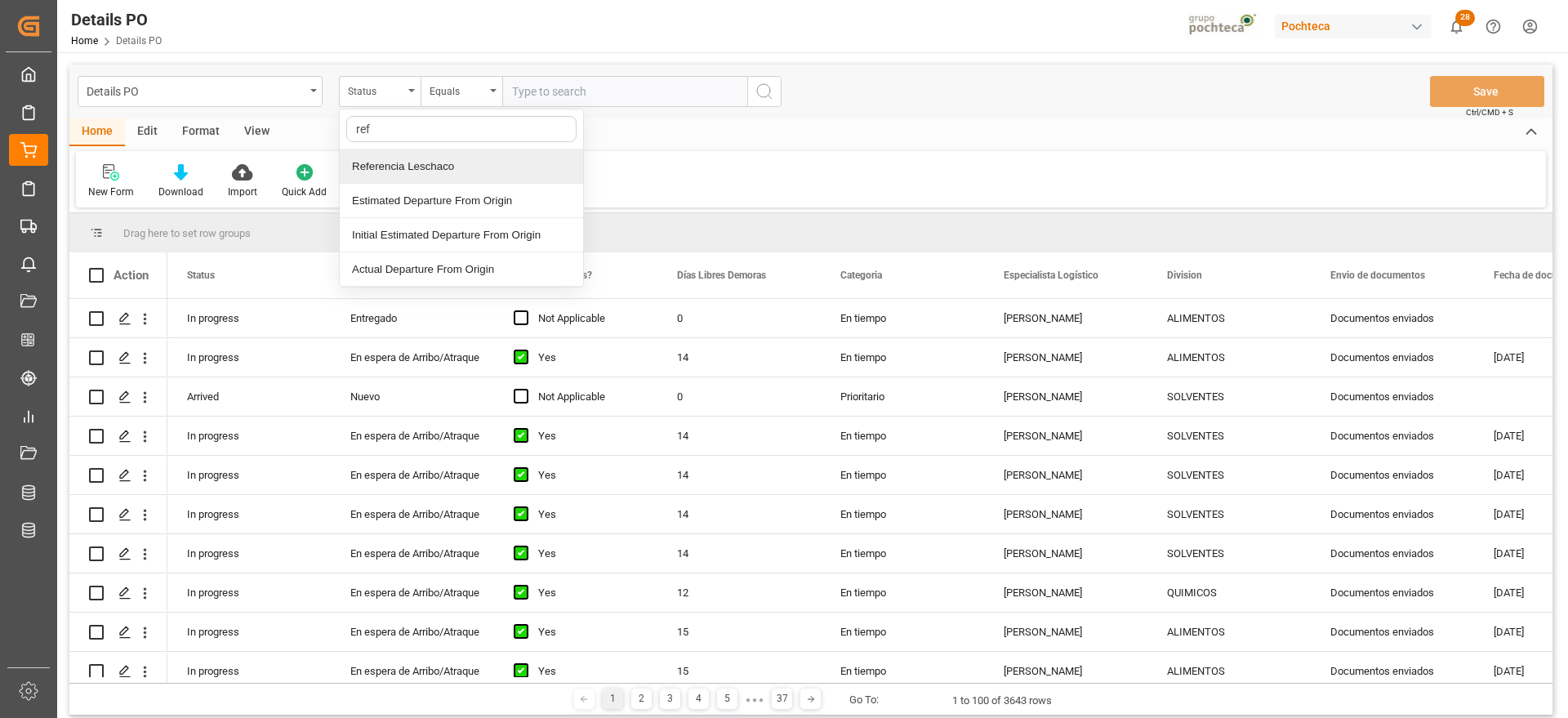
click at [421, 167] on div "Referencia Leschaco" at bounding box center [462, 167] width 243 height 34
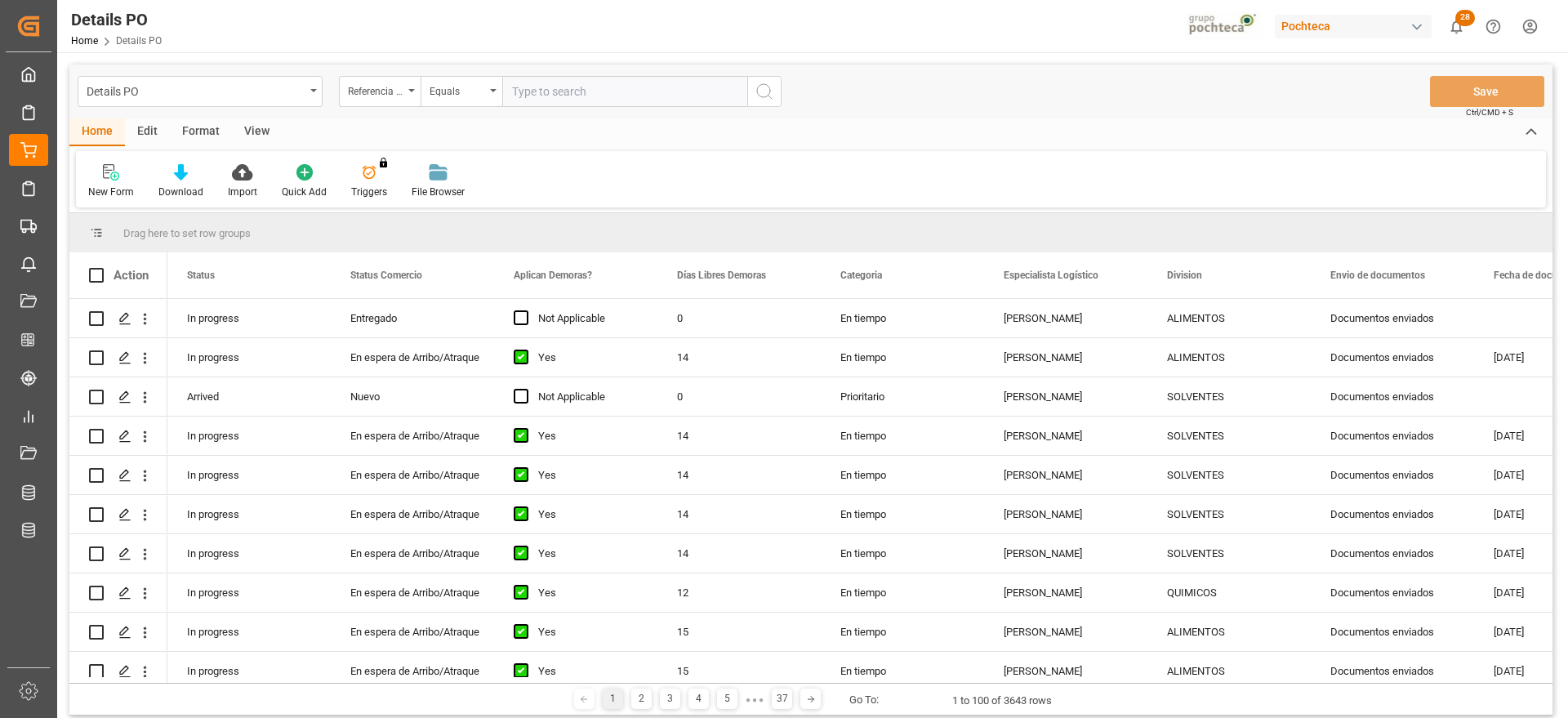
click at [592, 76] on input "text" at bounding box center [625, 91] width 245 height 31
paste input "251006900390"
type input "251006900390"
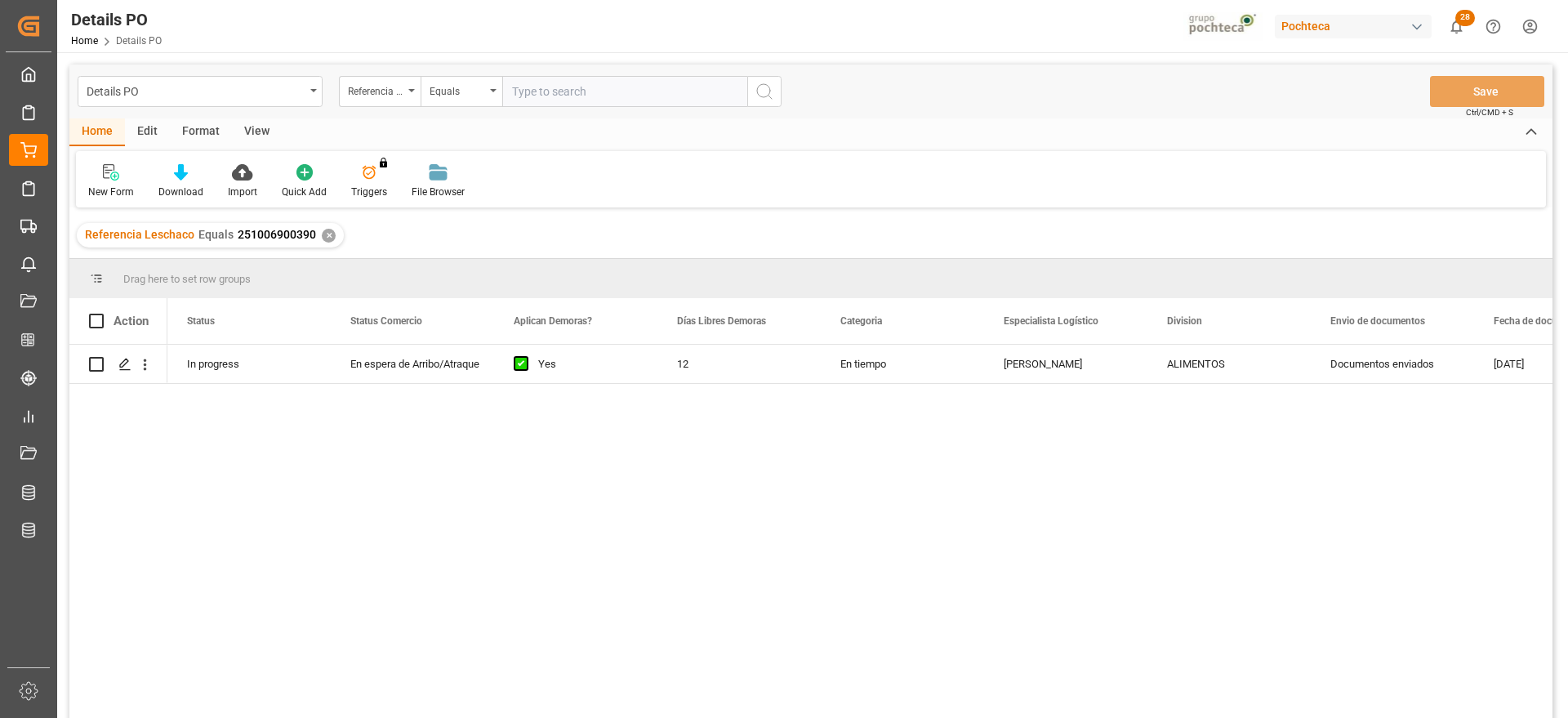
click at [921, 366] on div "En tiempo" at bounding box center [902, 364] width 163 height 39
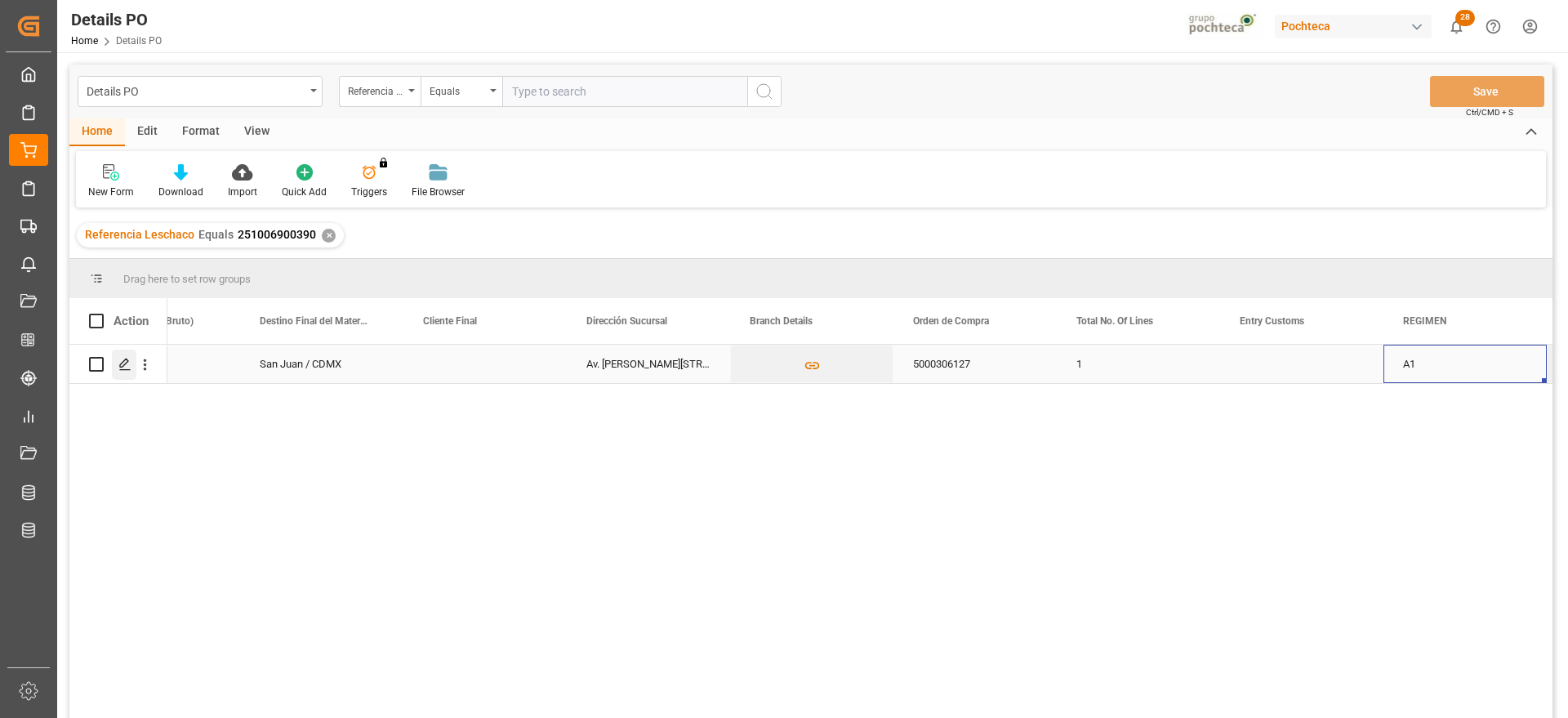
click at [130, 355] on div "Press SPACE to select this row." at bounding box center [124, 365] width 25 height 30
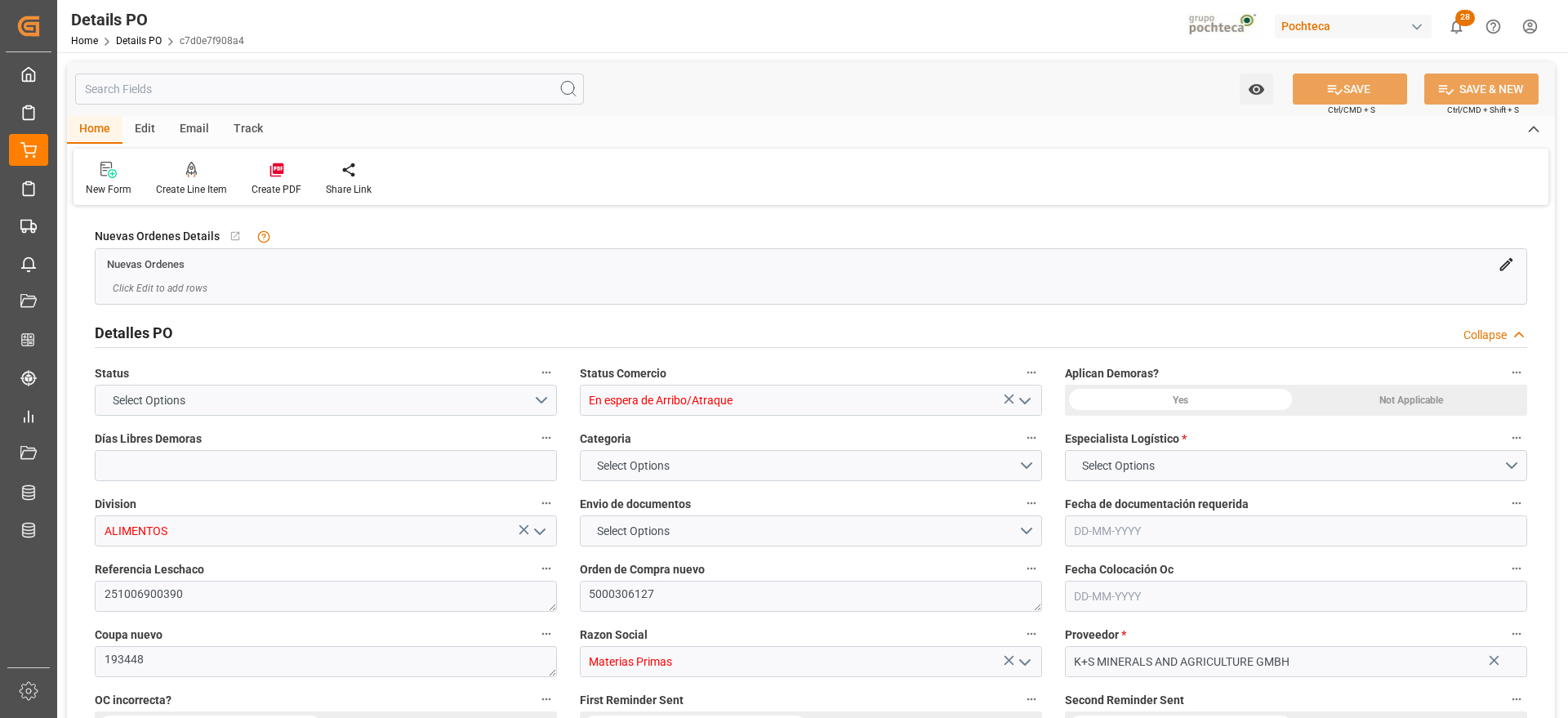
type input "12"
type input "[DATE]"
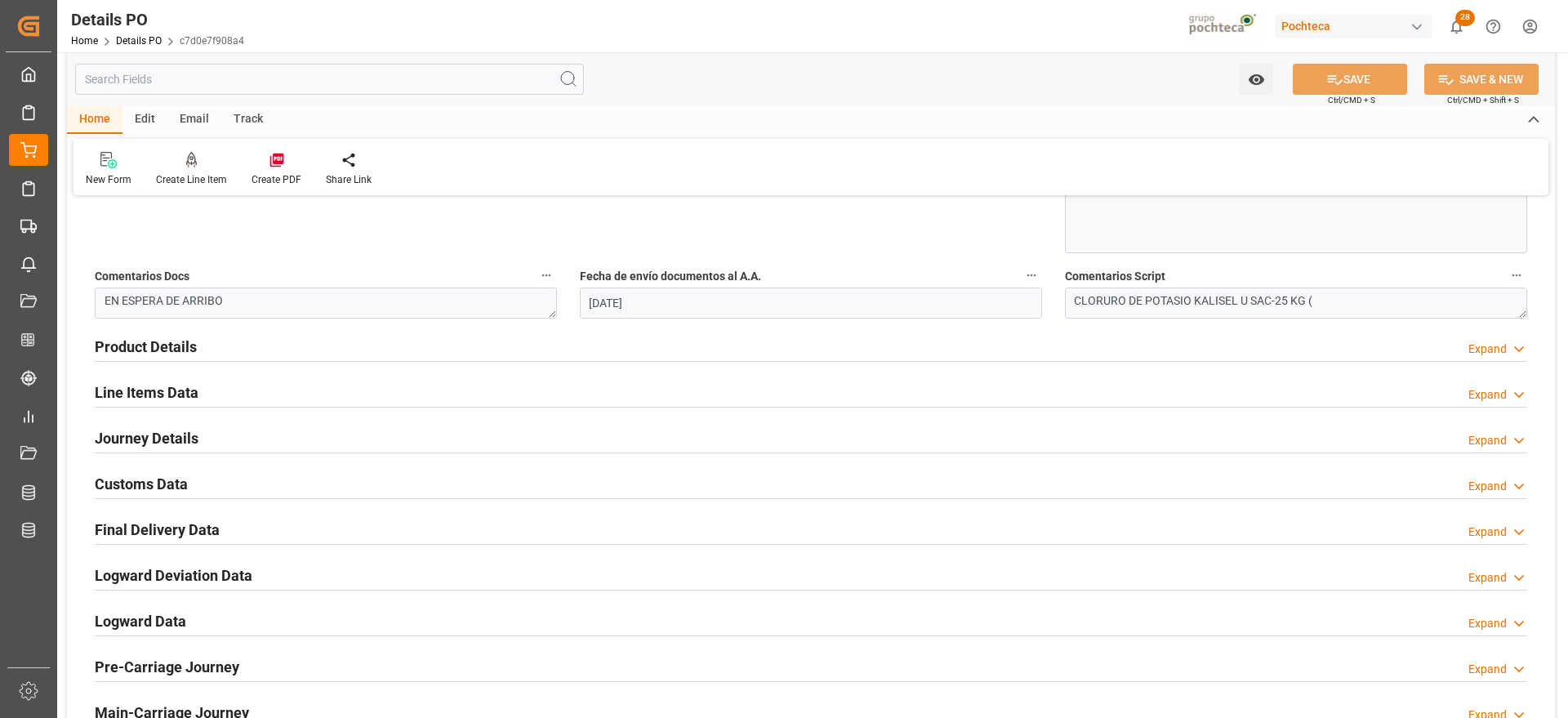
click at [150, 487] on h2 "Customs Data" at bounding box center [142, 484] width 93 height 22
